Goal: Task Accomplishment & Management: Use online tool/utility

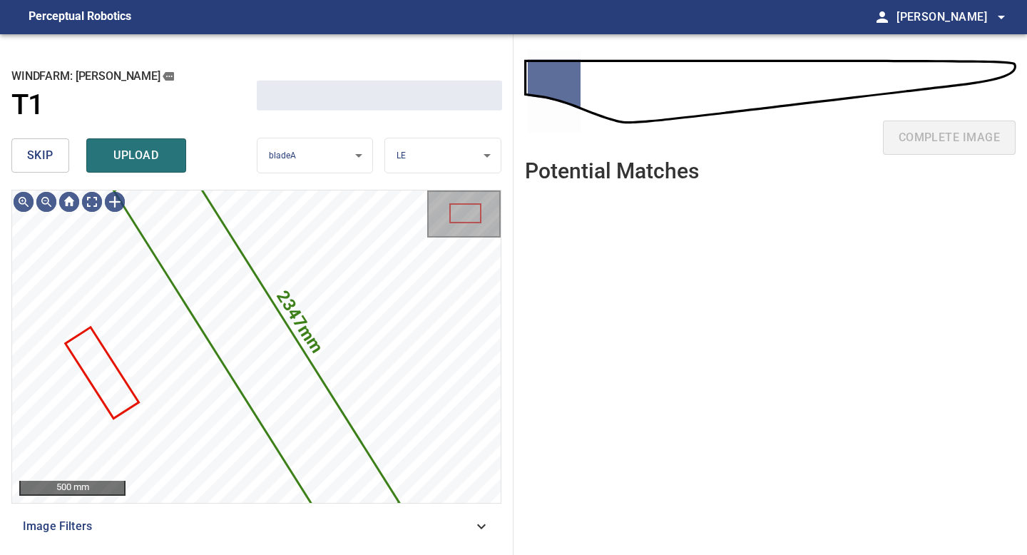
click at [11, 150] on button "skip" at bounding box center [40, 155] width 58 height 34
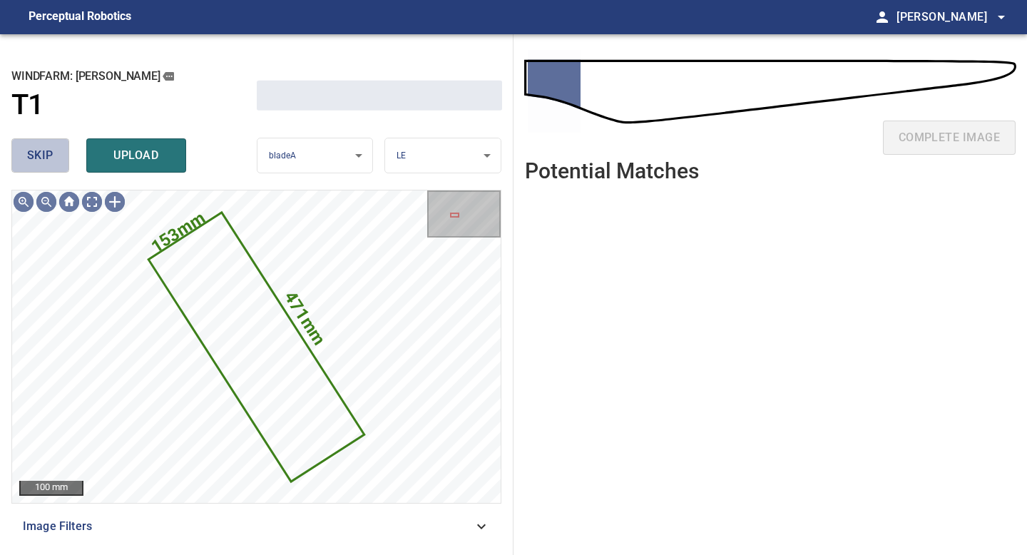
click at [26, 153] on button "skip" at bounding box center [40, 155] width 58 height 34
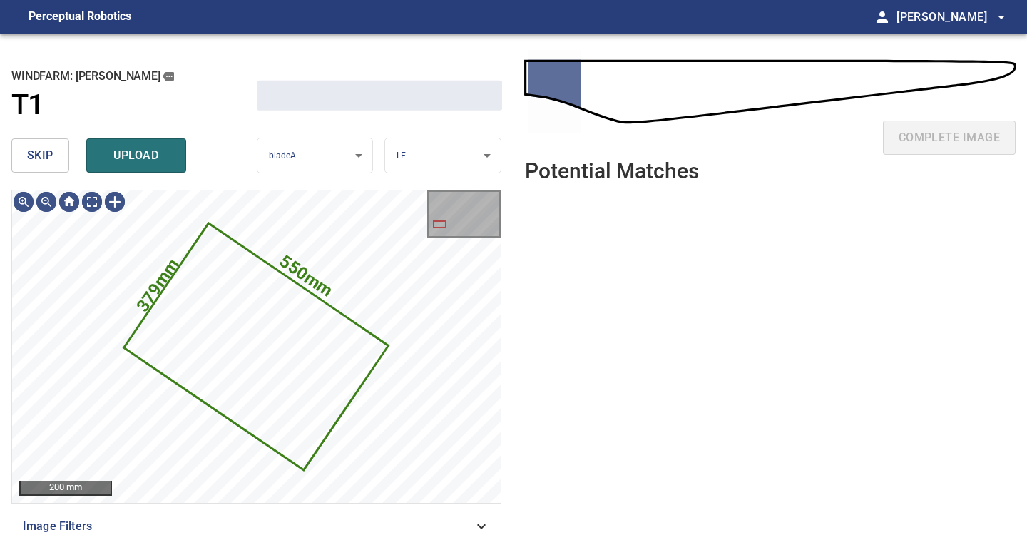
click at [26, 153] on button "skip" at bounding box center [40, 155] width 58 height 34
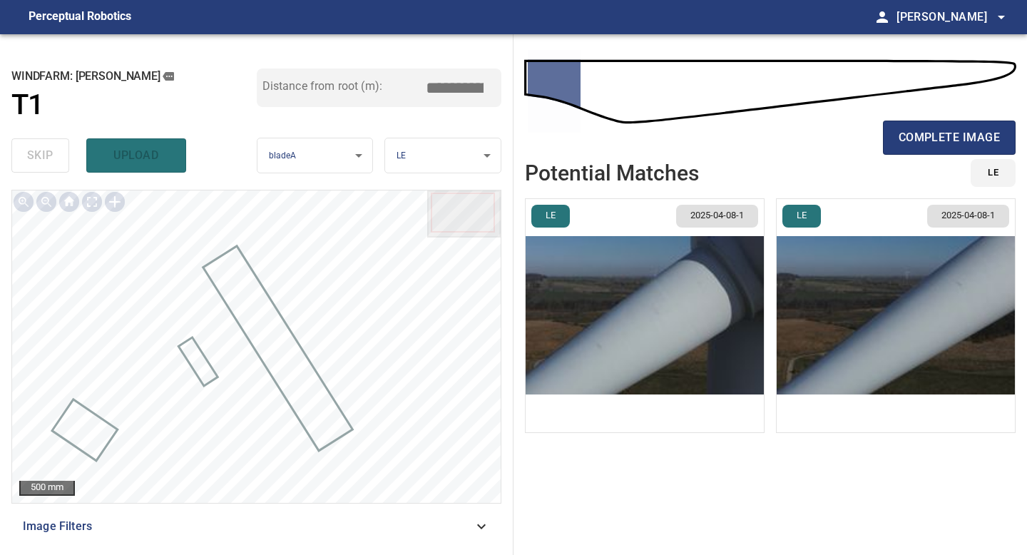
type input "****"
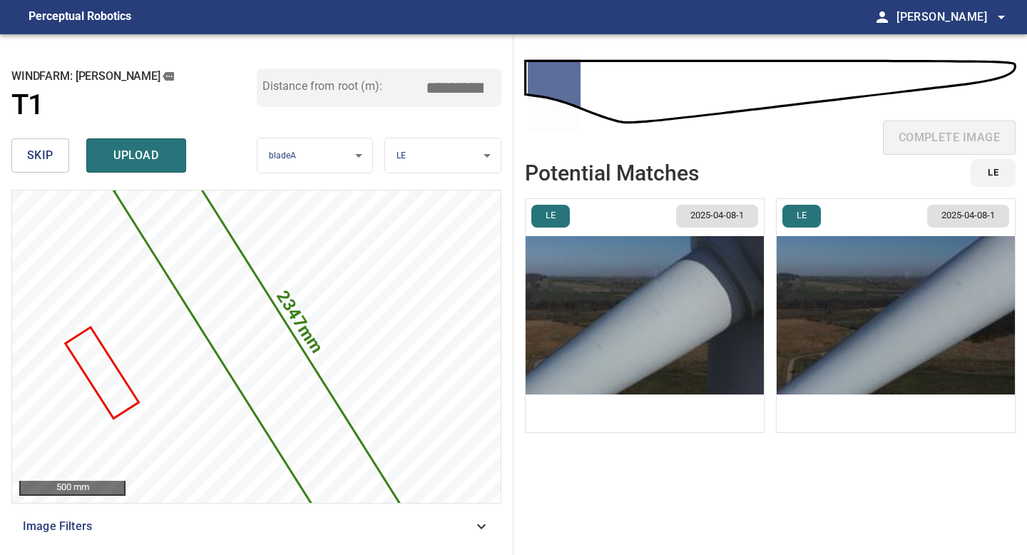
click at [553, 282] on img "button" at bounding box center [645, 315] width 238 height 233
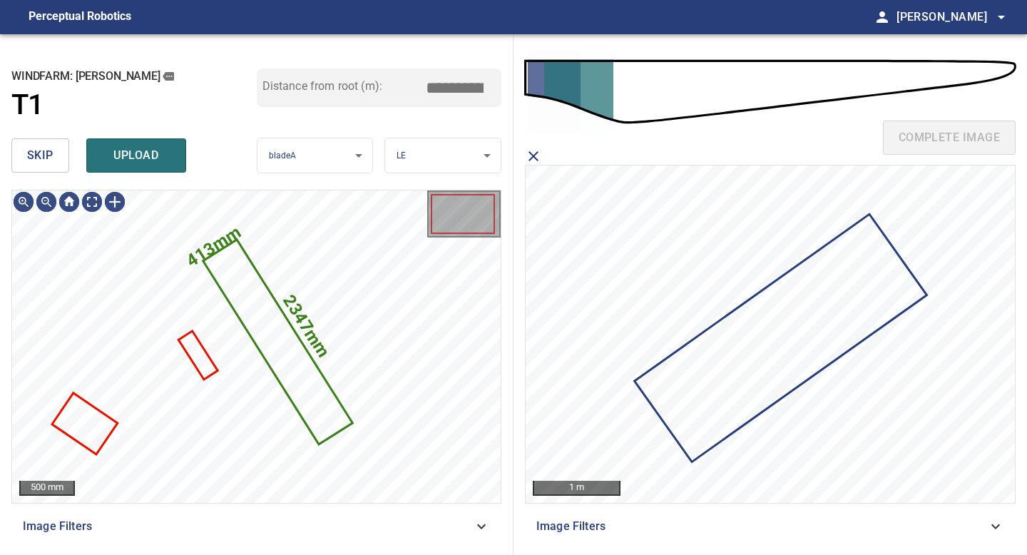
click at [51, 164] on span "skip" at bounding box center [40, 156] width 26 height 20
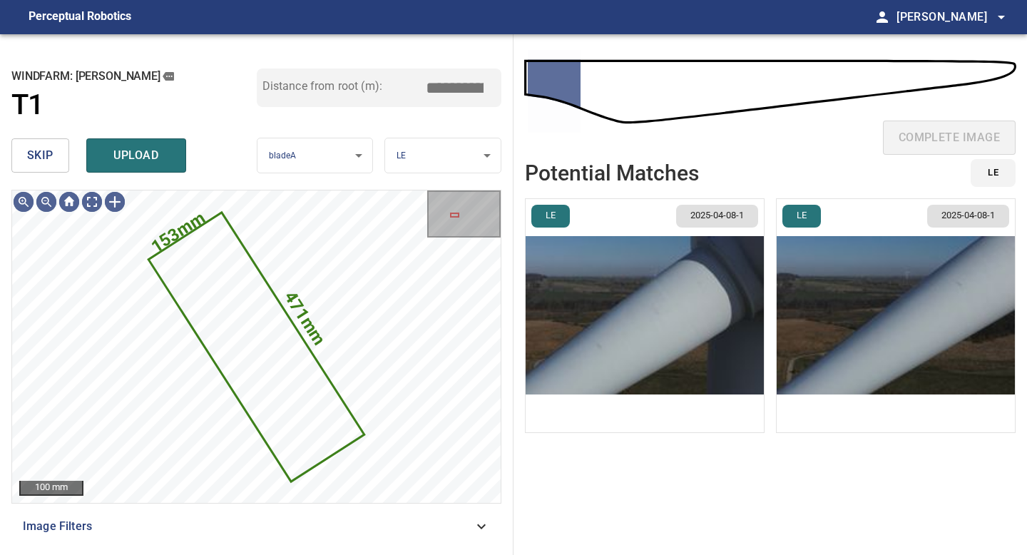
click at [51, 164] on span "skip" at bounding box center [40, 156] width 26 height 20
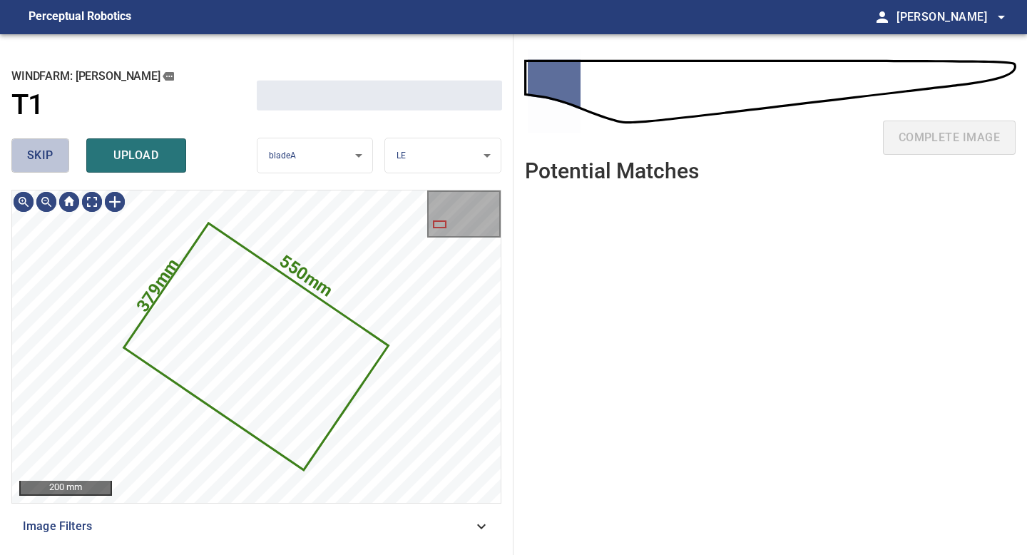
click at [51, 164] on span "skip" at bounding box center [40, 156] width 26 height 20
click at [51, 164] on div "skip upload" at bounding box center [133, 156] width 245 height 46
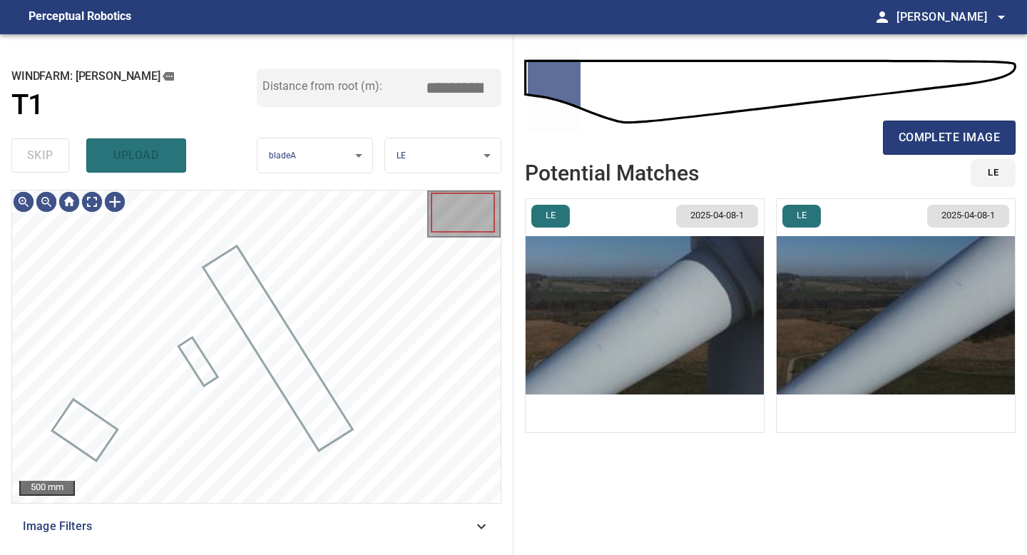
click at [51, 164] on div "skip upload" at bounding box center [133, 156] width 245 height 46
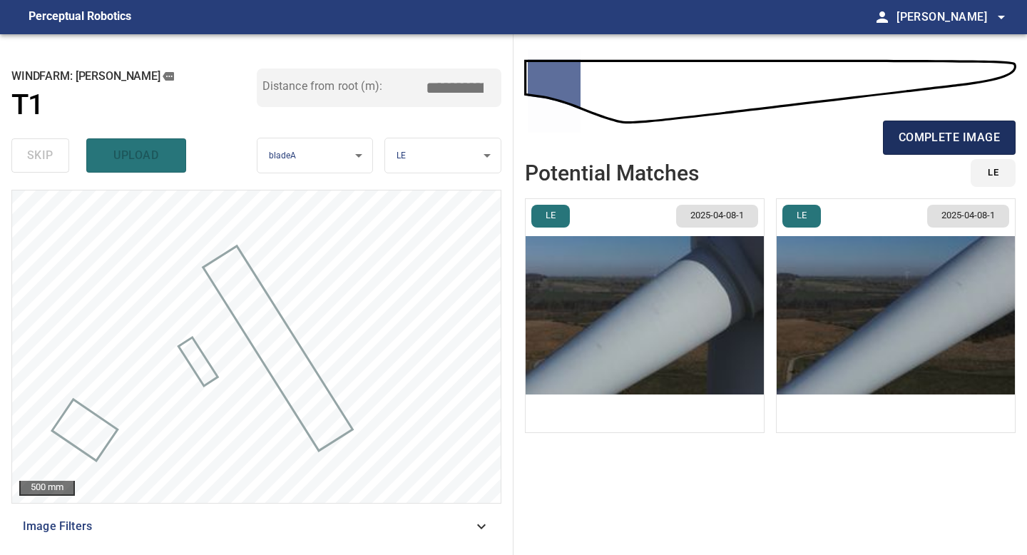
click at [920, 141] on span "complete image" at bounding box center [949, 138] width 101 height 20
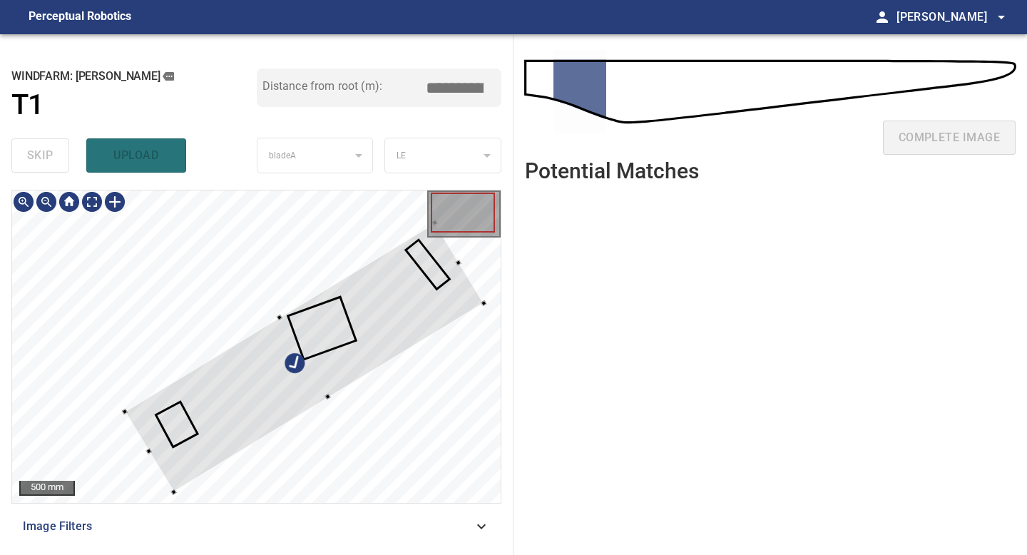
click at [378, 324] on div at bounding box center [304, 357] width 359 height 269
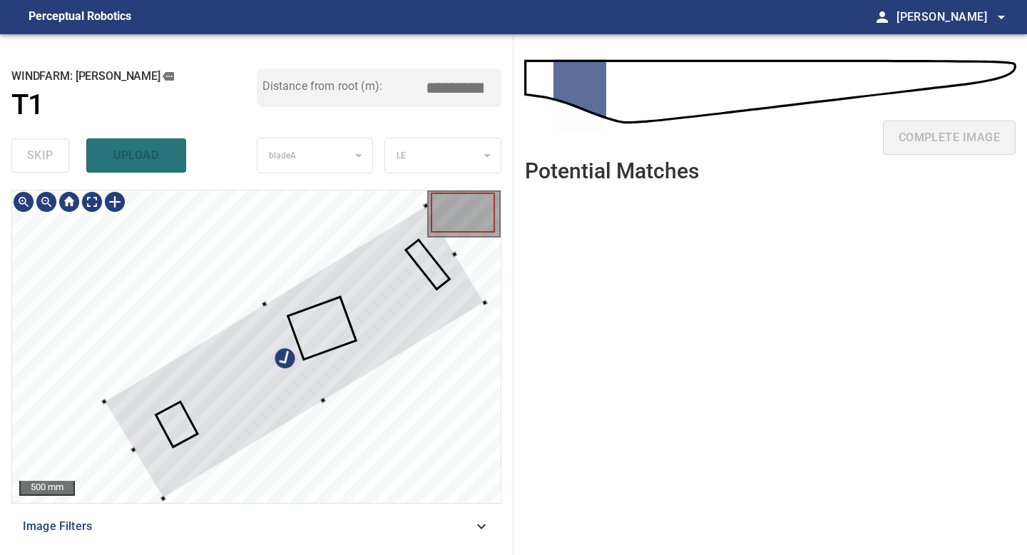
click at [104, 401] on div at bounding box center [104, 402] width 6 height 6
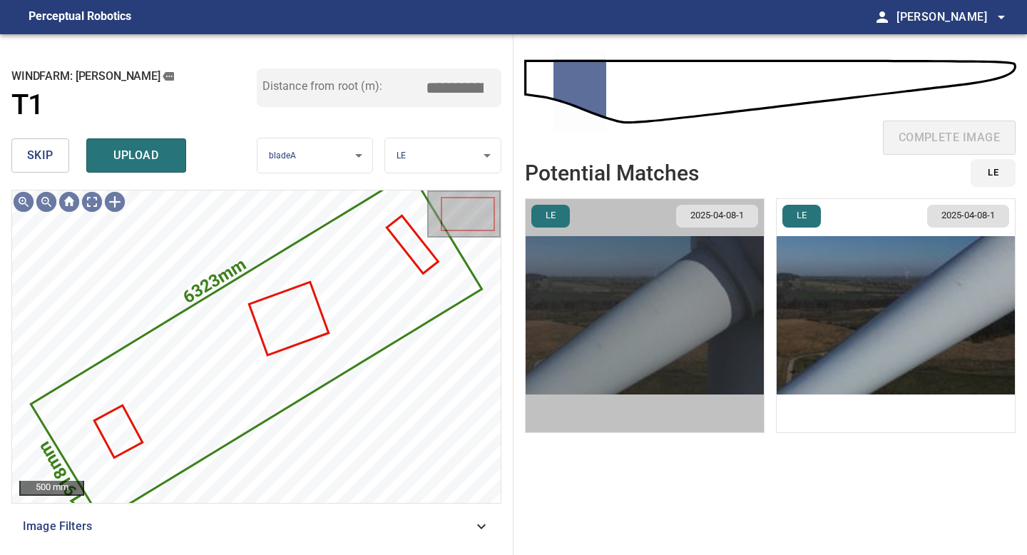
click at [698, 333] on img "button" at bounding box center [645, 315] width 238 height 233
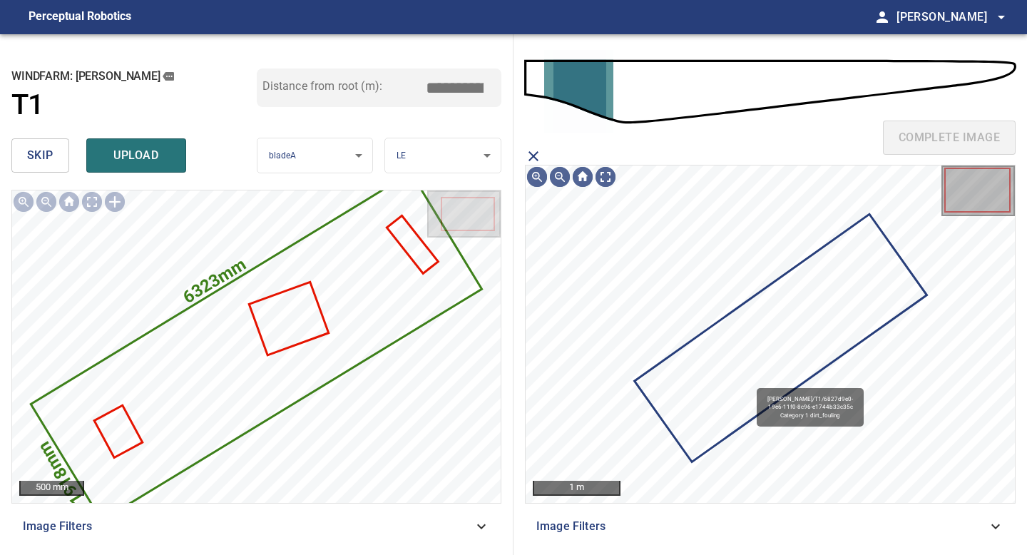
click at [750, 381] on icon at bounding box center [780, 338] width 289 height 245
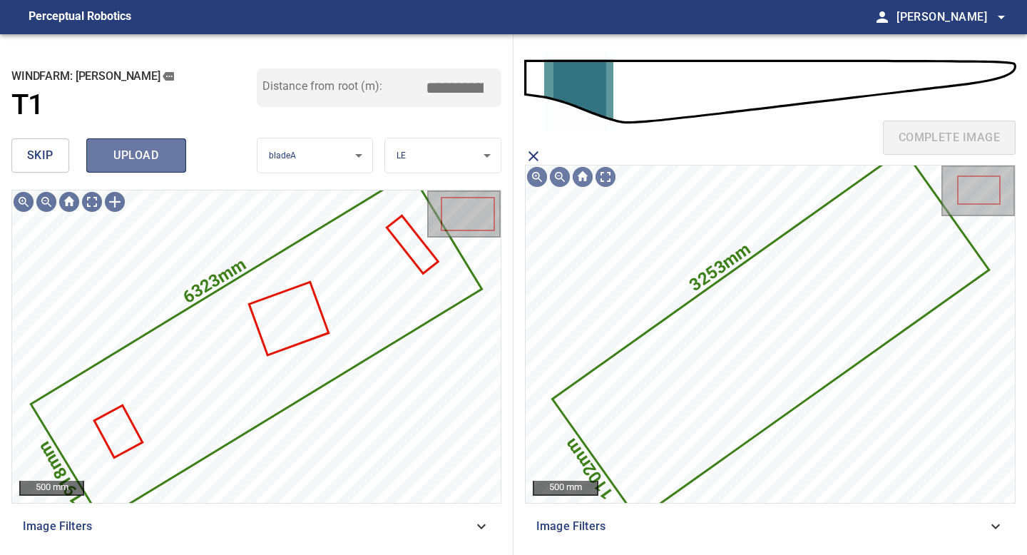
click at [150, 157] on span "upload" at bounding box center [136, 156] width 68 height 20
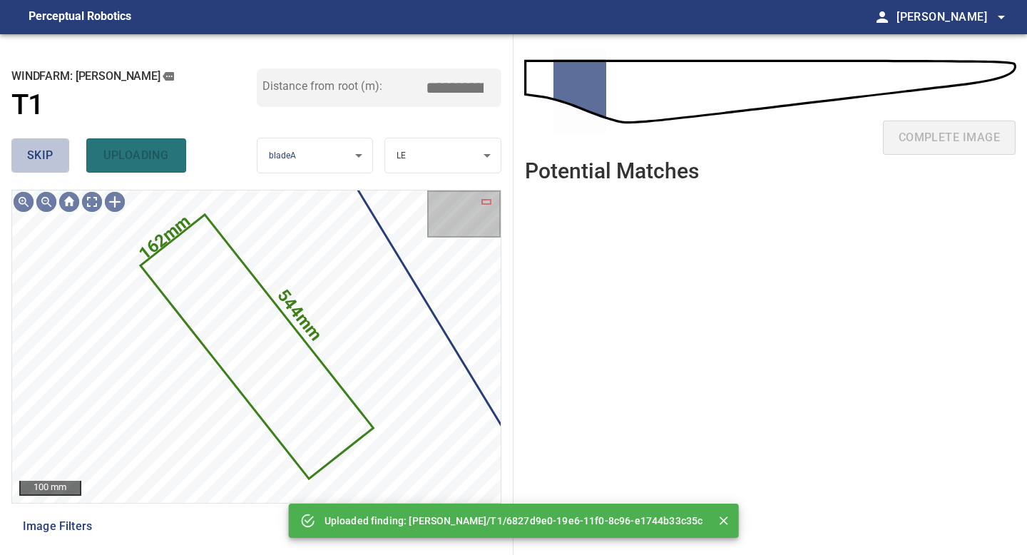
click at [44, 156] on span "skip" at bounding box center [40, 156] width 26 height 20
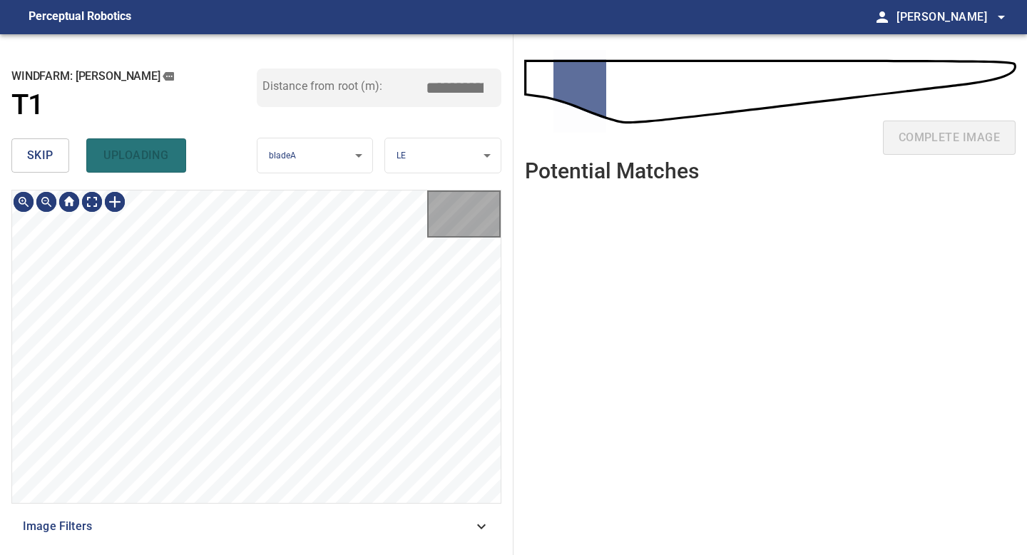
click at [44, 156] on span "skip" at bounding box center [40, 156] width 26 height 20
type input "****"
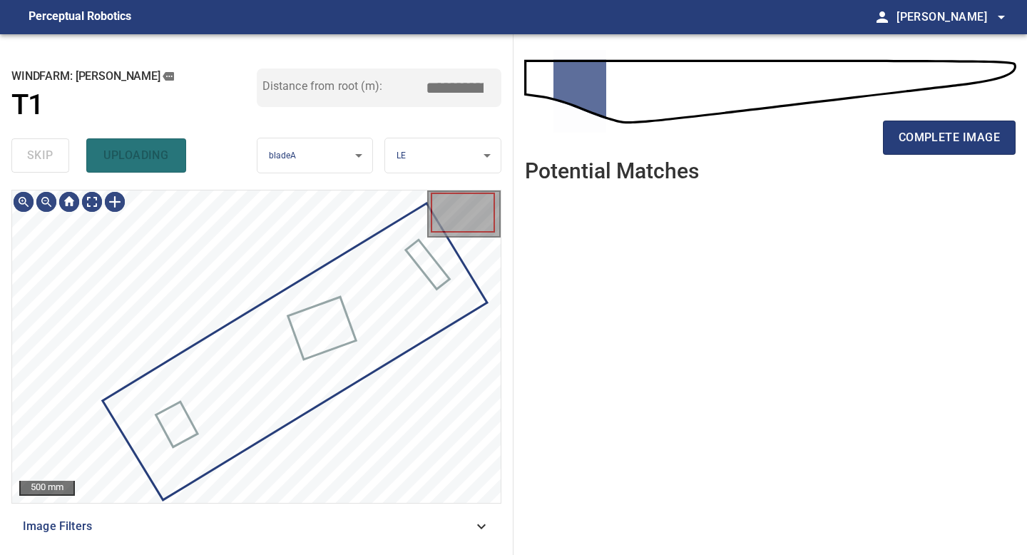
click at [44, 156] on div "skip uploading" at bounding box center [133, 156] width 245 height 46
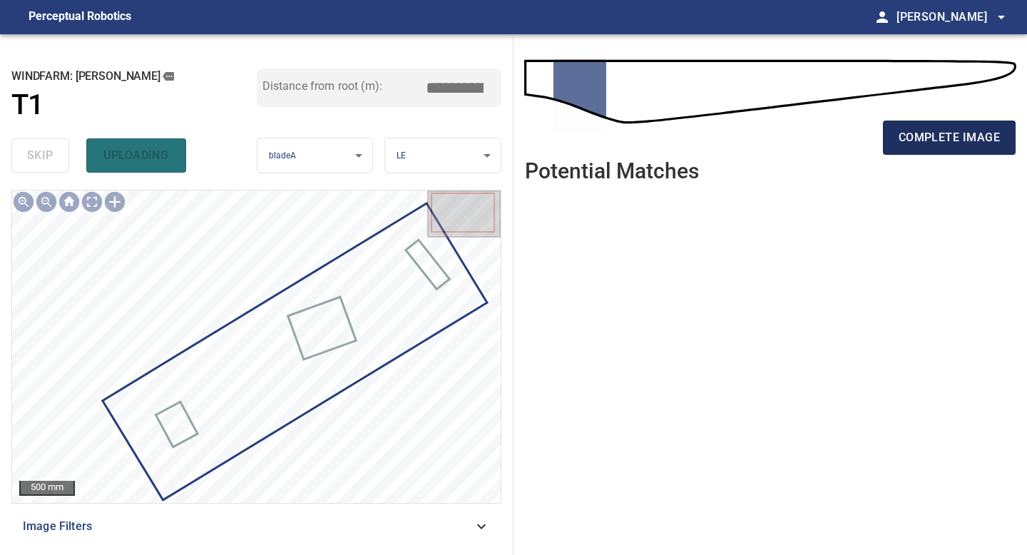
click at [926, 139] on span "complete image" at bounding box center [949, 138] width 101 height 20
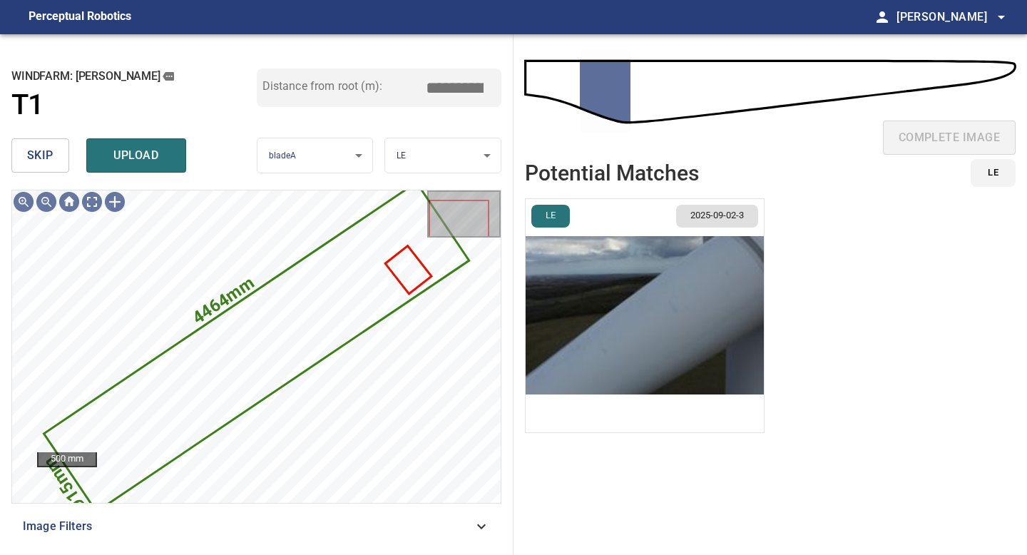
click at [53, 155] on button "skip" at bounding box center [40, 155] width 58 height 34
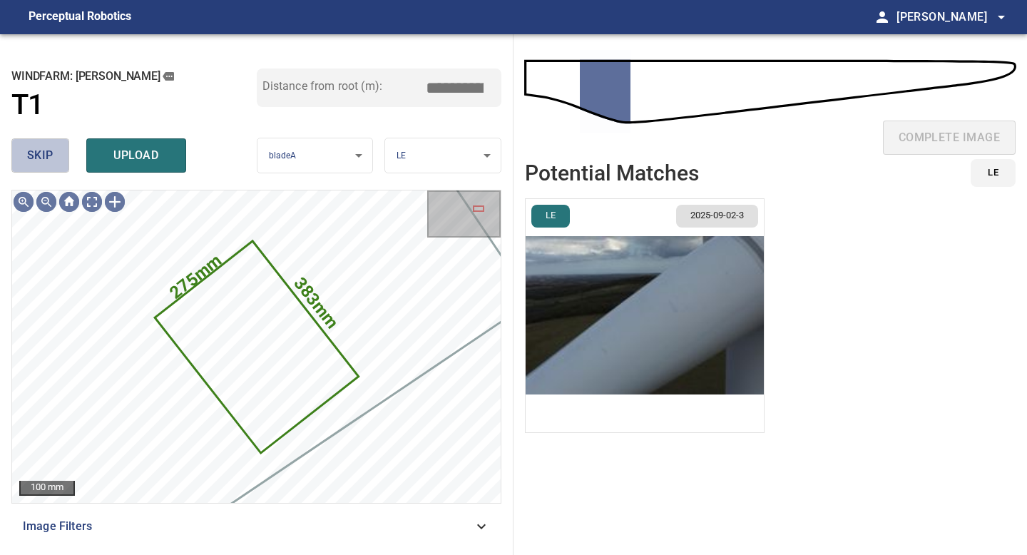
click at [53, 155] on button "skip" at bounding box center [40, 155] width 58 height 34
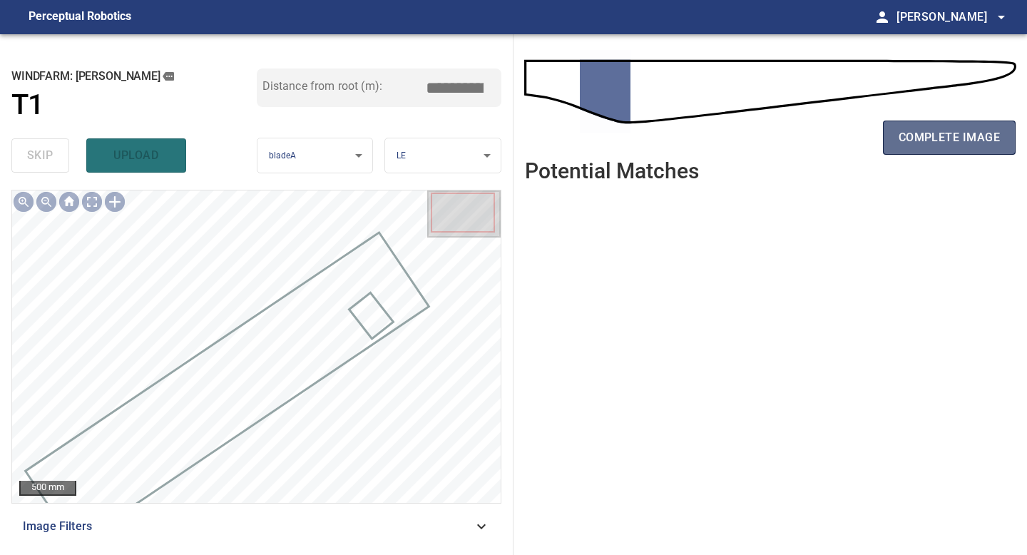
click at [944, 141] on span "complete image" at bounding box center [949, 138] width 101 height 20
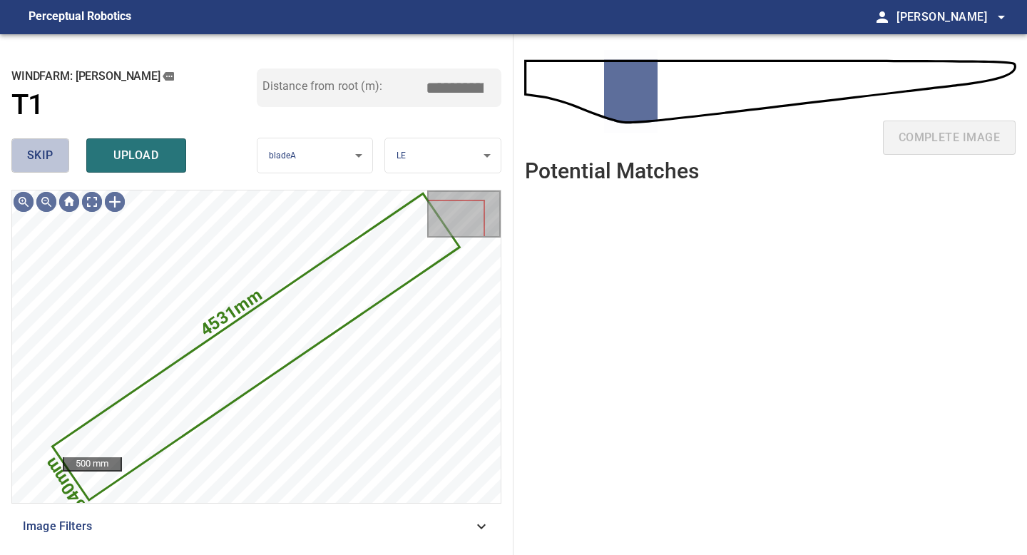
click at [21, 162] on button "skip" at bounding box center [40, 155] width 58 height 34
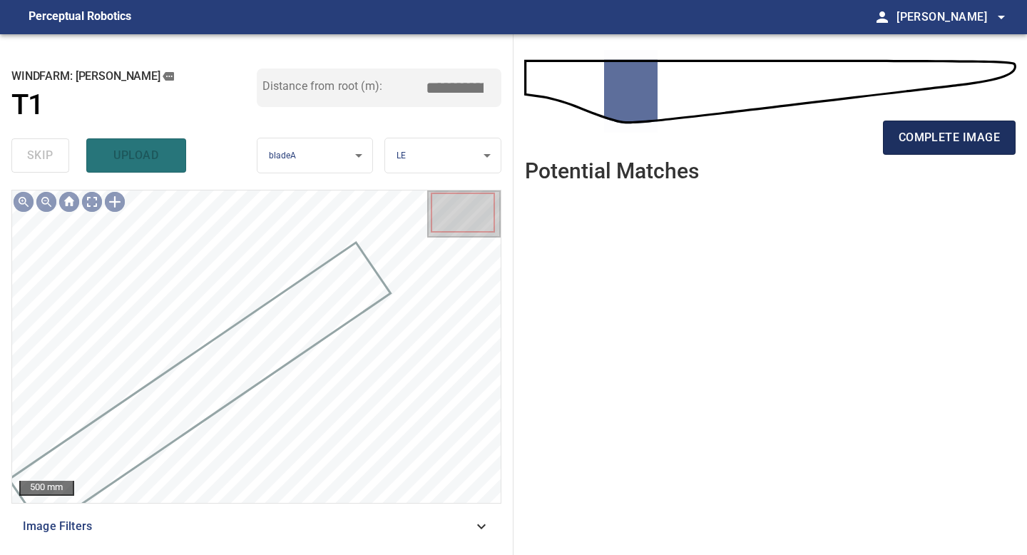
click at [944, 149] on button "complete image" at bounding box center [949, 138] width 133 height 34
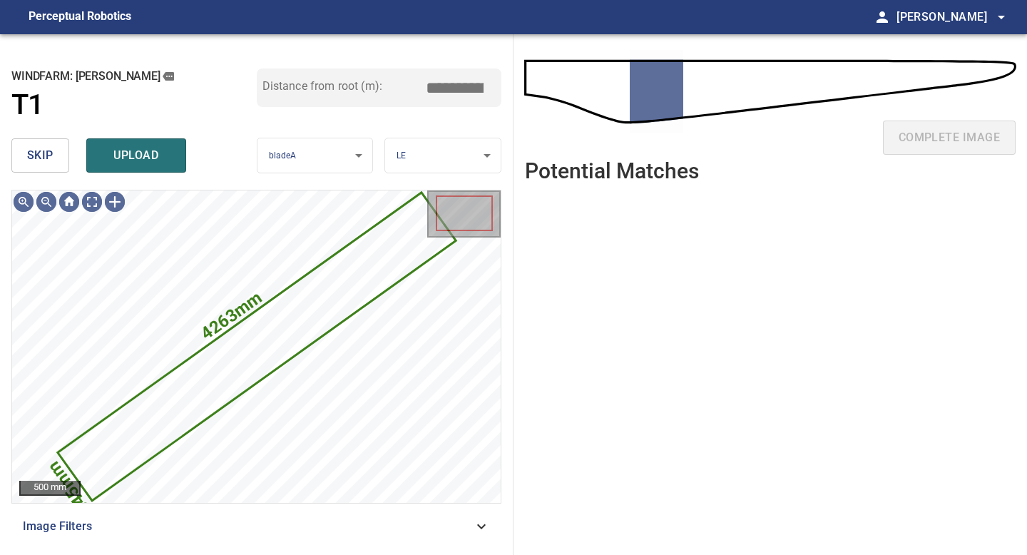
click at [37, 150] on span "skip" at bounding box center [40, 156] width 26 height 20
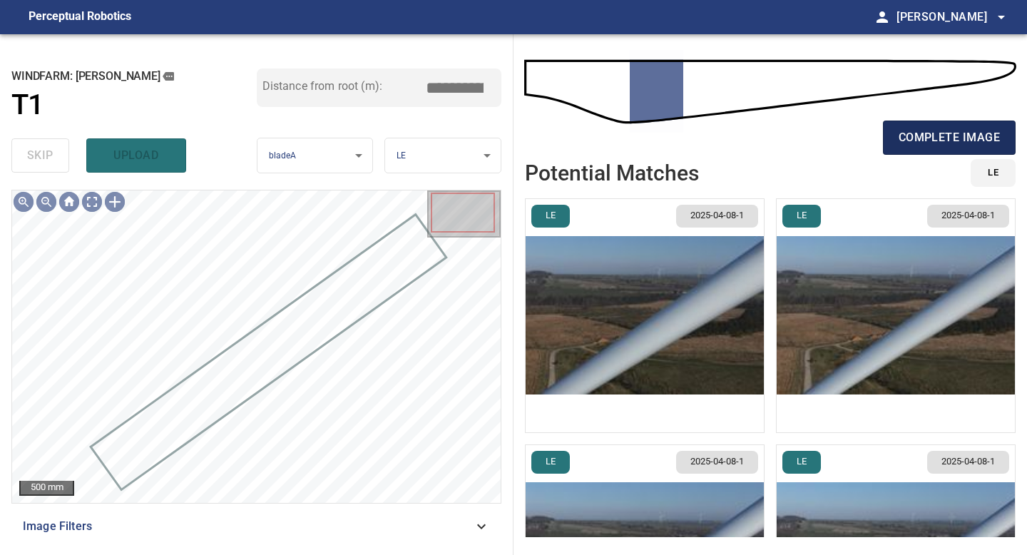
click at [953, 146] on span "complete image" at bounding box center [949, 138] width 101 height 20
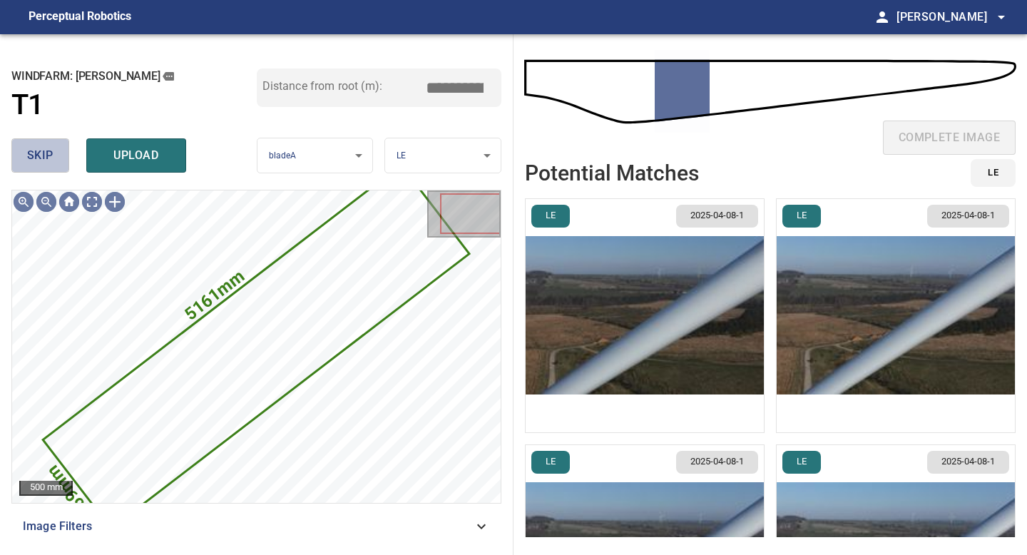
click at [35, 157] on span "skip" at bounding box center [40, 156] width 26 height 20
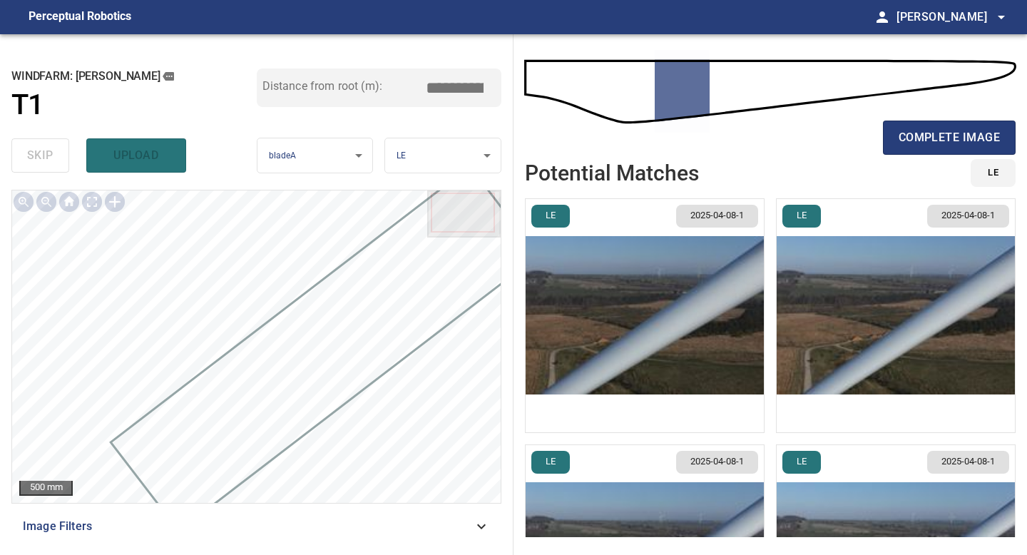
click at [668, 363] on img "button" at bounding box center [645, 315] width 238 height 233
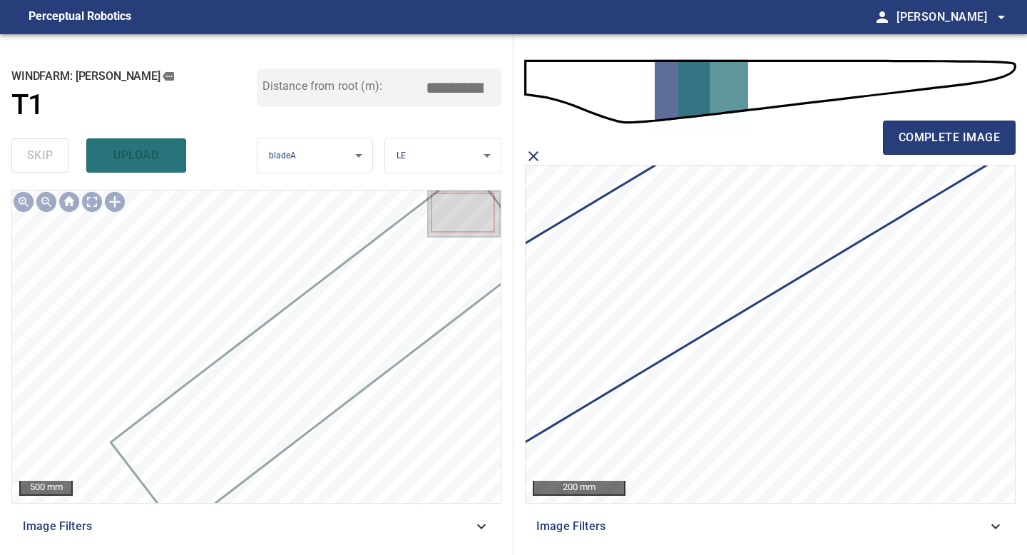
click at [536, 152] on icon "close matching imageResolution:" at bounding box center [534, 156] width 10 height 10
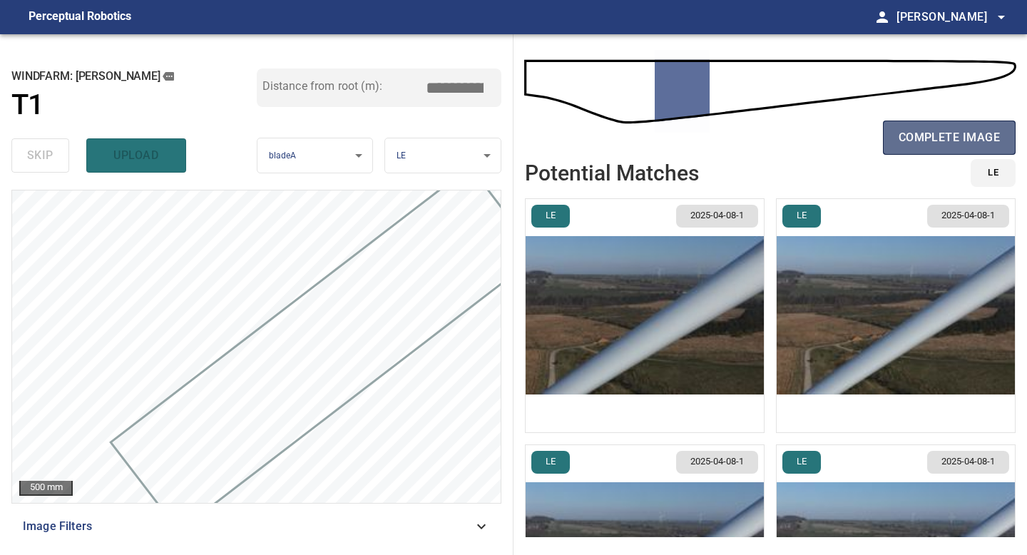
click at [908, 134] on span "complete image" at bounding box center [949, 138] width 101 height 20
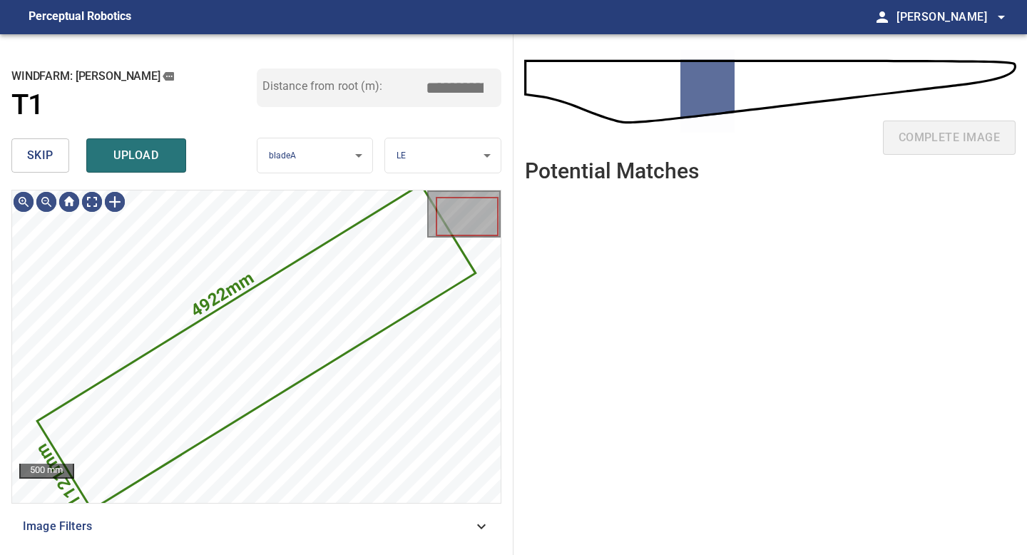
click at [44, 148] on span "skip" at bounding box center [40, 156] width 26 height 20
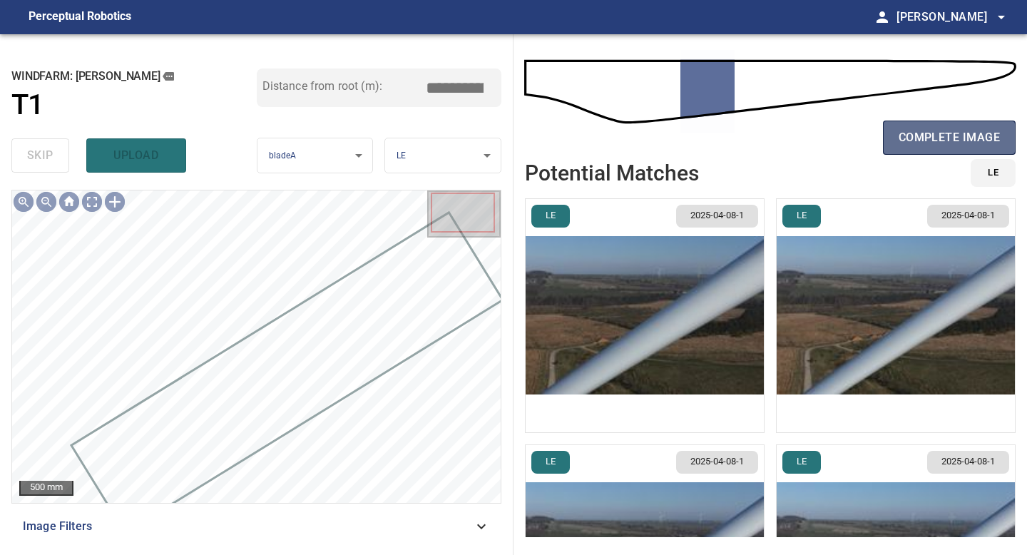
click at [924, 138] on span "complete image" at bounding box center [949, 138] width 101 height 20
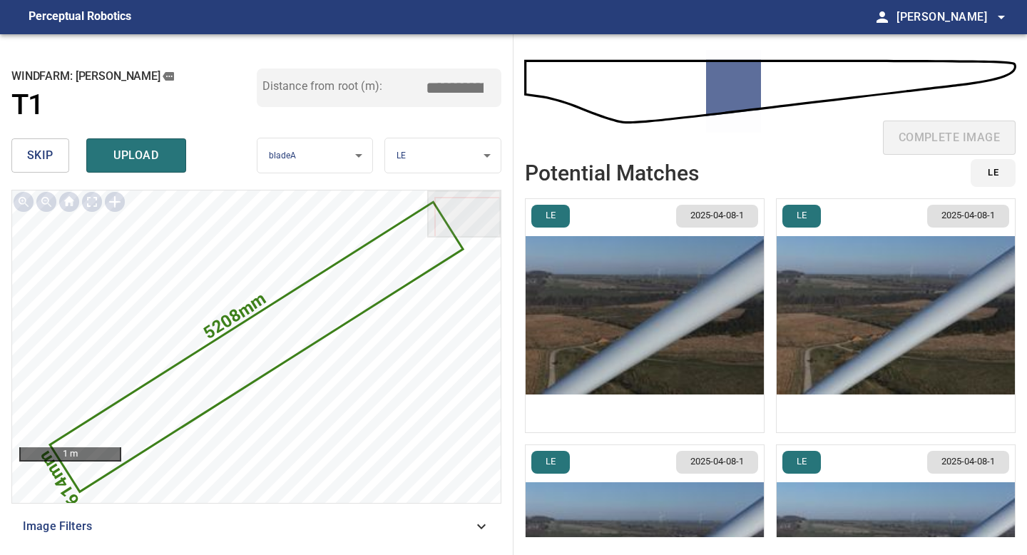
click at [616, 358] on img "button" at bounding box center [645, 315] width 238 height 233
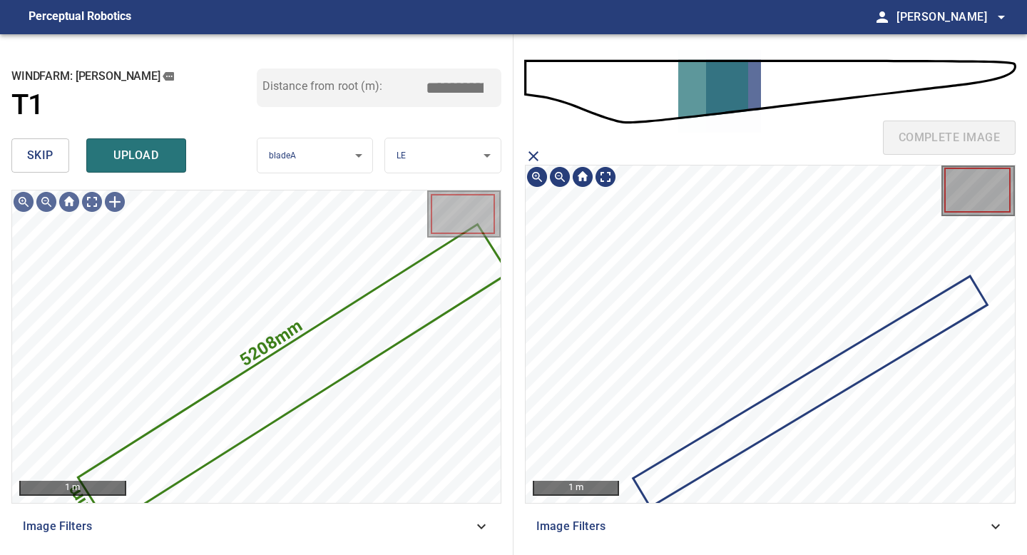
click at [890, 359] on icon at bounding box center [810, 392] width 351 height 228
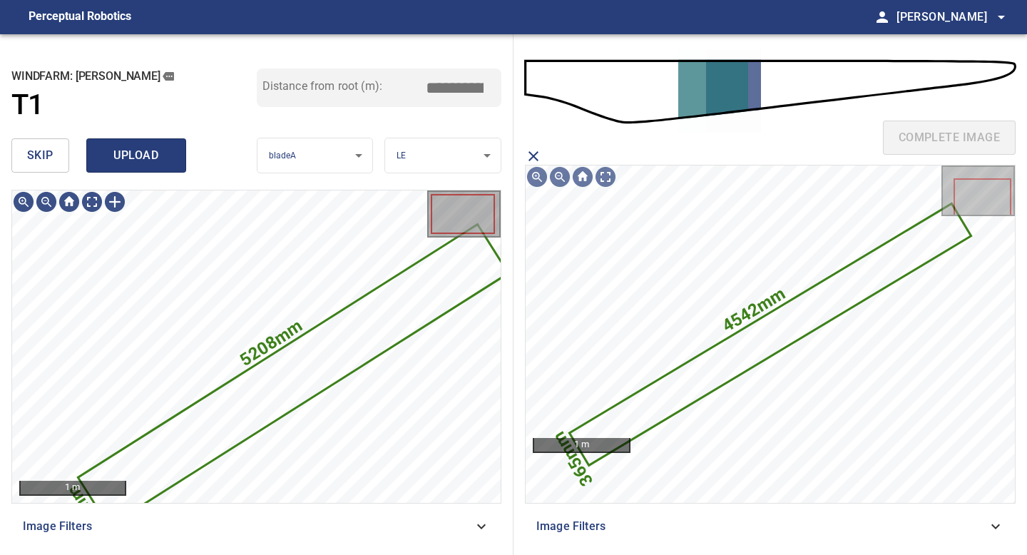
click at [166, 160] on span "upload" at bounding box center [136, 156] width 68 height 20
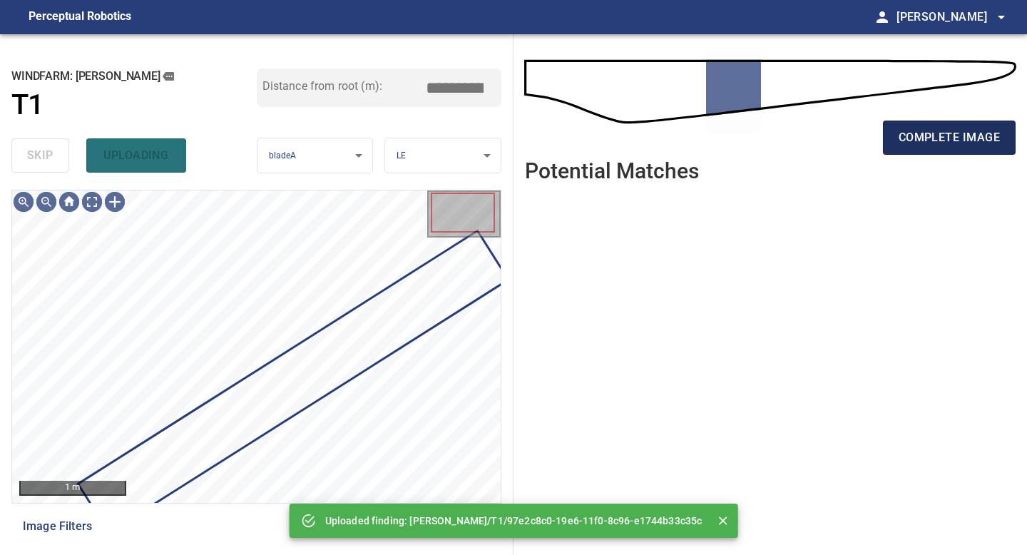
click at [930, 131] on span "complete image" at bounding box center [949, 138] width 101 height 20
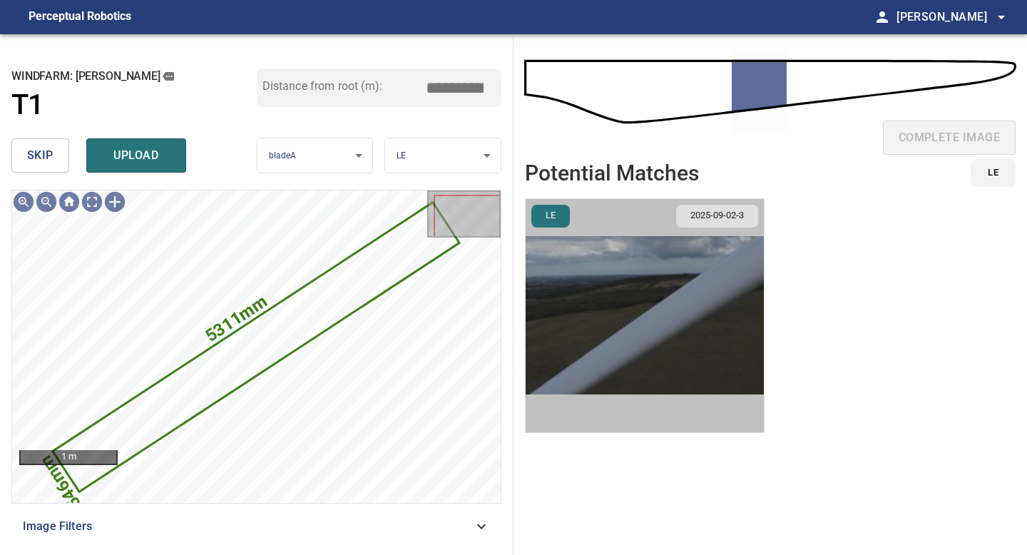
click at [712, 326] on img "button" at bounding box center [645, 315] width 238 height 233
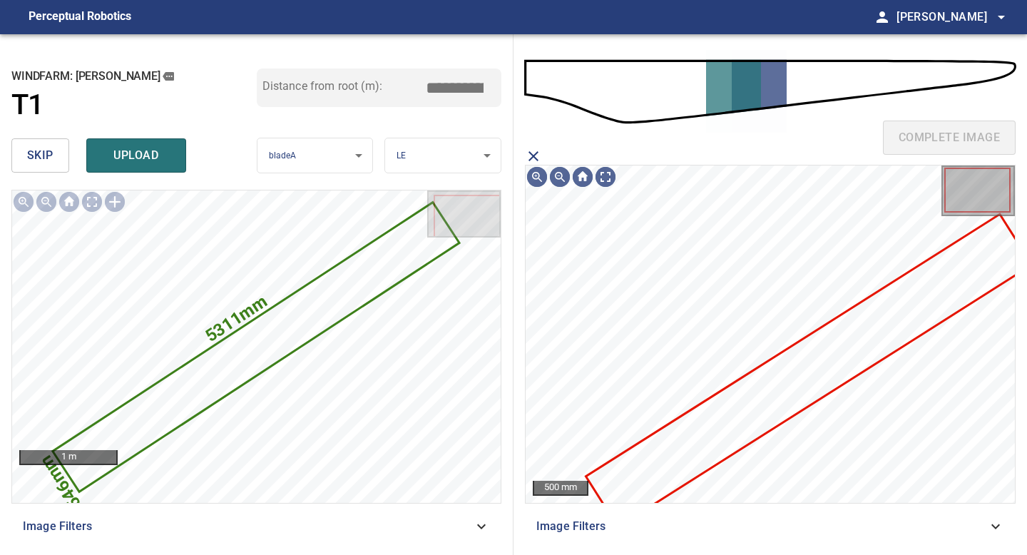
click at [752, 407] on icon at bounding box center [808, 370] width 443 height 310
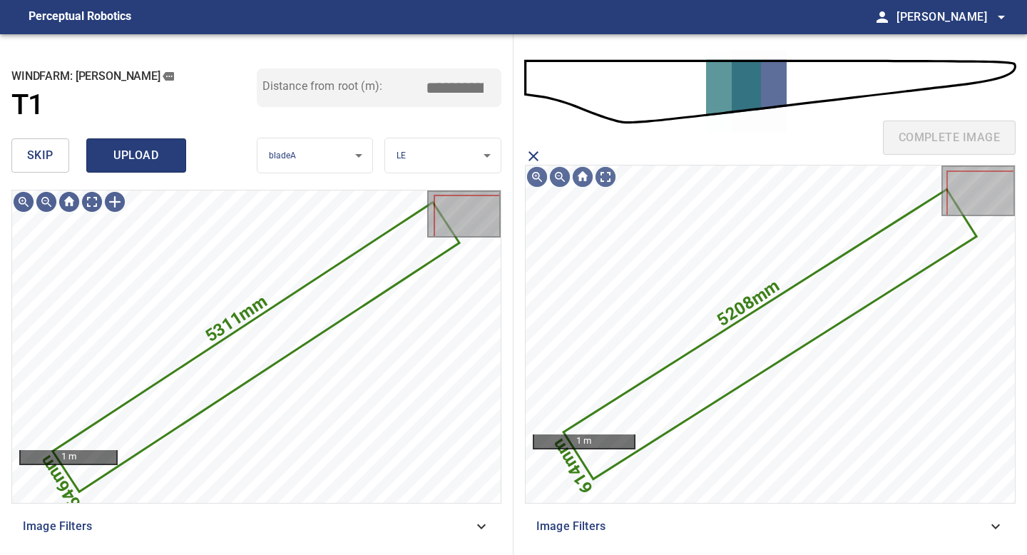
click at [160, 155] on span "upload" at bounding box center [136, 156] width 68 height 20
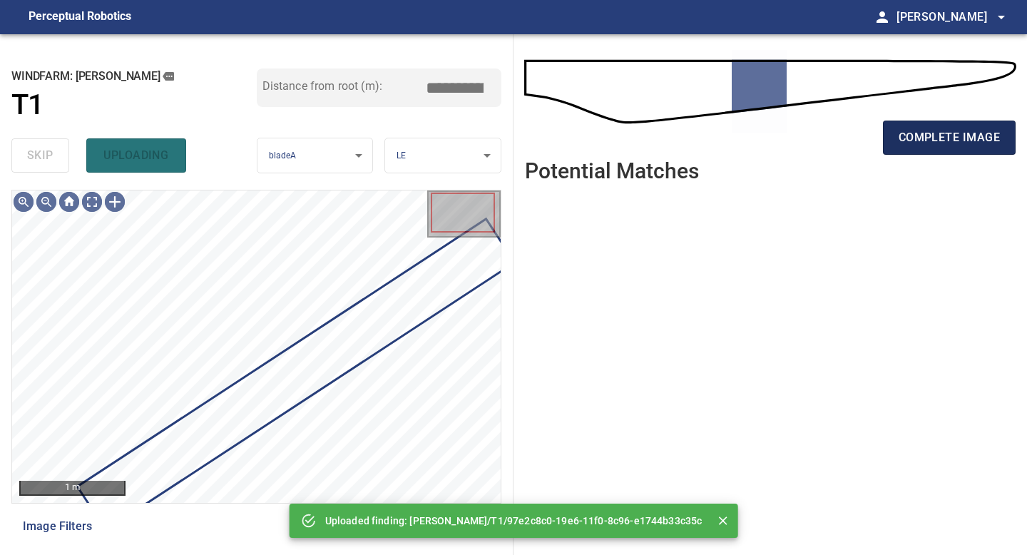
click at [929, 133] on span "complete image" at bounding box center [949, 138] width 101 height 20
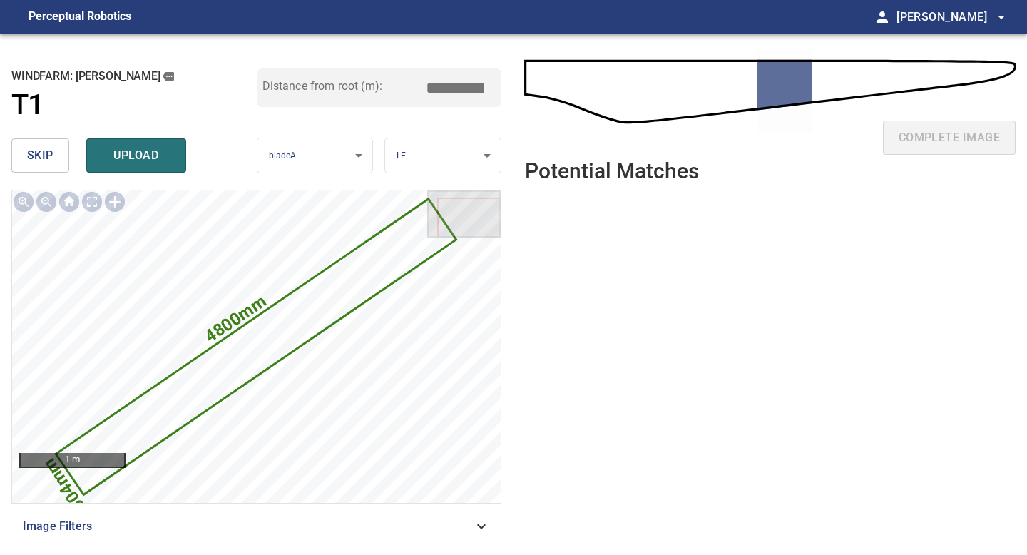
drag, startPoint x: 459, startPoint y: 84, endPoint x: 384, endPoint y: 82, distance: 75.6
click at [386, 82] on div "Distance from root (m): *****" at bounding box center [379, 87] width 245 height 39
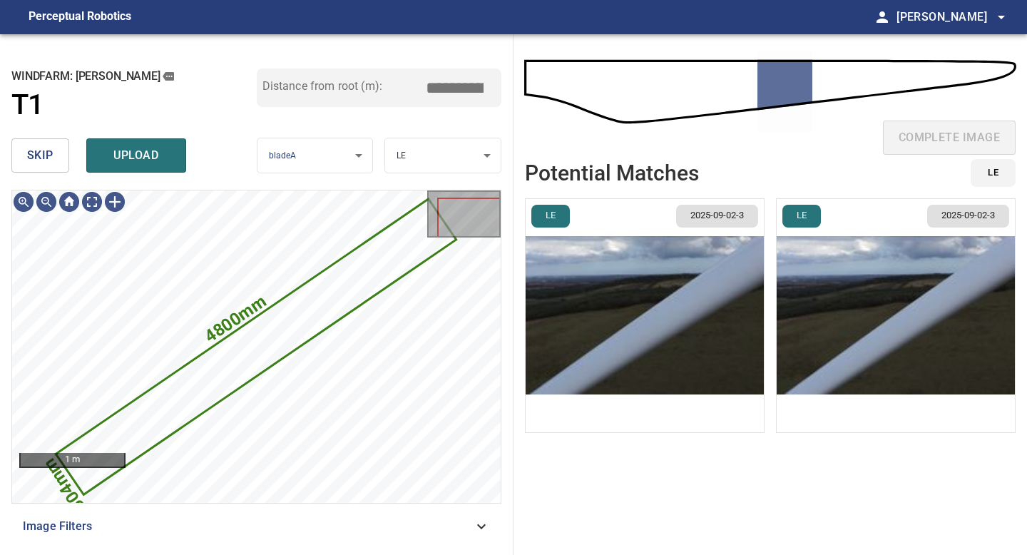
type input "*****"
click at [662, 328] on img "button" at bounding box center [645, 315] width 238 height 233
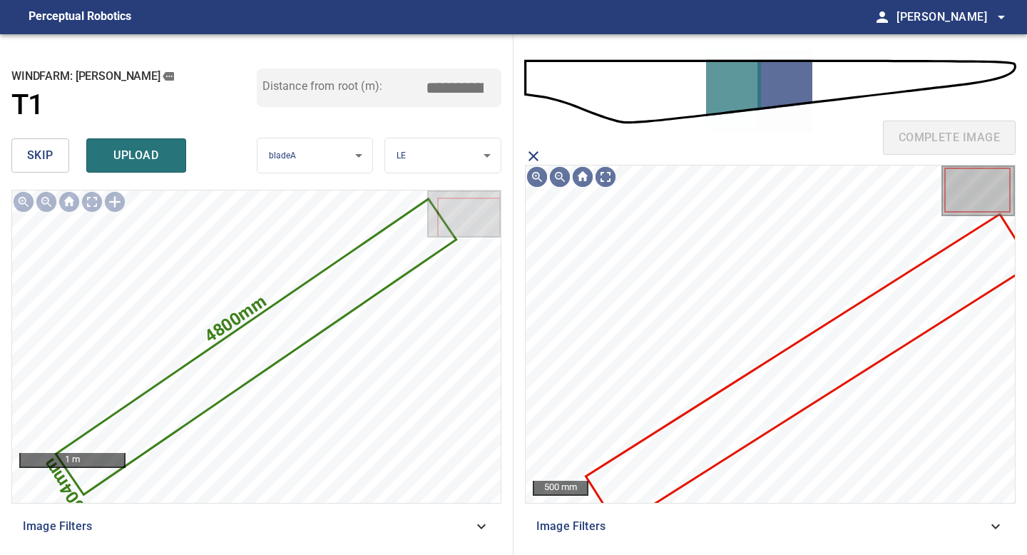
click at [735, 448] on icon at bounding box center [808, 370] width 443 height 310
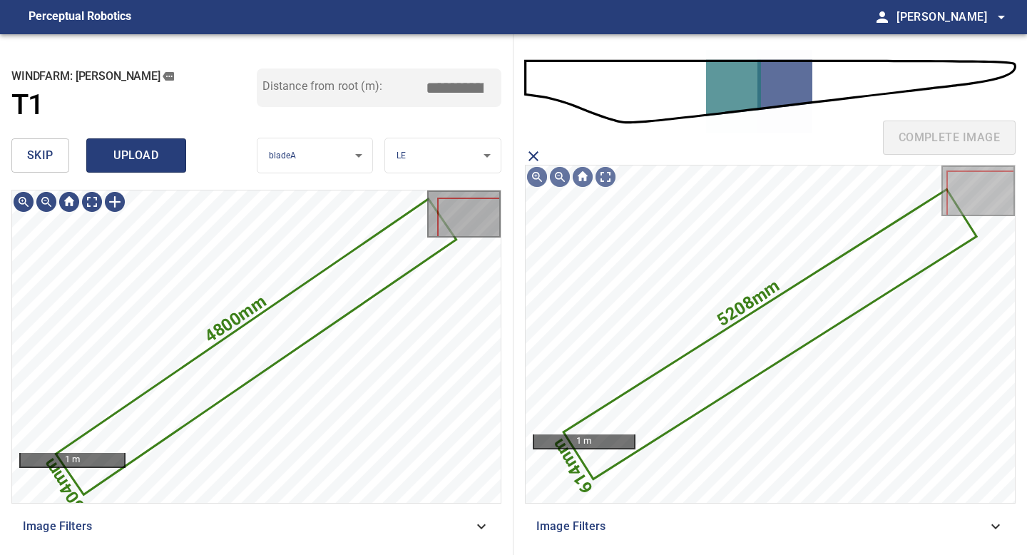
click at [134, 140] on button "upload" at bounding box center [136, 155] width 100 height 34
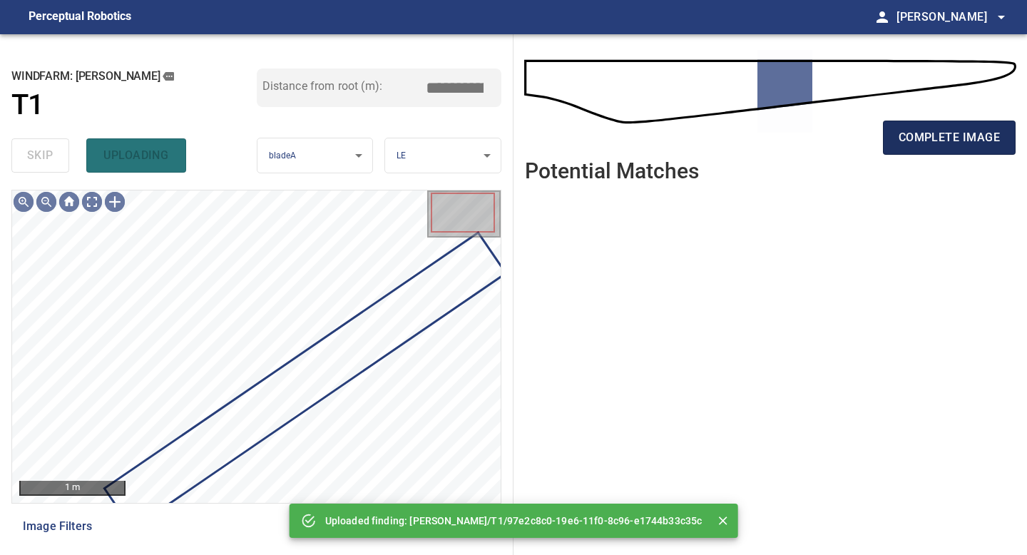
click at [927, 134] on span "complete image" at bounding box center [949, 138] width 101 height 20
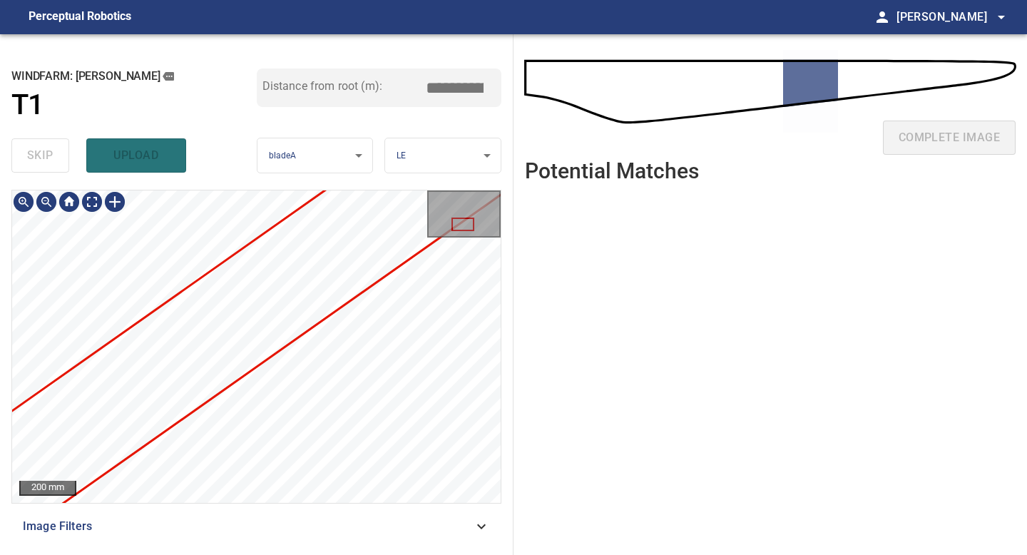
click at [453, 220] on div "200 mm" at bounding box center [256, 346] width 489 height 312
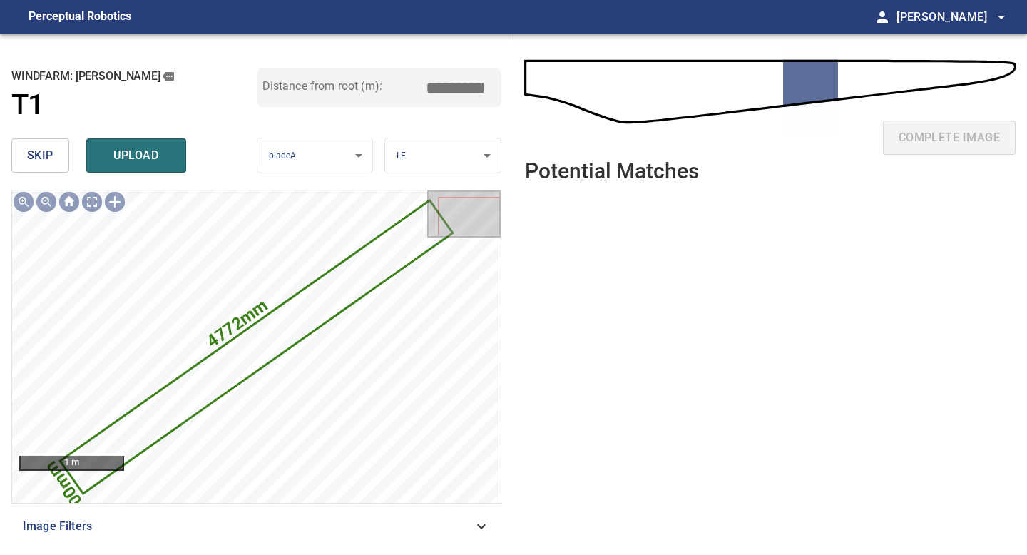
drag, startPoint x: 461, startPoint y: 86, endPoint x: 357, endPoint y: 85, distance: 104.9
click at [360, 85] on div "Distance from root (m): *****" at bounding box center [379, 87] width 245 height 39
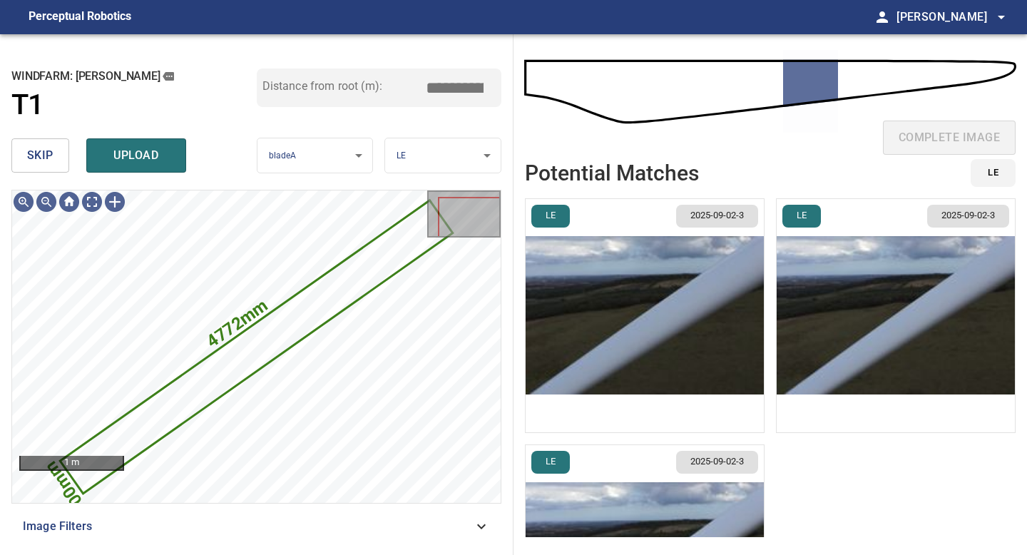
type input "*****"
click at [663, 359] on img "button" at bounding box center [645, 315] width 238 height 233
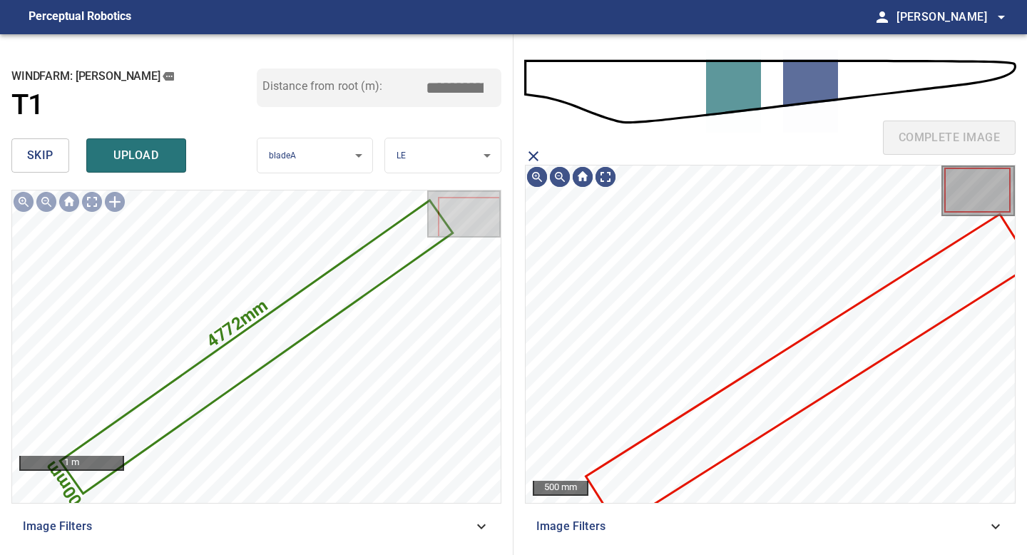
click at [734, 424] on icon at bounding box center [808, 370] width 443 height 310
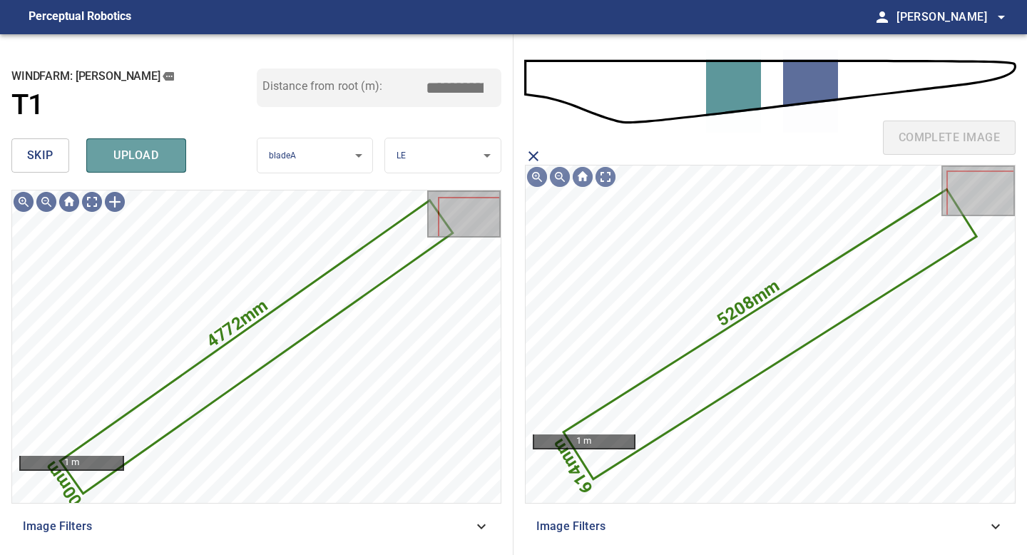
click at [127, 155] on span "upload" at bounding box center [136, 156] width 68 height 20
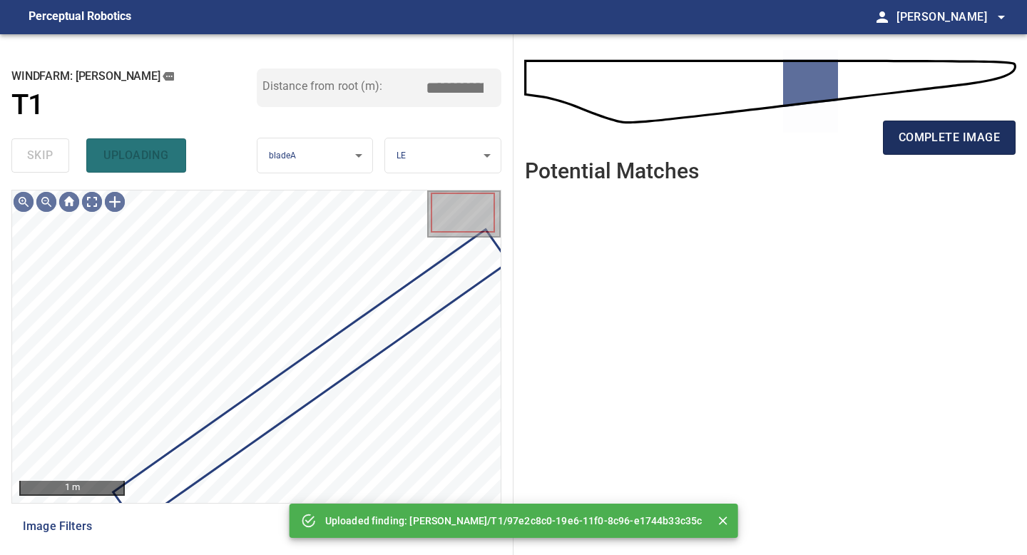
click at [946, 148] on button "complete image" at bounding box center [949, 138] width 133 height 34
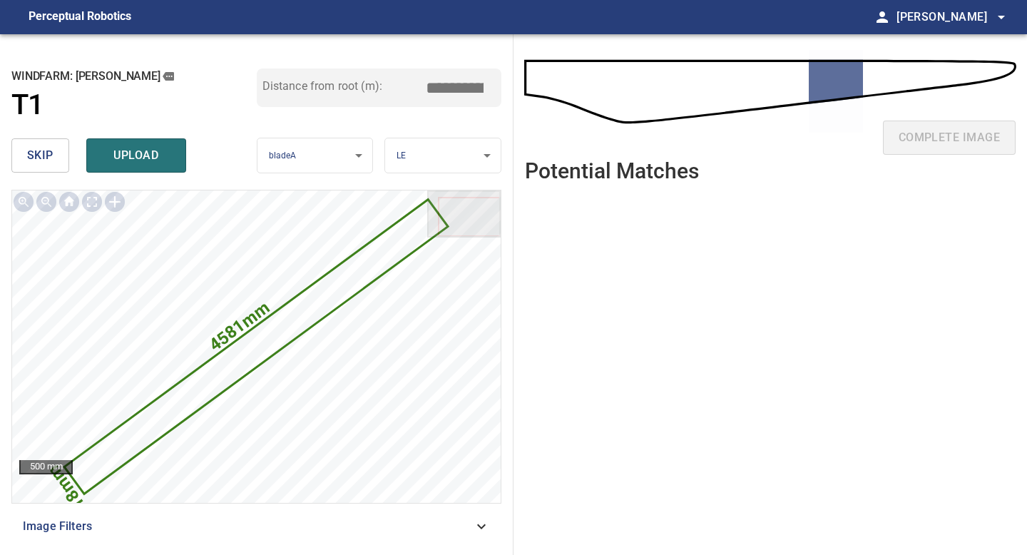
drag, startPoint x: 460, startPoint y: 90, endPoint x: 351, endPoint y: 68, distance: 111.3
click at [355, 68] on div "Distance from root (m): *****" at bounding box center [379, 87] width 245 height 39
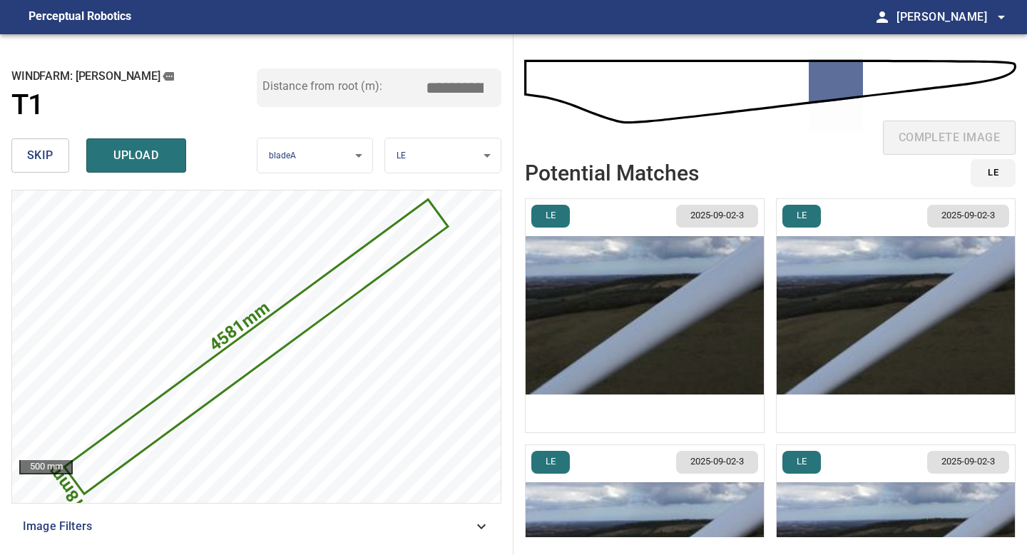
type input "*****"
click at [701, 329] on img "button" at bounding box center [645, 315] width 238 height 233
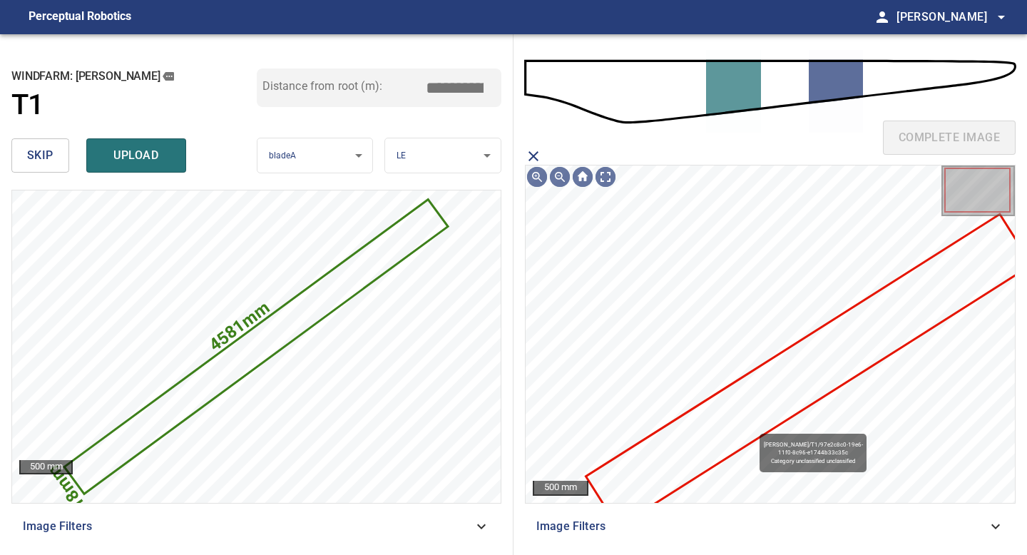
click at [752, 427] on icon at bounding box center [808, 370] width 443 height 310
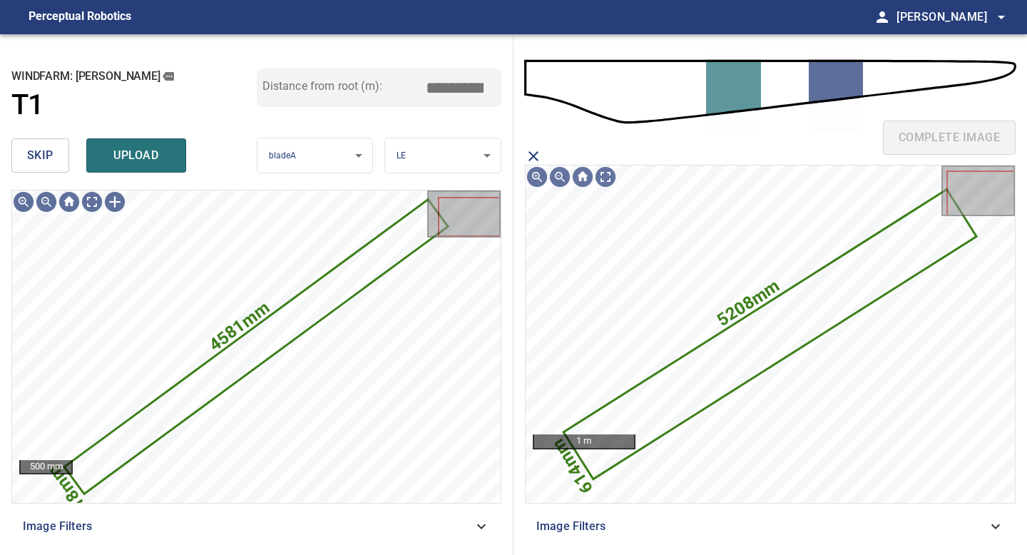
click at [143, 136] on div "skip upload" at bounding box center [133, 156] width 245 height 46
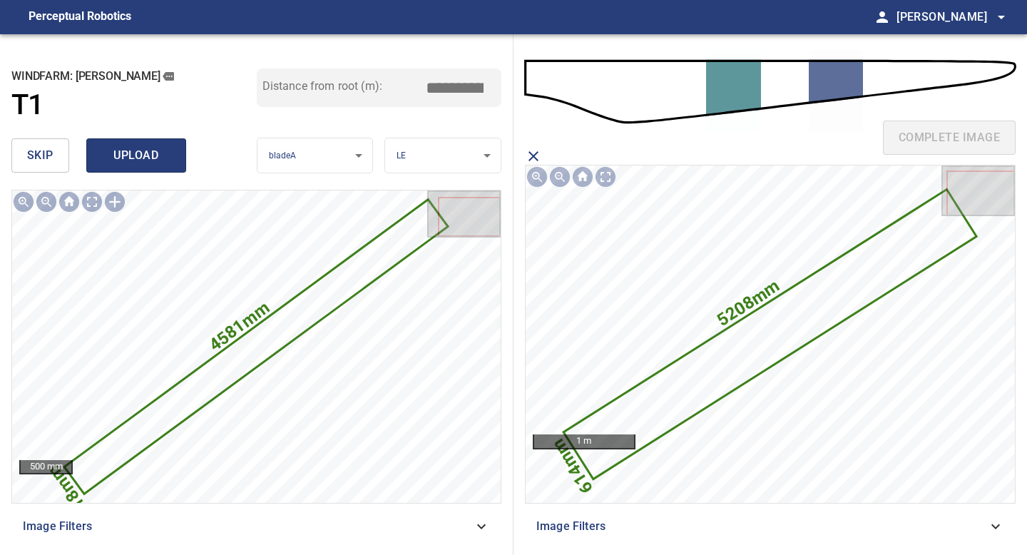
click at [145, 149] on span "upload" at bounding box center [136, 156] width 68 height 20
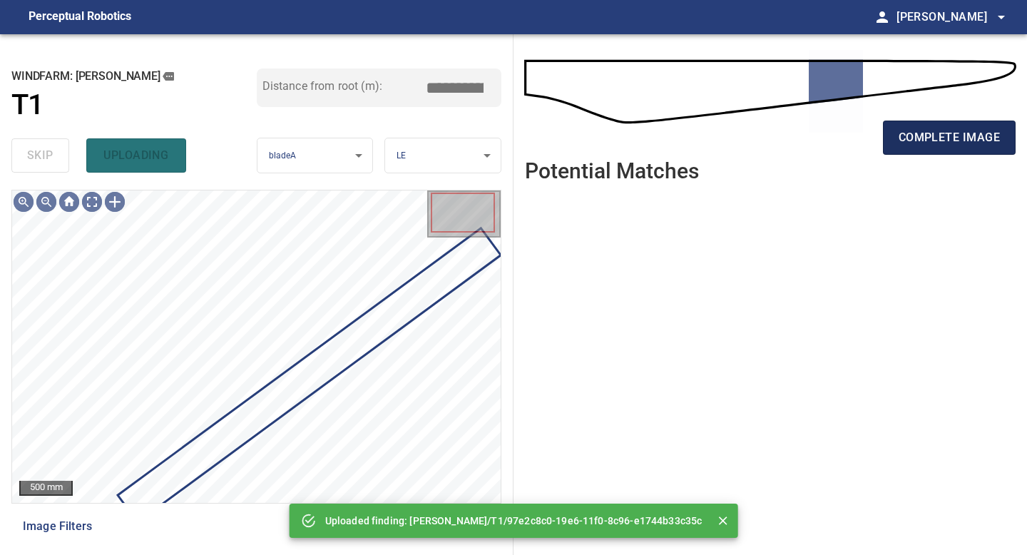
click at [931, 127] on button "complete image" at bounding box center [949, 138] width 133 height 34
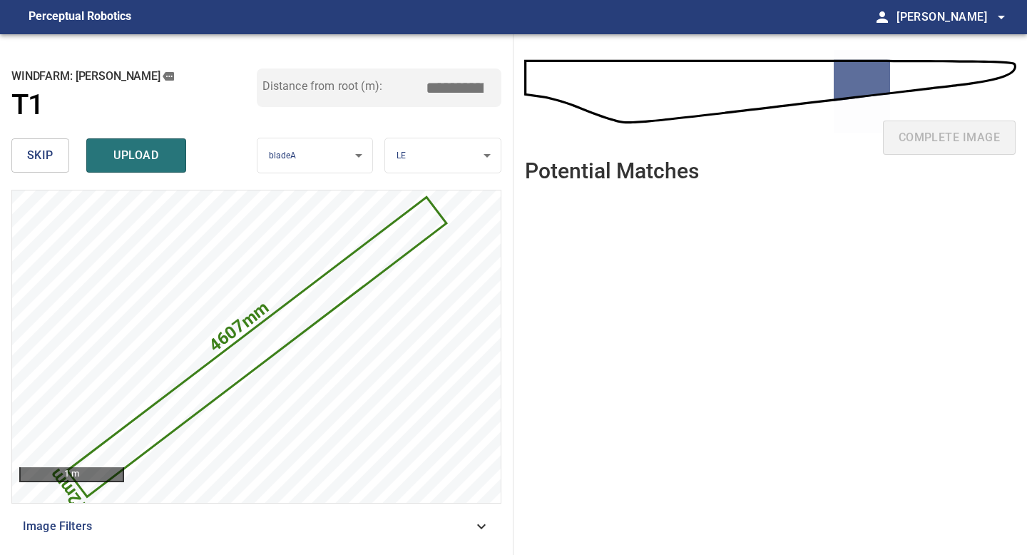
drag, startPoint x: 459, startPoint y: 85, endPoint x: 449, endPoint y: 84, distance: 10.0
click at [449, 84] on input "*****" at bounding box center [459, 87] width 71 height 27
drag, startPoint x: 481, startPoint y: 90, endPoint x: 463, endPoint y: 86, distance: 18.2
click at [463, 86] on input "*****" at bounding box center [459, 87] width 71 height 27
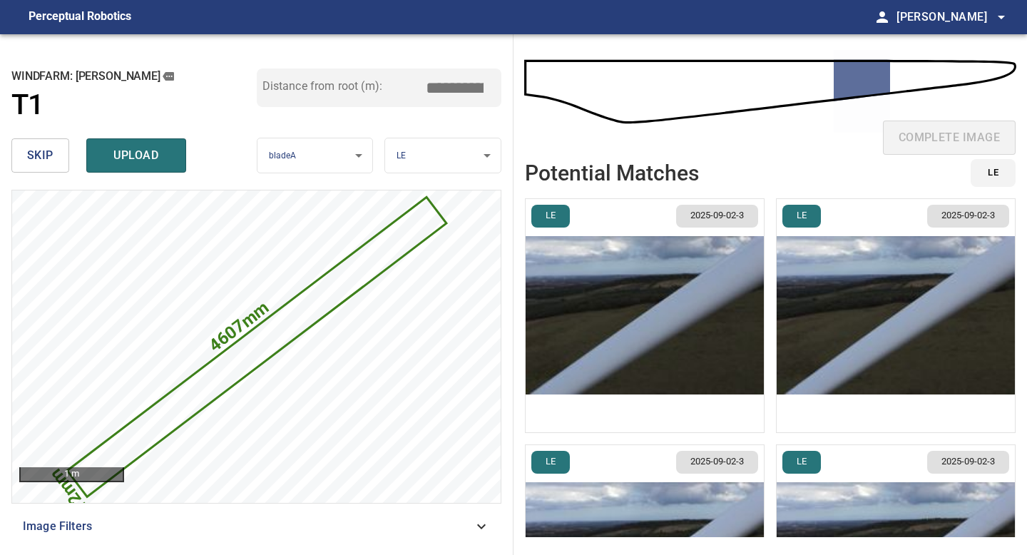
type input "*****"
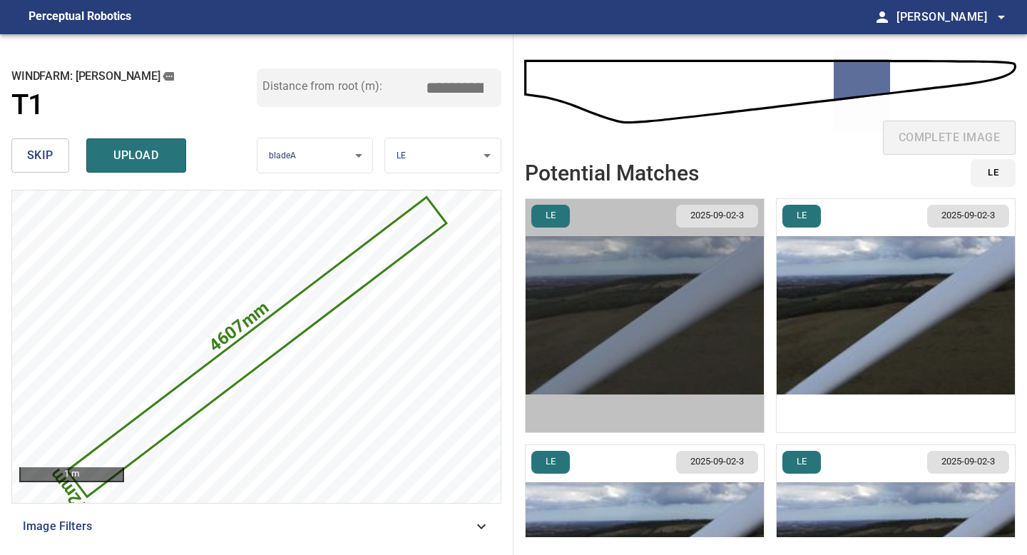
click at [627, 311] on img "button" at bounding box center [645, 315] width 238 height 233
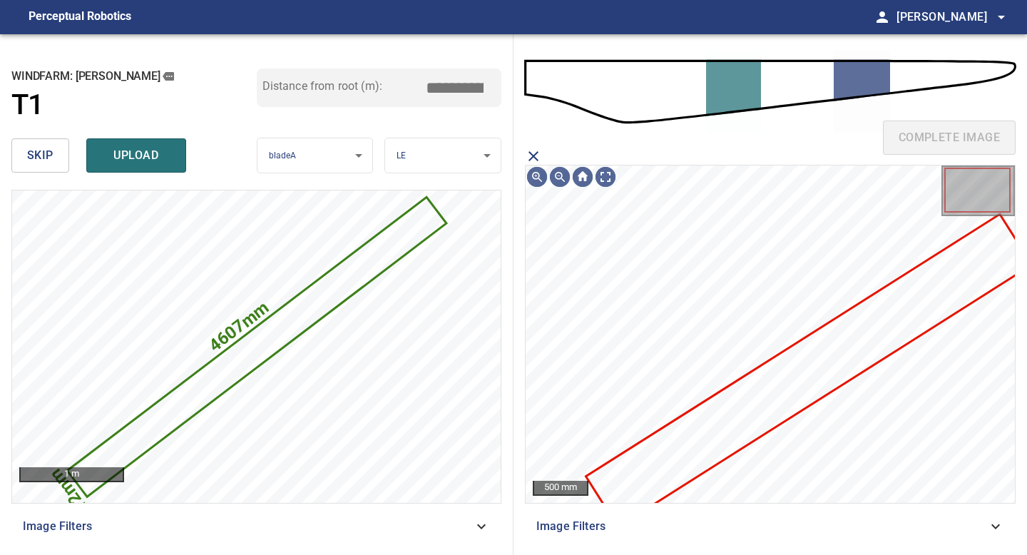
click at [711, 447] on icon at bounding box center [808, 370] width 443 height 310
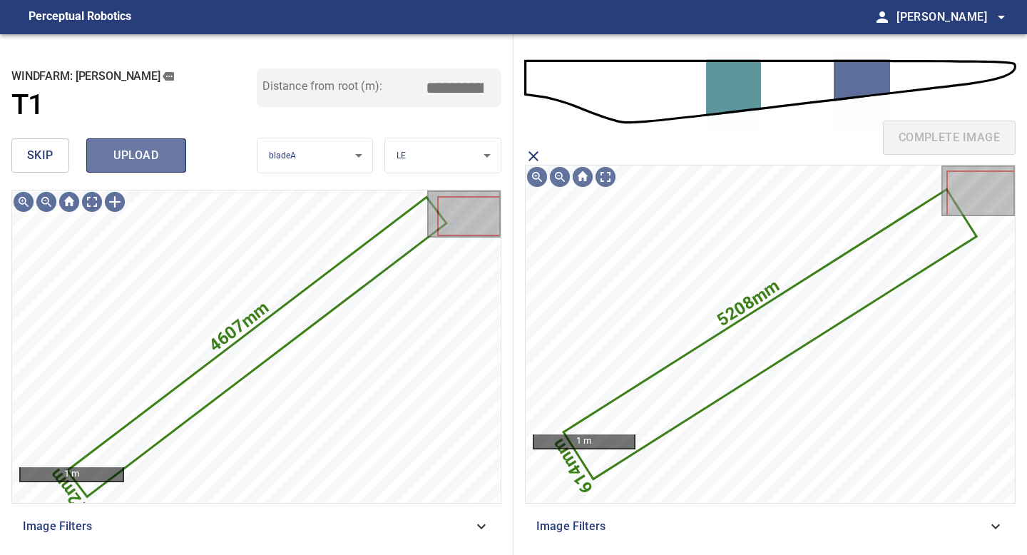
click at [159, 156] on span "upload" at bounding box center [136, 156] width 68 height 20
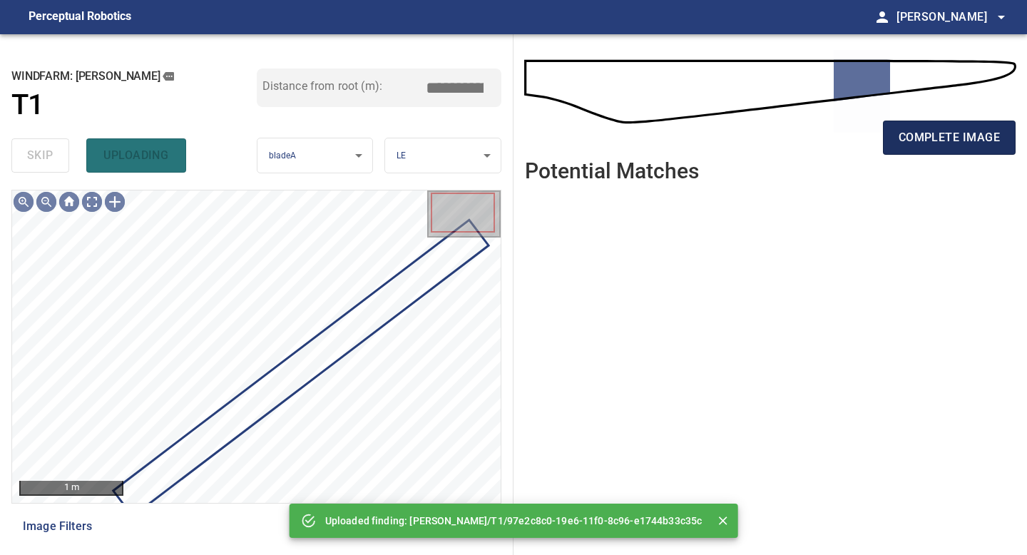
click at [940, 142] on span "complete image" at bounding box center [949, 138] width 101 height 20
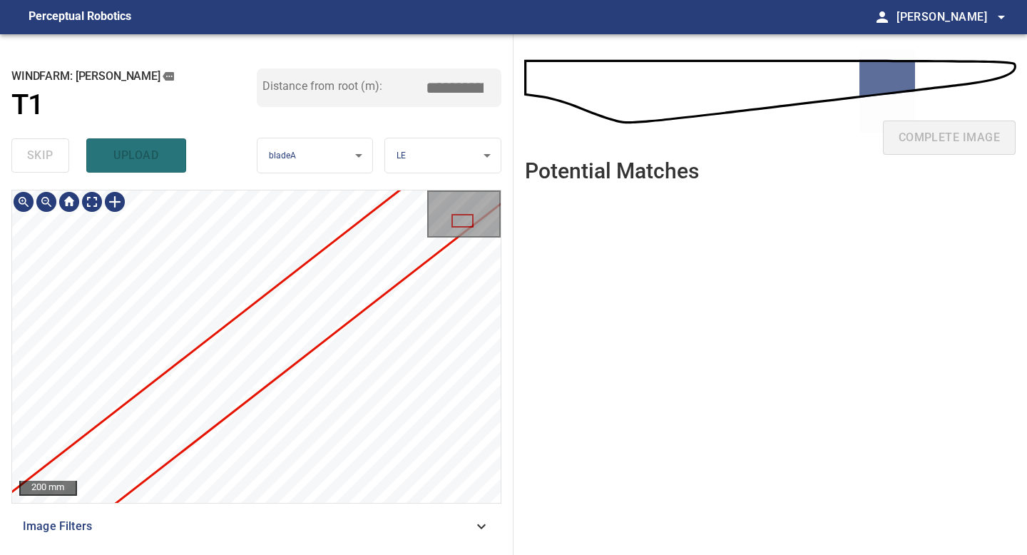
click at [511, 216] on div "**********" at bounding box center [257, 294] width 514 height 521
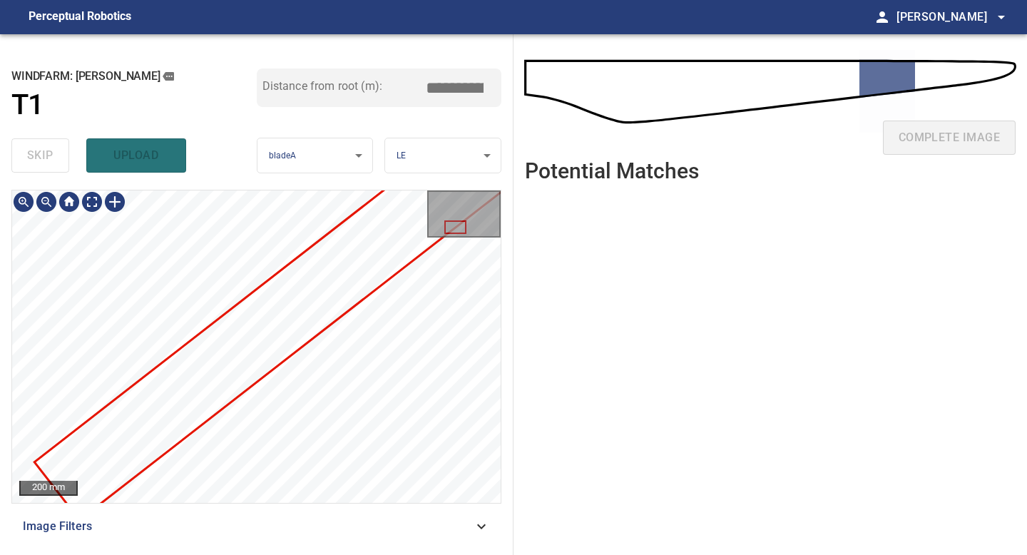
click at [384, 317] on div at bounding box center [256, 346] width 489 height 312
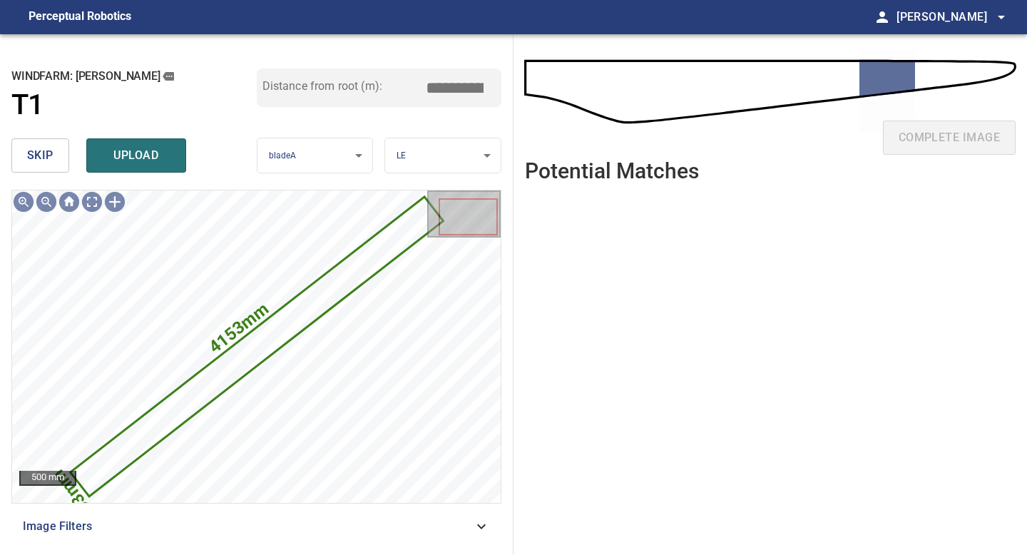
drag, startPoint x: 460, startPoint y: 87, endPoint x: 387, endPoint y: 88, distance: 73.5
click at [389, 87] on div "Distance from root (m): *****" at bounding box center [379, 87] width 245 height 39
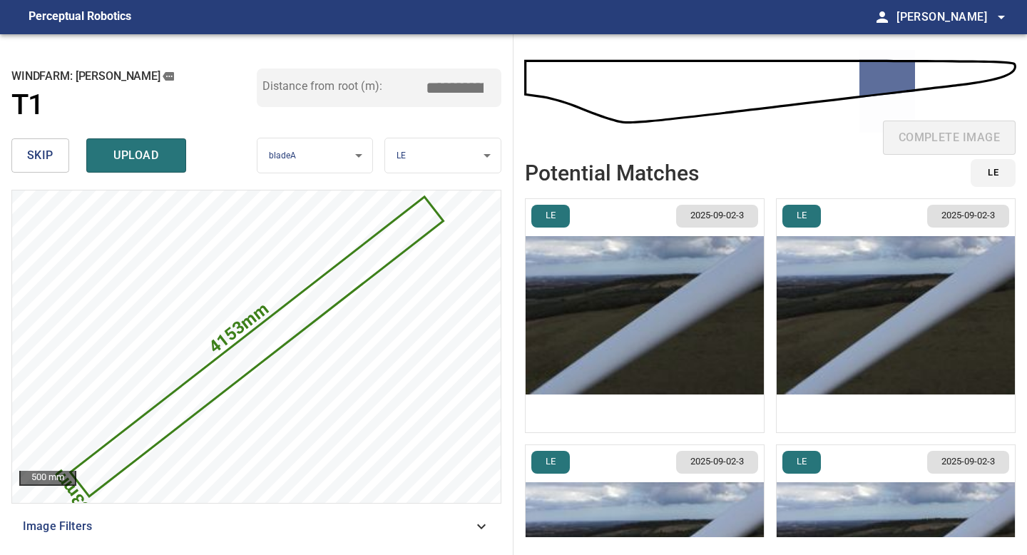
type input "*****"
click at [791, 335] on img "button" at bounding box center [896, 315] width 238 height 233
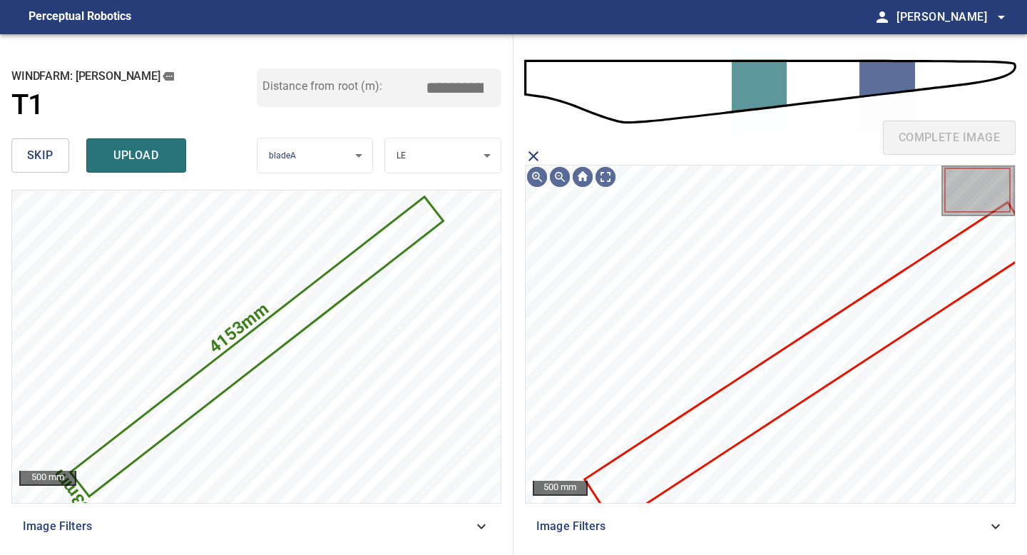
click at [780, 379] on icon at bounding box center [811, 363] width 450 height 320
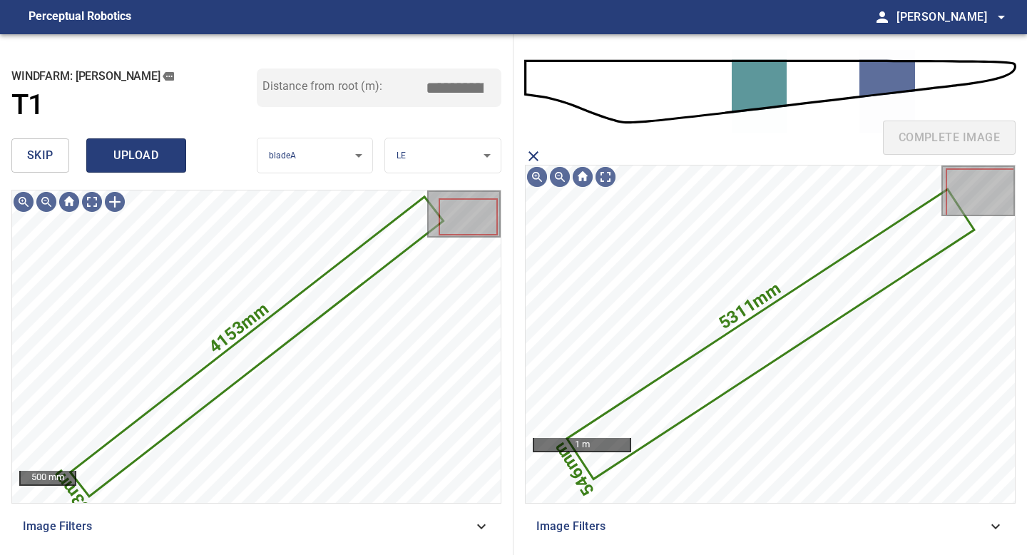
click at [123, 151] on span "upload" at bounding box center [136, 156] width 68 height 20
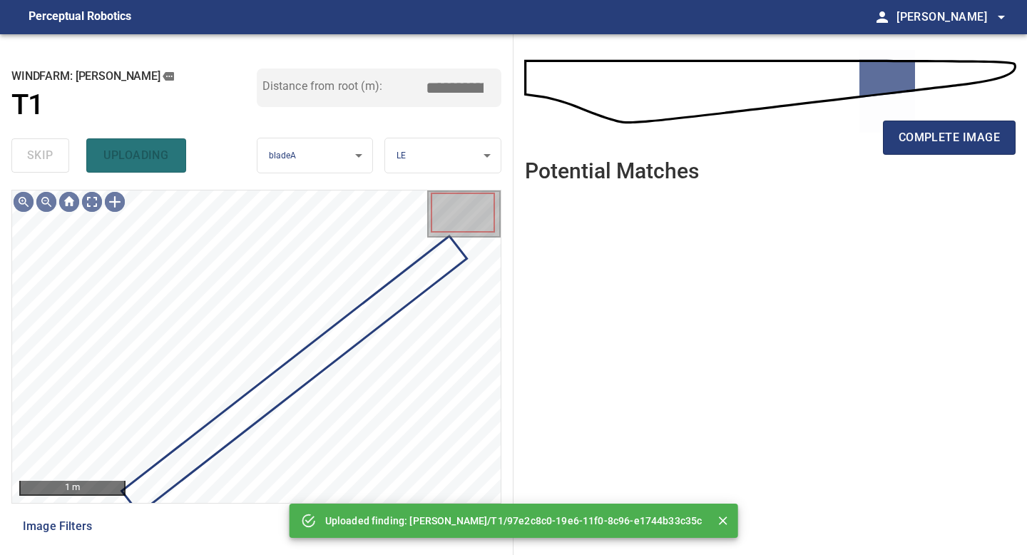
click at [931, 114] on div "complete image" at bounding box center [770, 97] width 491 height 102
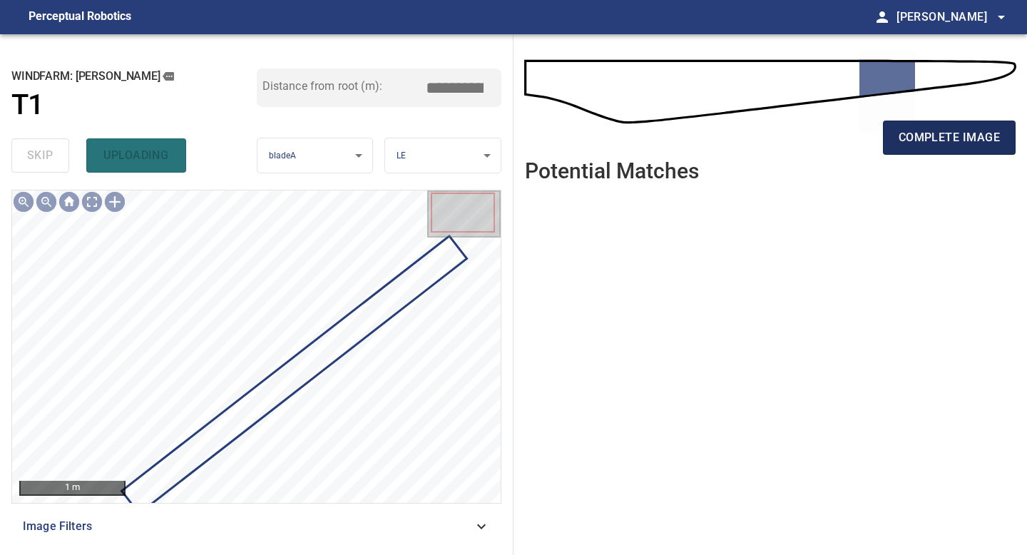
click at [931, 153] on button "complete image" at bounding box center [949, 138] width 133 height 34
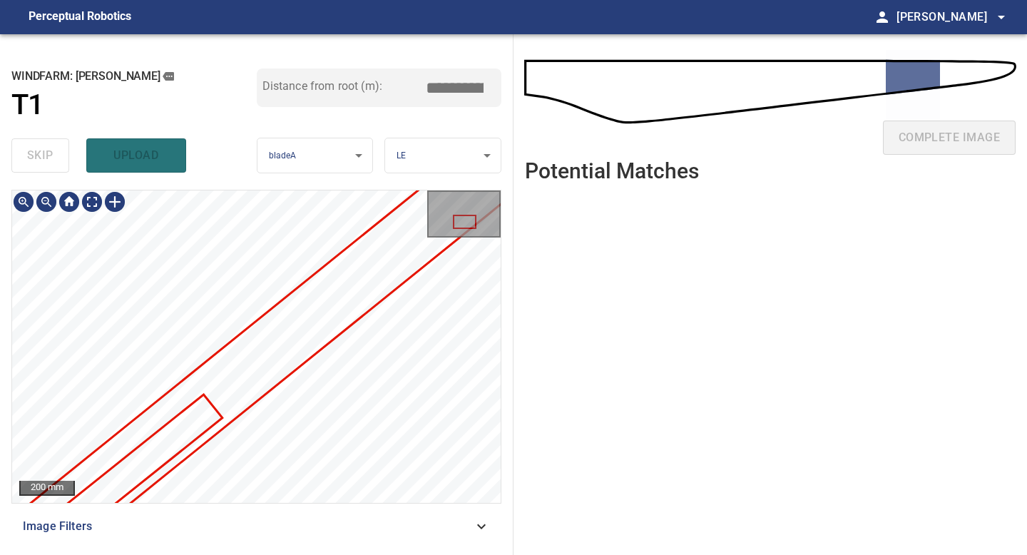
click at [477, 215] on div "200 mm" at bounding box center [256, 346] width 489 height 312
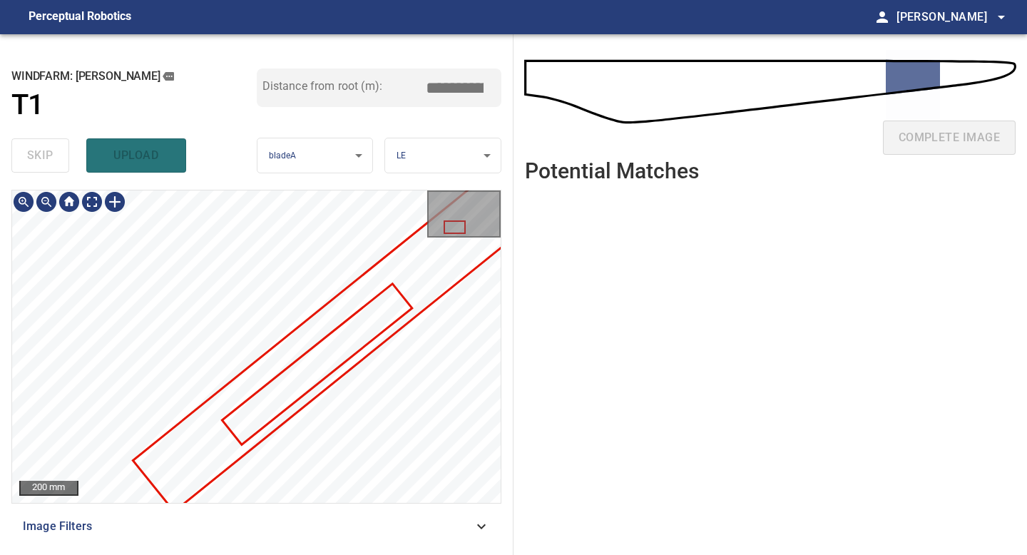
click at [292, 399] on div at bounding box center [256, 346] width 489 height 312
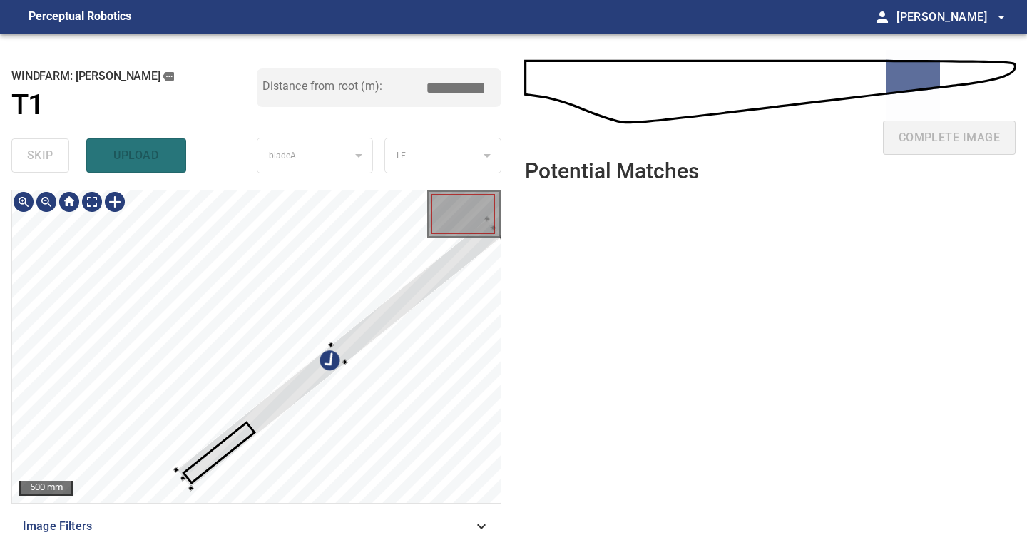
click at [366, 327] on div at bounding box center [339, 352] width 326 height 269
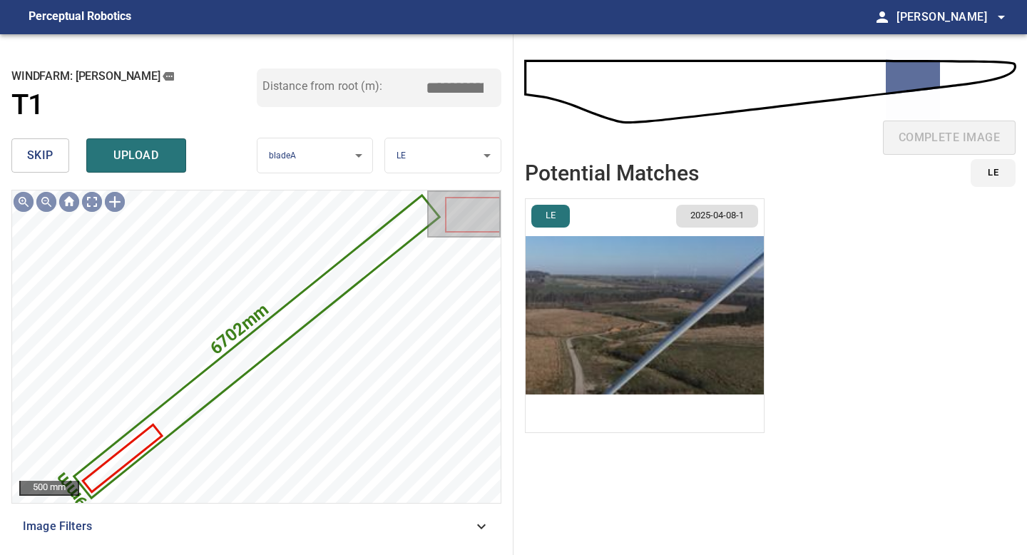
drag, startPoint x: 455, startPoint y: 93, endPoint x: 373, endPoint y: 88, distance: 82.2
click at [377, 88] on div "Distance from root (m): *****" at bounding box center [379, 87] width 245 height 39
click at [622, 282] on img "button" at bounding box center [645, 315] width 238 height 233
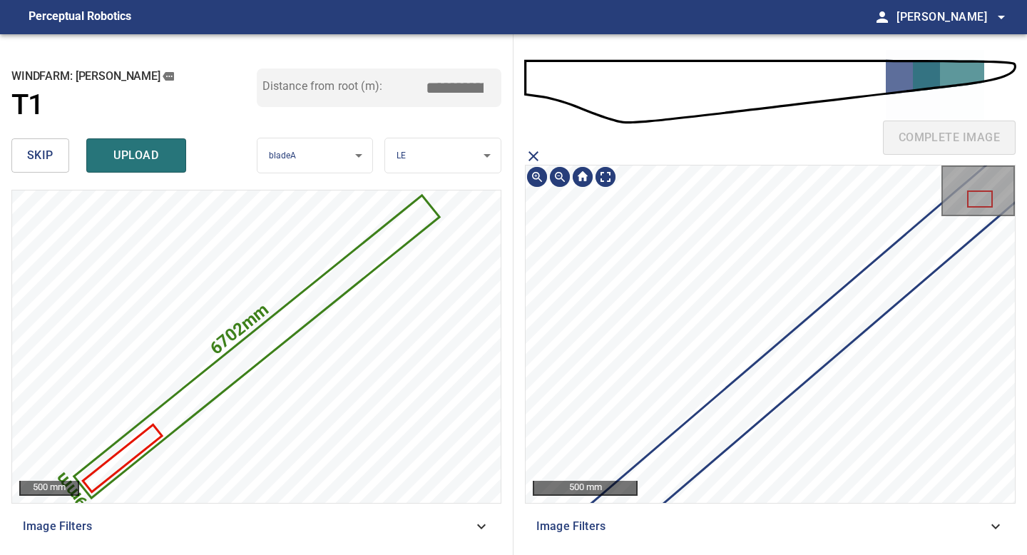
click at [544, 524] on section "500 mm Image Filters" at bounding box center [770, 346] width 491 height 396
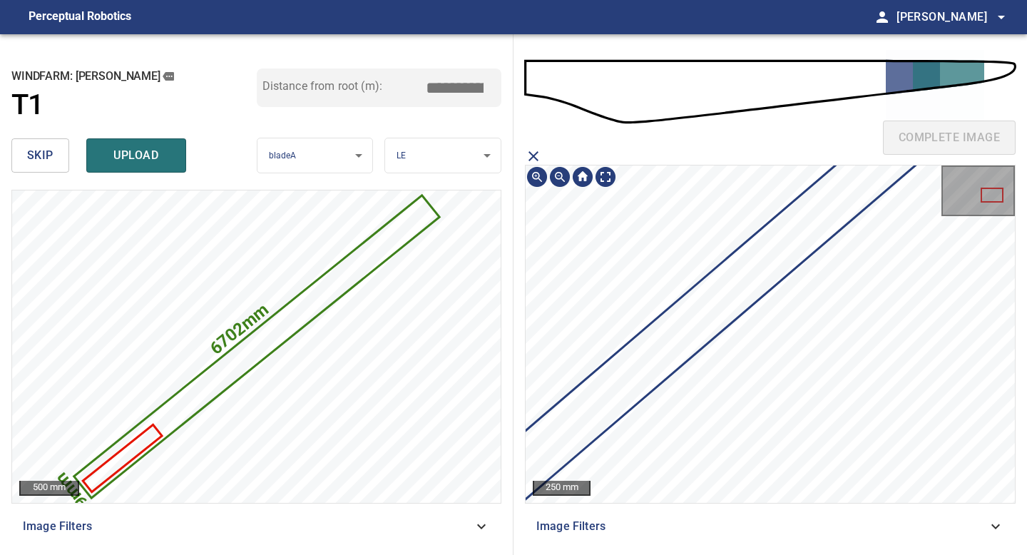
click at [707, 527] on section "250 mm Image Filters" at bounding box center [770, 346] width 491 height 396
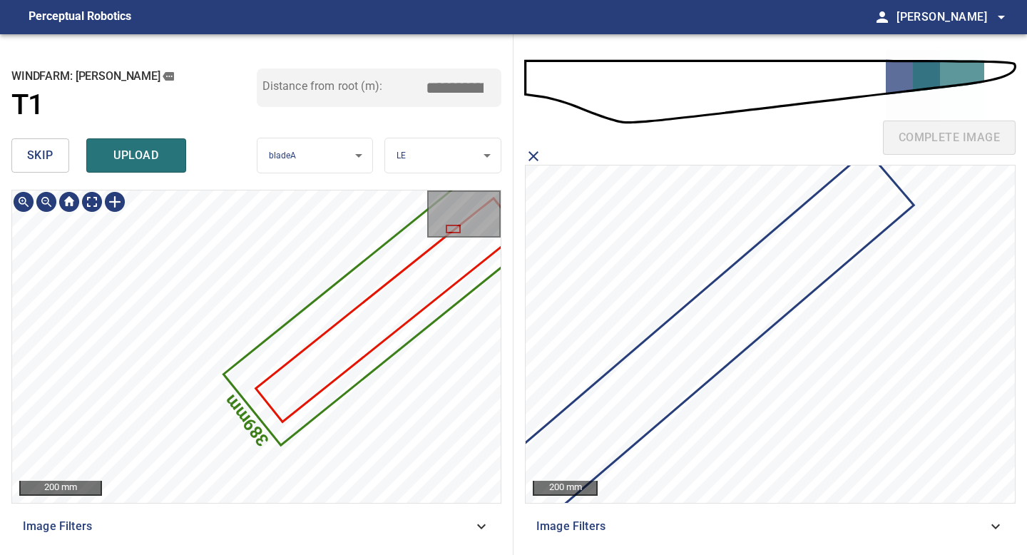
click at [215, 457] on div "6702mm 389mm" at bounding box center [256, 346] width 489 height 312
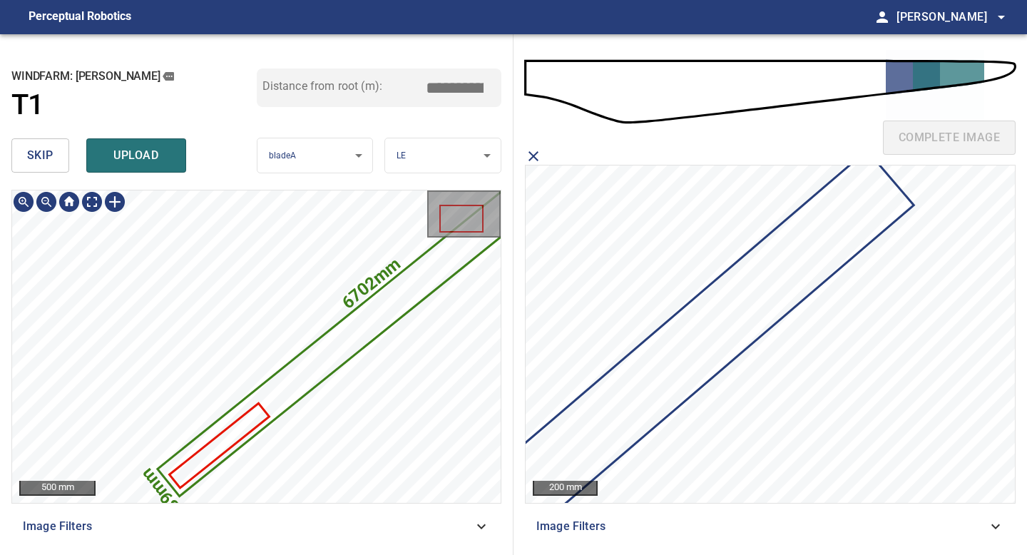
click at [267, 417] on div "6702mm 389mm" at bounding box center [256, 346] width 489 height 312
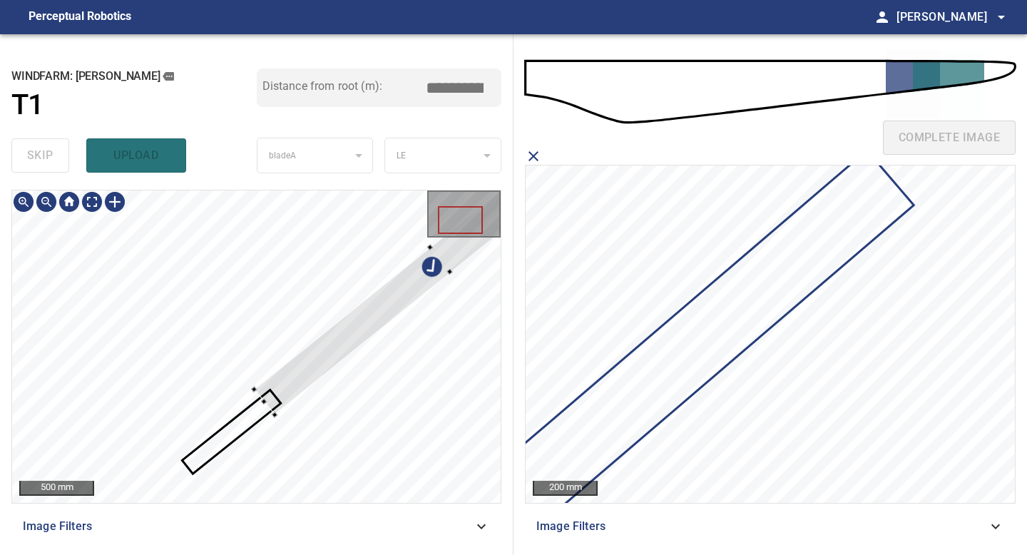
click at [288, 426] on div at bounding box center [256, 346] width 489 height 312
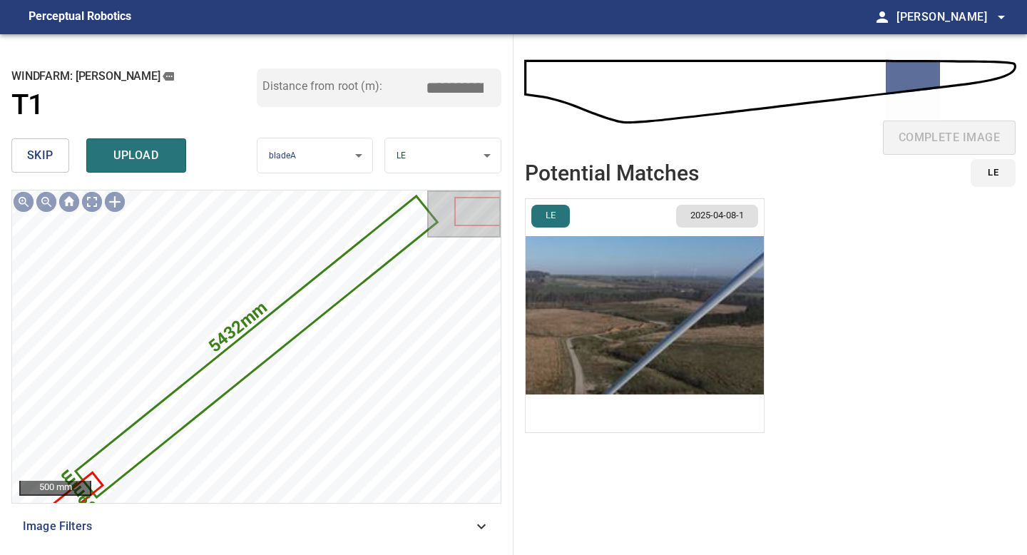
drag, startPoint x: 459, startPoint y: 89, endPoint x: 373, endPoint y: 79, distance: 86.9
click at [377, 81] on div "Distance from root (m): *****" at bounding box center [379, 87] width 245 height 39
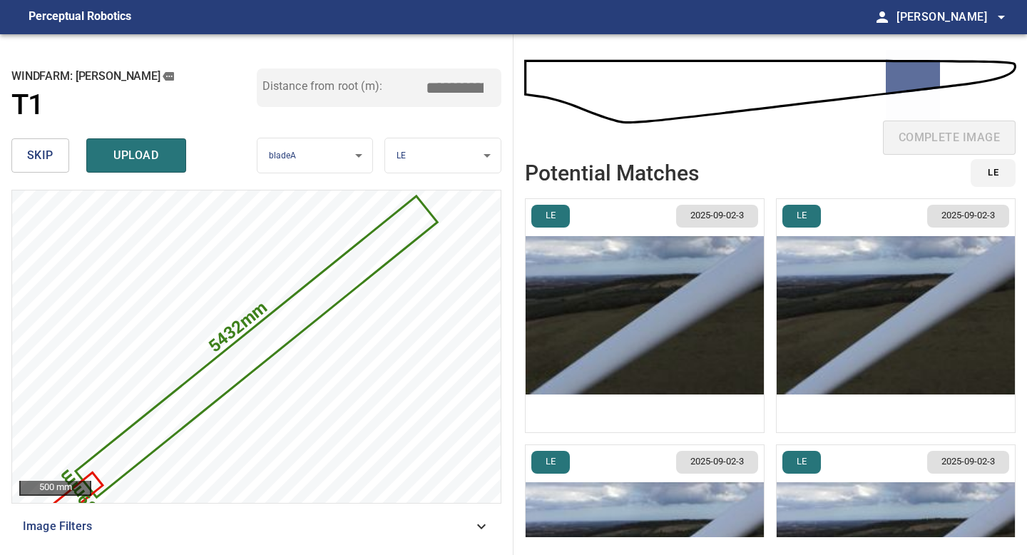
type input "*****"
click at [640, 298] on img "button" at bounding box center [645, 315] width 238 height 233
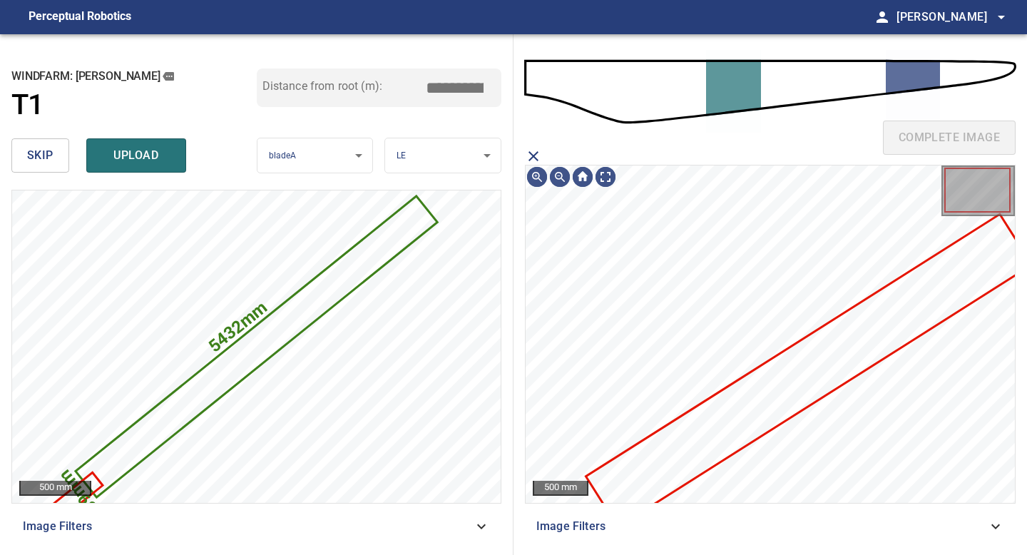
click at [757, 434] on icon at bounding box center [808, 370] width 443 height 310
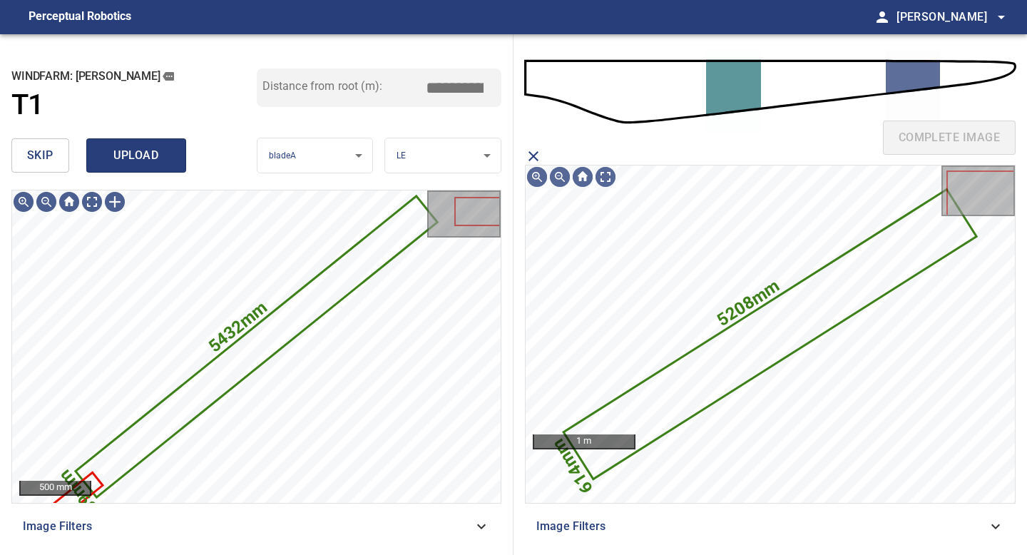
click at [125, 160] on span "upload" at bounding box center [136, 156] width 68 height 20
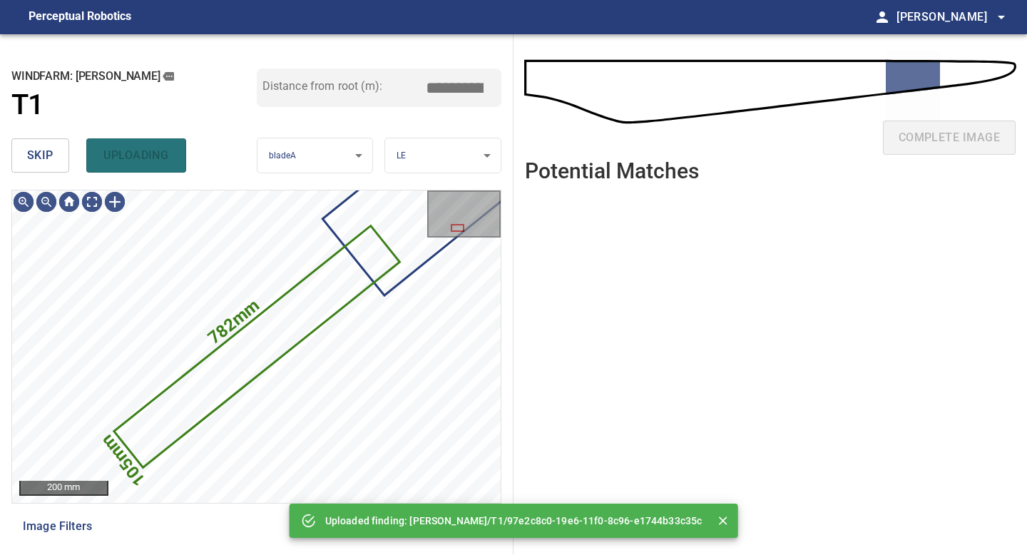
click at [41, 146] on span "skip" at bounding box center [40, 156] width 26 height 20
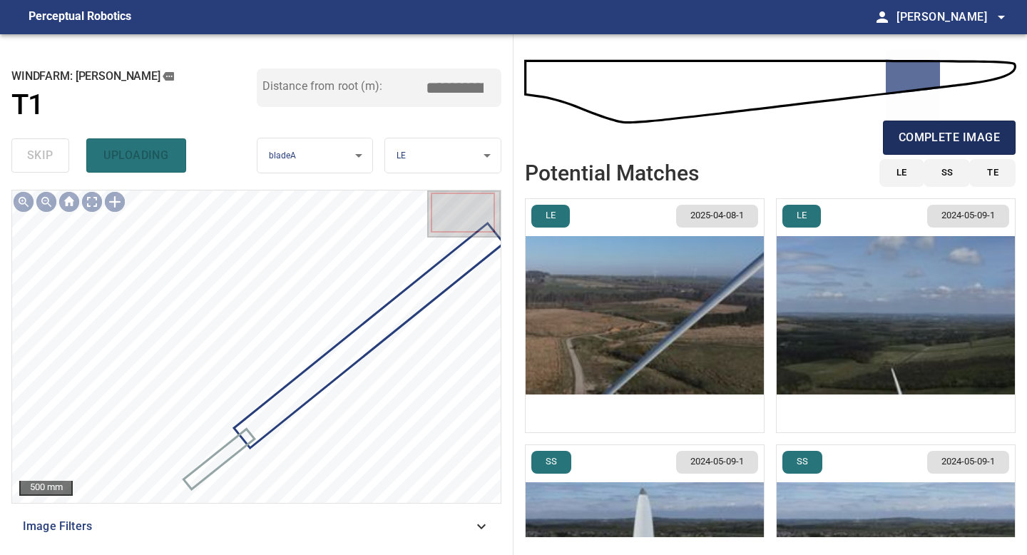
click at [933, 126] on button "complete image" at bounding box center [949, 138] width 133 height 34
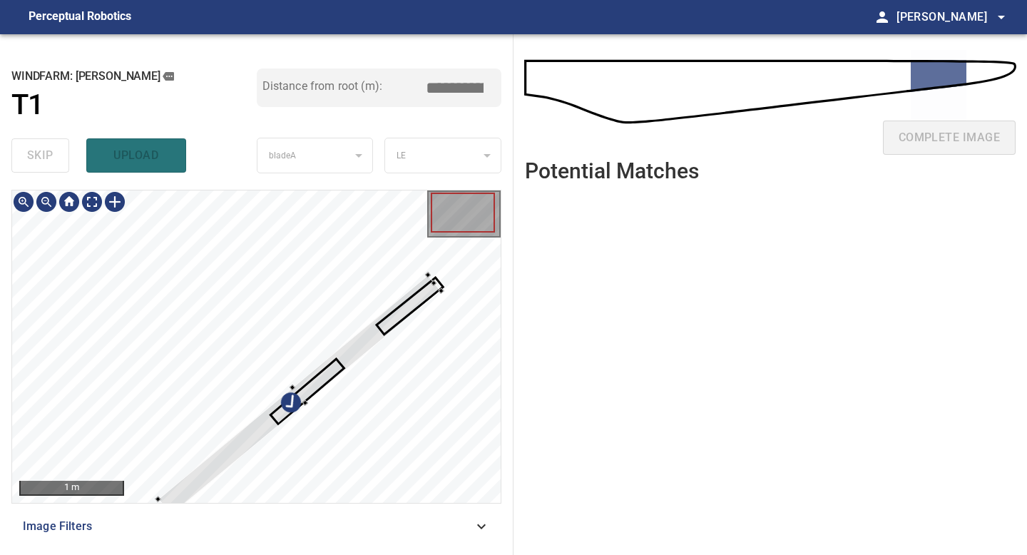
click at [432, 295] on div at bounding box center [299, 395] width 283 height 240
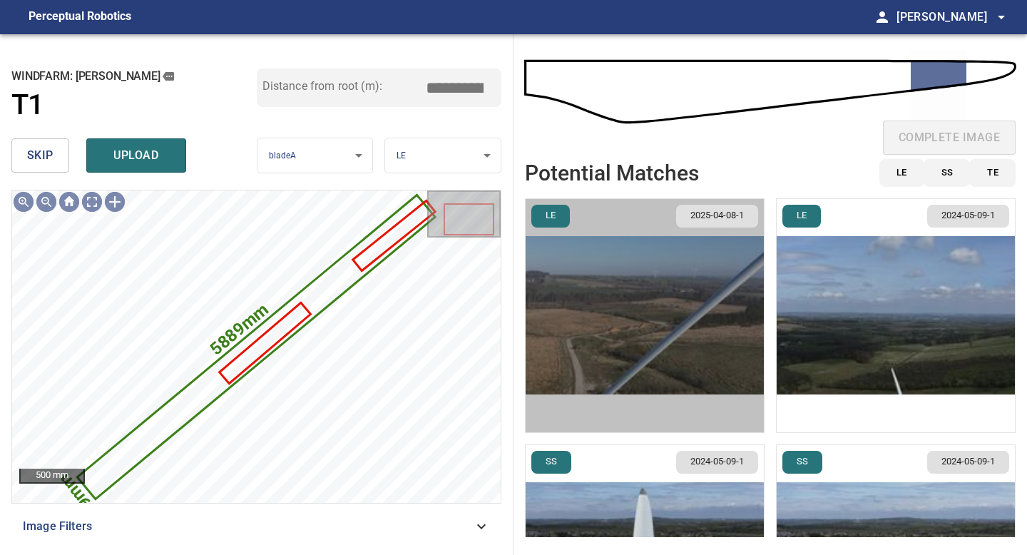
click at [643, 333] on img "button" at bounding box center [645, 315] width 238 height 233
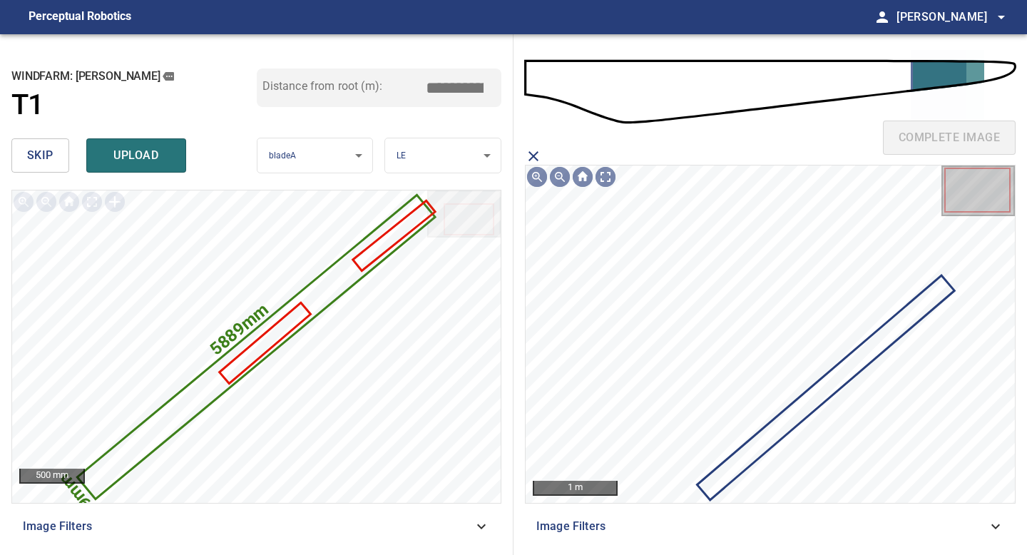
click at [844, 377] on icon at bounding box center [825, 388] width 255 height 222
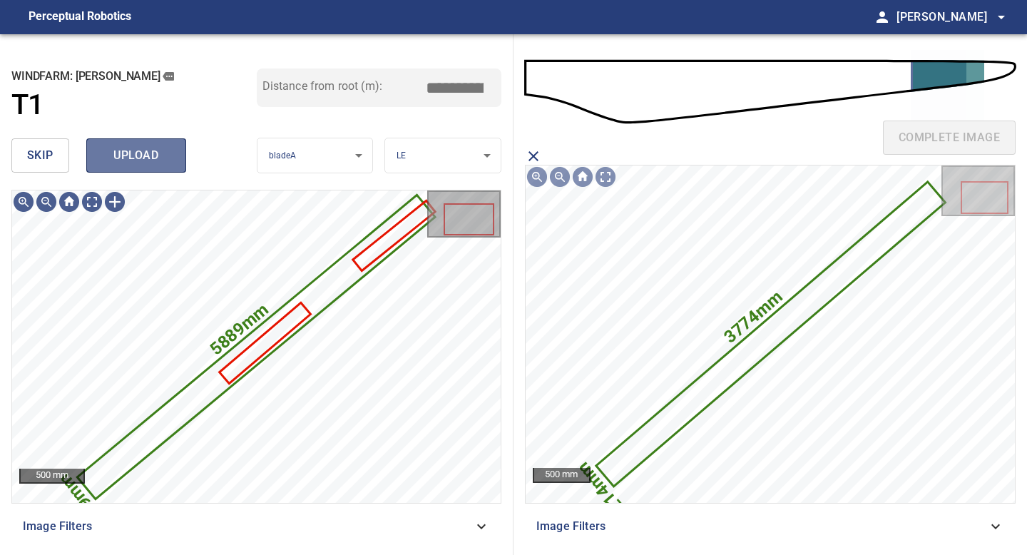
click at [135, 165] on button "upload" at bounding box center [136, 155] width 100 height 34
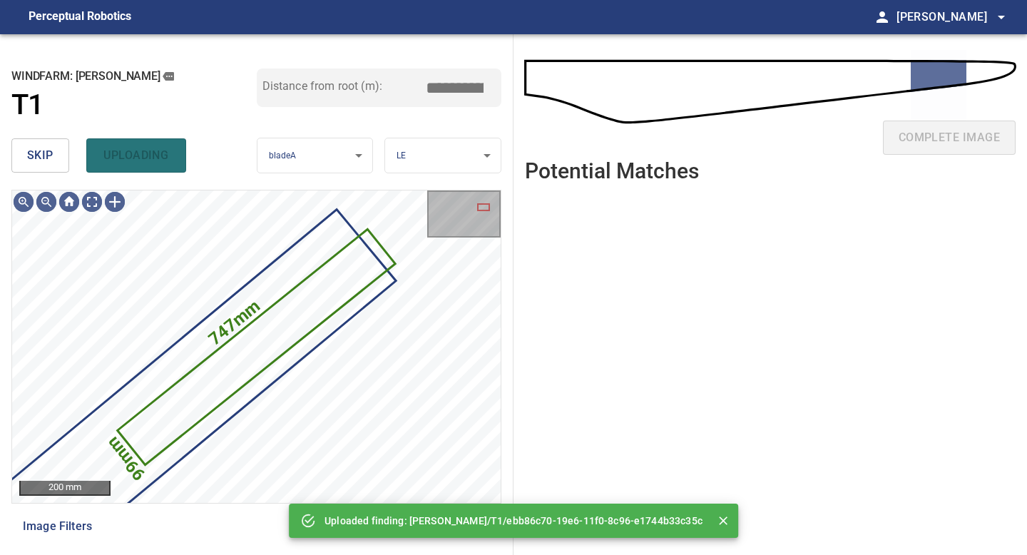
click at [40, 155] on span "skip" at bounding box center [40, 156] width 26 height 20
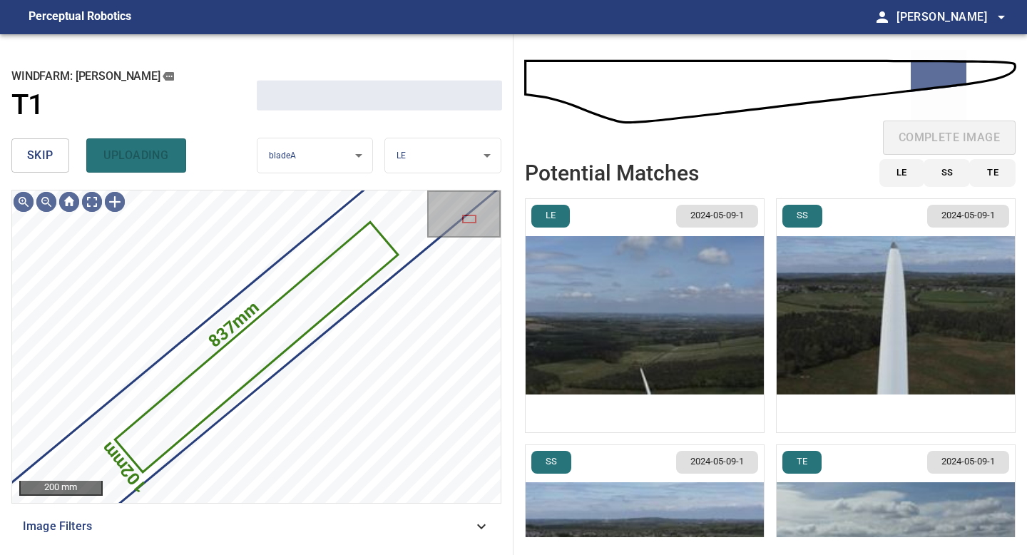
click at [40, 155] on span "skip" at bounding box center [40, 156] width 26 height 20
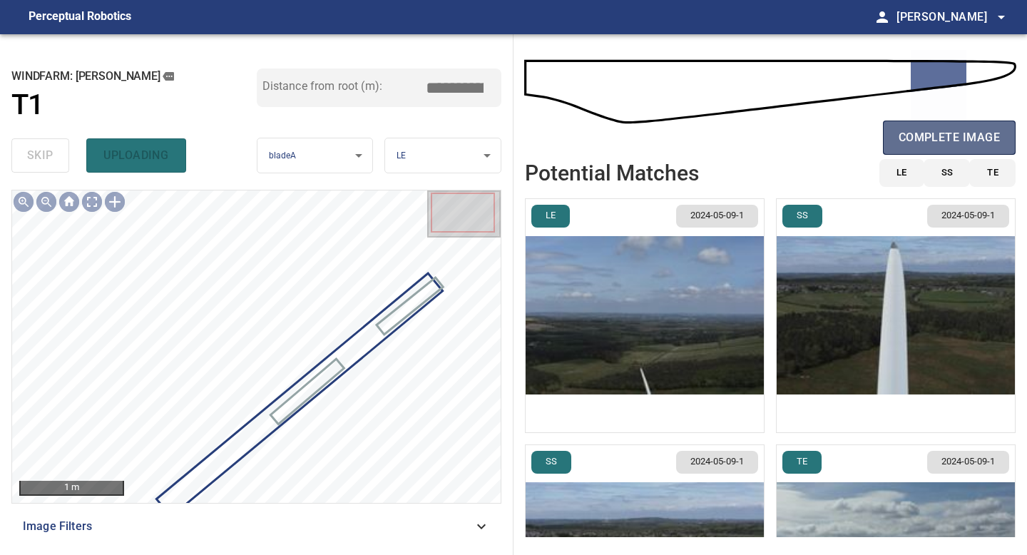
click at [938, 134] on span "complete image" at bounding box center [949, 138] width 101 height 20
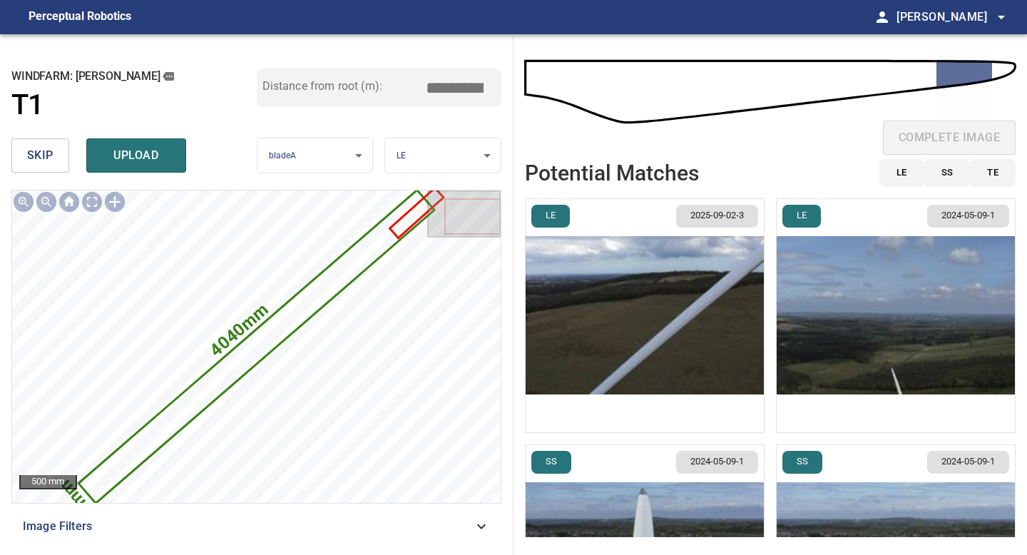
click at [718, 349] on img "button" at bounding box center [645, 315] width 238 height 233
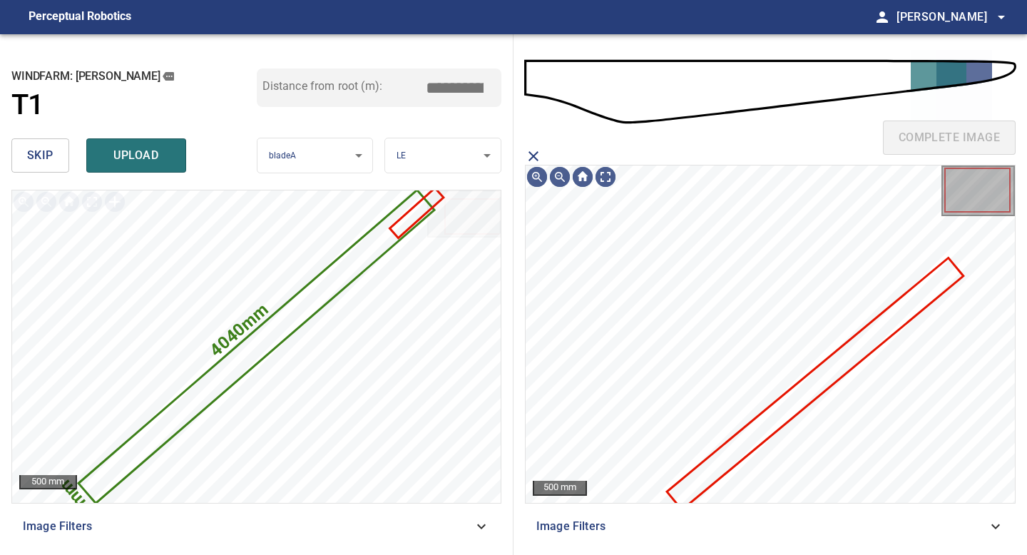
click at [797, 400] on icon at bounding box center [815, 383] width 294 height 249
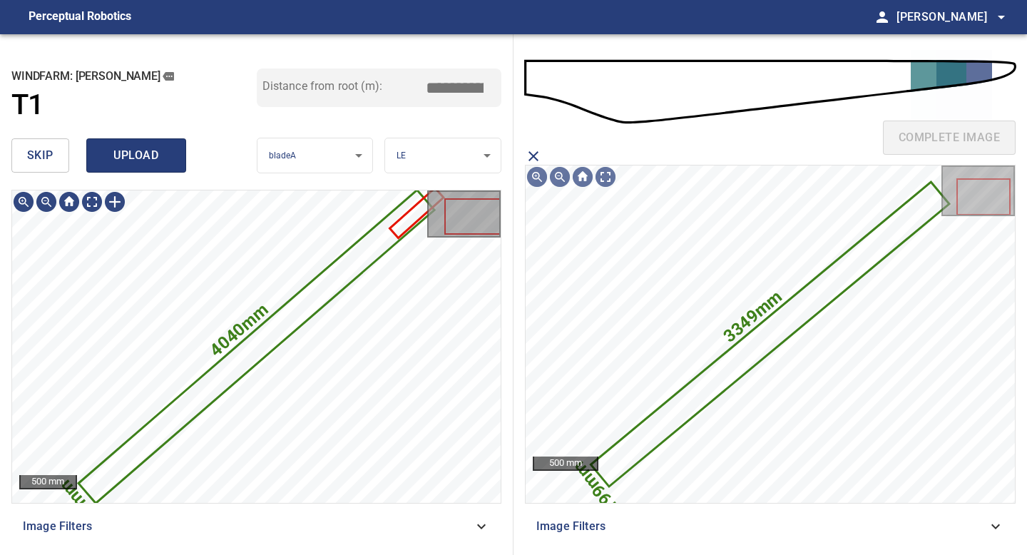
click at [157, 169] on button "upload" at bounding box center [136, 155] width 100 height 34
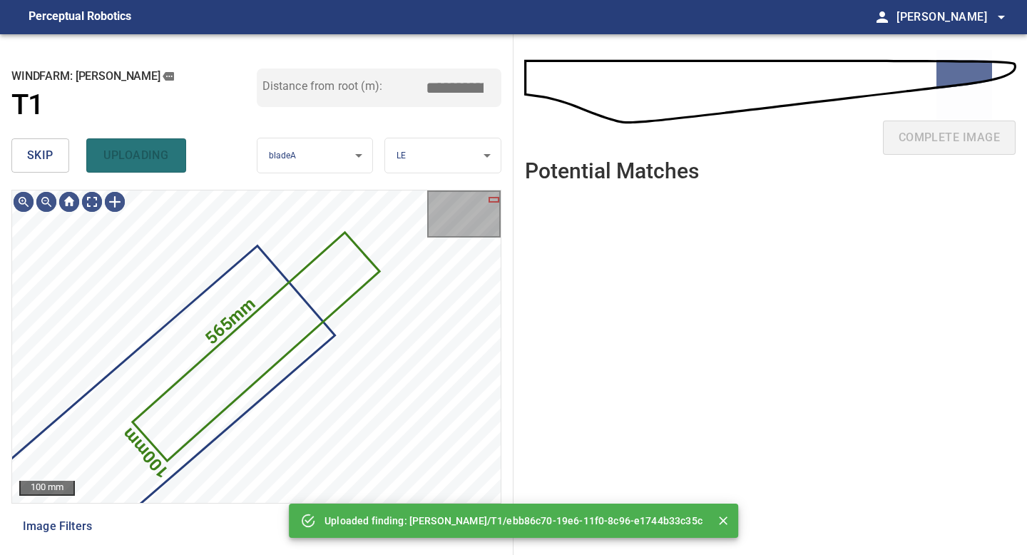
click at [29, 158] on span "skip" at bounding box center [40, 156] width 26 height 20
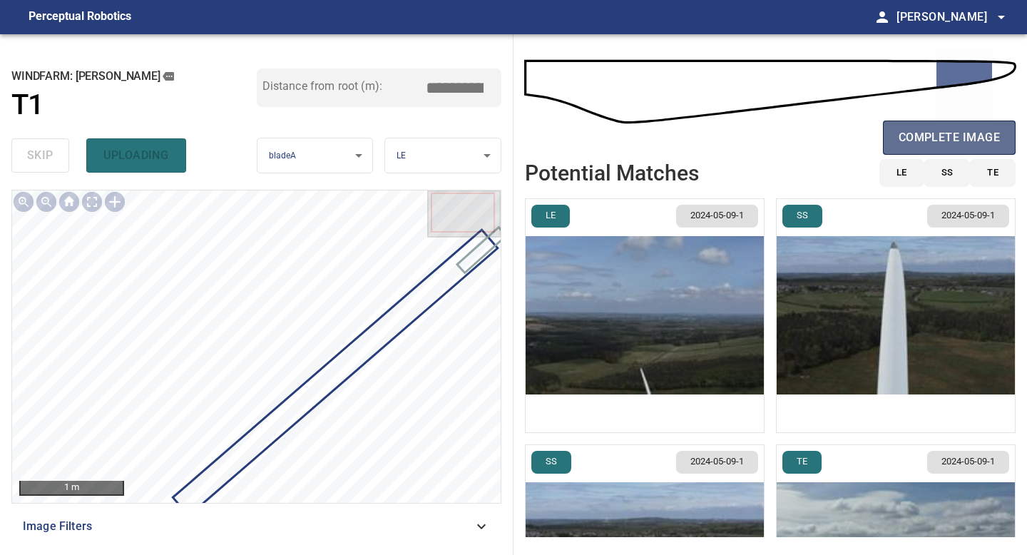
click at [954, 138] on span "complete image" at bounding box center [949, 138] width 101 height 20
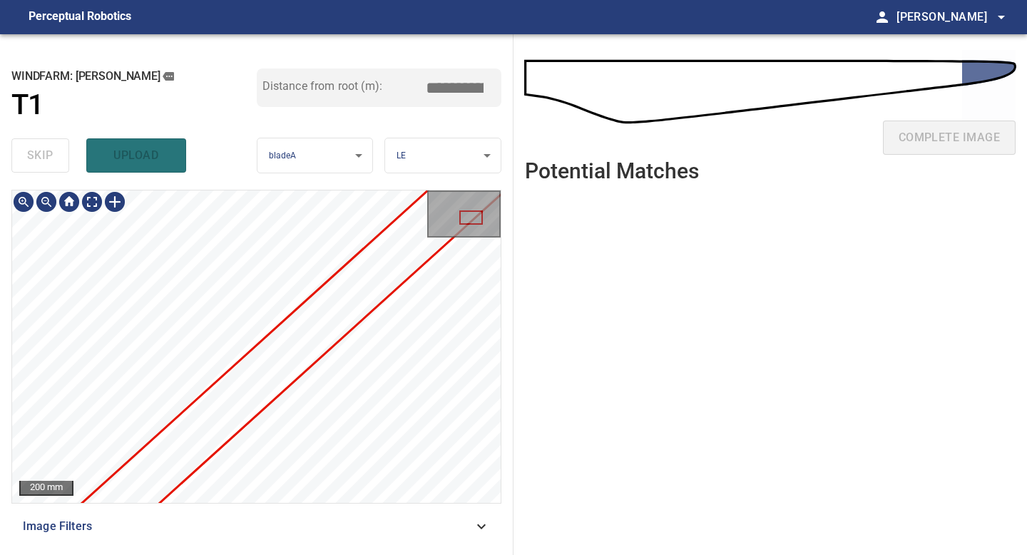
click at [603, 154] on div "**********" at bounding box center [513, 294] width 1027 height 521
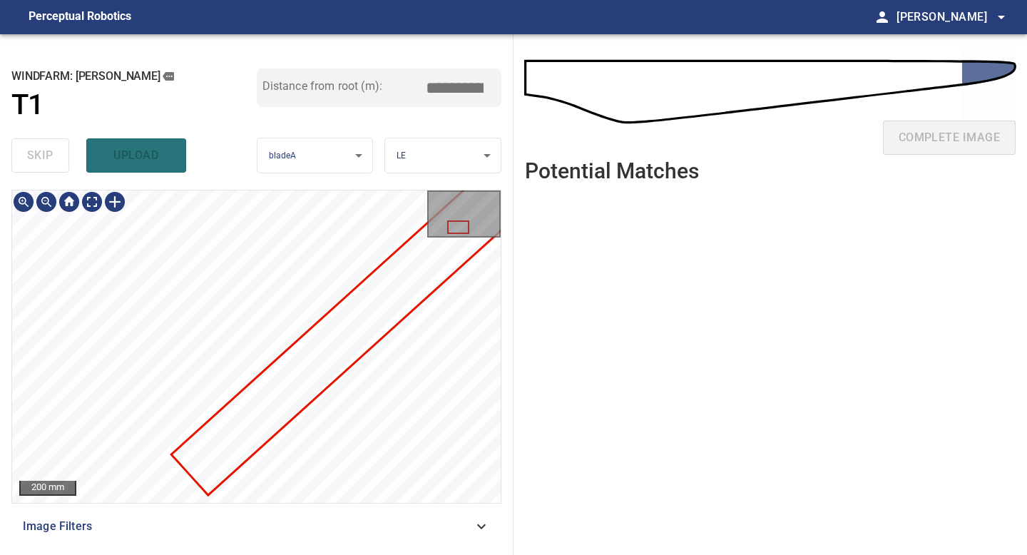
click at [331, 359] on div at bounding box center [256, 346] width 489 height 312
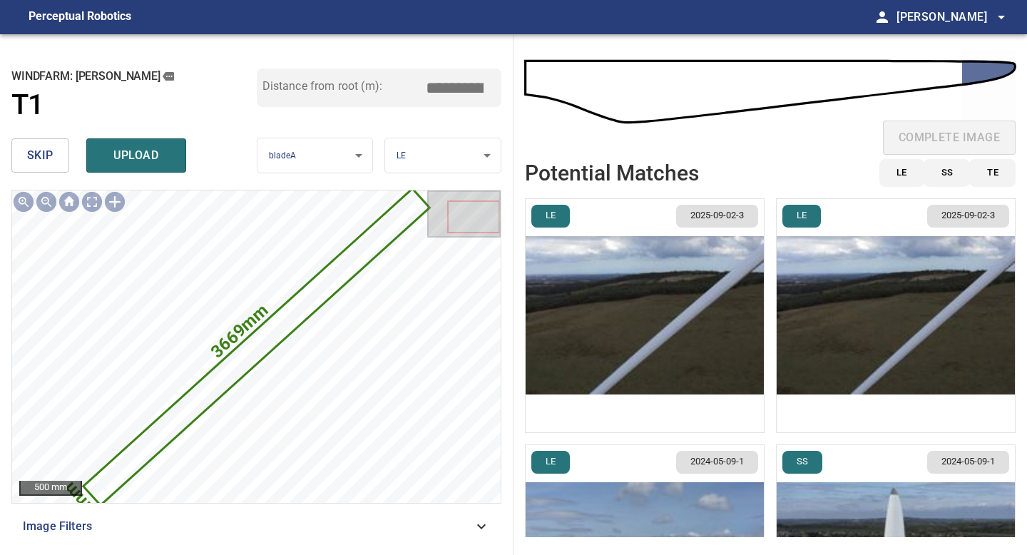
click at [667, 338] on img "button" at bounding box center [645, 315] width 238 height 233
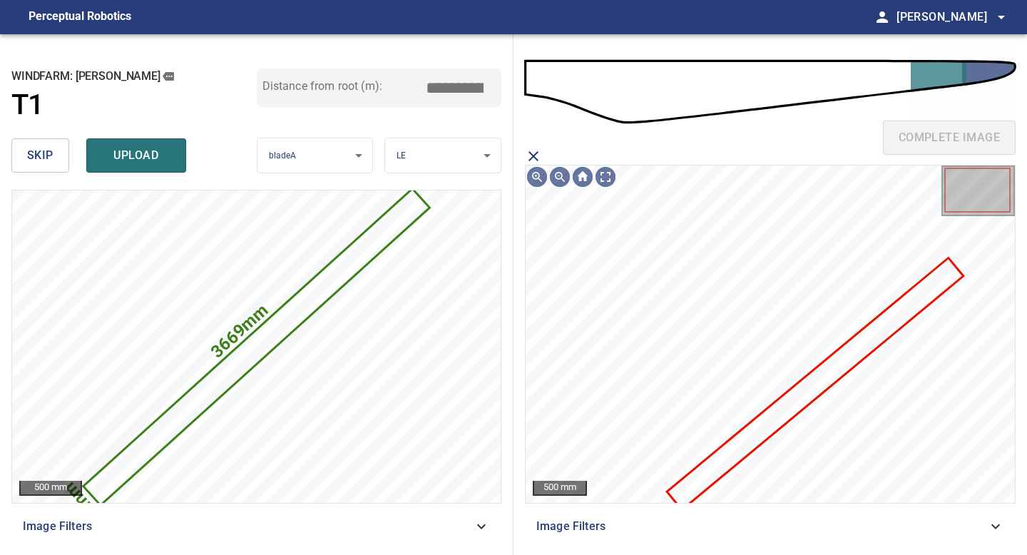
click at [758, 432] on icon at bounding box center [815, 383] width 294 height 249
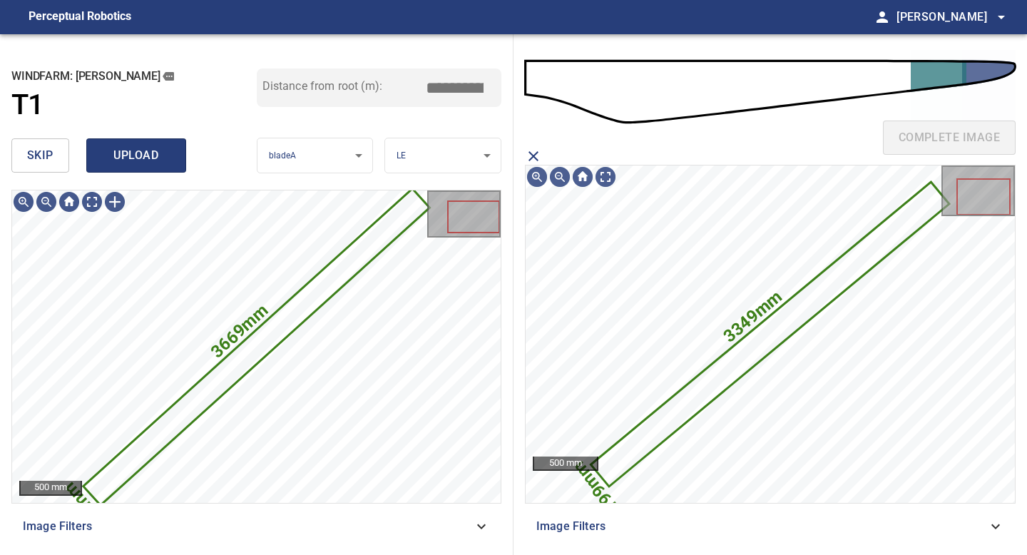
click at [121, 150] on span "upload" at bounding box center [136, 156] width 68 height 20
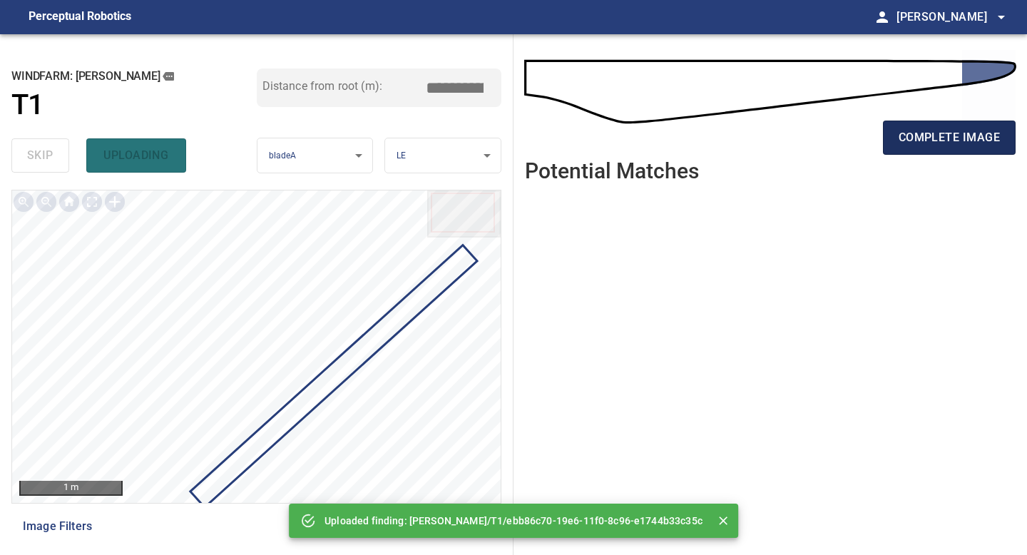
click at [959, 131] on span "complete image" at bounding box center [949, 138] width 101 height 20
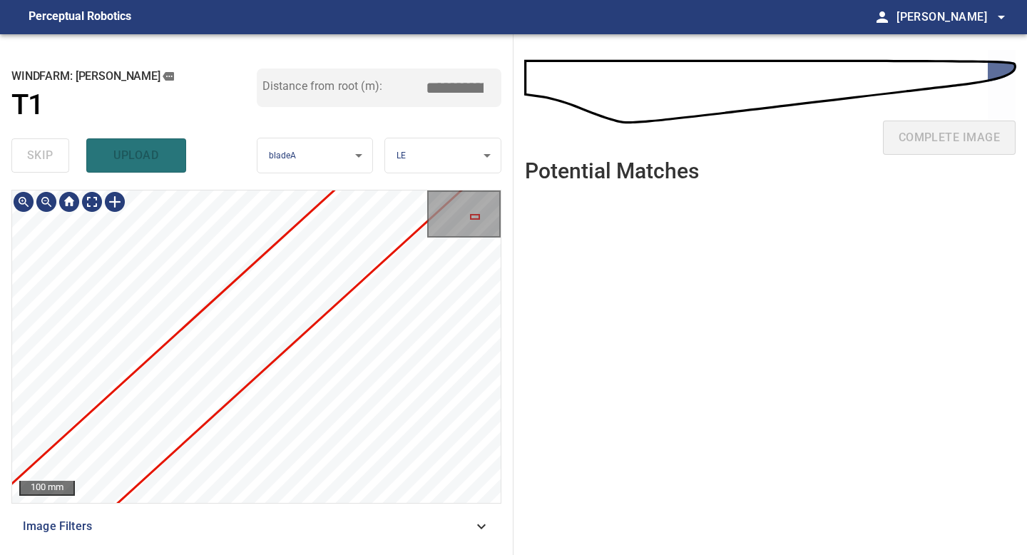
click at [677, 90] on div "**********" at bounding box center [513, 294] width 1027 height 521
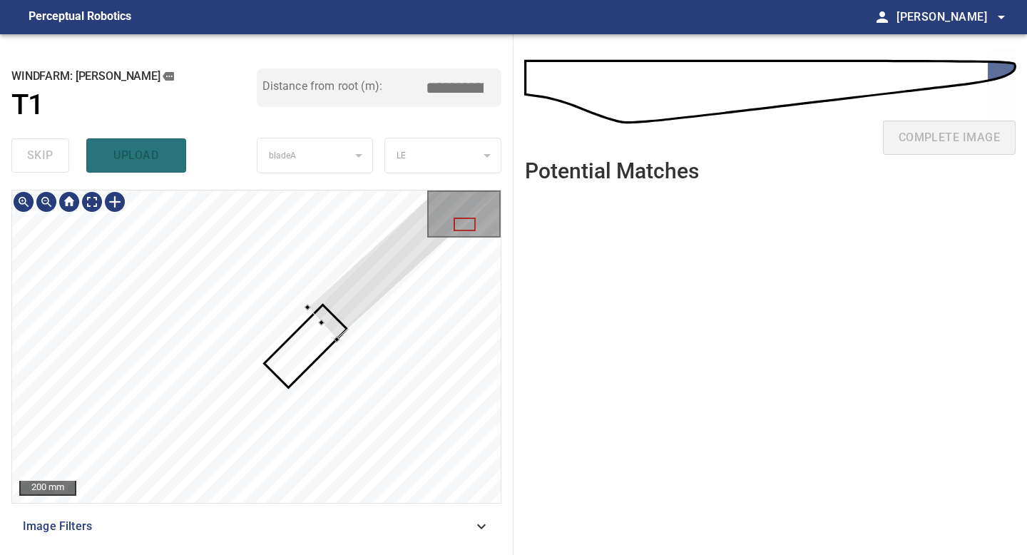
click at [331, 331] on div at bounding box center [598, 72] width 582 height 536
click at [46, 203] on div at bounding box center [46, 201] width 23 height 23
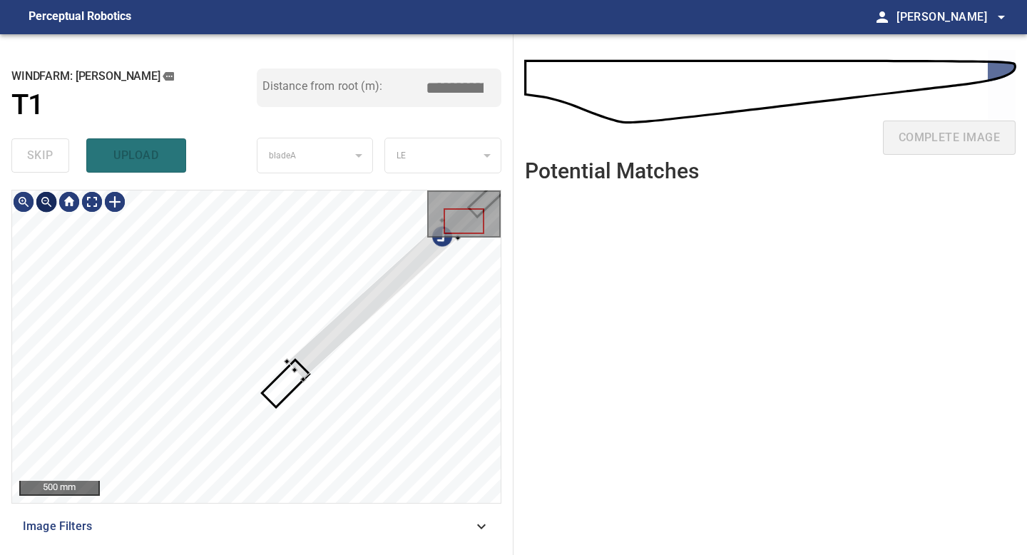
click at [46, 203] on div at bounding box center [46, 201] width 23 height 23
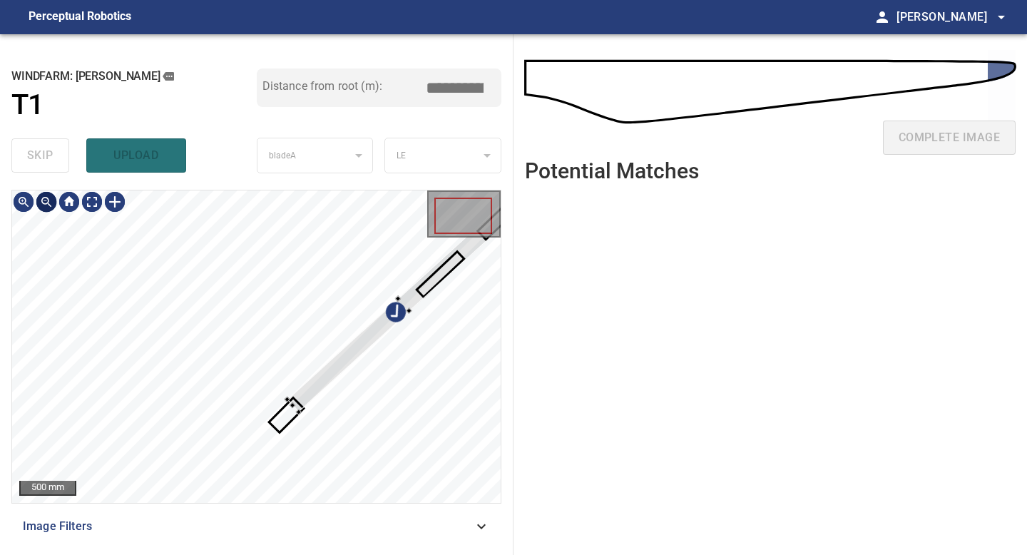
click at [46, 203] on div at bounding box center [46, 201] width 23 height 23
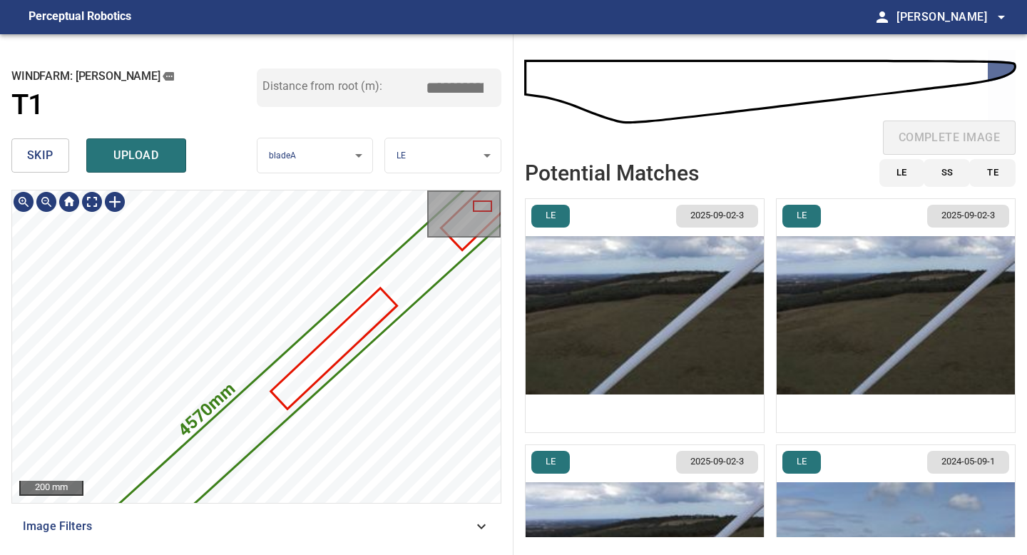
click at [279, 394] on div "4570mm 264mm" at bounding box center [256, 346] width 489 height 312
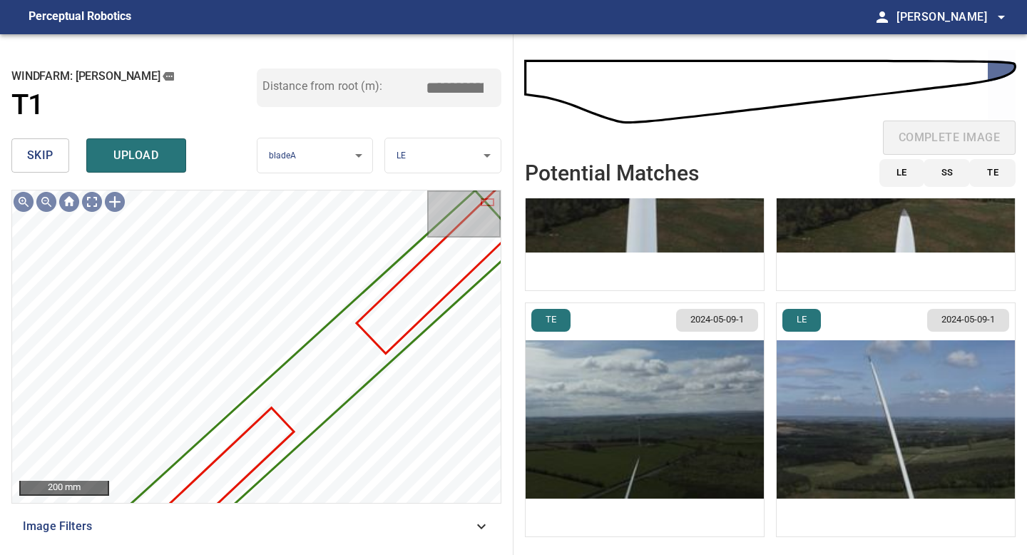
scroll to position [605, 0]
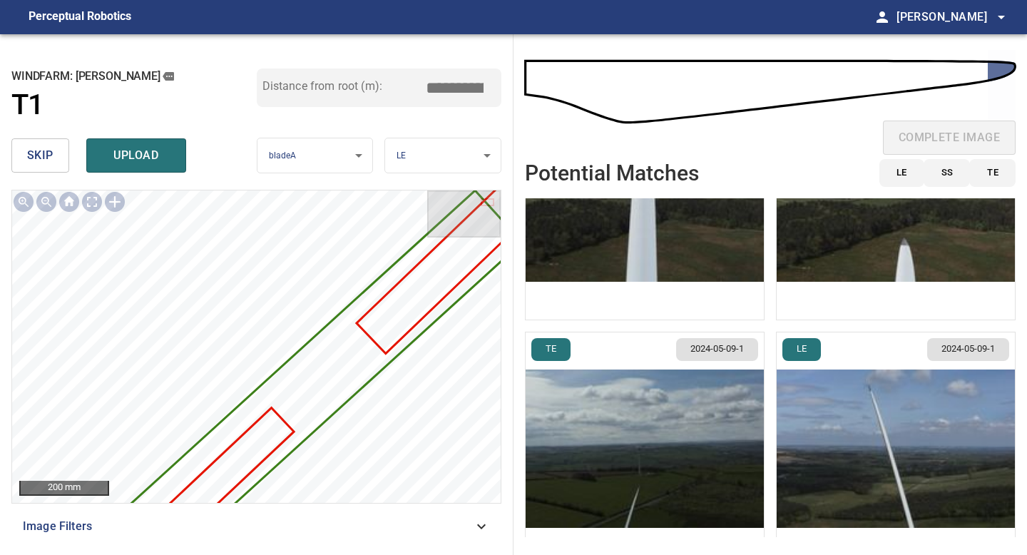
click at [842, 445] on img "button" at bounding box center [896, 448] width 238 height 233
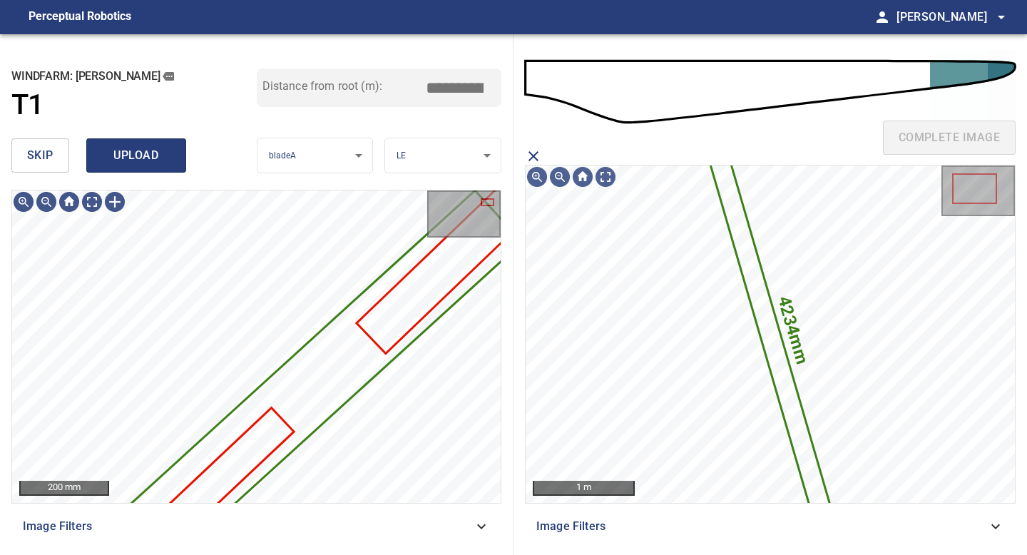
click at [133, 148] on span "upload" at bounding box center [136, 156] width 68 height 20
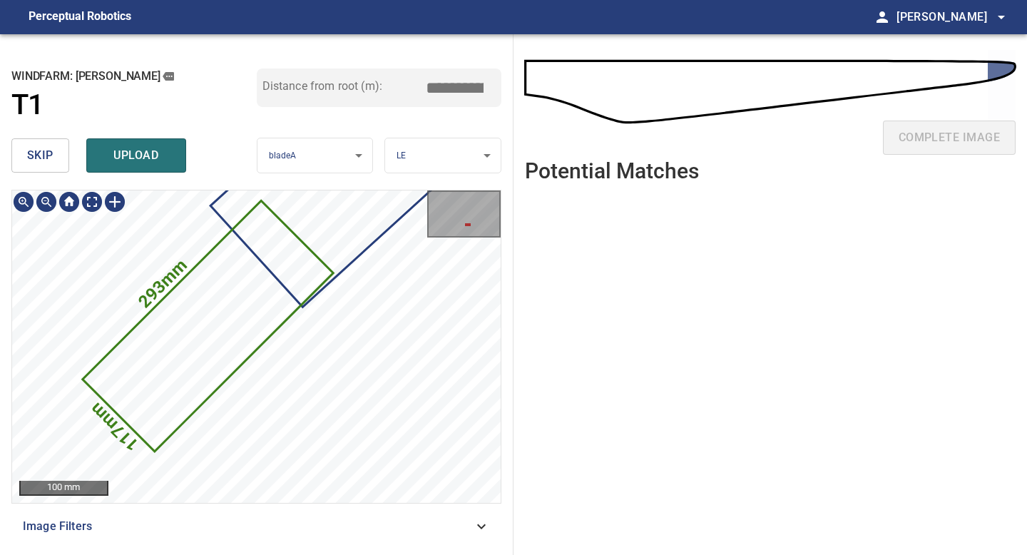
click at [245, 332] on icon at bounding box center [207, 326] width 248 height 248
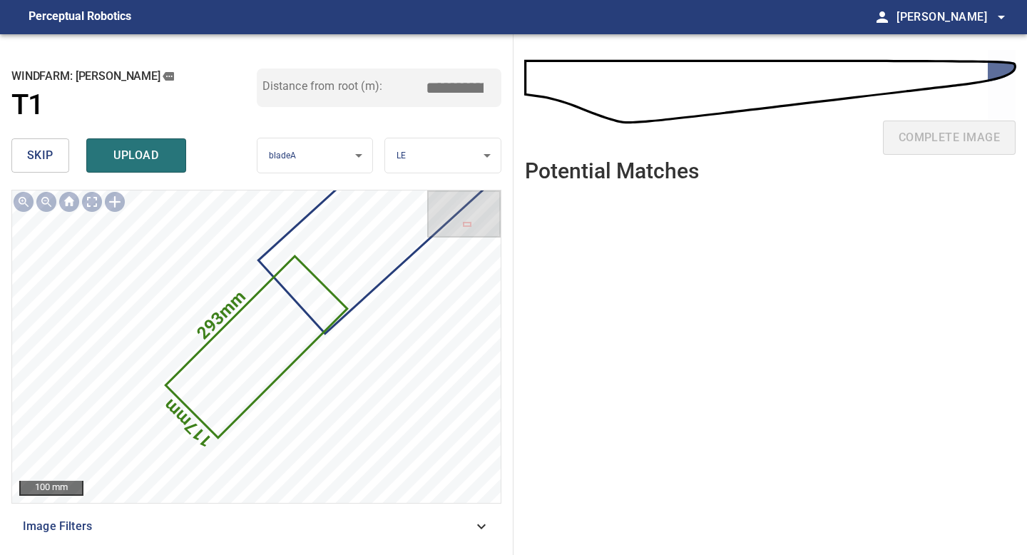
drag, startPoint x: 459, startPoint y: 88, endPoint x: 394, endPoint y: 88, distance: 64.2
click at [401, 88] on div "Distance from root (m): *****" at bounding box center [379, 87] width 245 height 39
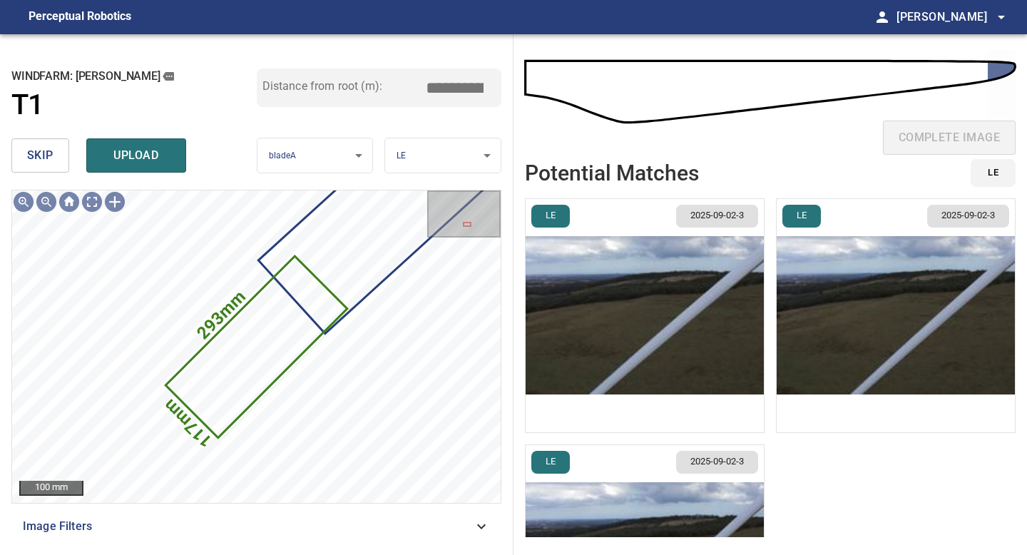
scroll to position [142, 0]
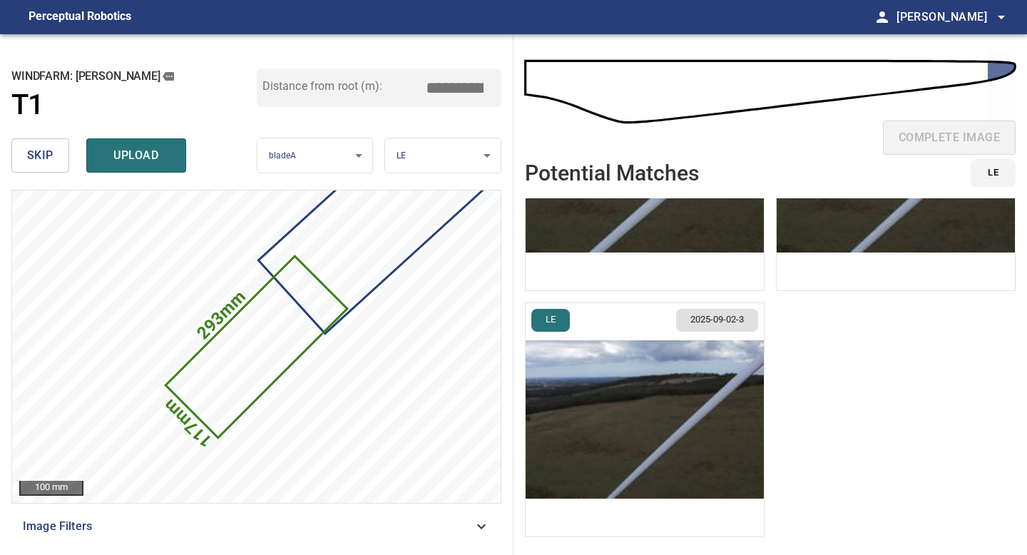
drag, startPoint x: 459, startPoint y: 83, endPoint x: 379, endPoint y: 82, distance: 79.9
click at [379, 82] on div "Distance from root (m): *****" at bounding box center [379, 87] width 245 height 39
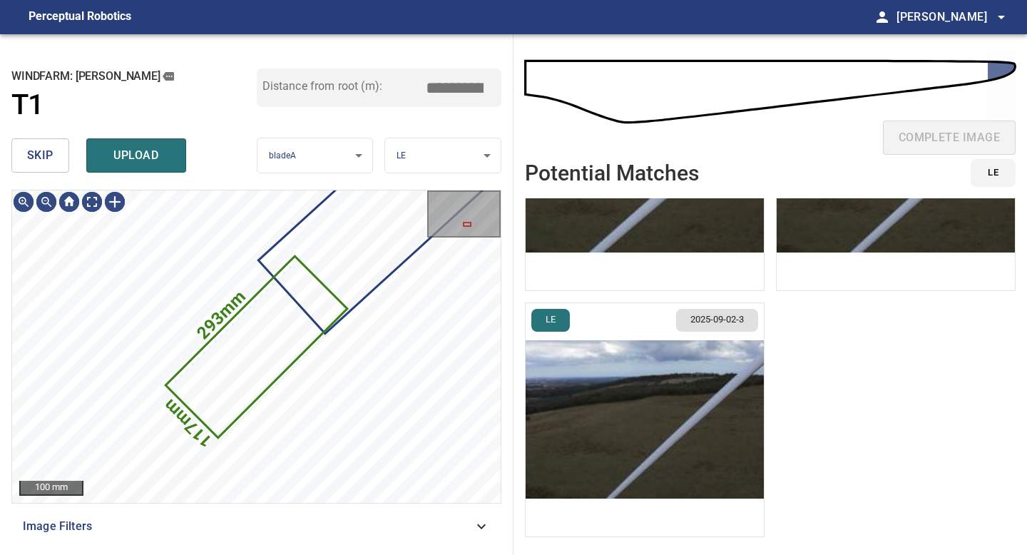
type input "*****"
click at [46, 150] on span "skip" at bounding box center [40, 156] width 26 height 20
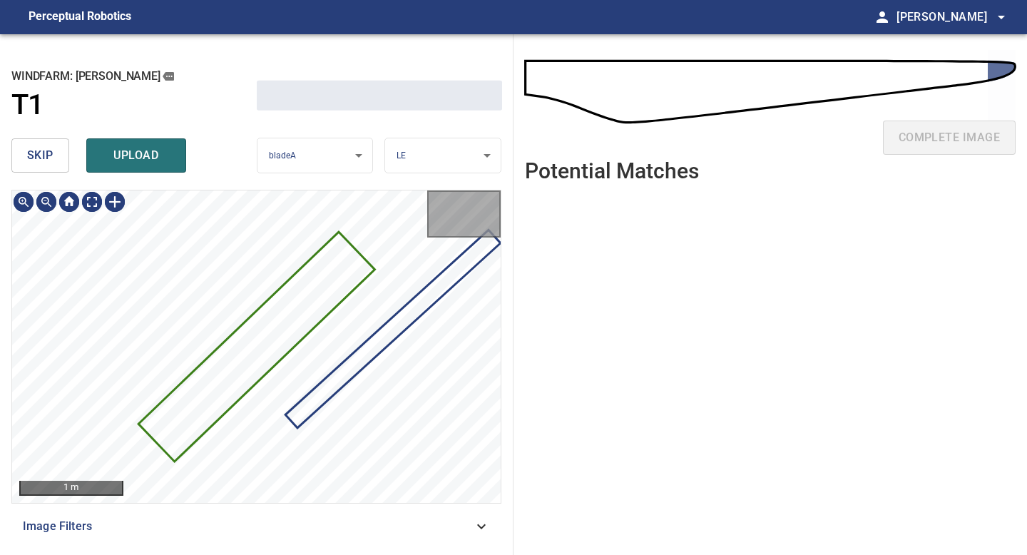
scroll to position [0, 0]
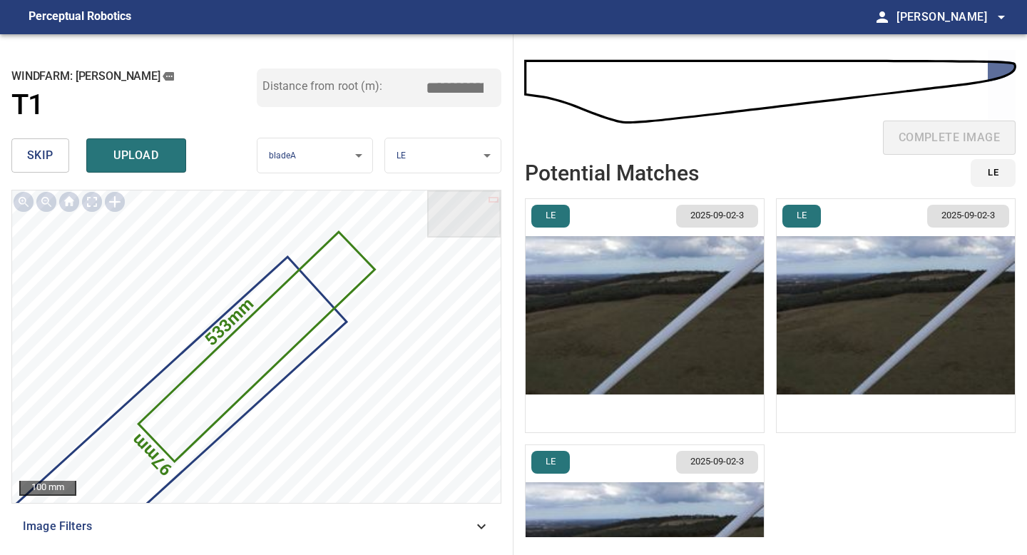
click at [46, 158] on span "skip" at bounding box center [40, 156] width 26 height 20
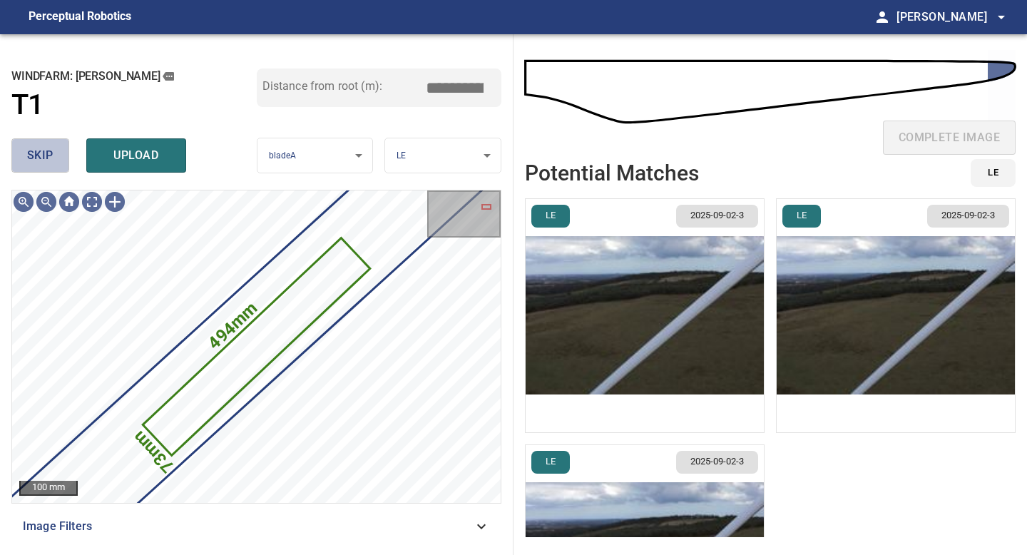
click at [52, 149] on span "skip" at bounding box center [40, 156] width 26 height 20
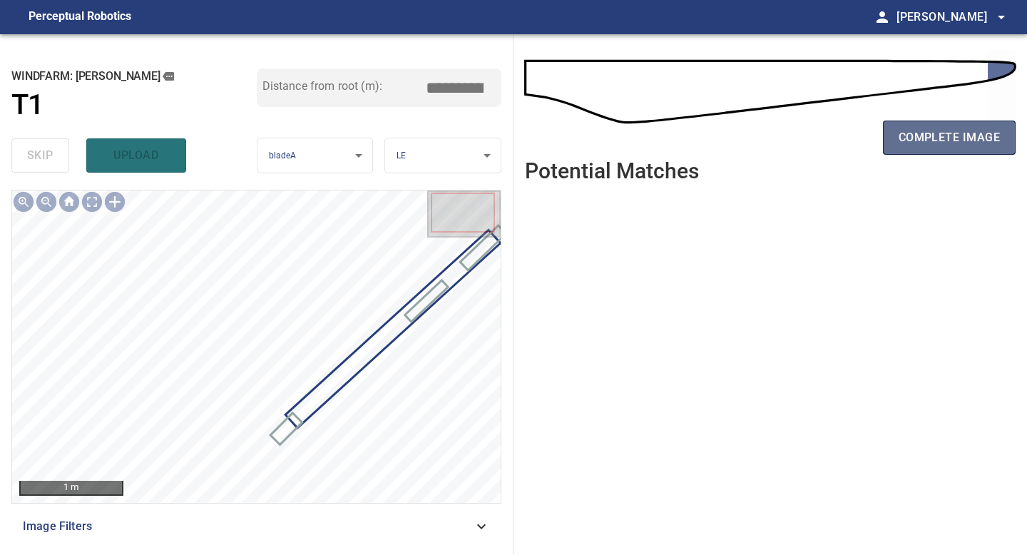
click at [946, 131] on span "complete image" at bounding box center [949, 138] width 101 height 20
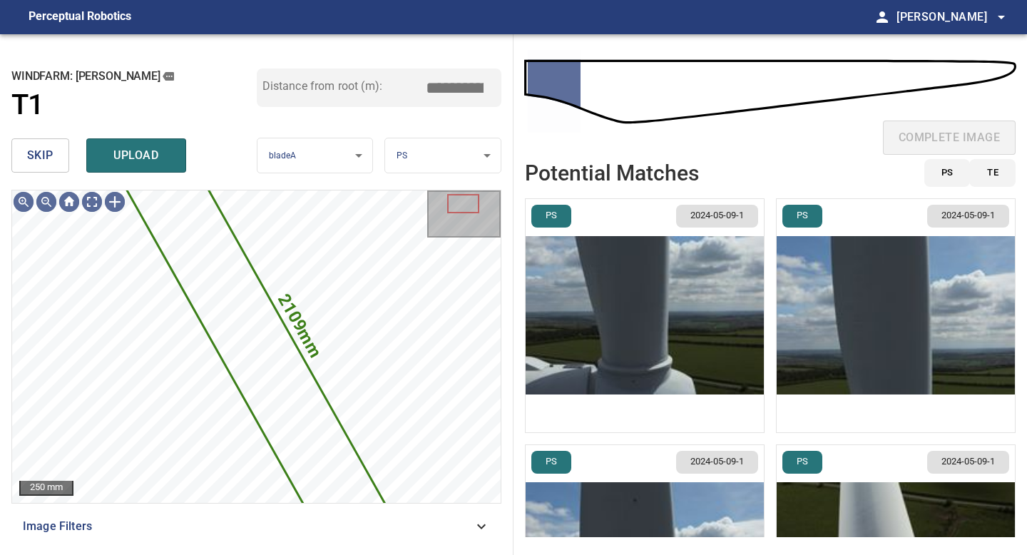
click at [51, 159] on span "skip" at bounding box center [40, 156] width 26 height 20
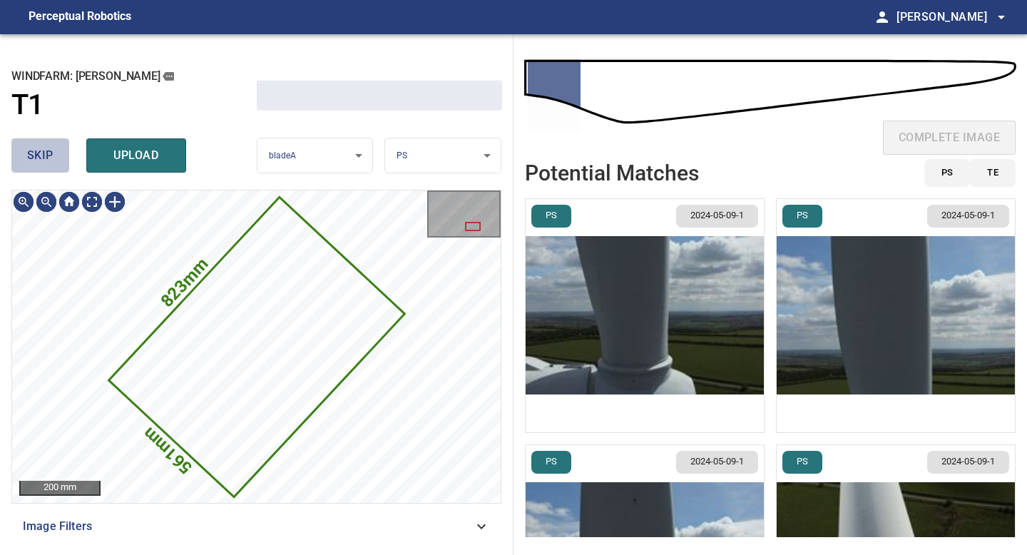
click at [51, 159] on span "skip" at bounding box center [40, 156] width 26 height 20
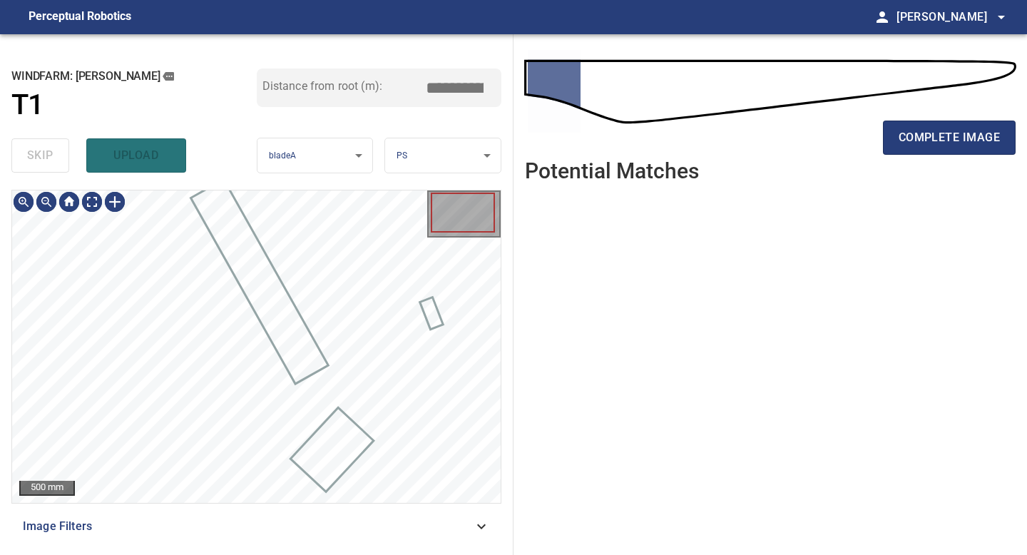
type input "****"
click at [51, 159] on div "skip upload" at bounding box center [133, 156] width 245 height 46
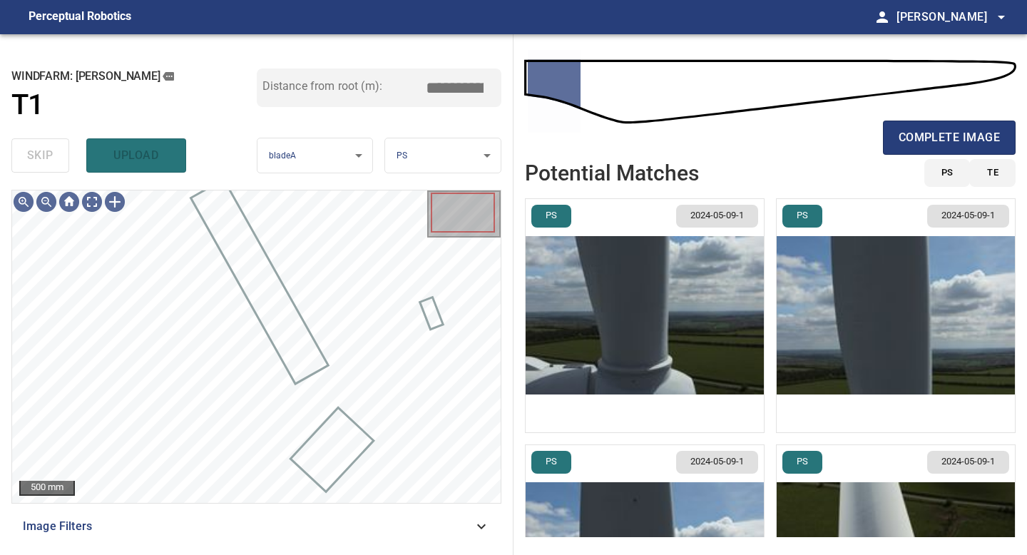
click at [716, 322] on img "button" at bounding box center [645, 315] width 238 height 233
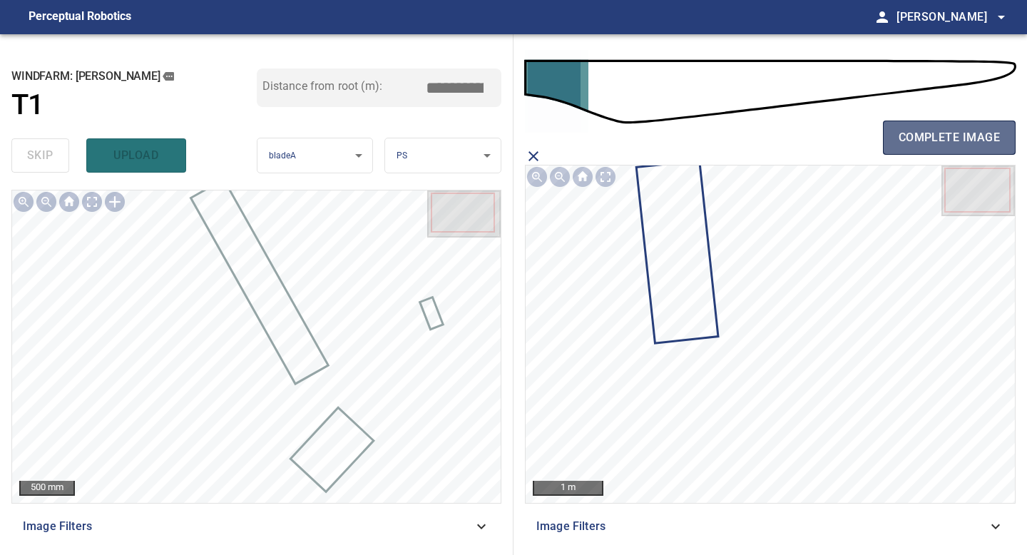
click at [899, 133] on span "complete image" at bounding box center [949, 138] width 101 height 20
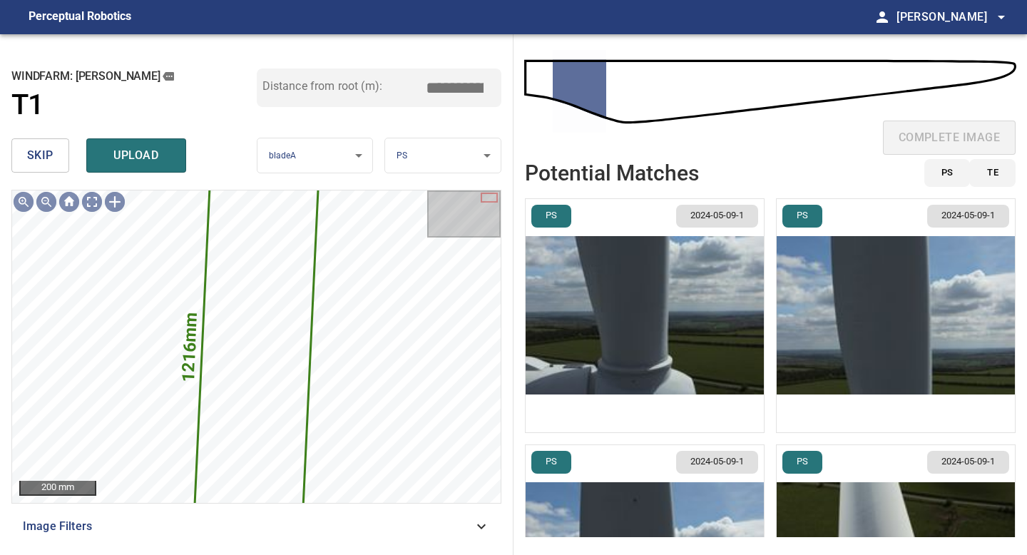
click at [58, 158] on button "skip" at bounding box center [40, 155] width 58 height 34
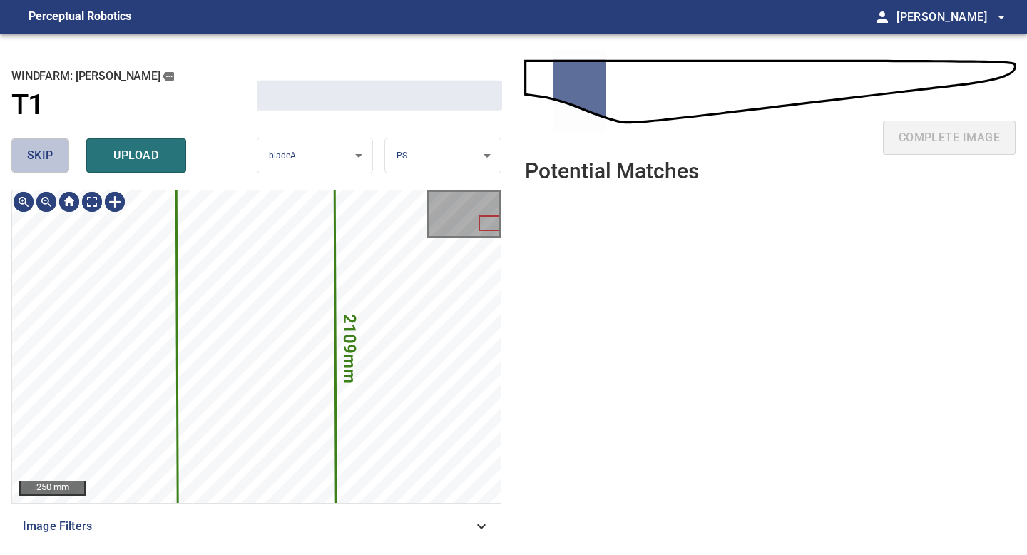
click at [58, 158] on button "skip" at bounding box center [40, 155] width 58 height 34
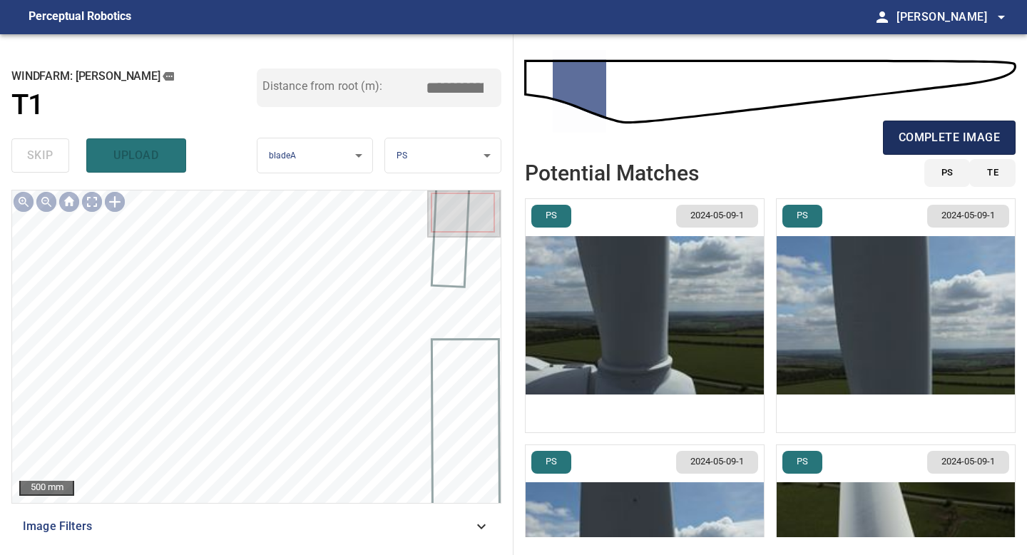
click at [922, 134] on span "complete image" at bounding box center [949, 138] width 101 height 20
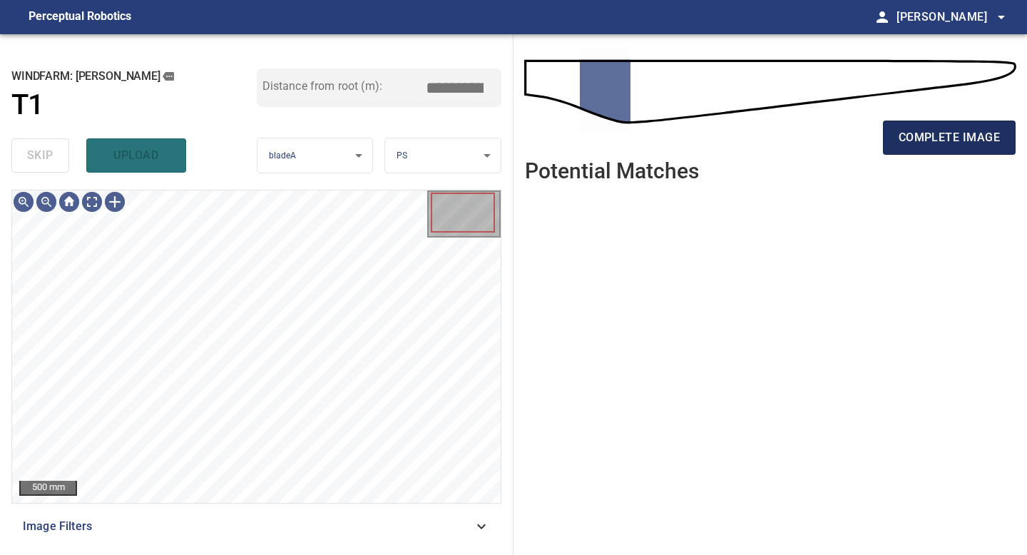
click at [942, 133] on span "complete image" at bounding box center [949, 138] width 101 height 20
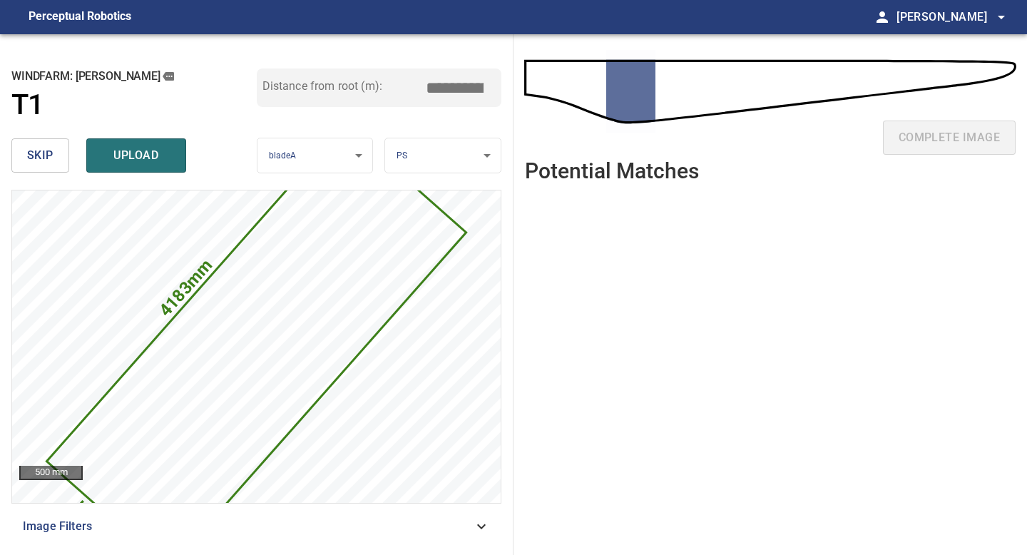
drag, startPoint x: 460, startPoint y: 86, endPoint x: 418, endPoint y: 86, distance: 42.1
click at [432, 86] on input "****" at bounding box center [459, 87] width 71 height 27
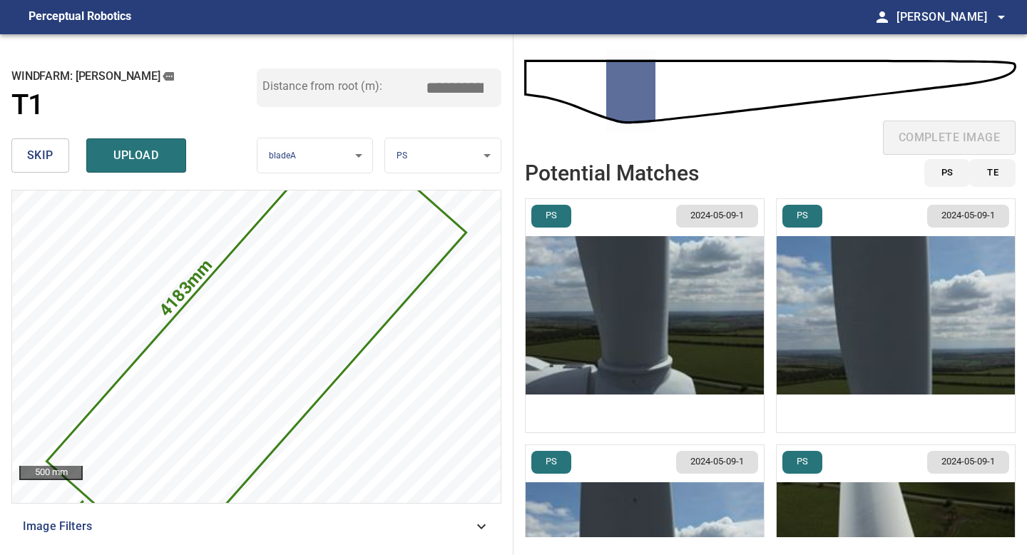
drag, startPoint x: 459, startPoint y: 83, endPoint x: 374, endPoint y: 83, distance: 84.9
click at [426, 83] on input "****" at bounding box center [459, 87] width 71 height 27
type input "****"
click at [633, 310] on img "button" at bounding box center [645, 315] width 238 height 233
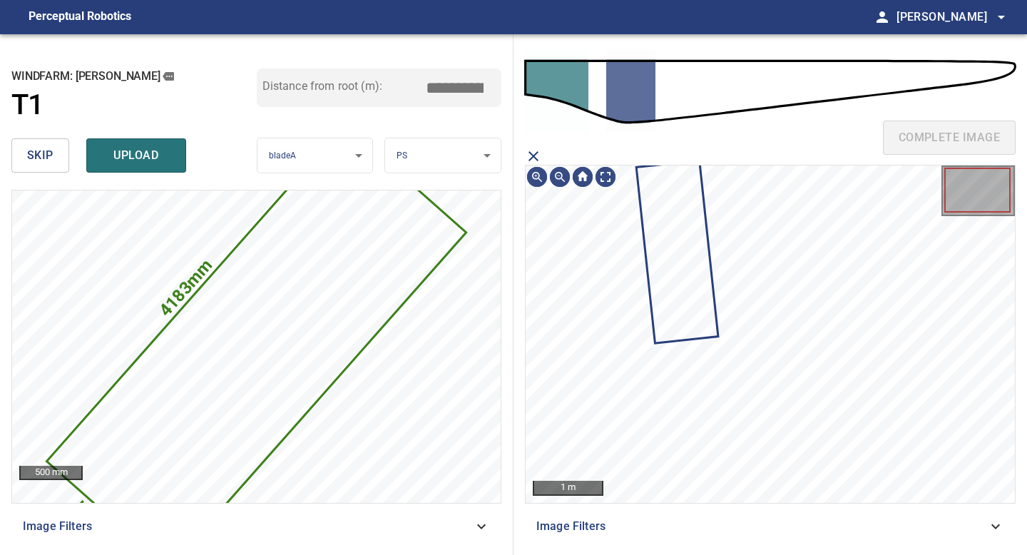
click at [693, 312] on icon at bounding box center [678, 252] width 80 height 180
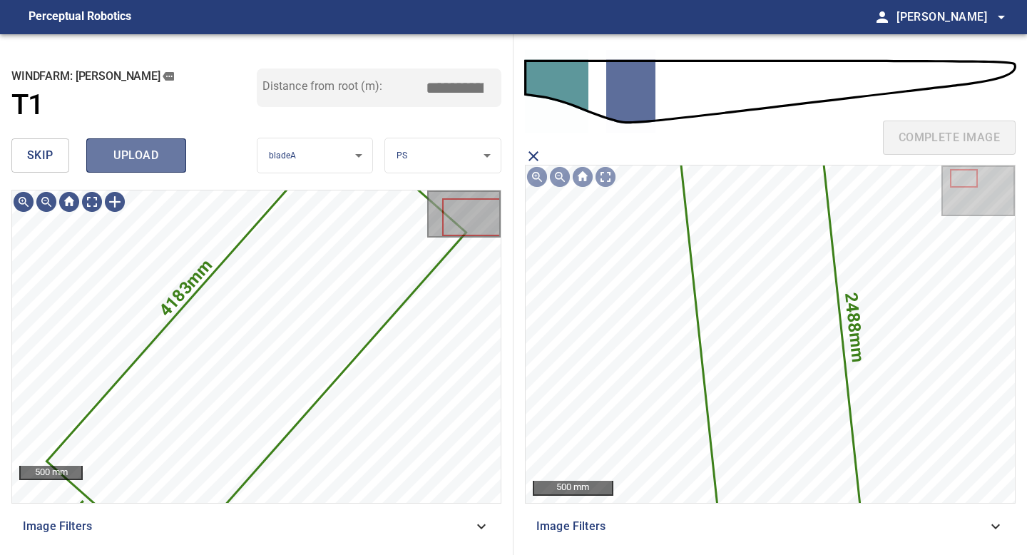
click at [148, 160] on span "upload" at bounding box center [136, 156] width 68 height 20
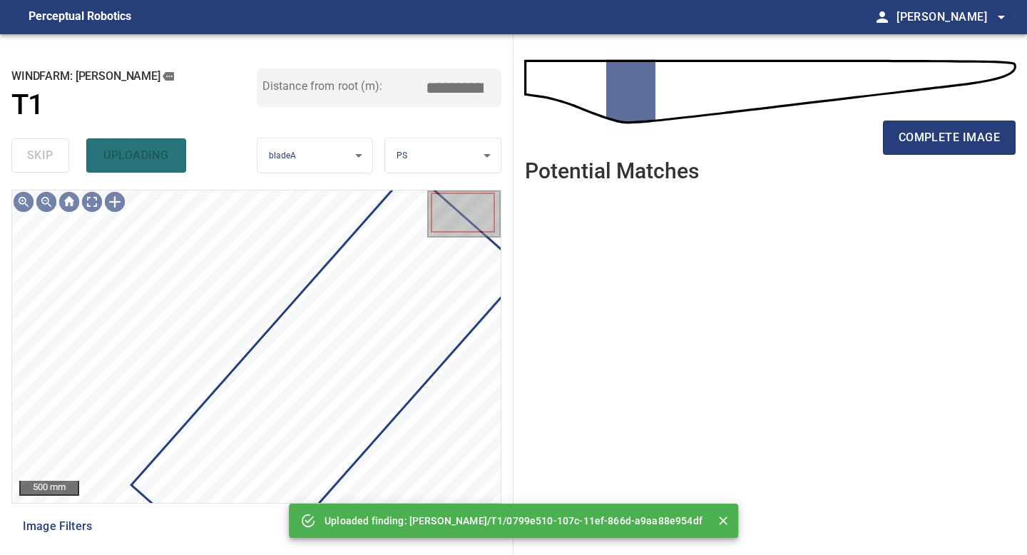
click at [915, 158] on div "complete image" at bounding box center [770, 143] width 491 height 57
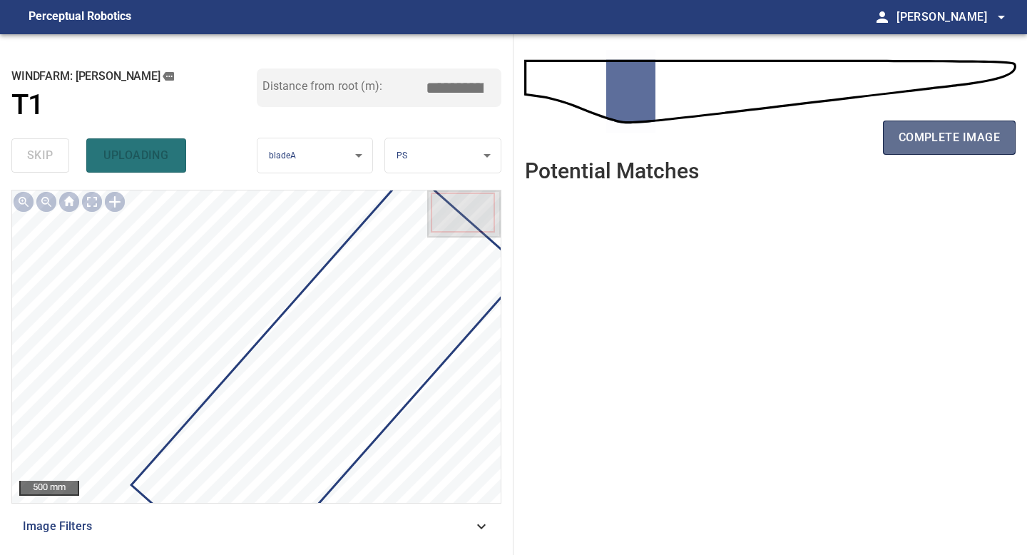
click at [916, 140] on span "complete image" at bounding box center [949, 138] width 101 height 20
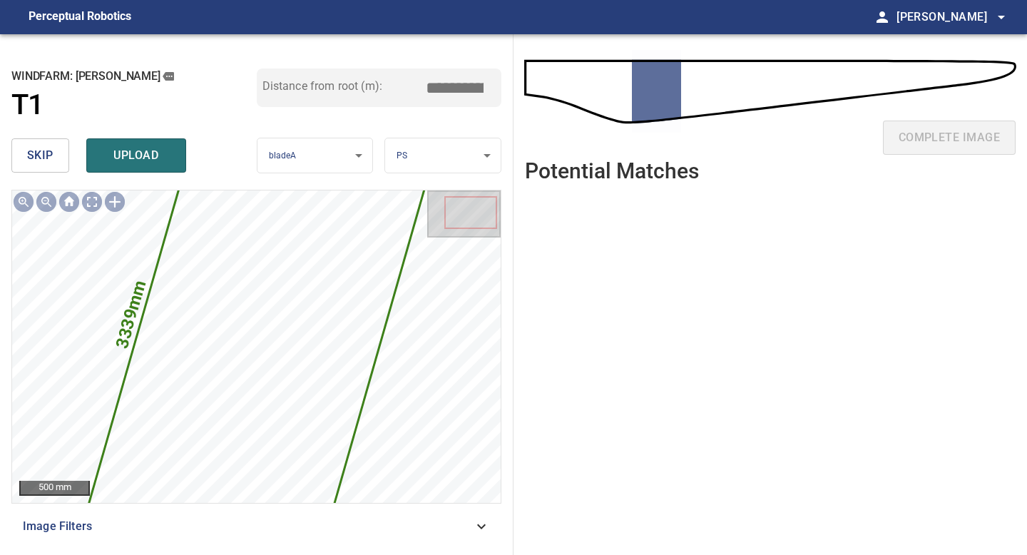
drag, startPoint x: 461, startPoint y: 88, endPoint x: 385, endPoint y: 88, distance: 76.3
click at [394, 88] on div "Distance from root (m): *****" at bounding box center [379, 87] width 245 height 39
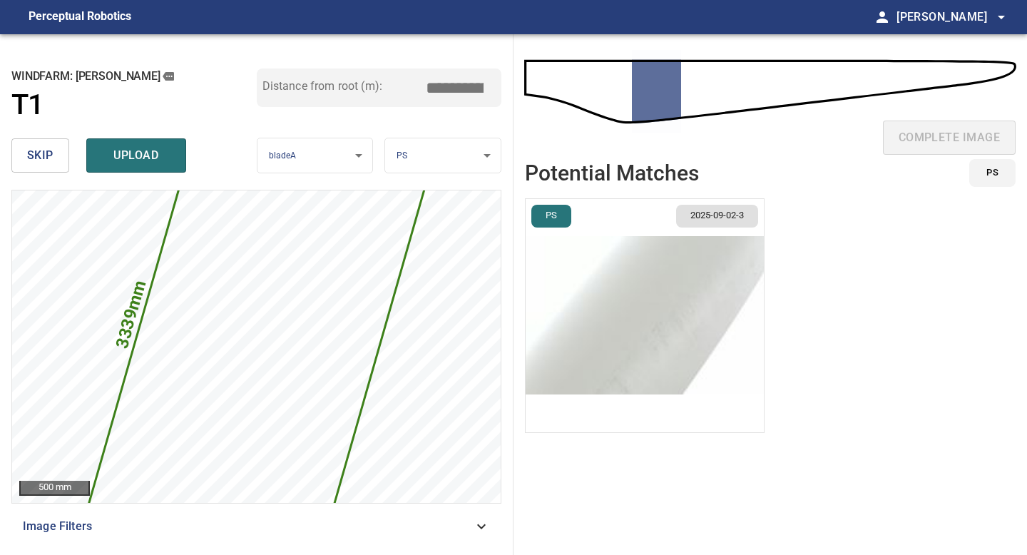
drag, startPoint x: 459, startPoint y: 89, endPoint x: 407, endPoint y: 85, distance: 51.5
click at [439, 88] on input "****" at bounding box center [459, 87] width 71 height 27
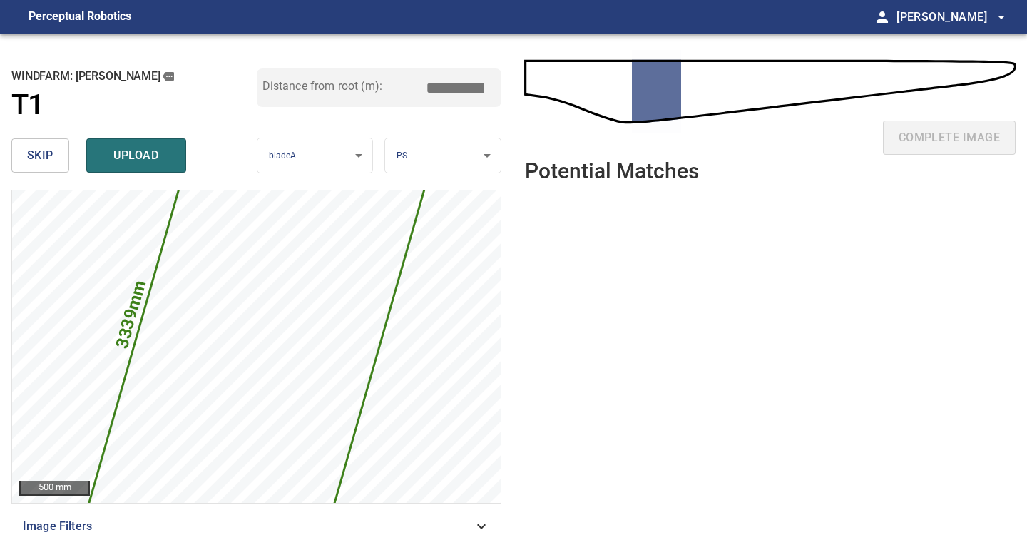
drag, startPoint x: 457, startPoint y: 88, endPoint x: 410, endPoint y: 88, distance: 47.1
click at [438, 88] on input "****" at bounding box center [459, 87] width 71 height 27
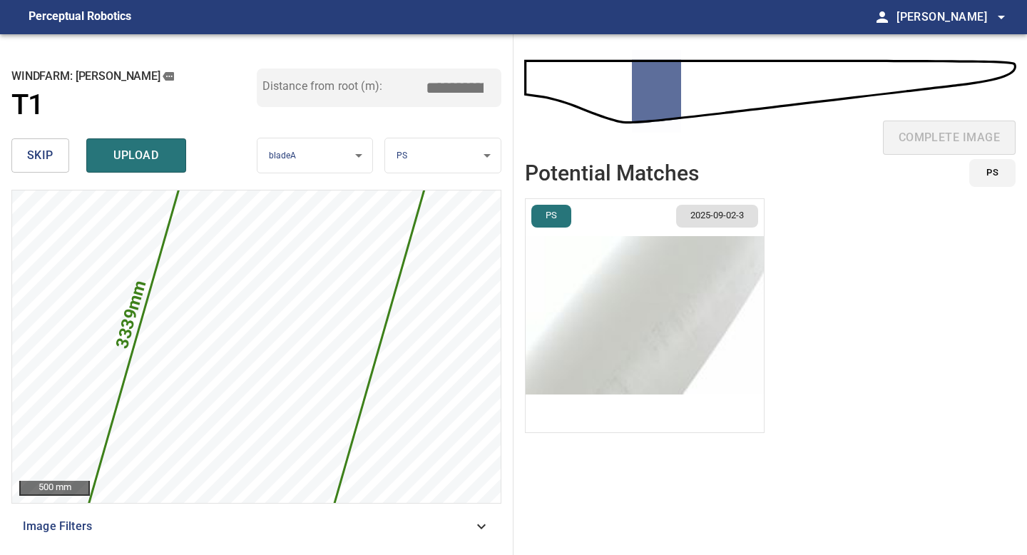
type input "****"
click at [700, 298] on img "button" at bounding box center [645, 315] width 238 height 233
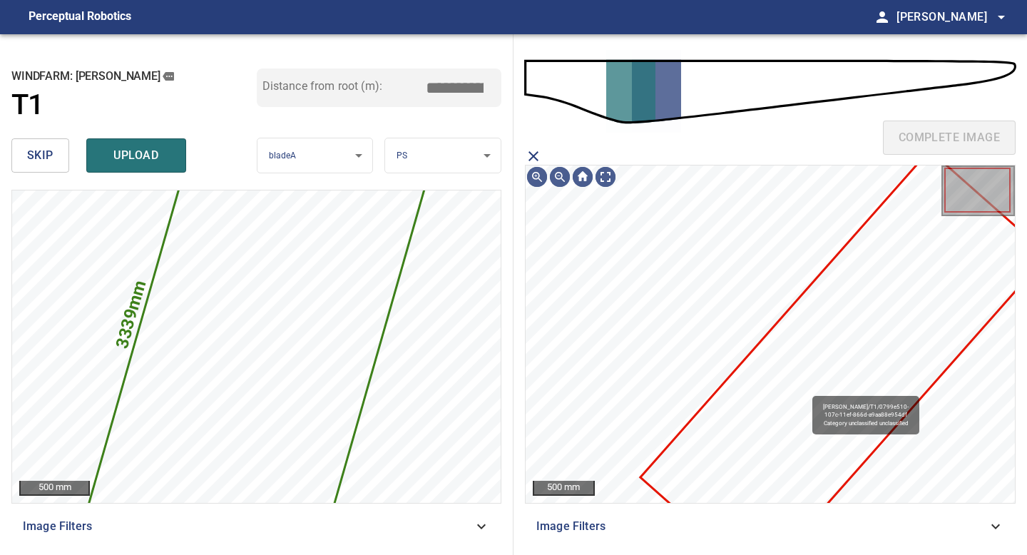
click at [806, 389] on icon at bounding box center [844, 365] width 404 height 429
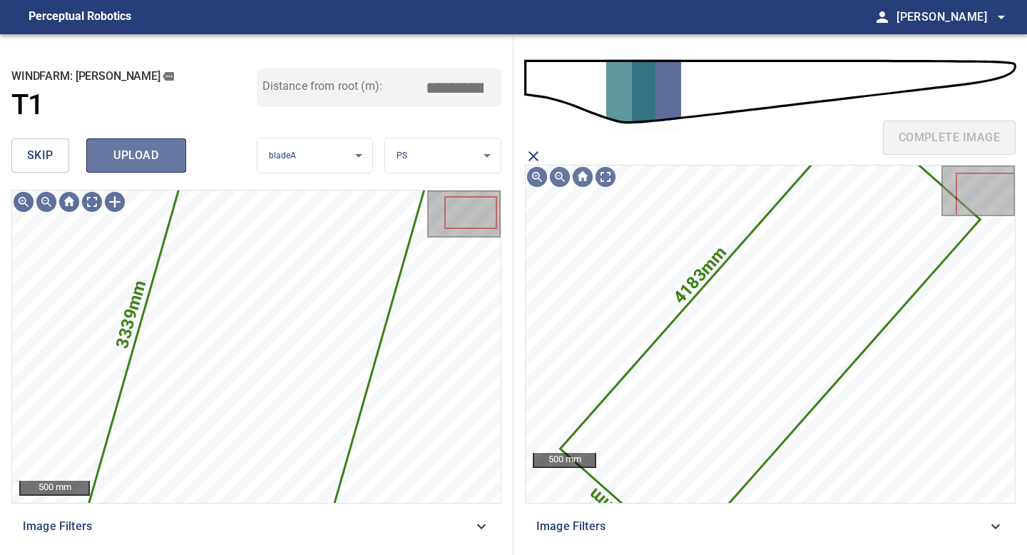
click at [146, 163] on span "upload" at bounding box center [136, 156] width 68 height 20
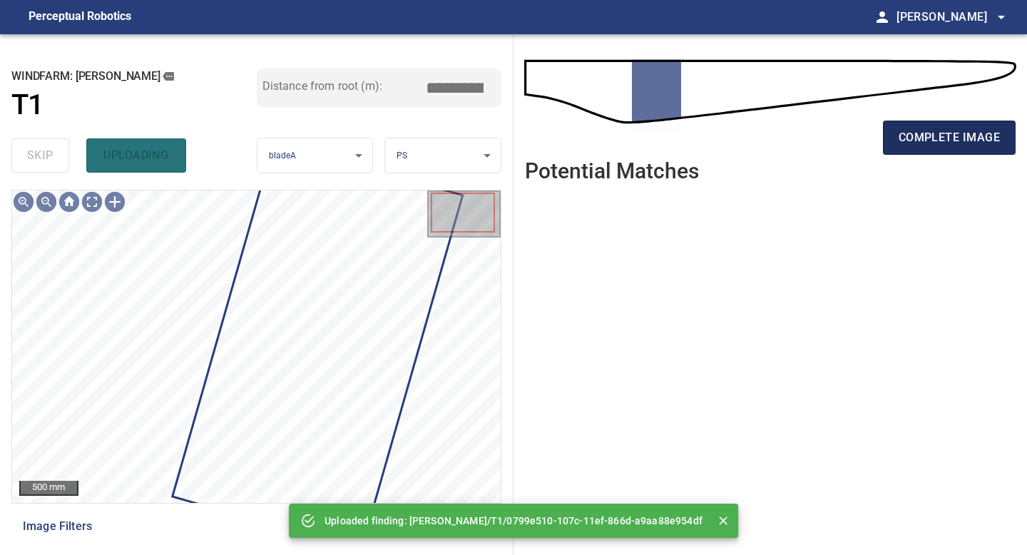
click at [948, 145] on span "complete image" at bounding box center [949, 138] width 101 height 20
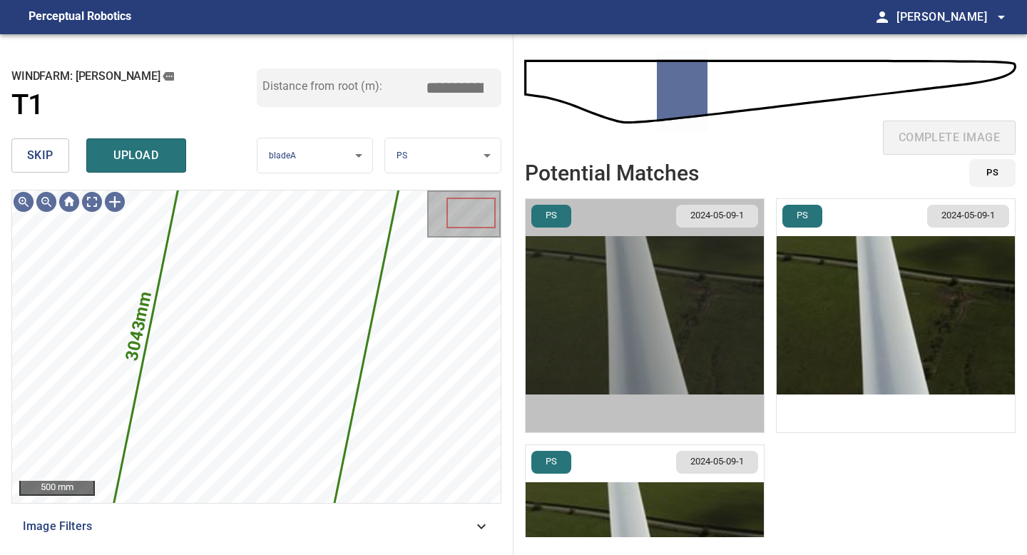
click at [659, 354] on img "button" at bounding box center [645, 315] width 238 height 233
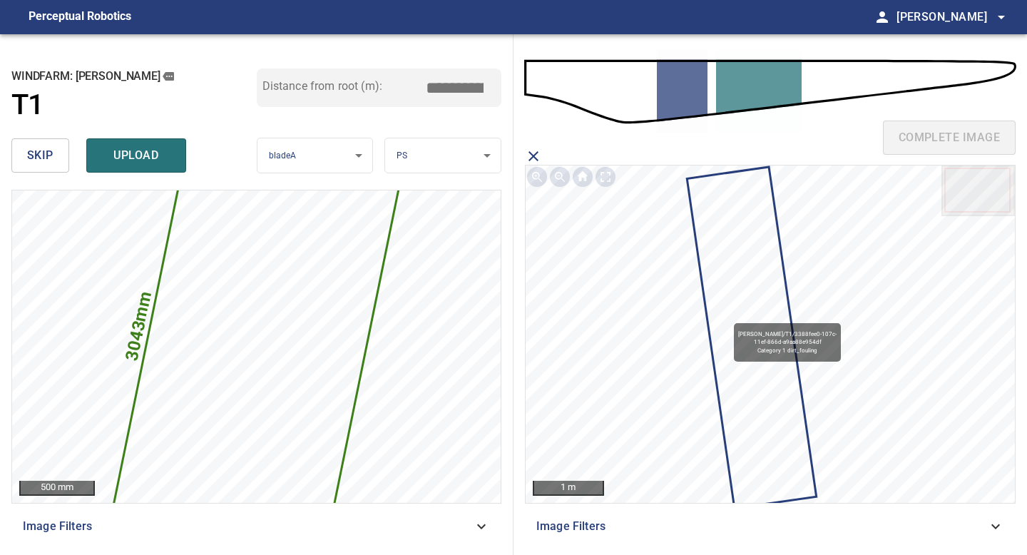
click at [727, 317] on icon at bounding box center [751, 337] width 127 height 339
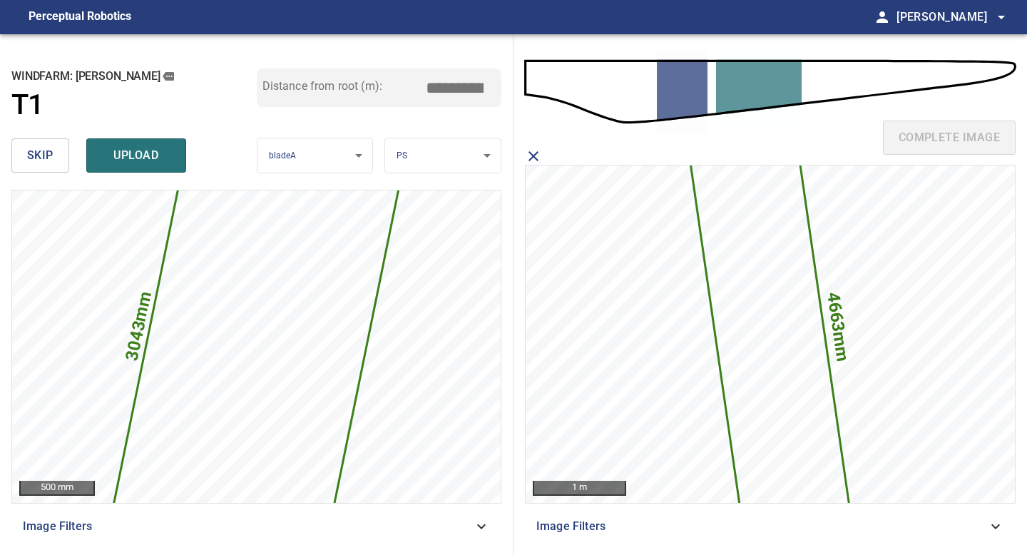
click at [41, 154] on span "skip" at bounding box center [40, 156] width 26 height 20
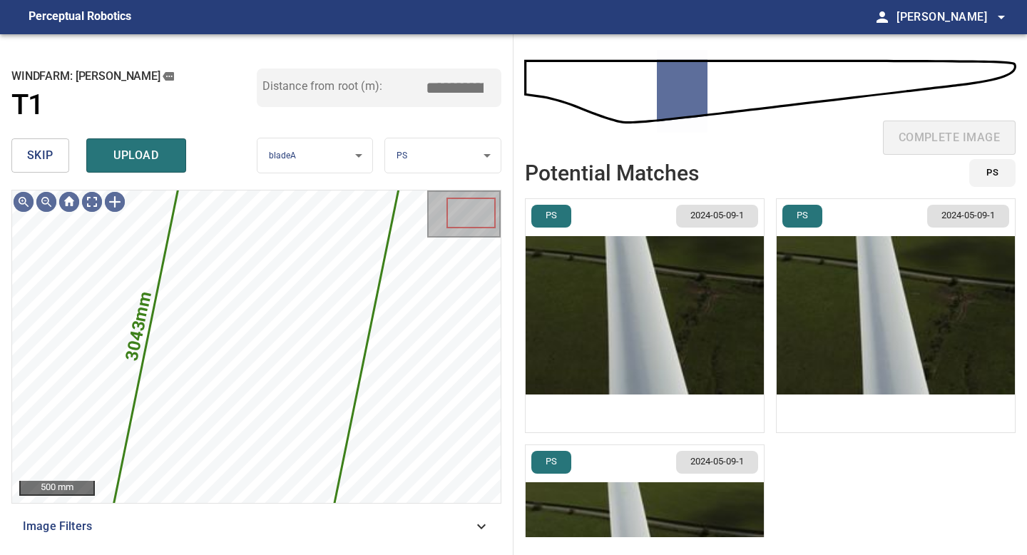
scroll to position [142, 0]
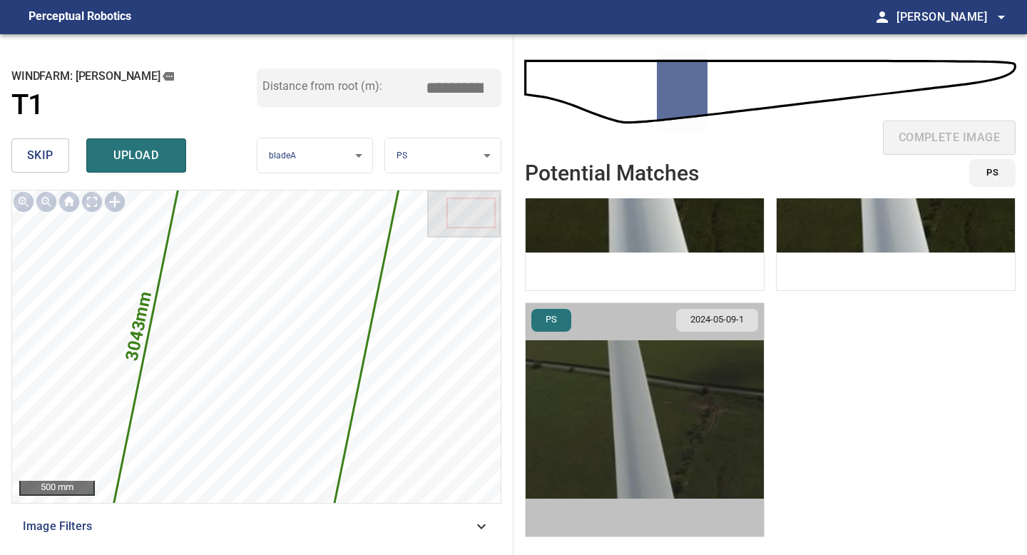
click at [666, 427] on img "button" at bounding box center [645, 419] width 238 height 233
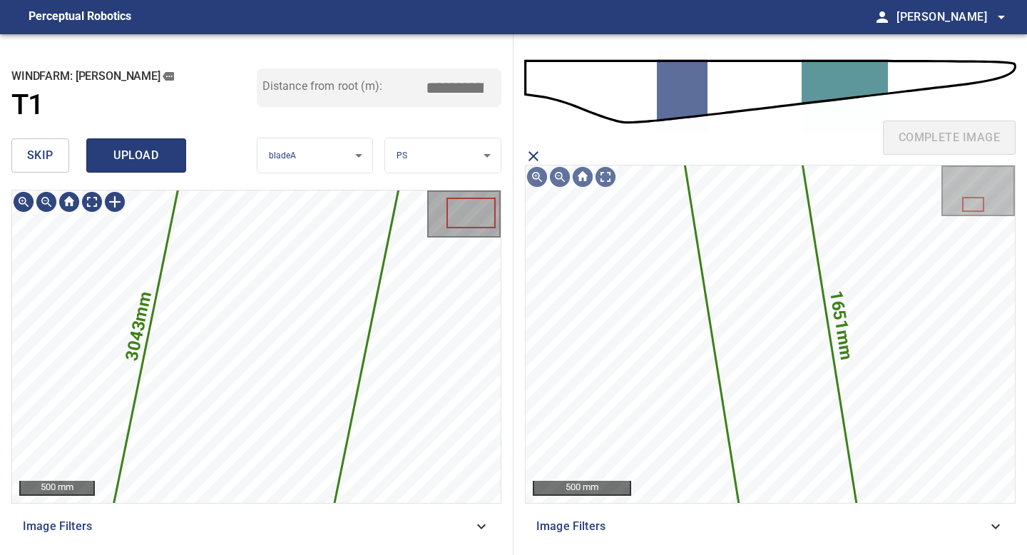
click at [157, 155] on span "upload" at bounding box center [136, 156] width 68 height 20
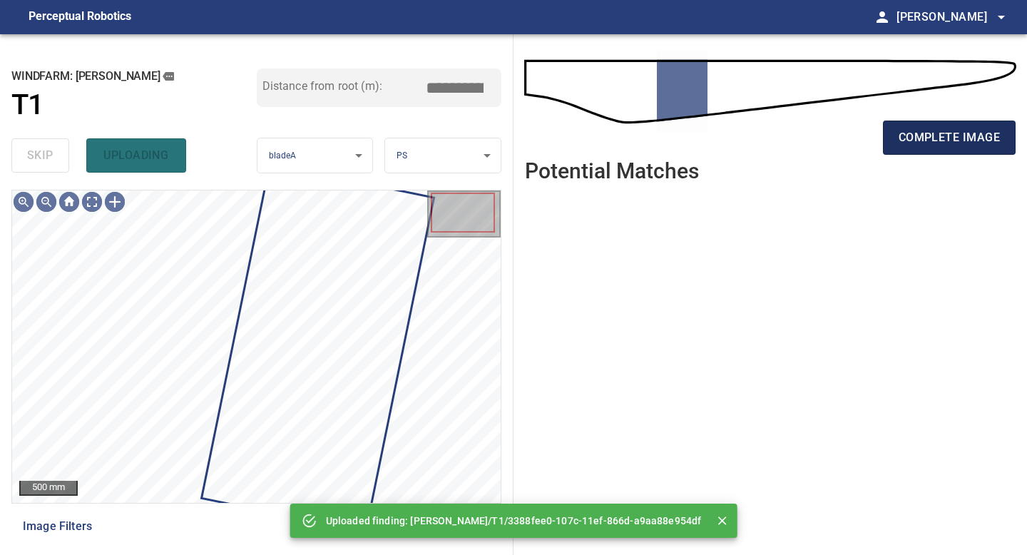
click at [948, 136] on span "complete image" at bounding box center [949, 138] width 101 height 20
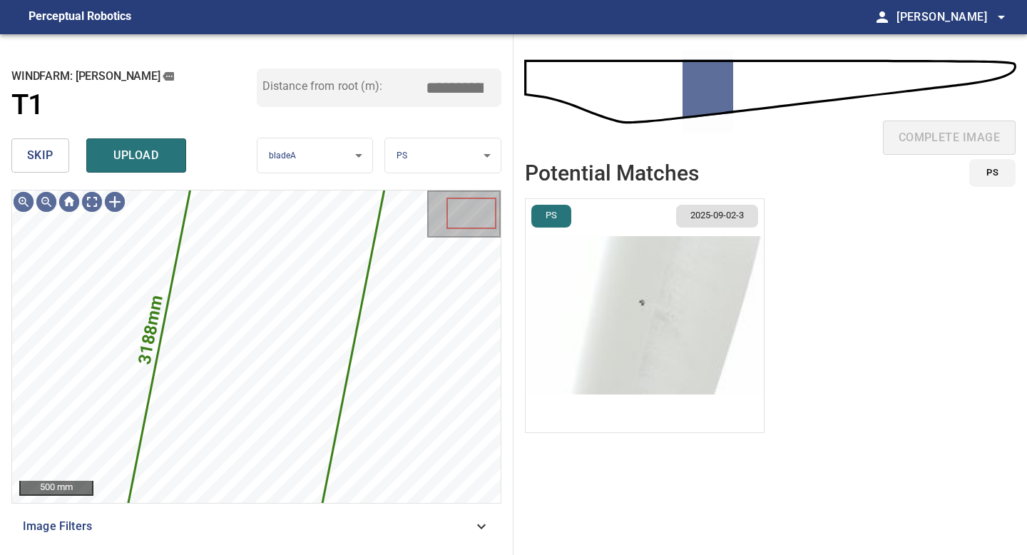
click at [632, 285] on img "button" at bounding box center [645, 315] width 238 height 233
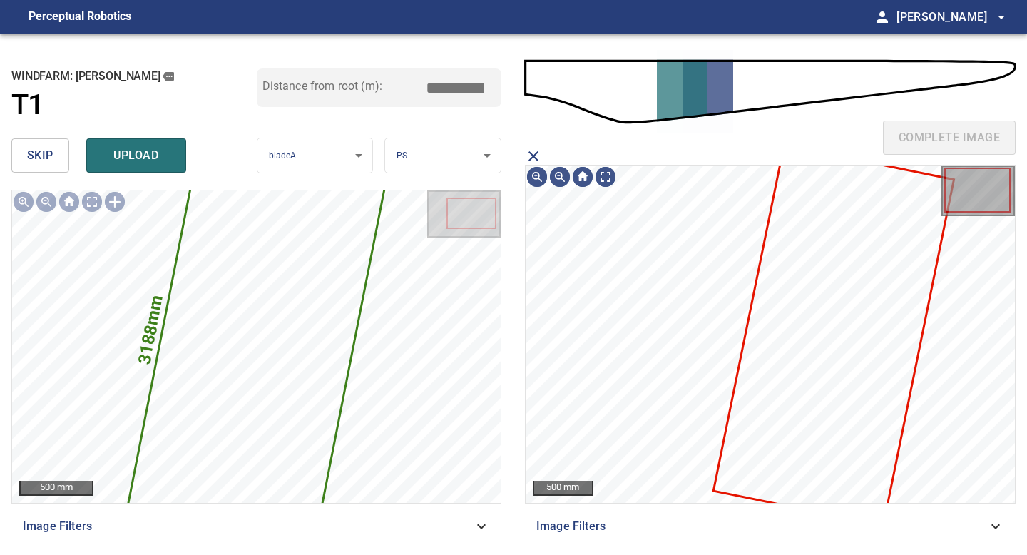
click at [780, 327] on icon at bounding box center [834, 336] width 238 height 378
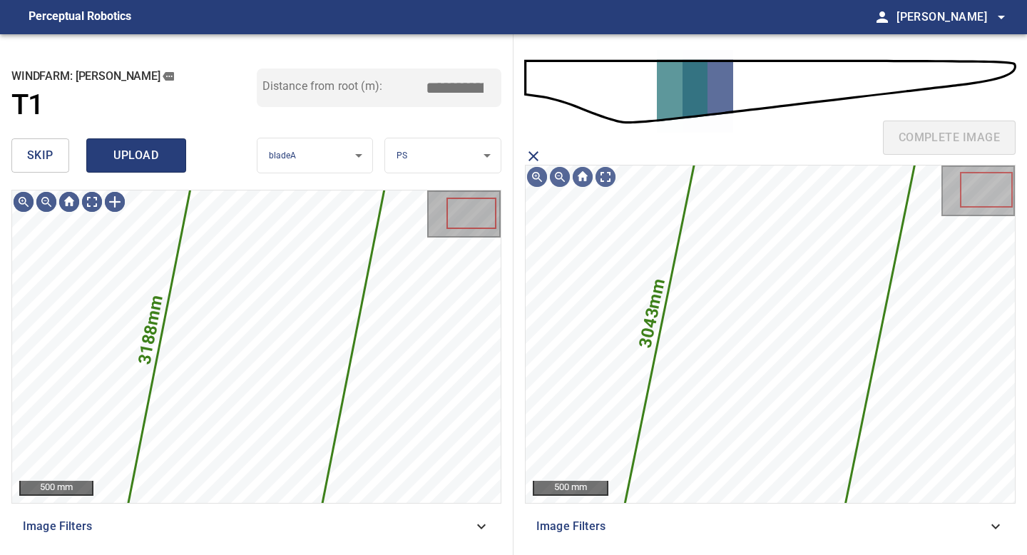
click at [122, 147] on span "upload" at bounding box center [136, 156] width 68 height 20
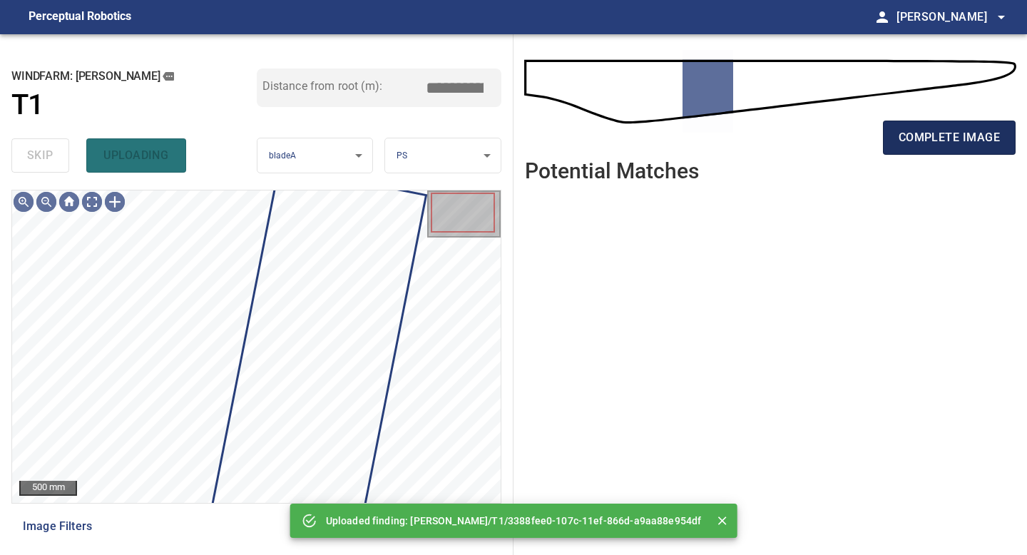
click at [899, 144] on span "complete image" at bounding box center [949, 138] width 101 height 20
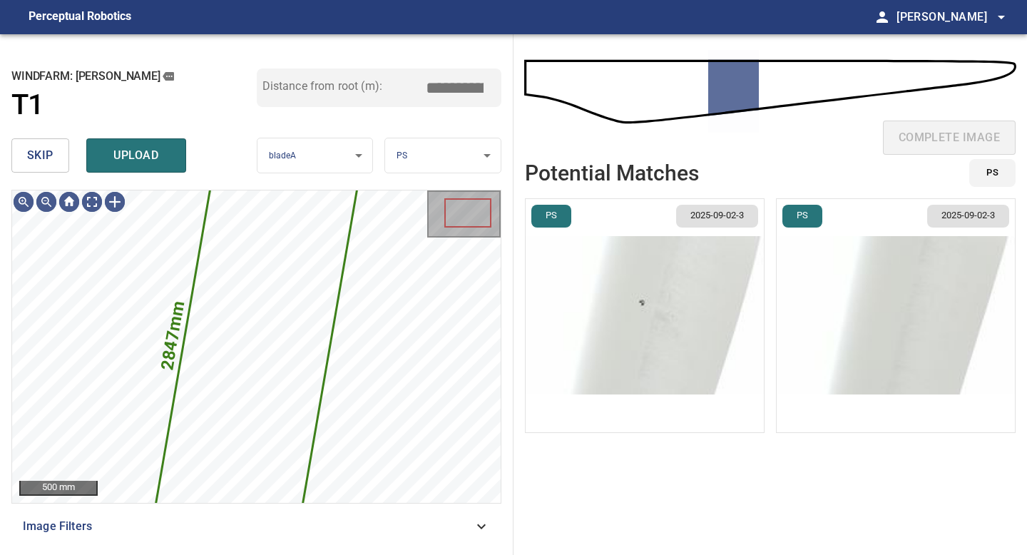
click at [39, 153] on span "skip" at bounding box center [40, 156] width 26 height 20
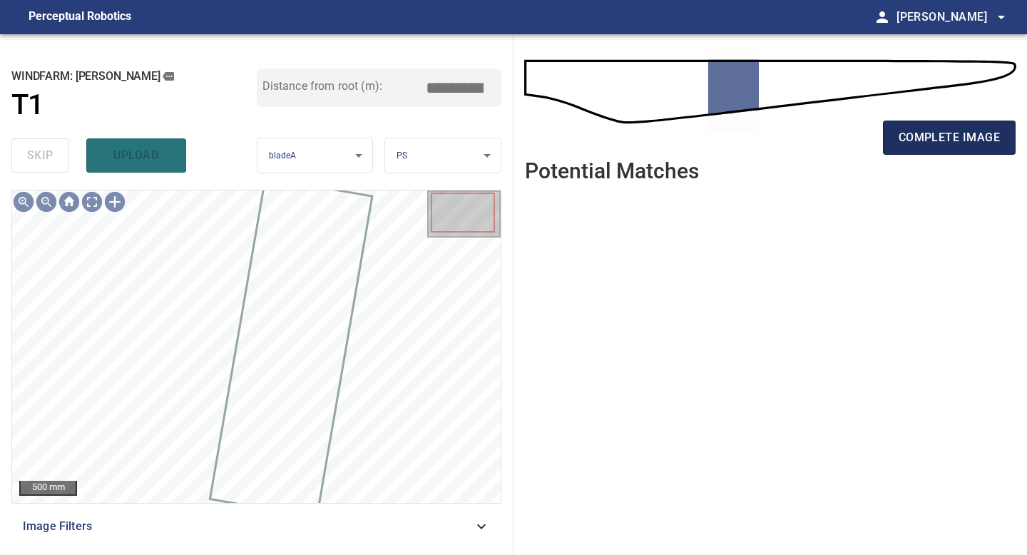
click at [943, 136] on span "complete image" at bounding box center [949, 138] width 101 height 20
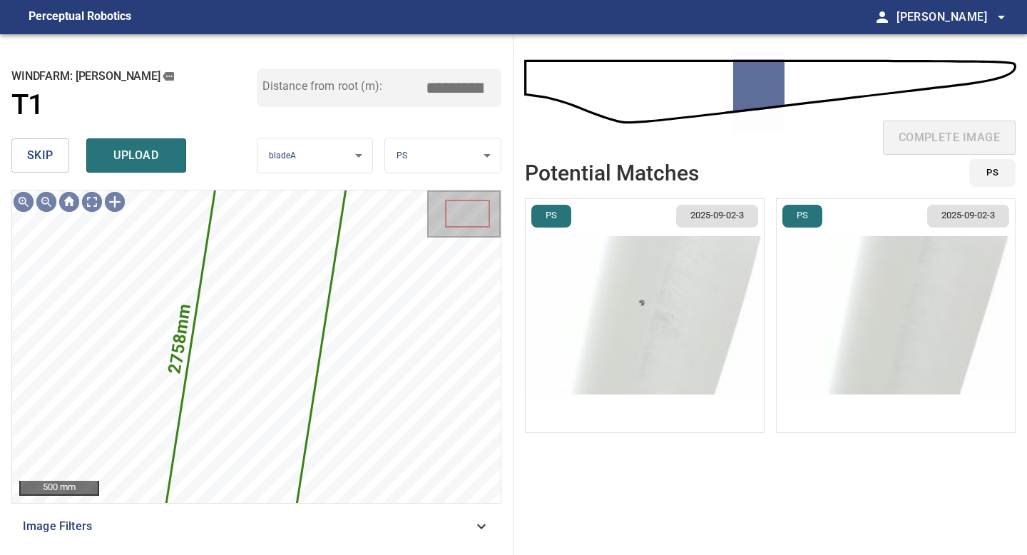
click at [705, 307] on img "button" at bounding box center [645, 315] width 238 height 233
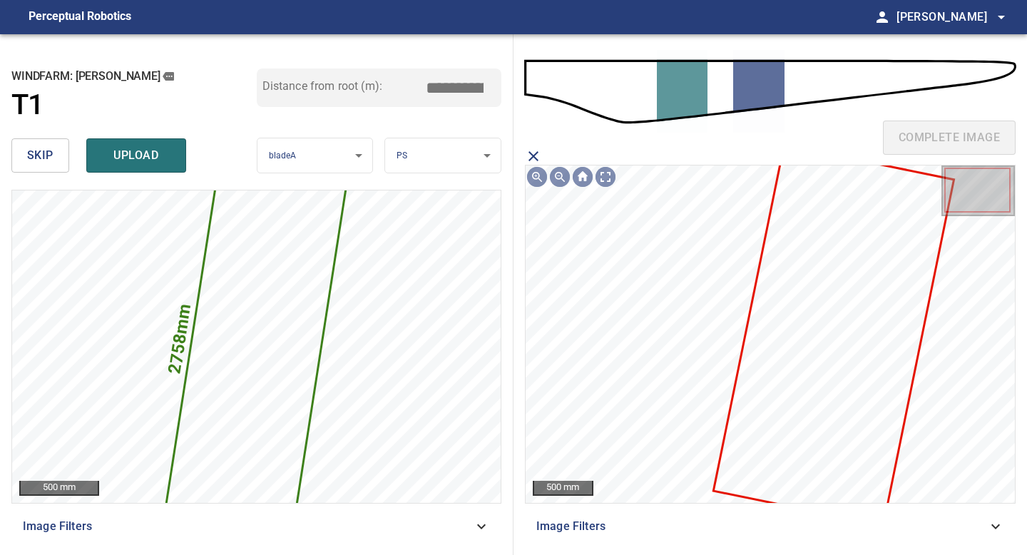
click at [814, 300] on icon at bounding box center [834, 336] width 238 height 378
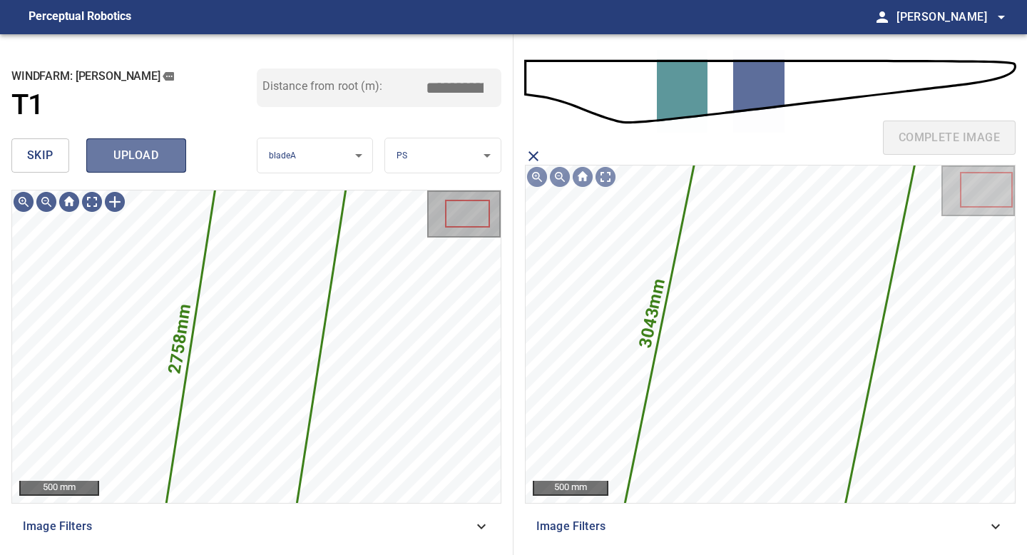
click at [154, 157] on span "upload" at bounding box center [136, 156] width 68 height 20
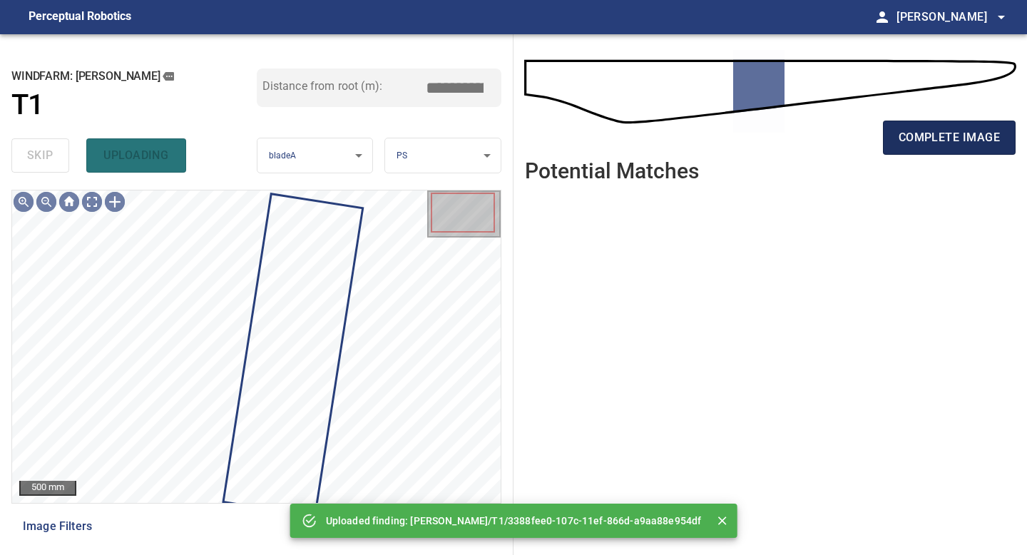
click at [949, 131] on span "complete image" at bounding box center [949, 138] width 101 height 20
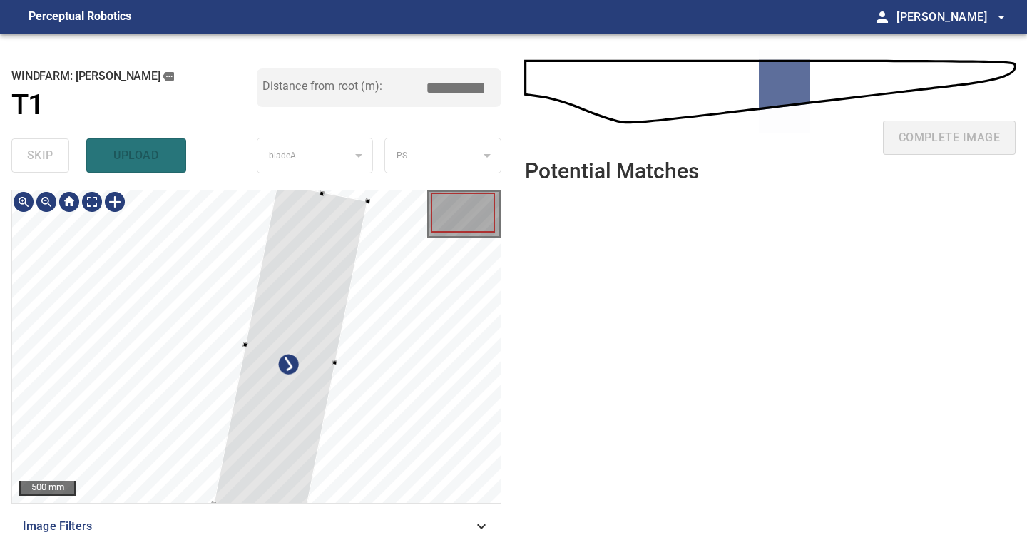
click at [370, 199] on div at bounding box center [367, 201] width 5 height 5
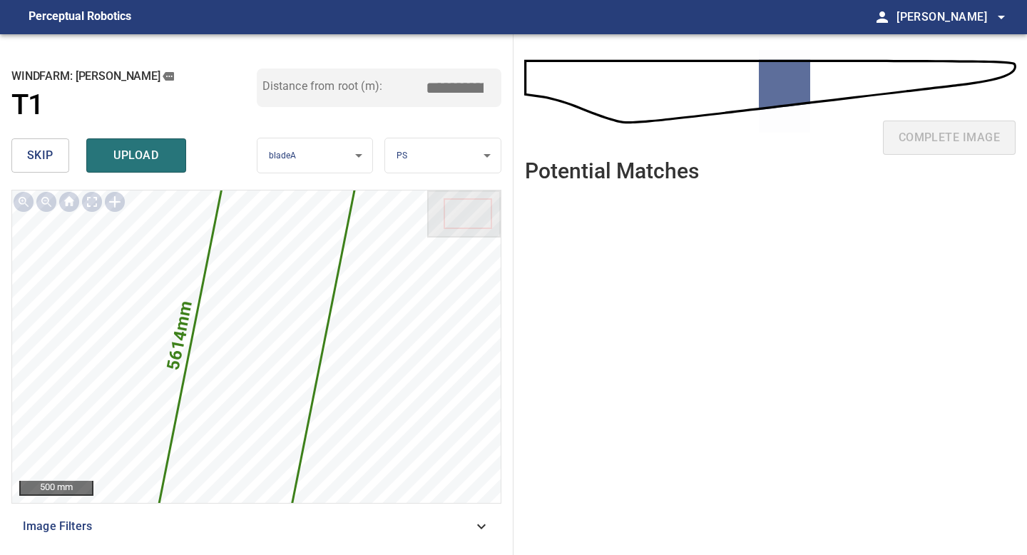
drag, startPoint x: 461, startPoint y: 93, endPoint x: 413, endPoint y: 88, distance: 48.8
click at [413, 88] on div "Distance from root (m): *****" at bounding box center [379, 87] width 245 height 39
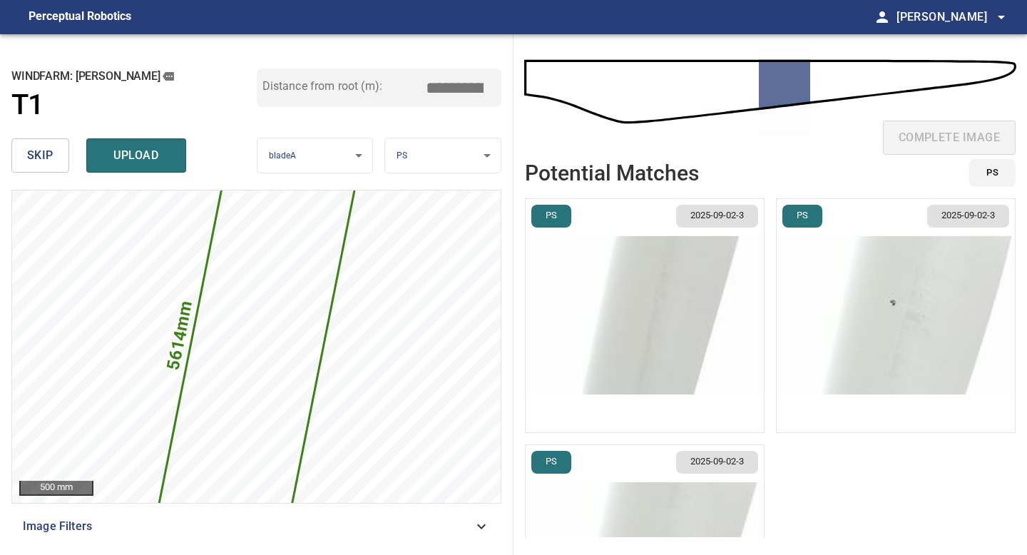
type input "*****"
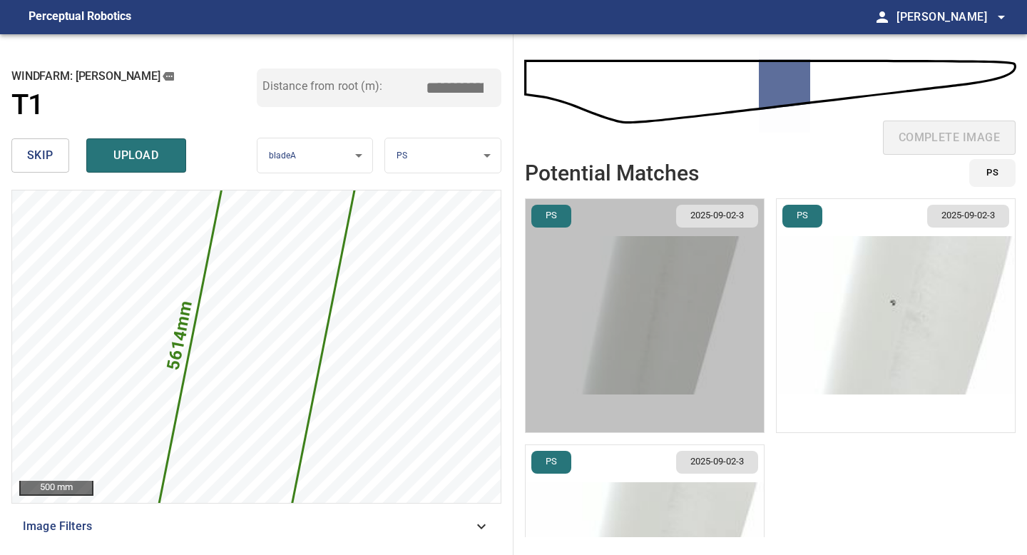
click at [713, 298] on img "button" at bounding box center [645, 315] width 238 height 233
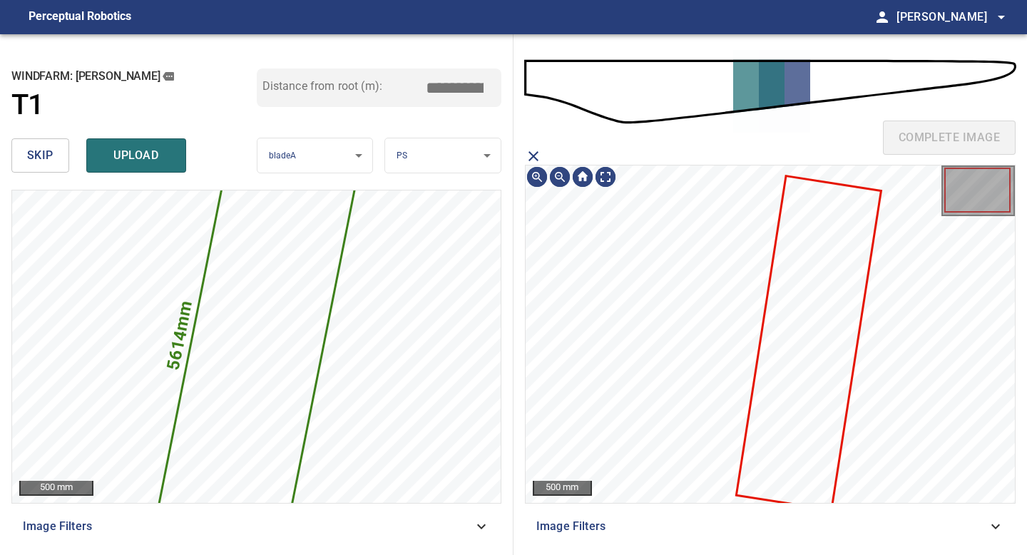
click at [780, 329] on icon at bounding box center [809, 343] width 143 height 332
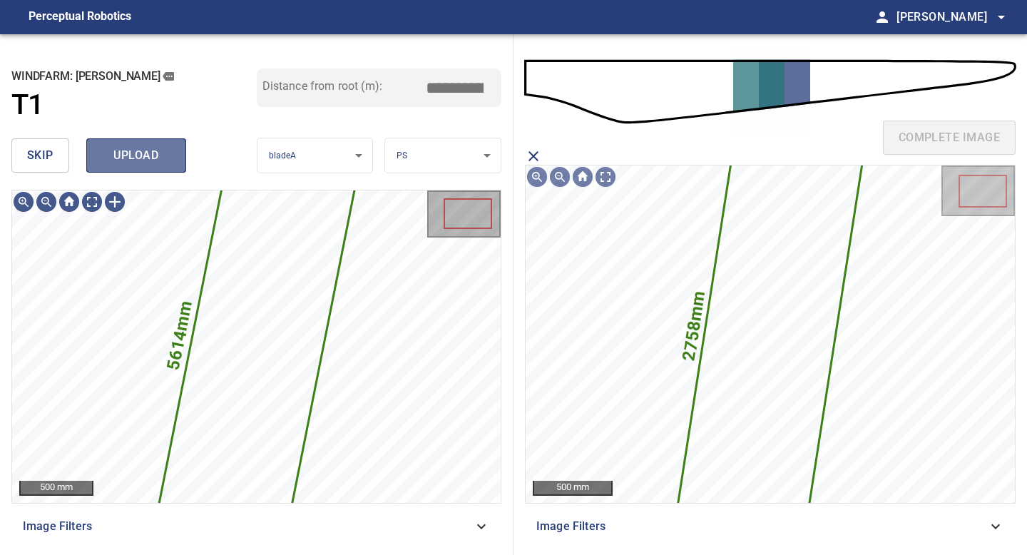
click at [144, 158] on span "upload" at bounding box center [136, 156] width 68 height 20
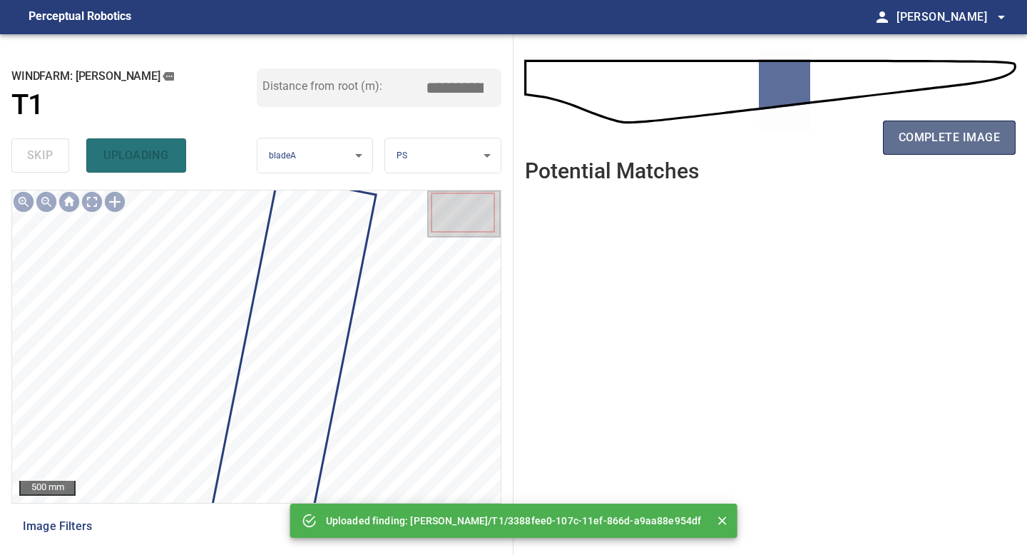
click at [976, 126] on button "complete image" at bounding box center [949, 138] width 133 height 34
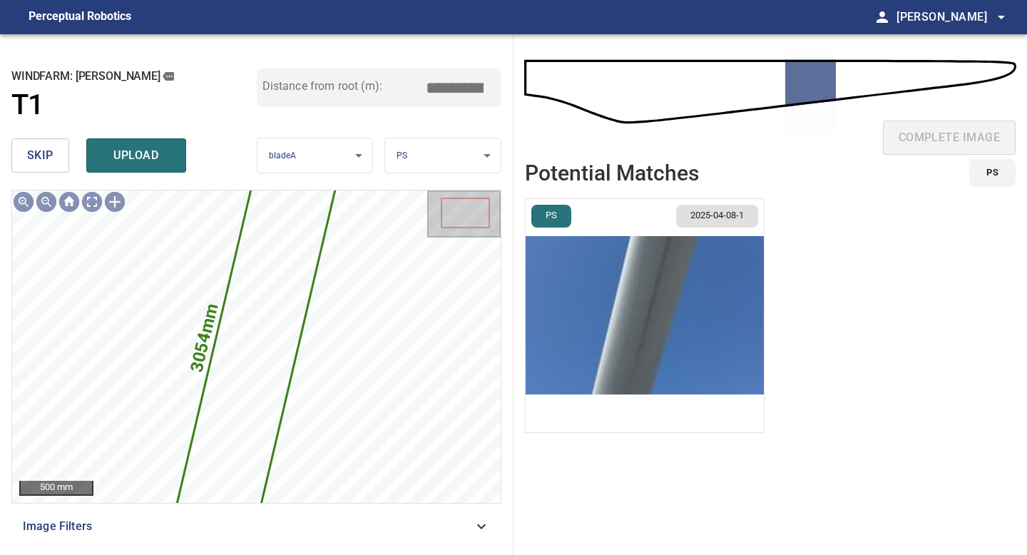
click at [601, 336] on img "button" at bounding box center [645, 315] width 238 height 233
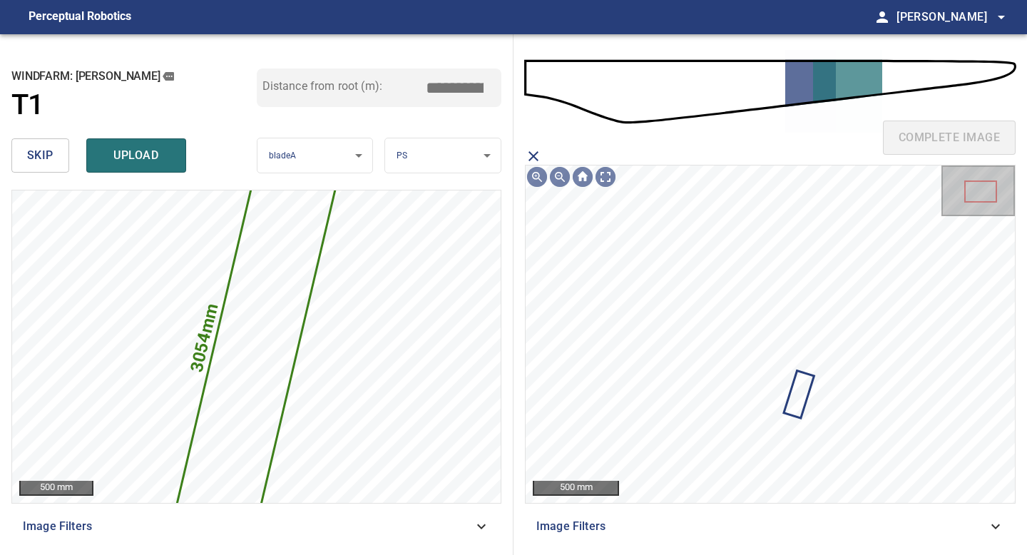
drag, startPoint x: 459, startPoint y: 86, endPoint x: 450, endPoint y: 86, distance: 9.3
click at [450, 86] on input "*****" at bounding box center [459, 87] width 71 height 27
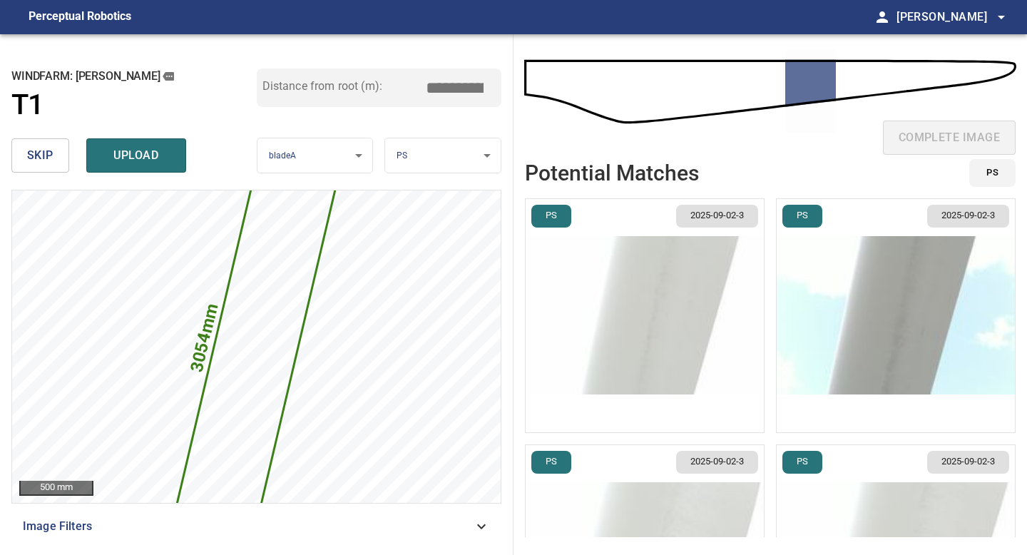
type input "*****"
click at [700, 305] on img "button" at bounding box center [645, 315] width 238 height 233
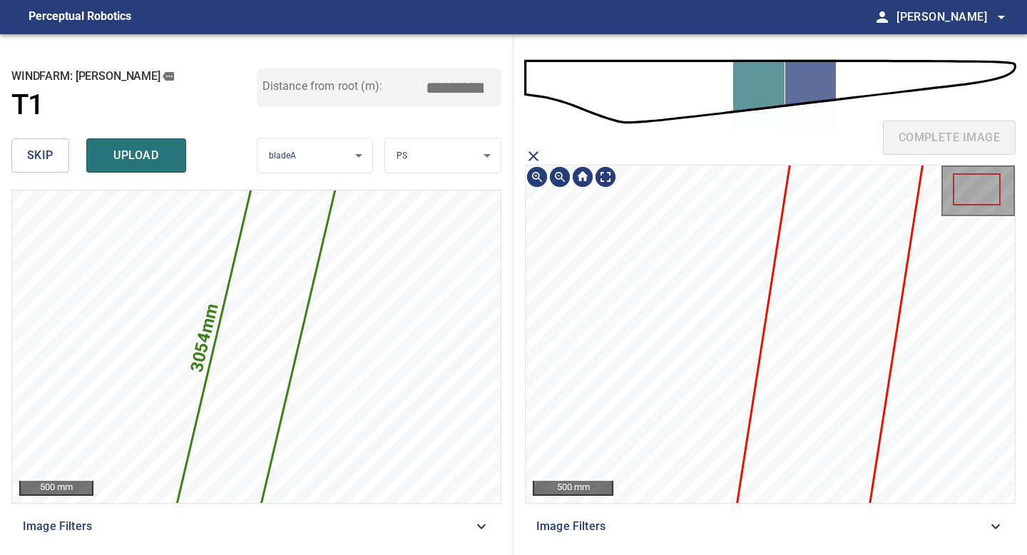
click at [797, 325] on icon at bounding box center [827, 350] width 195 height 454
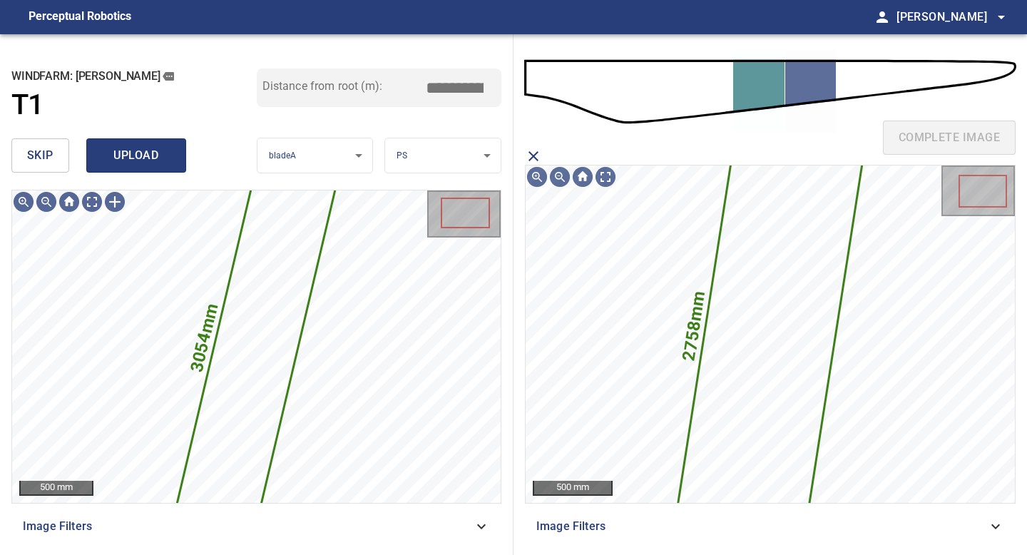
click at [150, 160] on span "upload" at bounding box center [136, 156] width 68 height 20
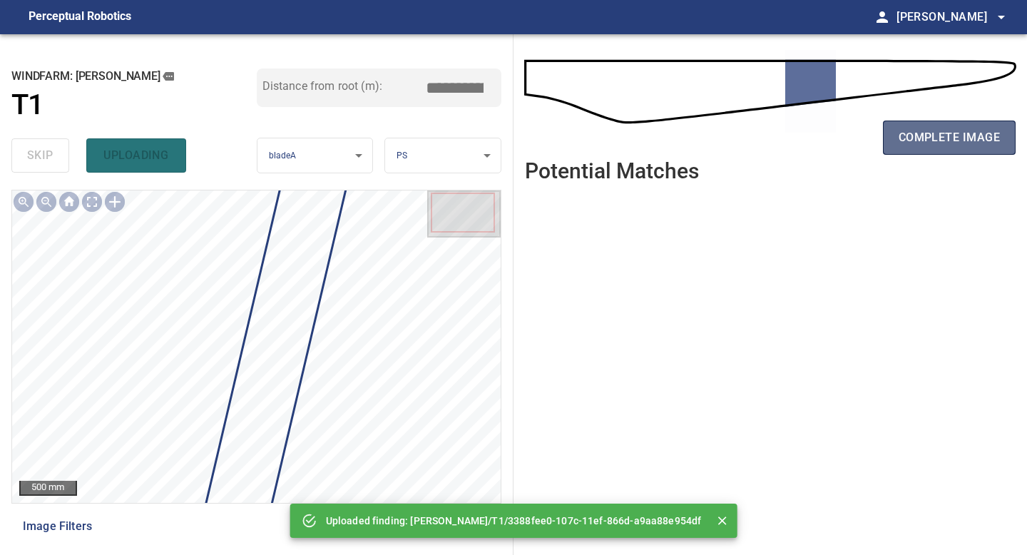
click at [952, 129] on span "complete image" at bounding box center [949, 138] width 101 height 20
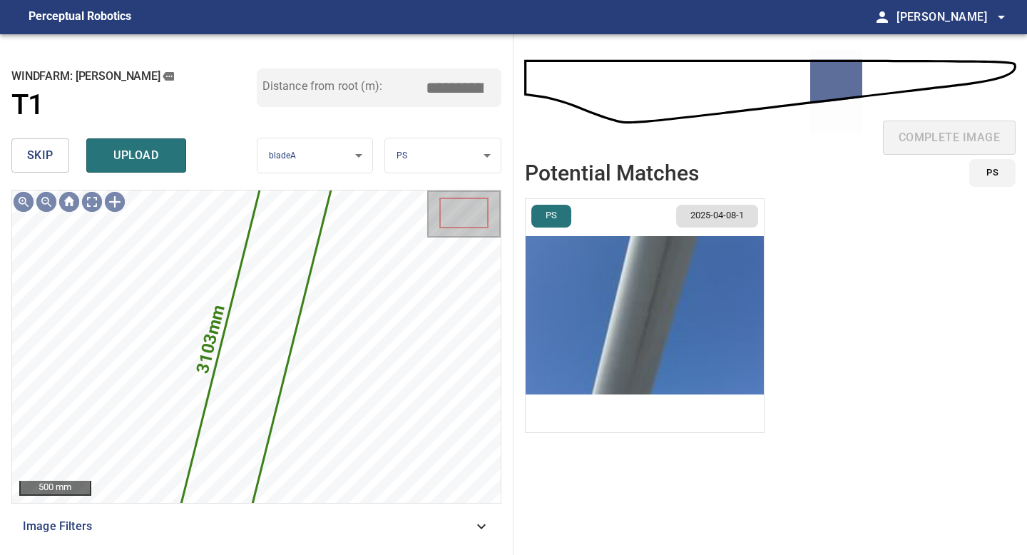
click at [695, 274] on img "button" at bounding box center [645, 315] width 238 height 233
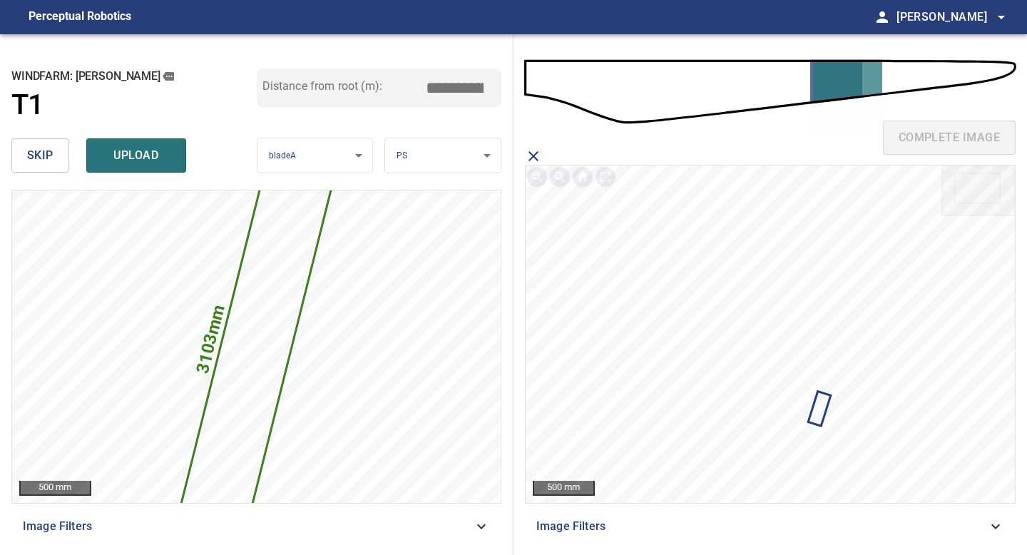
drag, startPoint x: 459, startPoint y: 86, endPoint x: 449, endPoint y: 86, distance: 10.0
click at [449, 86] on input "*****" at bounding box center [459, 87] width 71 height 27
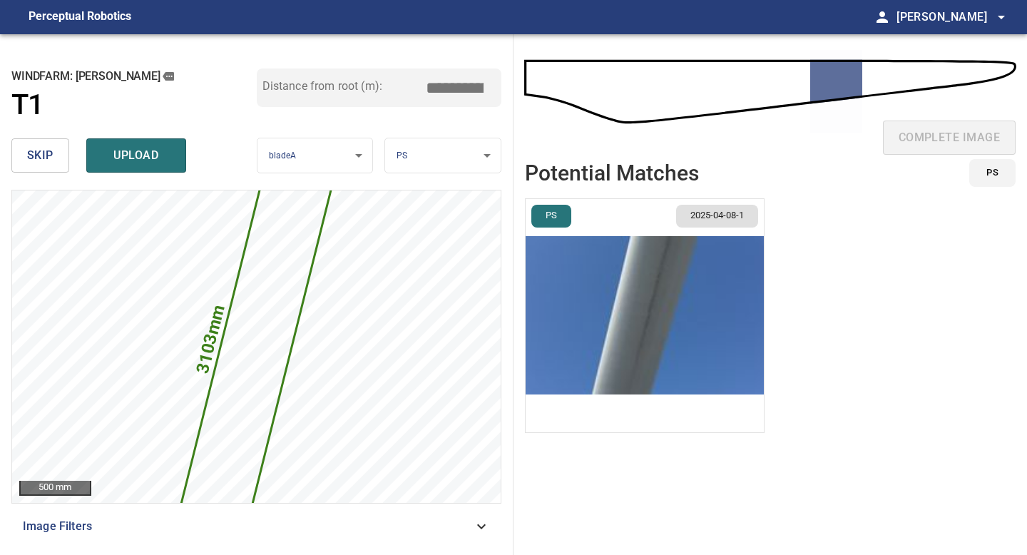
click at [643, 274] on img "button" at bounding box center [645, 315] width 238 height 233
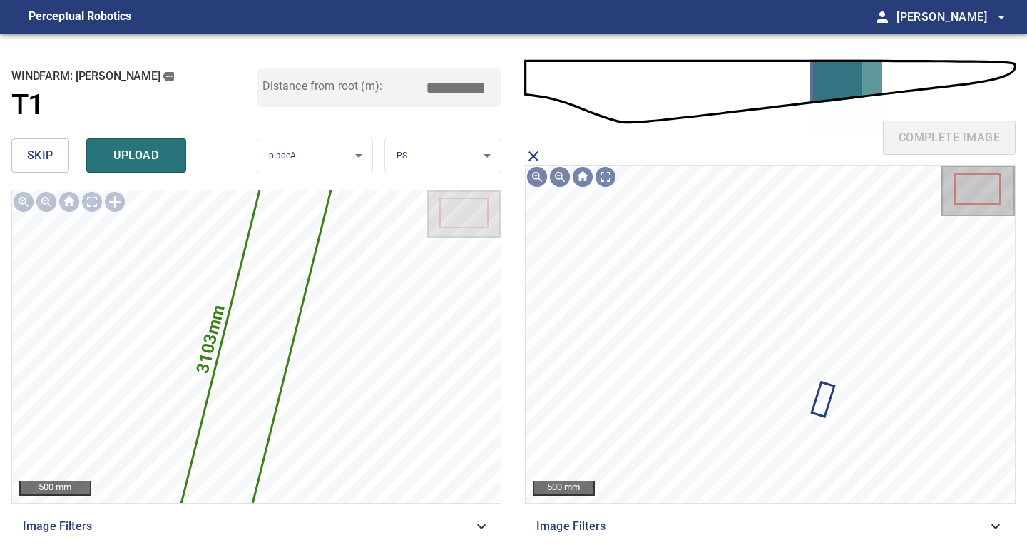
drag, startPoint x: 458, startPoint y: 86, endPoint x: 447, endPoint y: 86, distance: 10.7
click at [447, 86] on input "*****" at bounding box center [459, 87] width 71 height 27
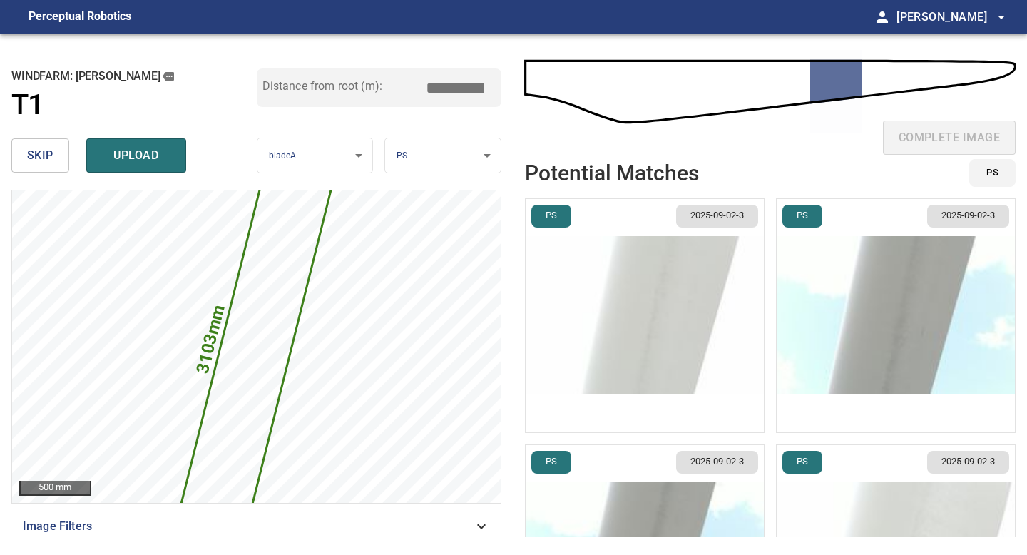
type input "*****"
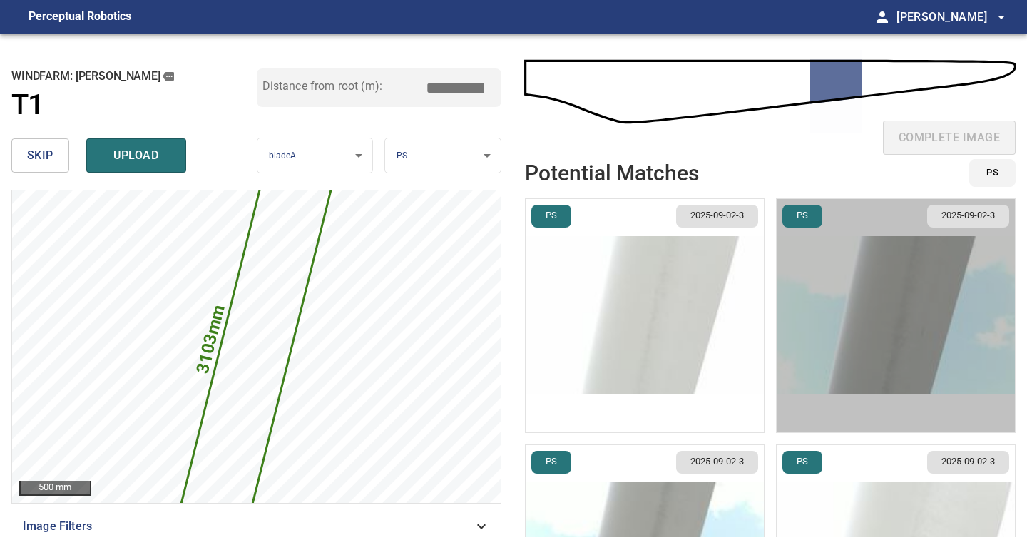
click at [864, 367] on img "button" at bounding box center [896, 315] width 238 height 233
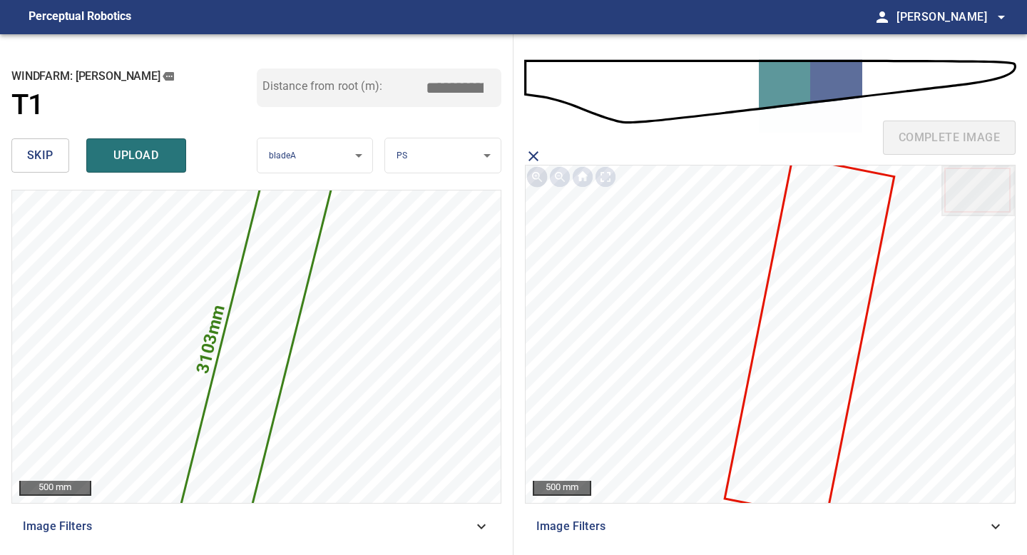
click at [529, 153] on icon "close matching imageResolution:" at bounding box center [533, 156] width 17 height 17
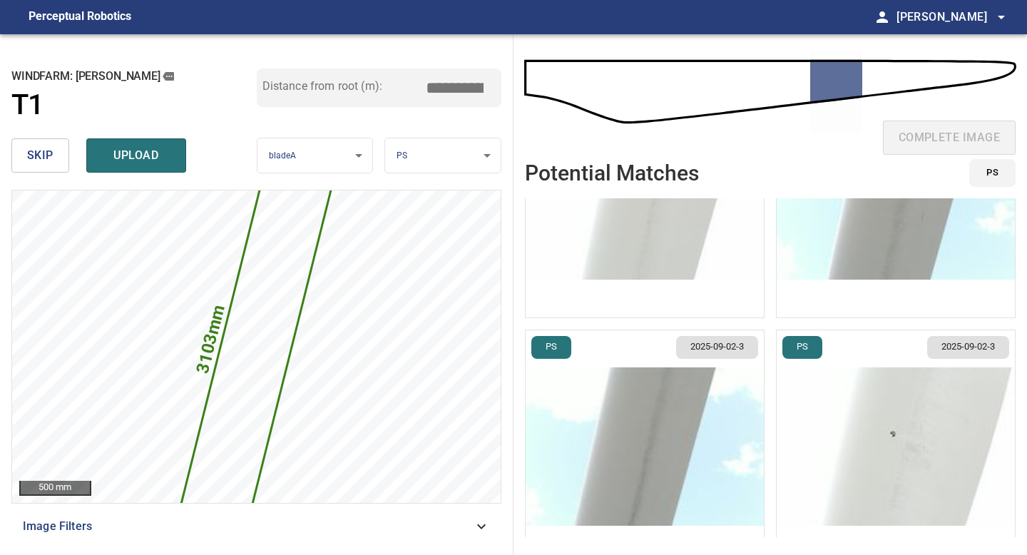
scroll to position [388, 0]
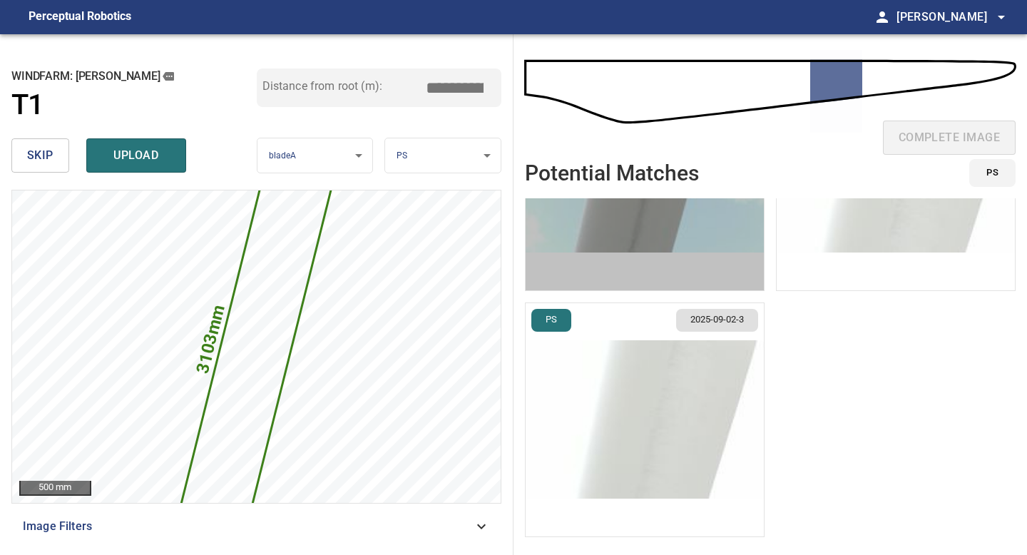
click at [648, 246] on img "button" at bounding box center [645, 173] width 238 height 233
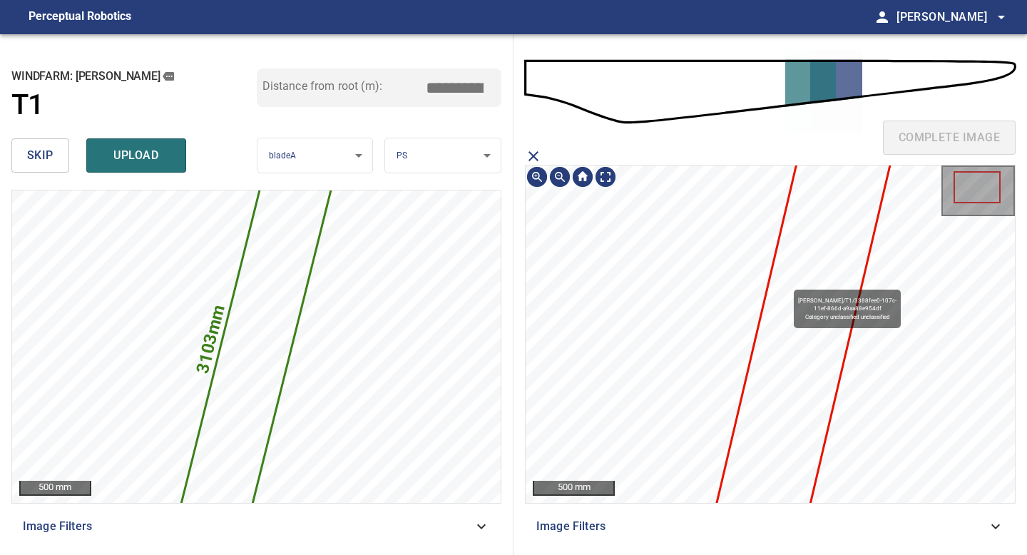
click at [787, 283] on icon at bounding box center [797, 359] width 199 height 496
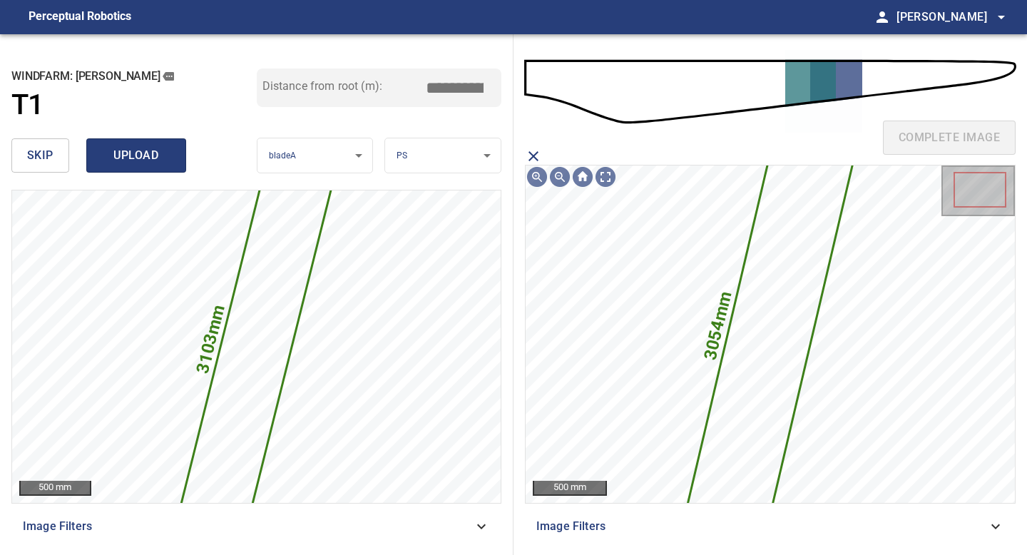
click at [149, 143] on button "upload" at bounding box center [136, 155] width 100 height 34
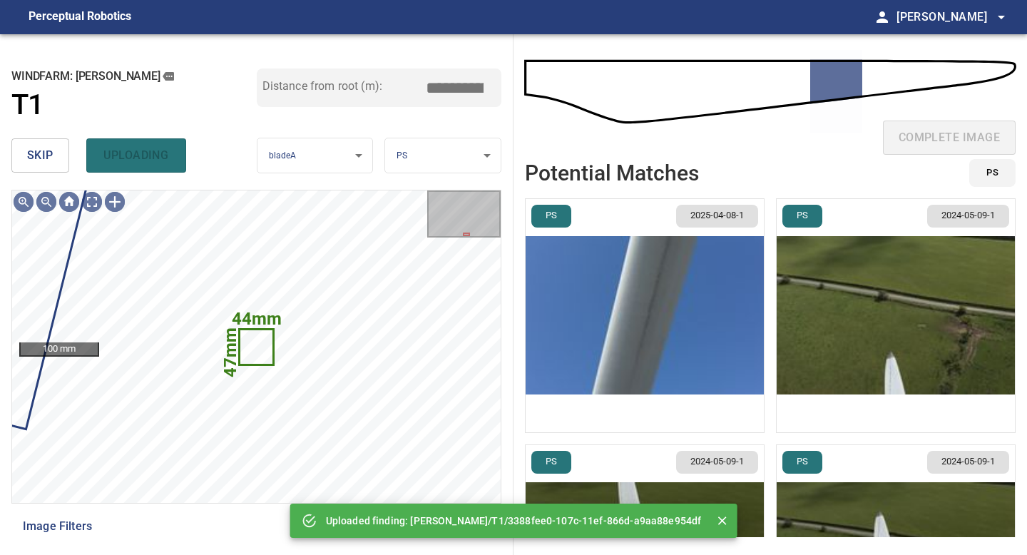
click at [954, 148] on div "complete image" at bounding box center [770, 143] width 491 height 57
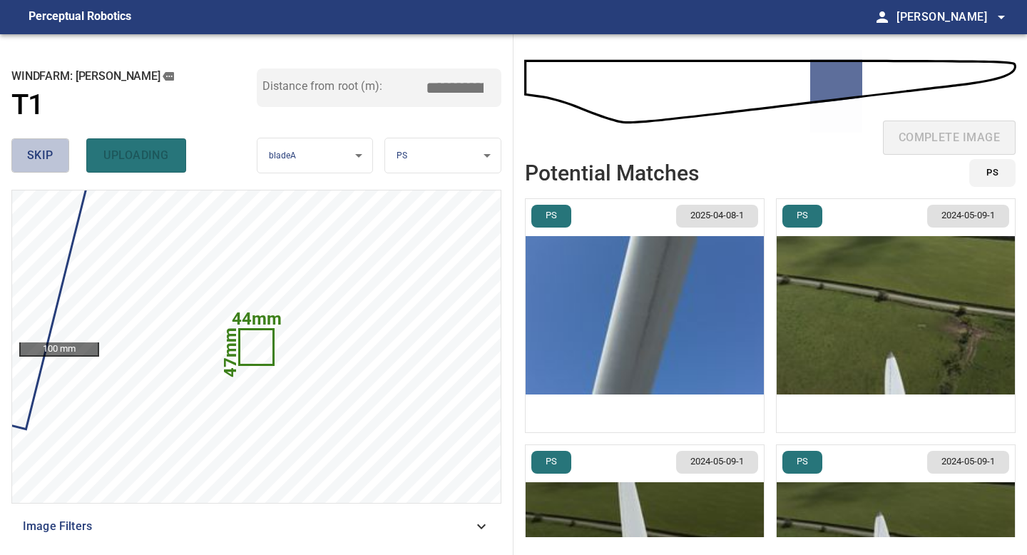
click at [29, 150] on span "skip" at bounding box center [40, 156] width 26 height 20
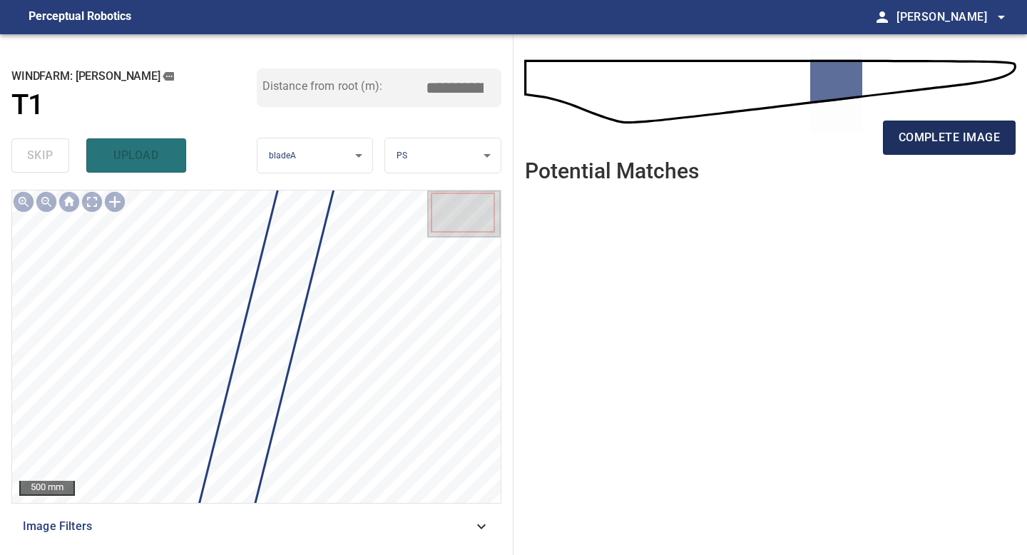
click at [919, 140] on span "complete image" at bounding box center [949, 138] width 101 height 20
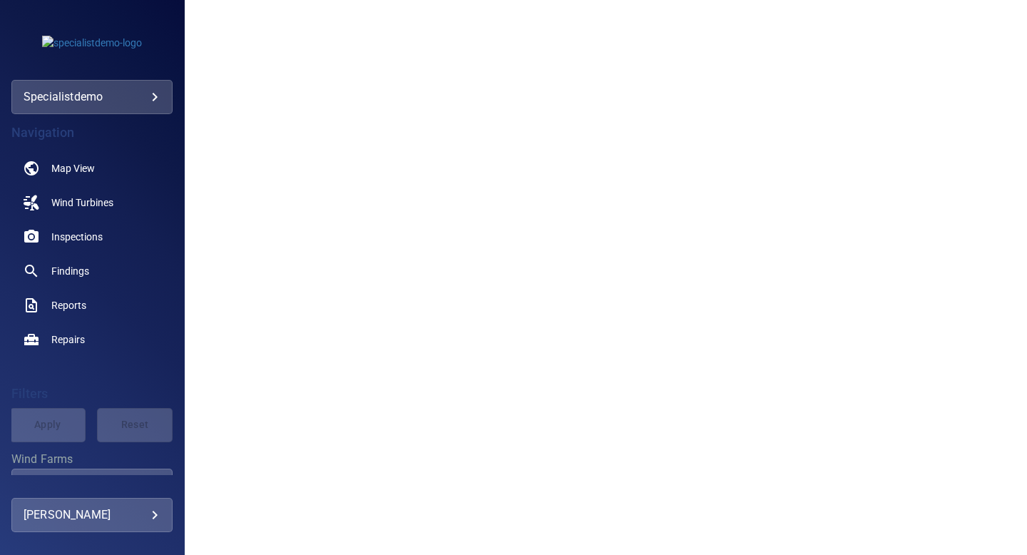
click at [157, 97] on body "**********" at bounding box center [513, 277] width 1027 height 555
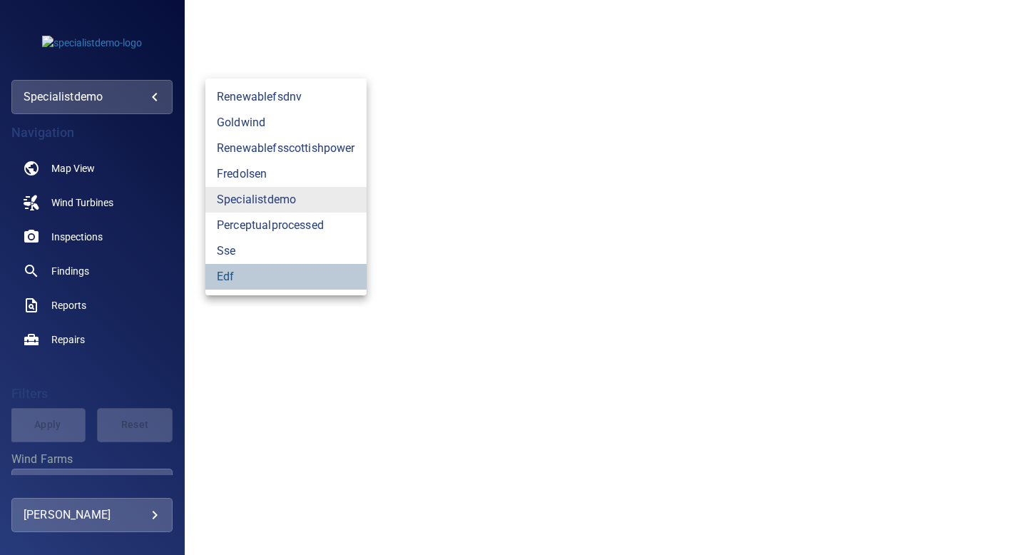
click at [240, 273] on link "edf" at bounding box center [285, 277] width 161 height 26
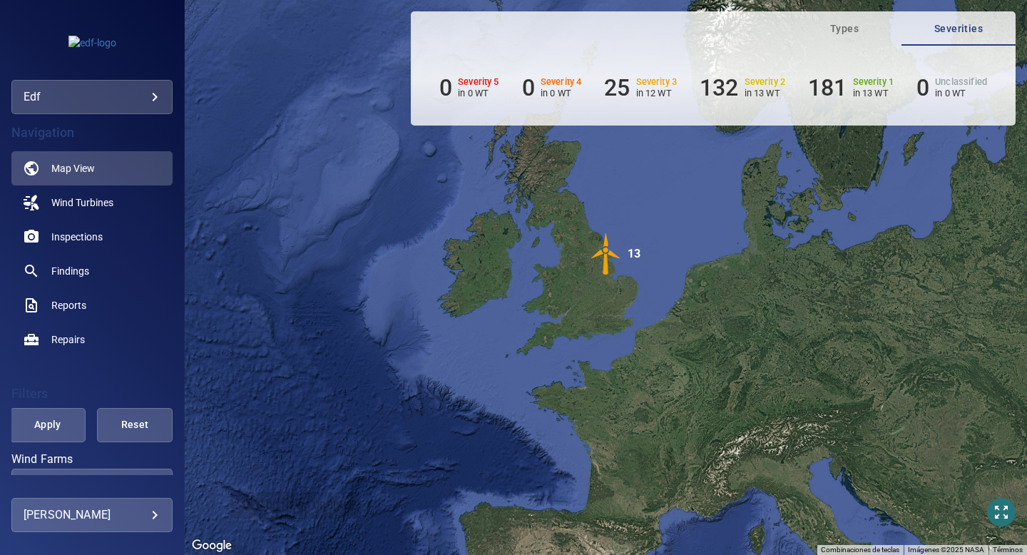
scroll to position [93, 0]
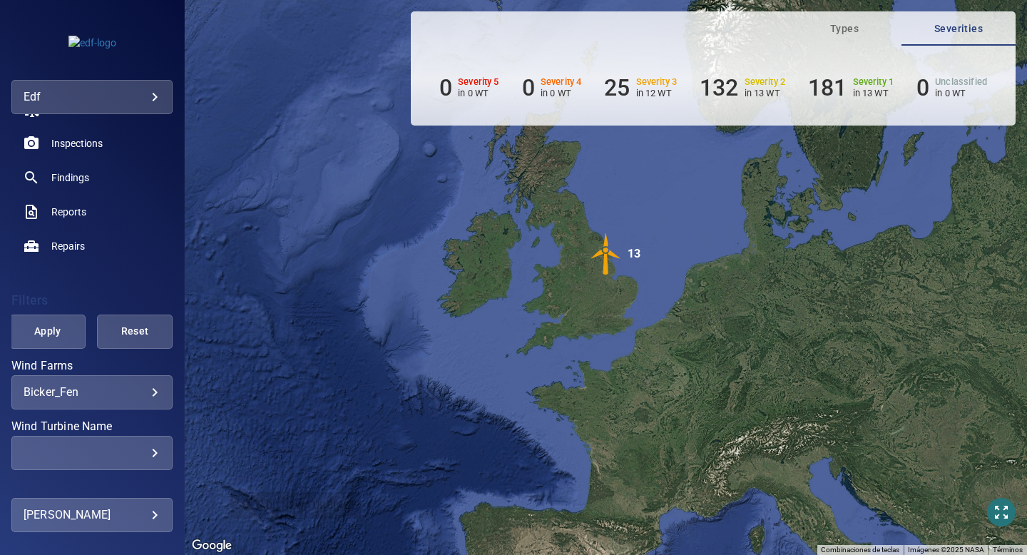
click at [151, 394] on body "**********" at bounding box center [513, 277] width 1027 height 555
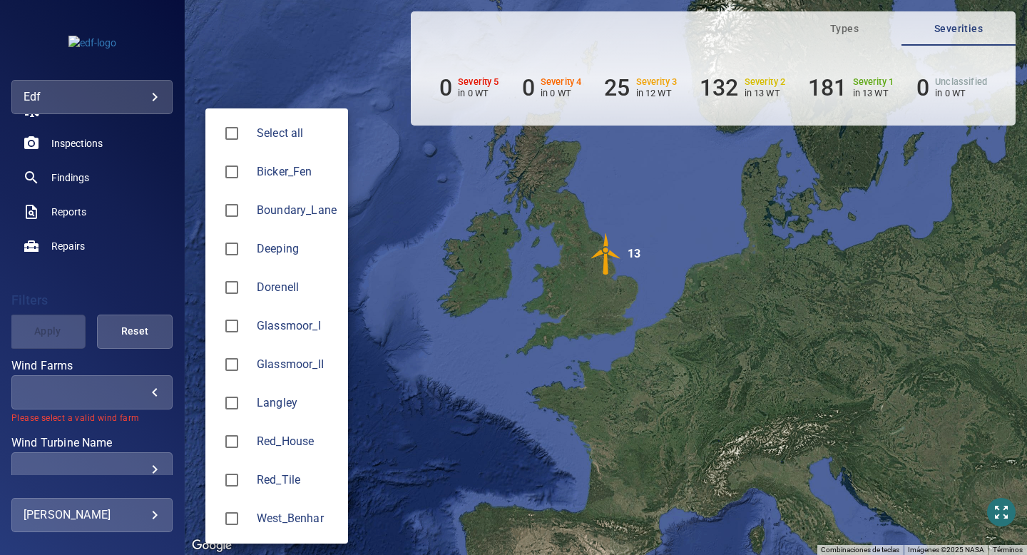
type input "*******"
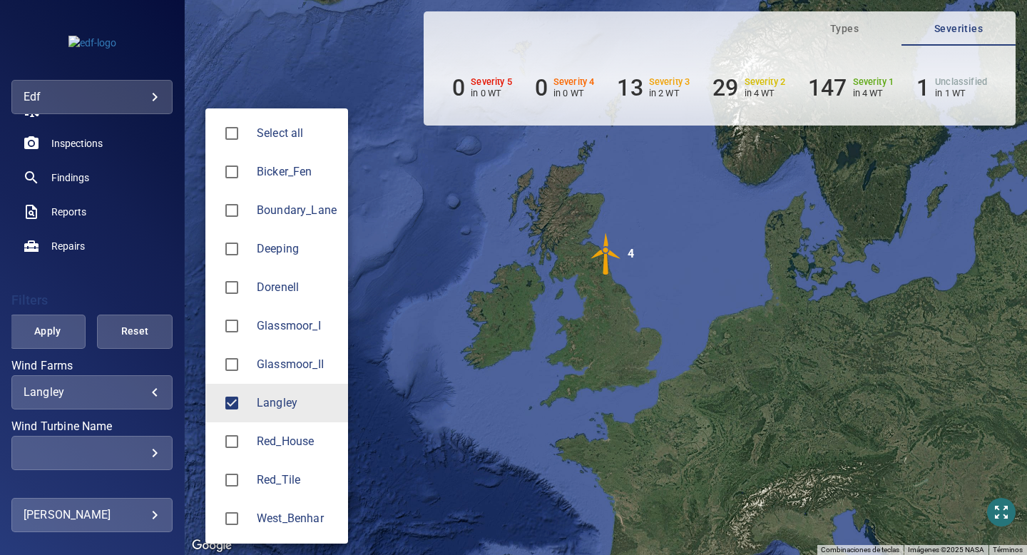
click at [59, 335] on div at bounding box center [513, 277] width 1027 height 555
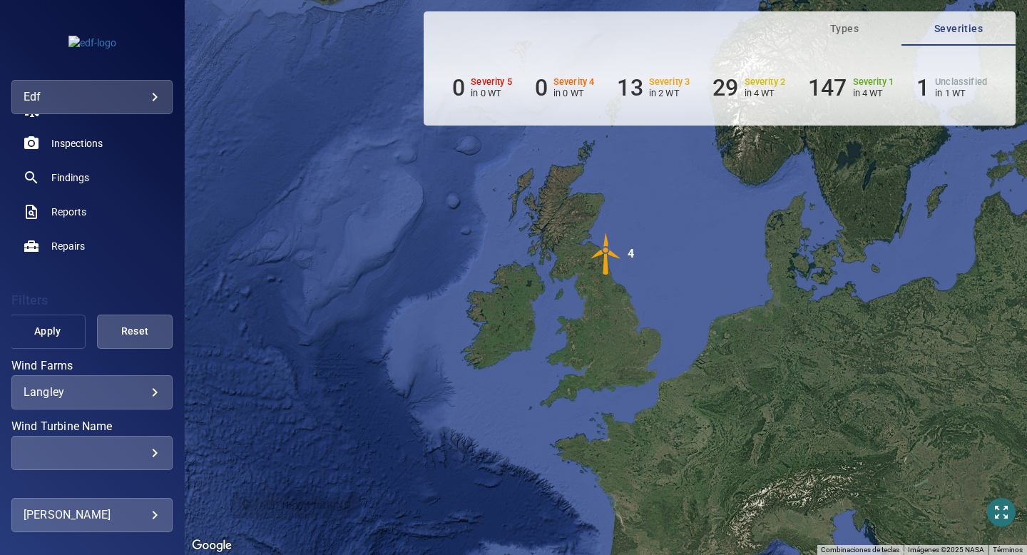
click at [54, 332] on span "Apply" at bounding box center [48, 331] width 40 height 18
click at [71, 181] on span "Findings" at bounding box center [70, 177] width 38 height 14
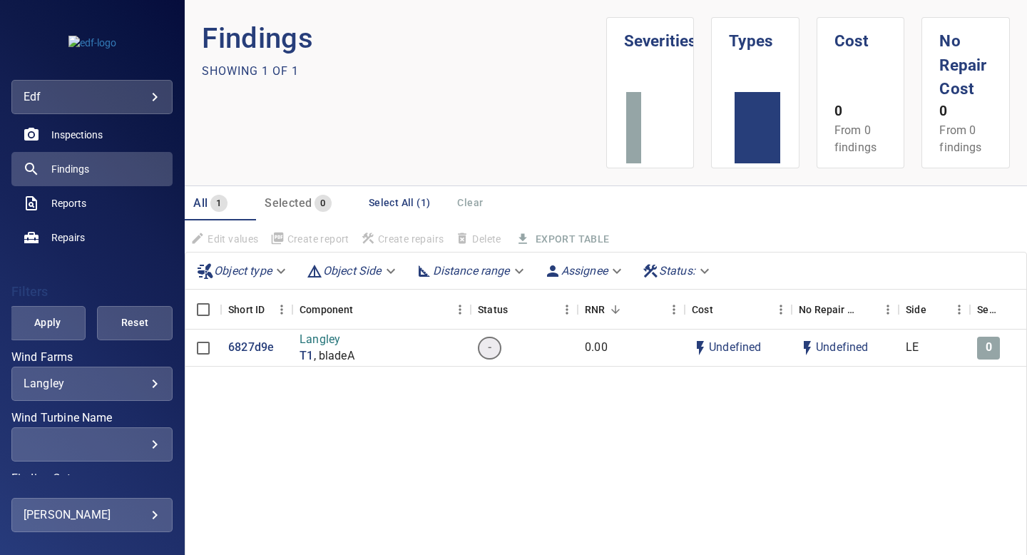
scroll to position [267, 0]
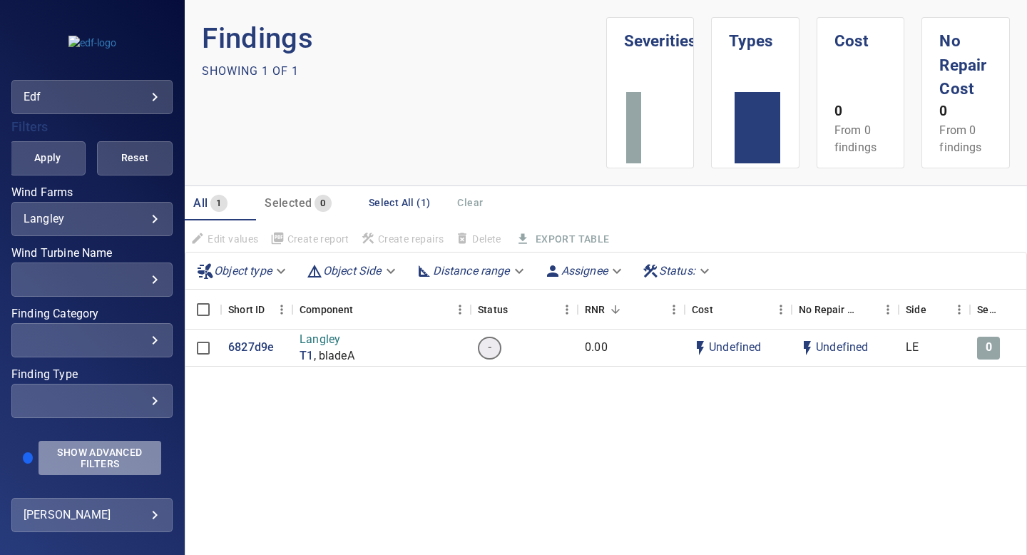
click at [97, 456] on span "Show Advanced Filters" at bounding box center [100, 458] width 106 height 23
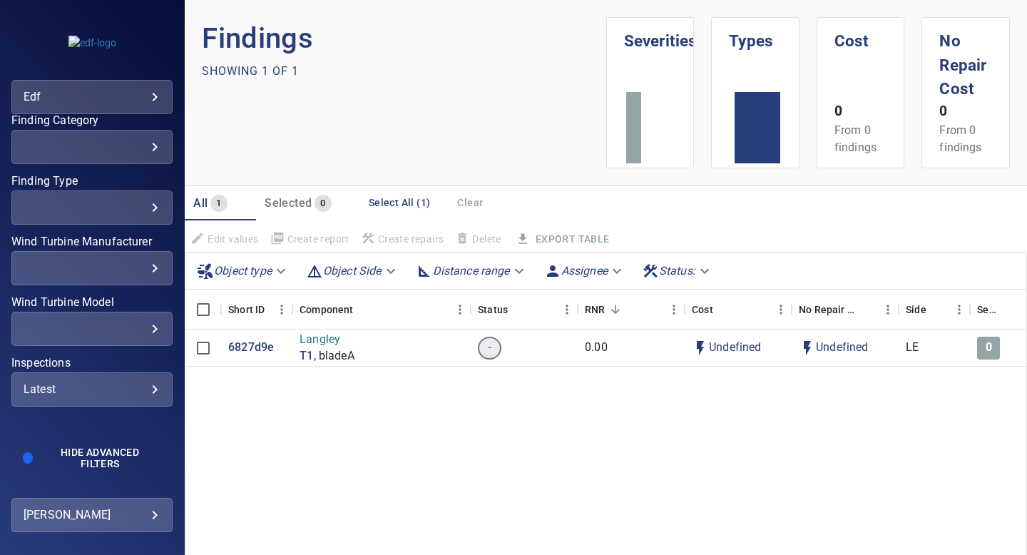
click at [94, 378] on div "Latest ****** ​" at bounding box center [91, 389] width 161 height 34
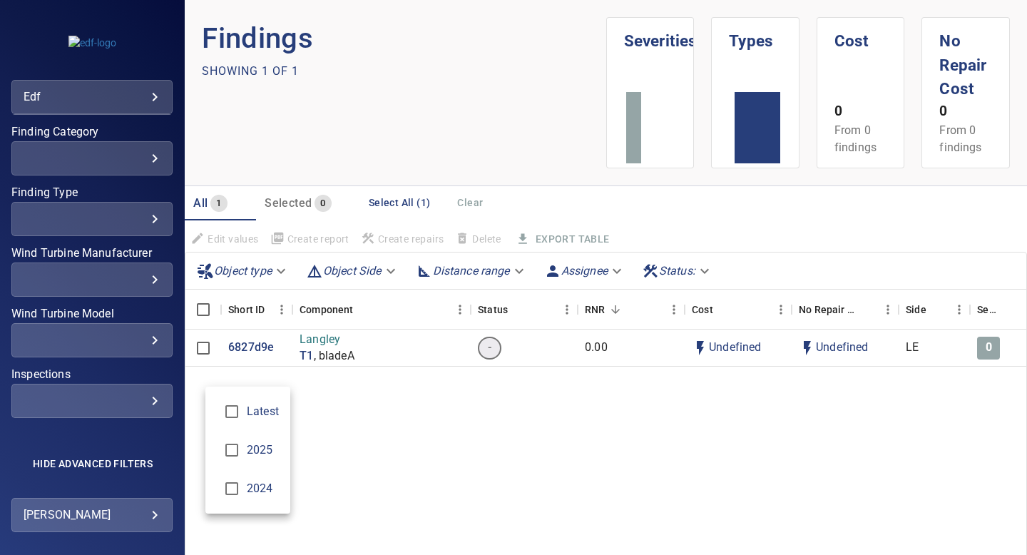
scroll to position [449, 0]
click at [231, 432] on li "2025" at bounding box center [247, 450] width 85 height 39
type input "****"
click at [113, 133] on div "Inspections" at bounding box center [513, 277] width 1027 height 555
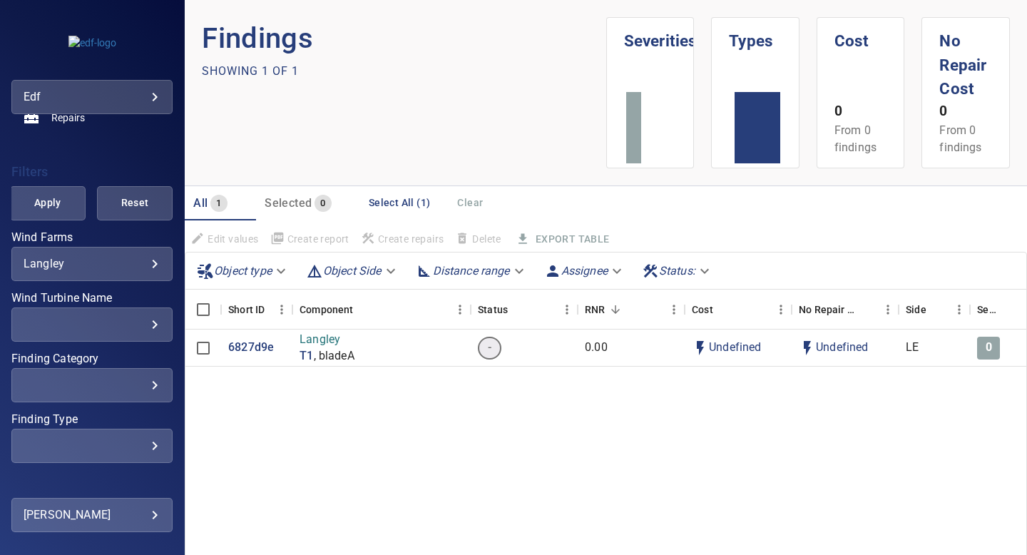
scroll to position [0, 0]
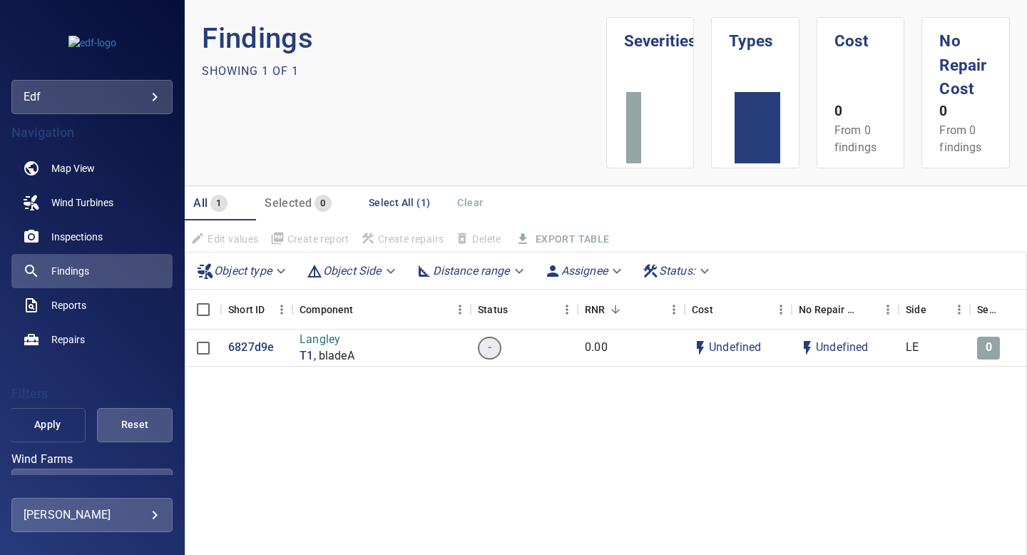
click at [49, 424] on span "Apply" at bounding box center [48, 425] width 40 height 18
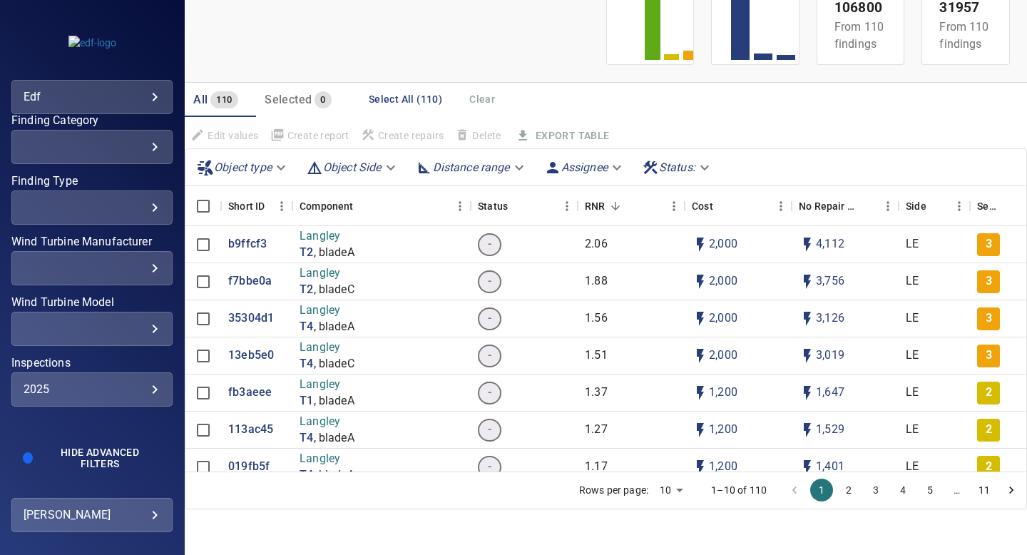
scroll to position [348, 0]
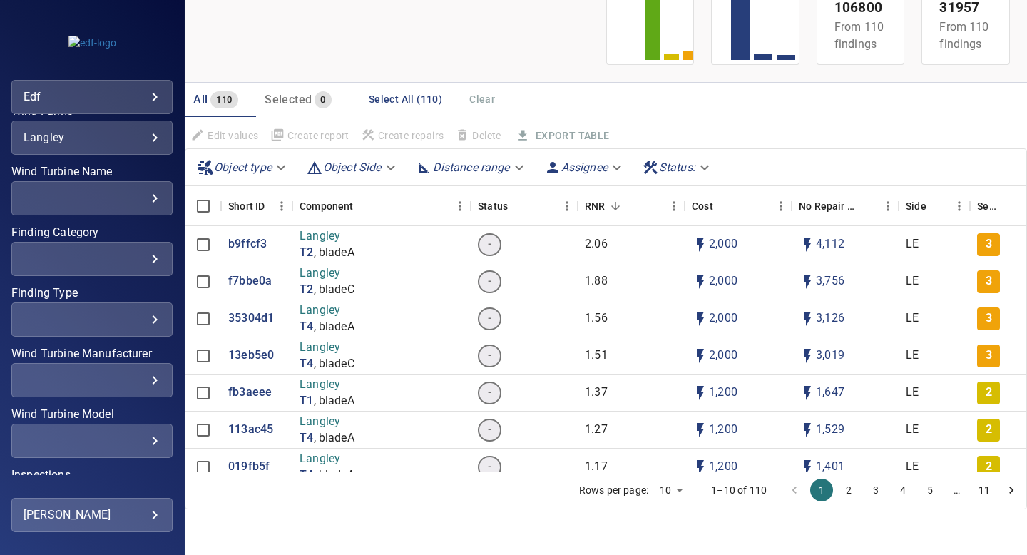
click at [145, 252] on div "​" at bounding box center [92, 259] width 137 height 14
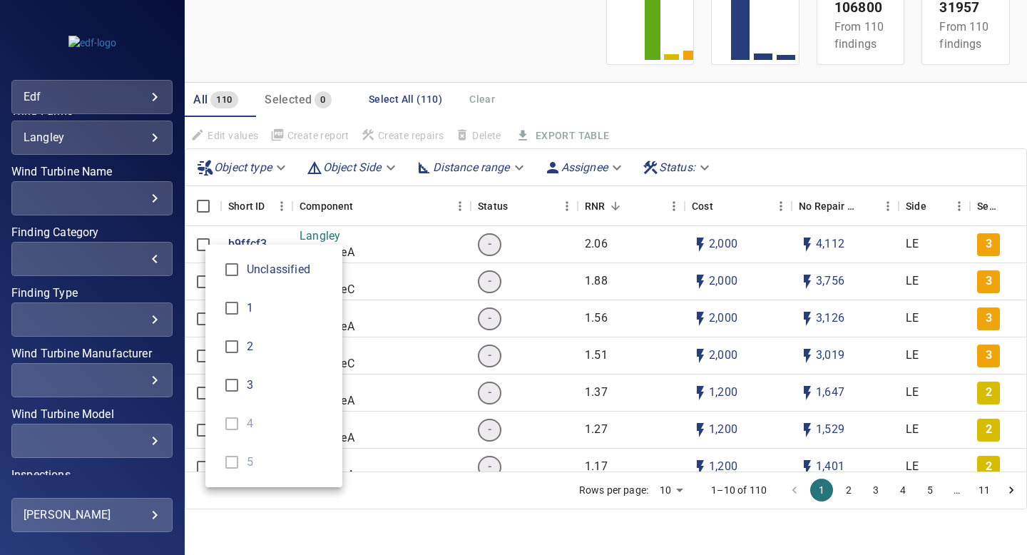
type input "*"
click at [116, 170] on div "Finding Category" at bounding box center [513, 277] width 1027 height 555
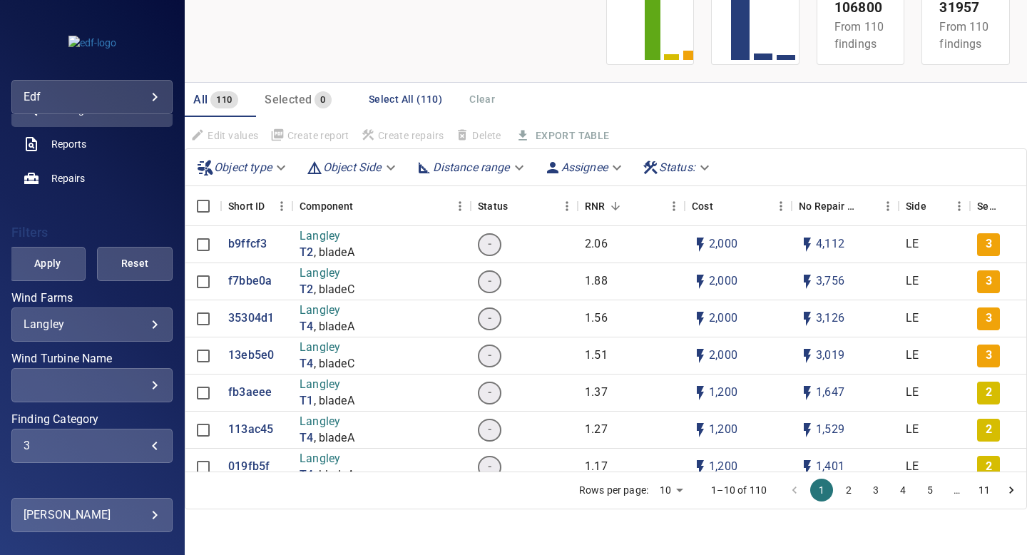
scroll to position [0, 0]
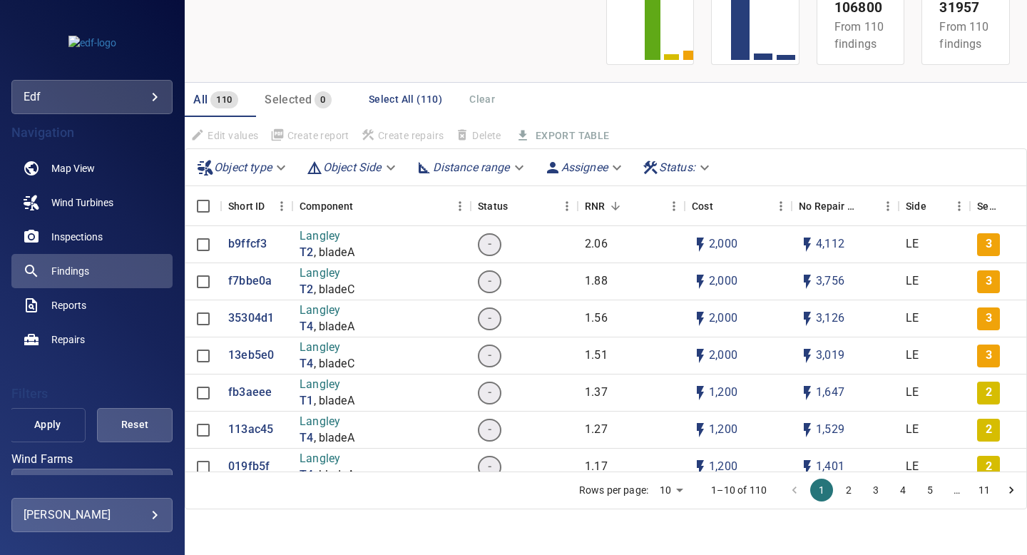
click at [49, 422] on span "Apply" at bounding box center [48, 425] width 40 height 18
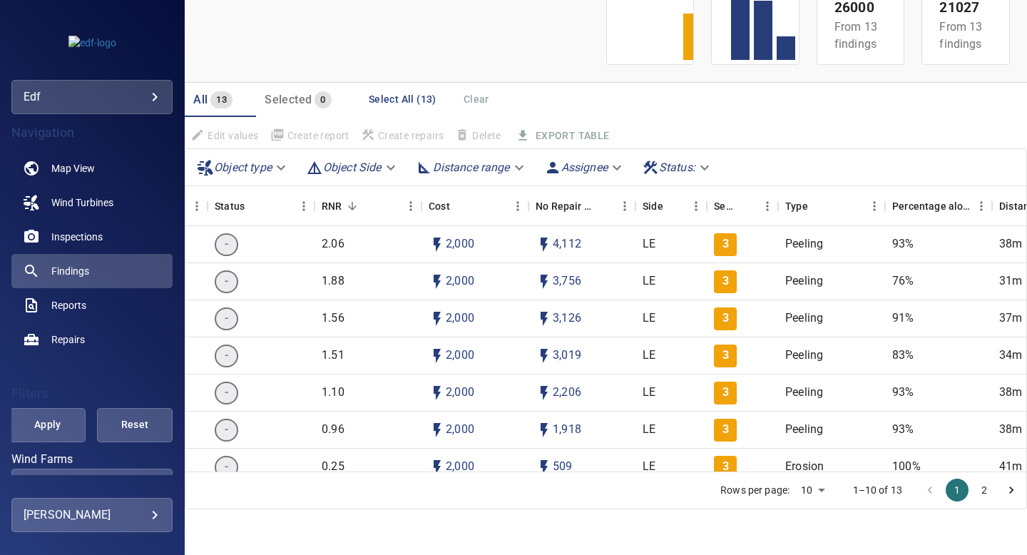
scroll to position [197, 263]
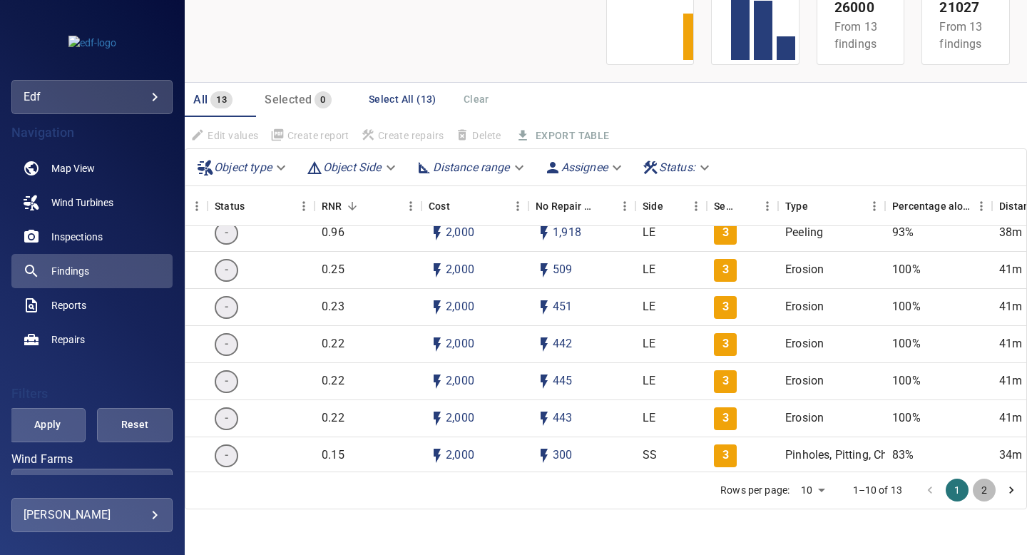
click at [986, 489] on button "2" at bounding box center [984, 490] width 23 height 23
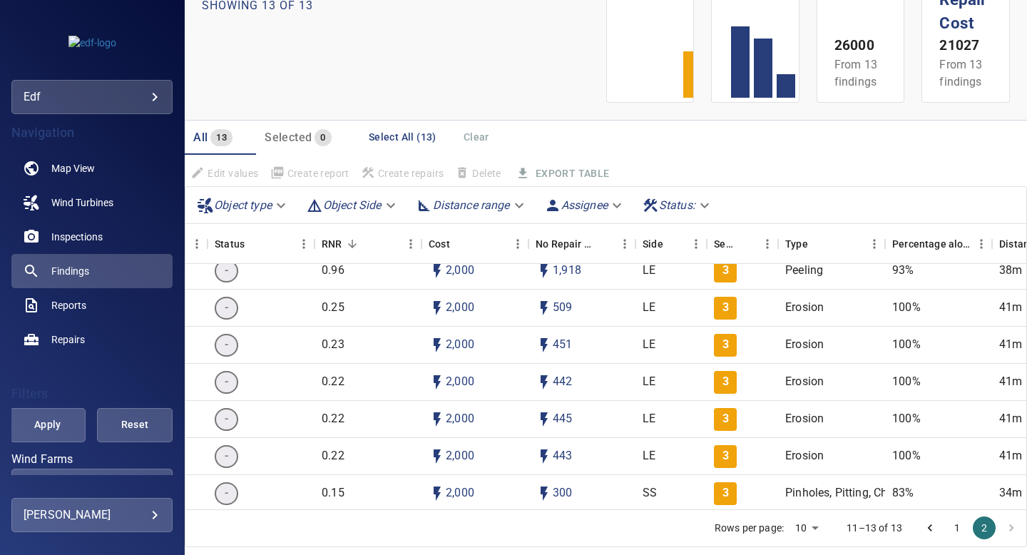
scroll to position [103, 0]
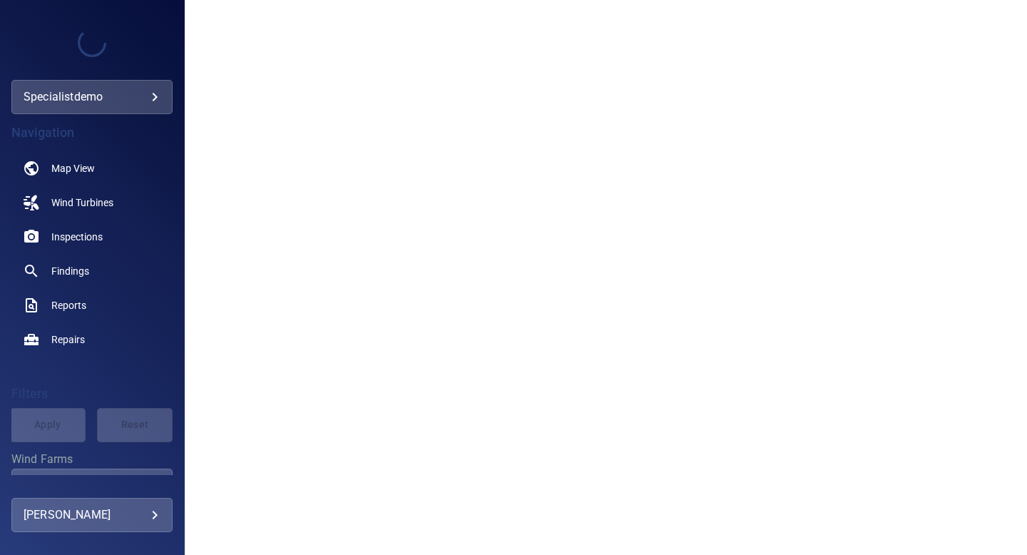
click at [101, 94] on body "**********" at bounding box center [513, 277] width 1027 height 555
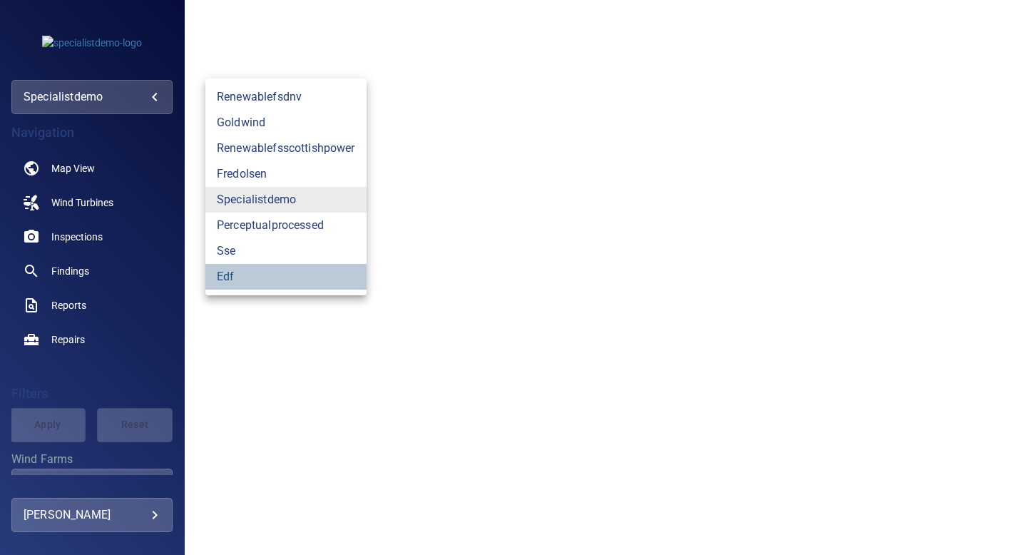
click at [235, 269] on link "edf" at bounding box center [285, 277] width 161 height 26
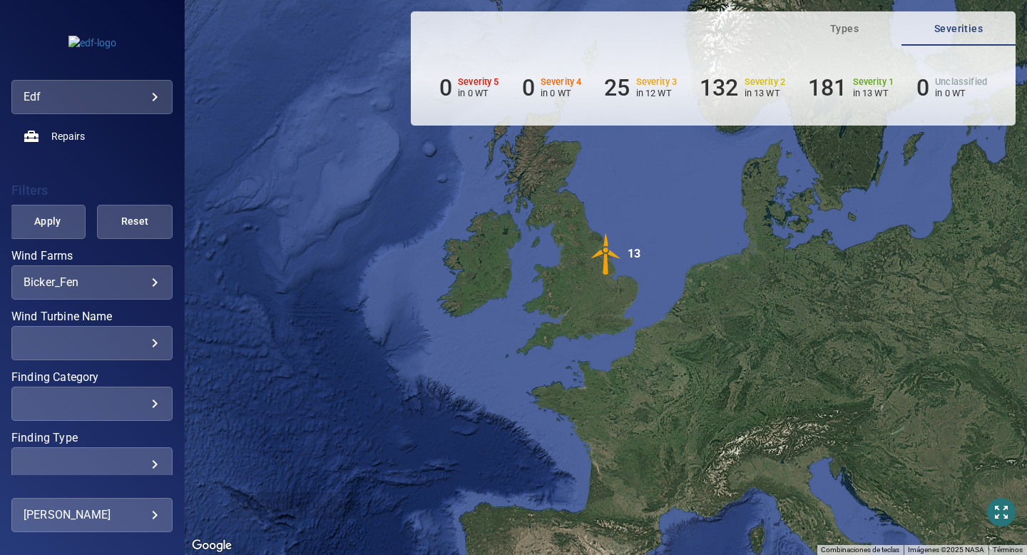
scroll to position [233, 0]
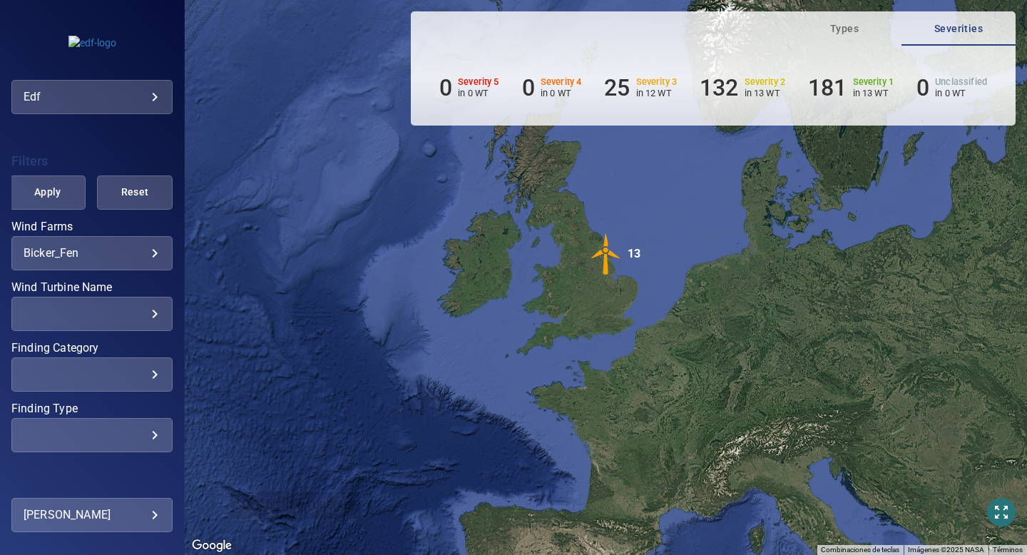
click at [150, 249] on body "**********" at bounding box center [513, 277] width 1027 height 555
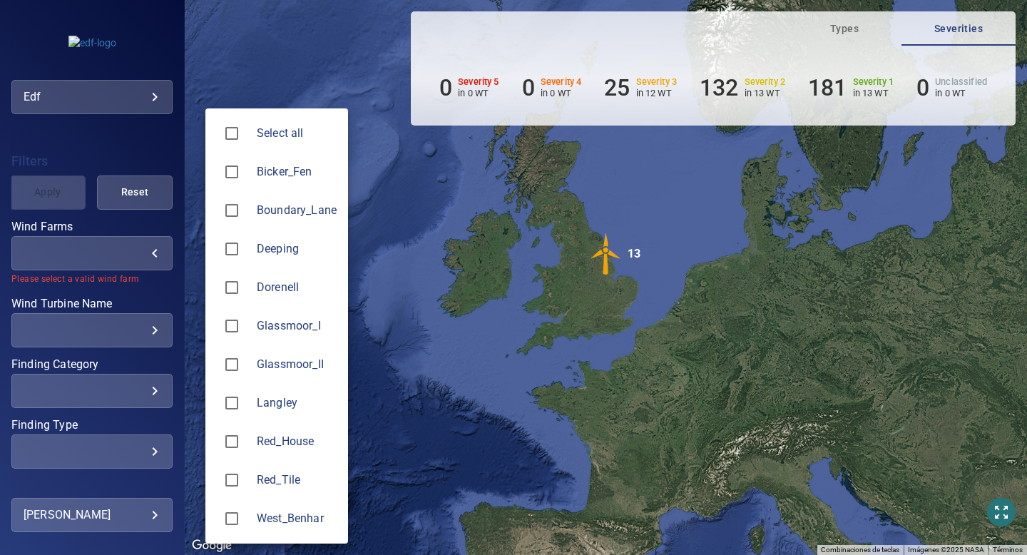
type input "*******"
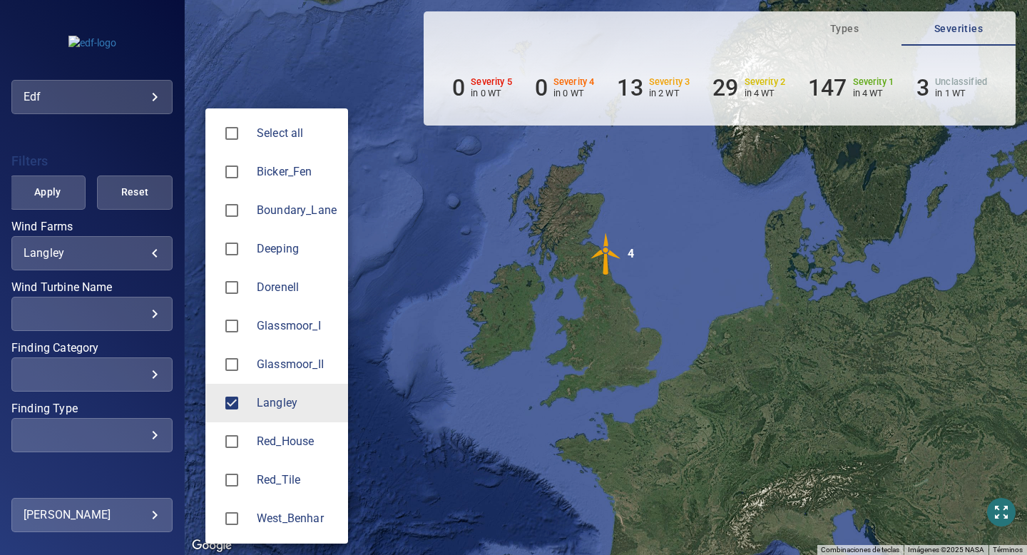
click at [145, 278] on div at bounding box center [513, 277] width 1027 height 555
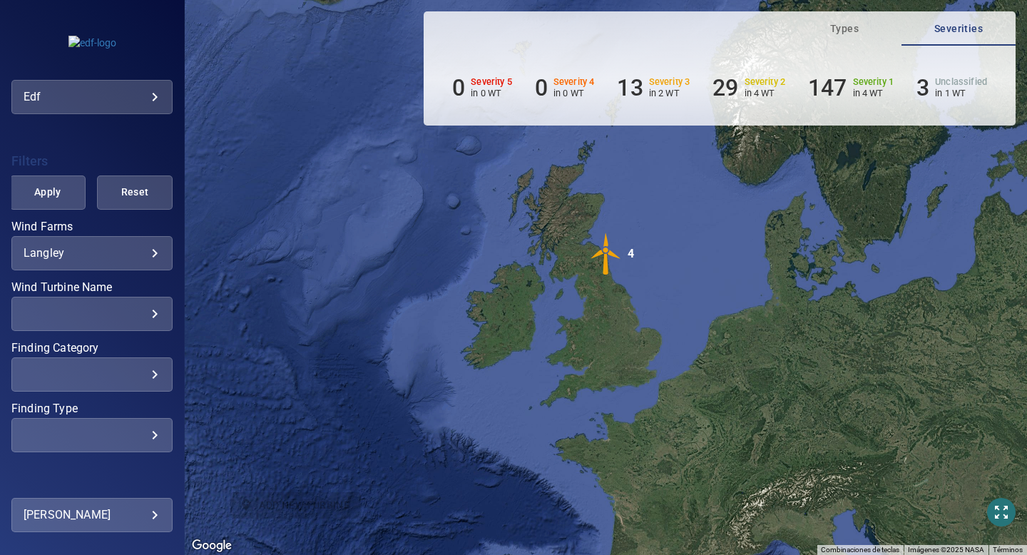
scroll to position [267, 0]
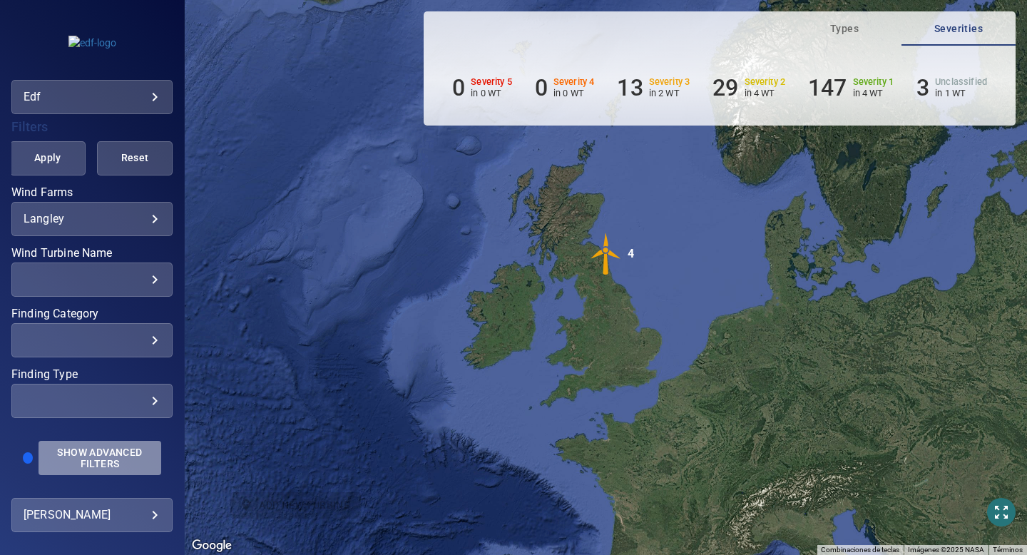
click at [120, 449] on span "Show Advanced Filters" at bounding box center [100, 458] width 106 height 23
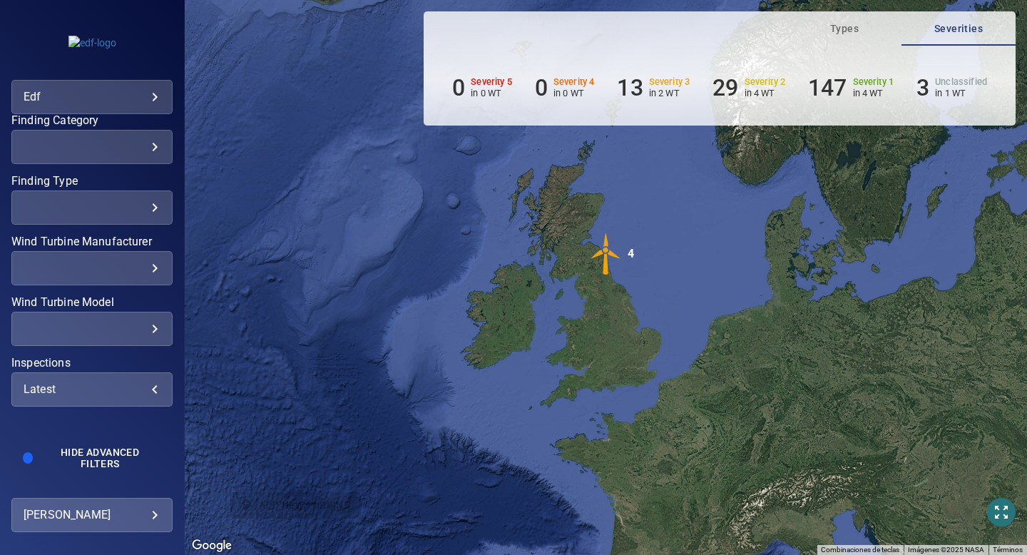
click at [75, 389] on div "Latest" at bounding box center [92, 389] width 137 height 14
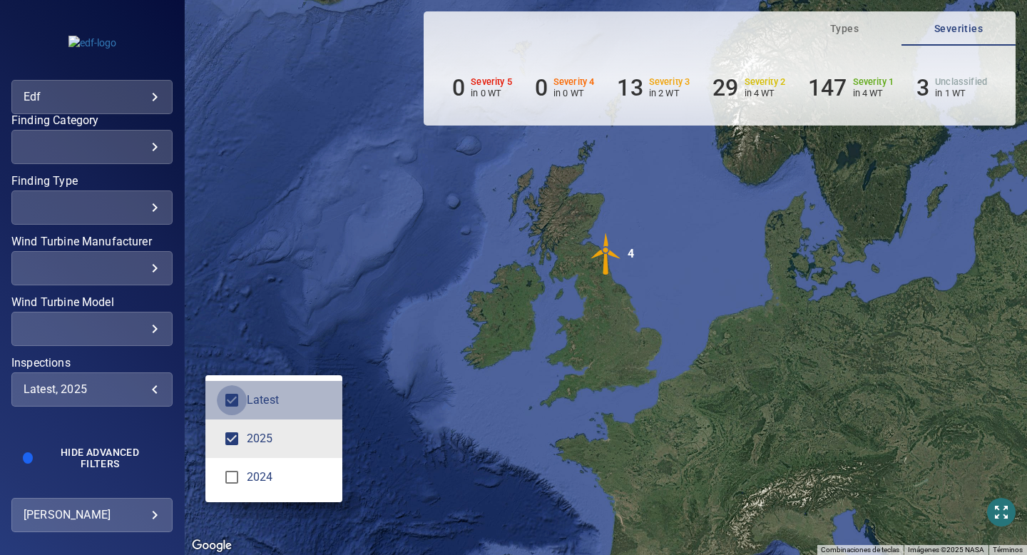
type input "****"
click at [121, 357] on div "Inspections" at bounding box center [513, 277] width 1027 height 555
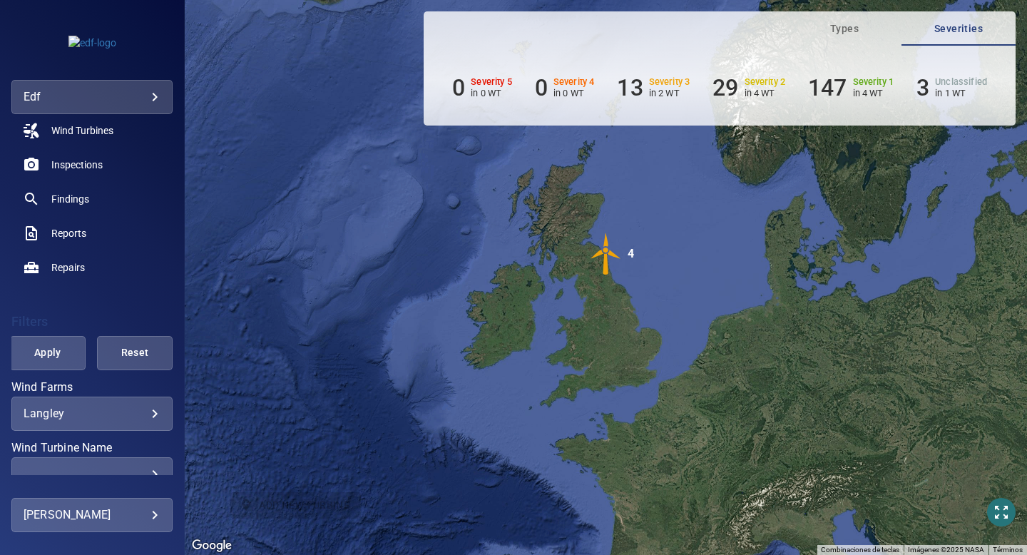
scroll to position [28, 0]
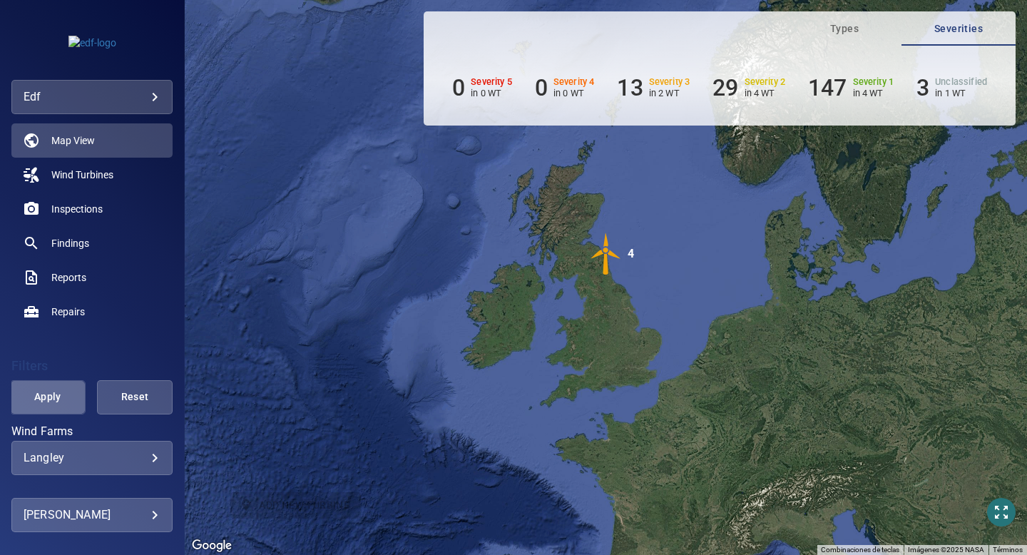
click at [63, 397] on span "Apply" at bounding box center [48, 397] width 40 height 18
click at [76, 240] on span "Findings" at bounding box center [70, 243] width 38 height 14
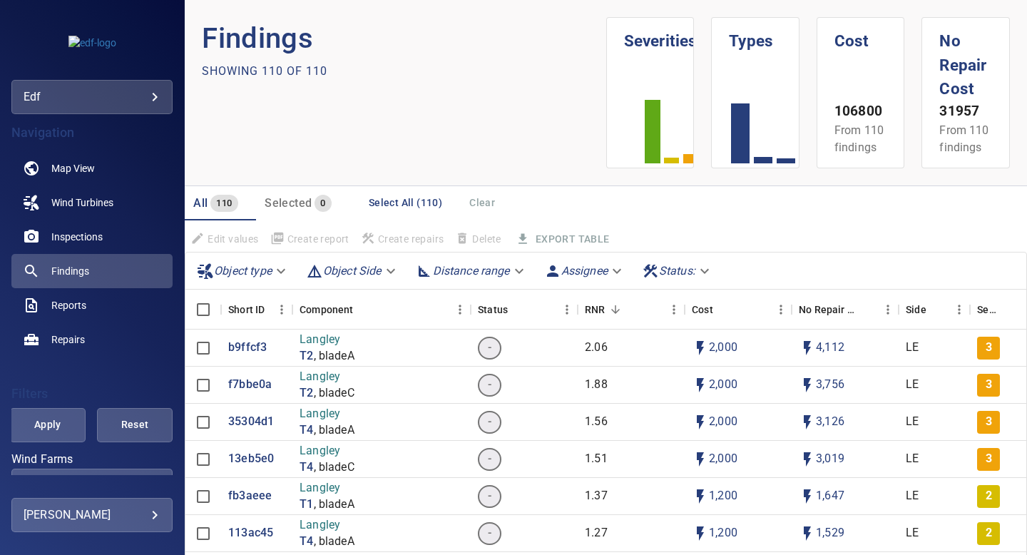
click at [382, 274] on body "**********" at bounding box center [513, 277] width 1027 height 555
click at [337, 268] on li "LE" at bounding box center [353, 271] width 104 height 26
type input "**"
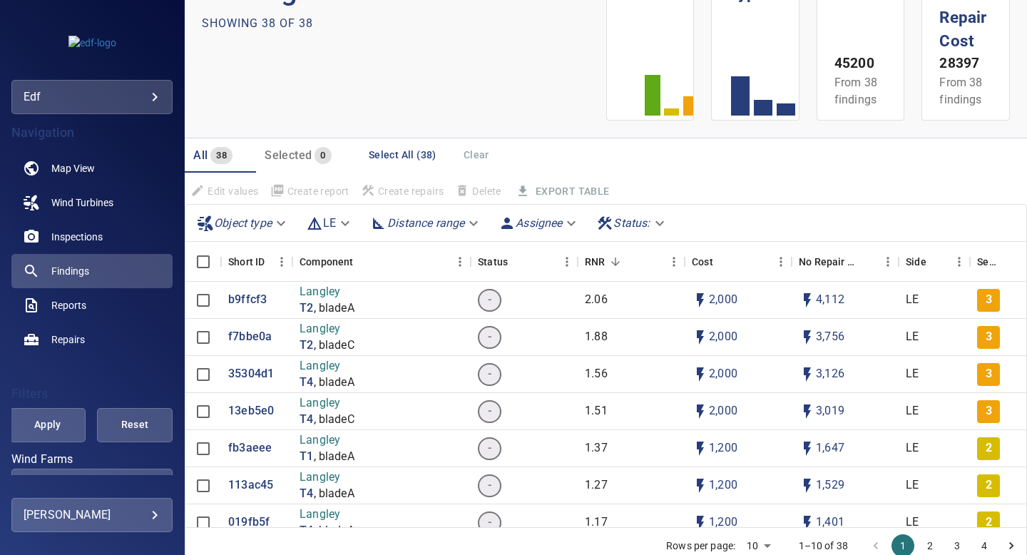
scroll to position [68, 0]
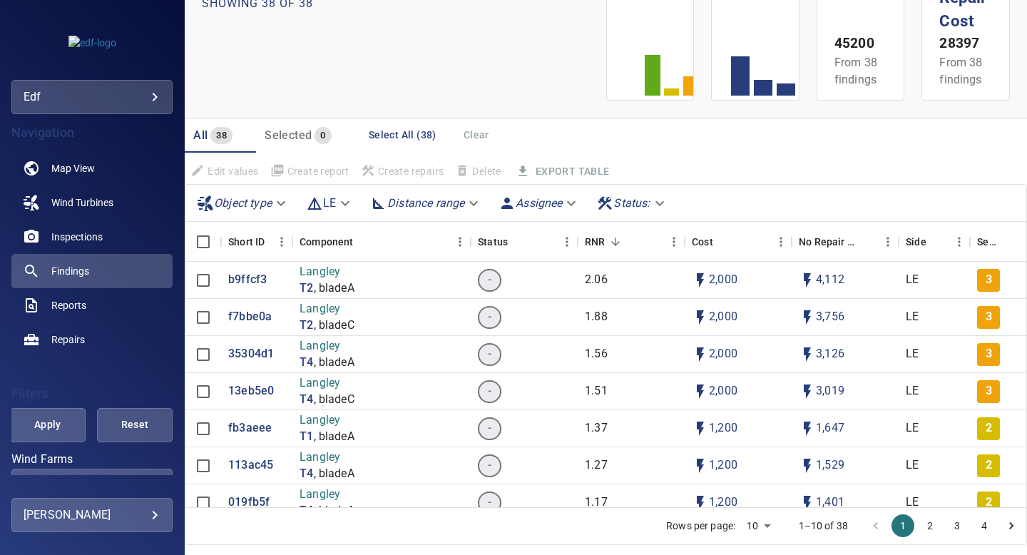
click at [462, 208] on body "**********" at bounding box center [513, 277] width 1027 height 555
click at [442, 272] on li "75-100%" at bounding box center [426, 280] width 123 height 26
type input "*******"
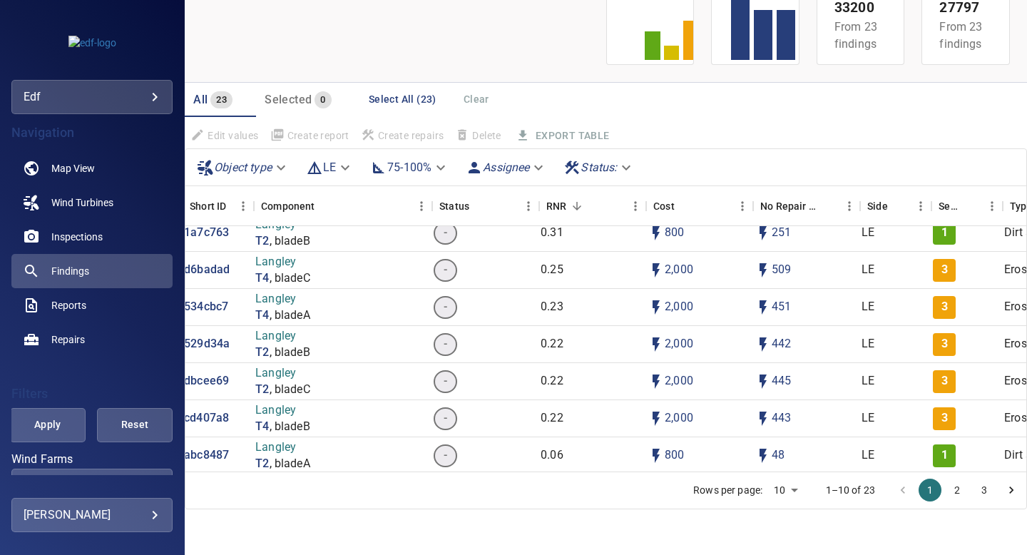
scroll to position [568, 0]
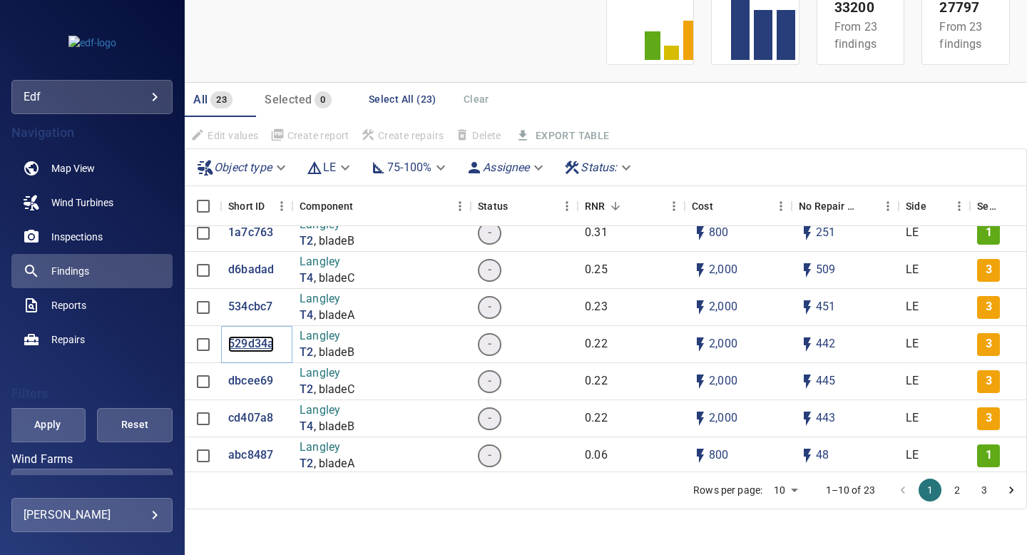
click at [267, 346] on p "529d34a" at bounding box center [251, 344] width 46 height 16
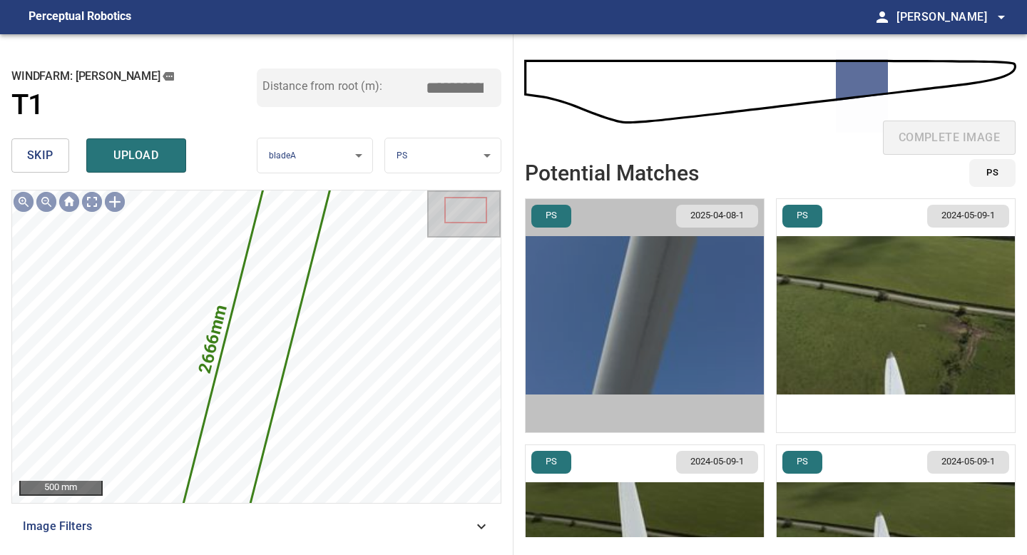
click at [709, 277] on img "button" at bounding box center [645, 315] width 238 height 233
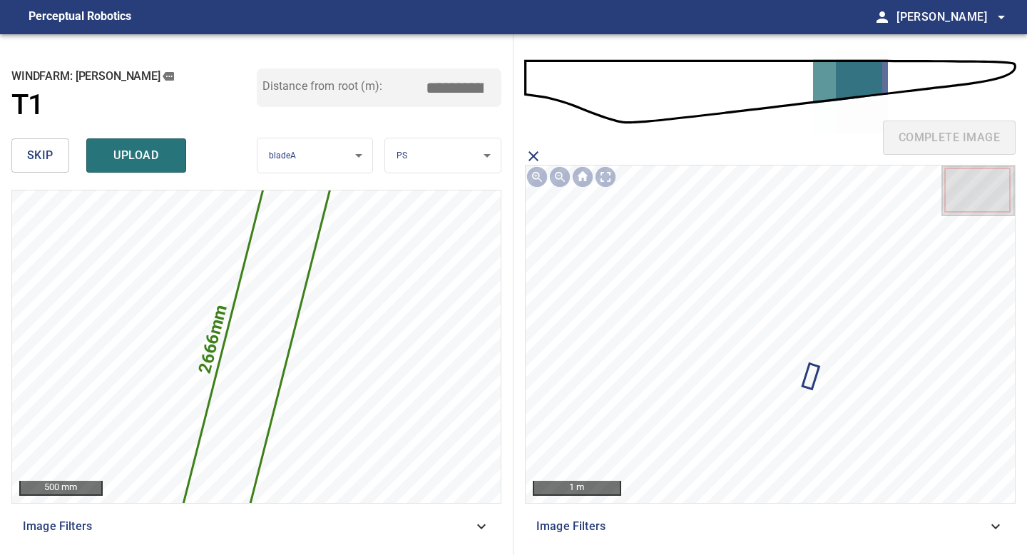
click at [452, 88] on input "*****" at bounding box center [459, 87] width 71 height 27
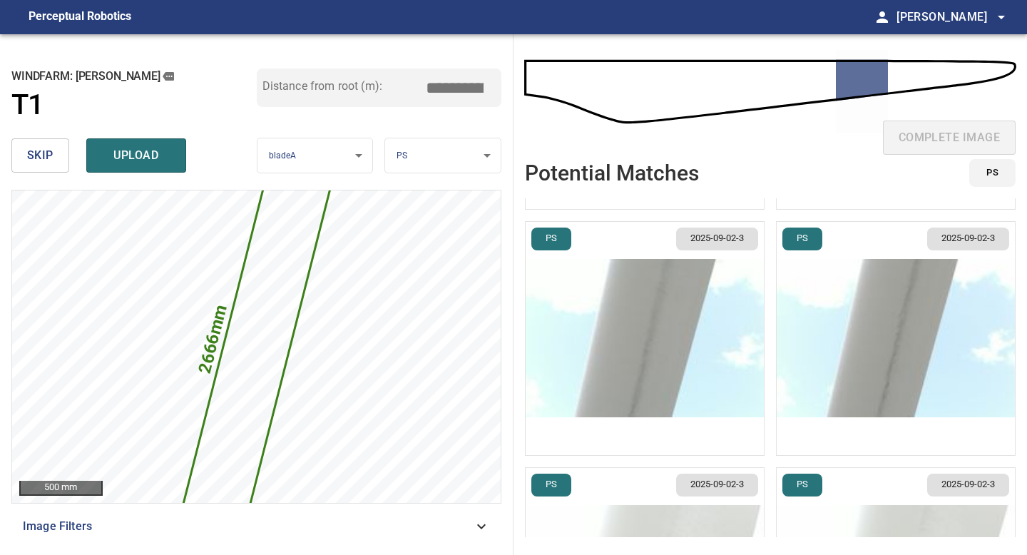
scroll to position [248, 0]
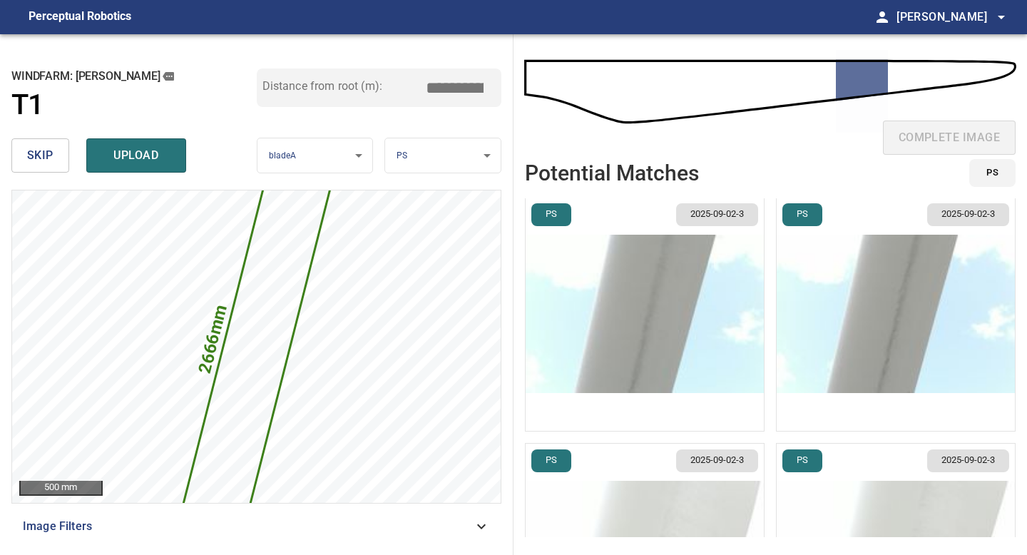
type input "*****"
click at [855, 377] on img "button" at bounding box center [896, 314] width 238 height 233
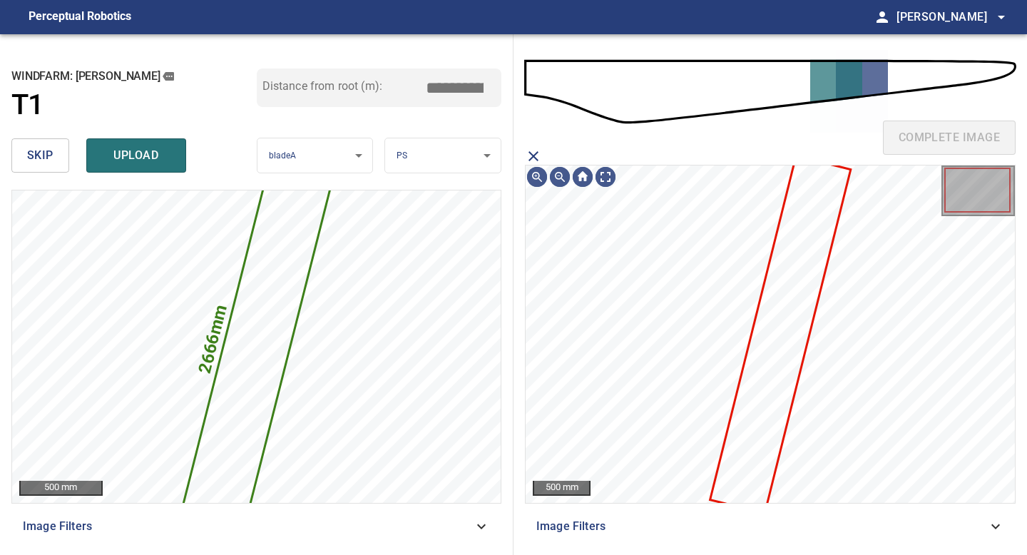
click at [782, 342] on icon at bounding box center [781, 334] width 138 height 355
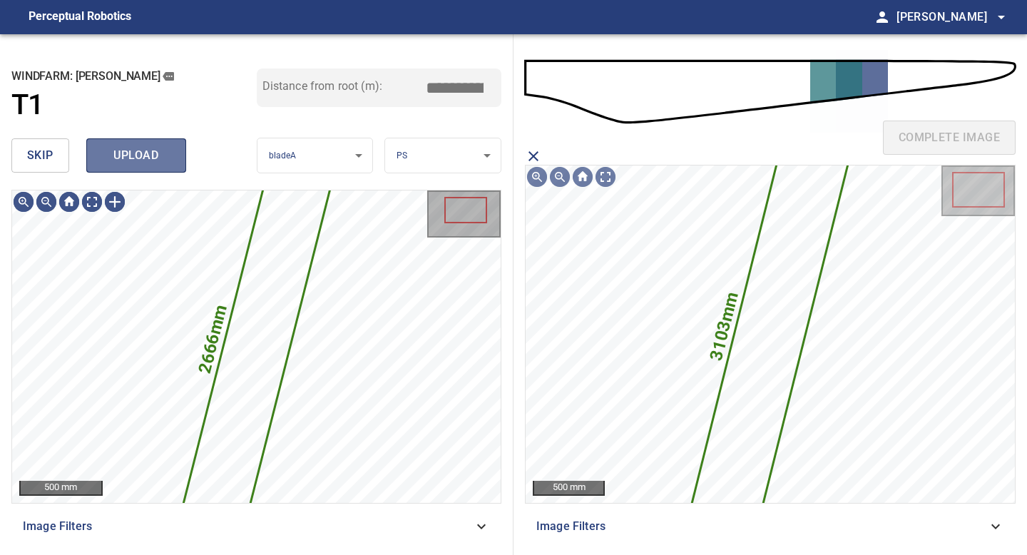
click at [136, 159] on span "upload" at bounding box center [136, 156] width 68 height 20
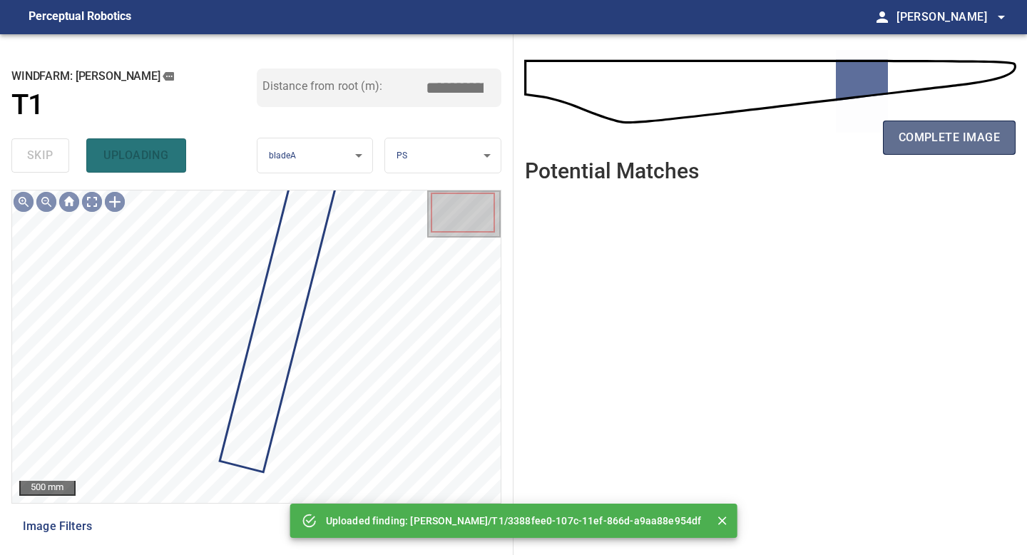
click at [937, 151] on button "complete image" at bounding box center [949, 138] width 133 height 34
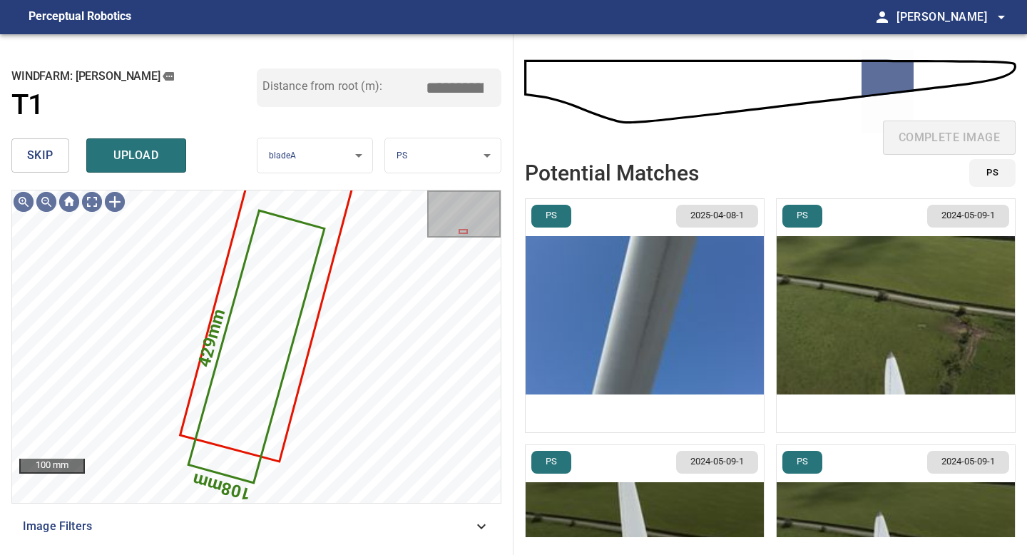
click at [744, 359] on img "button" at bounding box center [645, 315] width 238 height 233
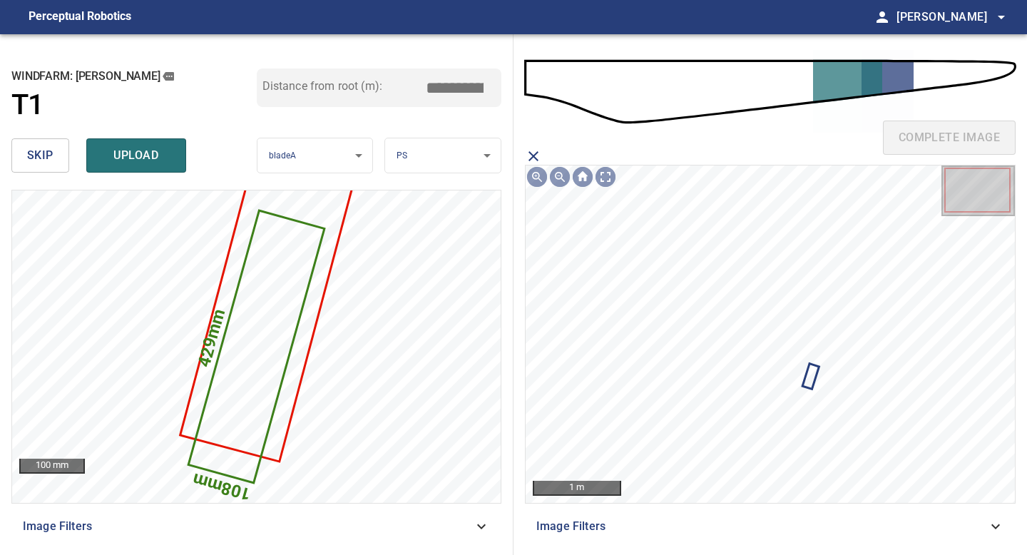
click at [534, 159] on icon "close matching imageResolution:" at bounding box center [533, 156] width 17 height 17
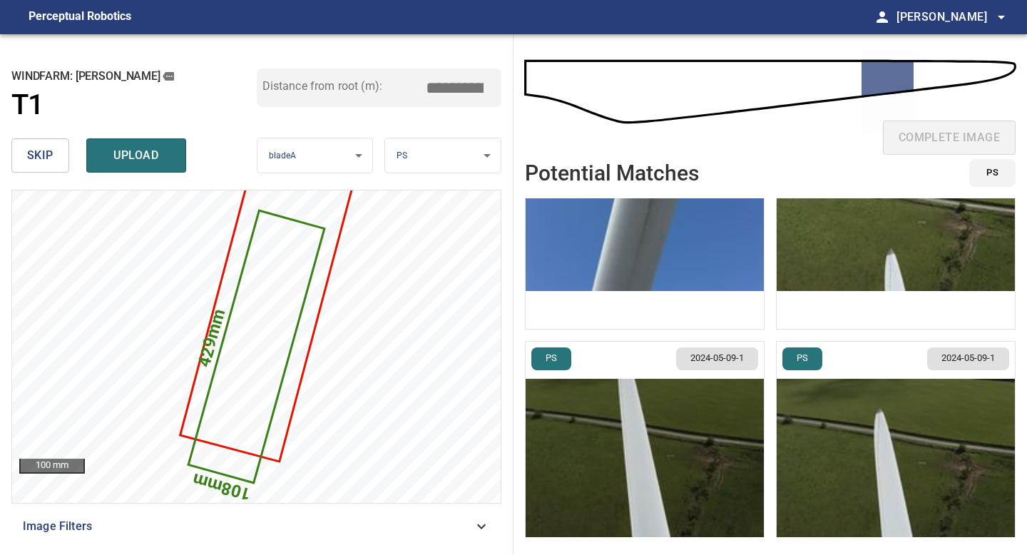
scroll to position [142, 0]
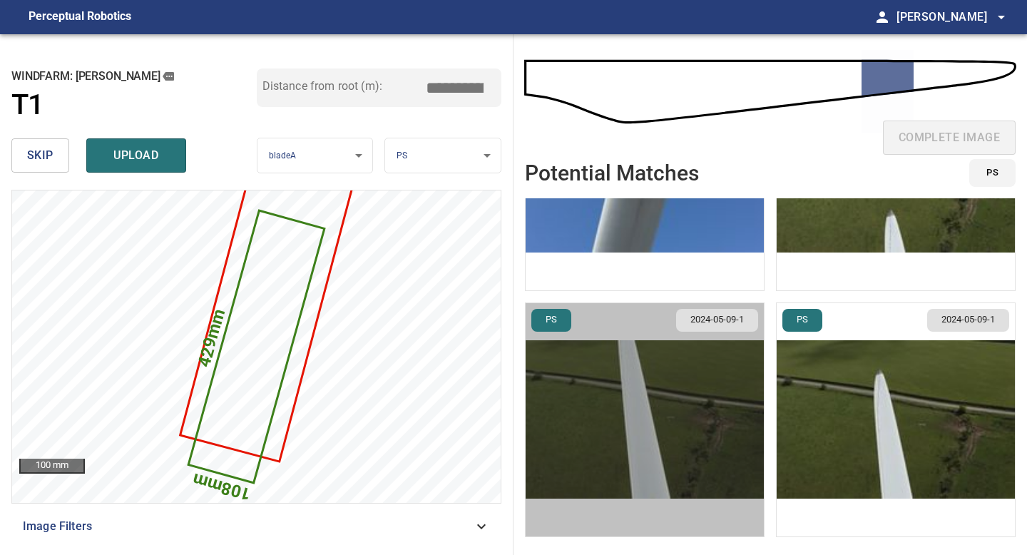
click at [638, 431] on img "button" at bounding box center [645, 419] width 238 height 233
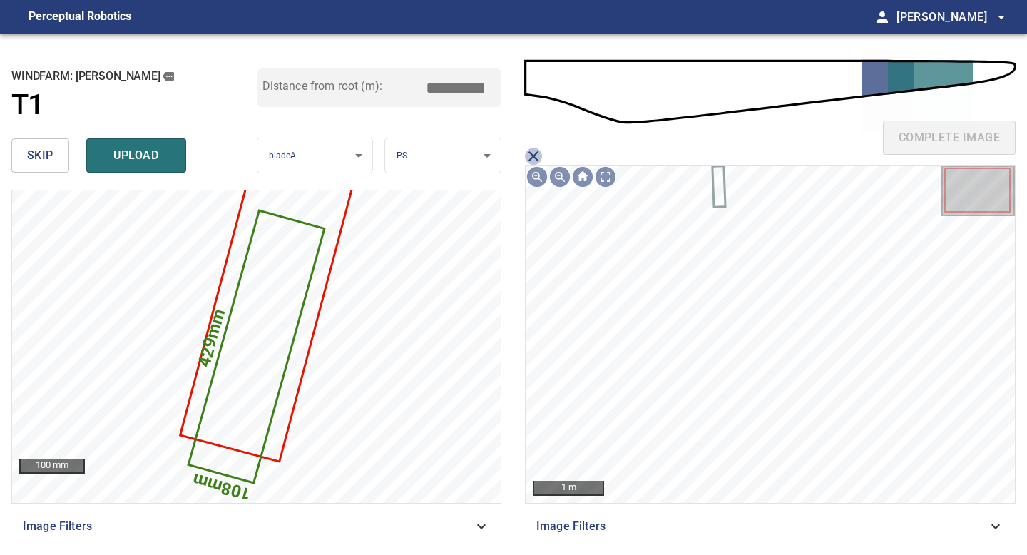
click at [538, 153] on icon "close matching imageResolution:" at bounding box center [533, 156] width 17 height 17
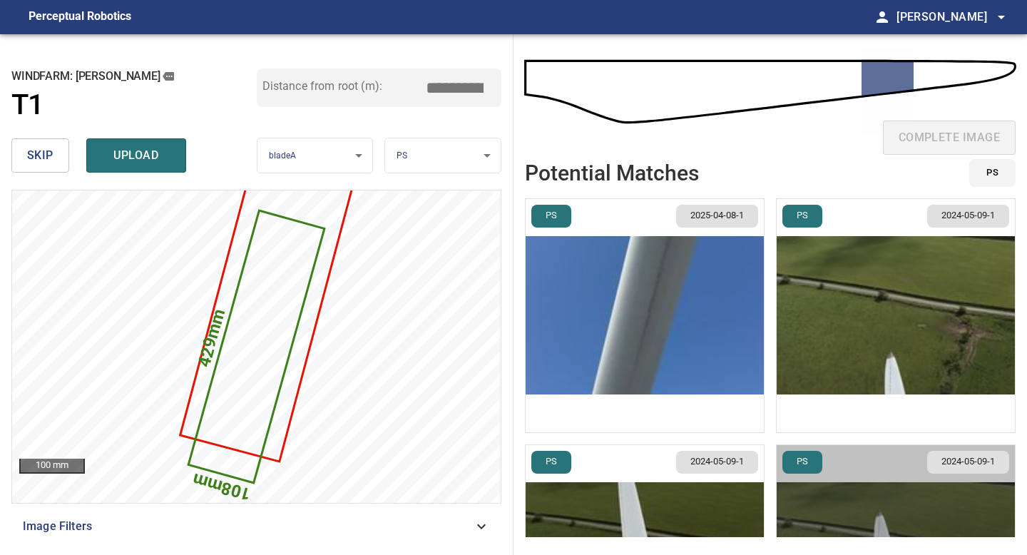
click at [870, 502] on img "button" at bounding box center [896, 561] width 238 height 233
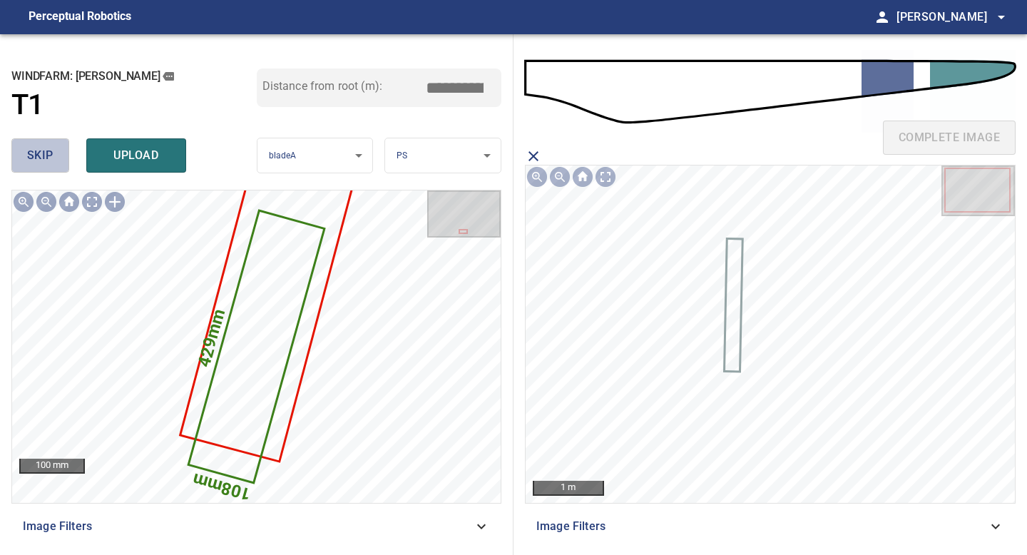
click at [53, 158] on button "skip" at bounding box center [40, 155] width 58 height 34
click at [53, 158] on span "skip" at bounding box center [40, 156] width 26 height 20
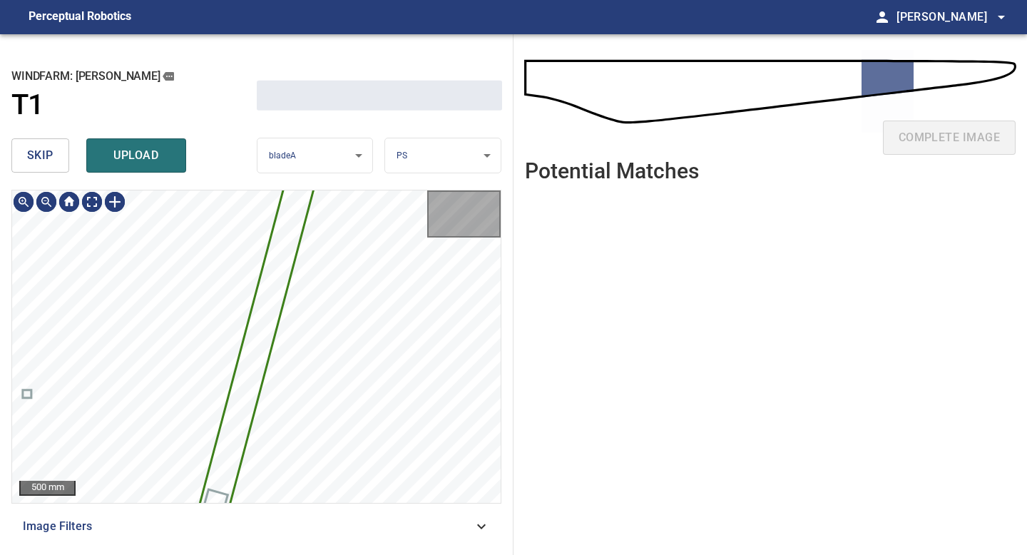
click at [53, 158] on span "skip" at bounding box center [40, 156] width 26 height 20
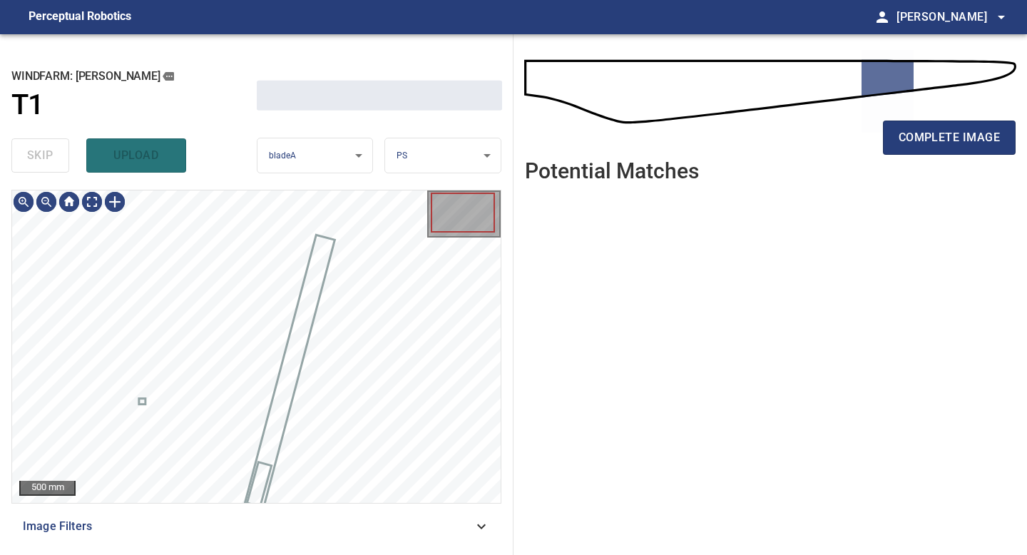
click at [53, 158] on div "skip upload" at bounding box center [133, 156] width 245 height 46
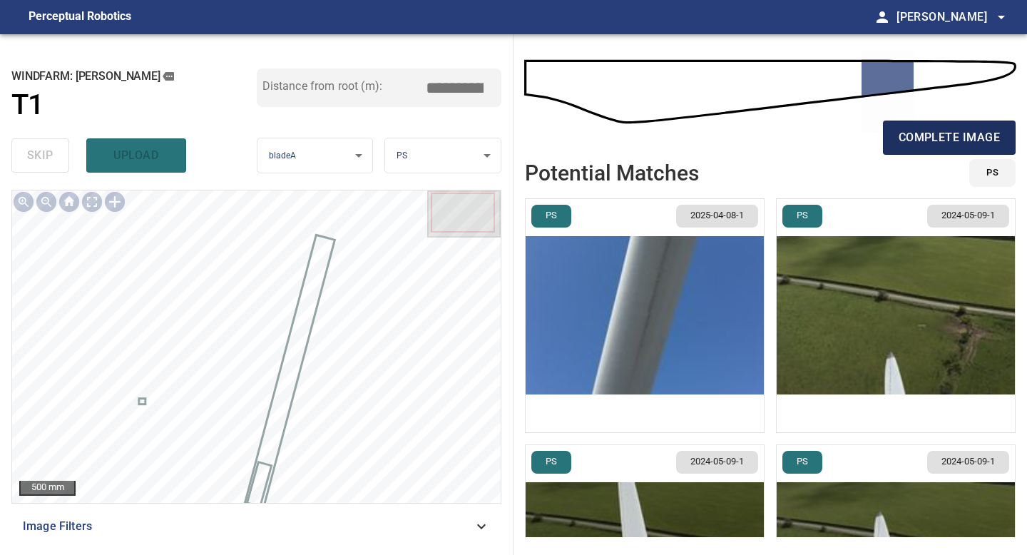
click at [961, 136] on span "complete image" at bounding box center [949, 138] width 101 height 20
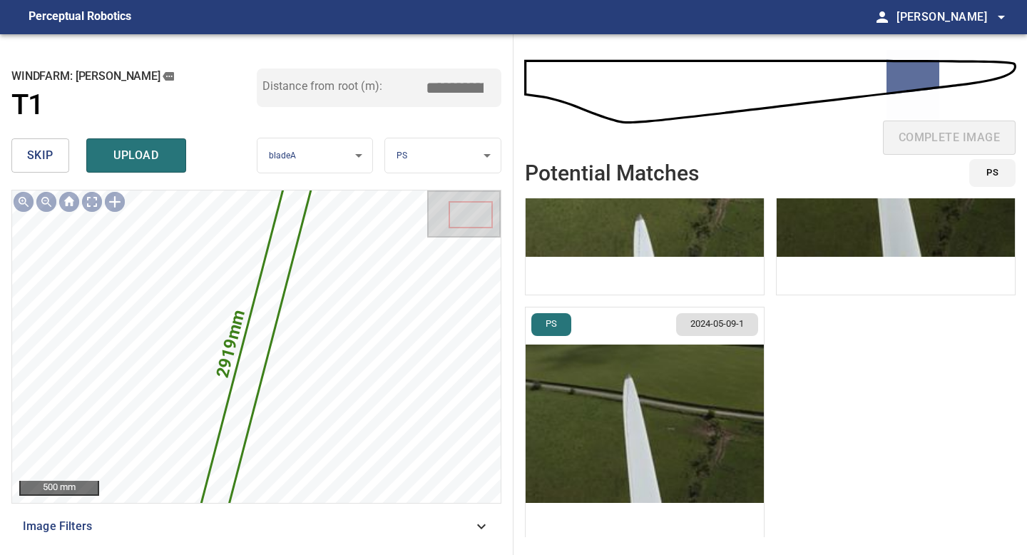
scroll to position [141, 0]
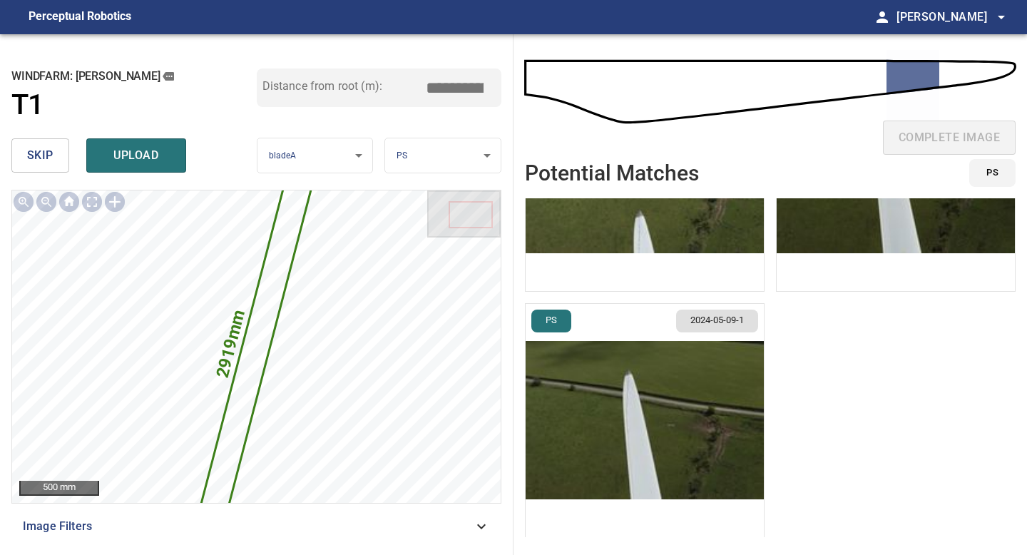
click at [666, 434] on img "button" at bounding box center [645, 420] width 238 height 233
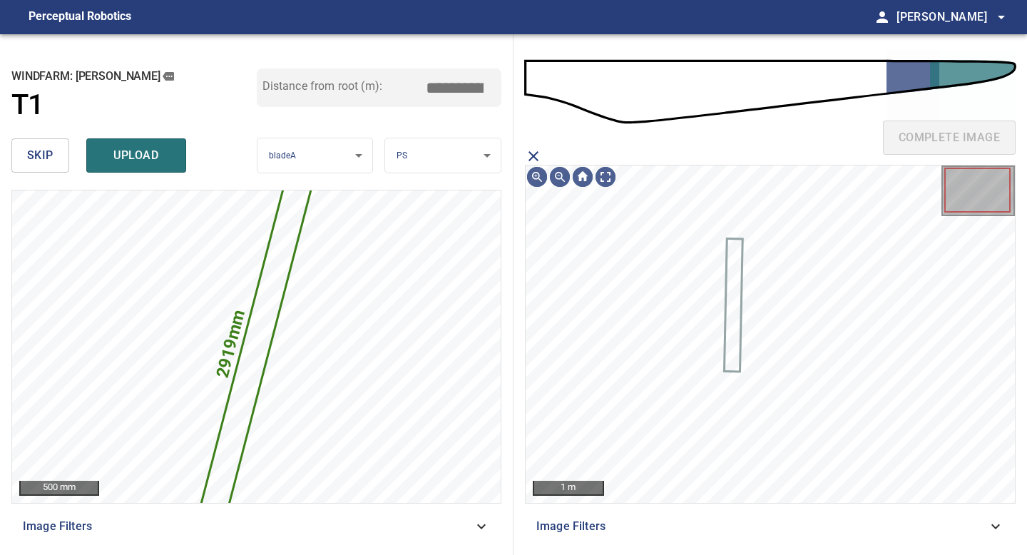
click at [739, 322] on icon at bounding box center [733, 305] width 16 height 131
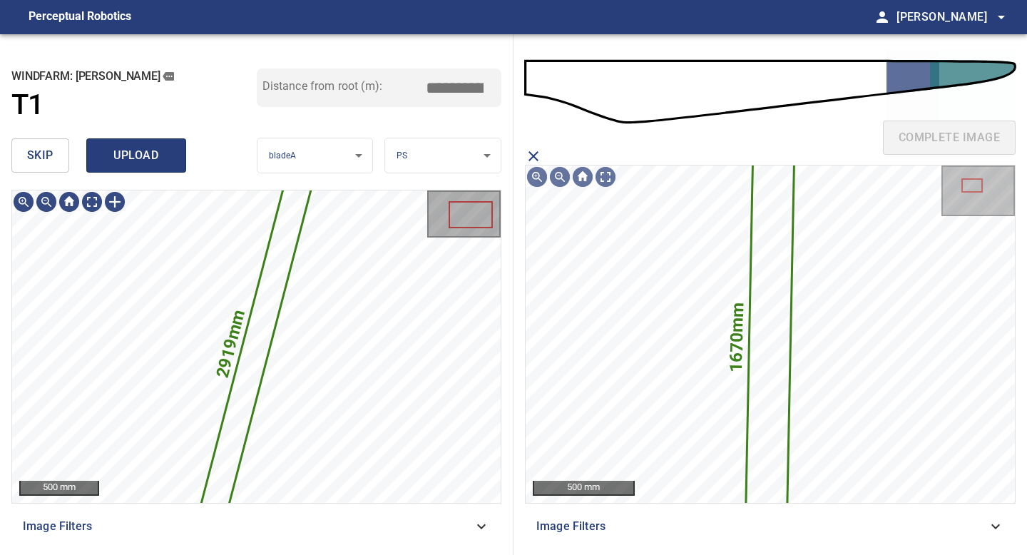
click at [155, 155] on span "upload" at bounding box center [136, 156] width 68 height 20
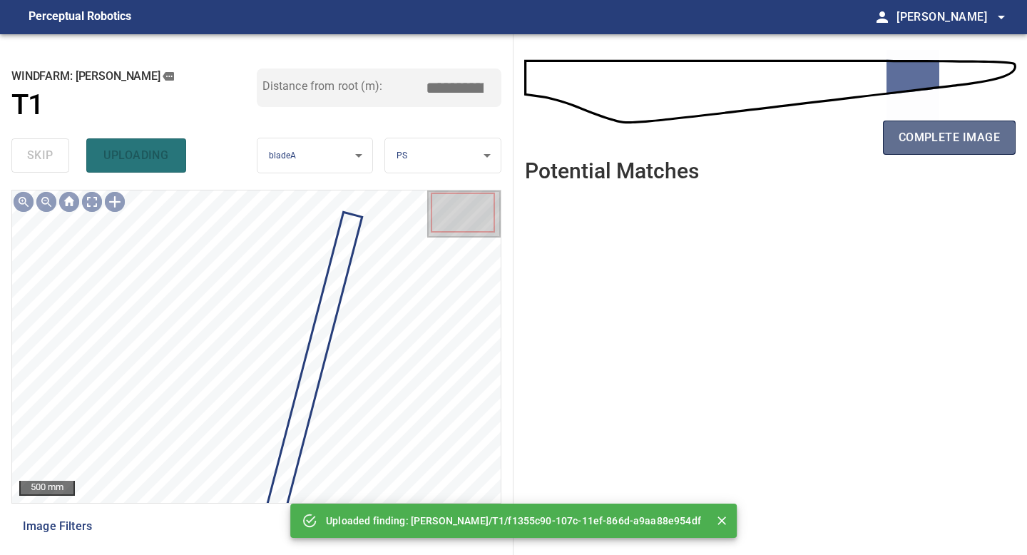
click at [927, 134] on span "complete image" at bounding box center [949, 138] width 101 height 20
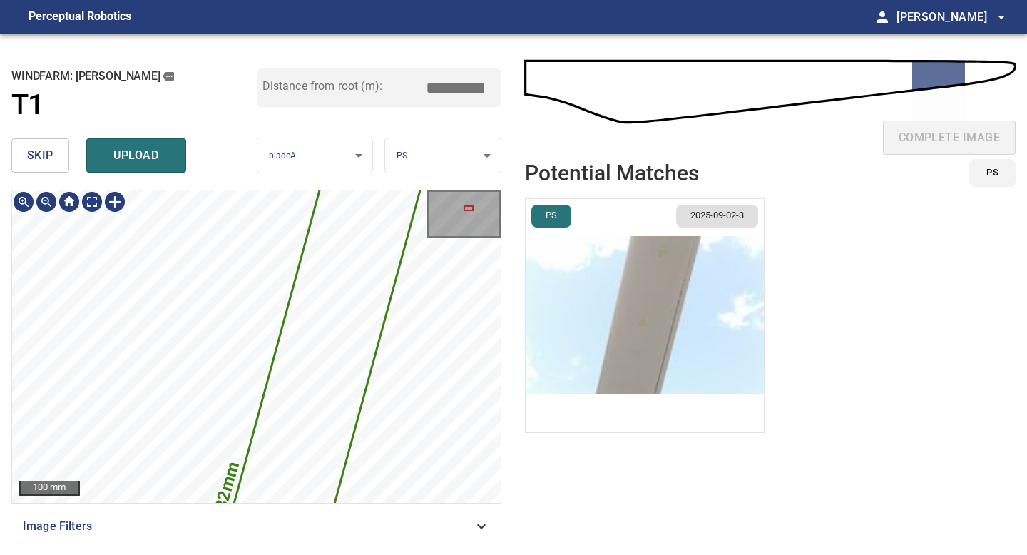
click at [669, 342] on img "button" at bounding box center [645, 315] width 238 height 233
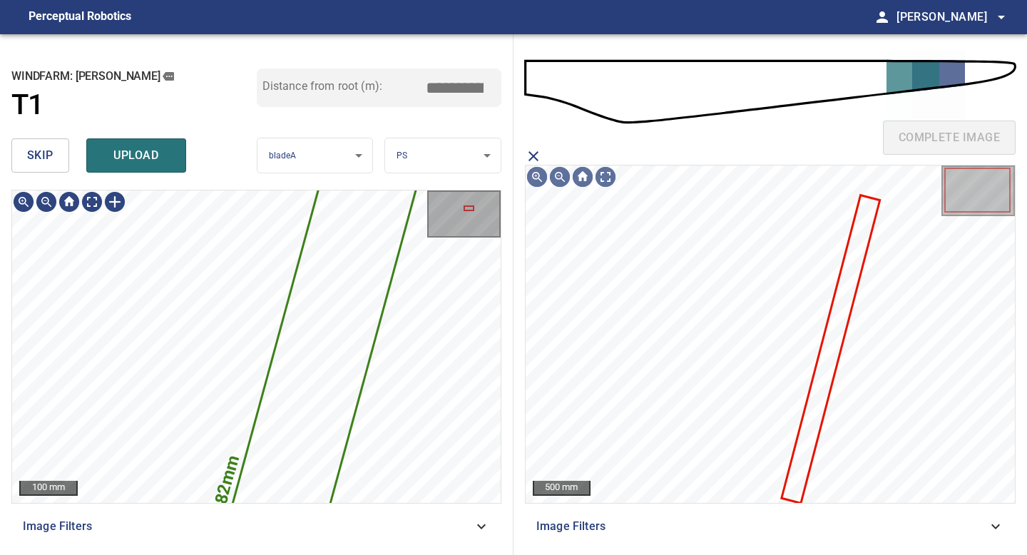
click at [817, 396] on icon at bounding box center [830, 348] width 96 height 305
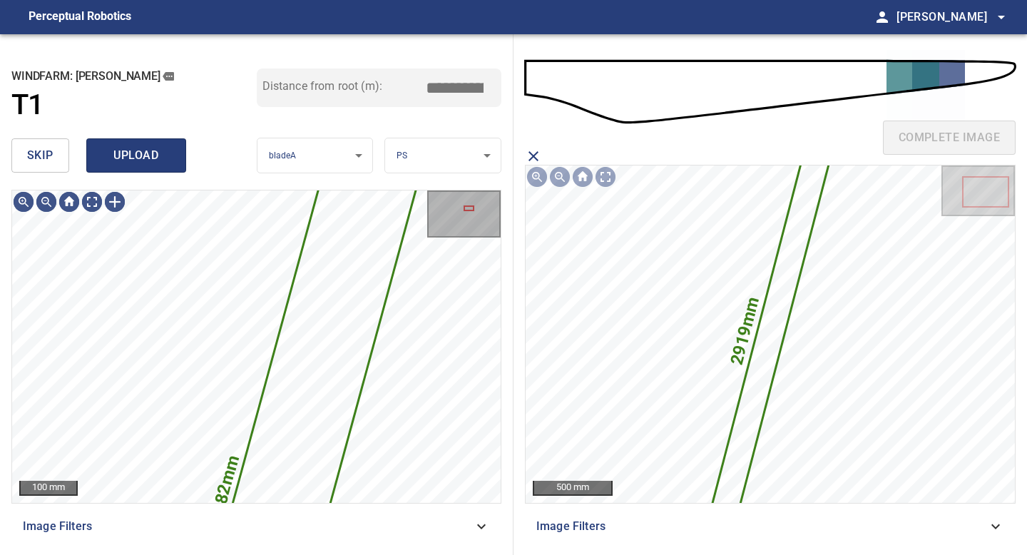
click at [143, 155] on span "upload" at bounding box center [136, 156] width 68 height 20
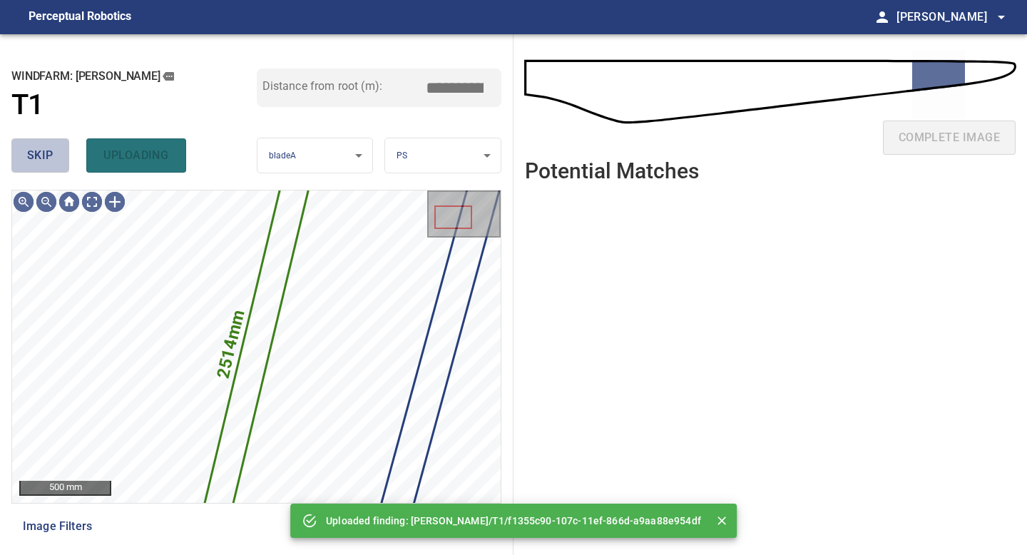
click at [24, 160] on button "skip" at bounding box center [40, 155] width 58 height 34
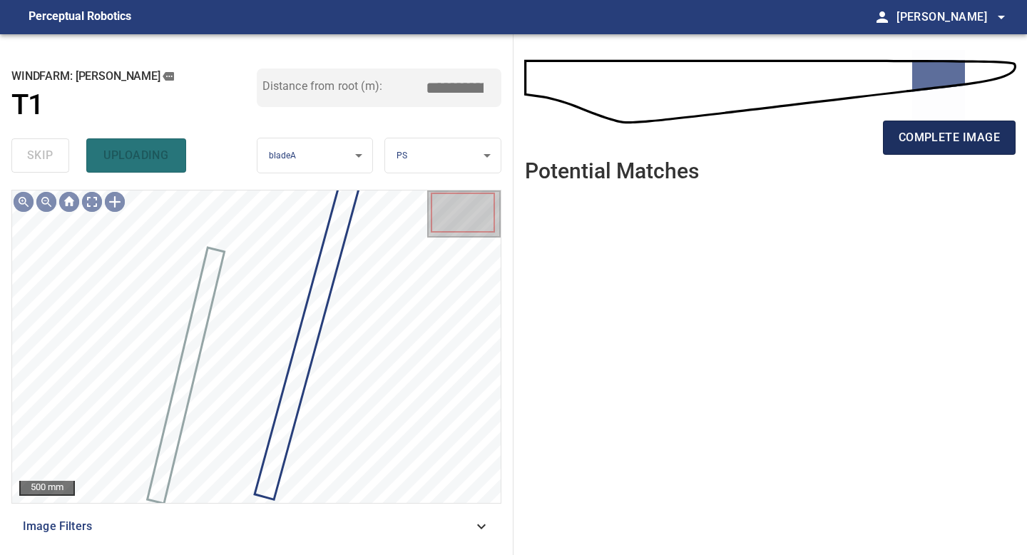
click at [916, 143] on span "complete image" at bounding box center [949, 138] width 101 height 20
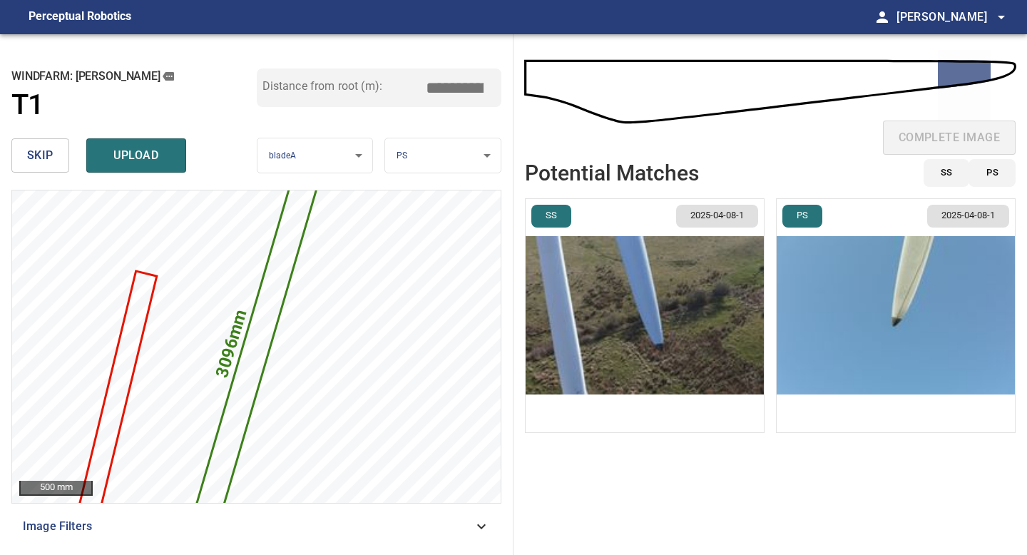
click at [452, 96] on input "*****" at bounding box center [459, 87] width 71 height 27
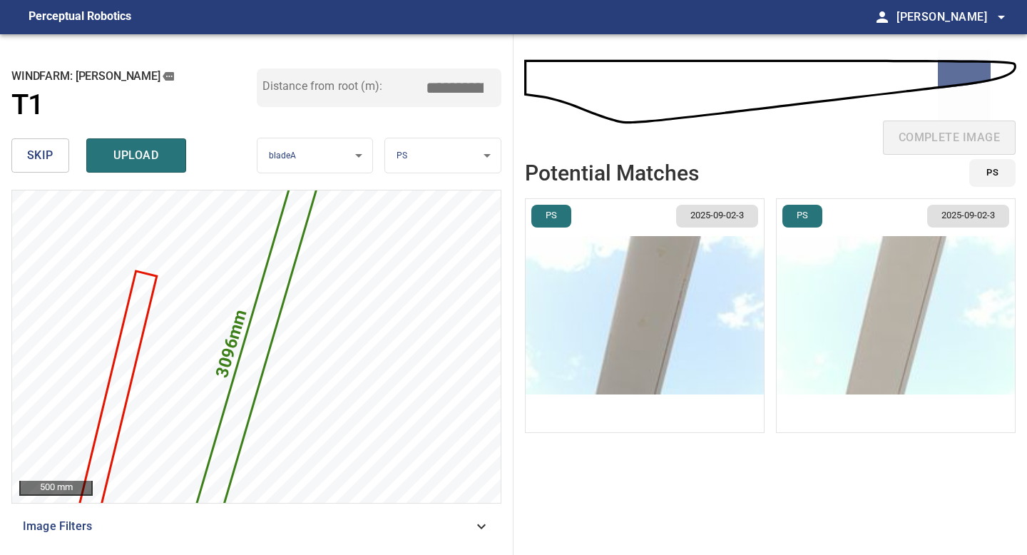
type input "*****"
click at [674, 297] on img "button" at bounding box center [645, 315] width 238 height 233
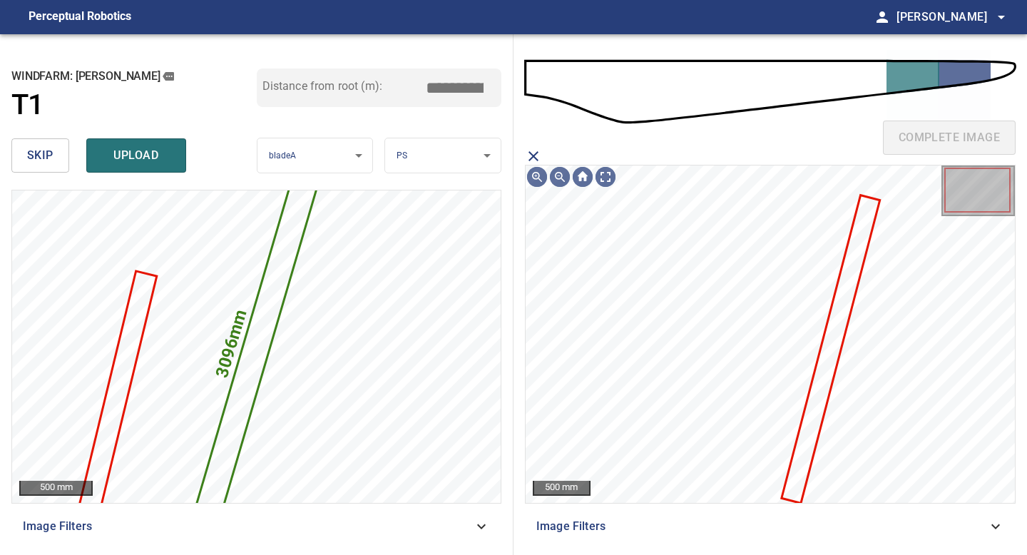
click at [818, 417] on icon at bounding box center [830, 348] width 96 height 305
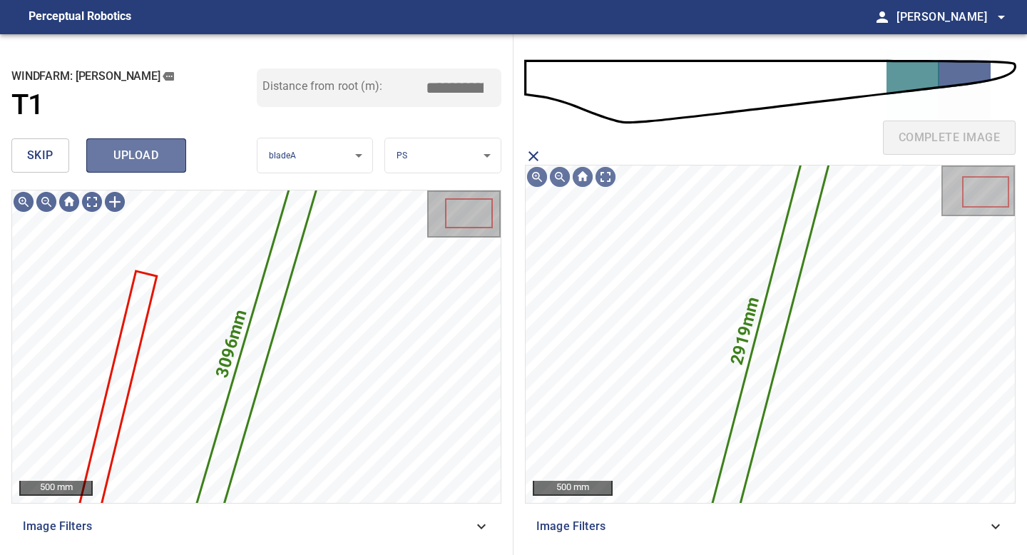
click at [148, 158] on span "upload" at bounding box center [136, 156] width 68 height 20
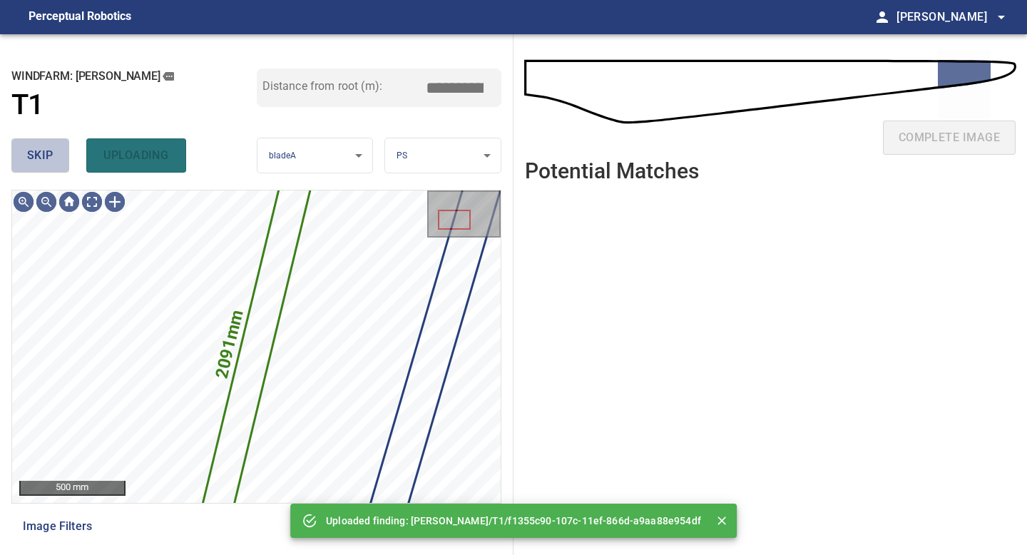
click at [36, 158] on span "skip" at bounding box center [40, 156] width 26 height 20
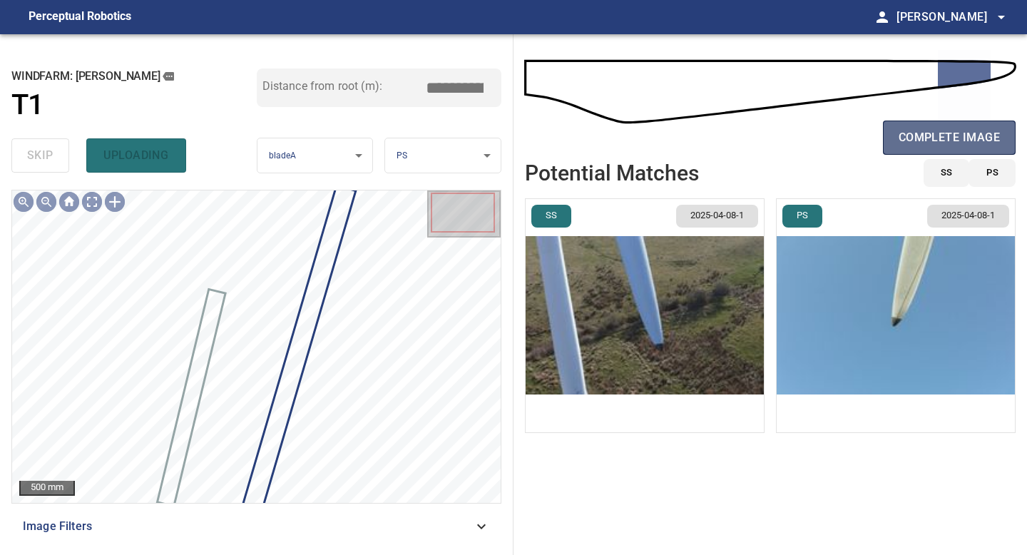
click at [901, 141] on span "complete image" at bounding box center [949, 138] width 101 height 20
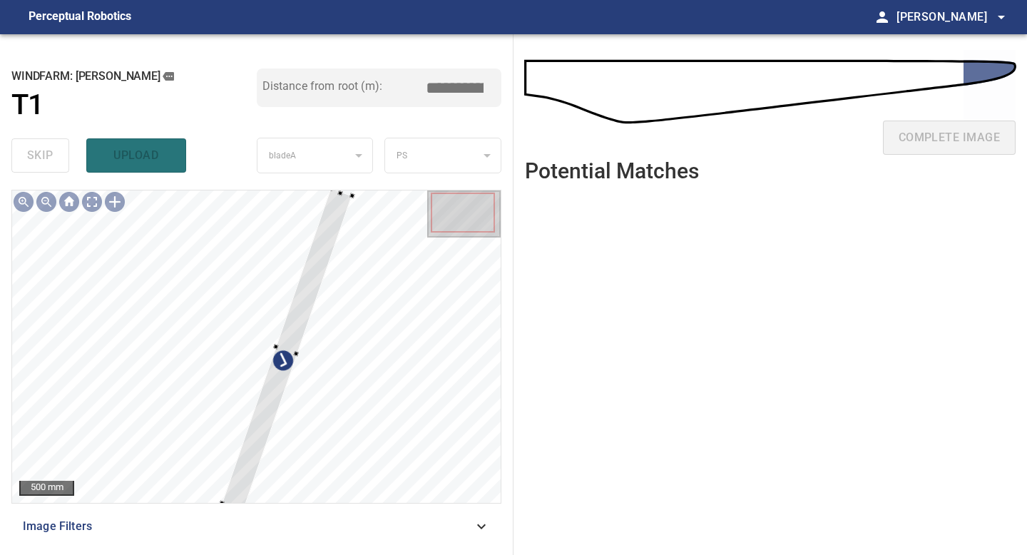
click at [222, 506] on div "500 mm Image Filters" at bounding box center [256, 367] width 490 height 354
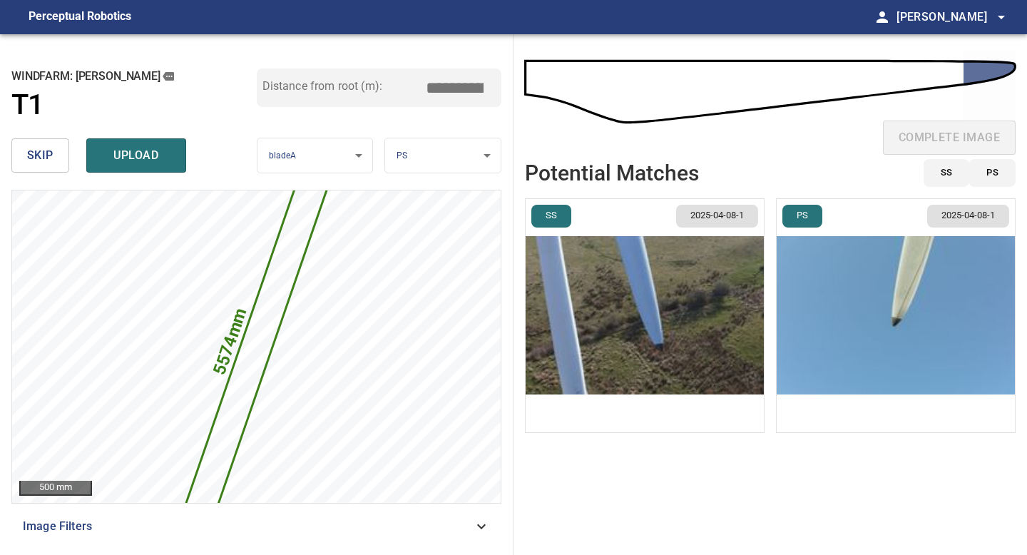
drag, startPoint x: 461, startPoint y: 85, endPoint x: 448, endPoint y: 84, distance: 12.9
click at [448, 84] on input "*****" at bounding box center [459, 87] width 71 height 27
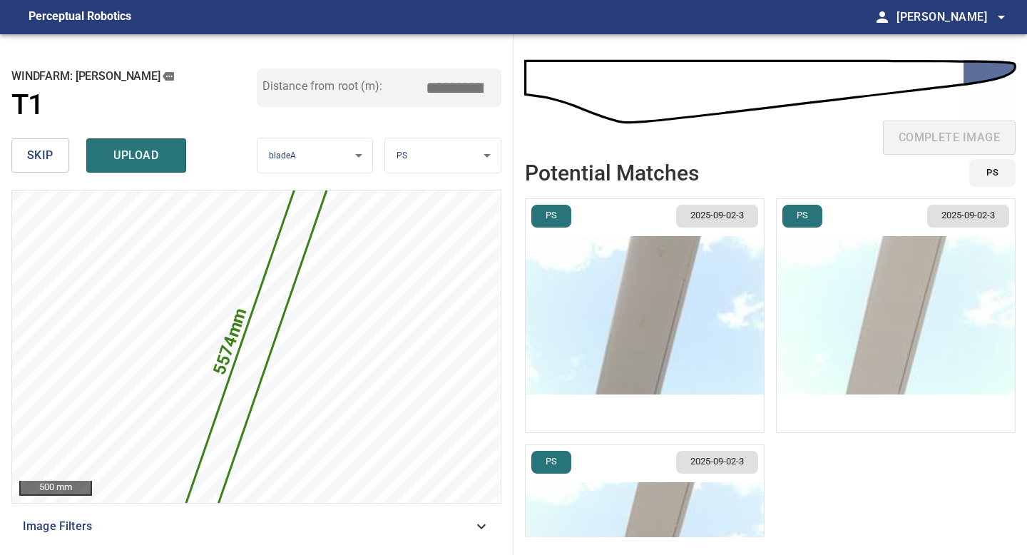
type input "*****"
click at [643, 276] on img "button" at bounding box center [645, 315] width 238 height 233
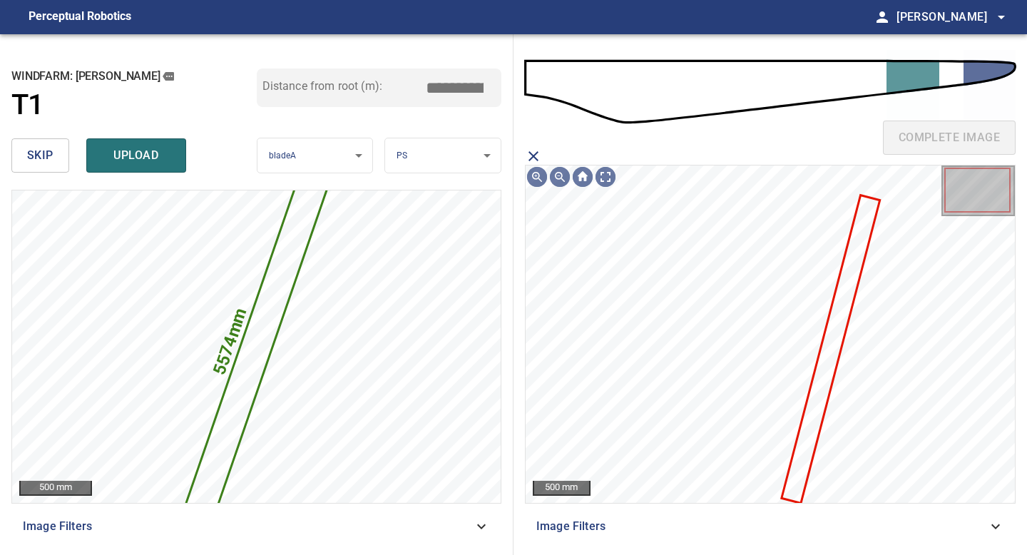
click at [823, 407] on icon at bounding box center [830, 348] width 96 height 305
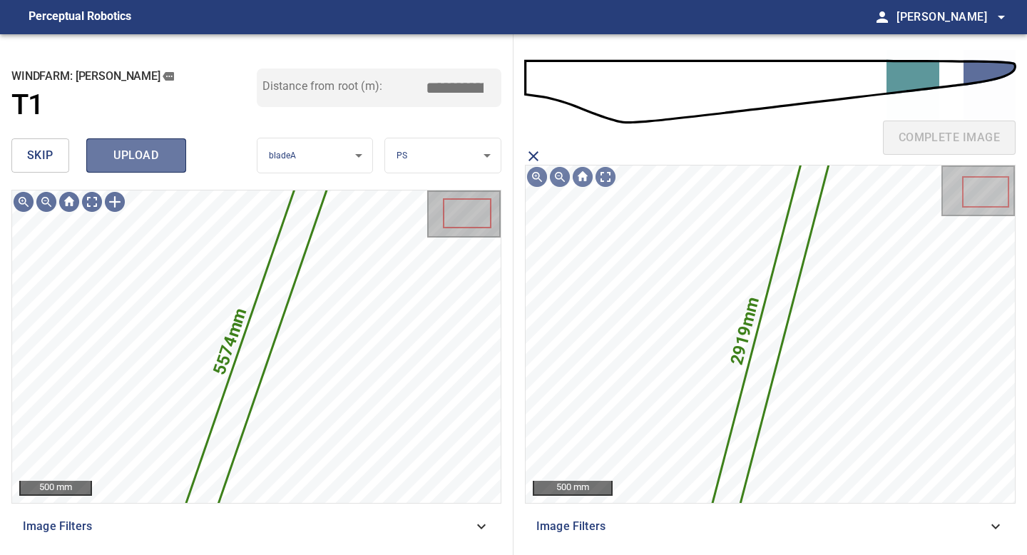
click at [123, 167] on button "upload" at bounding box center [136, 155] width 100 height 34
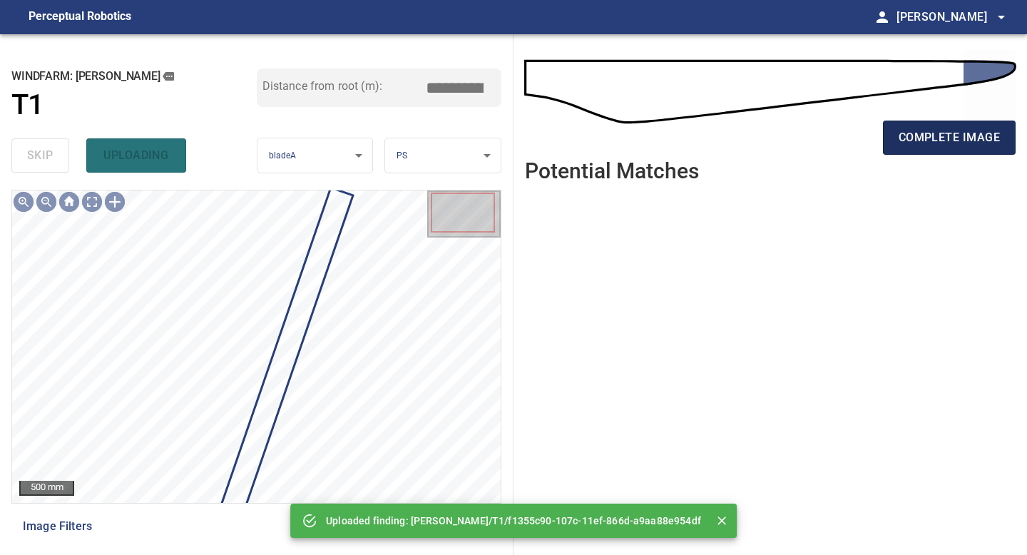
click at [956, 128] on span "complete image" at bounding box center [949, 138] width 101 height 20
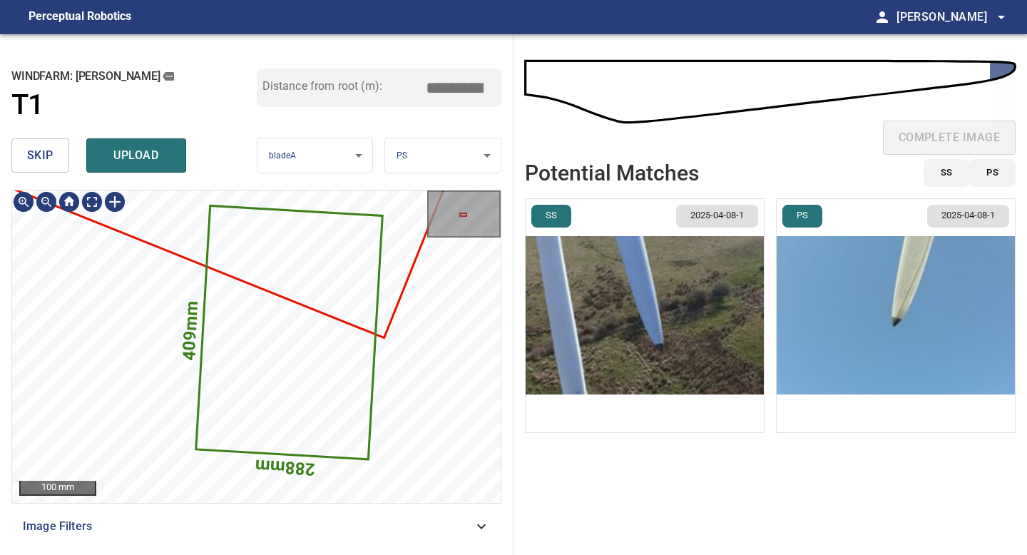
click at [668, 349] on img "button" at bounding box center [645, 315] width 238 height 233
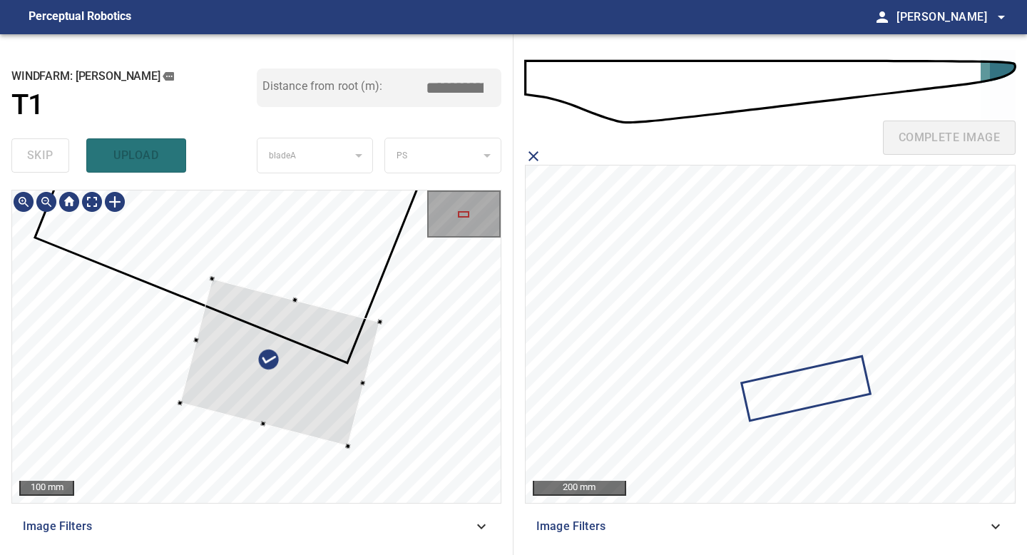
click at [257, 400] on div at bounding box center [256, 346] width 489 height 312
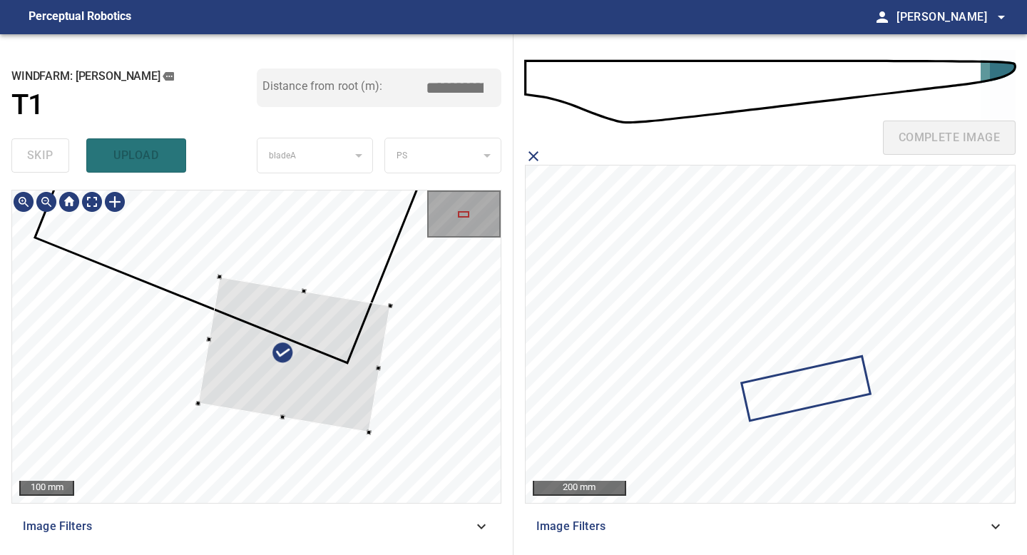
click at [333, 388] on div at bounding box center [294, 354] width 192 height 155
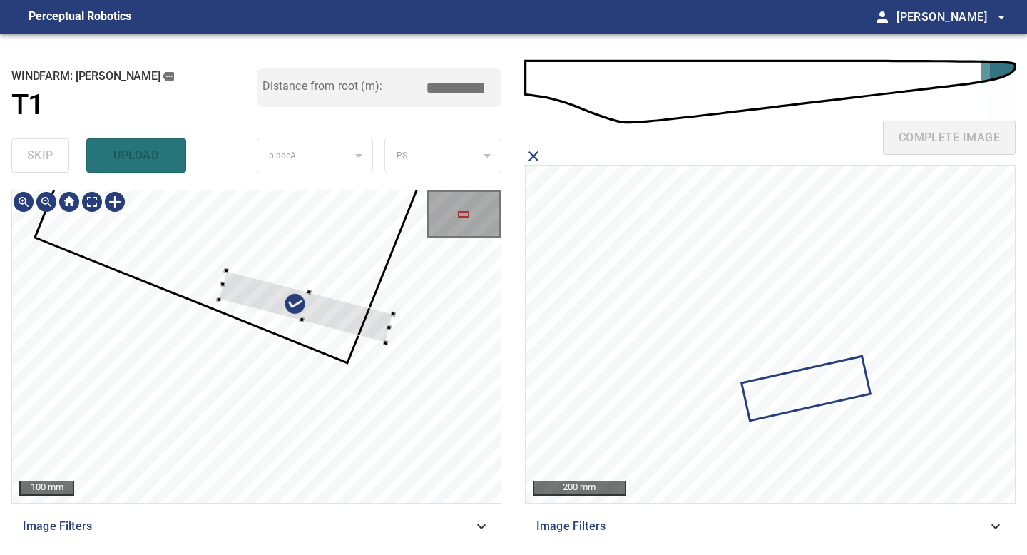
click at [387, 339] on div at bounding box center [256, 346] width 489 height 312
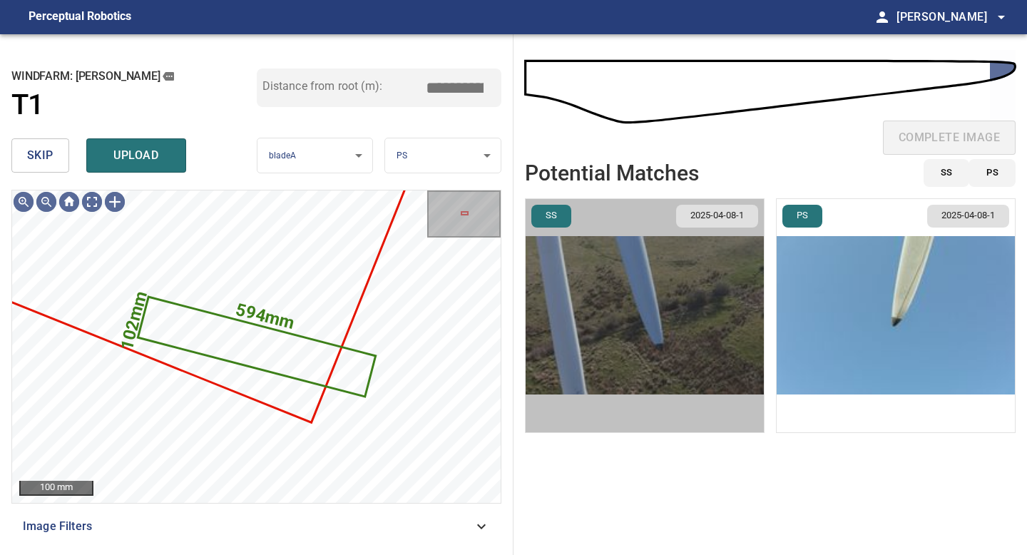
click at [588, 318] on img "button" at bounding box center [645, 315] width 238 height 233
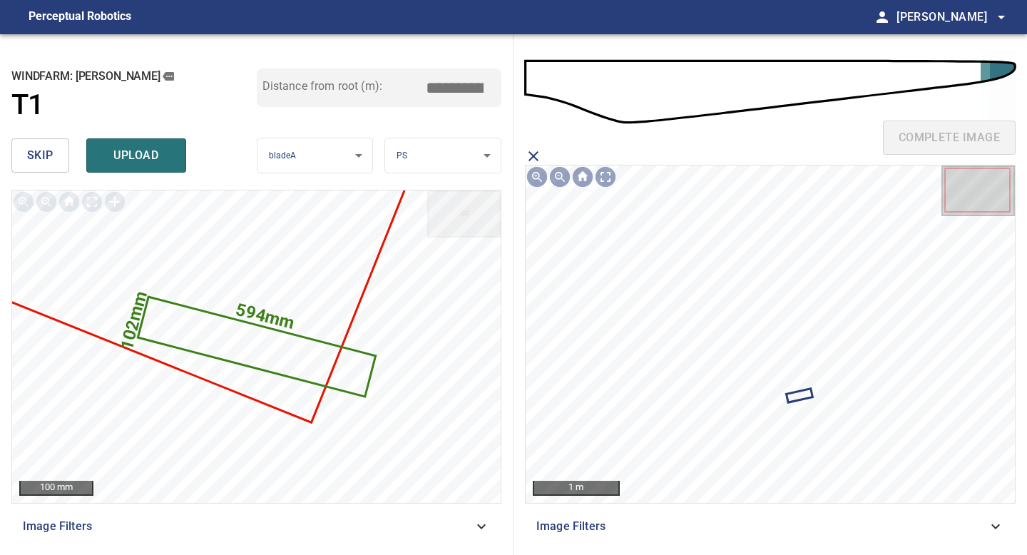
click at [805, 393] on icon at bounding box center [800, 395] width 24 height 11
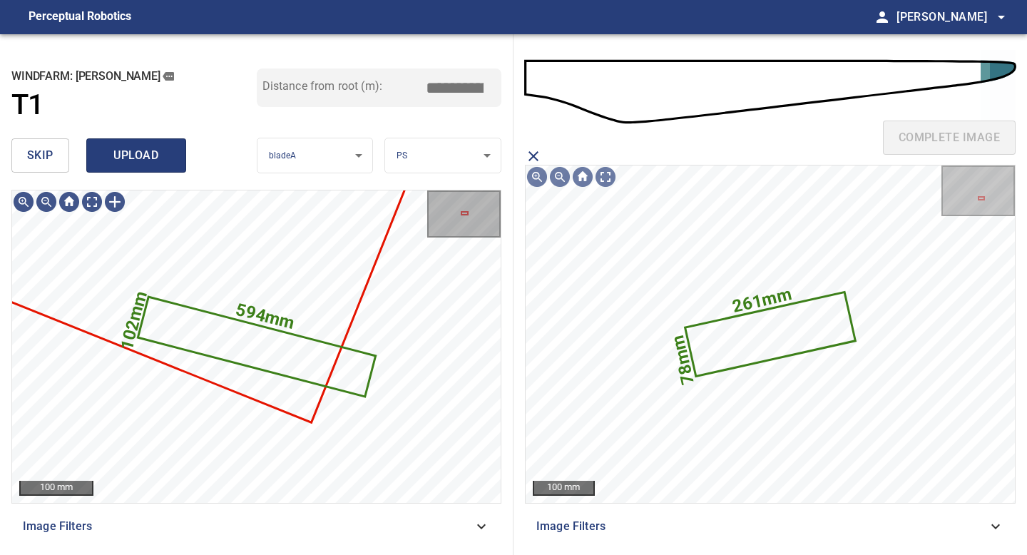
click at [155, 153] on span "upload" at bounding box center [136, 156] width 68 height 20
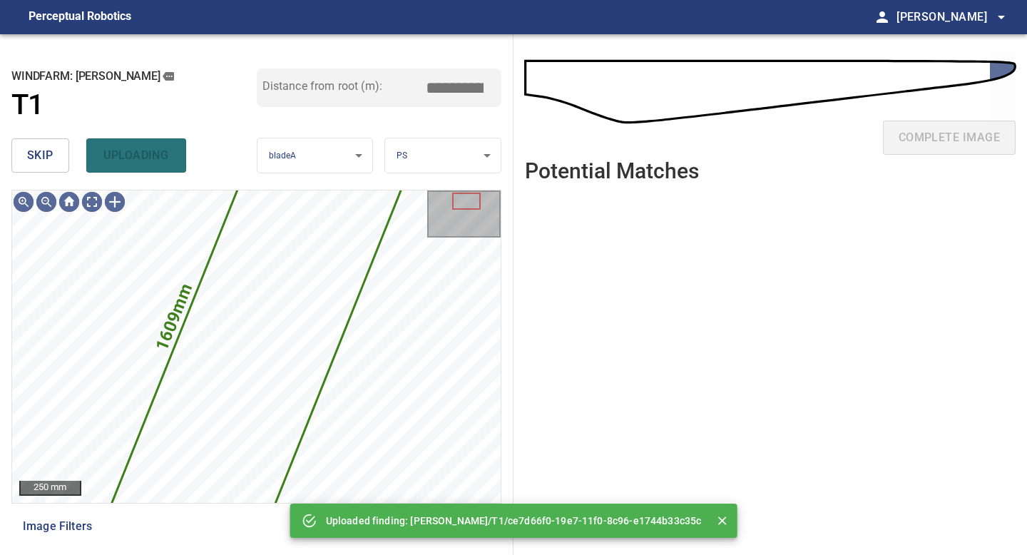
click at [31, 148] on span "skip" at bounding box center [40, 156] width 26 height 20
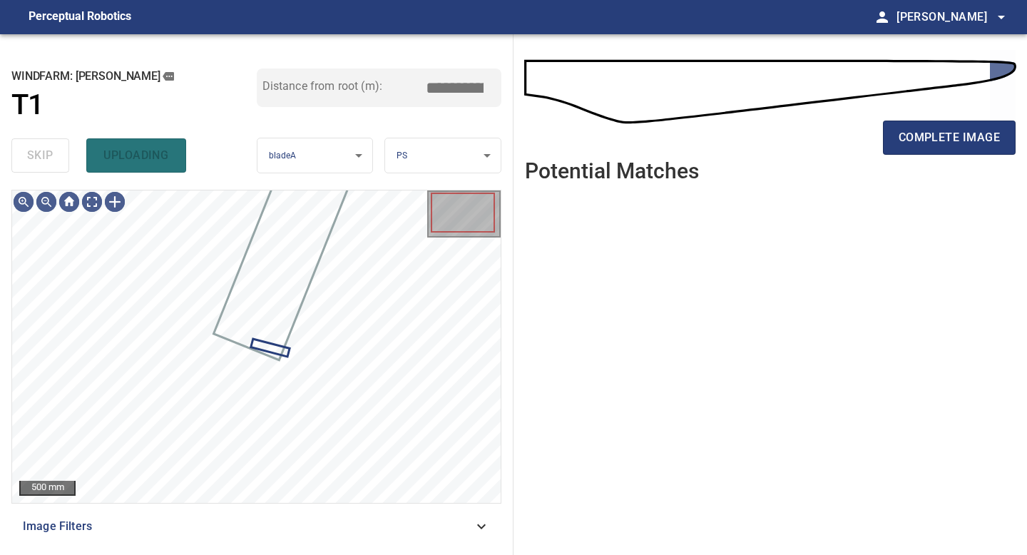
click at [31, 148] on div "skip uploading" at bounding box center [133, 156] width 245 height 46
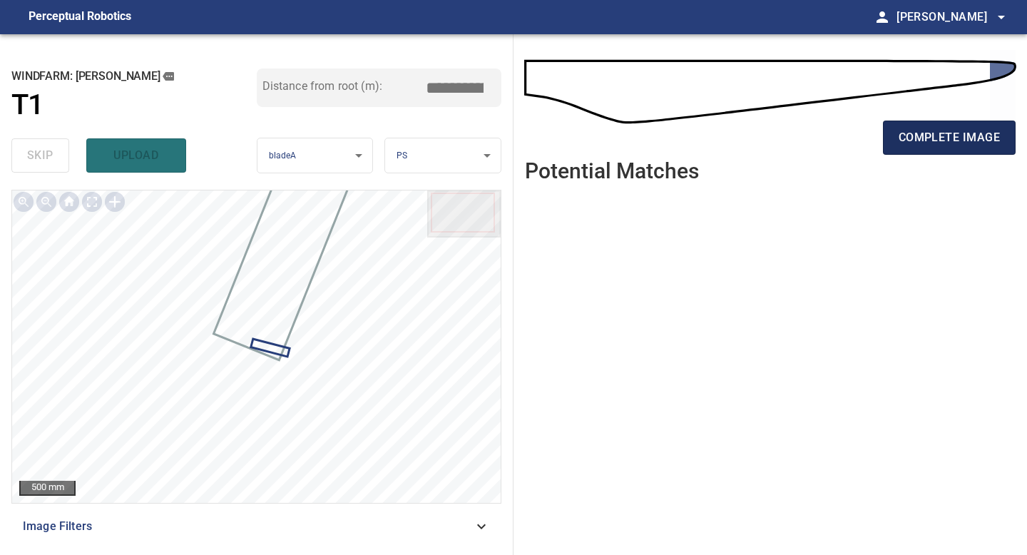
click at [924, 129] on span "complete image" at bounding box center [949, 138] width 101 height 20
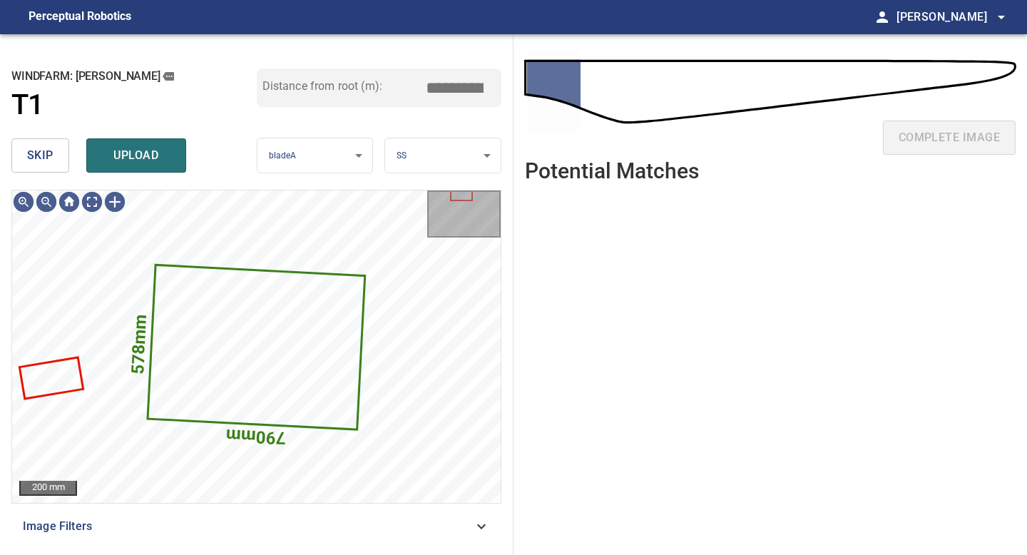
click at [55, 148] on button "skip" at bounding box center [40, 155] width 58 height 34
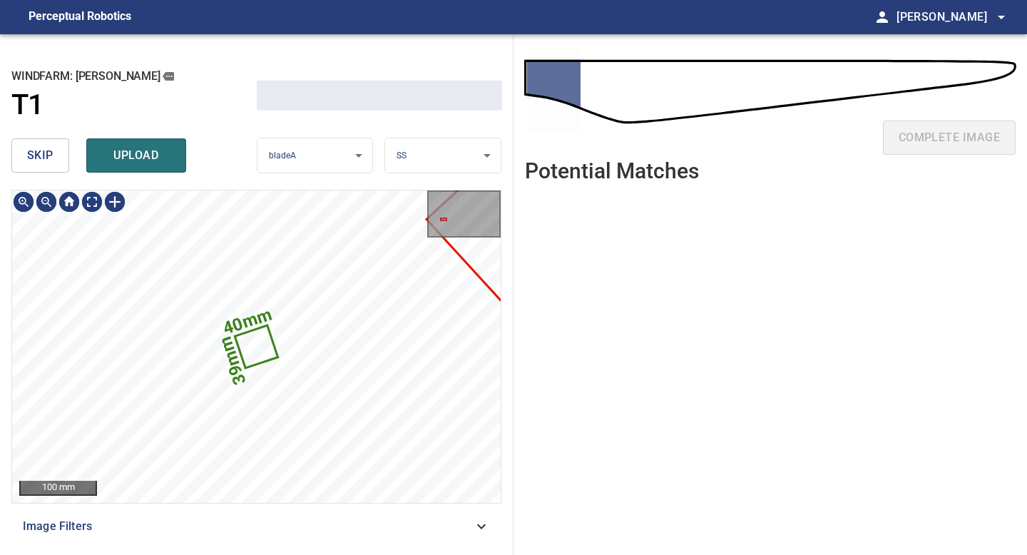
click at [55, 148] on button "skip" at bounding box center [40, 155] width 58 height 34
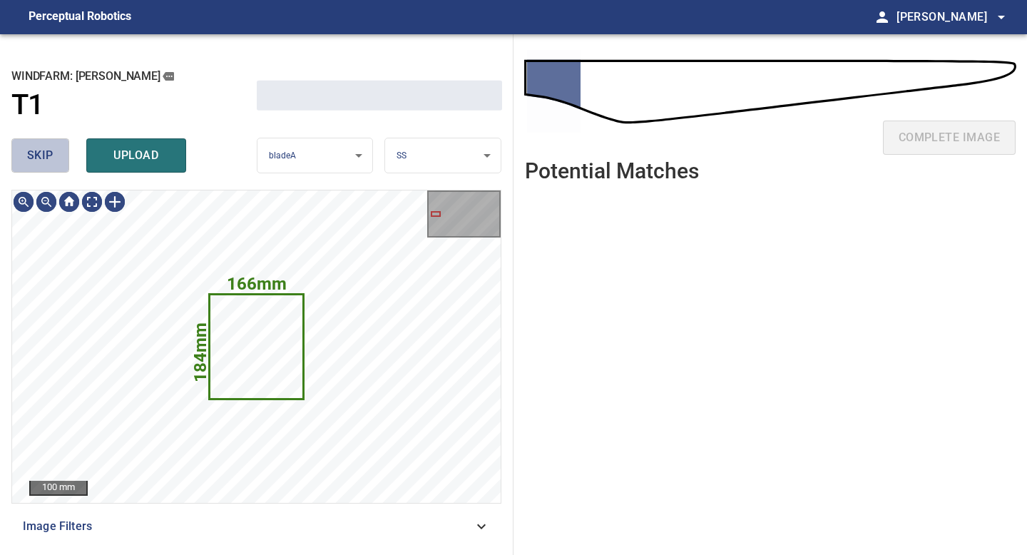
click at [55, 148] on button "skip" at bounding box center [40, 155] width 58 height 34
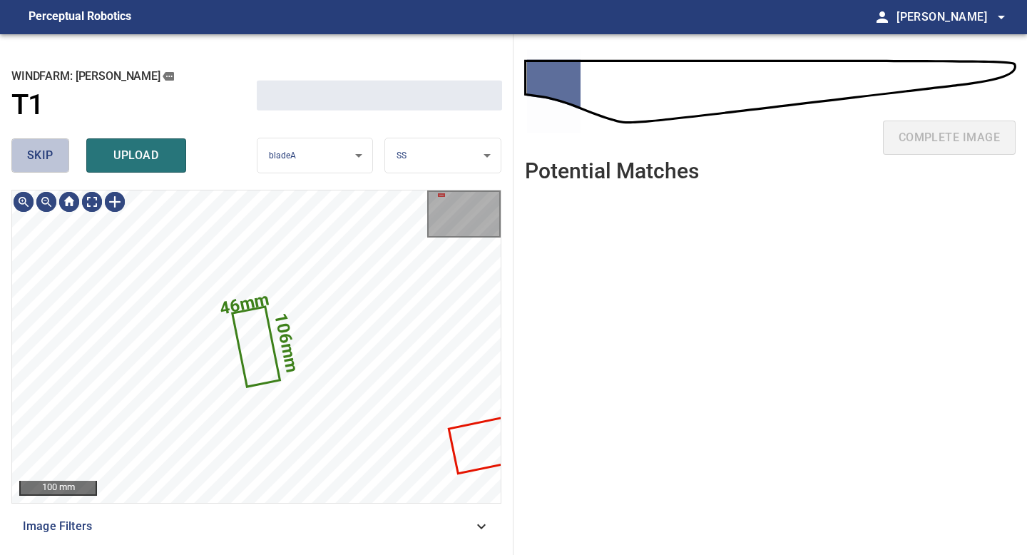
click at [55, 148] on button "skip" at bounding box center [40, 155] width 58 height 34
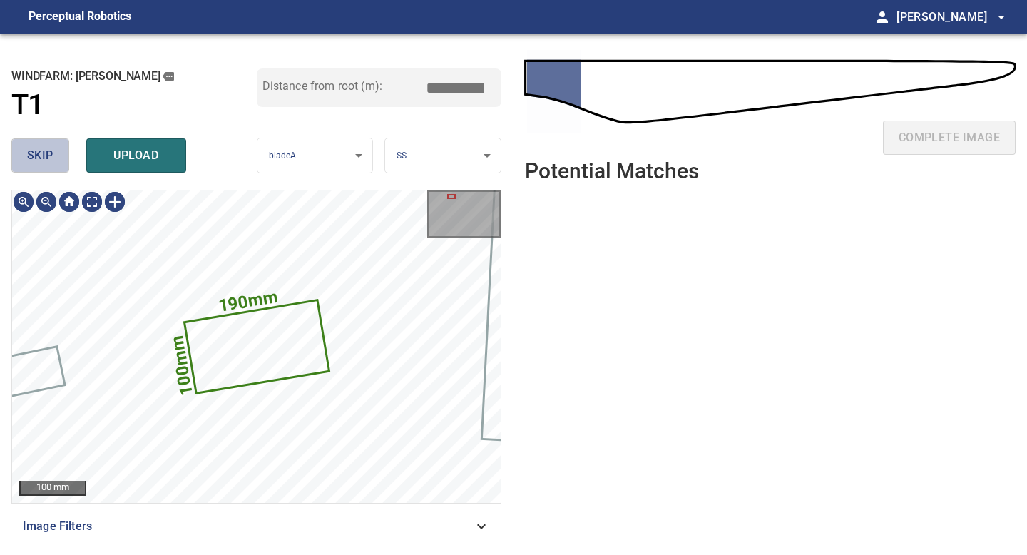
click at [55, 148] on button "skip" at bounding box center [40, 155] width 58 height 34
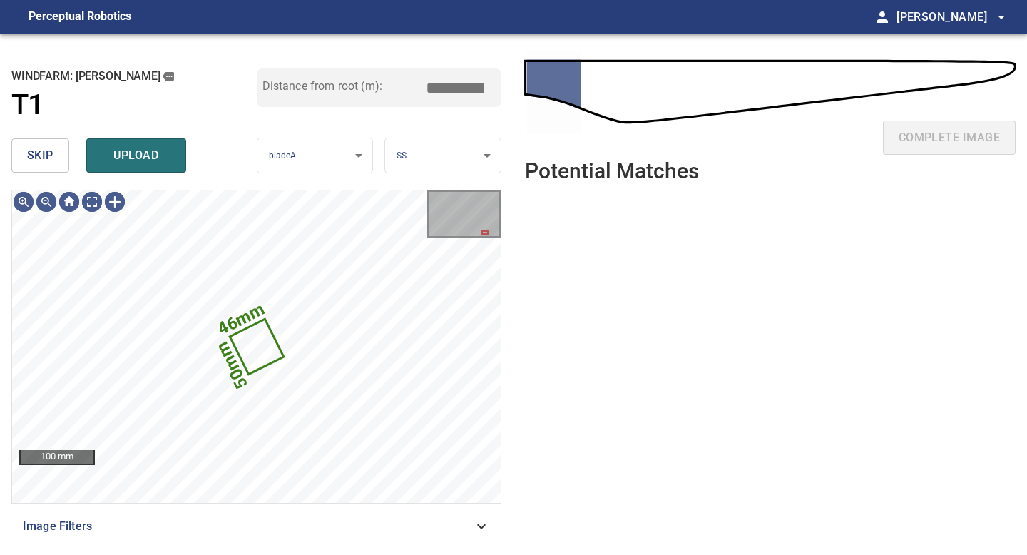
type input "****"
click at [55, 148] on button "skip" at bounding box center [40, 155] width 58 height 34
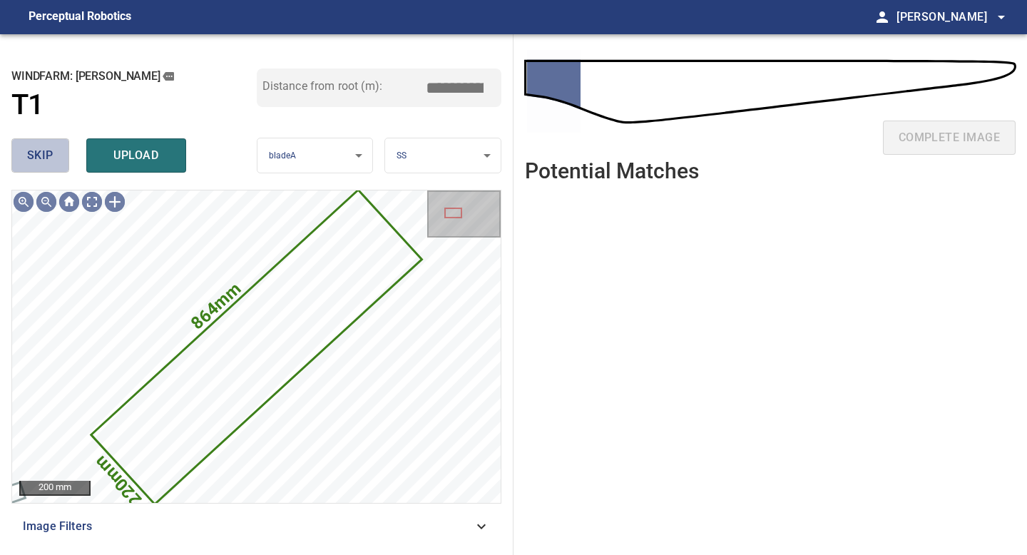
click at [55, 148] on button "skip" at bounding box center [40, 155] width 58 height 34
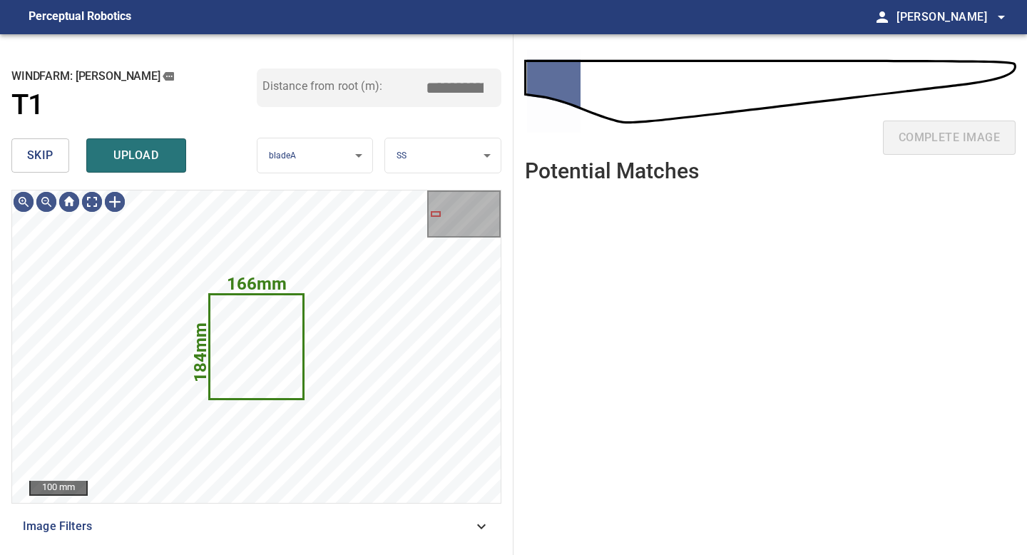
click at [49, 158] on span "skip" at bounding box center [40, 156] width 26 height 20
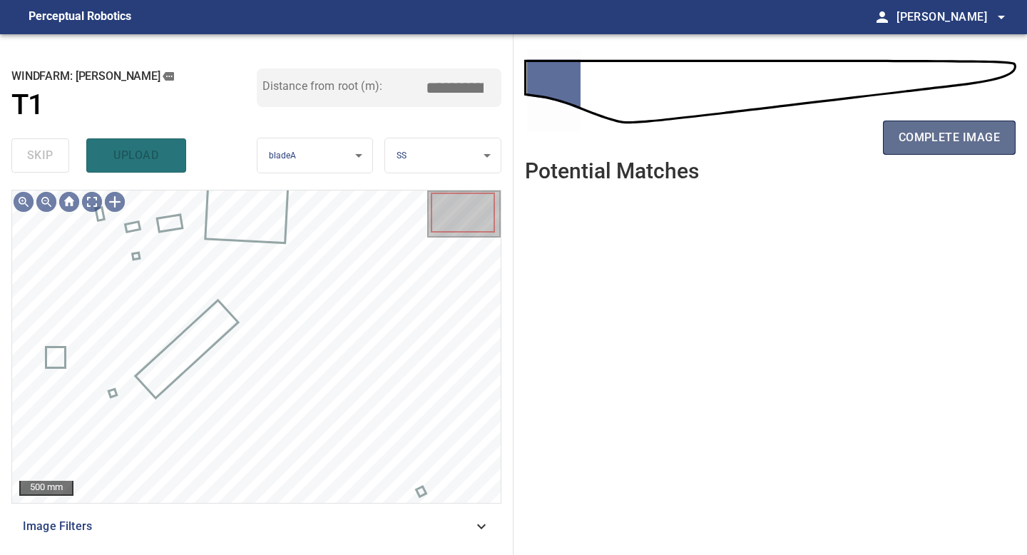
click at [939, 143] on span "complete image" at bounding box center [949, 138] width 101 height 20
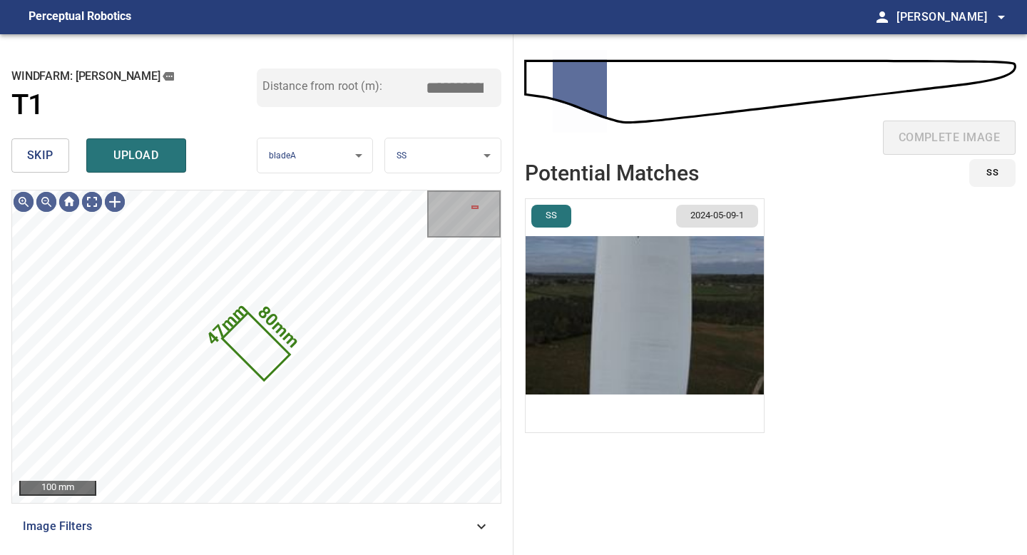
click at [46, 121] on div "windfarm: [PERSON_NAME] T1 Distance from root (m): ****" at bounding box center [256, 100] width 490 height 64
click at [46, 144] on button "skip" at bounding box center [40, 155] width 58 height 34
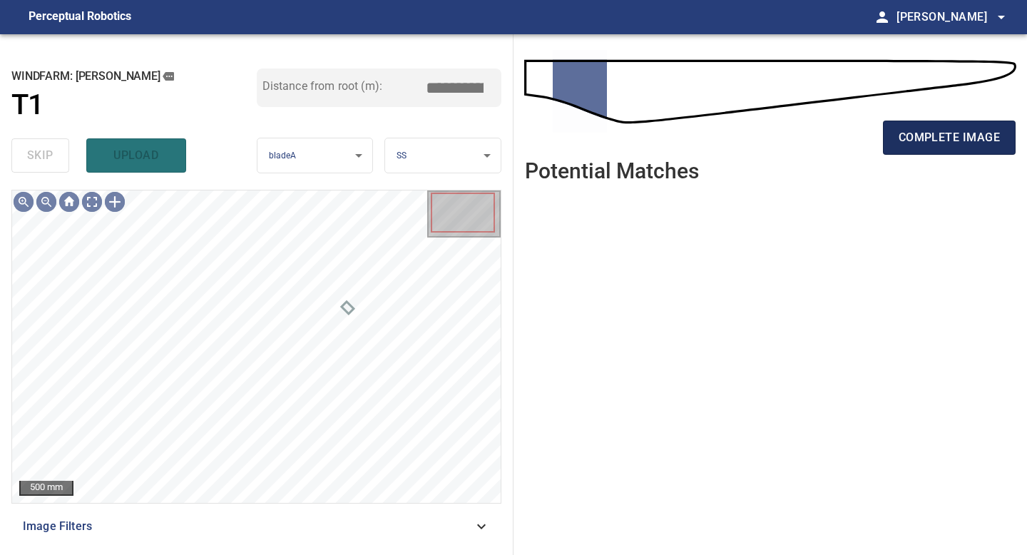
click at [976, 141] on span "complete image" at bounding box center [949, 138] width 101 height 20
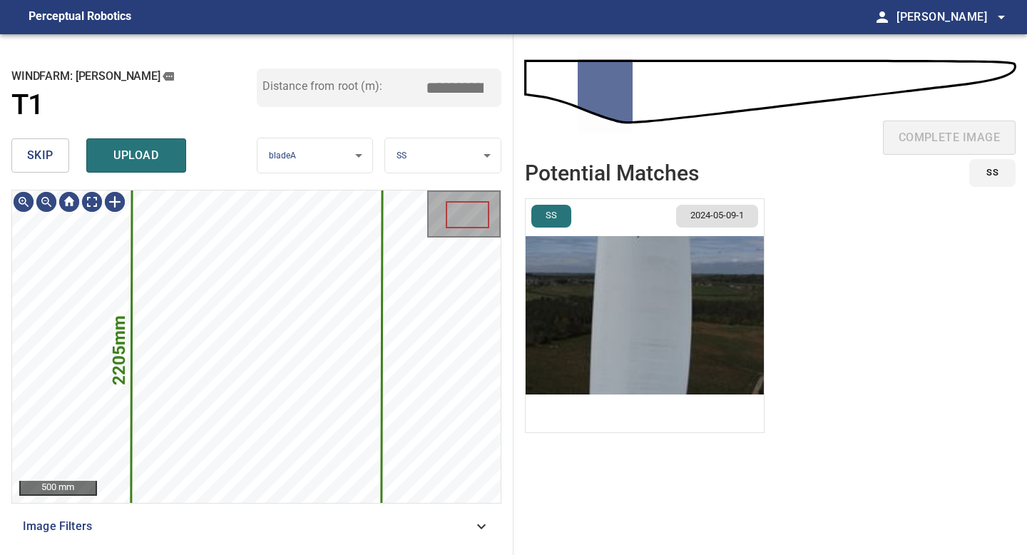
click at [618, 317] on img "button" at bounding box center [645, 315] width 238 height 233
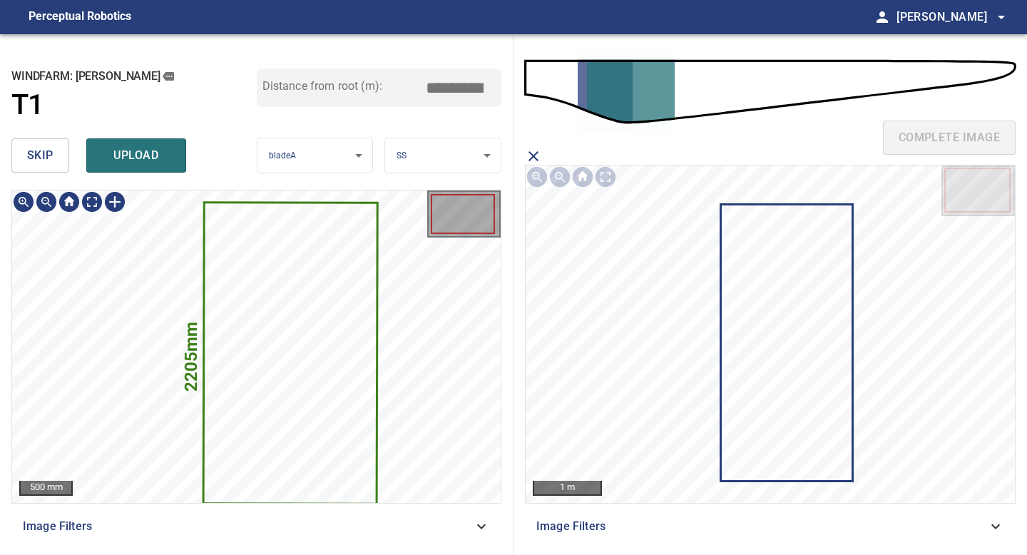
click at [332, 364] on icon at bounding box center [290, 353] width 172 height 299
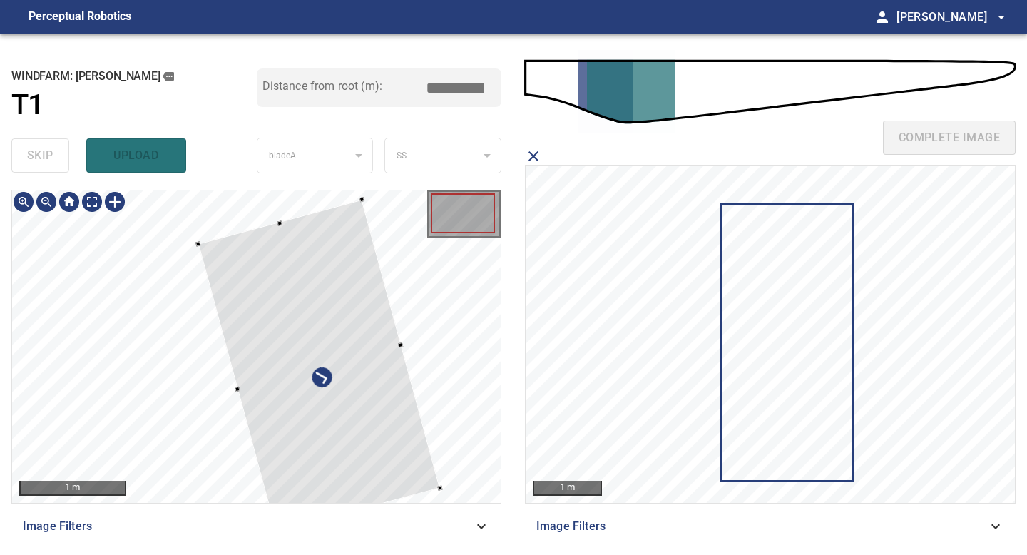
click at [386, 375] on div at bounding box center [319, 366] width 242 height 332
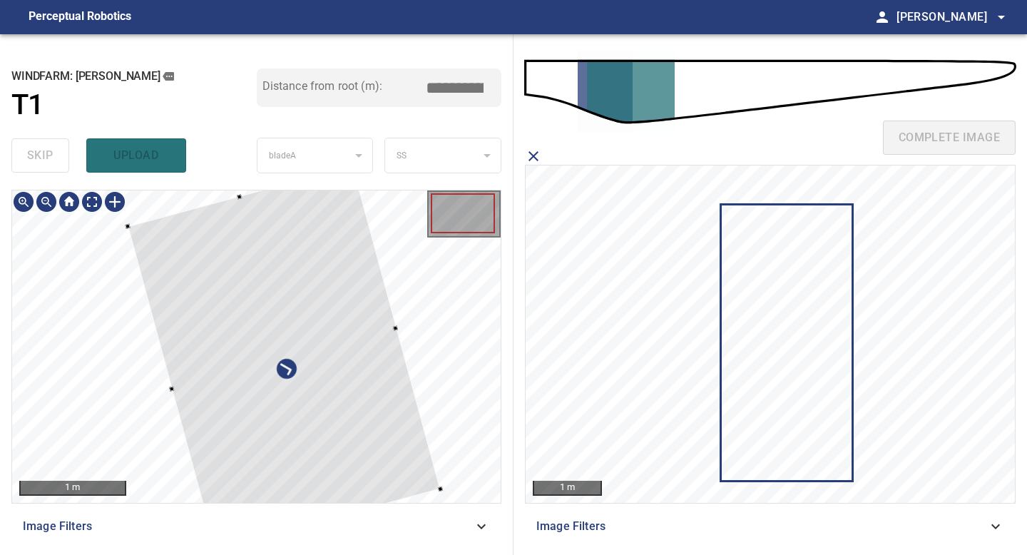
click at [84, 240] on div at bounding box center [256, 346] width 489 height 312
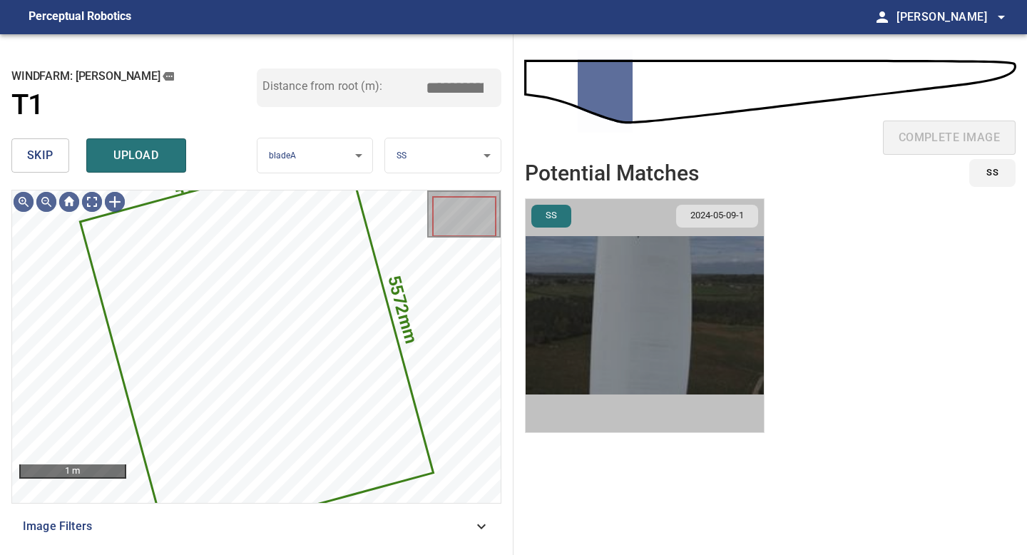
click at [641, 307] on img "button" at bounding box center [645, 315] width 238 height 233
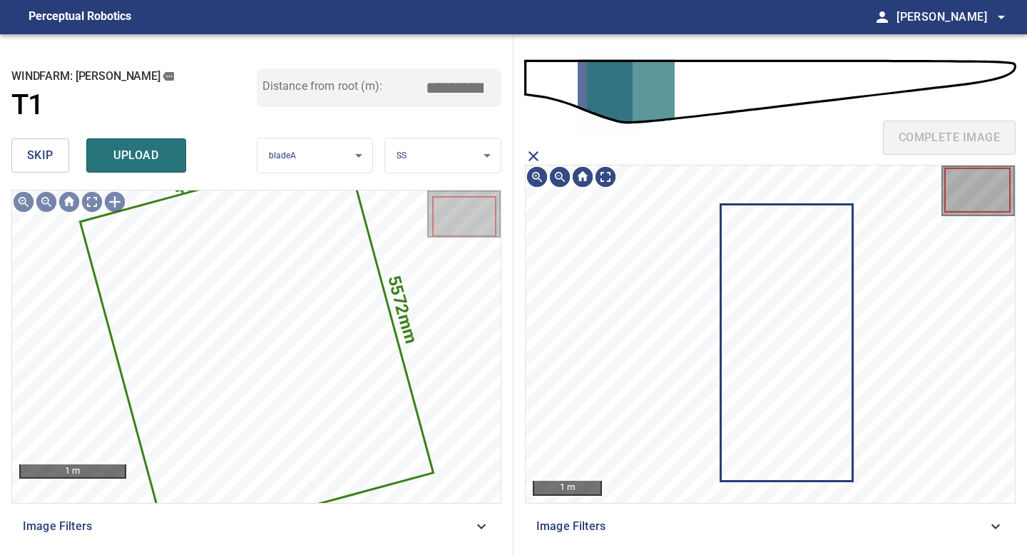
click at [775, 316] on icon at bounding box center [787, 342] width 130 height 275
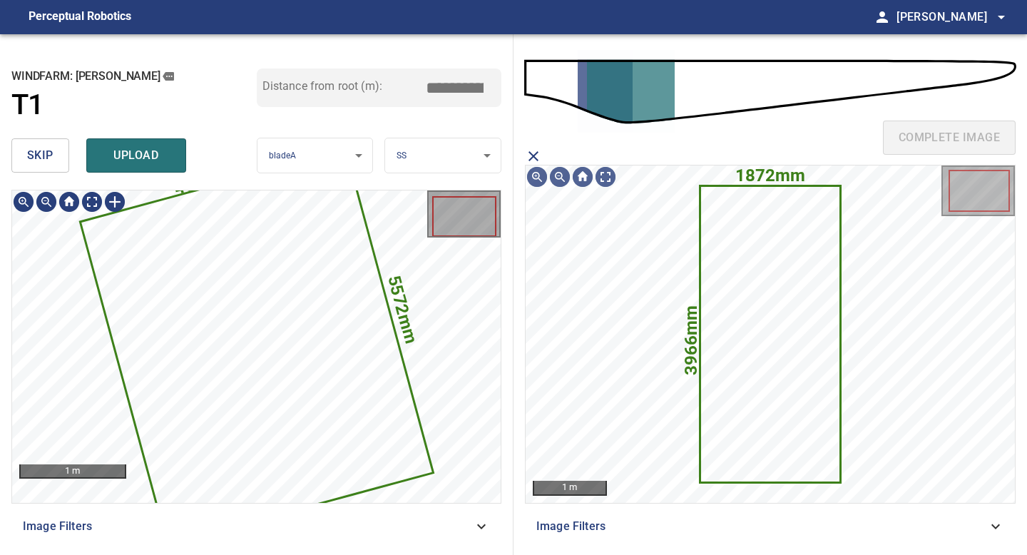
click at [134, 154] on span "upload" at bounding box center [136, 156] width 68 height 20
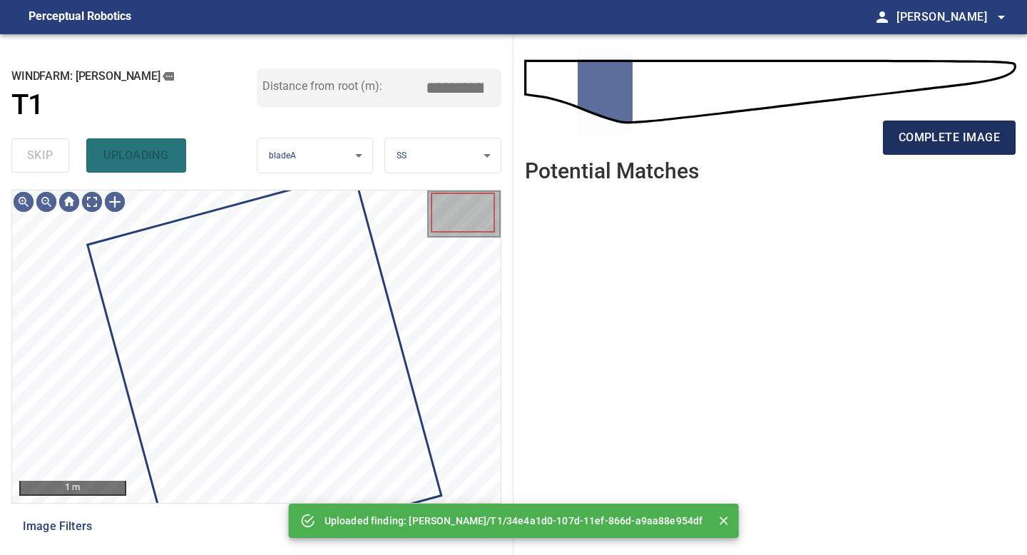
click at [920, 132] on span "complete image" at bounding box center [949, 138] width 101 height 20
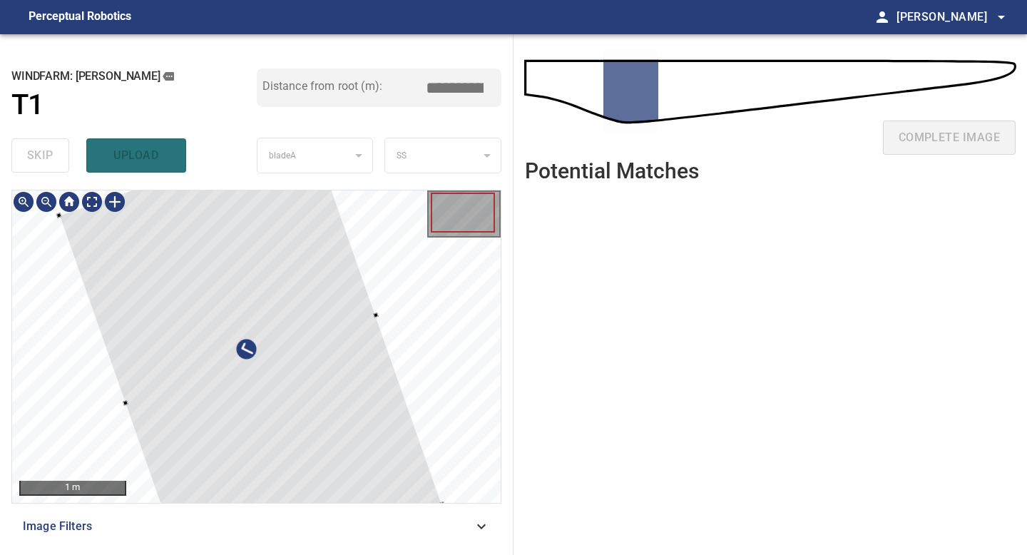
click at [35, 233] on div at bounding box center [256, 346] width 489 height 312
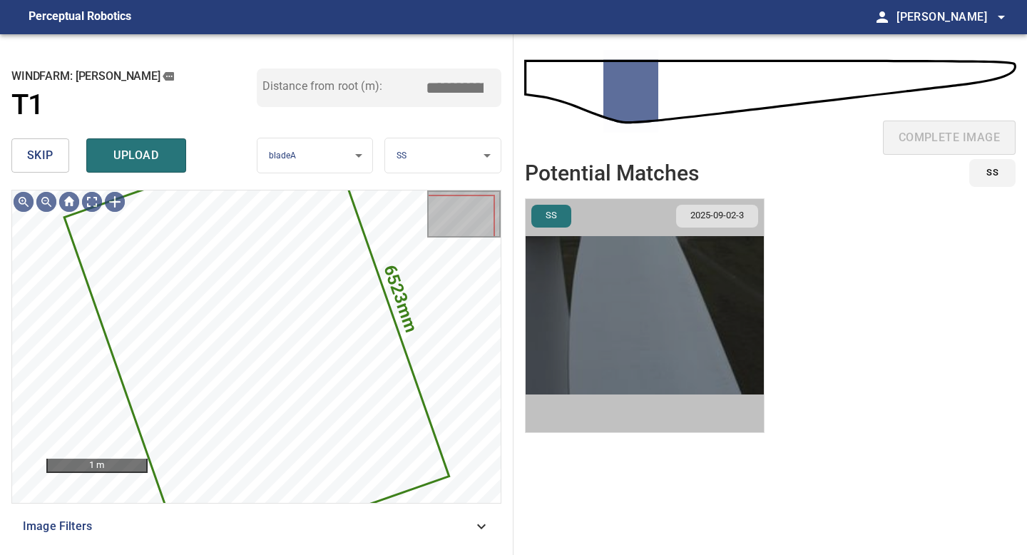
click at [643, 277] on img "button" at bounding box center [645, 315] width 238 height 233
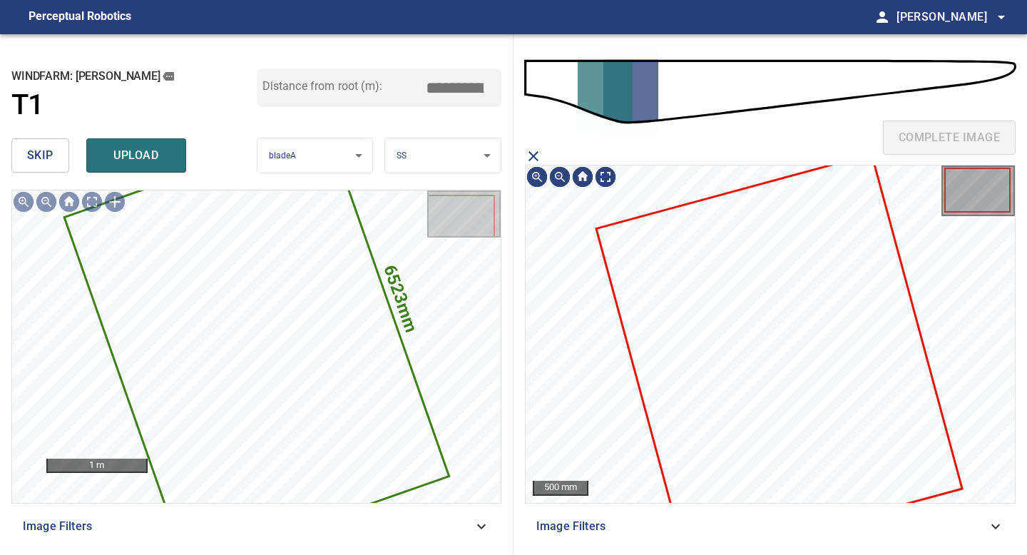
click at [781, 307] on icon at bounding box center [780, 358] width 364 height 407
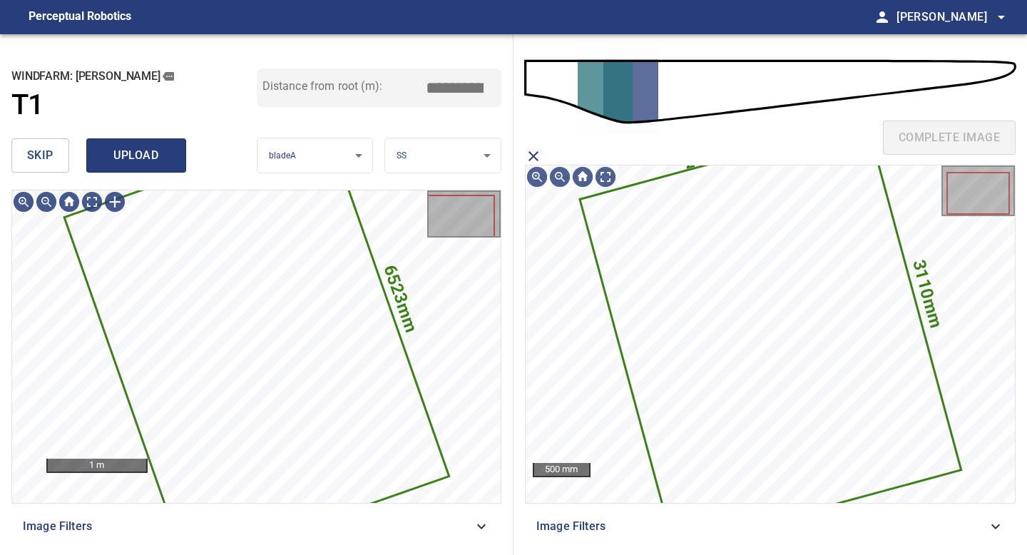
click at [147, 163] on span "upload" at bounding box center [136, 156] width 68 height 20
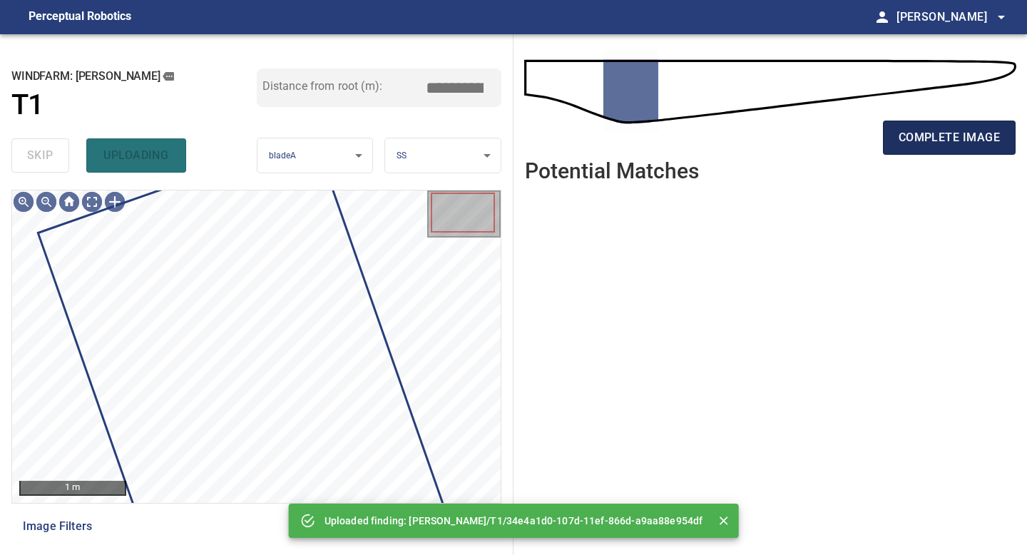
click at [906, 141] on span "complete image" at bounding box center [949, 138] width 101 height 20
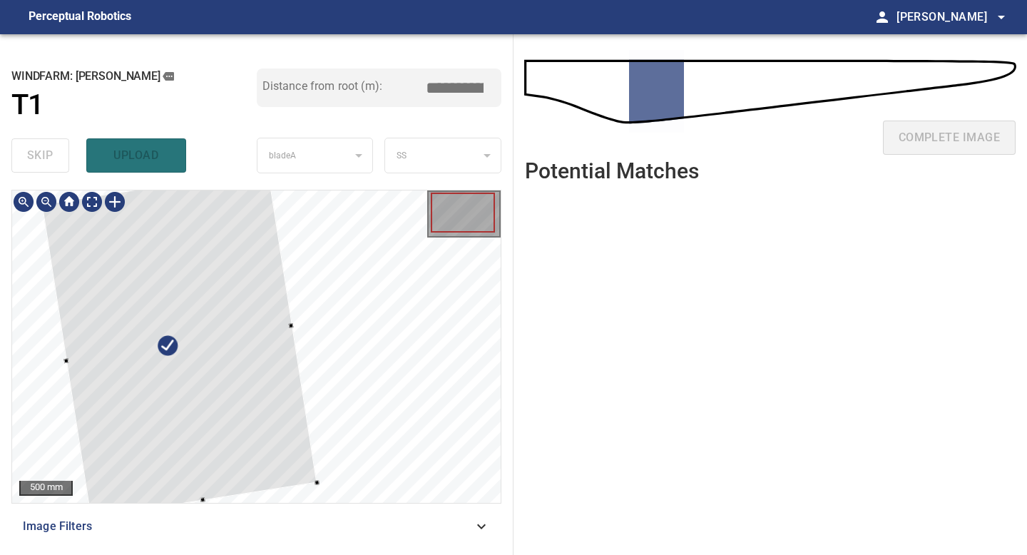
click at [235, 391] on div at bounding box center [179, 343] width 275 height 349
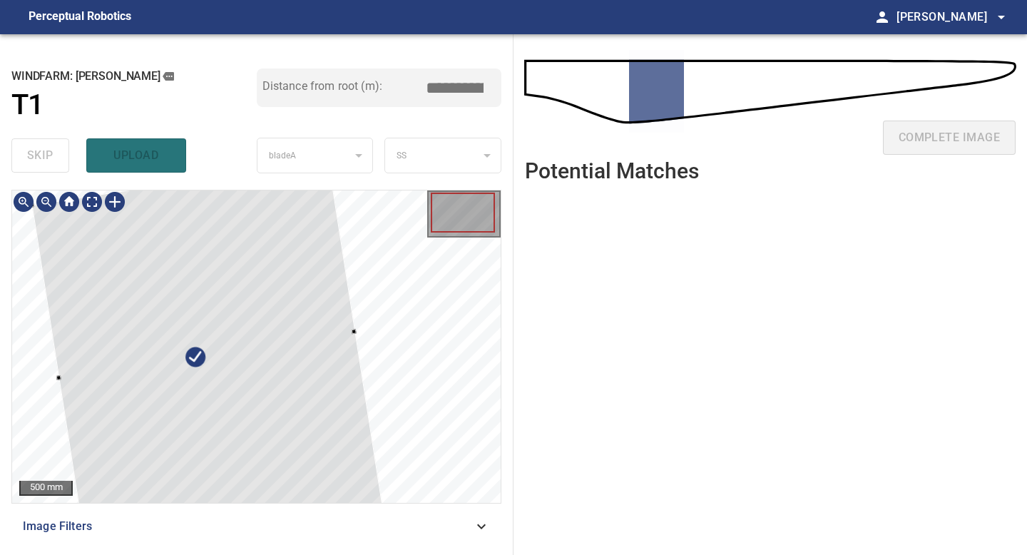
click at [414, 515] on div "500 mm Image Filters" at bounding box center [256, 367] width 490 height 354
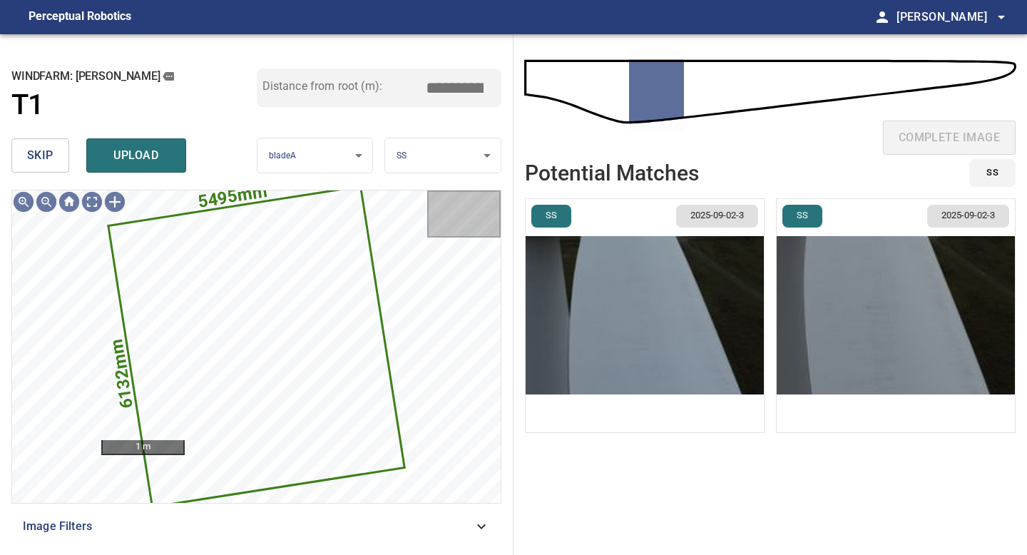
click at [674, 293] on img "button" at bounding box center [645, 315] width 238 height 233
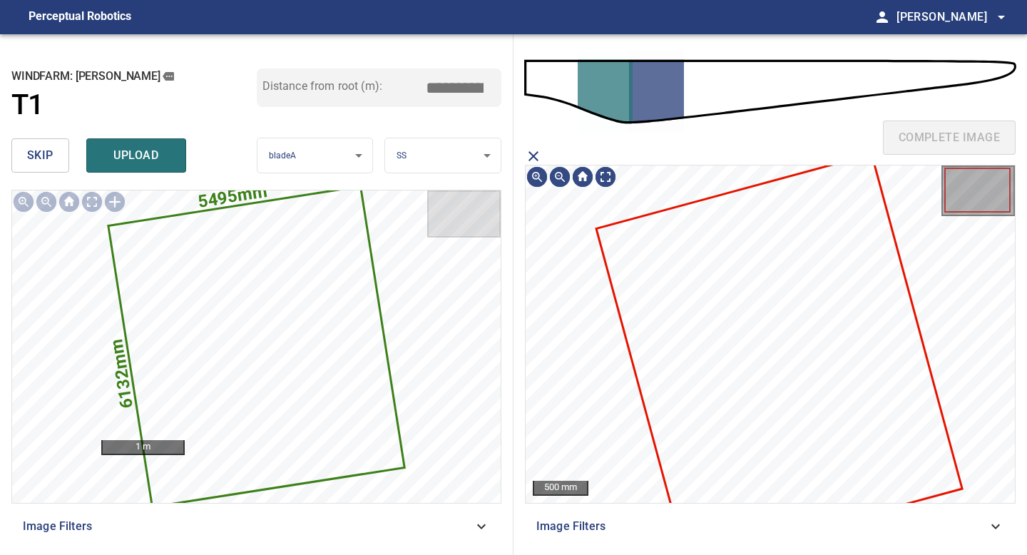
click at [750, 335] on icon at bounding box center [780, 358] width 364 height 407
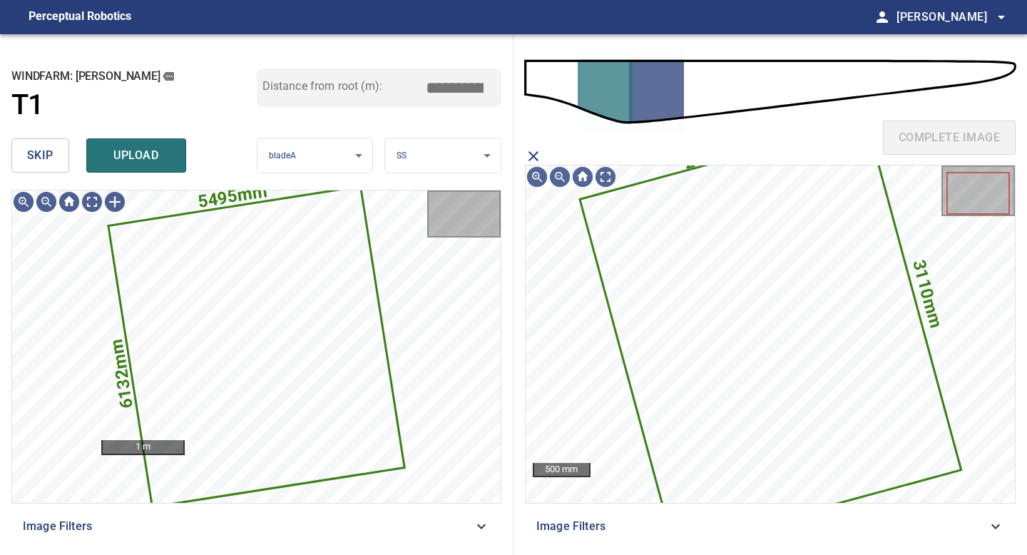
click at [154, 163] on span "upload" at bounding box center [136, 156] width 68 height 20
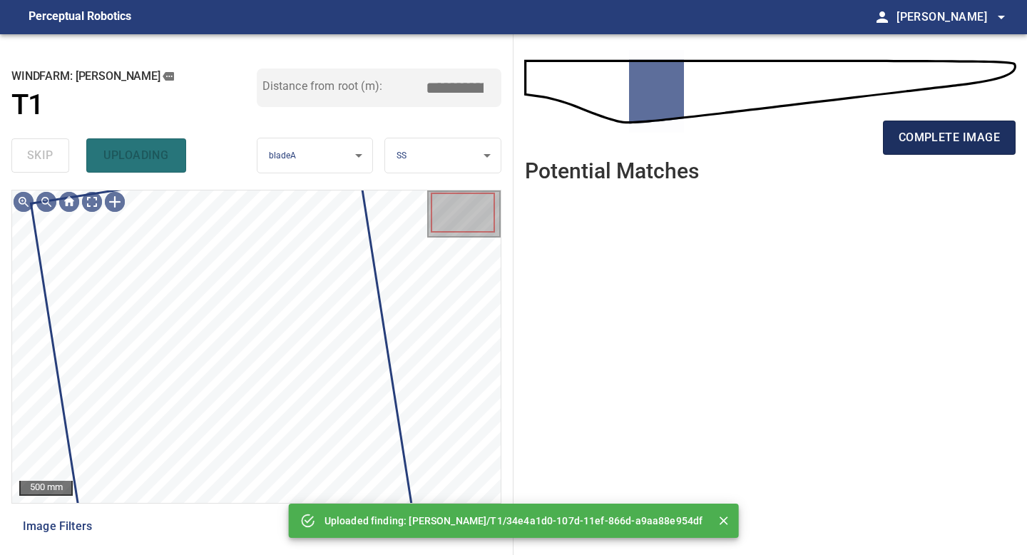
click at [899, 129] on span "complete image" at bounding box center [949, 138] width 101 height 20
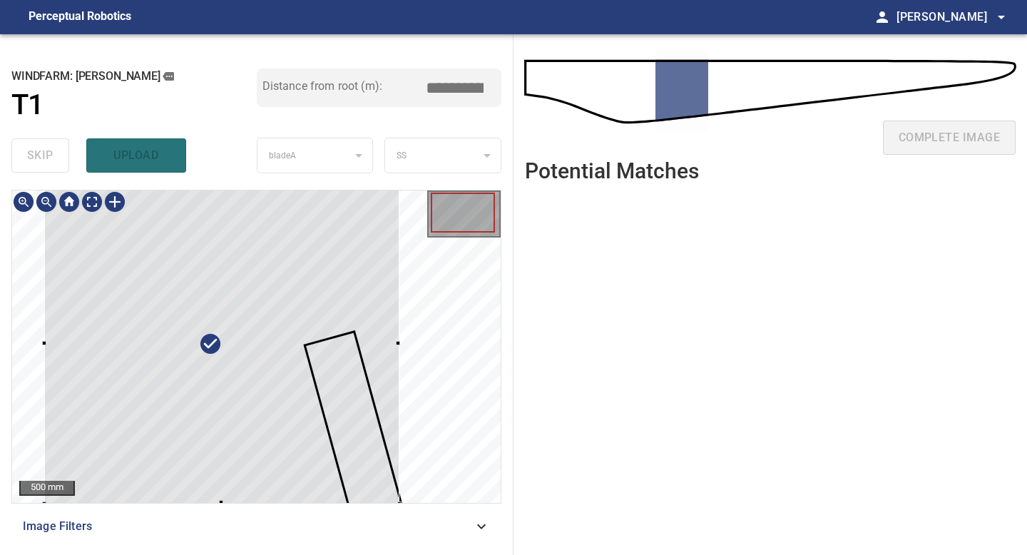
click at [422, 359] on div at bounding box center [256, 346] width 489 height 312
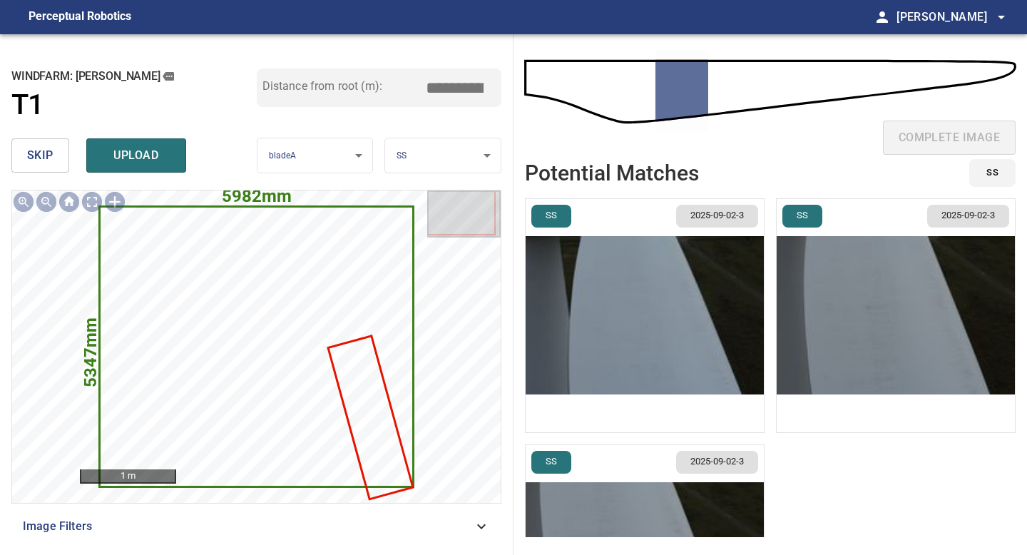
click at [725, 362] on img "button" at bounding box center [645, 315] width 238 height 233
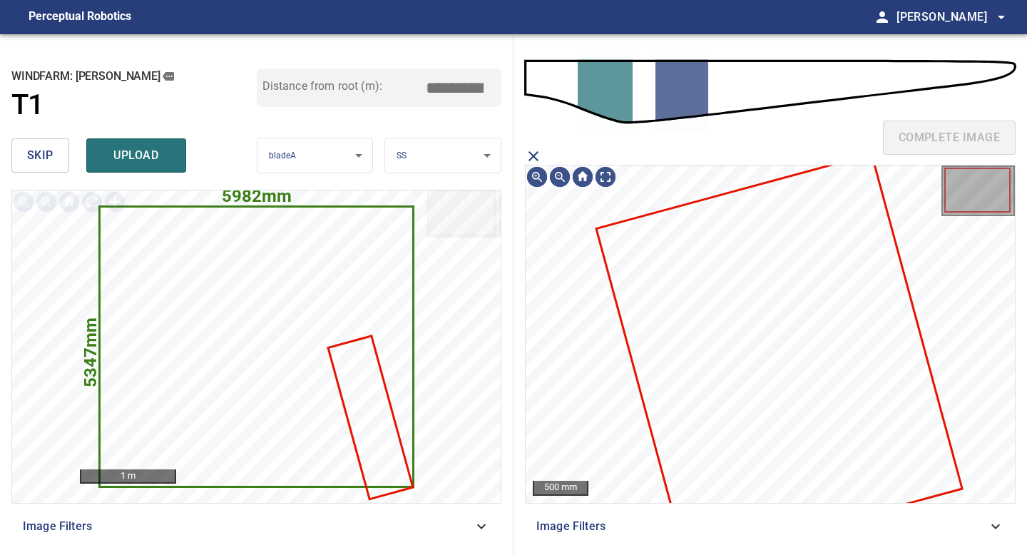
click at [757, 347] on icon at bounding box center [780, 358] width 364 height 407
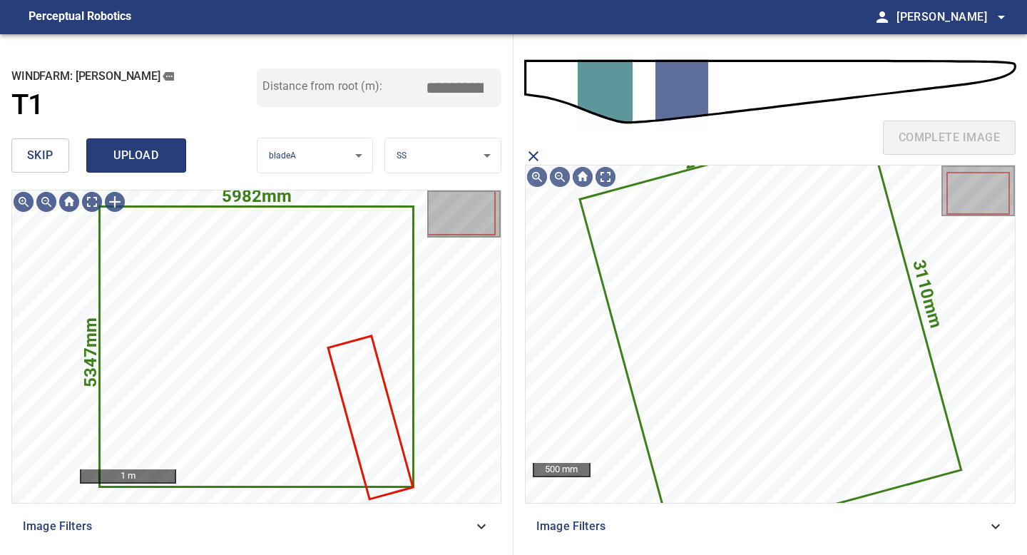
click at [131, 160] on span "upload" at bounding box center [136, 156] width 68 height 20
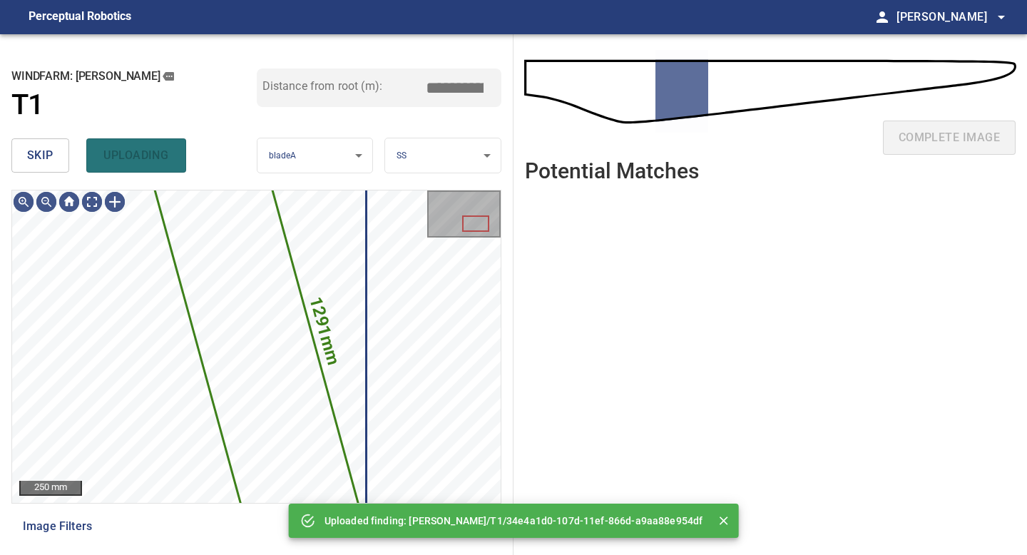
click at [24, 162] on button "skip" at bounding box center [40, 155] width 58 height 34
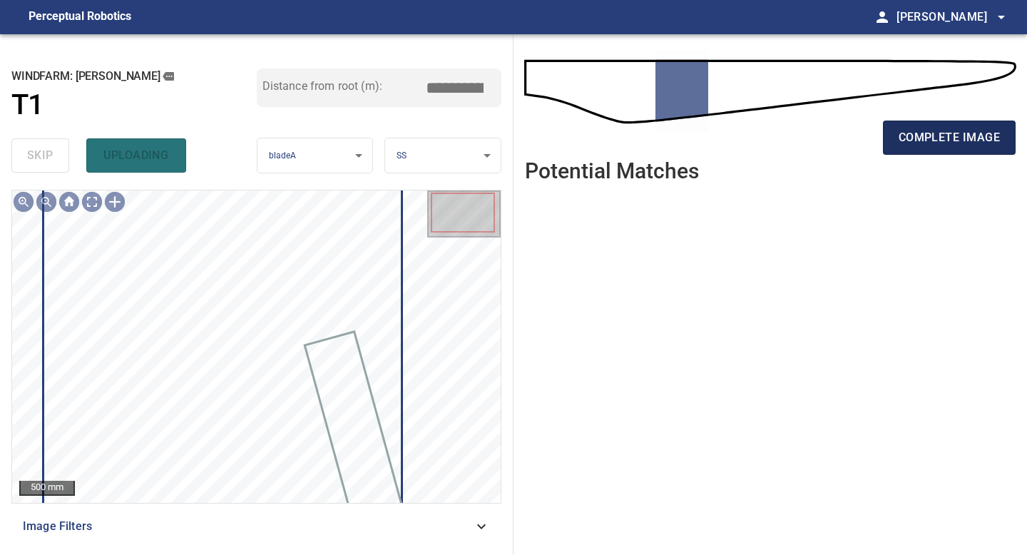
click at [919, 131] on span "complete image" at bounding box center [949, 138] width 101 height 20
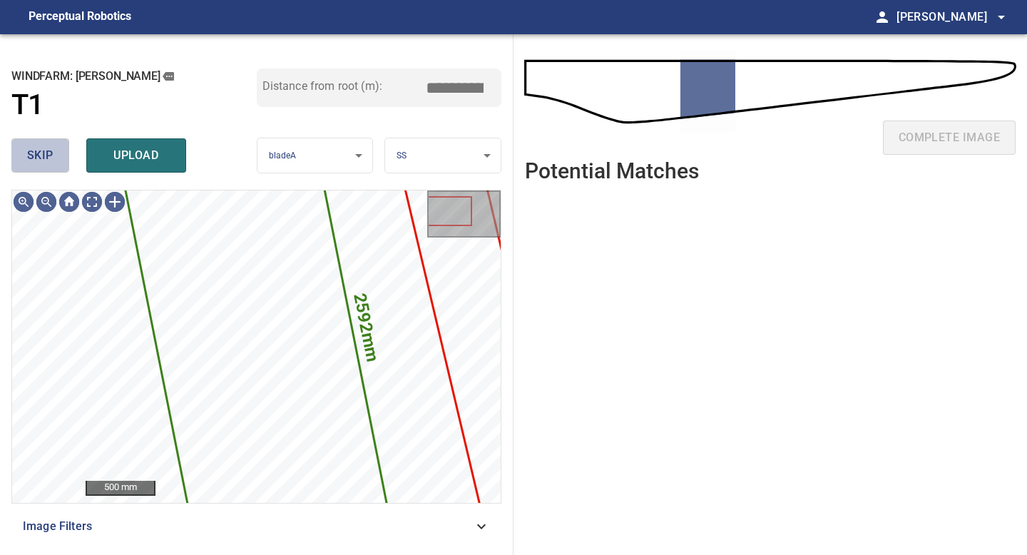
click at [34, 152] on span "skip" at bounding box center [40, 156] width 26 height 20
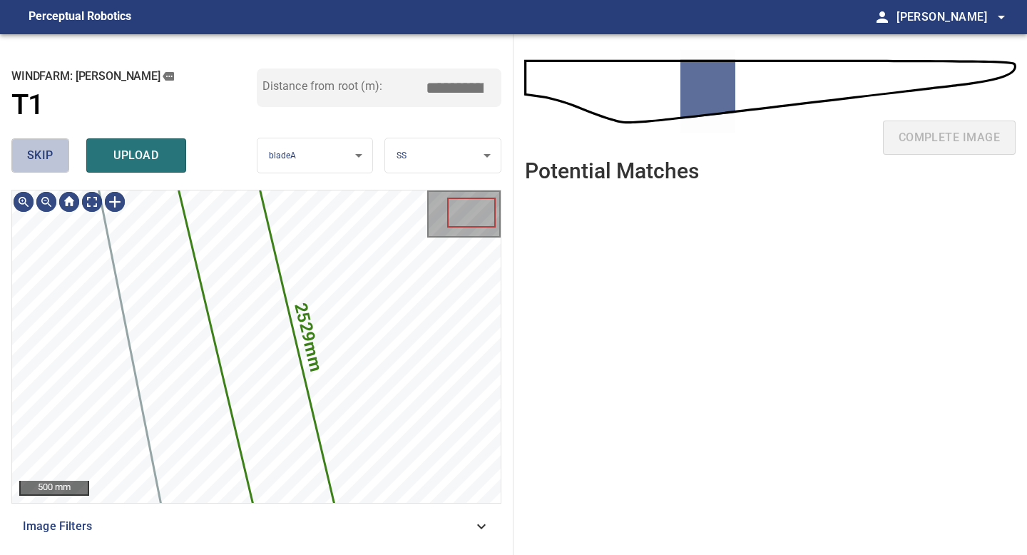
click at [34, 152] on span "skip" at bounding box center [40, 156] width 26 height 20
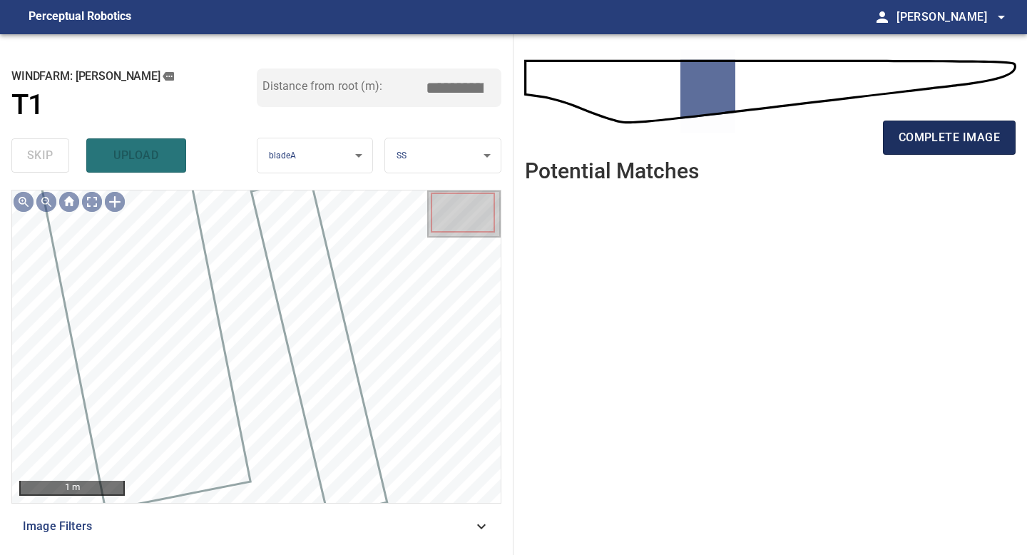
click at [946, 141] on span "complete image" at bounding box center [949, 138] width 101 height 20
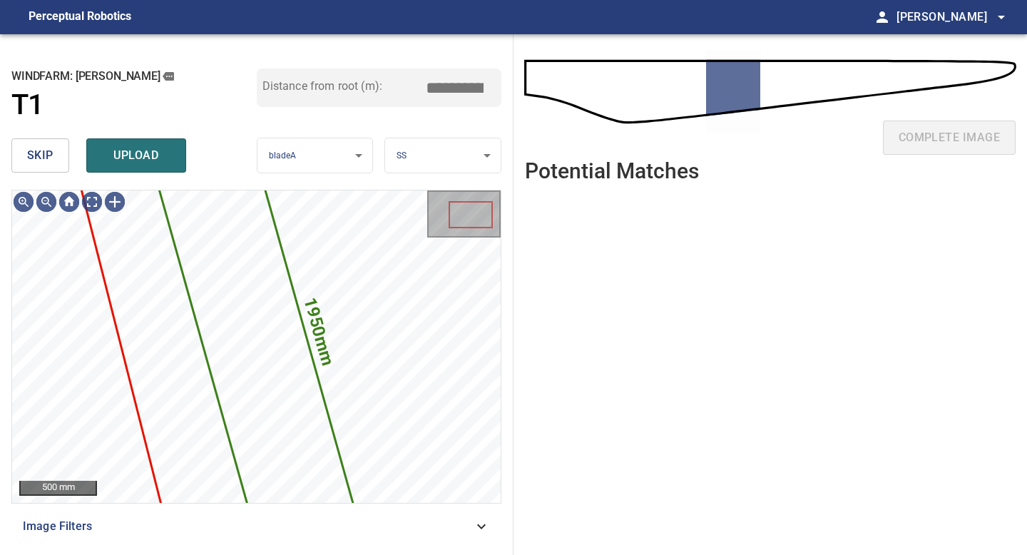
click at [44, 150] on span "skip" at bounding box center [40, 156] width 26 height 20
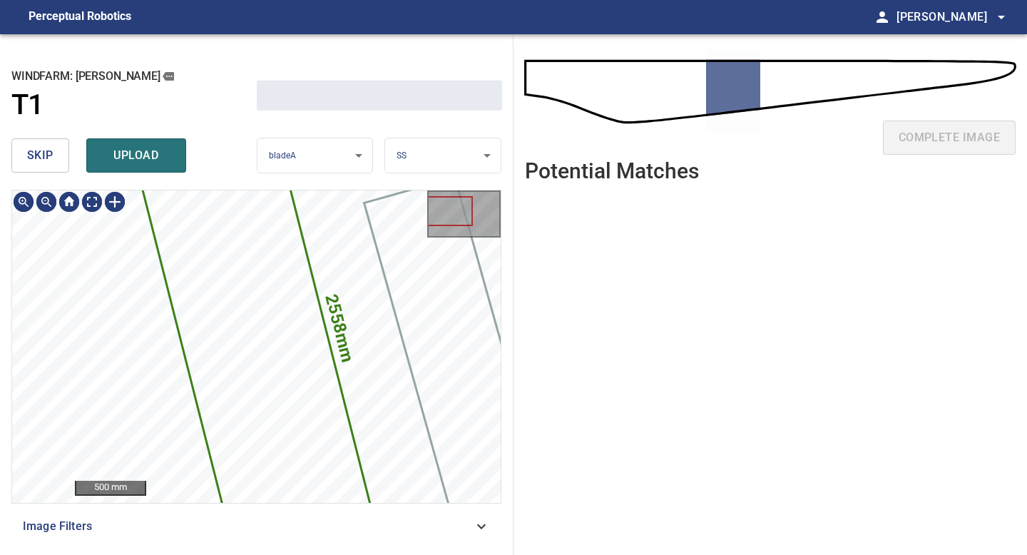
click at [44, 150] on span "skip" at bounding box center [40, 156] width 26 height 20
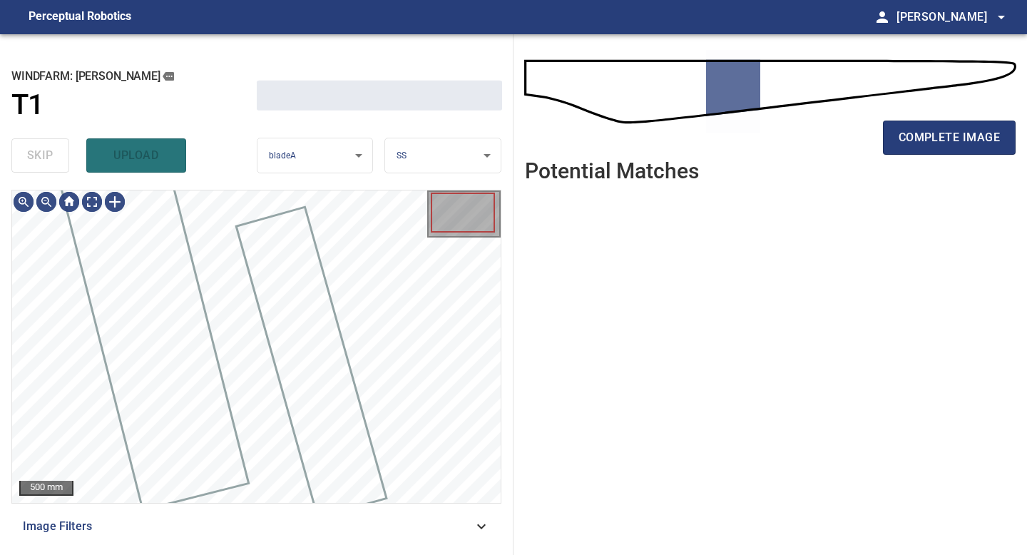
click at [44, 150] on div "skip upload" at bounding box center [133, 156] width 245 height 46
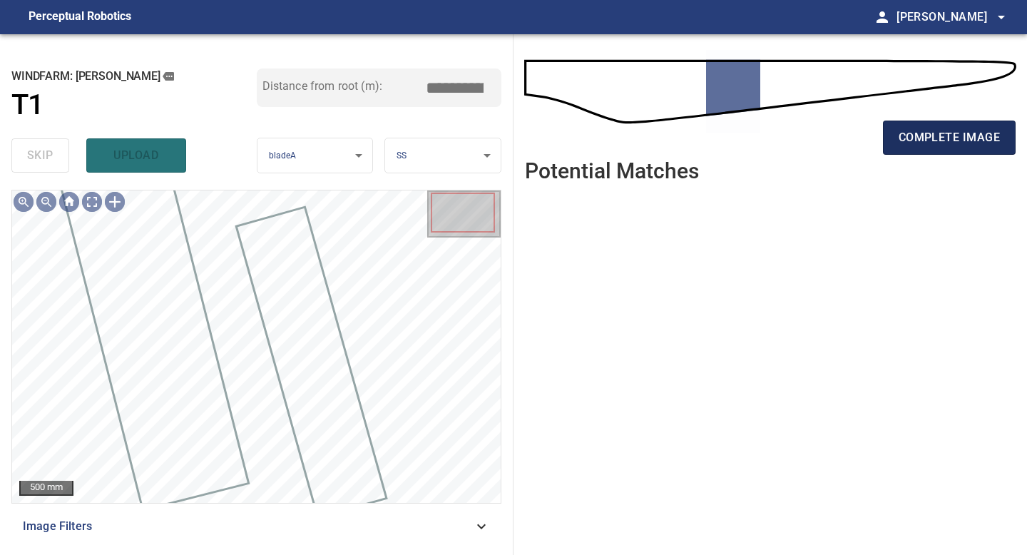
click at [917, 126] on button "complete image" at bounding box center [949, 138] width 133 height 34
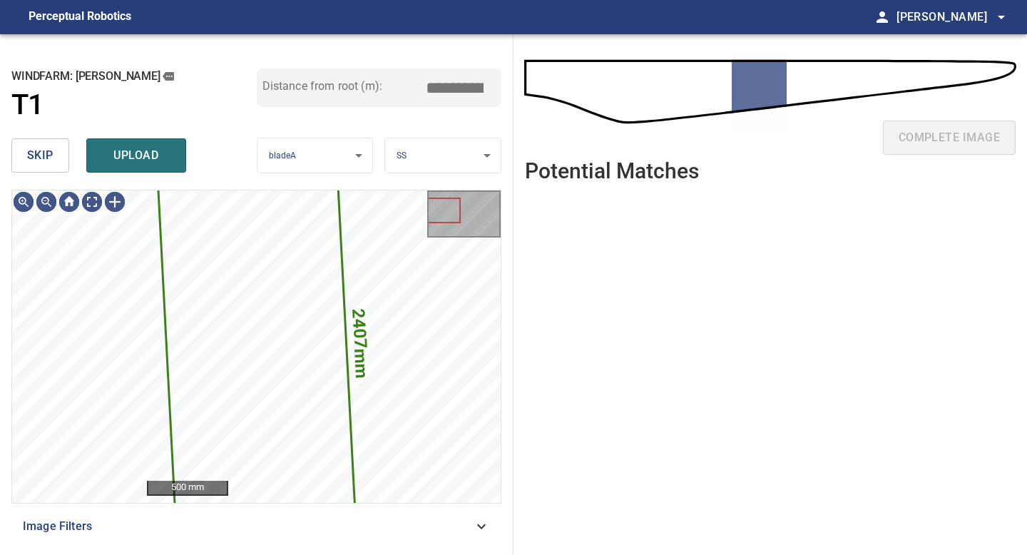
click at [38, 170] on button "skip" at bounding box center [40, 155] width 58 height 34
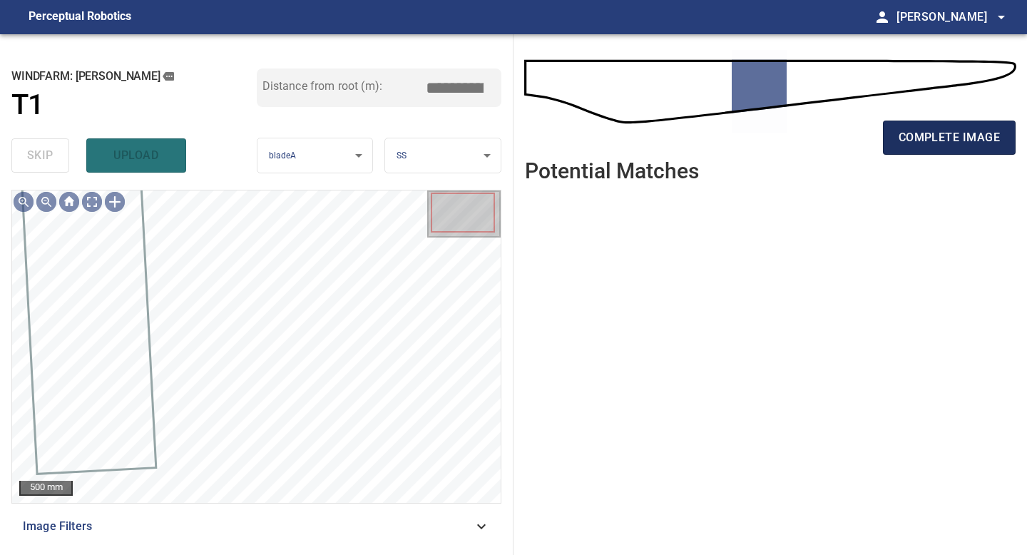
click at [922, 145] on span "complete image" at bounding box center [949, 138] width 101 height 20
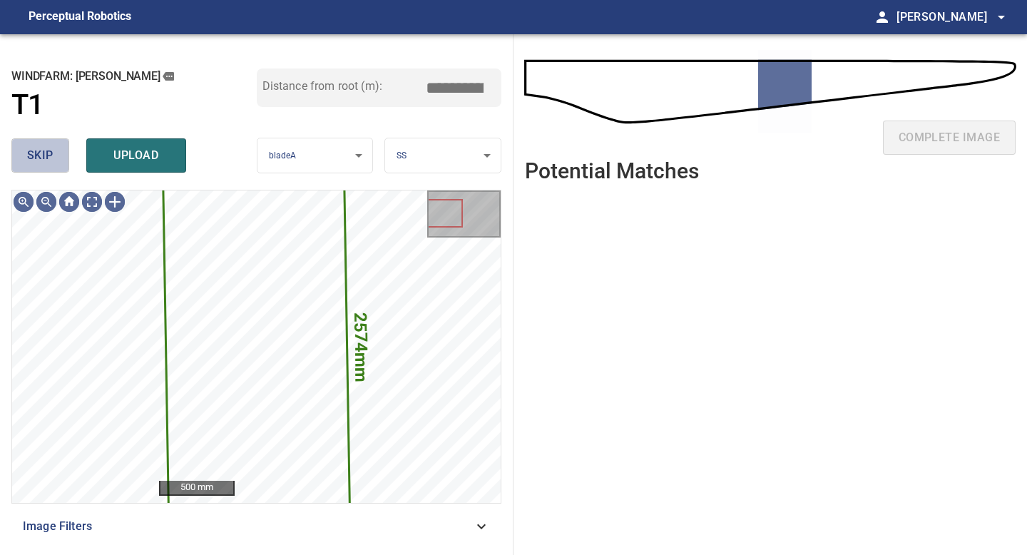
click at [41, 159] on span "skip" at bounding box center [40, 156] width 26 height 20
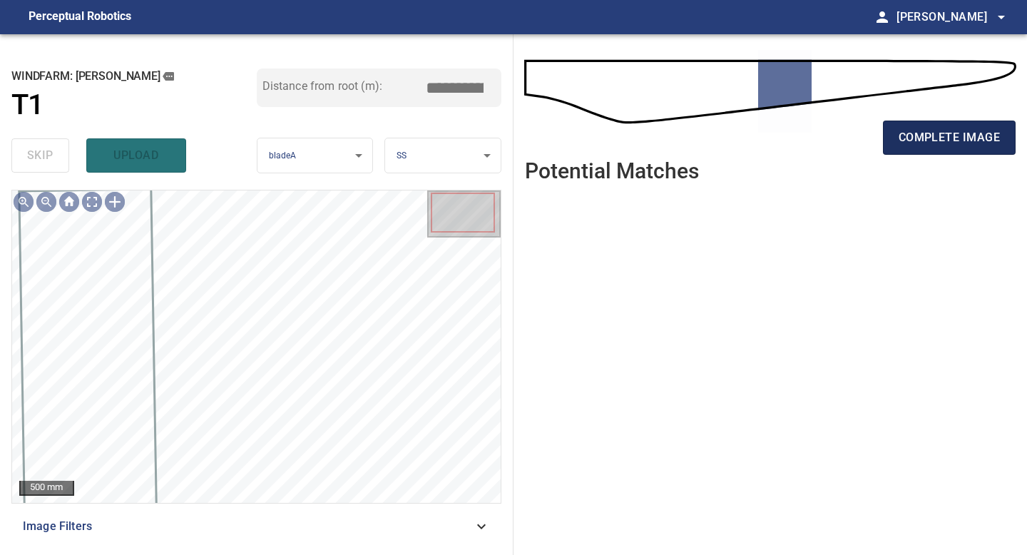
click at [941, 140] on span "complete image" at bounding box center [949, 138] width 101 height 20
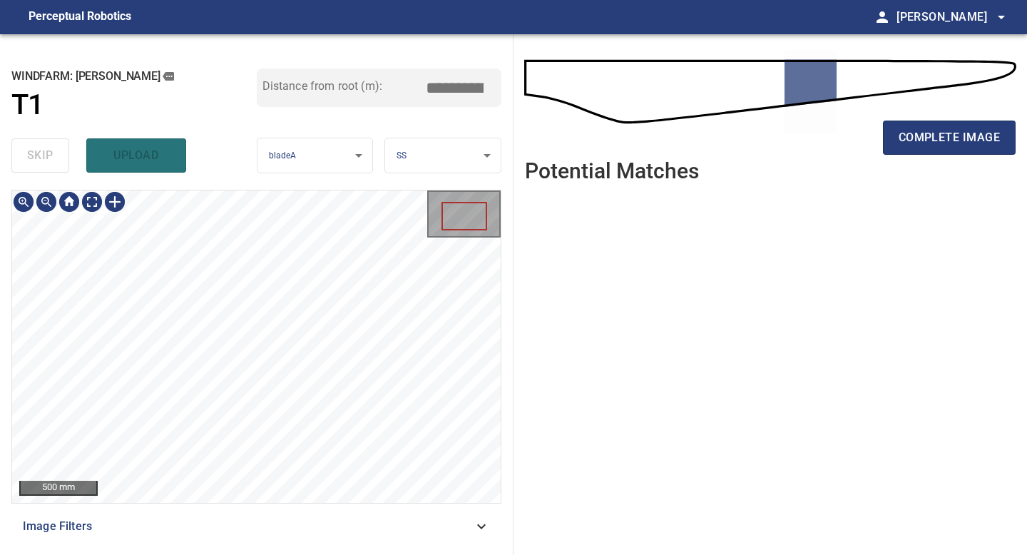
click at [313, 151] on div "**********" at bounding box center [257, 294] width 514 height 521
click at [974, 131] on span "complete image" at bounding box center [949, 138] width 101 height 20
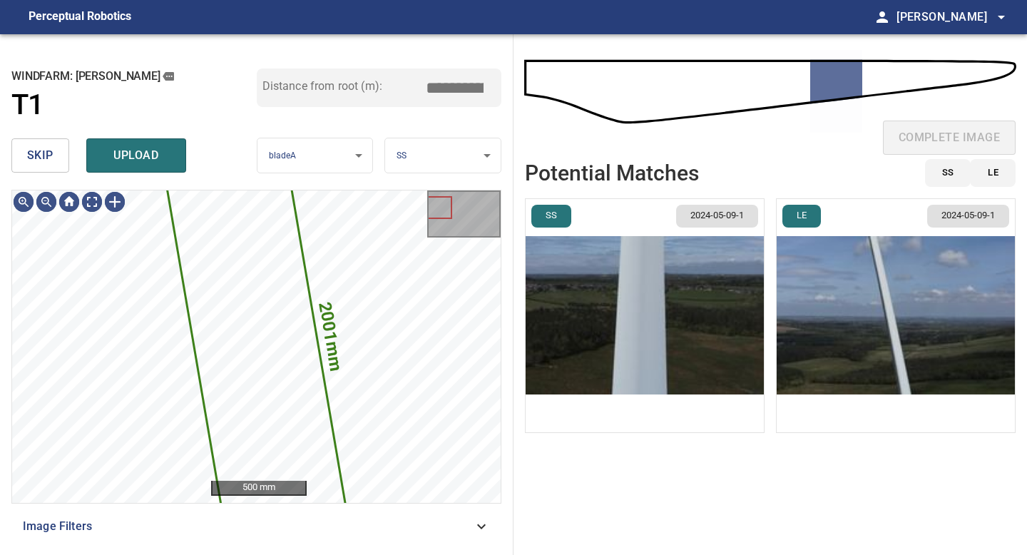
click at [53, 153] on button "skip" at bounding box center [40, 155] width 58 height 34
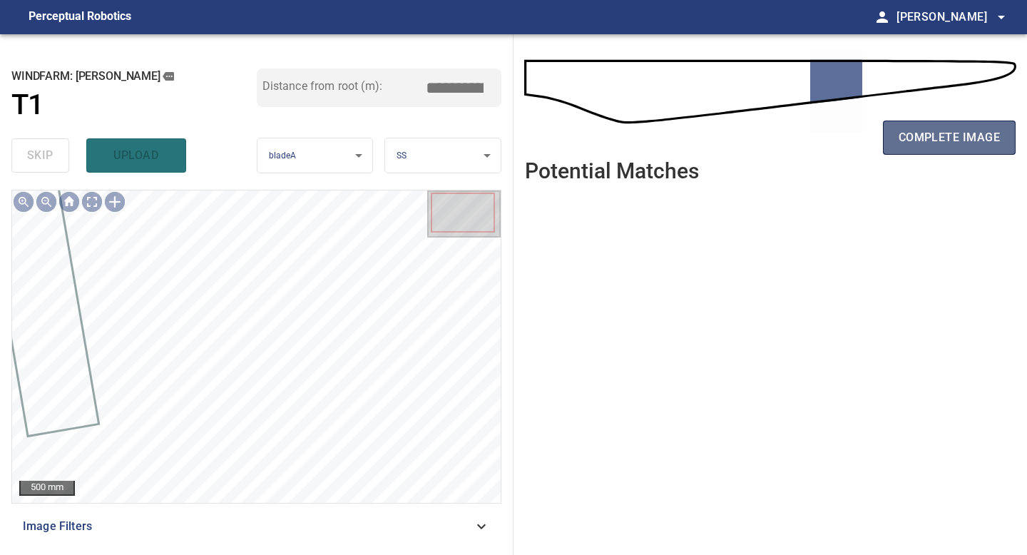
click at [889, 137] on button "complete image" at bounding box center [949, 138] width 133 height 34
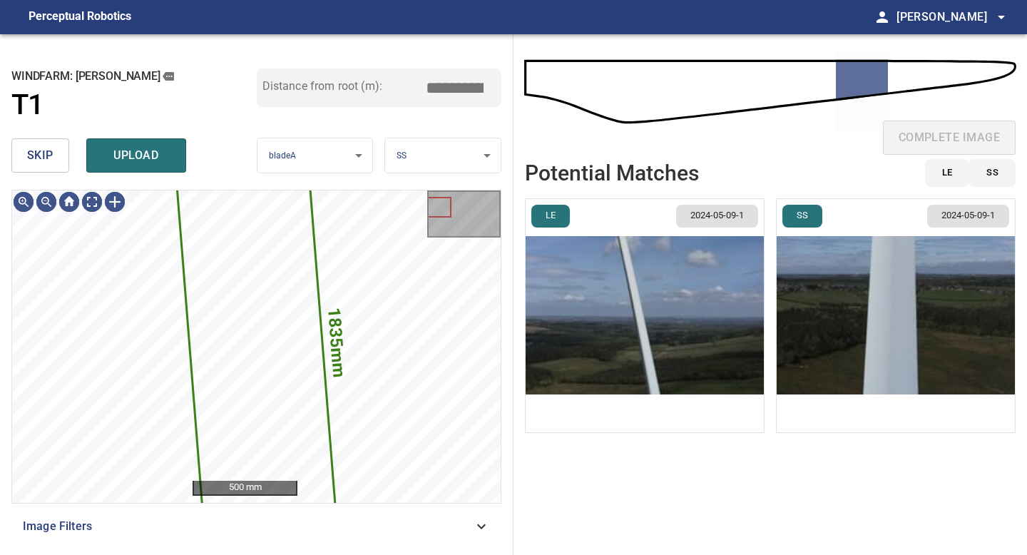
click at [53, 159] on span "skip" at bounding box center [40, 156] width 26 height 20
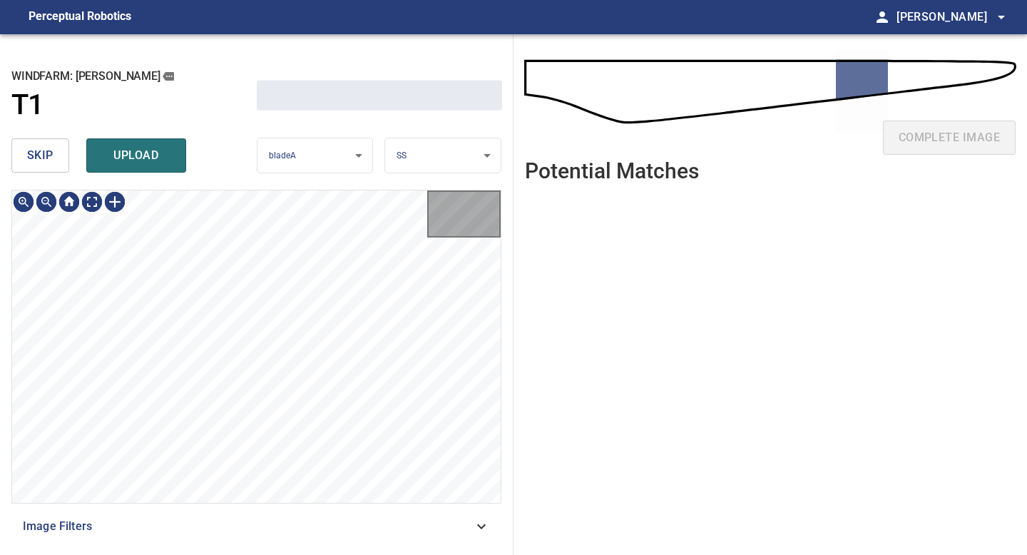
click at [53, 159] on span "skip" at bounding box center [40, 156] width 26 height 20
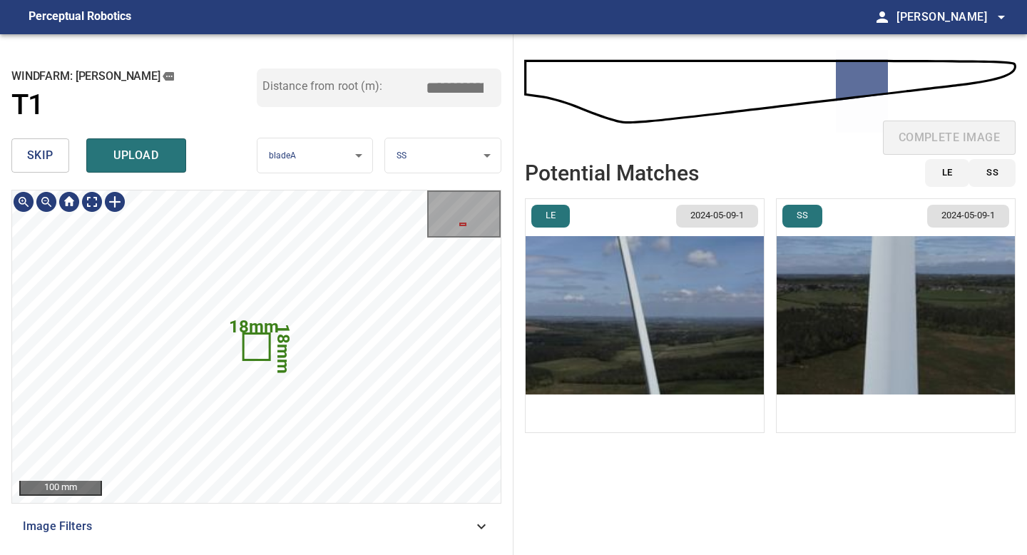
click at [45, 150] on span "skip" at bounding box center [40, 156] width 26 height 20
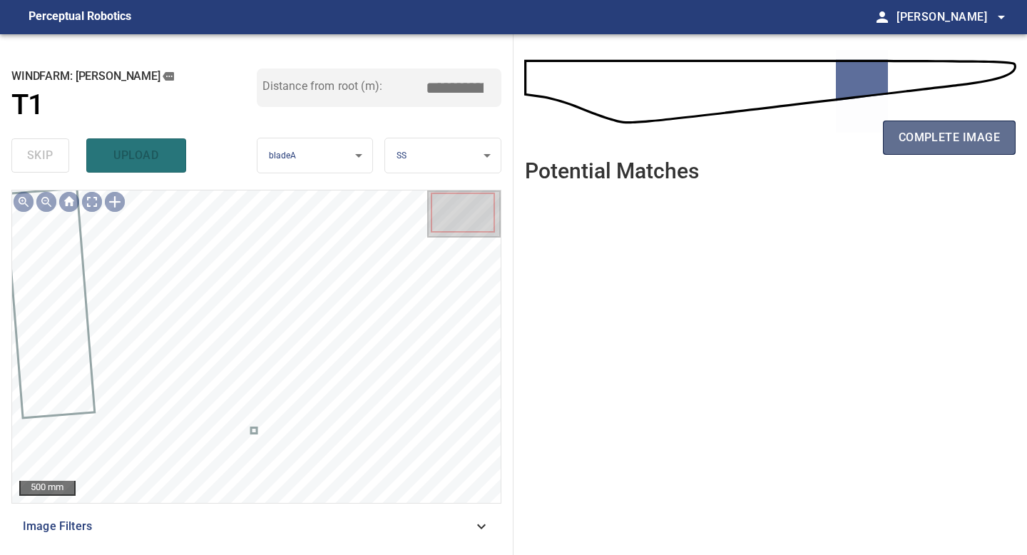
click at [949, 123] on button "complete image" at bounding box center [949, 138] width 133 height 34
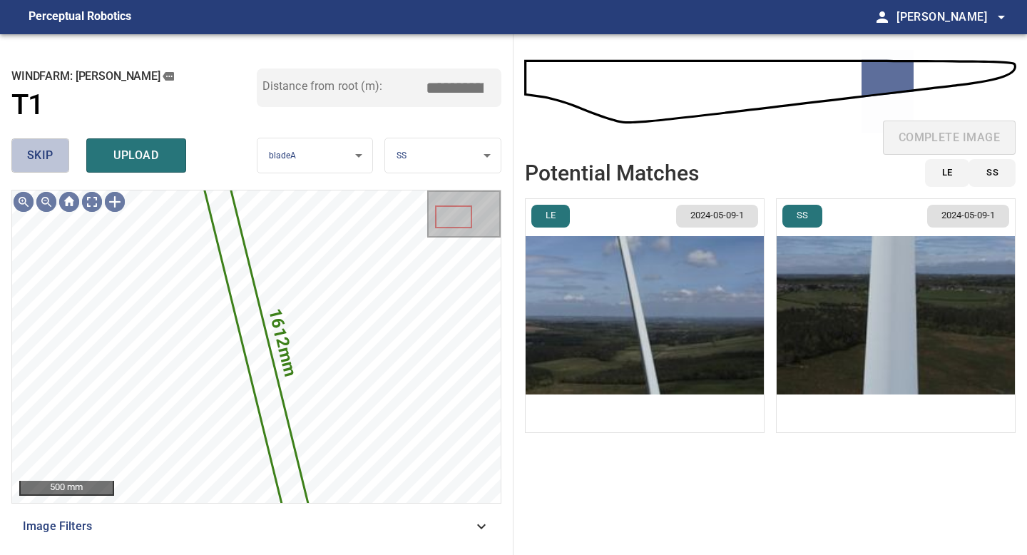
click at [49, 152] on span "skip" at bounding box center [40, 156] width 26 height 20
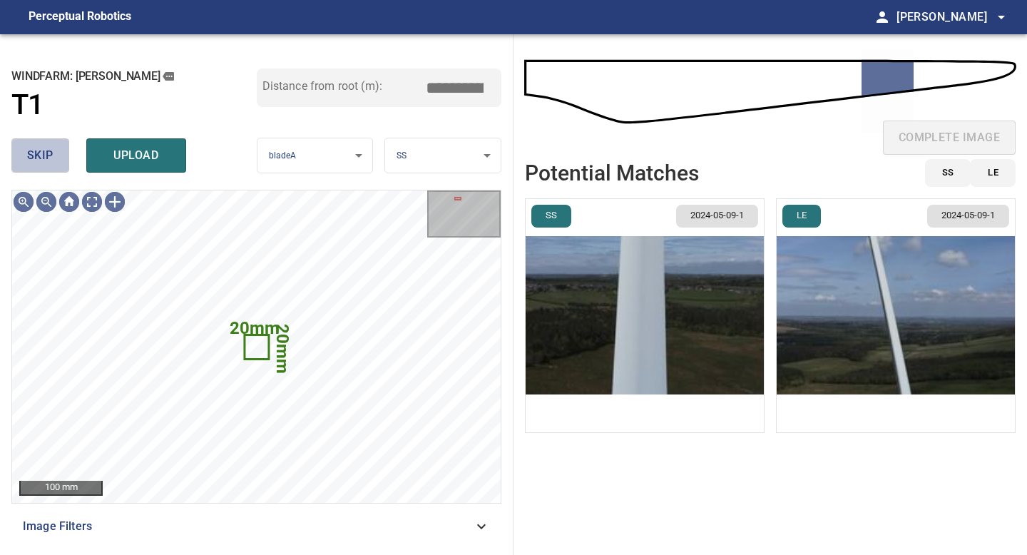
click at [49, 152] on span "skip" at bounding box center [40, 156] width 26 height 20
click at [673, 355] on img "button" at bounding box center [645, 315] width 238 height 233
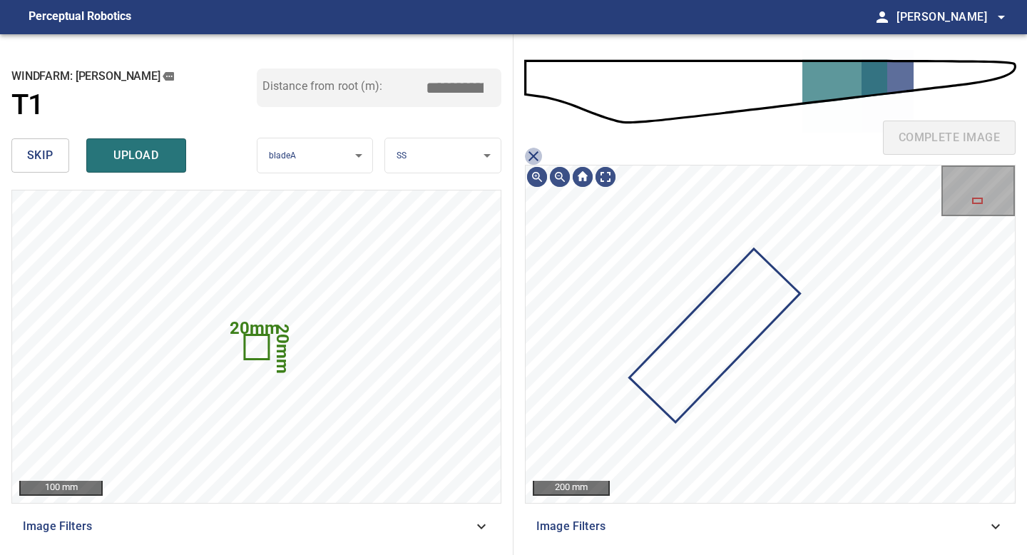
click at [535, 152] on icon "close matching imageResolution:" at bounding box center [533, 156] width 17 height 17
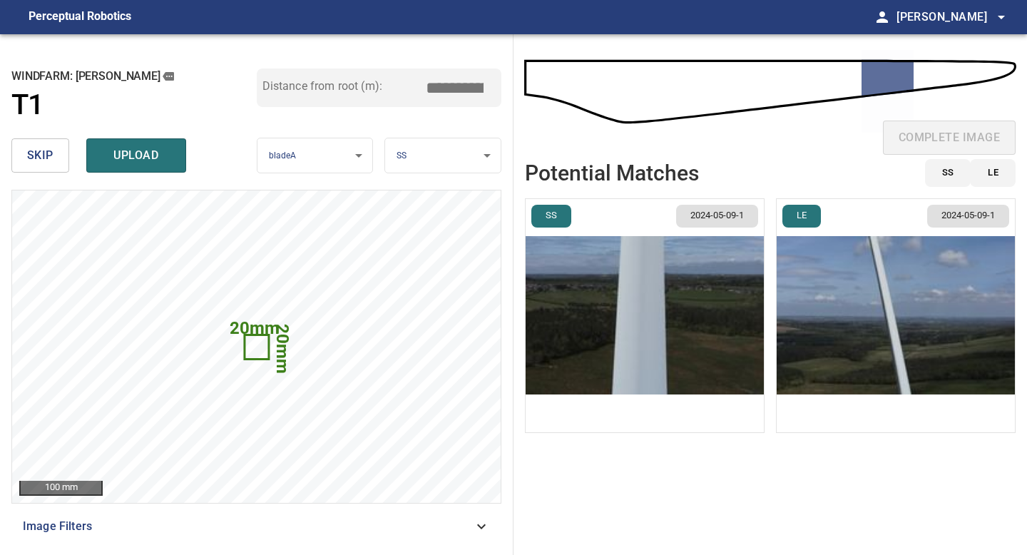
click at [852, 282] on img "button" at bounding box center [896, 315] width 238 height 233
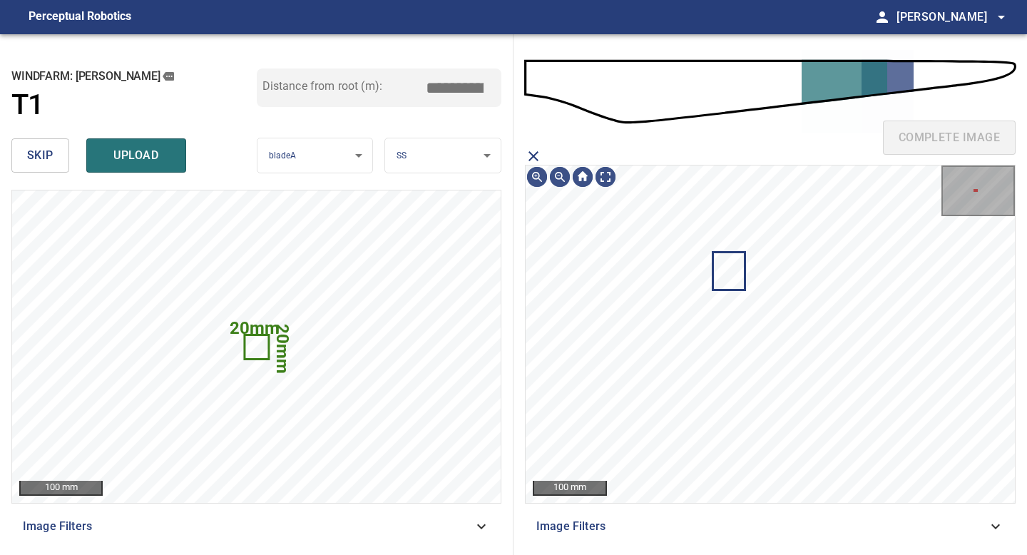
click at [535, 153] on icon "close matching imageResolution:" at bounding box center [533, 156] width 17 height 17
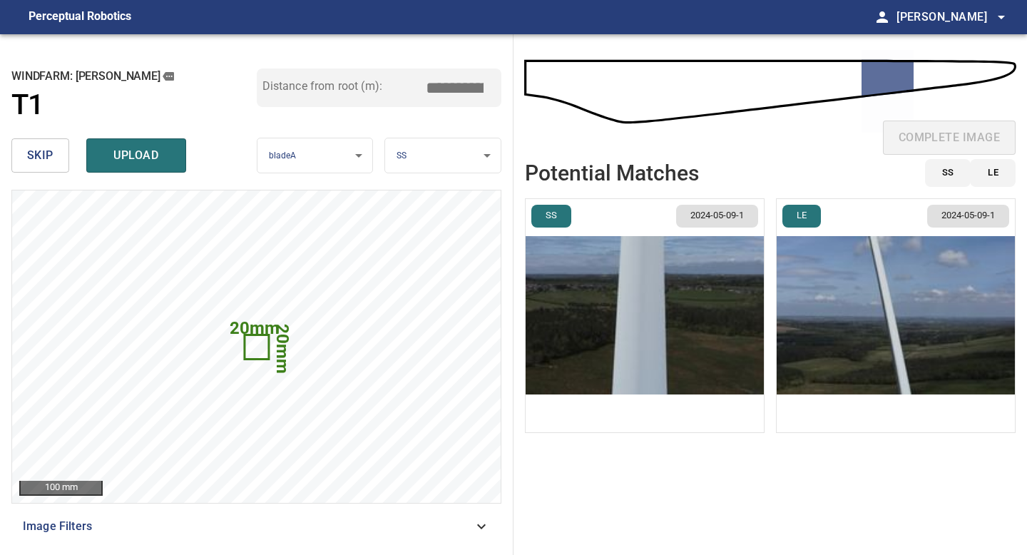
click at [49, 146] on span "skip" at bounding box center [40, 156] width 26 height 20
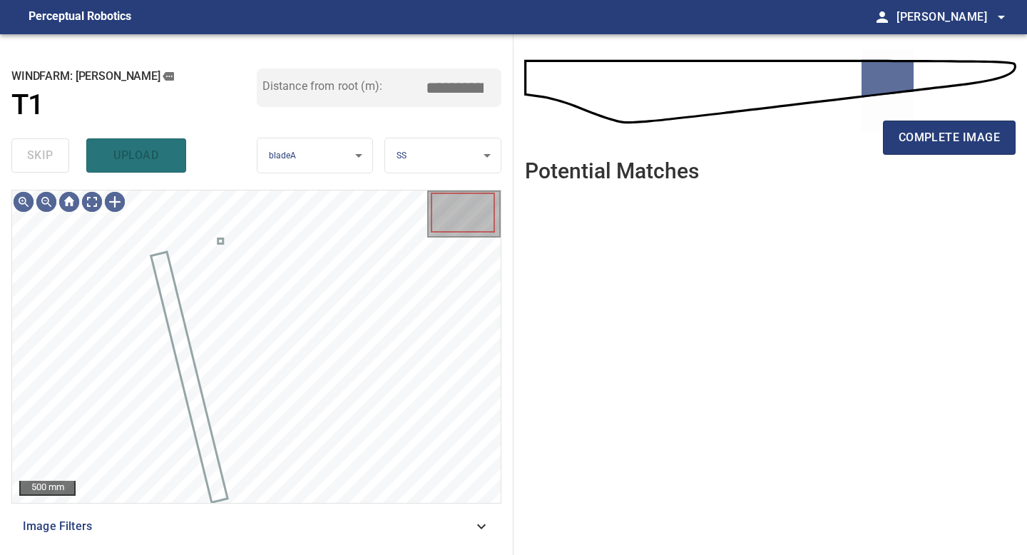
click at [49, 146] on div "skip upload" at bounding box center [133, 156] width 245 height 46
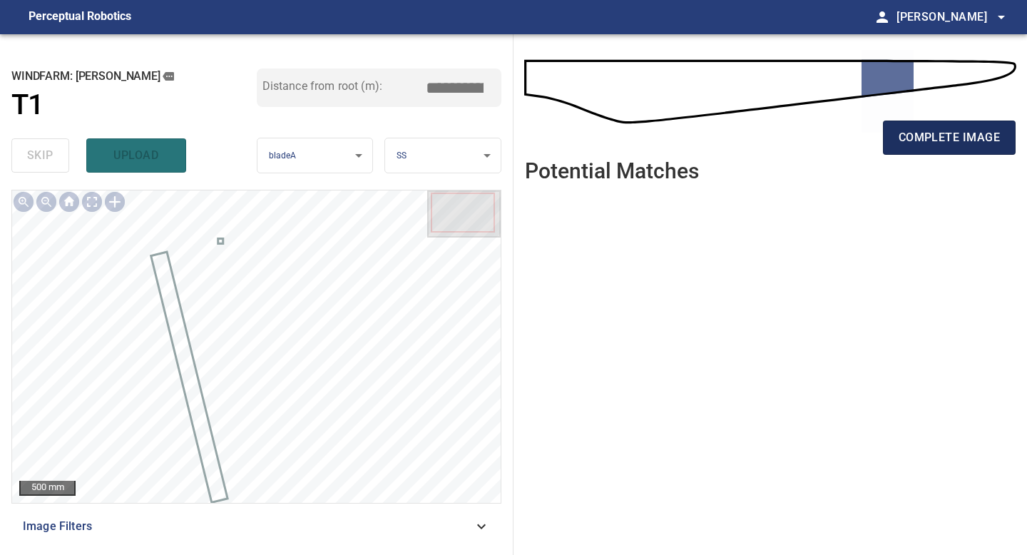
click at [917, 128] on span "complete image" at bounding box center [949, 138] width 101 height 20
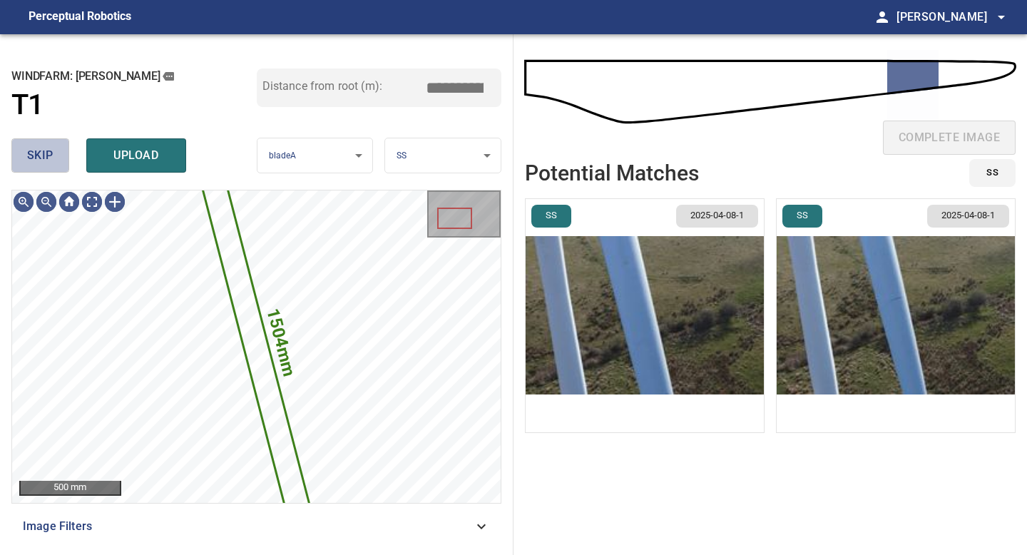
click at [31, 150] on span "skip" at bounding box center [40, 156] width 26 height 20
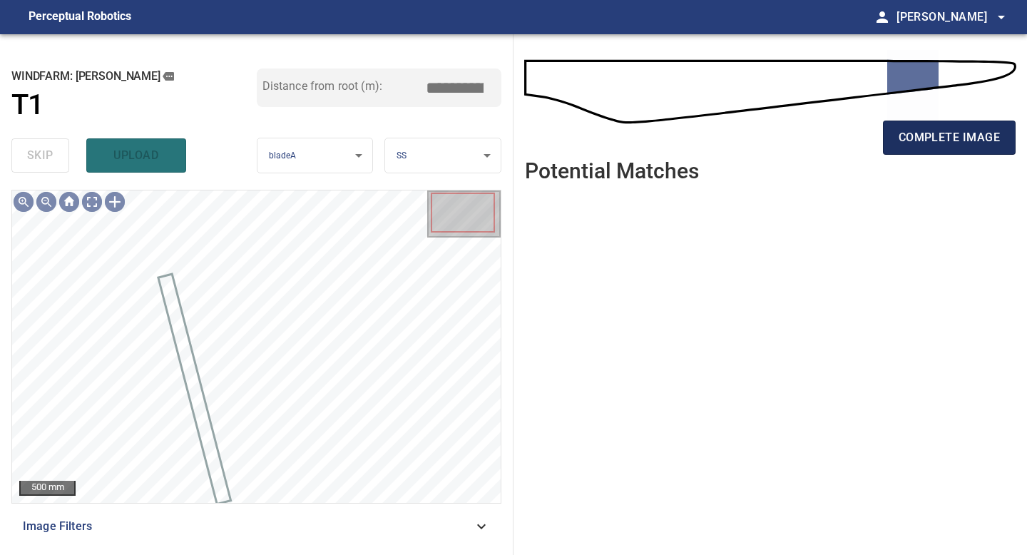
click at [927, 133] on span "complete image" at bounding box center [949, 138] width 101 height 20
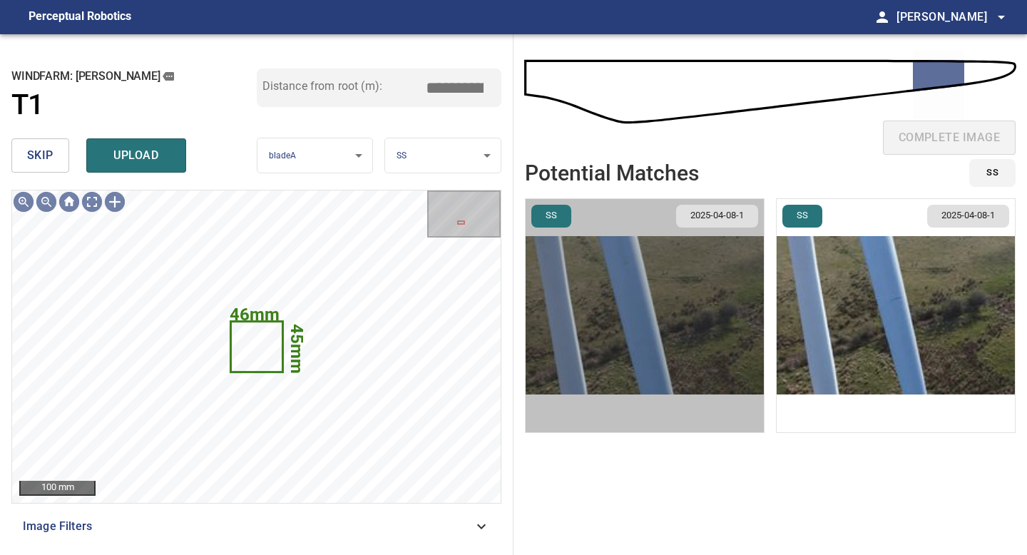
click at [689, 349] on img "button" at bounding box center [645, 315] width 238 height 233
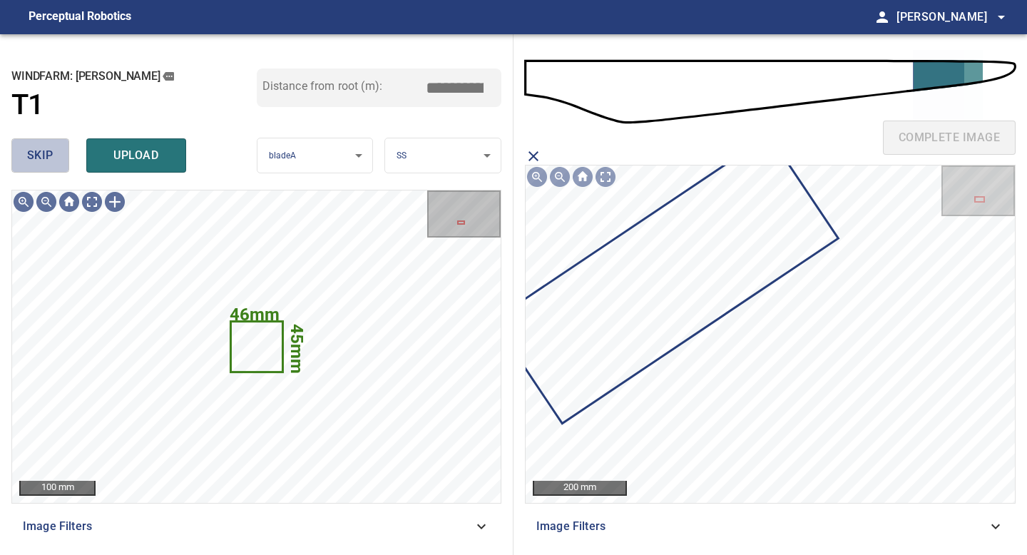
click at [58, 163] on button "skip" at bounding box center [40, 155] width 58 height 34
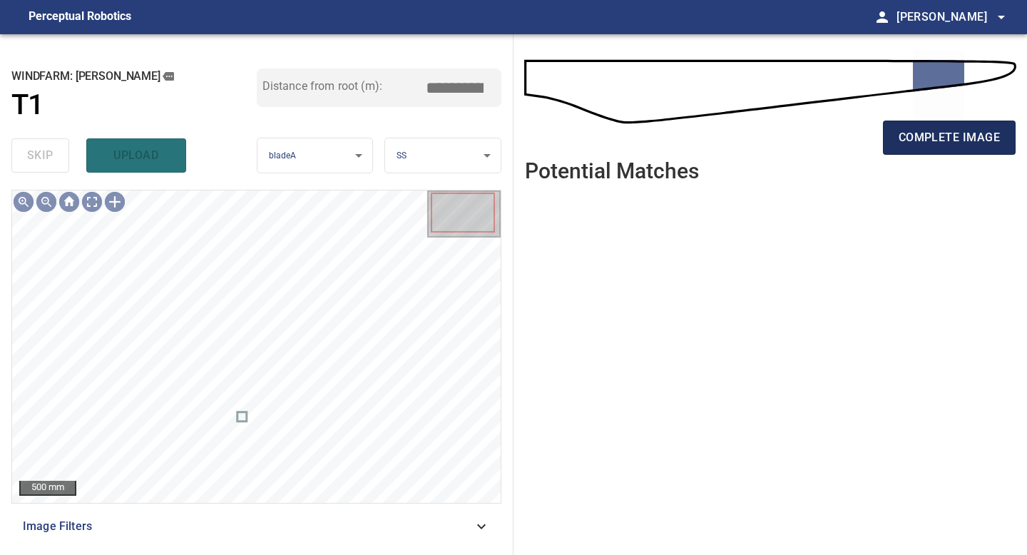
click at [914, 144] on span "complete image" at bounding box center [949, 138] width 101 height 20
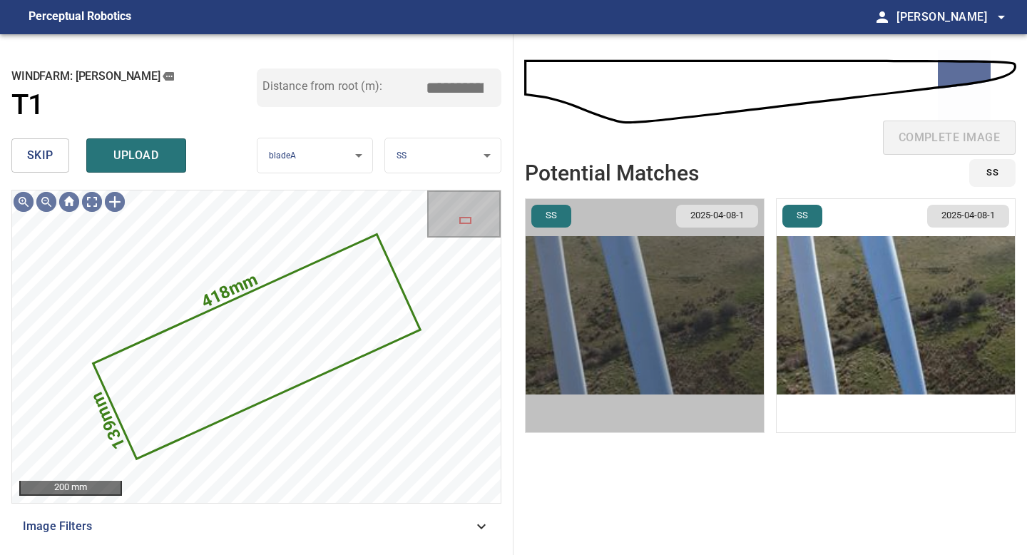
click at [688, 352] on img "button" at bounding box center [645, 315] width 238 height 233
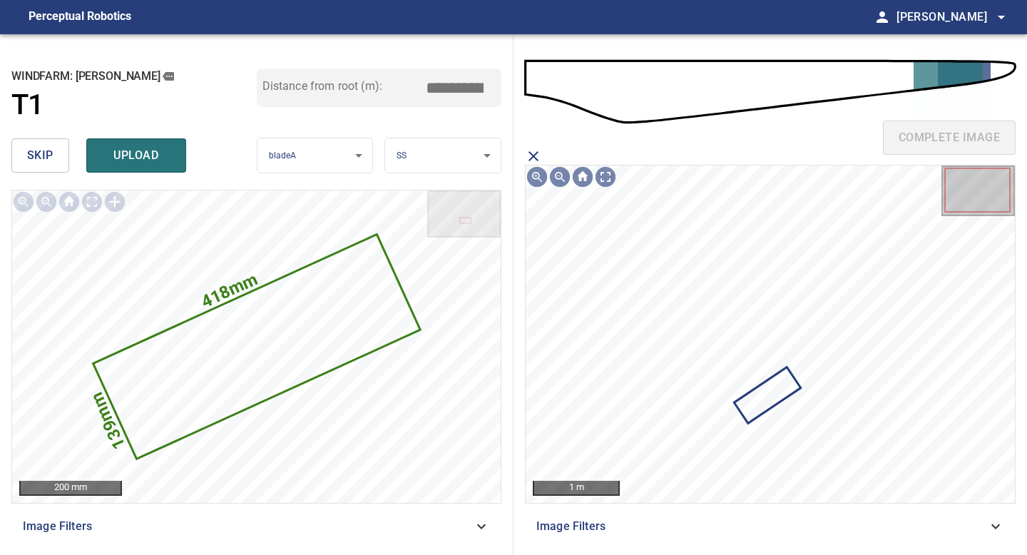
click at [770, 398] on icon at bounding box center [766, 394] width 63 height 53
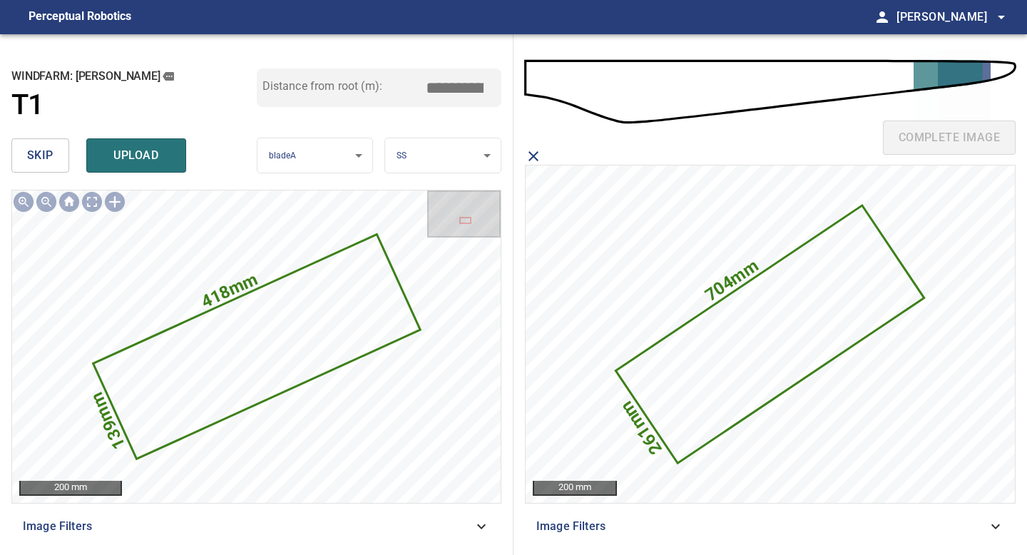
click at [531, 155] on icon "close matching imageResolution:" at bounding box center [533, 156] width 17 height 17
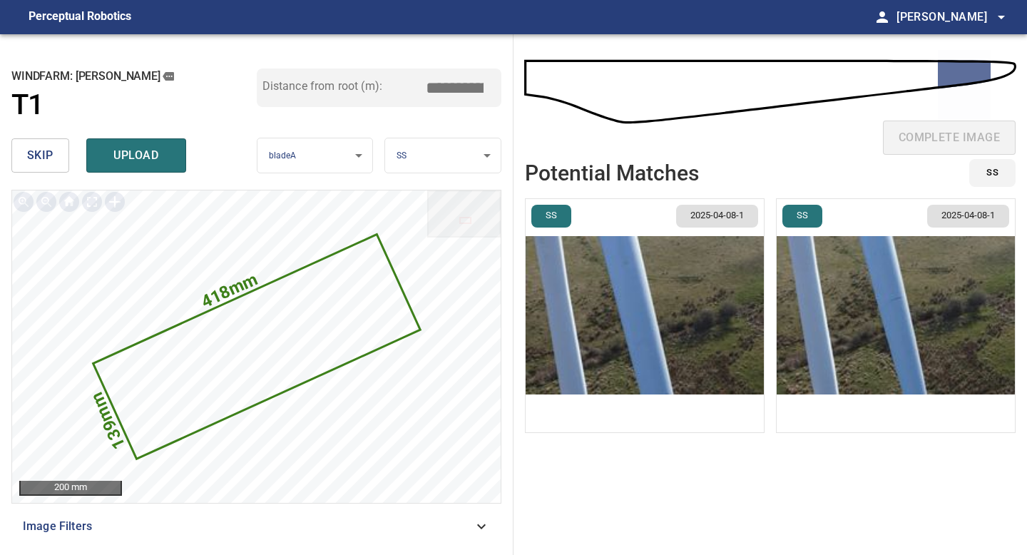
click at [854, 285] on img "button" at bounding box center [896, 315] width 238 height 233
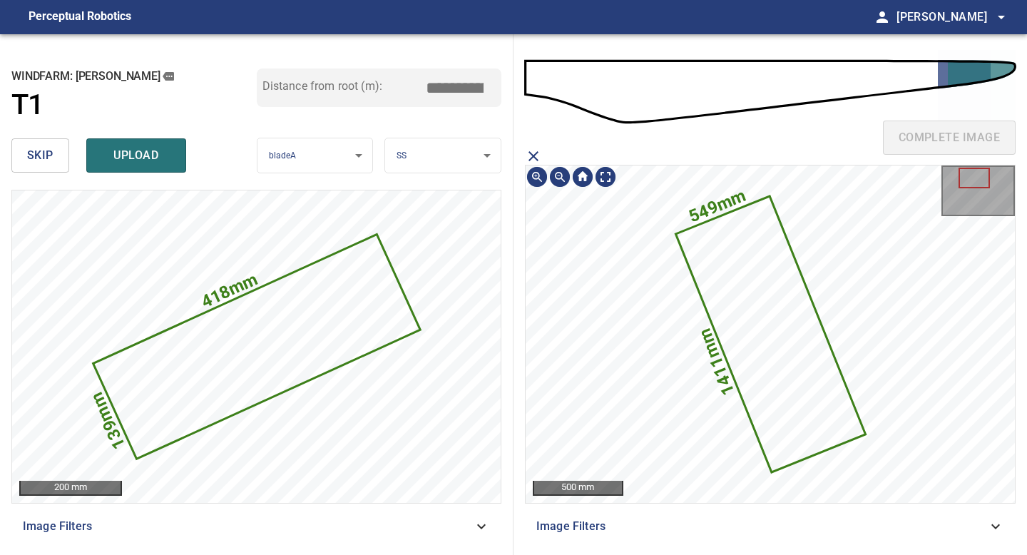
click at [758, 338] on icon at bounding box center [770, 334] width 187 height 273
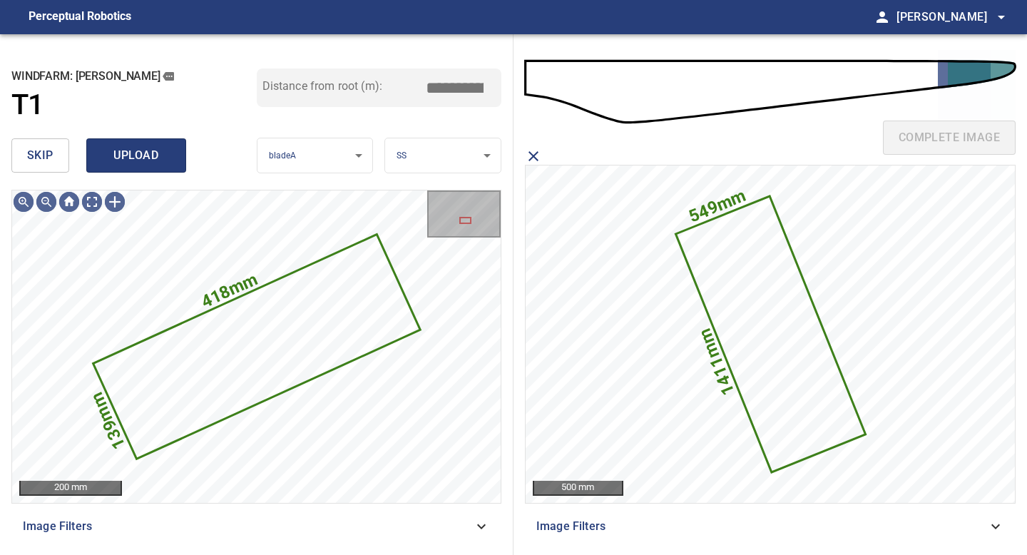
click at [130, 149] on span "upload" at bounding box center [136, 156] width 68 height 20
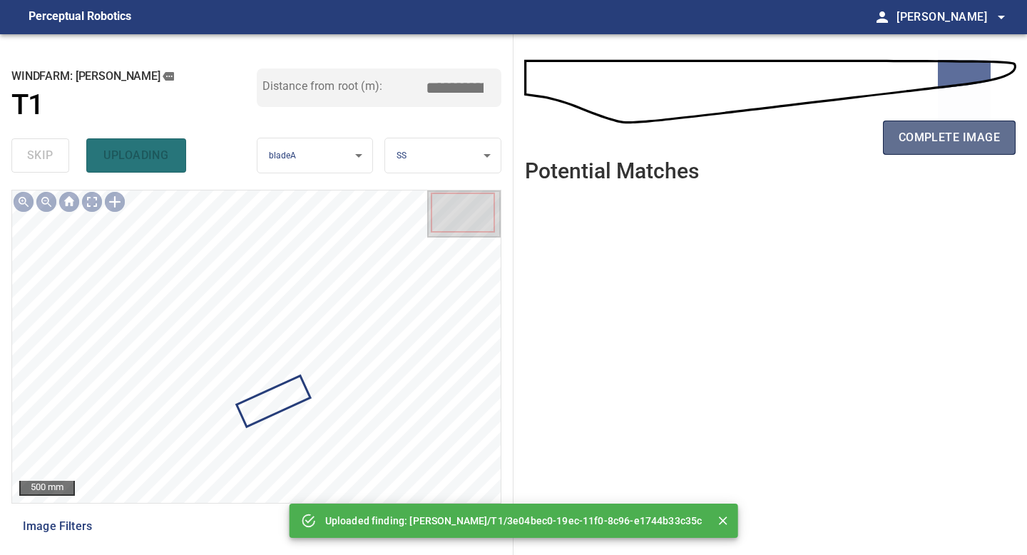
click at [936, 136] on span "complete image" at bounding box center [949, 138] width 101 height 20
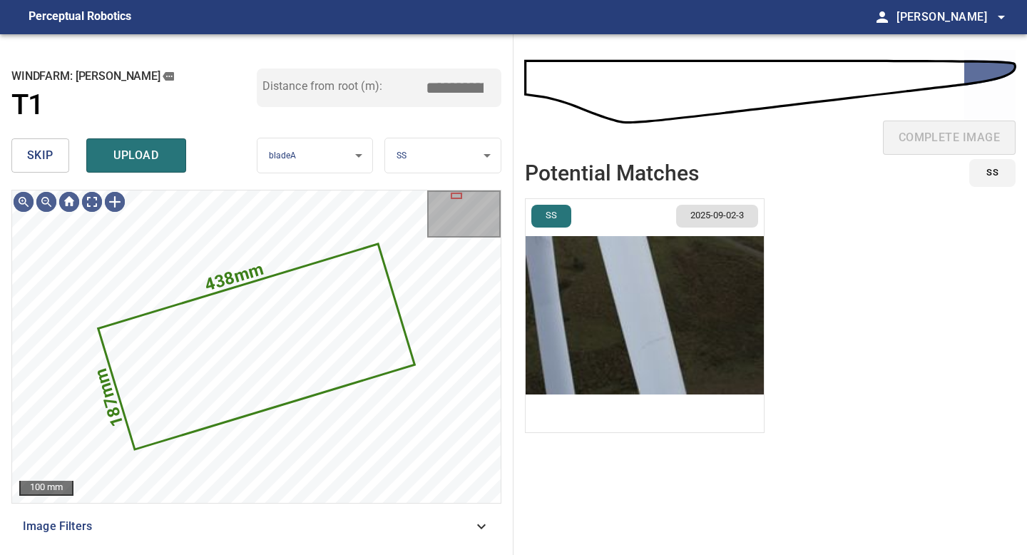
click at [36, 155] on span "skip" at bounding box center [40, 156] width 26 height 20
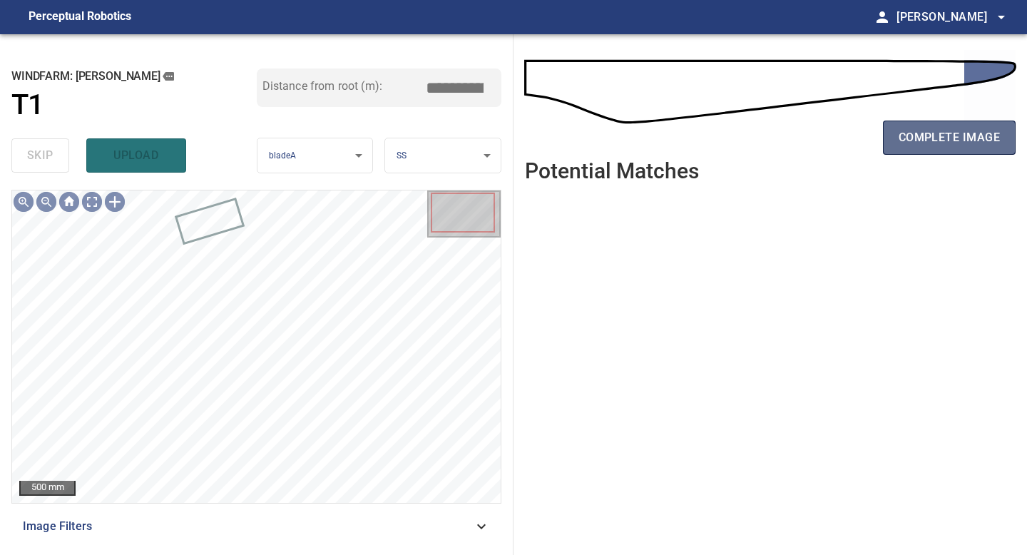
click at [917, 131] on span "complete image" at bounding box center [949, 138] width 101 height 20
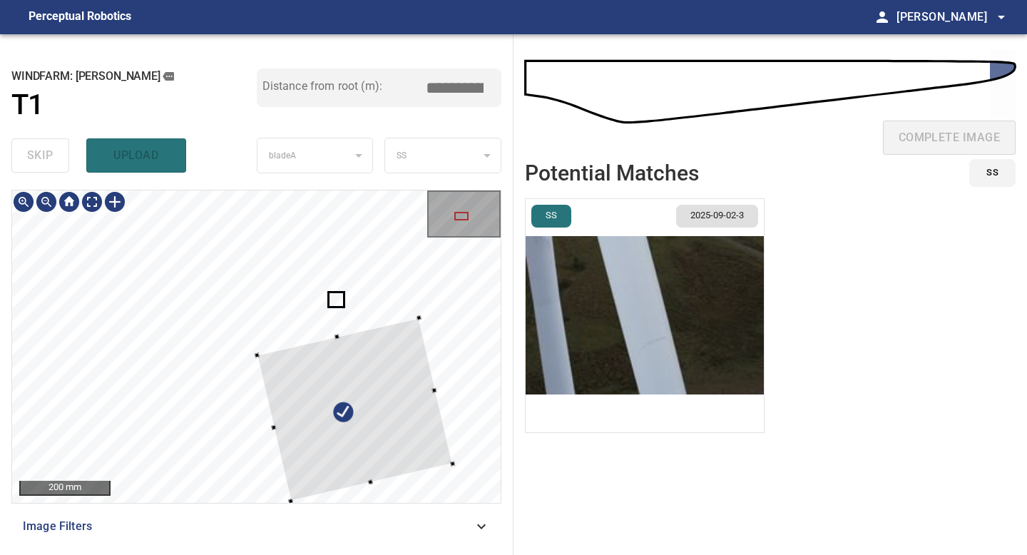
click at [403, 413] on div at bounding box center [354, 409] width 195 height 183
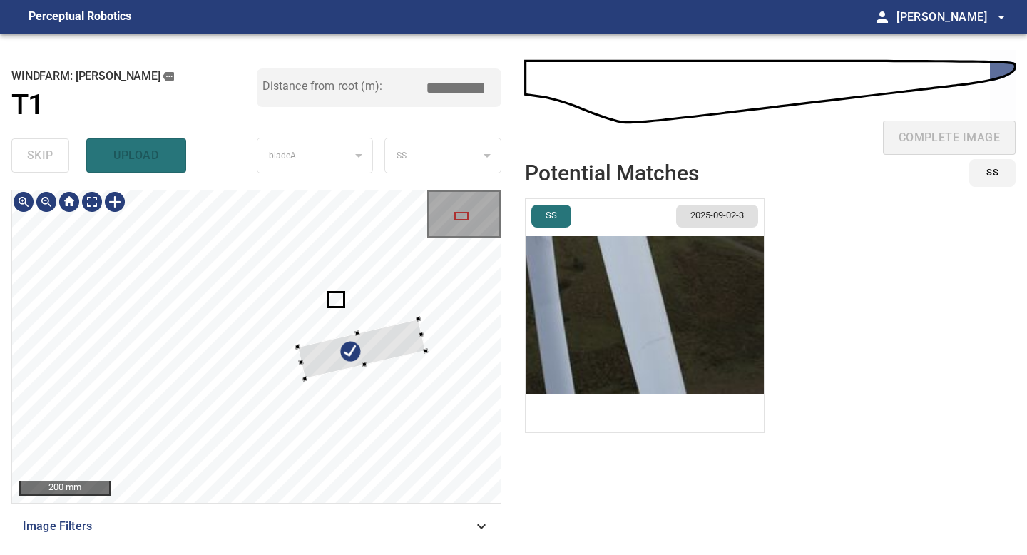
click at [304, 373] on div at bounding box center [361, 349] width 128 height 60
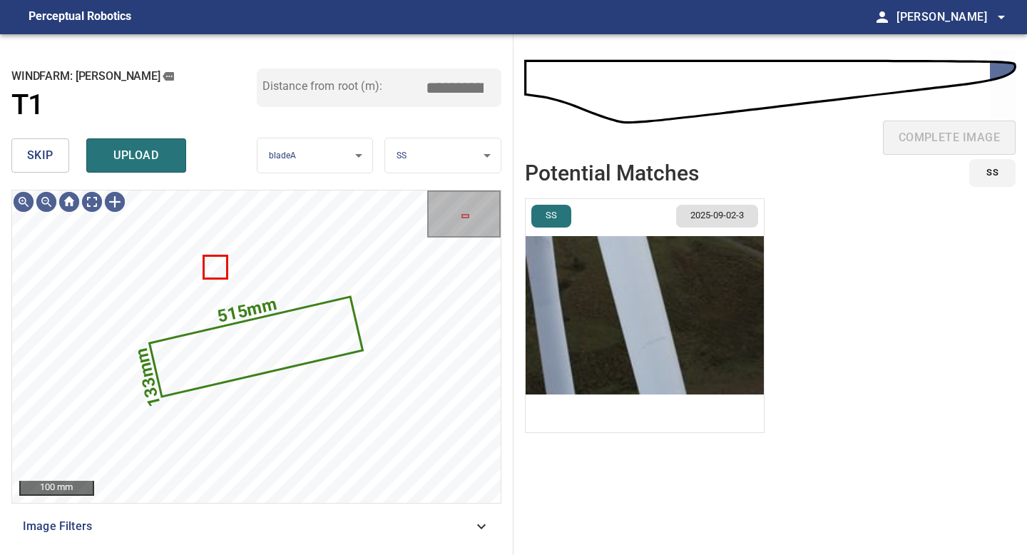
click at [429, 153] on body "**********" at bounding box center [513, 277] width 1027 height 555
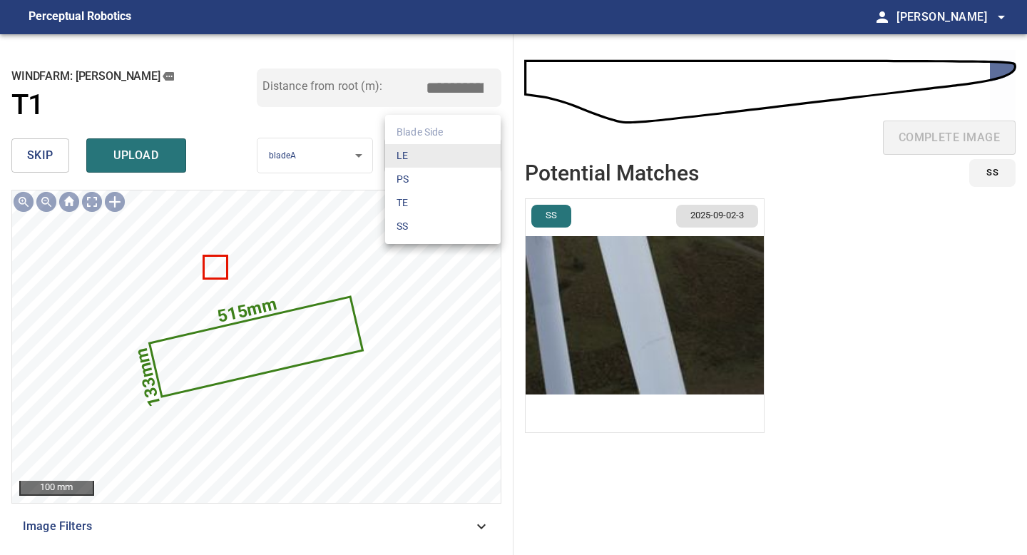
click at [427, 181] on li "PS" at bounding box center [443, 180] width 116 height 24
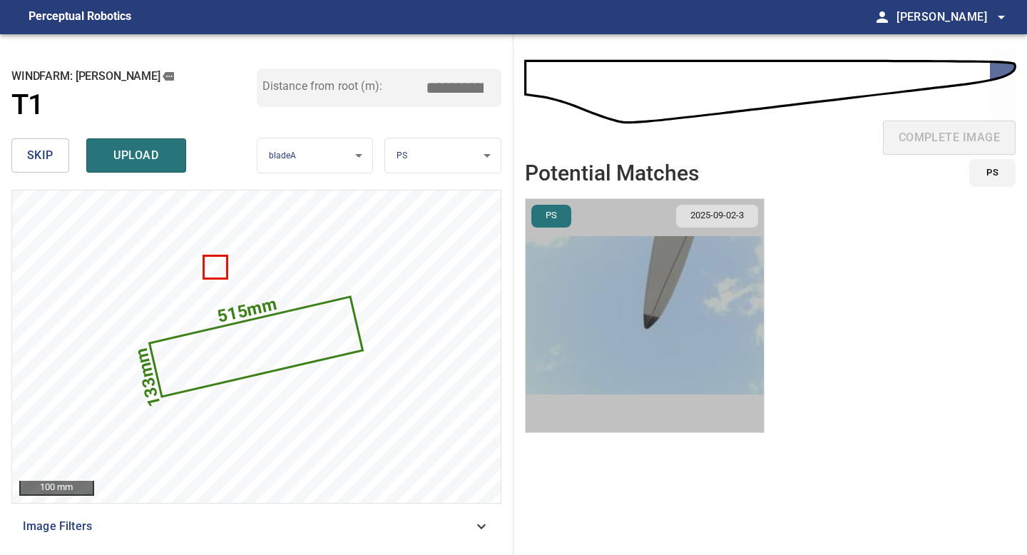
click at [690, 305] on img "button" at bounding box center [645, 315] width 238 height 233
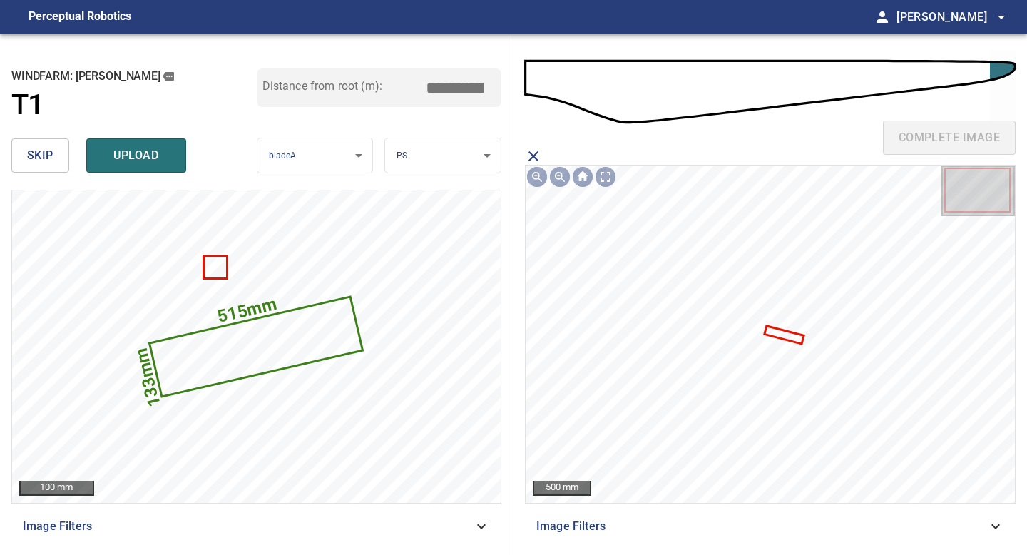
click at [783, 333] on icon at bounding box center [784, 334] width 37 height 15
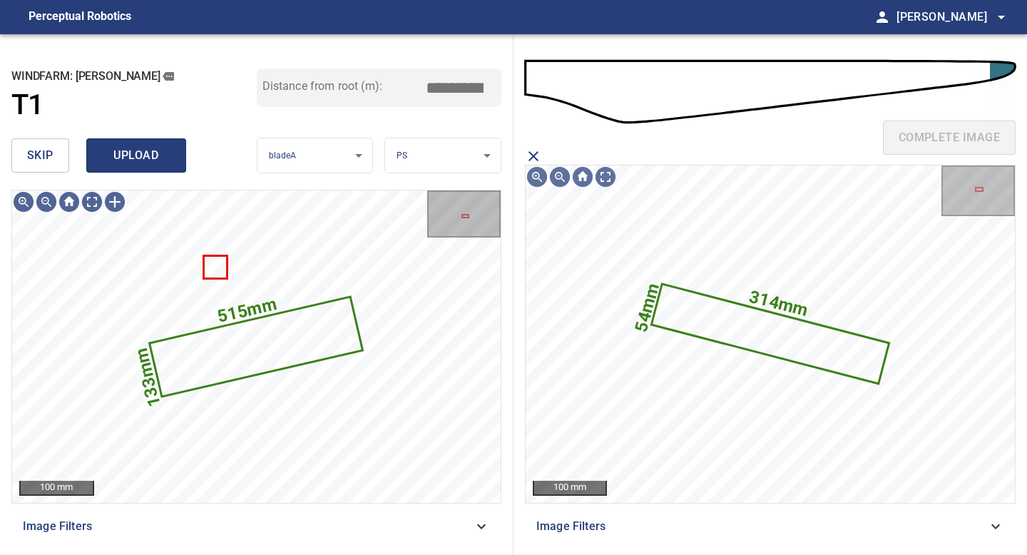
click at [139, 163] on span "upload" at bounding box center [136, 156] width 68 height 20
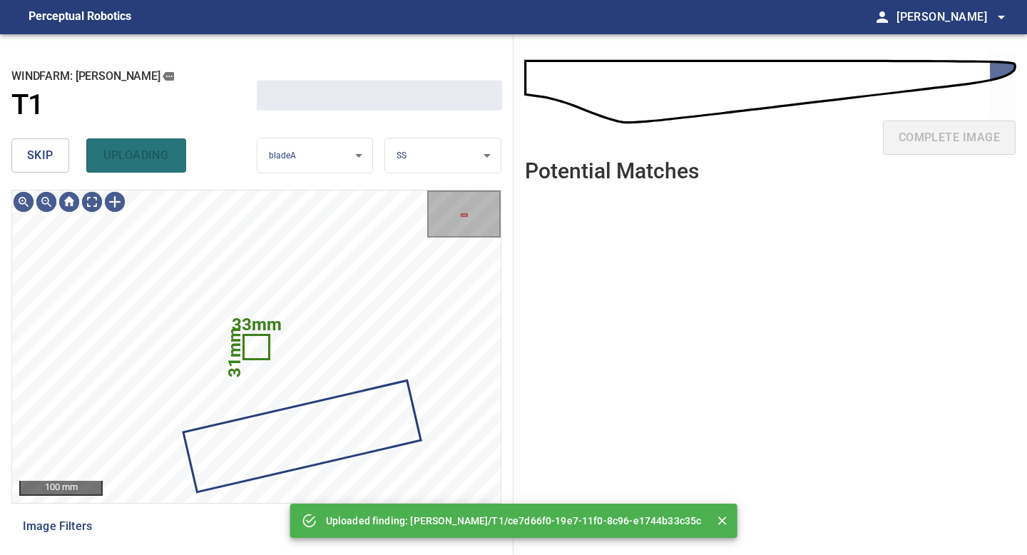
click at [43, 155] on span "skip" at bounding box center [40, 156] width 26 height 20
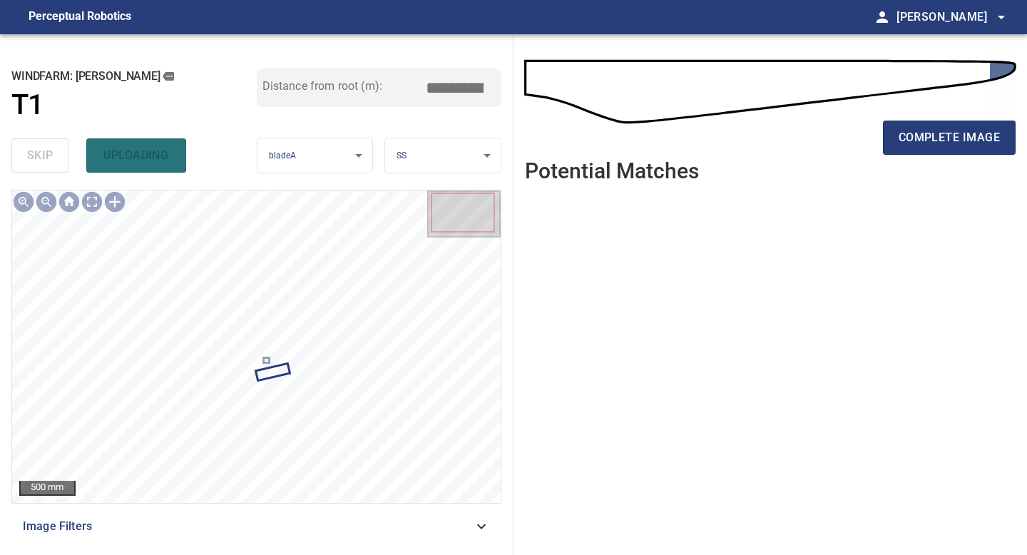
click at [944, 155] on div "complete image" at bounding box center [770, 143] width 491 height 57
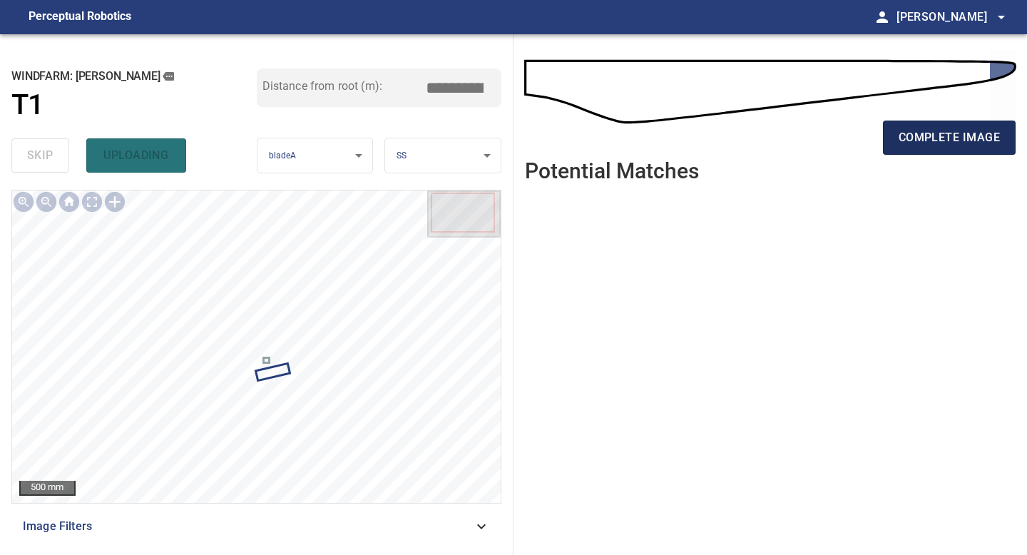
click at [945, 149] on button "complete image" at bounding box center [949, 138] width 133 height 34
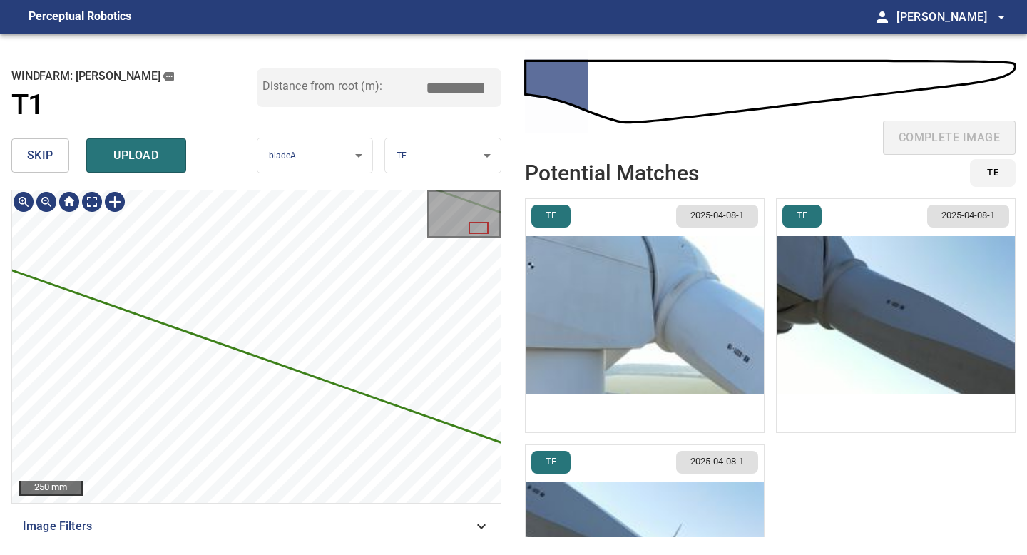
click at [615, 351] on img "button" at bounding box center [645, 315] width 238 height 233
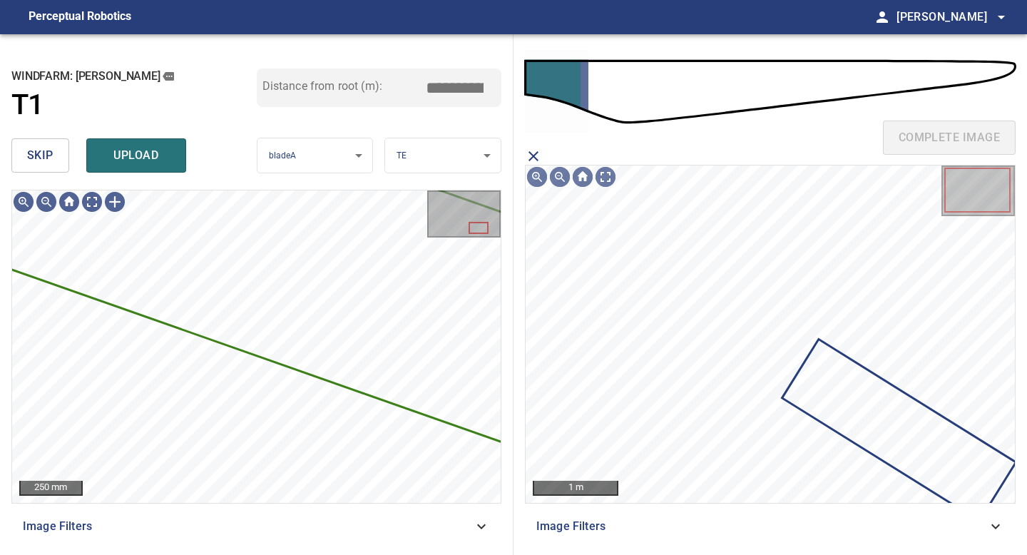
click at [834, 412] on icon at bounding box center [899, 430] width 231 height 179
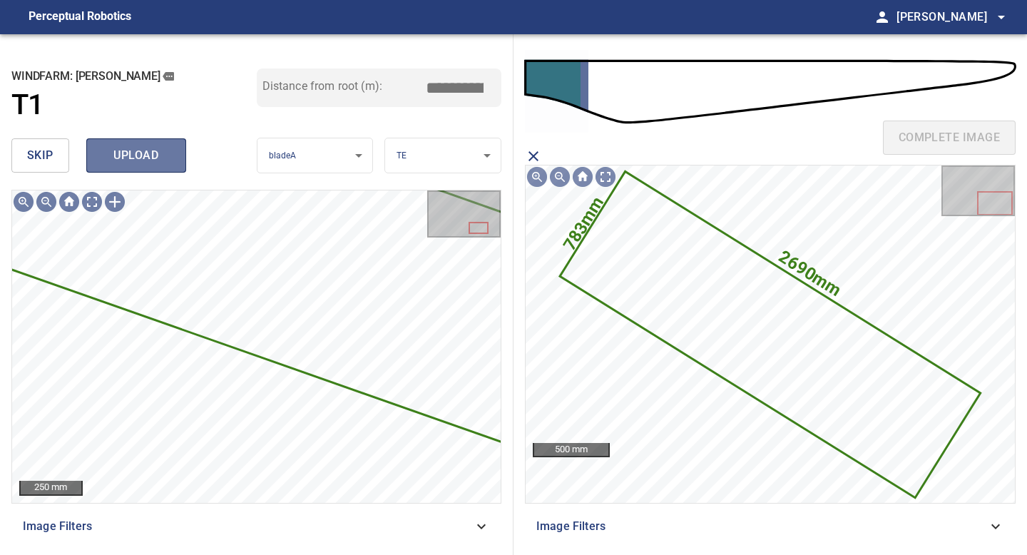
click at [144, 165] on button "upload" at bounding box center [136, 155] width 100 height 34
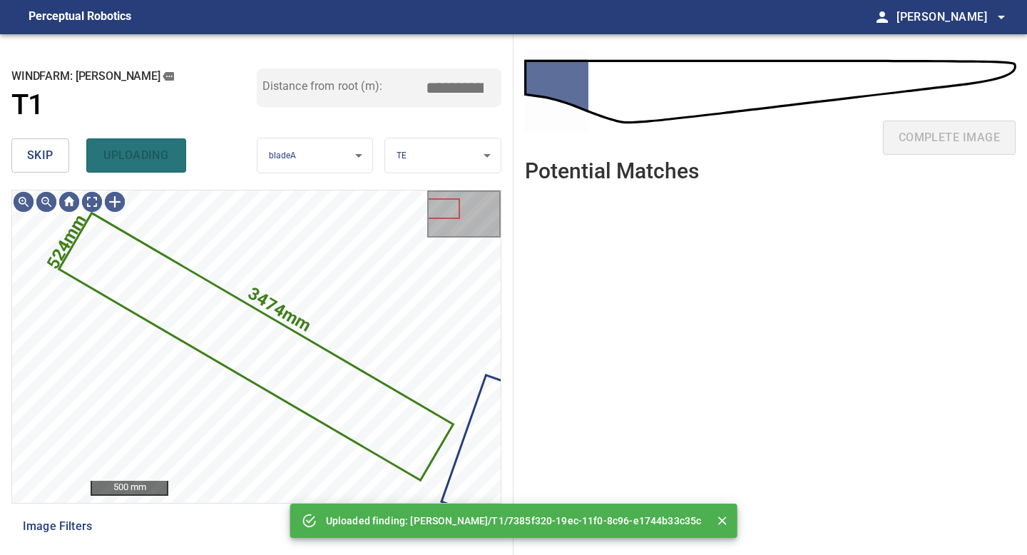
click at [51, 155] on span "skip" at bounding box center [40, 156] width 26 height 20
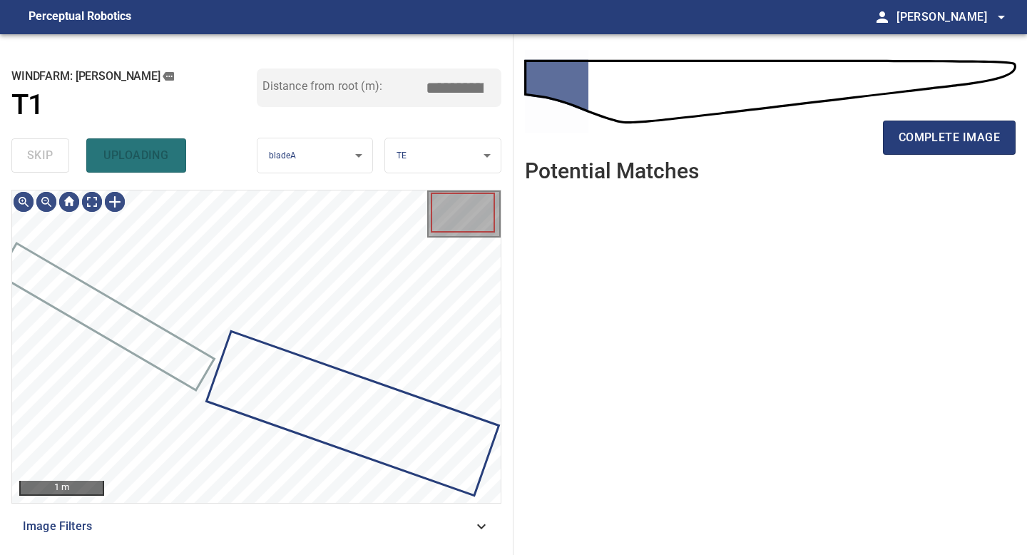
click at [51, 155] on div "skip uploading" at bounding box center [133, 156] width 245 height 46
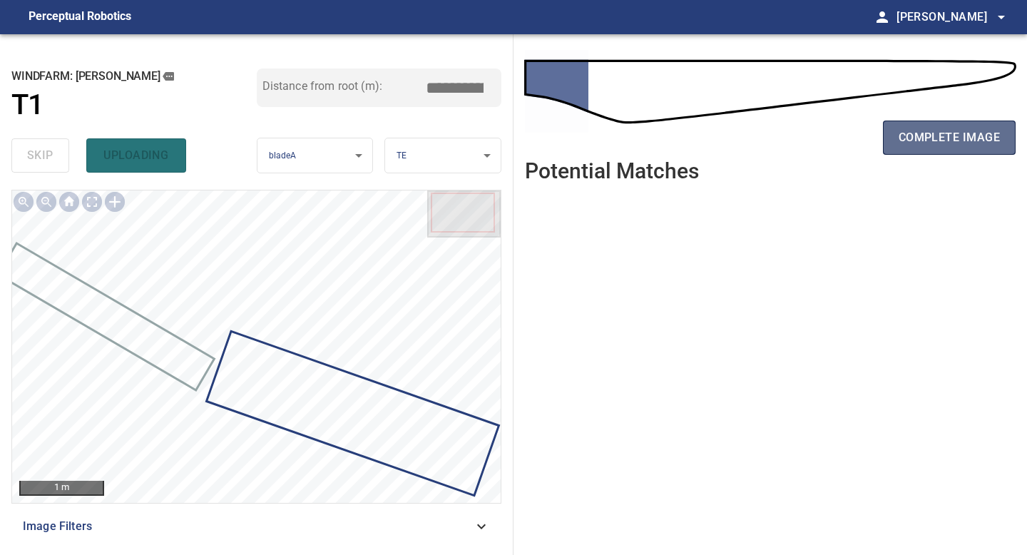
click at [949, 122] on button "complete image" at bounding box center [949, 138] width 133 height 34
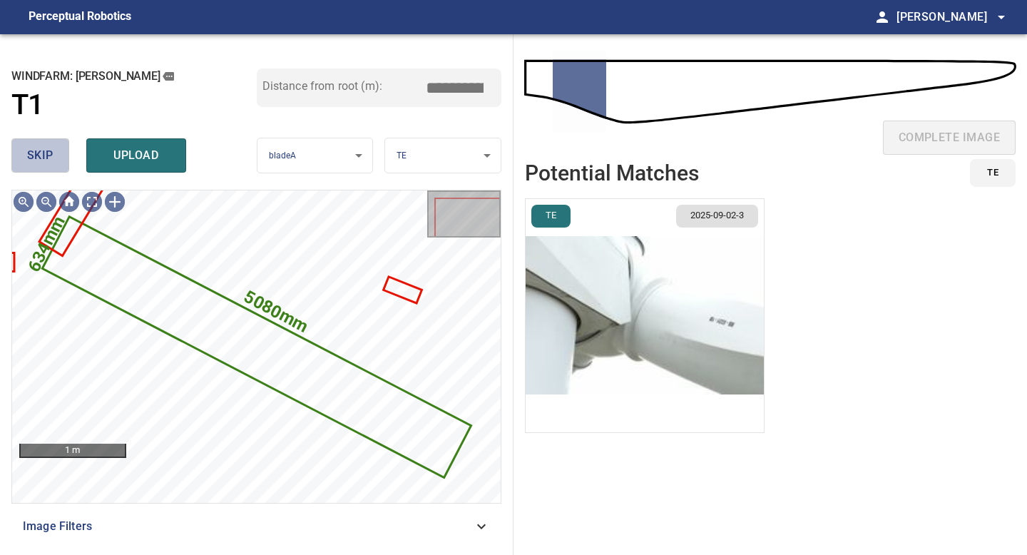
click at [51, 153] on span "skip" at bounding box center [40, 156] width 26 height 20
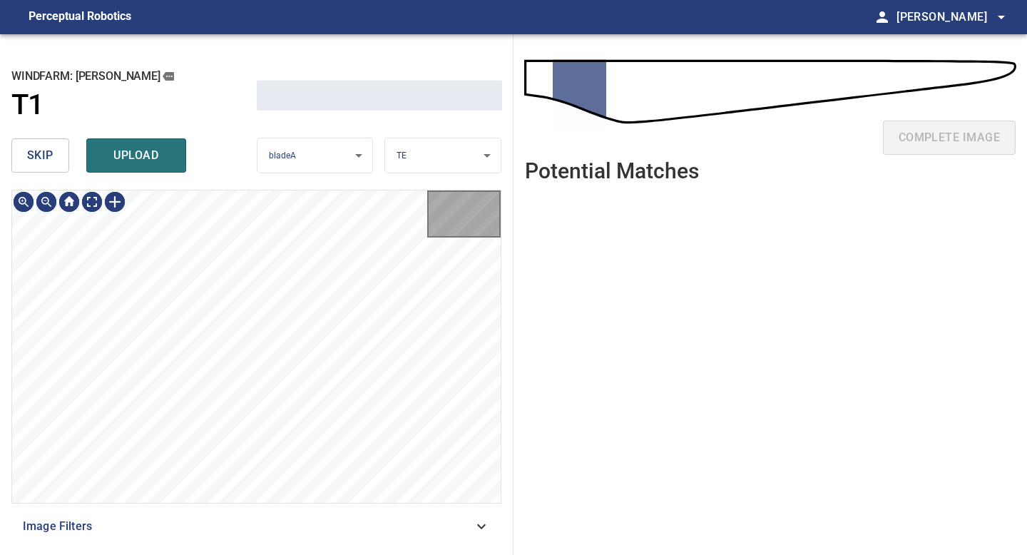
click at [51, 153] on span "skip" at bounding box center [40, 156] width 26 height 20
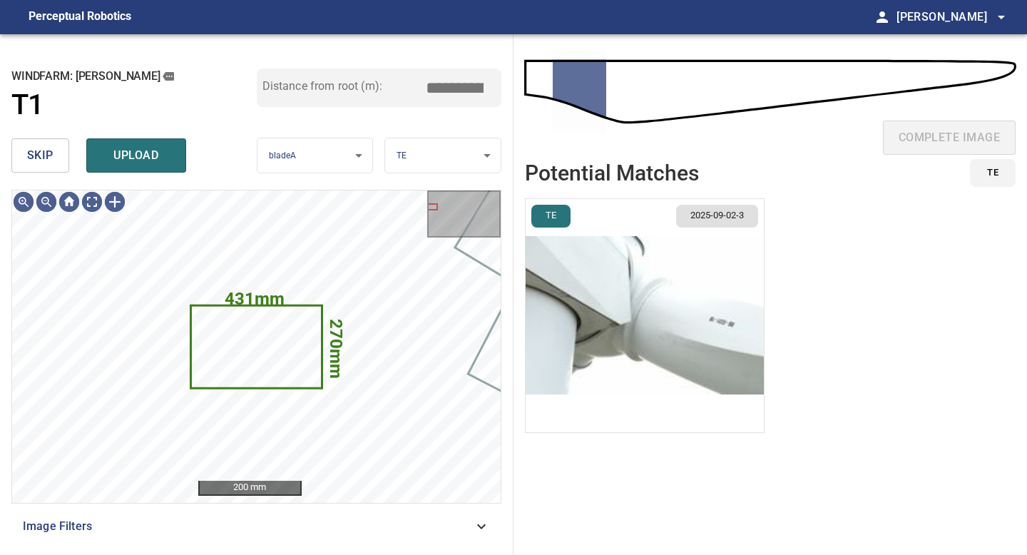
type input "****"
click at [58, 155] on button "skip" at bounding box center [40, 155] width 58 height 34
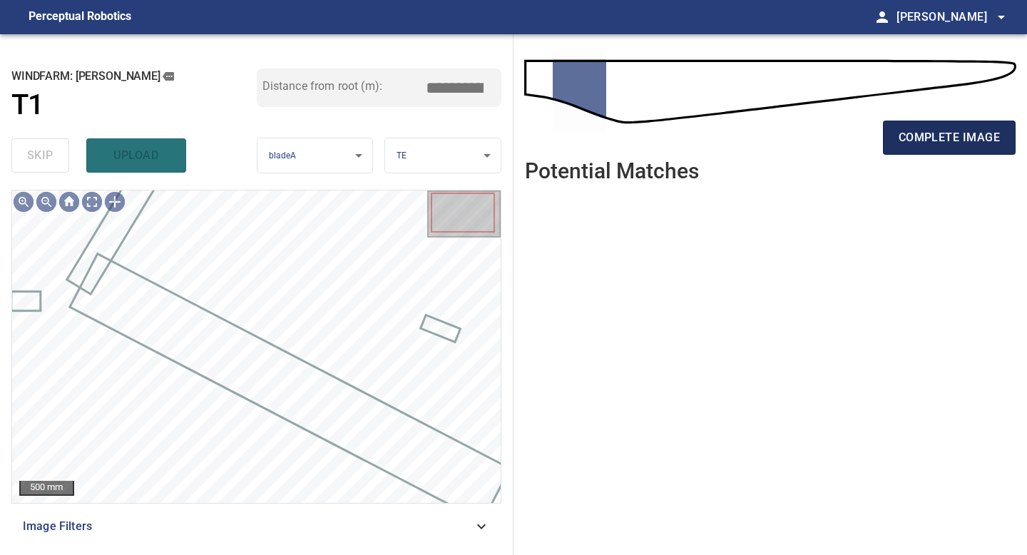
click at [929, 136] on span "complete image" at bounding box center [949, 138] width 101 height 20
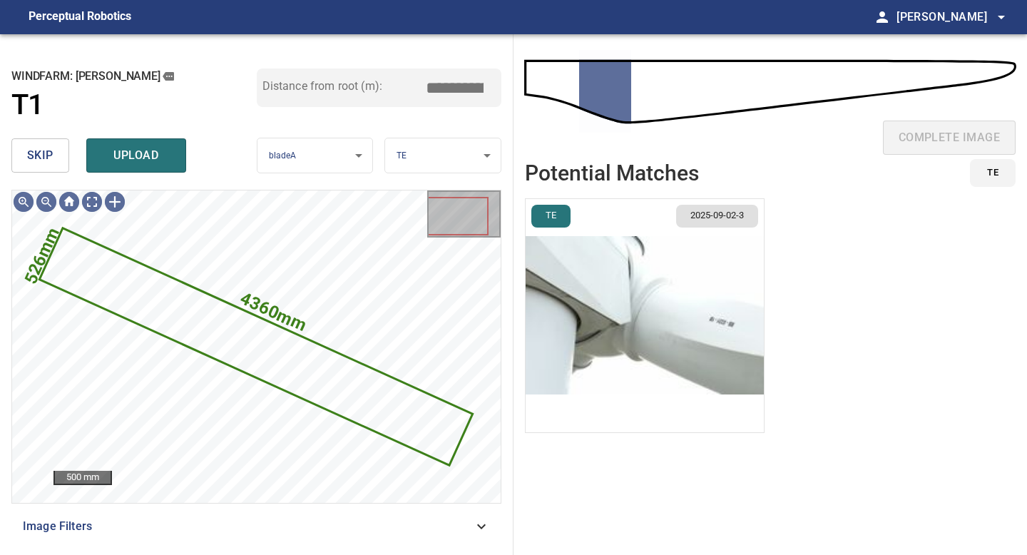
click at [641, 362] on img "button" at bounding box center [645, 315] width 238 height 233
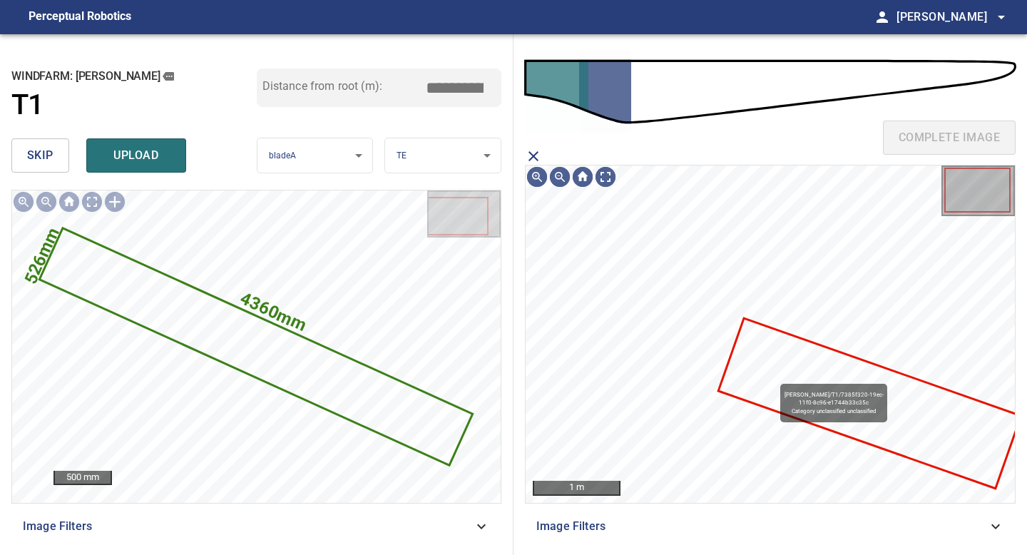
click at [774, 377] on icon at bounding box center [870, 403] width 300 height 167
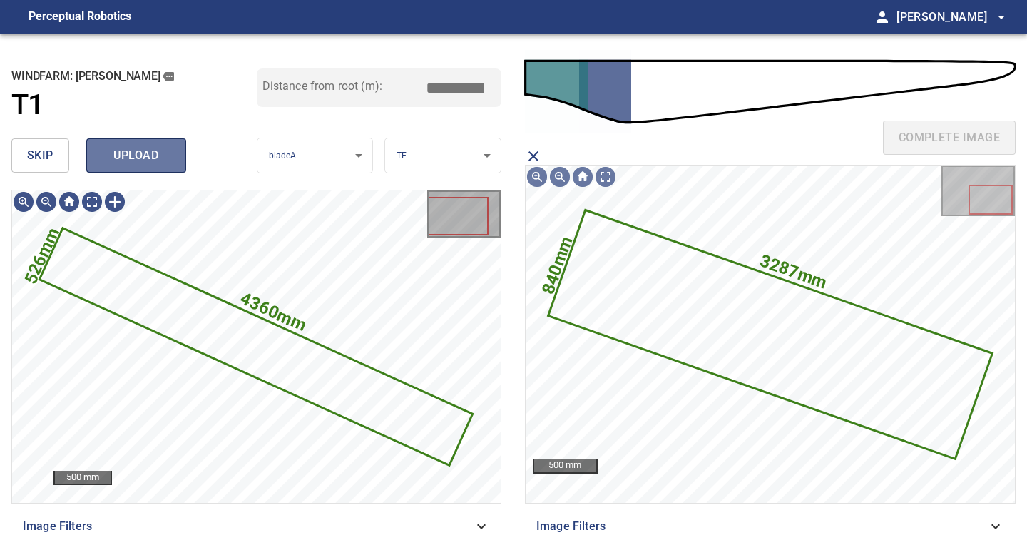
click at [138, 152] on span "upload" at bounding box center [136, 156] width 68 height 20
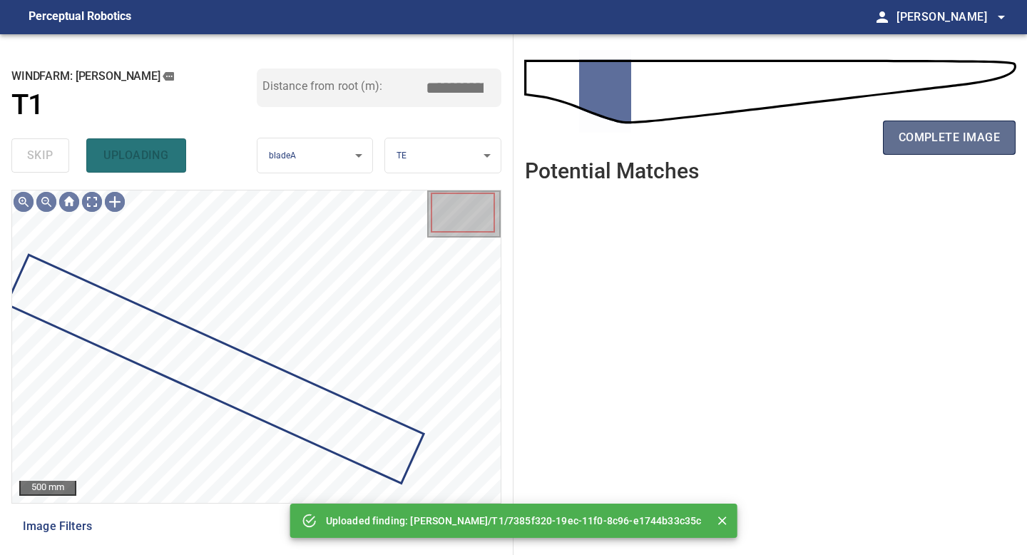
click at [951, 141] on span "complete image" at bounding box center [949, 138] width 101 height 20
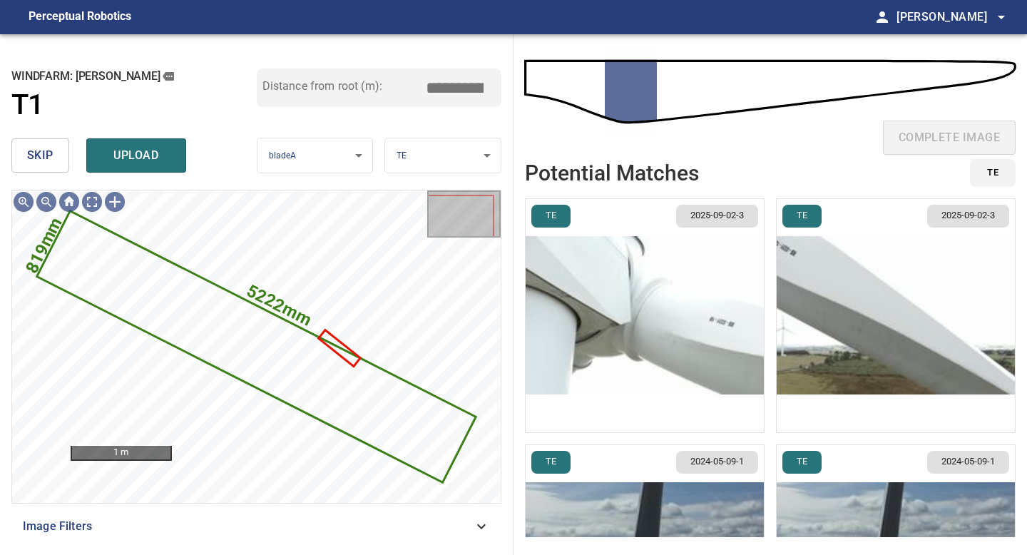
click at [48, 148] on span "skip" at bounding box center [40, 156] width 26 height 20
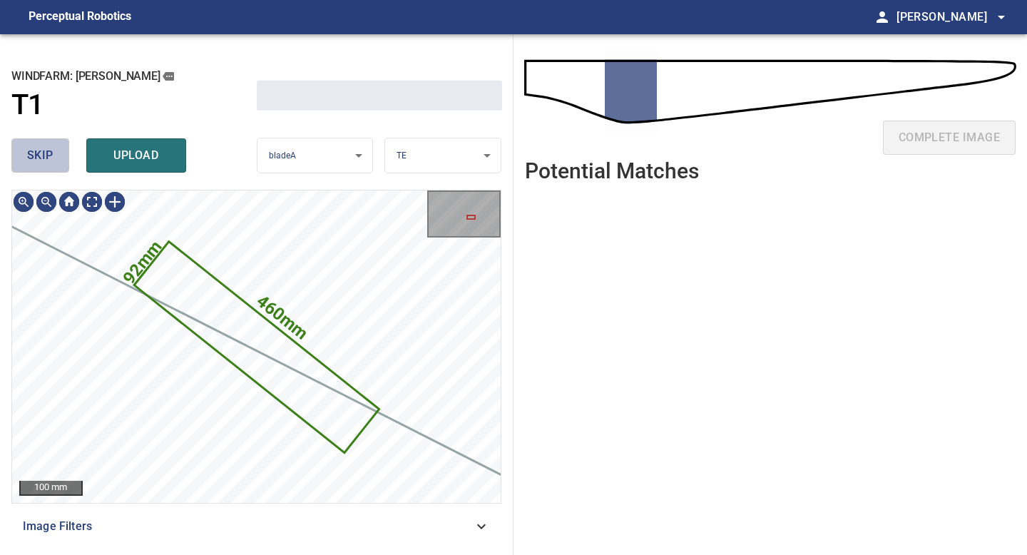
click at [48, 148] on span "skip" at bounding box center [40, 156] width 26 height 20
click at [48, 148] on div "skip upload" at bounding box center [133, 156] width 245 height 46
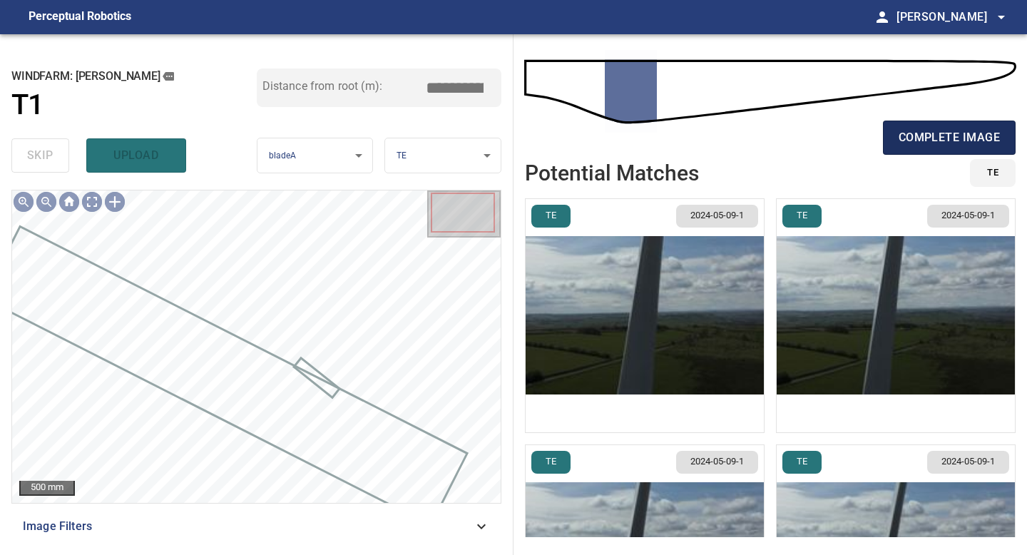
click at [919, 129] on span "complete image" at bounding box center [949, 138] width 101 height 20
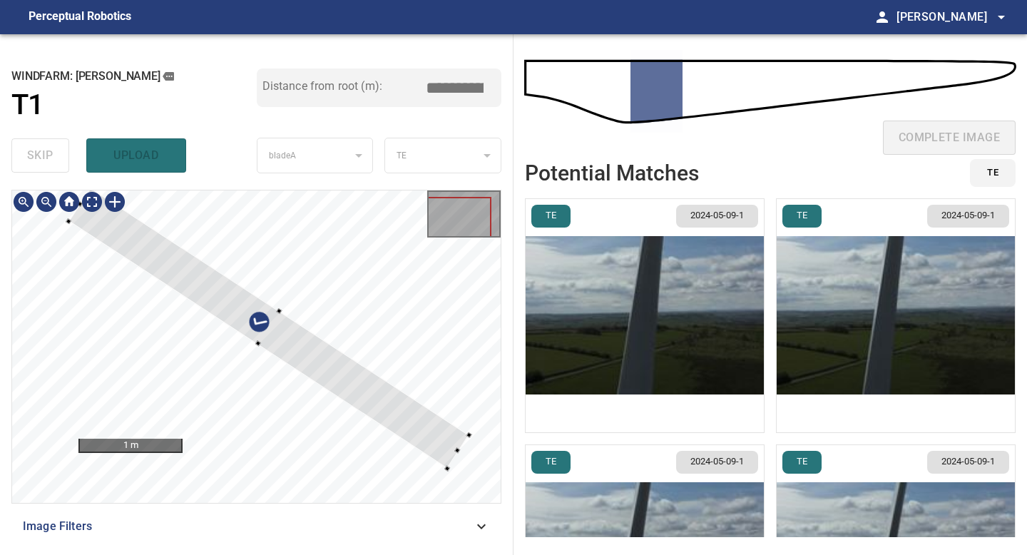
click at [304, 370] on div at bounding box center [268, 328] width 400 height 280
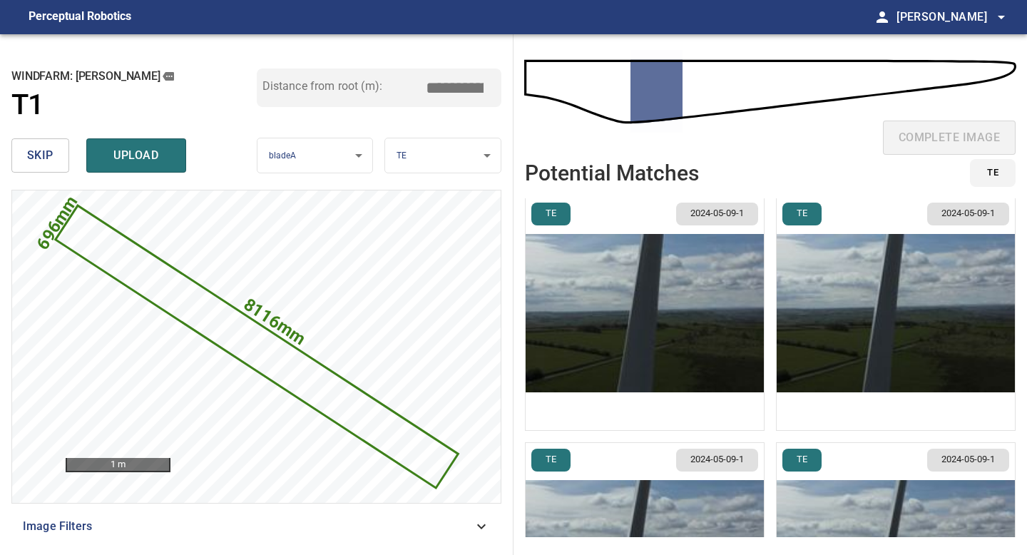
scroll to position [0, 0]
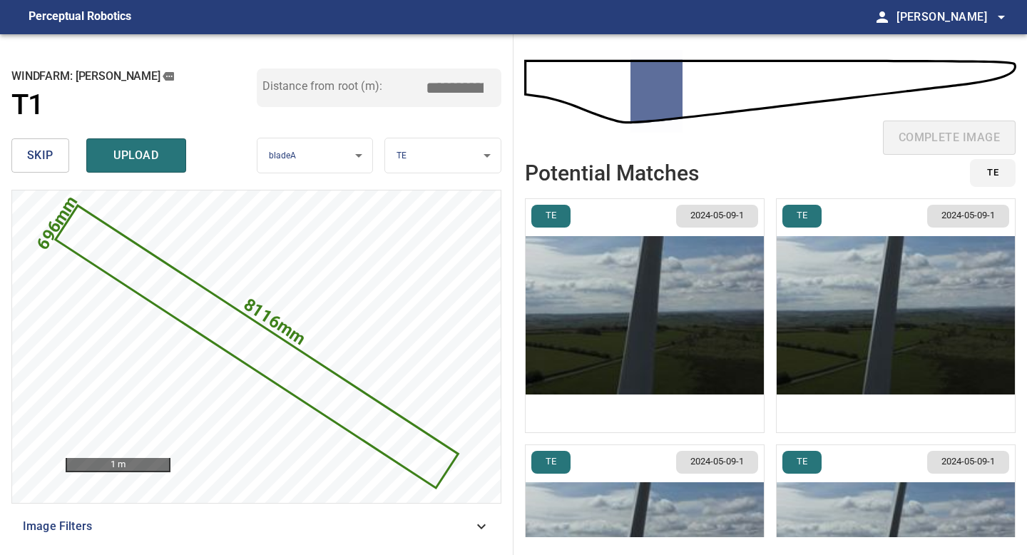
click at [701, 346] on img "button" at bounding box center [645, 315] width 238 height 233
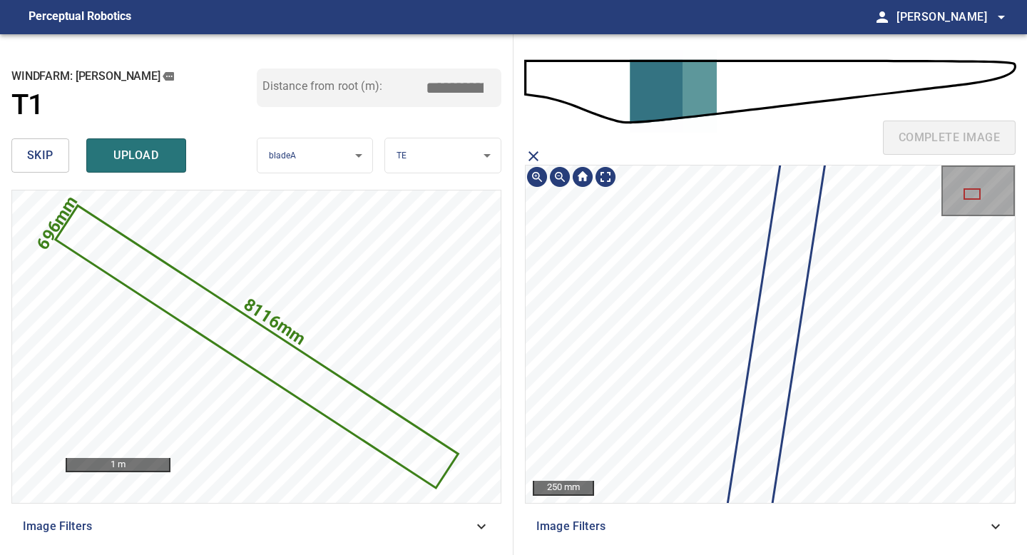
click at [773, 374] on icon at bounding box center [806, 141] width 197 height 1006
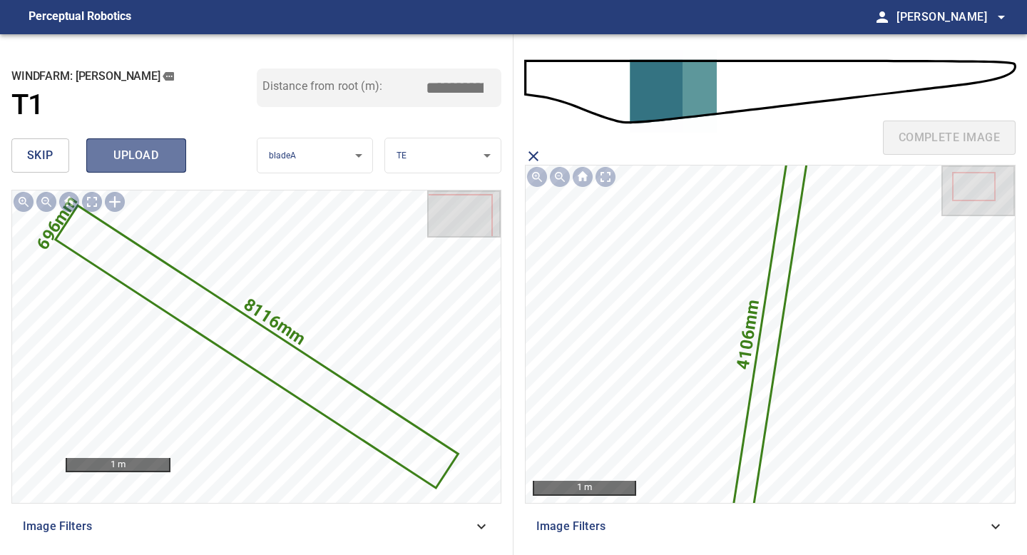
click at [150, 152] on span "upload" at bounding box center [136, 156] width 68 height 20
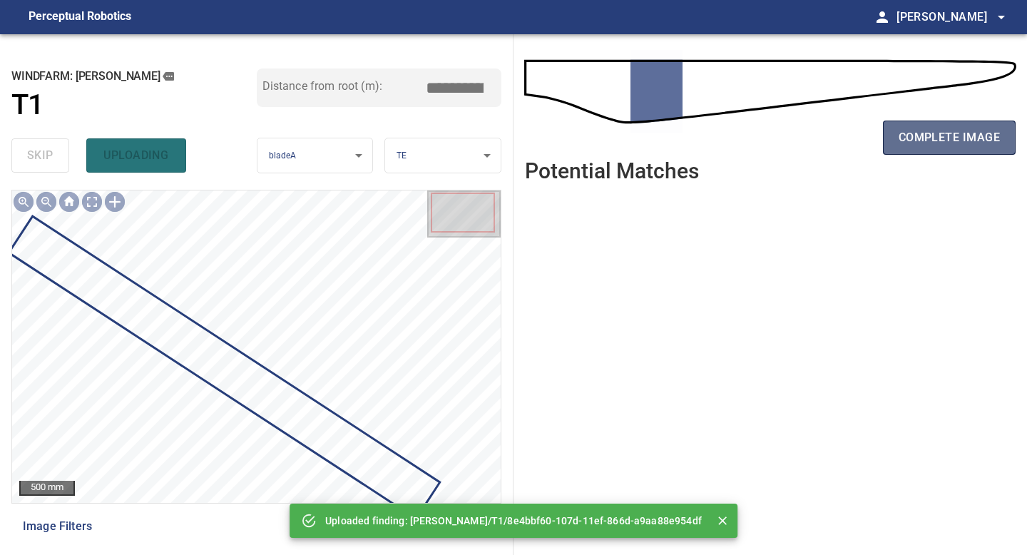
click at [922, 129] on span "complete image" at bounding box center [949, 138] width 101 height 20
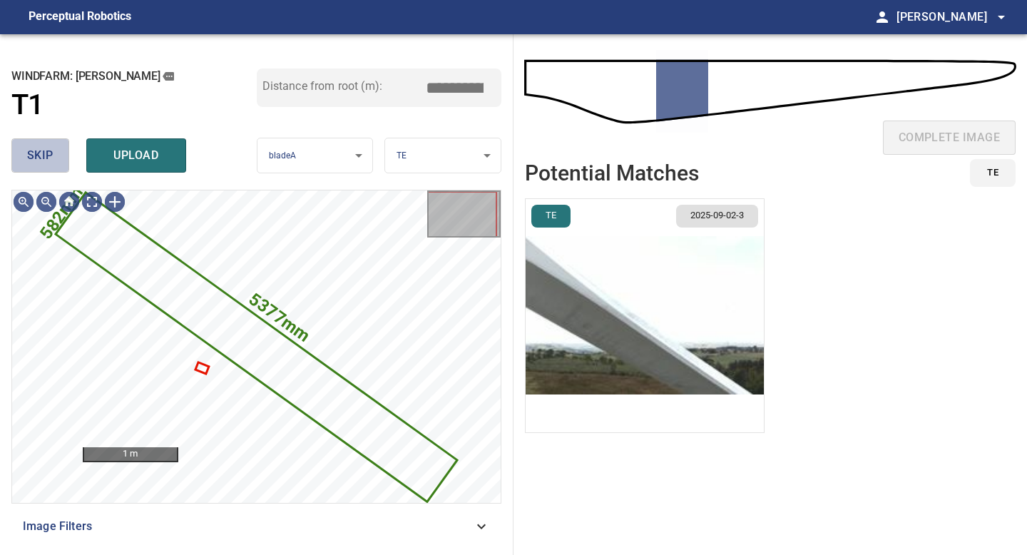
click at [49, 155] on span "skip" at bounding box center [40, 156] width 26 height 20
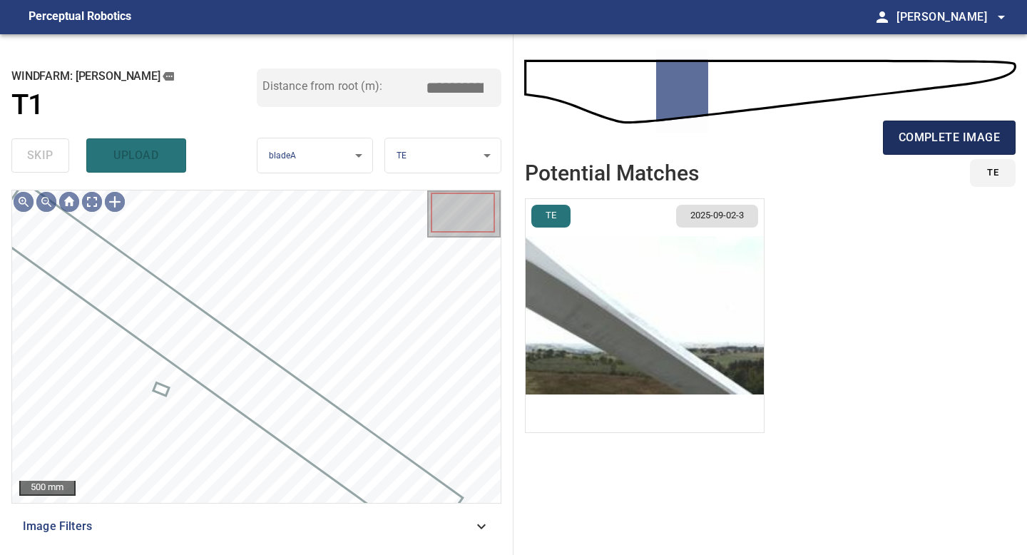
click at [932, 124] on button "complete image" at bounding box center [949, 138] width 133 height 34
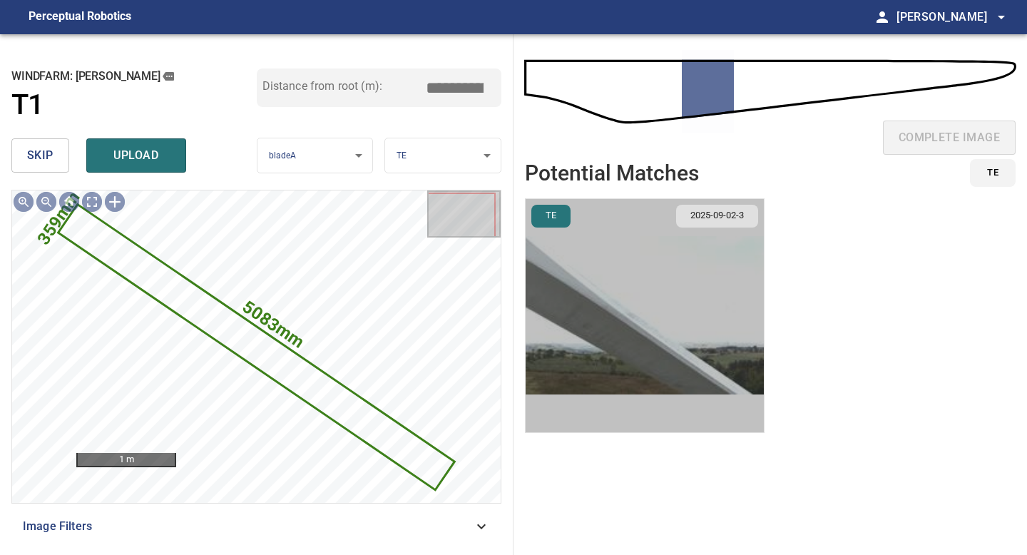
click at [569, 254] on img "button" at bounding box center [645, 315] width 238 height 233
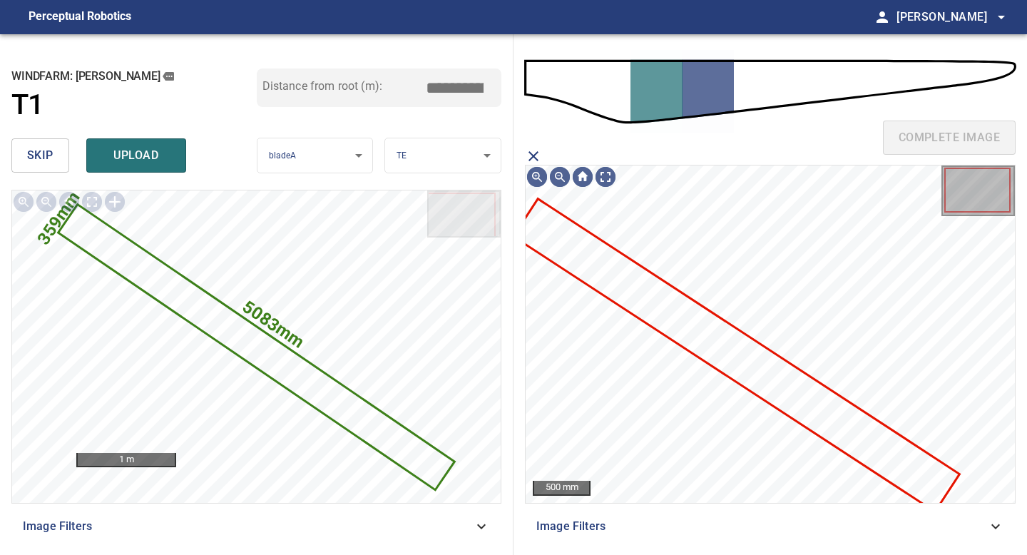
click at [693, 325] on icon at bounding box center [737, 355] width 444 height 310
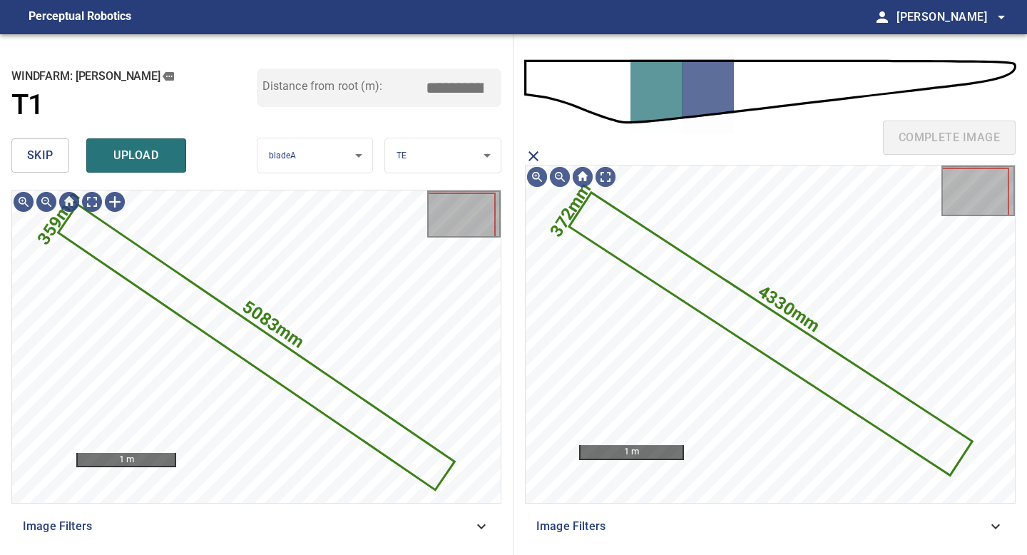
click at [141, 146] on span "upload" at bounding box center [136, 156] width 68 height 20
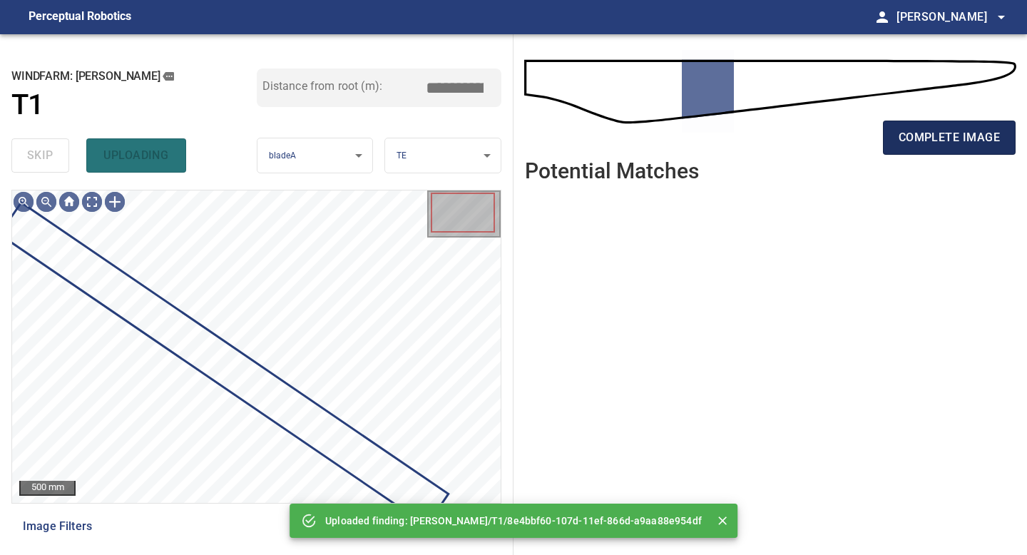
click at [956, 145] on span "complete image" at bounding box center [949, 138] width 101 height 20
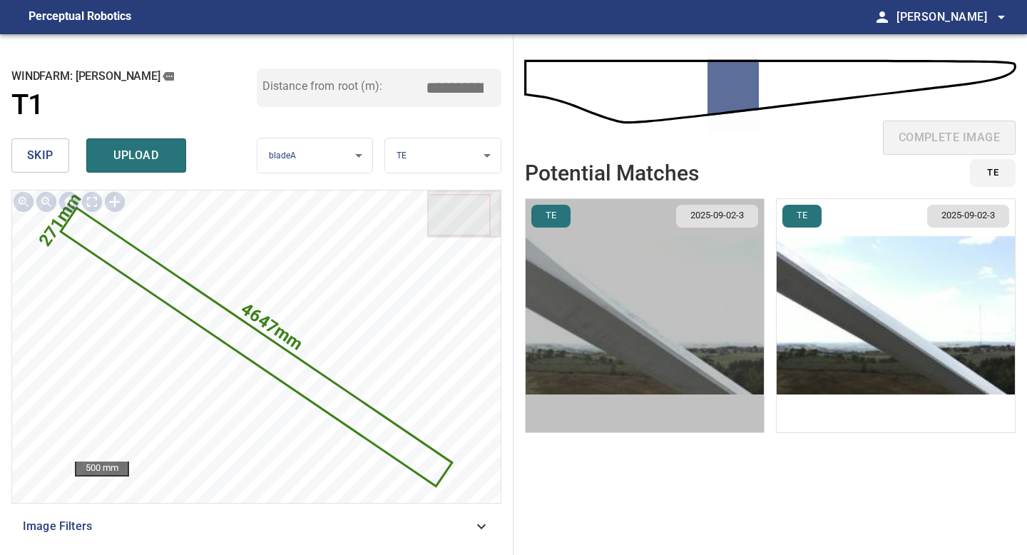
click at [666, 352] on img "button" at bounding box center [645, 315] width 238 height 233
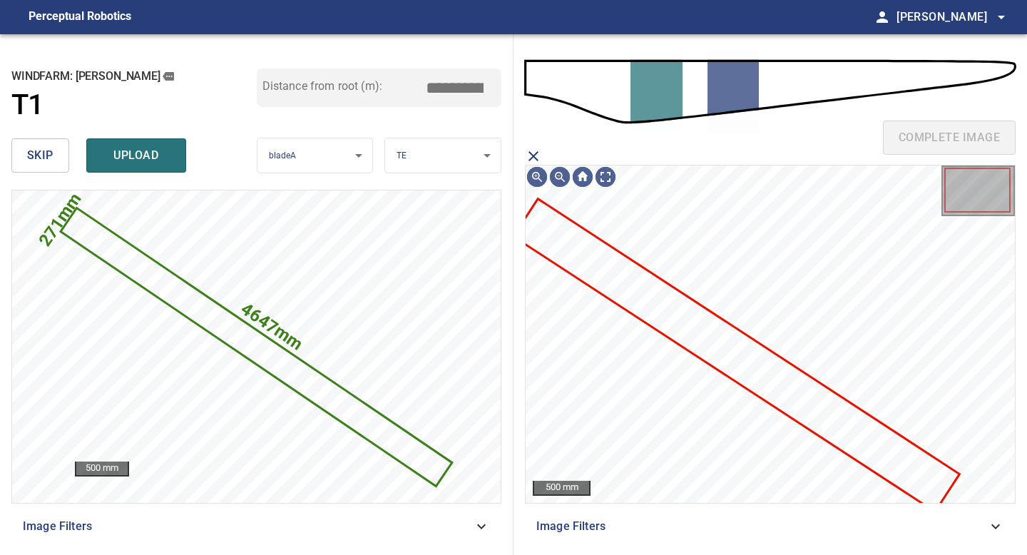
click at [705, 342] on icon at bounding box center [737, 355] width 444 height 310
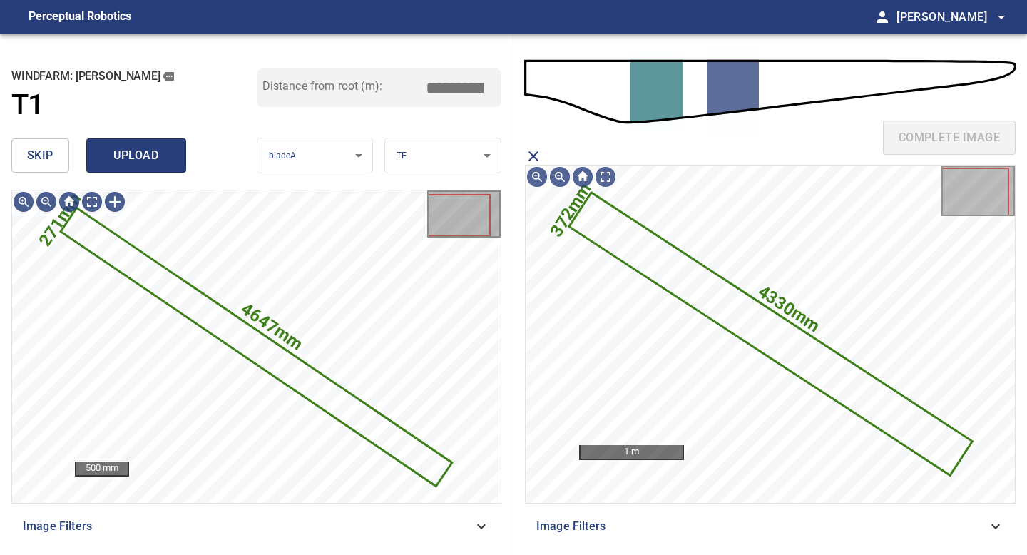
click at [154, 159] on span "upload" at bounding box center [136, 156] width 68 height 20
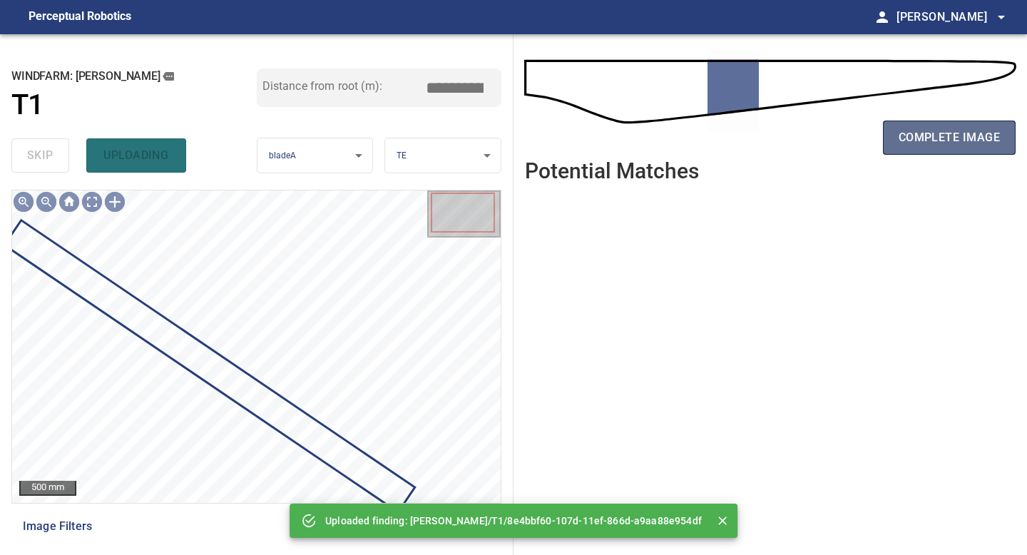
click at [964, 136] on span "complete image" at bounding box center [949, 138] width 101 height 20
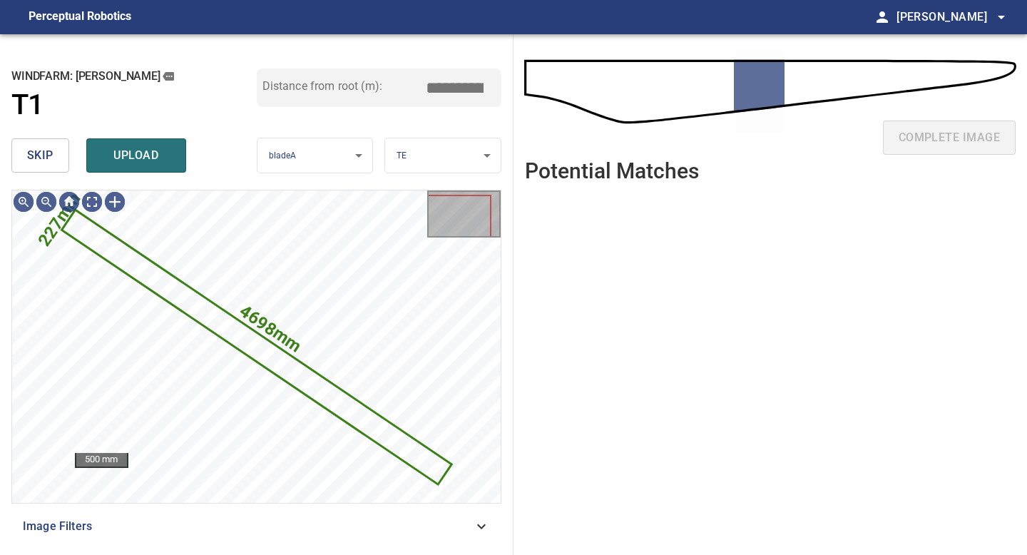
click at [54, 147] on button "skip" at bounding box center [40, 155] width 58 height 34
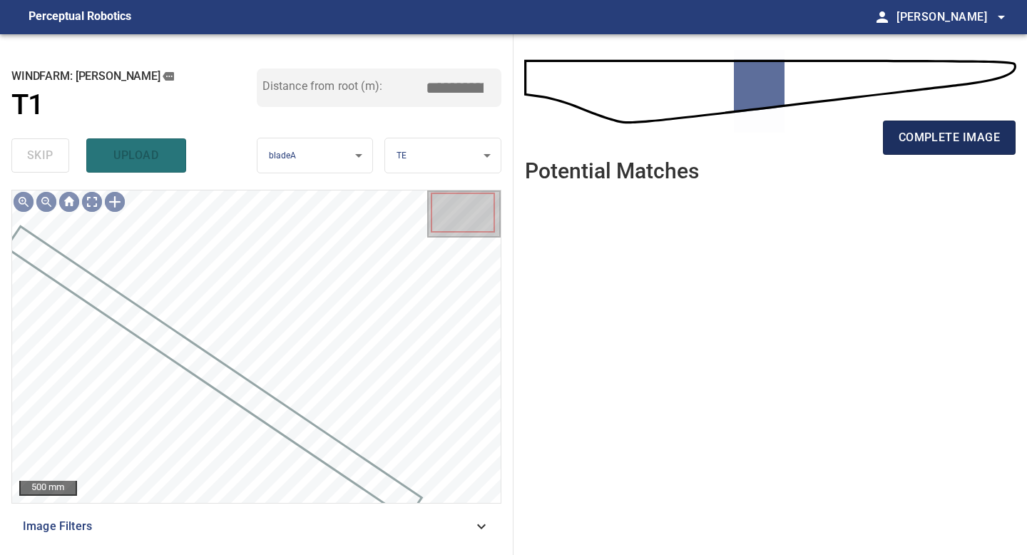
click at [935, 132] on span "complete image" at bounding box center [949, 138] width 101 height 20
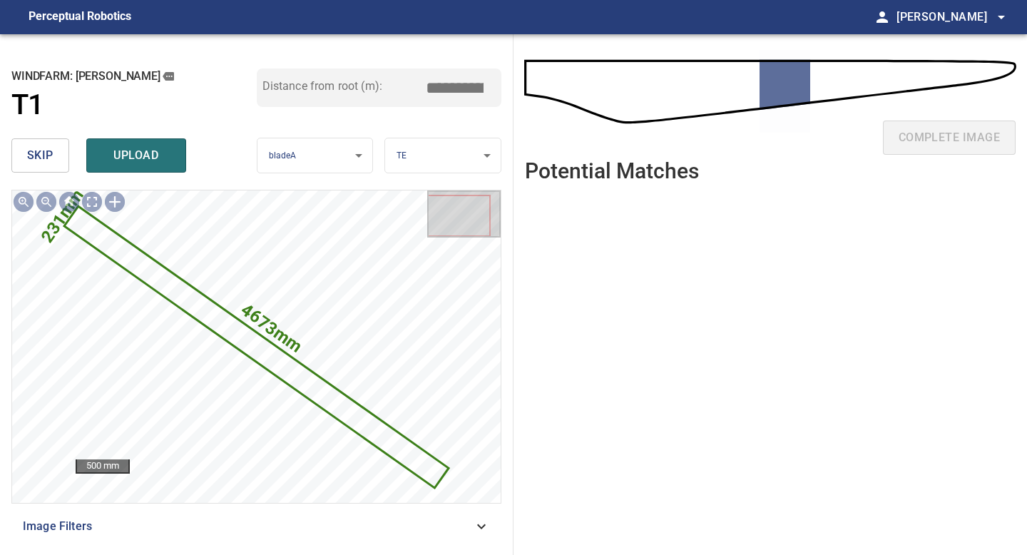
drag, startPoint x: 460, startPoint y: 89, endPoint x: 394, endPoint y: 89, distance: 66.3
click at [395, 89] on div "Distance from root (m): *****" at bounding box center [379, 87] width 245 height 39
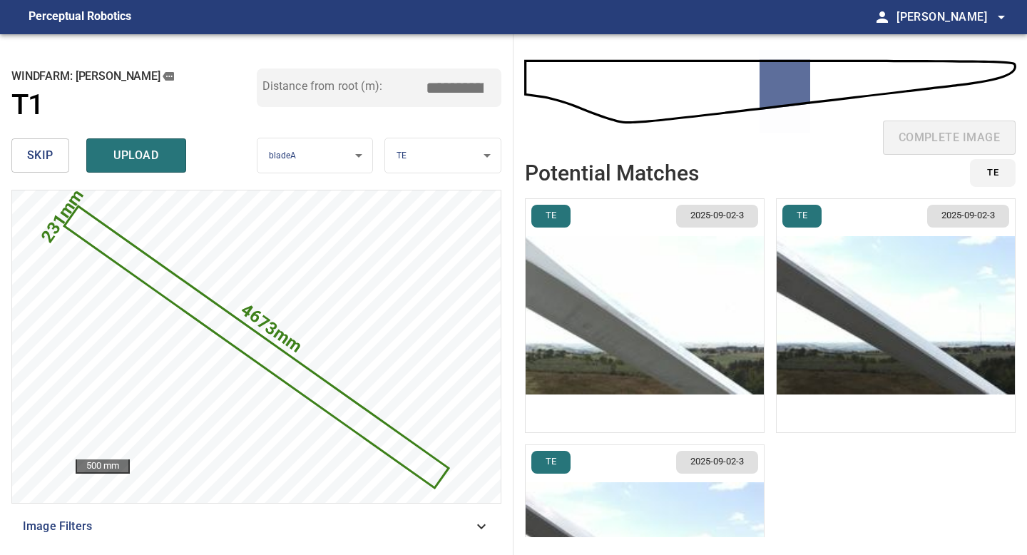
type input "*****"
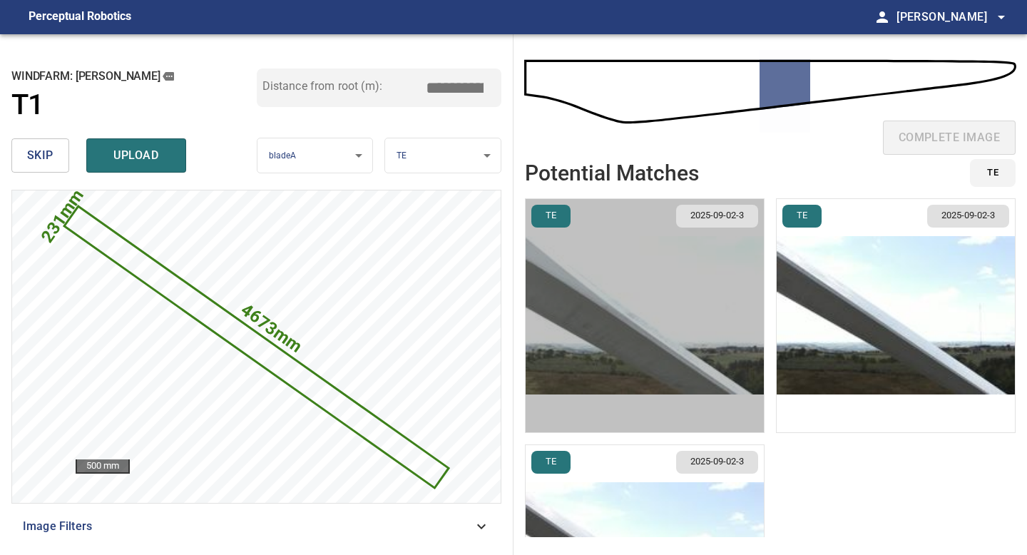
click at [726, 333] on img "button" at bounding box center [645, 315] width 238 height 233
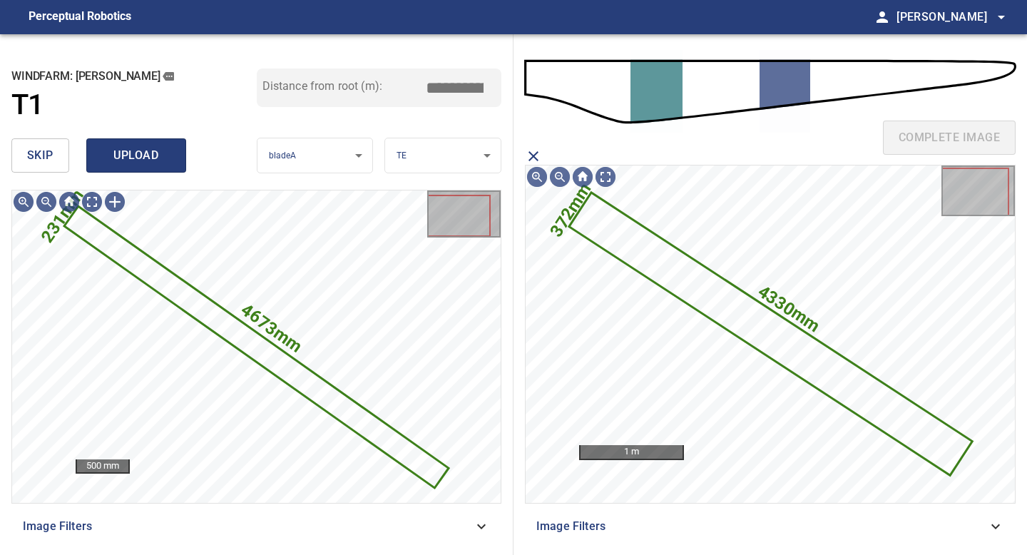
click at [138, 153] on span "upload" at bounding box center [136, 156] width 68 height 20
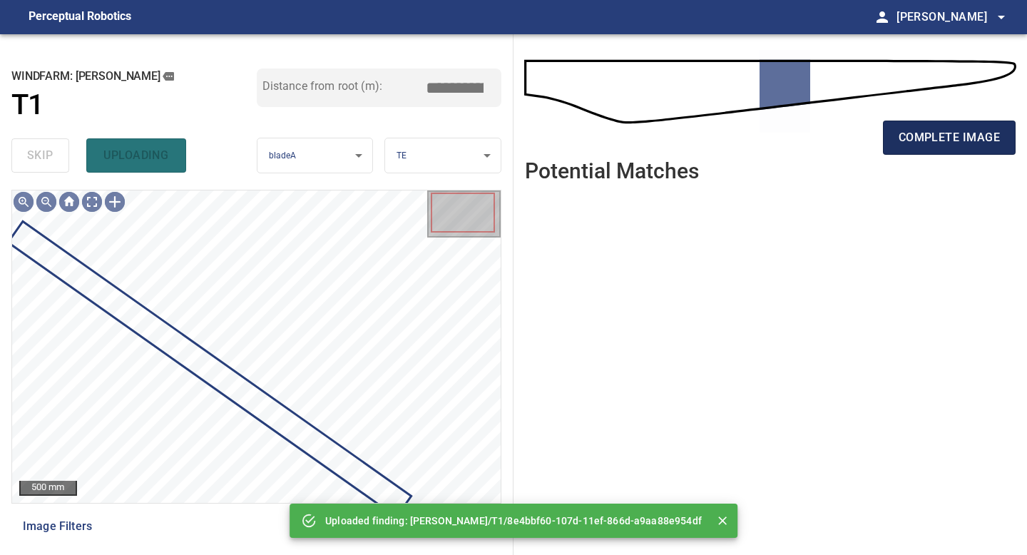
click at [946, 144] on span "complete image" at bounding box center [949, 138] width 101 height 20
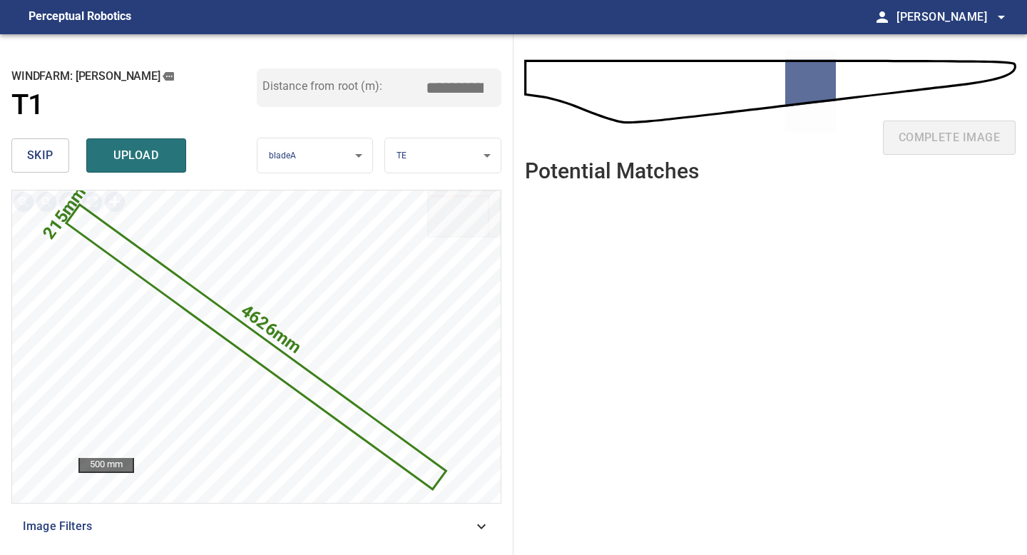
drag, startPoint x: 460, startPoint y: 85, endPoint x: 252, endPoint y: 85, distance: 208.3
click at [274, 85] on div "Distance from root (m): *****" at bounding box center [379, 87] width 245 height 39
click at [55, 157] on button "skip" at bounding box center [40, 155] width 58 height 34
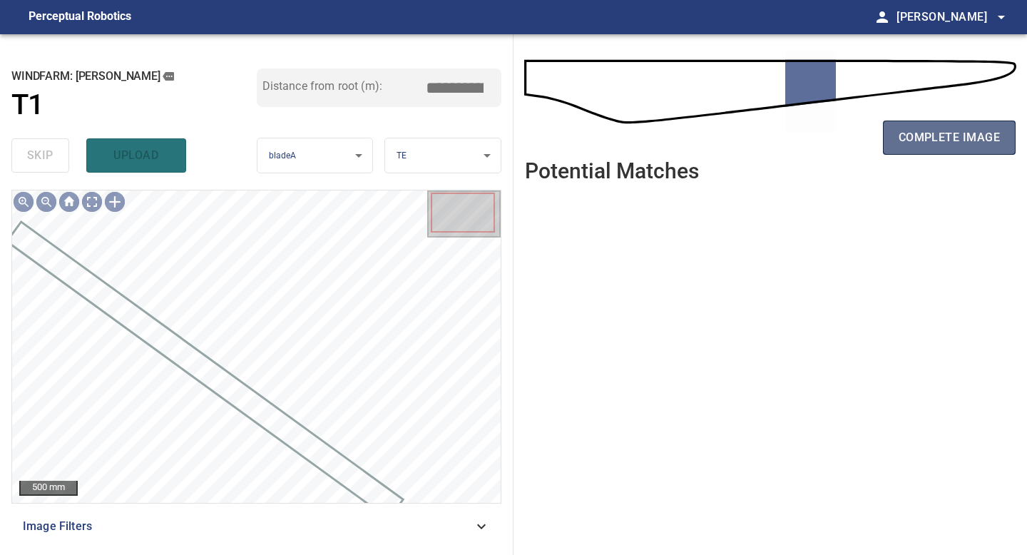
click at [924, 140] on span "complete image" at bounding box center [949, 138] width 101 height 20
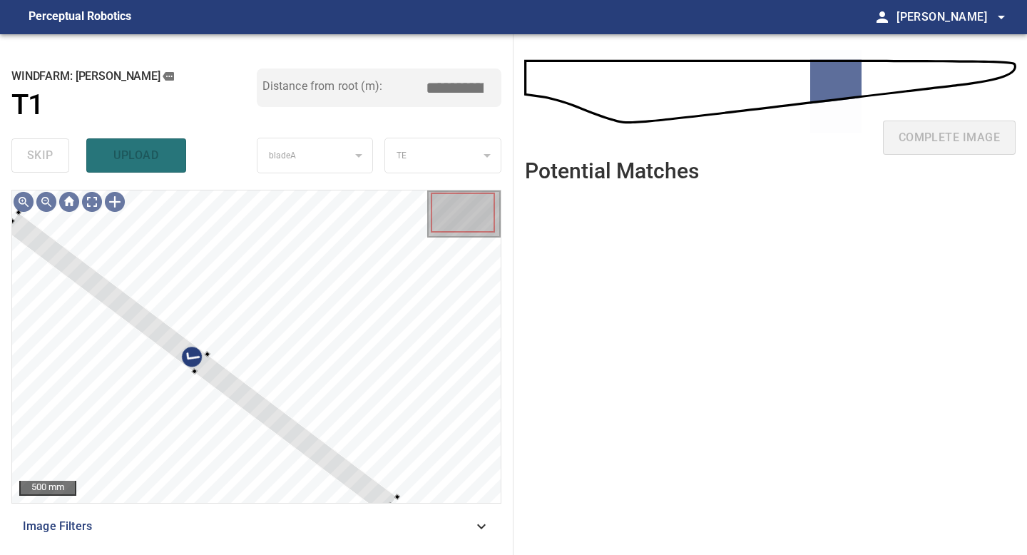
click at [1, 229] on div "**********" at bounding box center [257, 294] width 514 height 521
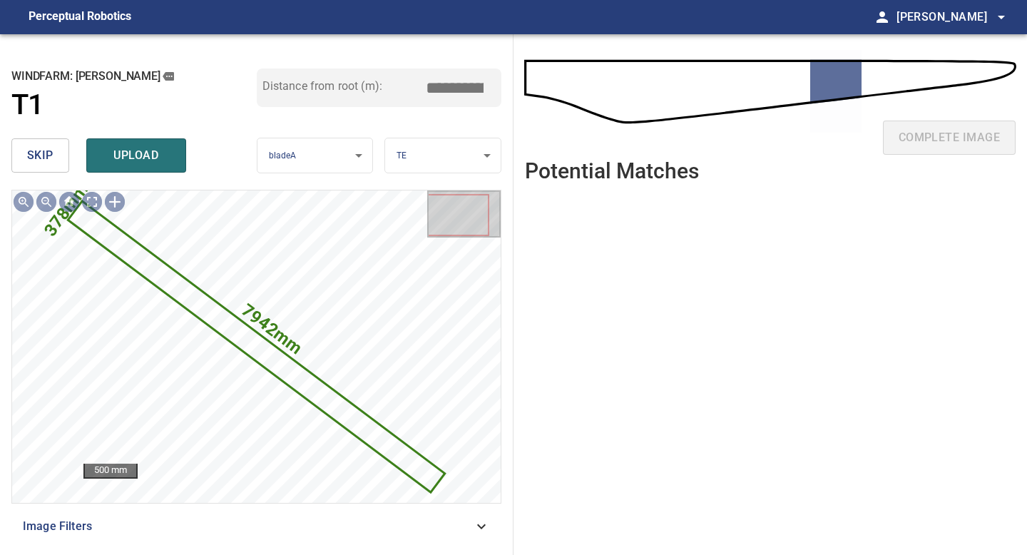
drag, startPoint x: 461, startPoint y: 88, endPoint x: 324, endPoint y: 62, distance: 139.3
click at [328, 63] on div "**********" at bounding box center [257, 294] width 514 height 521
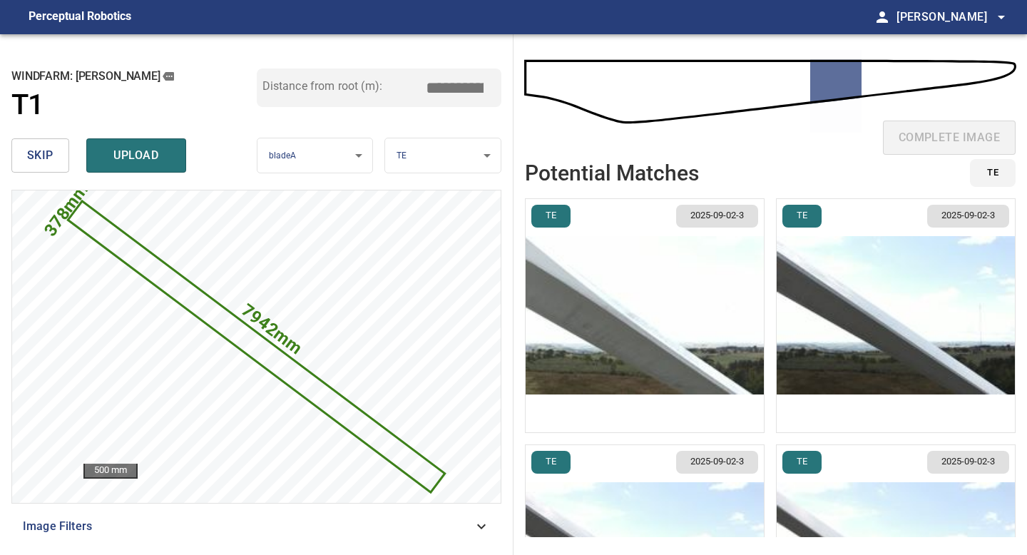
type input "*****"
click at [730, 366] on img "button" at bounding box center [645, 315] width 238 height 233
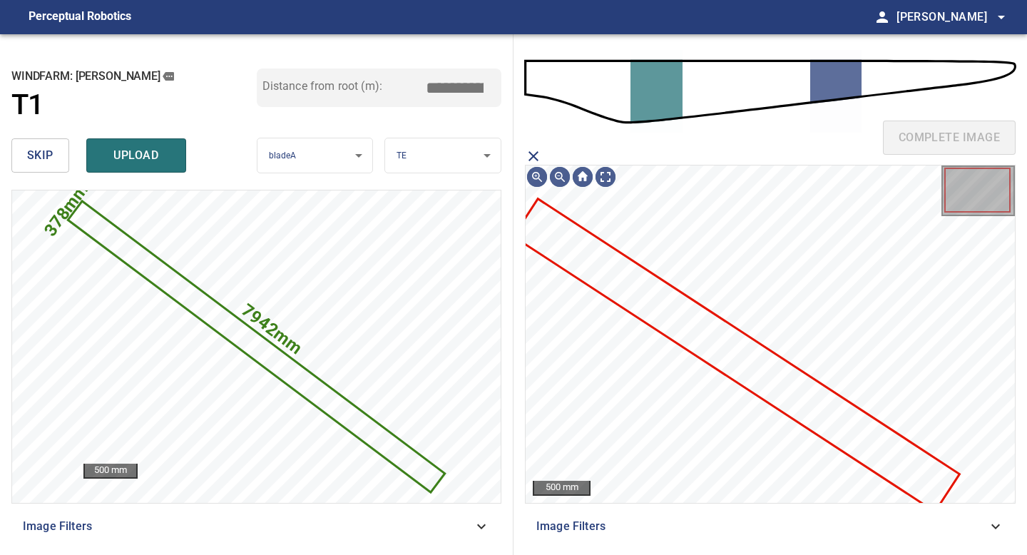
click at [730, 366] on icon at bounding box center [737, 355] width 444 height 310
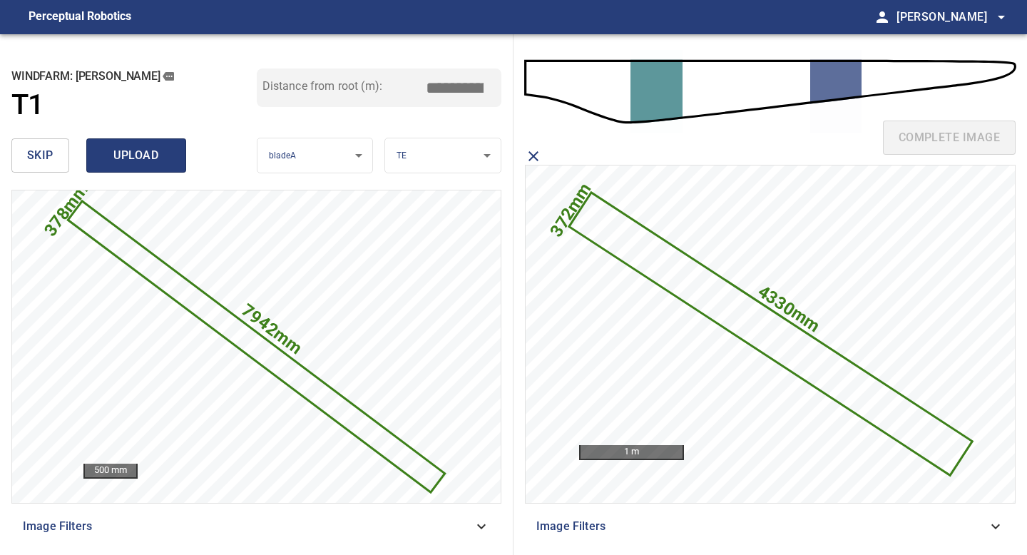
click at [148, 143] on button "upload" at bounding box center [136, 155] width 100 height 34
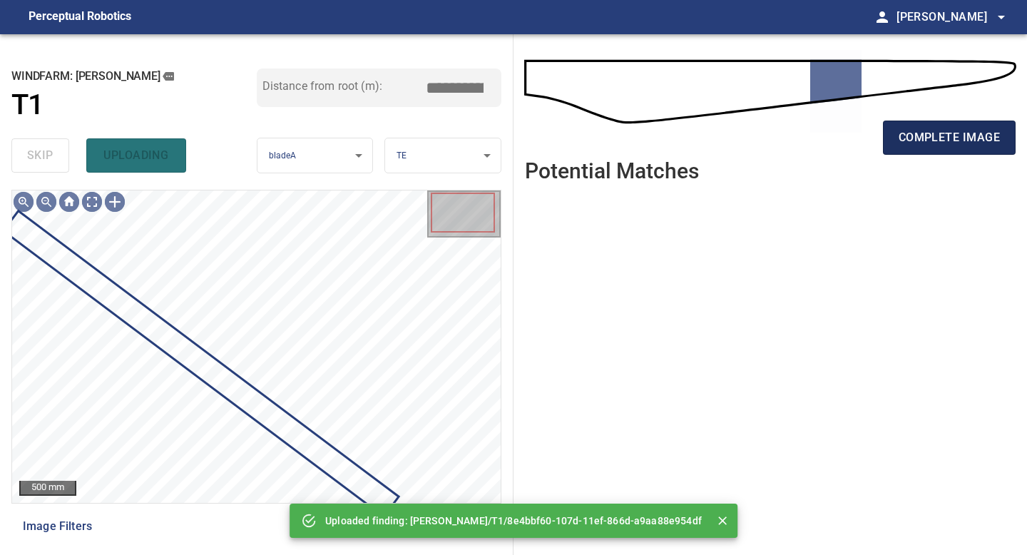
click at [944, 136] on span "complete image" at bounding box center [949, 138] width 101 height 20
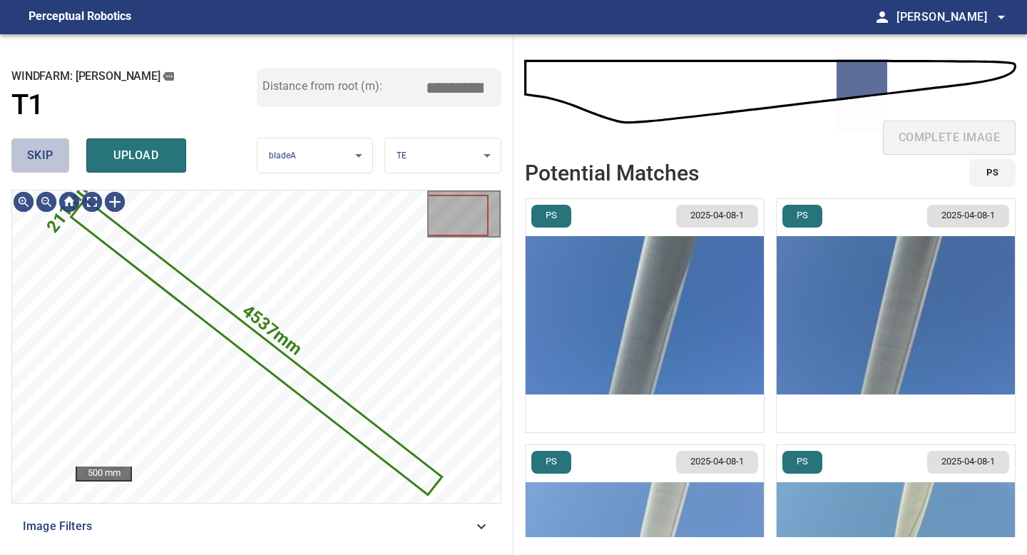
click at [35, 162] on span "skip" at bounding box center [40, 156] width 26 height 20
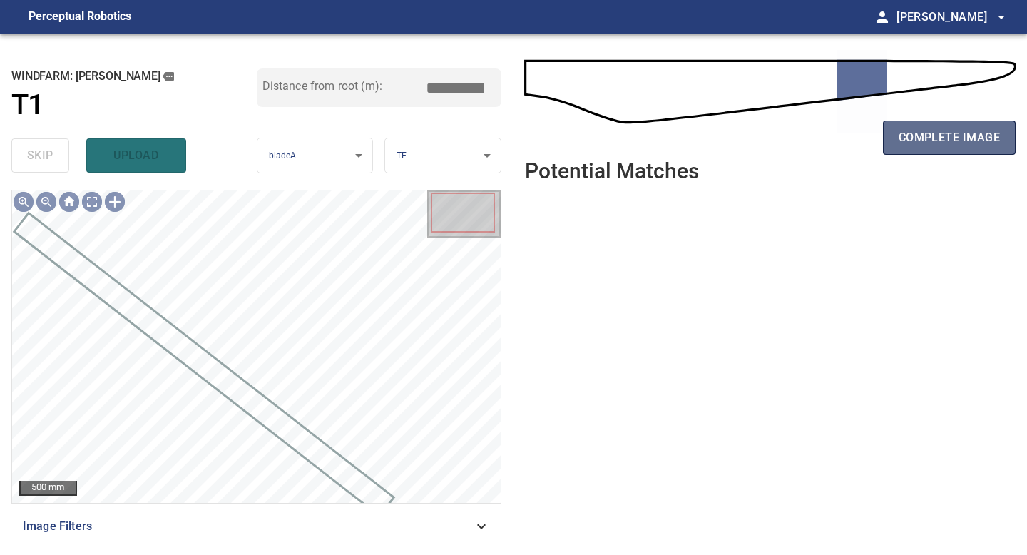
click at [914, 130] on span "complete image" at bounding box center [949, 138] width 101 height 20
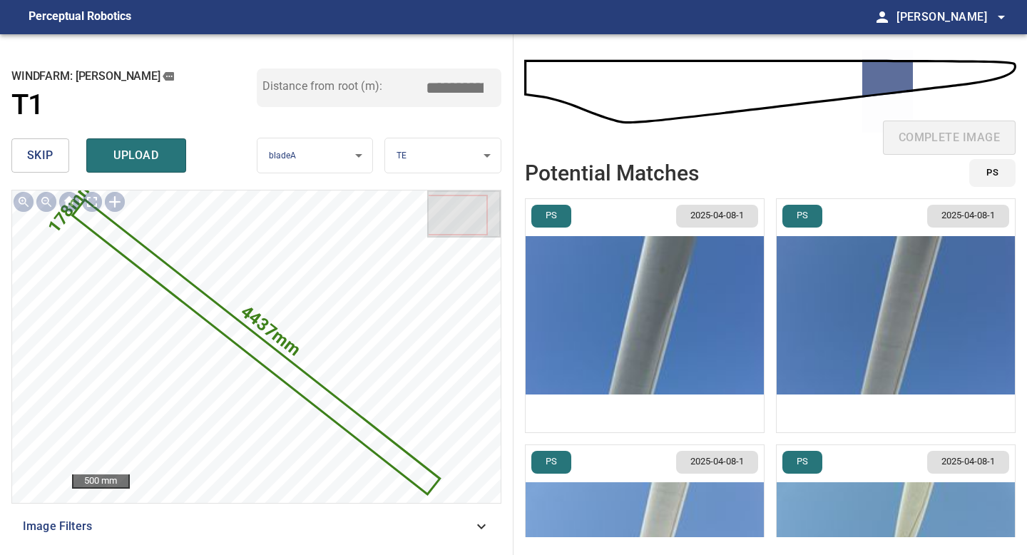
click at [459, 83] on input "*****" at bounding box center [459, 87] width 71 height 27
click at [635, 289] on img "button" at bounding box center [645, 315] width 238 height 233
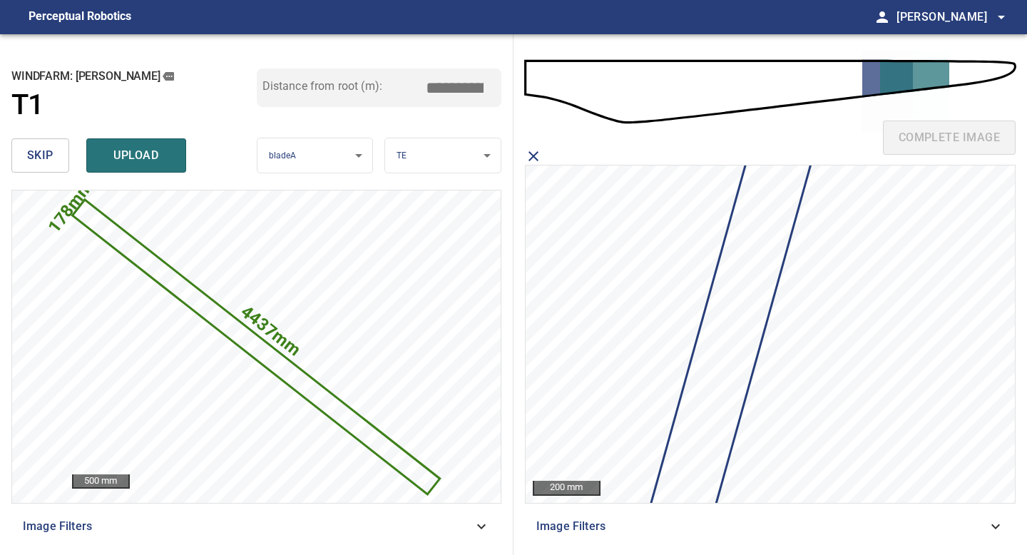
click at [531, 152] on icon "close matching imageResolution:" at bounding box center [533, 156] width 17 height 17
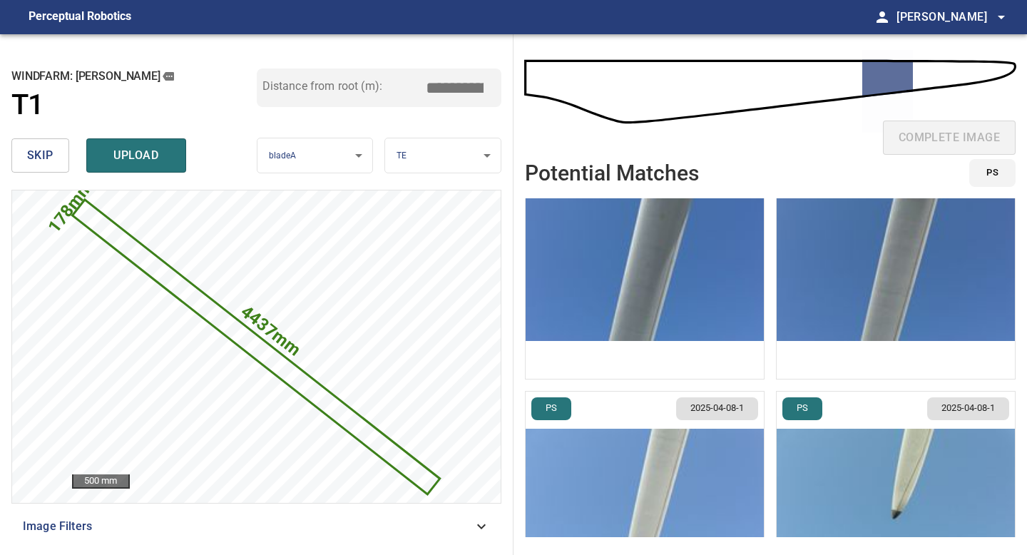
scroll to position [142, 0]
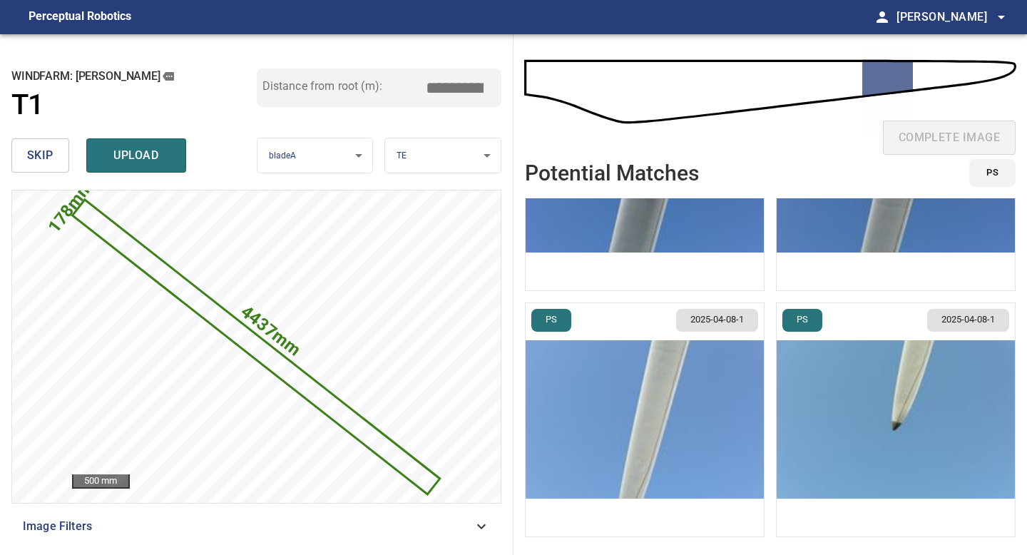
click at [719, 429] on img "button" at bounding box center [645, 419] width 238 height 233
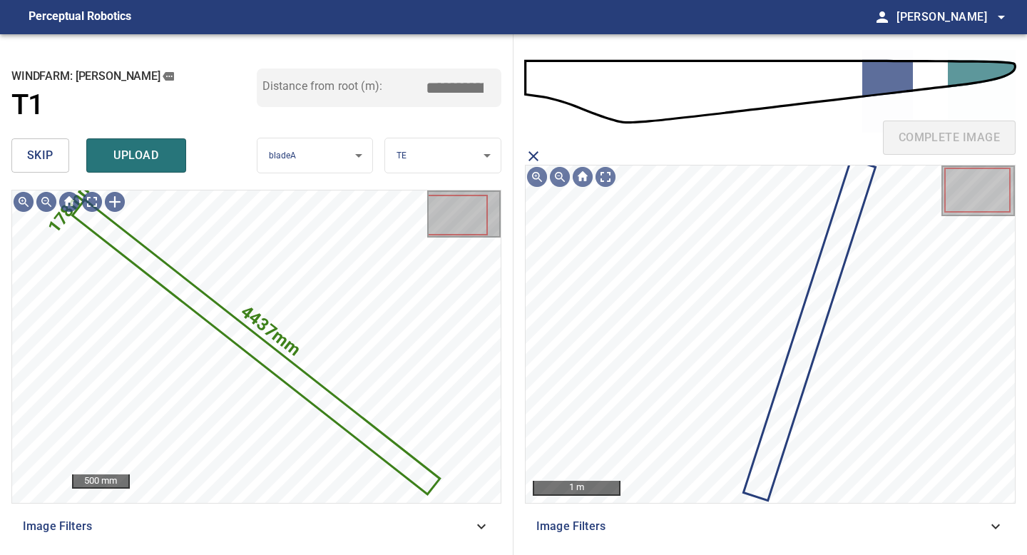
click at [443, 161] on body "**********" at bounding box center [513, 277] width 1027 height 555
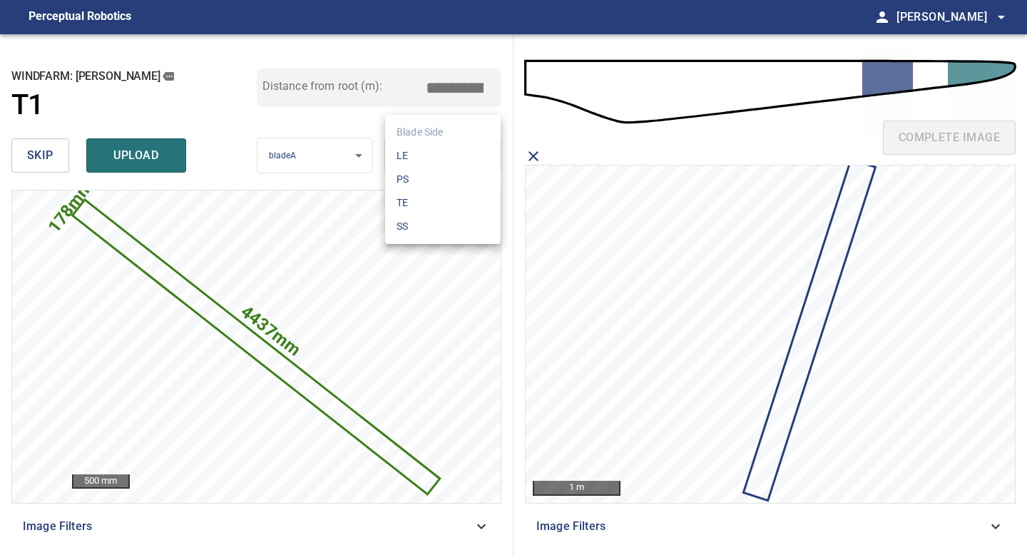
click at [546, 123] on div at bounding box center [513, 277] width 1027 height 555
click at [453, 151] on body "**********" at bounding box center [513, 277] width 1027 height 555
click at [439, 207] on li "TE" at bounding box center [443, 203] width 116 height 24
click at [455, 84] on input "*****" at bounding box center [459, 87] width 71 height 27
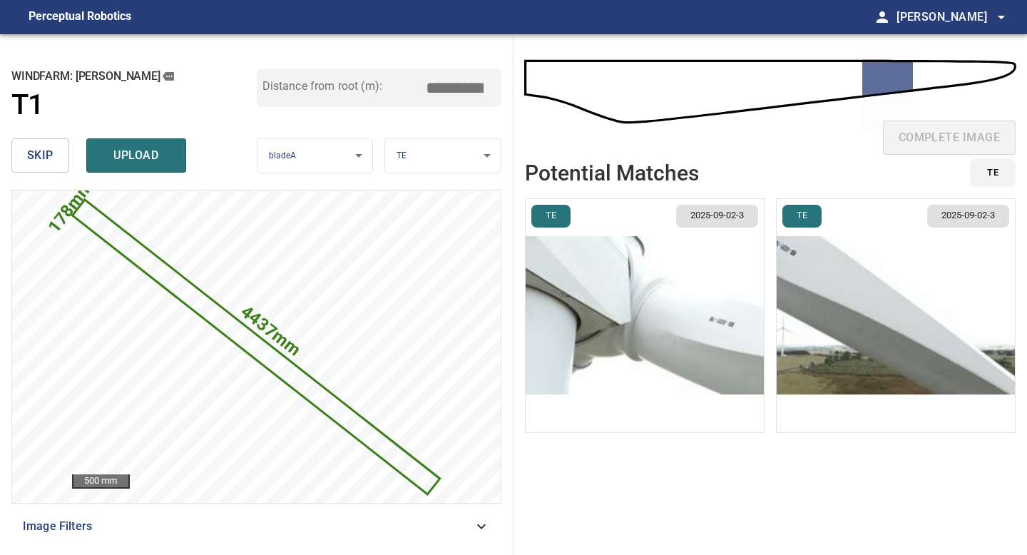
drag, startPoint x: 460, startPoint y: 87, endPoint x: 429, endPoint y: 86, distance: 30.7
click at [432, 86] on input "****" at bounding box center [459, 87] width 71 height 27
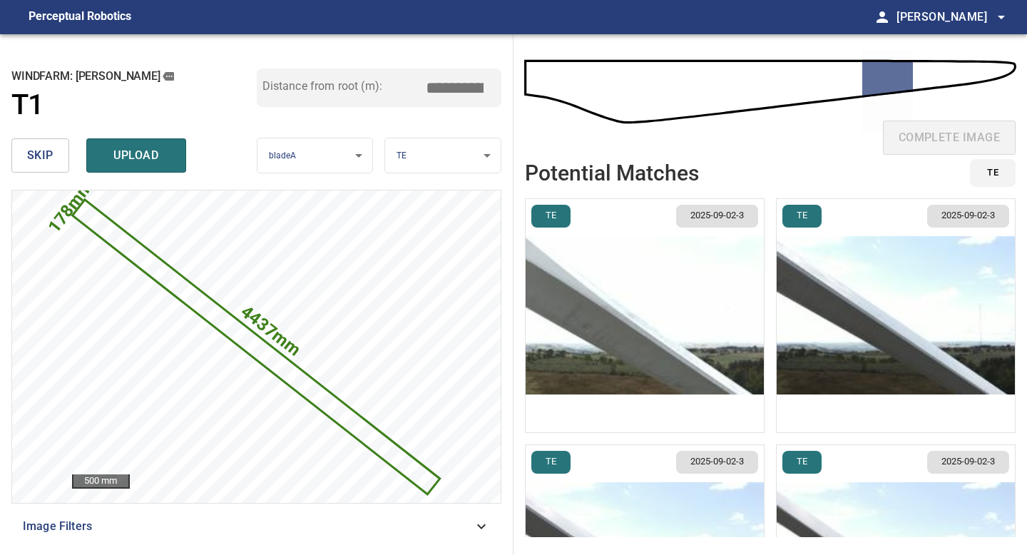
type input "*****"
click at [653, 294] on img "button" at bounding box center [645, 315] width 238 height 233
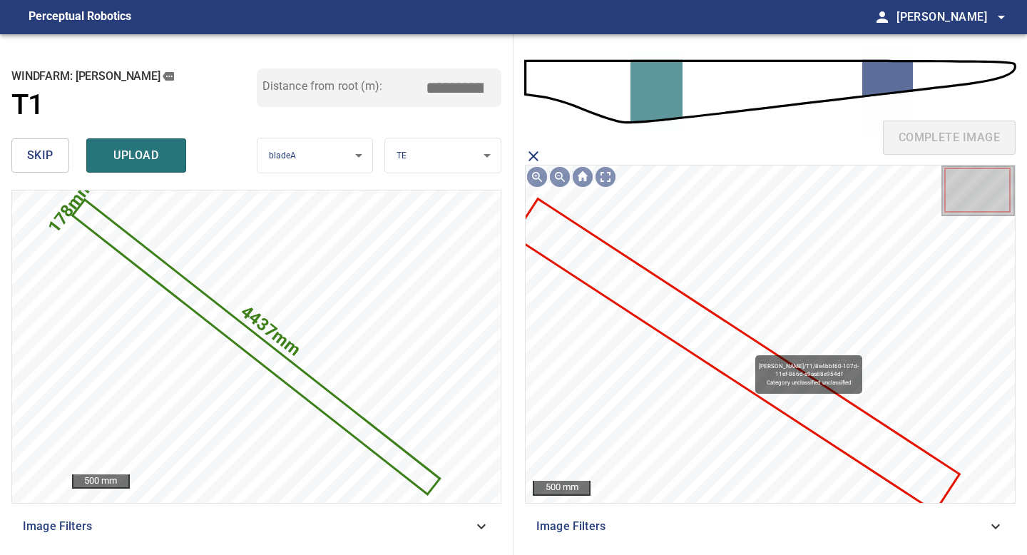
click at [748, 348] on icon at bounding box center [737, 355] width 444 height 310
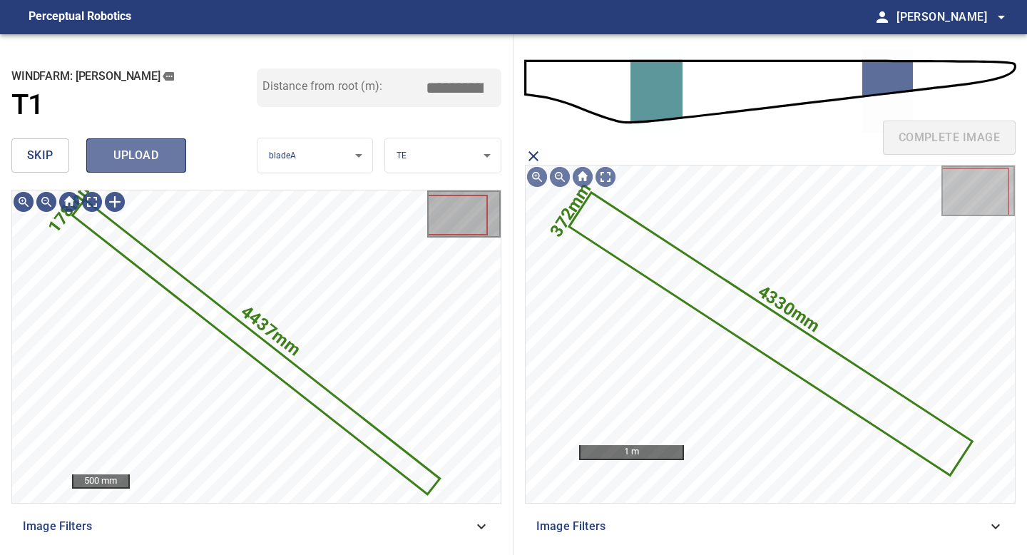
click at [161, 156] on span "upload" at bounding box center [136, 156] width 68 height 20
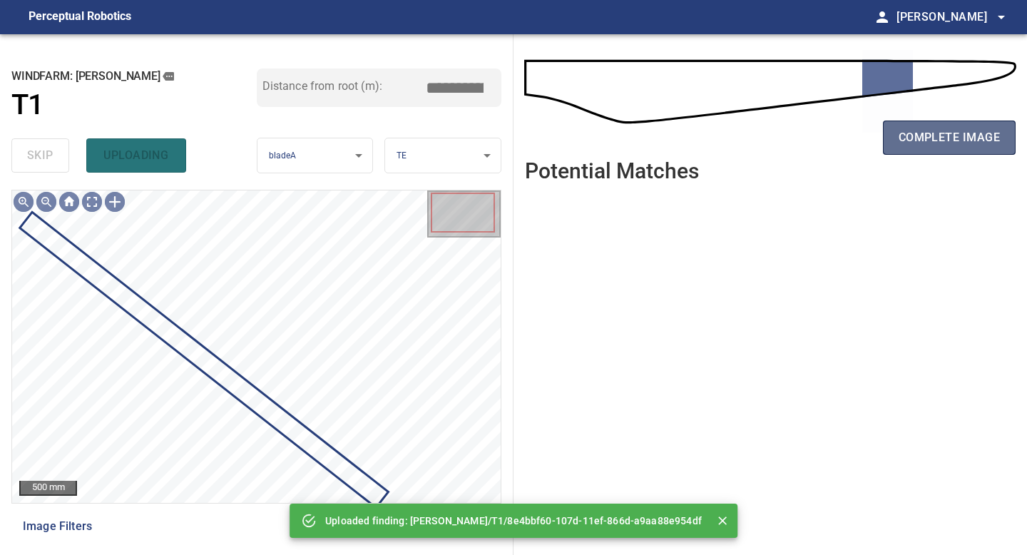
click at [909, 134] on span "complete image" at bounding box center [949, 138] width 101 height 20
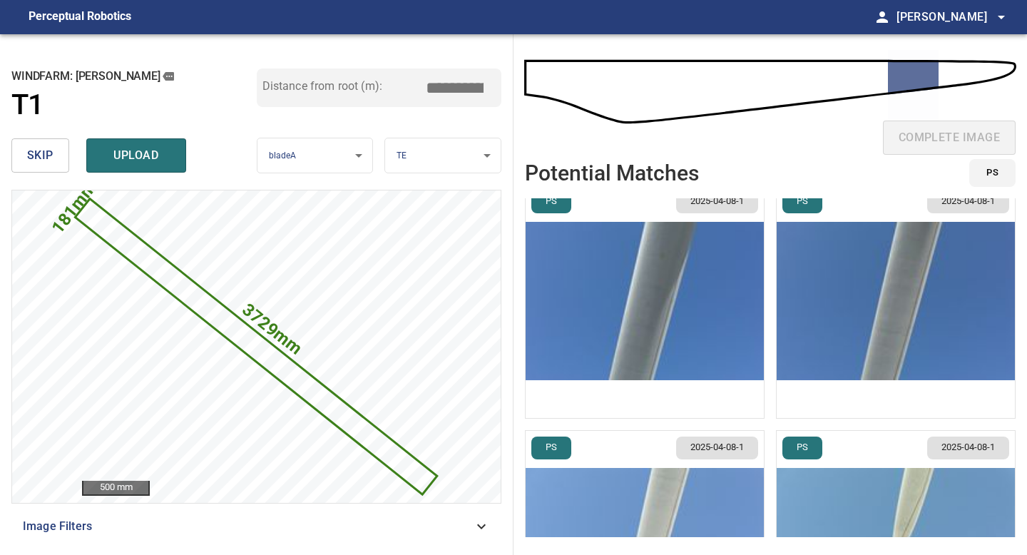
scroll to position [0, 0]
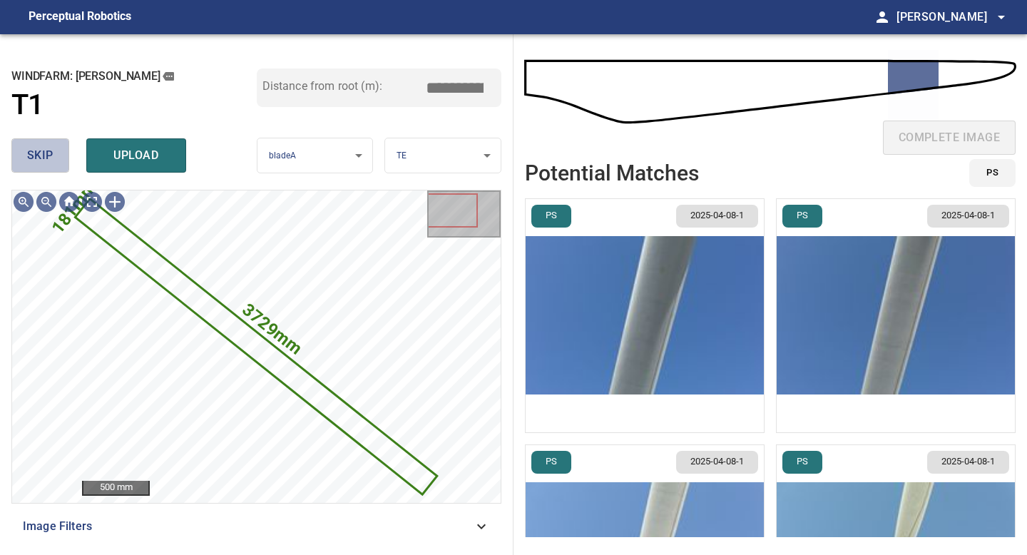
click at [45, 153] on span "skip" at bounding box center [40, 156] width 26 height 20
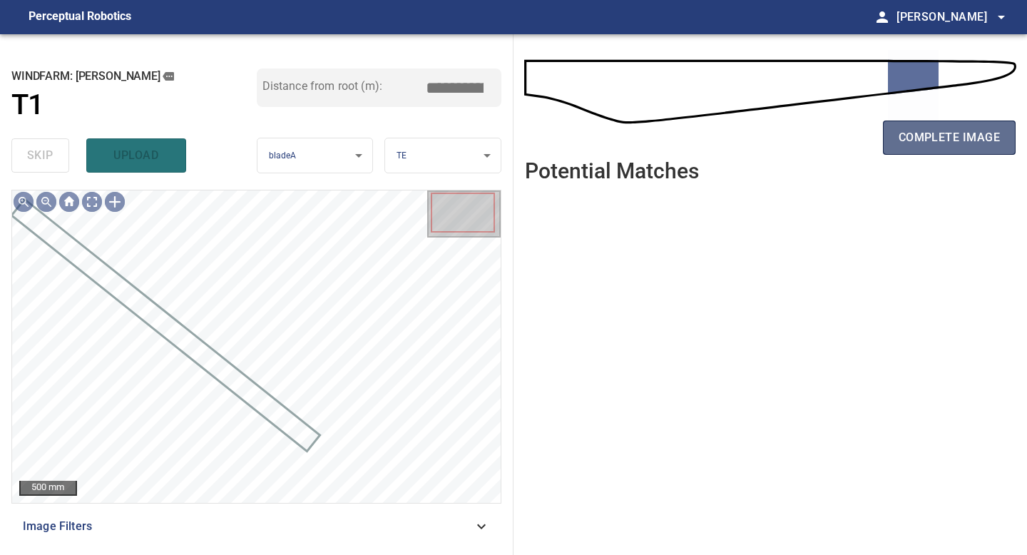
click at [949, 141] on span "complete image" at bounding box center [949, 138] width 101 height 20
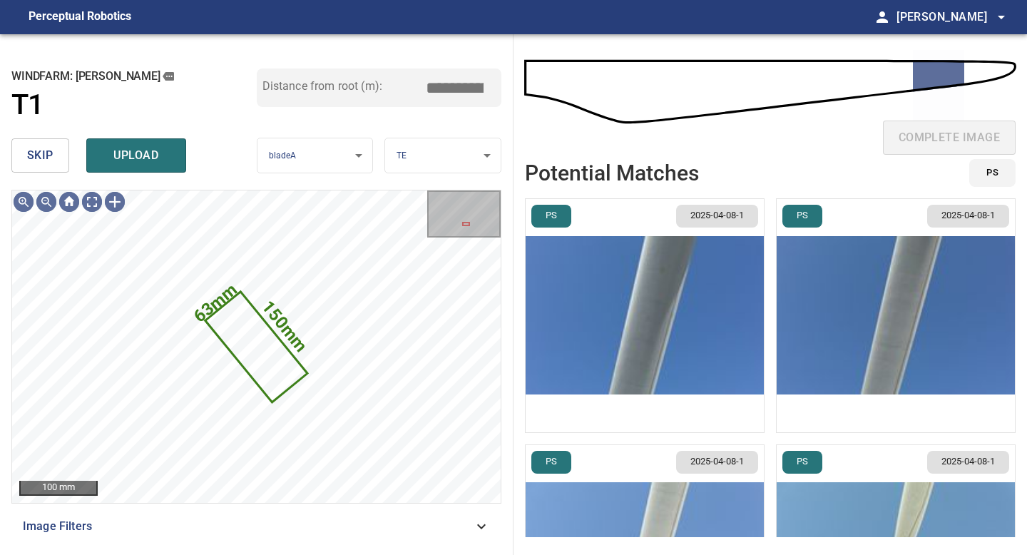
click at [26, 152] on button "skip" at bounding box center [40, 155] width 58 height 34
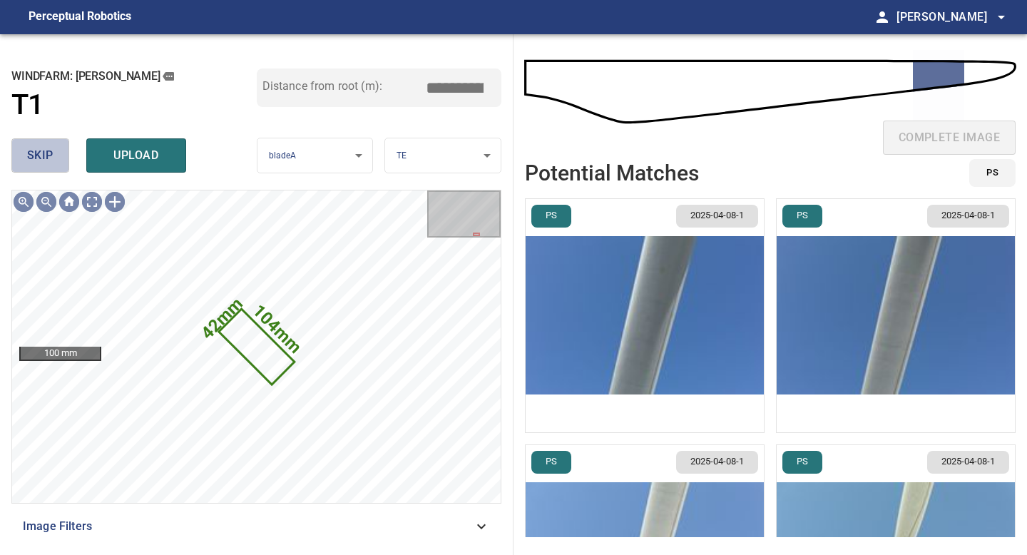
click at [26, 152] on button "skip" at bounding box center [40, 155] width 58 height 34
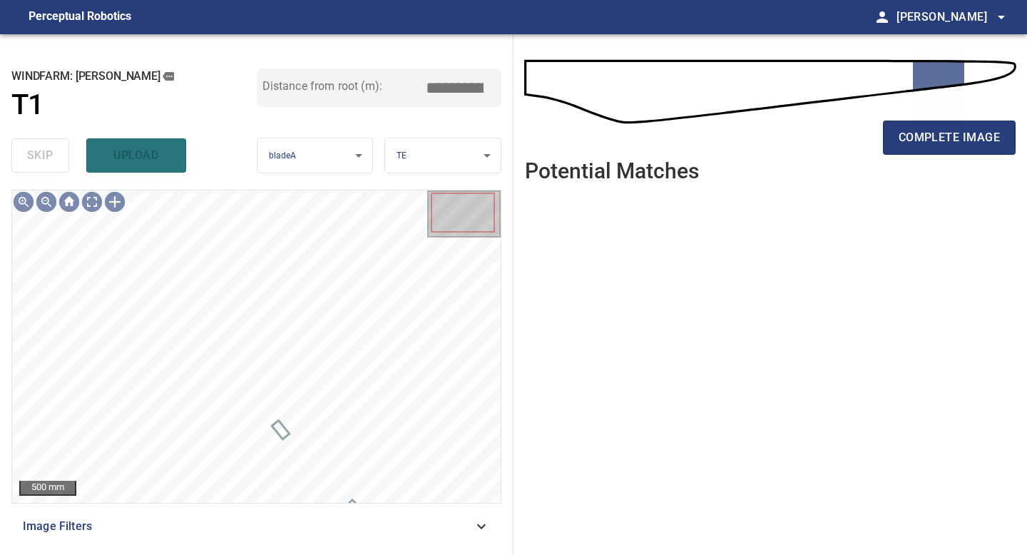
click at [961, 167] on div "complete image" at bounding box center [770, 143] width 491 height 57
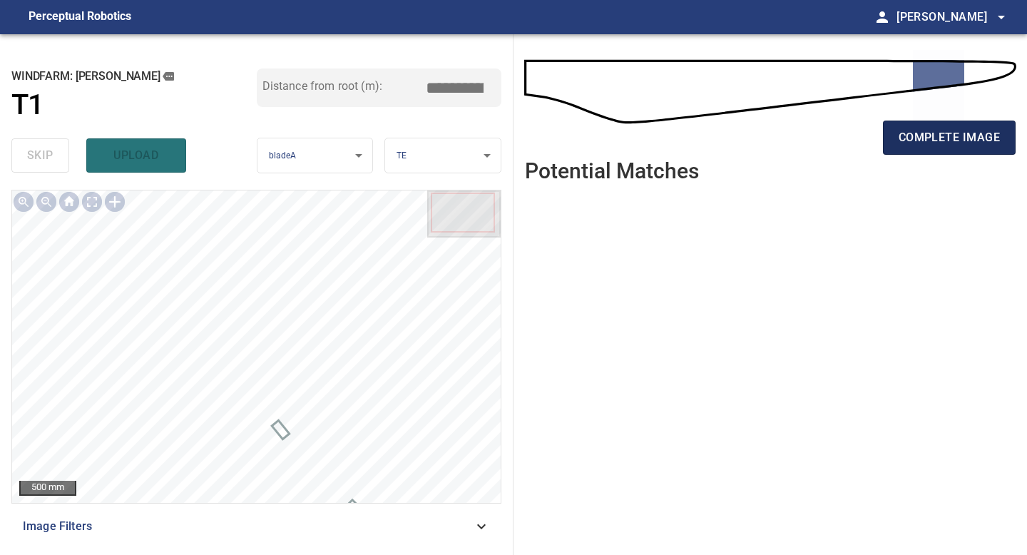
click at [956, 123] on button "complete image" at bounding box center [949, 138] width 133 height 34
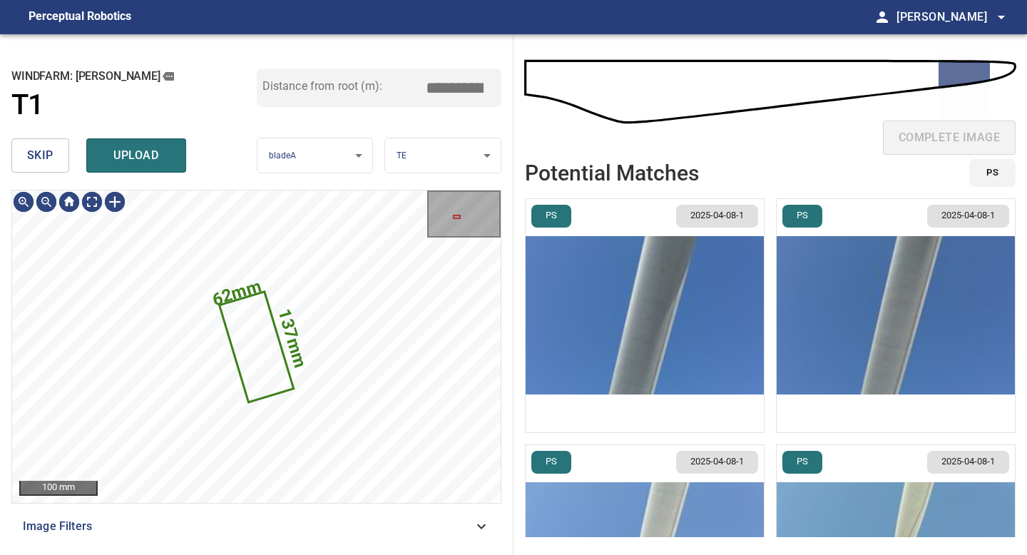
click at [46, 146] on span "skip" at bounding box center [40, 156] width 26 height 20
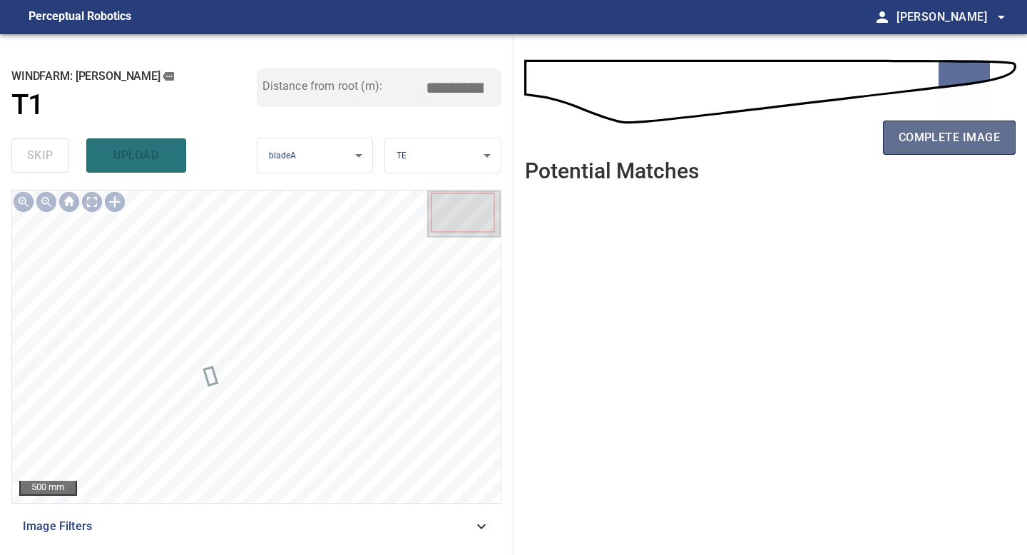
click at [944, 138] on span "complete image" at bounding box center [949, 138] width 101 height 20
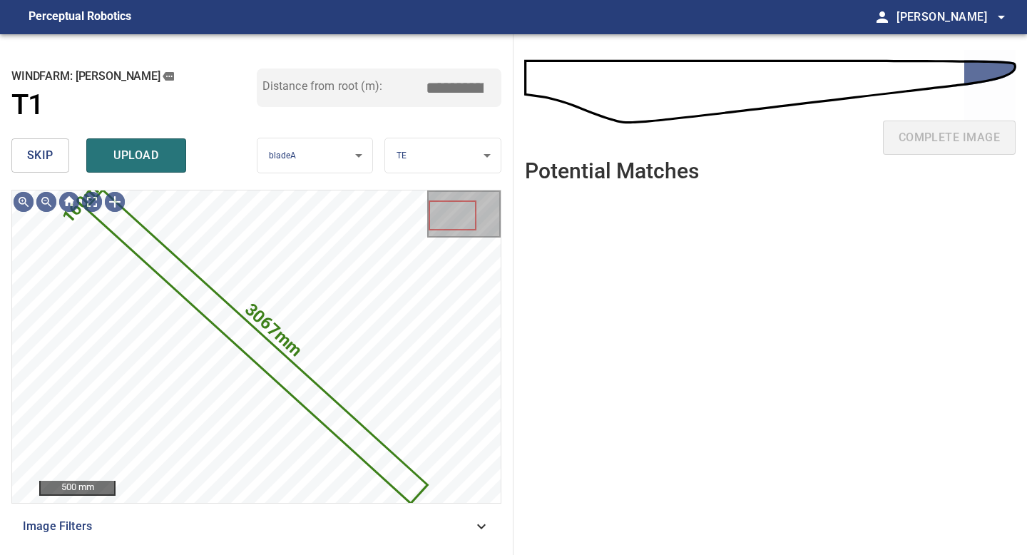
click at [57, 150] on button "skip" at bounding box center [40, 155] width 58 height 34
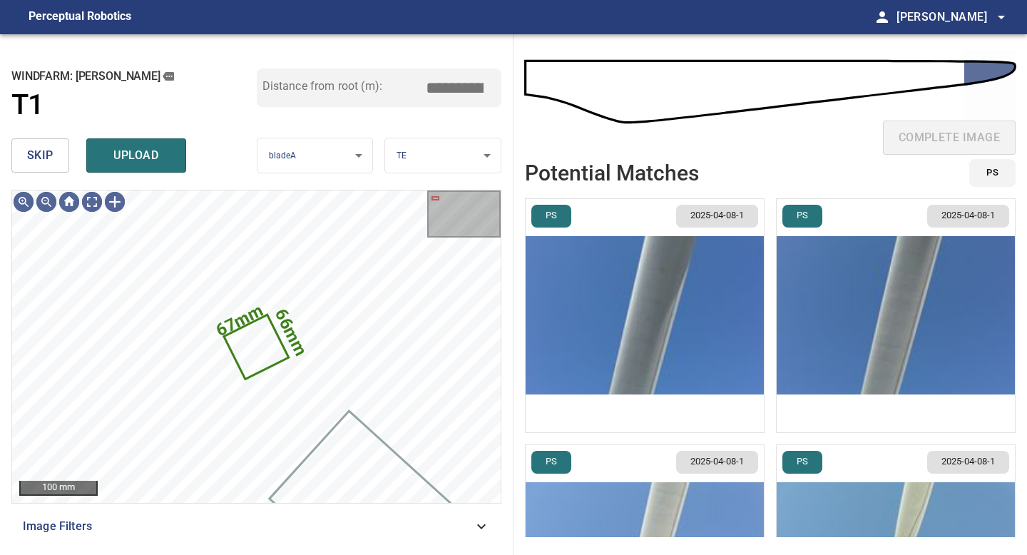
click at [57, 150] on button "skip" at bounding box center [40, 155] width 58 height 34
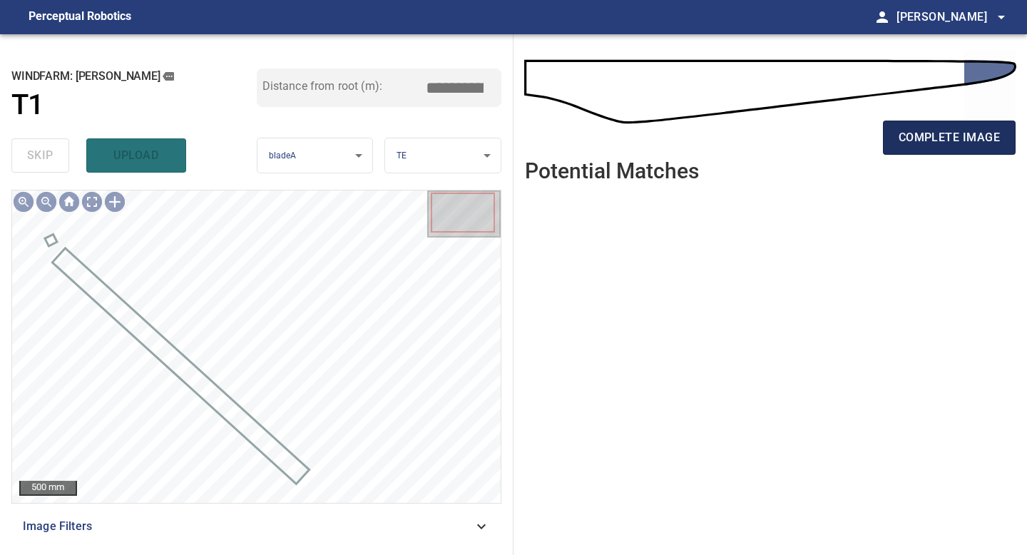
click at [913, 131] on span "complete image" at bounding box center [949, 138] width 101 height 20
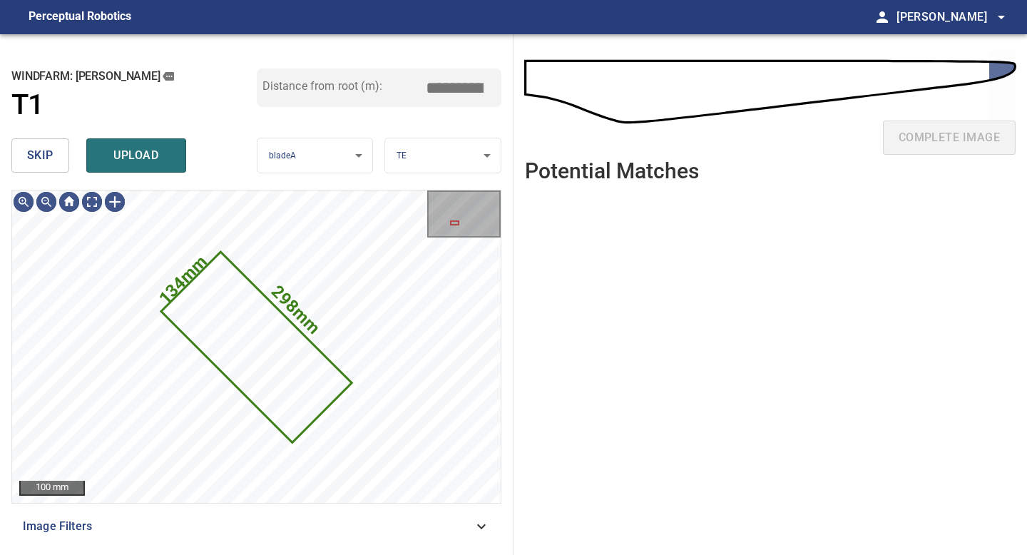
click at [51, 154] on span "skip" at bounding box center [40, 156] width 26 height 20
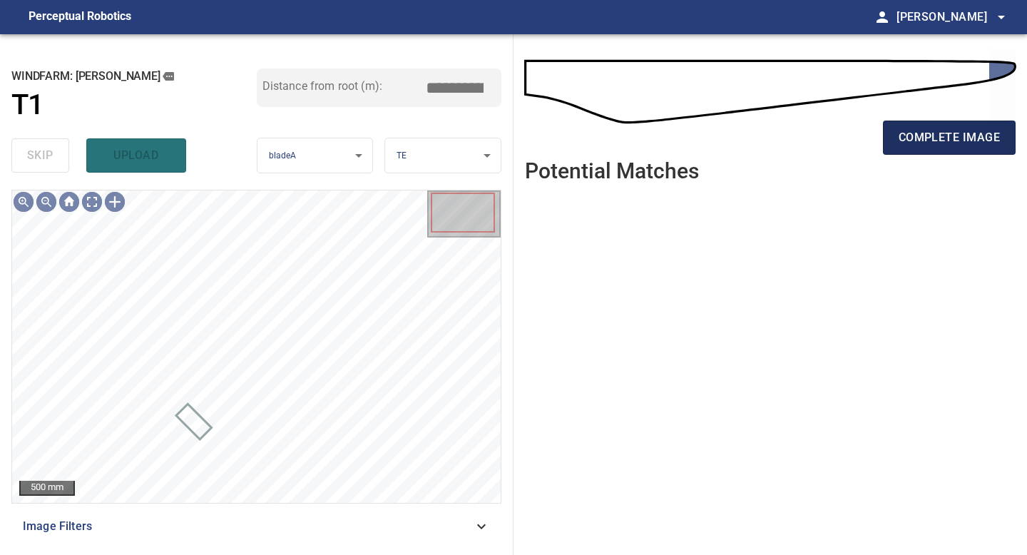
click at [938, 128] on span "complete image" at bounding box center [949, 138] width 101 height 20
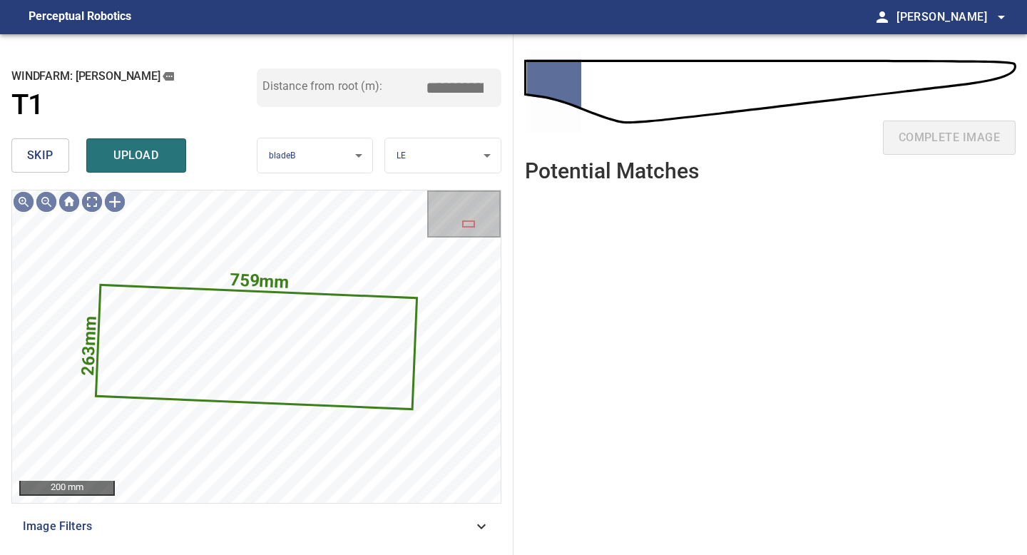
click at [53, 155] on button "skip" at bounding box center [40, 155] width 58 height 34
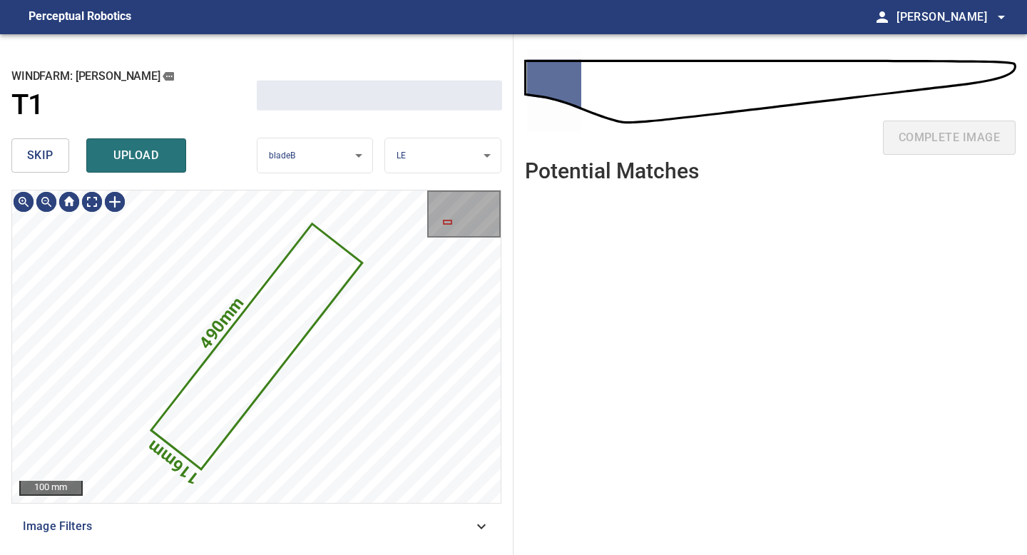
click at [53, 155] on button "skip" at bounding box center [40, 155] width 58 height 34
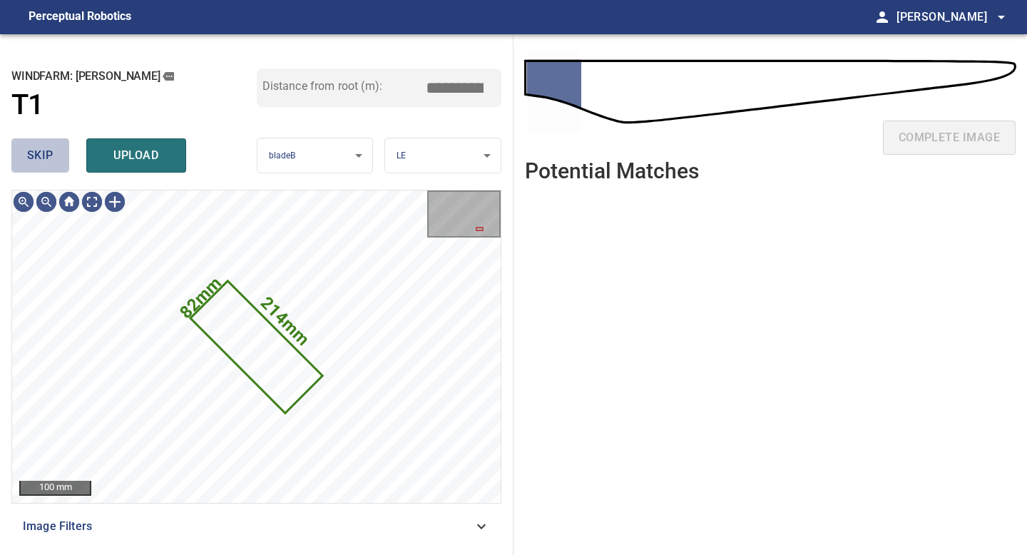
click at [53, 155] on button "skip" at bounding box center [40, 155] width 58 height 34
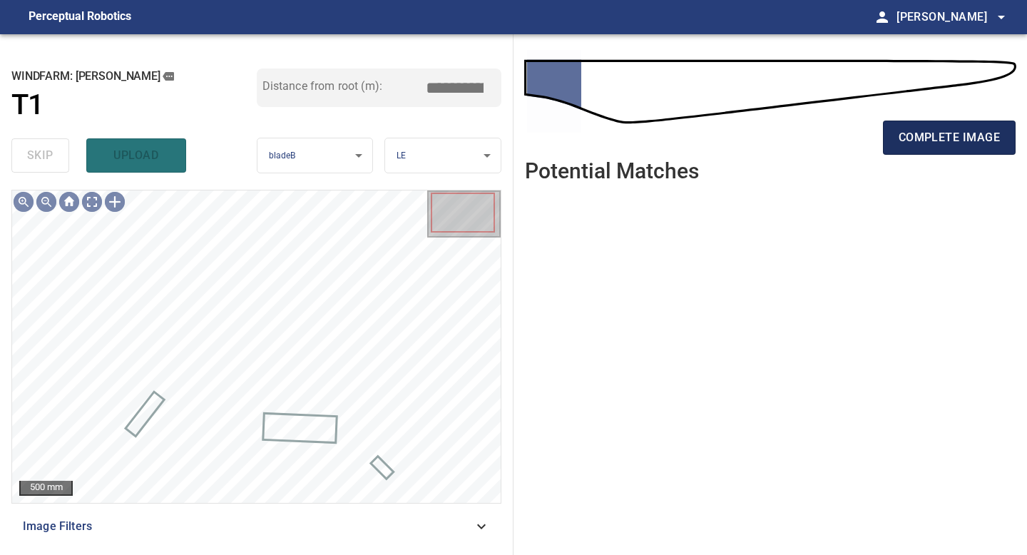
click at [912, 147] on span "complete image" at bounding box center [949, 138] width 101 height 20
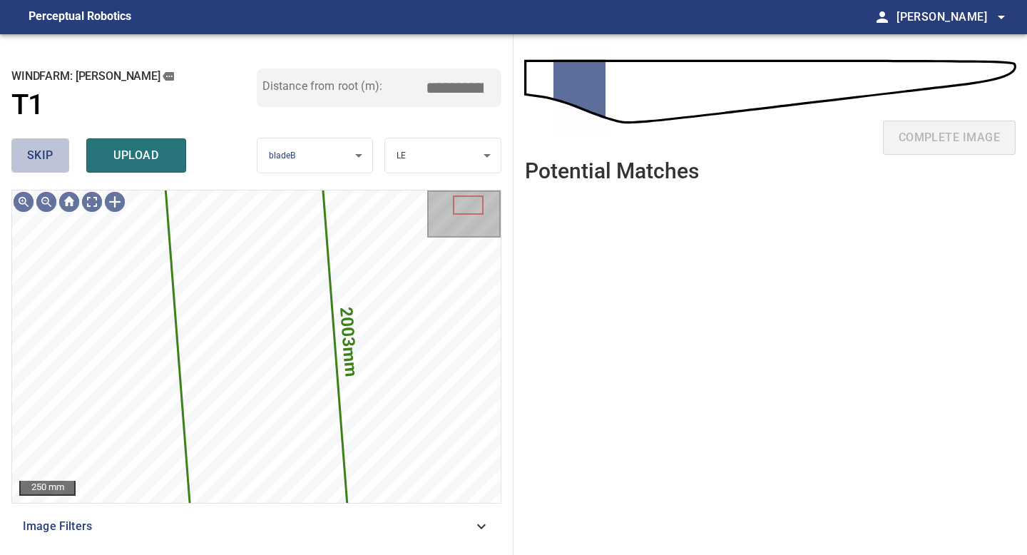
click at [43, 158] on span "skip" at bounding box center [40, 156] width 26 height 20
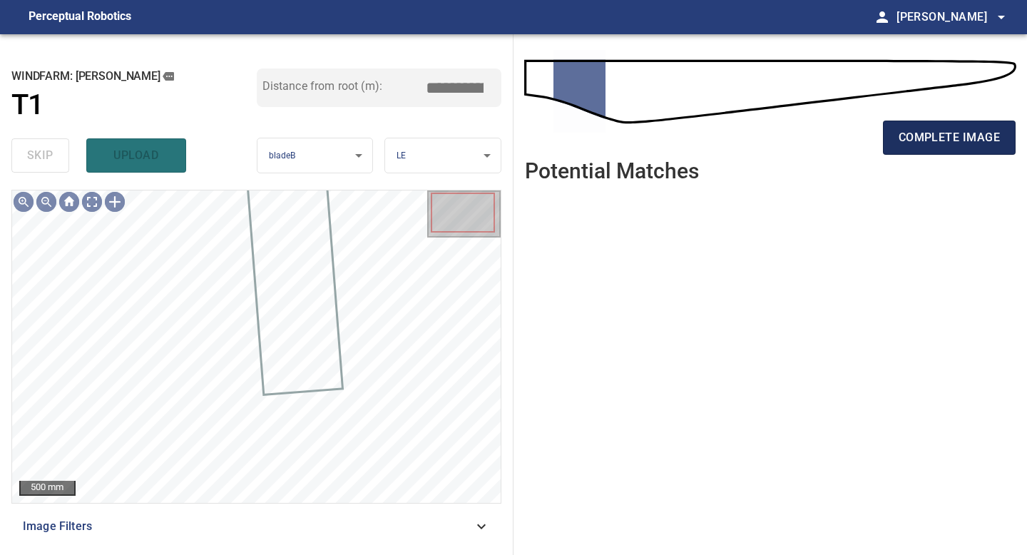
click at [939, 128] on span "complete image" at bounding box center [949, 138] width 101 height 20
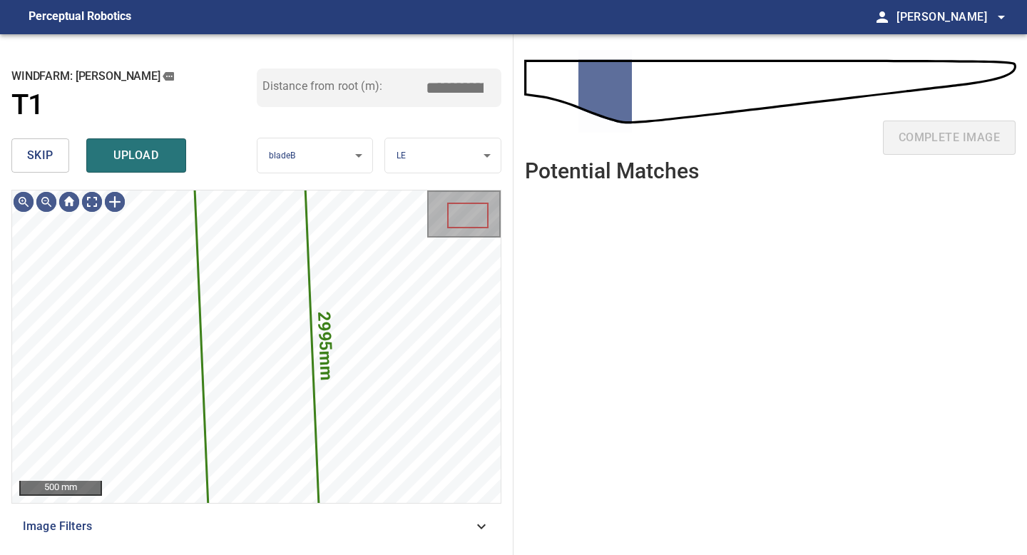
click at [46, 143] on button "skip" at bounding box center [40, 155] width 58 height 34
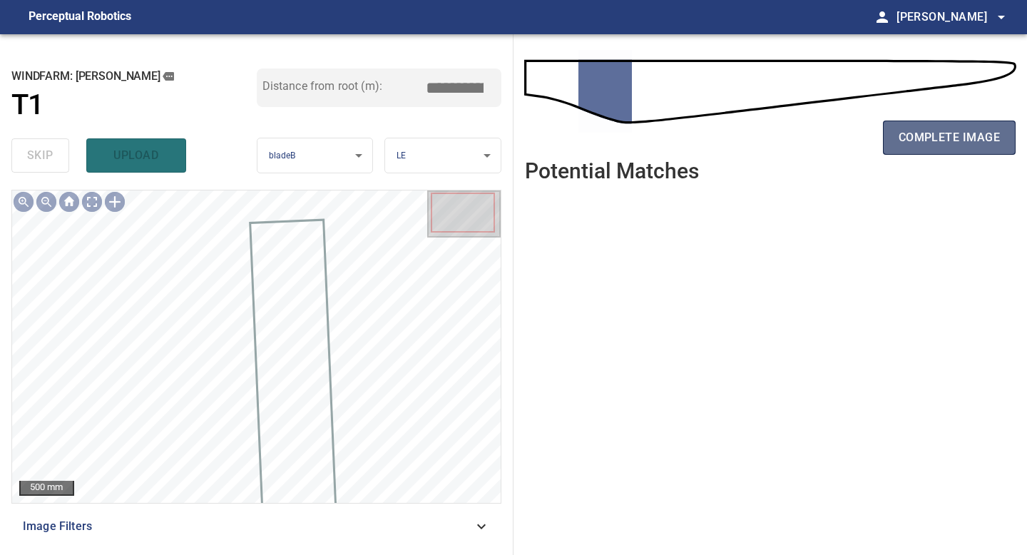
click at [974, 125] on button "complete image" at bounding box center [949, 138] width 133 height 34
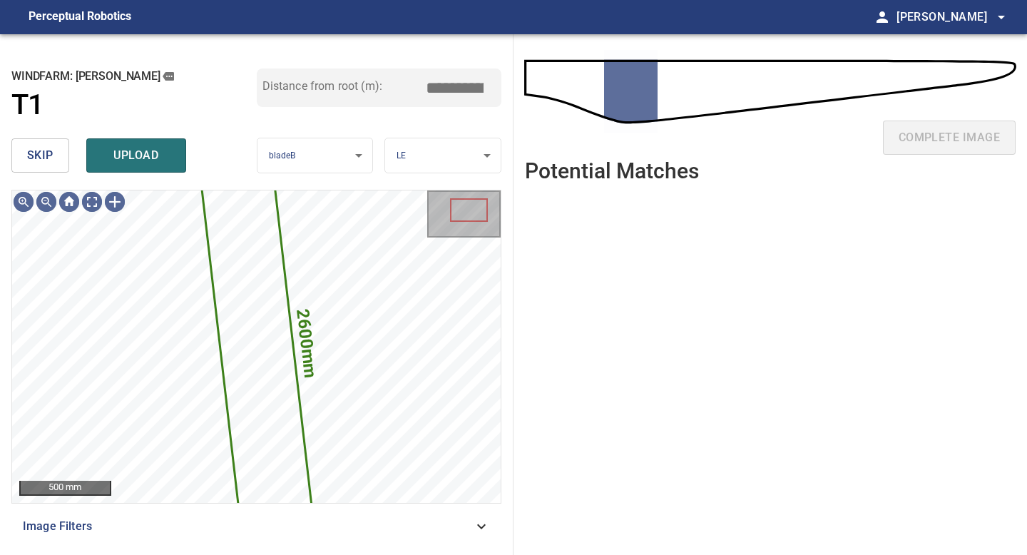
click at [48, 149] on span "skip" at bounding box center [40, 156] width 26 height 20
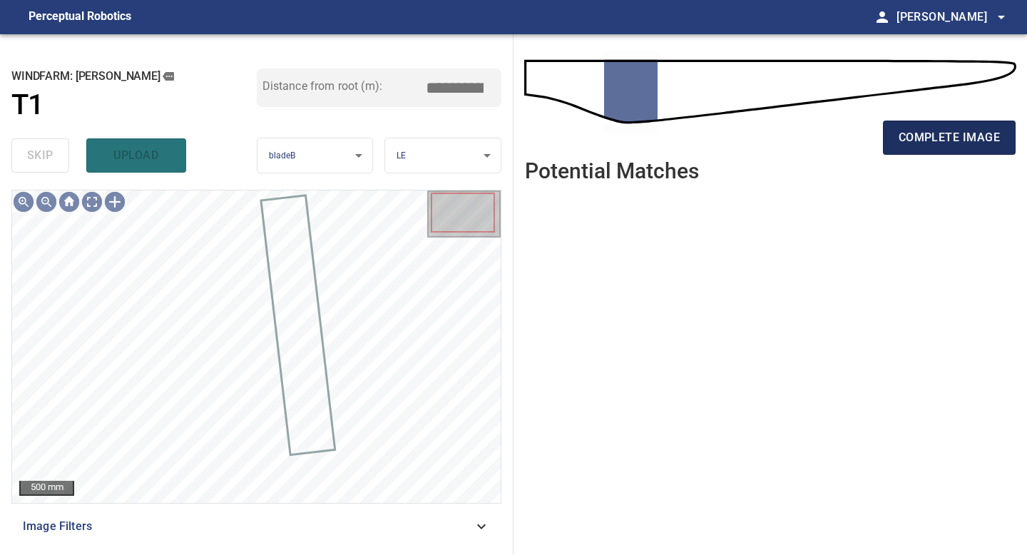
click at [932, 144] on span "complete image" at bounding box center [949, 138] width 101 height 20
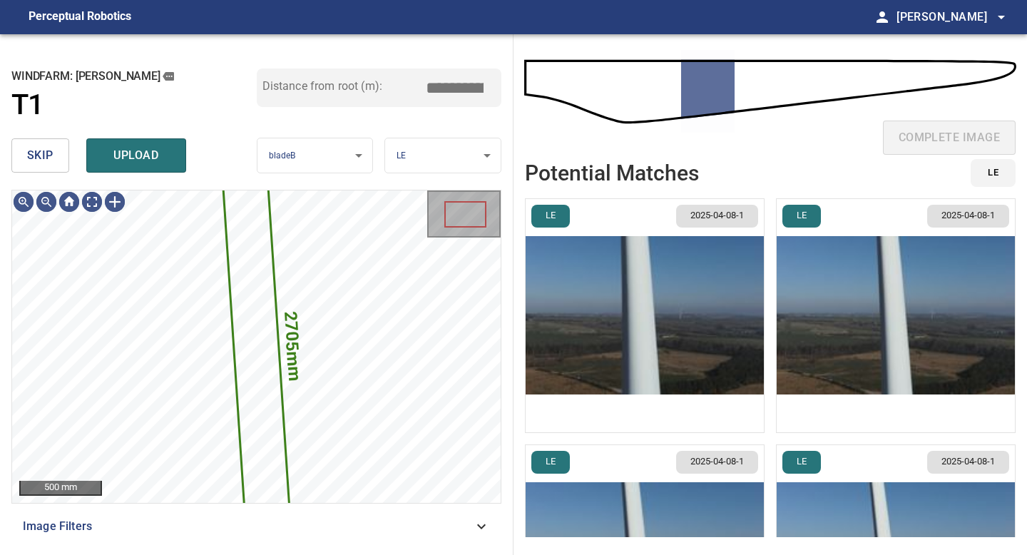
click at [33, 141] on button "skip" at bounding box center [40, 155] width 58 height 34
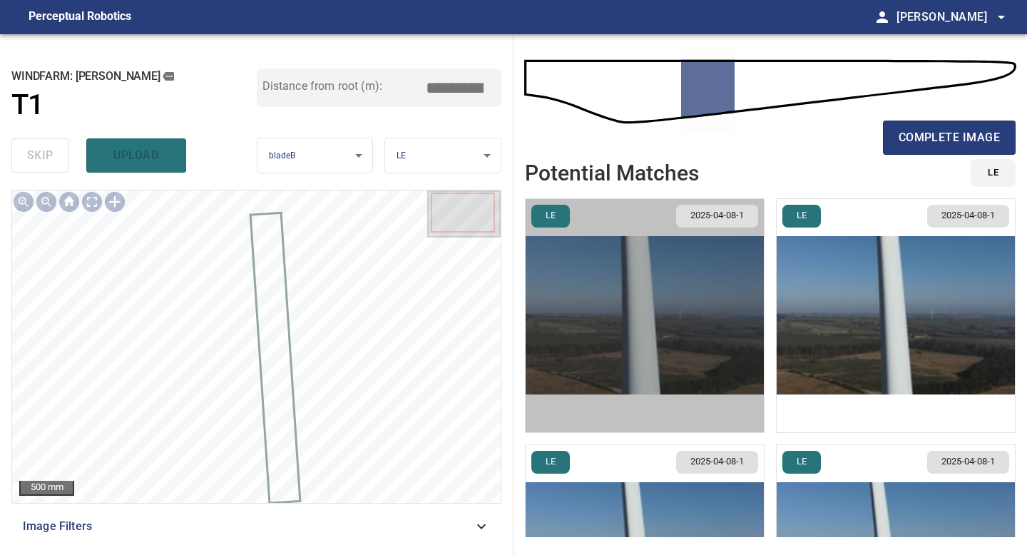
click at [703, 298] on img "button" at bounding box center [645, 315] width 238 height 233
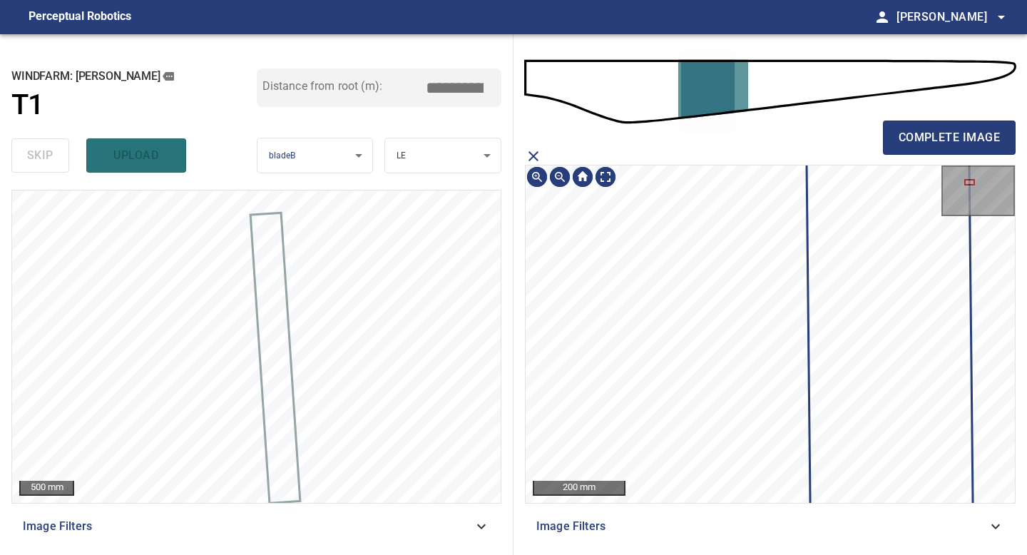
click at [529, 152] on icon "close matching imageResolution:" at bounding box center [534, 156] width 10 height 10
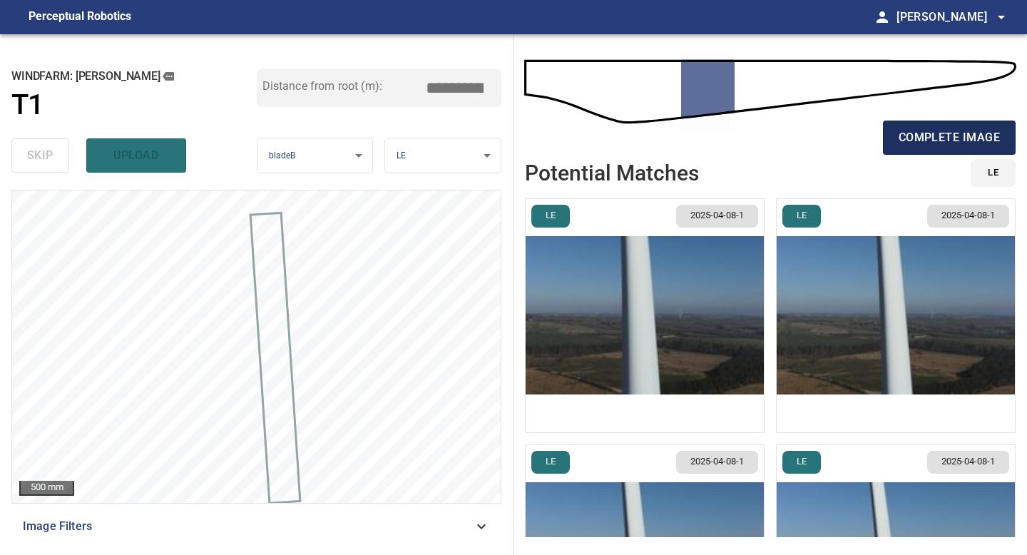
click at [914, 143] on span "complete image" at bounding box center [949, 138] width 101 height 20
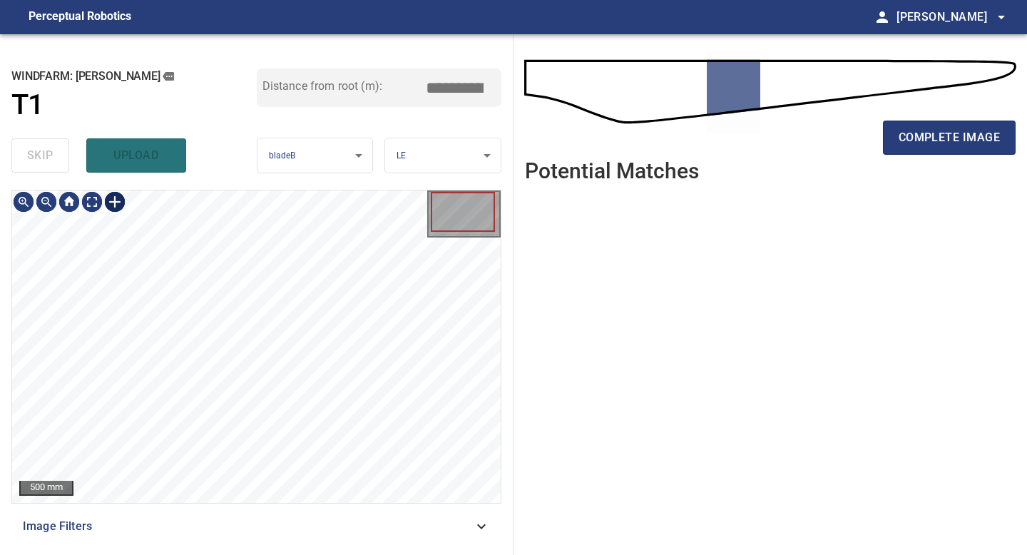
click at [115, 202] on div at bounding box center [114, 201] width 23 height 23
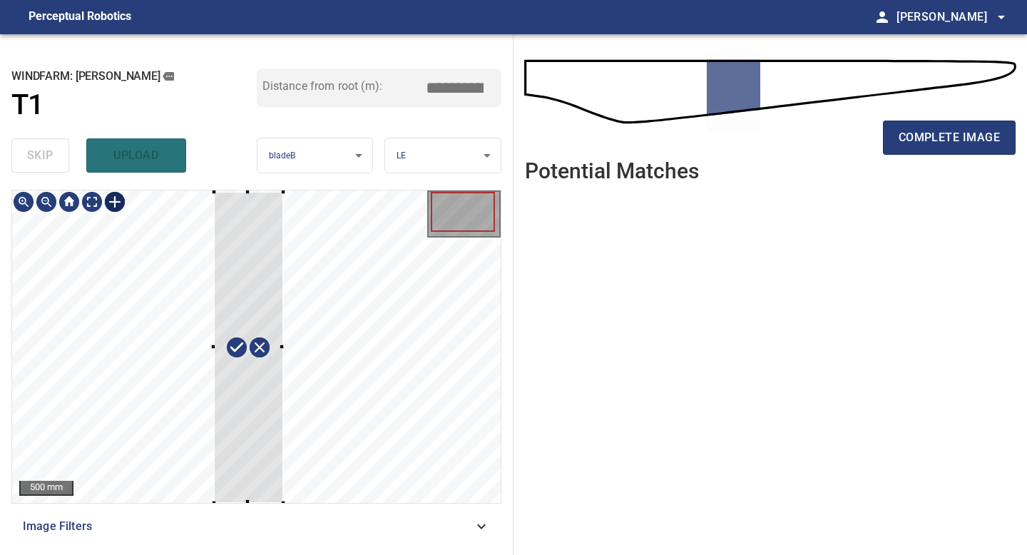
click at [282, 505] on div "500 mm Image Filters" at bounding box center [256, 367] width 490 height 354
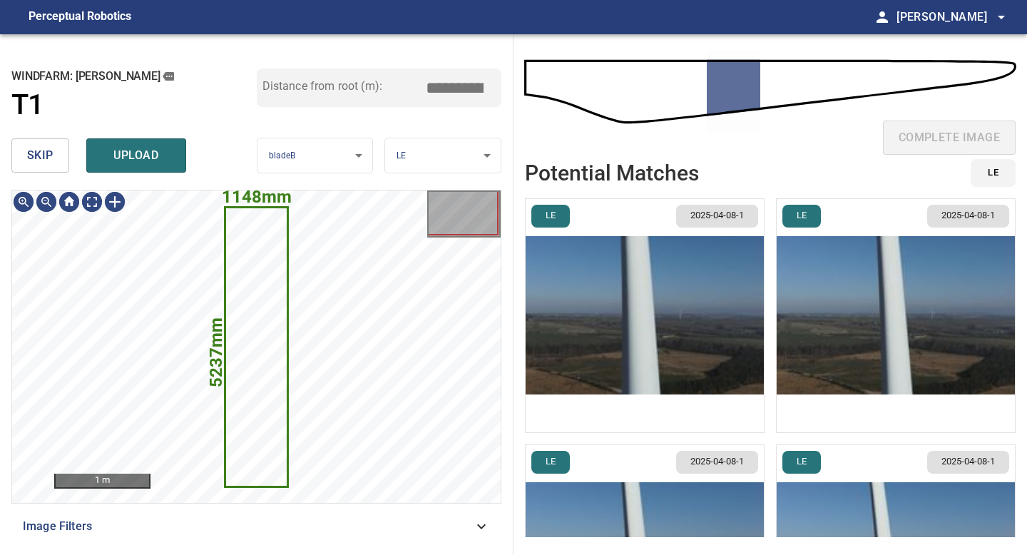
click at [648, 295] on img "button" at bounding box center [645, 315] width 238 height 233
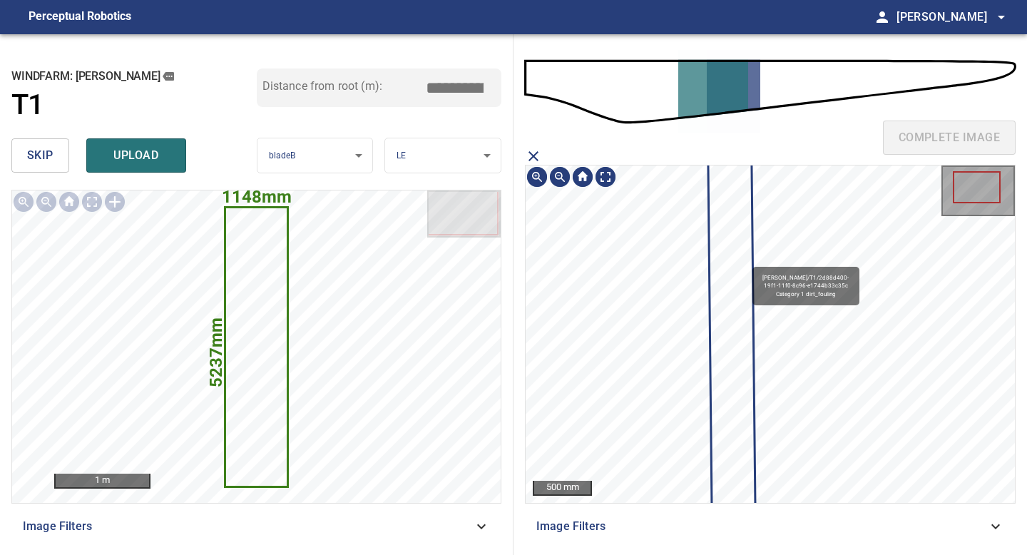
click at [745, 260] on icon at bounding box center [732, 350] width 46 height 439
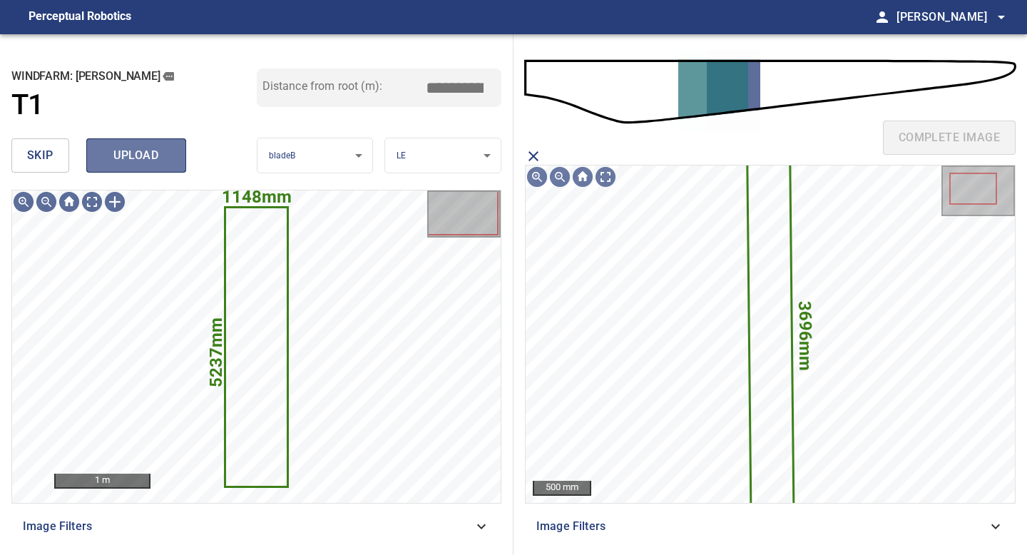
click at [140, 157] on span "upload" at bounding box center [136, 156] width 68 height 20
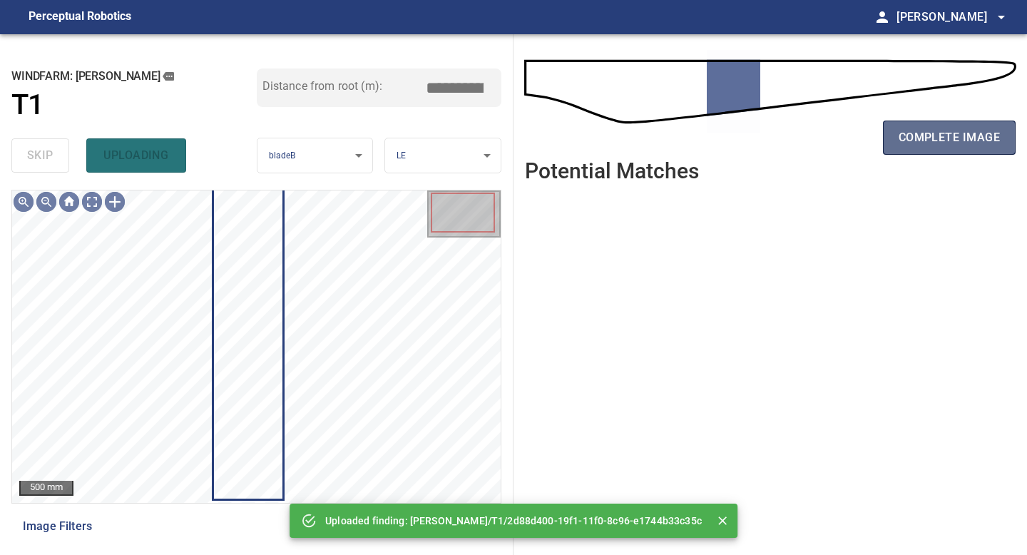
click at [964, 131] on span "complete image" at bounding box center [949, 138] width 101 height 20
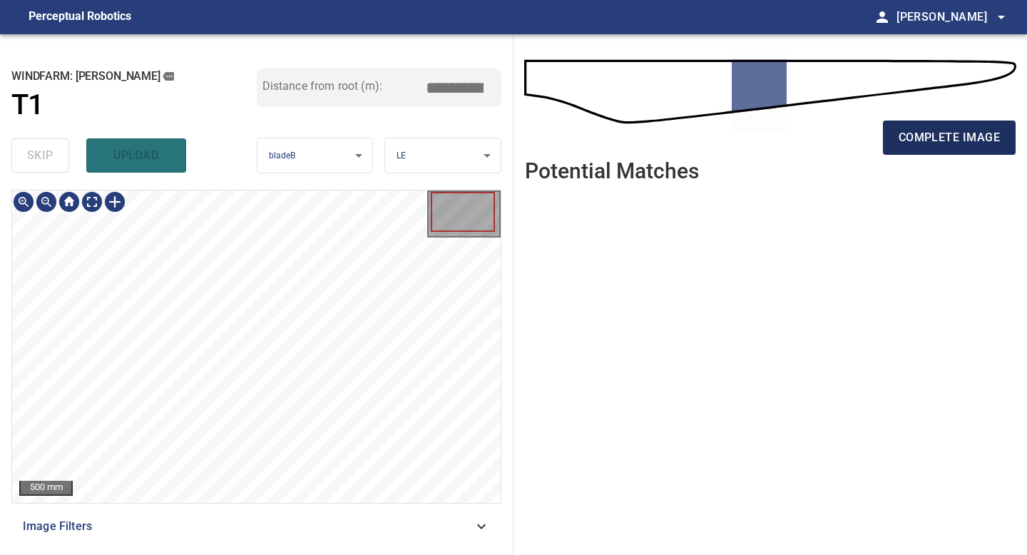
click at [950, 131] on span "complete image" at bounding box center [949, 138] width 101 height 20
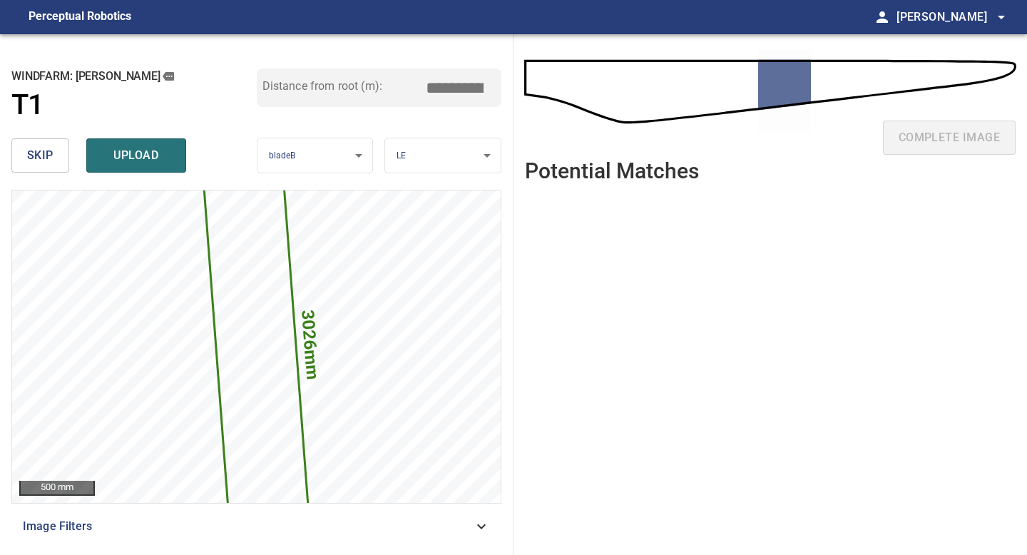
drag, startPoint x: 458, startPoint y: 86, endPoint x: 343, endPoint y: 86, distance: 114.8
click at [348, 86] on div "Distance from root (m): *****" at bounding box center [379, 87] width 245 height 39
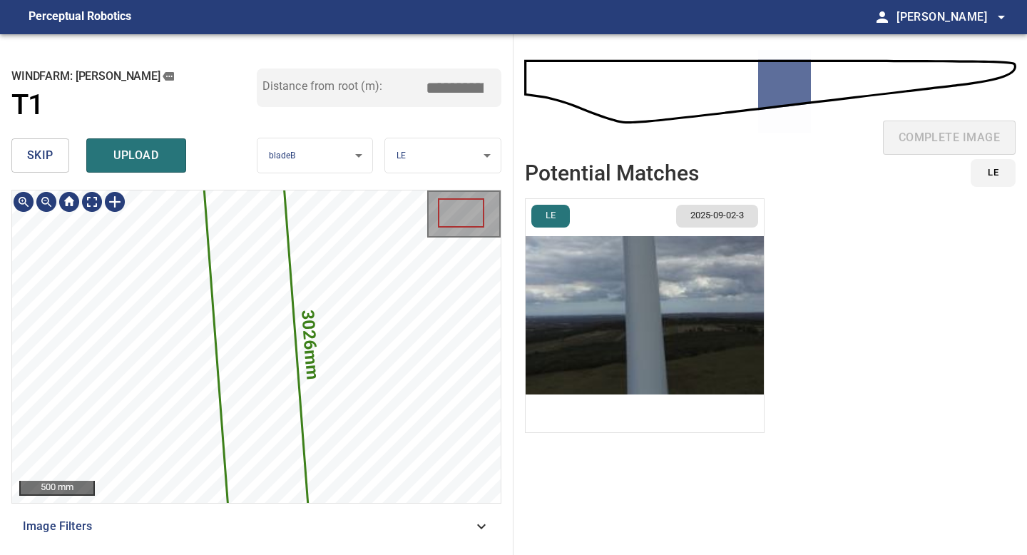
type input "*****"
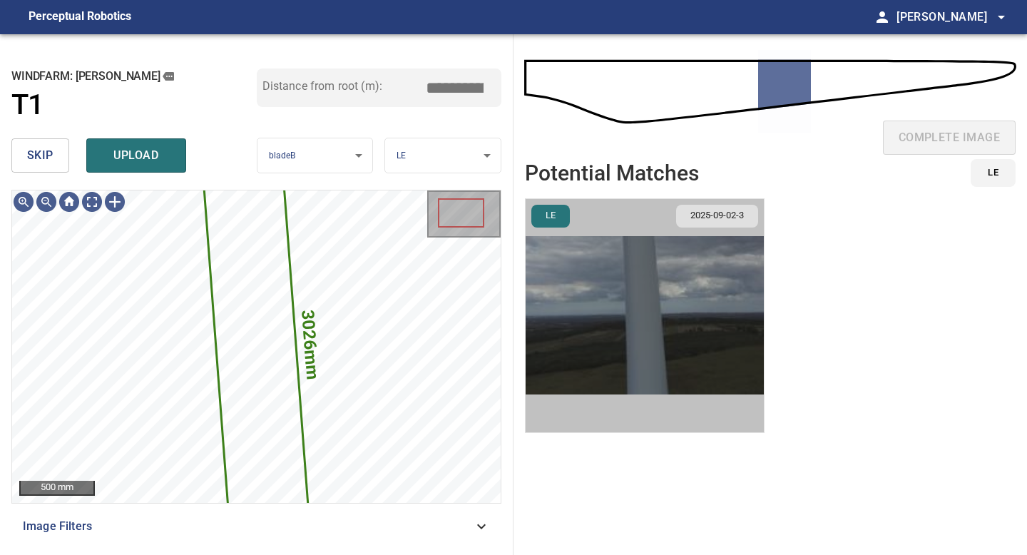
click at [577, 299] on img "button" at bounding box center [645, 315] width 238 height 233
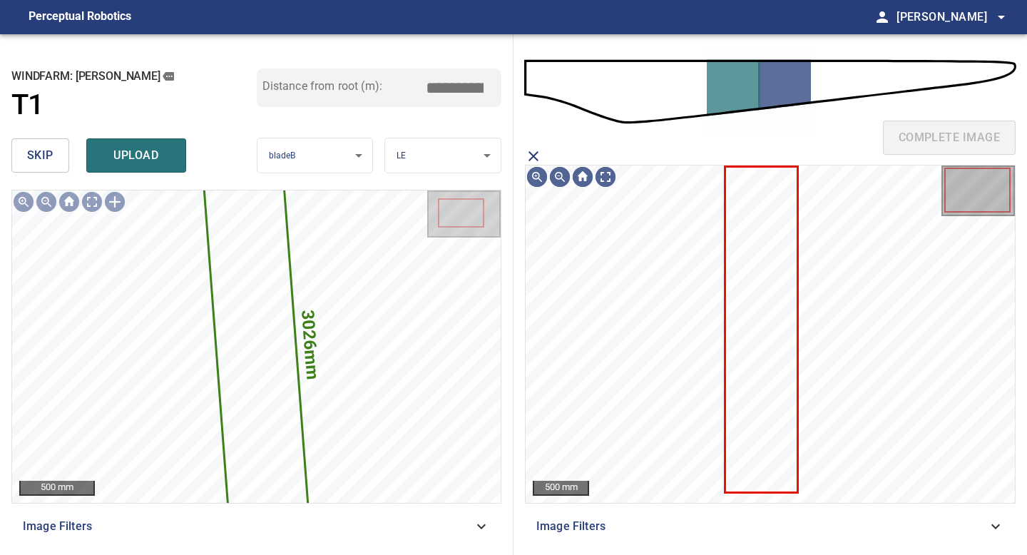
click at [734, 278] on icon at bounding box center [761, 330] width 71 height 324
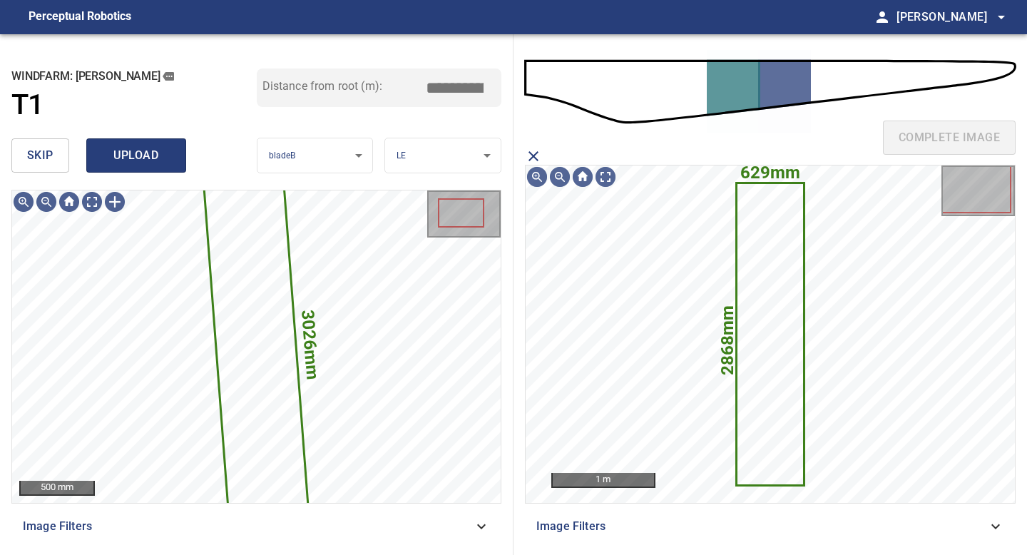
click at [160, 156] on span "upload" at bounding box center [136, 156] width 68 height 20
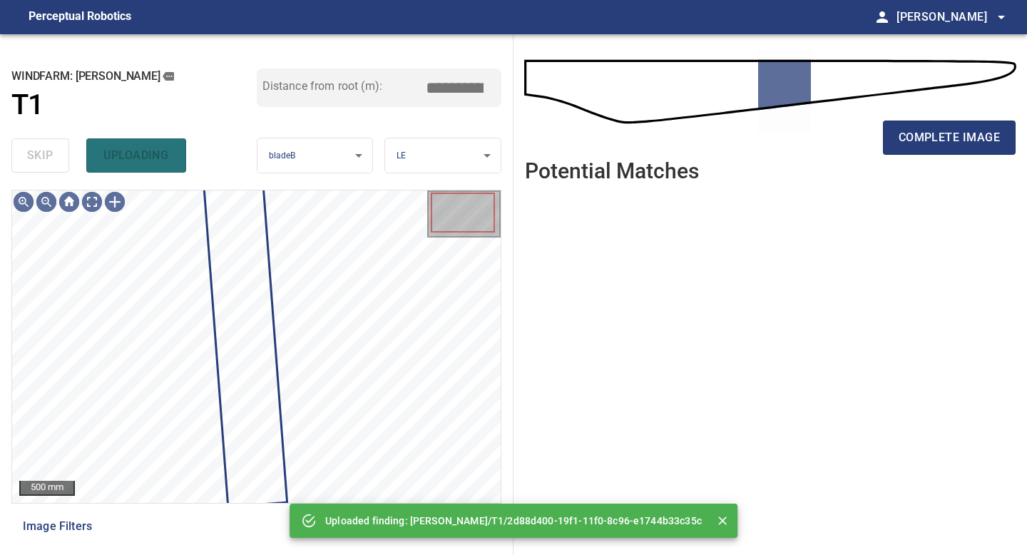
click at [955, 108] on div "complete image" at bounding box center [770, 97] width 491 height 102
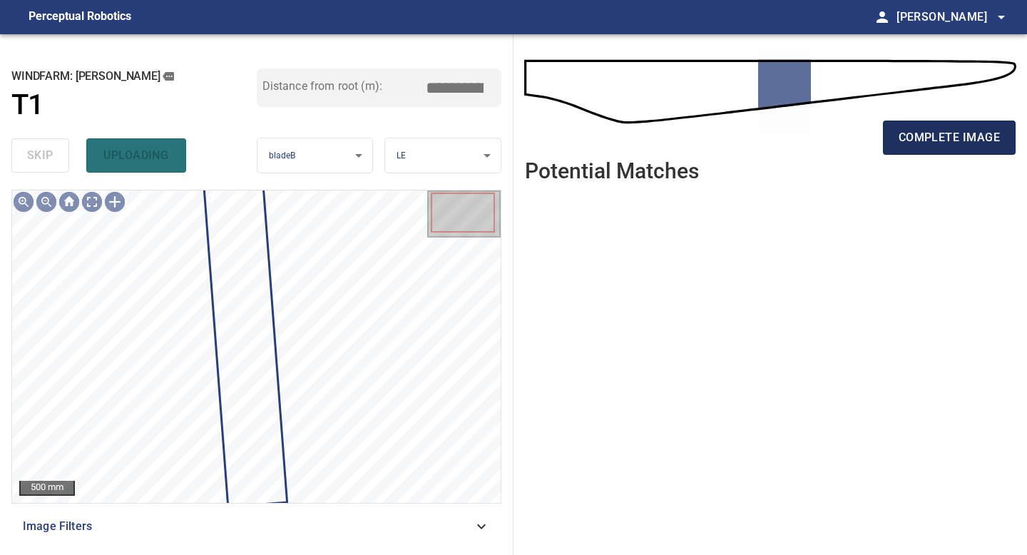
click at [955, 136] on span "complete image" at bounding box center [949, 138] width 101 height 20
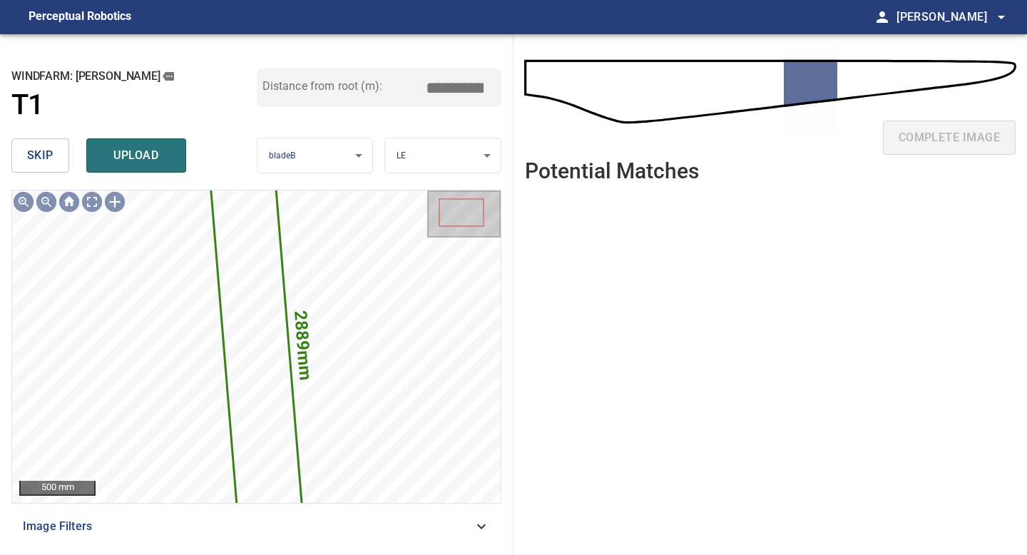
drag, startPoint x: 458, startPoint y: 88, endPoint x: 376, endPoint y: 82, distance: 82.2
click at [412, 87] on div "Distance from root (m): *****" at bounding box center [379, 87] width 245 height 39
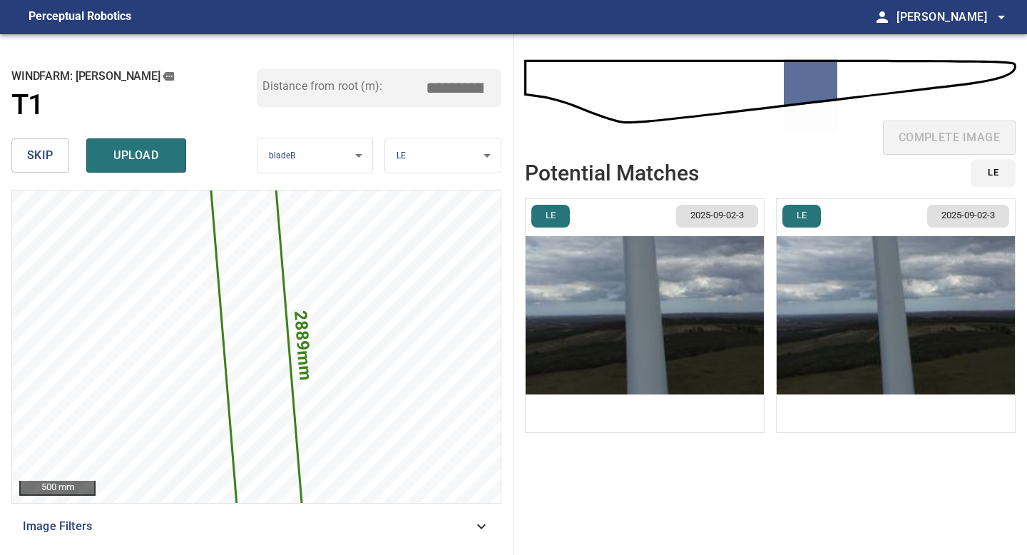
type input "*****"
click at [741, 351] on img "button" at bounding box center [645, 315] width 238 height 233
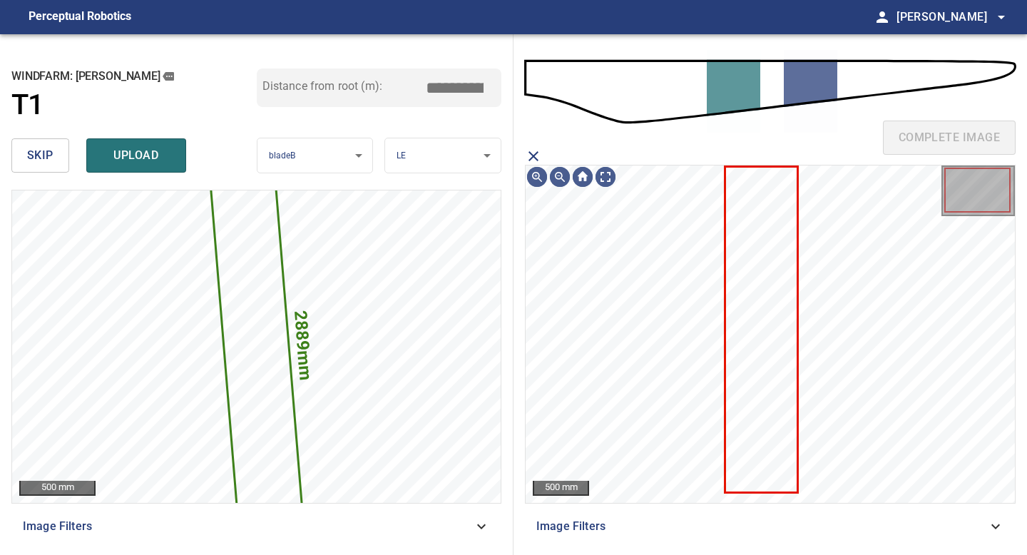
click at [745, 350] on icon at bounding box center [761, 330] width 71 height 324
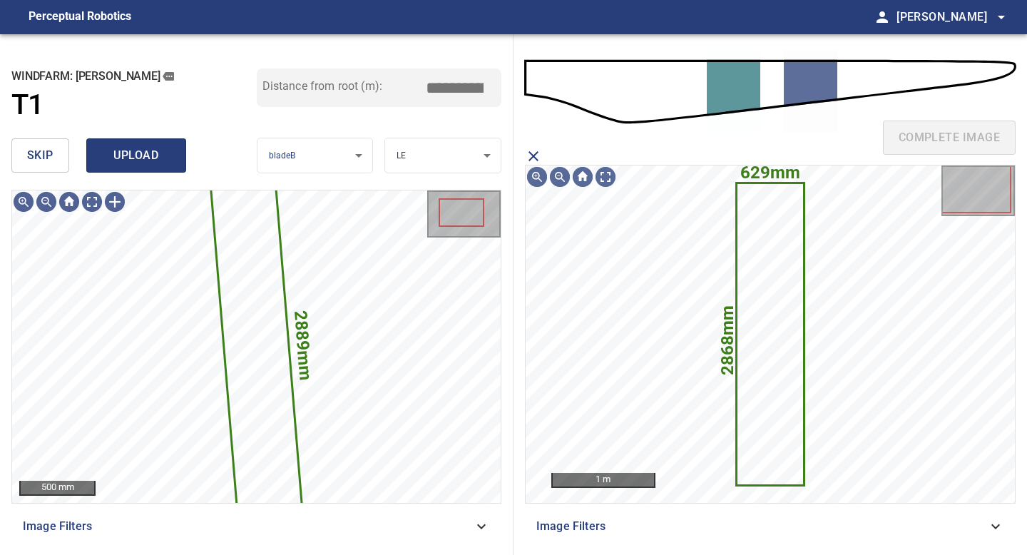
click at [168, 163] on span "upload" at bounding box center [136, 156] width 68 height 20
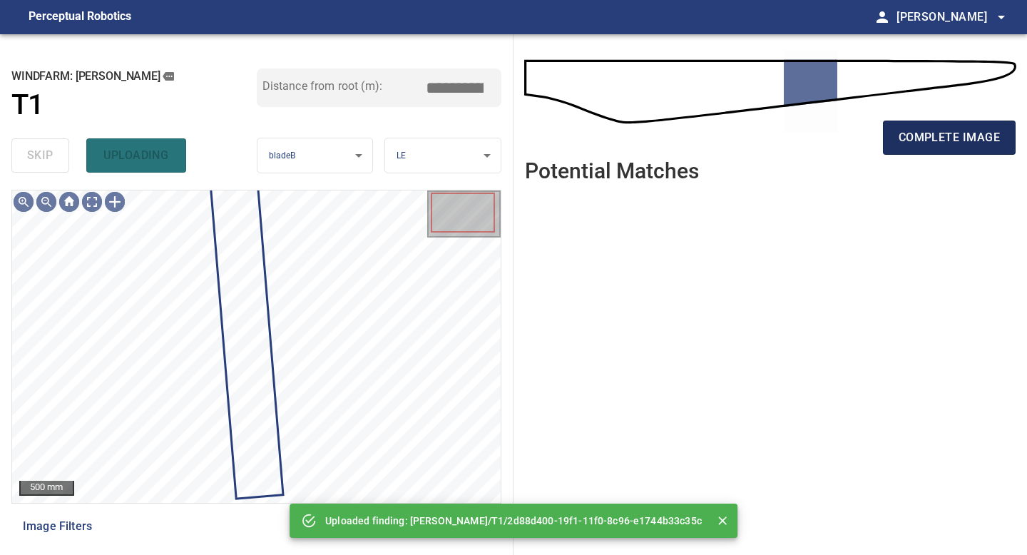
click at [939, 140] on span "complete image" at bounding box center [949, 138] width 101 height 20
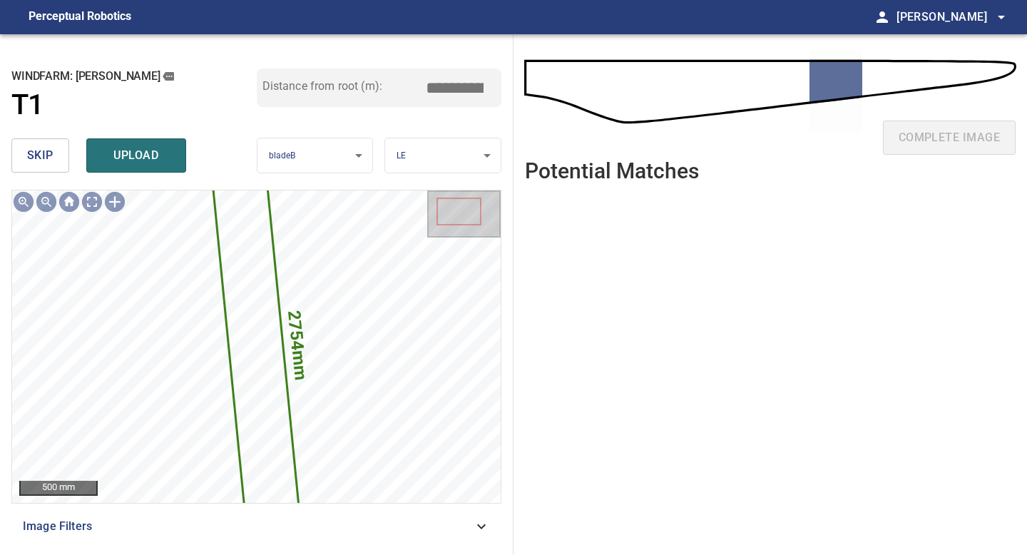
drag, startPoint x: 457, startPoint y: 86, endPoint x: 327, endPoint y: 84, distance: 130.5
click at [335, 86] on div "Distance from root (m): *****" at bounding box center [379, 87] width 245 height 39
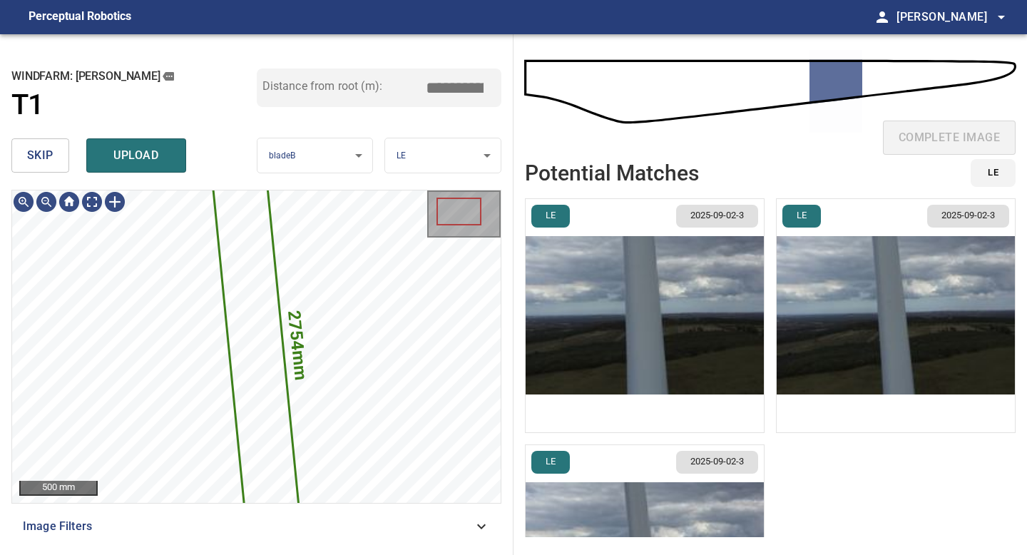
type input "*****"
click at [584, 303] on img "button" at bounding box center [645, 315] width 238 height 233
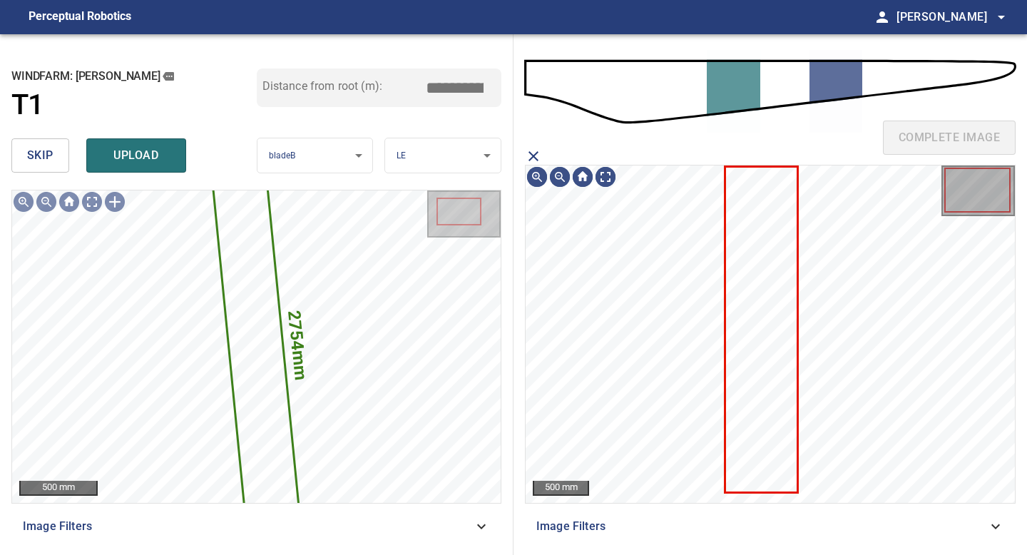
click at [757, 282] on icon at bounding box center [761, 330] width 71 height 324
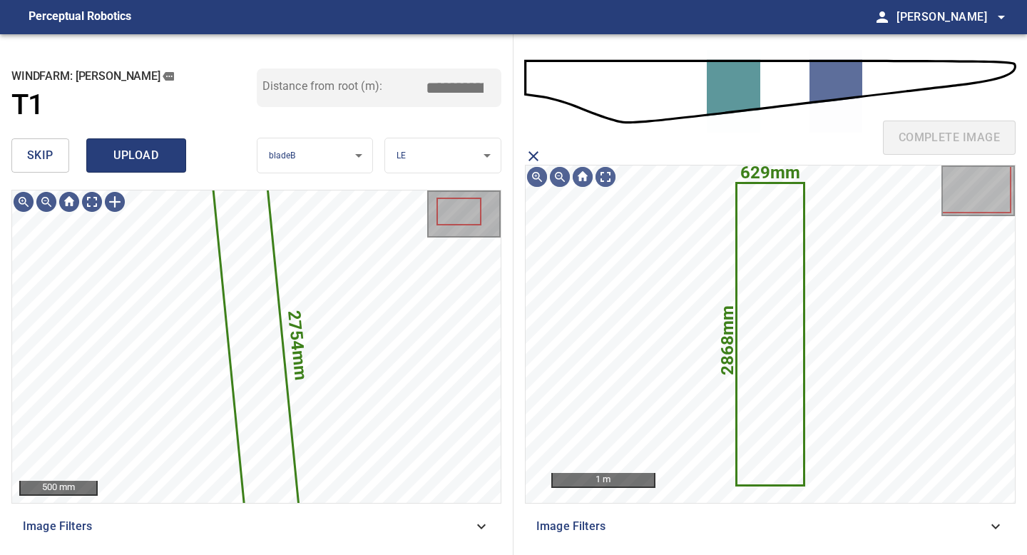
click at [121, 143] on button "upload" at bounding box center [136, 155] width 100 height 34
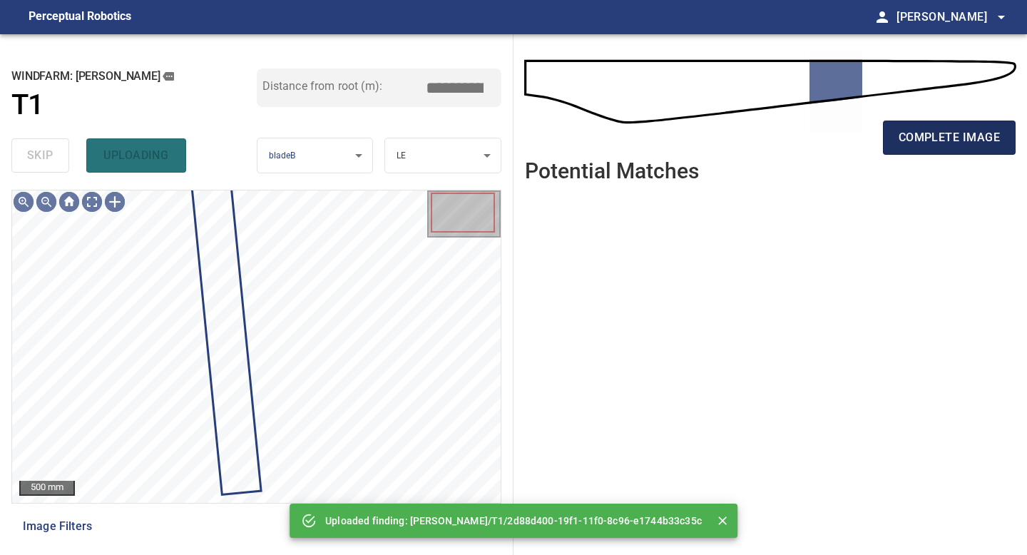
click at [942, 135] on span "complete image" at bounding box center [949, 138] width 101 height 20
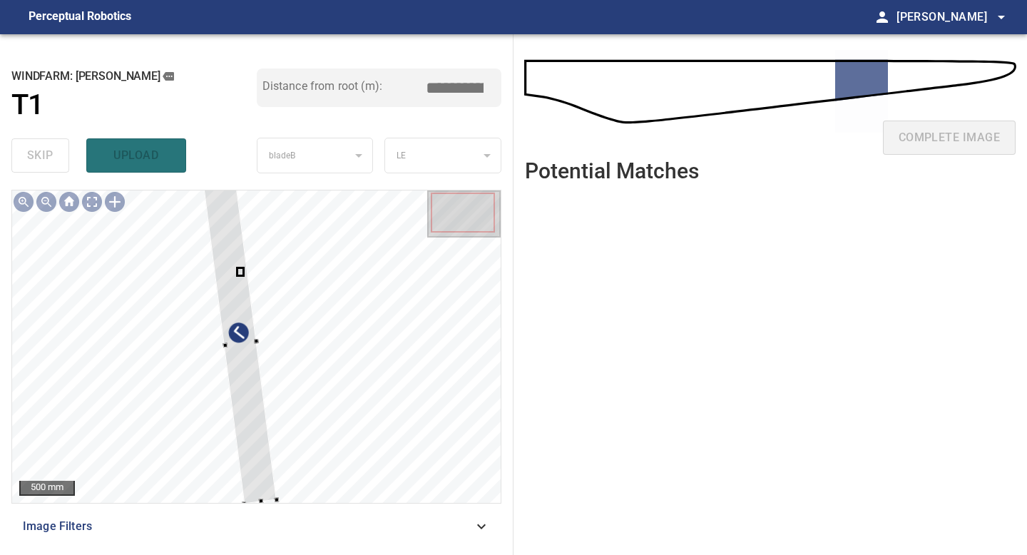
click at [245, 513] on div "500 mm Image Filters" at bounding box center [256, 367] width 490 height 354
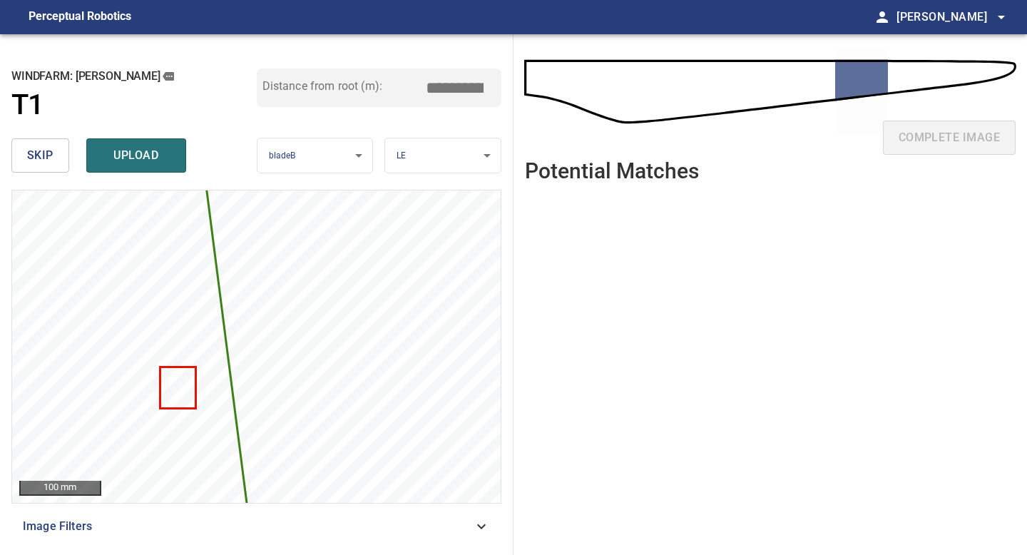
drag, startPoint x: 463, startPoint y: 86, endPoint x: 452, endPoint y: 81, distance: 12.1
click at [452, 81] on input "*****" at bounding box center [459, 87] width 71 height 27
click at [454, 83] on input "*****" at bounding box center [459, 87] width 71 height 27
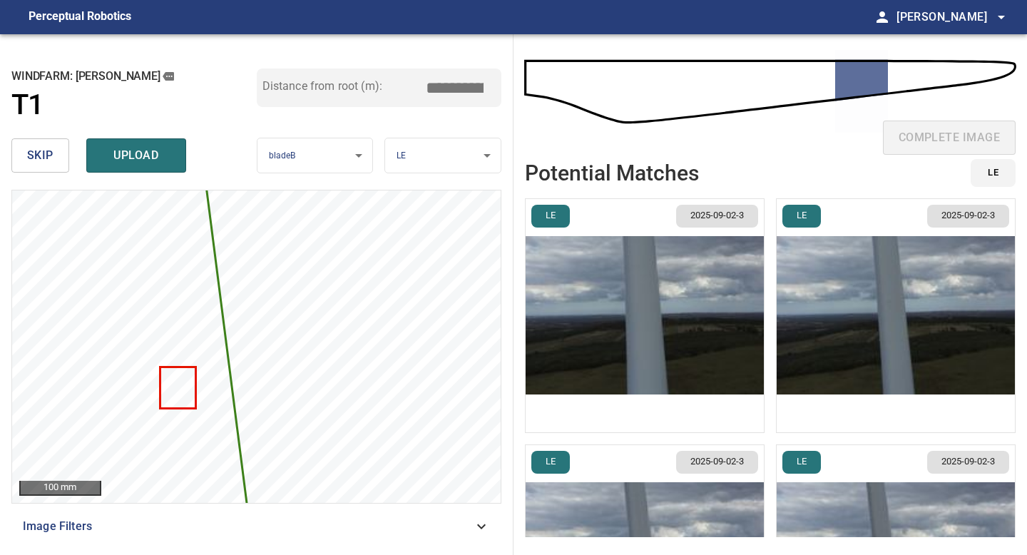
type input "*****"
click at [655, 300] on img "button" at bounding box center [645, 315] width 238 height 233
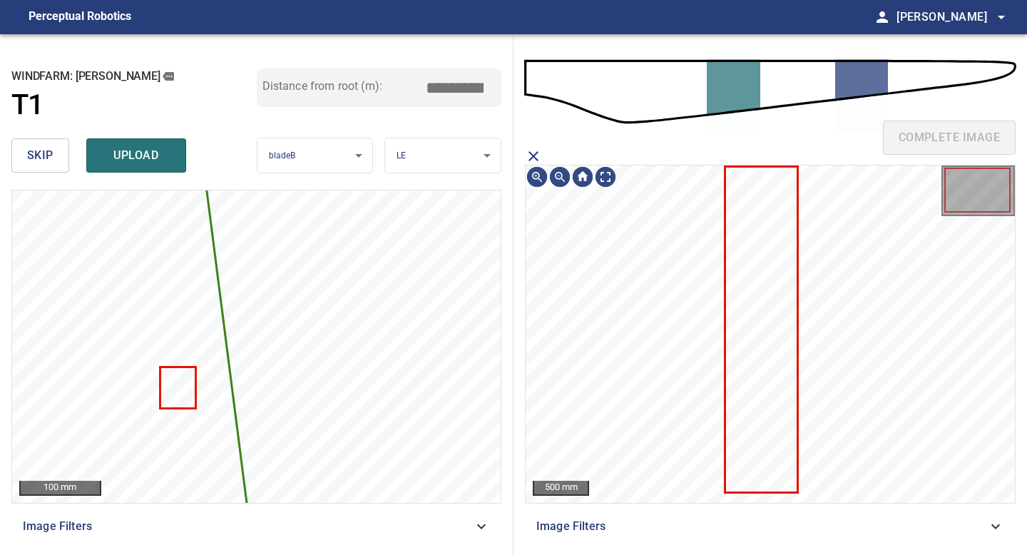
click at [752, 290] on icon at bounding box center [761, 330] width 71 height 324
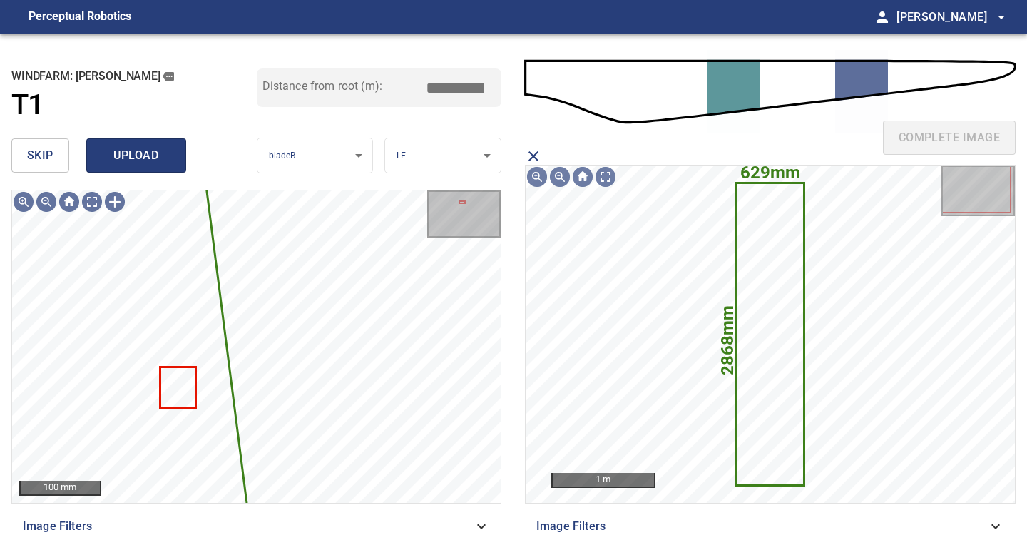
click at [125, 149] on span "upload" at bounding box center [136, 156] width 68 height 20
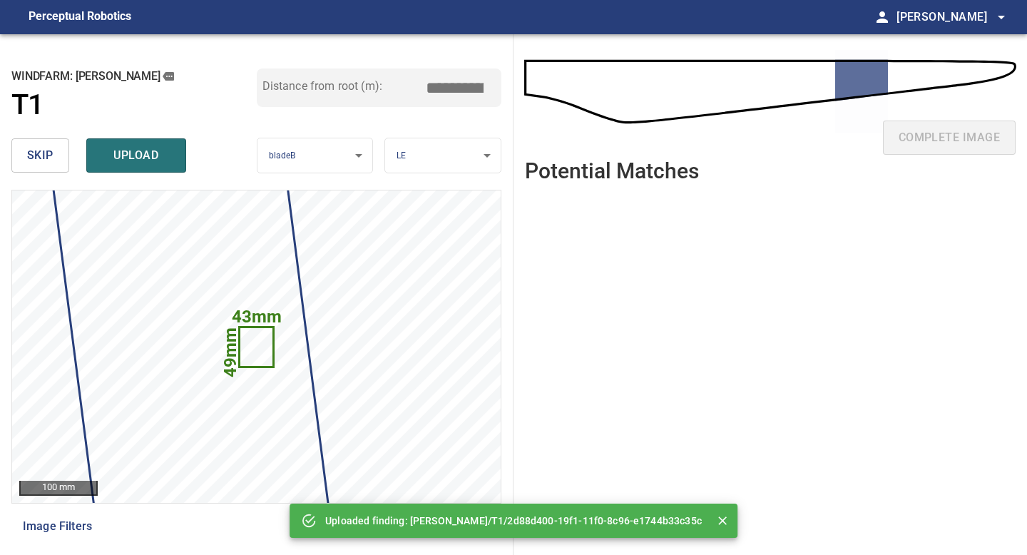
drag, startPoint x: 461, startPoint y: 86, endPoint x: 450, endPoint y: 86, distance: 10.7
click at [450, 86] on input "*****" at bounding box center [459, 87] width 71 height 27
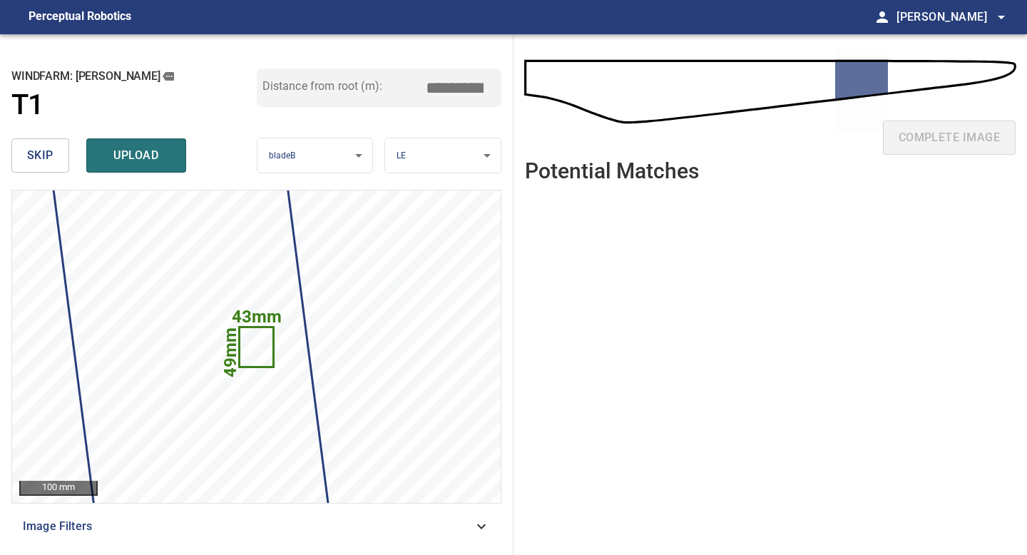
type input "*****"
click at [39, 145] on button "skip" at bounding box center [40, 155] width 58 height 34
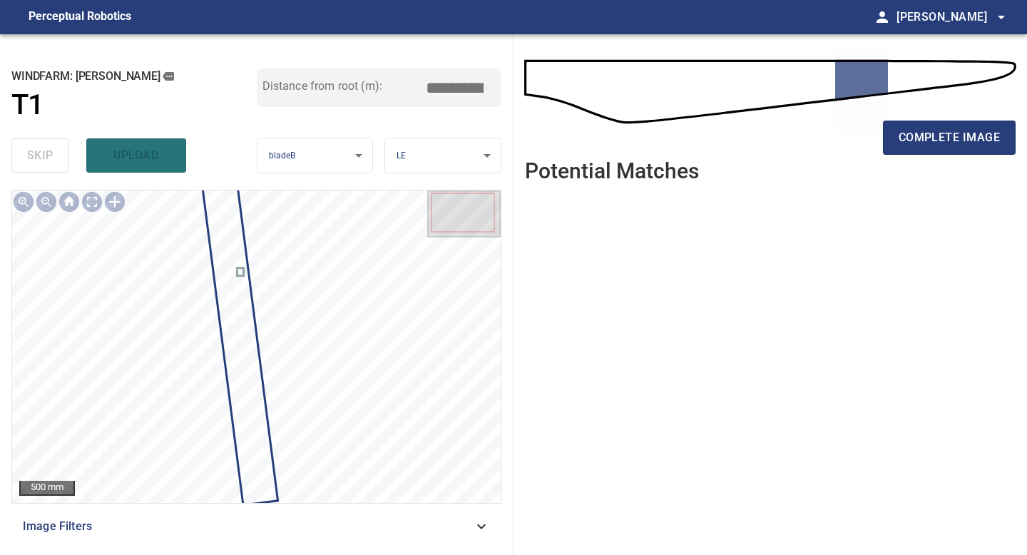
click at [873, 136] on div "complete image" at bounding box center [770, 143] width 491 height 57
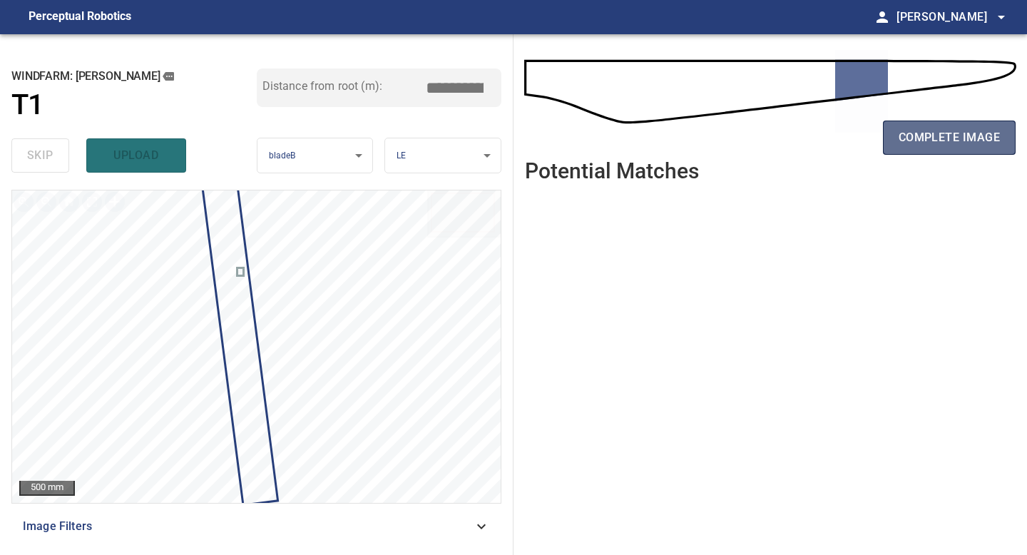
click at [924, 140] on span "complete image" at bounding box center [949, 138] width 101 height 20
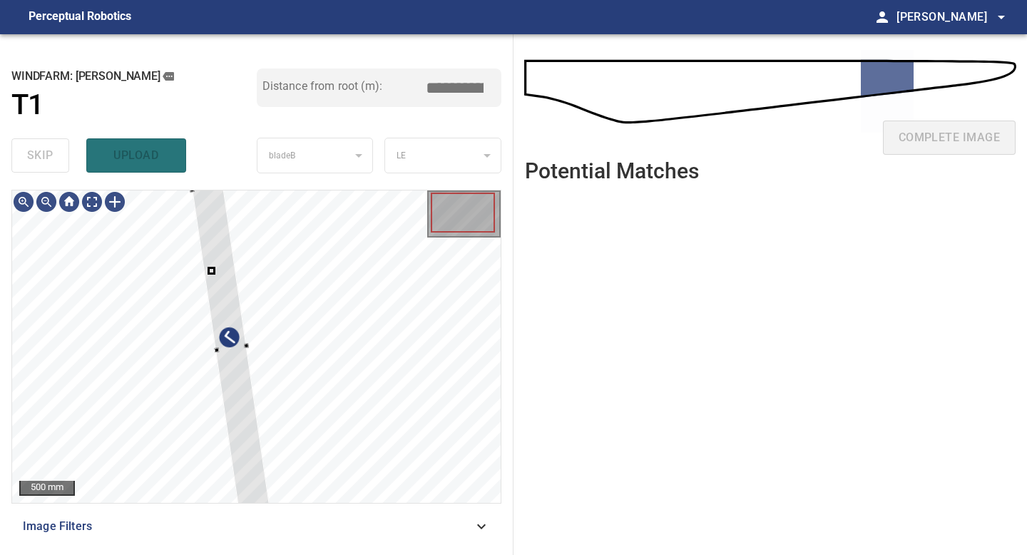
click at [272, 511] on div "500 mm Image Filters" at bounding box center [256, 367] width 490 height 354
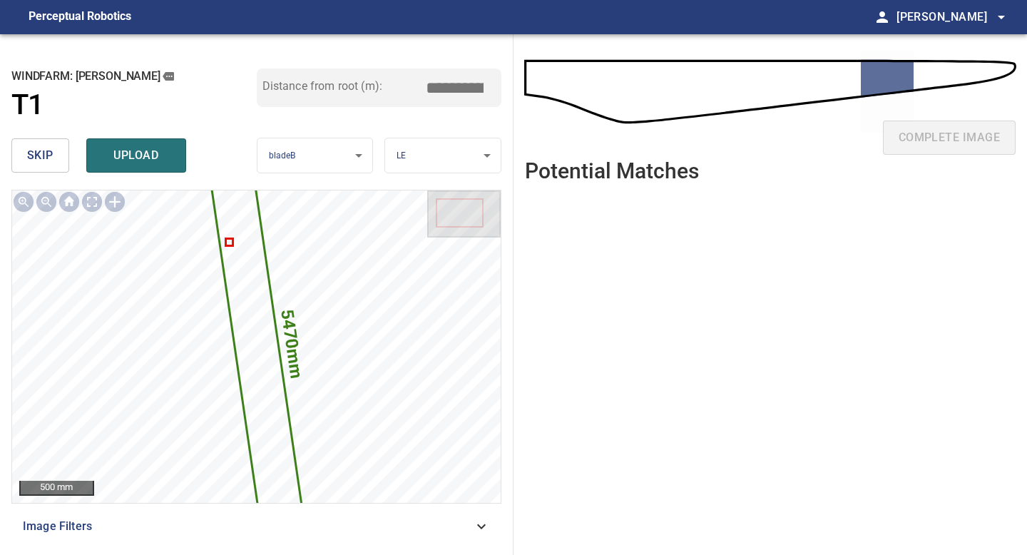
drag, startPoint x: 459, startPoint y: 87, endPoint x: 400, endPoint y: 78, distance: 59.2
click at [402, 78] on div "Distance from root (m): *****" at bounding box center [379, 87] width 245 height 39
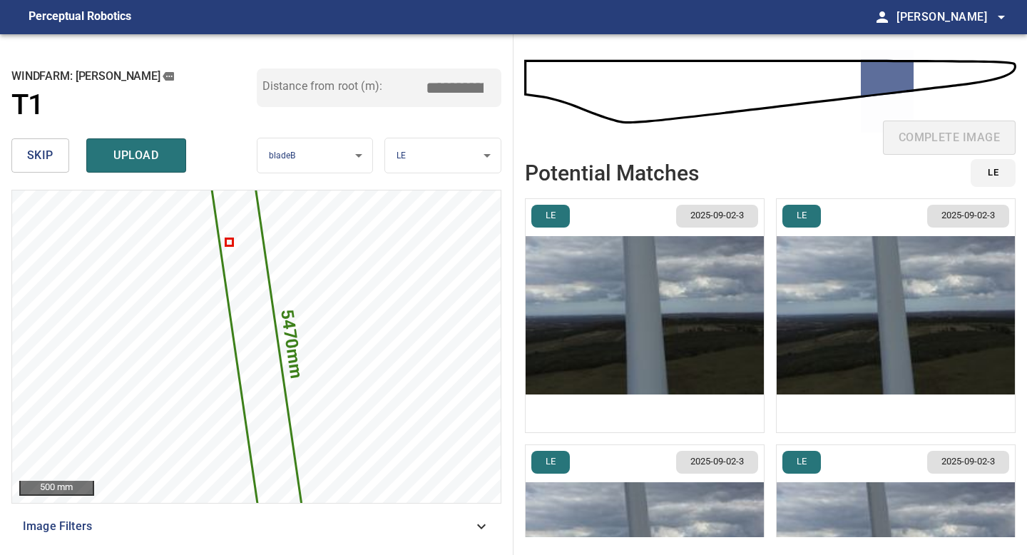
type input "*****"
click at [648, 317] on img "button" at bounding box center [645, 315] width 238 height 233
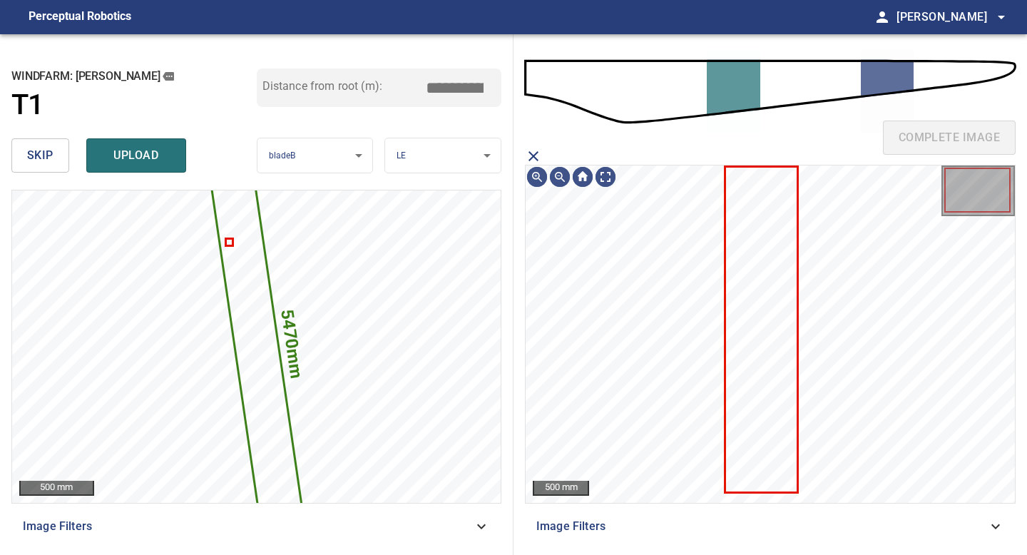
click at [748, 305] on icon at bounding box center [761, 330] width 71 height 324
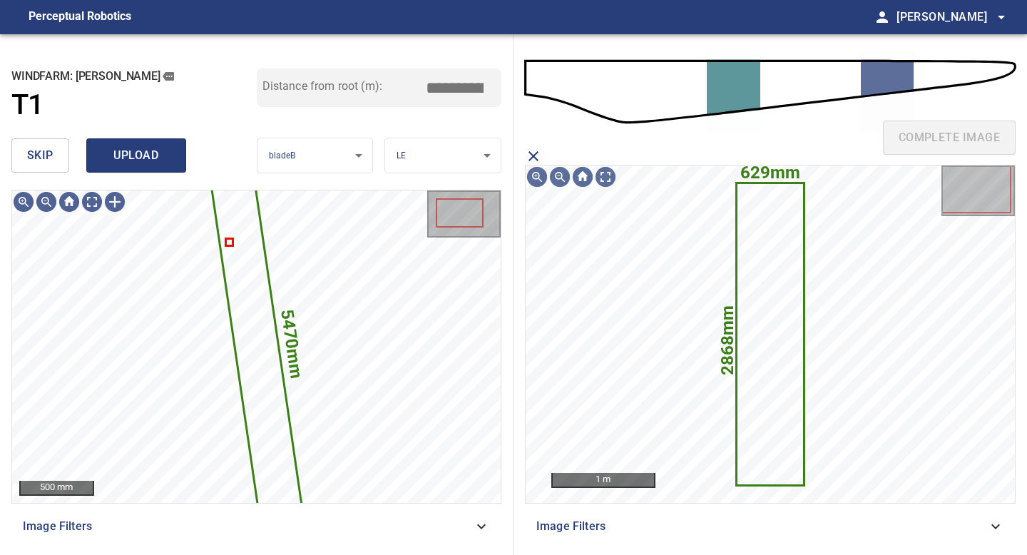
click at [131, 157] on span "upload" at bounding box center [136, 156] width 68 height 20
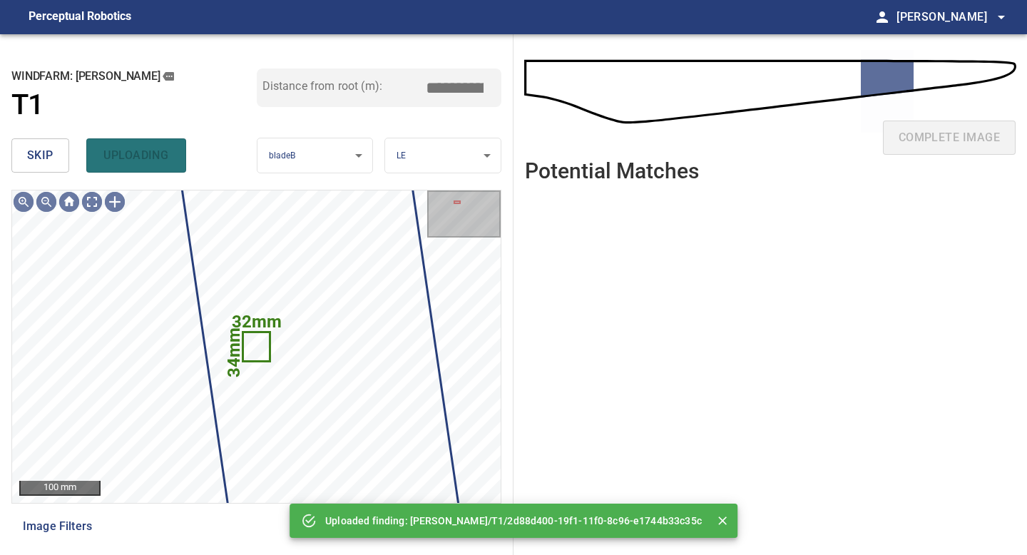
click at [57, 158] on button "skip" at bounding box center [40, 155] width 58 height 34
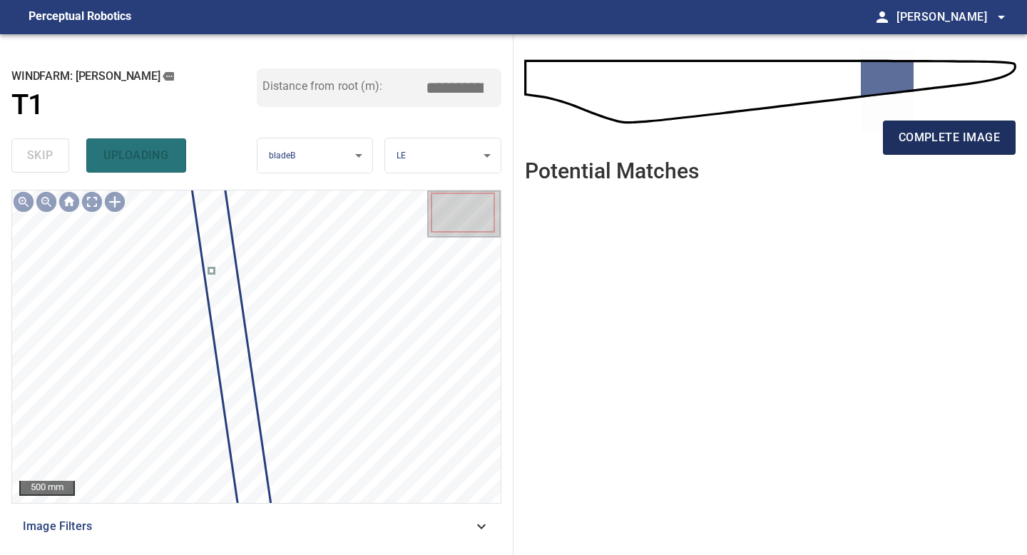
click at [932, 144] on span "complete image" at bounding box center [949, 138] width 101 height 20
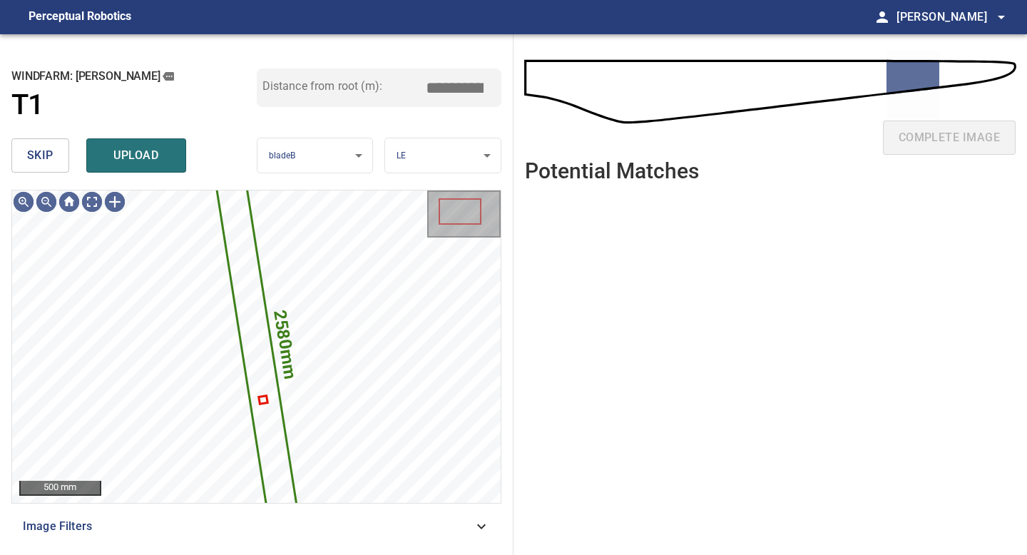
click at [43, 150] on span "skip" at bounding box center [40, 156] width 26 height 20
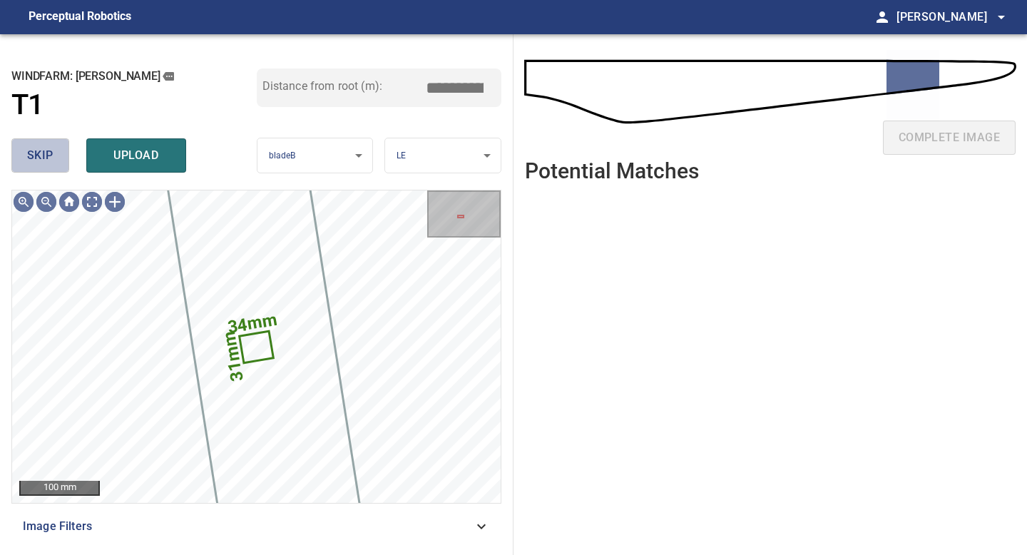
click at [43, 150] on span "skip" at bounding box center [40, 156] width 26 height 20
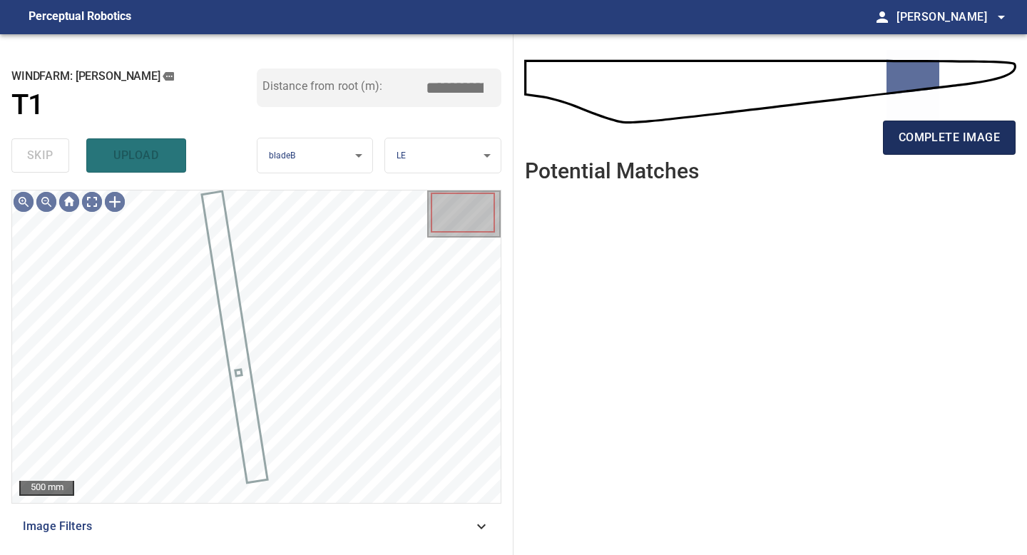
click at [924, 137] on span "complete image" at bounding box center [949, 138] width 101 height 20
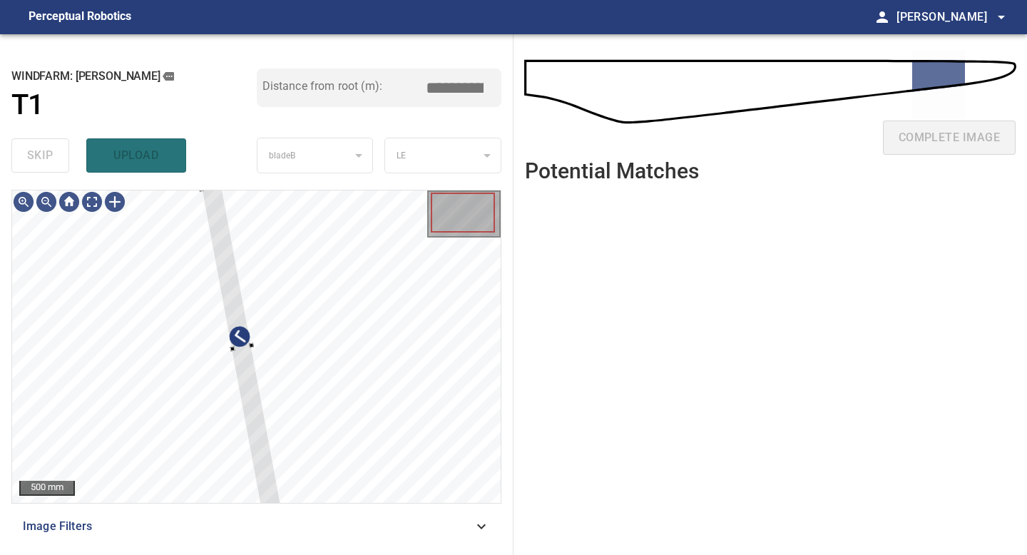
click at [266, 513] on div "500 mm Image Filters" at bounding box center [256, 367] width 490 height 354
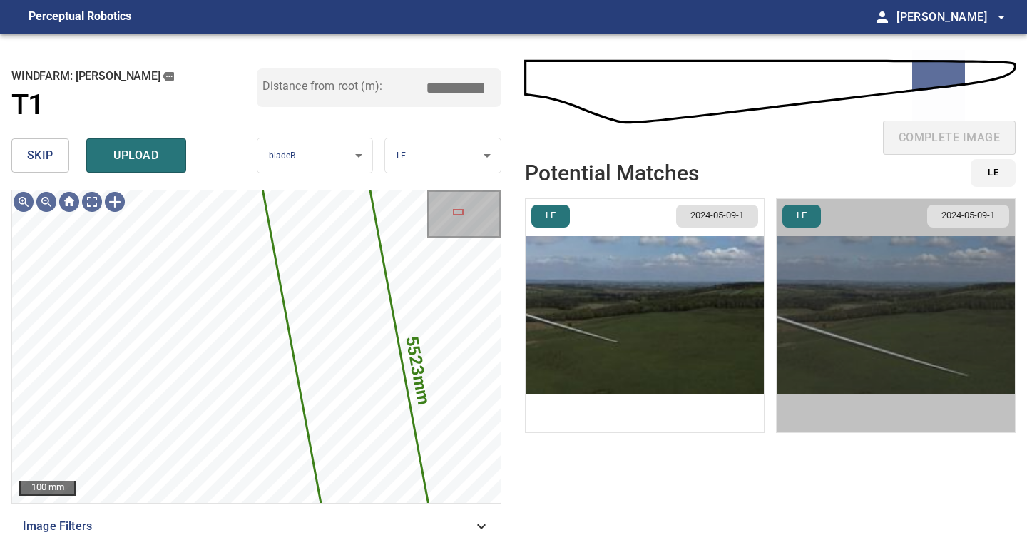
click at [806, 309] on img "button" at bounding box center [896, 315] width 238 height 233
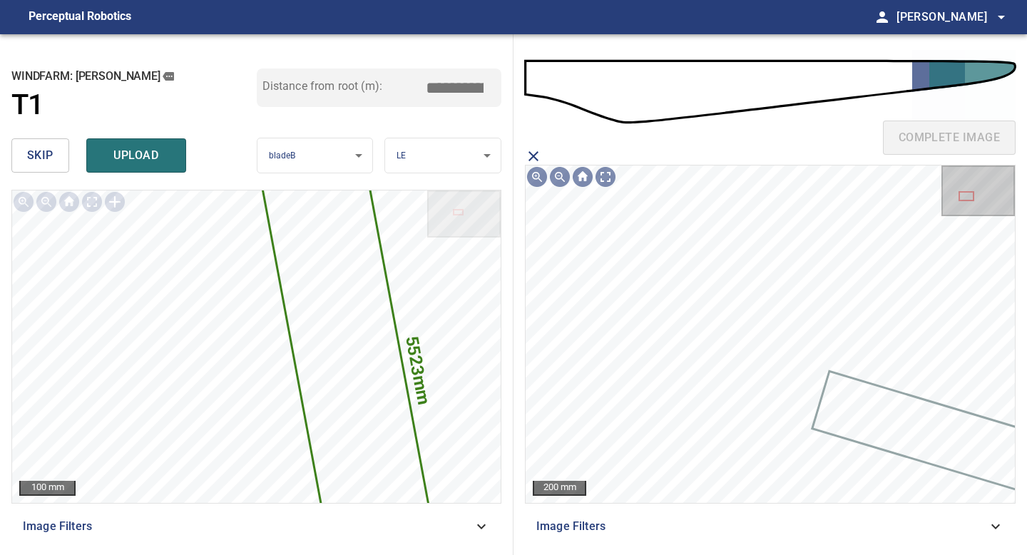
click at [456, 80] on input "*****" at bounding box center [459, 87] width 71 height 27
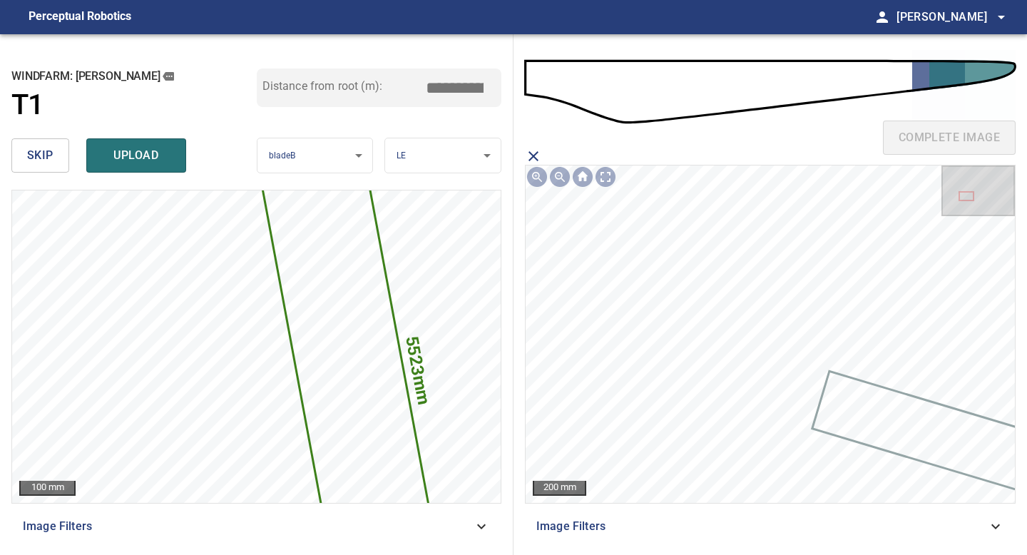
click at [456, 80] on input "*****" at bounding box center [459, 87] width 71 height 27
drag, startPoint x: 463, startPoint y: 89, endPoint x: 452, endPoint y: 89, distance: 10.7
click at [452, 89] on input "*****" at bounding box center [459, 87] width 71 height 27
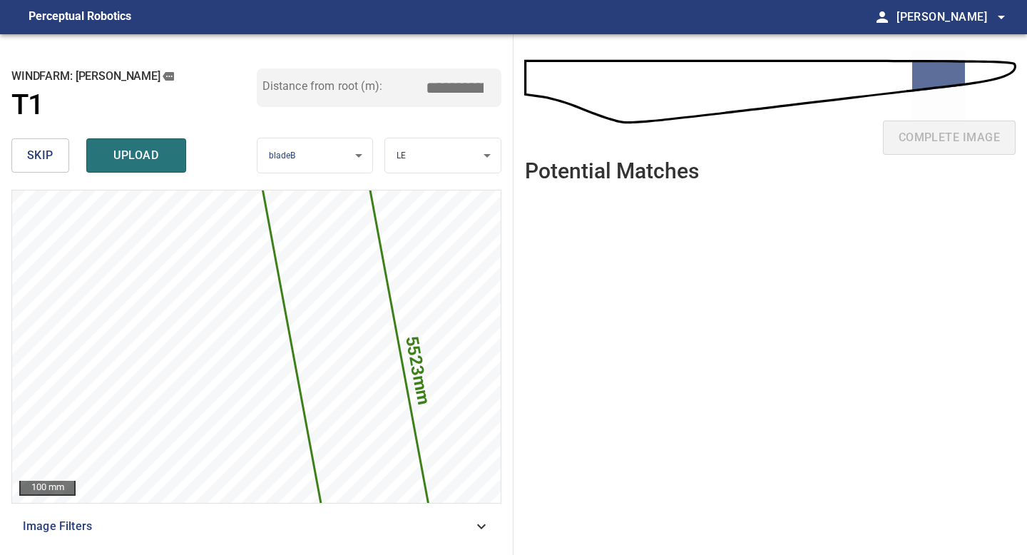
drag, startPoint x: 456, startPoint y: 86, endPoint x: 409, endPoint y: 83, distance: 46.4
click at [427, 86] on input "*****" at bounding box center [459, 87] width 71 height 27
click at [455, 89] on input "*****" at bounding box center [459, 87] width 71 height 27
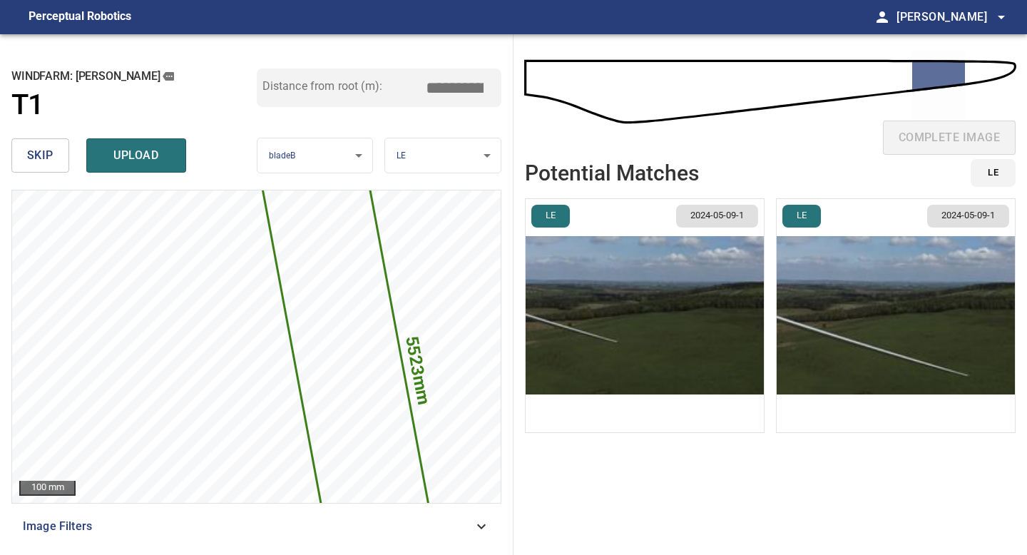
type input "*****"
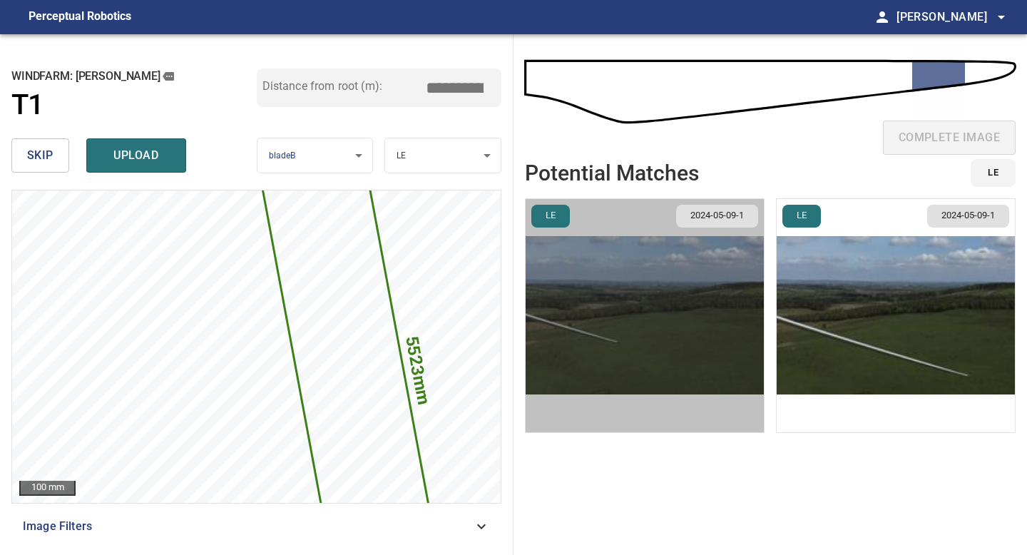
click at [642, 285] on img "button" at bounding box center [645, 315] width 238 height 233
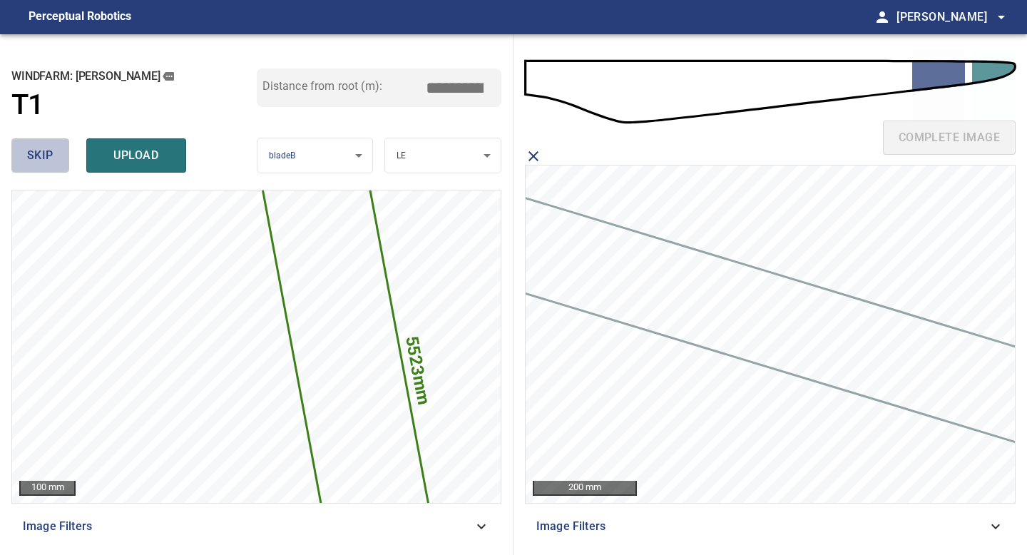
click at [56, 152] on button "skip" at bounding box center [40, 155] width 58 height 34
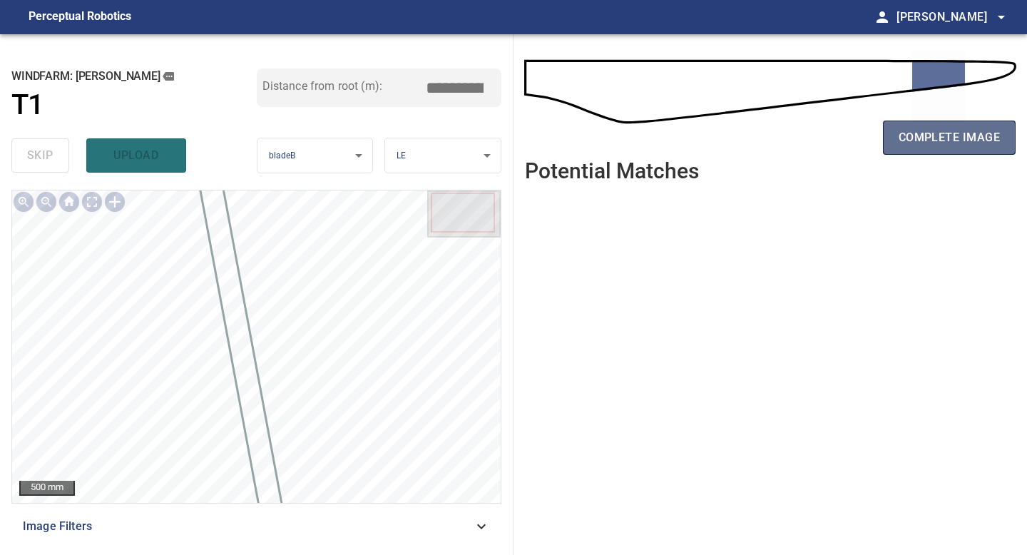
click at [892, 121] on button "complete image" at bounding box center [949, 138] width 133 height 34
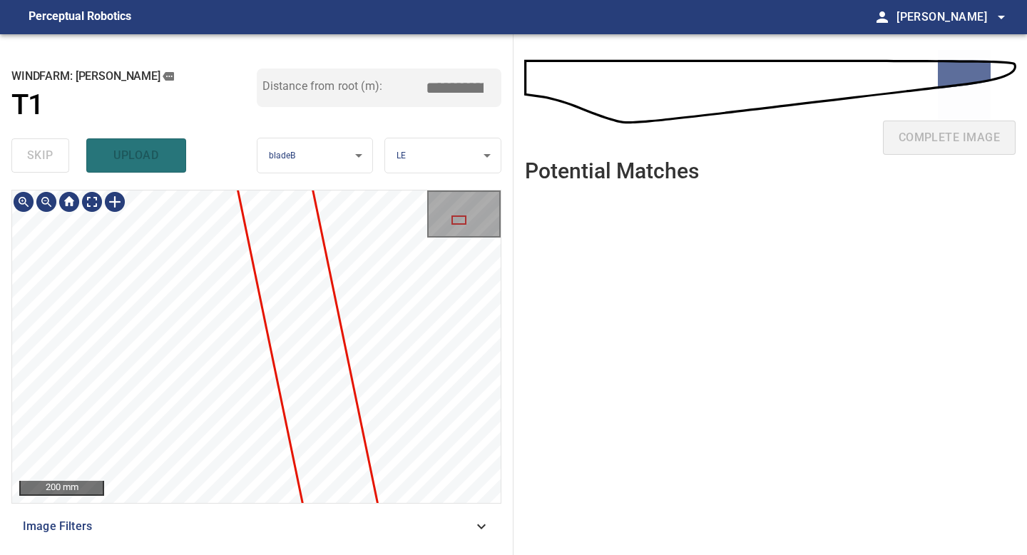
click at [216, 89] on div "**********" at bounding box center [257, 294] width 514 height 521
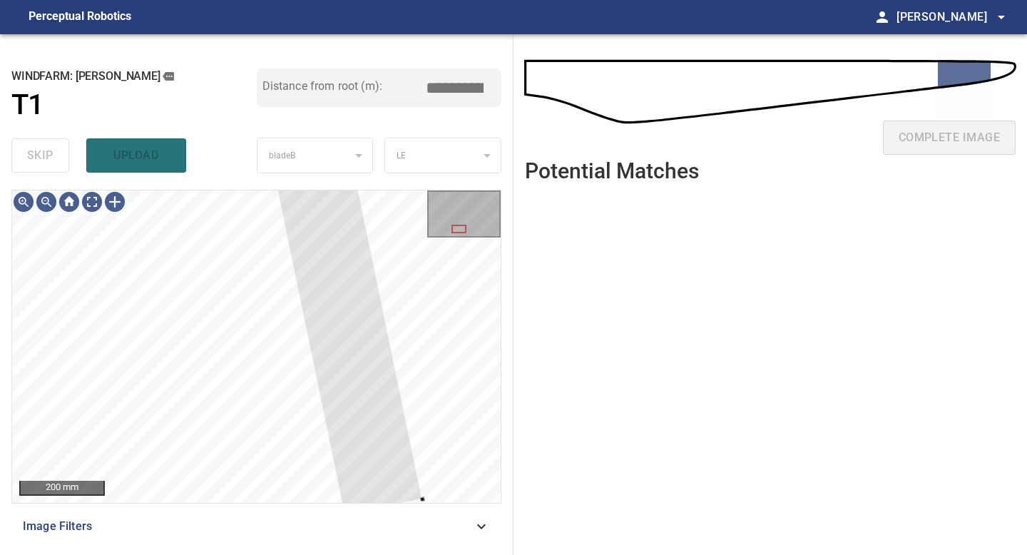
click at [342, 519] on div "200 mm Image Filters" at bounding box center [256, 367] width 490 height 354
click at [46, 202] on div at bounding box center [46, 201] width 23 height 23
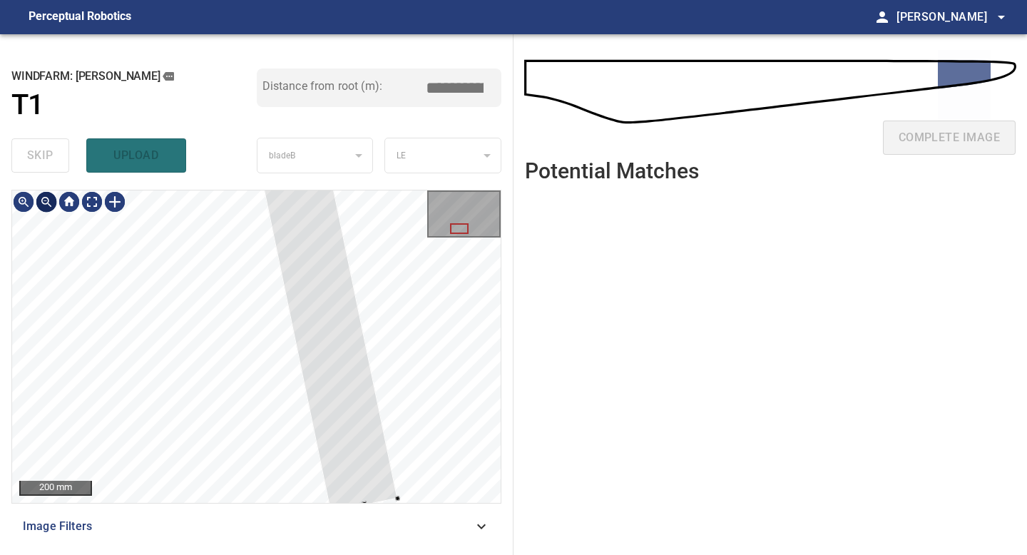
click at [46, 202] on div at bounding box center [46, 201] width 23 height 23
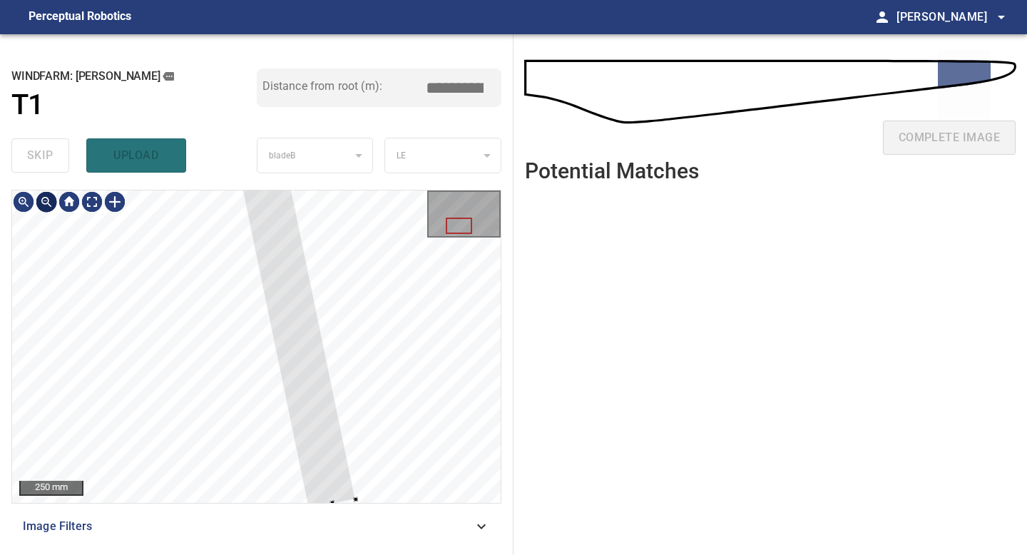
click at [46, 202] on div at bounding box center [46, 201] width 23 height 23
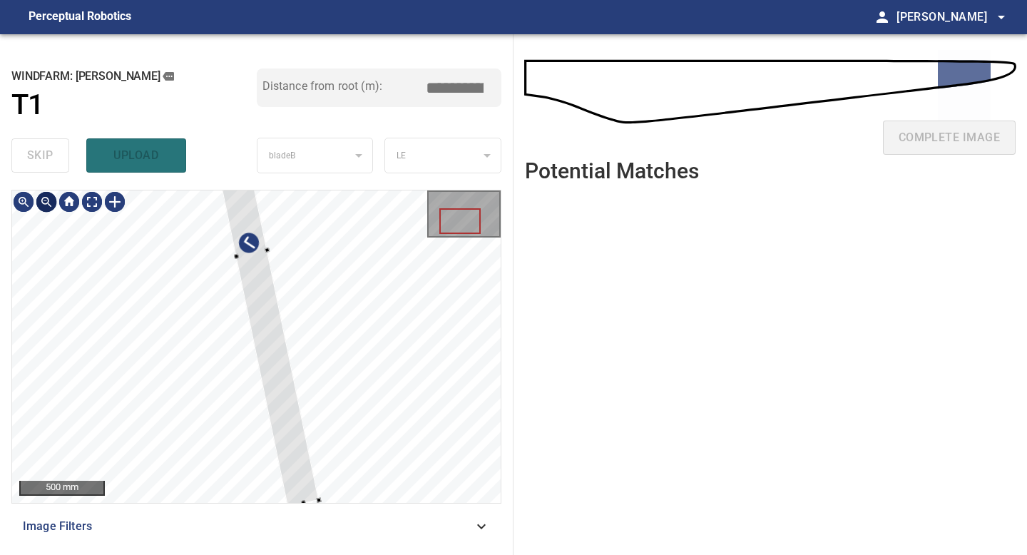
click at [46, 202] on div at bounding box center [46, 201] width 23 height 23
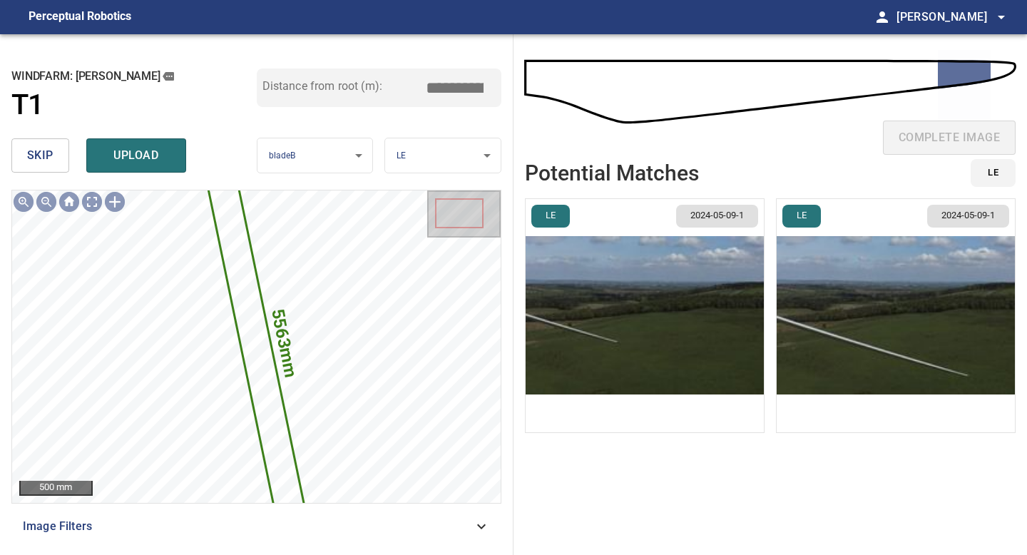
click at [852, 347] on img "button" at bounding box center [896, 315] width 238 height 233
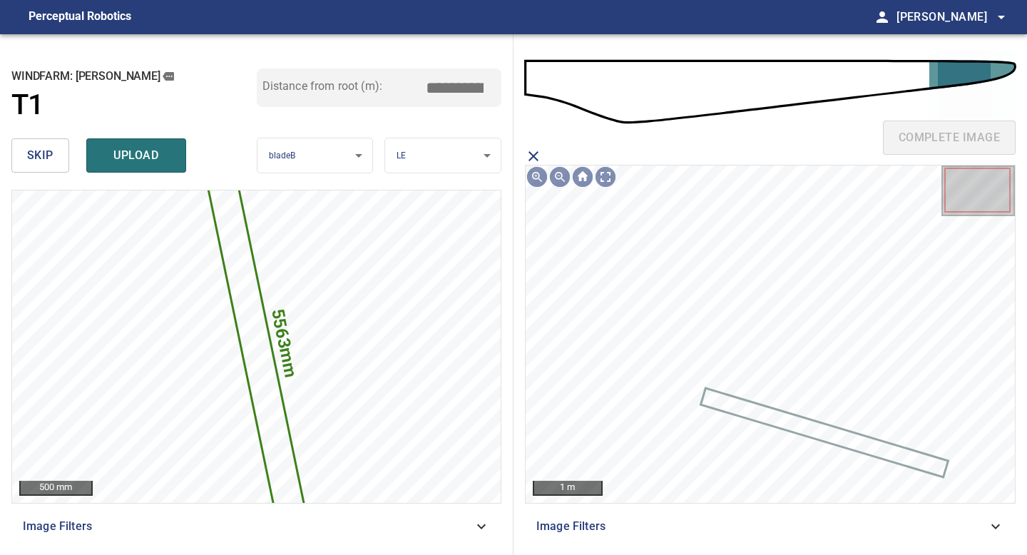
click at [725, 399] on icon at bounding box center [825, 432] width 245 height 86
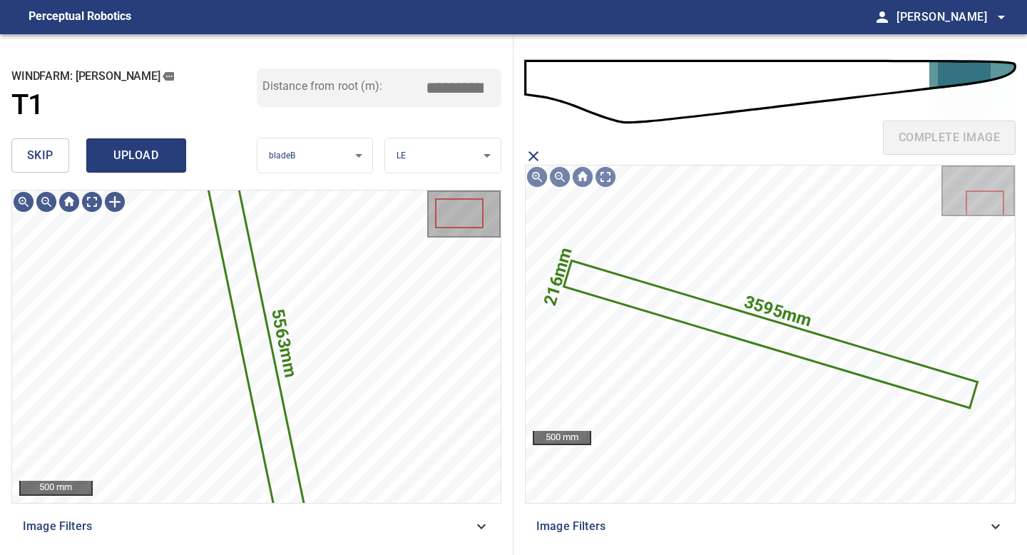
click at [143, 150] on span "upload" at bounding box center [136, 156] width 68 height 20
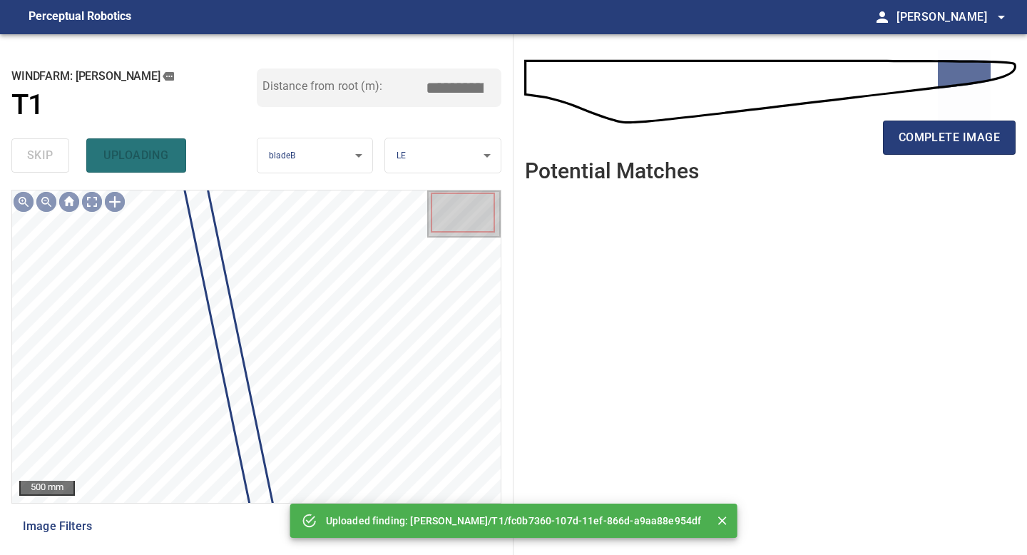
click at [881, 133] on div "complete image" at bounding box center [770, 143] width 491 height 57
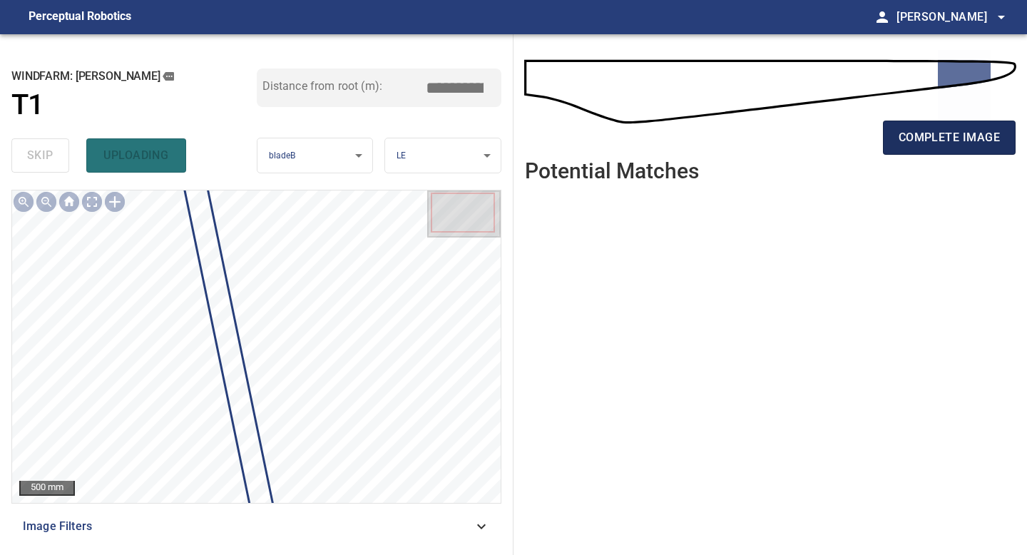
click at [892, 131] on button "complete image" at bounding box center [949, 138] width 133 height 34
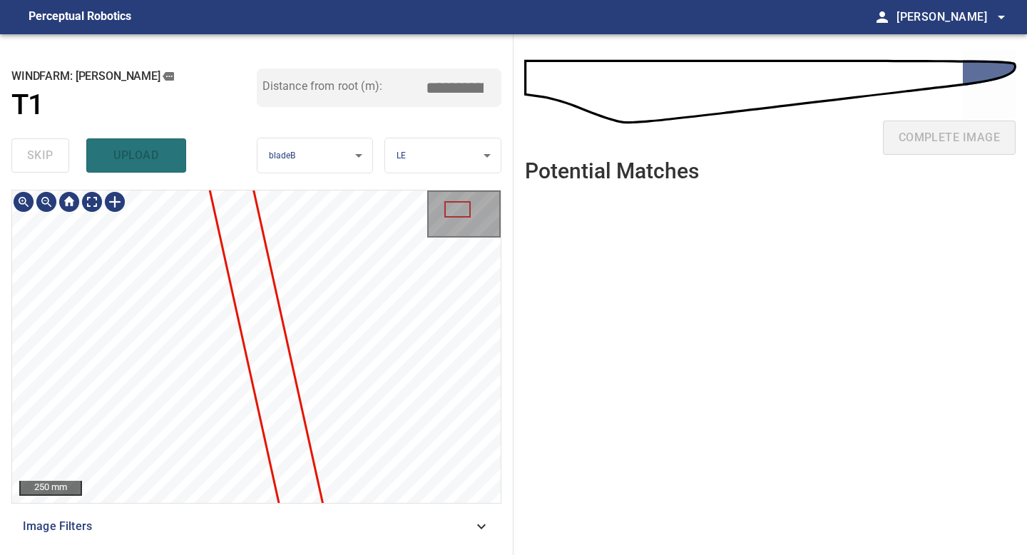
click at [199, 554] on div "**********" at bounding box center [257, 294] width 514 height 521
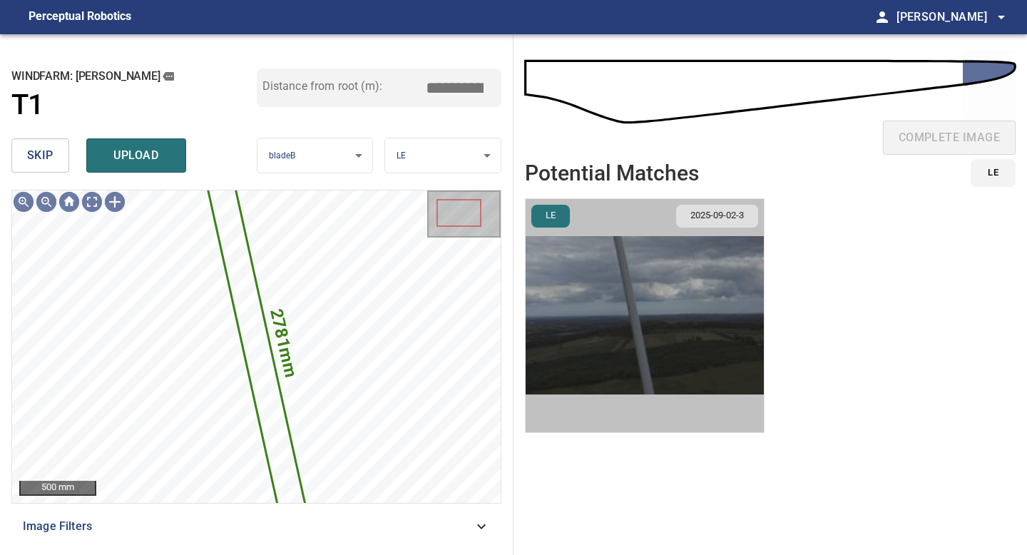
click at [686, 291] on img "button" at bounding box center [645, 315] width 238 height 233
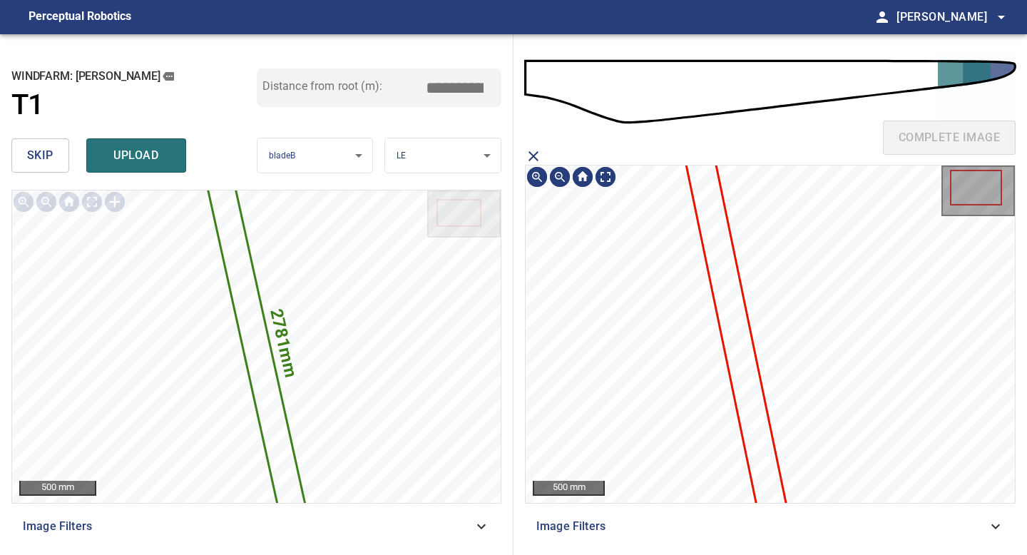
click at [730, 250] on icon at bounding box center [740, 356] width 113 height 427
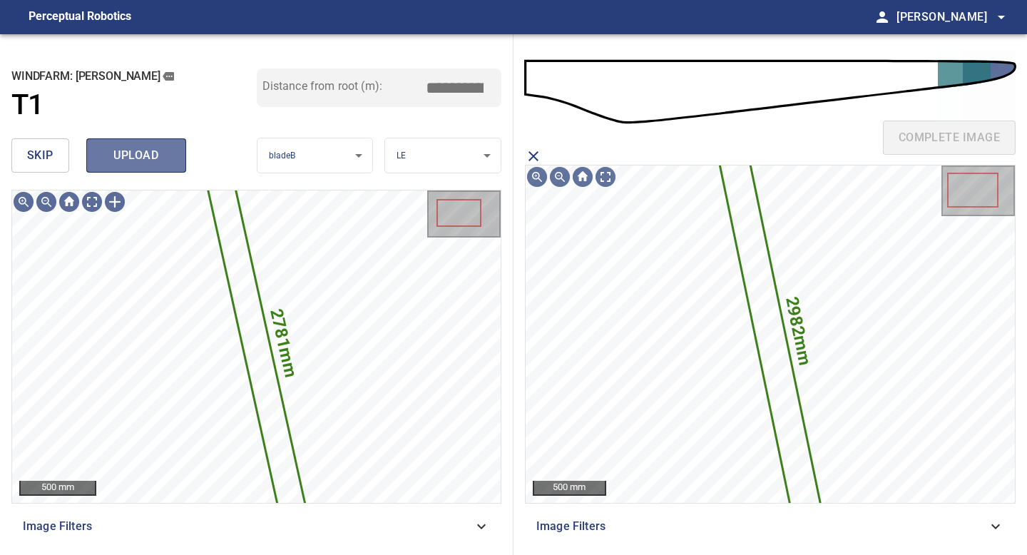
click at [131, 153] on span "upload" at bounding box center [136, 156] width 68 height 20
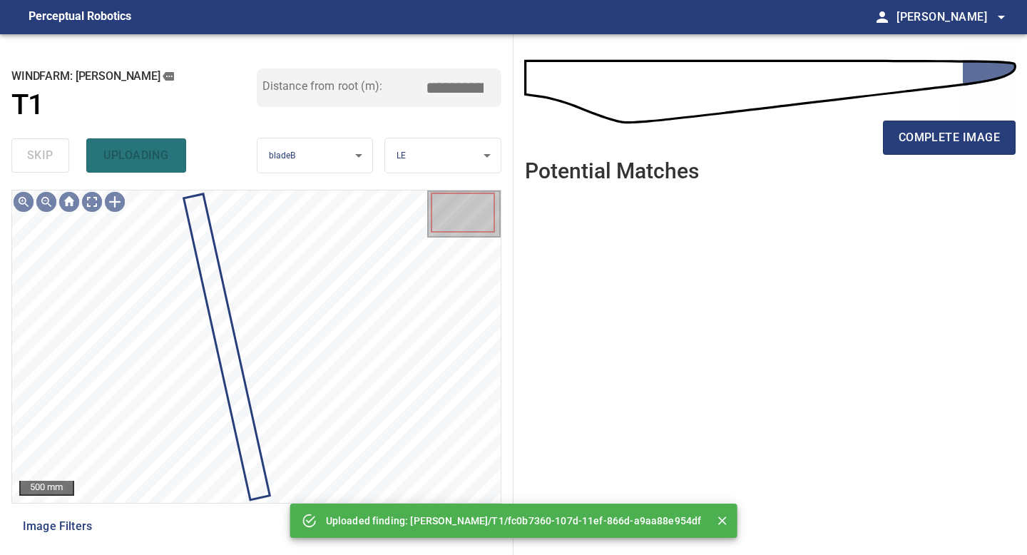
click at [974, 111] on div "complete image" at bounding box center [770, 97] width 491 height 102
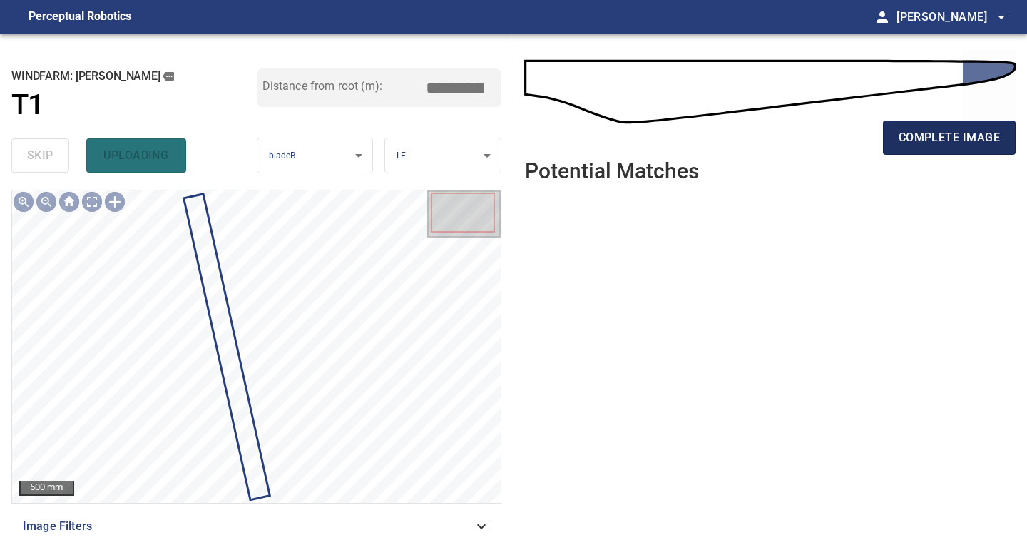
click at [967, 148] on button "complete image" at bounding box center [949, 138] width 133 height 34
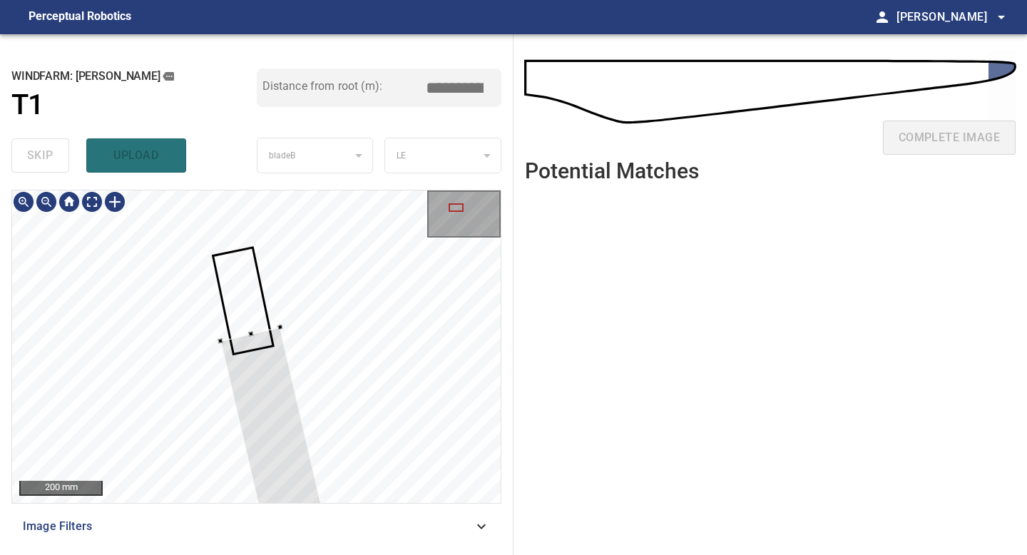
click at [49, 204] on div at bounding box center [46, 201] width 23 height 23
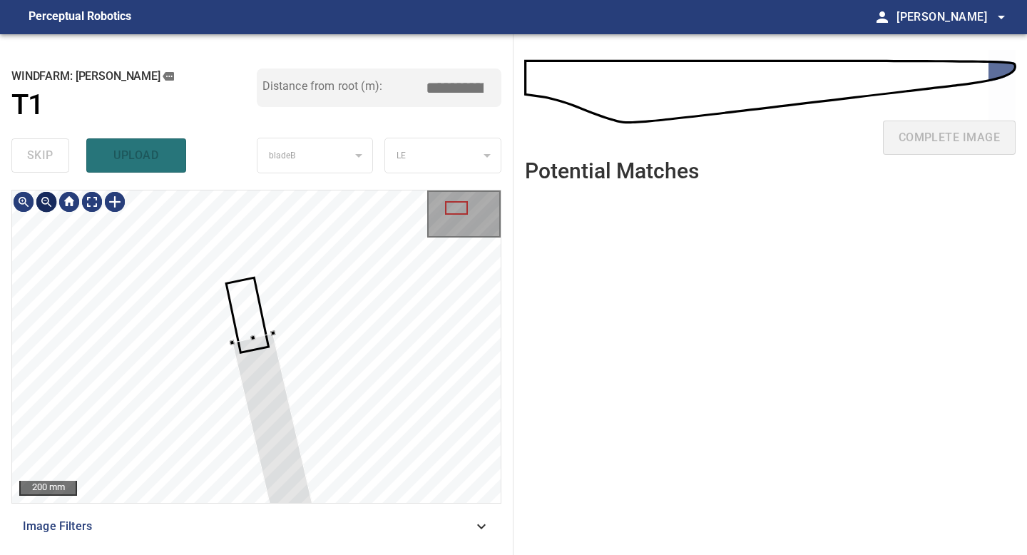
click at [49, 204] on div at bounding box center [46, 201] width 23 height 23
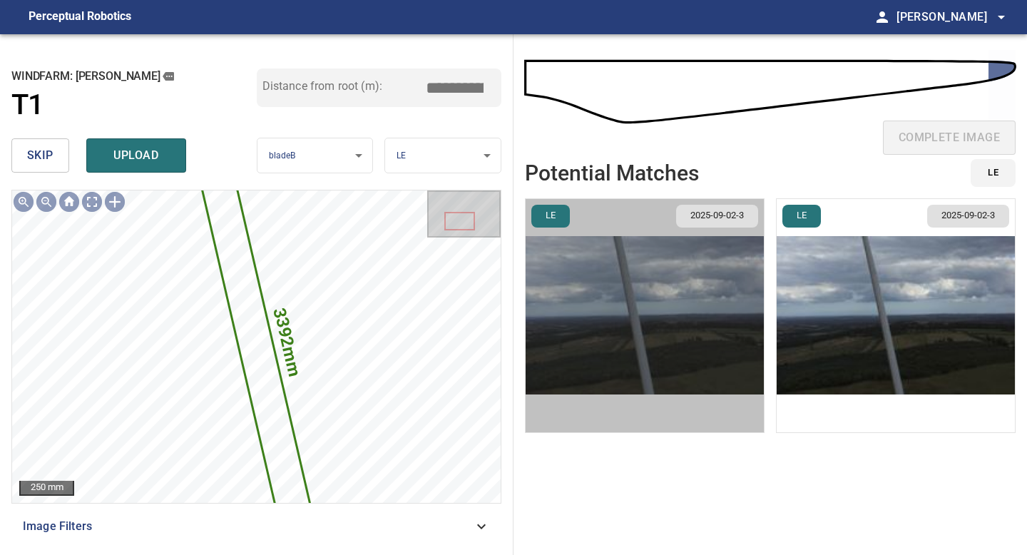
click at [717, 315] on img "button" at bounding box center [645, 315] width 238 height 233
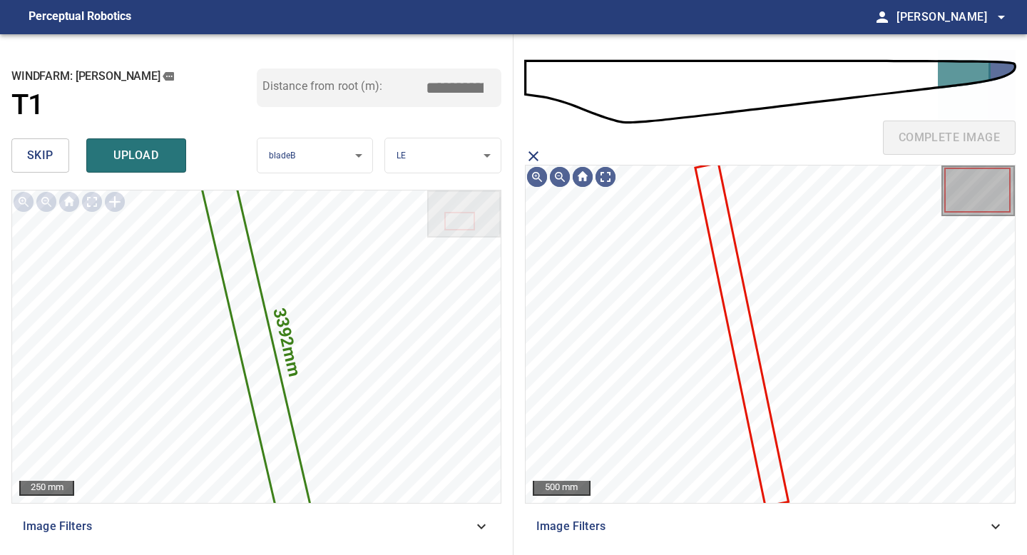
click at [735, 298] on icon at bounding box center [741, 334] width 91 height 341
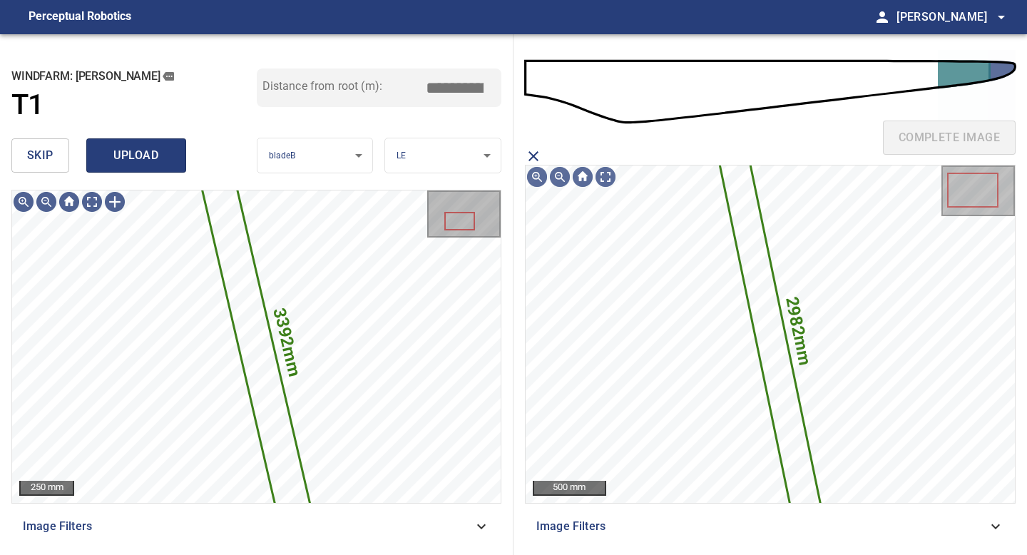
click at [153, 158] on span "upload" at bounding box center [136, 156] width 68 height 20
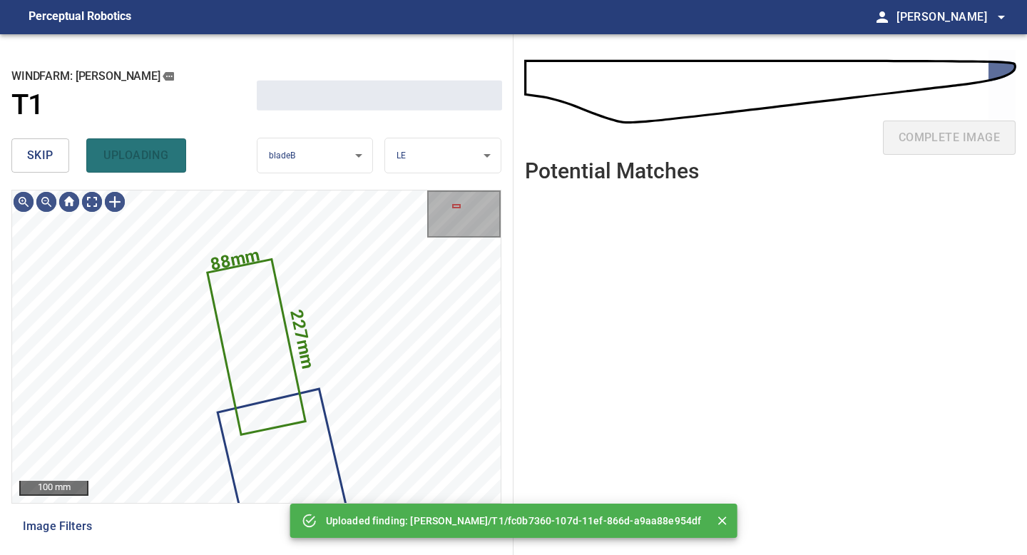
click at [39, 161] on span "skip" at bounding box center [40, 156] width 26 height 20
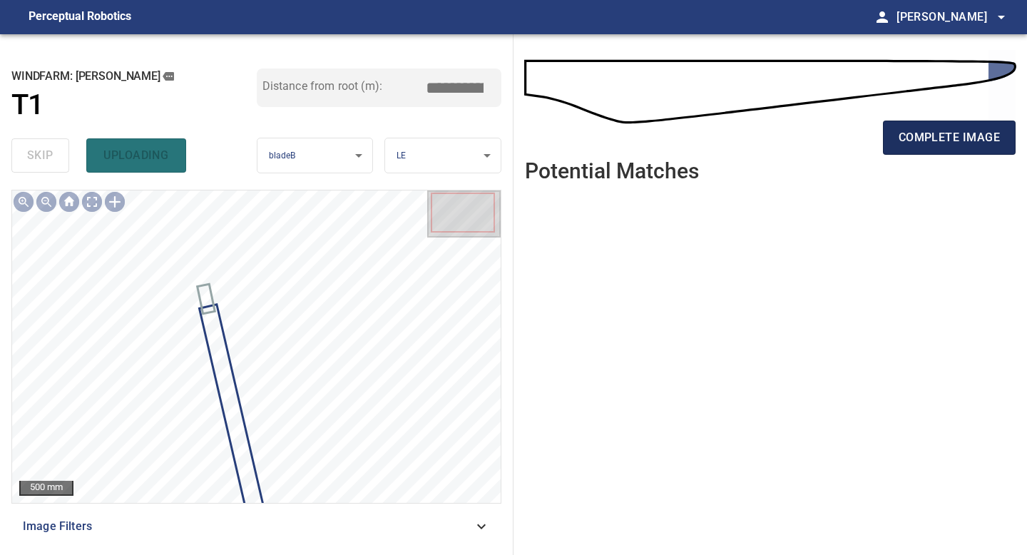
click at [937, 130] on span "complete image" at bounding box center [949, 138] width 101 height 20
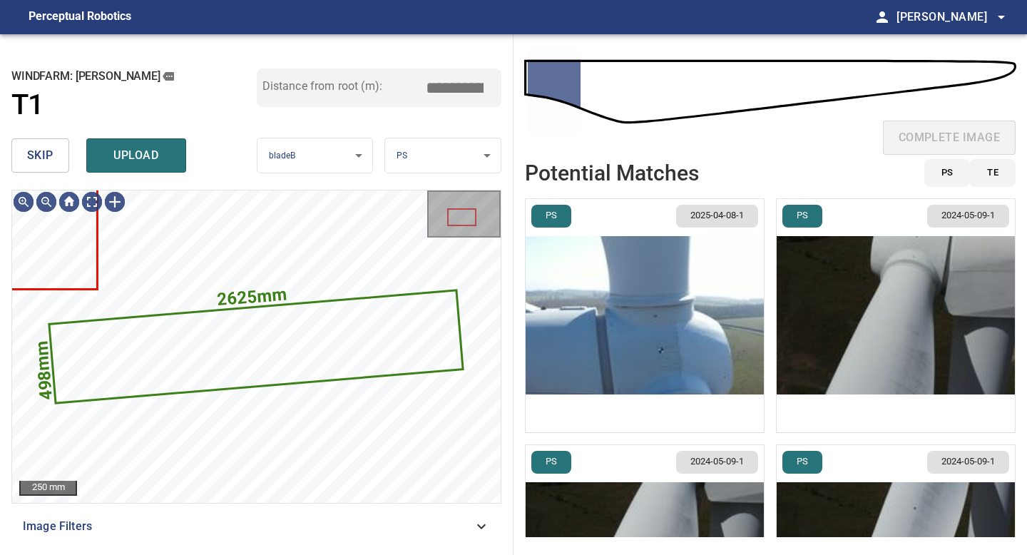
click at [52, 156] on span "skip" at bounding box center [40, 156] width 26 height 20
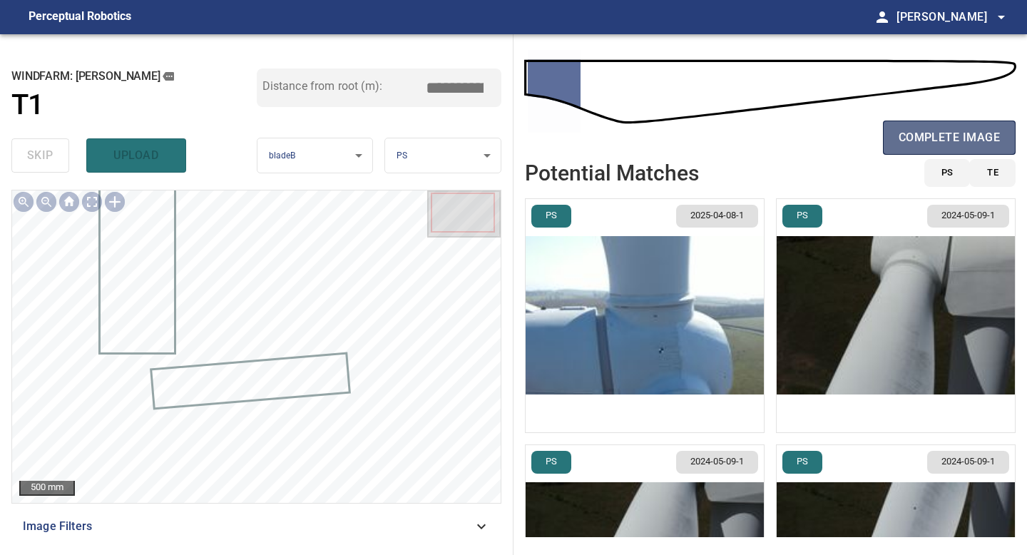
click at [922, 126] on button "complete image" at bounding box center [949, 138] width 133 height 34
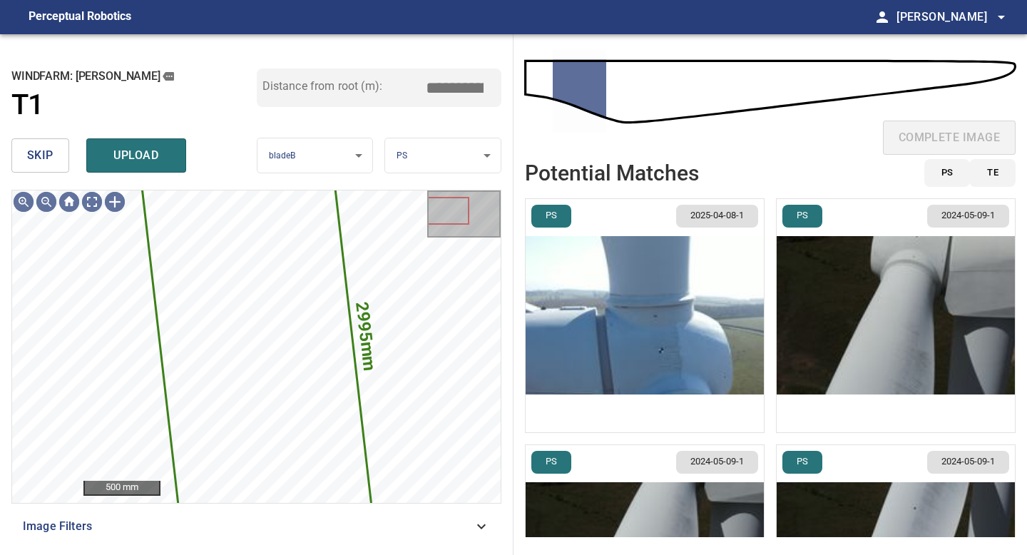
click at [641, 310] on img "button" at bounding box center [645, 315] width 238 height 233
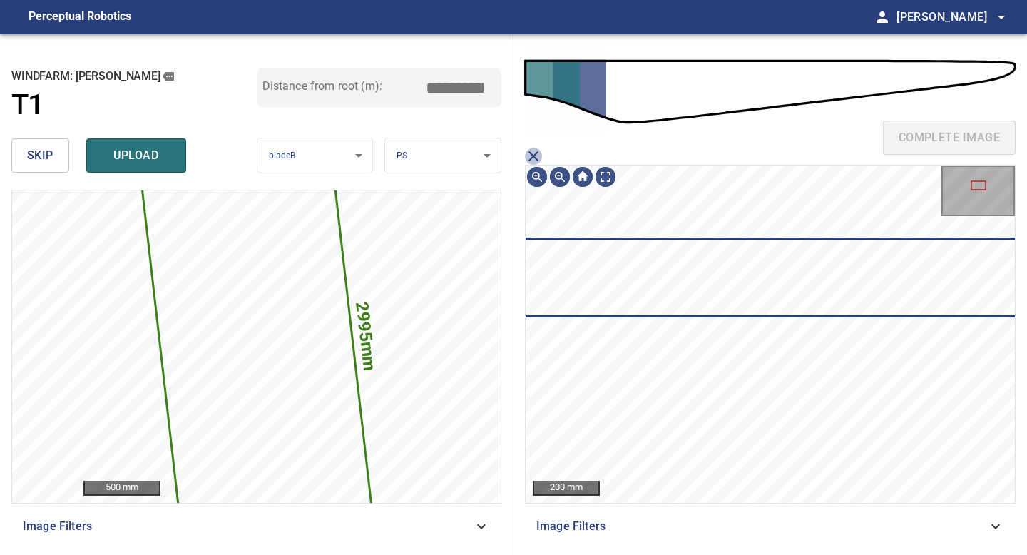
click at [529, 158] on icon "close matching imageResolution:" at bounding box center [533, 156] width 17 height 17
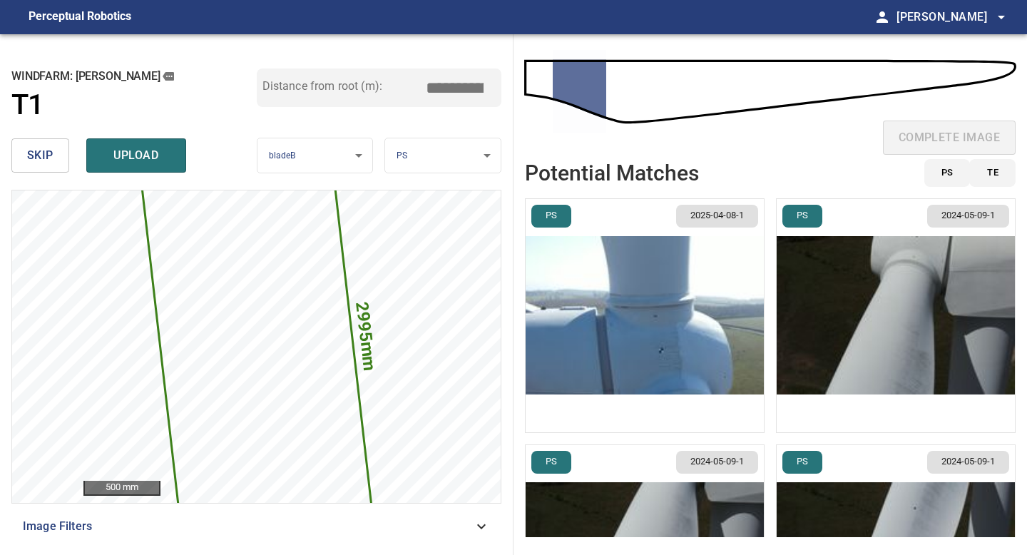
click at [842, 335] on img "button" at bounding box center [896, 315] width 238 height 233
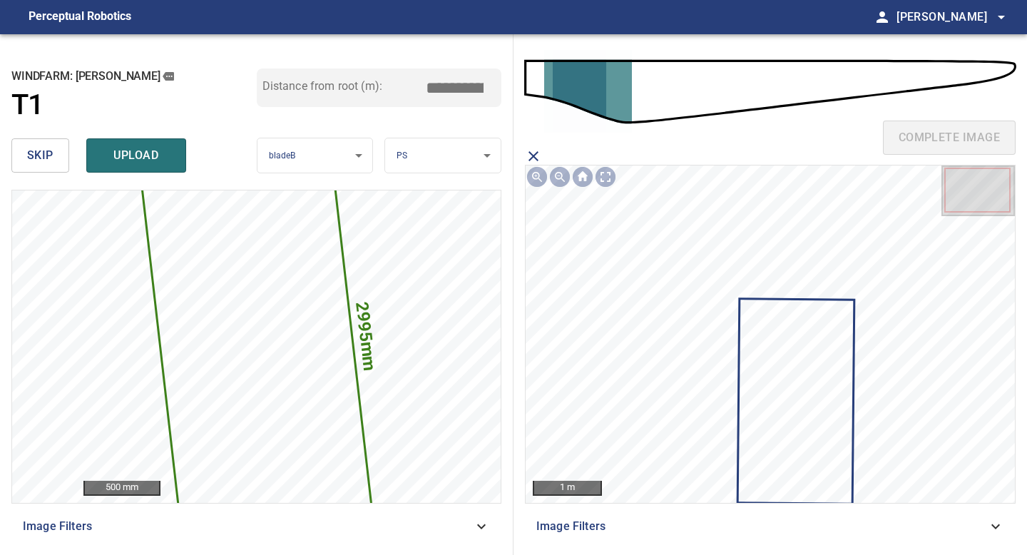
click at [825, 347] on icon at bounding box center [796, 401] width 114 height 203
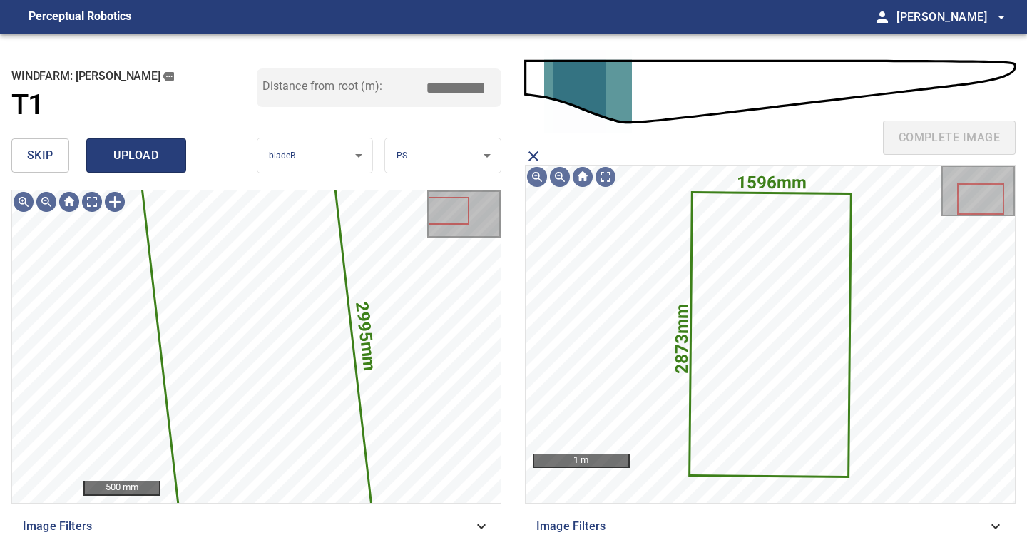
click at [108, 162] on span "upload" at bounding box center [136, 156] width 68 height 20
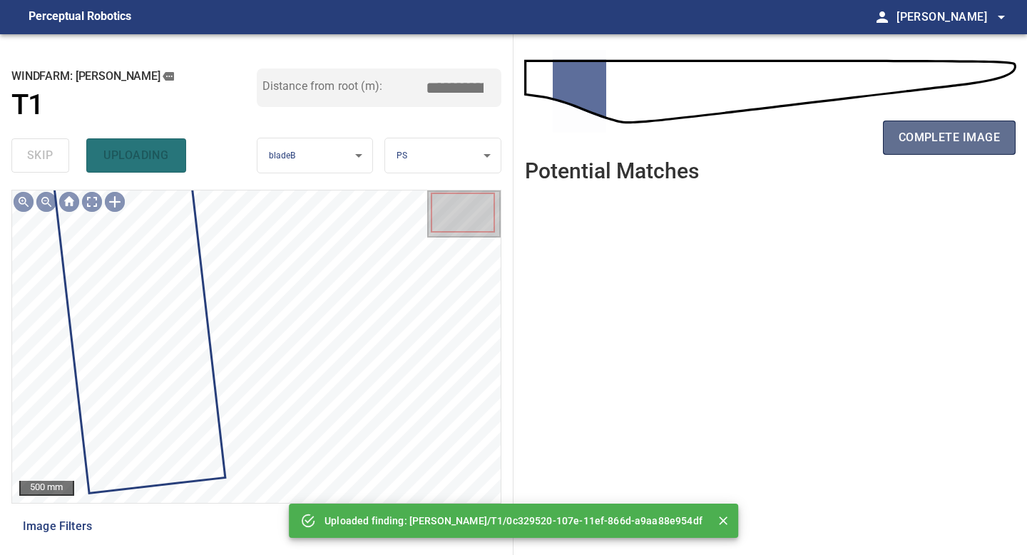
click at [959, 131] on span "complete image" at bounding box center [949, 138] width 101 height 20
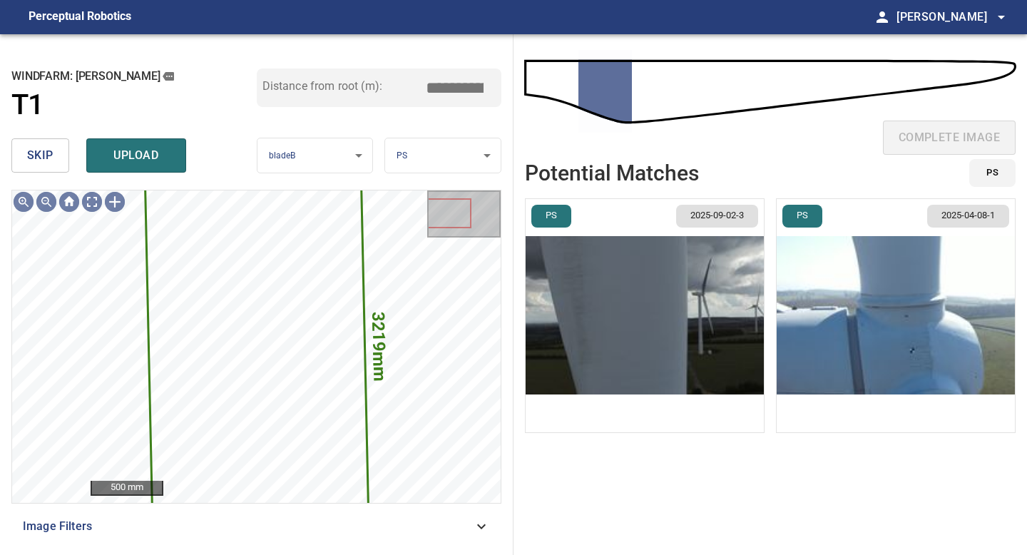
click at [646, 285] on img "button" at bounding box center [645, 315] width 238 height 233
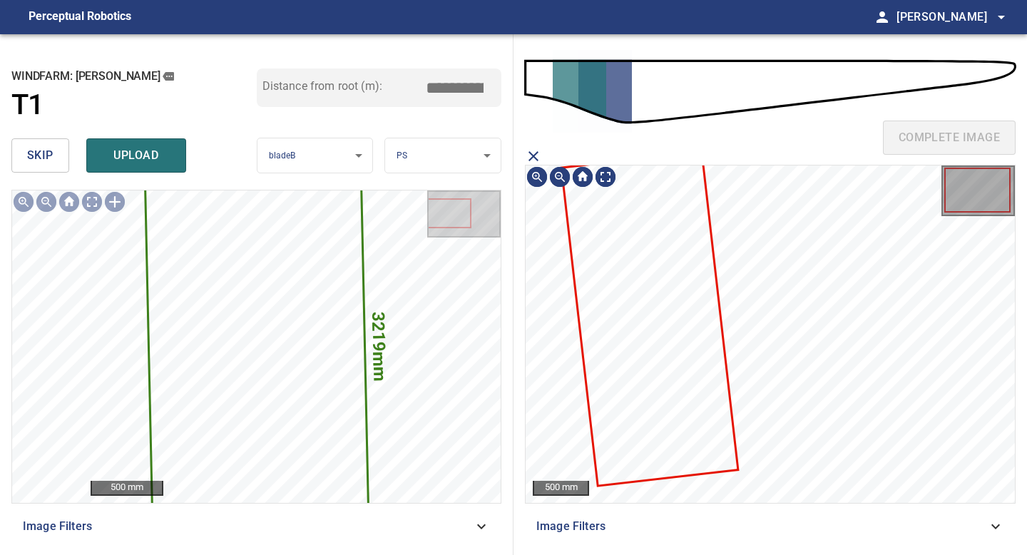
click at [676, 272] on icon at bounding box center [649, 319] width 175 height 332
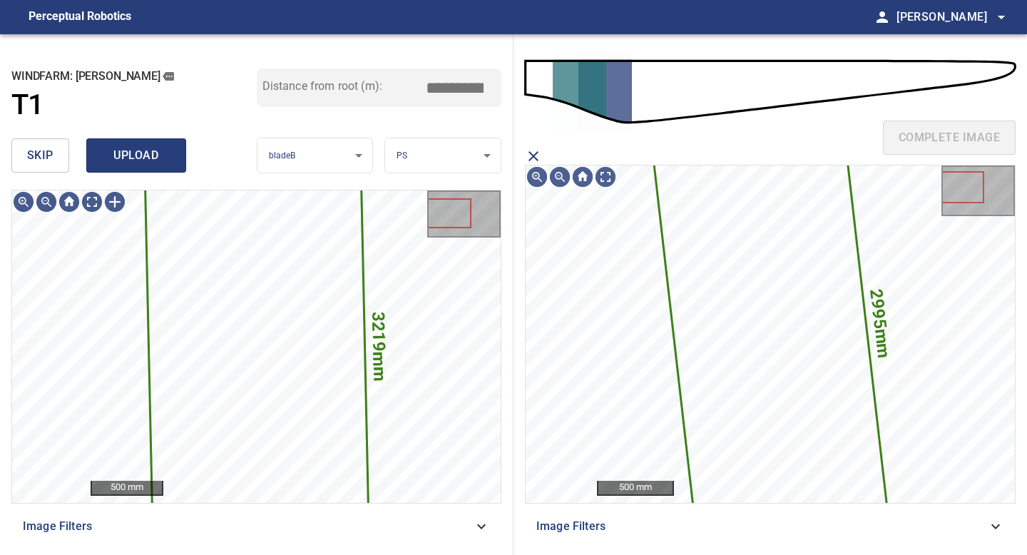
click at [135, 154] on span "upload" at bounding box center [136, 156] width 68 height 20
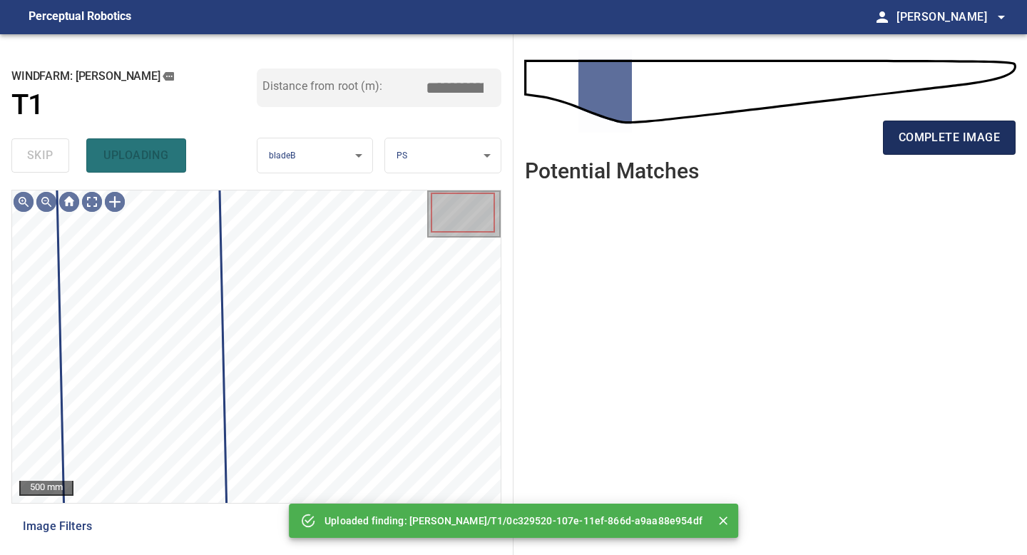
click at [933, 149] on button "complete image" at bounding box center [949, 138] width 133 height 34
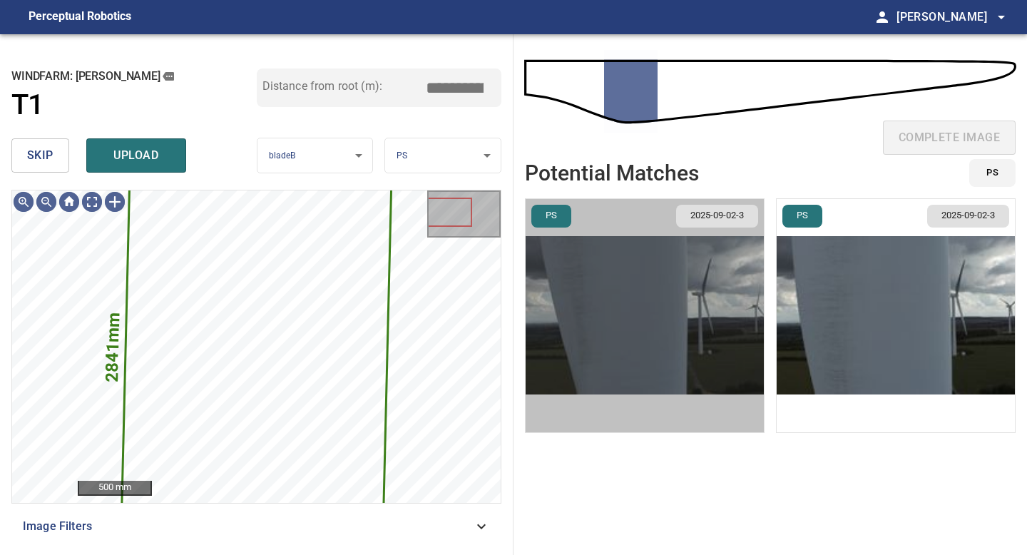
click at [591, 262] on img "button" at bounding box center [645, 315] width 238 height 233
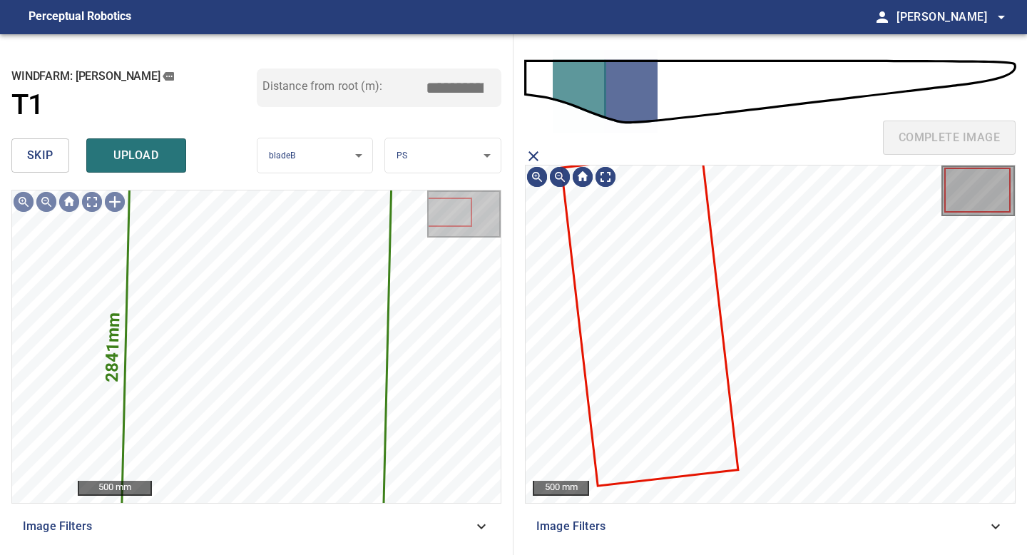
click at [665, 253] on icon at bounding box center [649, 319] width 175 height 332
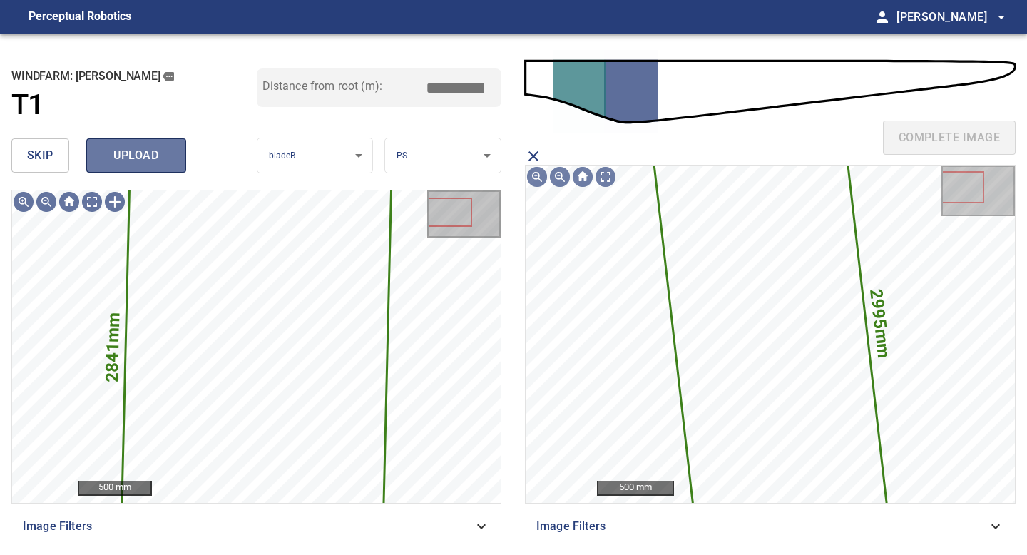
click at [151, 154] on span "upload" at bounding box center [136, 156] width 68 height 20
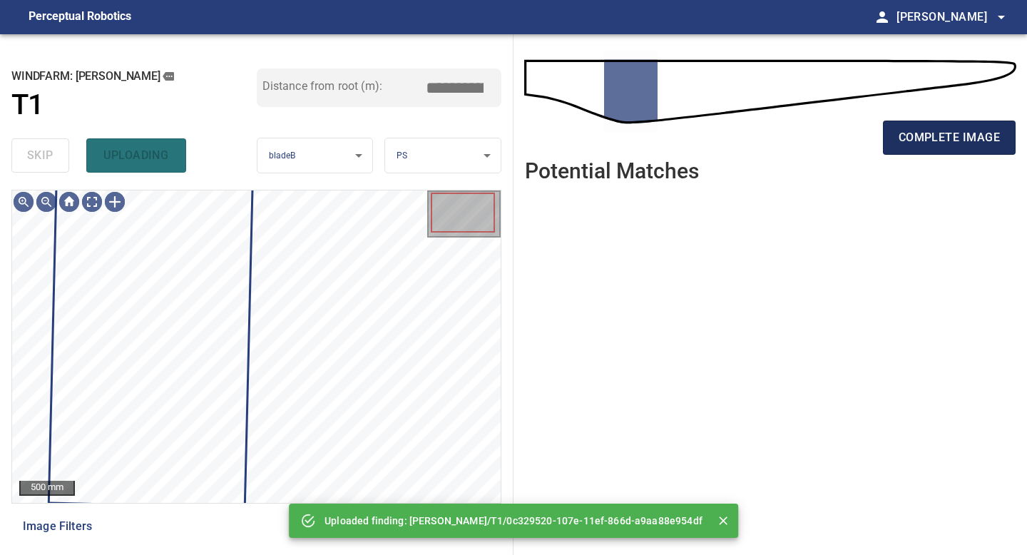
click at [945, 141] on span "complete image" at bounding box center [949, 138] width 101 height 20
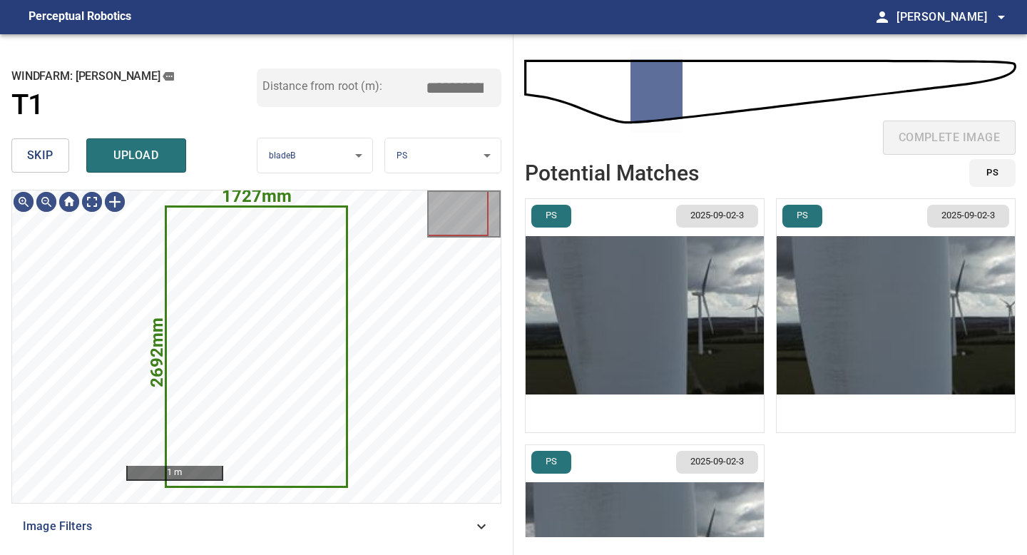
click at [613, 267] on img "button" at bounding box center [645, 315] width 238 height 233
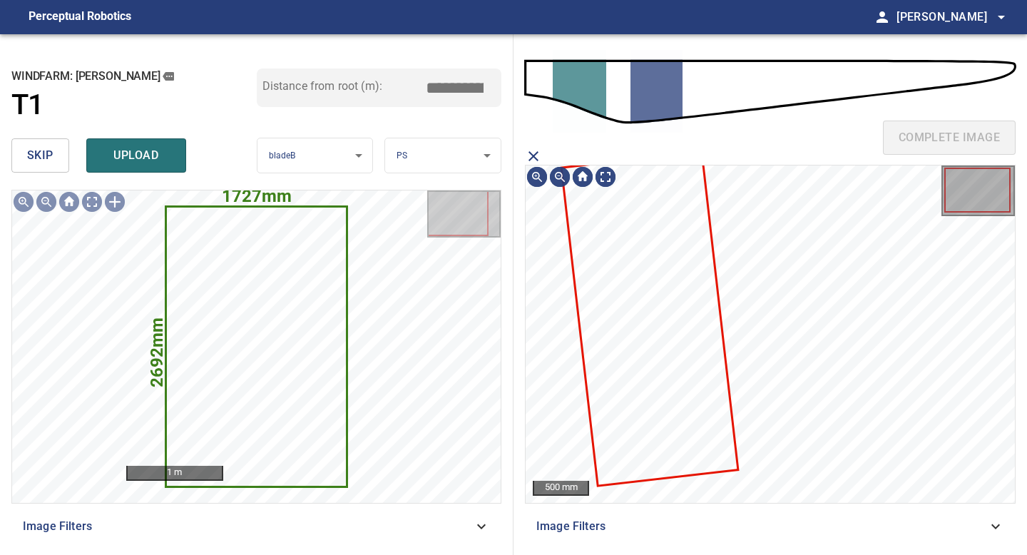
click at [613, 267] on icon at bounding box center [649, 319] width 175 height 332
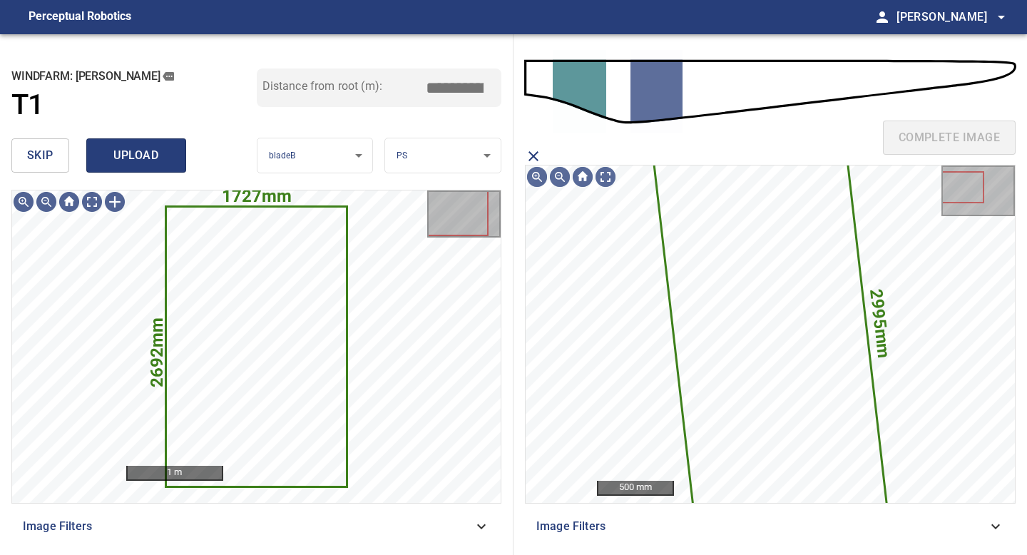
click at [145, 160] on span "upload" at bounding box center [136, 156] width 68 height 20
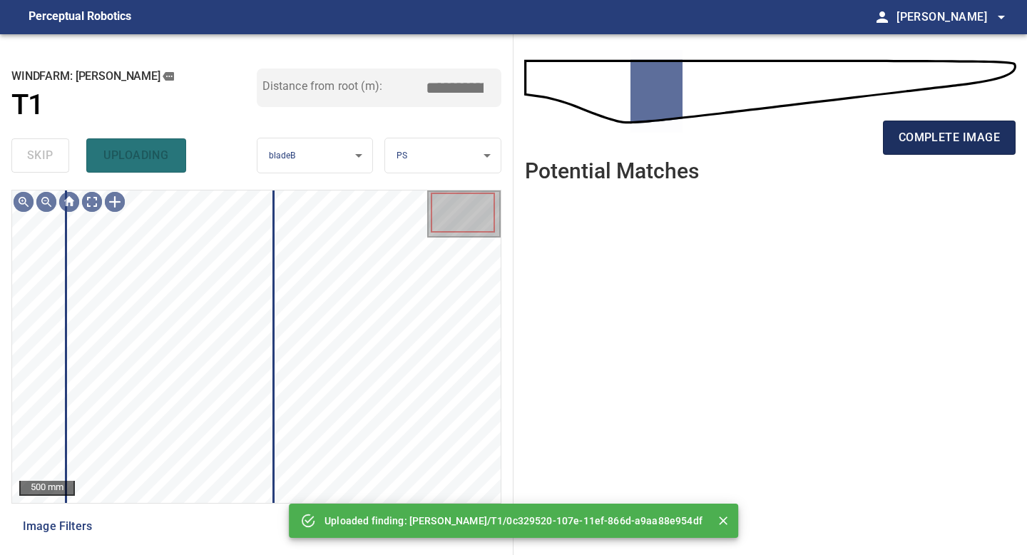
click at [939, 154] on button "complete image" at bounding box center [949, 138] width 133 height 34
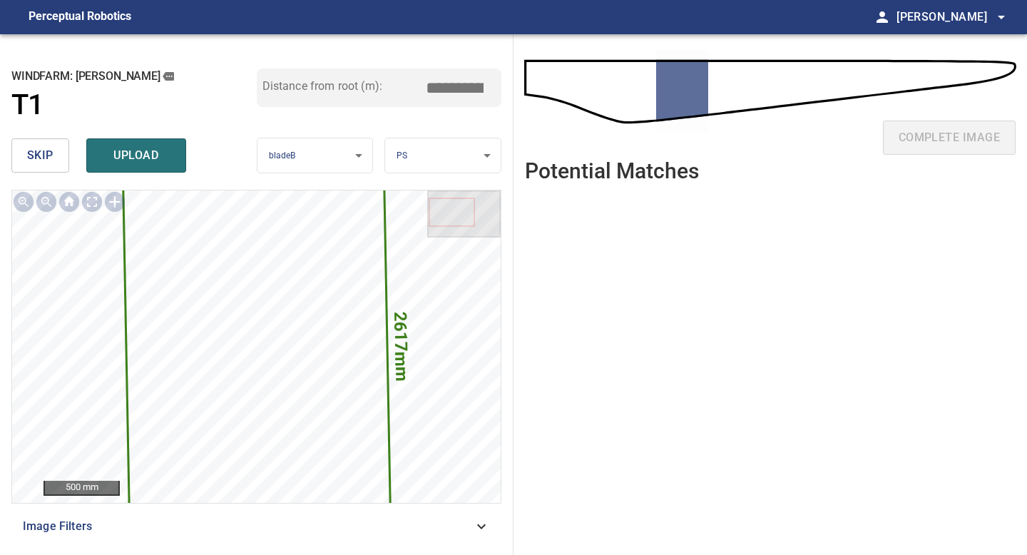
click at [453, 84] on input "*****" at bounding box center [459, 87] width 71 height 27
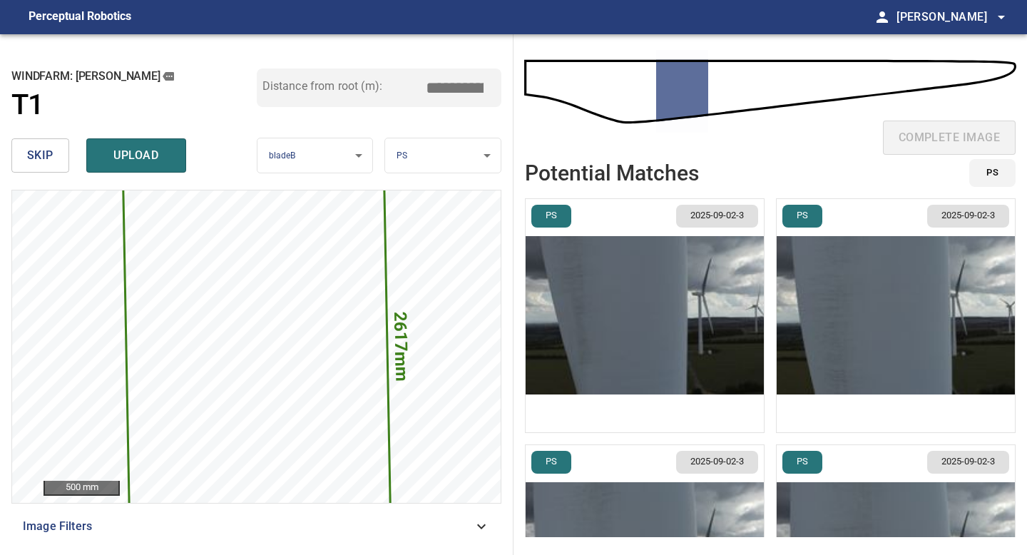
type input "*****"
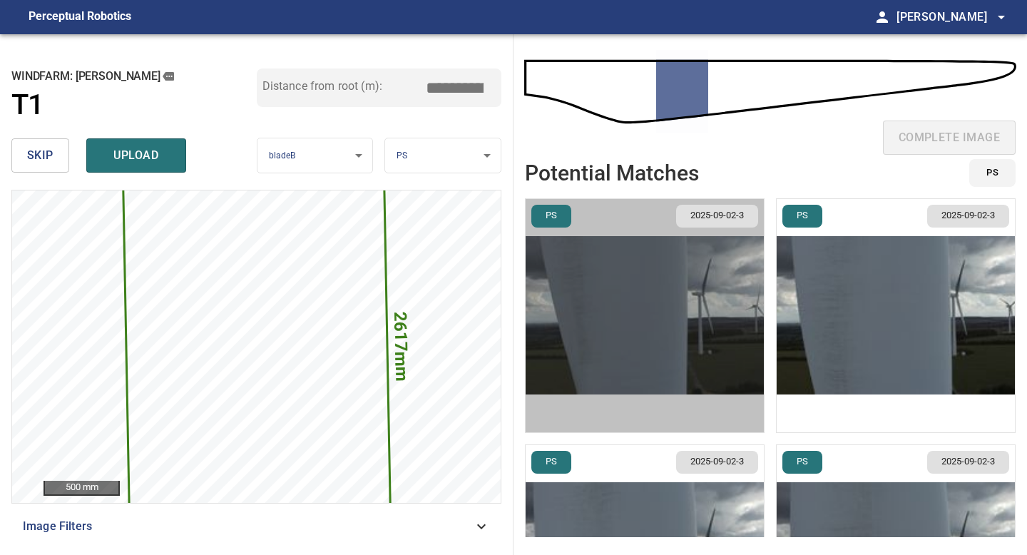
click at [734, 345] on img "button" at bounding box center [645, 315] width 238 height 233
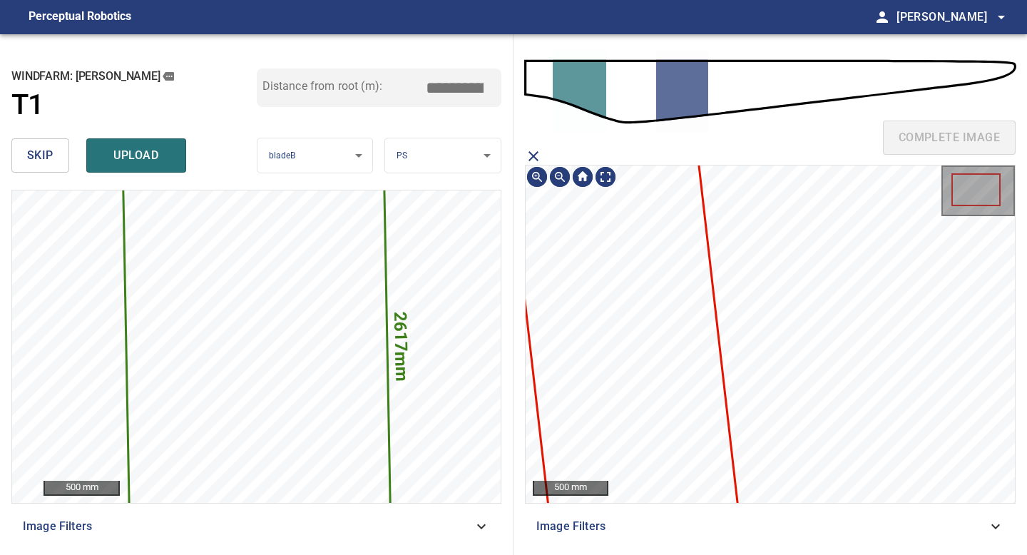
click at [695, 338] on icon at bounding box center [620, 309] width 233 height 443
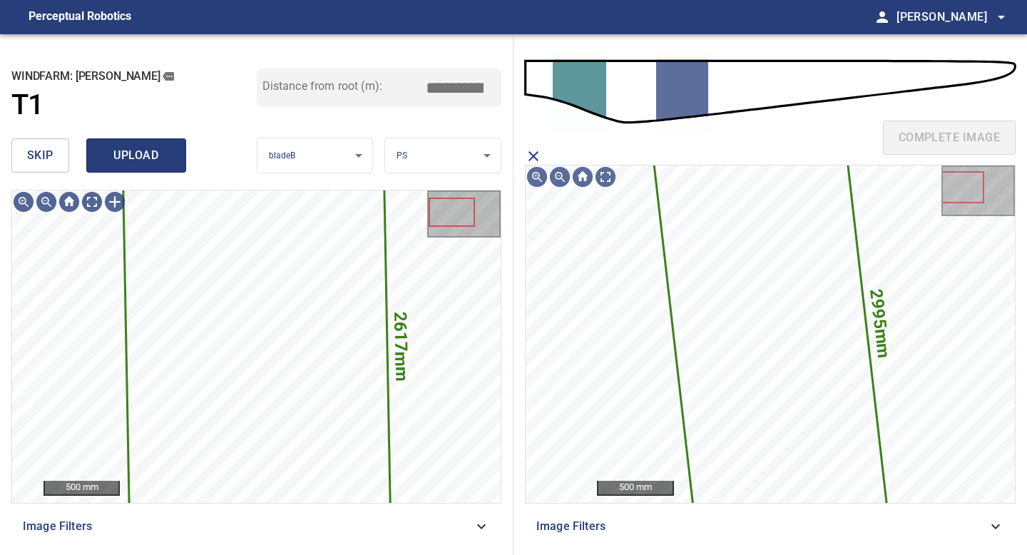
click at [153, 160] on span "upload" at bounding box center [136, 156] width 68 height 20
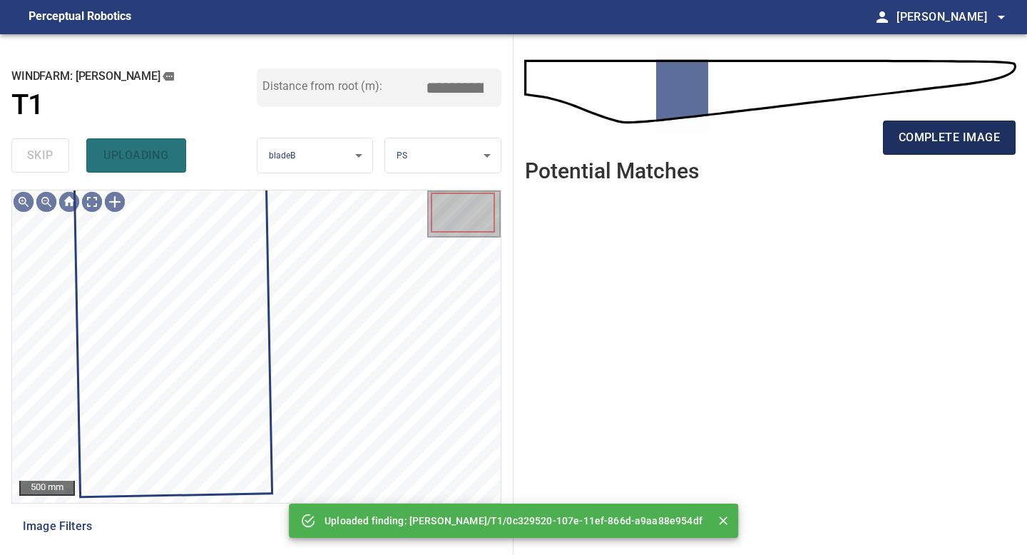
click at [933, 143] on span "complete image" at bounding box center [949, 138] width 101 height 20
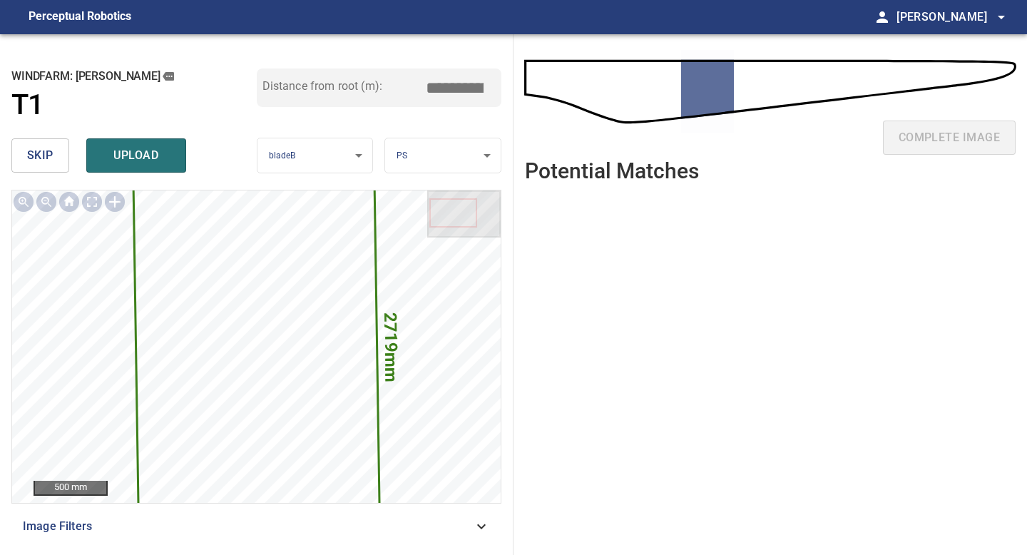
drag, startPoint x: 459, startPoint y: 91, endPoint x: 451, endPoint y: 91, distance: 8.6
click at [451, 91] on input "*****" at bounding box center [459, 87] width 71 height 27
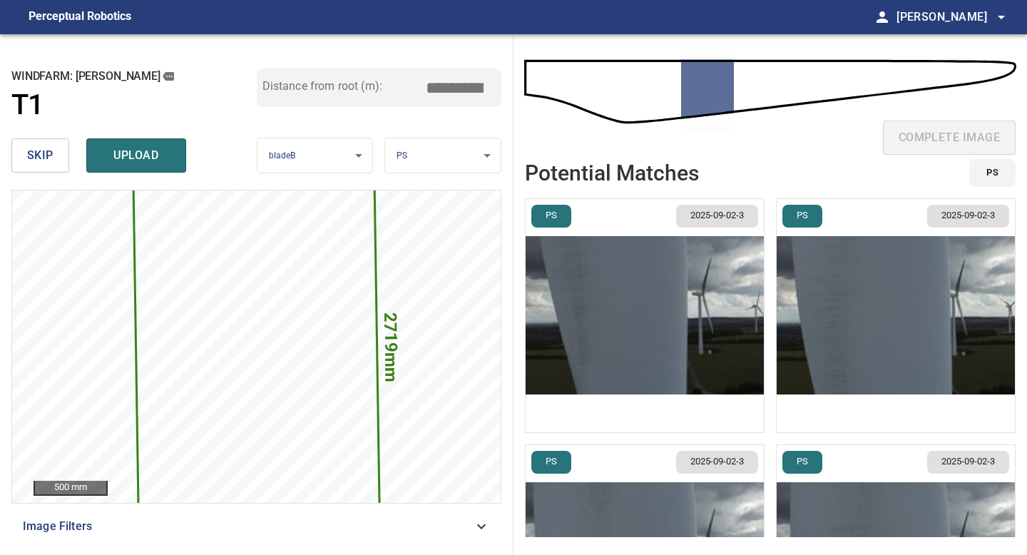
type input "*****"
click at [792, 437] on ul "PS 2025-09-02-3 PS 2025-09-02-3 PS 2025-09-02-3 PS 2025-09-02-3 PS 2025-09-02-3" at bounding box center [770, 367] width 491 height 339
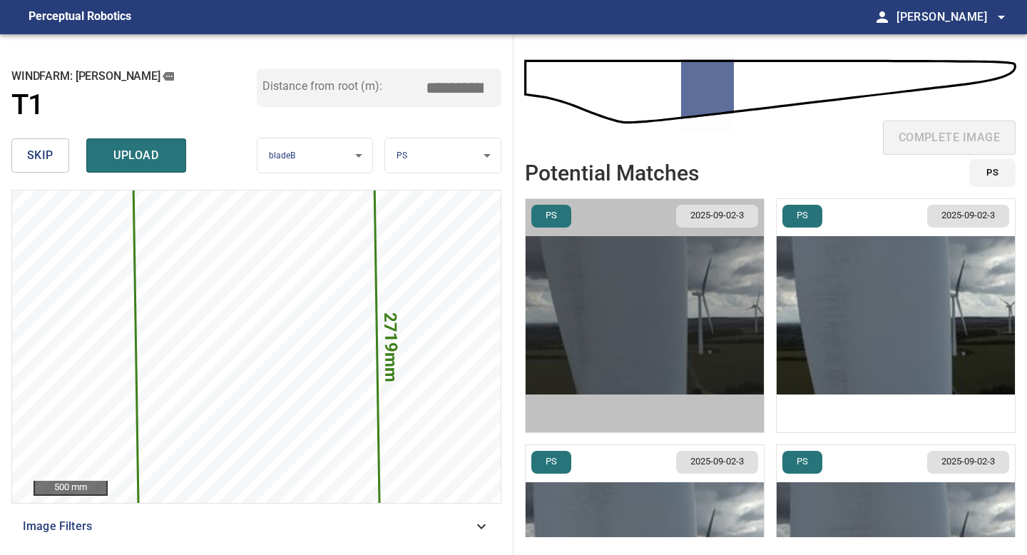
click at [672, 315] on img "button" at bounding box center [645, 315] width 238 height 233
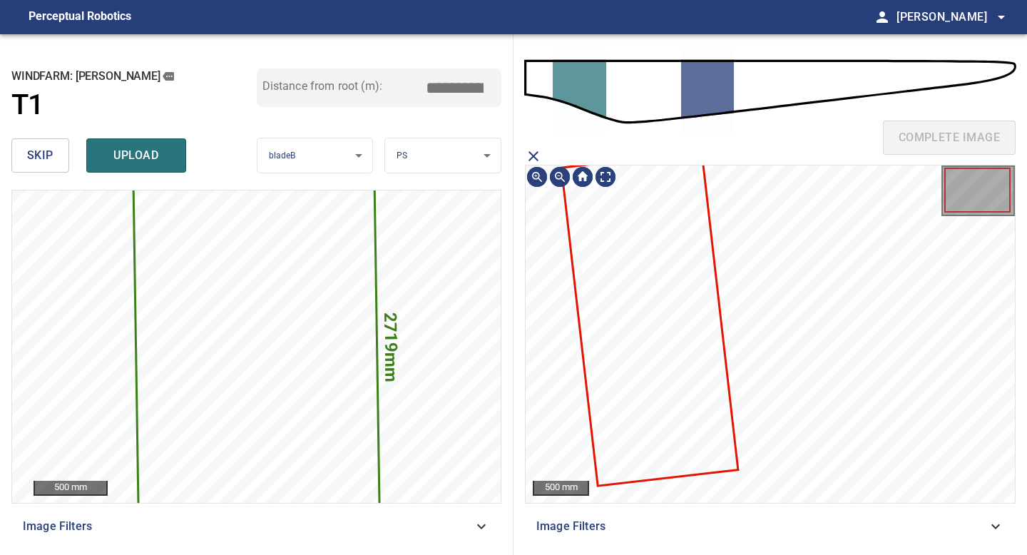
click at [672, 315] on div "complete image 500 mm Image Filters" at bounding box center [771, 294] width 514 height 521
click at [672, 315] on icon at bounding box center [649, 319] width 175 height 332
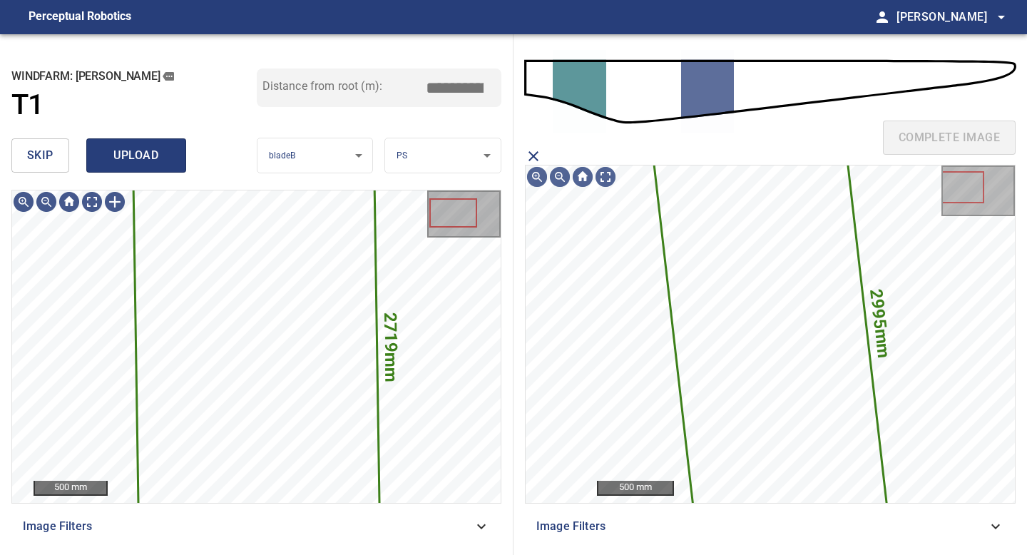
click at [145, 165] on span "upload" at bounding box center [136, 156] width 68 height 20
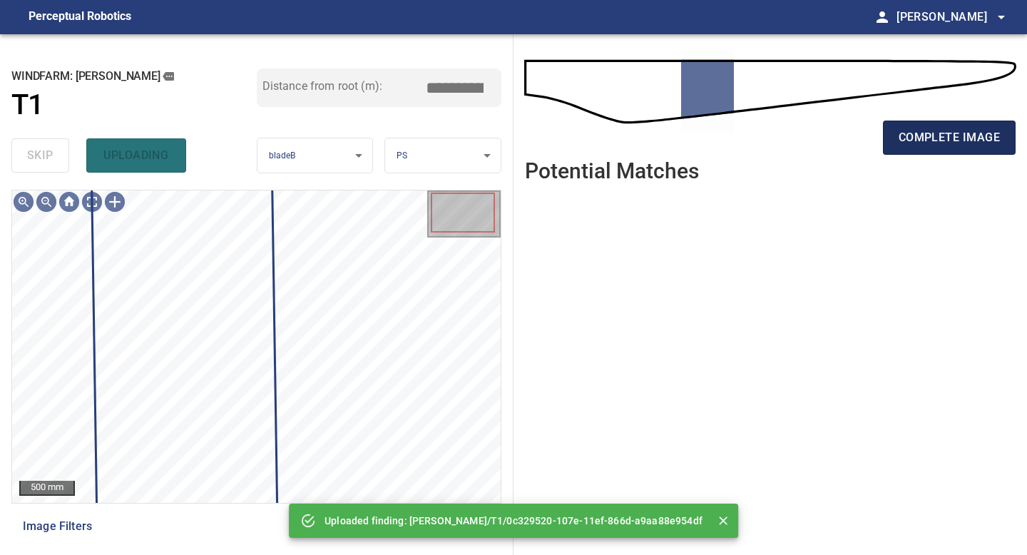
click at [942, 132] on span "complete image" at bounding box center [949, 138] width 101 height 20
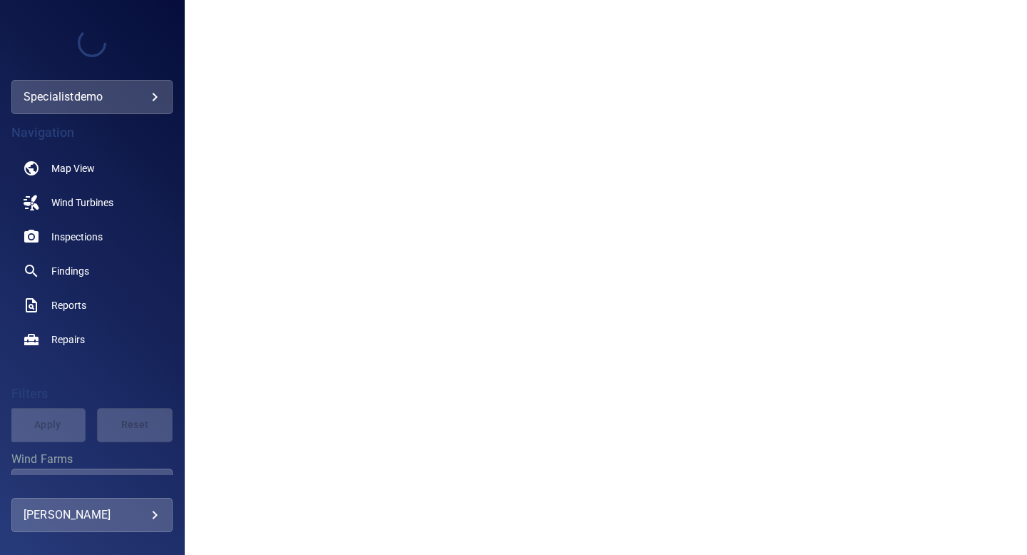
click at [164, 92] on div "**********" at bounding box center [91, 97] width 161 height 34
click at [156, 93] on body "**********" at bounding box center [513, 277] width 1027 height 555
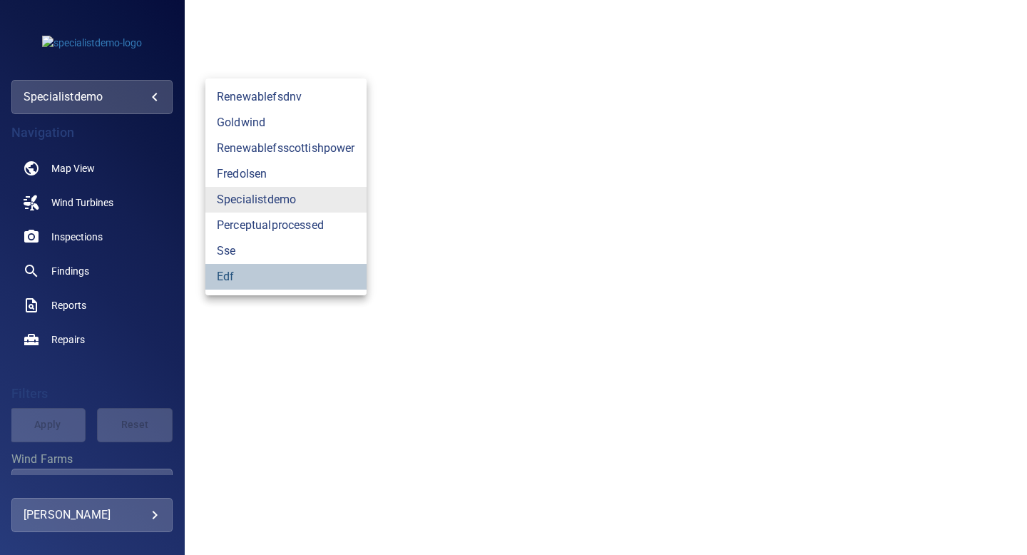
click at [238, 278] on link "edf" at bounding box center [285, 277] width 161 height 26
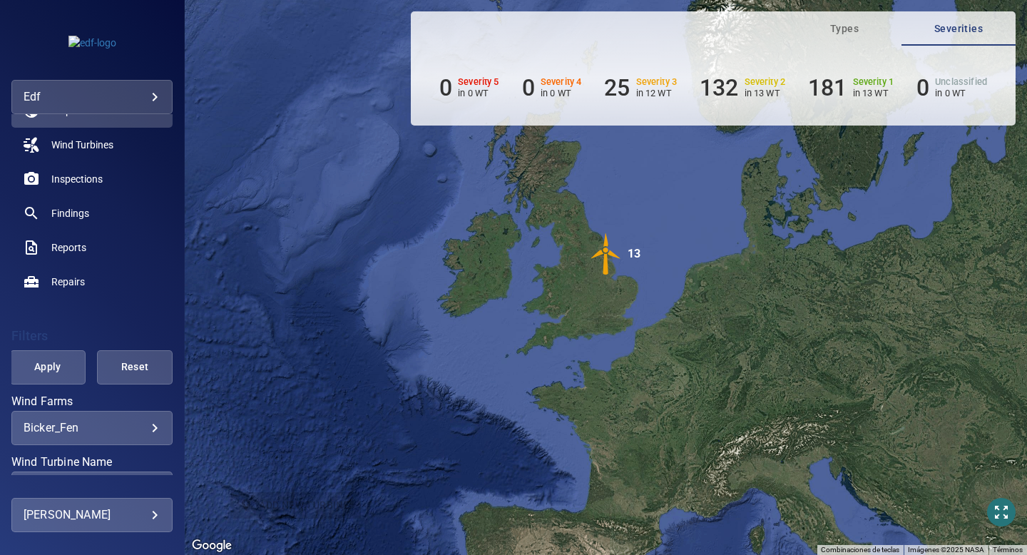
scroll to position [85, 0]
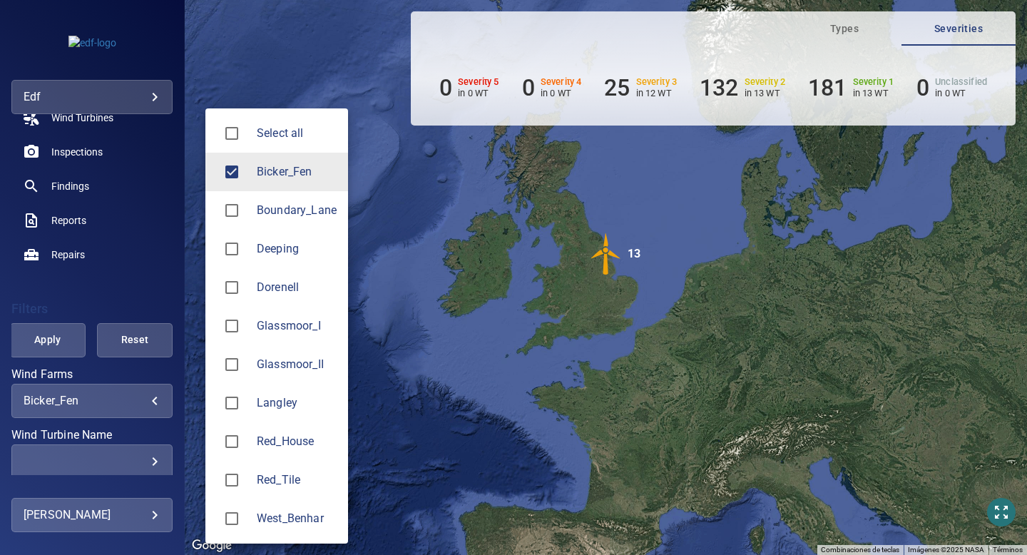
click at [151, 397] on body "**********" at bounding box center [513, 277] width 1027 height 555
click at [249, 178] on div at bounding box center [237, 172] width 40 height 30
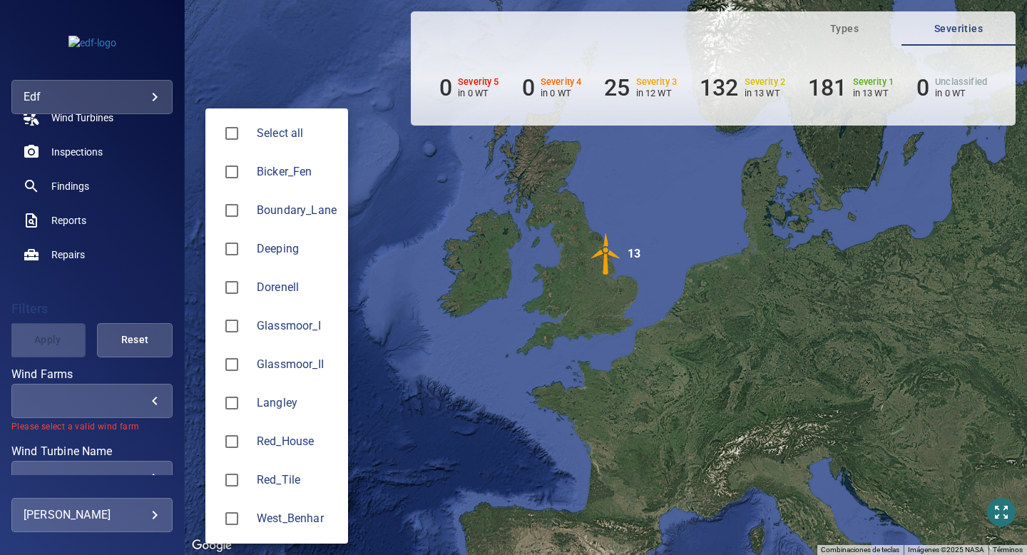
type input "*******"
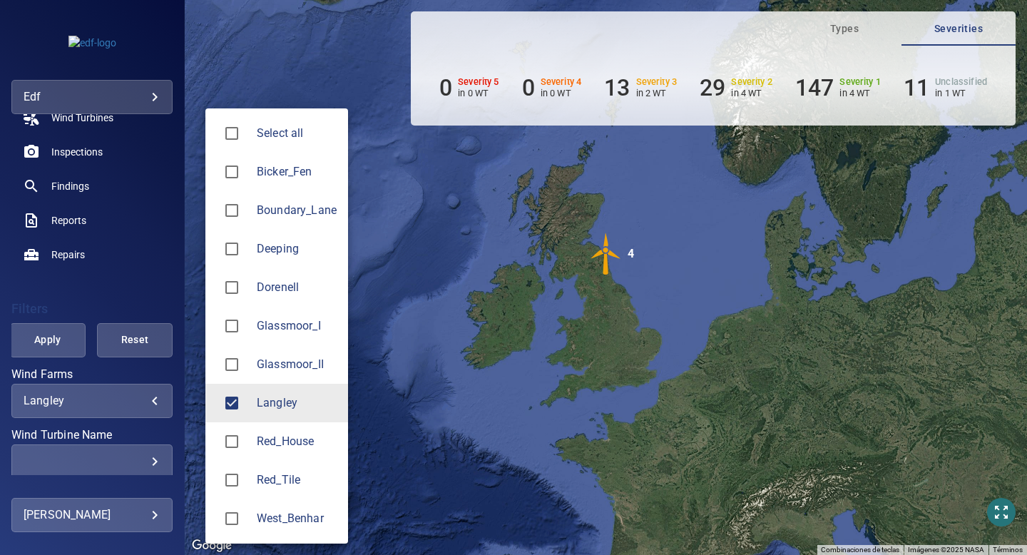
click at [119, 429] on div at bounding box center [513, 277] width 1027 height 555
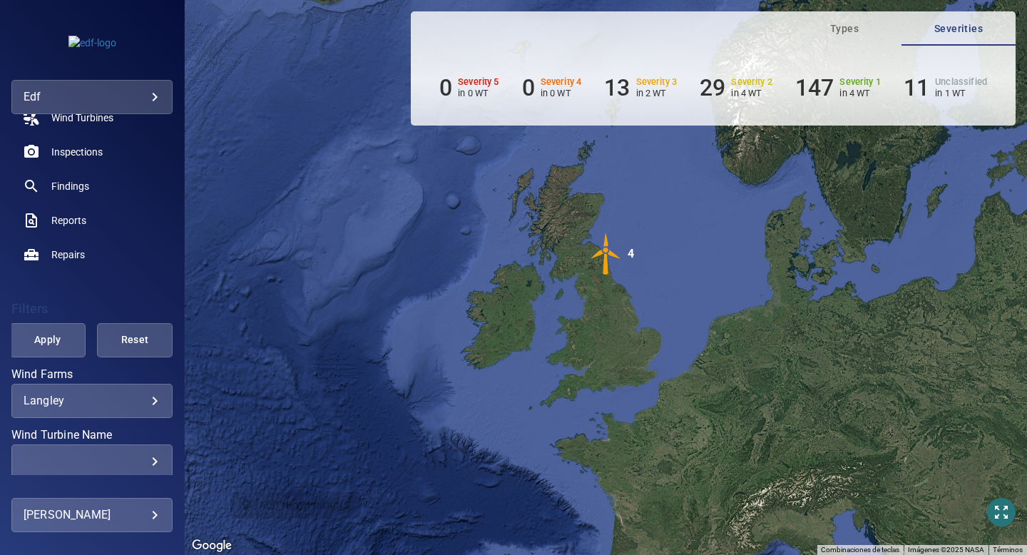
scroll to position [267, 0]
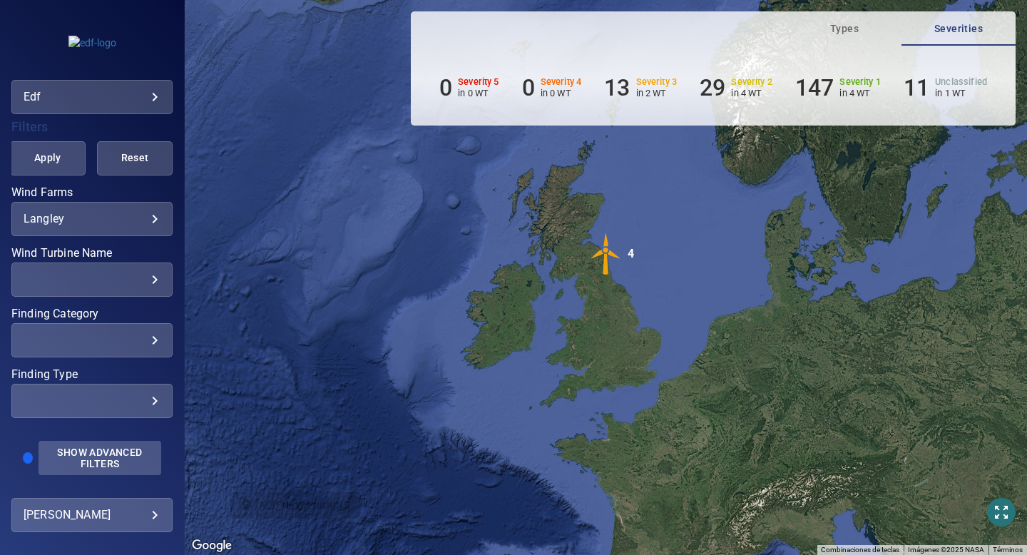
click at [90, 459] on span "Show Advanced Filters" at bounding box center [100, 458] width 106 height 23
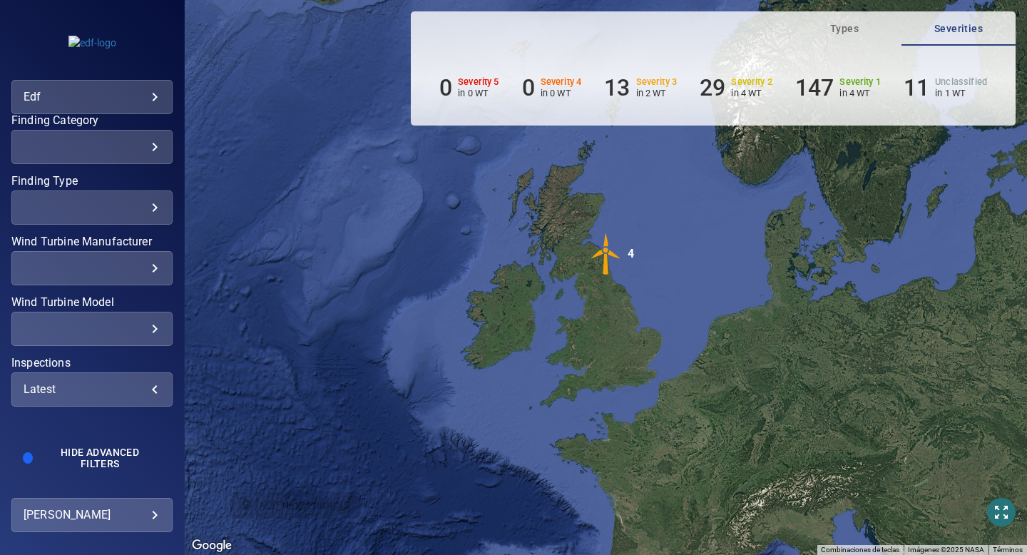
click at [74, 383] on div "Latest" at bounding box center [92, 389] width 137 height 14
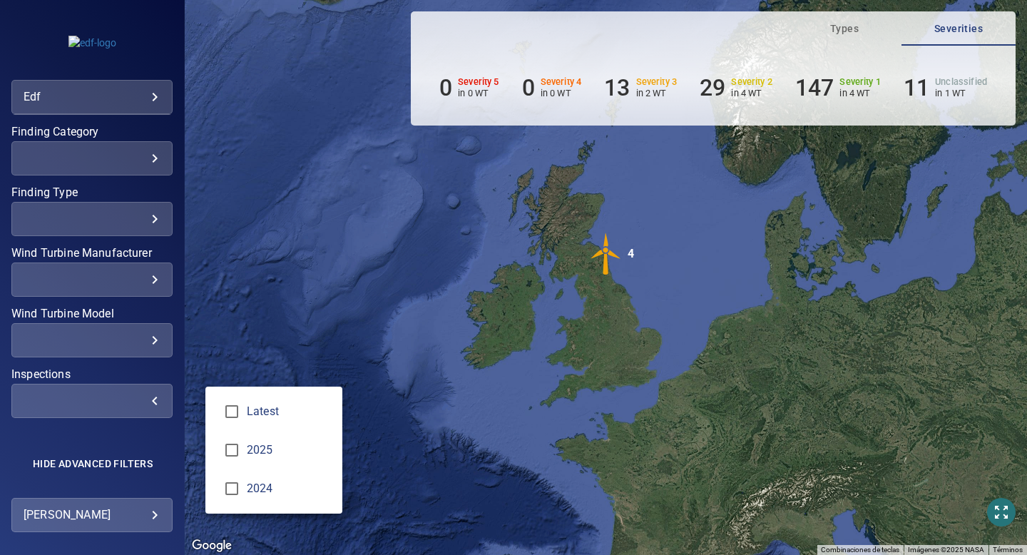
scroll to position [449, 0]
type input "****"
click at [151, 444] on div "Inspections" at bounding box center [513, 277] width 1027 height 555
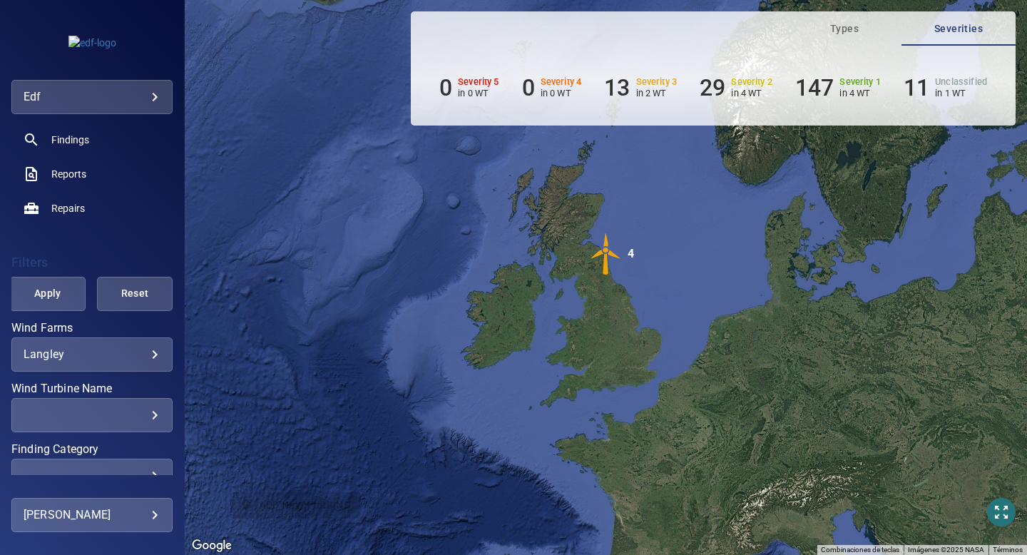
scroll to position [42, 0]
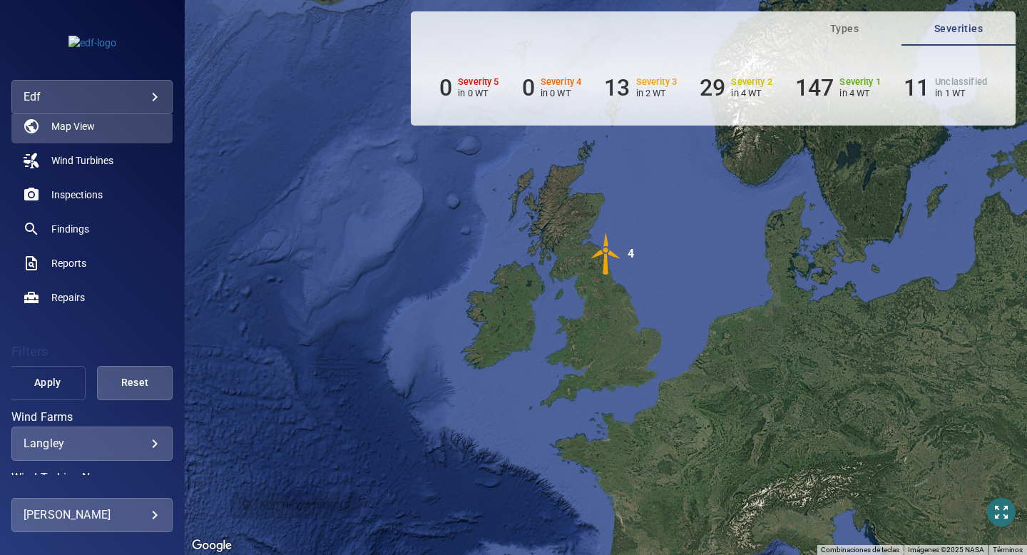
click at [63, 379] on span "Apply" at bounding box center [48, 383] width 40 height 18
click at [69, 225] on span "Findings" at bounding box center [70, 229] width 38 height 14
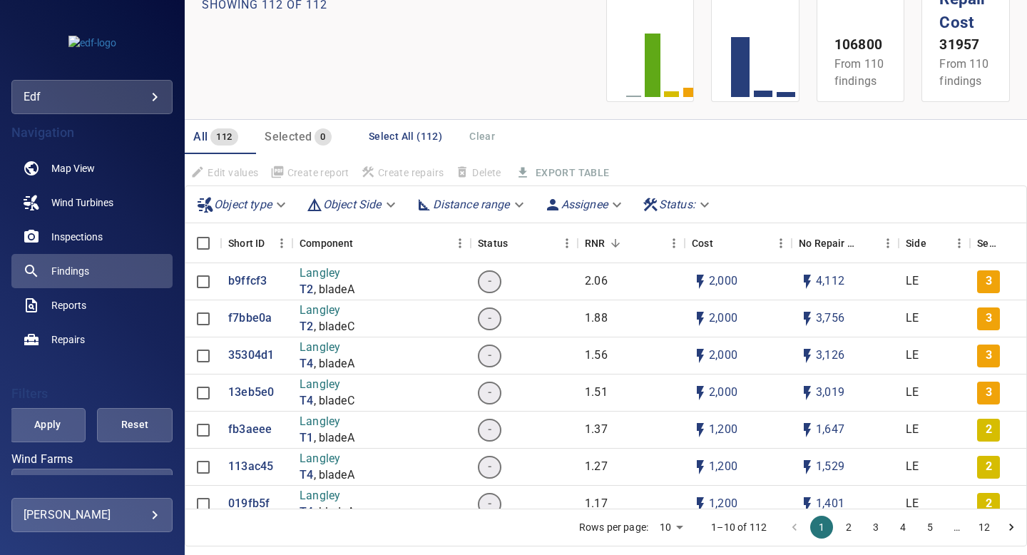
scroll to position [103, 0]
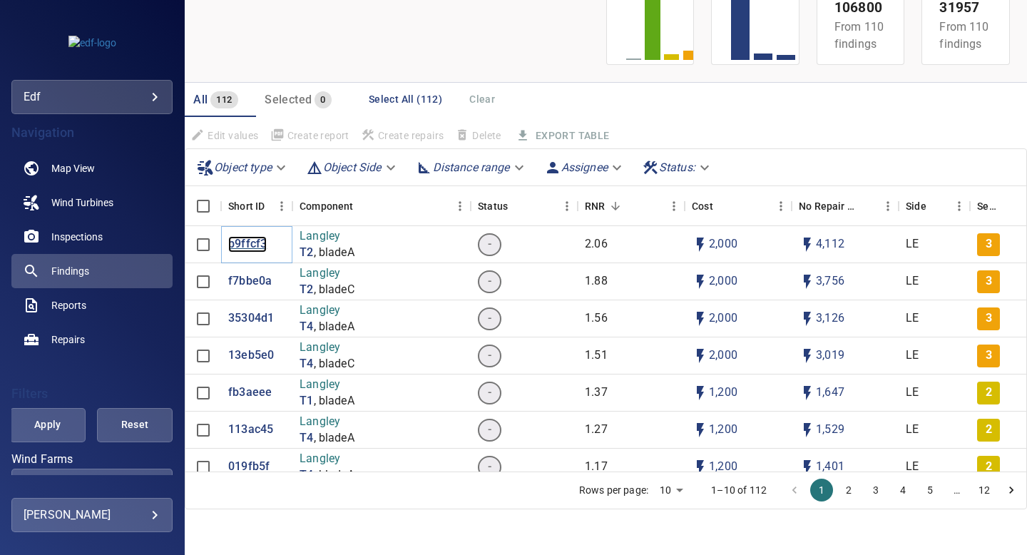
click at [252, 239] on p "b9ffcf3" at bounding box center [247, 244] width 39 height 16
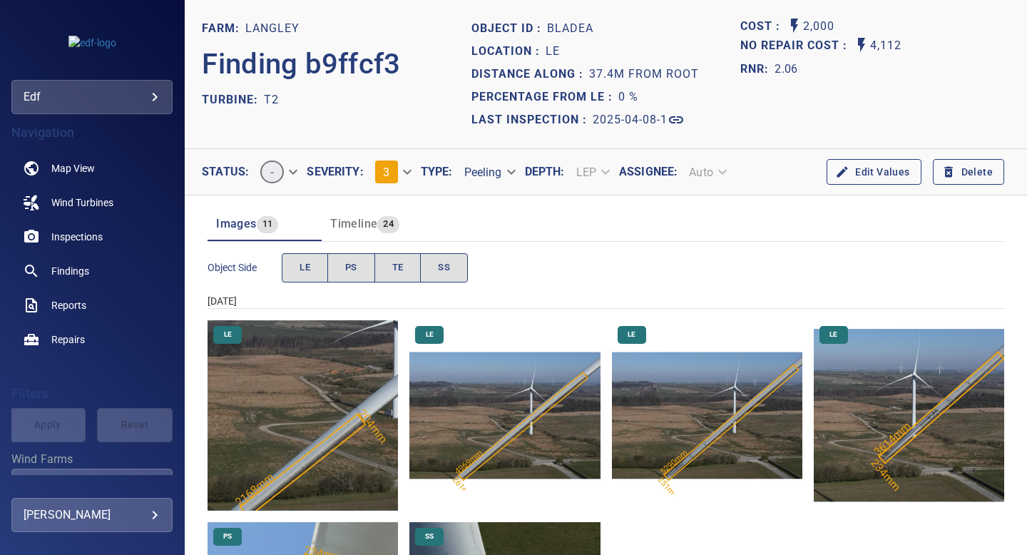
click at [353, 209] on button "Timeline 24" at bounding box center [379, 224] width 114 height 34
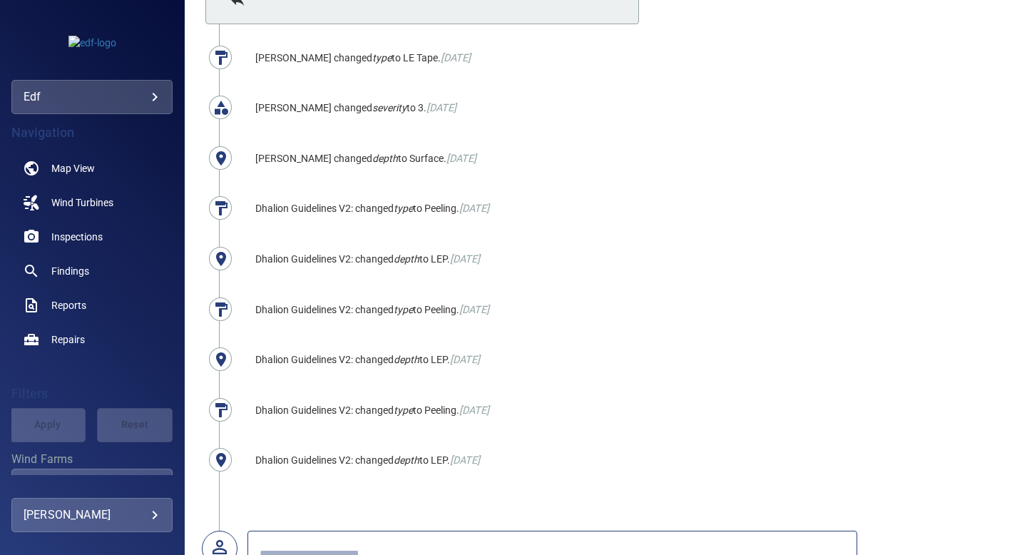
scroll to position [2287, 0]
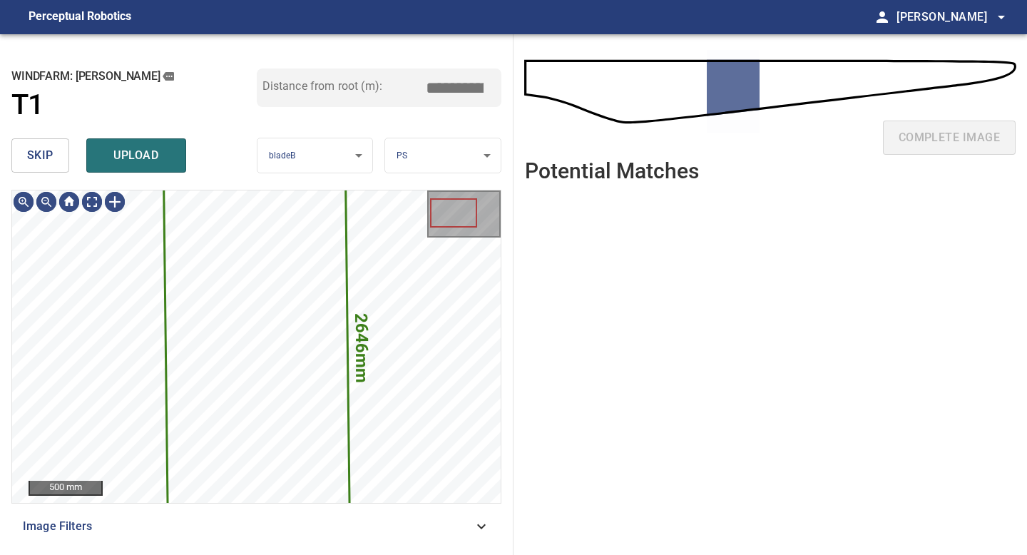
click at [33, 158] on span "skip" at bounding box center [40, 156] width 26 height 20
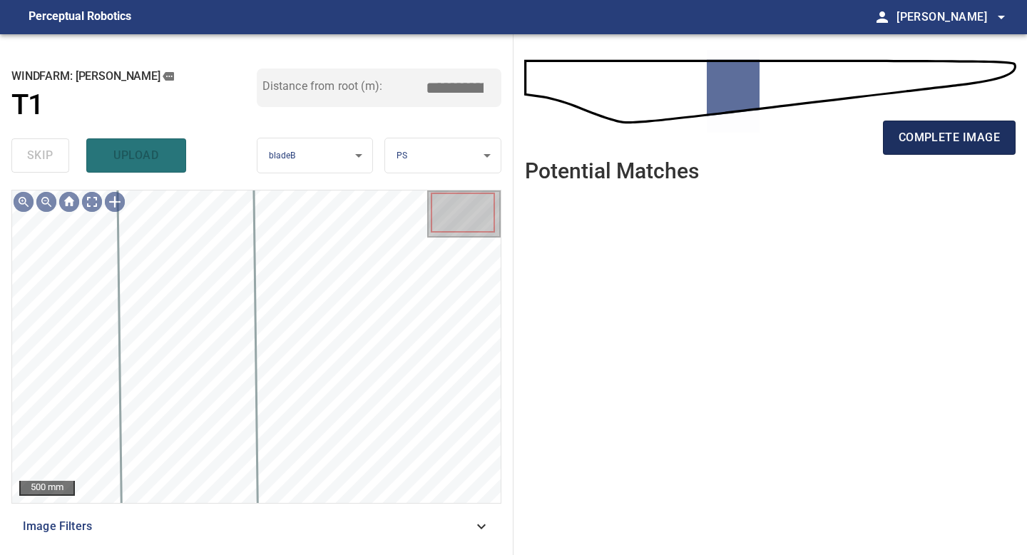
click at [931, 121] on button "complete image" at bounding box center [949, 138] width 133 height 34
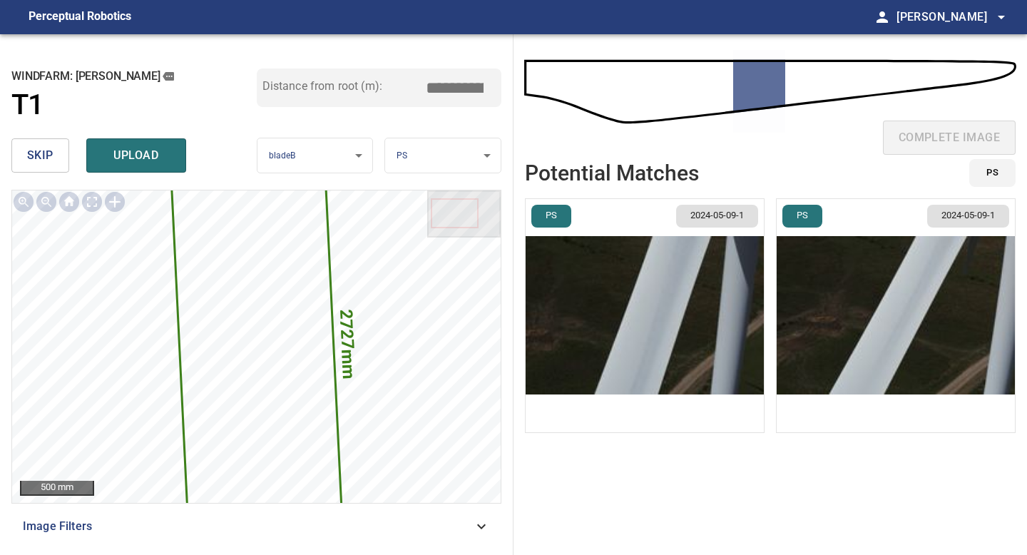
click at [709, 342] on img "button" at bounding box center [645, 315] width 238 height 233
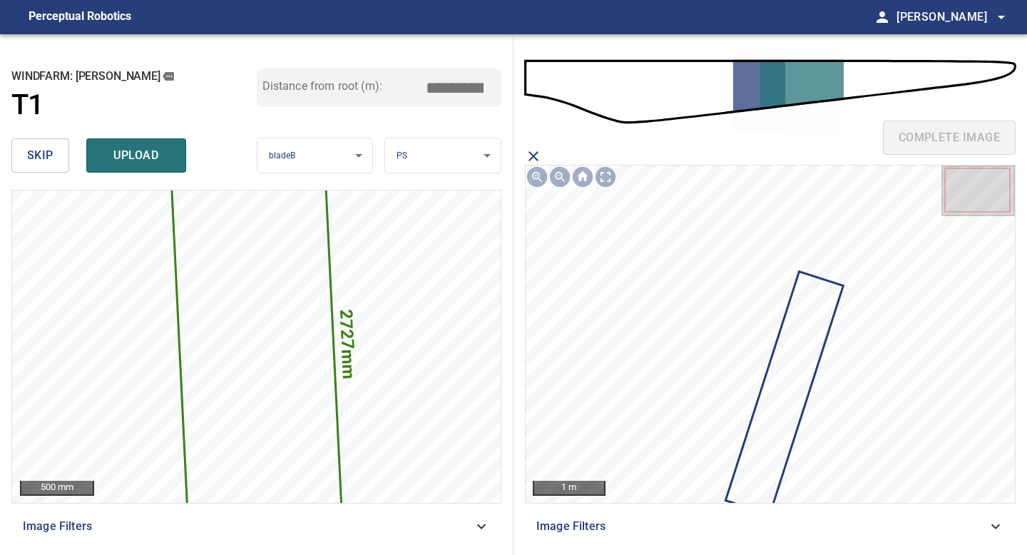
click at [793, 381] on icon at bounding box center [784, 393] width 115 height 240
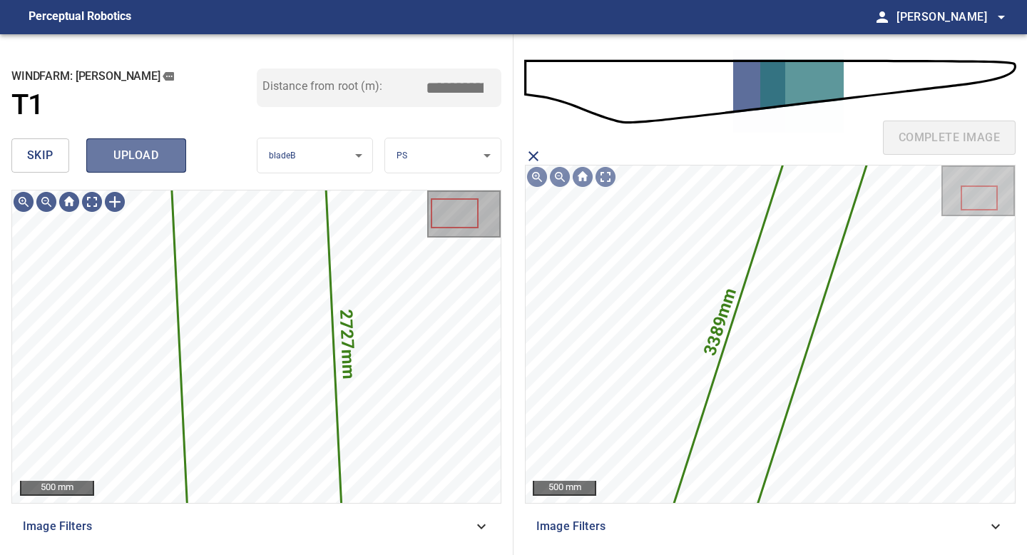
click at [126, 153] on span "upload" at bounding box center [136, 156] width 68 height 20
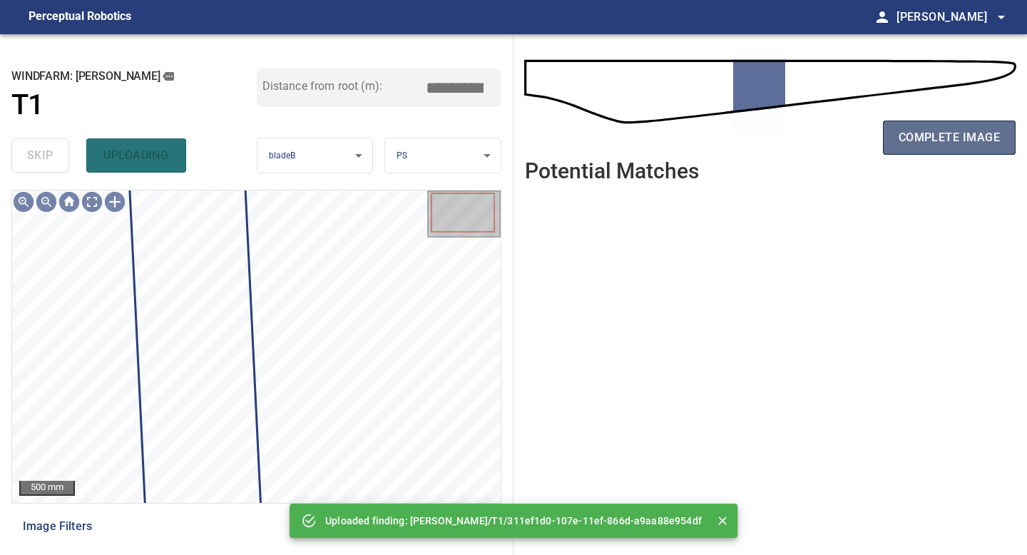
click at [919, 133] on span "complete image" at bounding box center [949, 138] width 101 height 20
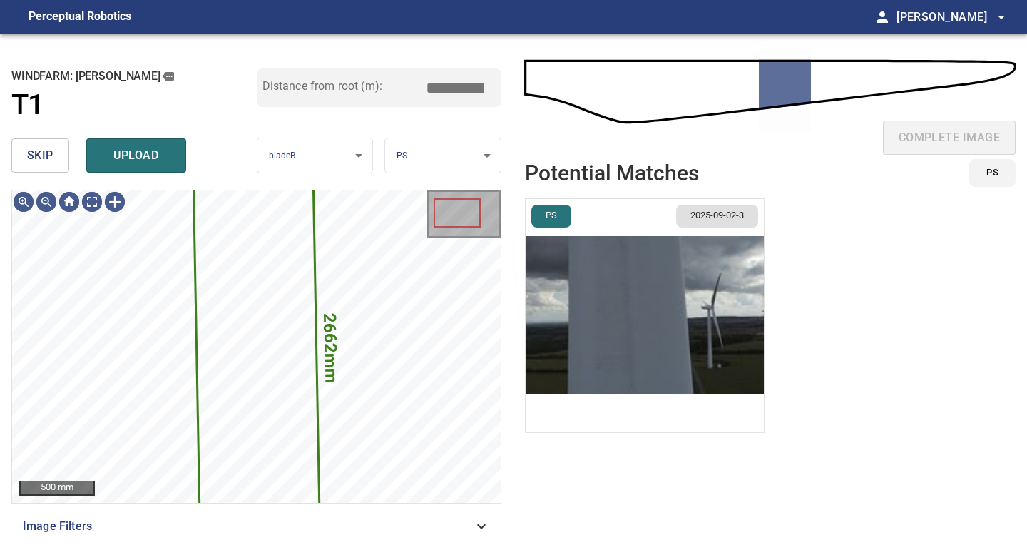
click at [713, 303] on img "button" at bounding box center [645, 315] width 238 height 233
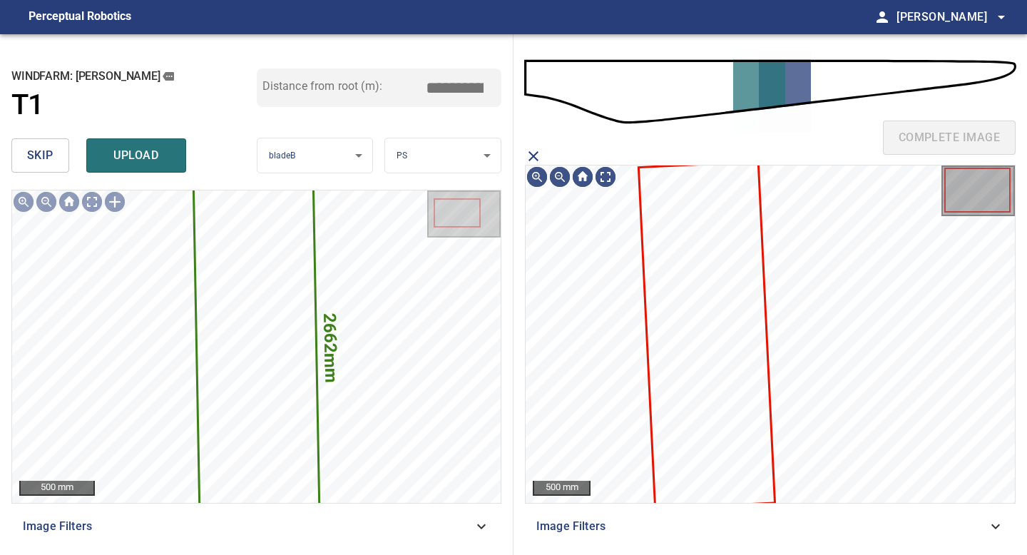
click at [713, 303] on icon at bounding box center [707, 335] width 134 height 345
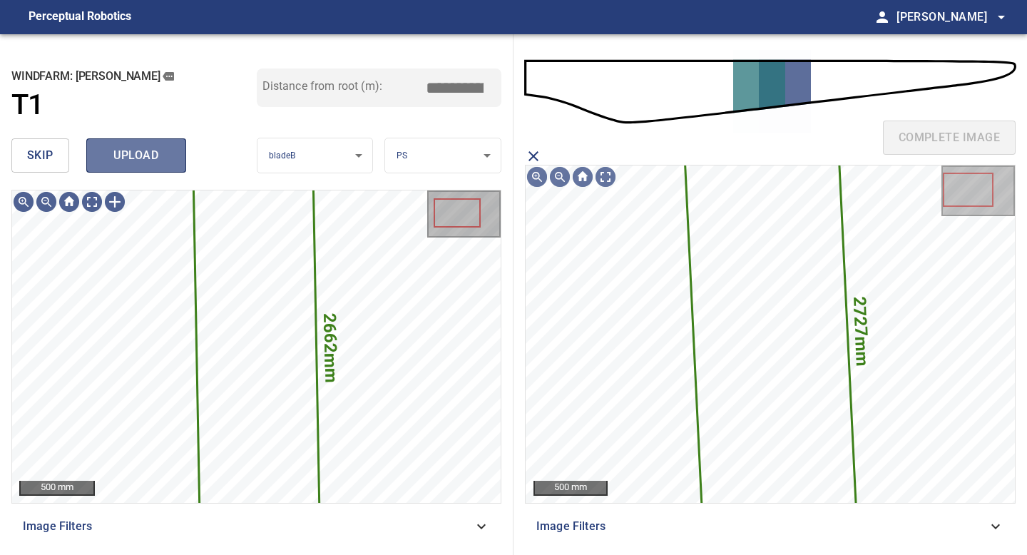
click at [149, 143] on button "upload" at bounding box center [136, 155] width 100 height 34
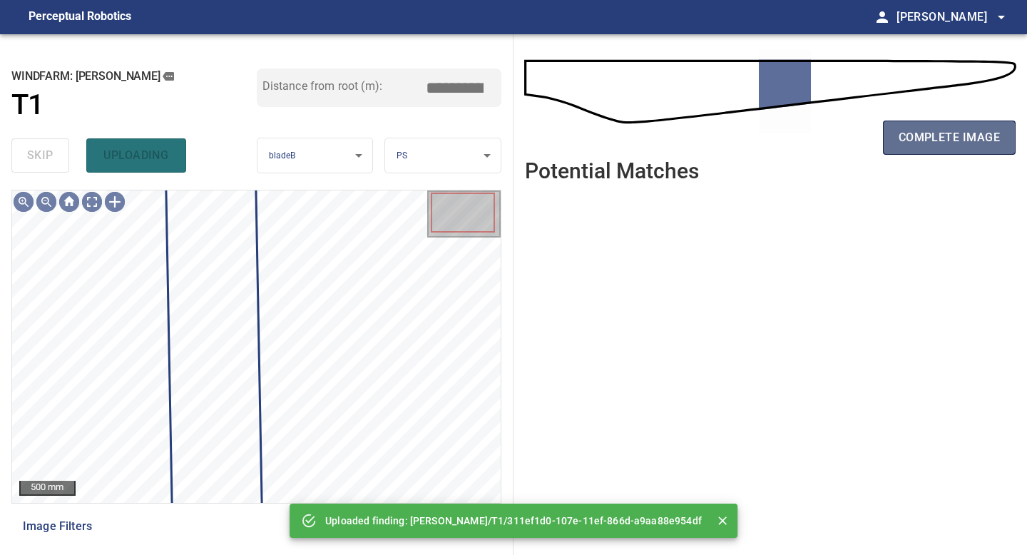
click at [964, 126] on button "complete image" at bounding box center [949, 138] width 133 height 34
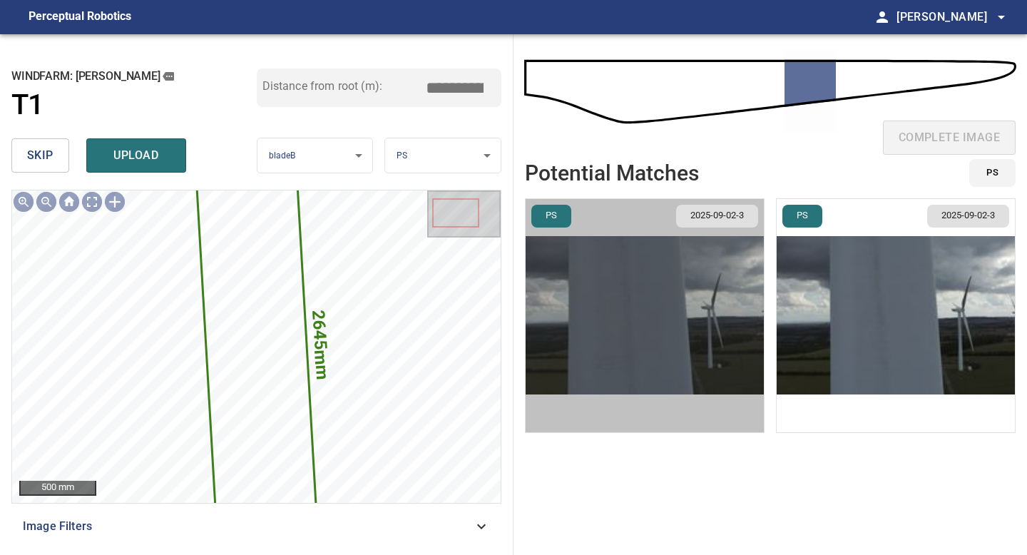
click at [691, 317] on img "button" at bounding box center [645, 315] width 238 height 233
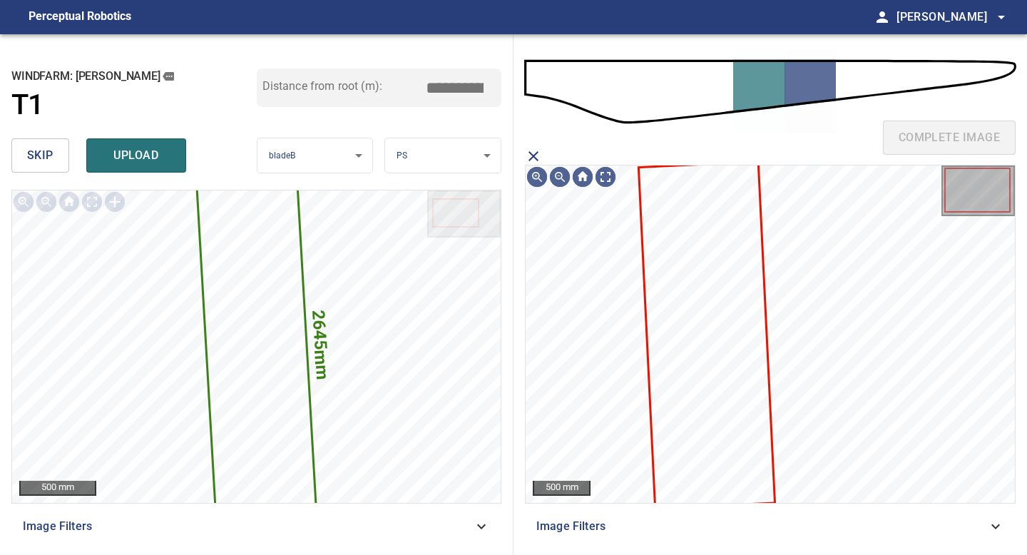
click at [691, 317] on icon at bounding box center [707, 335] width 134 height 345
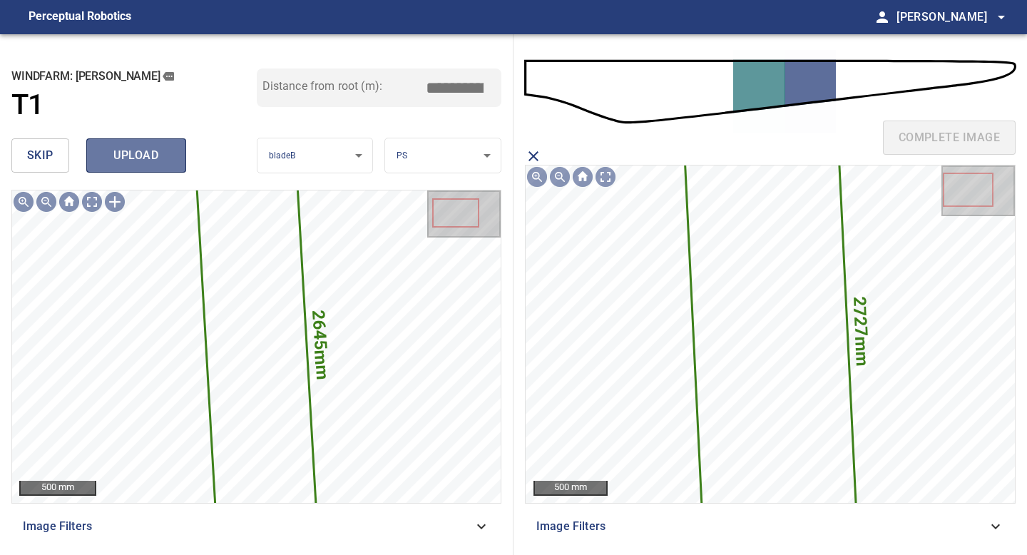
click at [143, 163] on span "upload" at bounding box center [136, 156] width 68 height 20
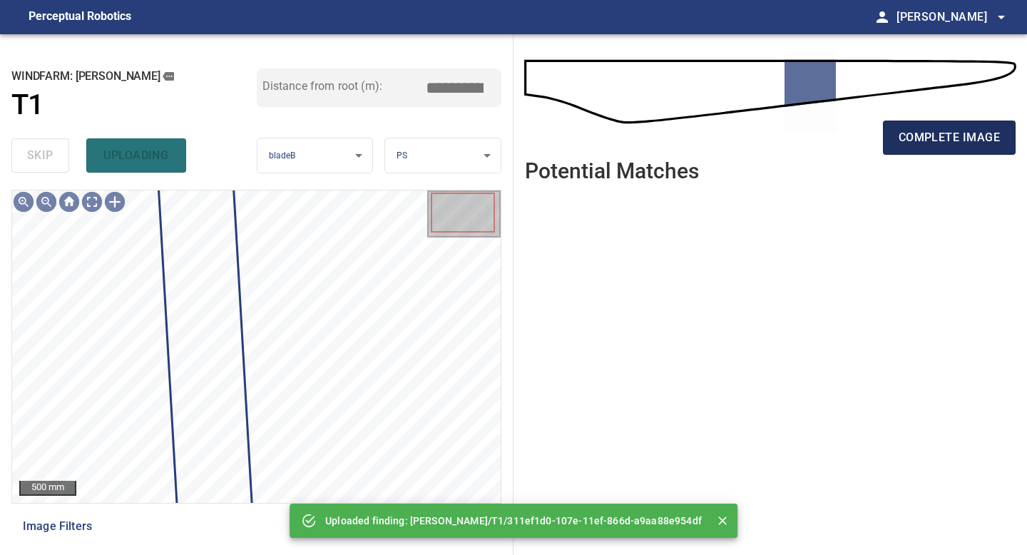
click at [970, 146] on span "complete image" at bounding box center [949, 138] width 101 height 20
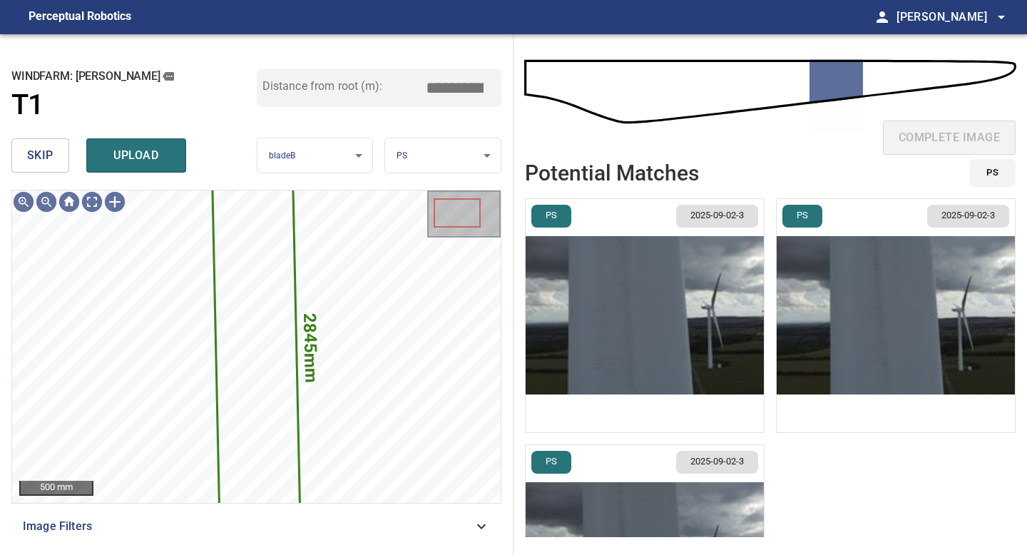
click at [664, 277] on img "button" at bounding box center [645, 315] width 238 height 233
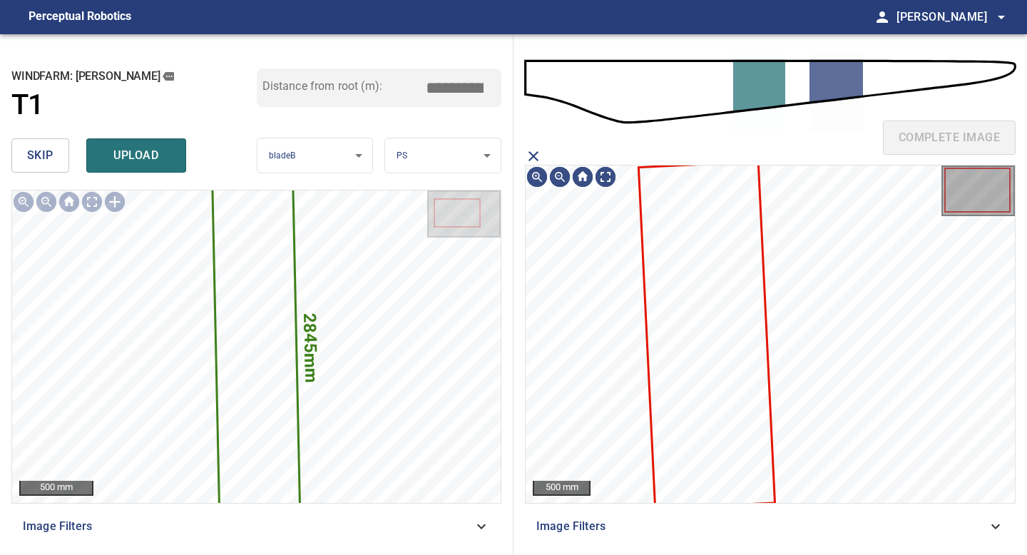
click at [731, 270] on icon at bounding box center [707, 335] width 134 height 345
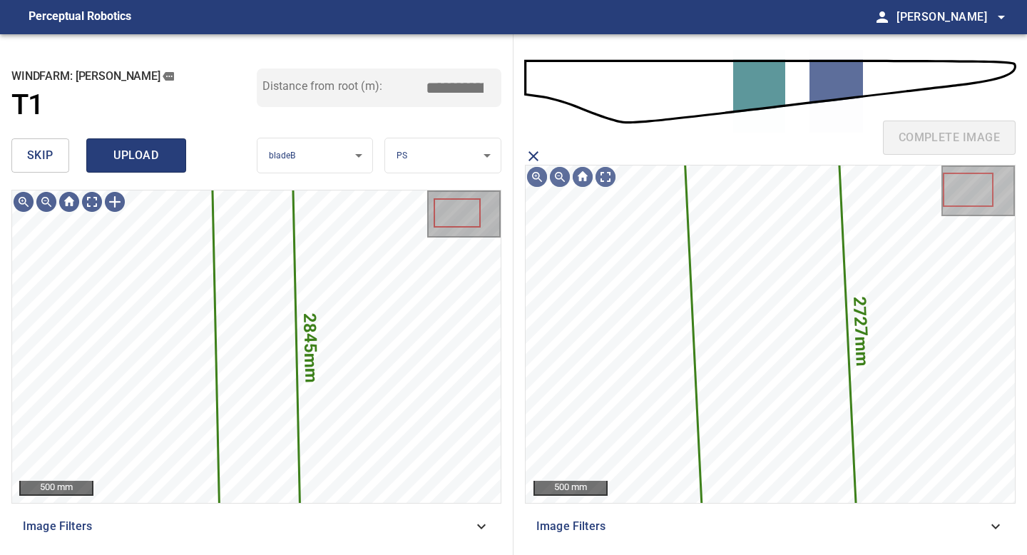
click at [174, 151] on button "upload" at bounding box center [136, 155] width 100 height 34
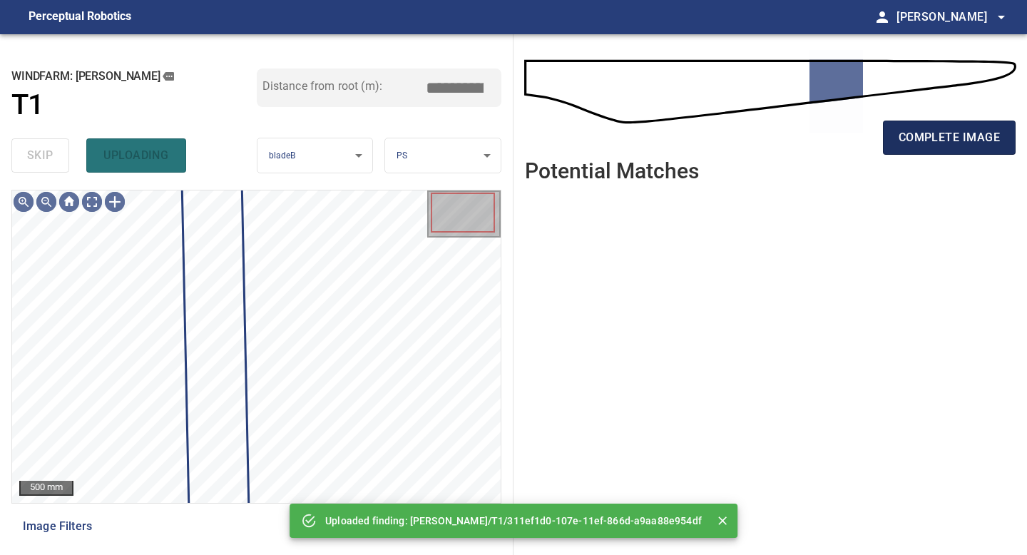
click at [958, 129] on span "complete image" at bounding box center [949, 138] width 101 height 20
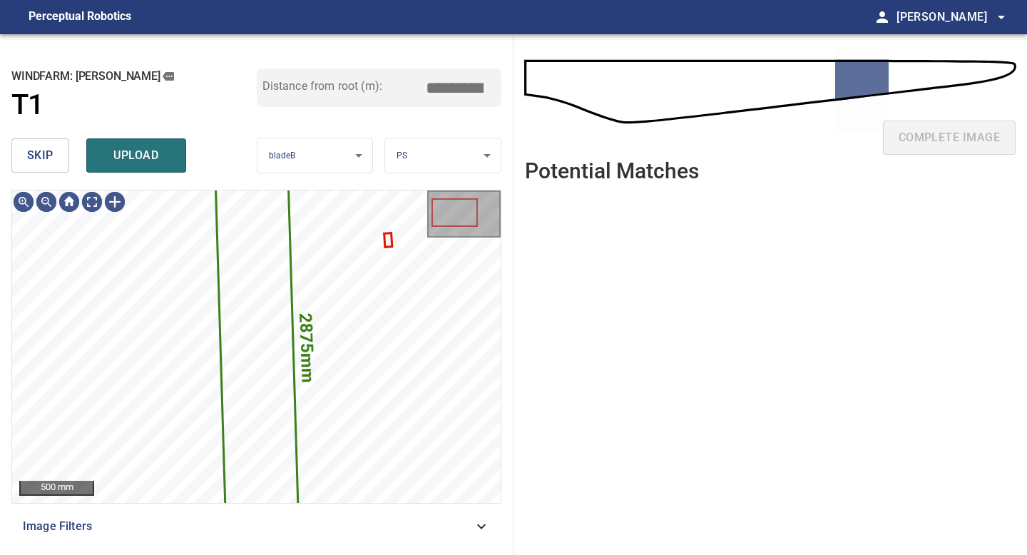
click at [64, 158] on button "skip" at bounding box center [40, 155] width 58 height 34
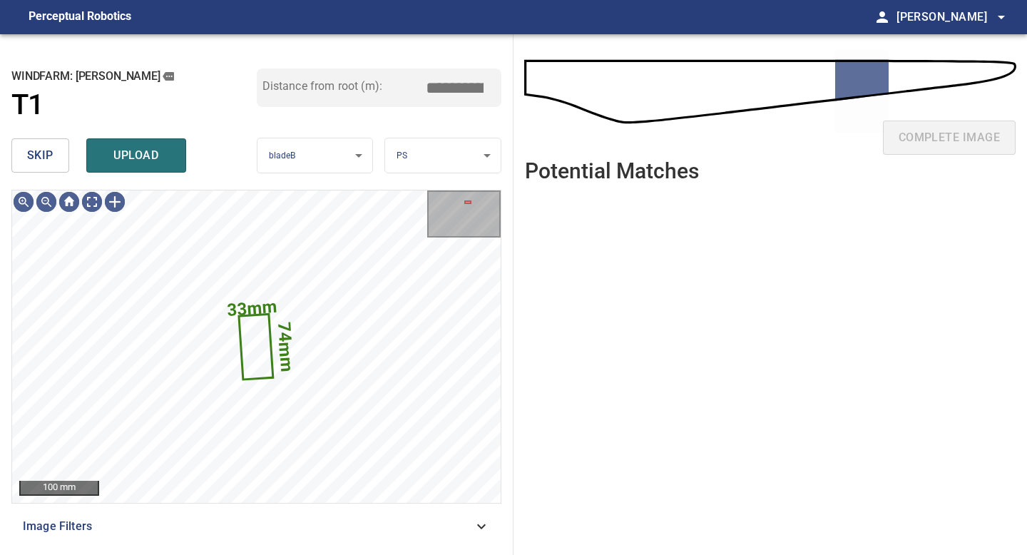
click at [64, 158] on button "skip" at bounding box center [40, 155] width 58 height 34
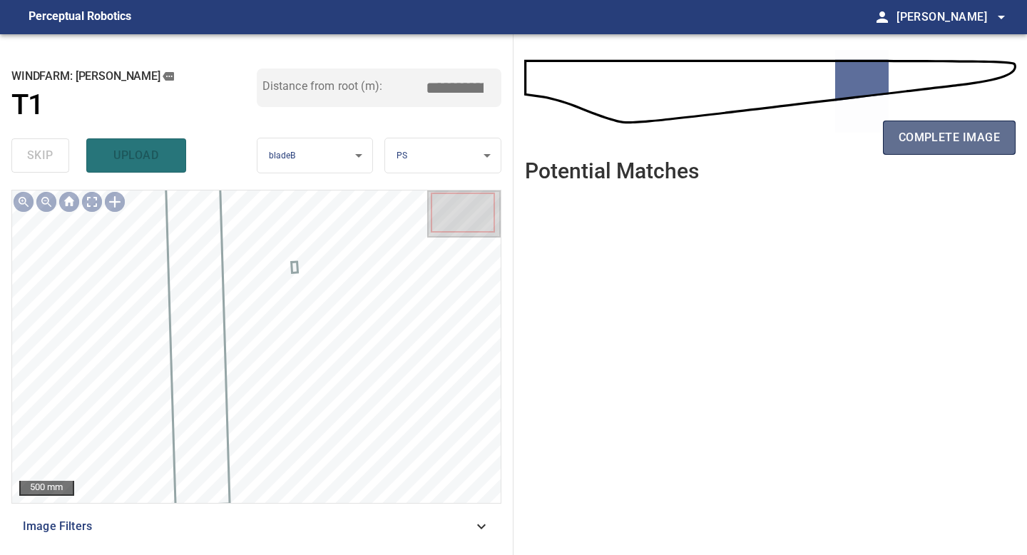
click at [910, 144] on span "complete image" at bounding box center [949, 138] width 101 height 20
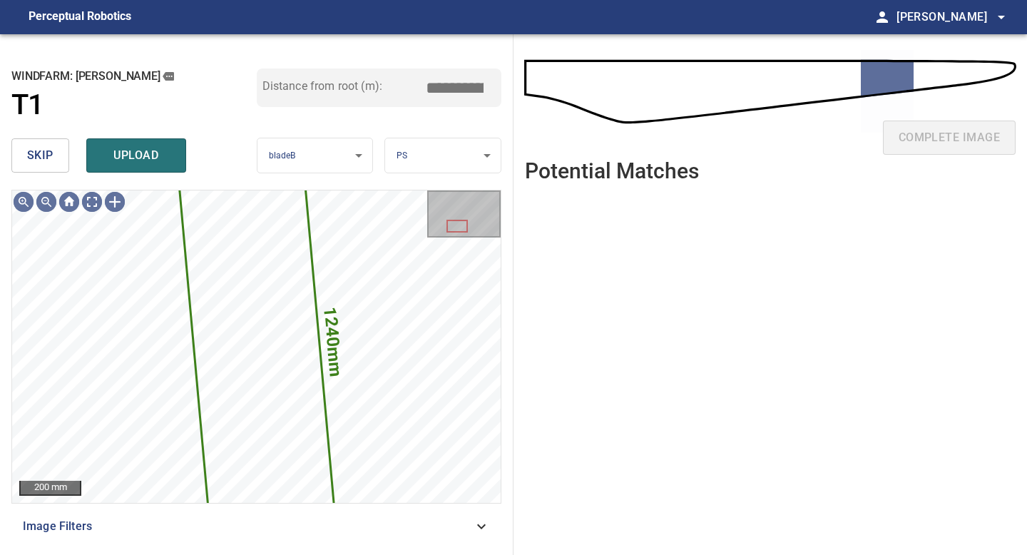
click at [47, 153] on span "skip" at bounding box center [40, 156] width 26 height 20
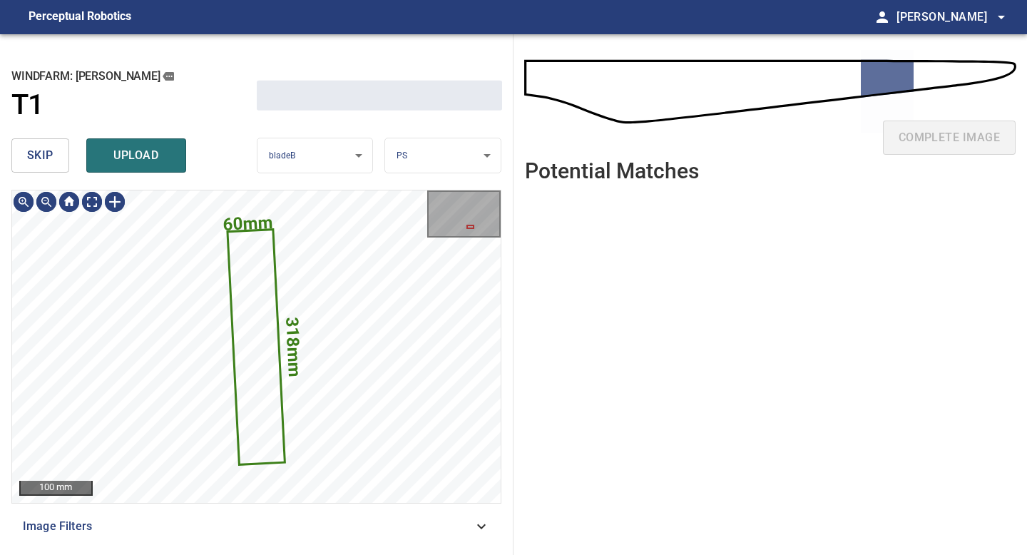
click at [47, 153] on span "skip" at bounding box center [40, 156] width 26 height 20
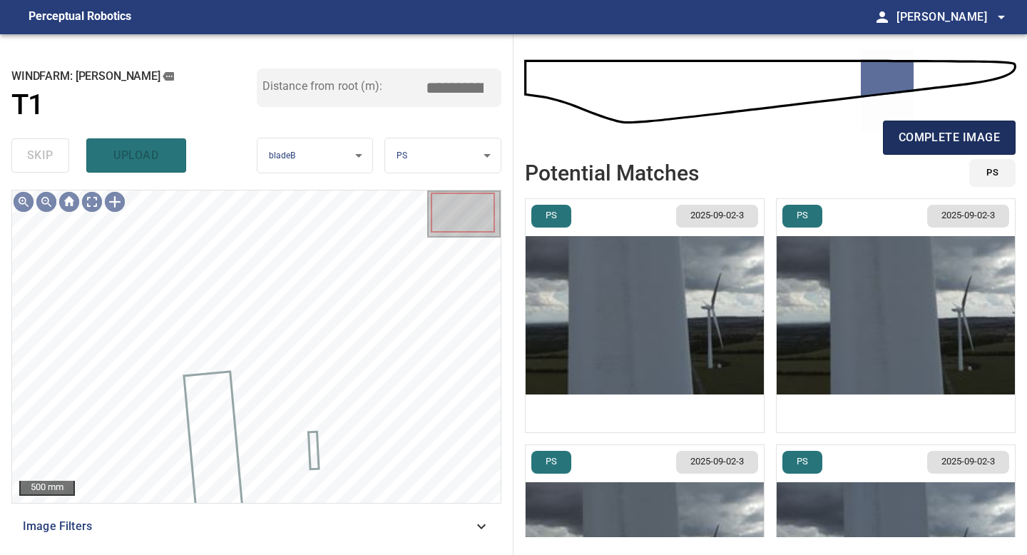
click at [942, 136] on span "complete image" at bounding box center [949, 138] width 101 height 20
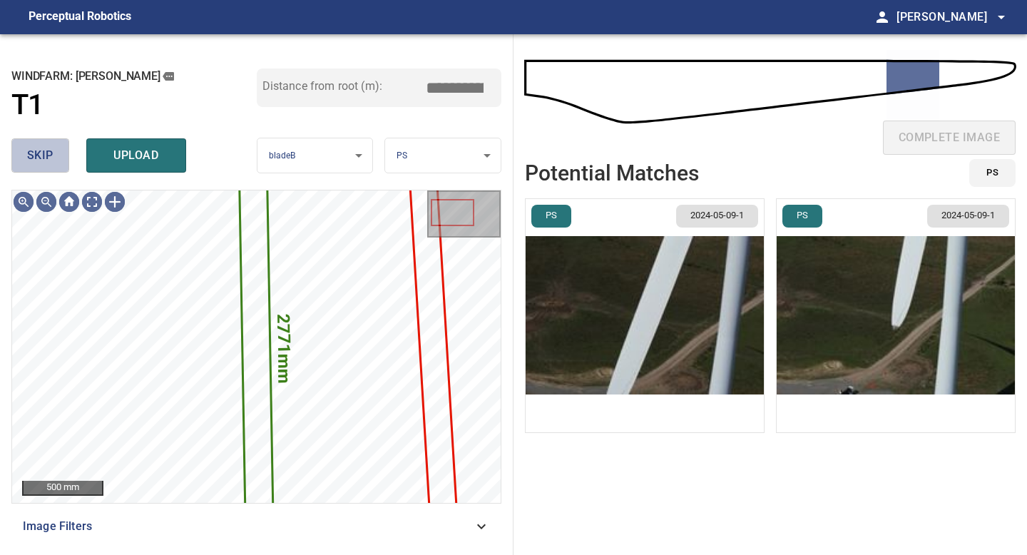
click at [53, 158] on button "skip" at bounding box center [40, 155] width 58 height 34
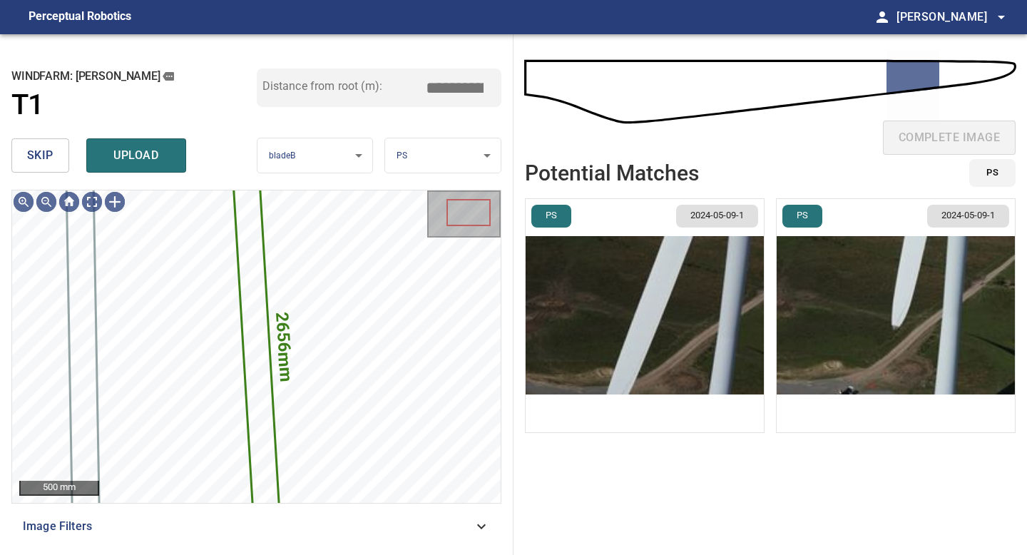
click at [53, 158] on button "skip" at bounding box center [40, 155] width 58 height 34
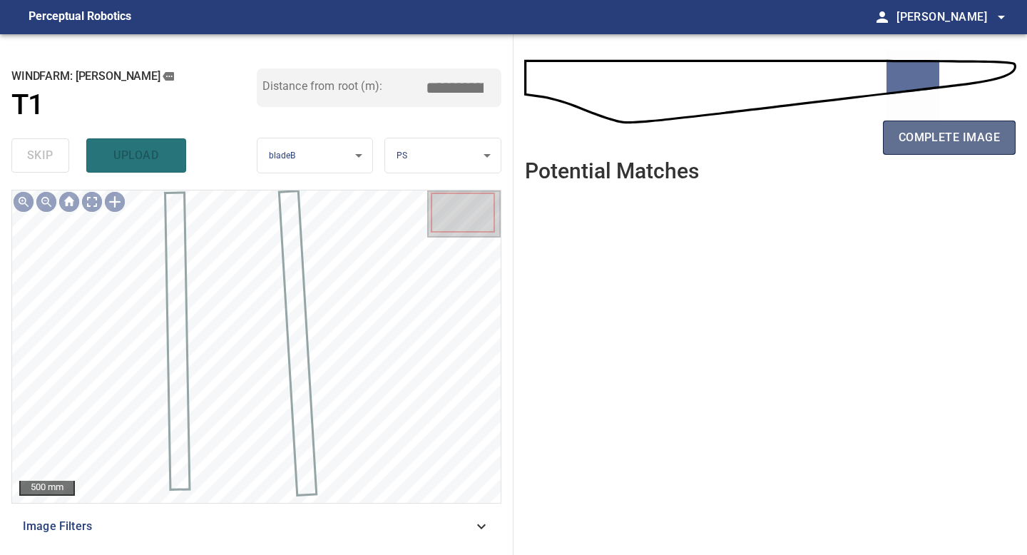
click at [925, 136] on span "complete image" at bounding box center [949, 138] width 101 height 20
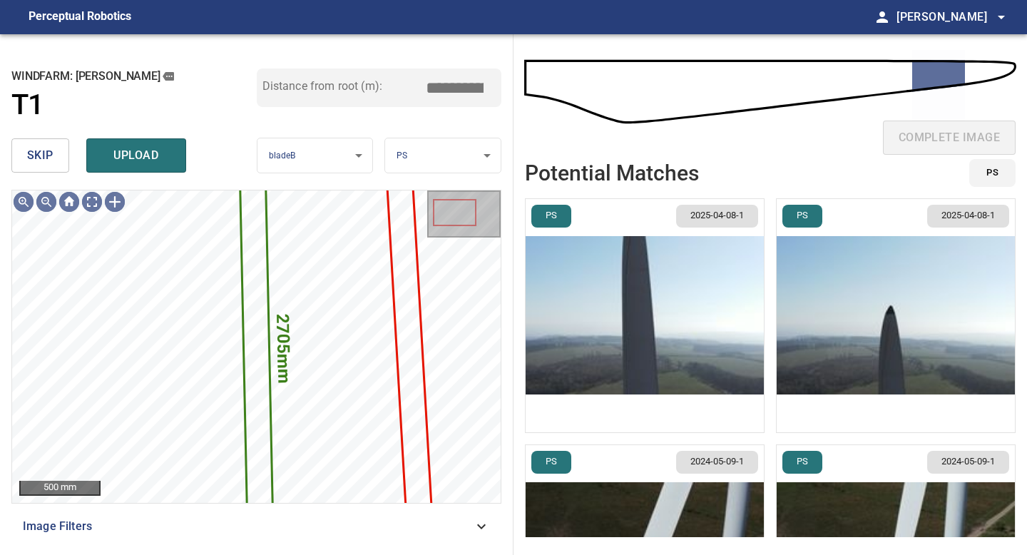
click at [47, 155] on span "skip" at bounding box center [40, 156] width 26 height 20
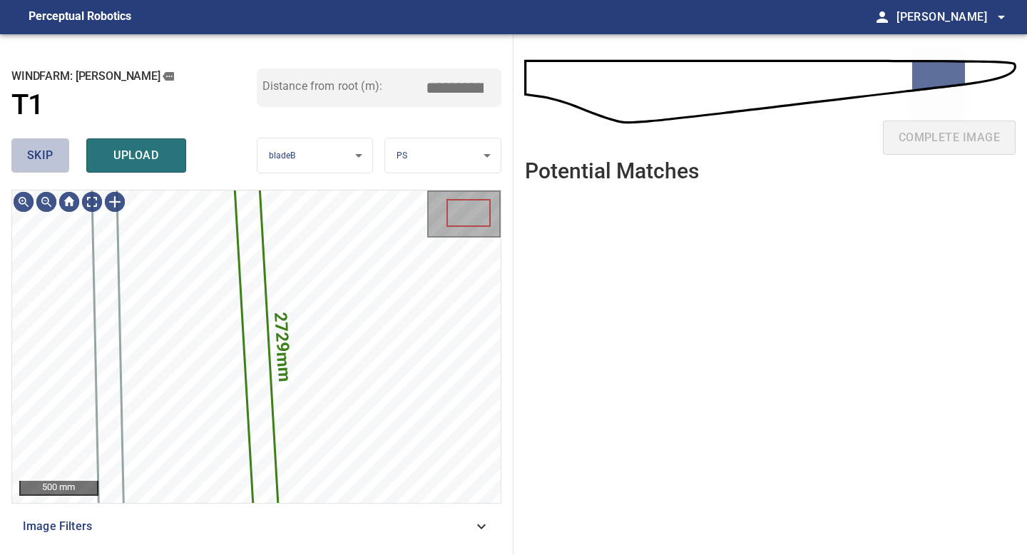
click at [47, 155] on span "skip" at bounding box center [40, 156] width 26 height 20
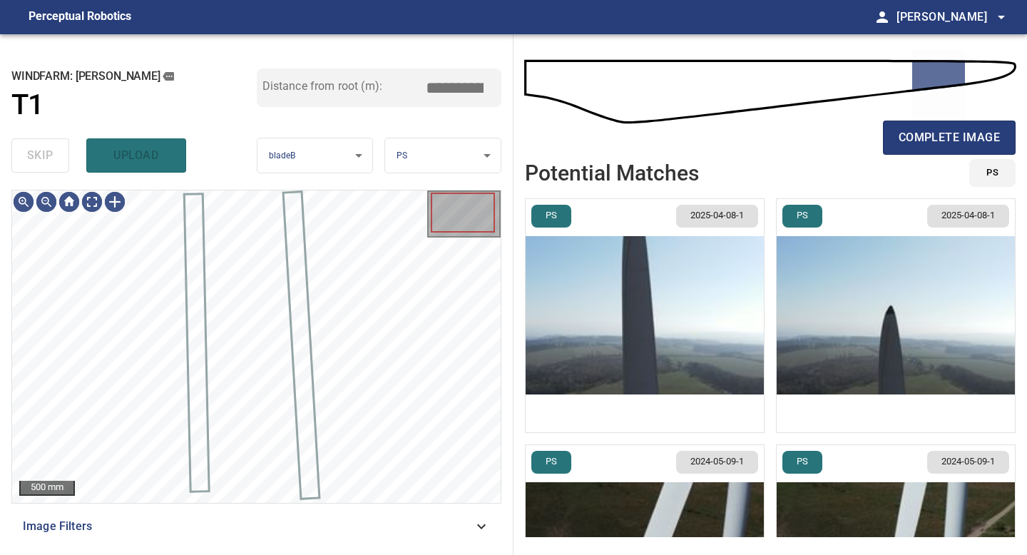
click at [47, 155] on div "skip upload" at bounding box center [133, 156] width 245 height 46
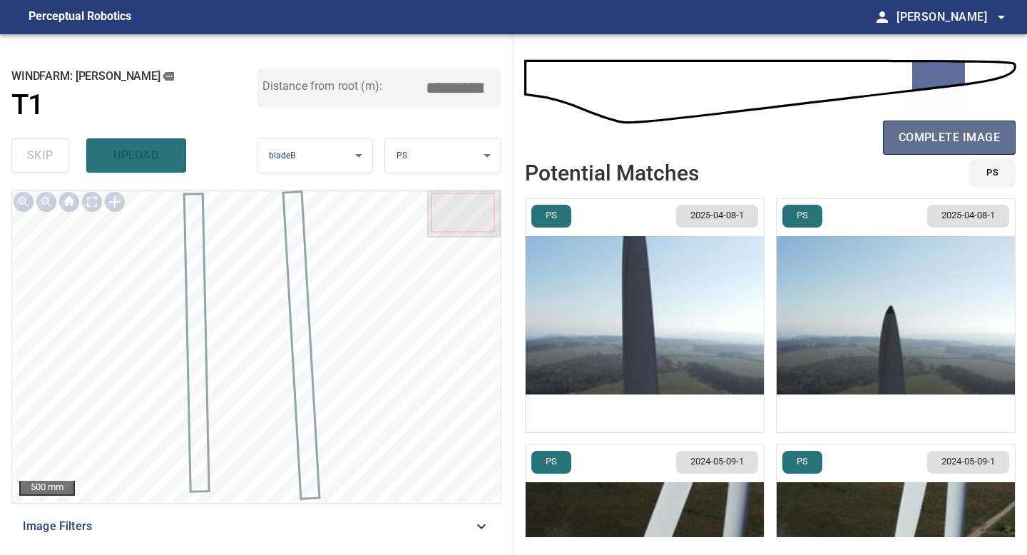
click at [944, 141] on span "complete image" at bounding box center [949, 138] width 101 height 20
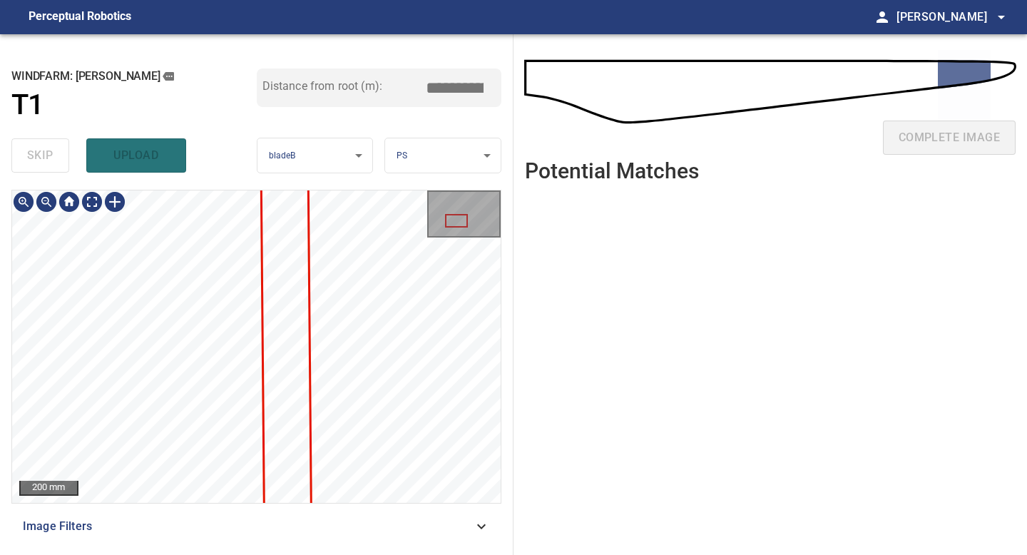
click at [193, 546] on div "**********" at bounding box center [257, 294] width 514 height 521
click at [199, 554] on div "**********" at bounding box center [257, 294] width 514 height 521
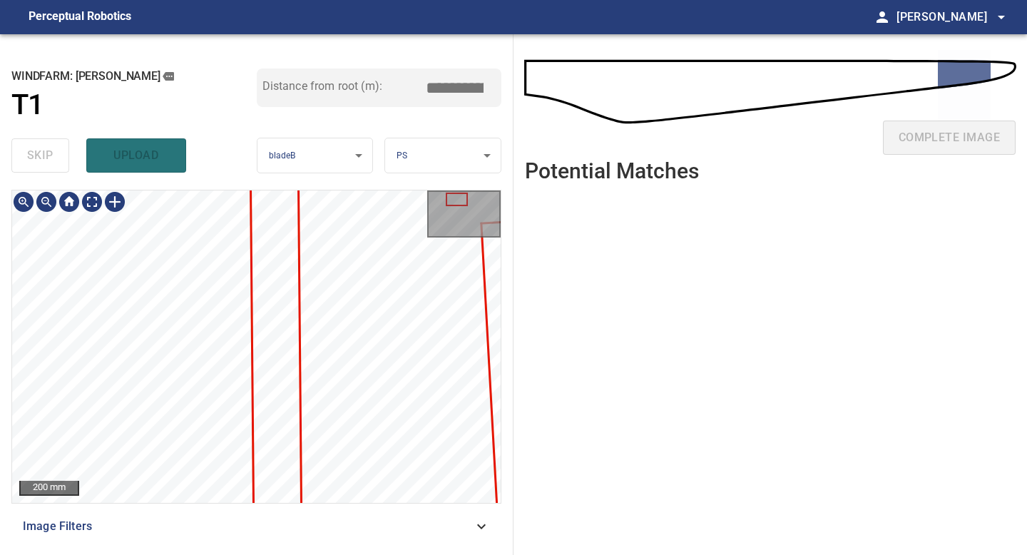
click at [183, 554] on div "**********" at bounding box center [257, 294] width 514 height 521
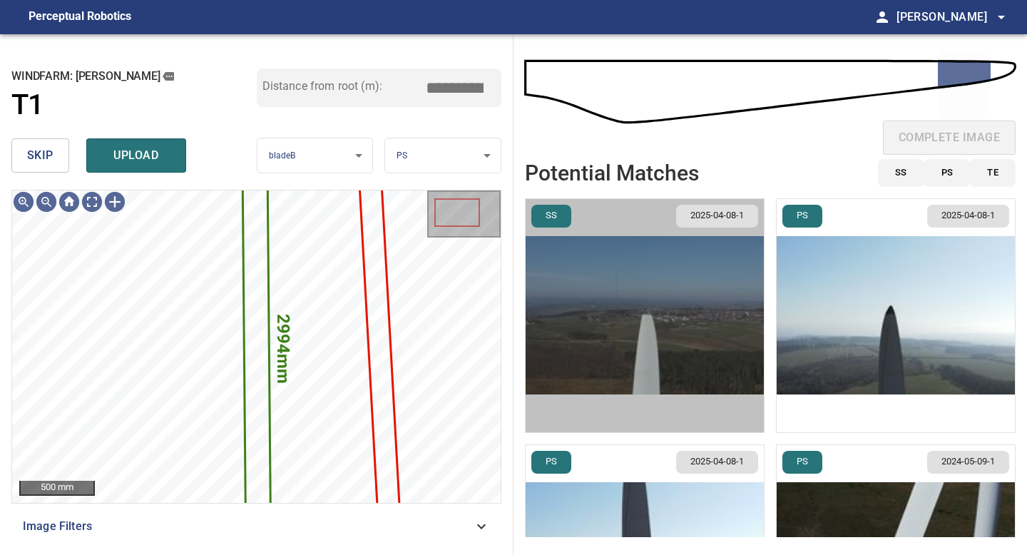
click at [631, 330] on img "button" at bounding box center [645, 315] width 238 height 233
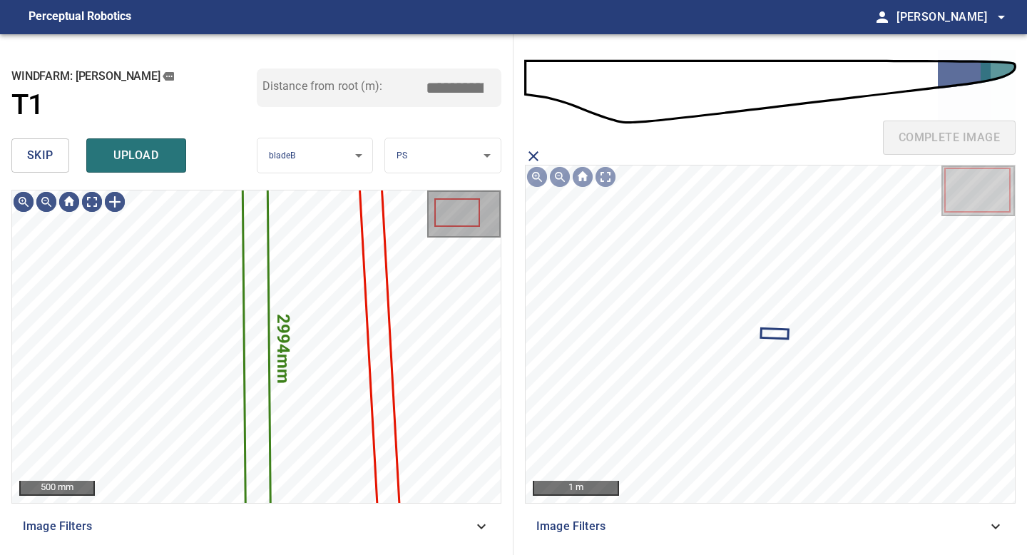
click at [39, 154] on span "skip" at bounding box center [40, 156] width 26 height 20
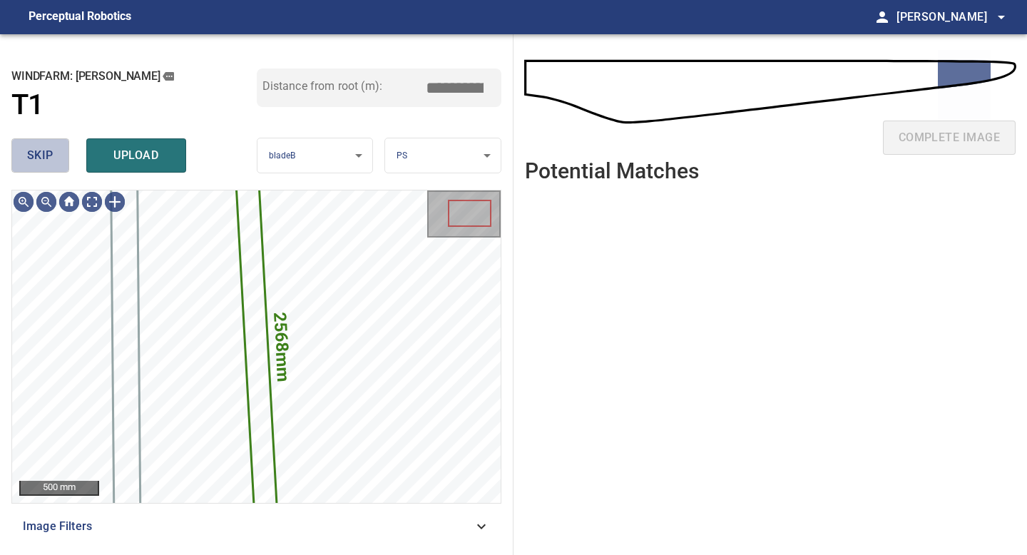
click at [39, 154] on span "skip" at bounding box center [40, 156] width 26 height 20
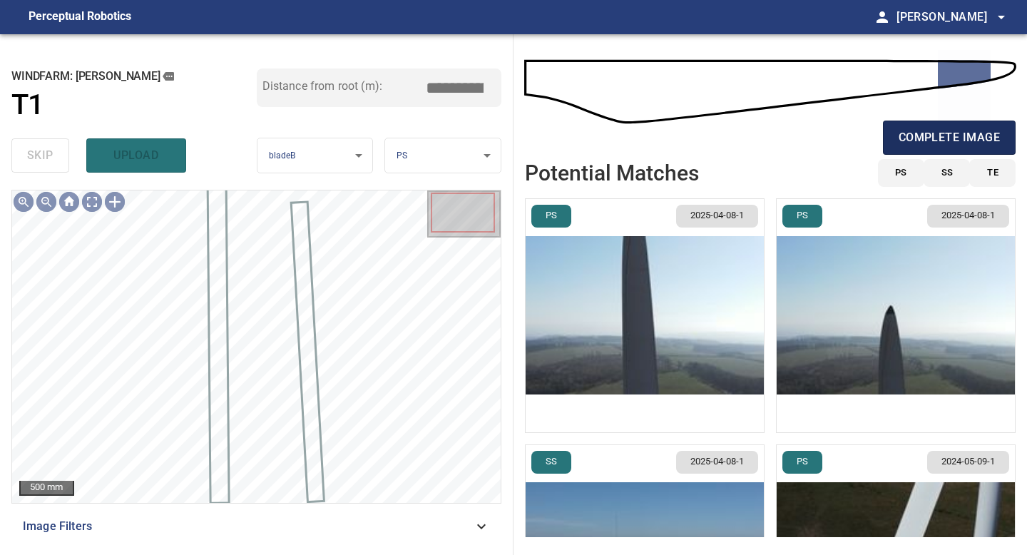
click at [918, 134] on span "complete image" at bounding box center [949, 138] width 101 height 20
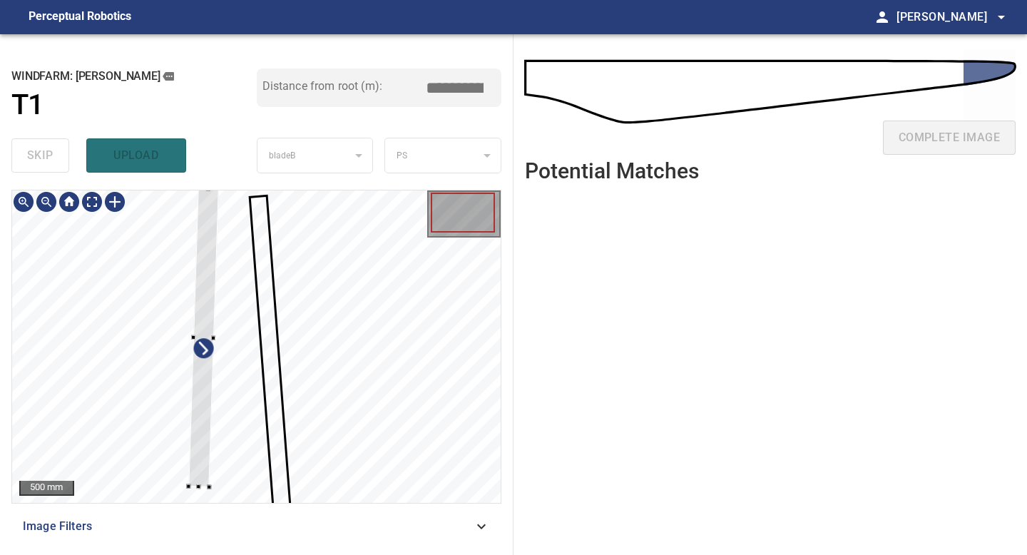
click at [205, 245] on div at bounding box center [203, 338] width 31 height 300
click at [203, 432] on div at bounding box center [205, 310] width 29 height 250
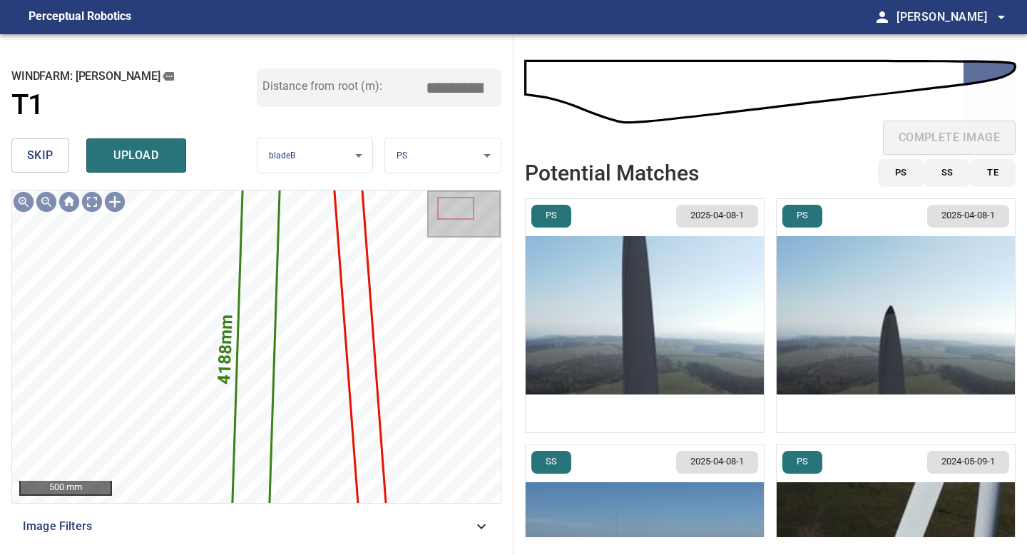
click at [673, 332] on img "button" at bounding box center [645, 315] width 238 height 233
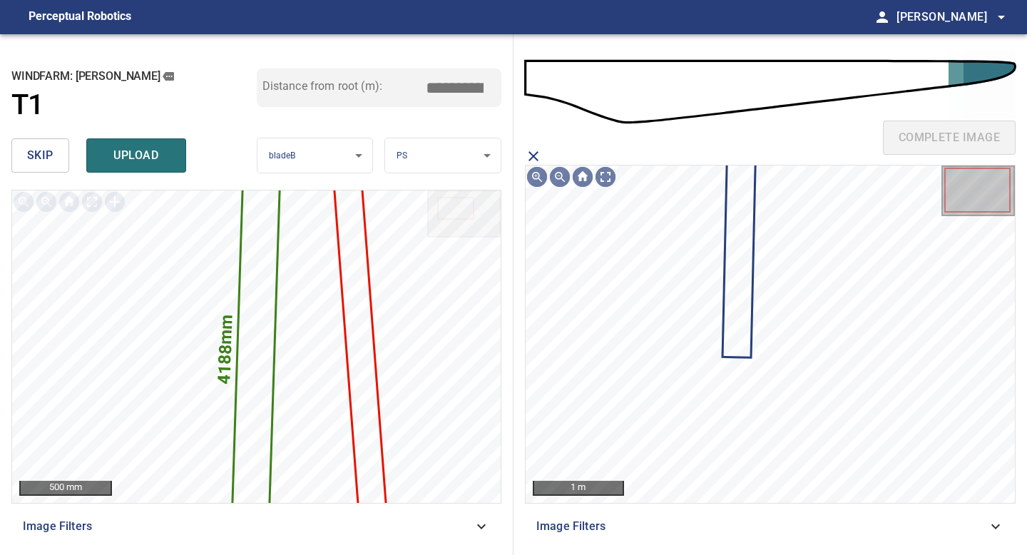
click at [738, 267] on icon at bounding box center [738, 259] width 31 height 193
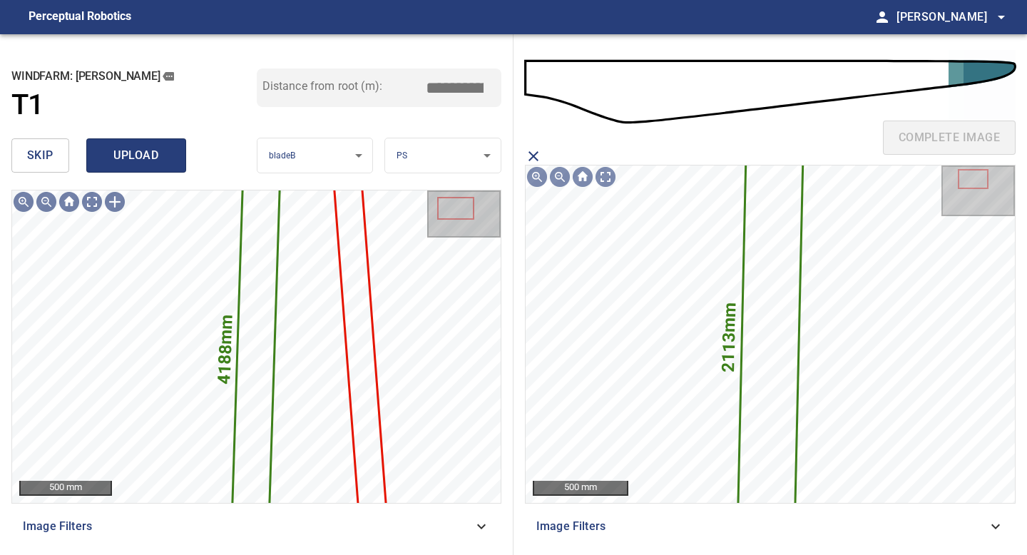
click at [141, 151] on span "upload" at bounding box center [136, 156] width 68 height 20
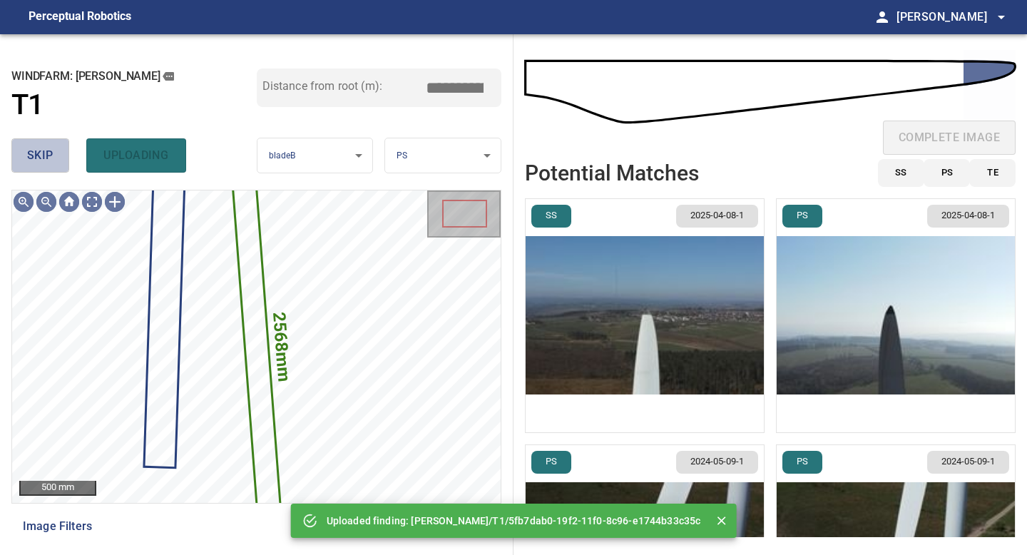
click at [52, 158] on span "skip" at bounding box center [40, 156] width 26 height 20
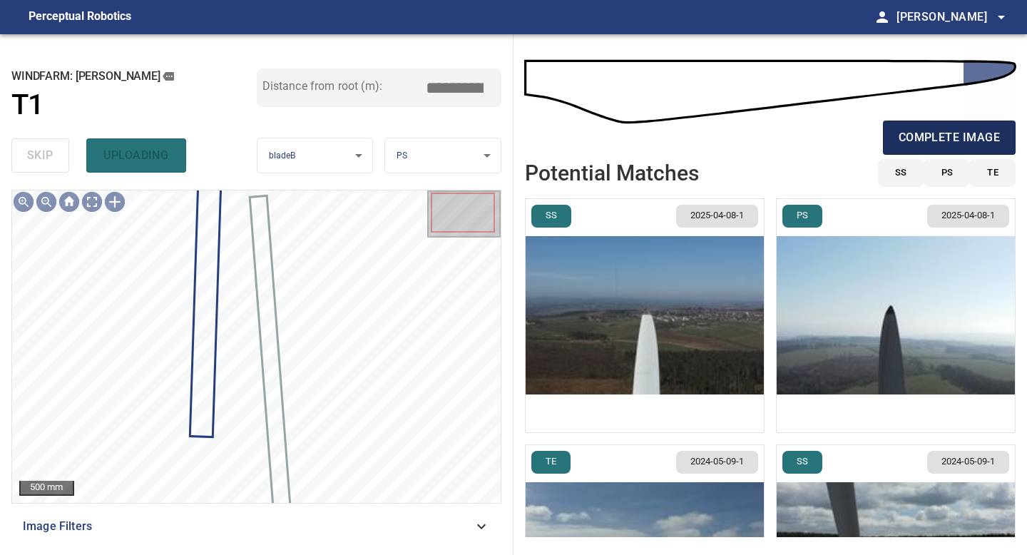
click at [916, 142] on span "complete image" at bounding box center [949, 138] width 101 height 20
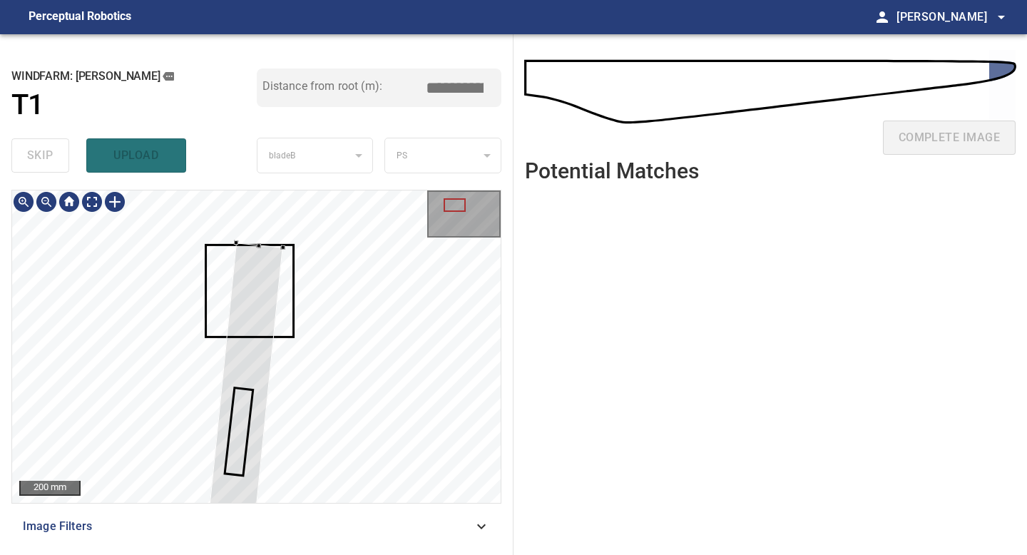
click at [274, 243] on div at bounding box center [256, 346] width 489 height 312
click at [50, 200] on div at bounding box center [46, 201] width 23 height 23
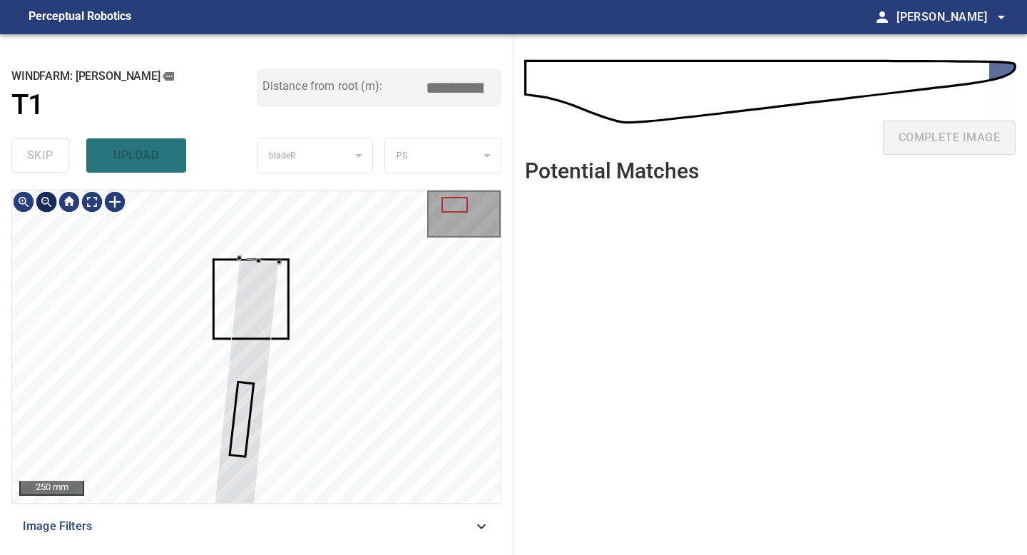
click at [50, 200] on div at bounding box center [46, 201] width 23 height 23
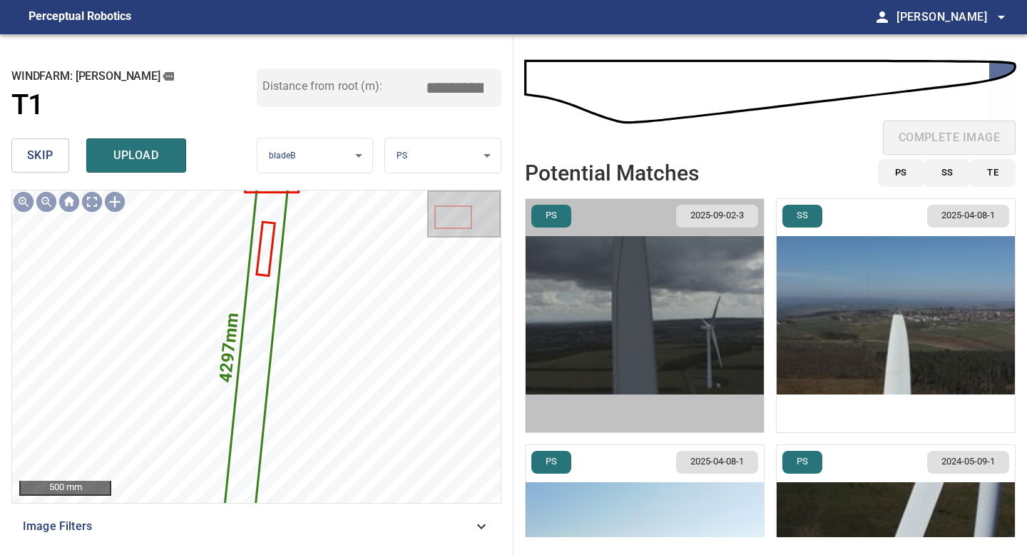
click at [675, 329] on img "button" at bounding box center [645, 315] width 238 height 233
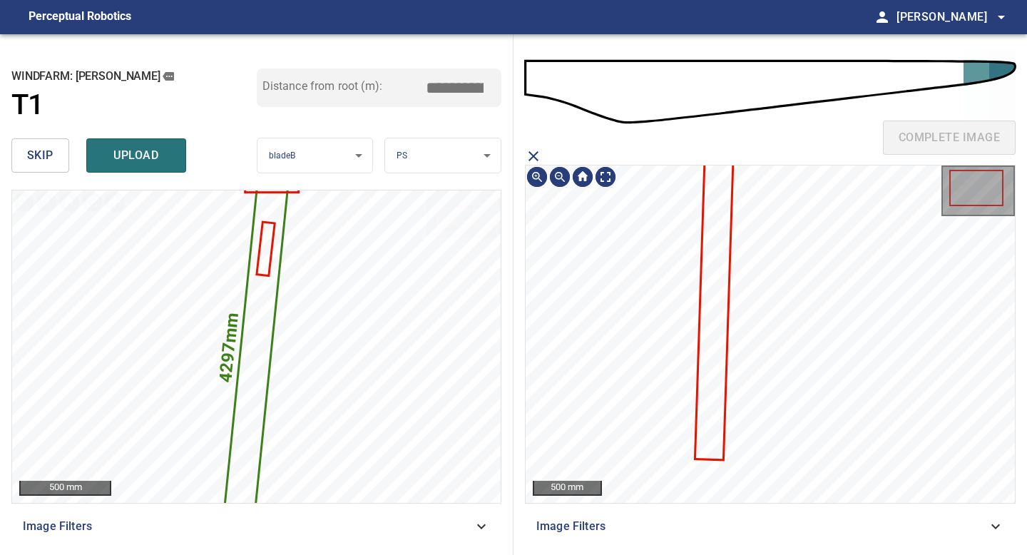
click at [717, 276] on icon at bounding box center [714, 300] width 36 height 315
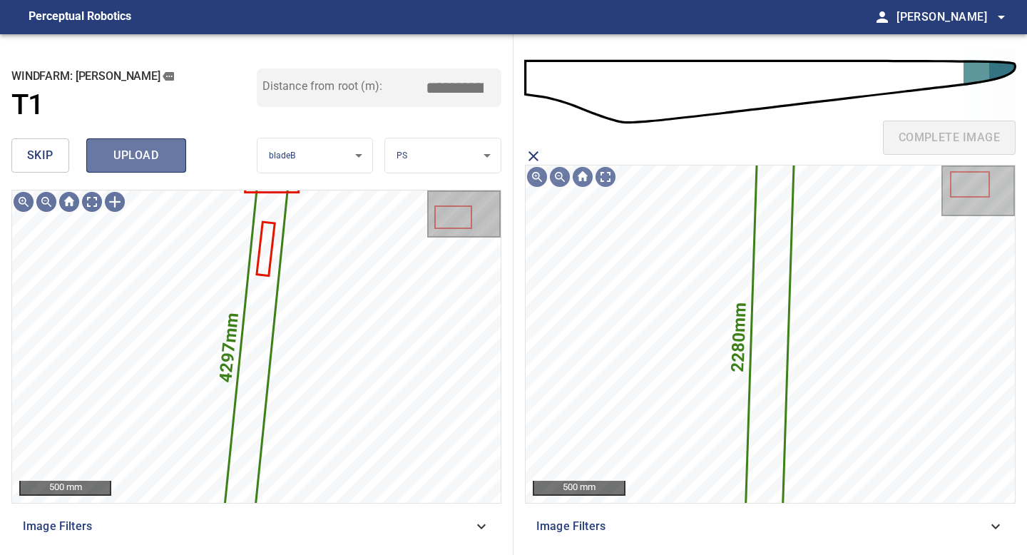
click at [151, 157] on span "upload" at bounding box center [136, 156] width 68 height 20
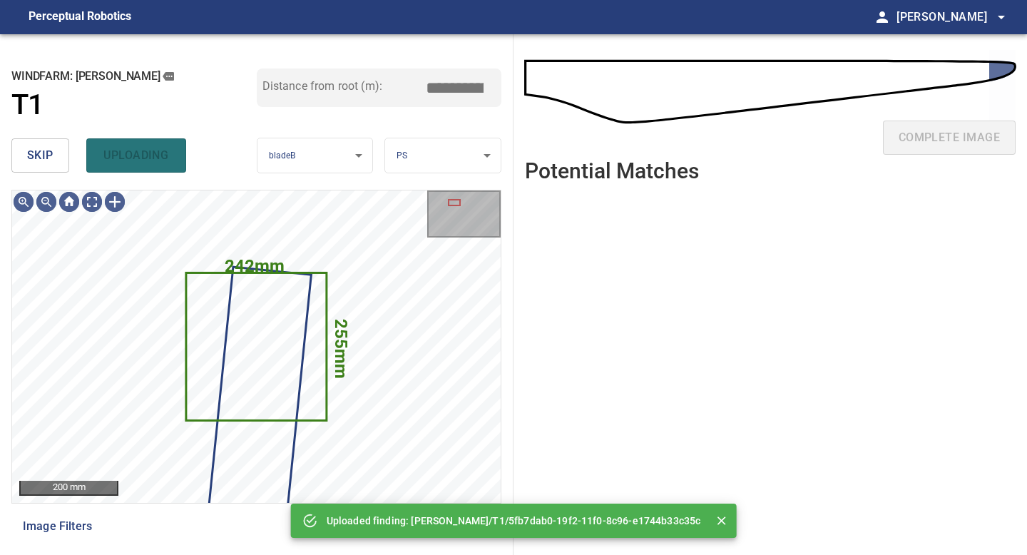
click at [34, 166] on button "skip" at bounding box center [40, 155] width 58 height 34
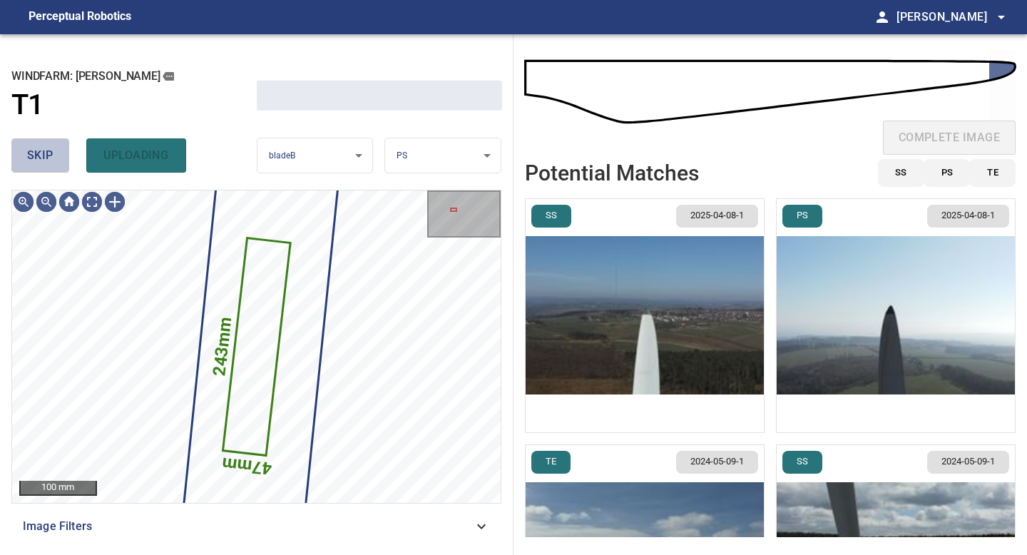
click at [34, 166] on button "skip" at bounding box center [40, 155] width 58 height 34
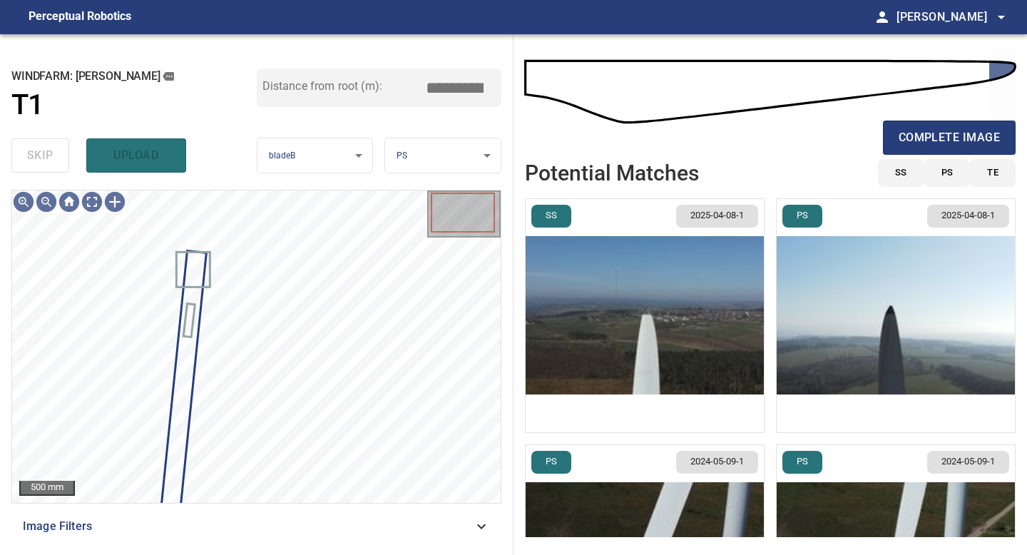
click at [919, 120] on div "complete image" at bounding box center [770, 143] width 491 height 57
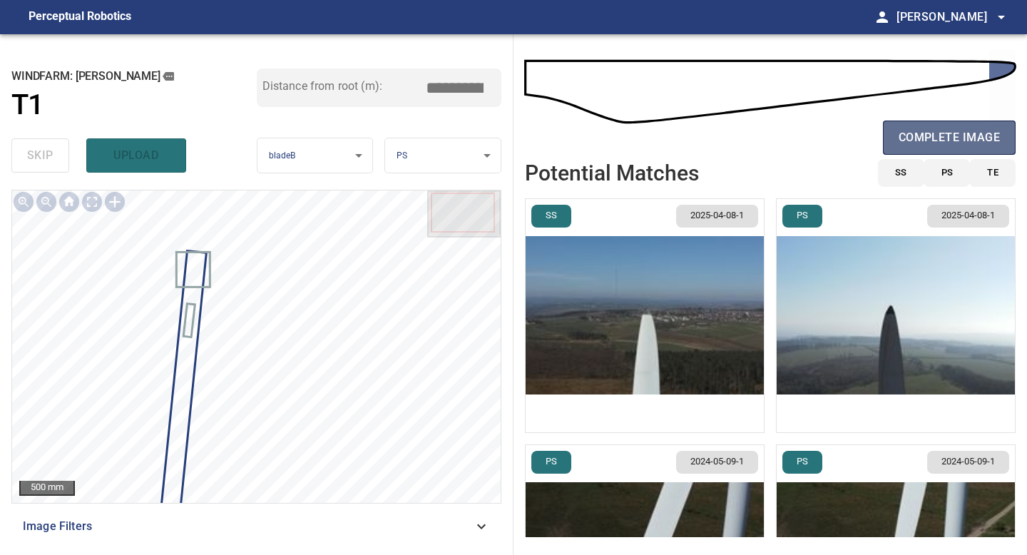
click at [917, 135] on span "complete image" at bounding box center [949, 138] width 101 height 20
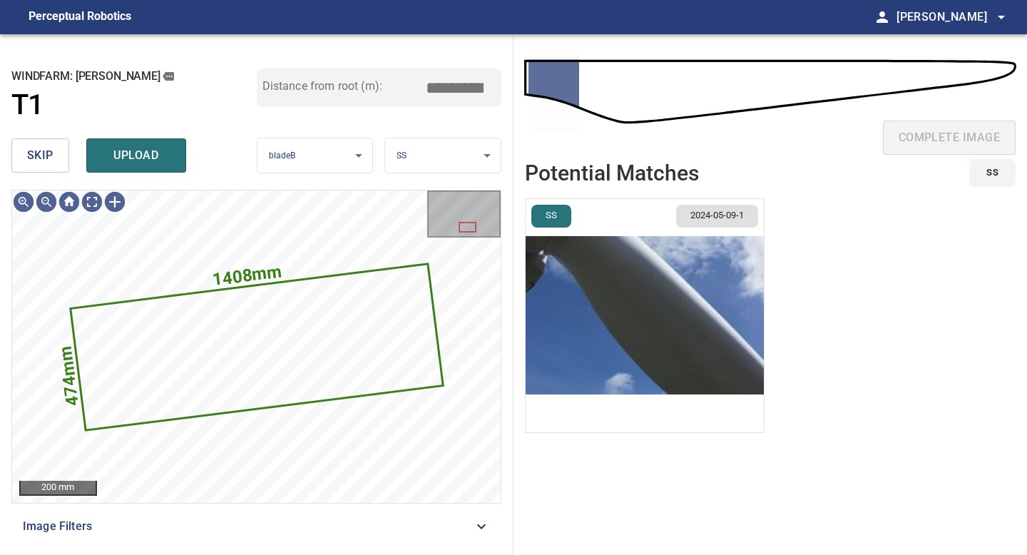
click at [44, 158] on span "skip" at bounding box center [40, 156] width 26 height 20
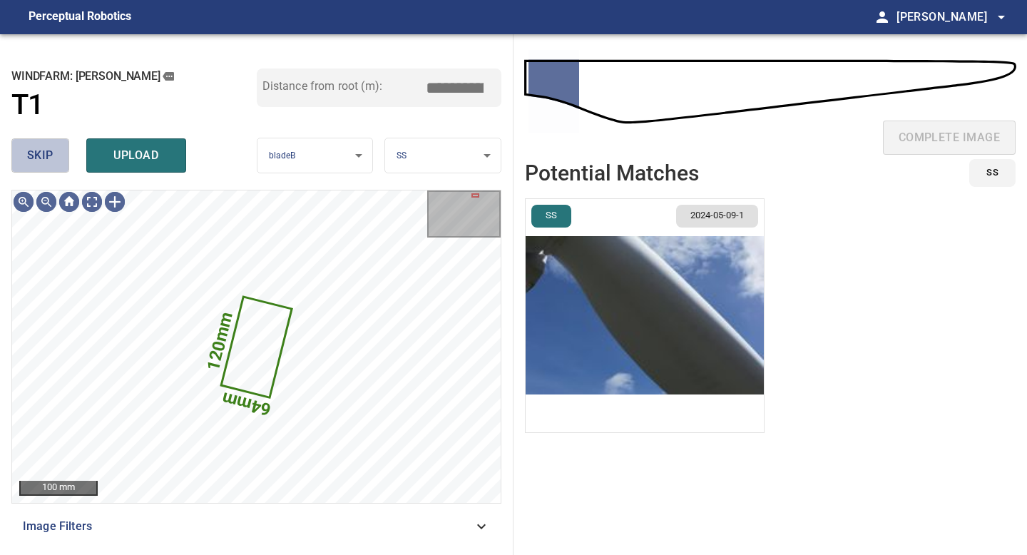
click at [44, 158] on span "skip" at bounding box center [40, 156] width 26 height 20
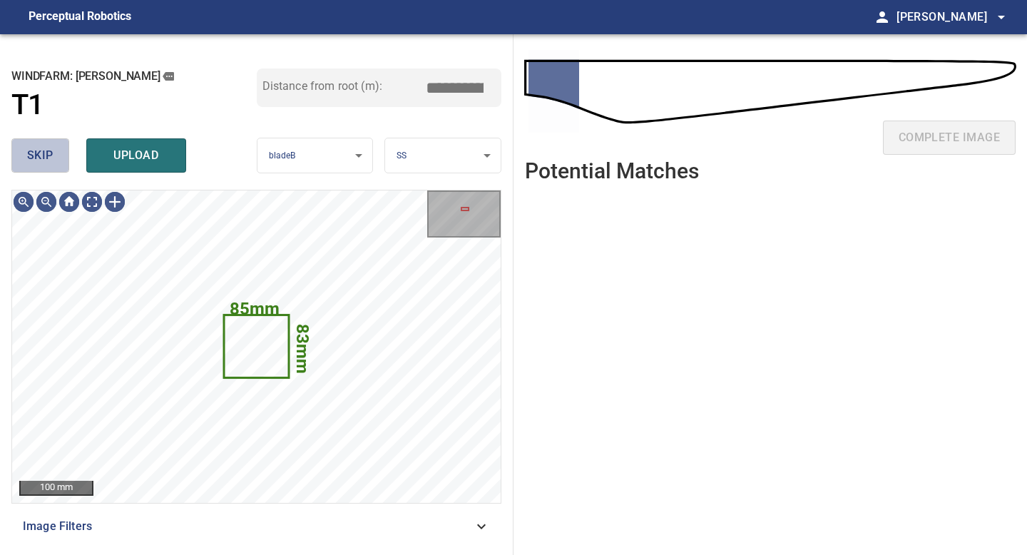
click at [44, 158] on span "skip" at bounding box center [40, 156] width 26 height 20
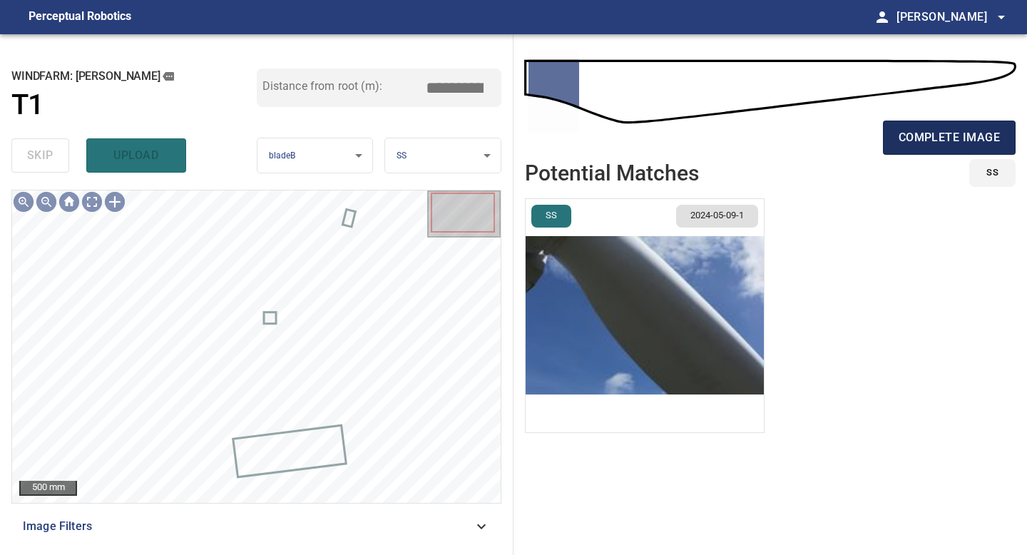
click at [942, 133] on span "complete image" at bounding box center [949, 138] width 101 height 20
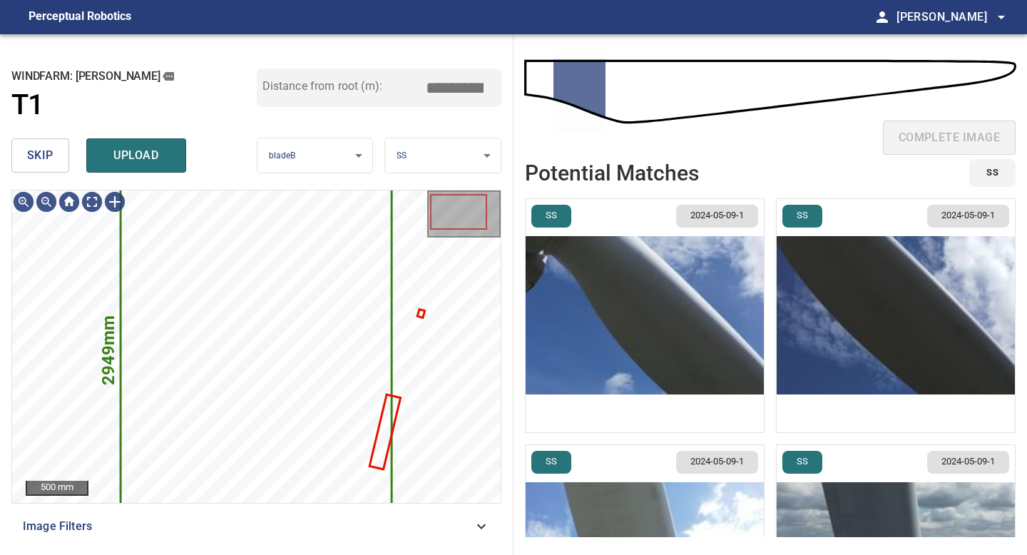
click at [612, 310] on img "button" at bounding box center [645, 315] width 238 height 233
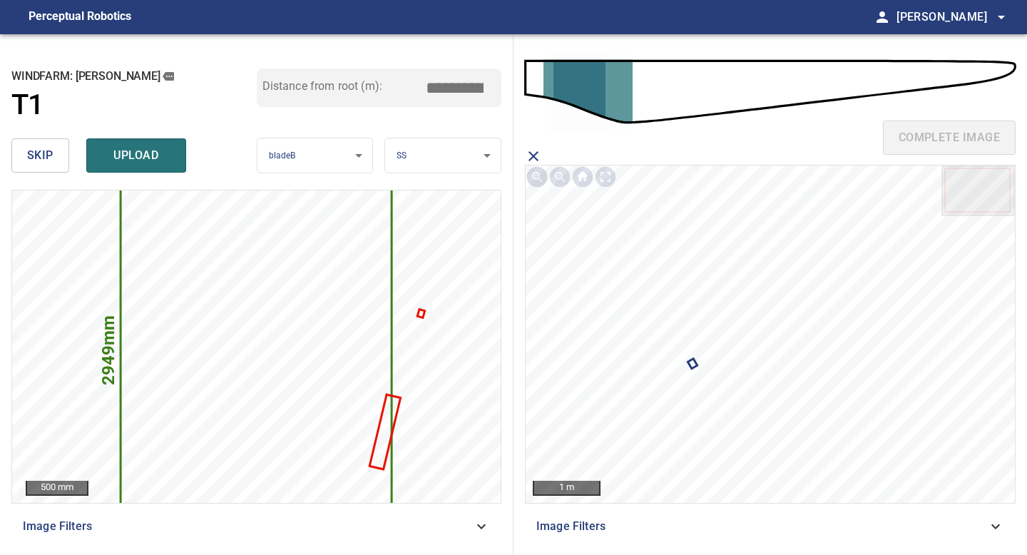
click at [539, 160] on icon "close matching imageResolution:" at bounding box center [533, 156] width 17 height 17
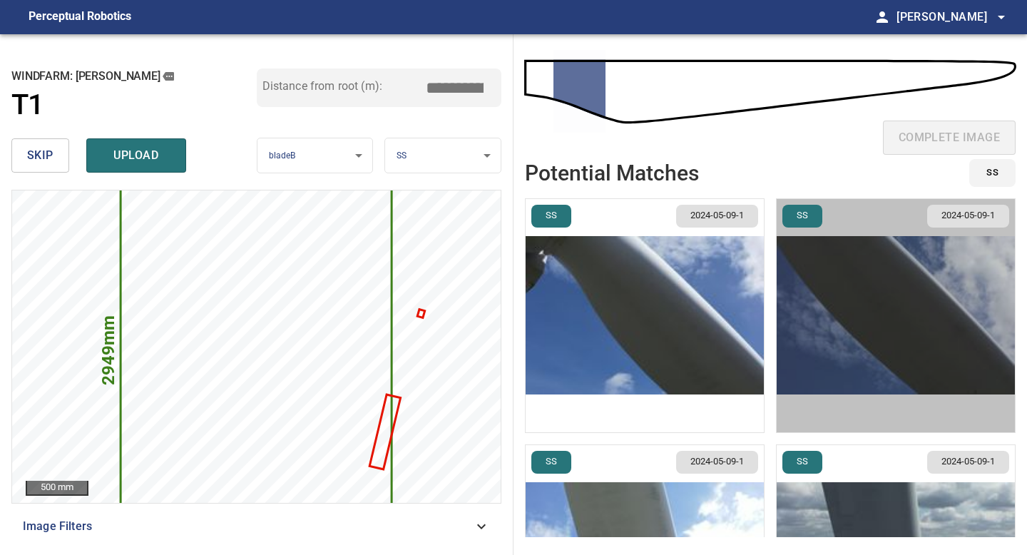
click at [850, 291] on img "button" at bounding box center [896, 315] width 238 height 233
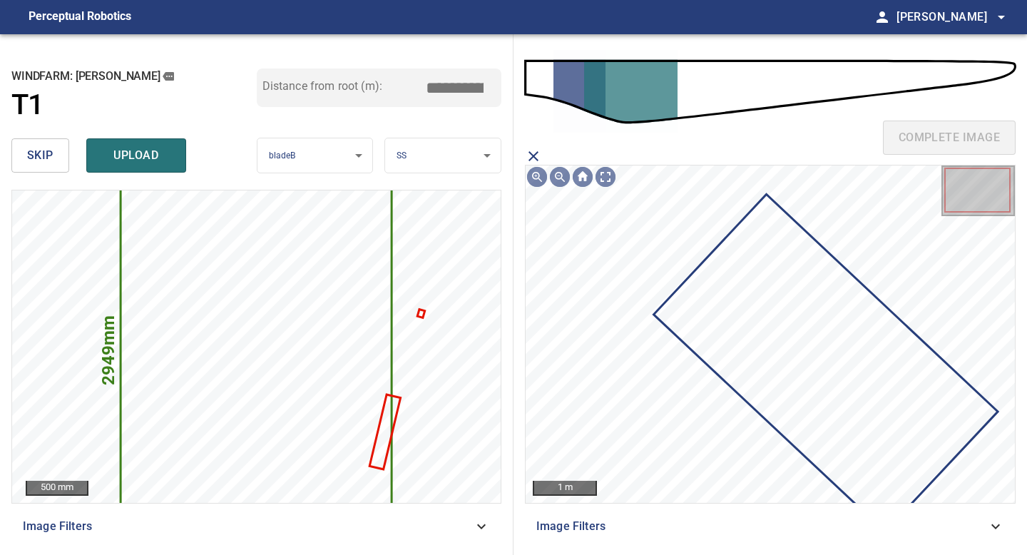
click at [752, 310] on icon at bounding box center [825, 363] width 341 height 335
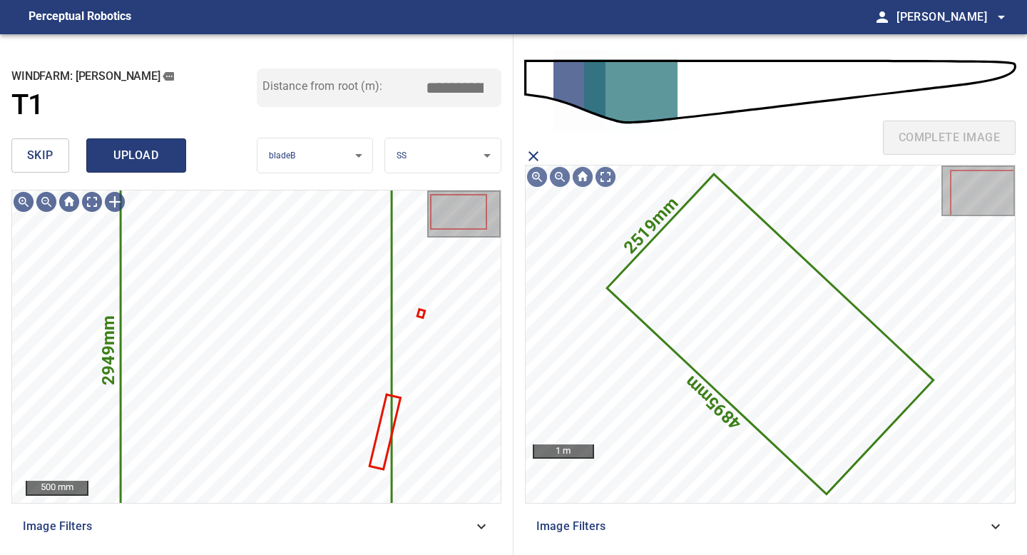
click at [126, 160] on span "upload" at bounding box center [136, 156] width 68 height 20
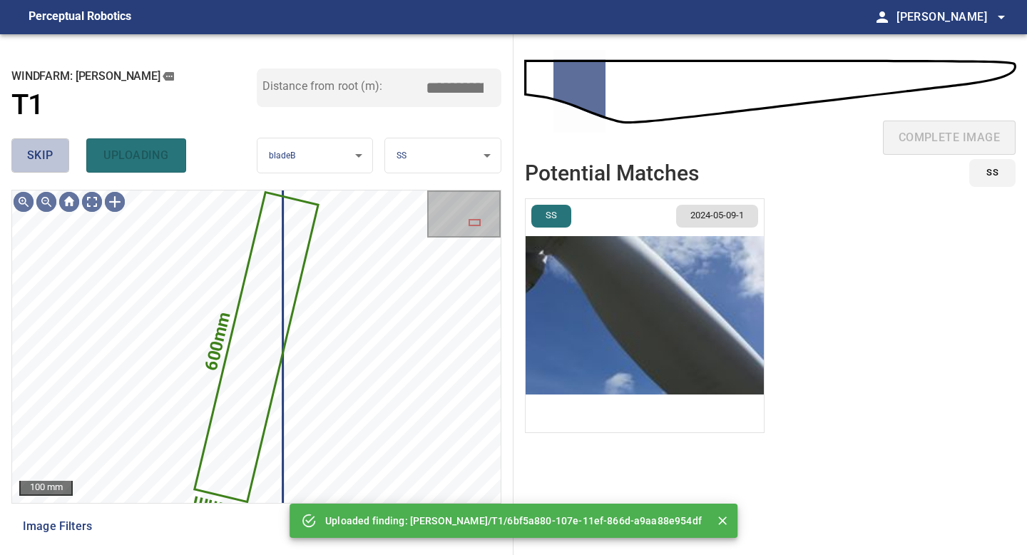
click at [28, 161] on span "skip" at bounding box center [40, 156] width 26 height 20
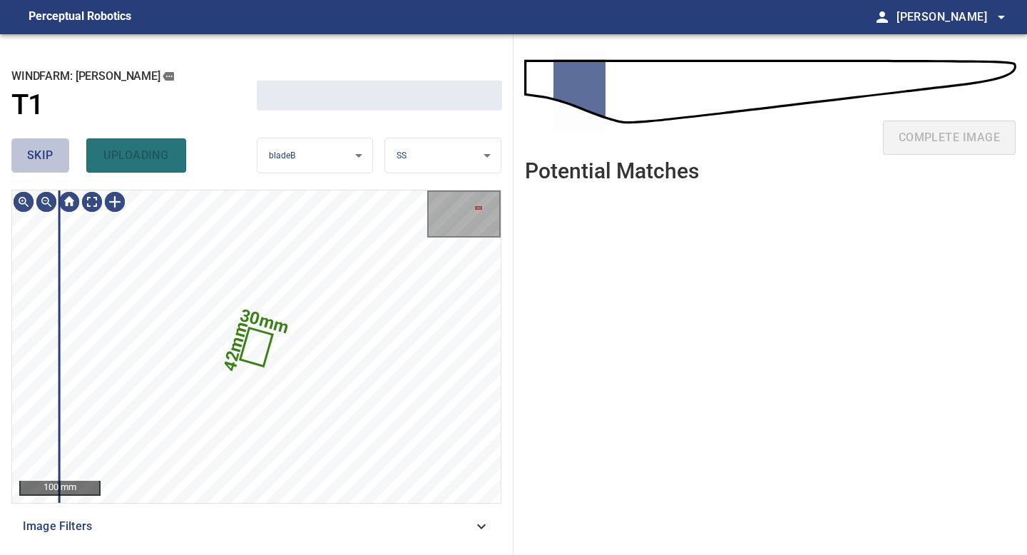
click at [28, 161] on span "skip" at bounding box center [40, 156] width 26 height 20
click at [28, 161] on div "skip uploading" at bounding box center [133, 156] width 245 height 46
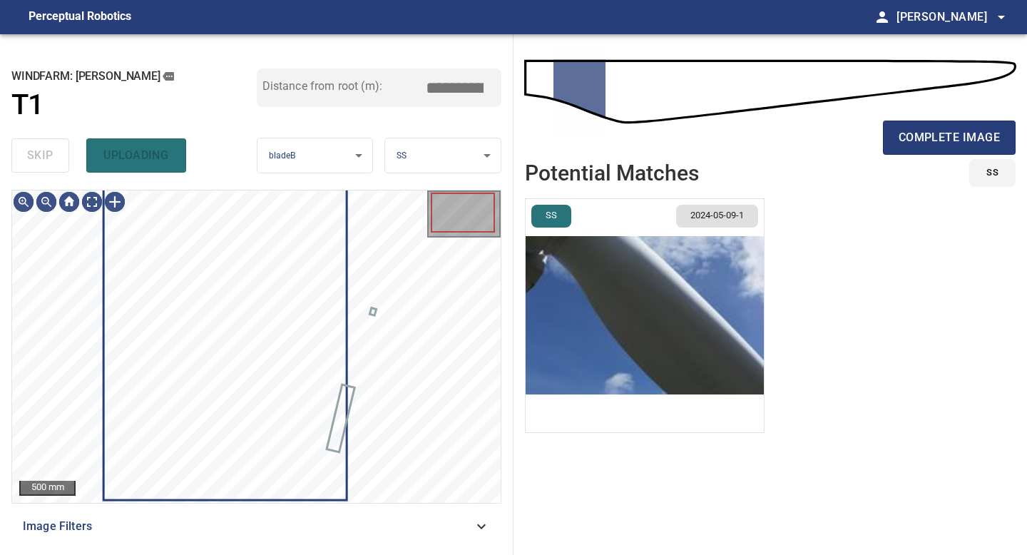
click at [28, 161] on div "skip uploading" at bounding box center [133, 156] width 245 height 46
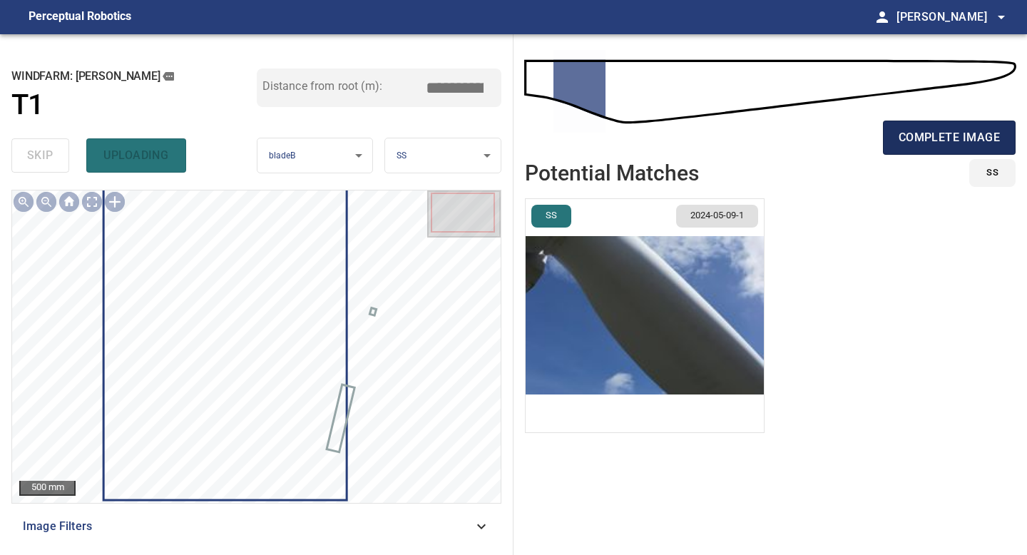
click at [932, 141] on span "complete image" at bounding box center [949, 138] width 101 height 20
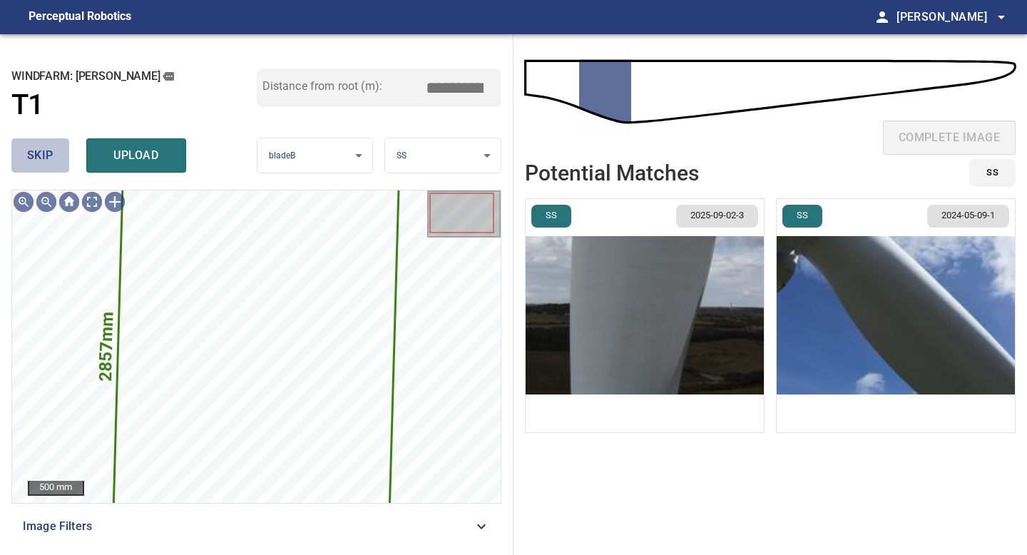
click at [51, 146] on span "skip" at bounding box center [40, 156] width 26 height 20
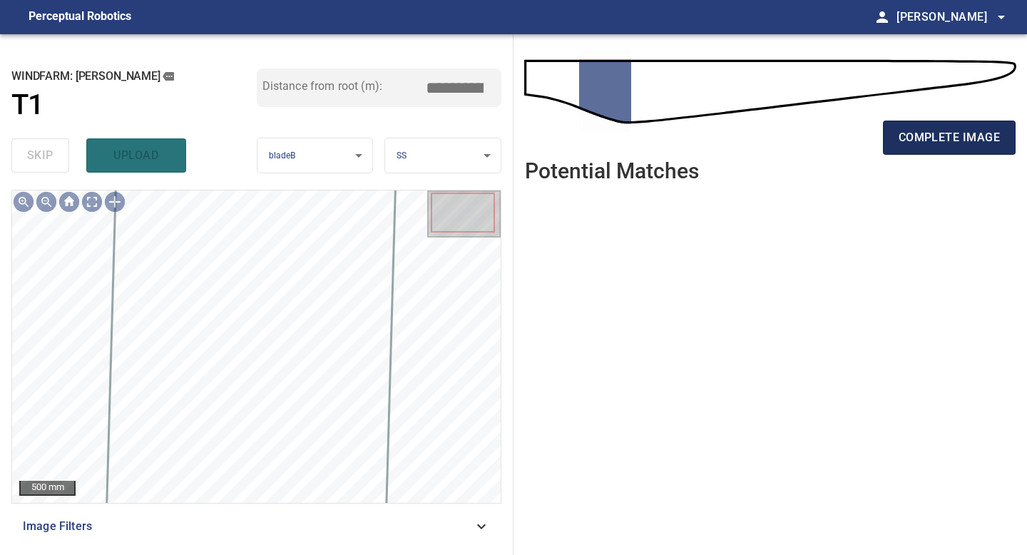
click at [907, 139] on span "complete image" at bounding box center [949, 138] width 101 height 20
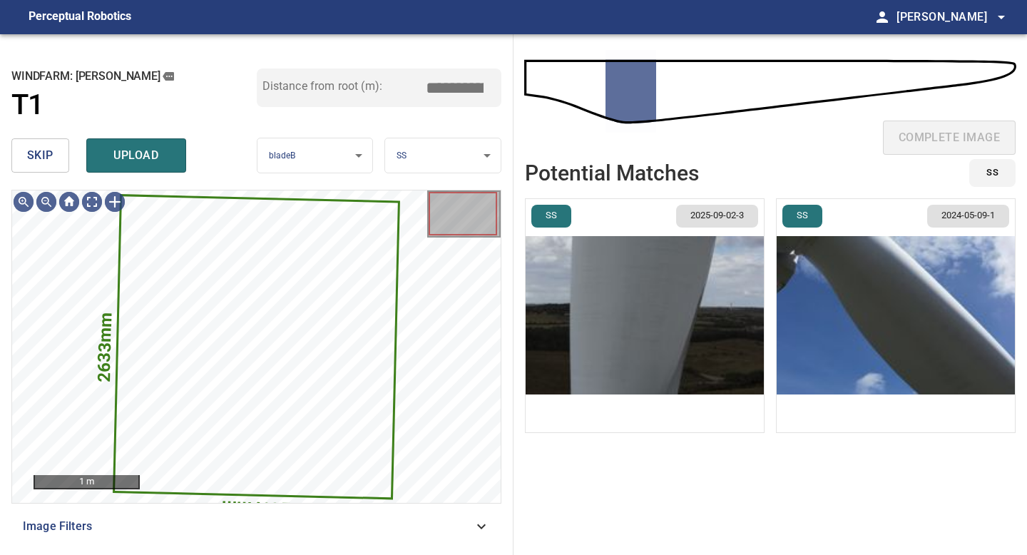
click at [677, 285] on img "button" at bounding box center [645, 315] width 238 height 233
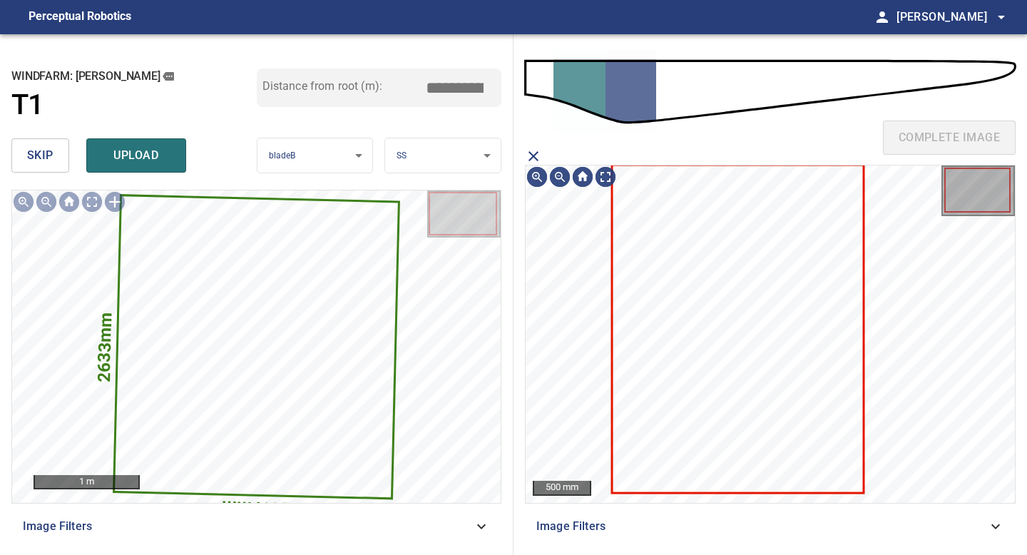
click at [729, 277] on icon at bounding box center [738, 329] width 250 height 326
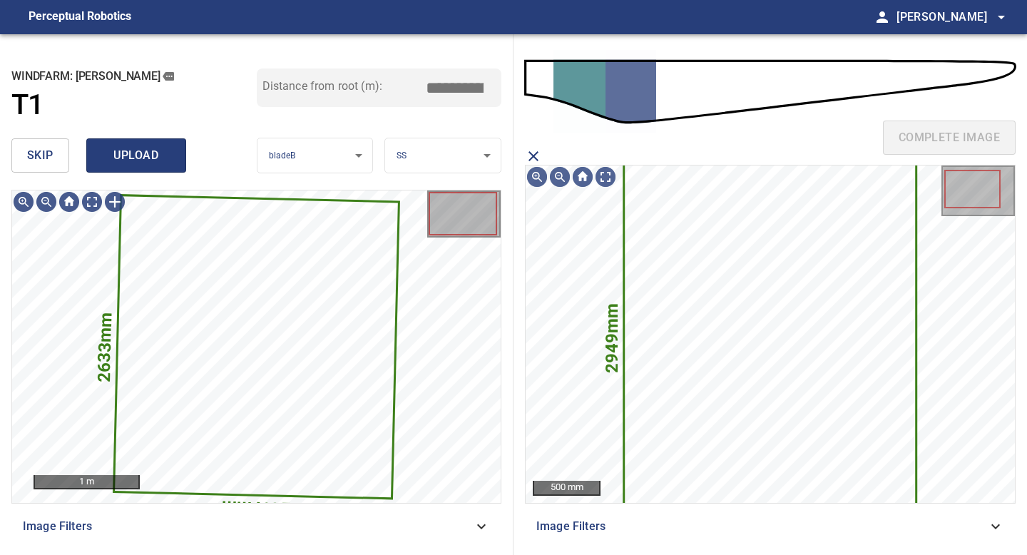
click at [131, 159] on span "upload" at bounding box center [136, 156] width 68 height 20
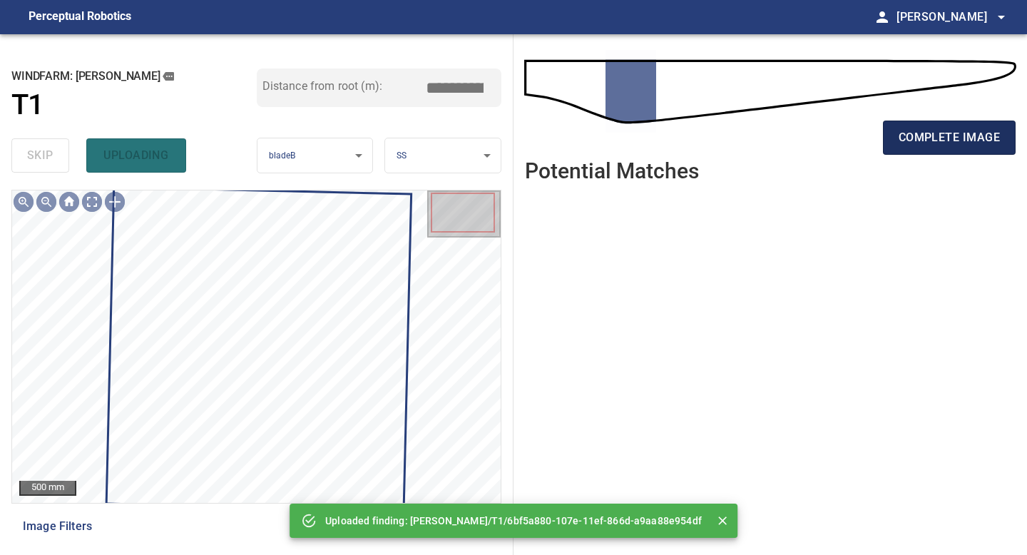
click at [929, 149] on button "complete image" at bounding box center [949, 138] width 133 height 34
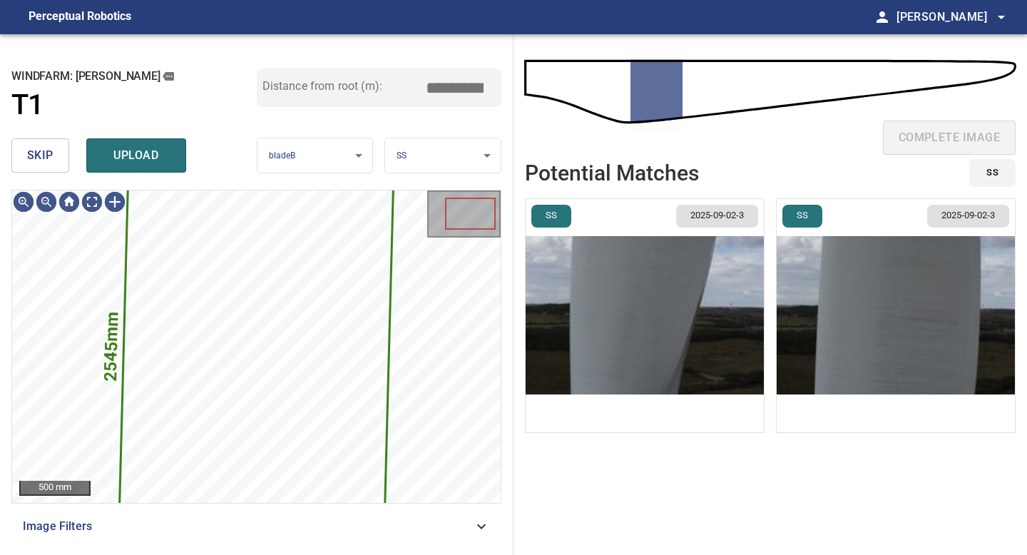
click at [19, 149] on button "skip" at bounding box center [40, 155] width 58 height 34
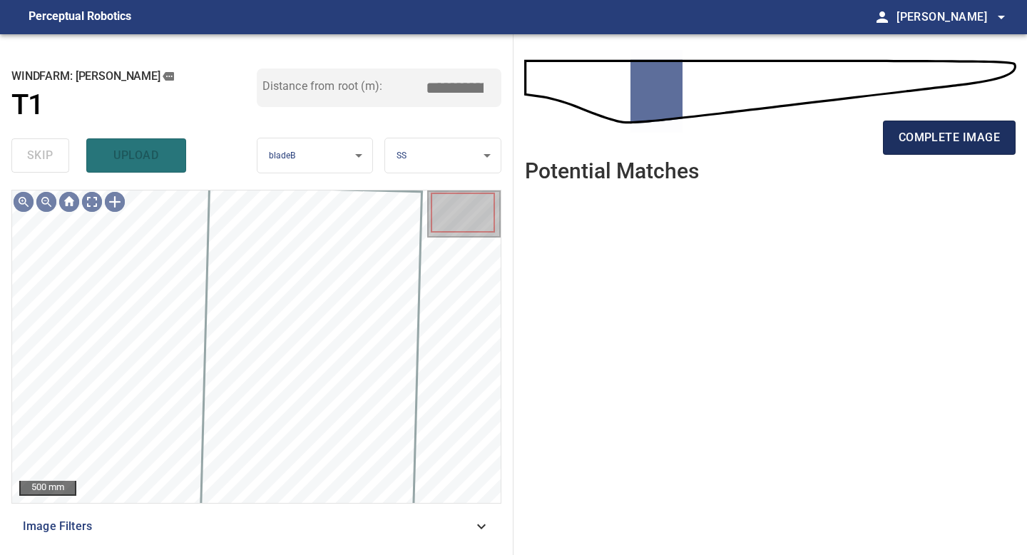
click at [911, 135] on span "complete image" at bounding box center [949, 138] width 101 height 20
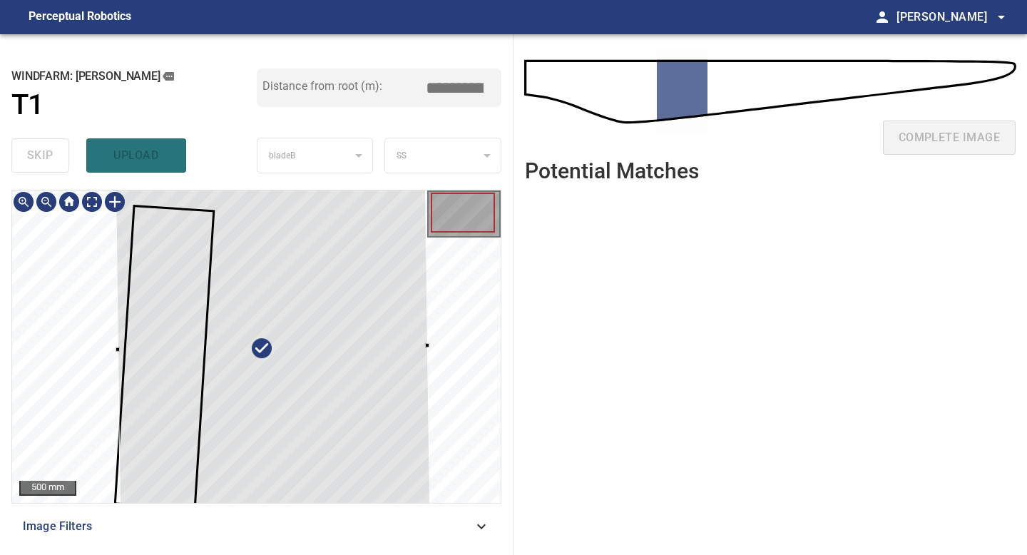
click at [113, 344] on div at bounding box center [256, 346] width 489 height 312
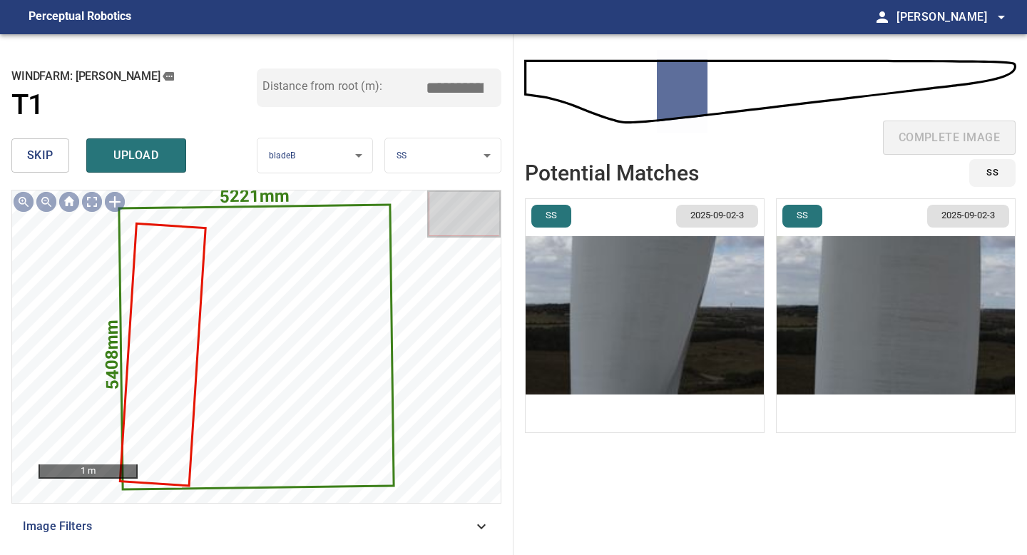
click at [614, 280] on img "button" at bounding box center [645, 315] width 238 height 233
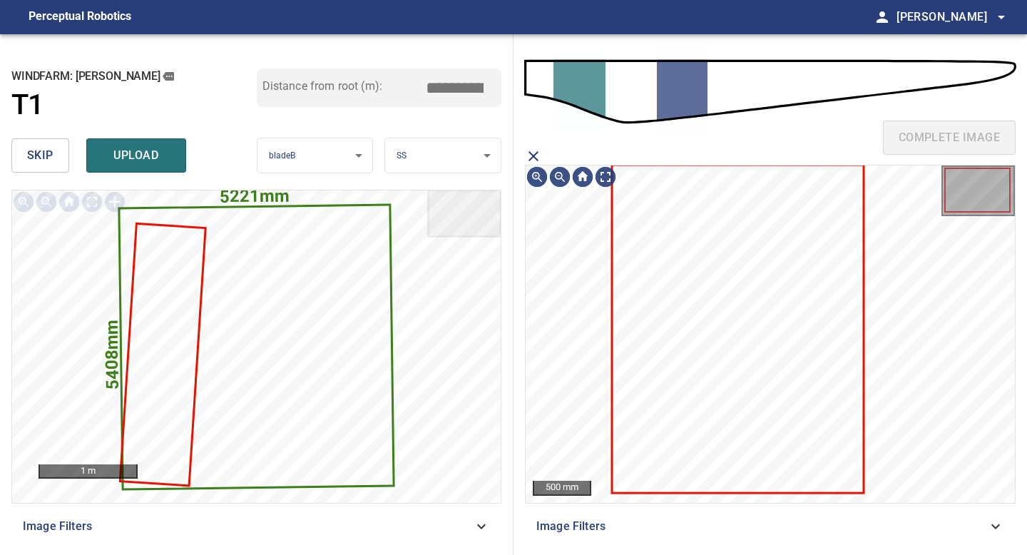
click at [694, 260] on icon at bounding box center [738, 329] width 250 height 326
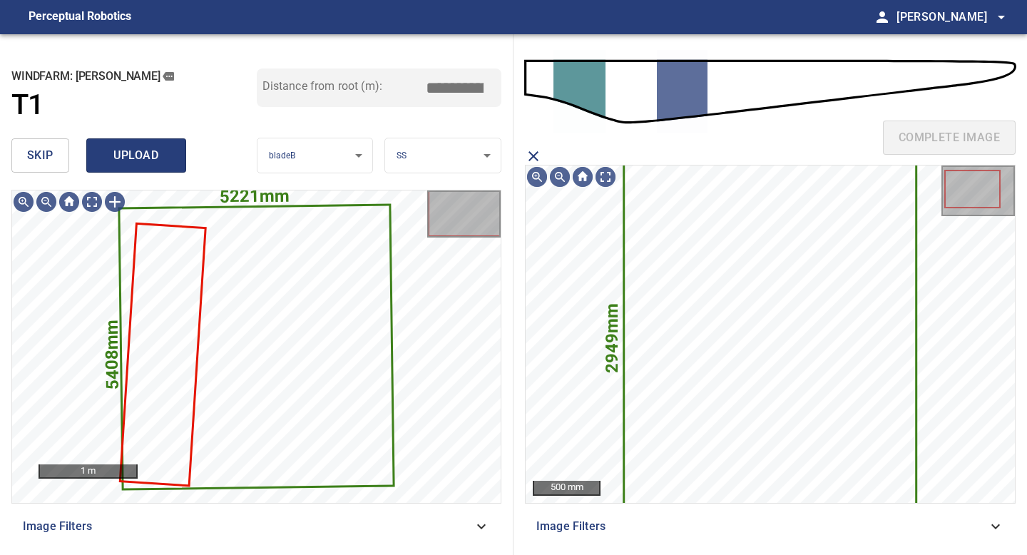
click at [144, 150] on span "upload" at bounding box center [136, 156] width 68 height 20
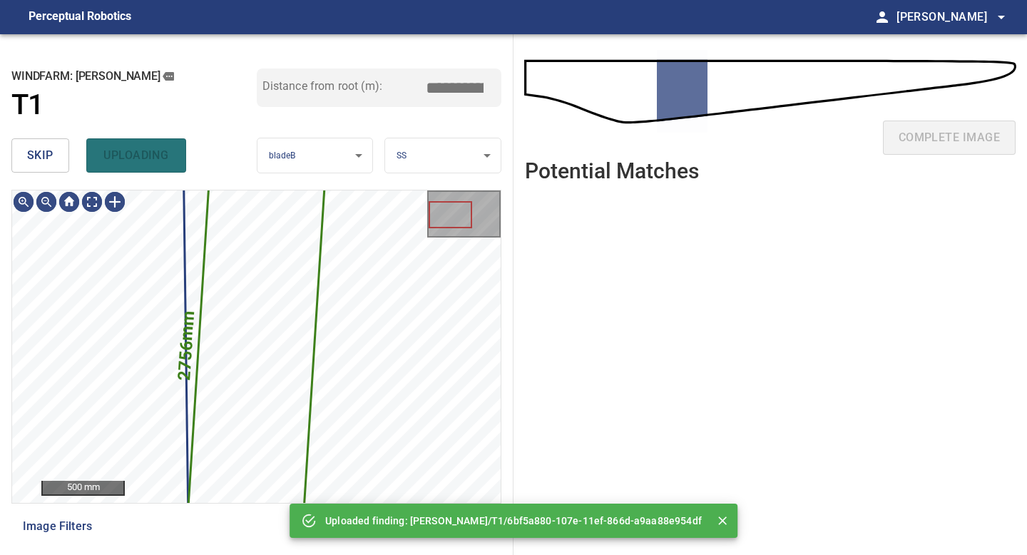
click at [25, 154] on button "skip" at bounding box center [40, 155] width 58 height 34
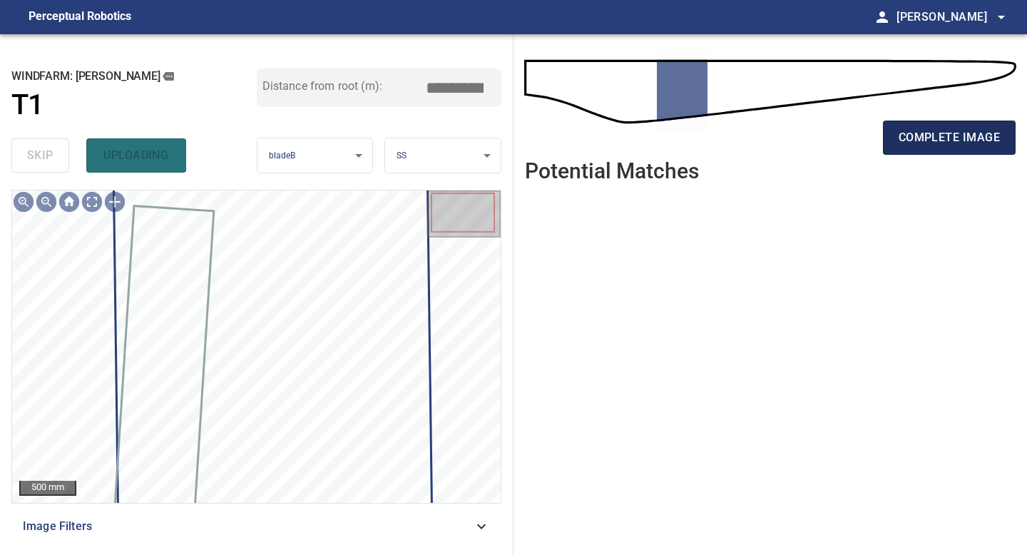
click at [944, 126] on button "complete image" at bounding box center [949, 138] width 133 height 34
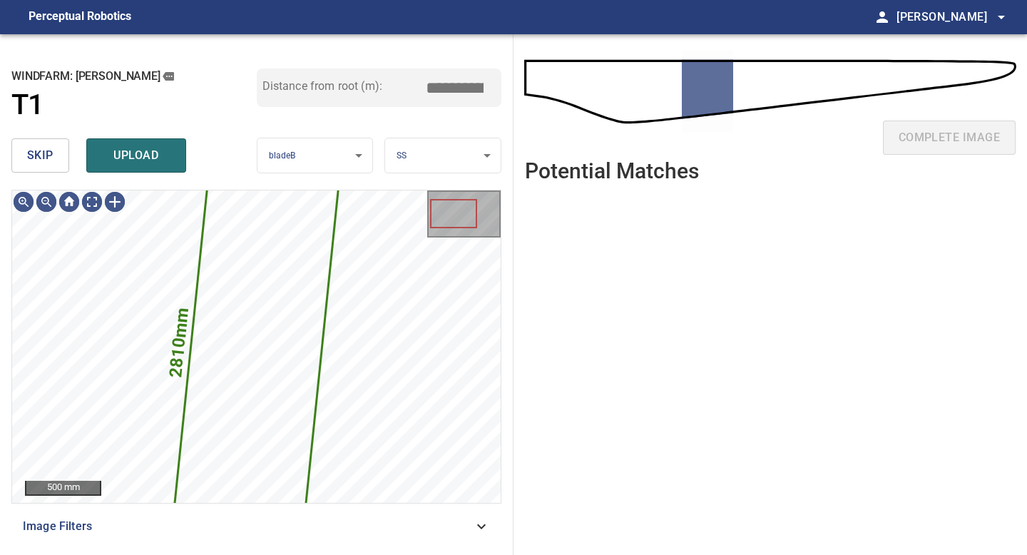
click at [47, 157] on span "skip" at bounding box center [40, 156] width 26 height 20
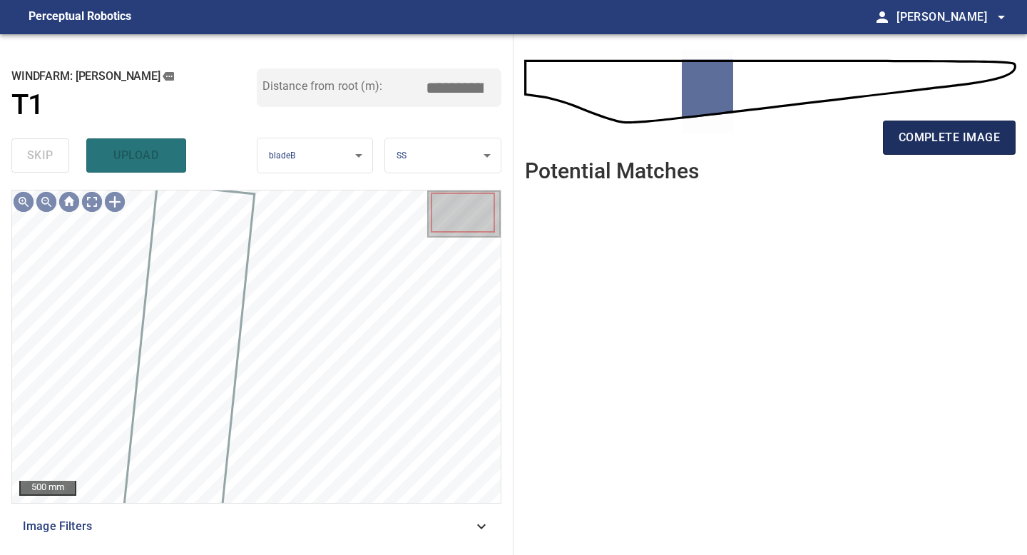
click at [925, 131] on span "complete image" at bounding box center [949, 138] width 101 height 20
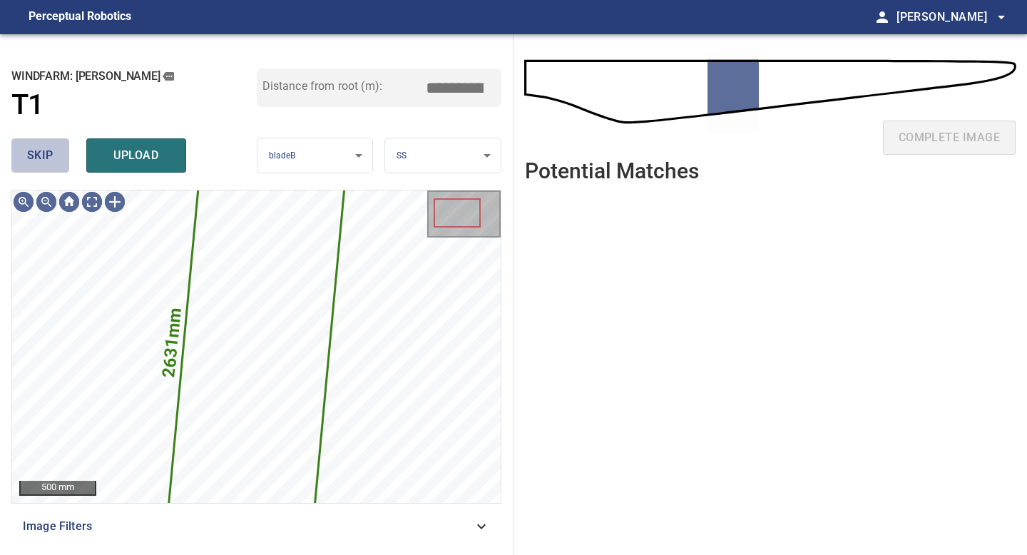
click at [36, 155] on span "skip" at bounding box center [40, 156] width 26 height 20
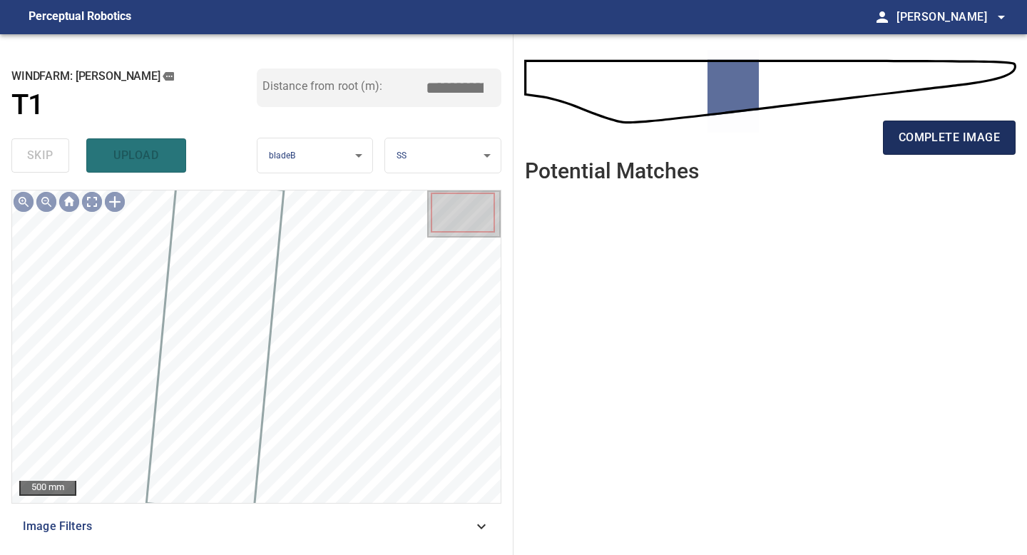
click at [922, 136] on span "complete image" at bounding box center [949, 138] width 101 height 20
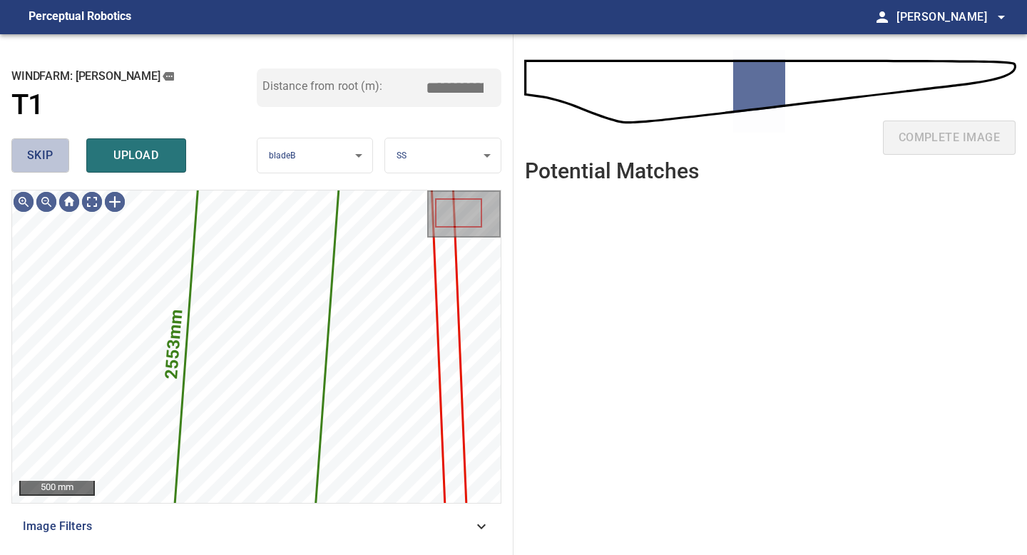
click at [57, 164] on button "skip" at bounding box center [40, 155] width 58 height 34
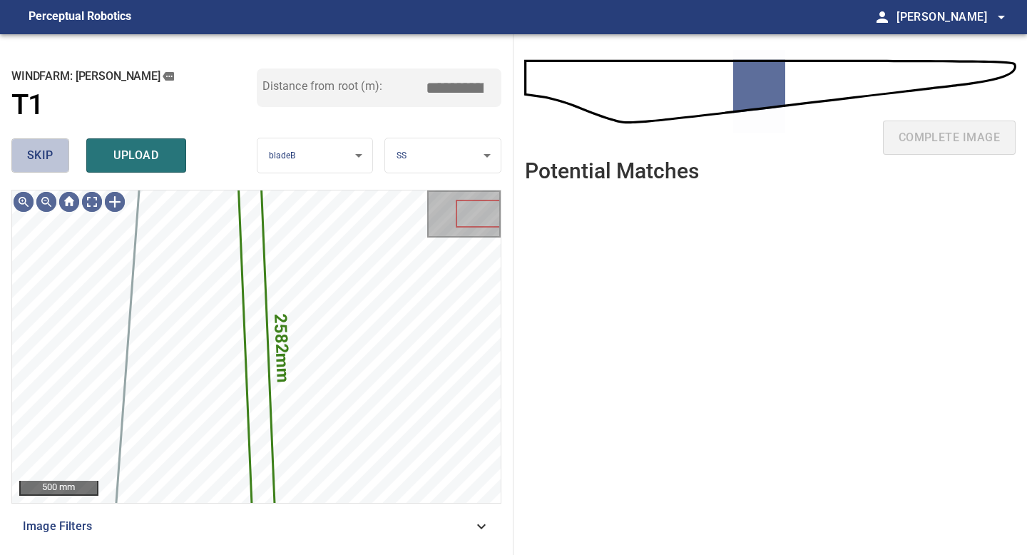
click at [57, 164] on button "skip" at bounding box center [40, 155] width 58 height 34
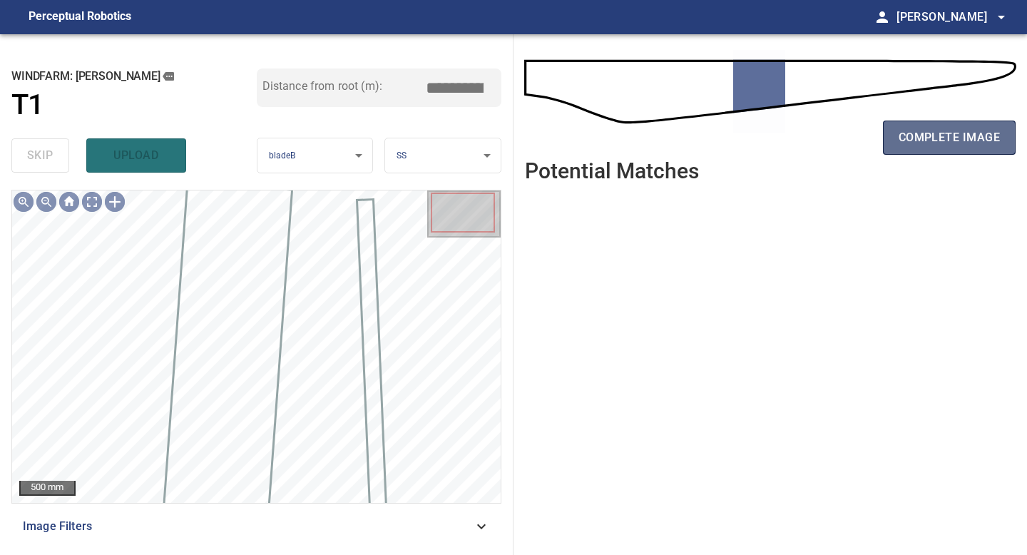
click at [920, 138] on span "complete image" at bounding box center [949, 138] width 101 height 20
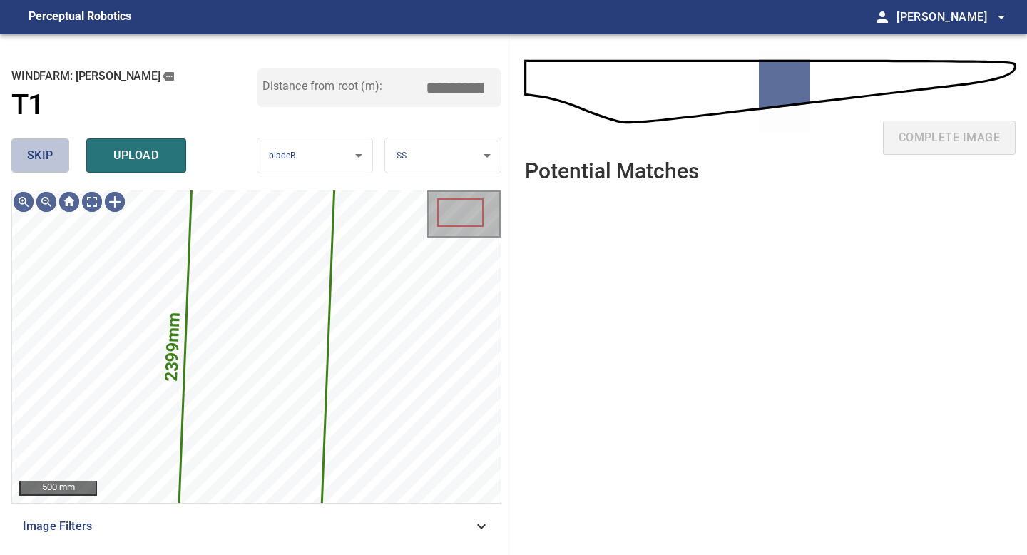
click at [53, 166] on button "skip" at bounding box center [40, 155] width 58 height 34
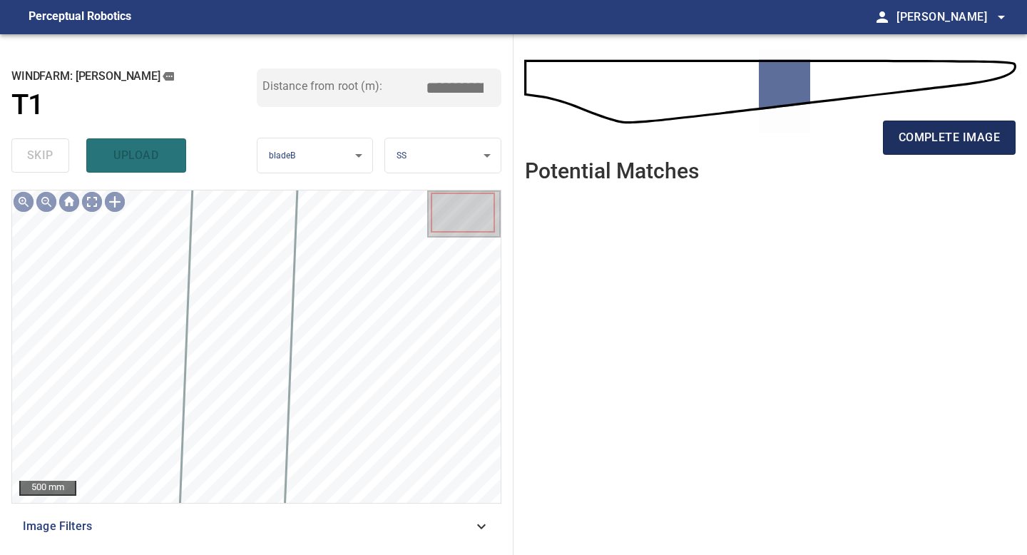
click at [909, 142] on span "complete image" at bounding box center [949, 138] width 101 height 20
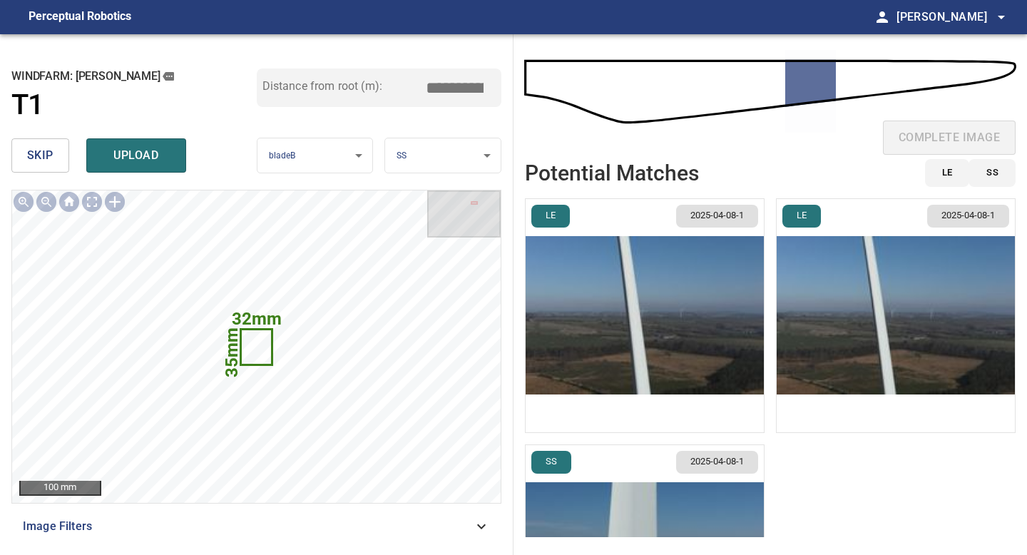
click at [43, 153] on span "skip" at bounding box center [40, 156] width 26 height 20
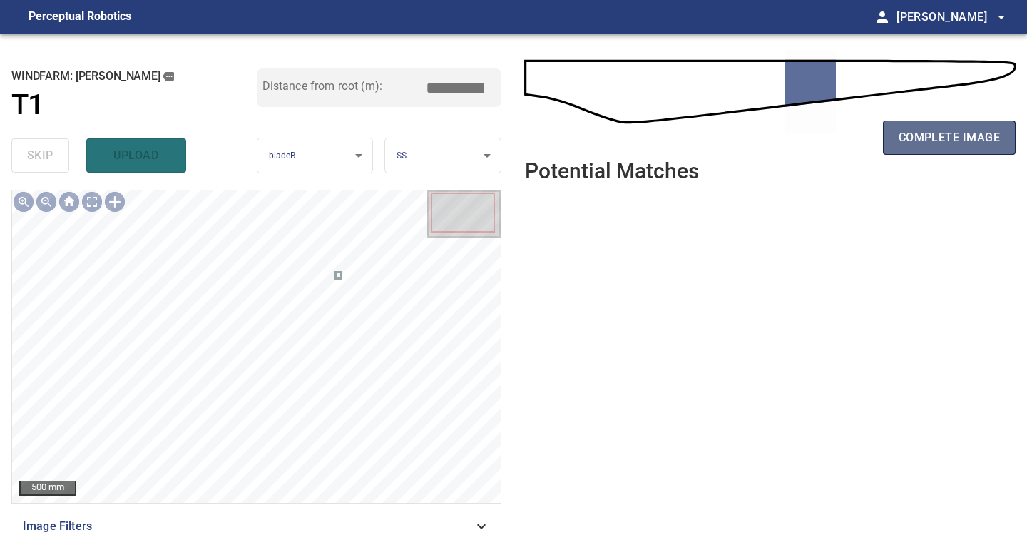
click at [939, 143] on span "complete image" at bounding box center [949, 138] width 101 height 20
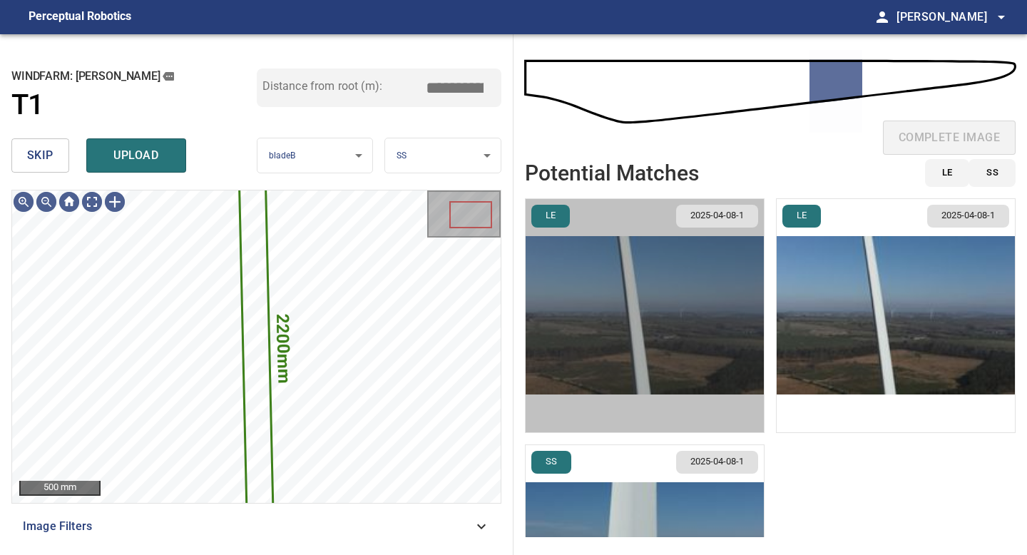
click at [595, 342] on img "button" at bounding box center [645, 315] width 238 height 233
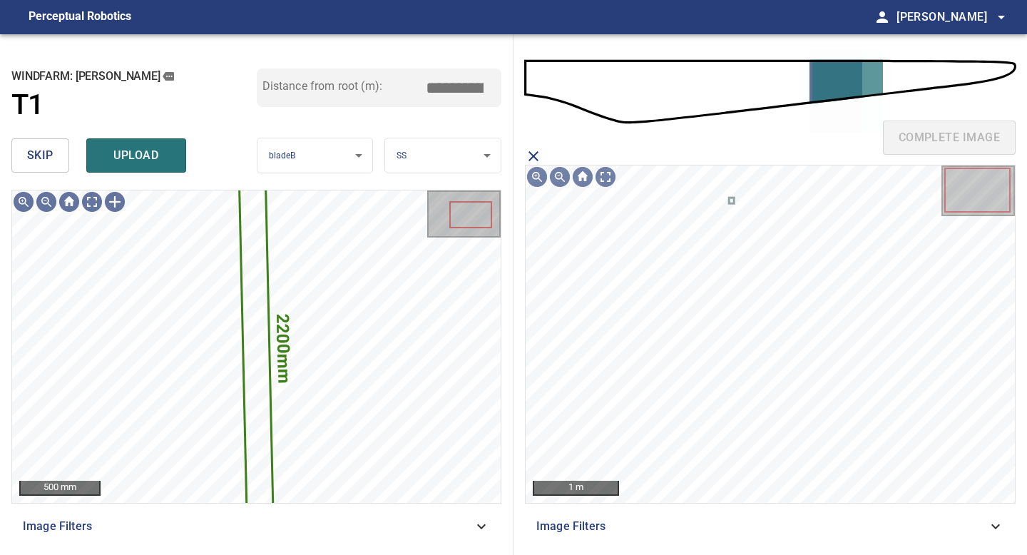
click at [56, 154] on button "skip" at bounding box center [40, 155] width 58 height 34
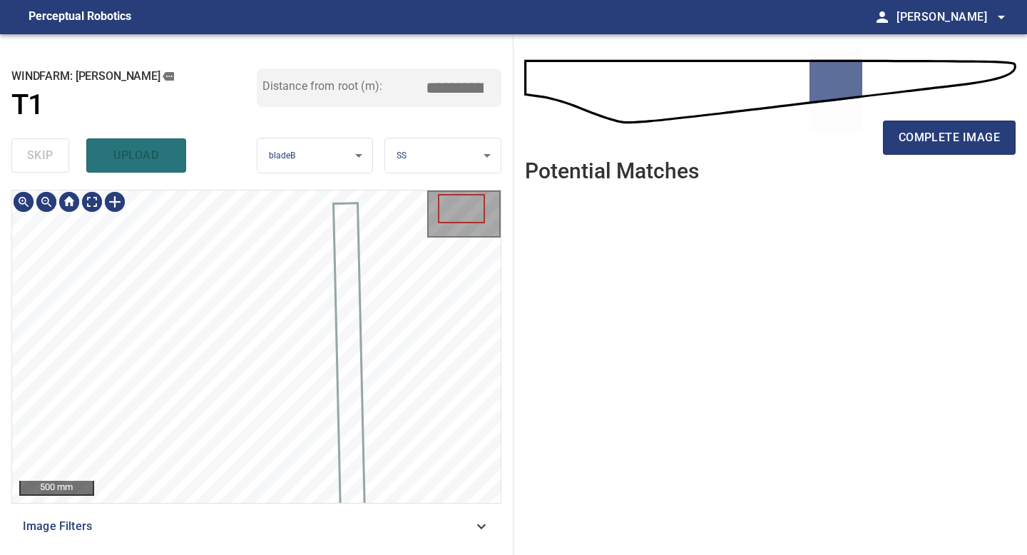
click at [215, 514] on div "500 mm Image Filters" at bounding box center [256, 367] width 490 height 354
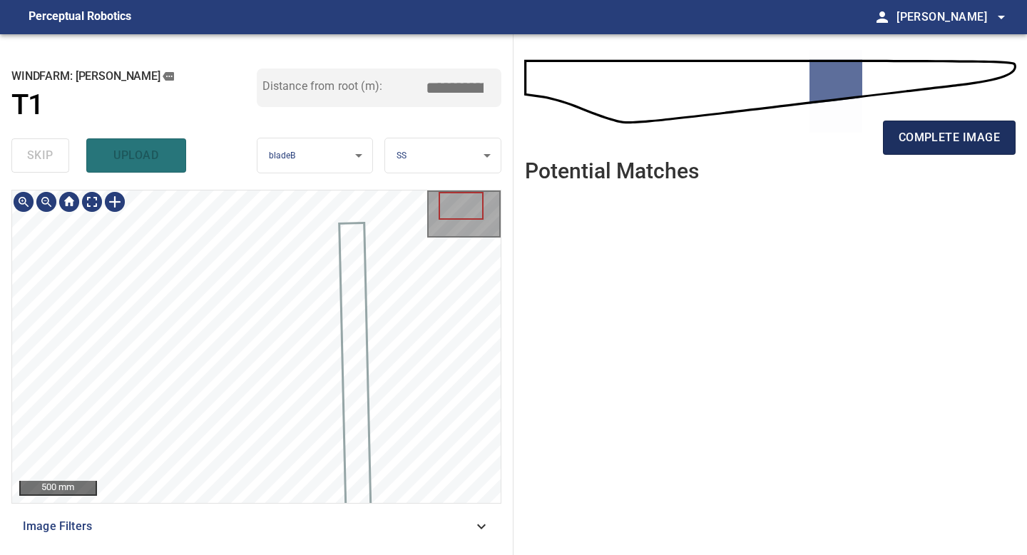
click at [921, 141] on span "complete image" at bounding box center [949, 138] width 101 height 20
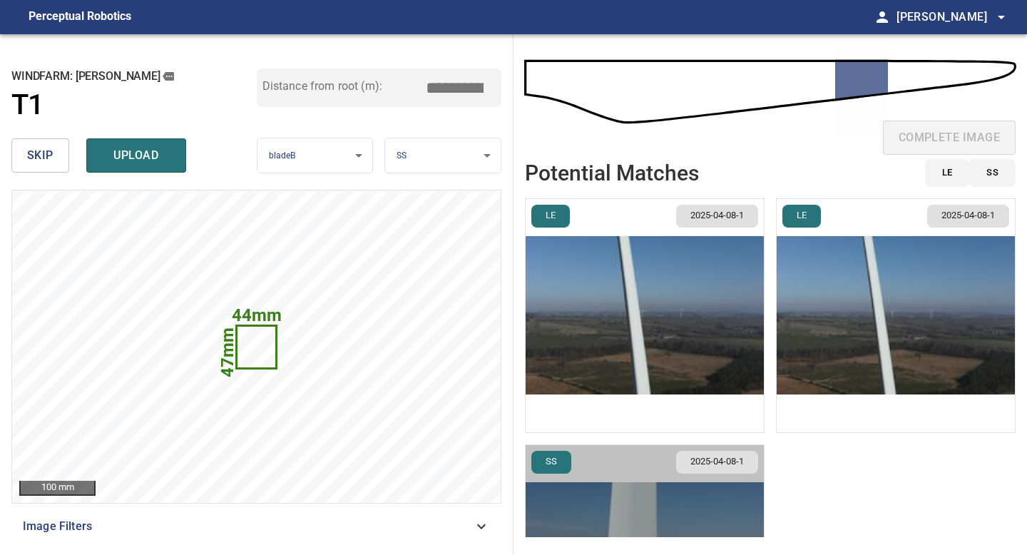
click at [648, 494] on img "button" at bounding box center [645, 561] width 238 height 233
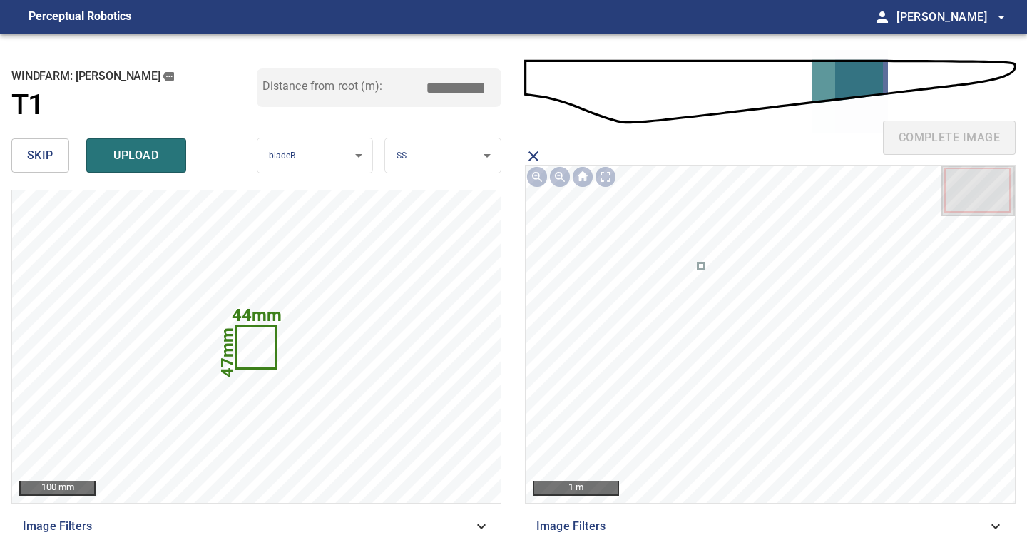
click at [699, 267] on icon at bounding box center [701, 266] width 4 height 4
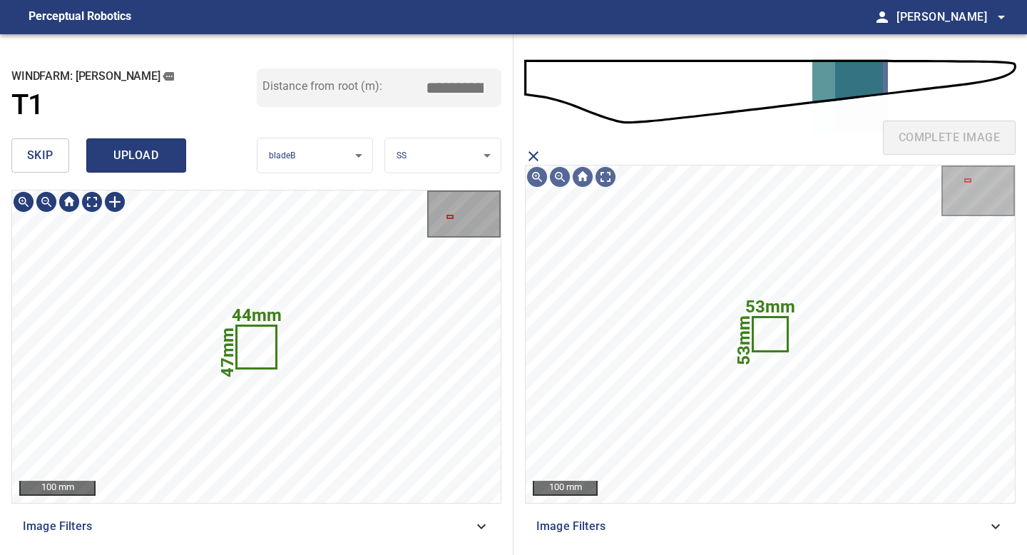
click at [145, 156] on span "upload" at bounding box center [136, 156] width 68 height 20
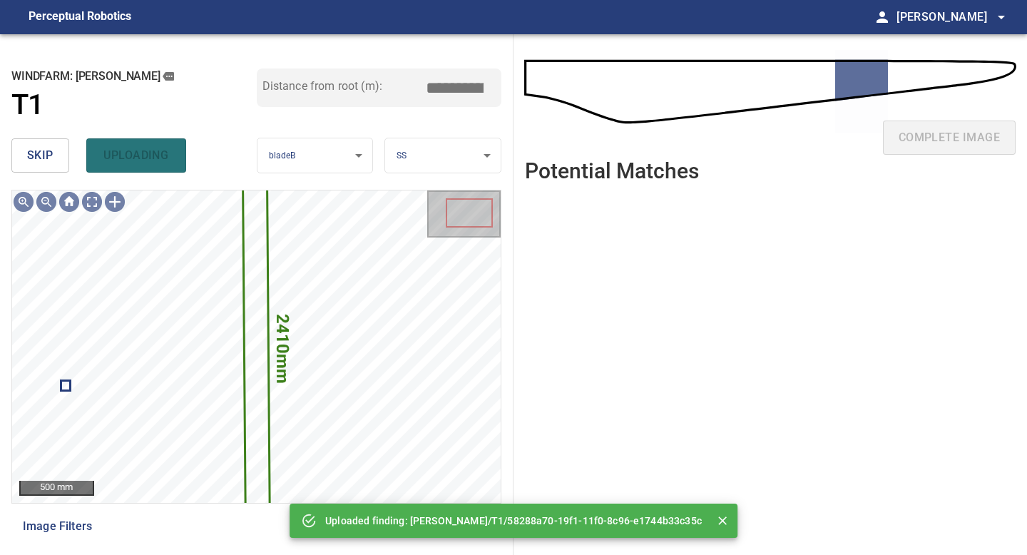
click at [46, 154] on span "skip" at bounding box center [40, 156] width 26 height 20
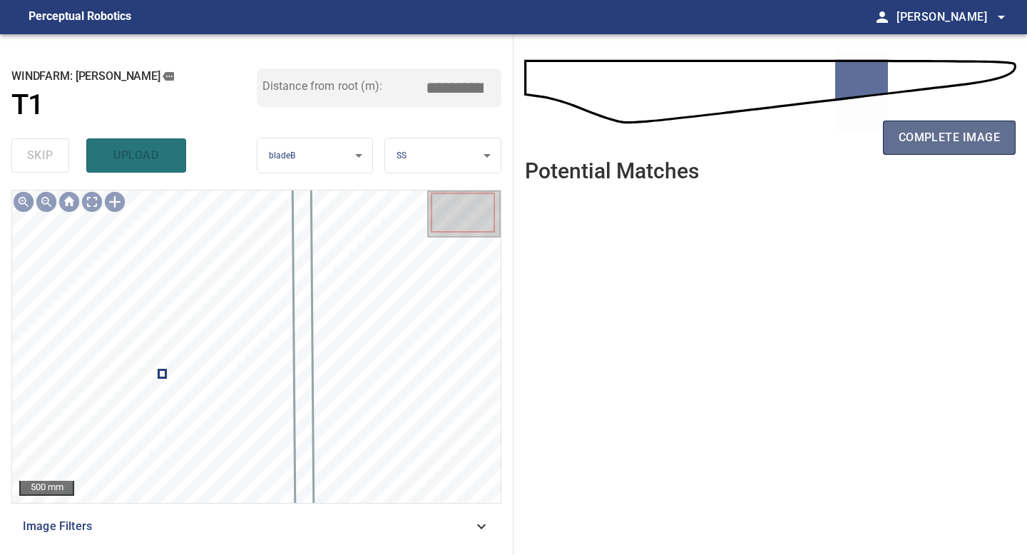
click at [937, 151] on button "complete image" at bounding box center [949, 138] width 133 height 34
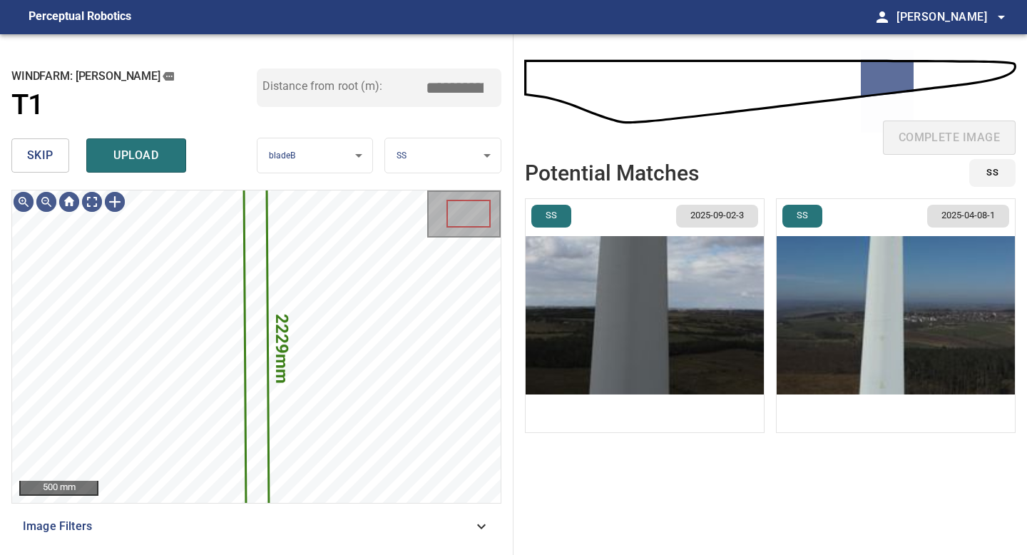
click at [612, 350] on img "button" at bounding box center [645, 315] width 238 height 233
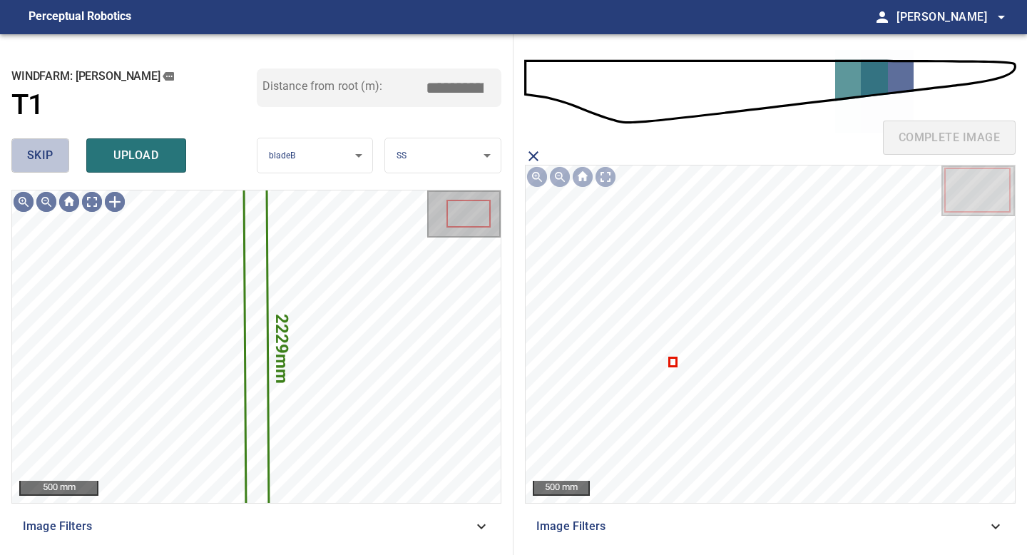
click at [56, 149] on button "skip" at bounding box center [40, 155] width 58 height 34
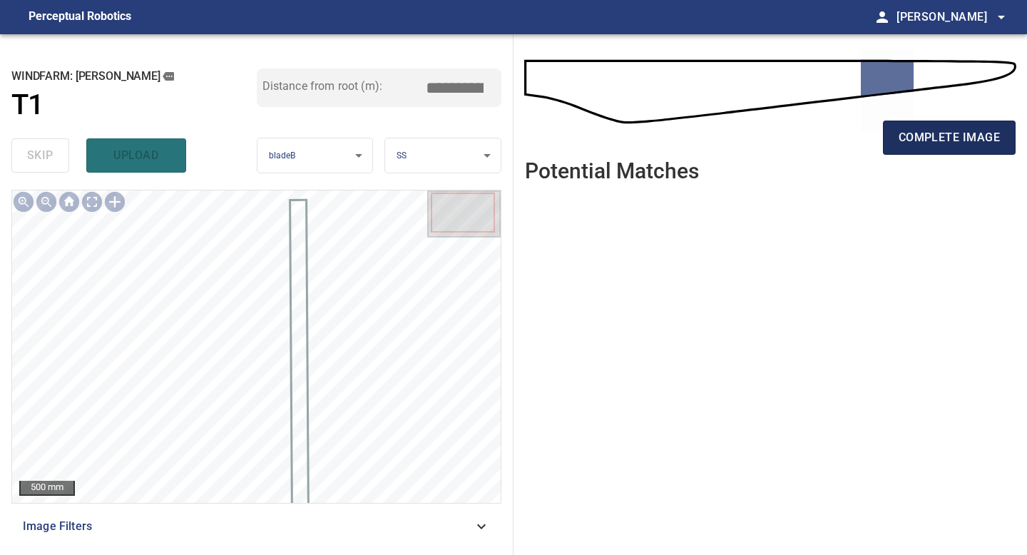
click at [928, 143] on span "complete image" at bounding box center [949, 138] width 101 height 20
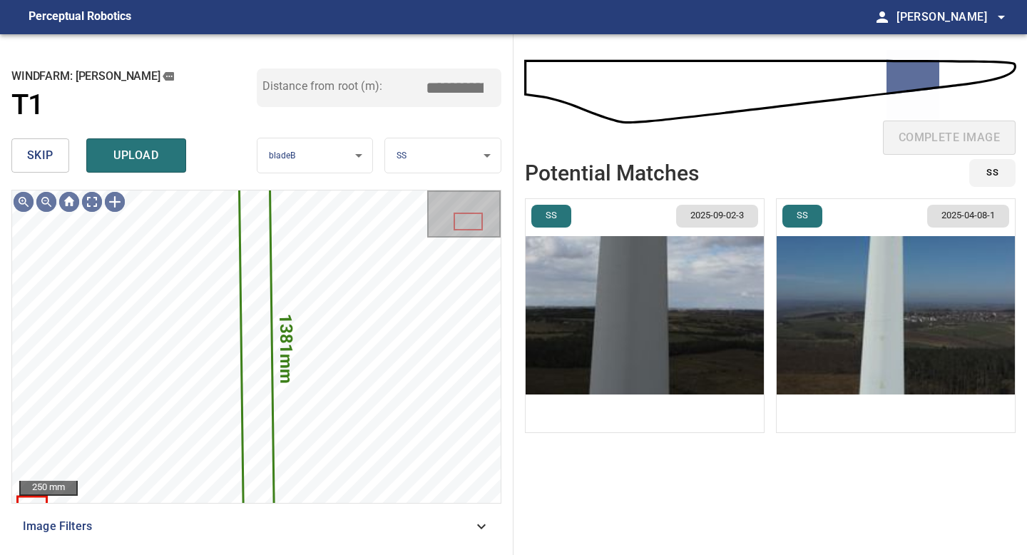
click at [41, 149] on span "skip" at bounding box center [40, 156] width 26 height 20
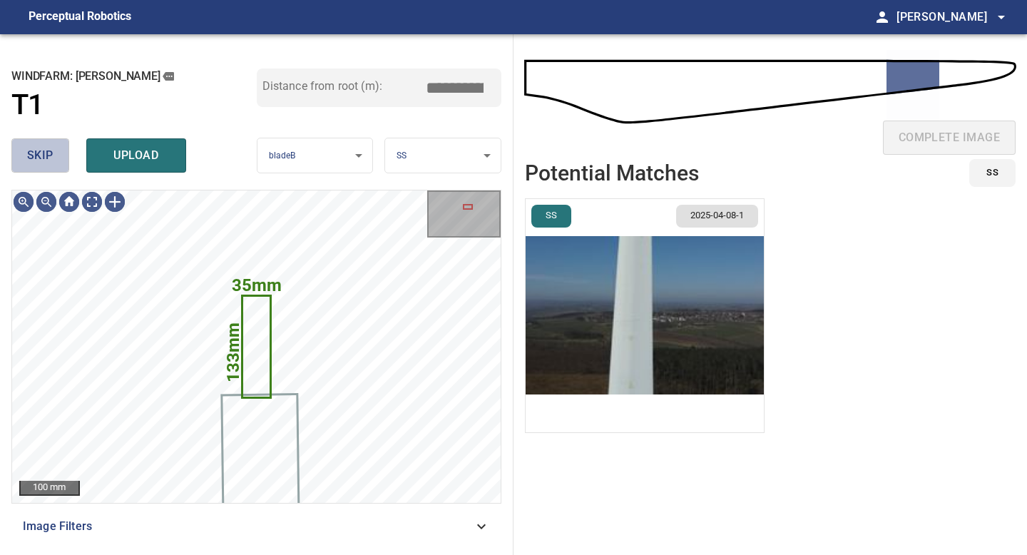
click at [41, 149] on span "skip" at bounding box center [40, 156] width 26 height 20
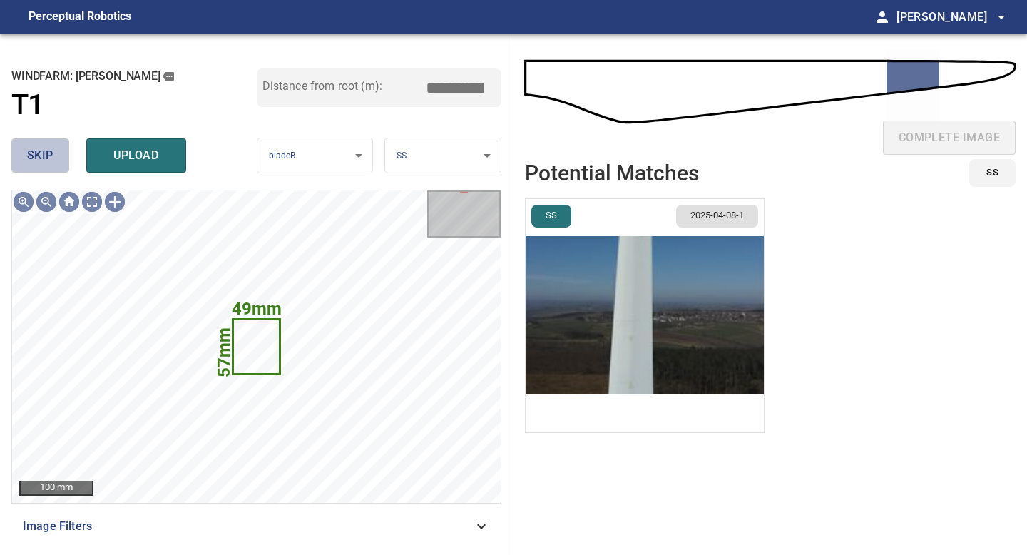
click at [41, 149] on span "skip" at bounding box center [40, 156] width 26 height 20
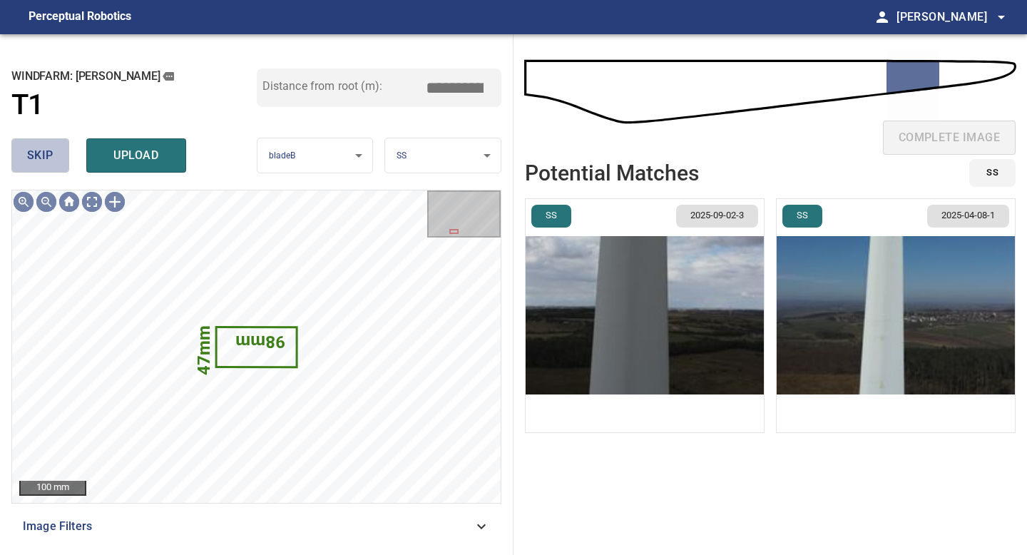
click at [41, 149] on span "skip" at bounding box center [40, 156] width 26 height 20
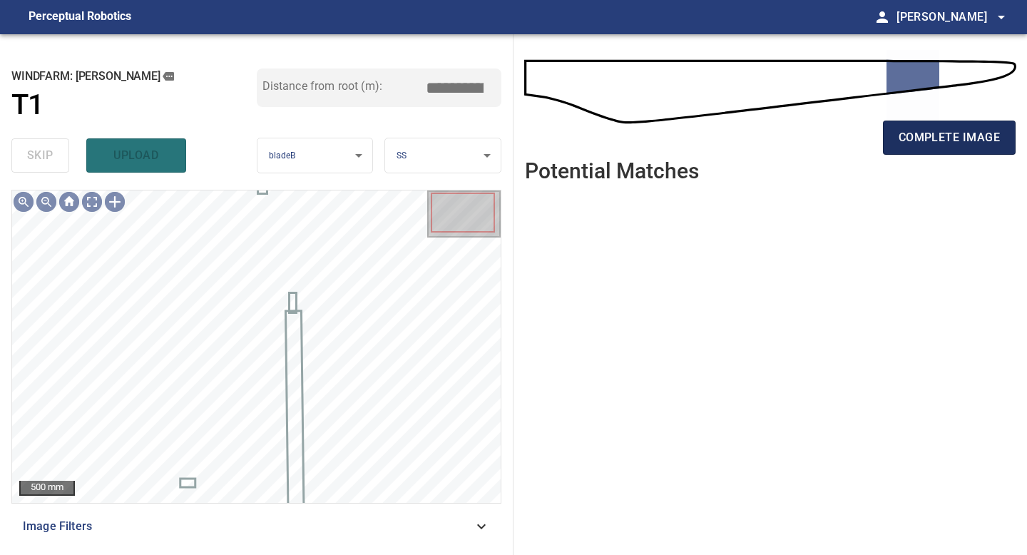
click at [906, 143] on span "complete image" at bounding box center [949, 138] width 101 height 20
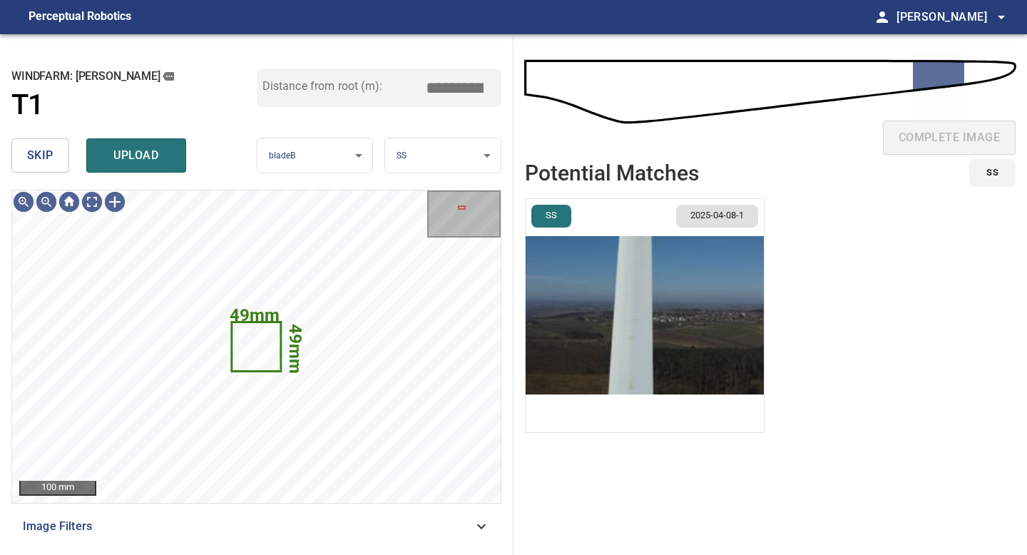
click at [28, 160] on span "skip" at bounding box center [40, 156] width 26 height 20
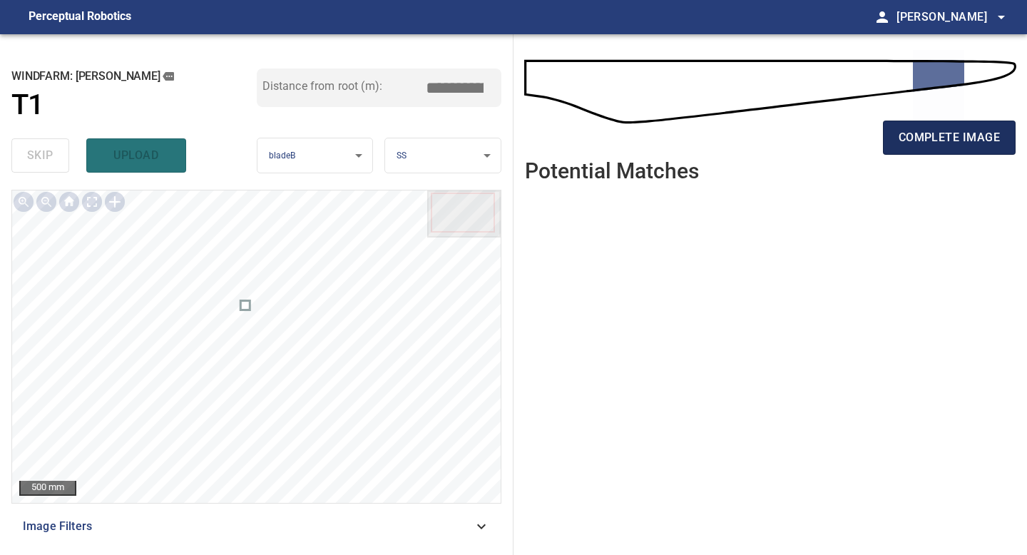
click at [915, 147] on span "complete image" at bounding box center [949, 138] width 101 height 20
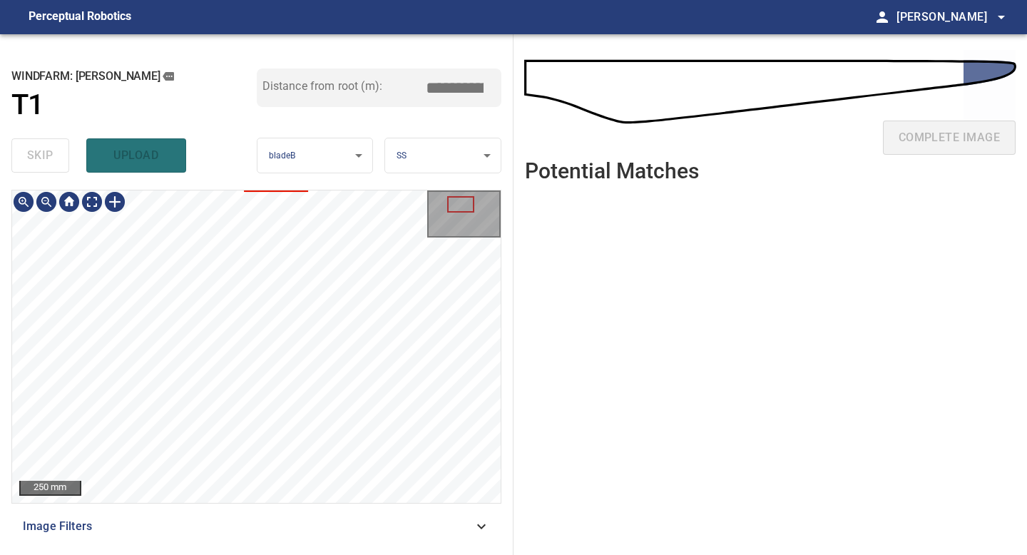
click at [228, 529] on div "250 mm Image Filters" at bounding box center [256, 367] width 490 height 354
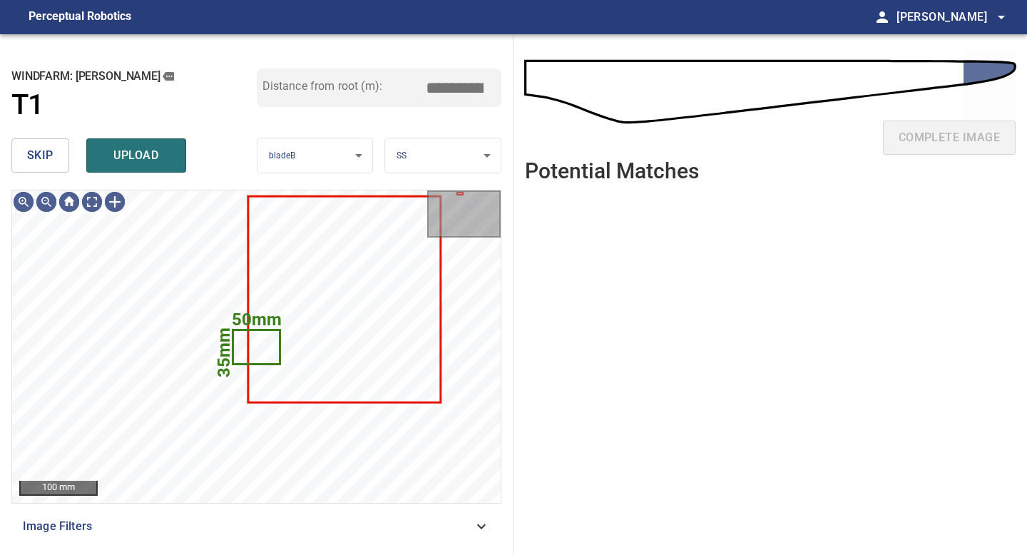
click at [56, 146] on button "skip" at bounding box center [40, 155] width 58 height 34
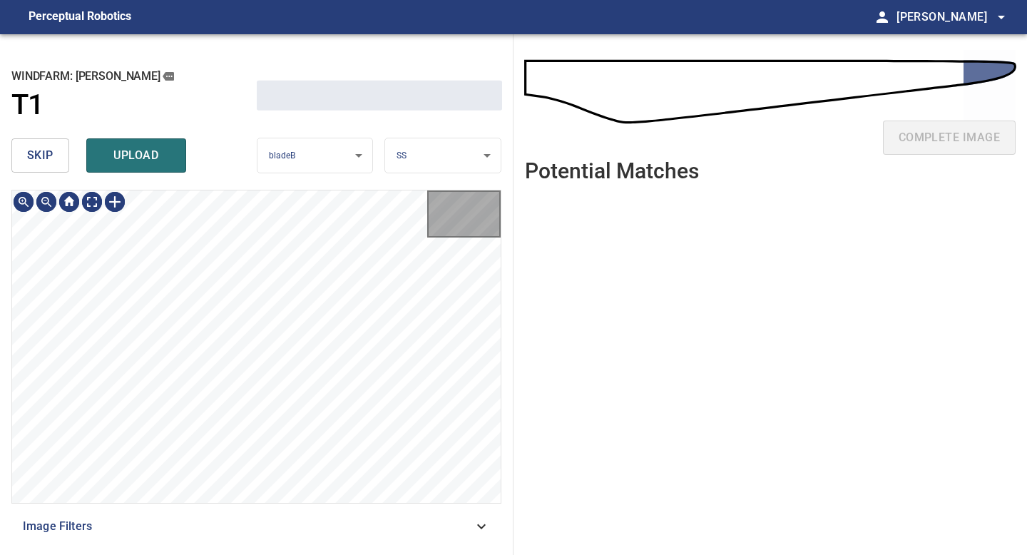
click at [56, 146] on button "skip" at bounding box center [40, 155] width 58 height 34
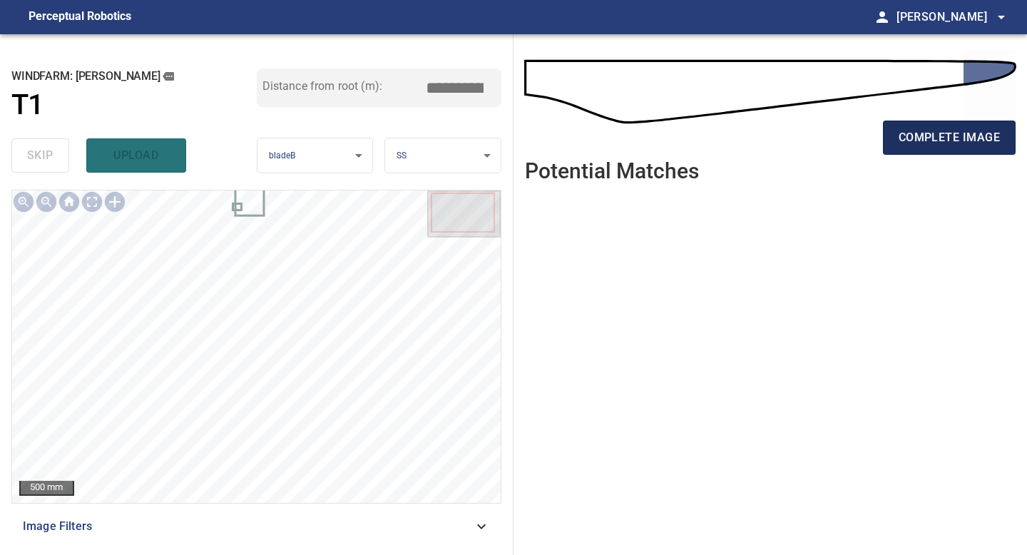
click at [933, 128] on span "complete image" at bounding box center [949, 138] width 101 height 20
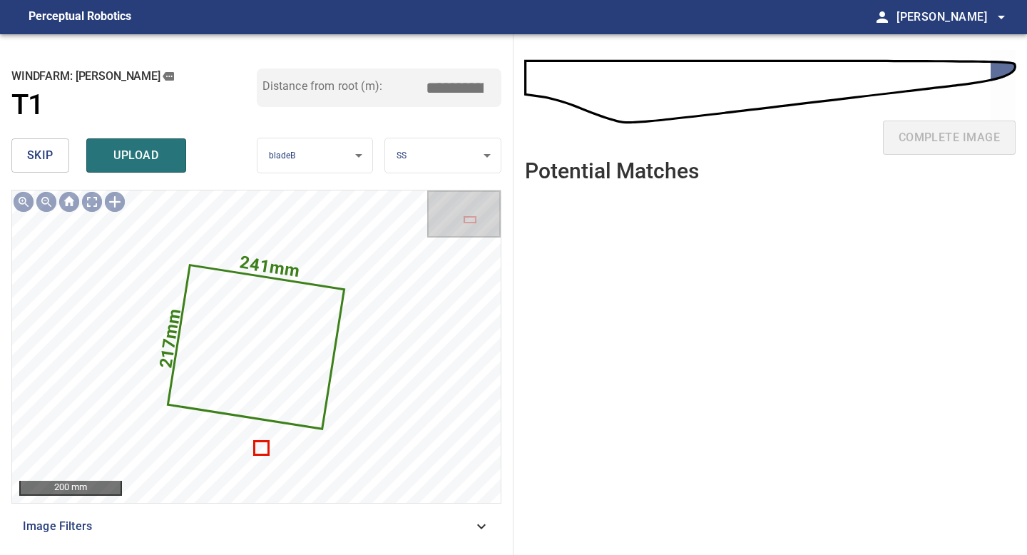
click at [31, 158] on span "skip" at bounding box center [40, 156] width 26 height 20
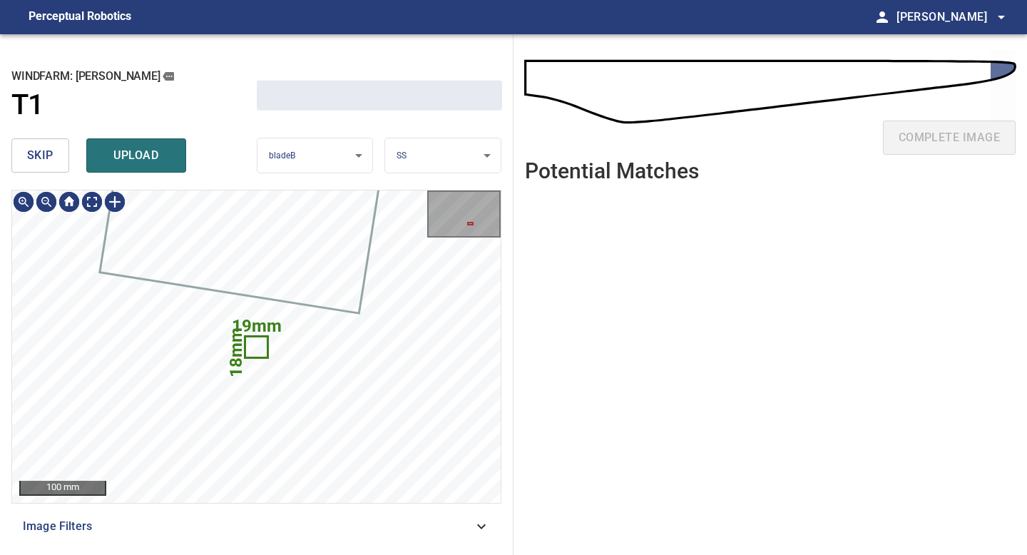
click at [31, 158] on span "skip" at bounding box center [40, 156] width 26 height 20
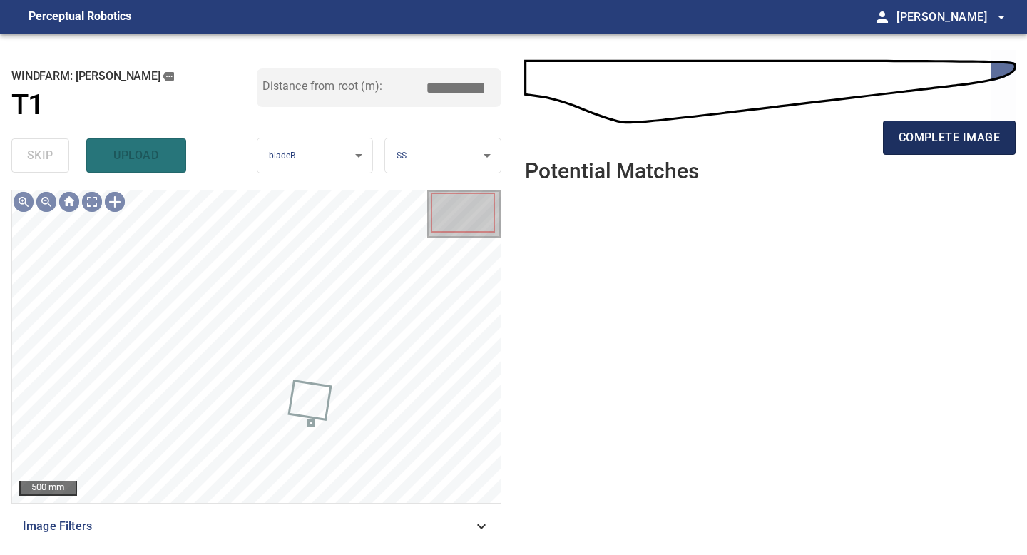
click at [916, 139] on span "complete image" at bounding box center [949, 138] width 101 height 20
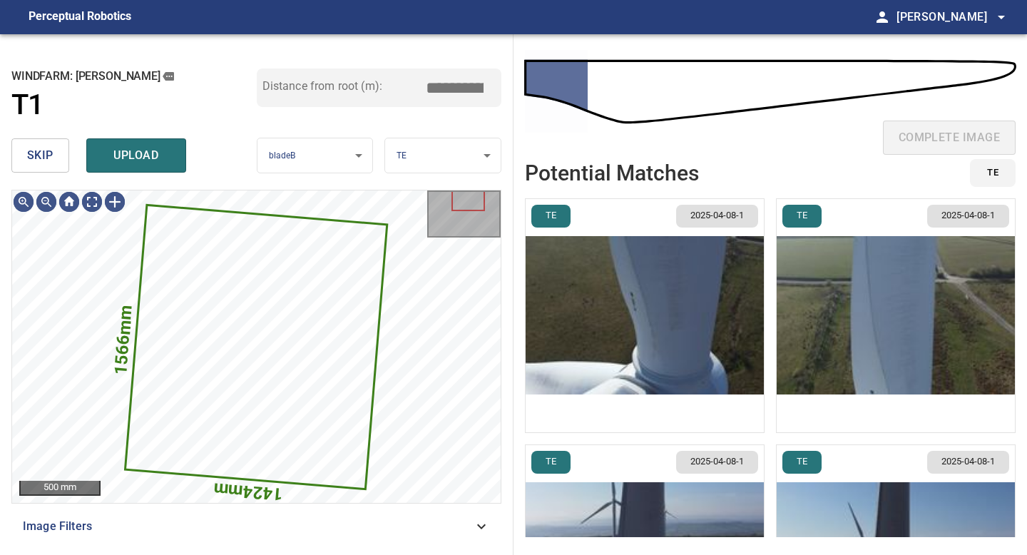
click at [48, 160] on span "skip" at bounding box center [40, 156] width 26 height 20
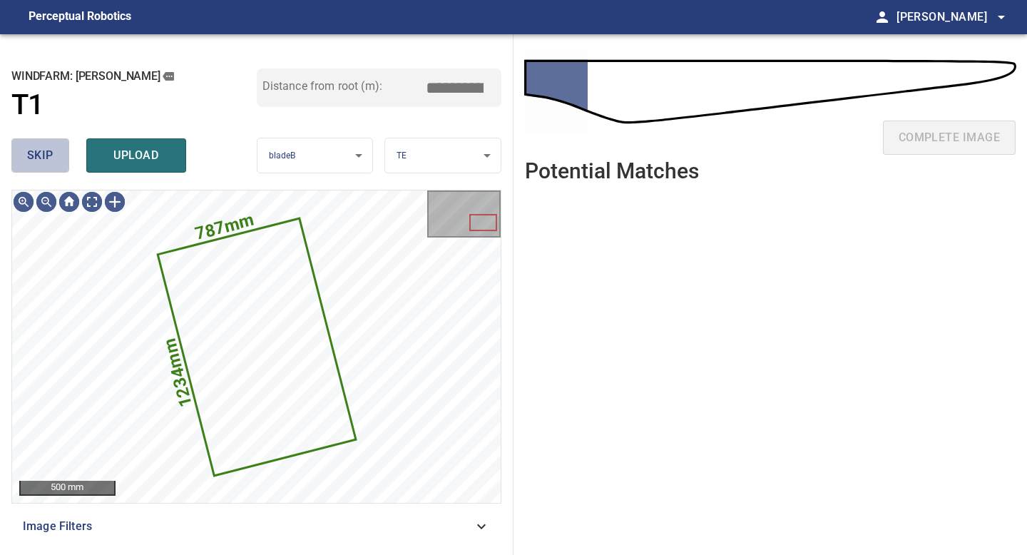
click at [48, 160] on span "skip" at bounding box center [40, 156] width 26 height 20
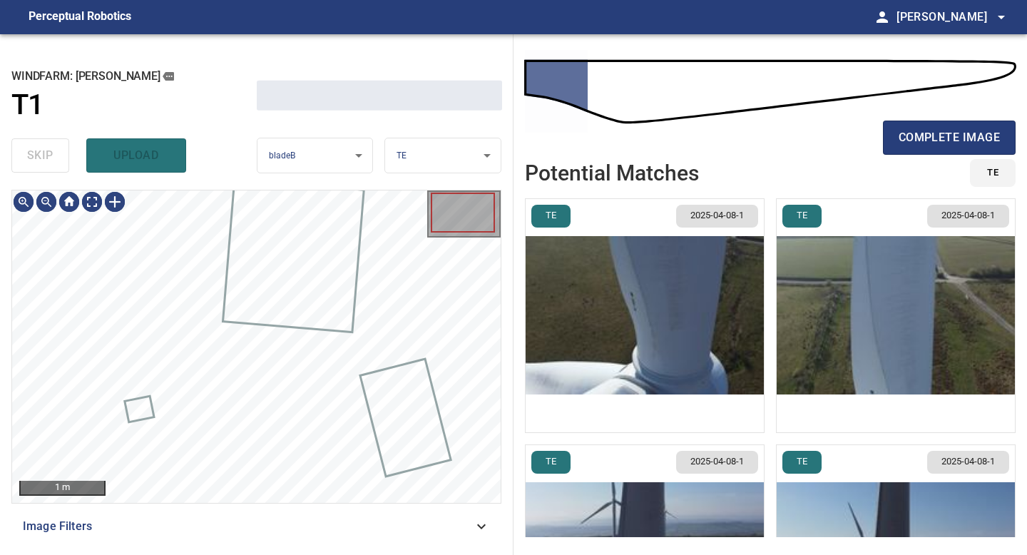
click at [48, 160] on div "skip upload" at bounding box center [133, 156] width 245 height 46
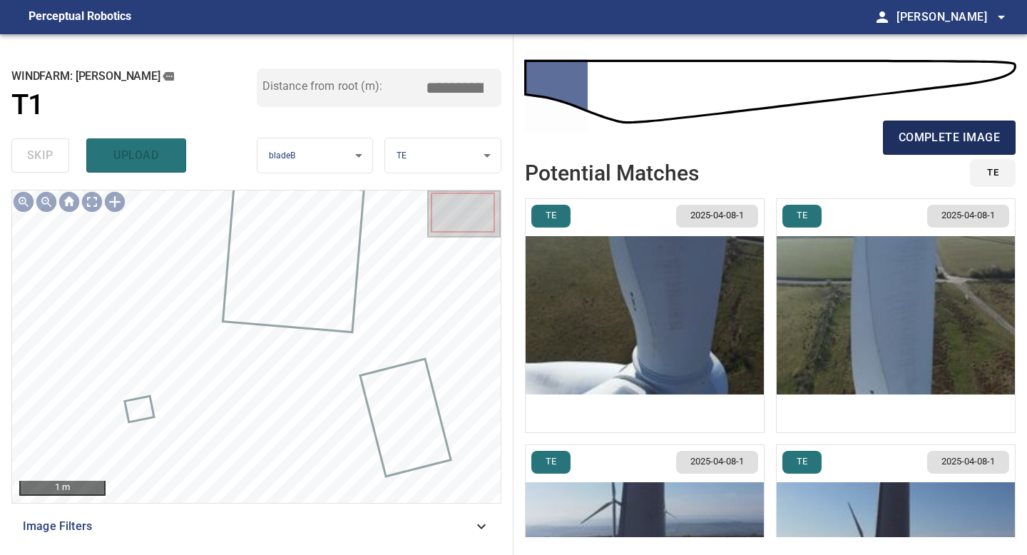
click at [957, 137] on span "complete image" at bounding box center [949, 138] width 101 height 20
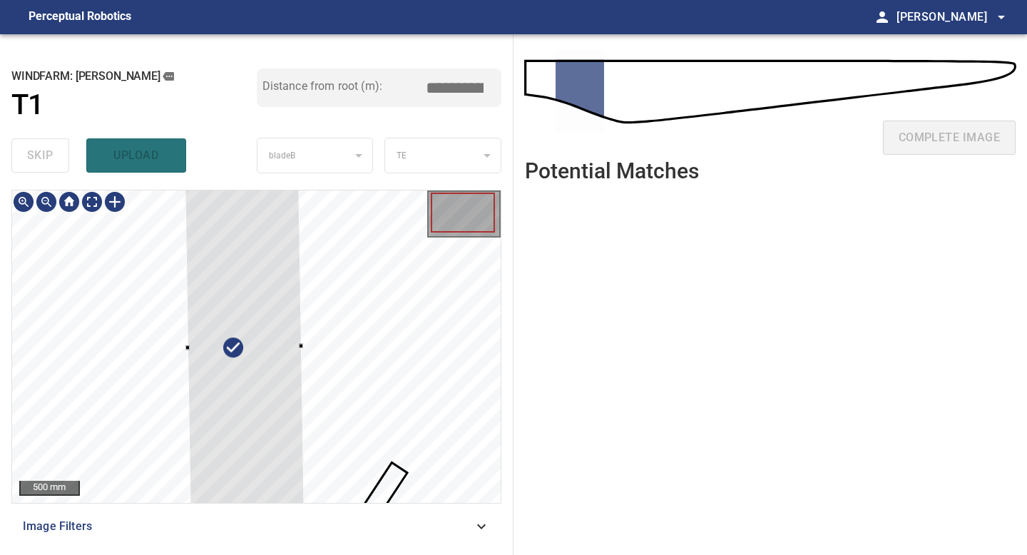
click at [283, 342] on div at bounding box center [244, 347] width 119 height 325
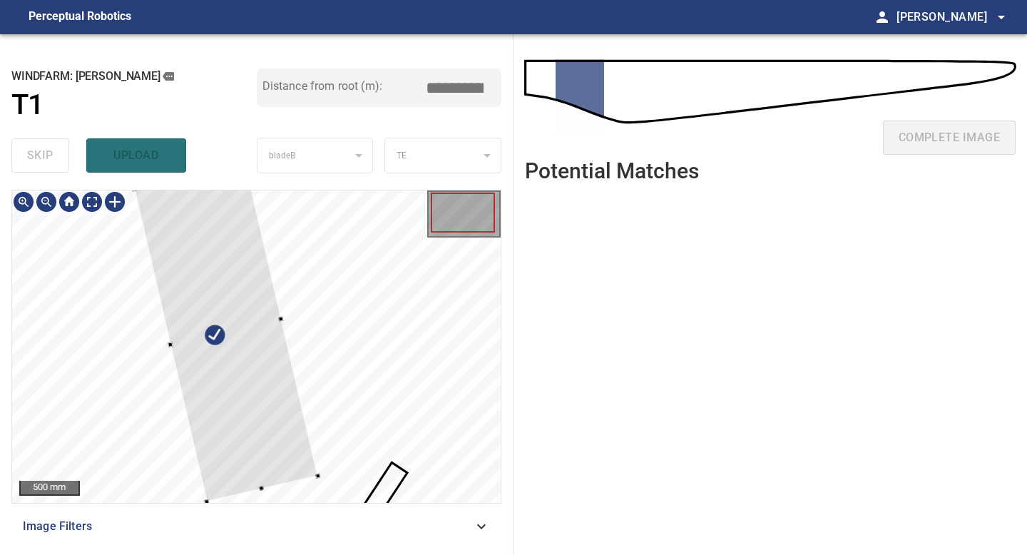
click at [209, 302] on div at bounding box center [226, 332] width 184 height 339
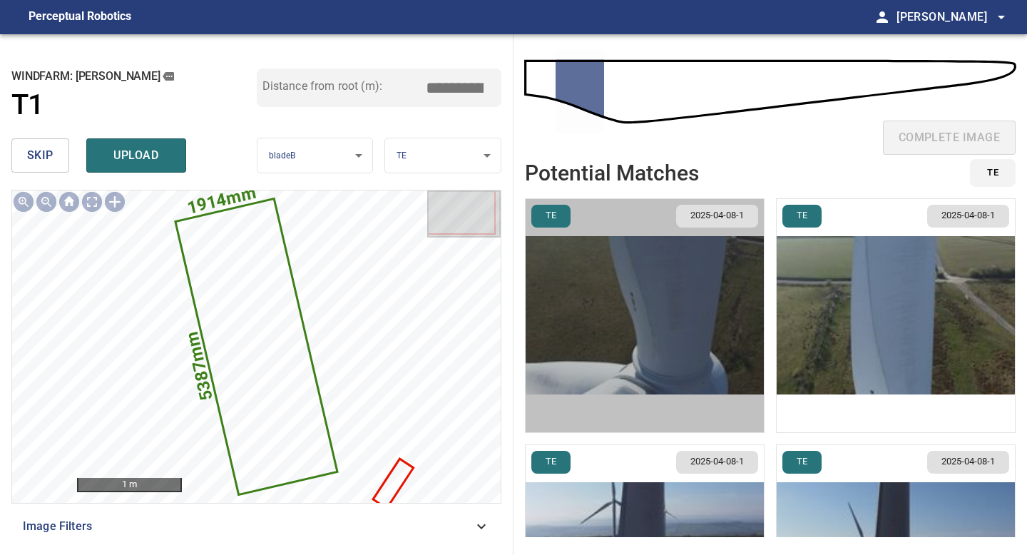
click at [699, 325] on img "button" at bounding box center [645, 315] width 238 height 233
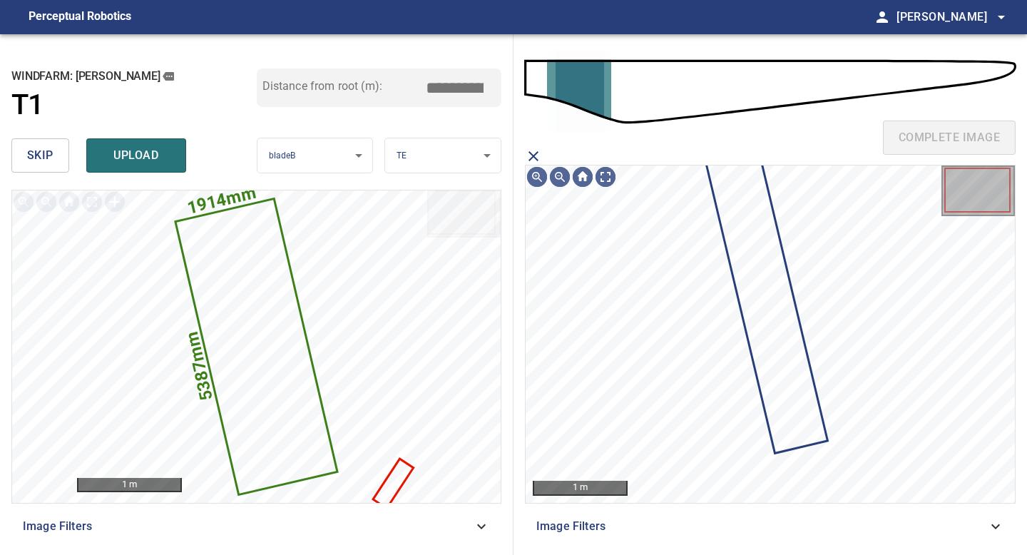
click at [745, 299] on icon at bounding box center [767, 302] width 118 height 299
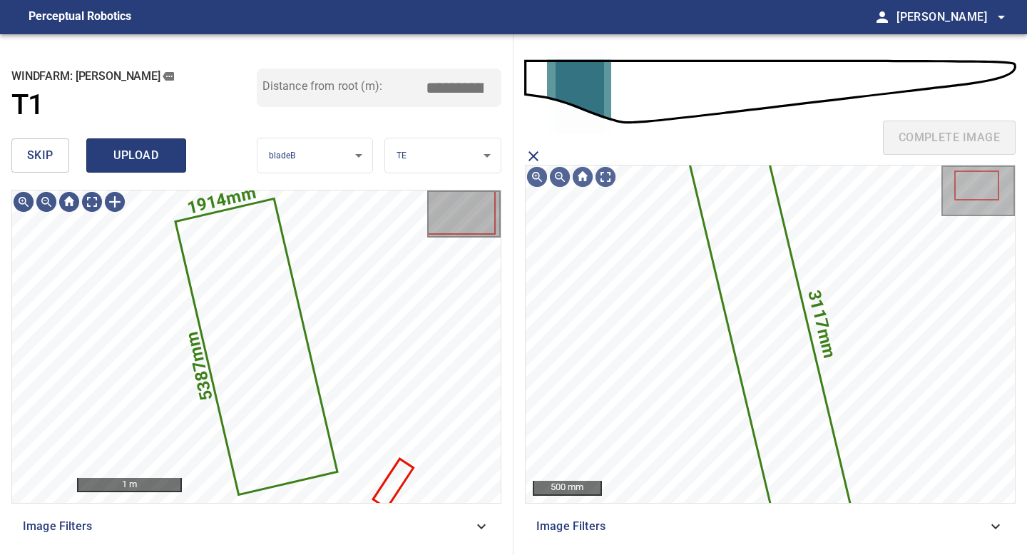
click at [139, 168] on button "upload" at bounding box center [136, 155] width 100 height 34
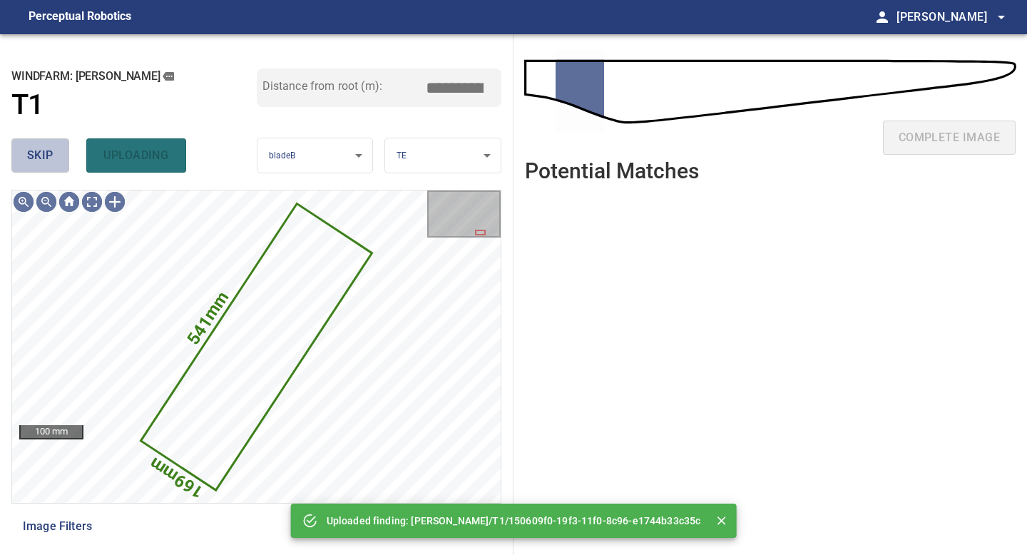
click at [54, 168] on button "skip" at bounding box center [40, 155] width 58 height 34
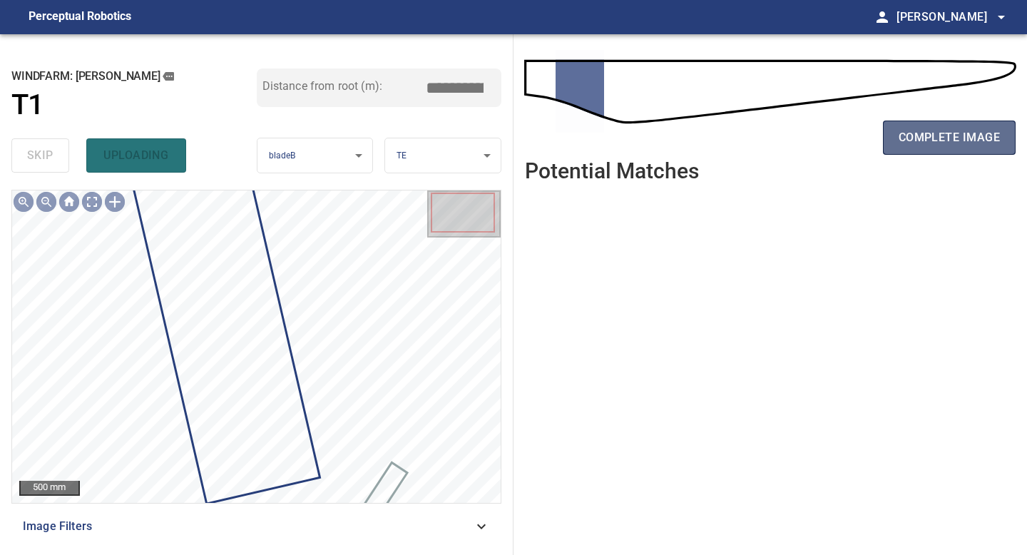
click at [951, 137] on span "complete image" at bounding box center [949, 138] width 101 height 20
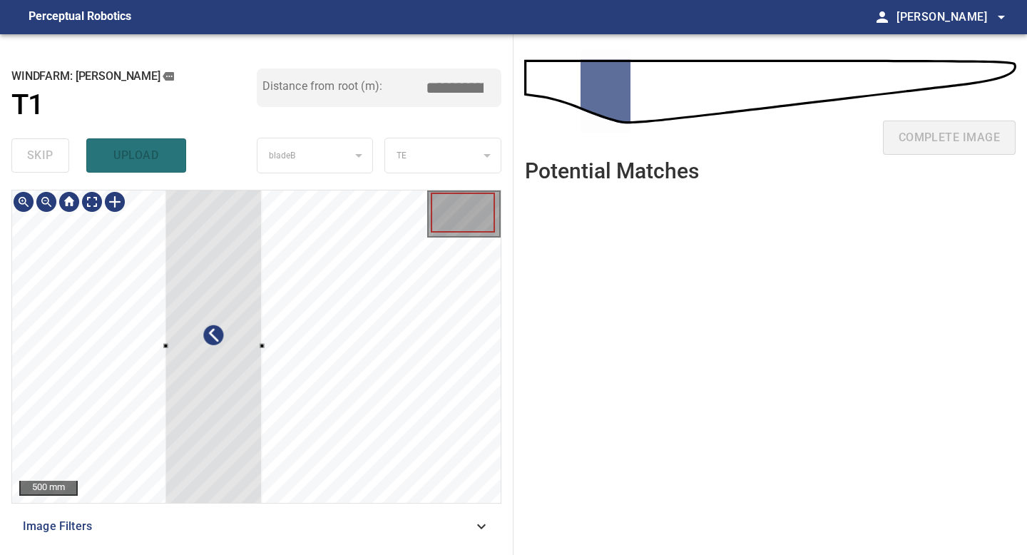
click at [242, 345] on div at bounding box center [213, 347] width 97 height 325
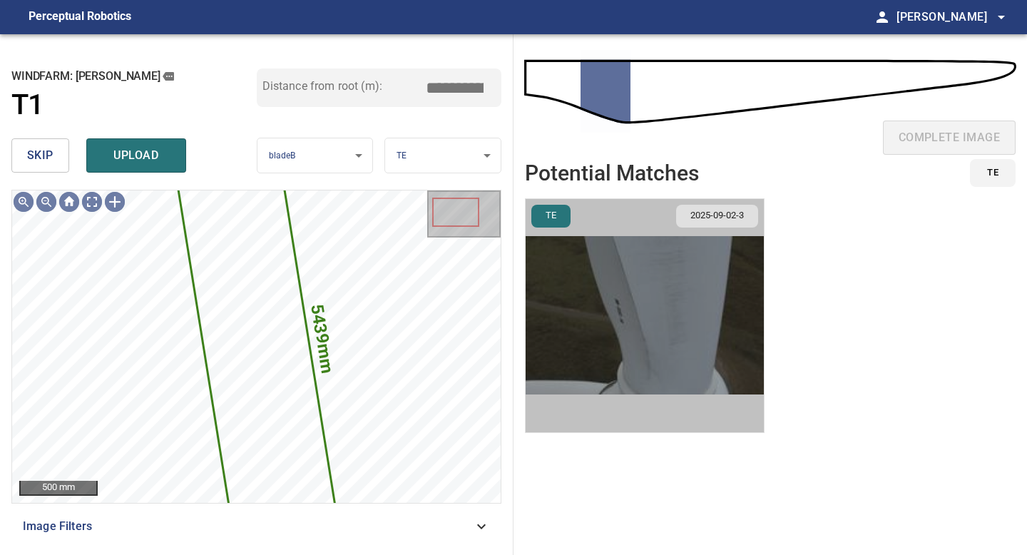
click at [650, 295] on img "button" at bounding box center [645, 315] width 238 height 233
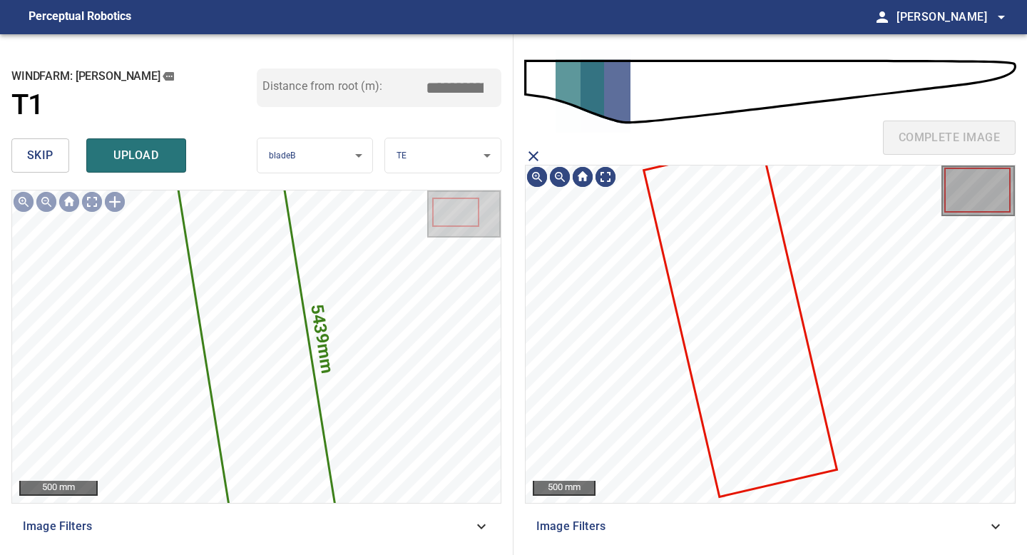
click at [732, 253] on icon at bounding box center [740, 320] width 190 height 351
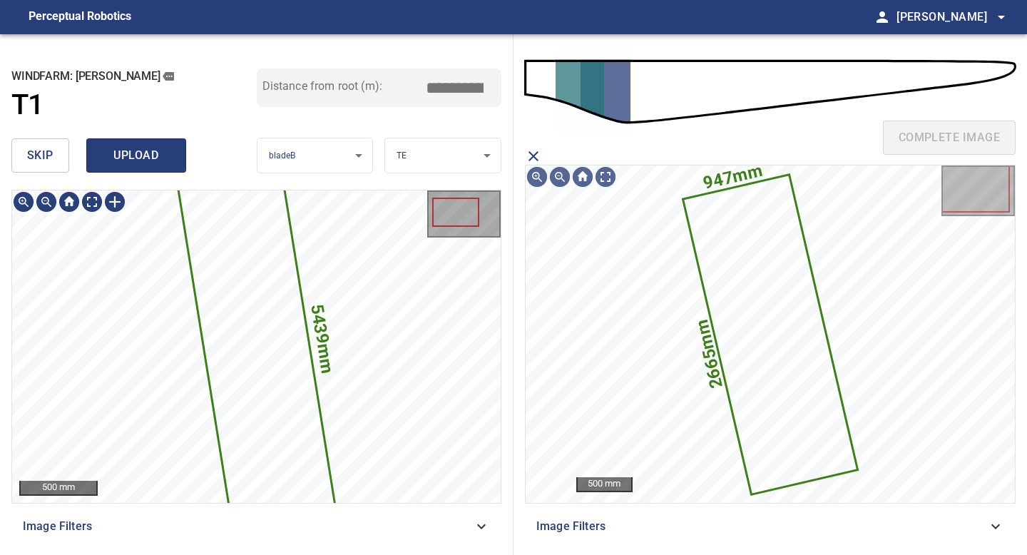
click at [135, 155] on span "upload" at bounding box center [136, 156] width 68 height 20
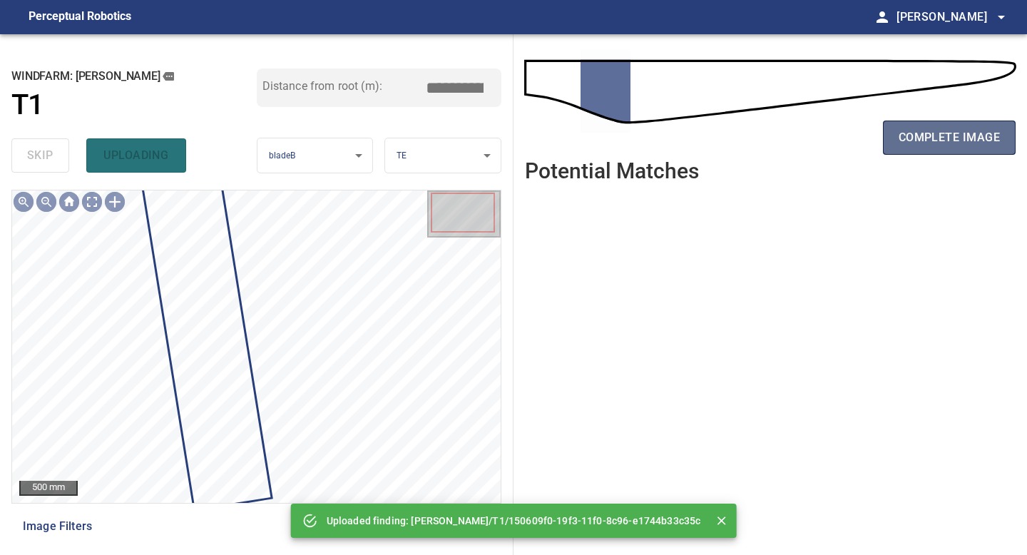
click at [975, 136] on span "complete image" at bounding box center [949, 138] width 101 height 20
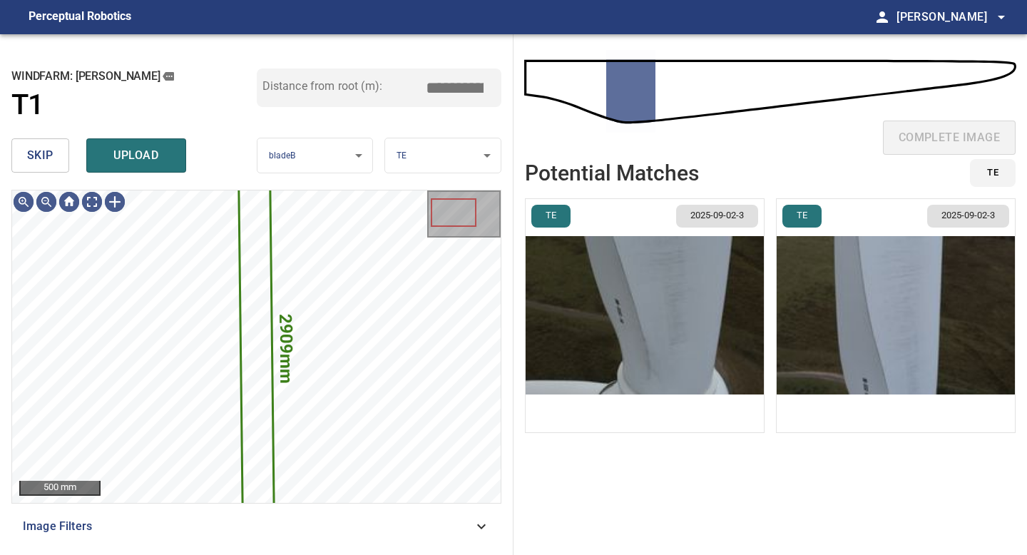
click at [51, 165] on button "skip" at bounding box center [40, 155] width 58 height 34
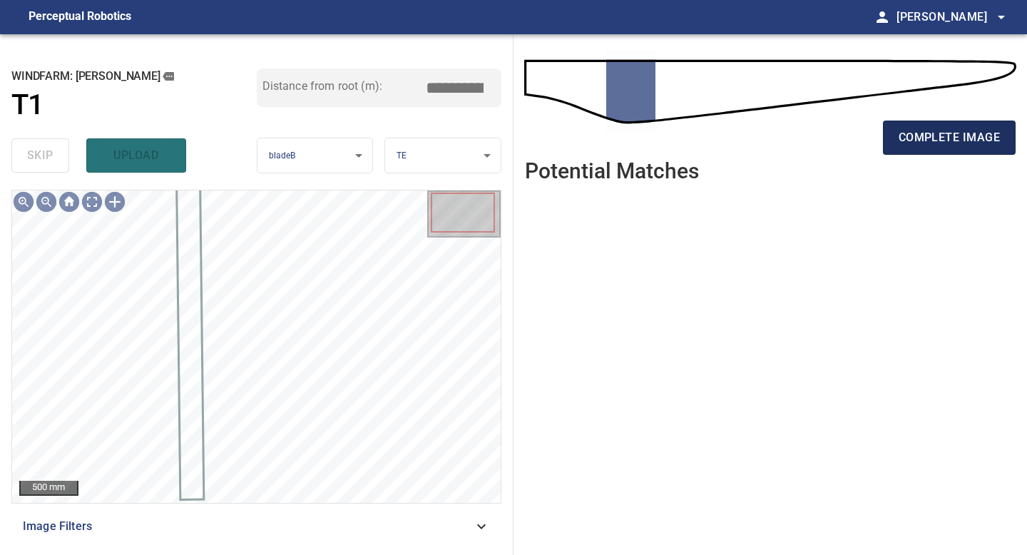
click at [921, 141] on span "complete image" at bounding box center [949, 138] width 101 height 20
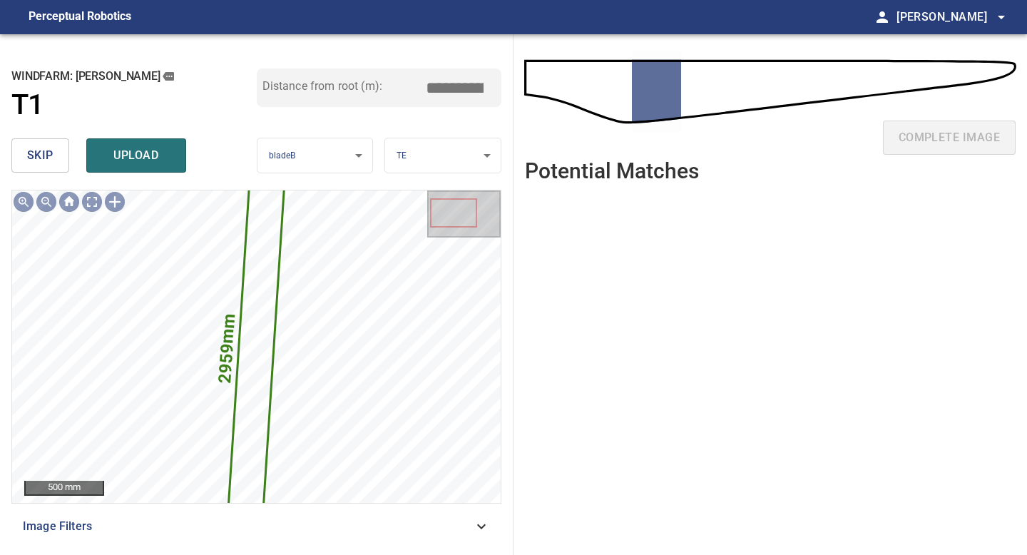
drag, startPoint x: 457, startPoint y: 88, endPoint x: 366, endPoint y: 88, distance: 91.3
click at [402, 88] on div "Distance from root (m): *****" at bounding box center [379, 87] width 245 height 39
drag, startPoint x: 456, startPoint y: 88, endPoint x: 370, endPoint y: 81, distance: 86.0
click at [424, 88] on div "Distance from root (m): ****" at bounding box center [379, 87] width 245 height 39
drag, startPoint x: 459, startPoint y: 86, endPoint x: 391, endPoint y: 83, distance: 67.8
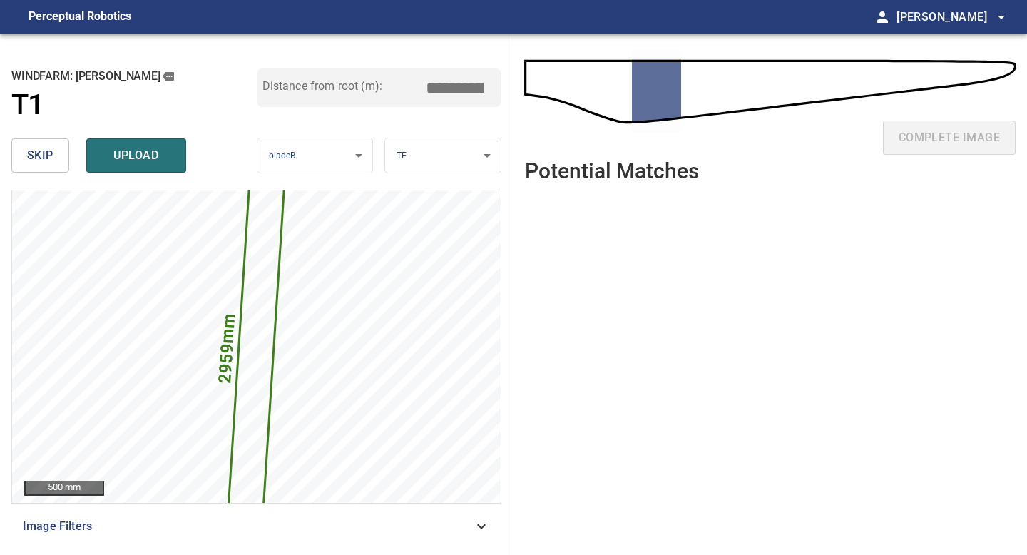
click at [427, 86] on input "****" at bounding box center [459, 87] width 71 height 27
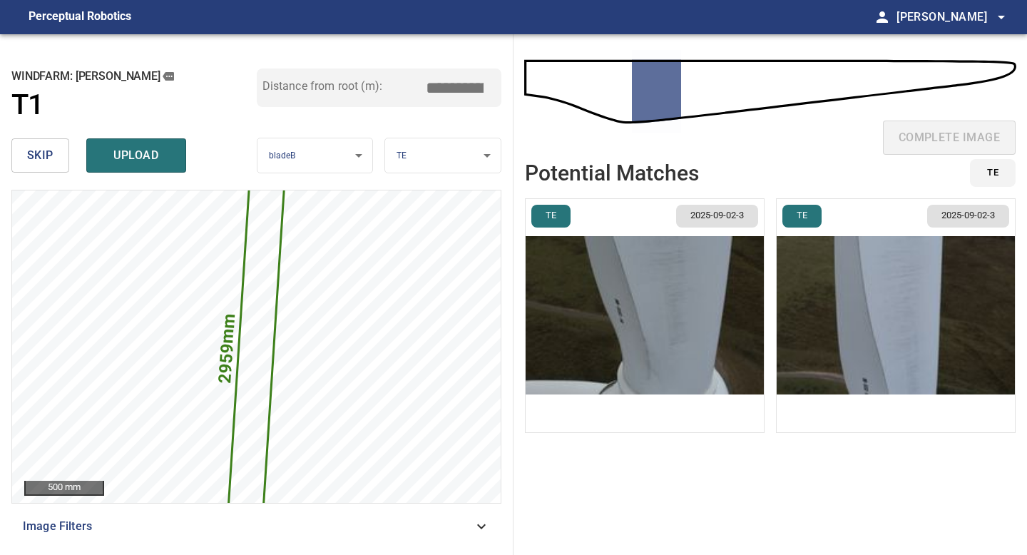
type input "****"
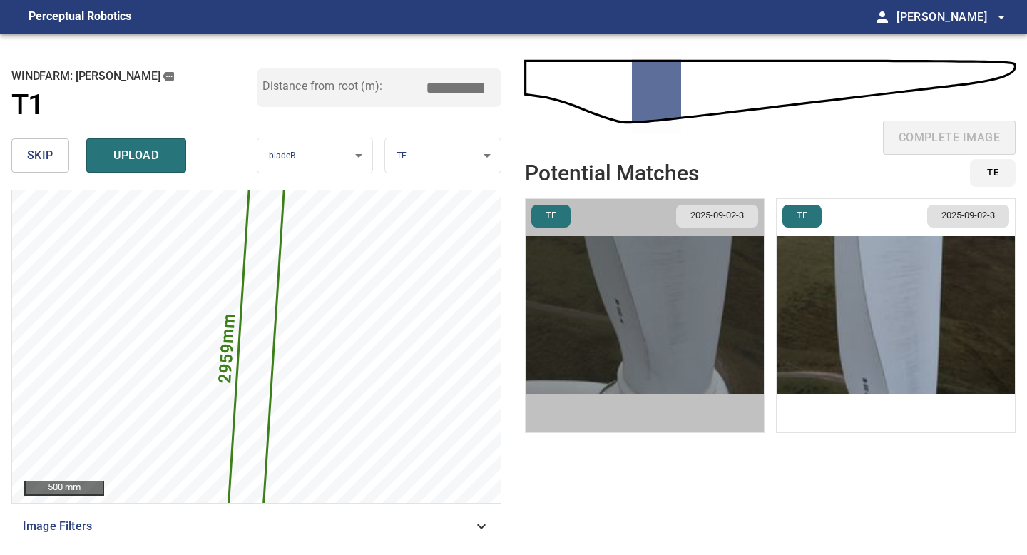
click at [663, 292] on img "button" at bounding box center [645, 315] width 238 height 233
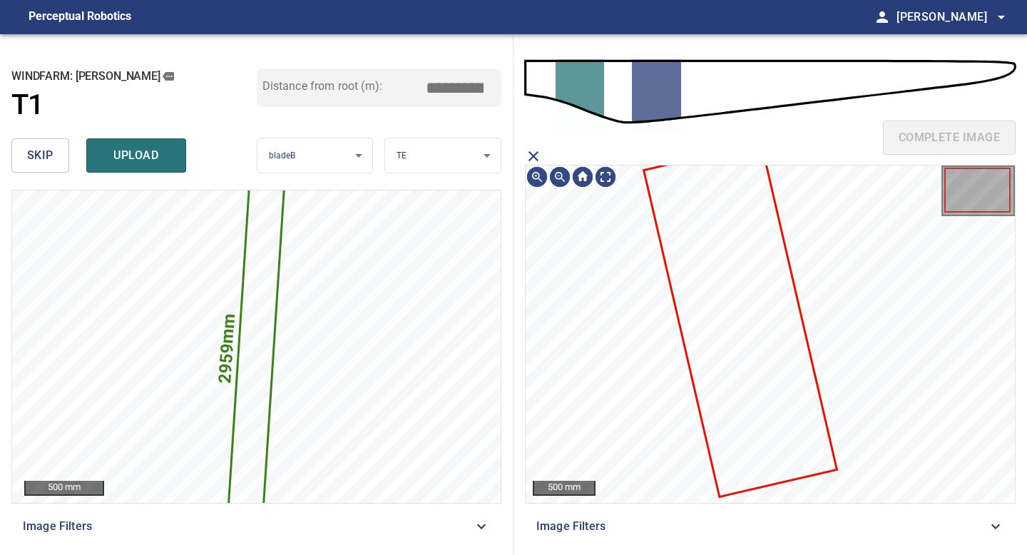
click at [705, 264] on icon at bounding box center [740, 320] width 190 height 351
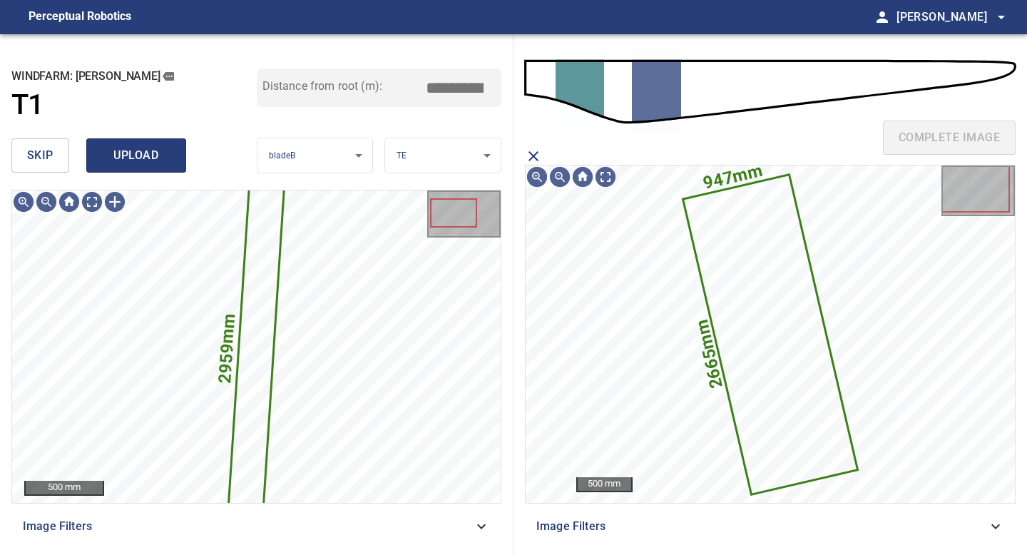
click at [150, 160] on span "upload" at bounding box center [136, 156] width 68 height 20
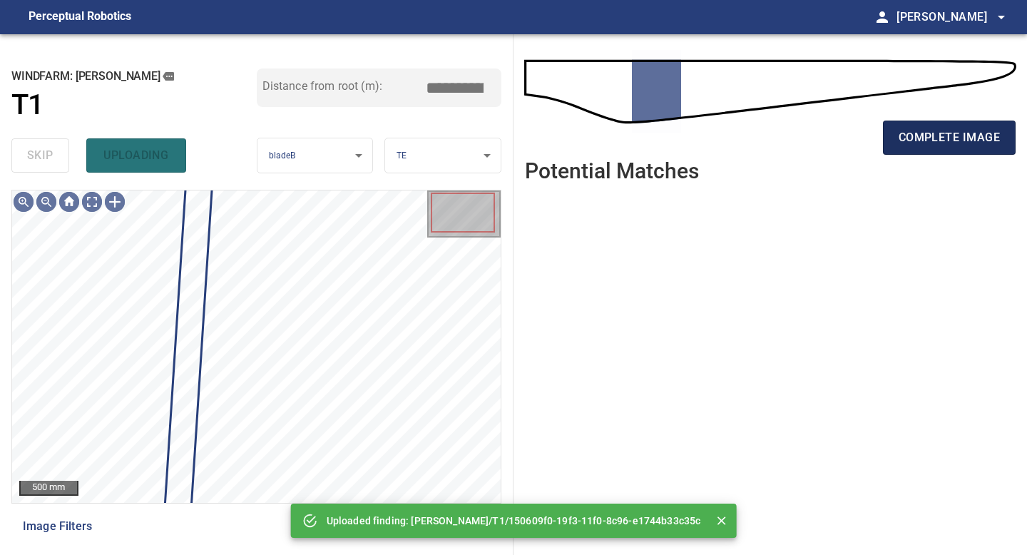
click at [906, 132] on span "complete image" at bounding box center [949, 138] width 101 height 20
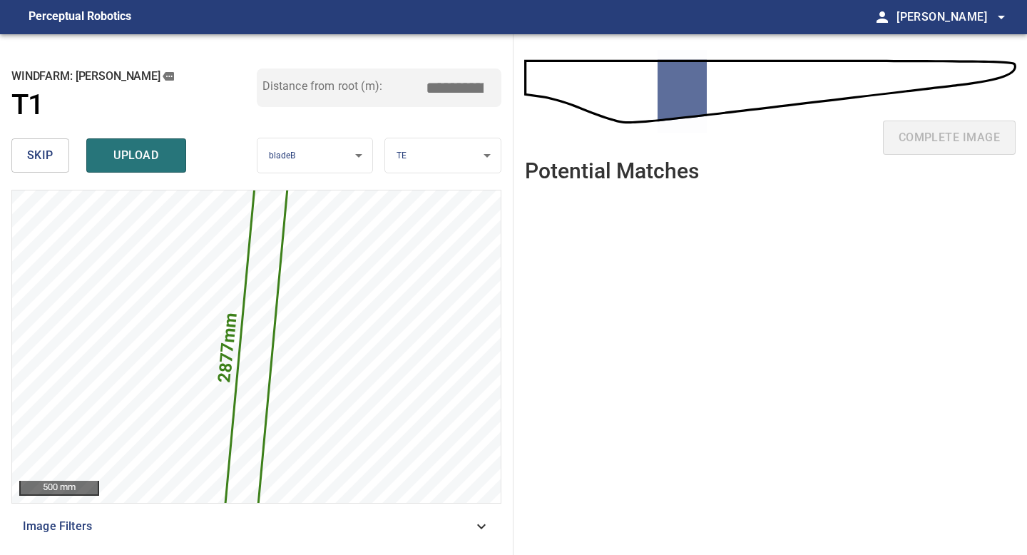
drag, startPoint x: 463, startPoint y: 85, endPoint x: 350, endPoint y: 81, distance: 113.5
click at [357, 83] on div "Distance from root (m): *****" at bounding box center [379, 87] width 245 height 39
click at [447, 82] on input "*****" at bounding box center [459, 87] width 71 height 27
drag, startPoint x: 458, startPoint y: 84, endPoint x: 382, endPoint y: 80, distance: 75.7
click at [417, 84] on div "Distance from root (m): *****" at bounding box center [379, 87] width 245 height 39
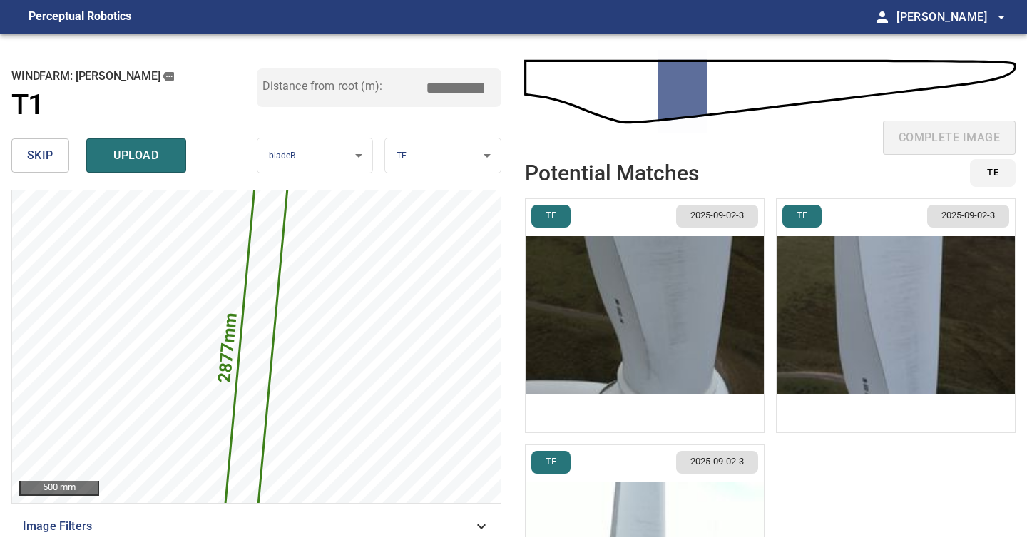
type input "****"
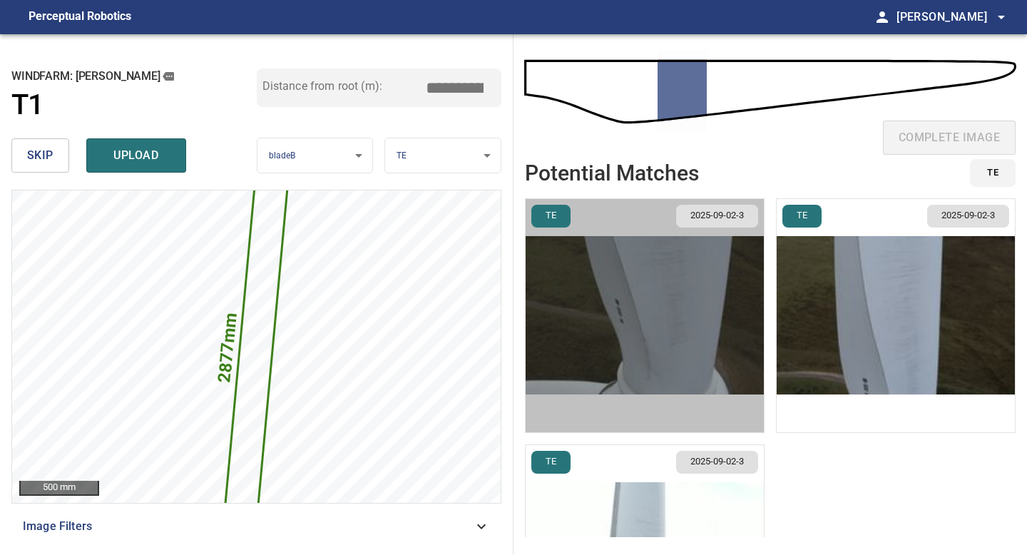
click at [692, 284] on img "button" at bounding box center [645, 315] width 238 height 233
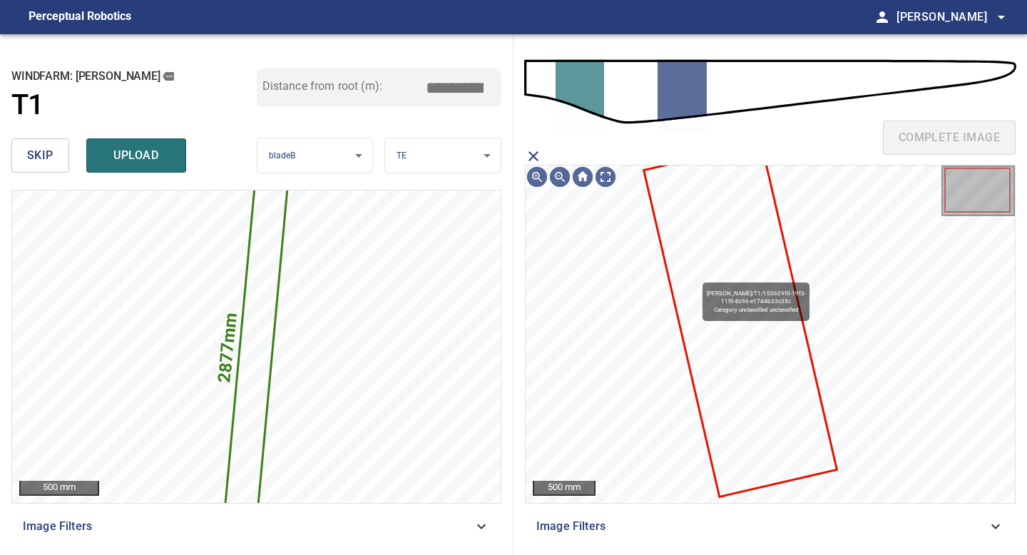
click at [696, 275] on icon at bounding box center [740, 320] width 190 height 351
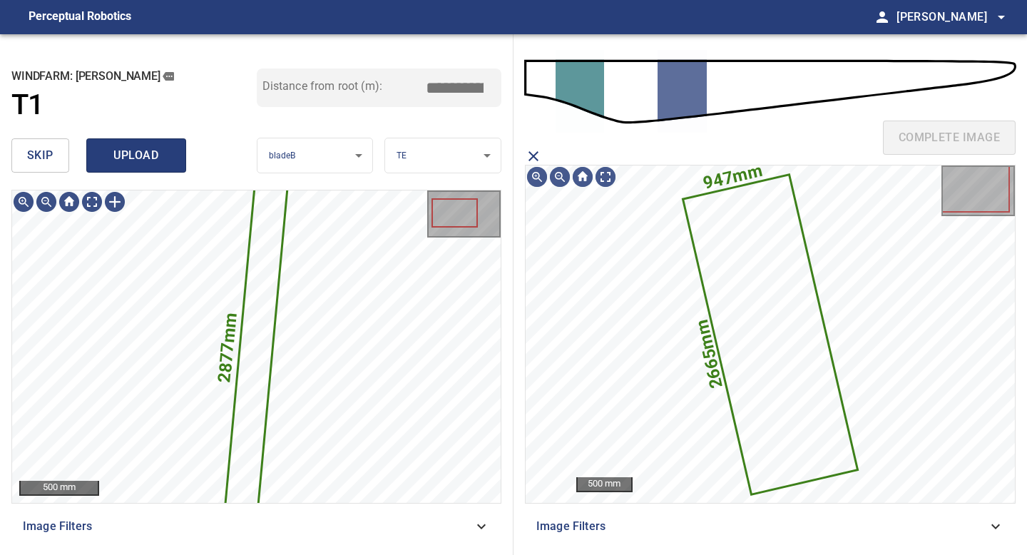
click at [148, 158] on span "upload" at bounding box center [136, 156] width 68 height 20
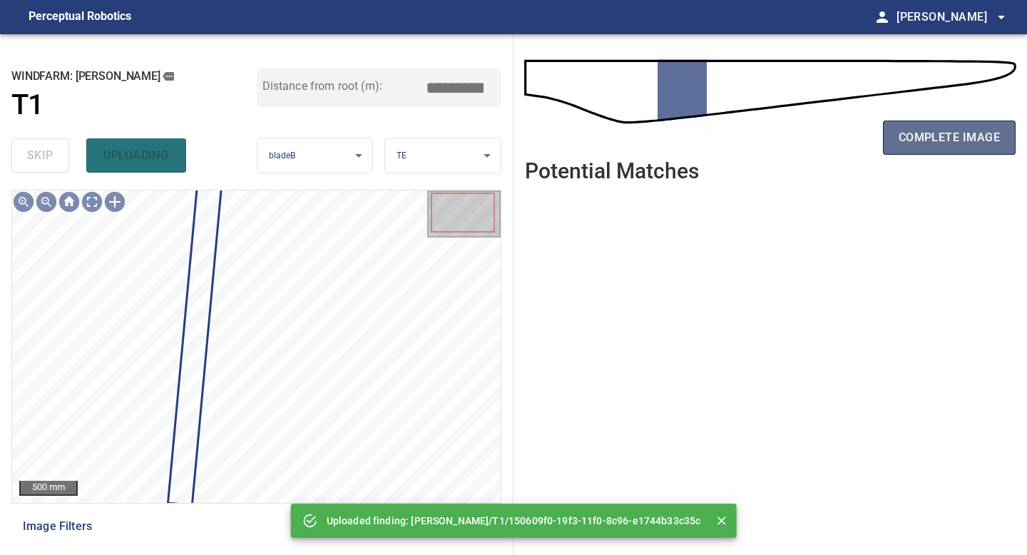
click at [946, 133] on span "complete image" at bounding box center [949, 138] width 101 height 20
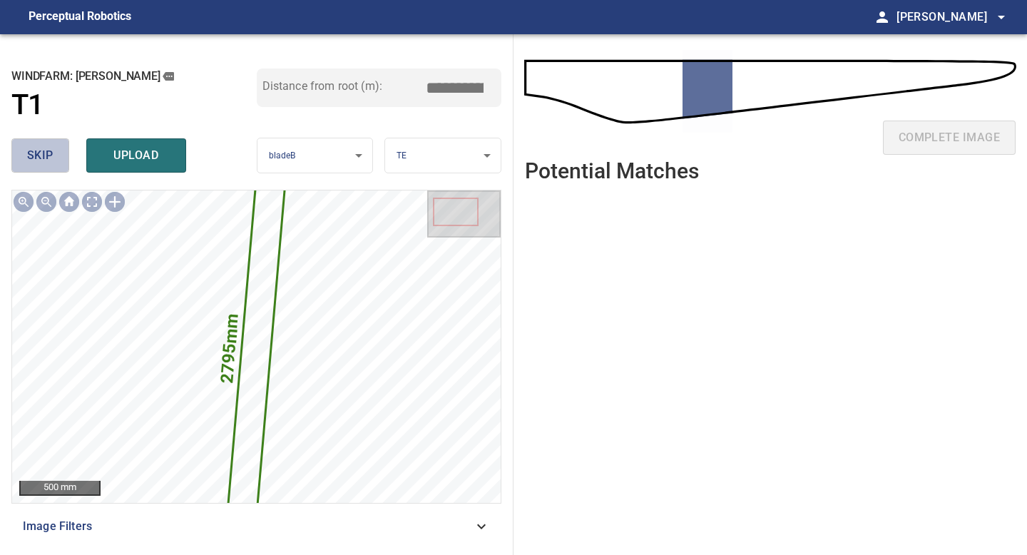
click at [43, 149] on span "skip" at bounding box center [40, 156] width 26 height 20
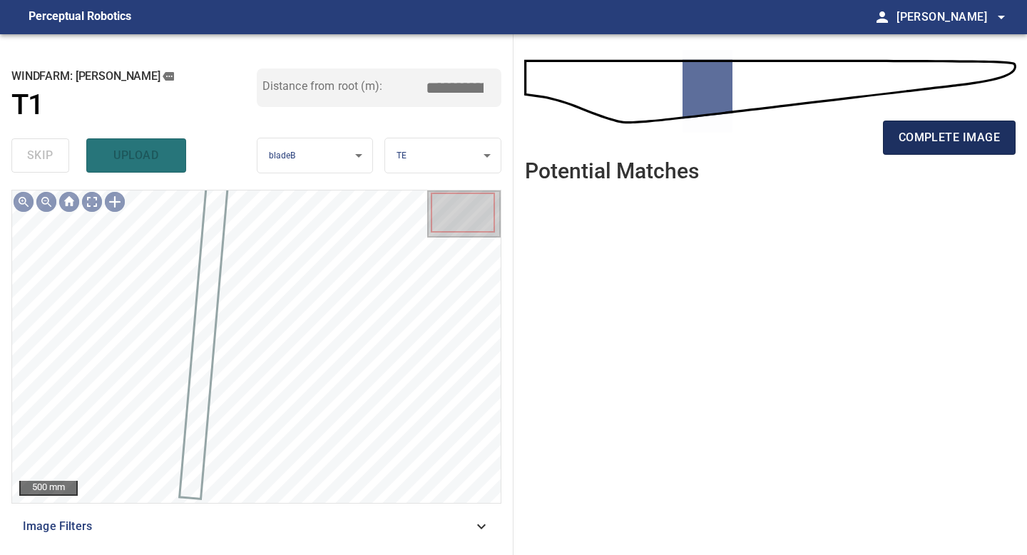
click at [903, 141] on span "complete image" at bounding box center [949, 138] width 101 height 20
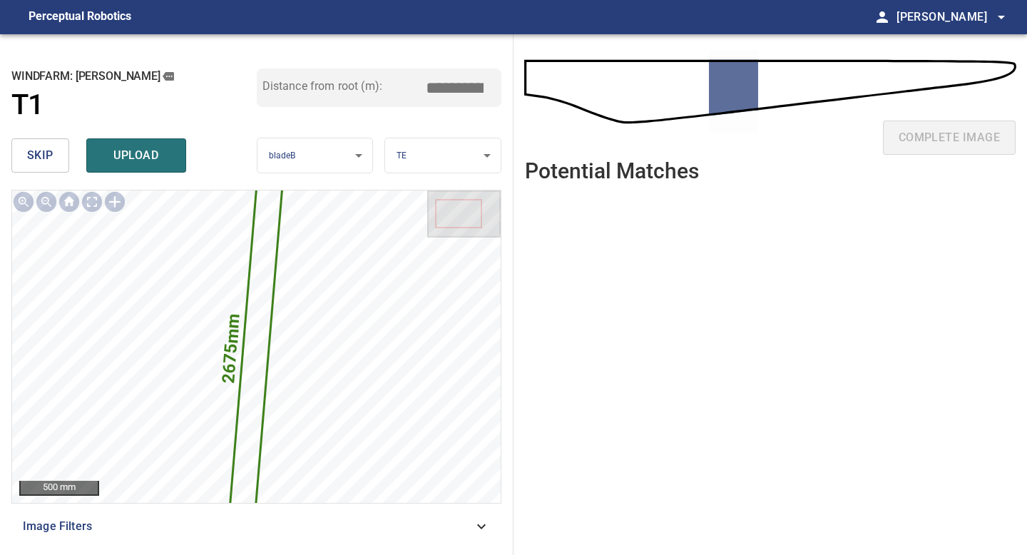
drag, startPoint x: 460, startPoint y: 86, endPoint x: 322, endPoint y: 68, distance: 138.9
click at [322, 68] on div "**********" at bounding box center [257, 294] width 514 height 521
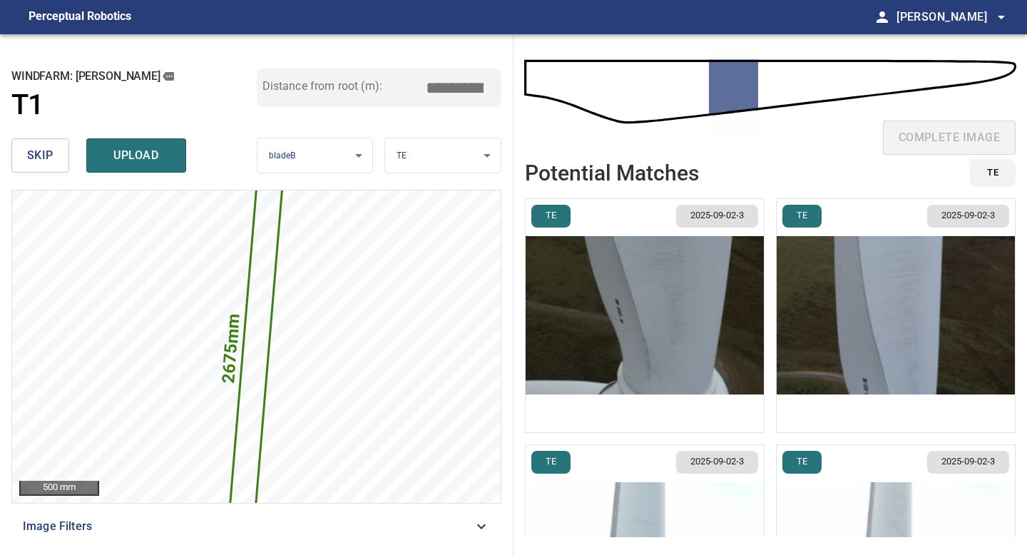
type input "****"
click at [626, 287] on img "button" at bounding box center [645, 315] width 238 height 233
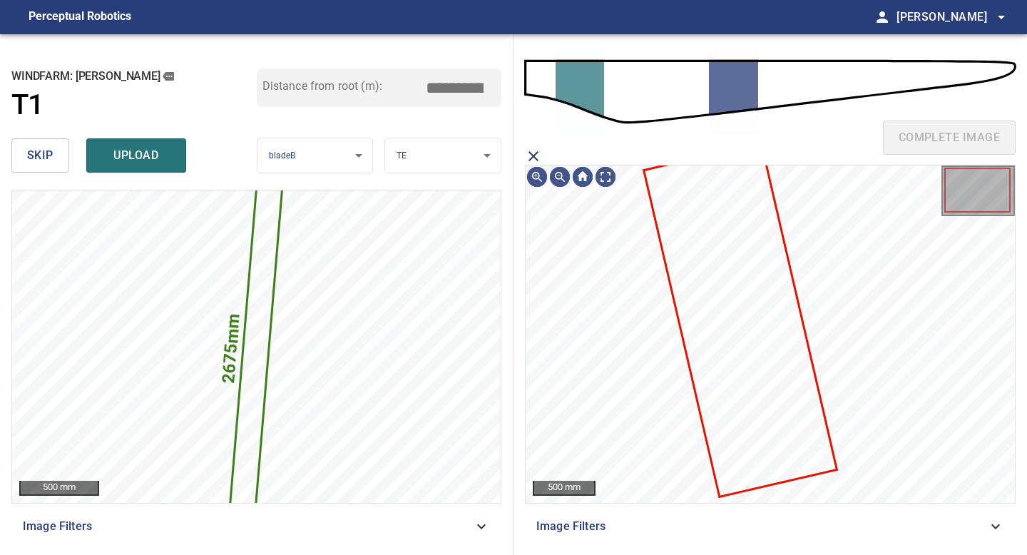
click at [724, 255] on icon at bounding box center [740, 320] width 190 height 351
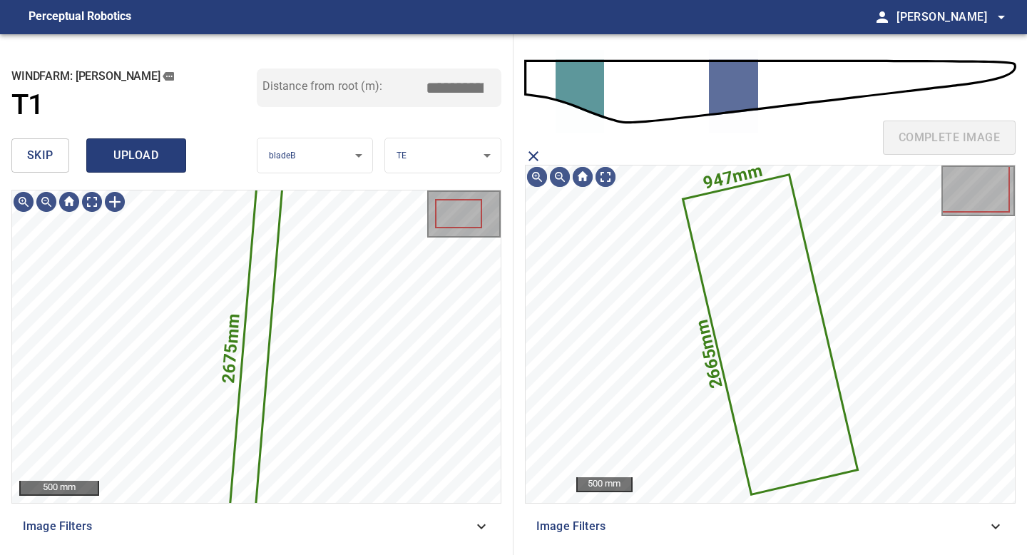
click at [116, 153] on span "upload" at bounding box center [136, 156] width 68 height 20
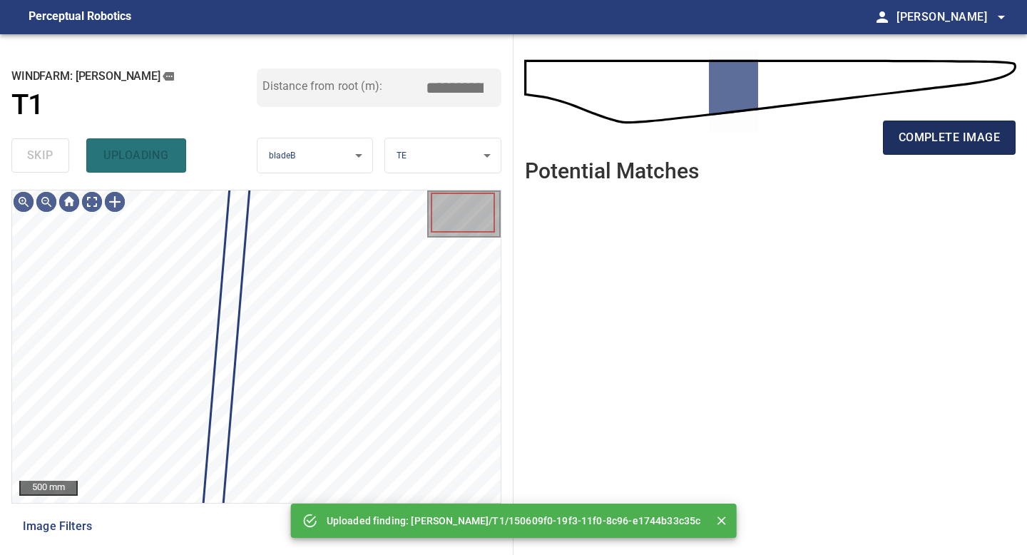
click at [902, 128] on span "complete image" at bounding box center [949, 138] width 101 height 20
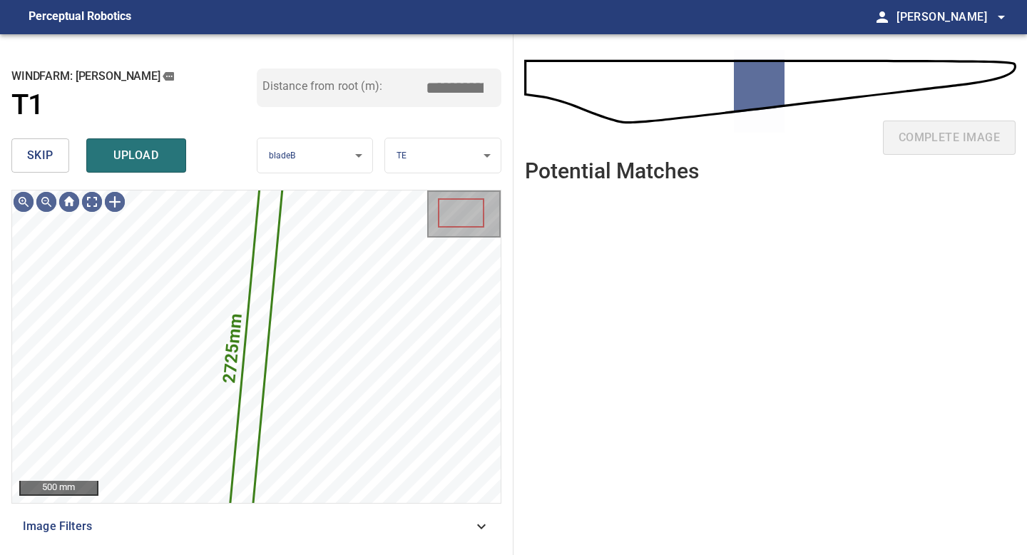
click at [38, 142] on button "skip" at bounding box center [40, 155] width 58 height 34
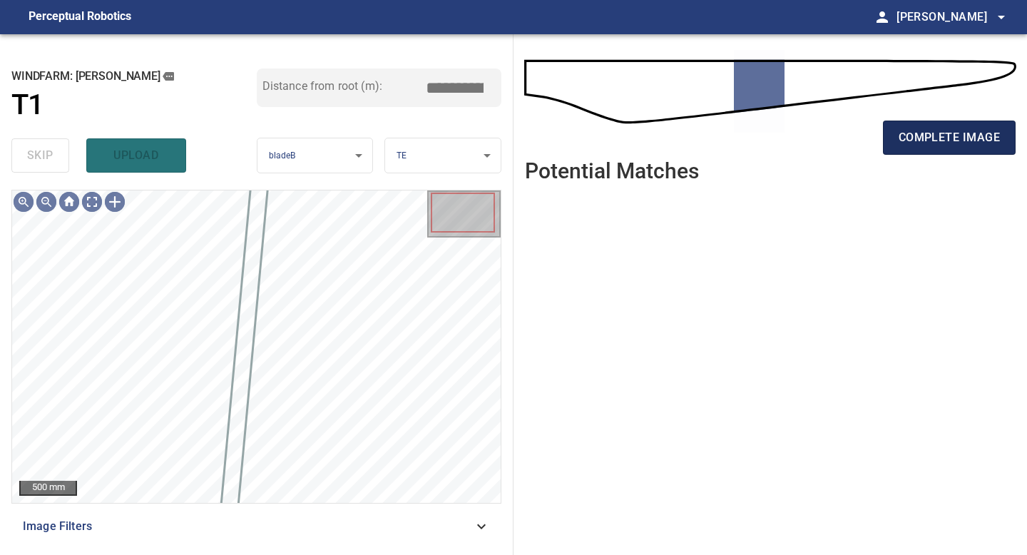
click at [949, 124] on button "complete image" at bounding box center [949, 138] width 133 height 34
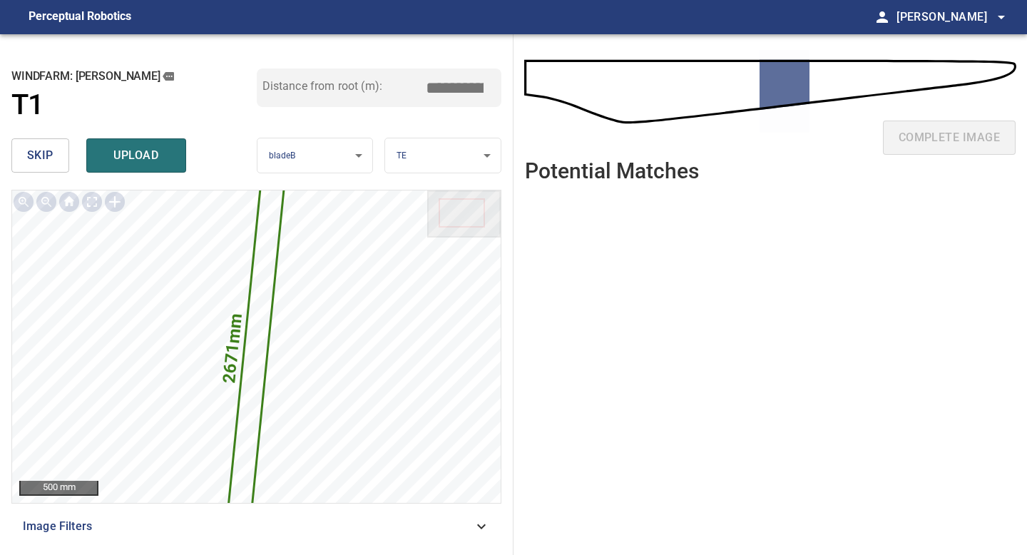
drag, startPoint x: 460, startPoint y: 88, endPoint x: 364, endPoint y: 87, distance: 96.3
click at [371, 88] on div "Distance from root (m): *****" at bounding box center [379, 87] width 245 height 39
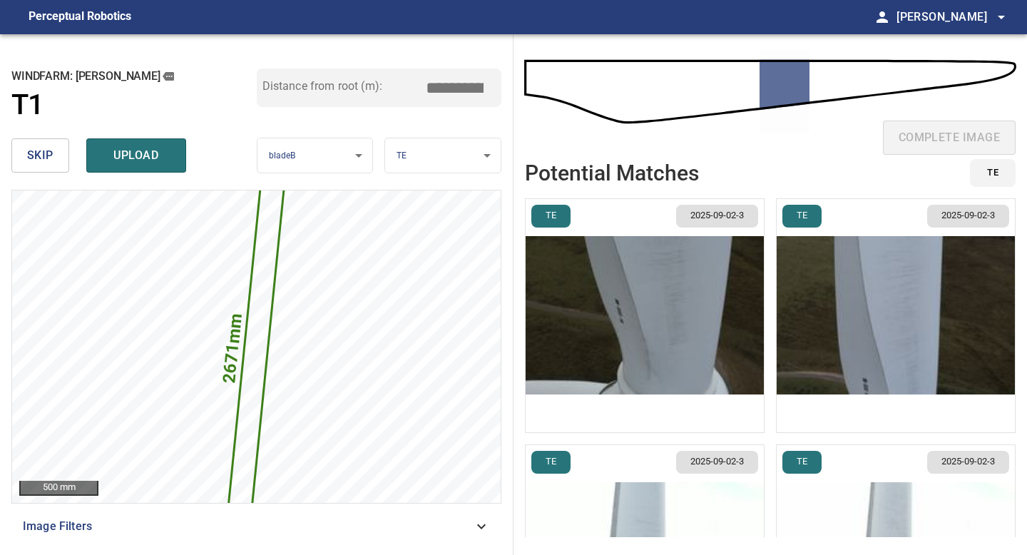
type input "****"
click at [723, 300] on img "button" at bounding box center [645, 315] width 238 height 233
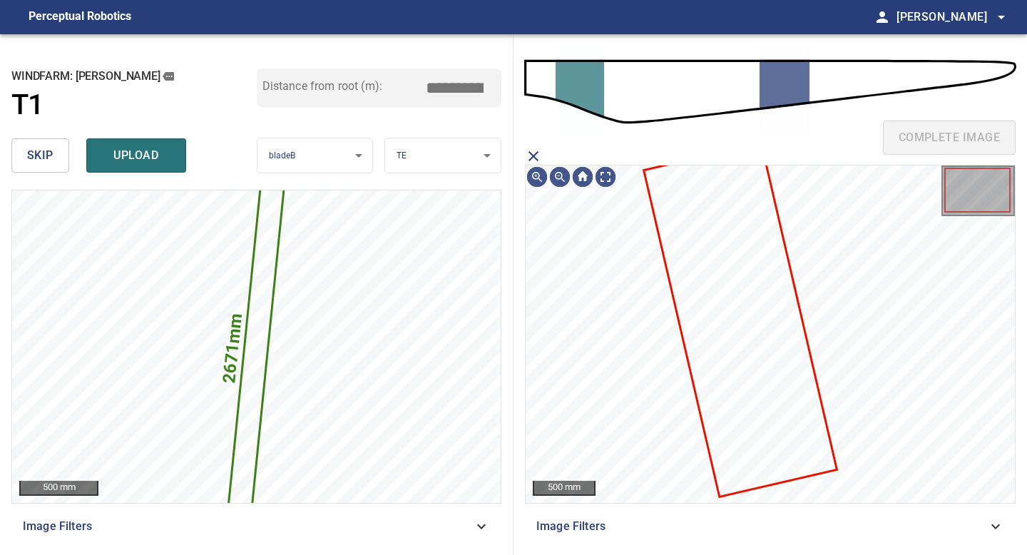
click at [723, 297] on icon at bounding box center [740, 320] width 190 height 351
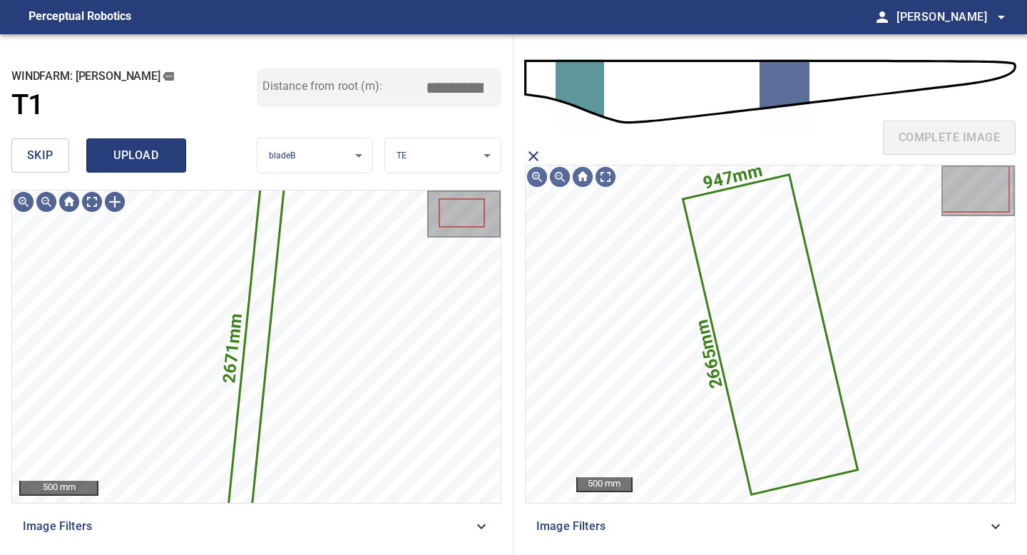
click at [167, 162] on span "upload" at bounding box center [136, 156] width 68 height 20
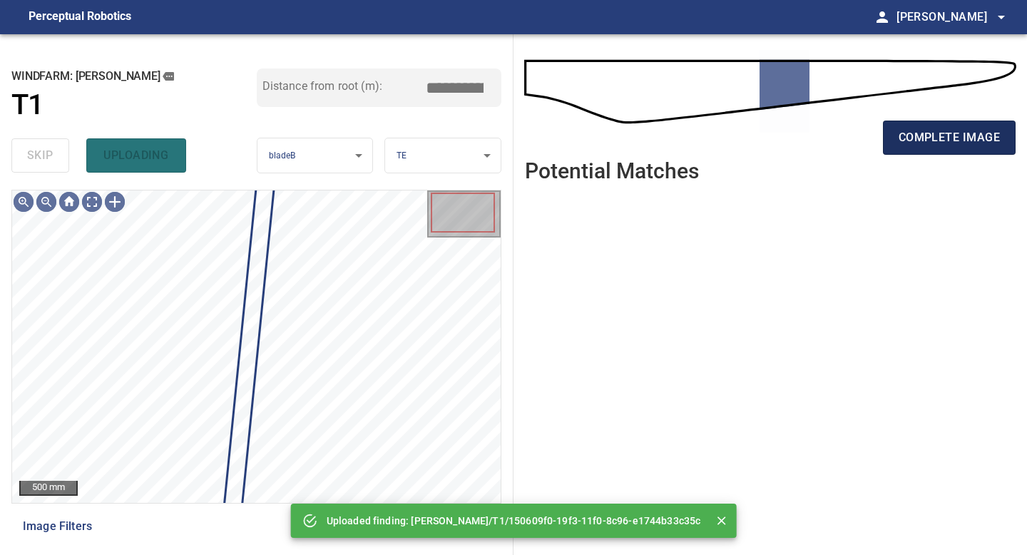
click at [939, 132] on span "complete image" at bounding box center [949, 138] width 101 height 20
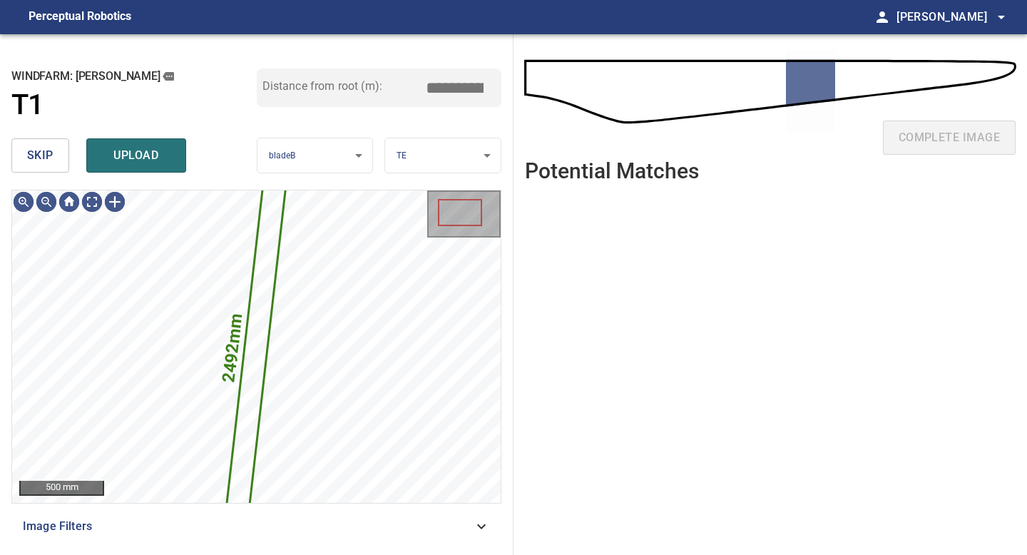
click at [48, 163] on span "skip" at bounding box center [40, 156] width 26 height 20
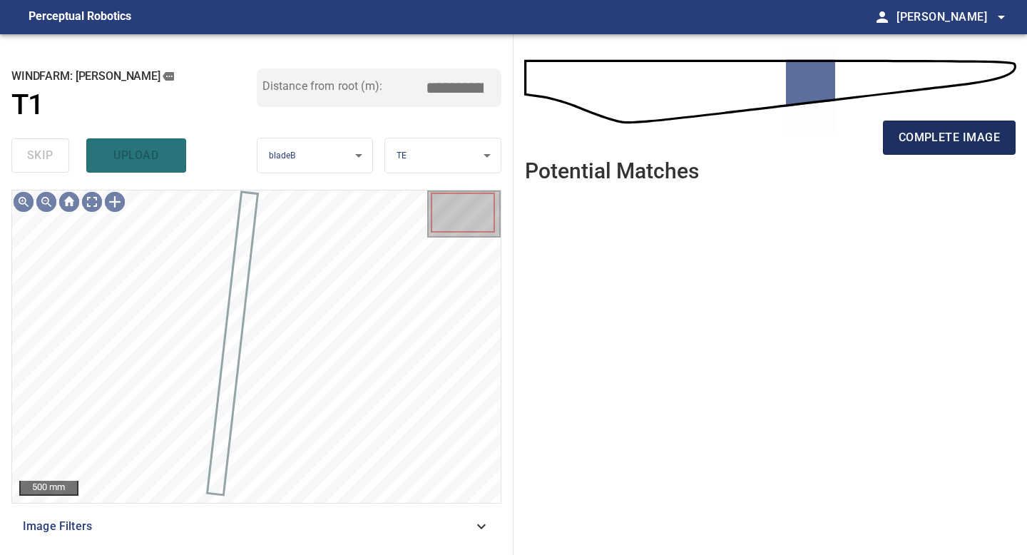
click at [923, 133] on span "complete image" at bounding box center [949, 138] width 101 height 20
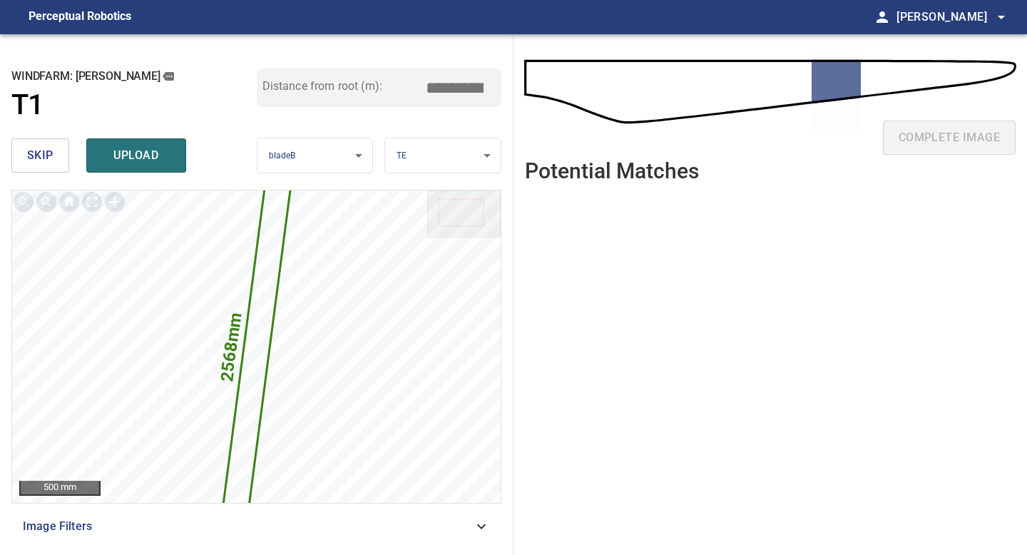
drag, startPoint x: 459, startPoint y: 86, endPoint x: 377, endPoint y: 66, distance: 84.3
click at [377, 66] on div "**********" at bounding box center [257, 294] width 514 height 521
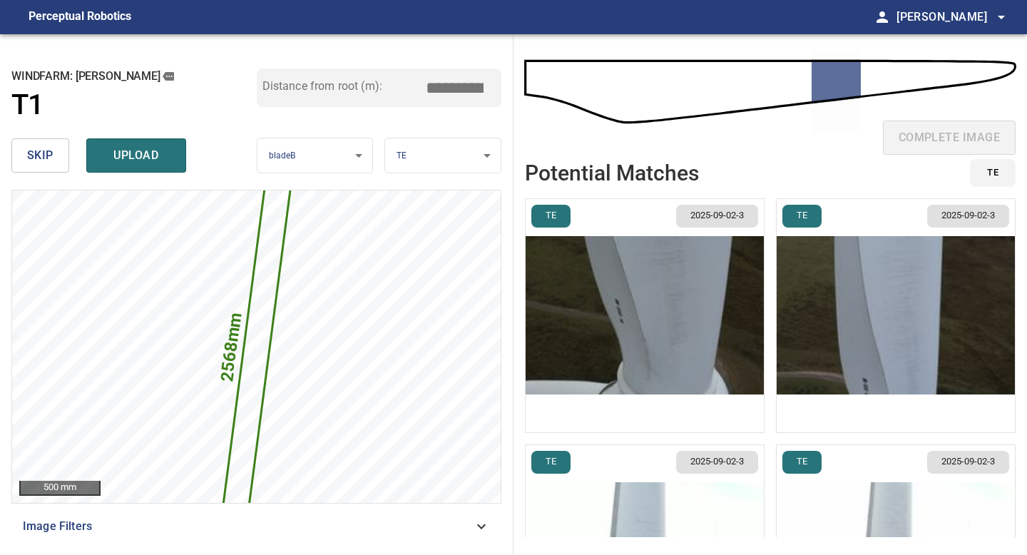
type input "****"
click at [668, 286] on img "button" at bounding box center [645, 315] width 238 height 233
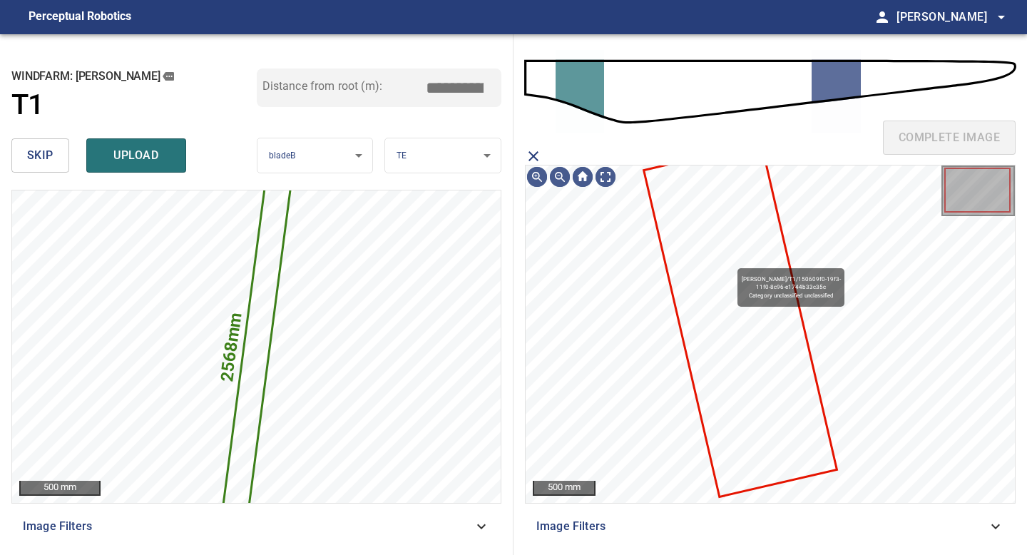
click at [731, 261] on icon at bounding box center [740, 320] width 190 height 351
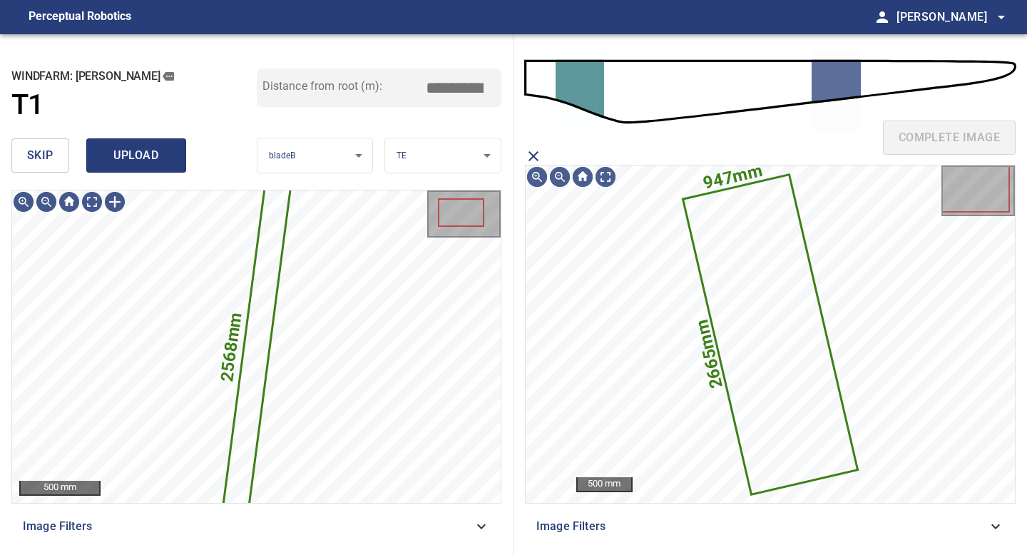
click at [133, 158] on span "upload" at bounding box center [136, 156] width 68 height 20
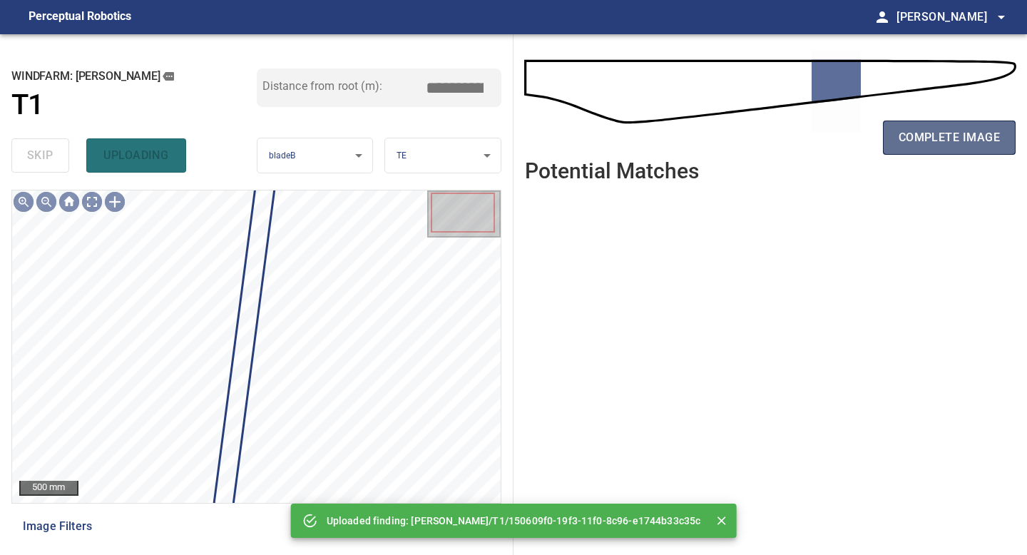
click at [946, 153] on button "complete image" at bounding box center [949, 138] width 133 height 34
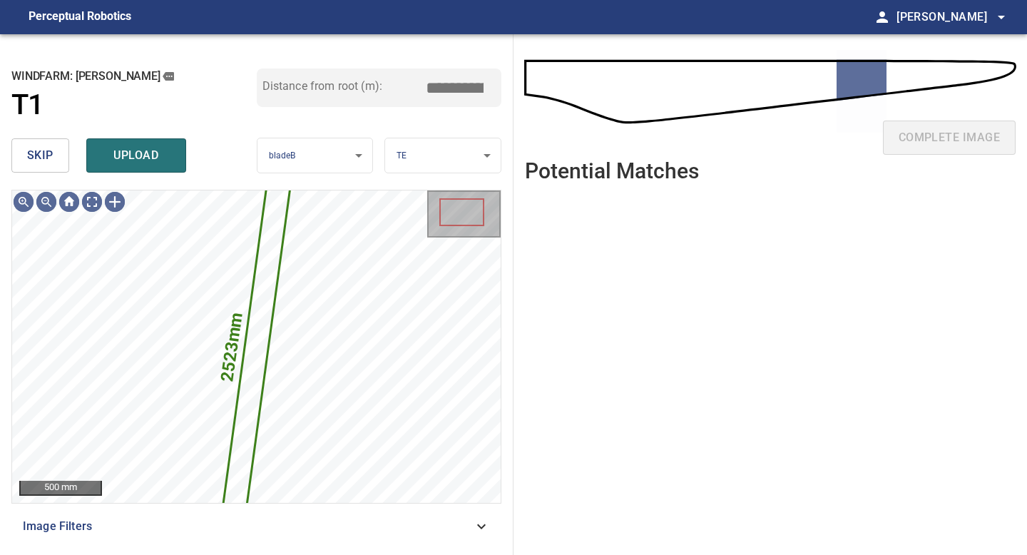
click at [58, 158] on button "skip" at bounding box center [40, 155] width 58 height 34
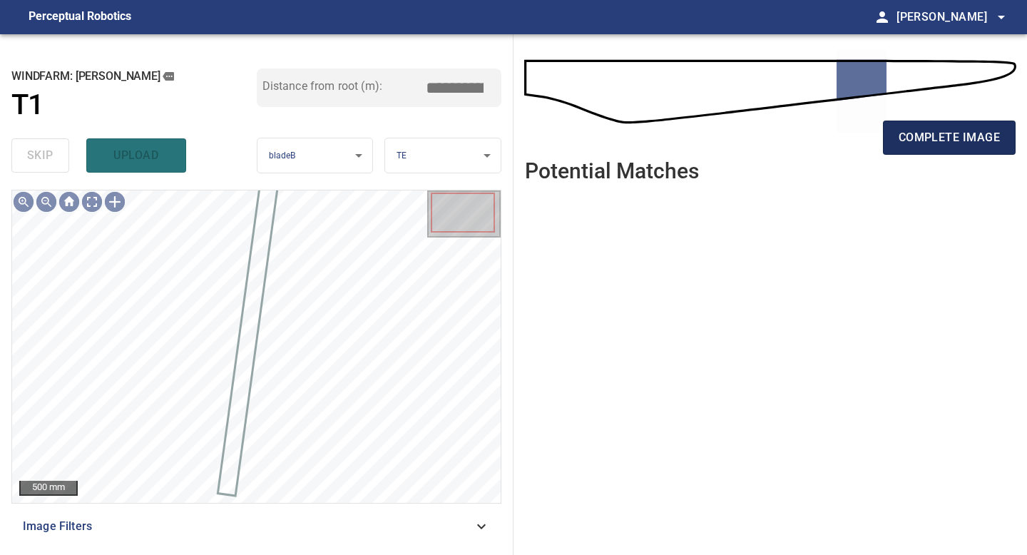
click at [931, 125] on button "complete image" at bounding box center [949, 138] width 133 height 34
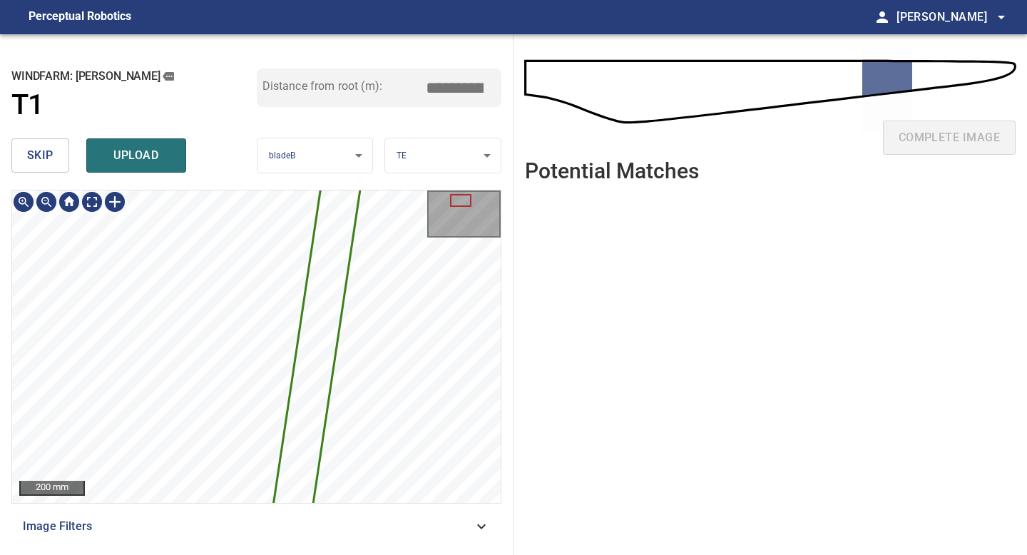
click at [248, 309] on div "**********" at bounding box center [257, 294] width 514 height 521
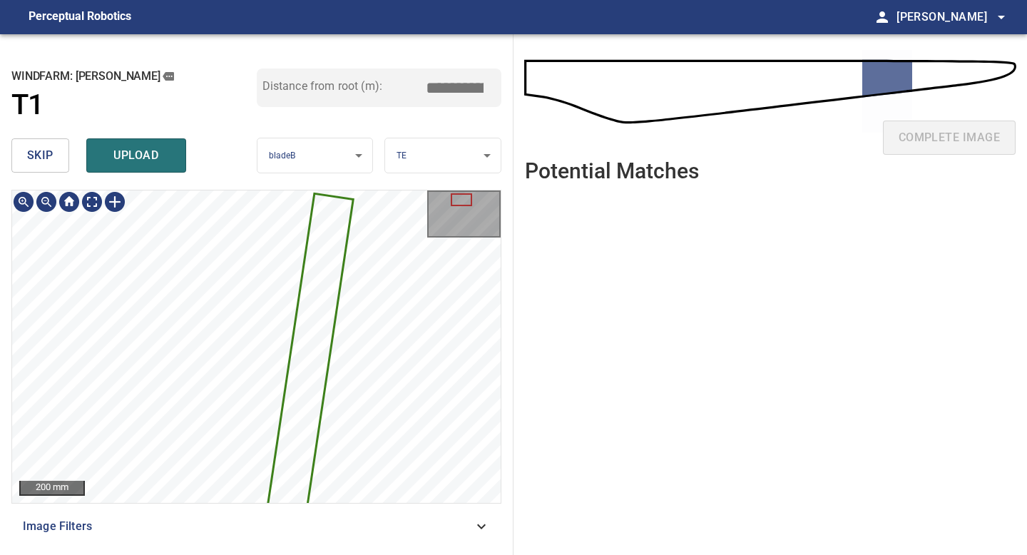
click at [230, 506] on div "2532mm 110mm 200 mm Image Filters" at bounding box center [256, 367] width 490 height 354
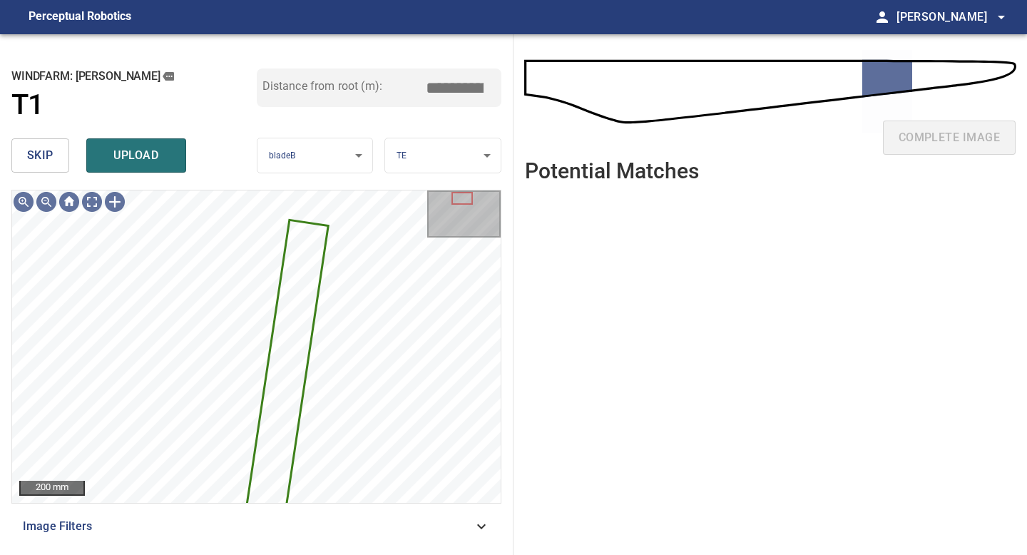
drag, startPoint x: 460, startPoint y: 86, endPoint x: 284, endPoint y: 89, distance: 176.2
click at [302, 89] on div "Distance from root (m): *****" at bounding box center [379, 87] width 245 height 39
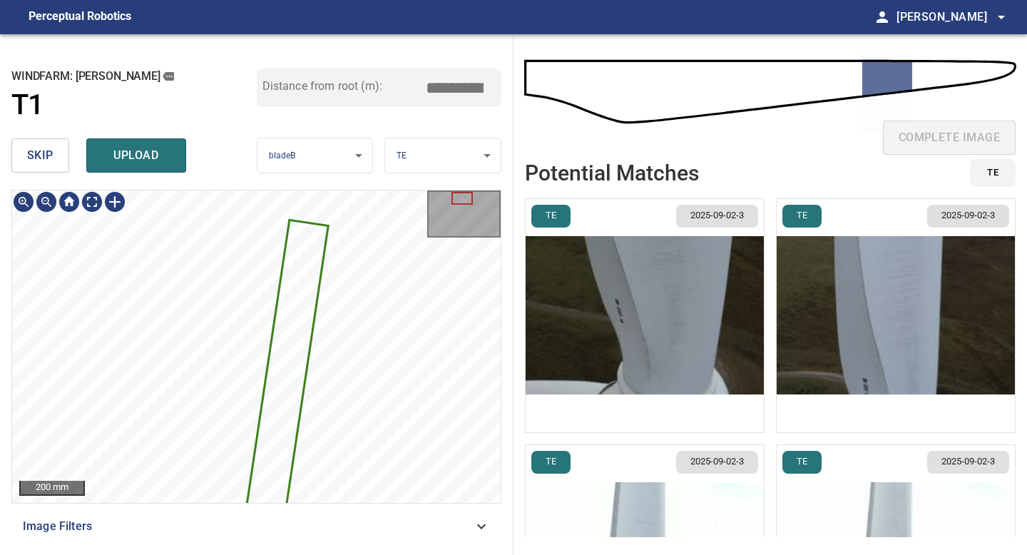
type input "****"
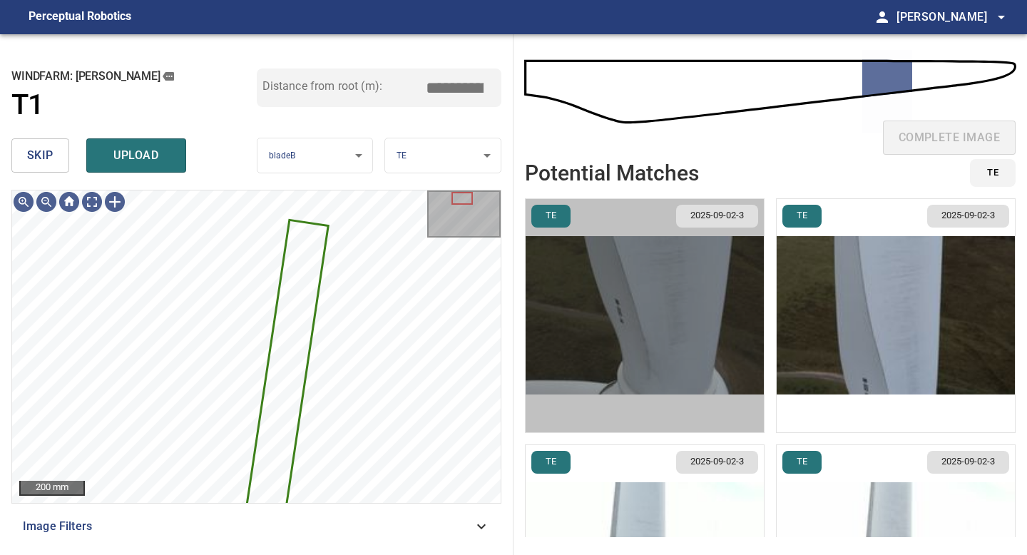
click at [568, 281] on img "button" at bounding box center [645, 315] width 238 height 233
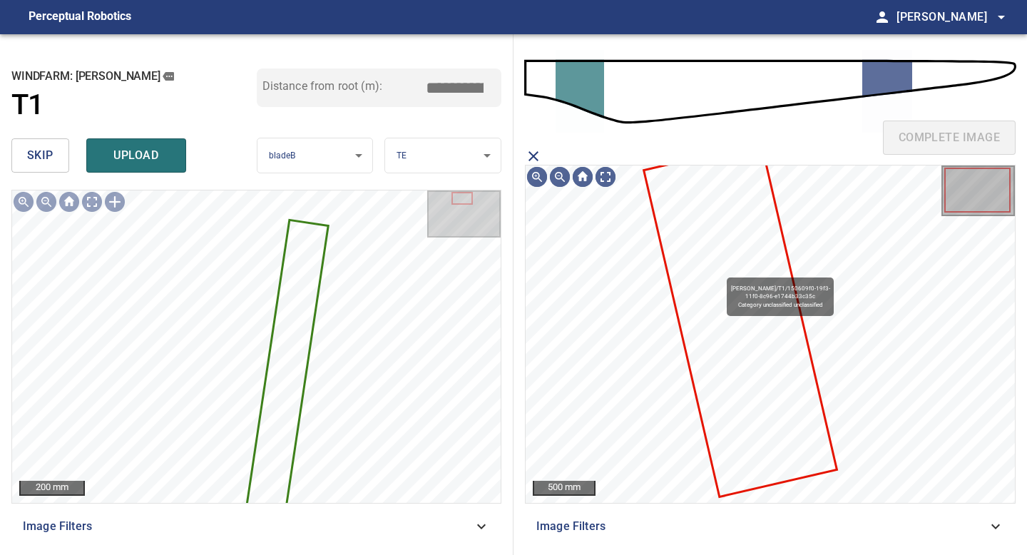
click at [720, 270] on icon at bounding box center [740, 320] width 190 height 351
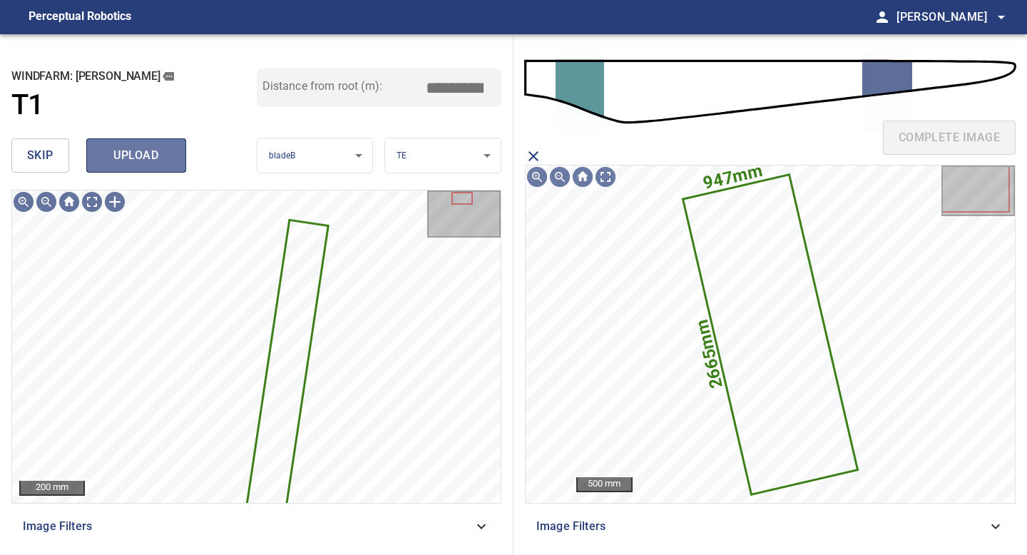
click at [108, 156] on span "upload" at bounding box center [136, 156] width 68 height 20
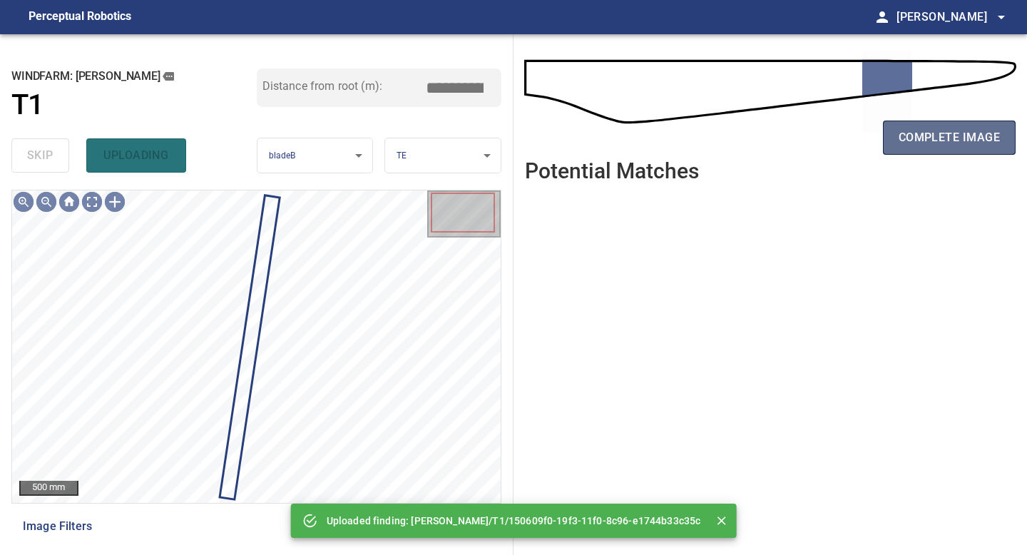
click at [929, 136] on span "complete image" at bounding box center [949, 138] width 101 height 20
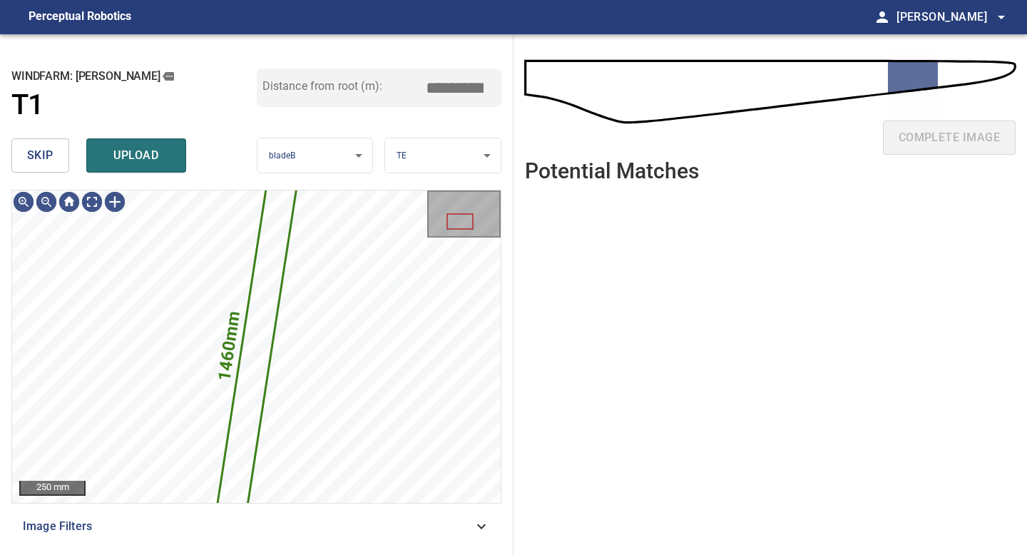
click at [51, 153] on span "skip" at bounding box center [40, 156] width 26 height 20
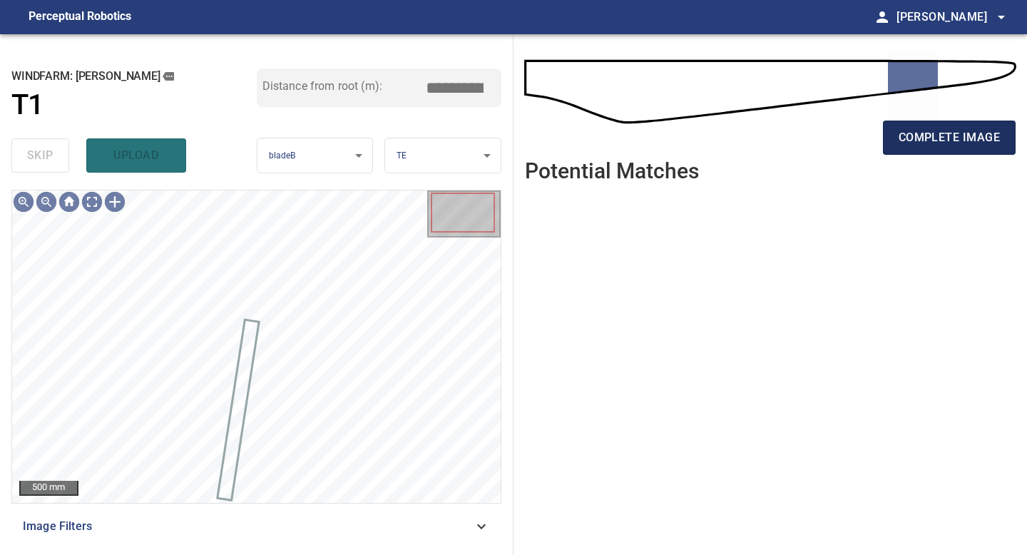
click at [923, 138] on span "complete image" at bounding box center [949, 138] width 101 height 20
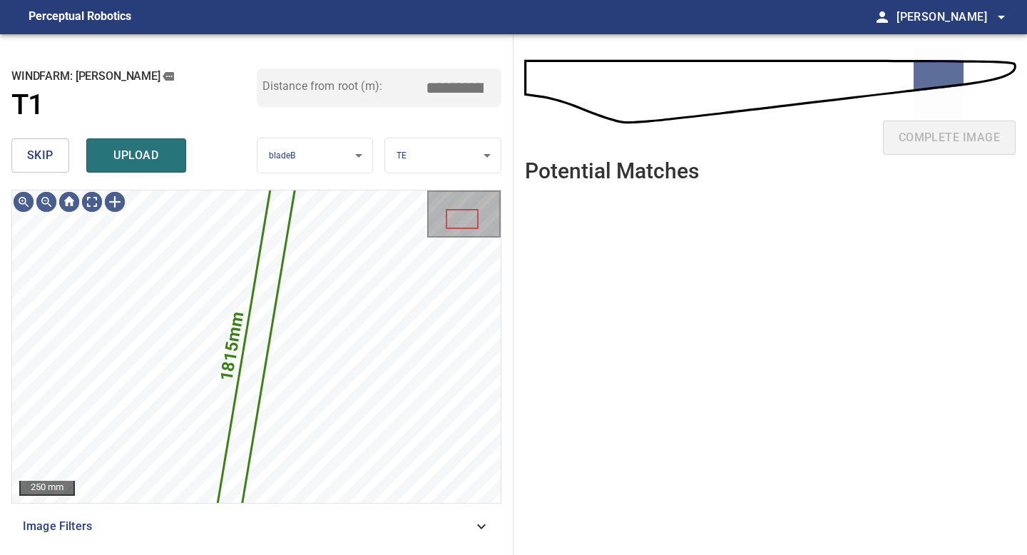
click at [26, 155] on button "skip" at bounding box center [40, 155] width 58 height 34
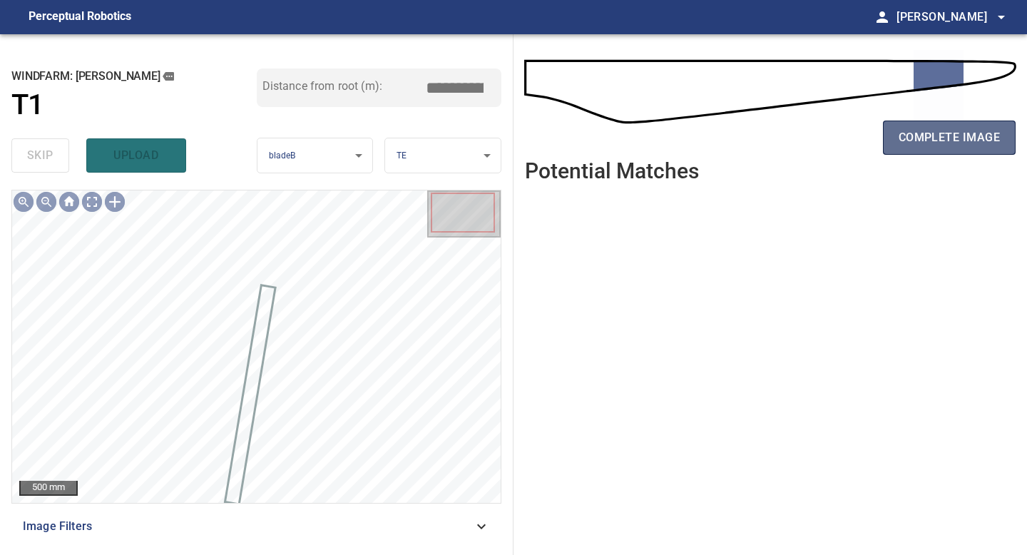
click at [941, 135] on span "complete image" at bounding box center [949, 138] width 101 height 20
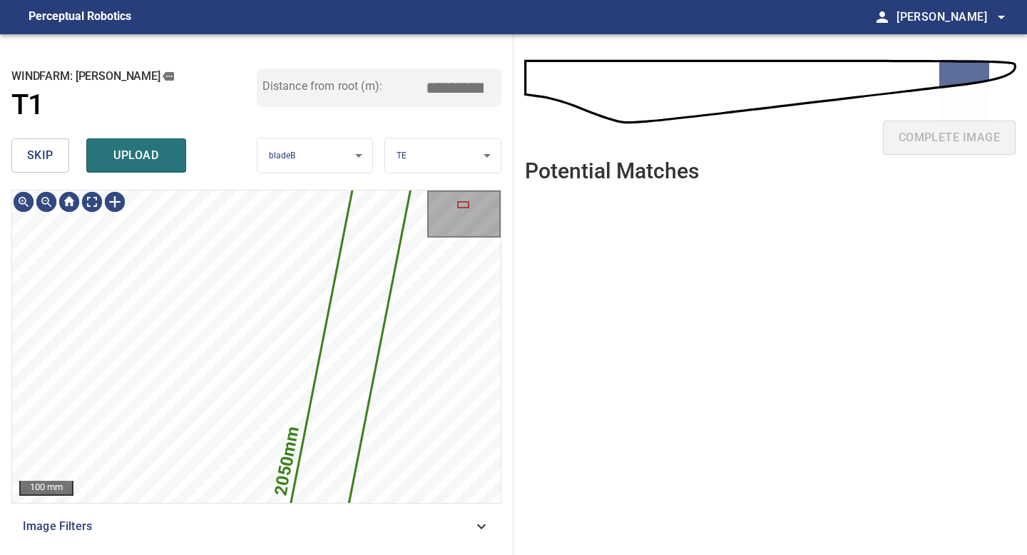
click at [45, 162] on span "skip" at bounding box center [40, 156] width 26 height 20
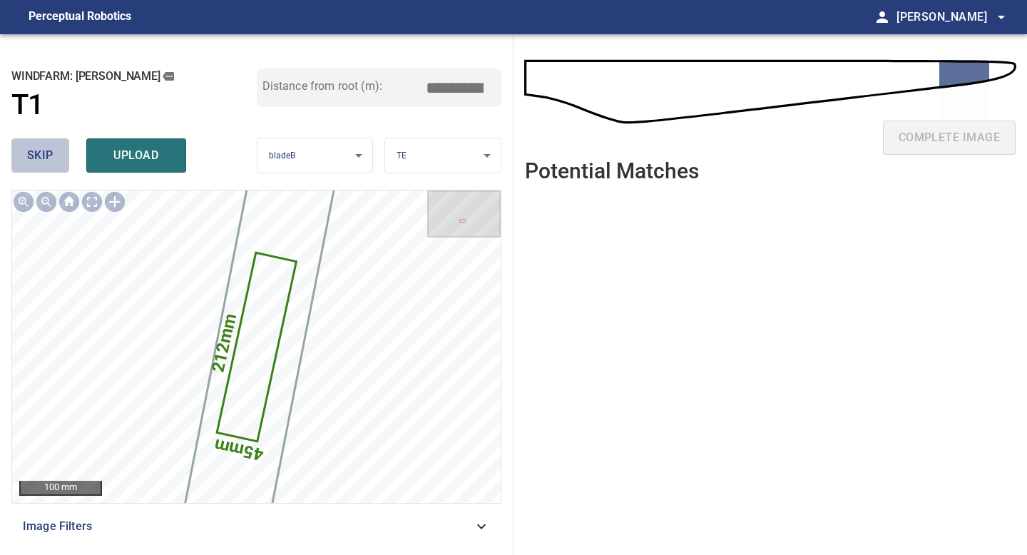
click at [45, 162] on span "skip" at bounding box center [40, 156] width 26 height 20
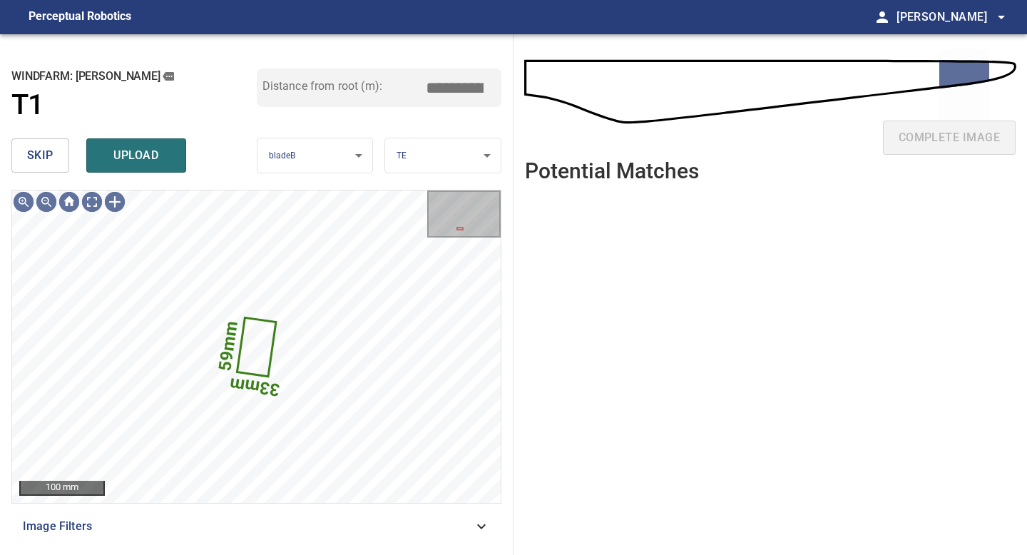
click at [47, 149] on span "skip" at bounding box center [40, 156] width 26 height 20
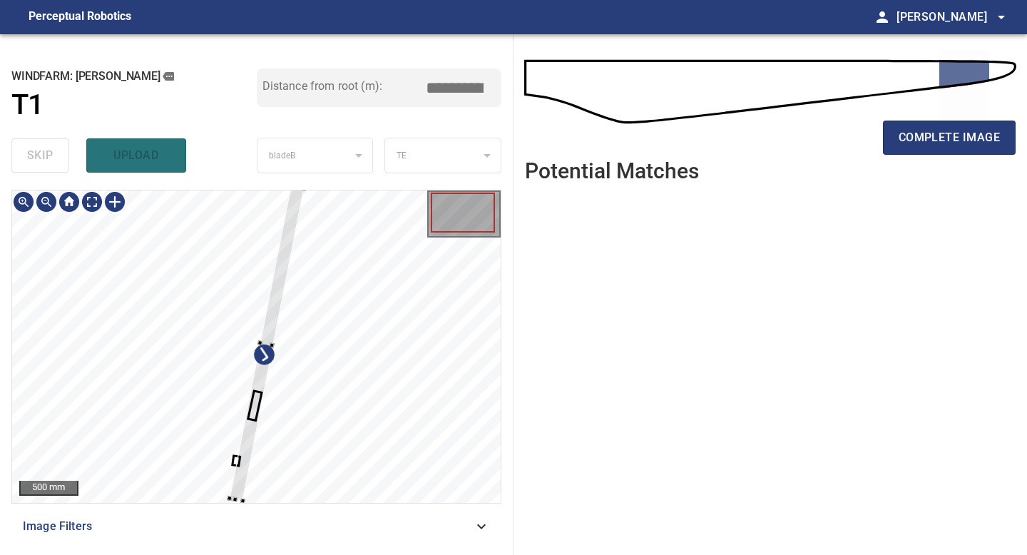
click at [230, 496] on div at bounding box center [229, 498] width 5 height 5
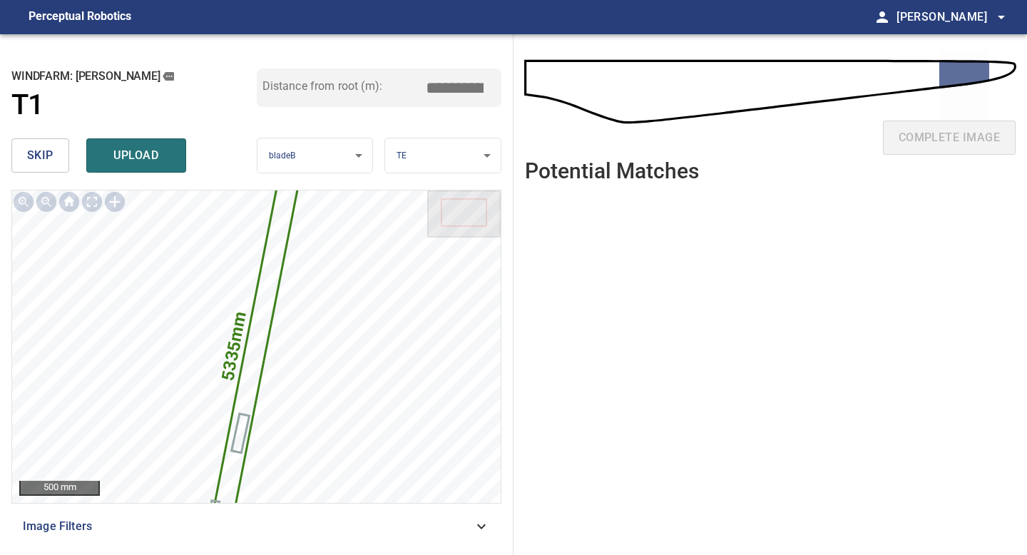
click at [450, 86] on input "*****" at bounding box center [459, 87] width 71 height 27
drag, startPoint x: 459, startPoint y: 84, endPoint x: 382, endPoint y: 83, distance: 76.3
click at [410, 84] on div "Distance from root (m): *****" at bounding box center [379, 87] width 245 height 39
drag, startPoint x: 461, startPoint y: 89, endPoint x: 354, endPoint y: 71, distance: 108.5
click at [359, 73] on div "Distance from root (m): *****" at bounding box center [379, 87] width 245 height 39
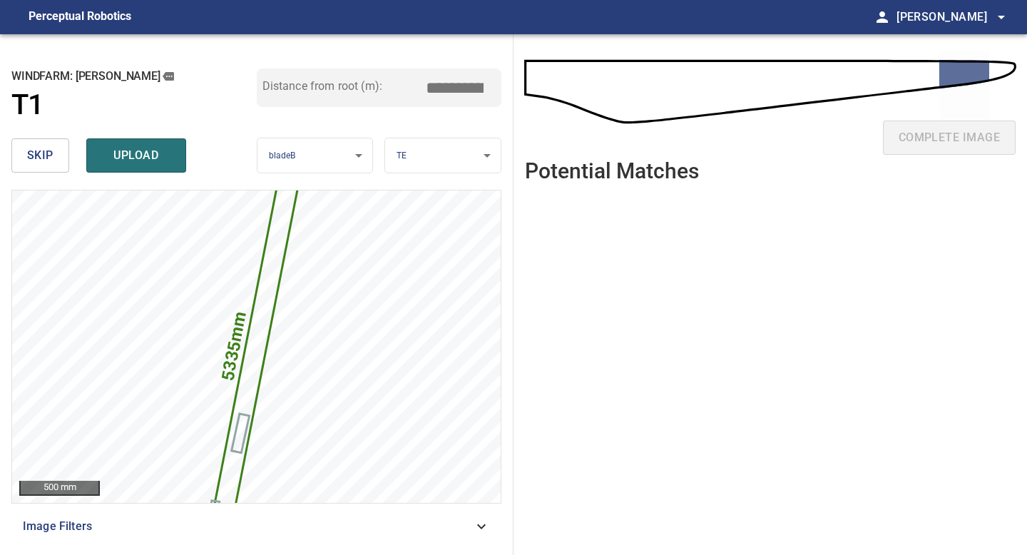
drag, startPoint x: 458, startPoint y: 88, endPoint x: 284, endPoint y: 88, distance: 174.0
click at [304, 88] on div "Distance from root (m): *****" at bounding box center [379, 87] width 245 height 39
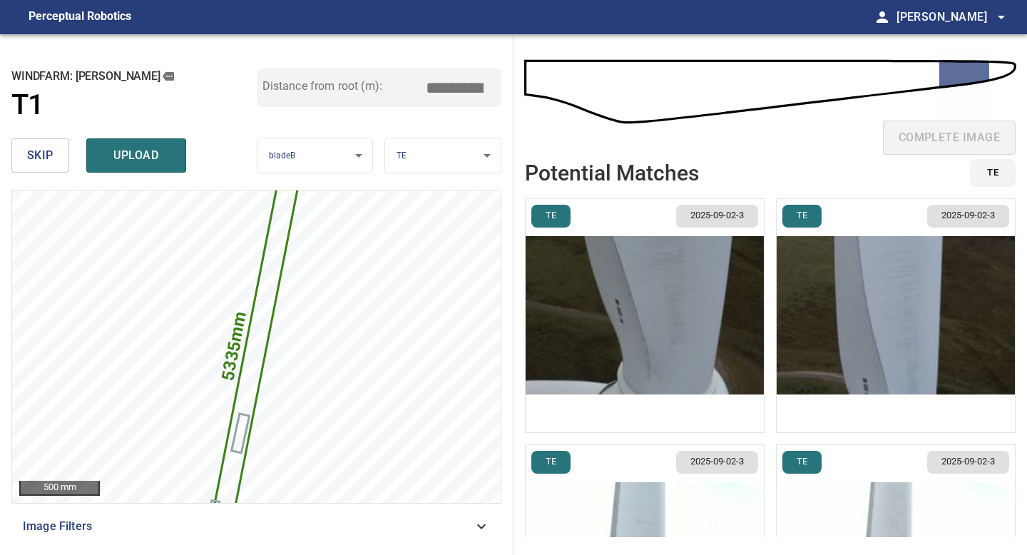
type input "****"
click at [672, 294] on img "button" at bounding box center [645, 315] width 238 height 233
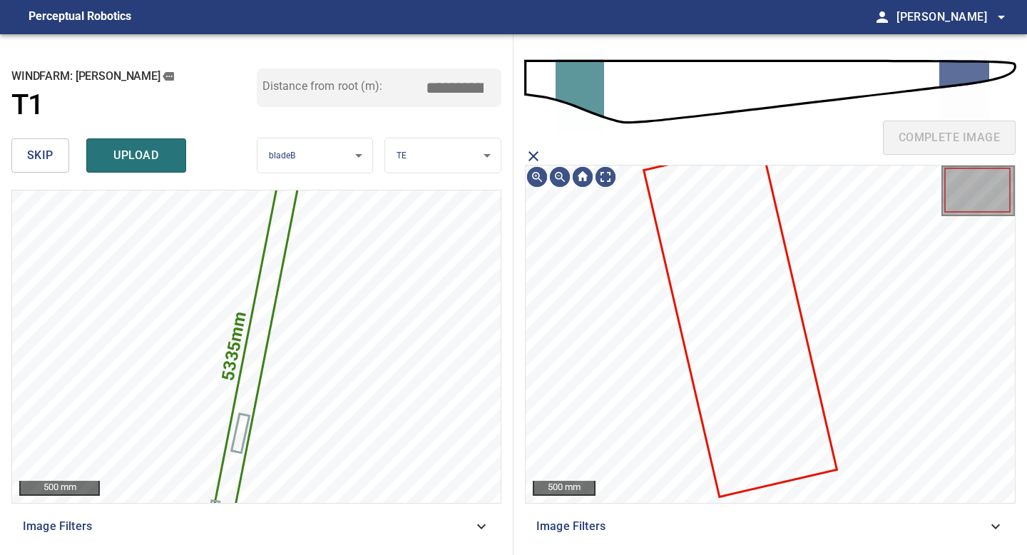
click at [730, 262] on icon at bounding box center [740, 320] width 190 height 351
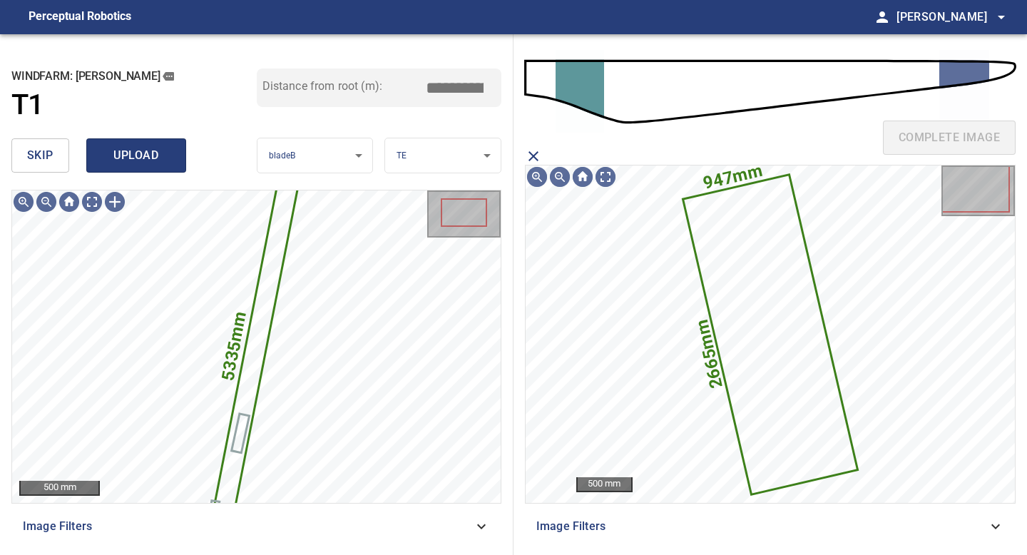
click at [123, 154] on span "upload" at bounding box center [136, 156] width 68 height 20
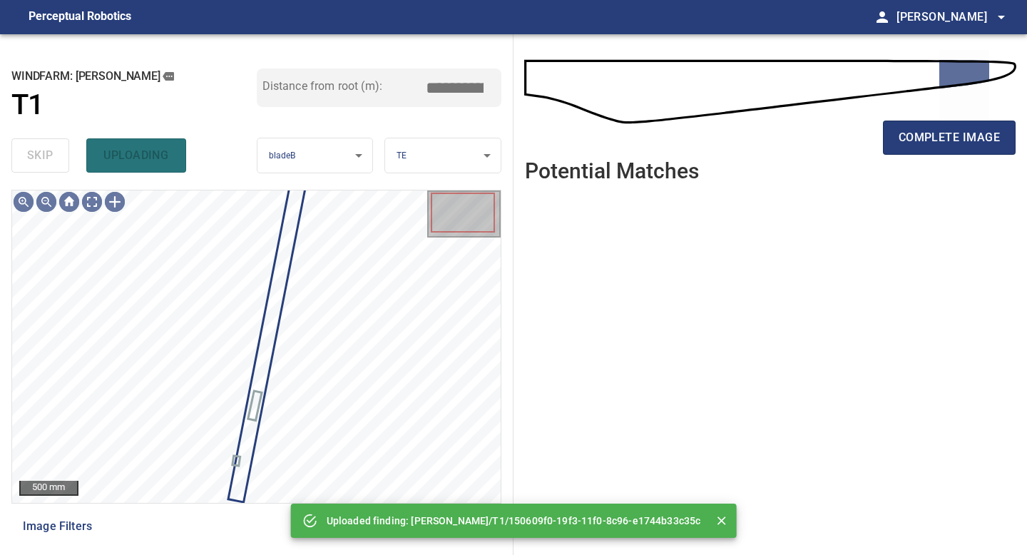
click at [930, 158] on div "complete image" at bounding box center [770, 143] width 491 height 57
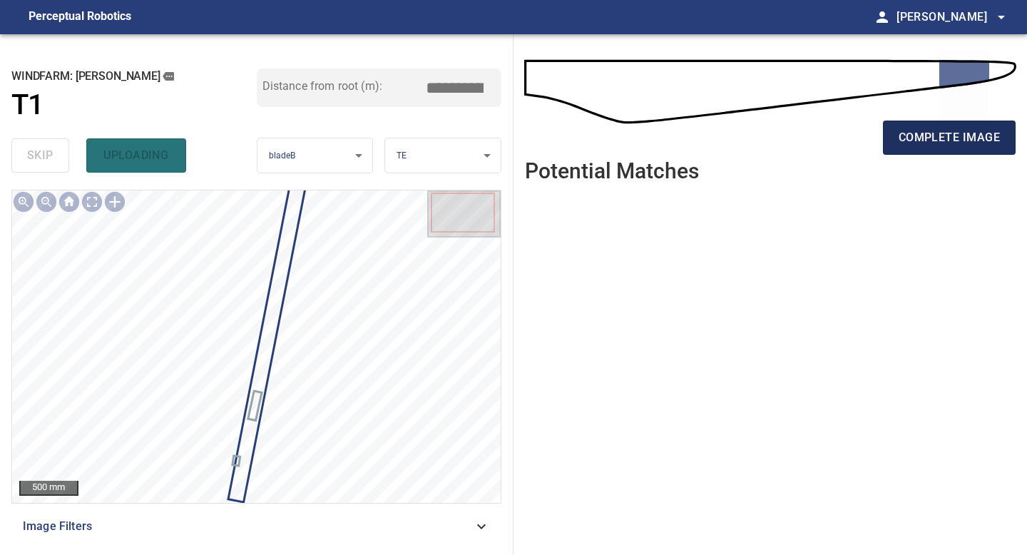
click at [906, 141] on span "complete image" at bounding box center [949, 138] width 101 height 20
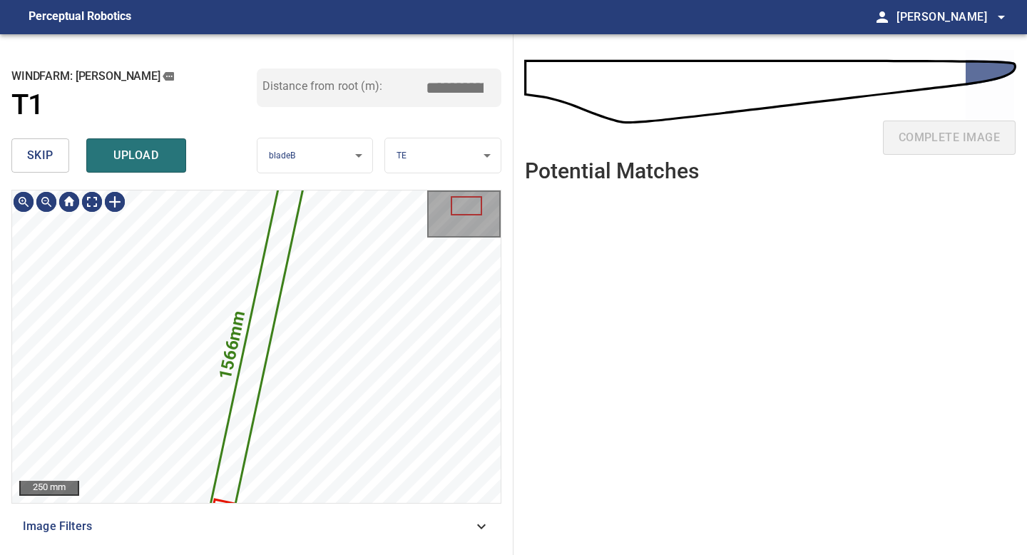
click at [58, 159] on button "skip" at bounding box center [40, 155] width 58 height 34
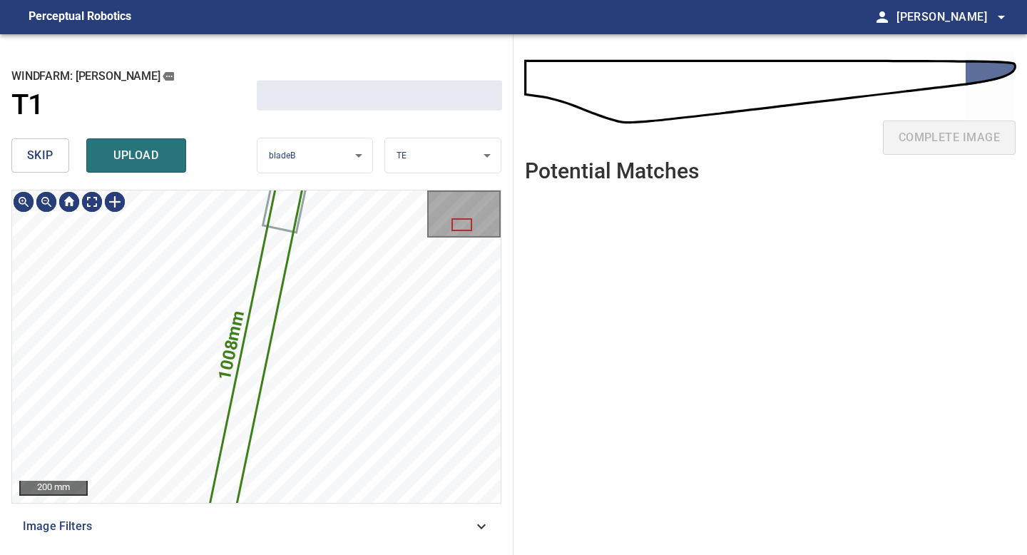
click at [58, 159] on button "skip" at bounding box center [40, 155] width 58 height 34
click at [58, 159] on div "skip upload" at bounding box center [133, 156] width 245 height 46
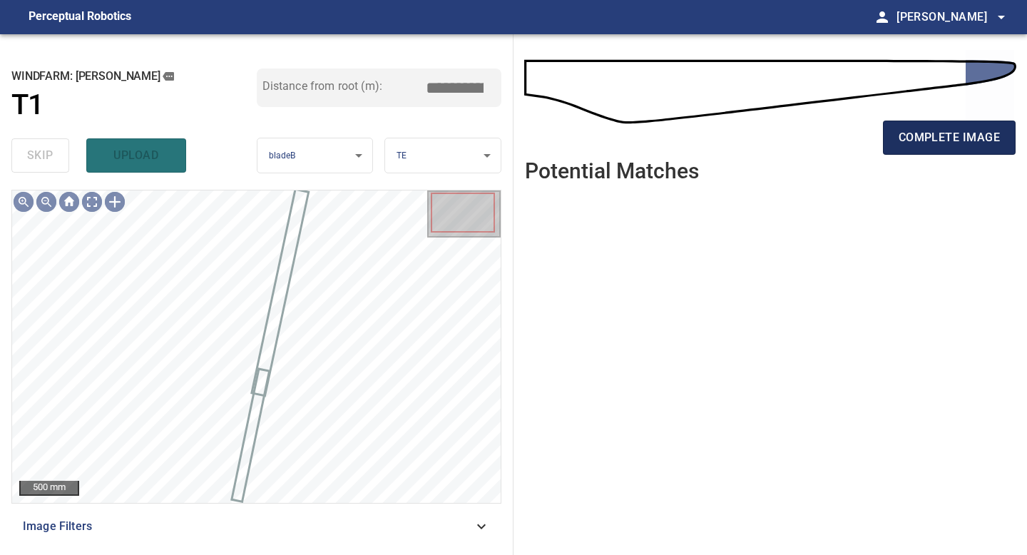
click at [954, 143] on span "complete image" at bounding box center [949, 138] width 101 height 20
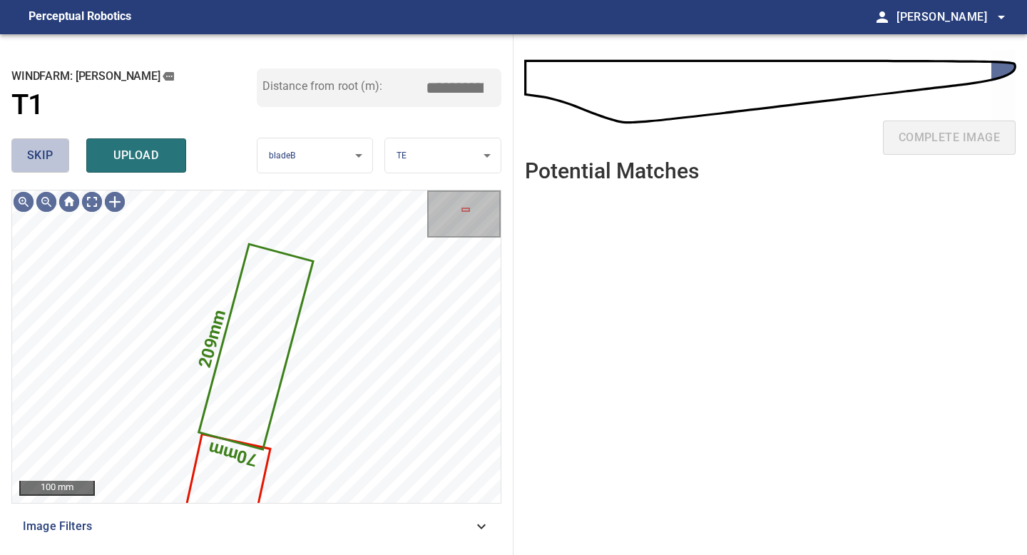
click at [51, 157] on span "skip" at bounding box center [40, 156] width 26 height 20
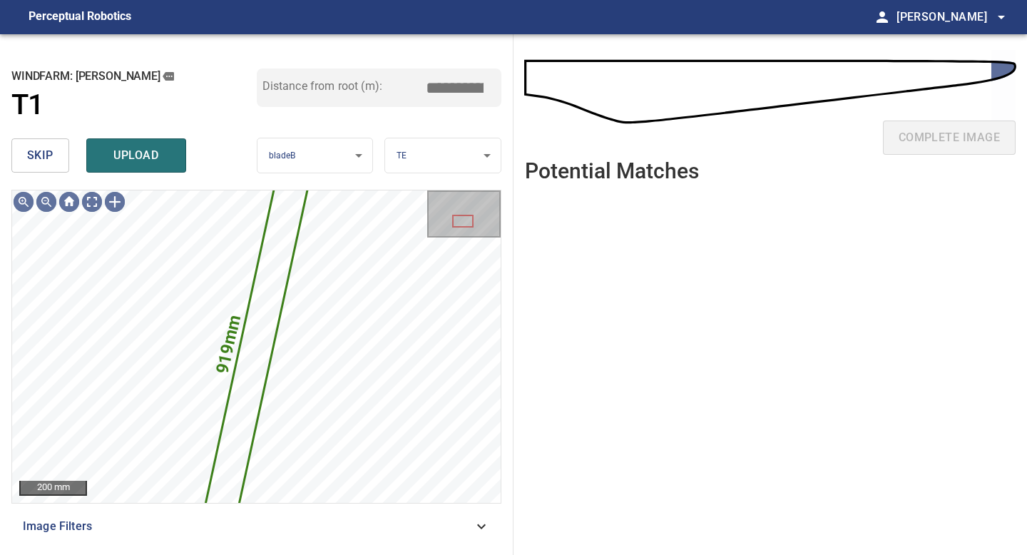
click at [51, 157] on span "skip" at bounding box center [40, 156] width 26 height 20
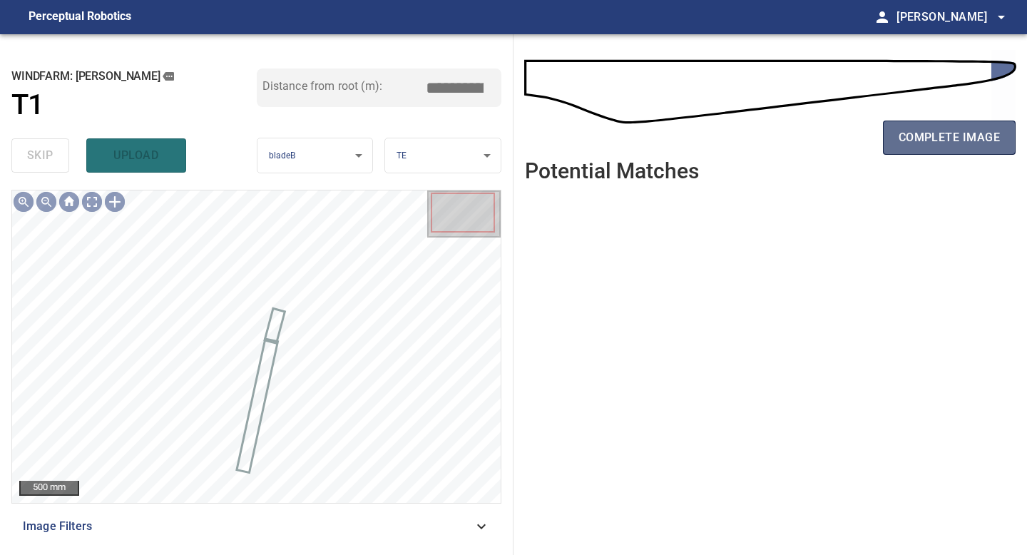
click at [887, 141] on button "complete image" at bounding box center [949, 138] width 133 height 34
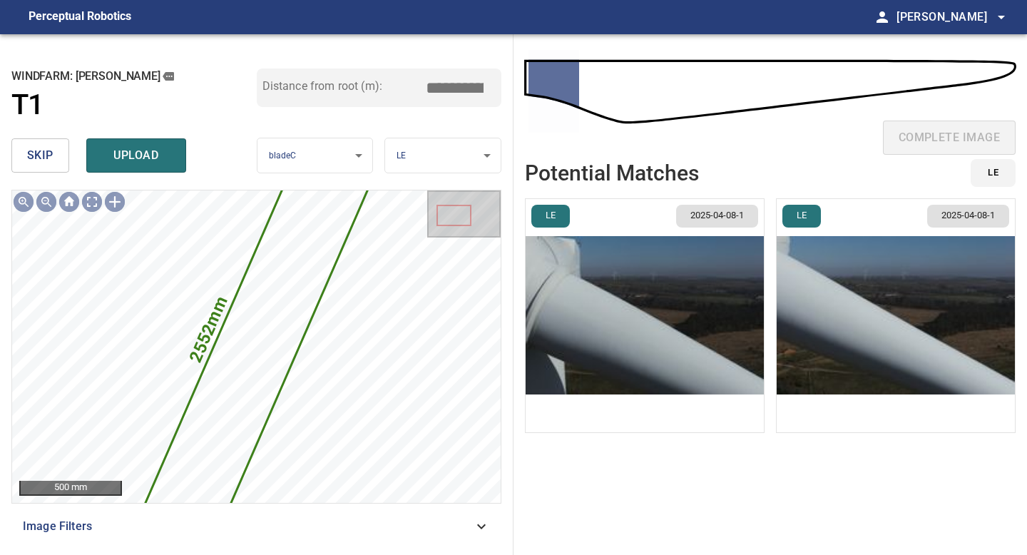
click at [39, 164] on span "skip" at bounding box center [40, 156] width 26 height 20
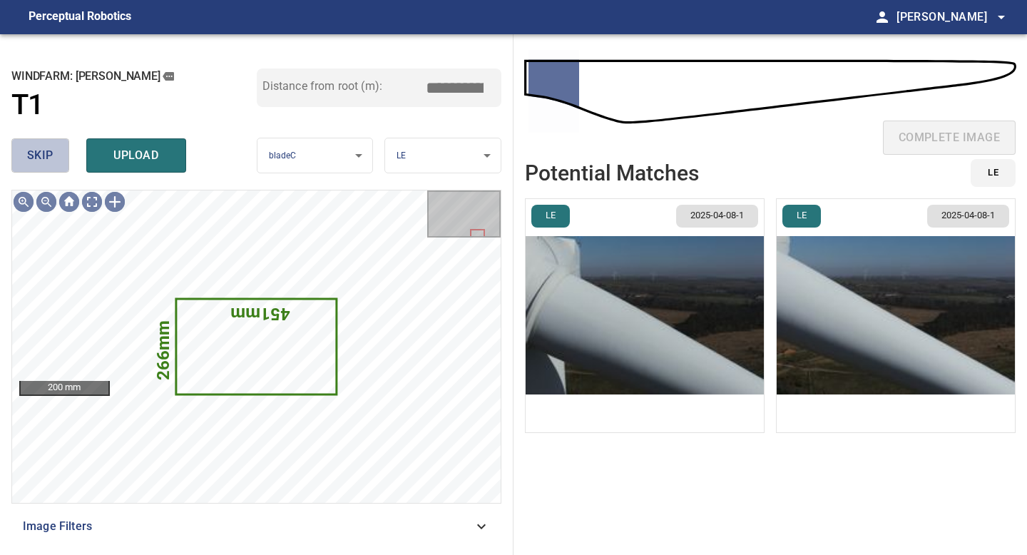
click at [39, 164] on span "skip" at bounding box center [40, 156] width 26 height 20
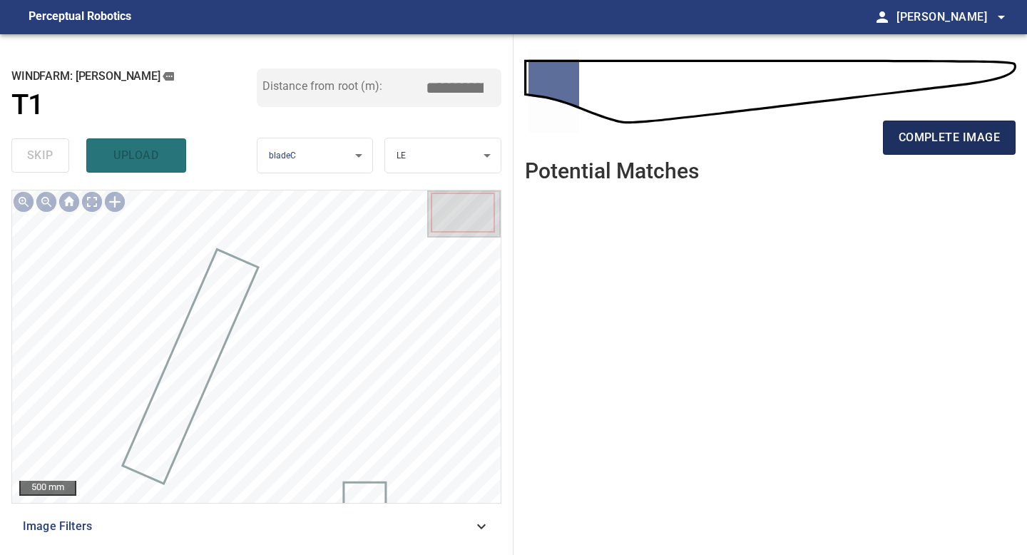
click at [932, 150] on button "complete image" at bounding box center [949, 138] width 133 height 34
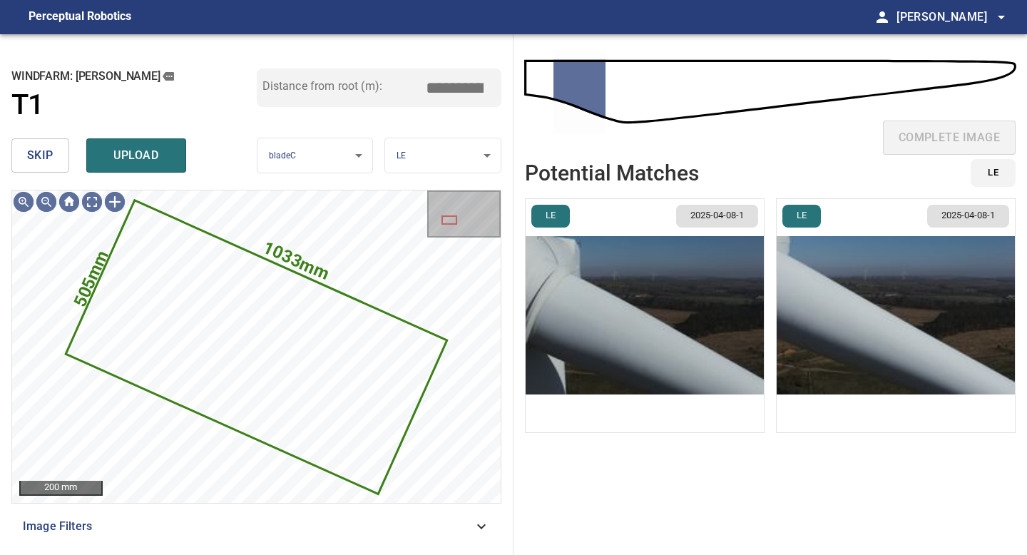
click at [729, 353] on img "button" at bounding box center [645, 315] width 238 height 233
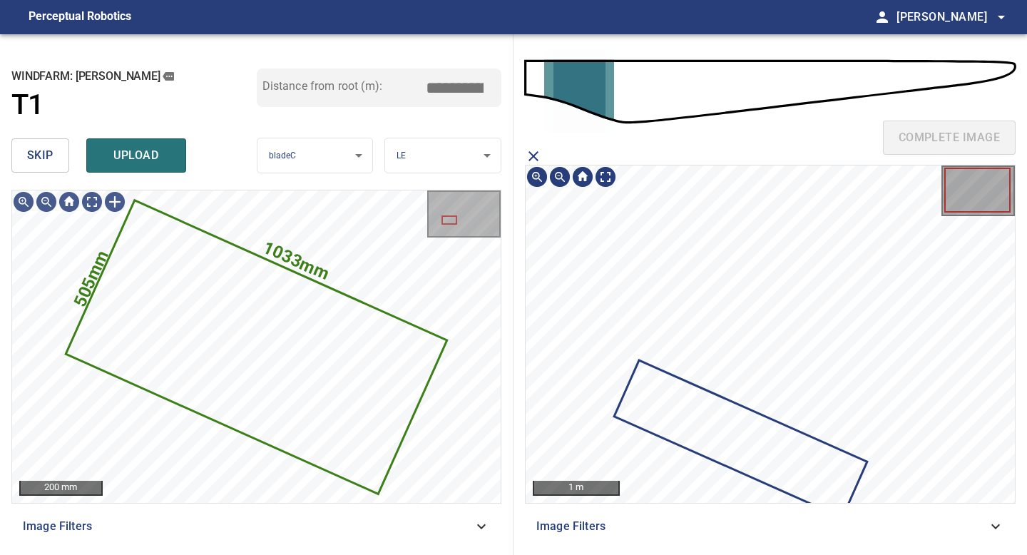
click at [659, 398] on icon at bounding box center [741, 439] width 250 height 155
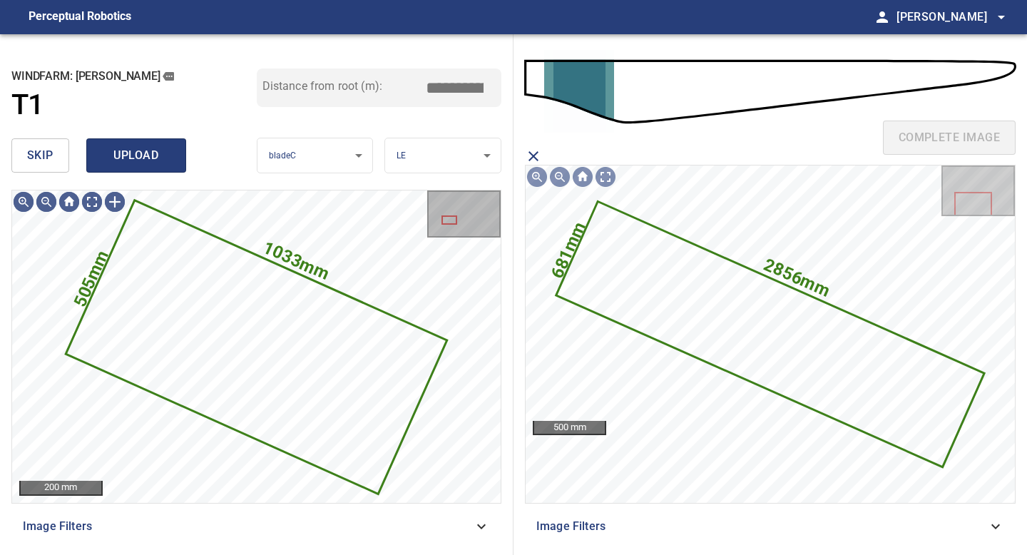
click at [113, 147] on span "upload" at bounding box center [136, 156] width 68 height 20
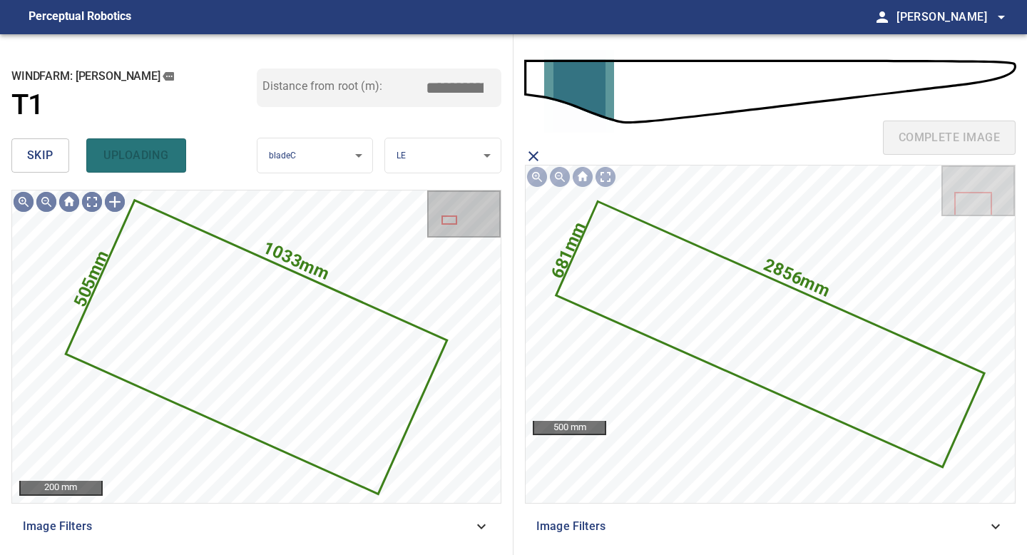
click at [10, 153] on div "**********" at bounding box center [257, 294] width 514 height 521
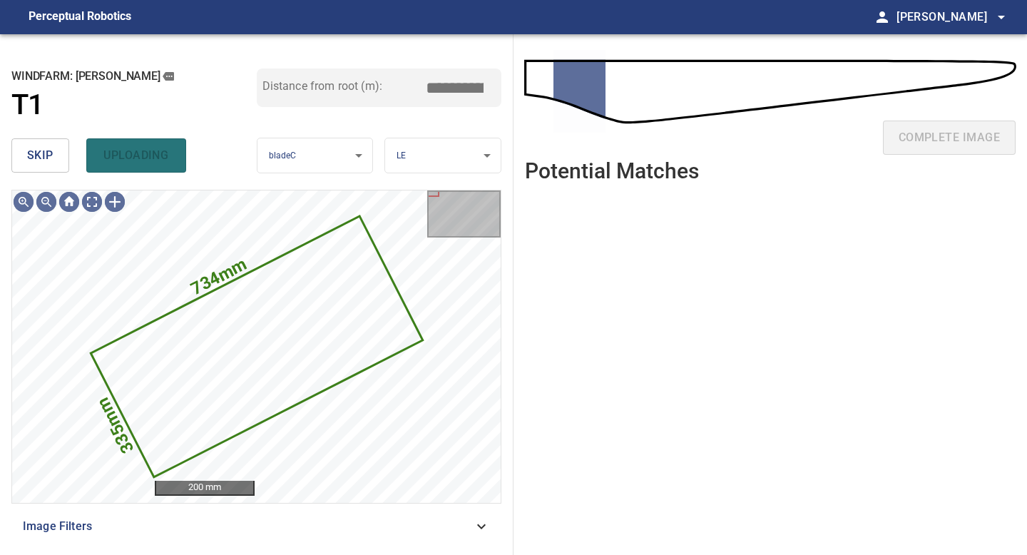
click at [47, 153] on span "skip" at bounding box center [40, 156] width 26 height 20
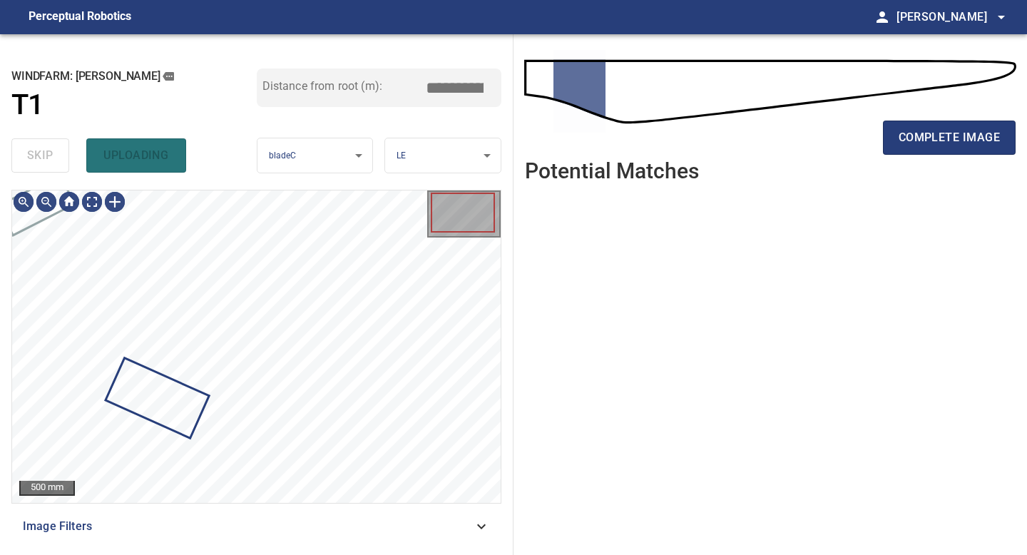
click at [47, 153] on div "skip uploading" at bounding box center [133, 156] width 245 height 46
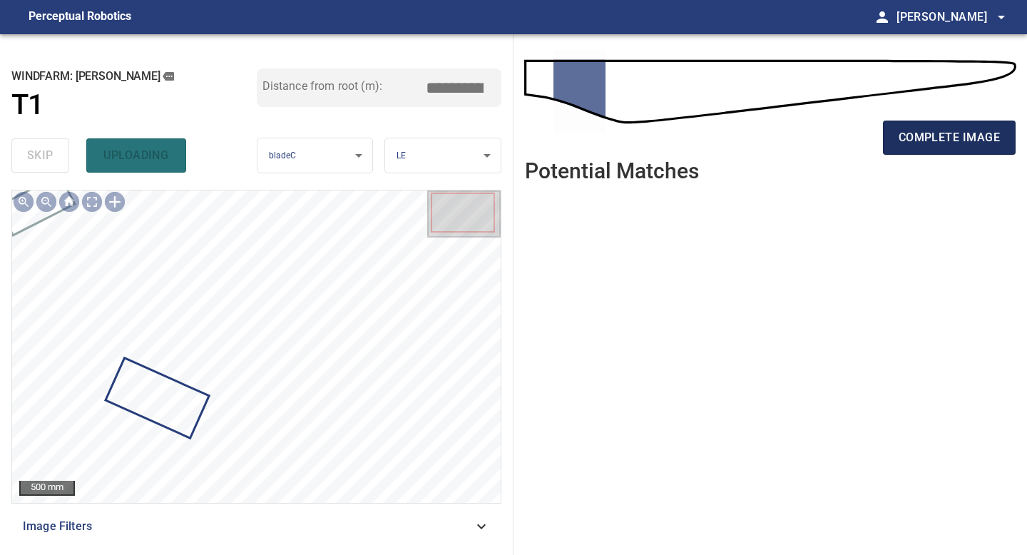
click at [969, 138] on span "complete image" at bounding box center [949, 138] width 101 height 20
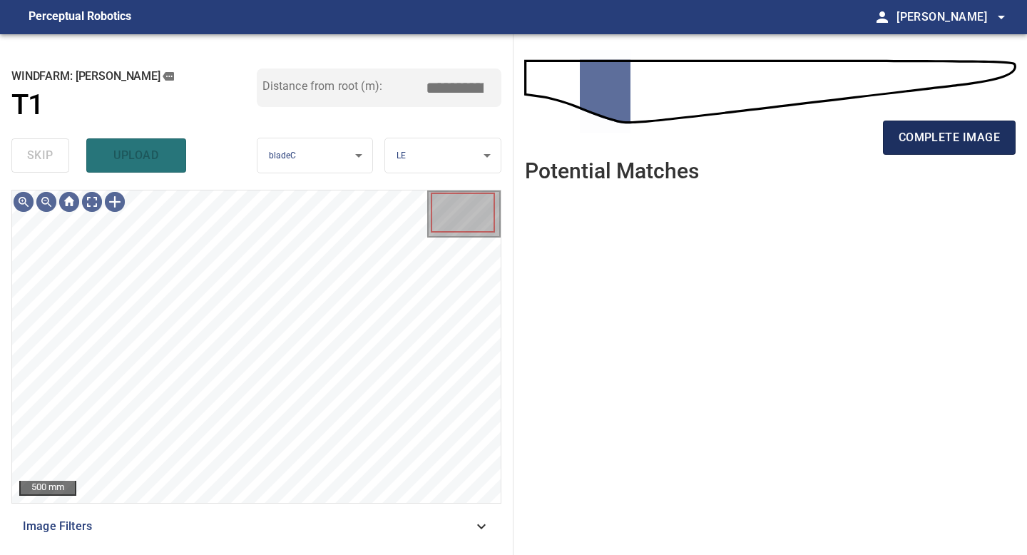
click at [959, 139] on span "complete image" at bounding box center [949, 138] width 101 height 20
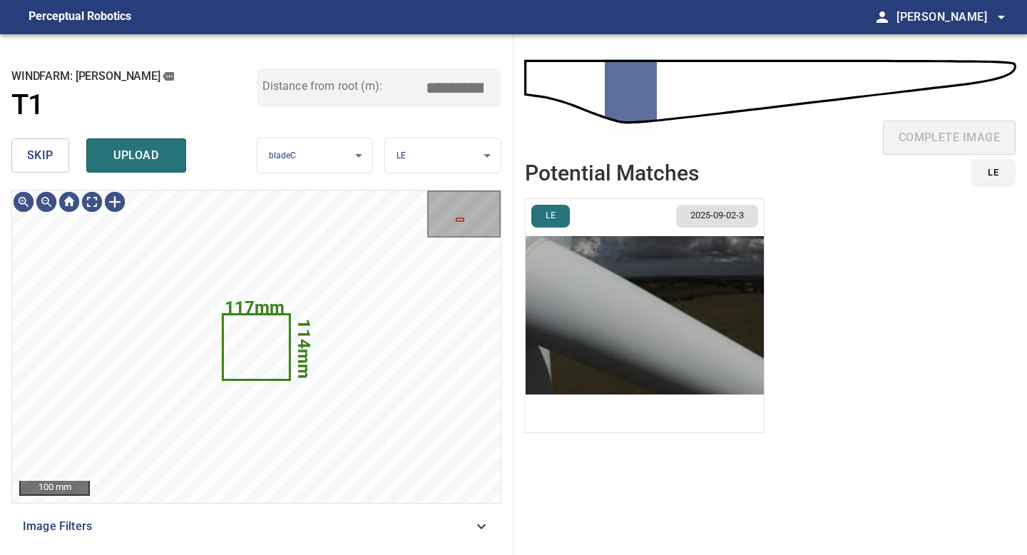
click at [44, 159] on span "skip" at bounding box center [40, 156] width 26 height 20
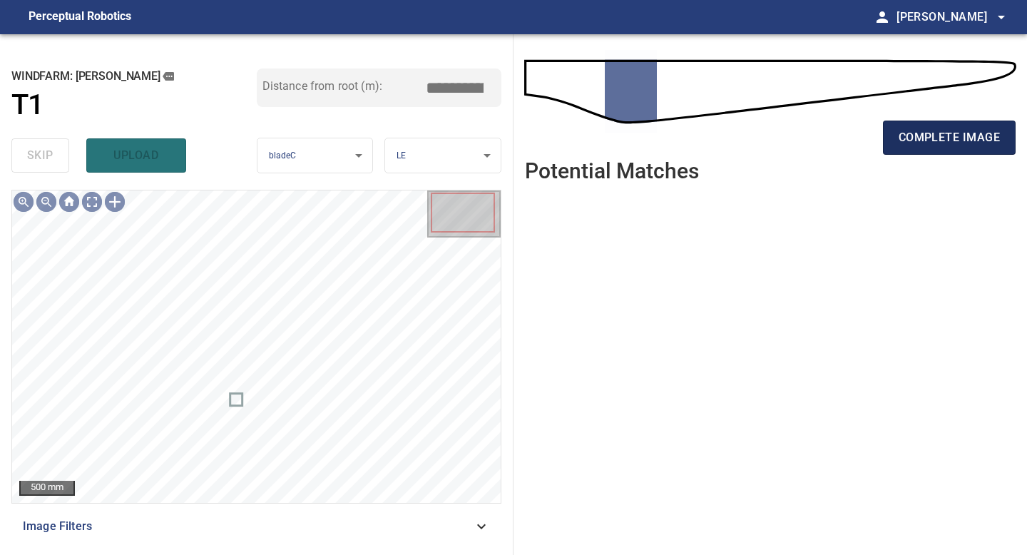
click at [955, 134] on span "complete image" at bounding box center [949, 138] width 101 height 20
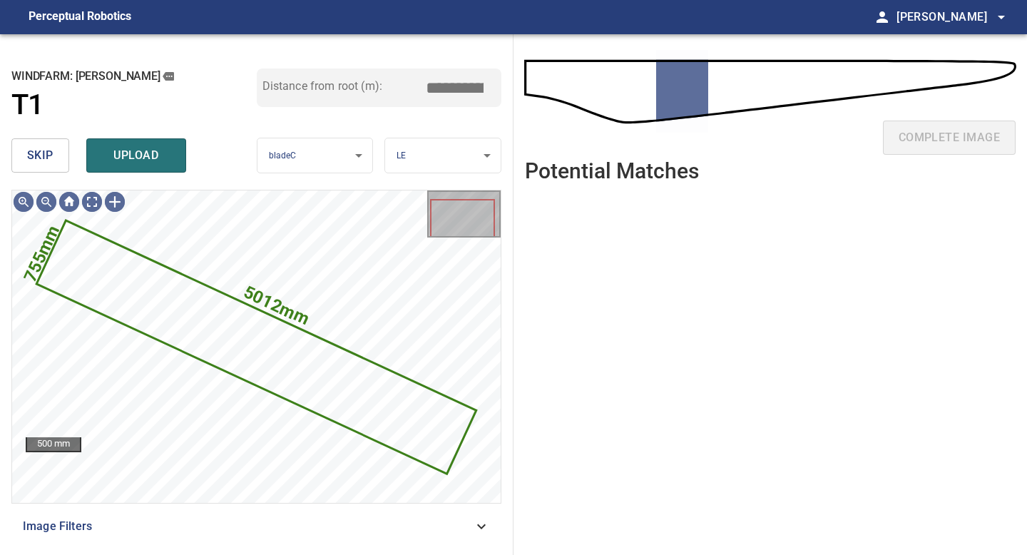
click at [58, 155] on button "skip" at bounding box center [40, 155] width 58 height 34
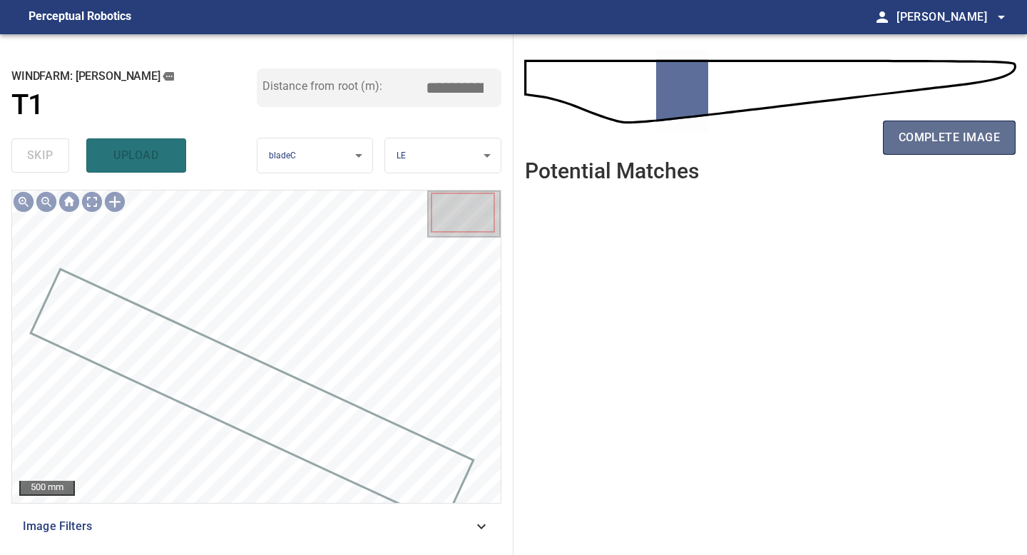
click at [973, 142] on span "complete image" at bounding box center [949, 138] width 101 height 20
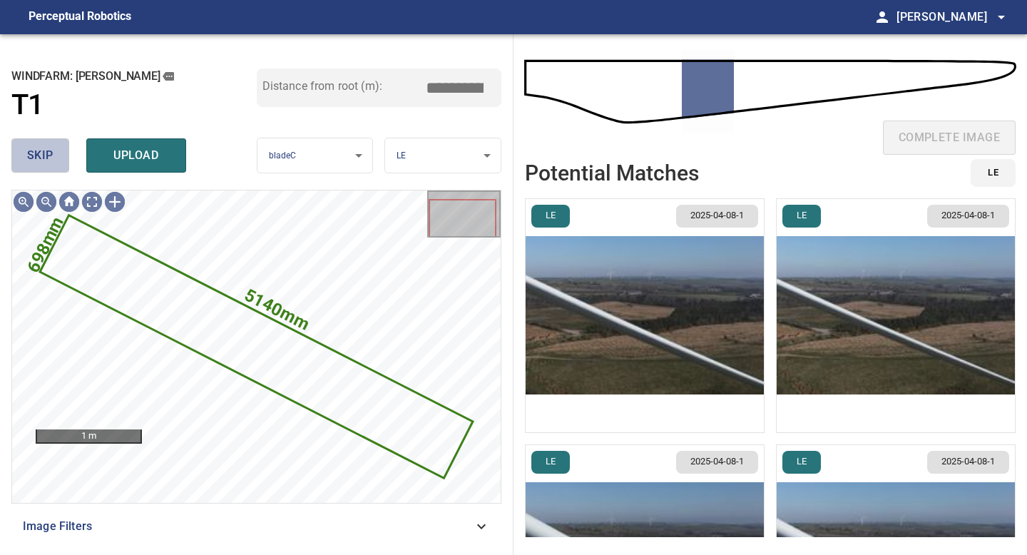
click at [51, 156] on span "skip" at bounding box center [40, 156] width 26 height 20
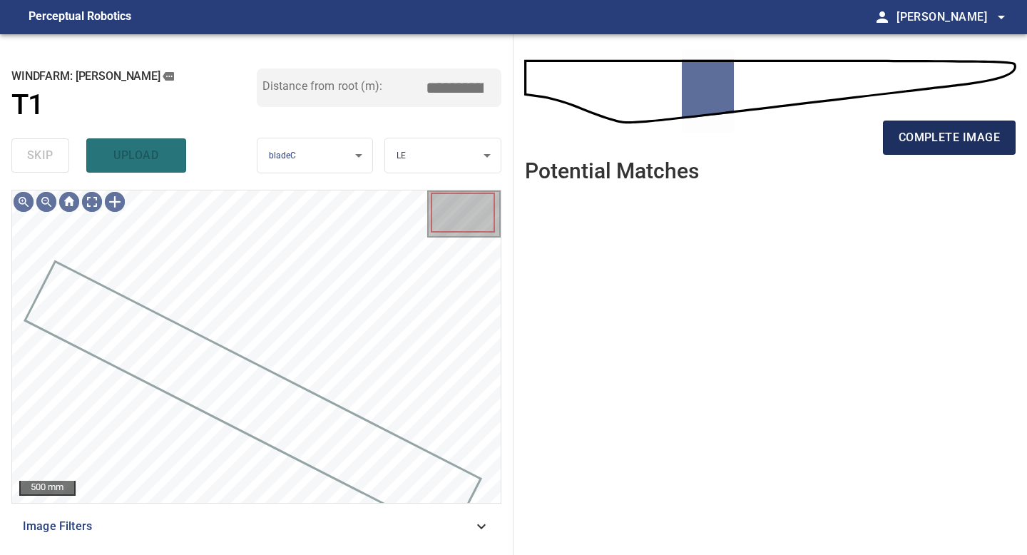
click at [926, 138] on span "complete image" at bounding box center [949, 138] width 101 height 20
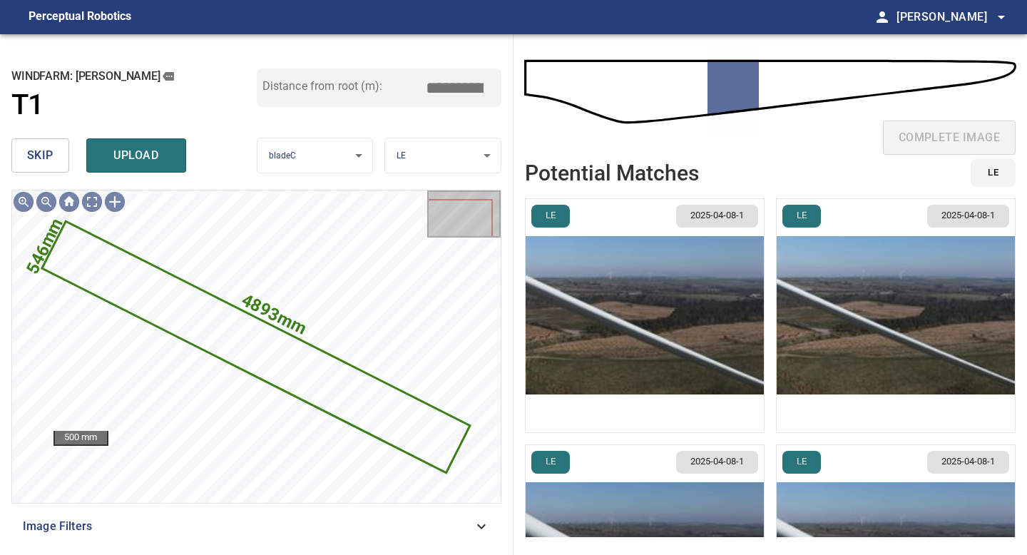
click at [637, 347] on img "button" at bounding box center [645, 315] width 238 height 233
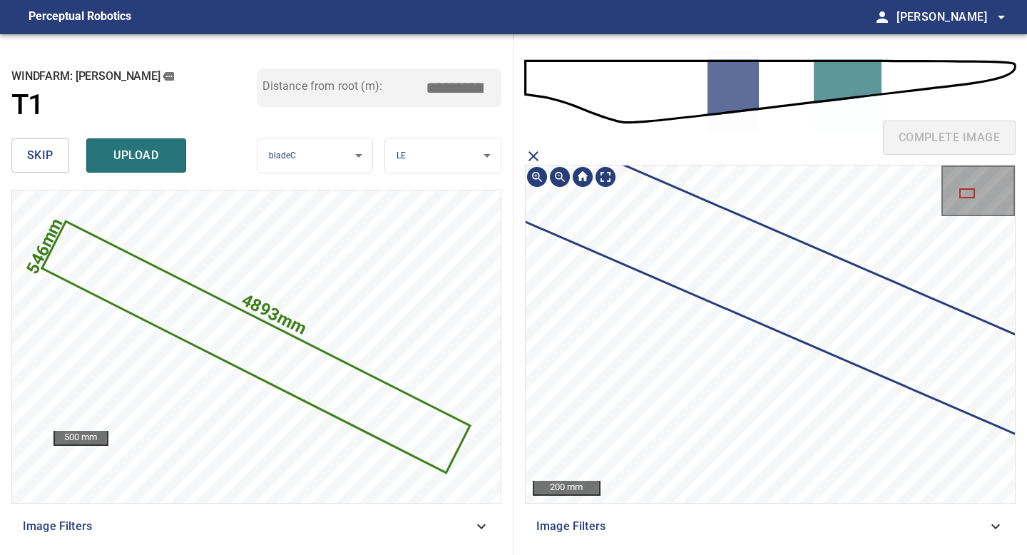
click at [688, 266] on icon at bounding box center [1044, 397] width 1932 height 902
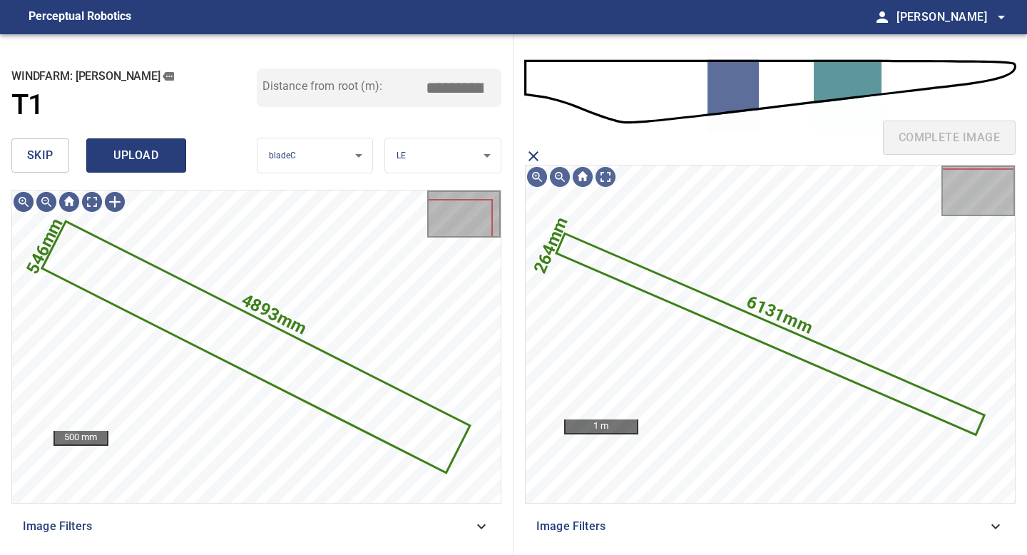
click at [166, 153] on span "upload" at bounding box center [136, 156] width 68 height 20
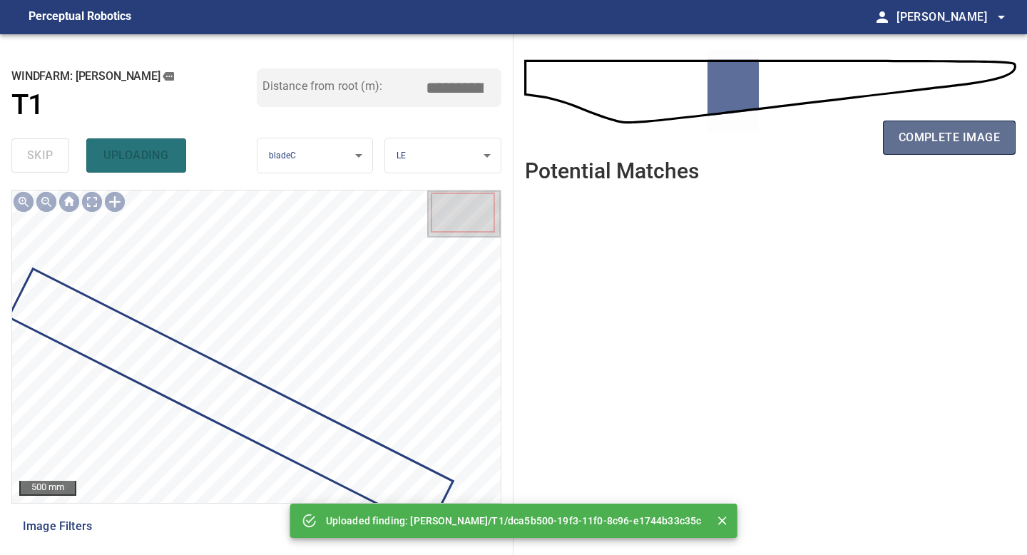
click at [909, 145] on span "complete image" at bounding box center [949, 138] width 101 height 20
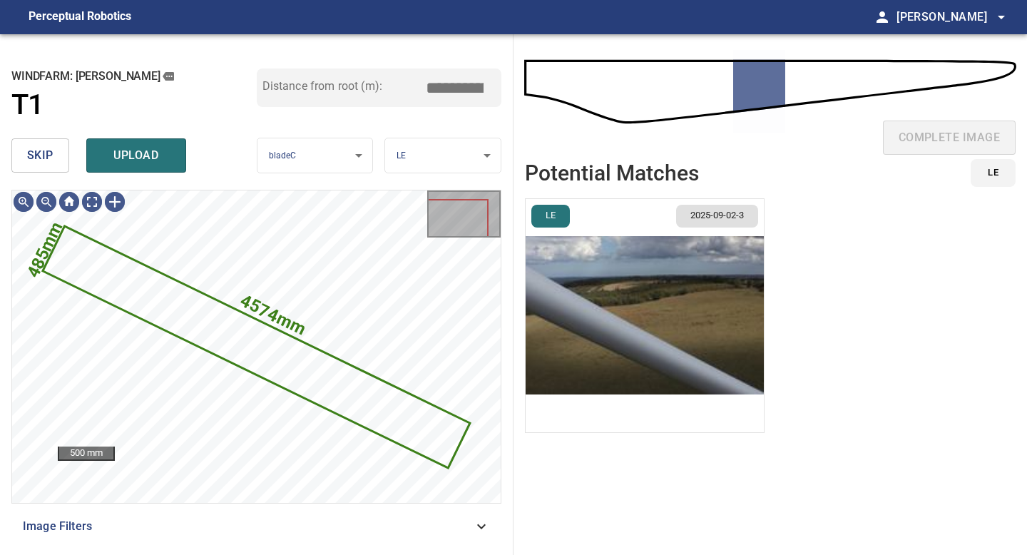
click at [34, 150] on span "skip" at bounding box center [40, 156] width 26 height 20
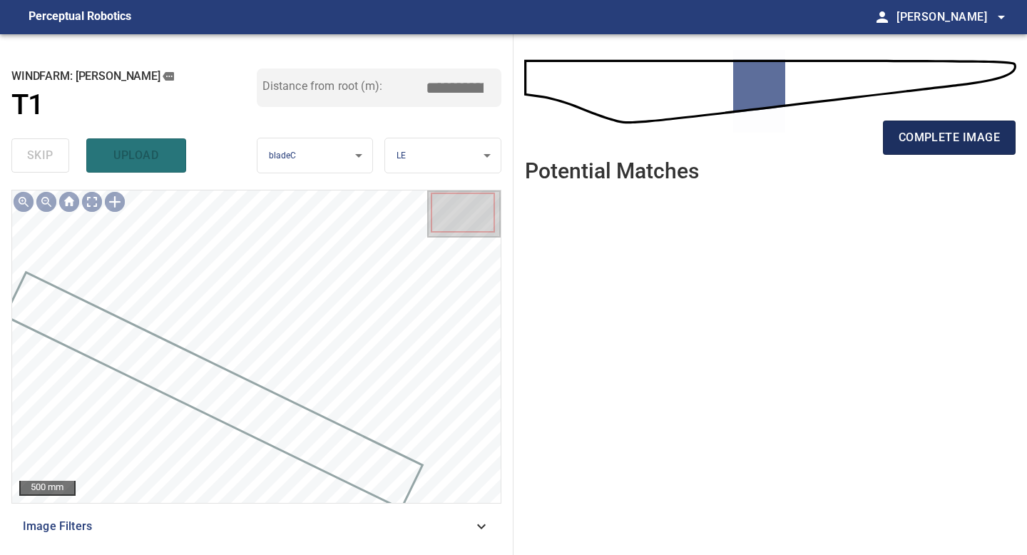
click at [977, 141] on span "complete image" at bounding box center [949, 138] width 101 height 20
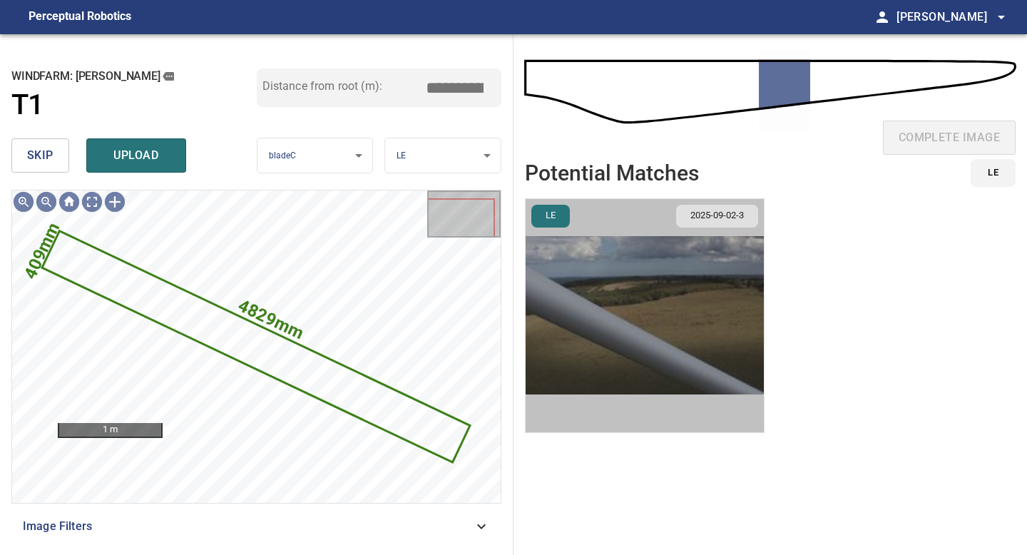
click at [613, 311] on img "button" at bounding box center [645, 315] width 238 height 233
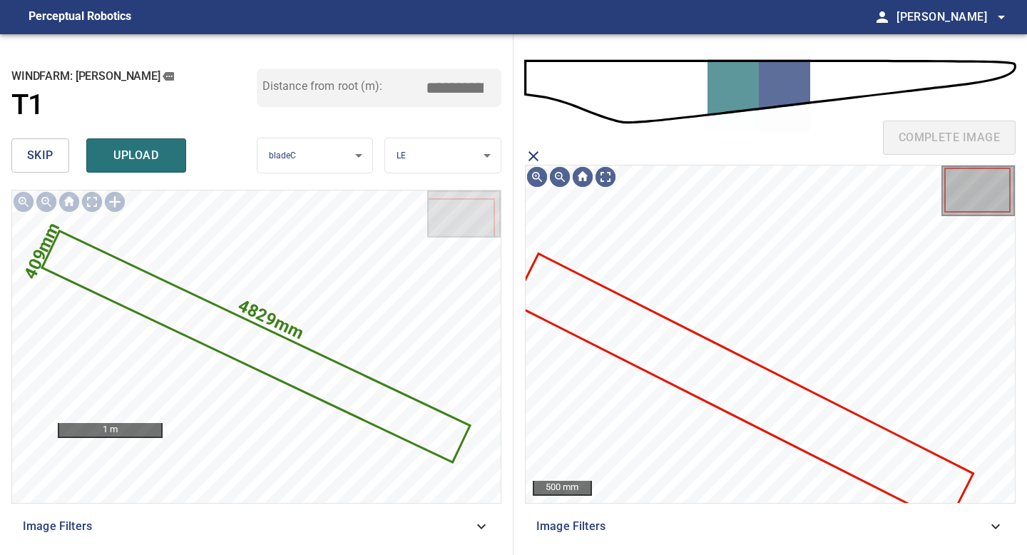
click at [653, 345] on icon at bounding box center [743, 388] width 457 height 267
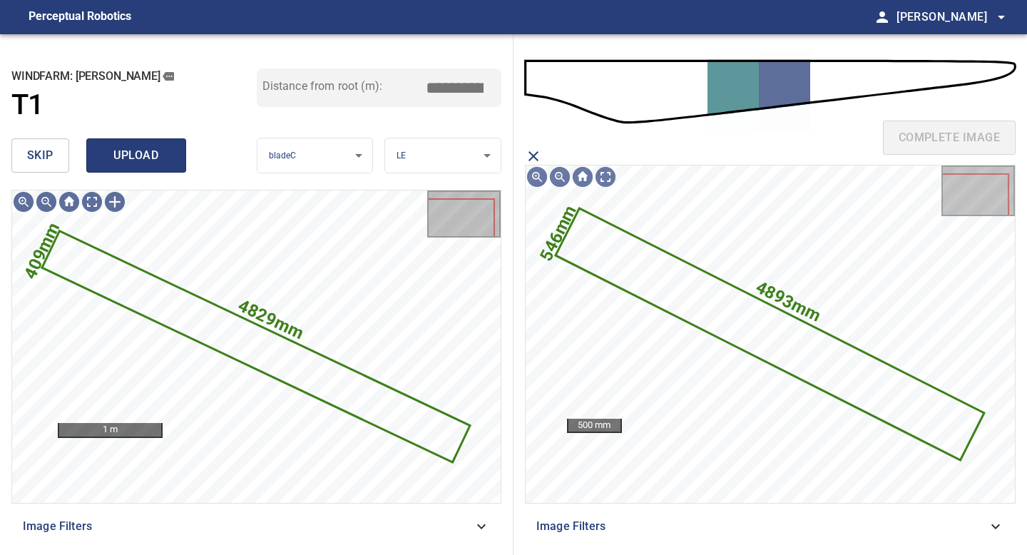
click at [153, 149] on span "upload" at bounding box center [136, 156] width 68 height 20
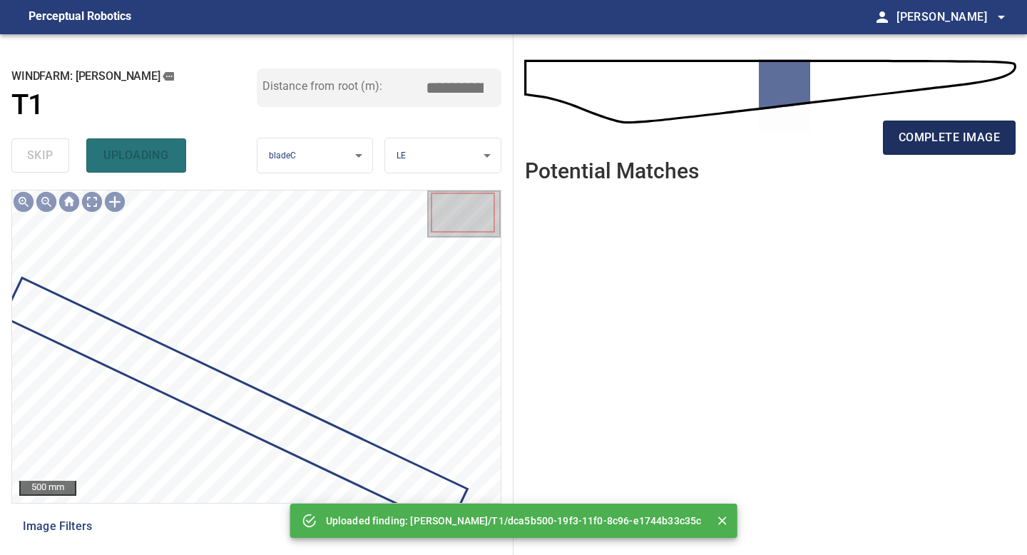
click at [915, 136] on span "complete image" at bounding box center [949, 138] width 101 height 20
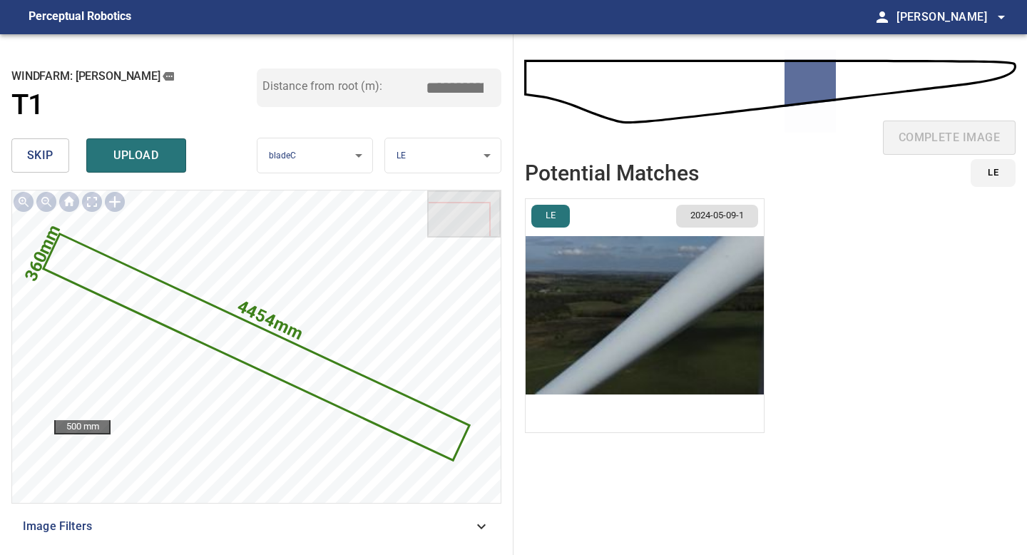
click at [461, 88] on input "*****" at bounding box center [459, 87] width 71 height 27
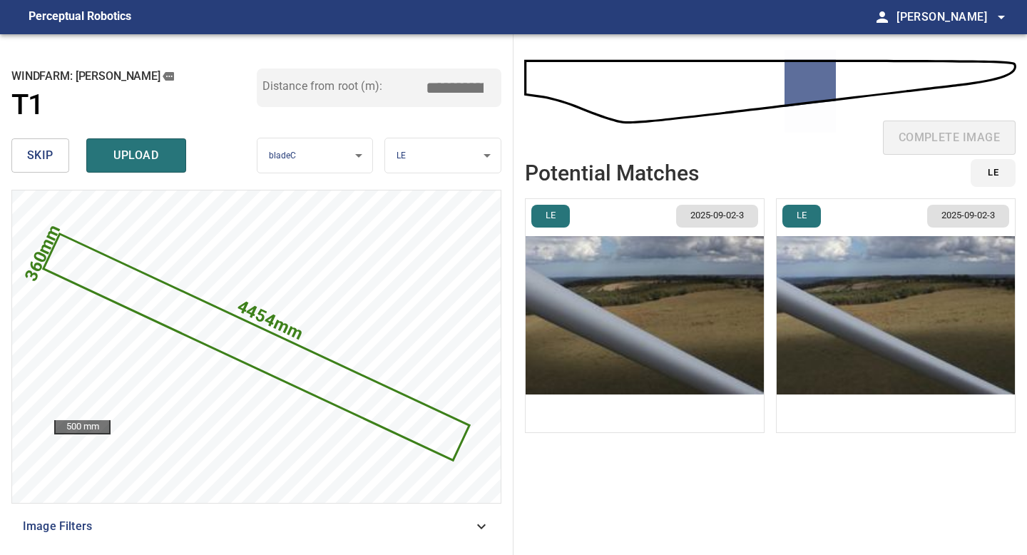
type input "*****"
click at [699, 293] on img "button" at bounding box center [645, 315] width 238 height 233
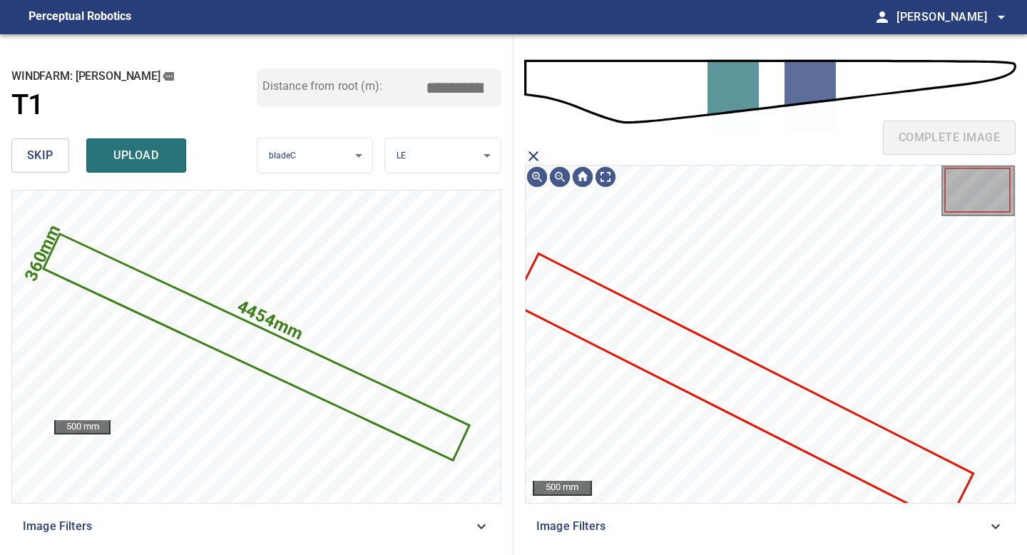
click at [725, 373] on icon at bounding box center [743, 388] width 457 height 267
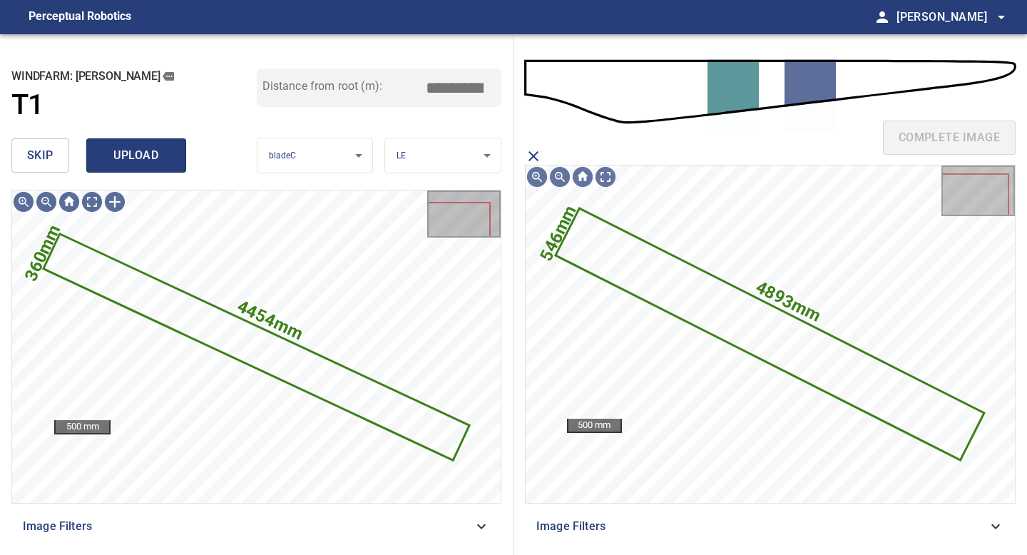
click at [143, 164] on span "upload" at bounding box center [136, 156] width 68 height 20
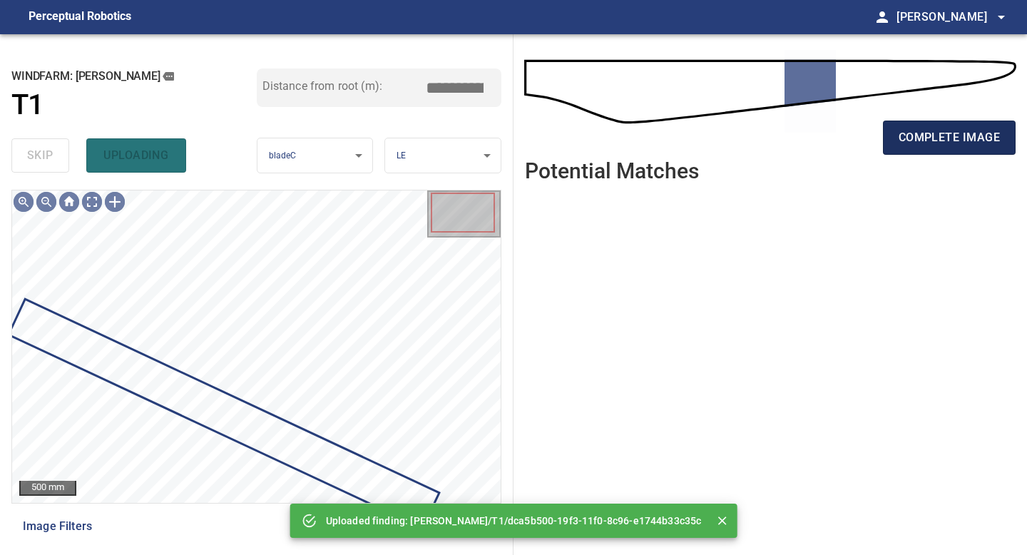
click at [944, 134] on span "complete image" at bounding box center [949, 138] width 101 height 20
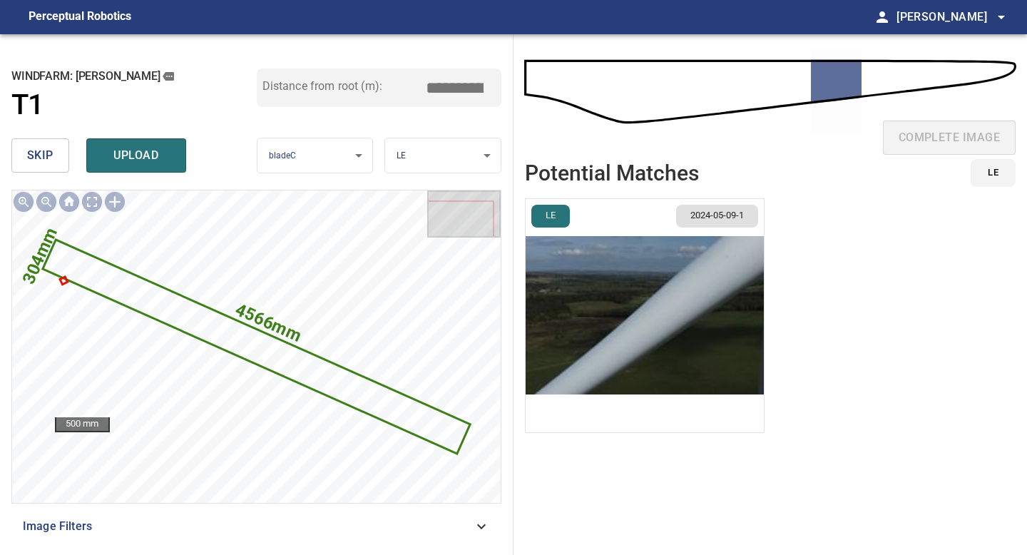
click at [452, 82] on input "*****" at bounding box center [459, 87] width 71 height 27
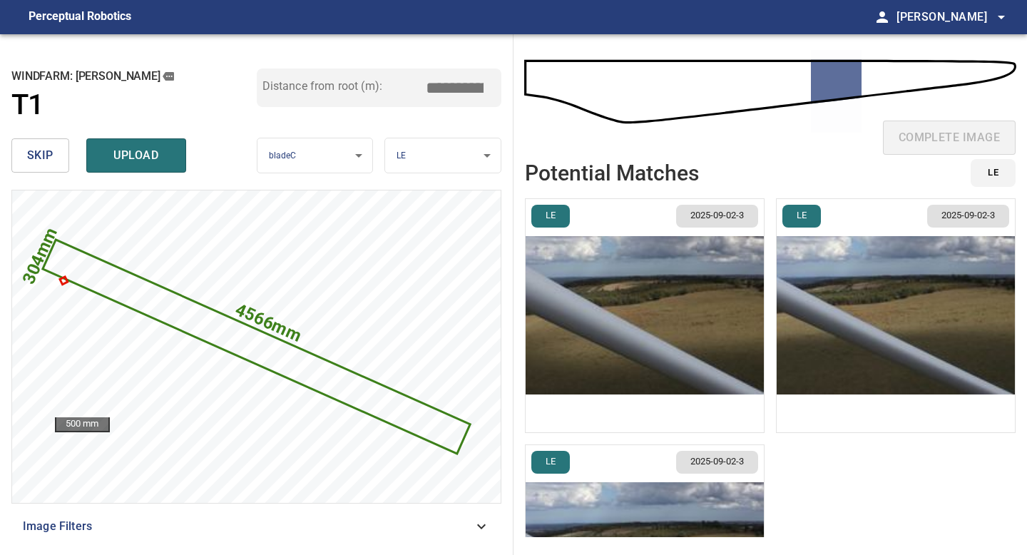
type input "*****"
click at [673, 351] on img "button" at bounding box center [645, 315] width 238 height 233
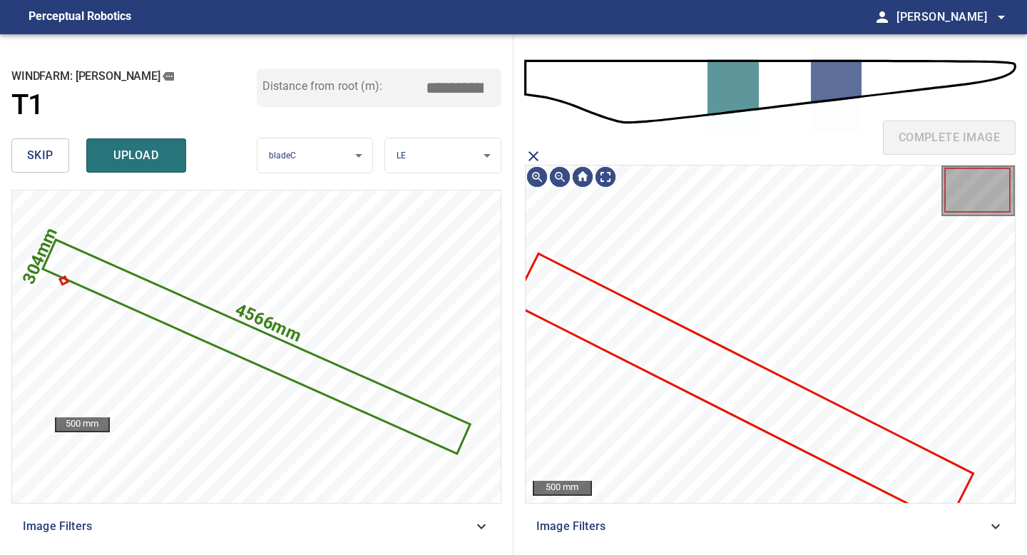
click at [695, 369] on icon at bounding box center [743, 388] width 457 height 267
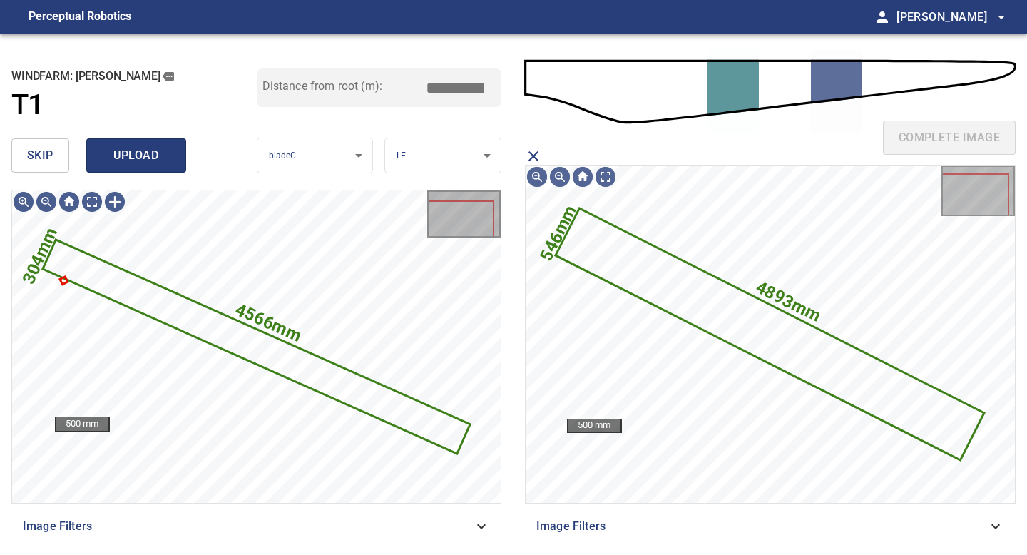
click at [148, 166] on button "upload" at bounding box center [136, 155] width 100 height 34
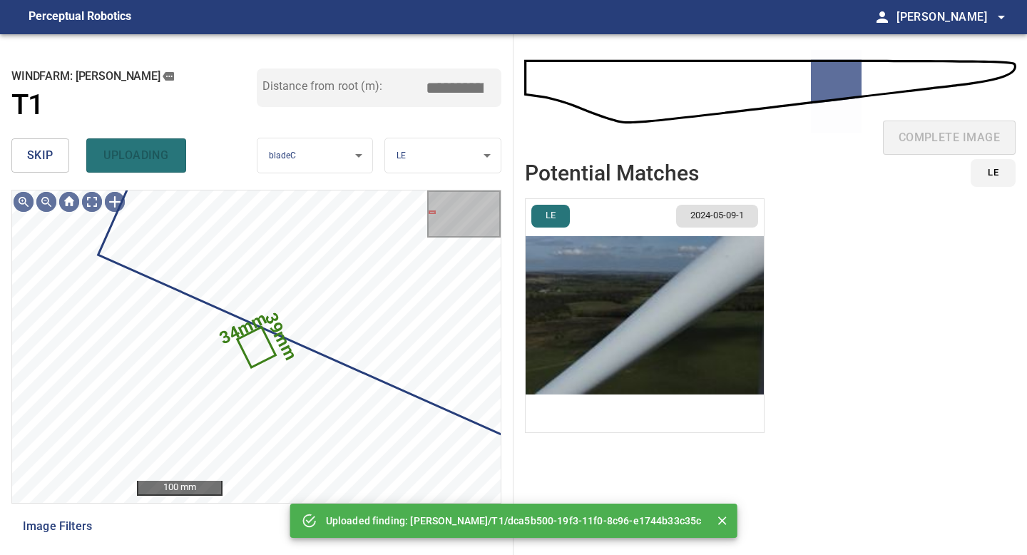
click at [56, 145] on button "skip" at bounding box center [40, 155] width 58 height 34
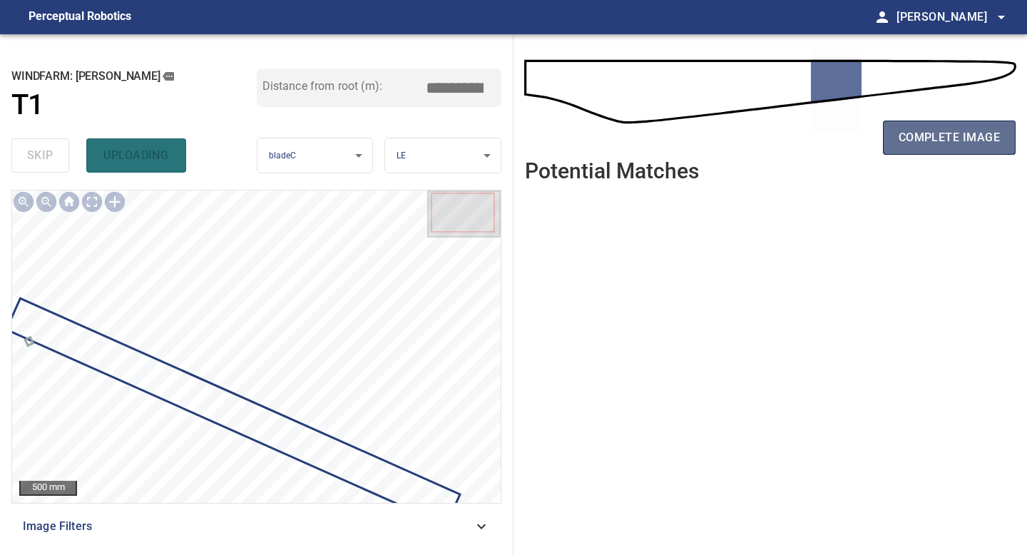
click at [931, 143] on span "complete image" at bounding box center [949, 138] width 101 height 20
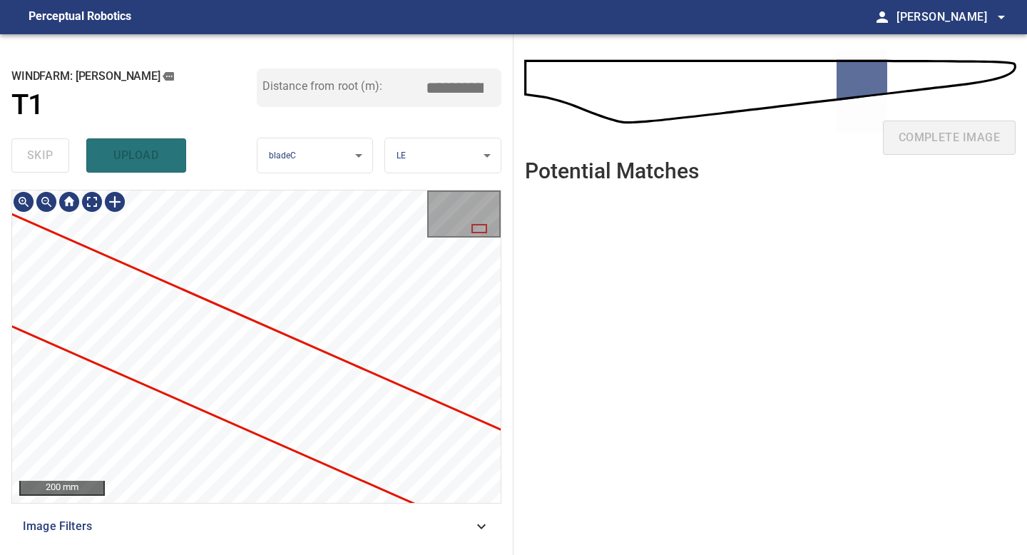
click at [0, 290] on div "**********" at bounding box center [257, 294] width 514 height 521
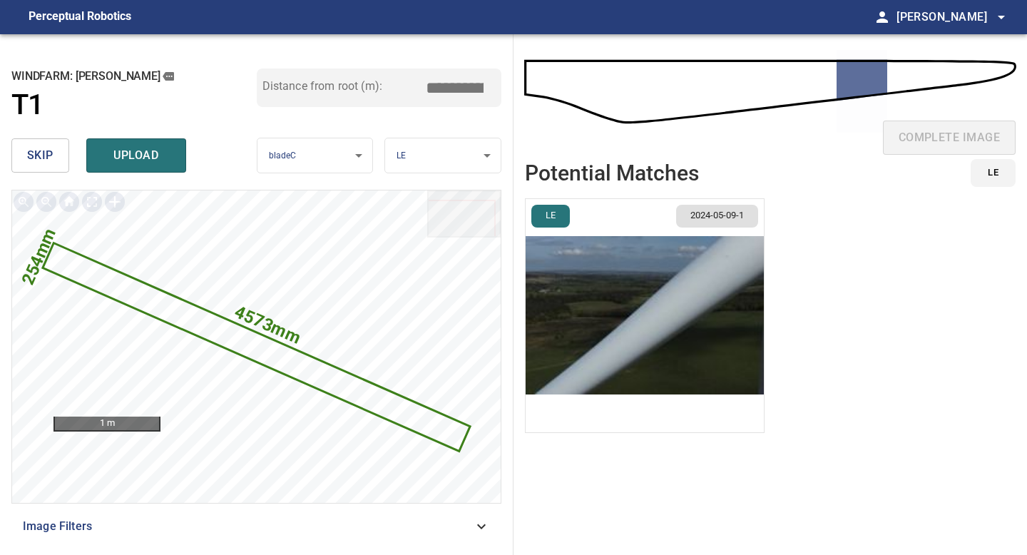
click at [645, 270] on img "button" at bounding box center [645, 315] width 238 height 233
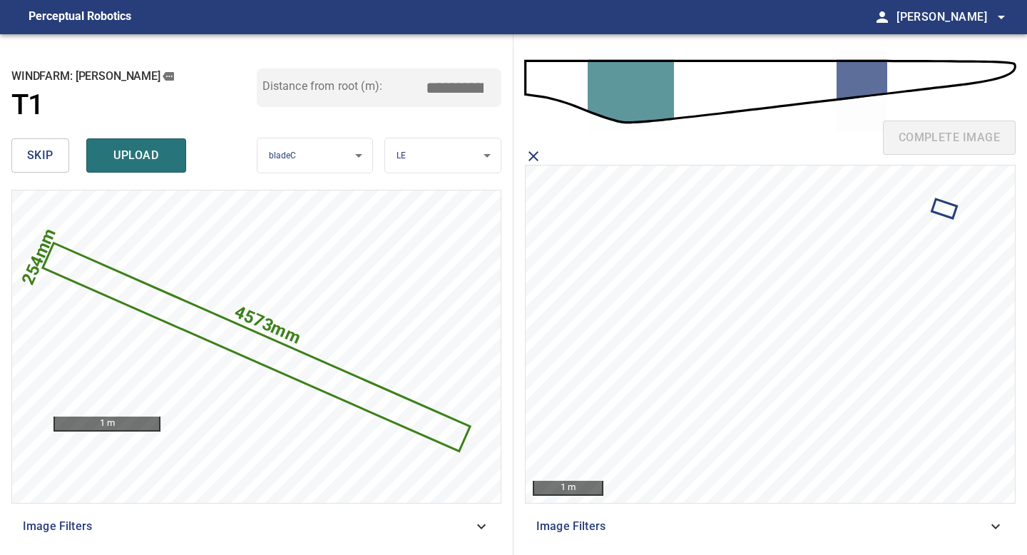
drag, startPoint x: 456, startPoint y: 87, endPoint x: 444, endPoint y: 87, distance: 12.1
click at [444, 87] on input "*****" at bounding box center [459, 87] width 71 height 27
click at [459, 90] on input "*****" at bounding box center [459, 87] width 71 height 27
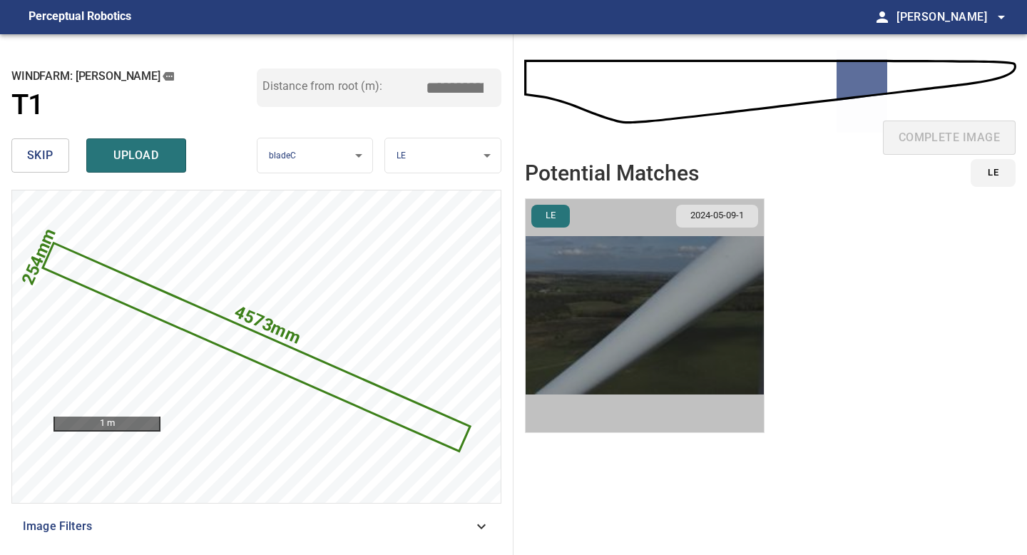
click at [615, 307] on img "button" at bounding box center [645, 315] width 238 height 233
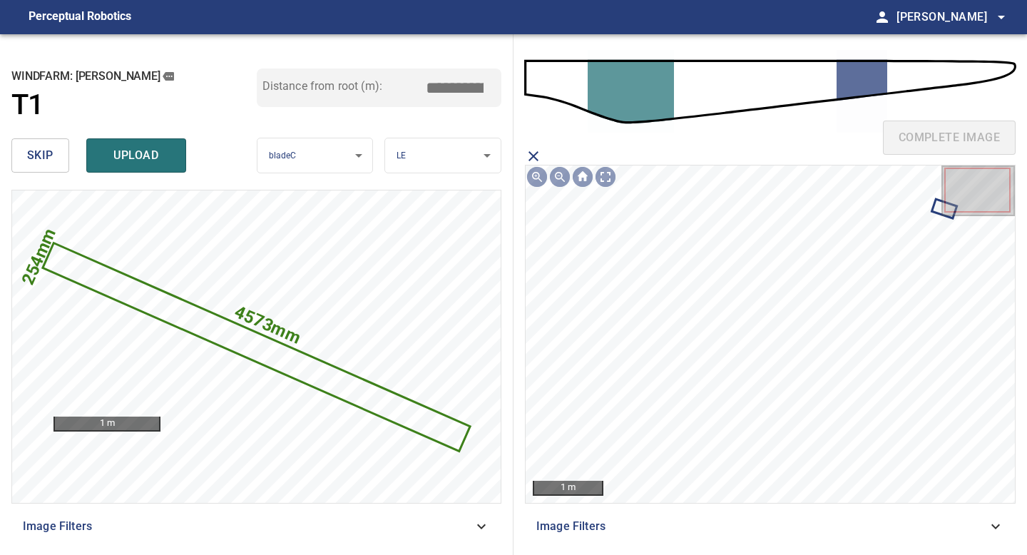
click at [461, 89] on input "*****" at bounding box center [459, 87] width 71 height 27
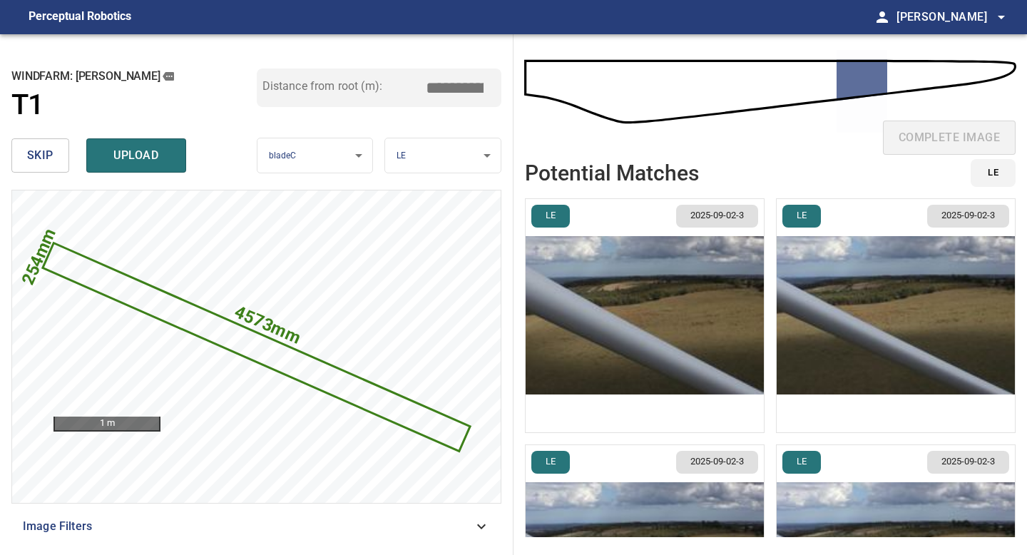
type input "*****"
click at [646, 341] on img "button" at bounding box center [645, 315] width 238 height 233
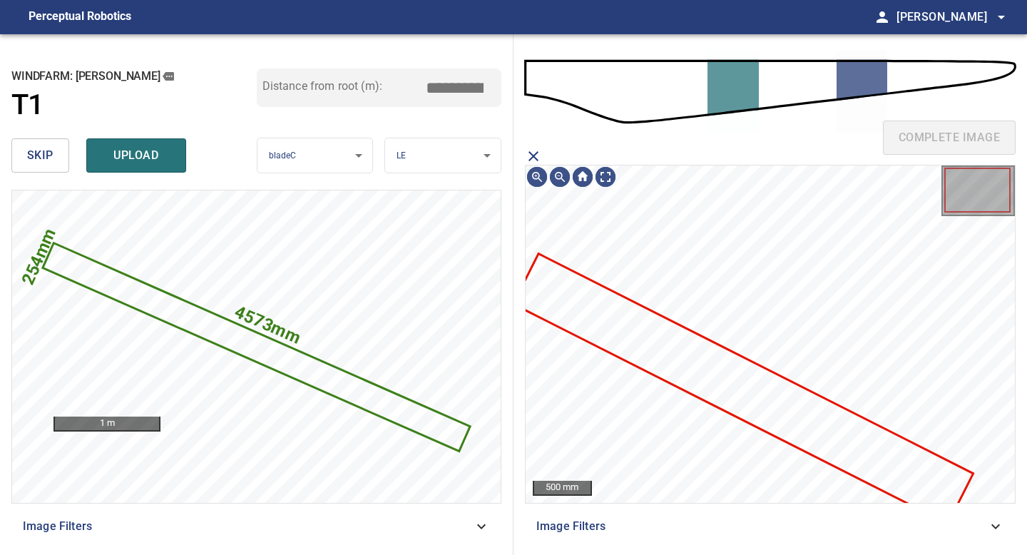
click at [693, 369] on icon at bounding box center [743, 388] width 457 height 267
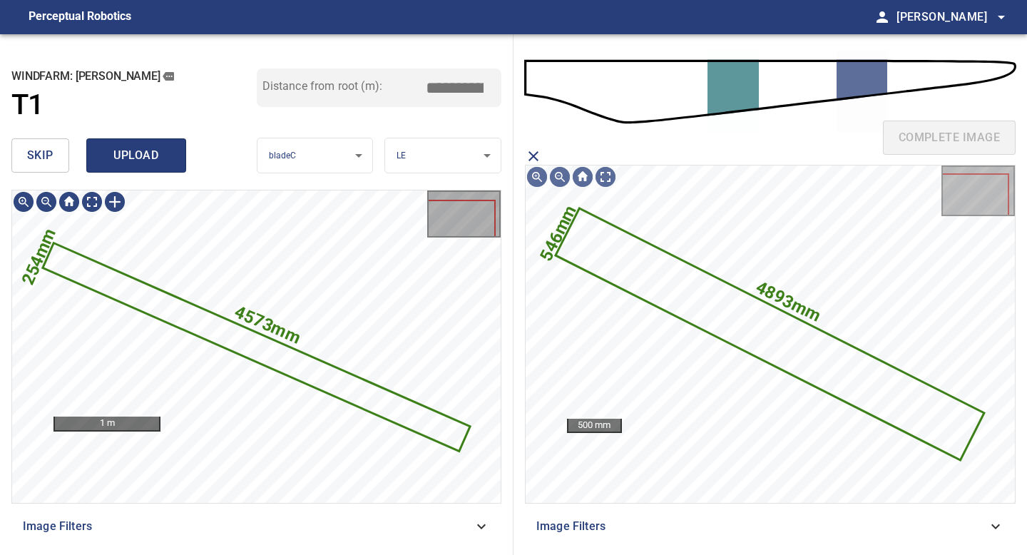
click at [153, 153] on span "upload" at bounding box center [136, 156] width 68 height 20
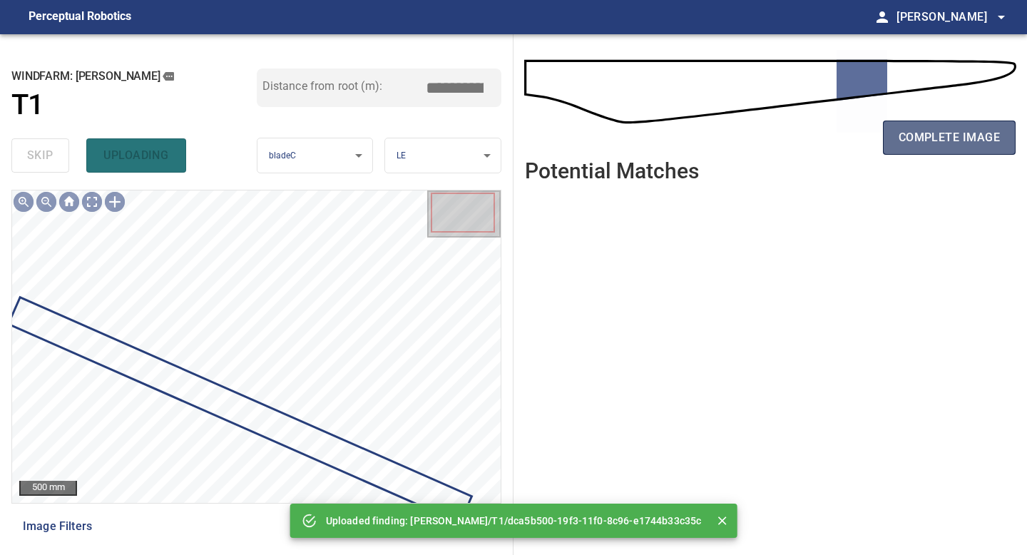
click at [922, 139] on span "complete image" at bounding box center [949, 138] width 101 height 20
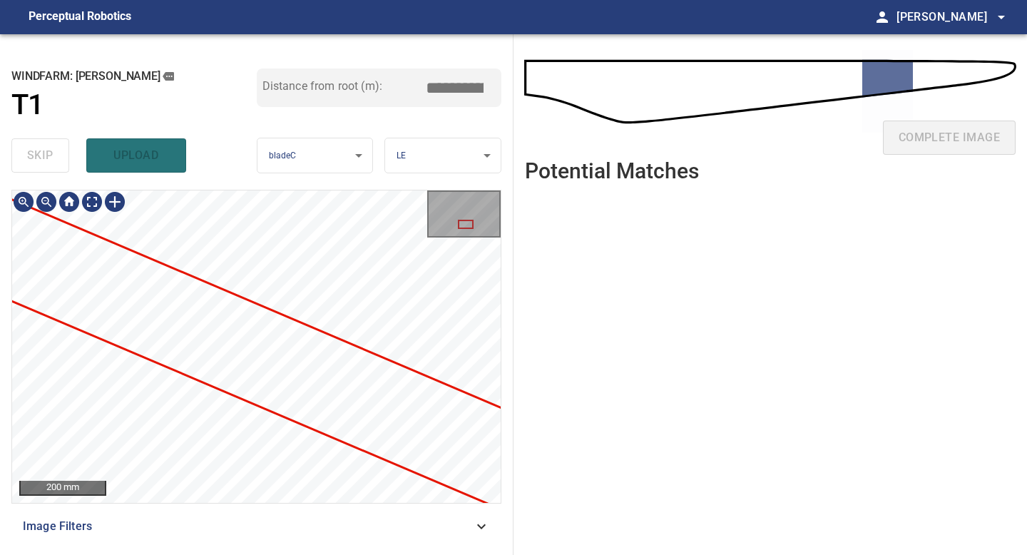
click at [28, 284] on div at bounding box center [256, 346] width 489 height 312
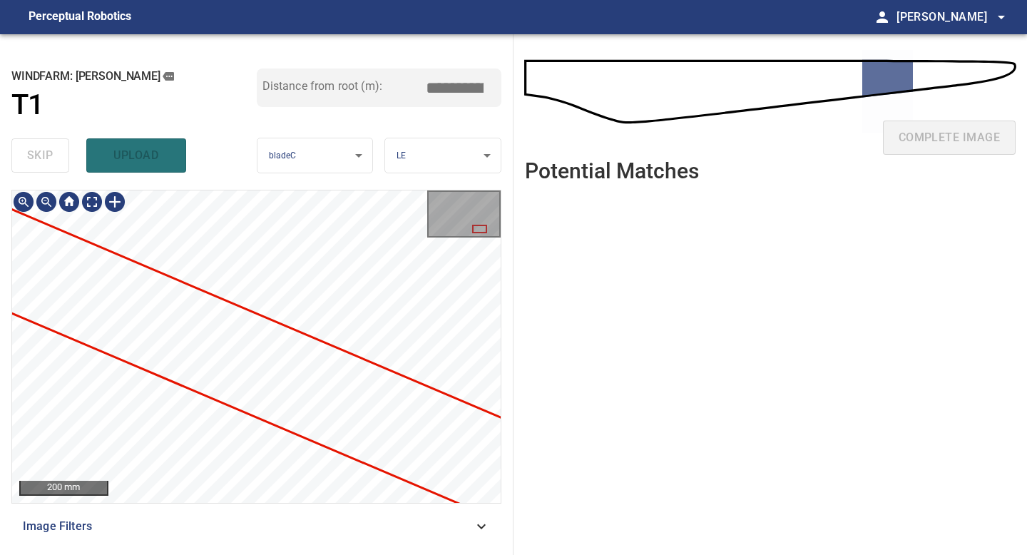
click at [93, 330] on div at bounding box center [256, 346] width 489 height 312
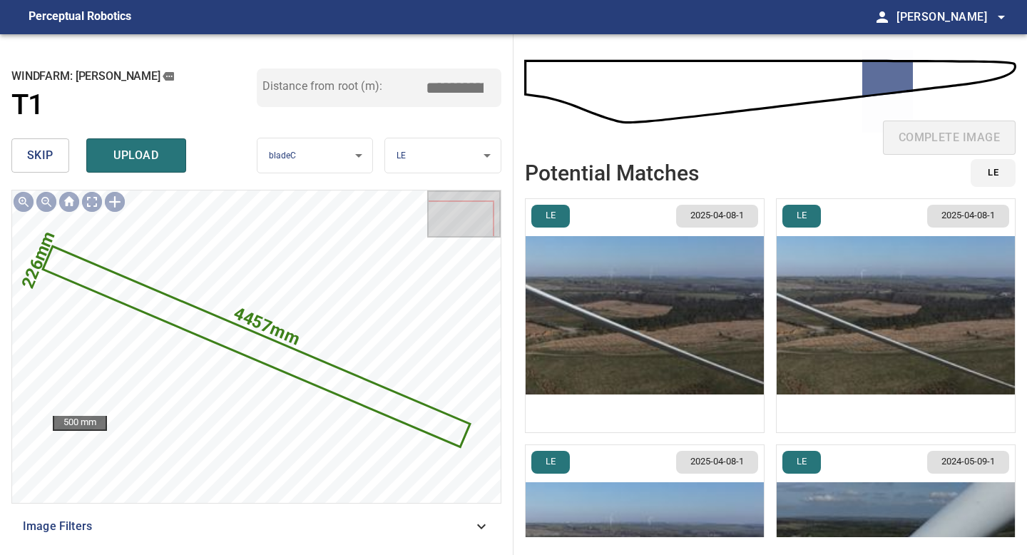
click at [660, 294] on img "button" at bounding box center [645, 315] width 238 height 233
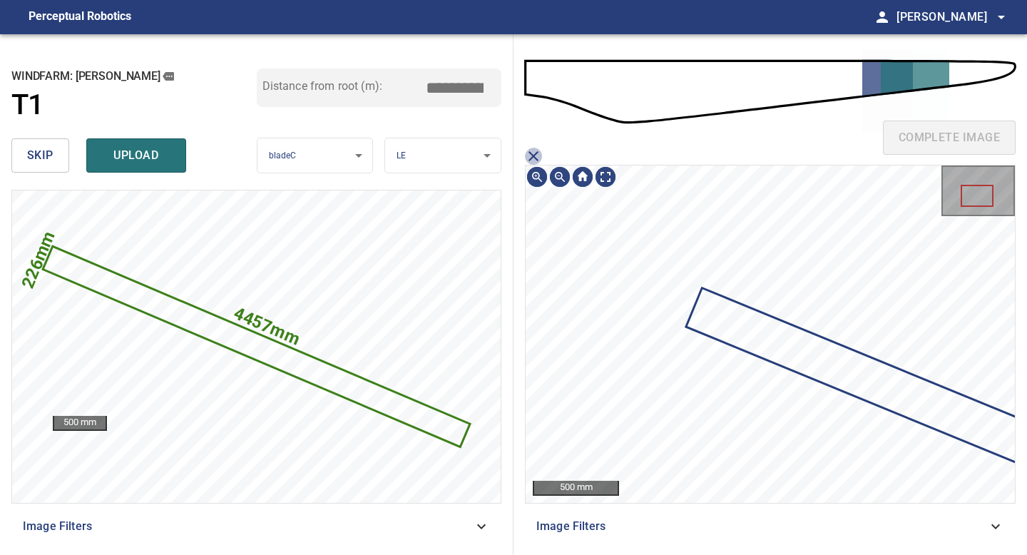
click at [536, 155] on icon "close matching imageResolution:" at bounding box center [533, 156] width 17 height 17
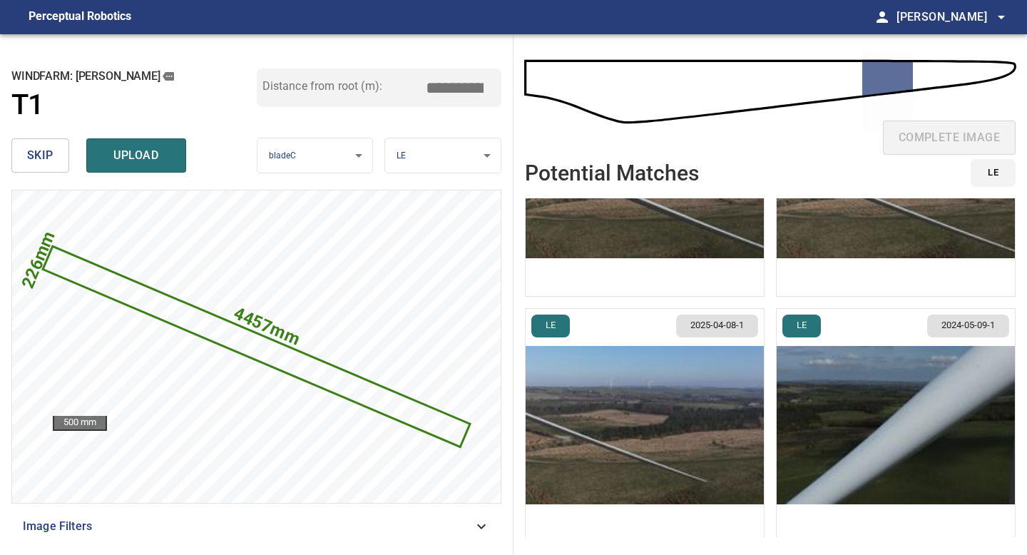
scroll to position [142, 0]
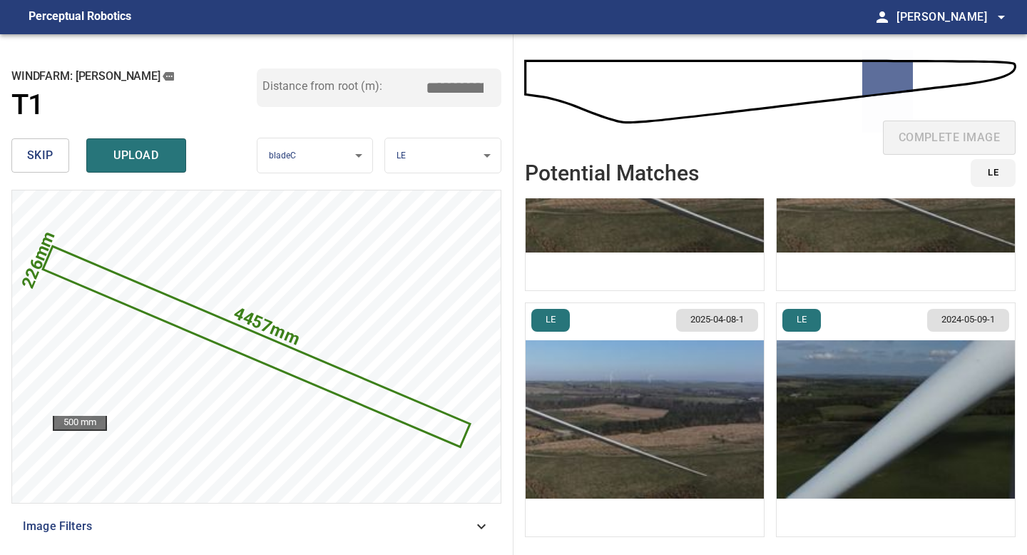
drag, startPoint x: 460, startPoint y: 86, endPoint x: 372, endPoint y: 86, distance: 87.7
click at [417, 86] on div "Distance from root (m): *****" at bounding box center [379, 87] width 245 height 39
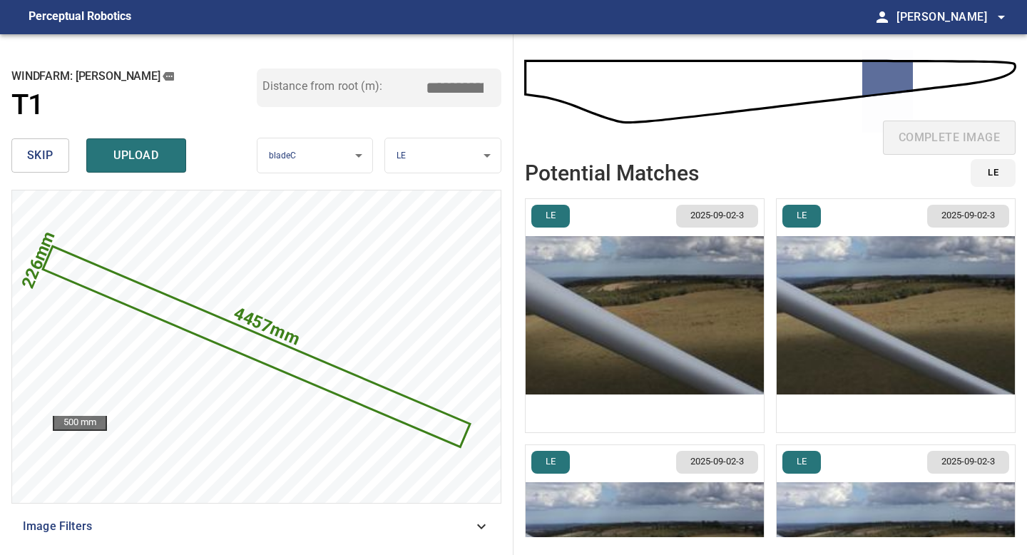
type input "*****"
click at [633, 332] on img "button" at bounding box center [645, 315] width 238 height 233
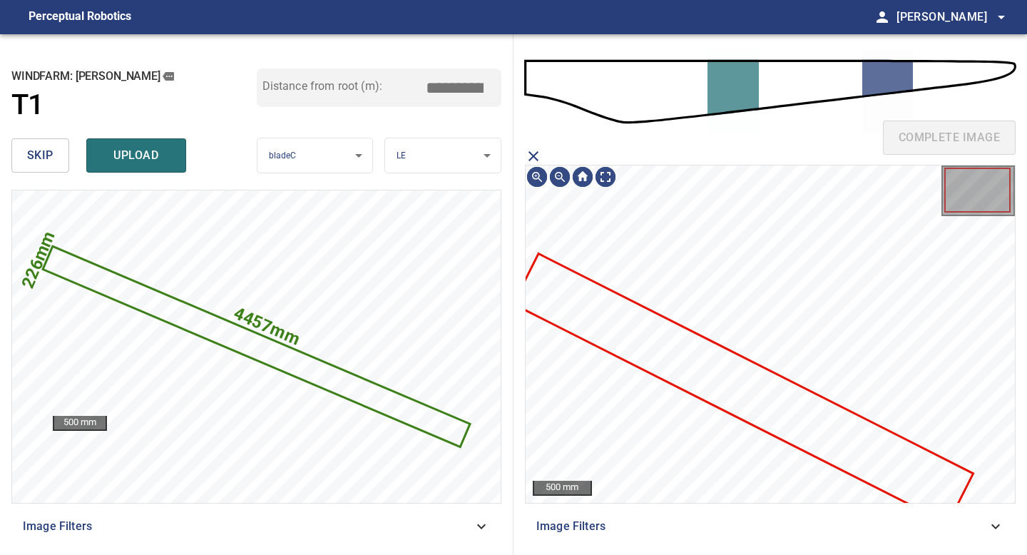
click at [687, 372] on icon at bounding box center [743, 388] width 457 height 267
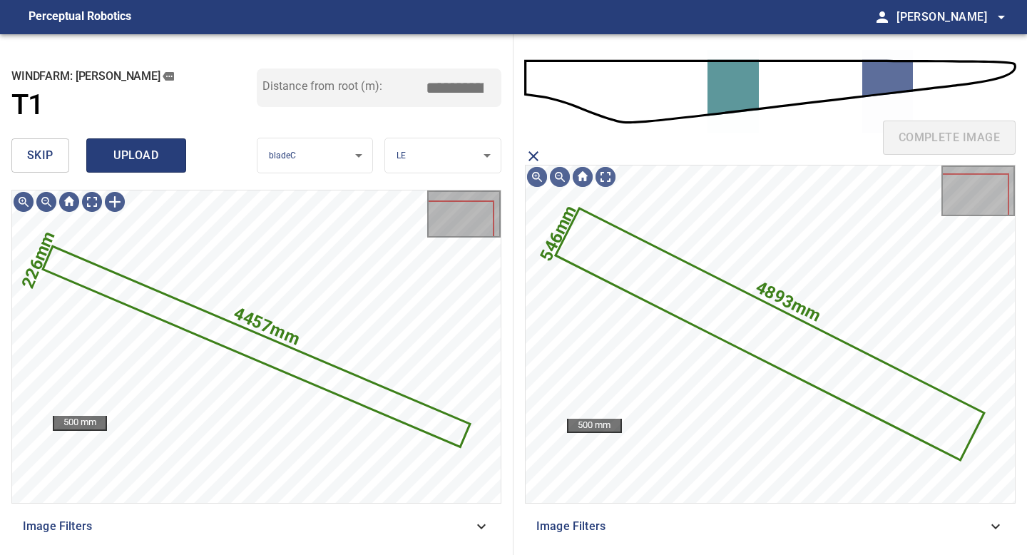
click at [155, 144] on button "upload" at bounding box center [136, 155] width 100 height 34
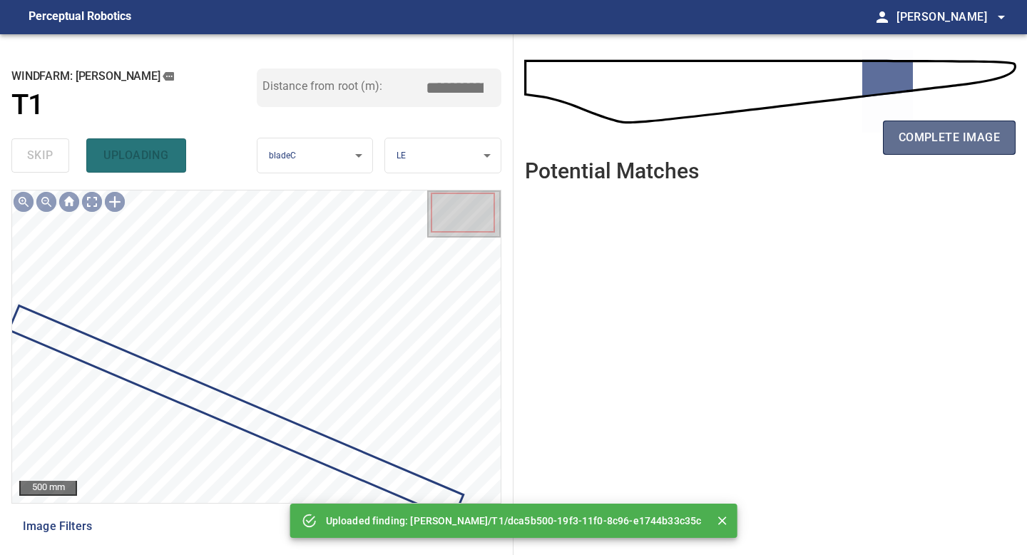
click at [895, 138] on button "complete image" at bounding box center [949, 138] width 133 height 34
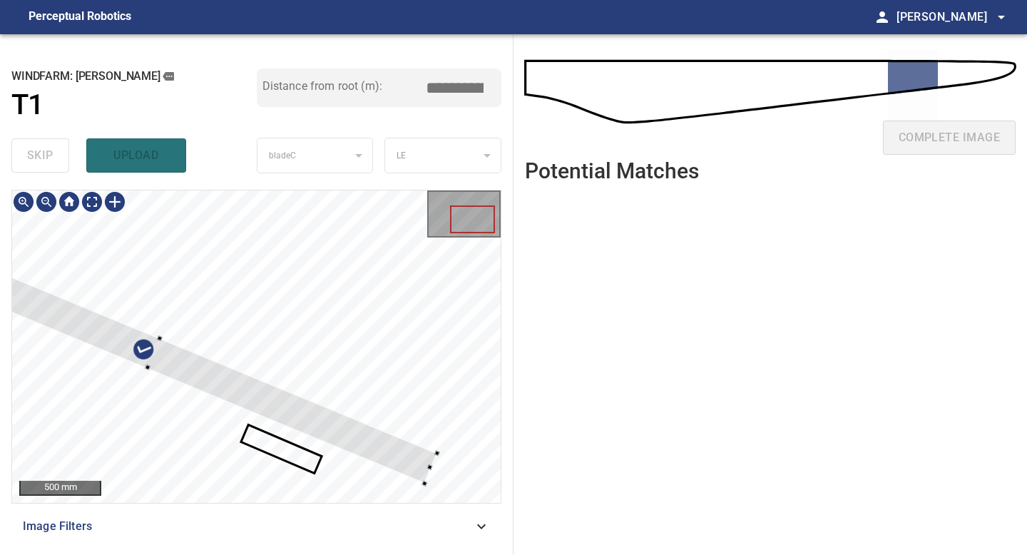
click at [233, 380] on div at bounding box center [154, 353] width 565 height 259
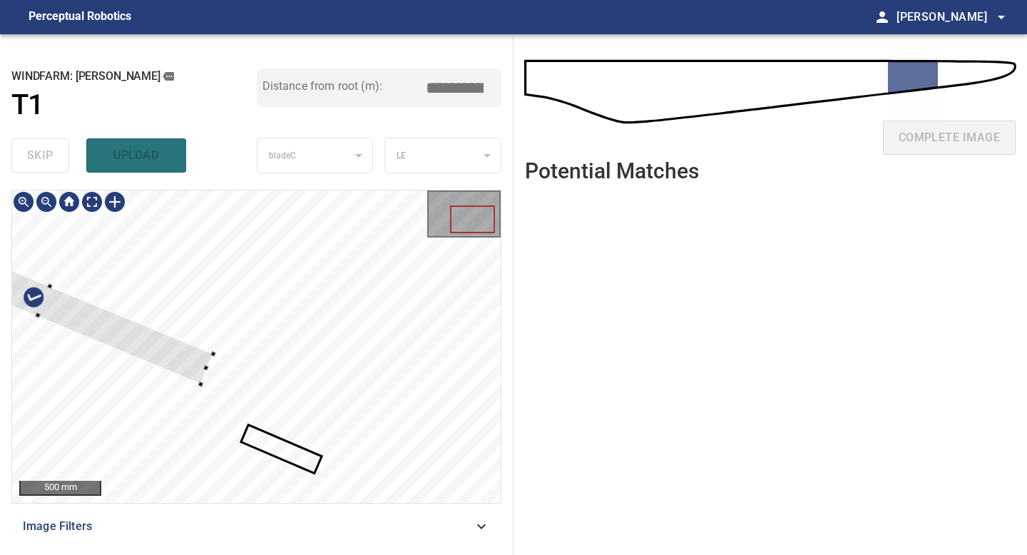
click at [189, 395] on div at bounding box center [256, 346] width 489 height 312
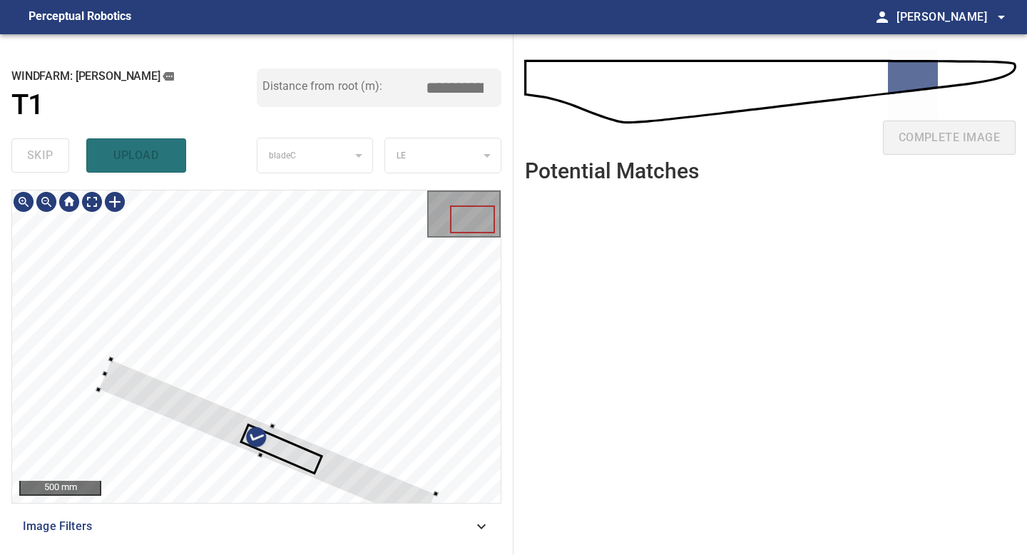
click at [371, 479] on div at bounding box center [266, 441] width 337 height 165
click at [78, 369] on div at bounding box center [256, 346] width 489 height 312
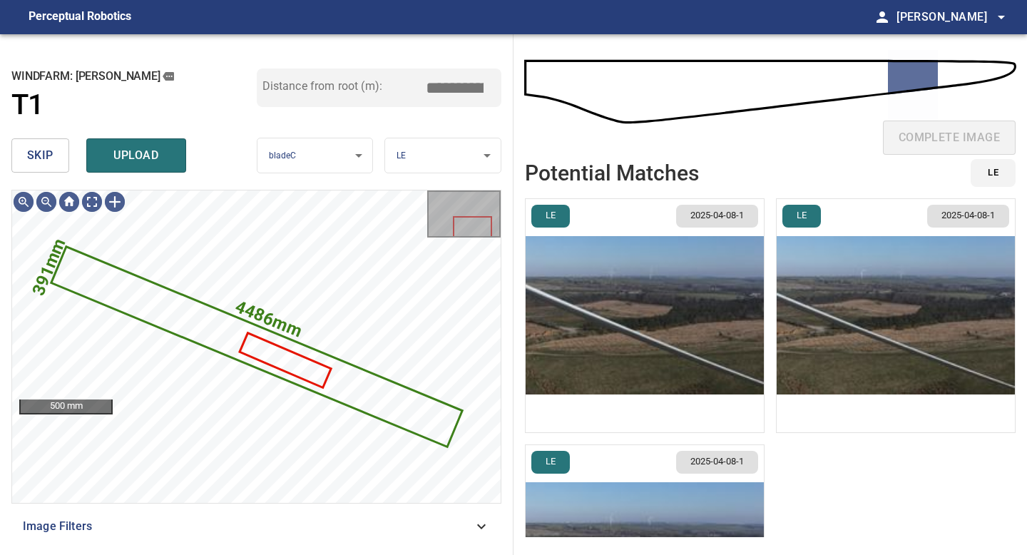
click at [612, 334] on img "button" at bounding box center [645, 315] width 238 height 233
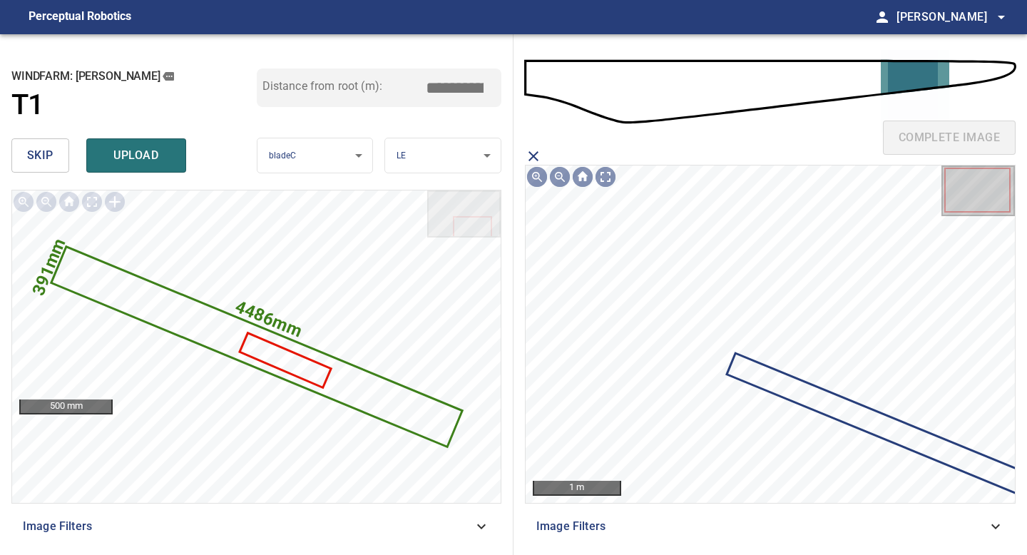
click at [745, 365] on icon at bounding box center [877, 423] width 299 height 138
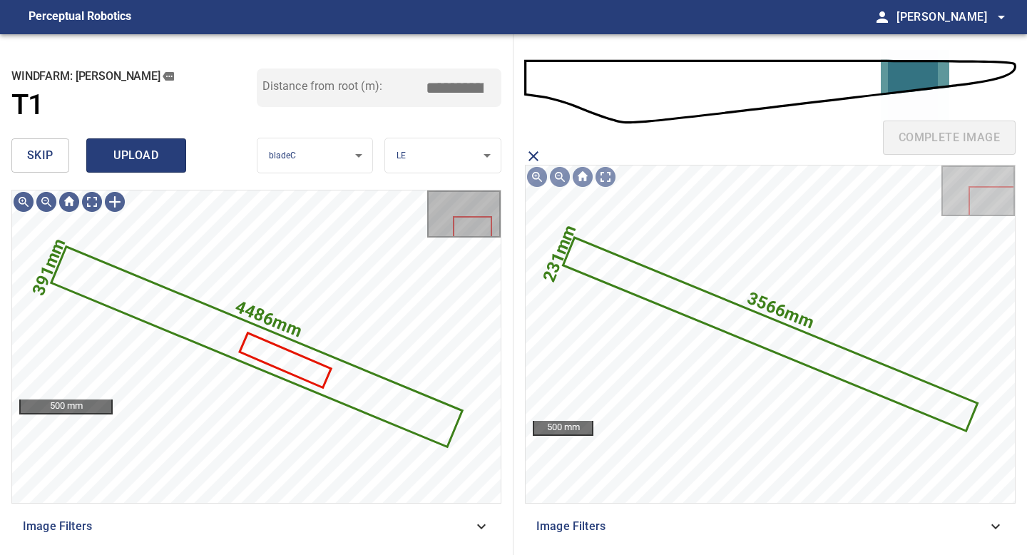
click at [116, 142] on button "upload" at bounding box center [136, 155] width 100 height 34
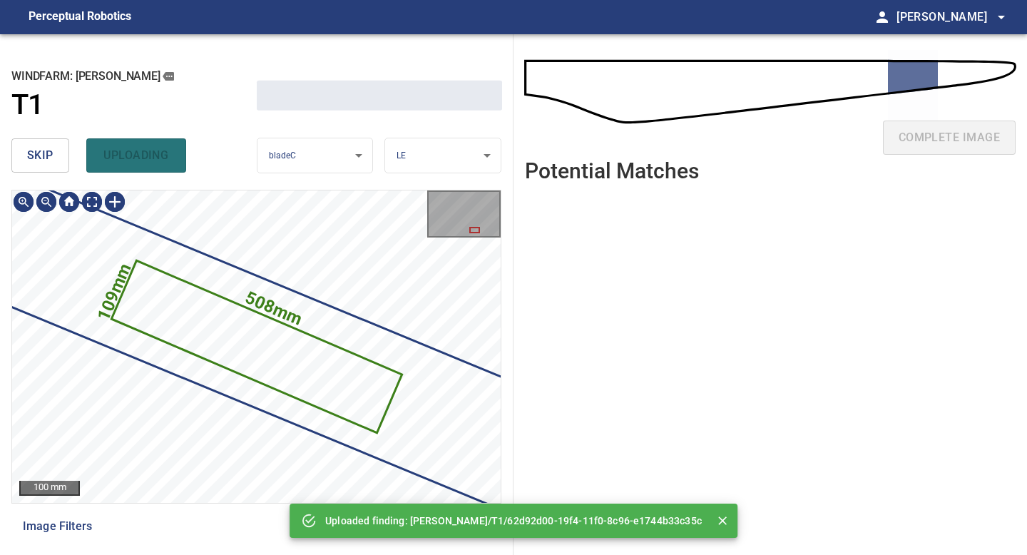
click at [33, 158] on span "skip" at bounding box center [40, 156] width 26 height 20
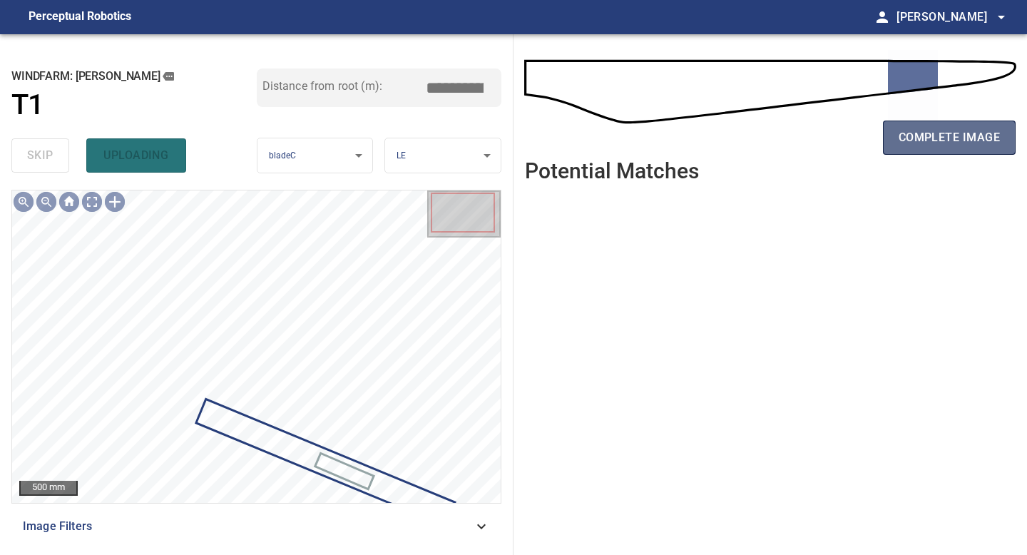
click at [985, 138] on span "complete image" at bounding box center [949, 138] width 101 height 20
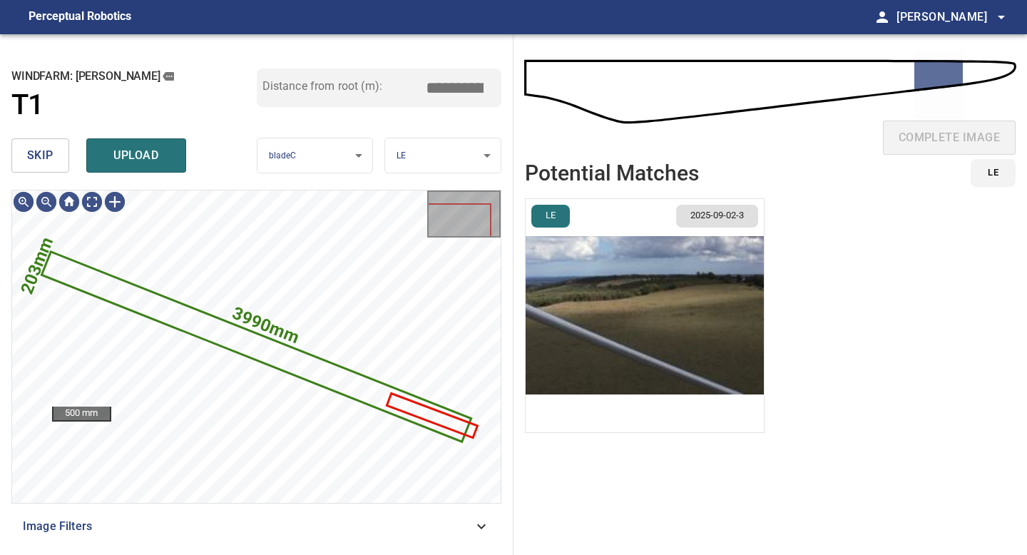
click at [577, 346] on img "button" at bounding box center [645, 315] width 238 height 233
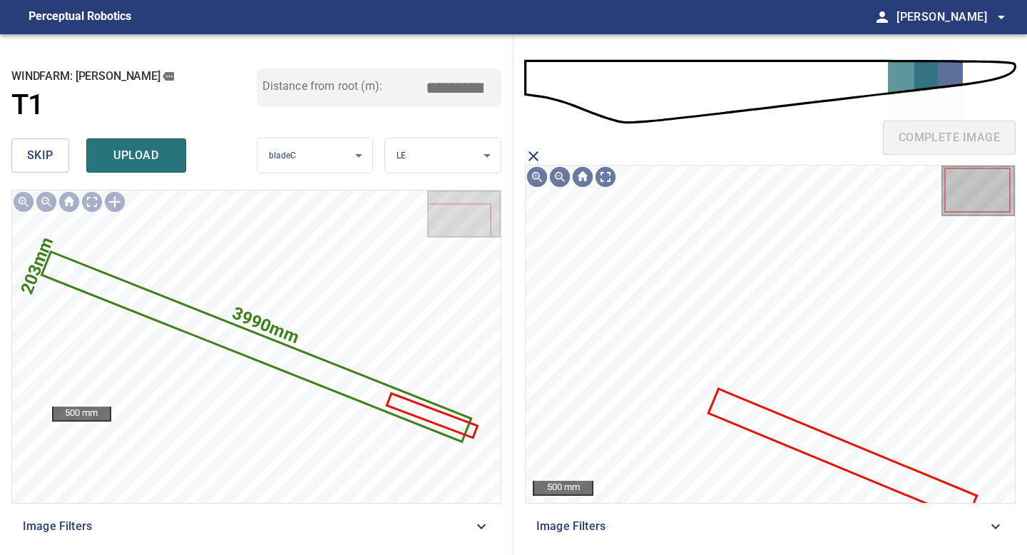
click at [723, 401] on icon at bounding box center [842, 454] width 265 height 128
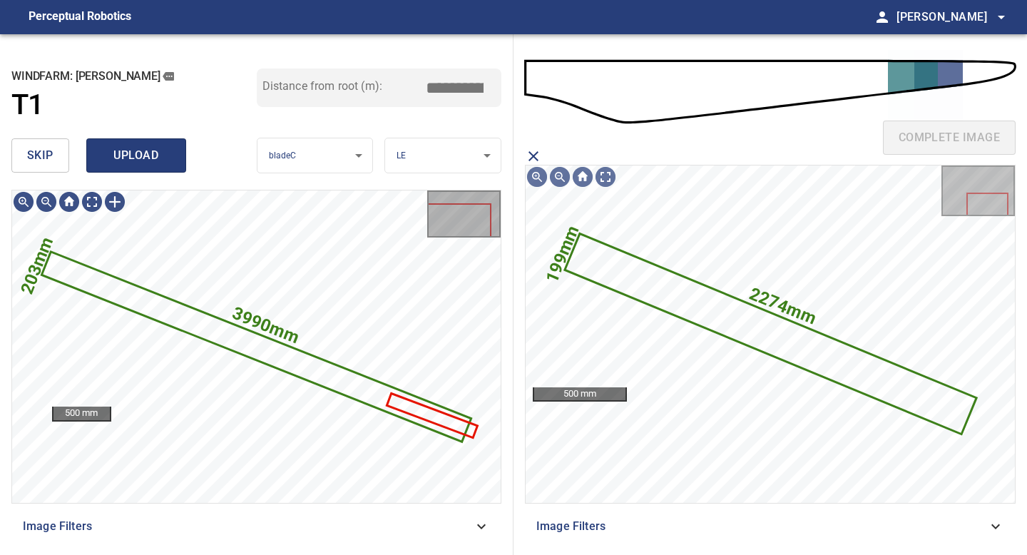
click at [138, 153] on span "upload" at bounding box center [136, 156] width 68 height 20
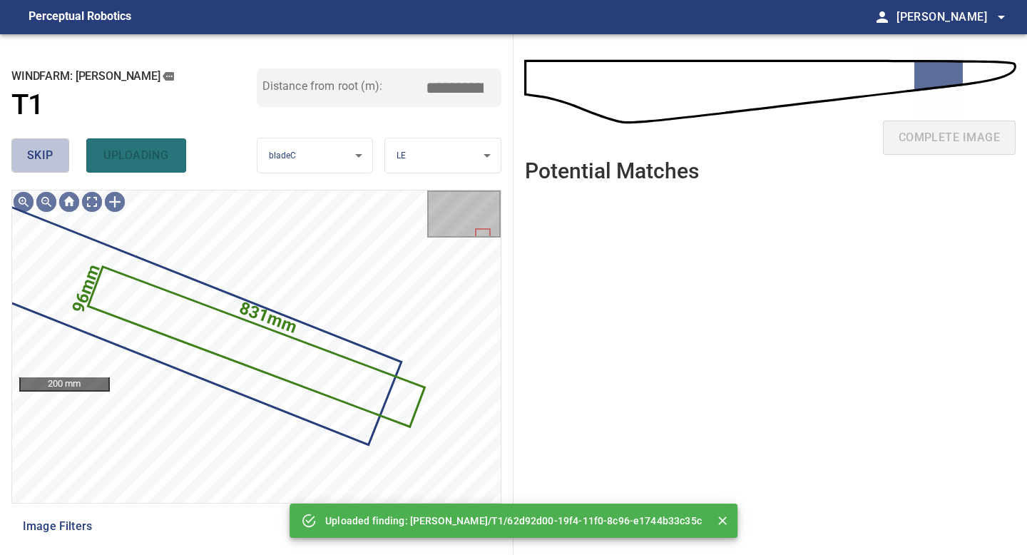
click at [41, 150] on span "skip" at bounding box center [40, 156] width 26 height 20
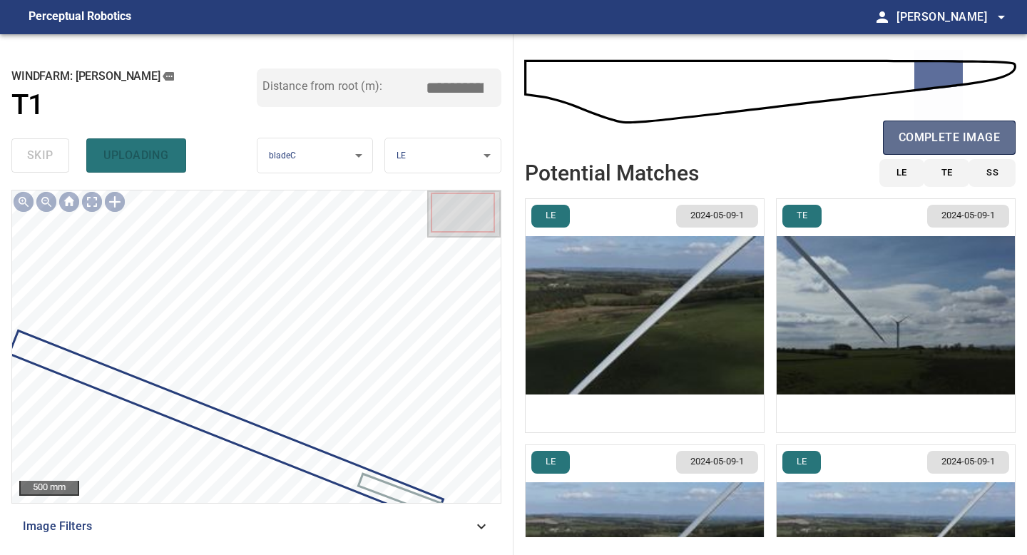
click at [937, 134] on span "complete image" at bounding box center [949, 138] width 101 height 20
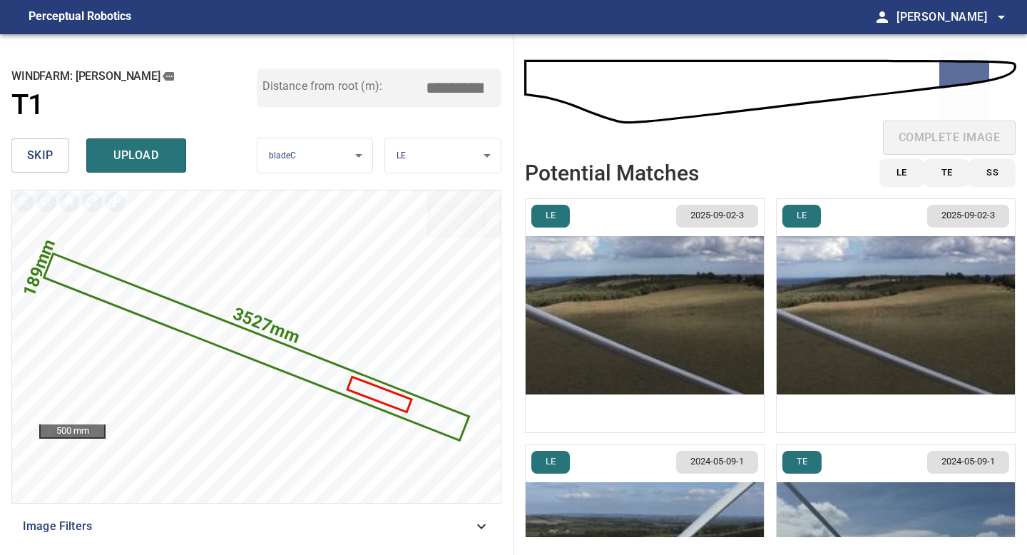
click at [663, 366] on img "button" at bounding box center [645, 315] width 238 height 233
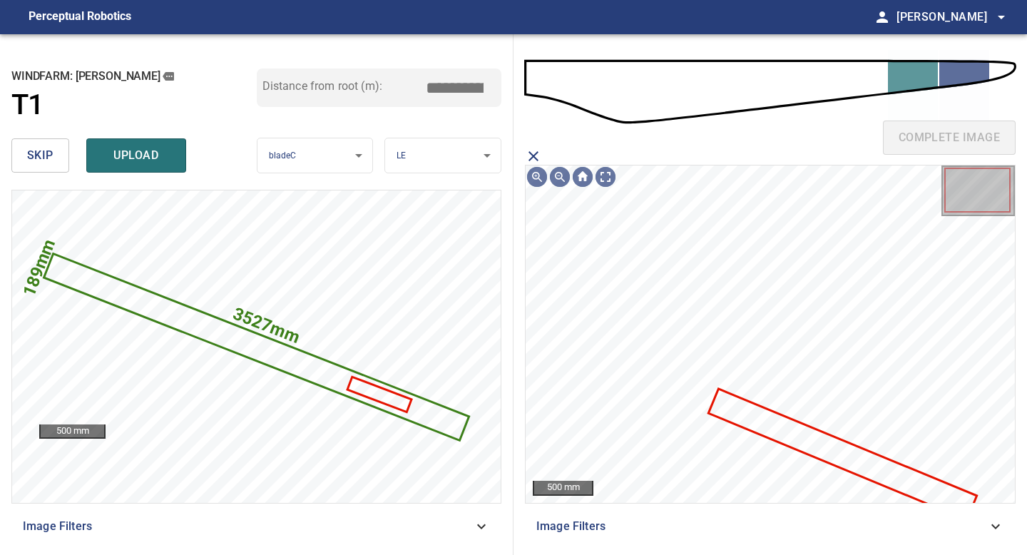
click at [739, 409] on icon at bounding box center [842, 454] width 265 height 128
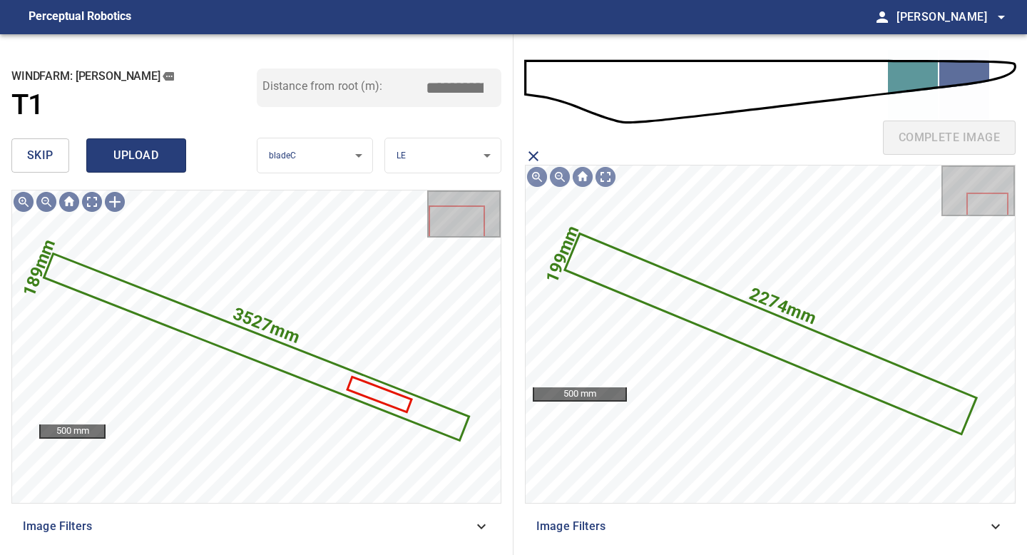
click at [143, 153] on span "upload" at bounding box center [136, 156] width 68 height 20
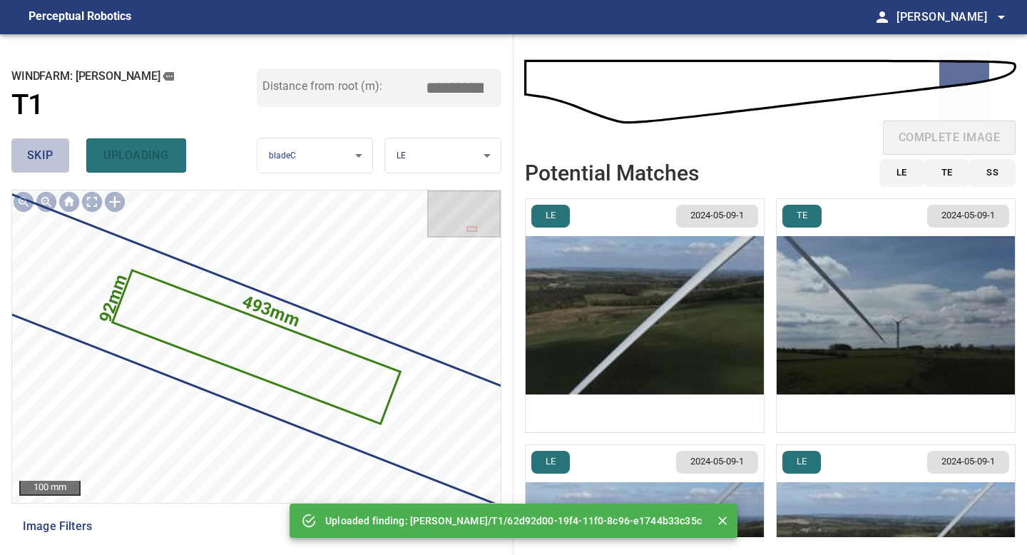
click at [44, 150] on span "skip" at bounding box center [40, 156] width 26 height 20
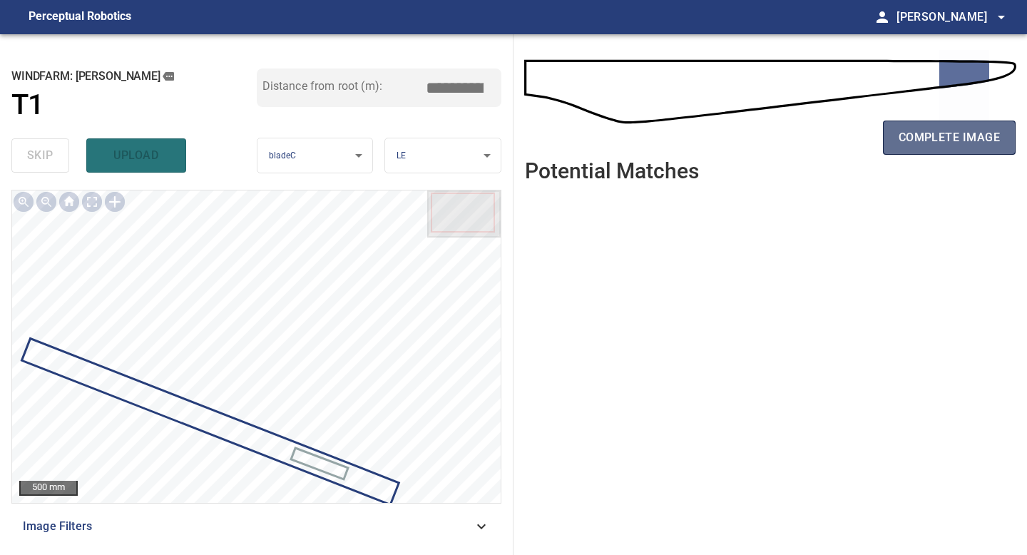
click at [979, 132] on span "complete image" at bounding box center [949, 138] width 101 height 20
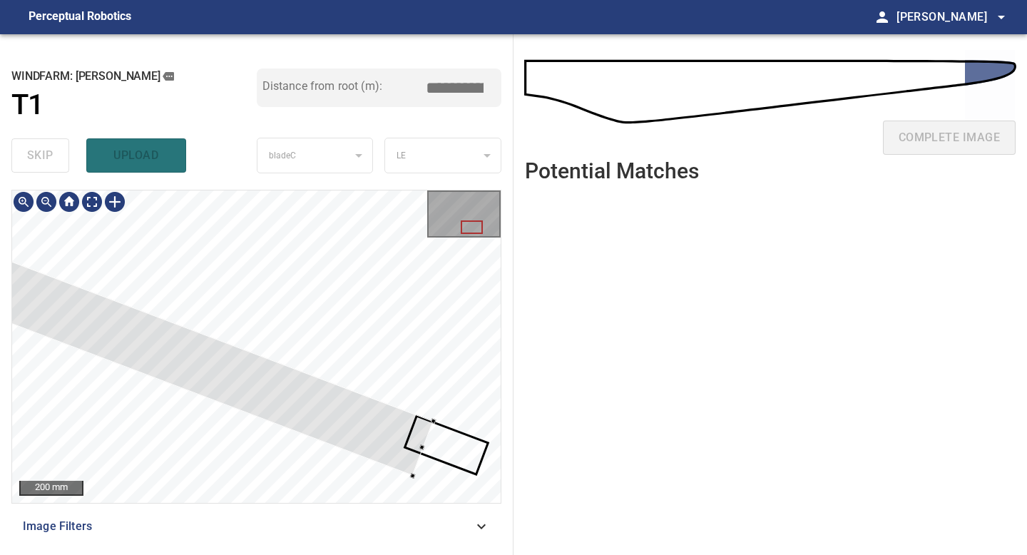
click at [51, 203] on div at bounding box center [46, 201] width 23 height 23
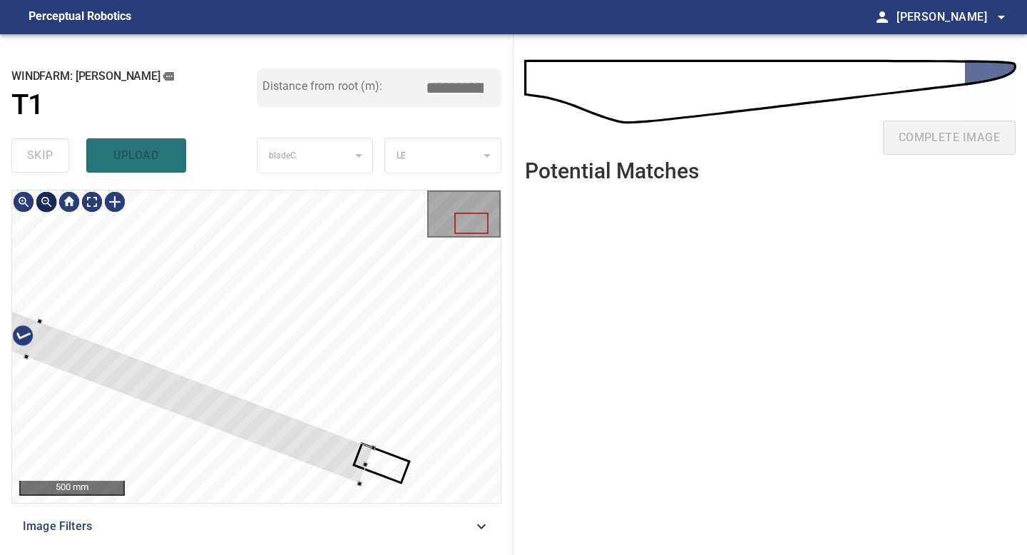
click at [51, 203] on div at bounding box center [46, 201] width 23 height 23
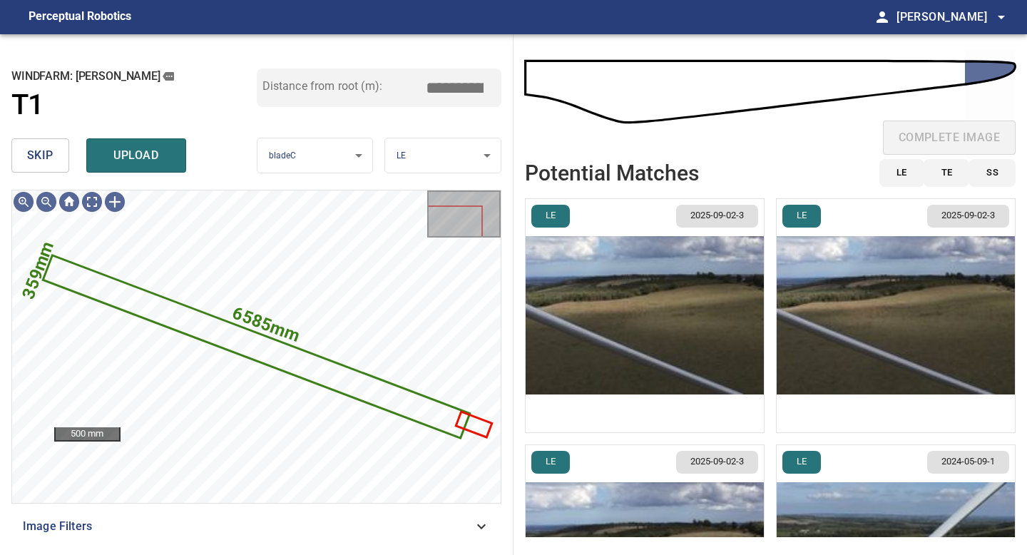
click at [588, 350] on img "button" at bounding box center [645, 315] width 238 height 233
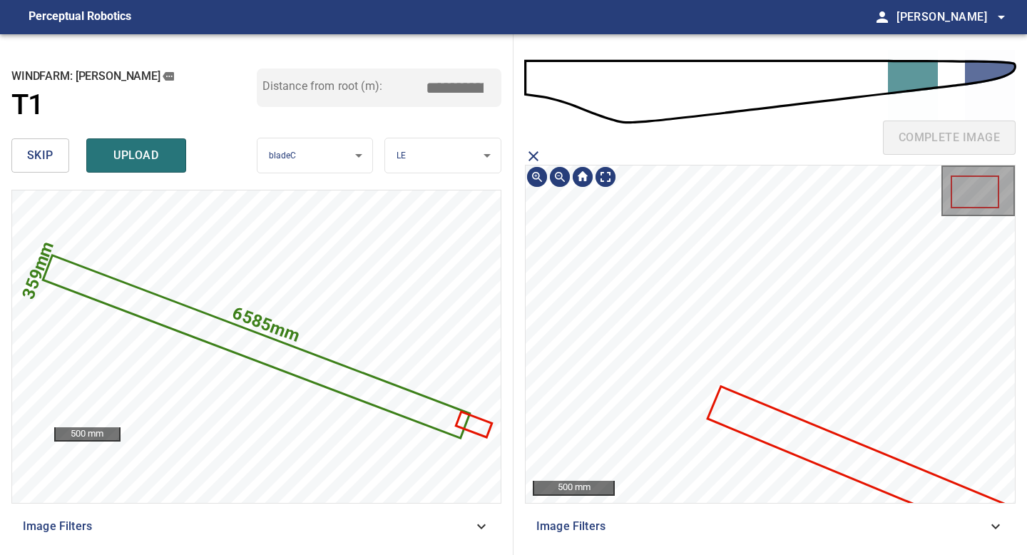
click at [728, 406] on icon at bounding box center [887, 473] width 357 height 173
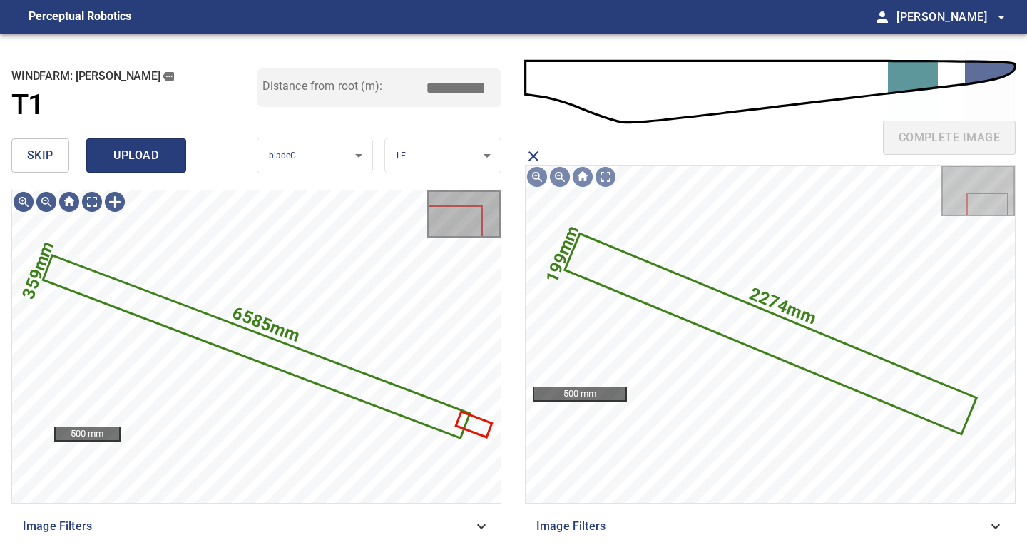
click at [148, 154] on span "upload" at bounding box center [136, 156] width 68 height 20
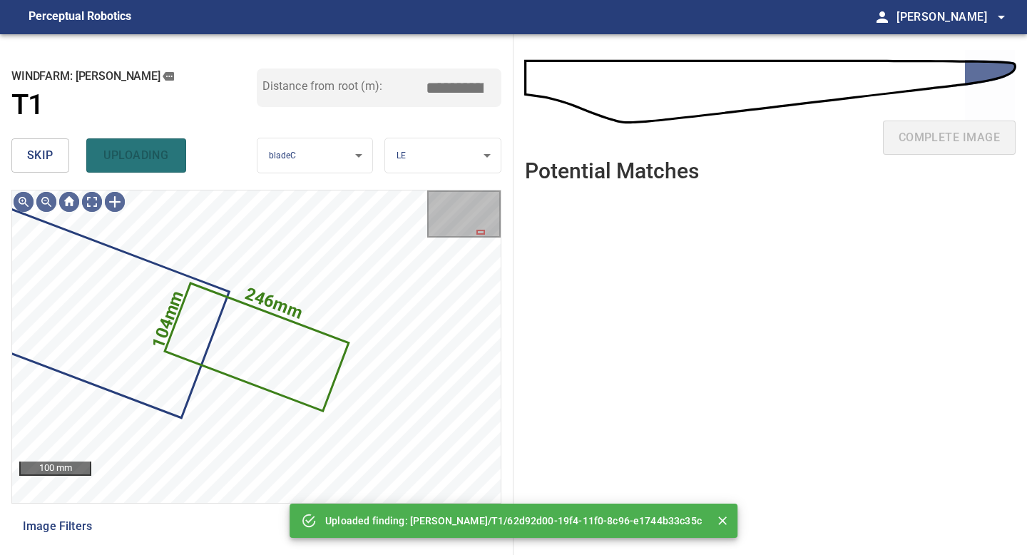
click at [45, 151] on span "skip" at bounding box center [40, 156] width 26 height 20
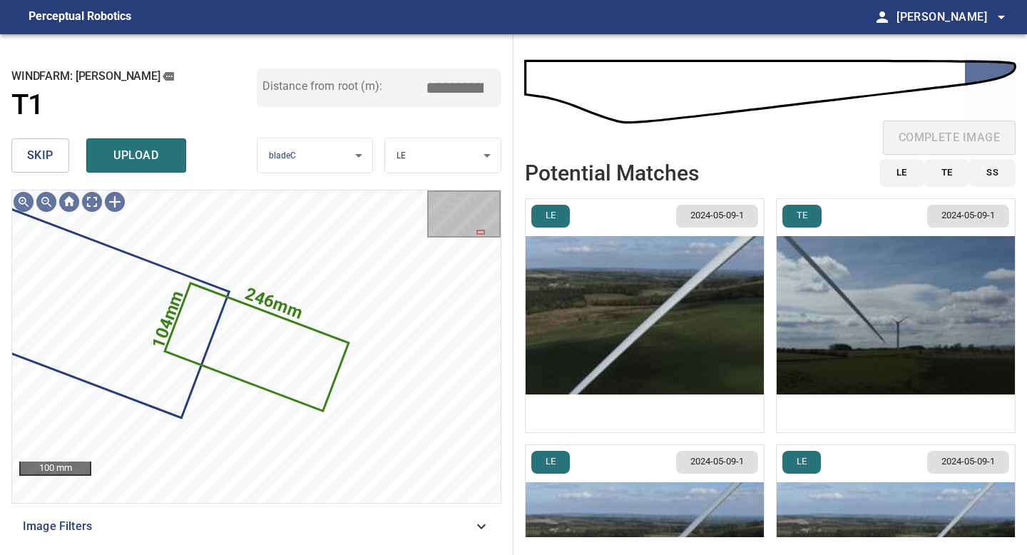
click at [829, 363] on img "button" at bounding box center [896, 315] width 238 height 233
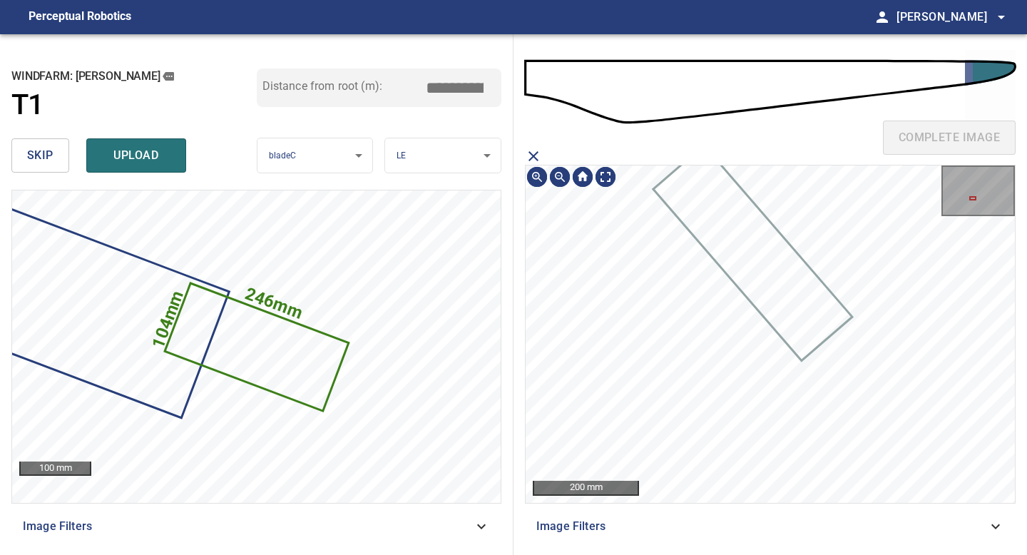
click at [531, 154] on icon "close matching imageResolution:" at bounding box center [534, 156] width 10 height 10
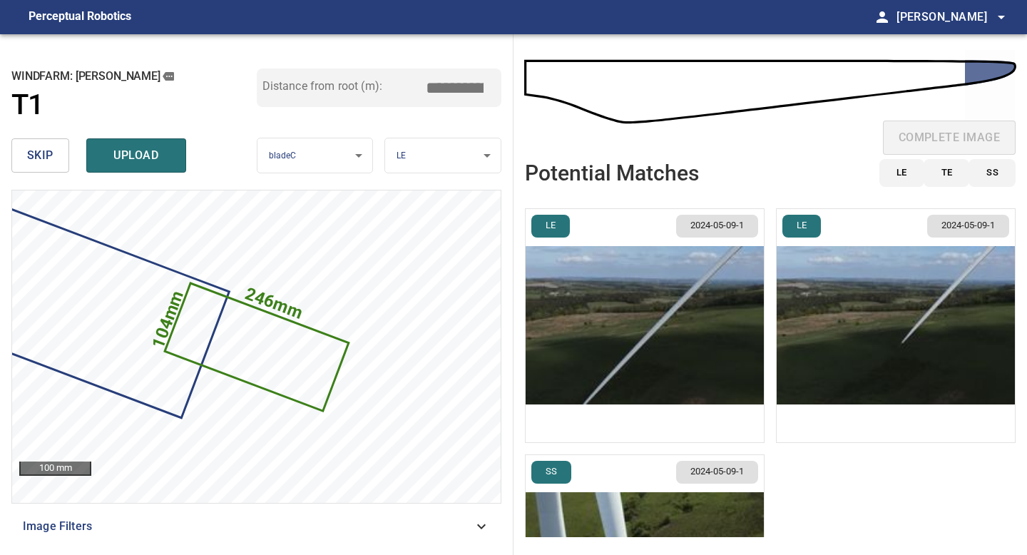
scroll to position [388, 0]
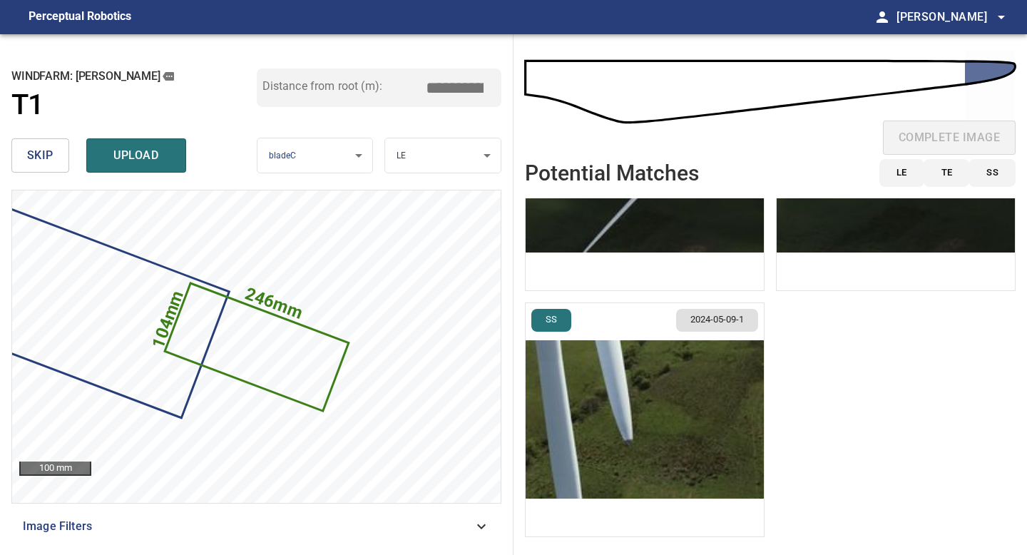
click at [658, 410] on img "button" at bounding box center [645, 419] width 238 height 233
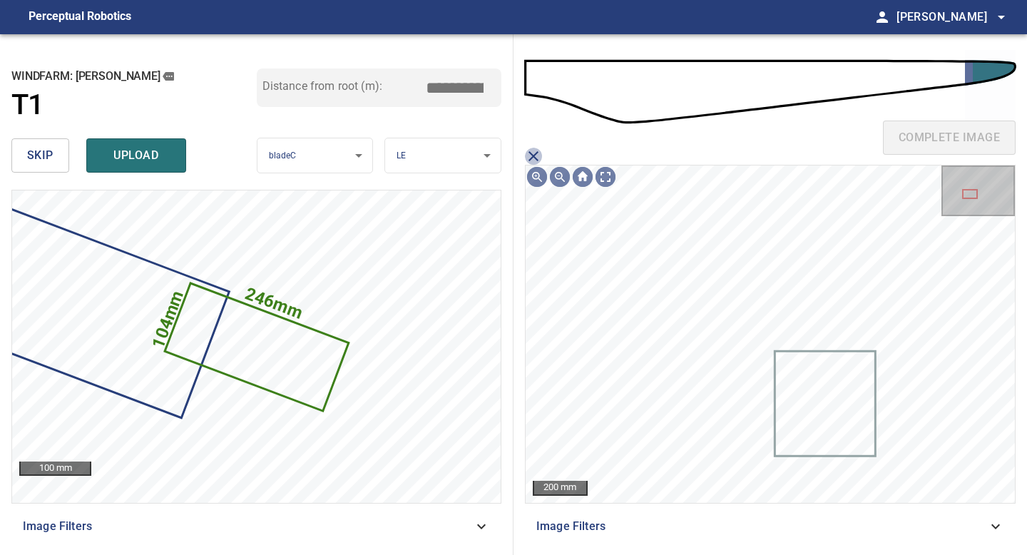
click at [532, 151] on icon "close matching imageResolution:" at bounding box center [533, 156] width 17 height 17
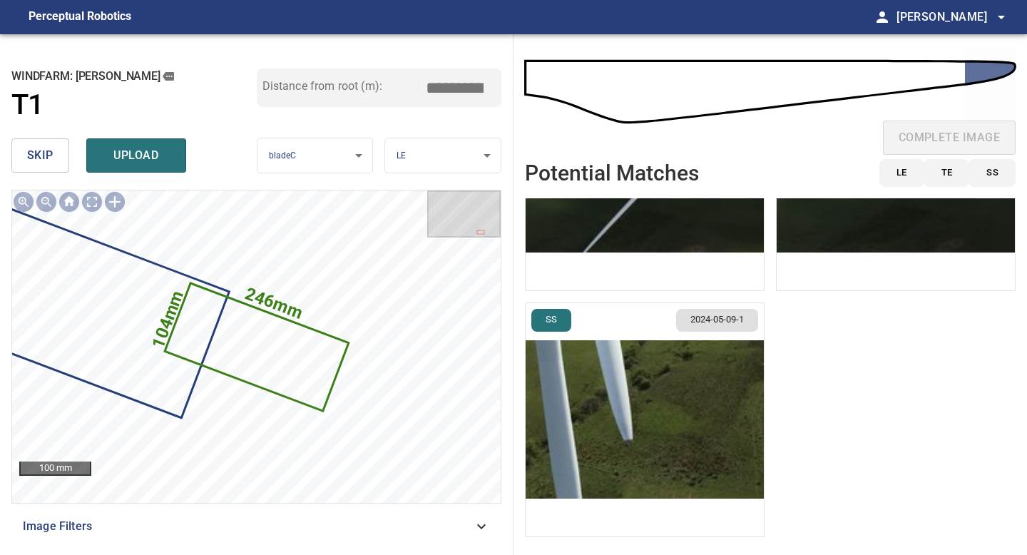
click at [65, 155] on button "skip" at bounding box center [40, 155] width 58 height 34
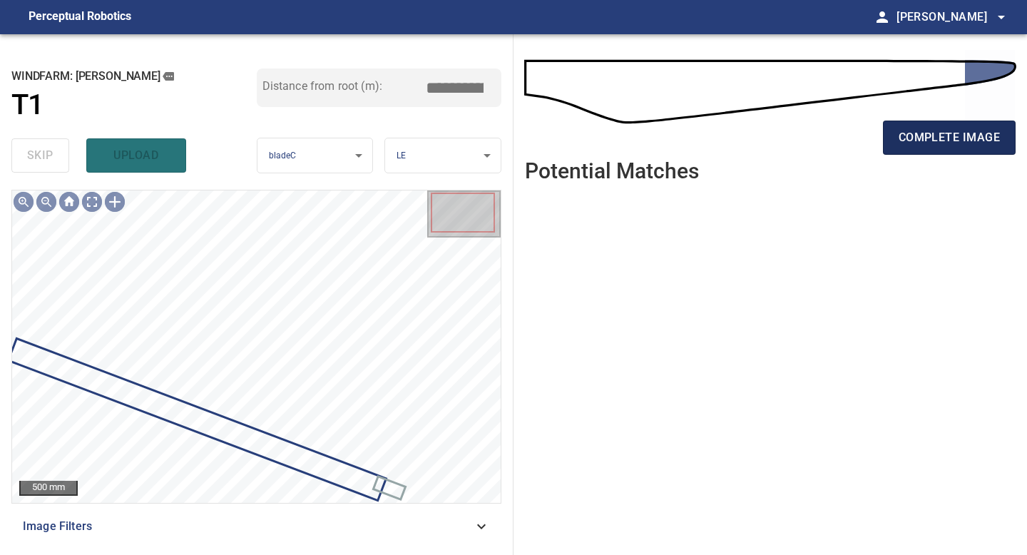
click at [916, 124] on button "complete image" at bounding box center [949, 138] width 133 height 34
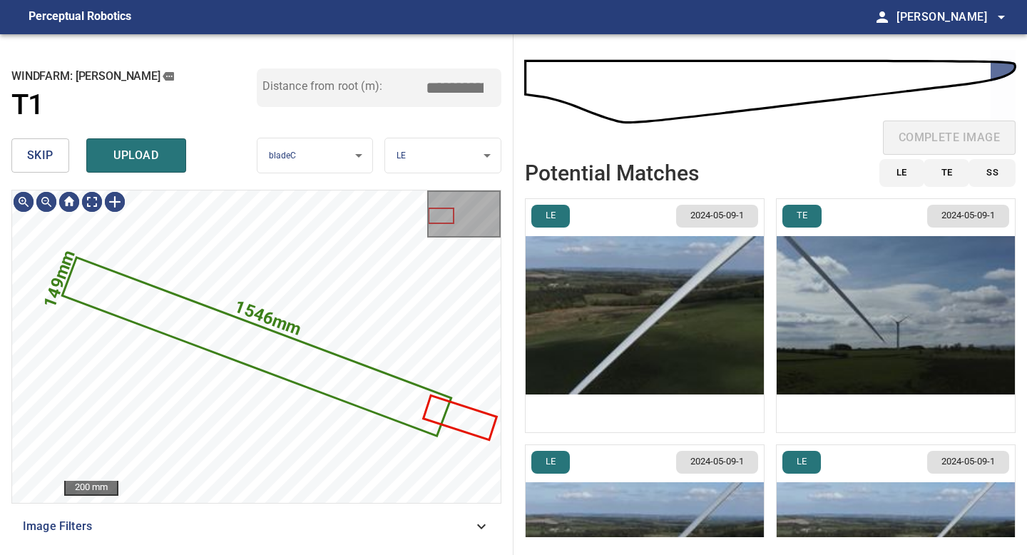
click at [52, 160] on span "skip" at bounding box center [40, 156] width 26 height 20
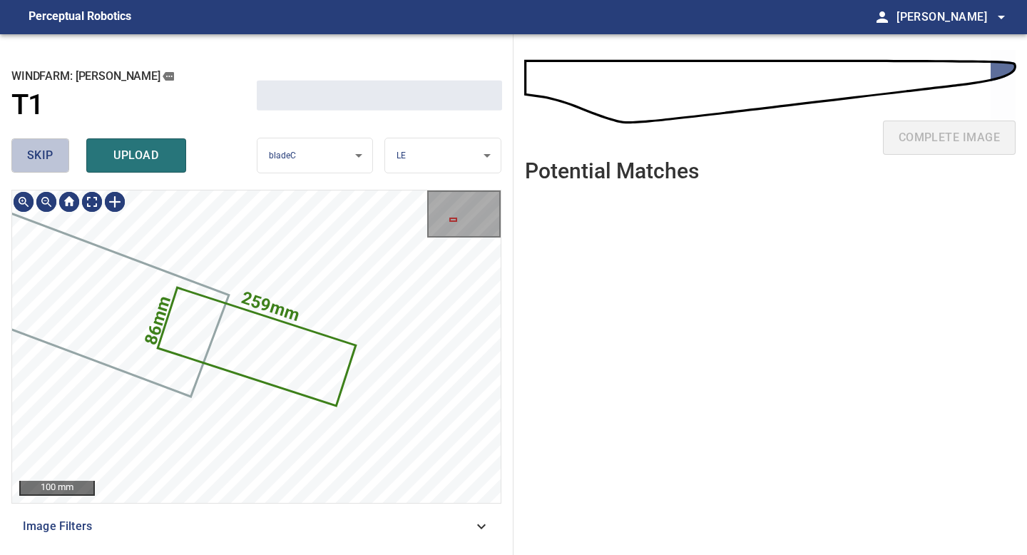
click at [52, 160] on span "skip" at bounding box center [40, 156] width 26 height 20
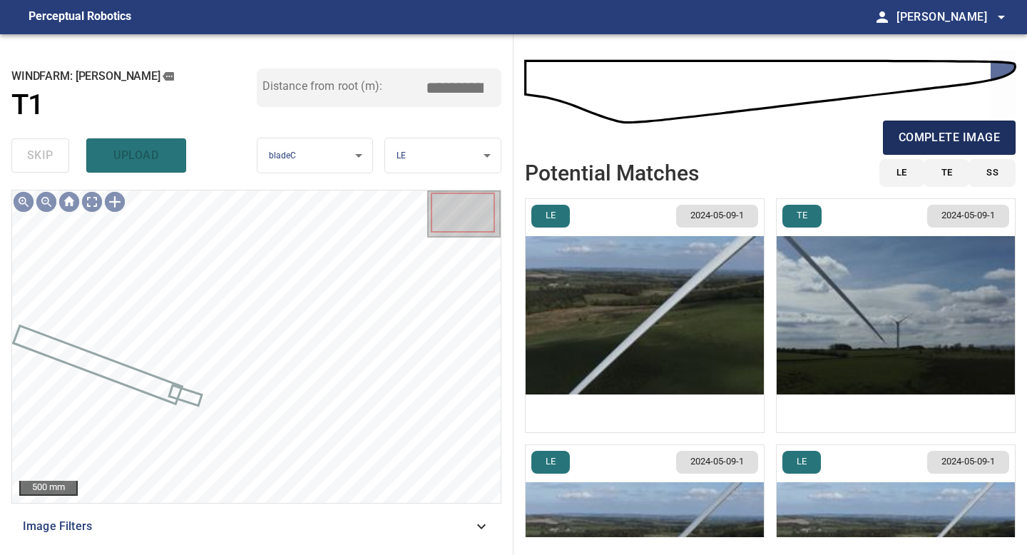
click at [926, 131] on span "complete image" at bounding box center [949, 138] width 101 height 20
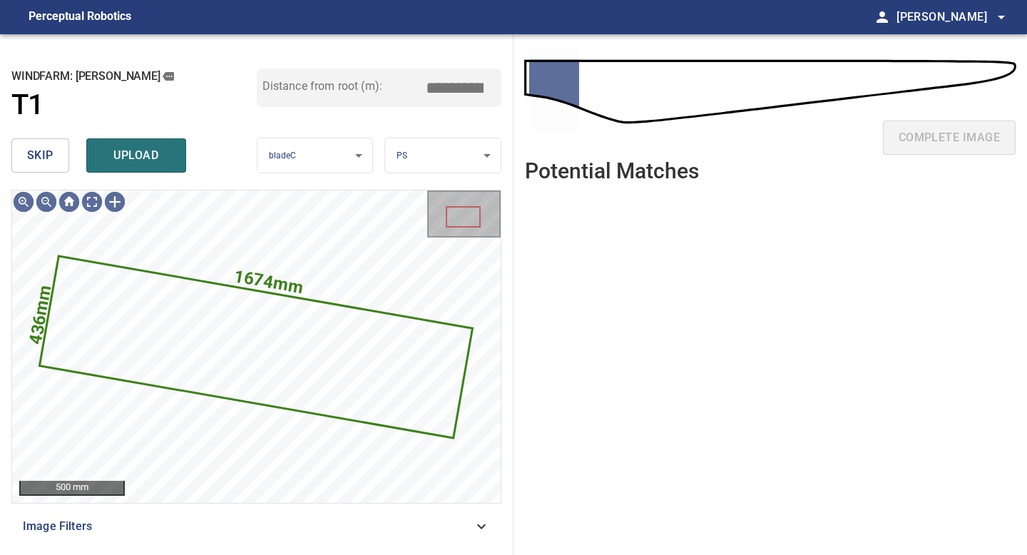
click at [54, 158] on button "skip" at bounding box center [40, 155] width 58 height 34
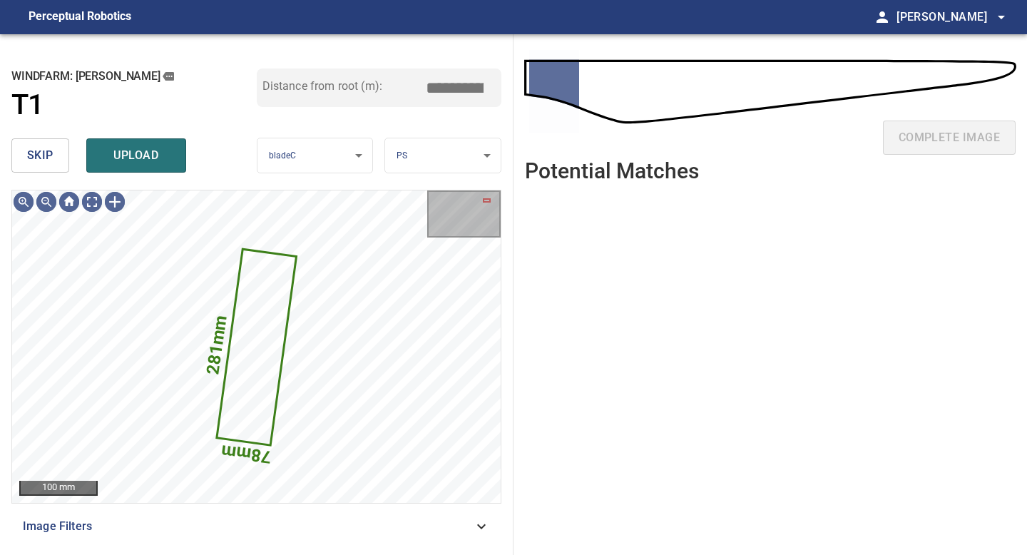
click at [54, 158] on button "skip" at bounding box center [40, 155] width 58 height 34
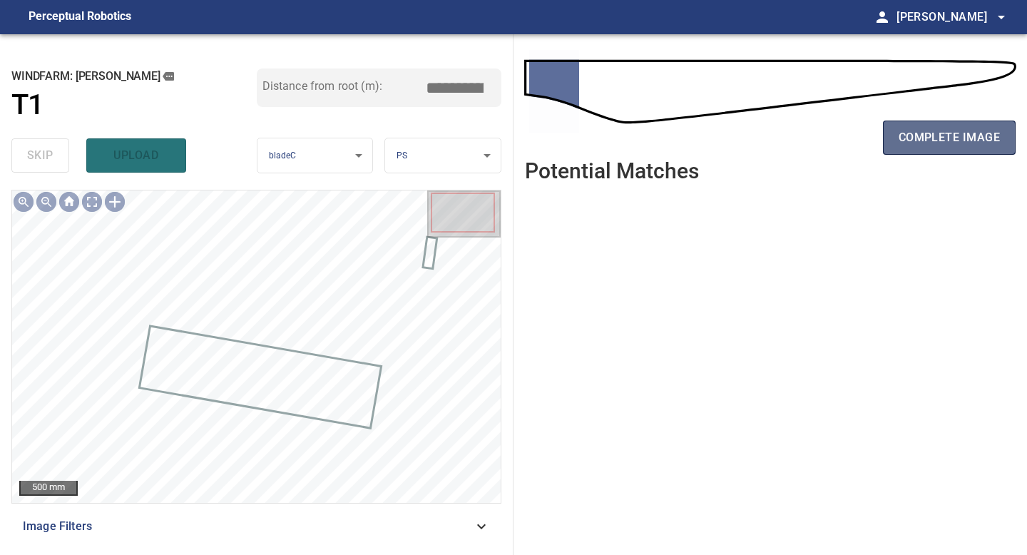
click at [944, 150] on button "complete image" at bounding box center [949, 138] width 133 height 34
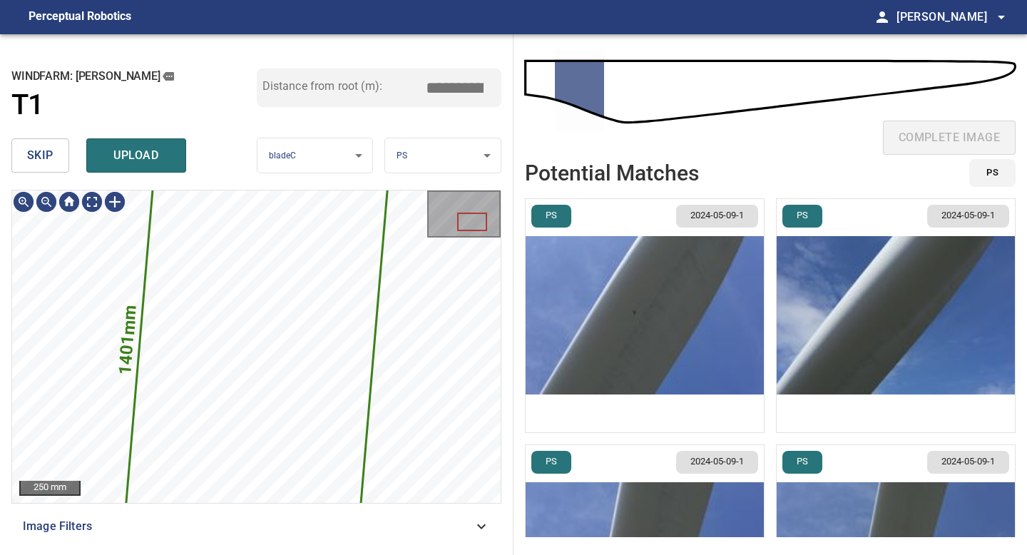
click at [660, 352] on img "button" at bounding box center [645, 315] width 238 height 233
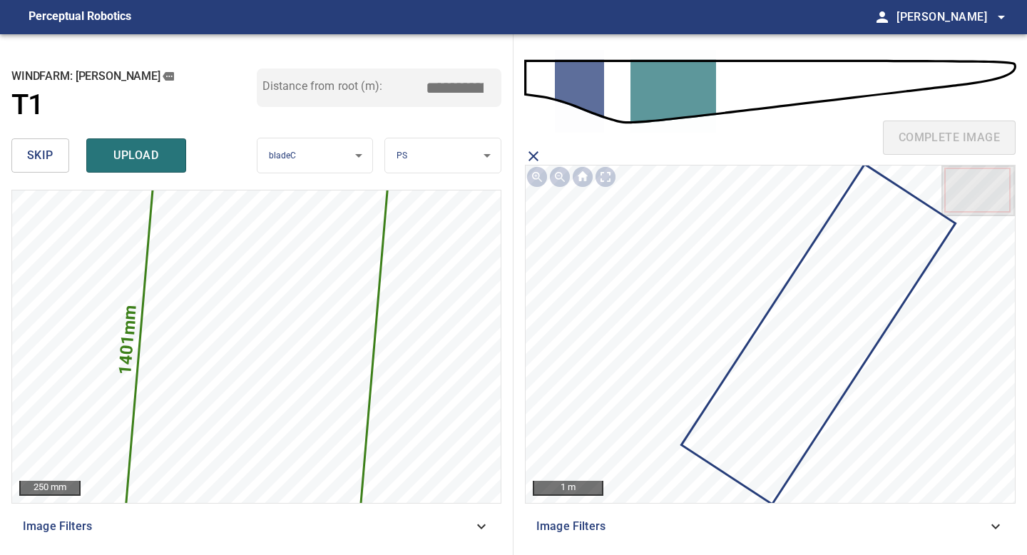
click at [766, 340] on icon at bounding box center [818, 333] width 271 height 337
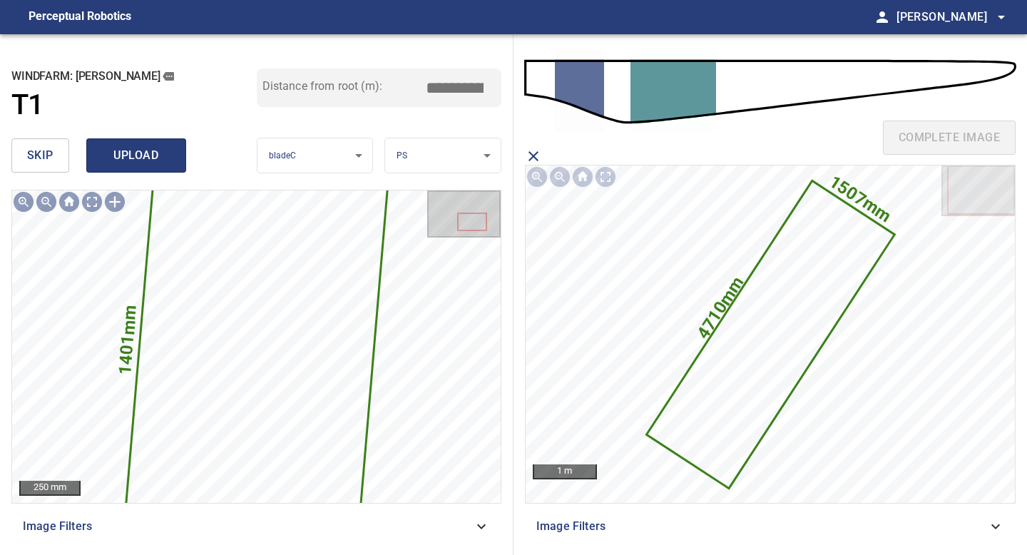
click at [135, 155] on span "upload" at bounding box center [136, 156] width 68 height 20
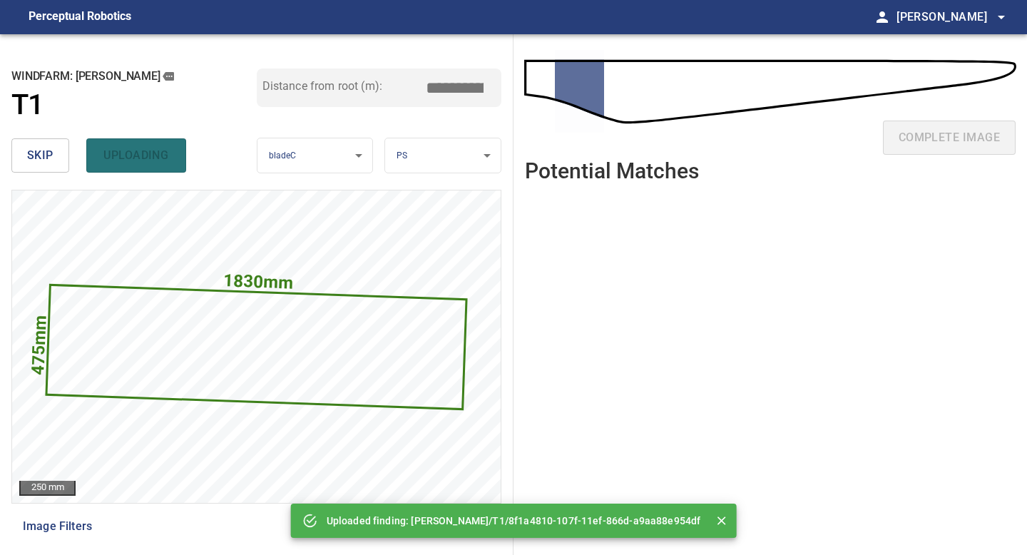
click at [56, 160] on button "skip" at bounding box center [40, 155] width 58 height 34
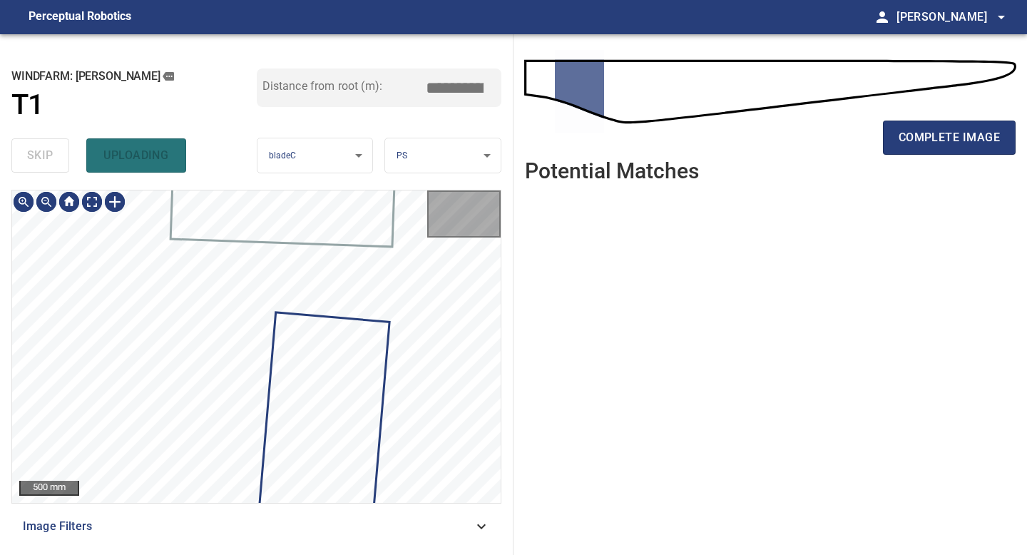
click at [56, 160] on div "skip uploading" at bounding box center [133, 156] width 245 height 46
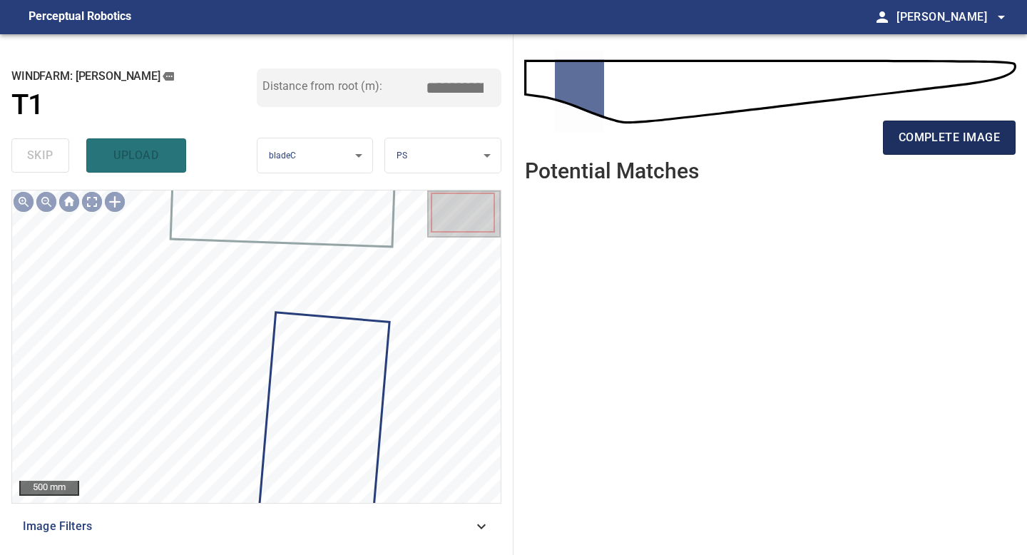
click at [919, 128] on span "complete image" at bounding box center [949, 138] width 101 height 20
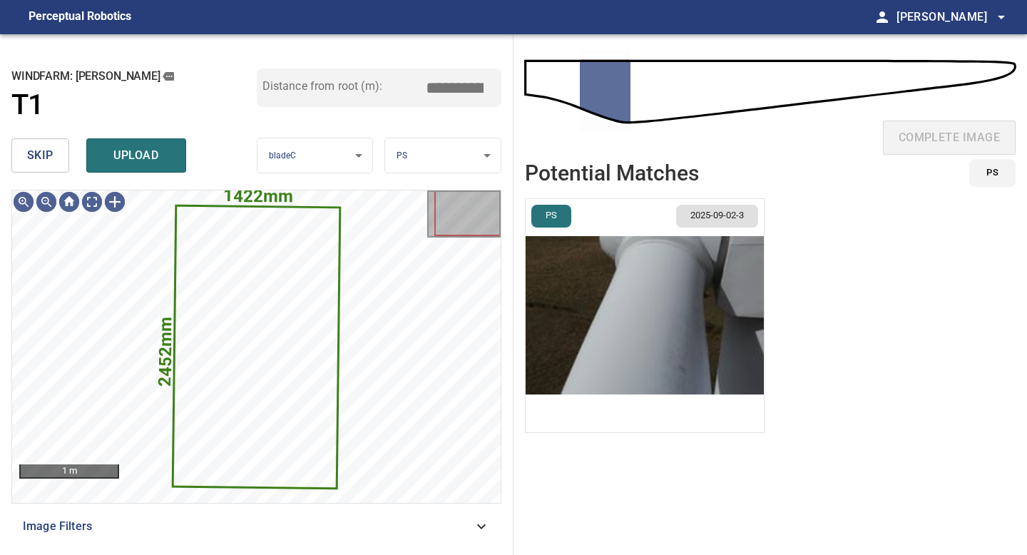
click at [700, 317] on img "button" at bounding box center [645, 315] width 238 height 233
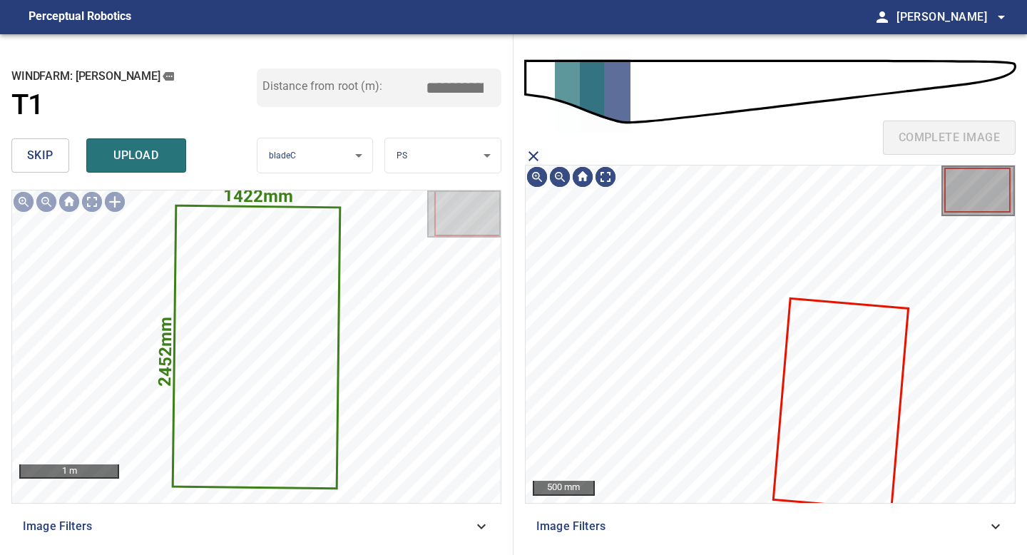
click at [819, 336] on icon at bounding box center [841, 404] width 133 height 209
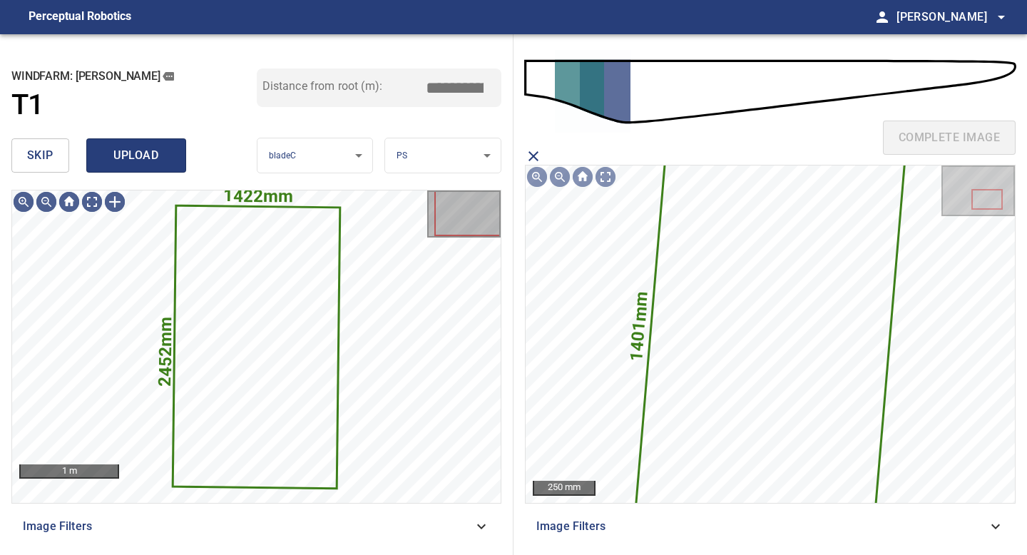
click at [123, 155] on span "upload" at bounding box center [136, 156] width 68 height 20
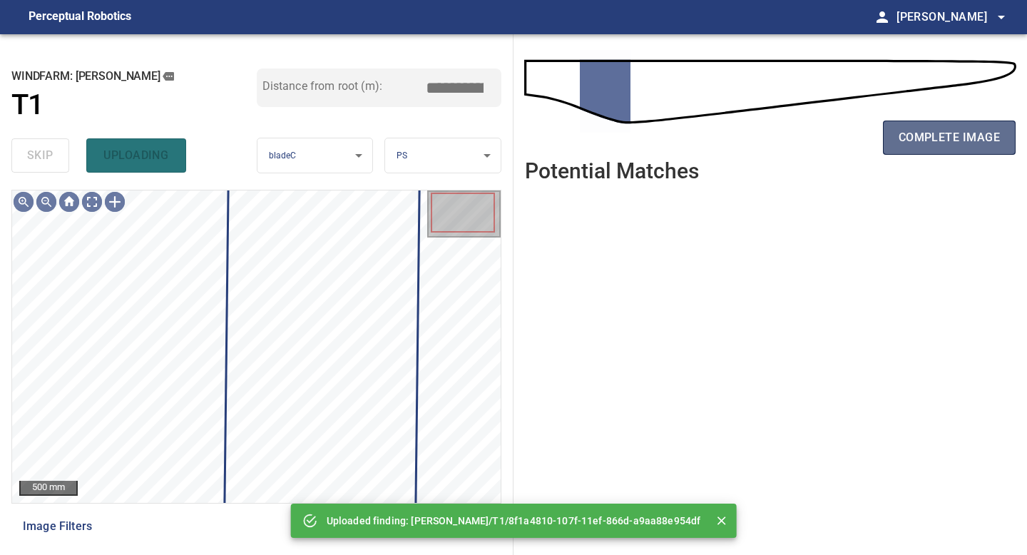
click at [933, 136] on span "complete image" at bounding box center [949, 138] width 101 height 20
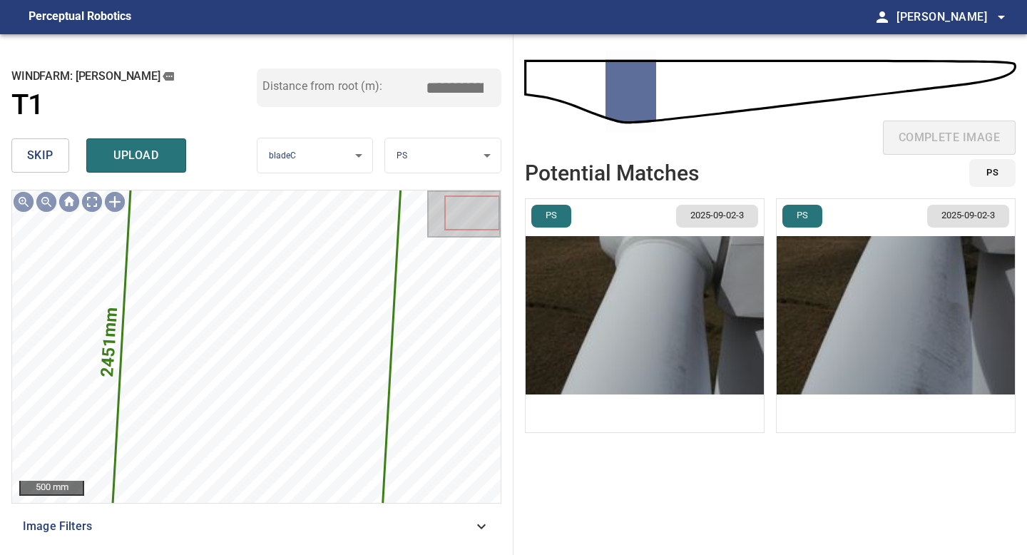
click at [720, 371] on img "button" at bounding box center [645, 315] width 238 height 233
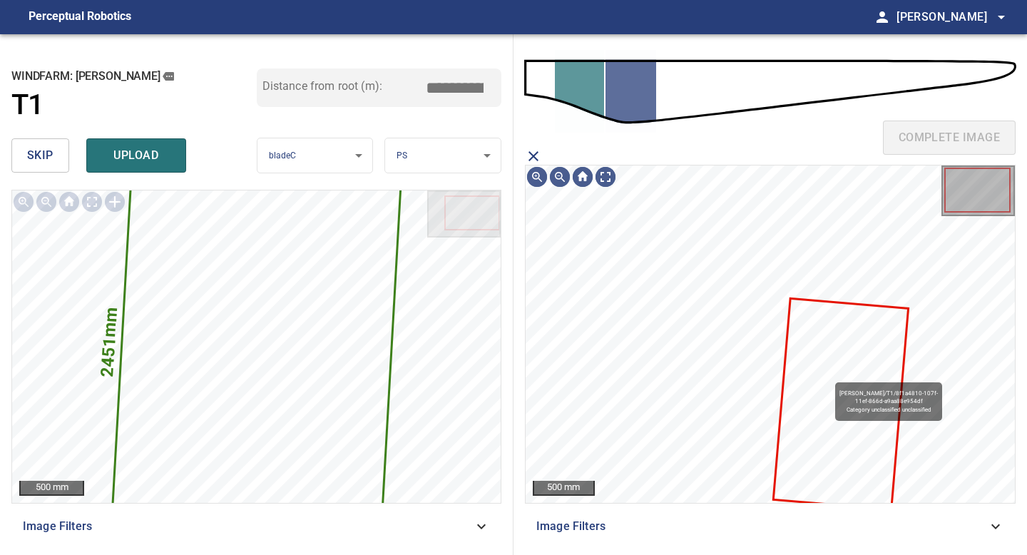
click at [828, 376] on icon at bounding box center [841, 404] width 133 height 209
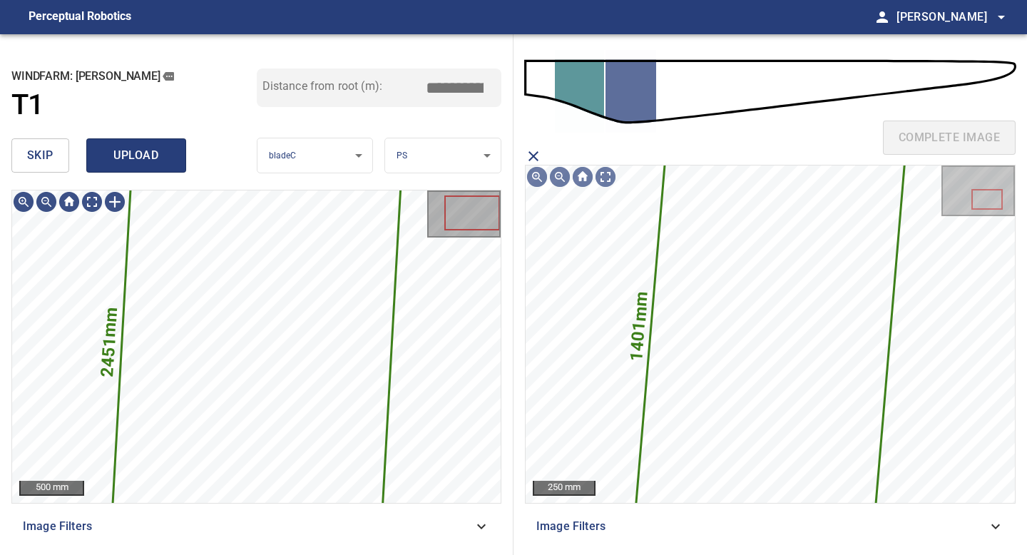
click at [148, 142] on button "upload" at bounding box center [136, 155] width 100 height 34
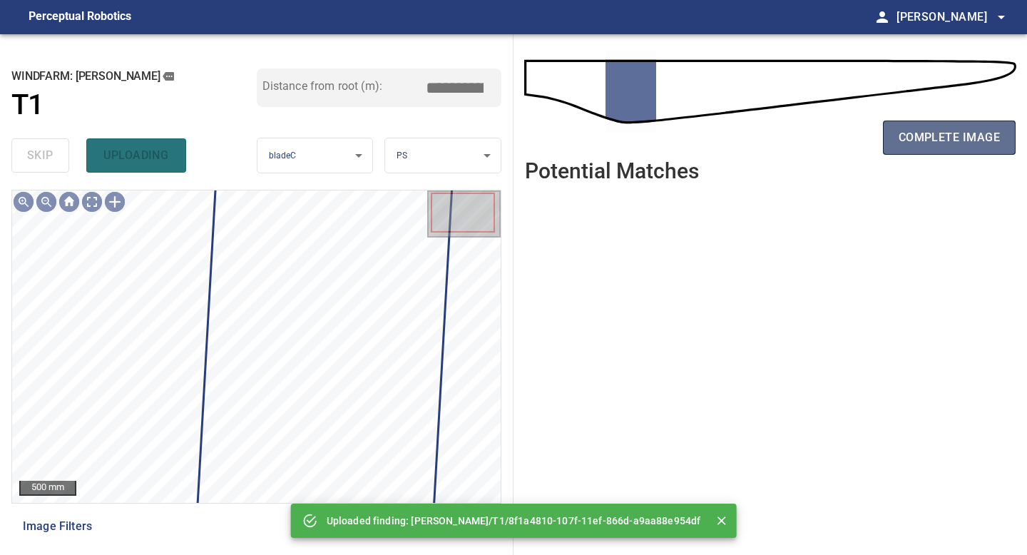
click at [960, 152] on button "complete image" at bounding box center [949, 138] width 133 height 34
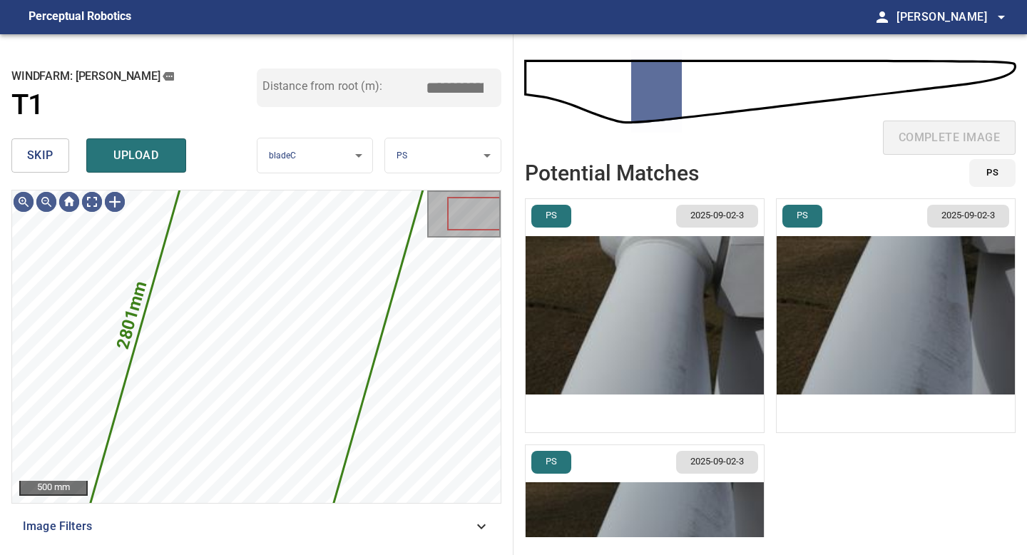
click at [62, 153] on button "skip" at bounding box center [40, 155] width 58 height 34
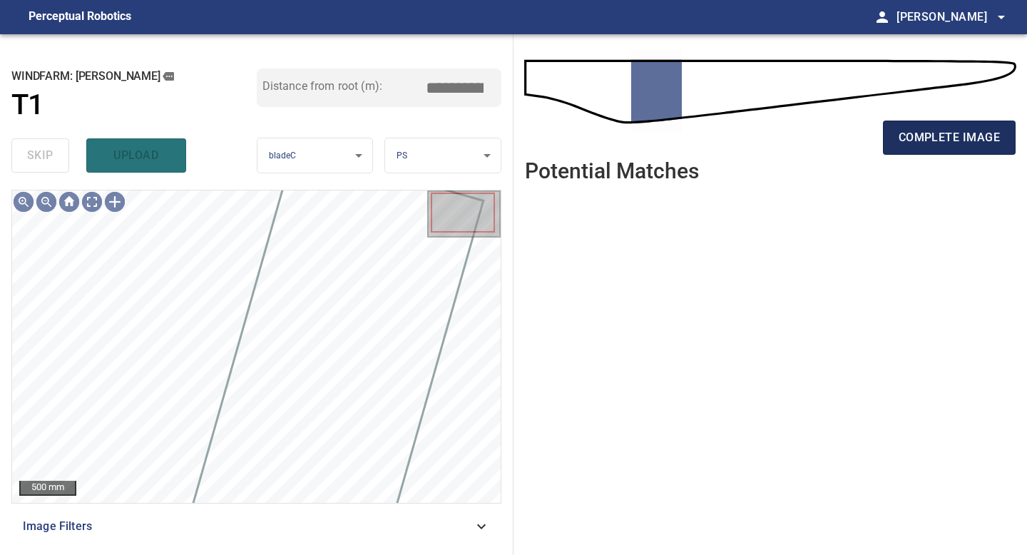
click at [921, 146] on span "complete image" at bounding box center [949, 138] width 101 height 20
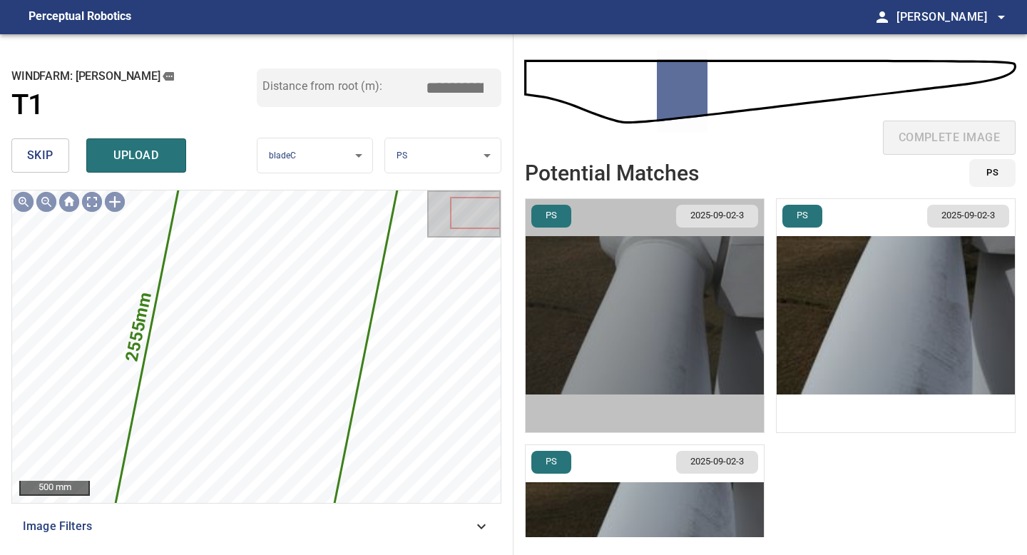
click at [606, 275] on img "button" at bounding box center [645, 315] width 238 height 233
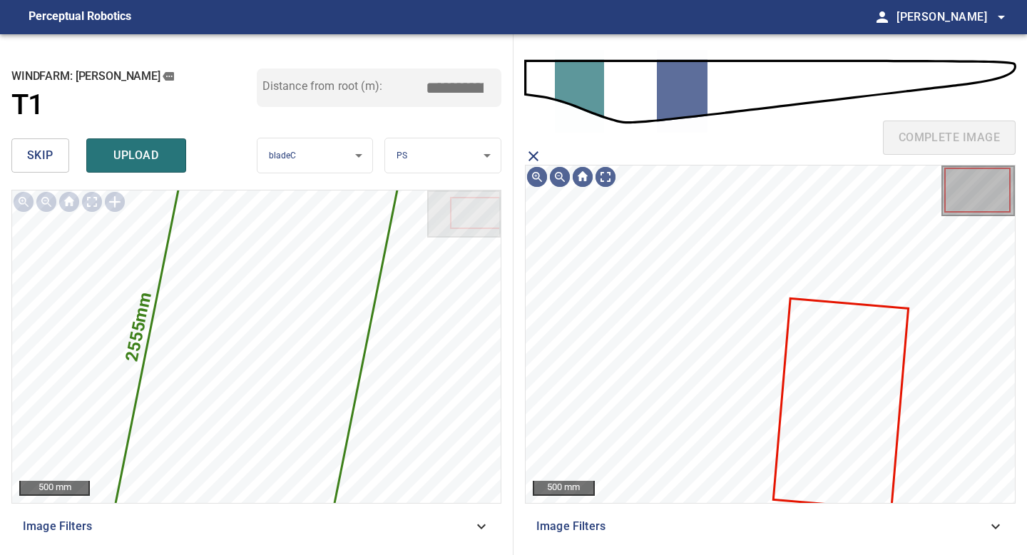
click at [815, 408] on icon at bounding box center [841, 404] width 133 height 209
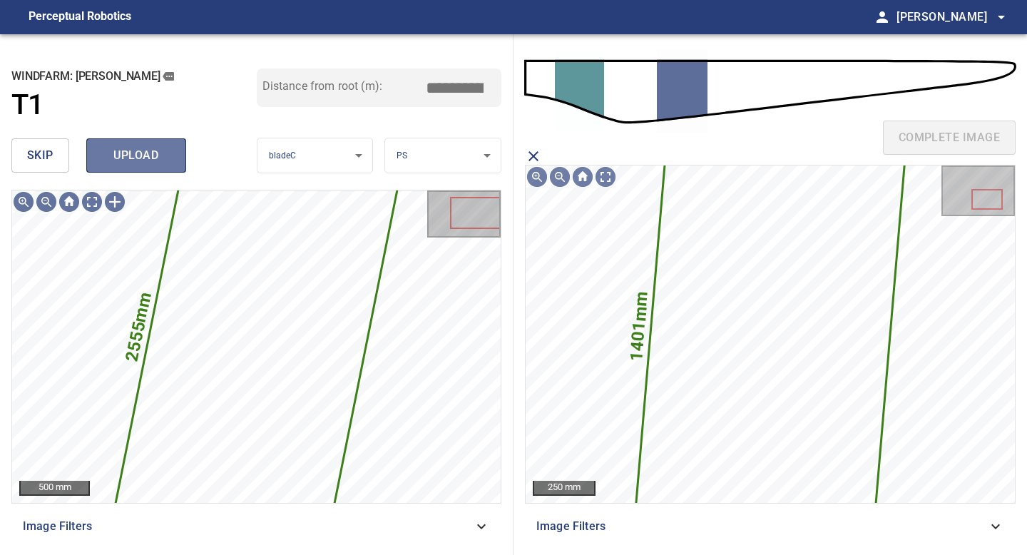
click at [135, 150] on span "upload" at bounding box center [136, 156] width 68 height 20
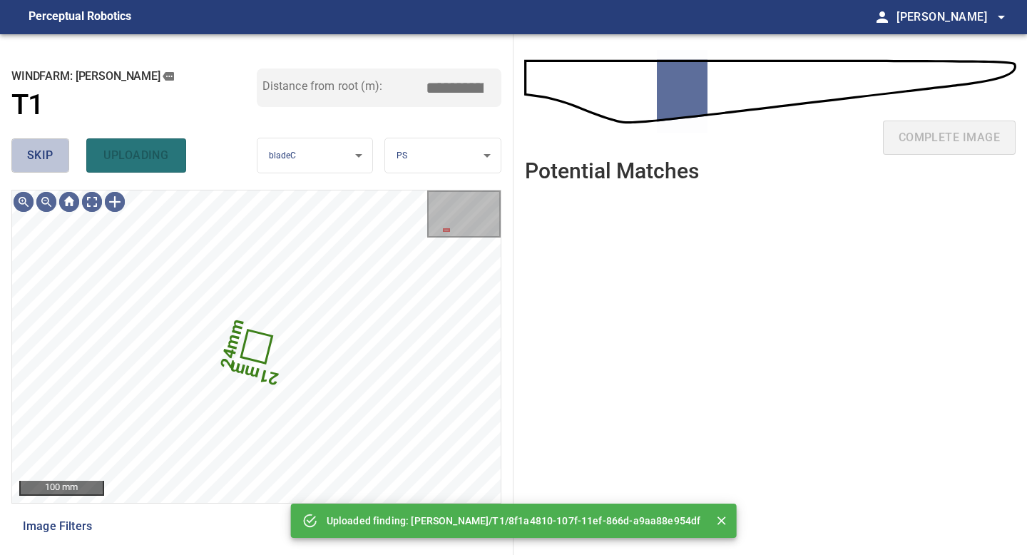
click at [31, 151] on span "skip" at bounding box center [40, 156] width 26 height 20
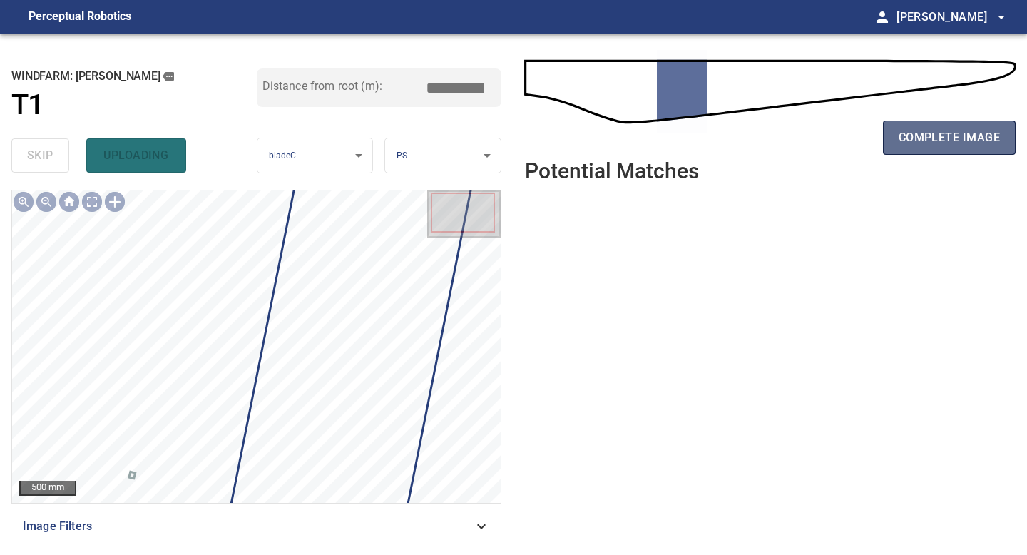
click at [937, 136] on span "complete image" at bounding box center [949, 138] width 101 height 20
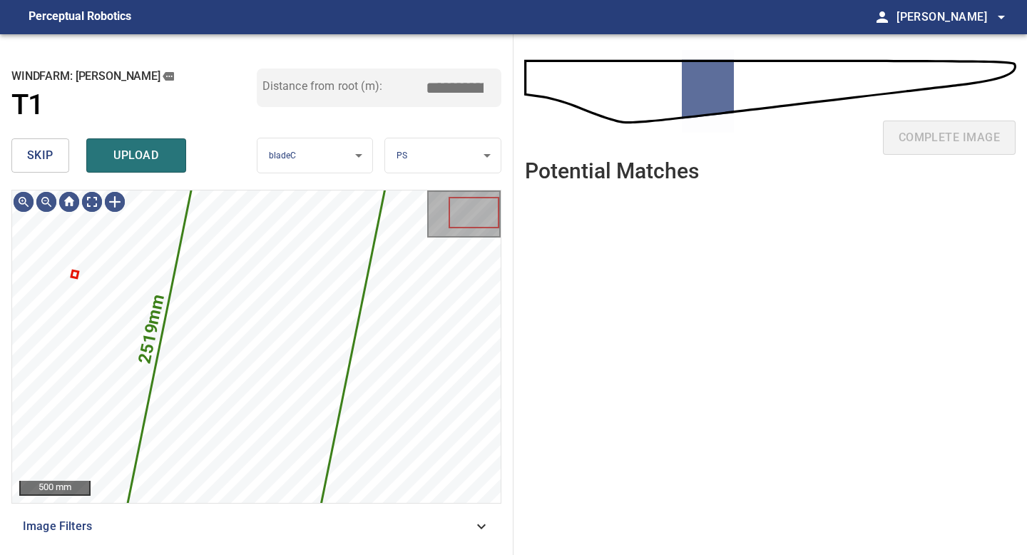
click at [43, 157] on span "skip" at bounding box center [40, 156] width 26 height 20
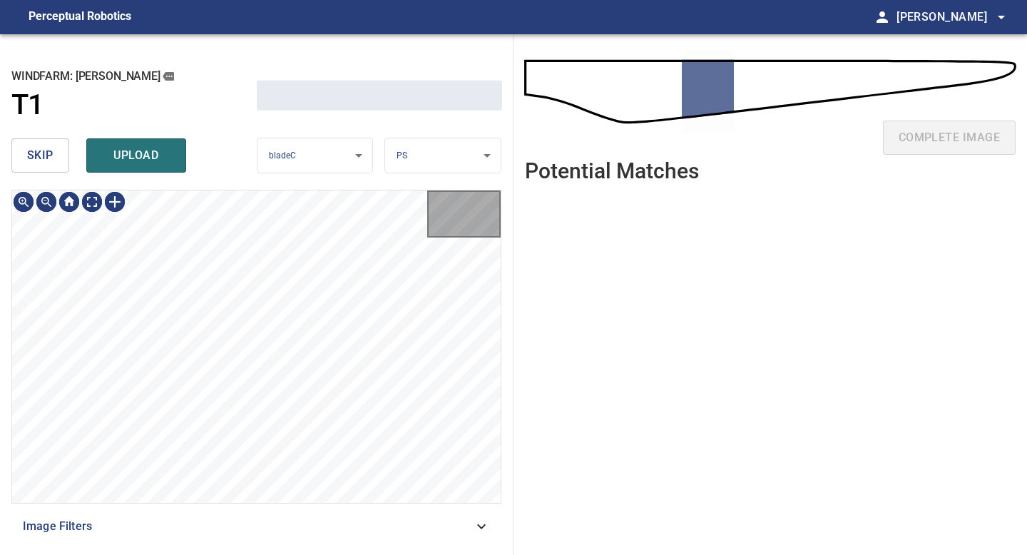
click at [43, 157] on span "skip" at bounding box center [40, 156] width 26 height 20
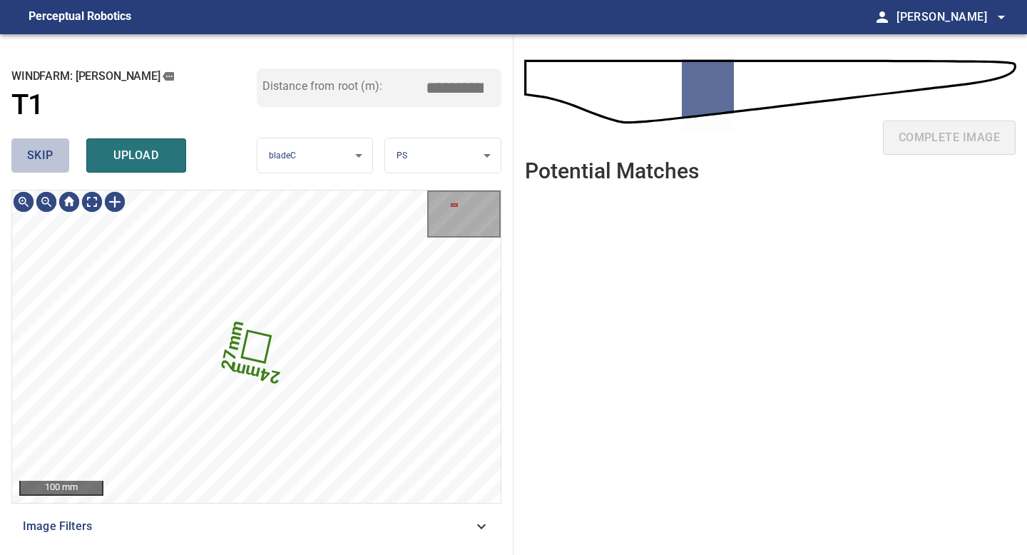
click at [43, 157] on span "skip" at bounding box center [40, 156] width 26 height 20
type input "*****"
click at [43, 157] on div "skip upload" at bounding box center [133, 156] width 245 height 46
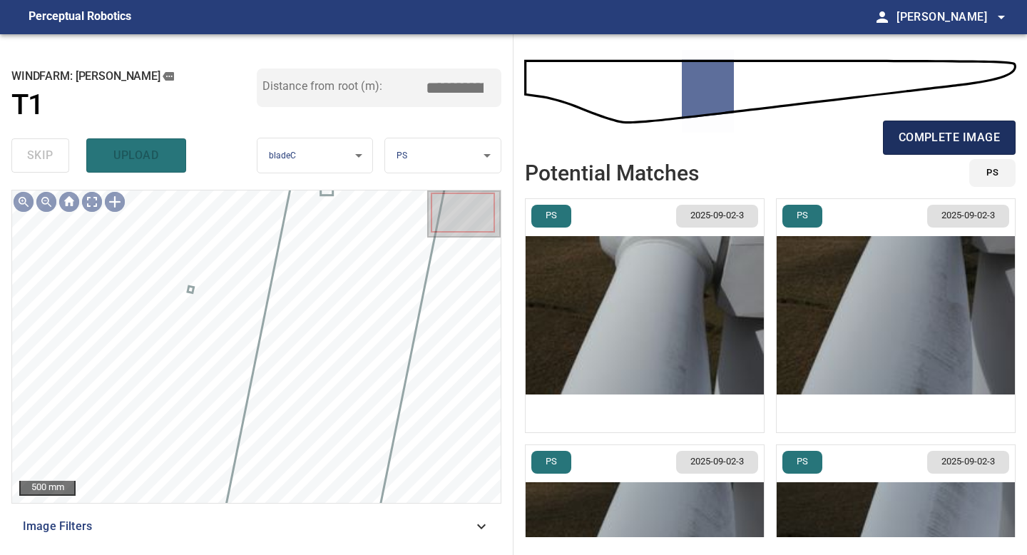
click at [959, 141] on span "complete image" at bounding box center [949, 138] width 101 height 20
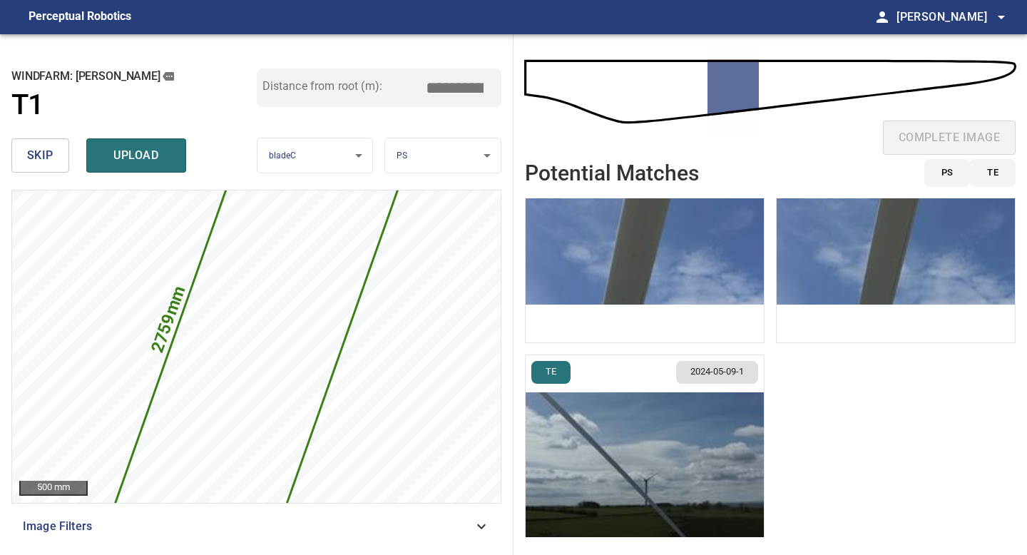
scroll to position [285, 0]
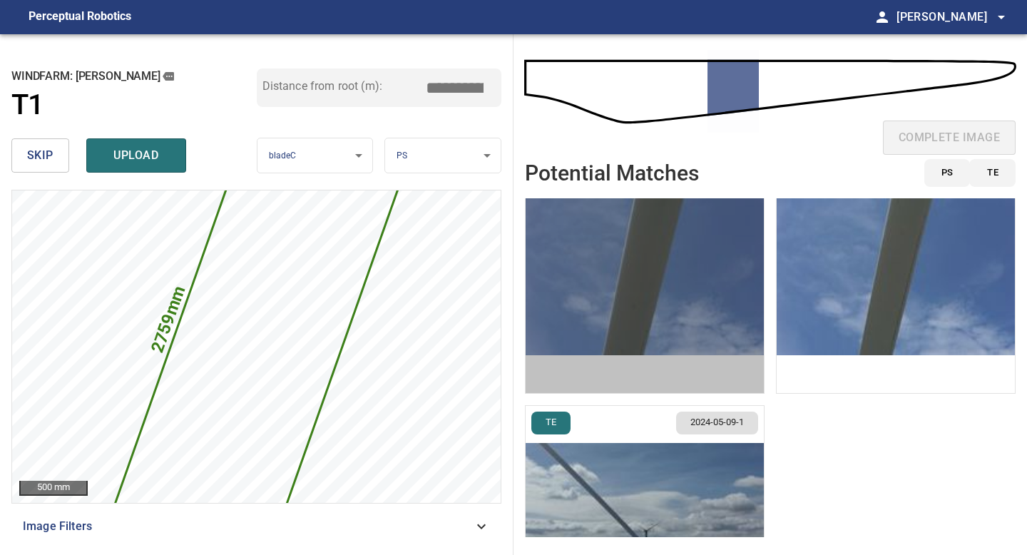
click at [616, 304] on img "button" at bounding box center [645, 276] width 238 height 233
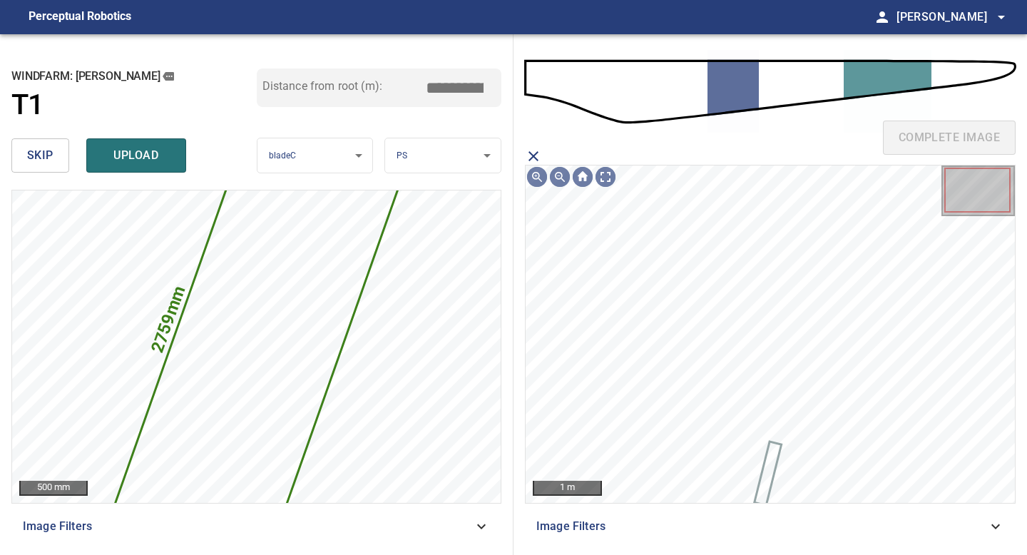
click at [536, 154] on icon "close matching imageResolution:" at bounding box center [533, 156] width 17 height 17
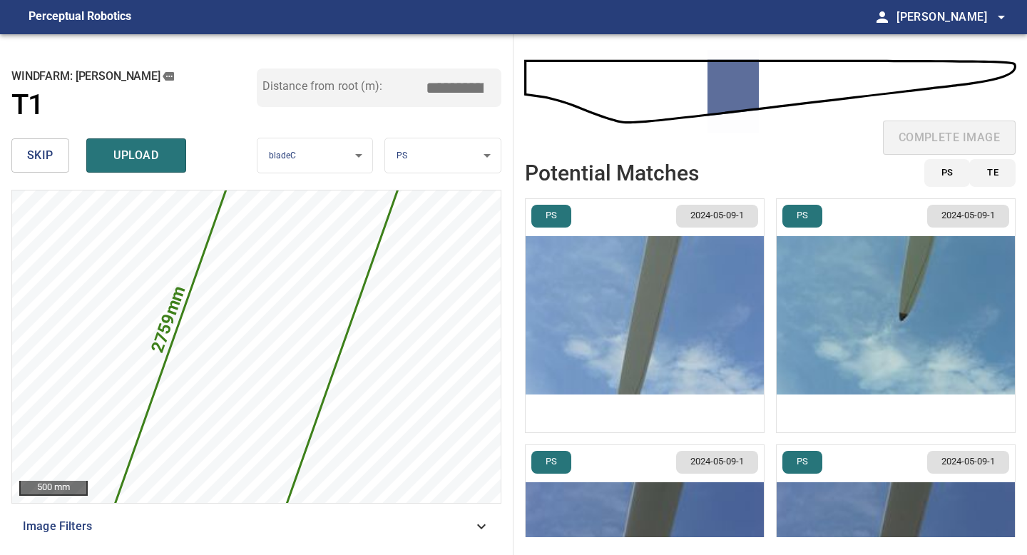
click at [45, 157] on span "skip" at bounding box center [40, 156] width 26 height 20
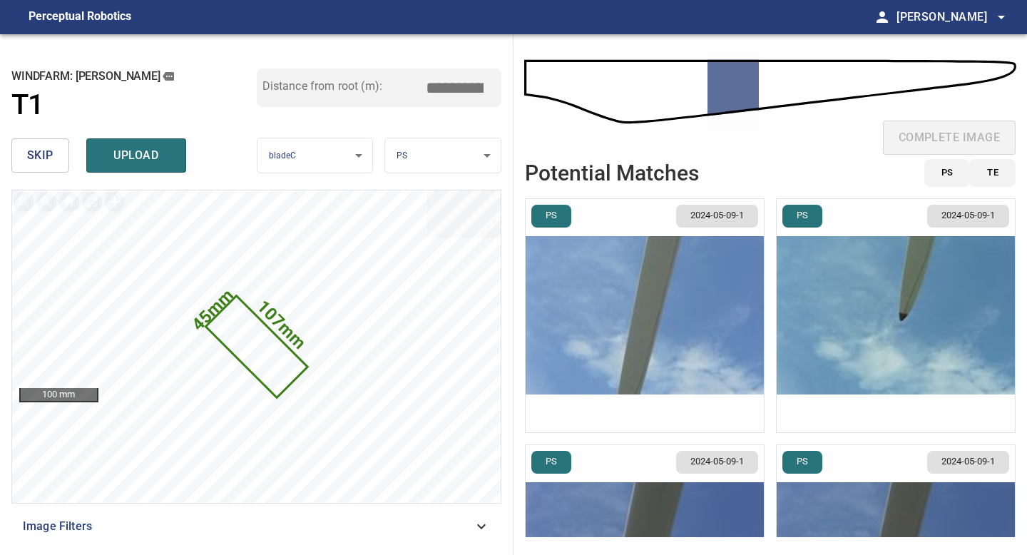
click at [33, 147] on span "skip" at bounding box center [40, 156] width 26 height 20
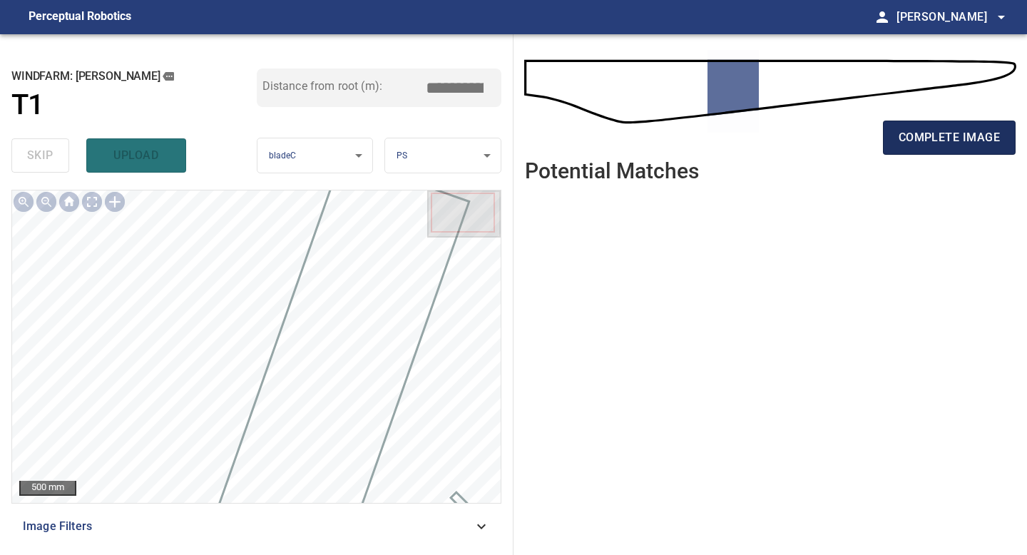
click at [910, 135] on span "complete image" at bounding box center [949, 138] width 101 height 20
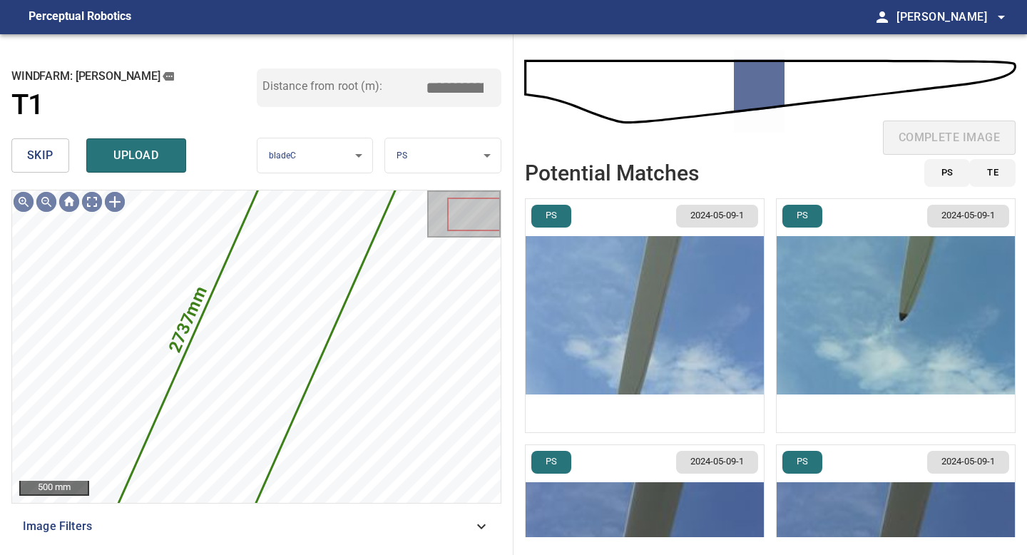
click at [55, 160] on button "skip" at bounding box center [40, 155] width 58 height 34
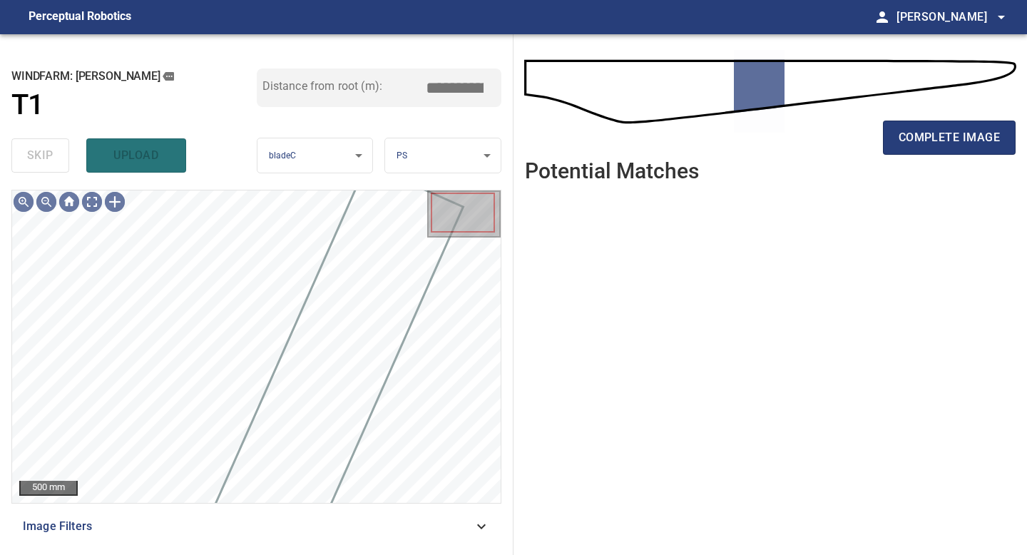
click at [905, 155] on div "complete image" at bounding box center [770, 143] width 491 height 57
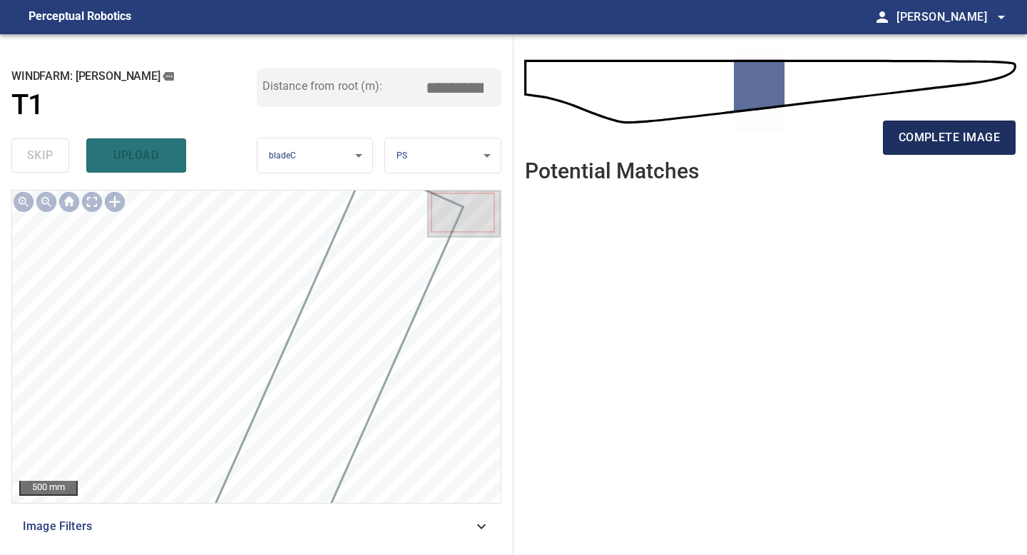
click at [914, 132] on span "complete image" at bounding box center [949, 138] width 101 height 20
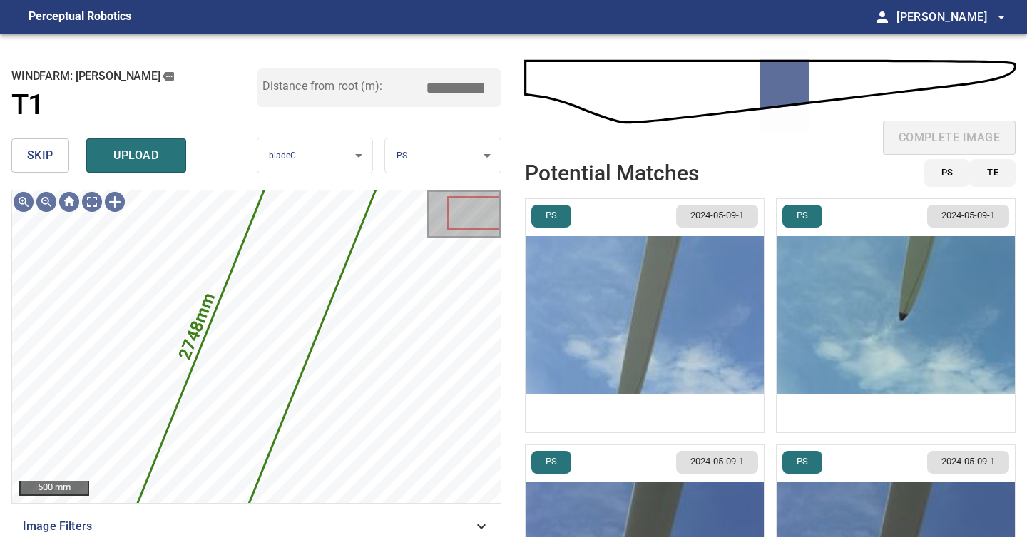
click at [49, 150] on span "skip" at bounding box center [40, 156] width 26 height 20
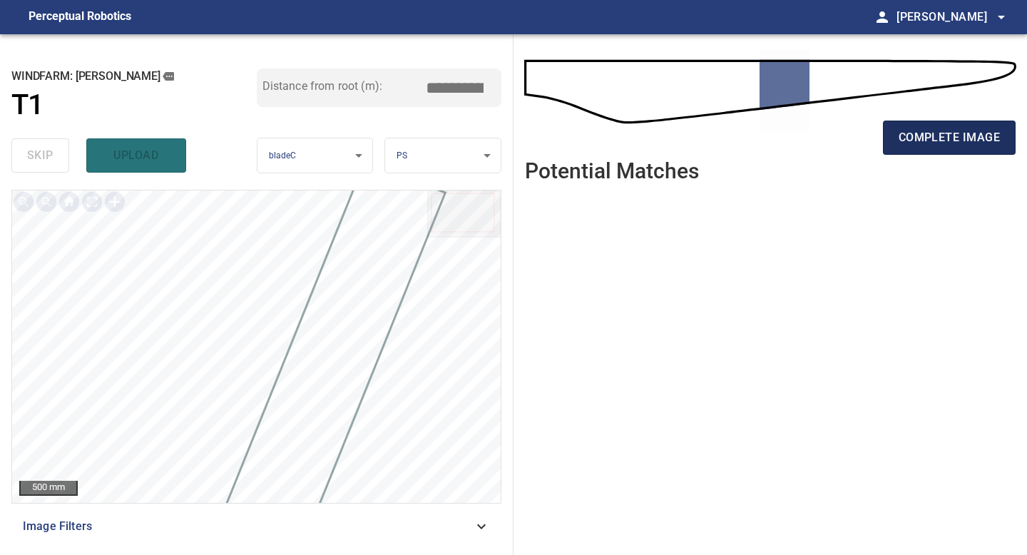
click at [899, 143] on span "complete image" at bounding box center [949, 138] width 101 height 20
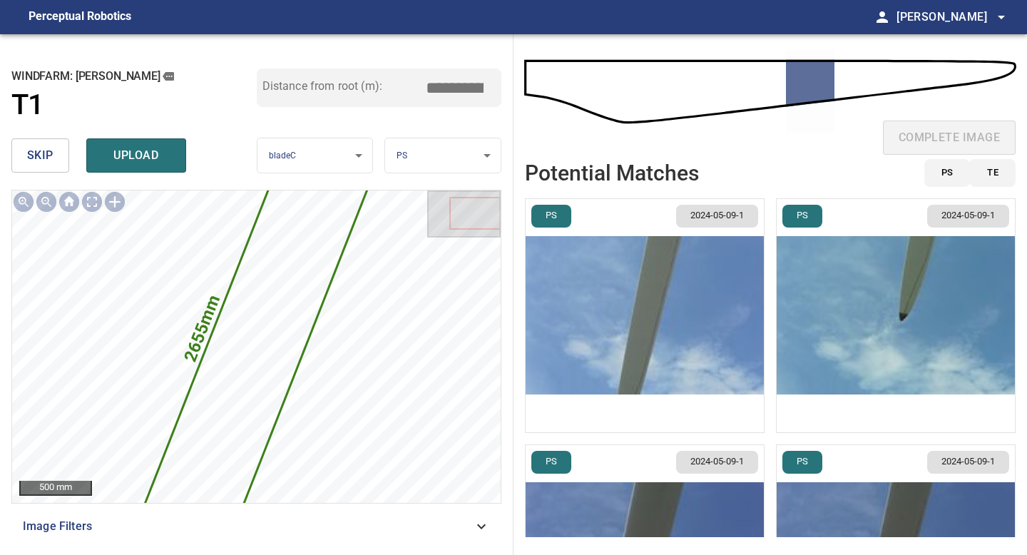
drag, startPoint x: 456, startPoint y: 88, endPoint x: 422, endPoint y: 88, distance: 33.5
click at [424, 88] on input "*****" at bounding box center [459, 87] width 71 height 27
click at [456, 86] on input "*****" at bounding box center [459, 87] width 71 height 27
drag, startPoint x: 460, startPoint y: 87, endPoint x: 424, endPoint y: 87, distance: 36.4
click at [424, 87] on input "*****" at bounding box center [459, 87] width 71 height 27
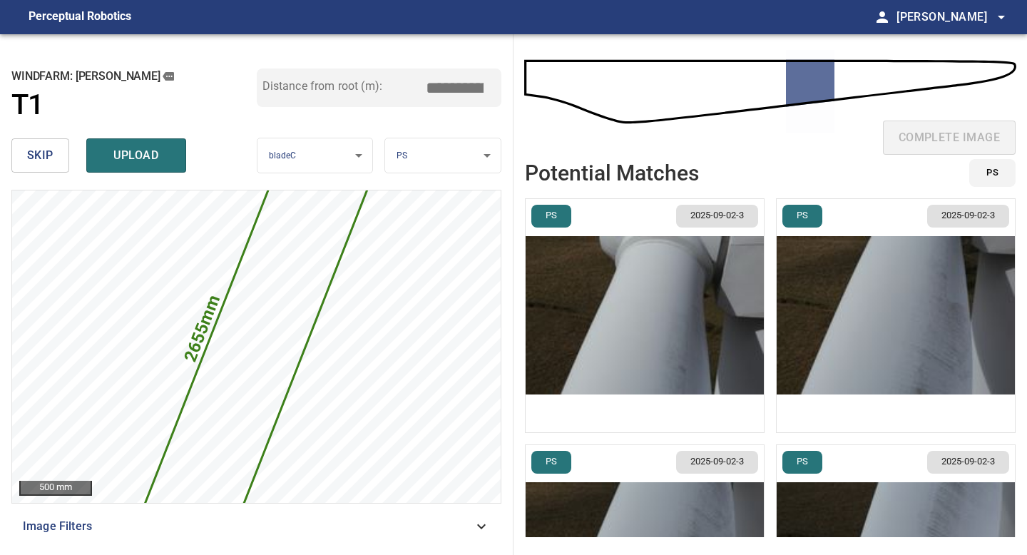
type input "*****"
click at [640, 286] on img "button" at bounding box center [645, 315] width 238 height 233
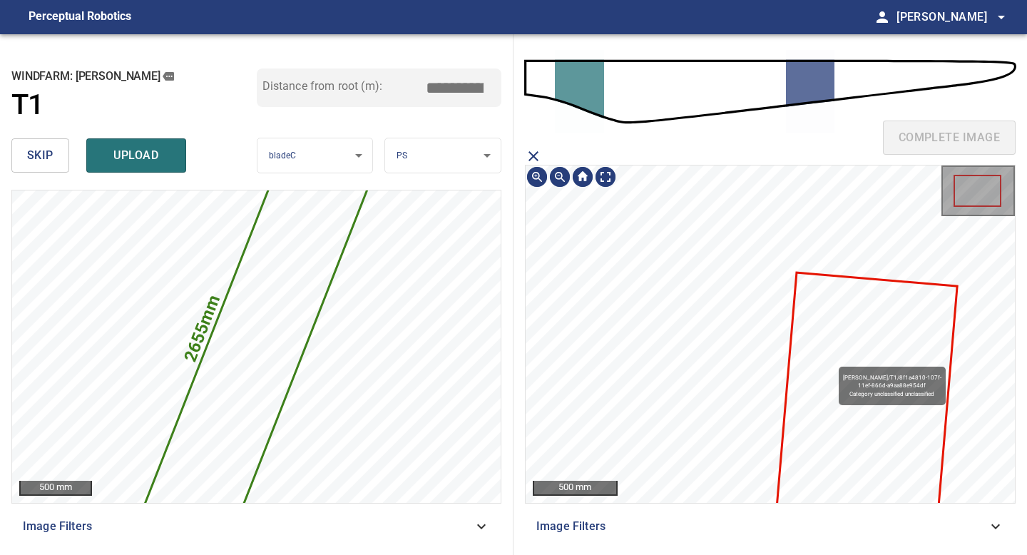
click at [831, 360] on icon at bounding box center [865, 416] width 181 height 285
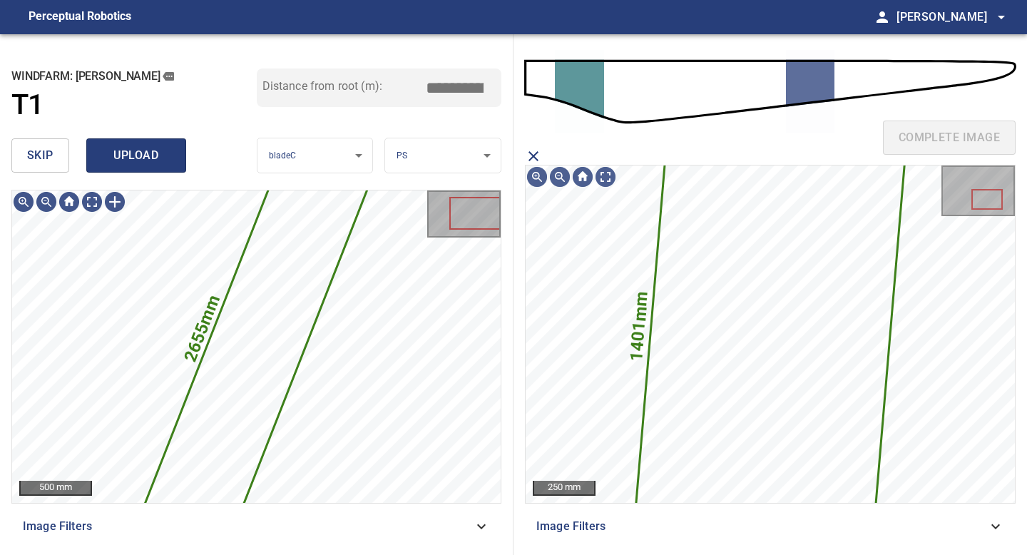
click at [148, 150] on span "upload" at bounding box center [136, 156] width 68 height 20
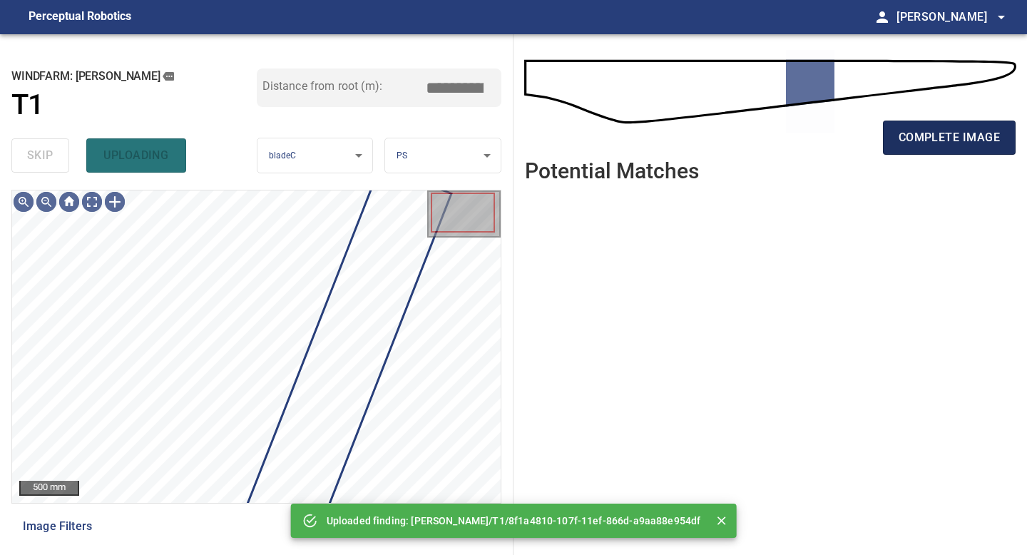
click at [925, 131] on span "complete image" at bounding box center [949, 138] width 101 height 20
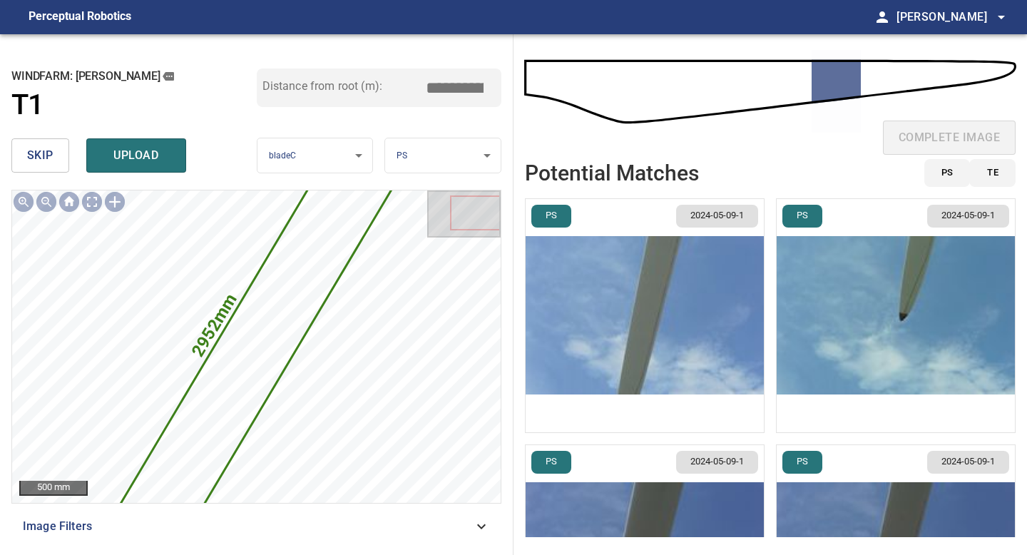
drag, startPoint x: 459, startPoint y: 91, endPoint x: 350, endPoint y: 84, distance: 108.6
click at [352, 85] on div "Distance from root (m): *****" at bounding box center [379, 87] width 245 height 39
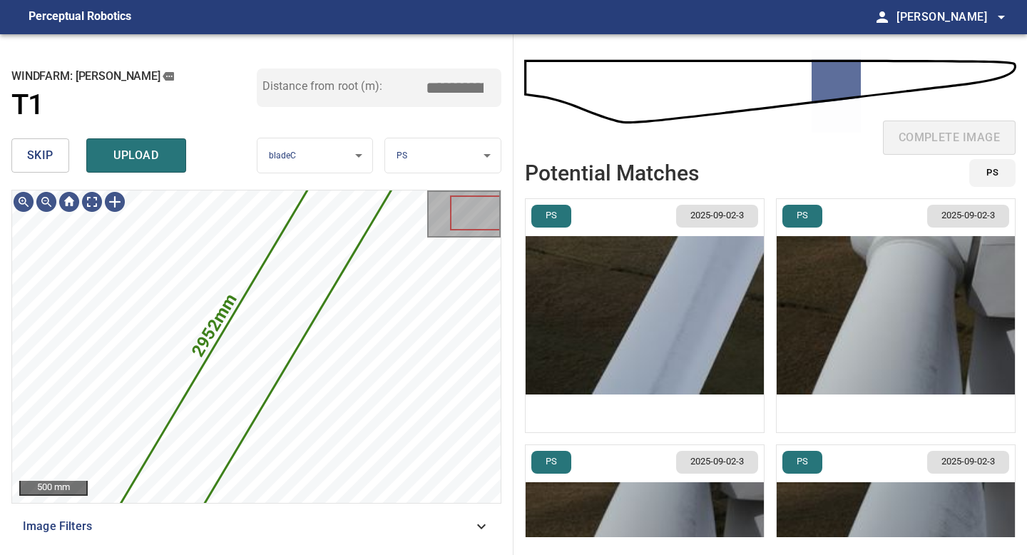
type input "*****"
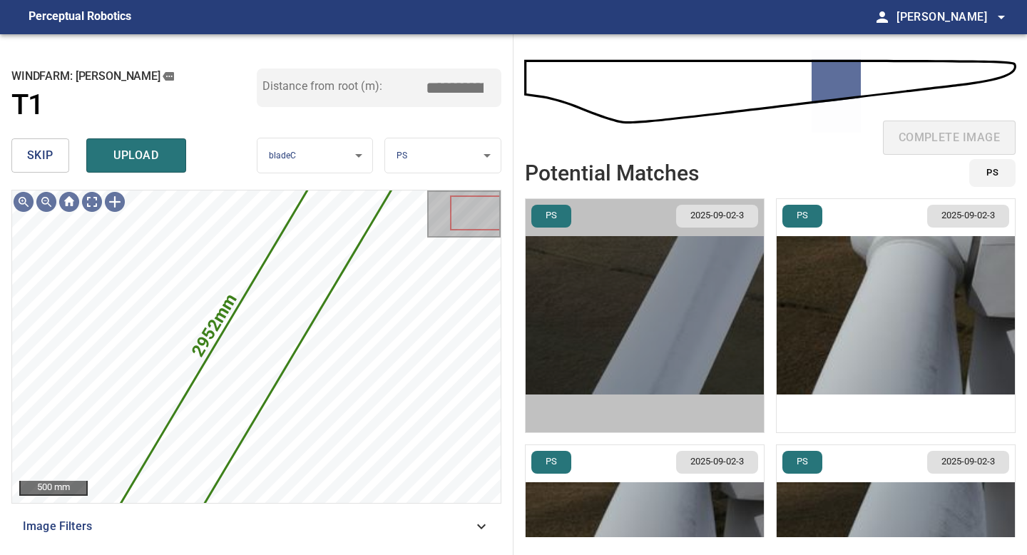
click at [615, 307] on img "button" at bounding box center [645, 315] width 238 height 233
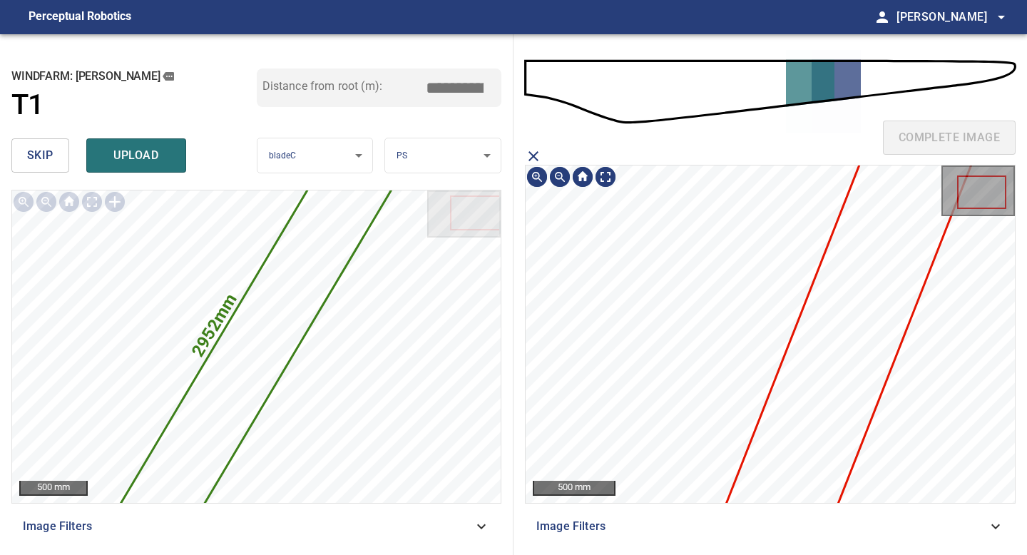
click at [853, 387] on icon at bounding box center [856, 314] width 277 height 502
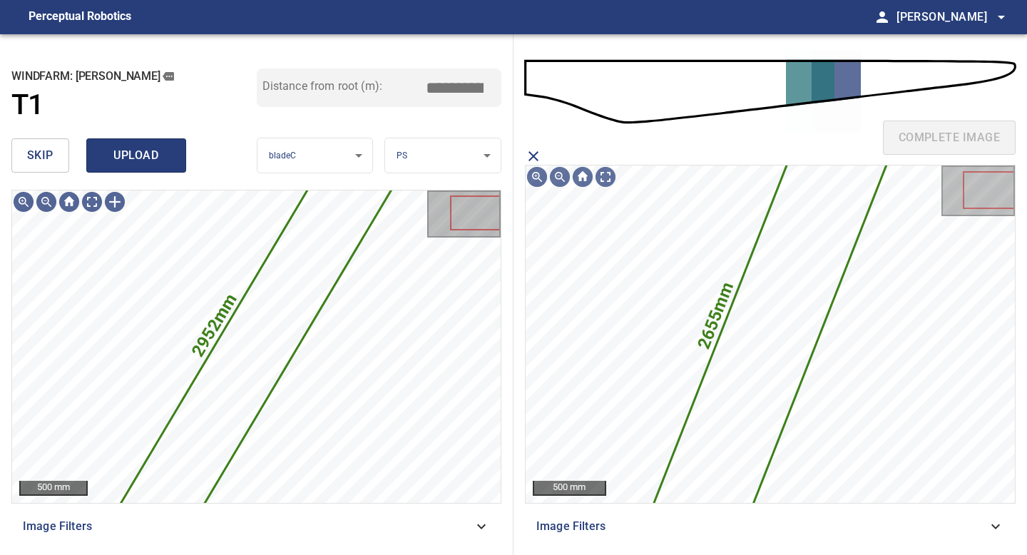
click at [148, 148] on span "upload" at bounding box center [136, 156] width 68 height 20
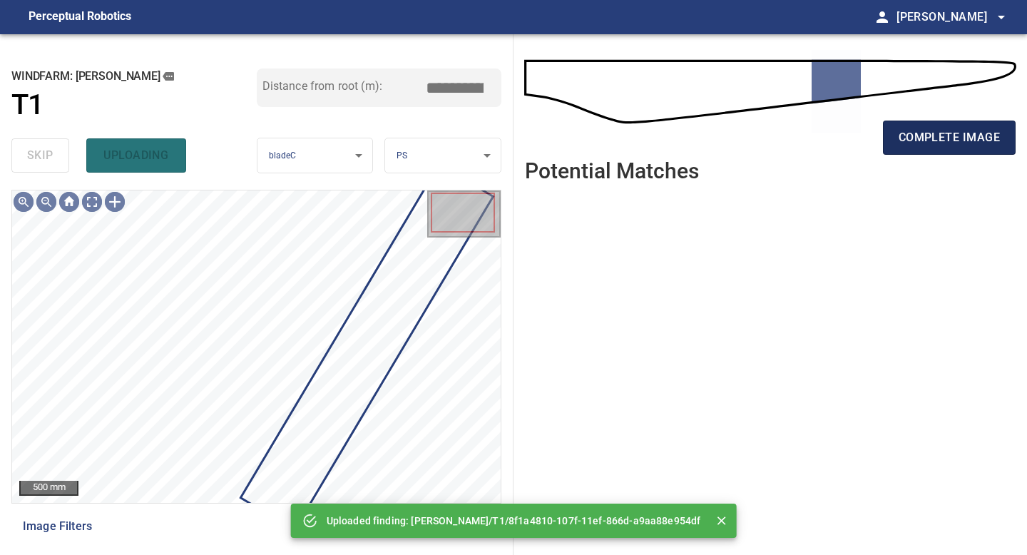
click at [941, 124] on button "complete image" at bounding box center [949, 138] width 133 height 34
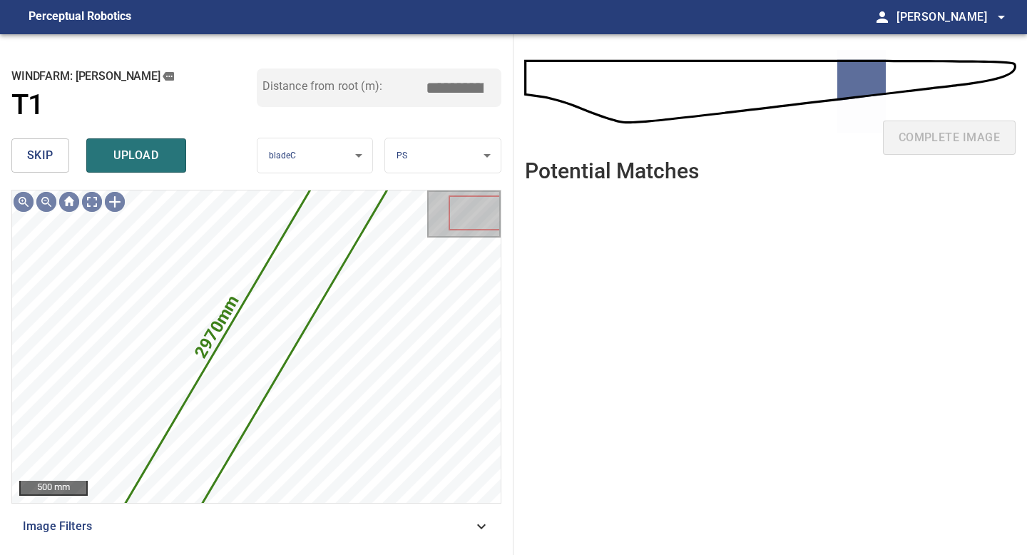
click at [55, 143] on button "skip" at bounding box center [40, 155] width 58 height 34
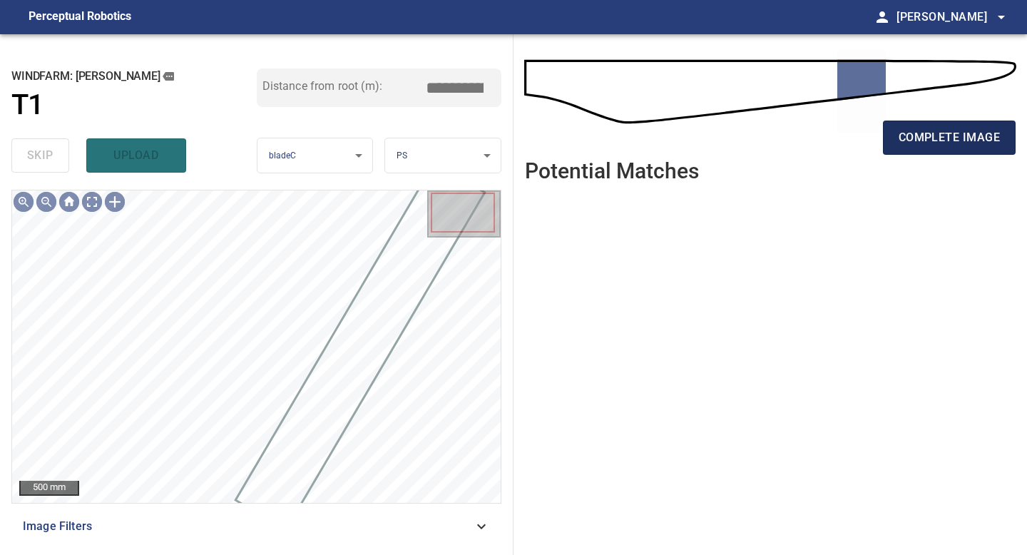
click at [996, 138] on span "complete image" at bounding box center [949, 138] width 101 height 20
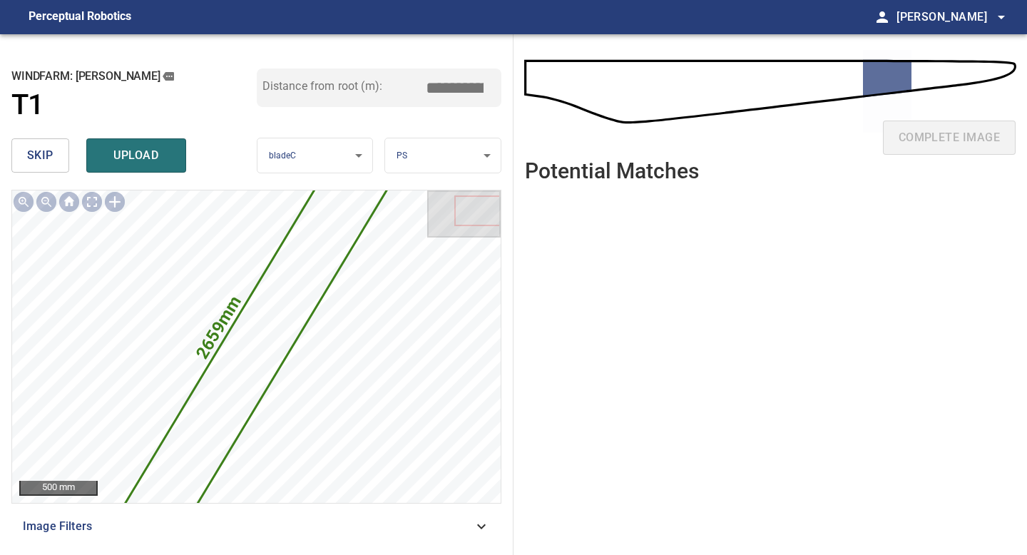
drag, startPoint x: 459, startPoint y: 86, endPoint x: 342, endPoint y: 86, distance: 117.0
click at [342, 86] on div "Distance from root (m): *****" at bounding box center [379, 87] width 245 height 39
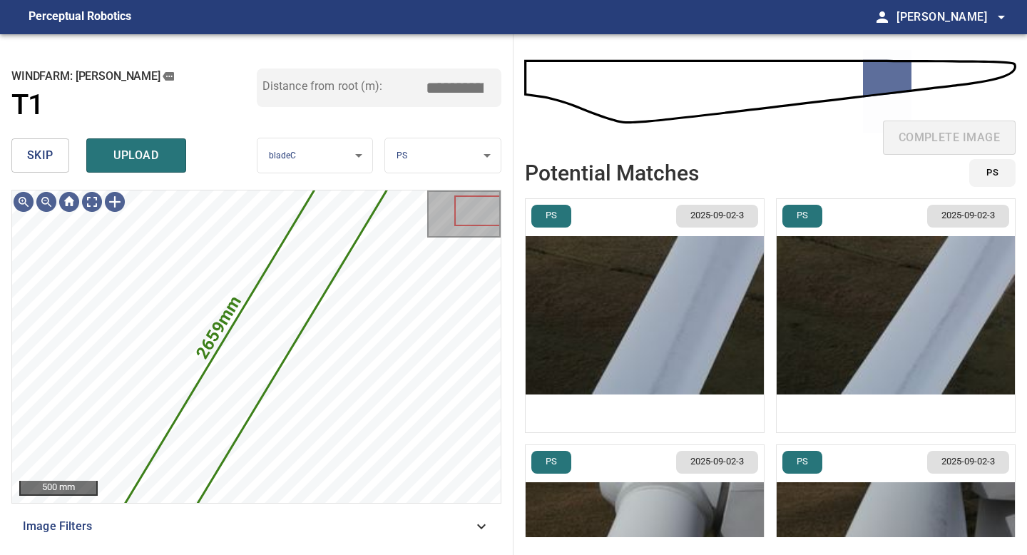
type input "*****"
click at [649, 282] on img "button" at bounding box center [645, 315] width 238 height 233
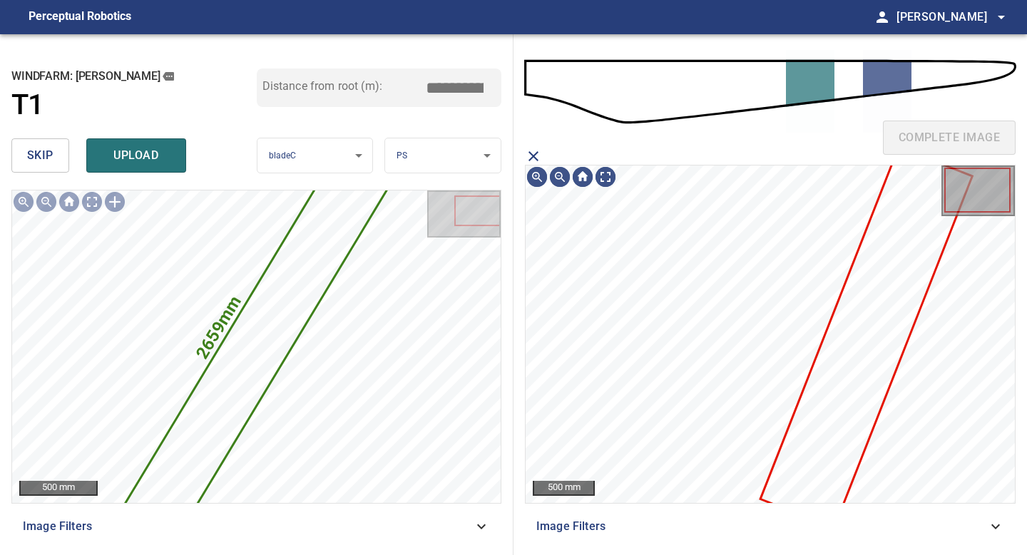
click at [835, 414] on icon at bounding box center [866, 337] width 209 height 378
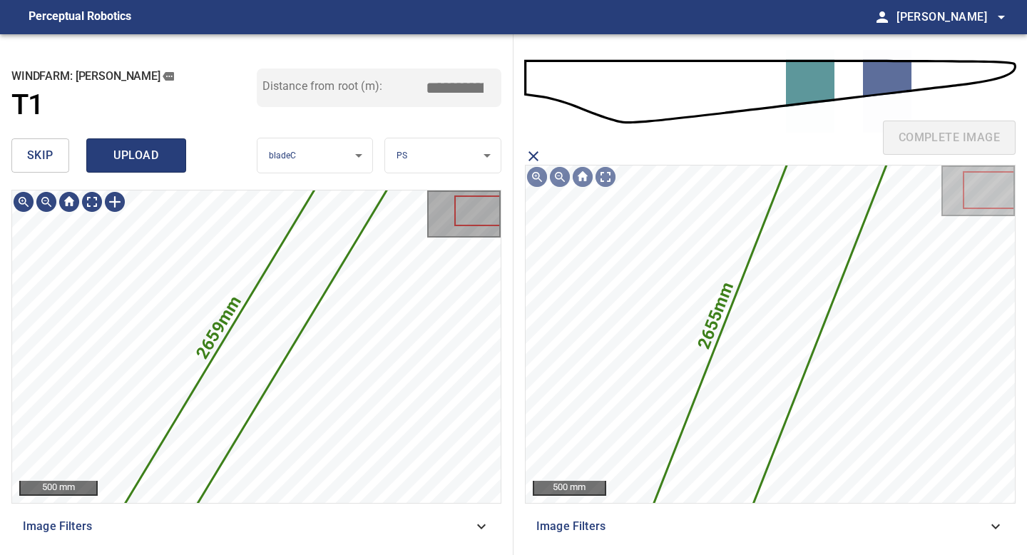
click at [152, 166] on button "upload" at bounding box center [136, 155] width 100 height 34
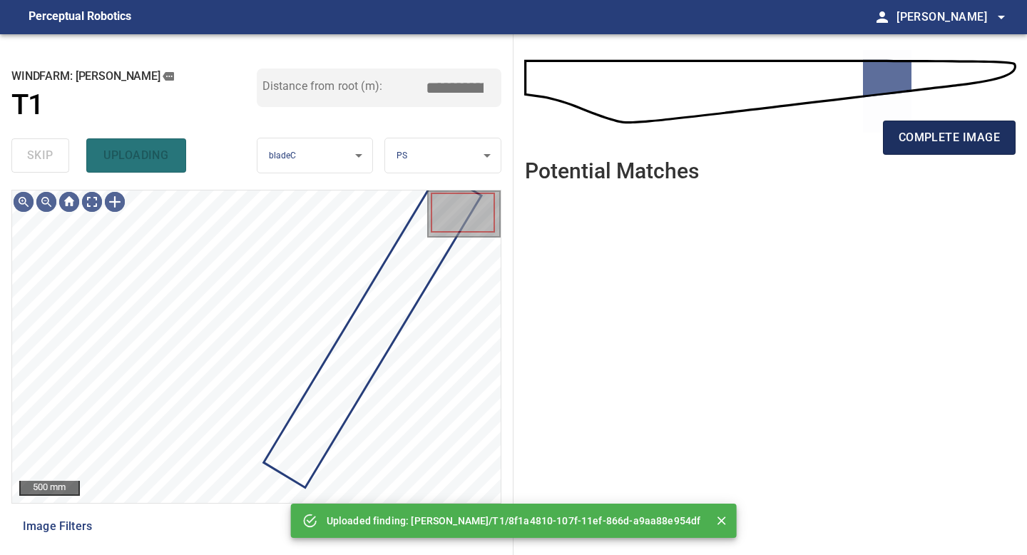
click at [973, 142] on span "complete image" at bounding box center [949, 138] width 101 height 20
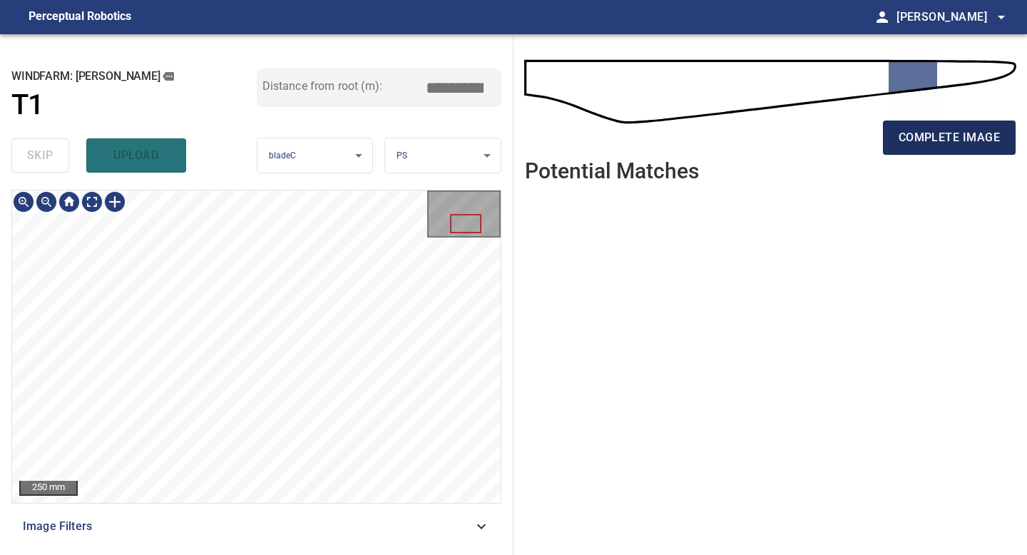
click at [960, 143] on span "complete image" at bounding box center [949, 138] width 101 height 20
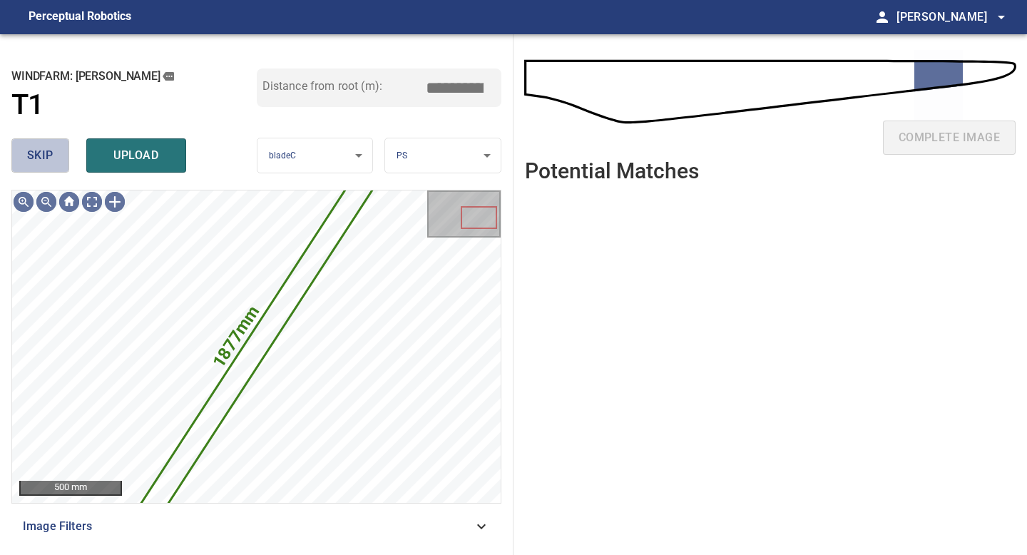
click at [39, 154] on span "skip" at bounding box center [40, 156] width 26 height 20
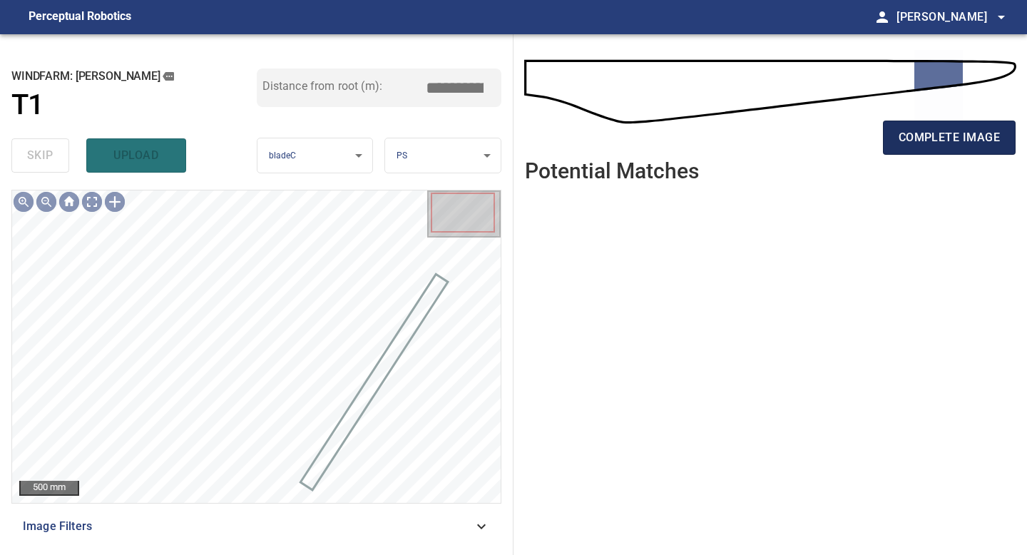
click at [945, 131] on span "complete image" at bounding box center [949, 138] width 101 height 20
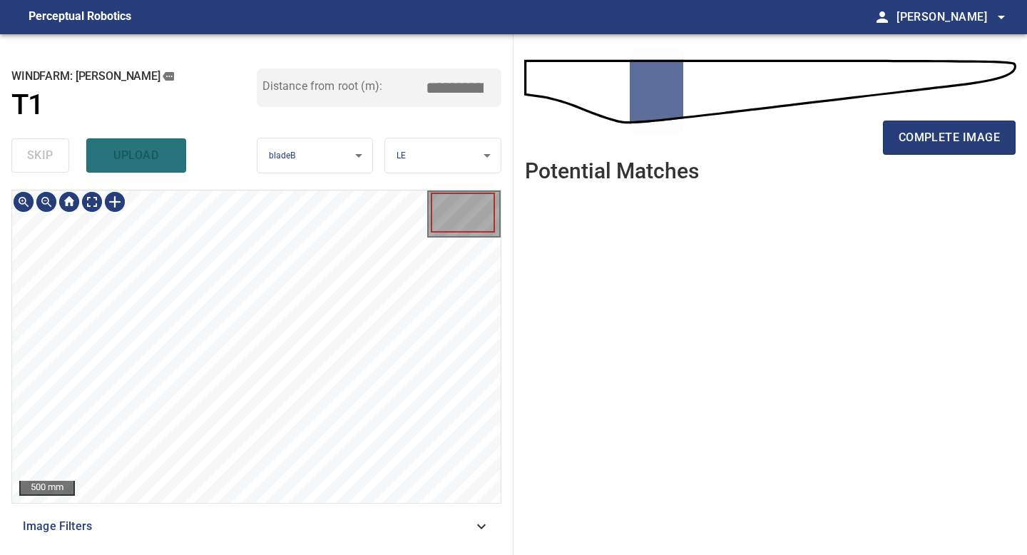
click at [300, 539] on div "500 mm Image Filters" at bounding box center [256, 367] width 490 height 354
click at [952, 135] on span "complete image" at bounding box center [949, 138] width 101 height 20
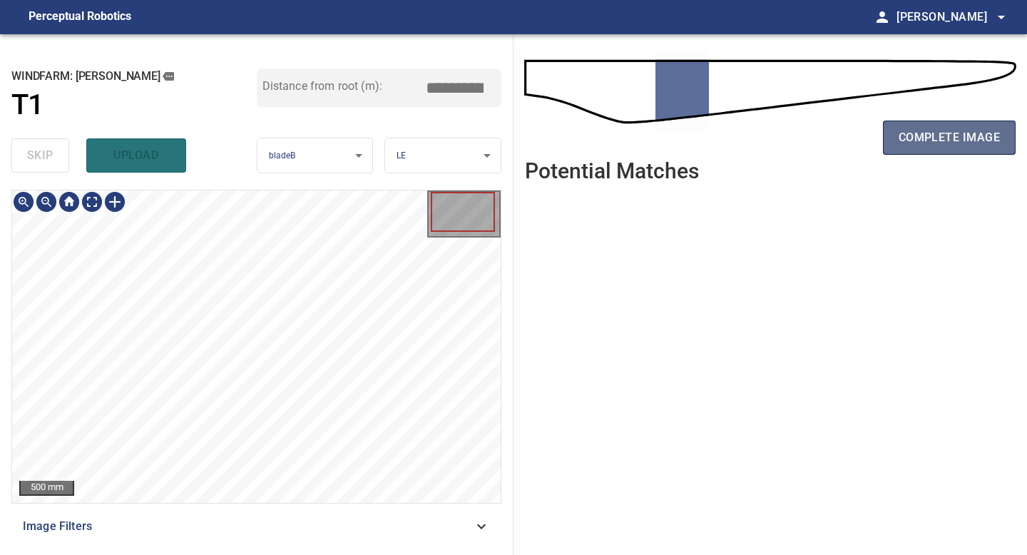
click at [930, 134] on span "complete image" at bounding box center [949, 138] width 101 height 20
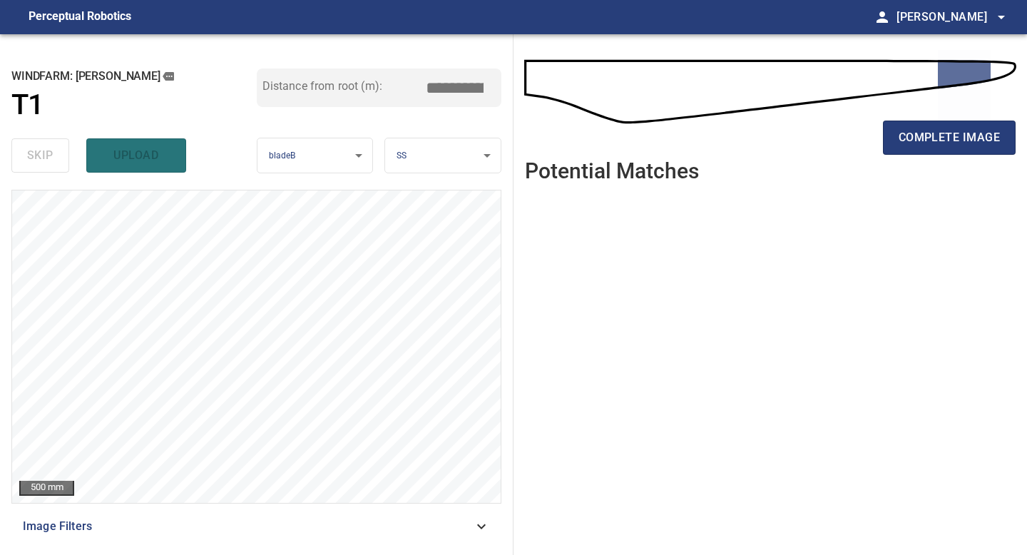
click at [930, 134] on span "complete image" at bounding box center [949, 138] width 101 height 20
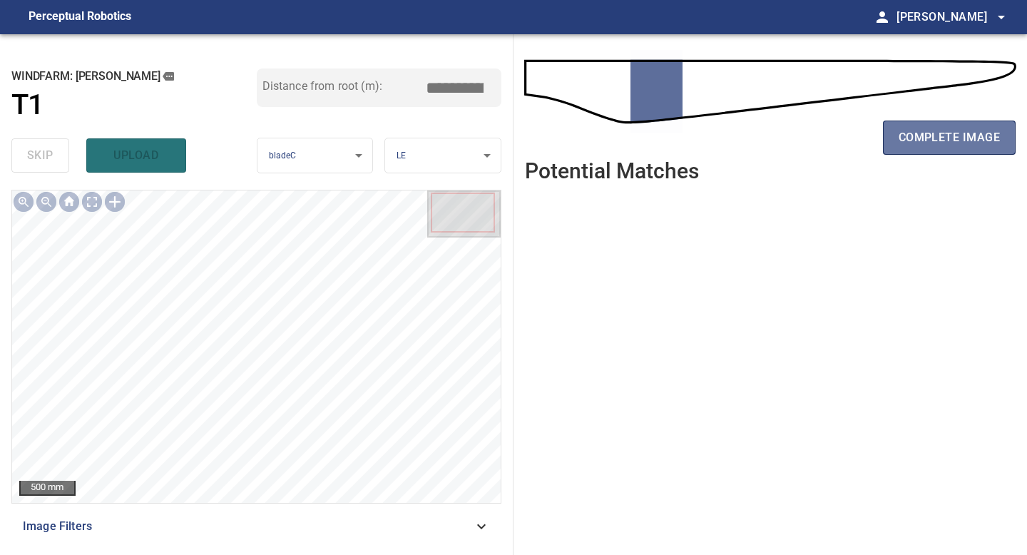
click at [930, 134] on span "complete image" at bounding box center [949, 138] width 101 height 20
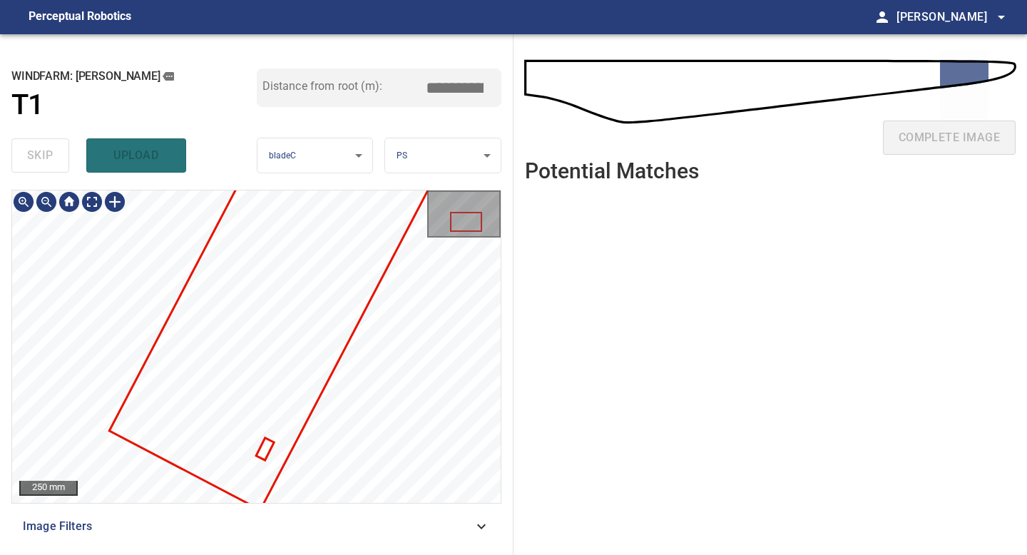
click at [458, 235] on div "250 mm" at bounding box center [256, 346] width 489 height 312
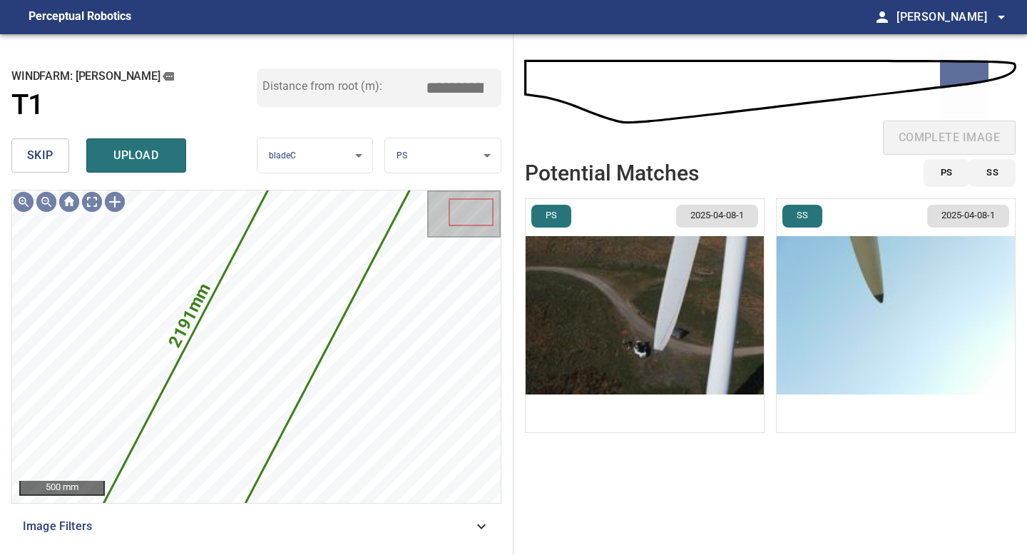
click at [54, 152] on button "skip" at bounding box center [40, 155] width 58 height 34
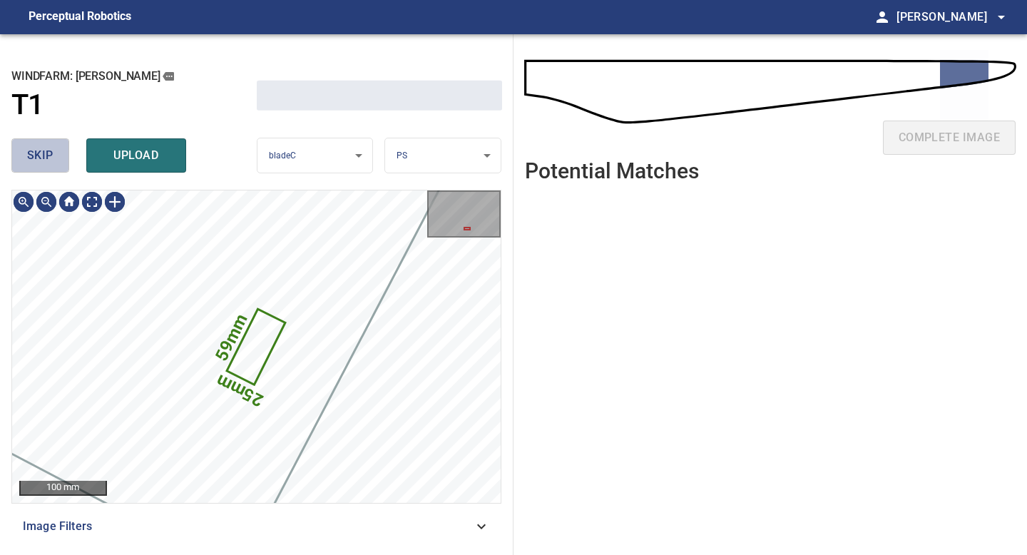
click at [54, 152] on button "skip" at bounding box center [40, 155] width 58 height 34
click at [54, 152] on div "skip upload" at bounding box center [133, 156] width 245 height 46
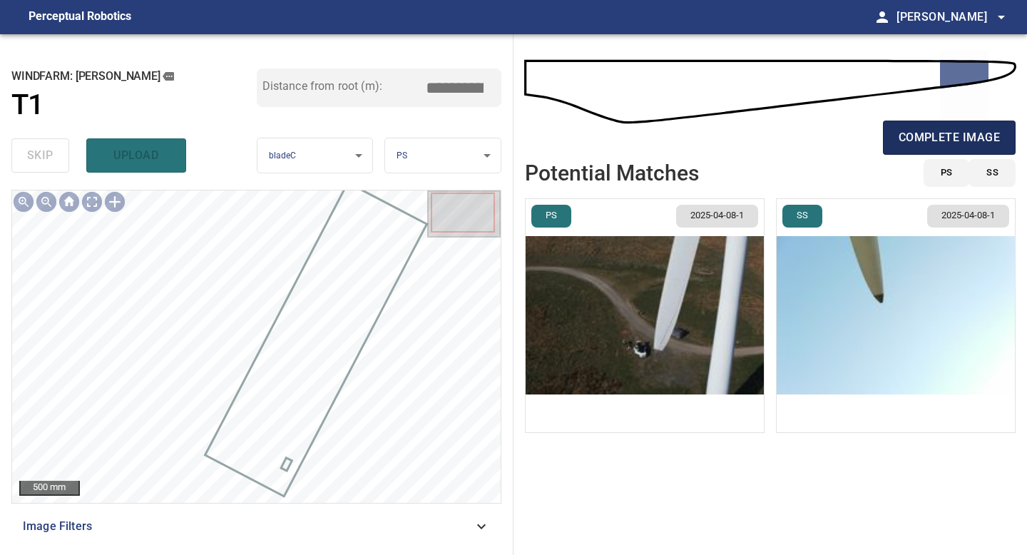
click at [922, 146] on span "complete image" at bounding box center [949, 138] width 101 height 20
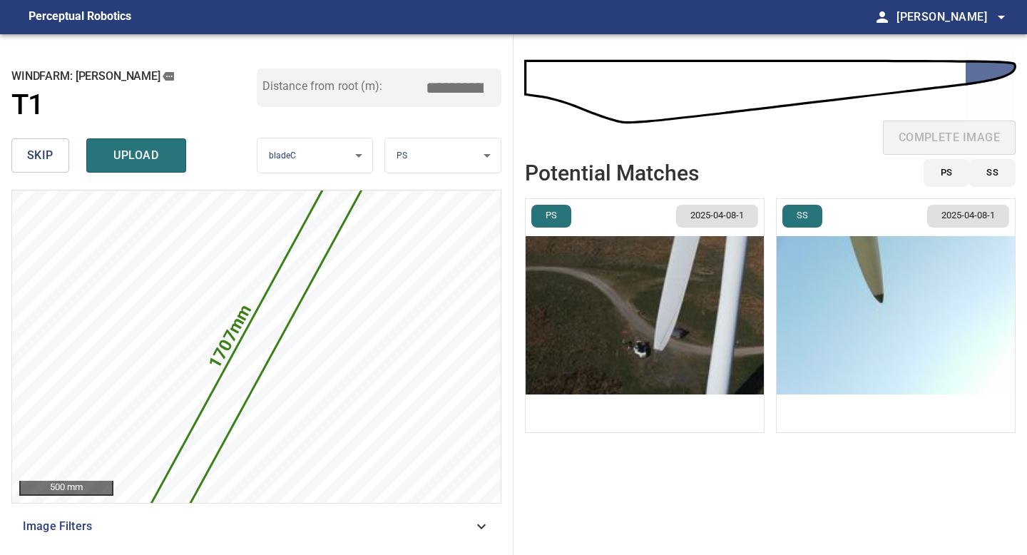
click at [721, 314] on img "button" at bounding box center [645, 315] width 238 height 233
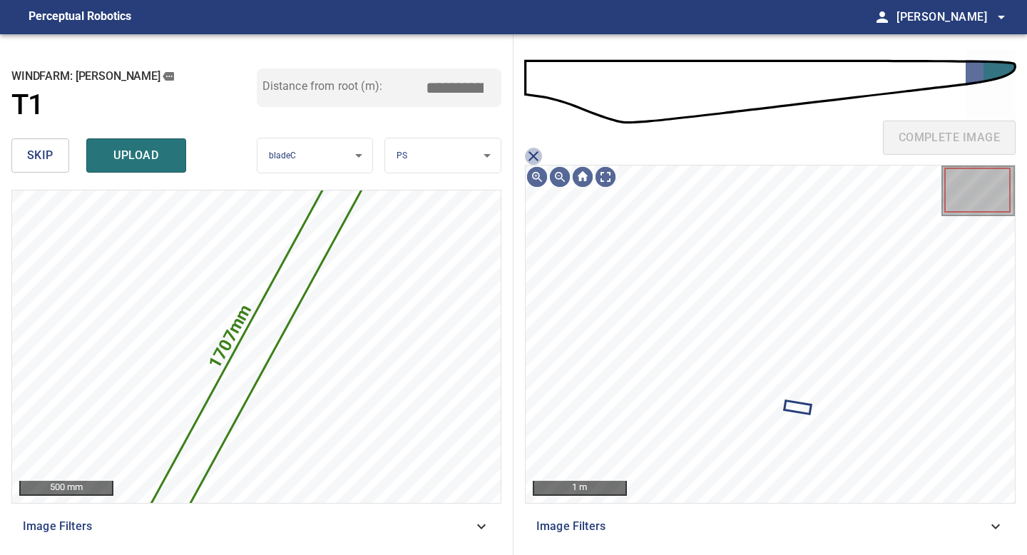
click at [537, 153] on icon "close matching imageResolution:" at bounding box center [534, 156] width 10 height 10
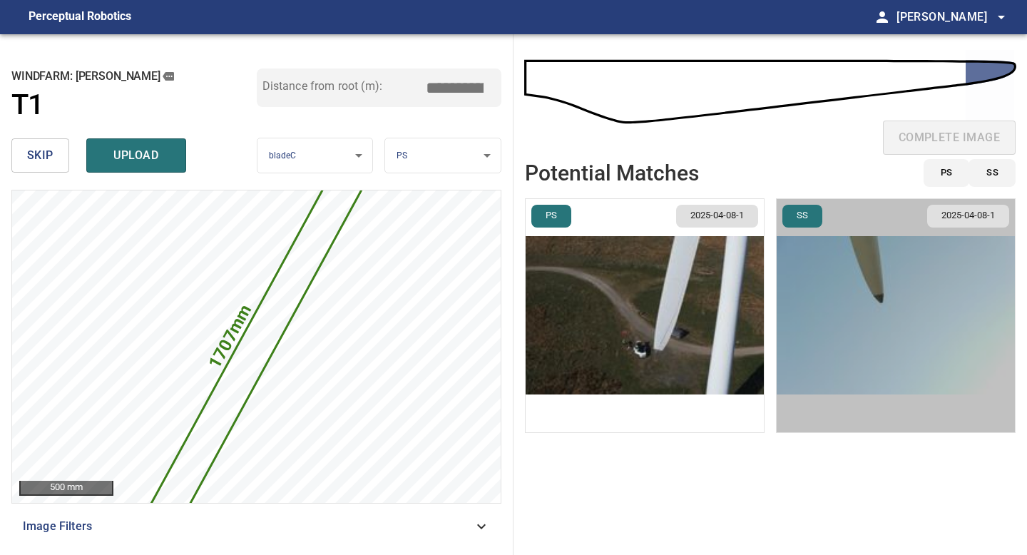
click at [837, 300] on img "button" at bounding box center [896, 315] width 238 height 233
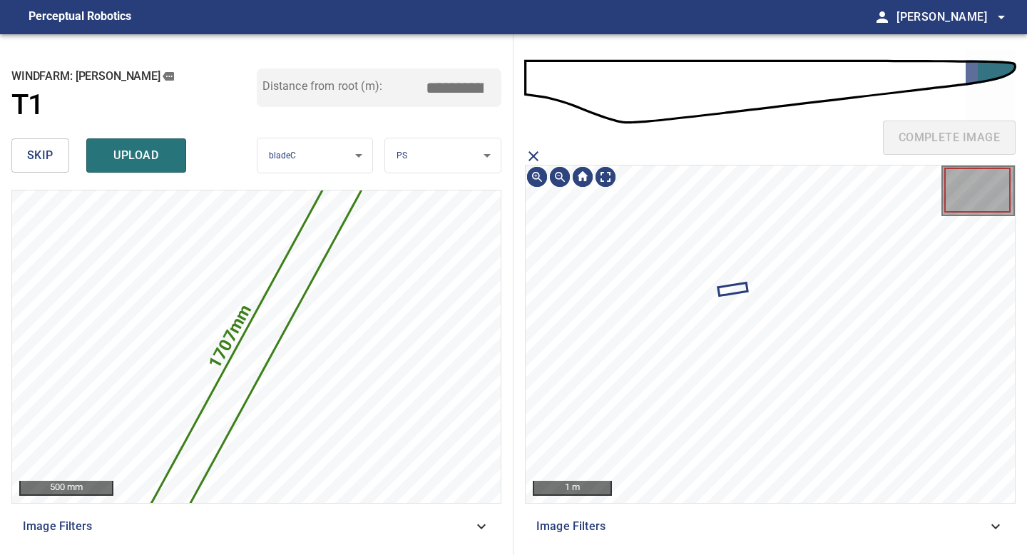
click at [536, 153] on icon "close matching imageResolution:" at bounding box center [534, 156] width 10 height 10
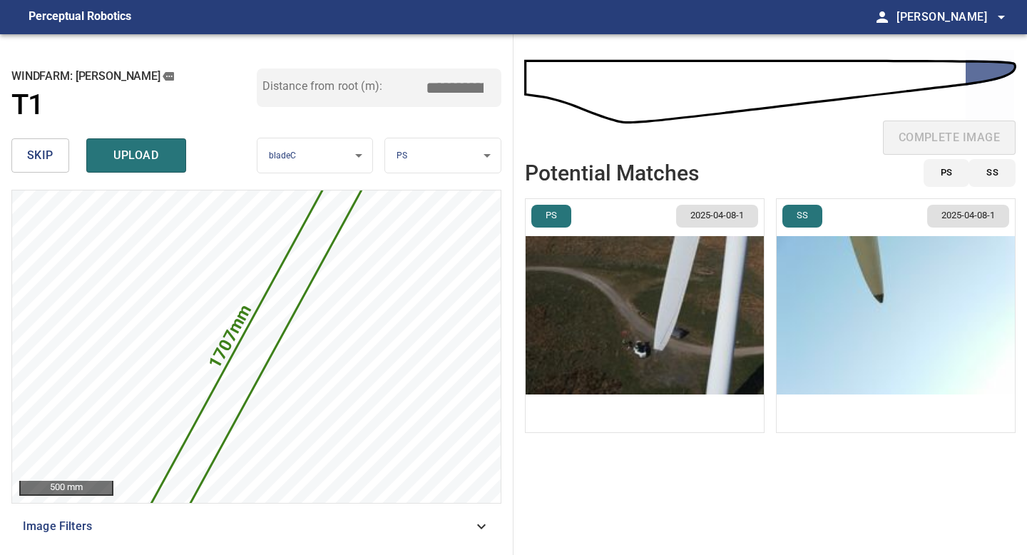
click at [693, 291] on img "button" at bounding box center [645, 315] width 238 height 233
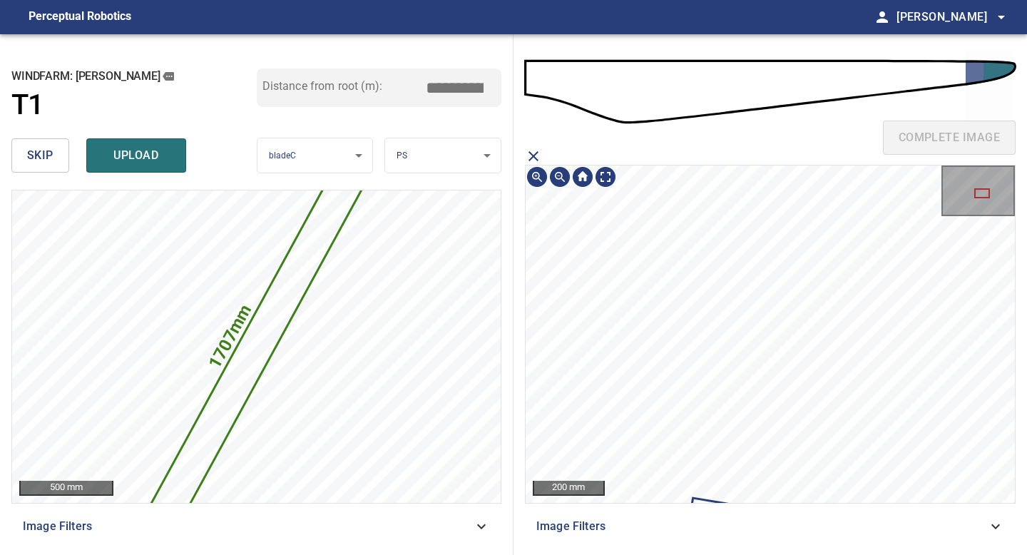
click at [743, 532] on section "200 mm Image Filters" at bounding box center [770, 346] width 491 height 396
click at [882, 131] on div "complete image 200 mm Image Filters" at bounding box center [771, 294] width 514 height 521
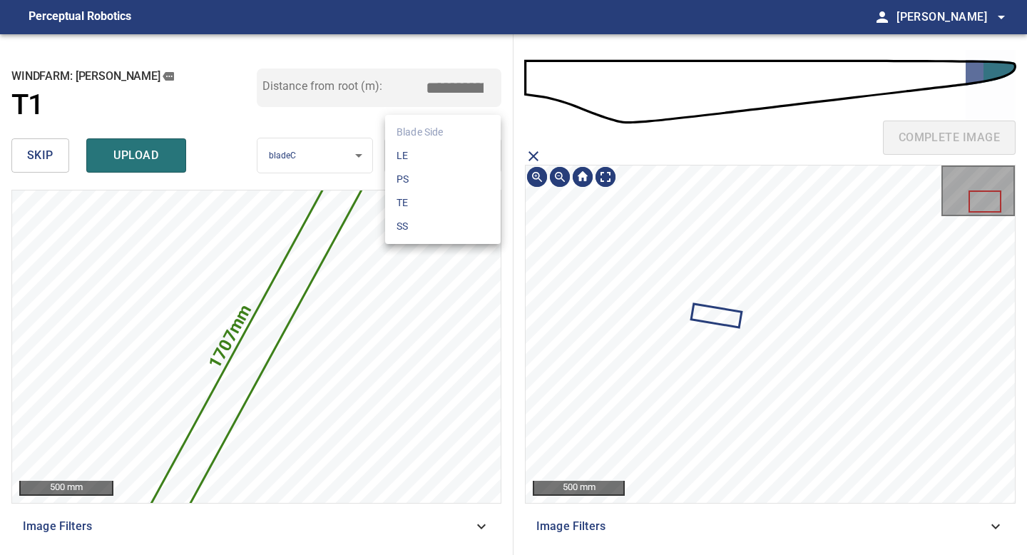
click at [481, 159] on body "**********" at bounding box center [513, 277] width 1027 height 555
click at [445, 203] on li "TE" at bounding box center [443, 203] width 116 height 24
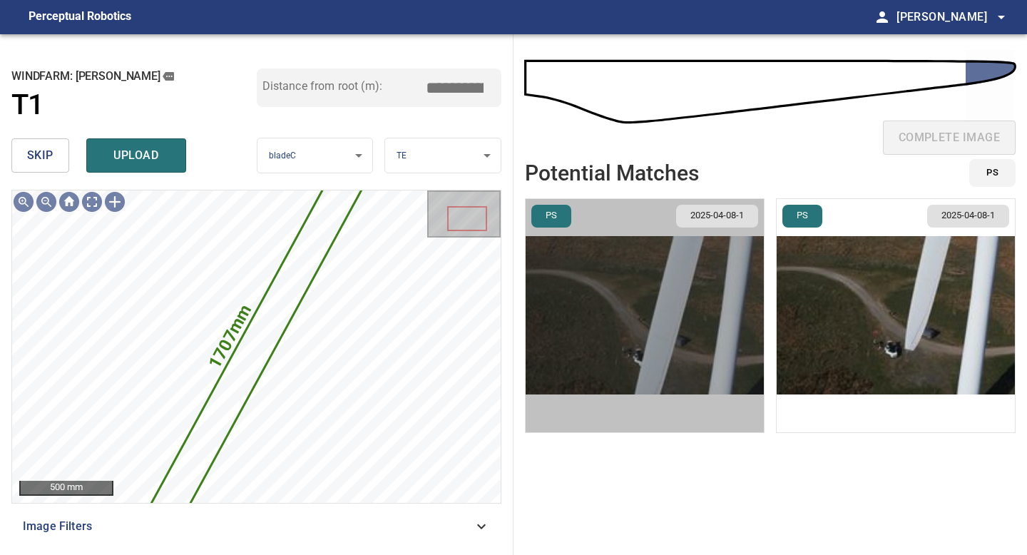
click at [701, 310] on img "button" at bounding box center [645, 315] width 238 height 233
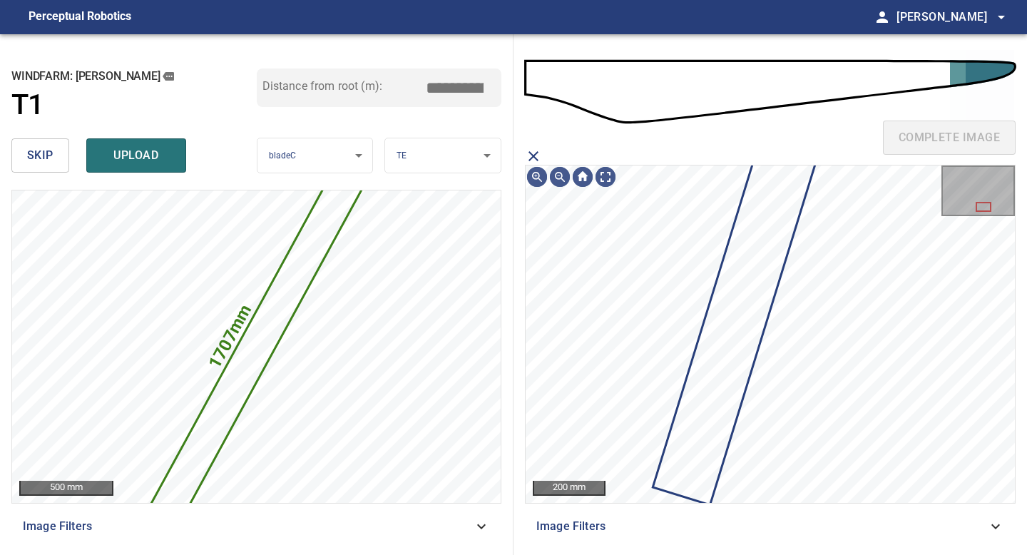
click at [536, 151] on icon "close matching imageResolution:" at bounding box center [533, 156] width 17 height 17
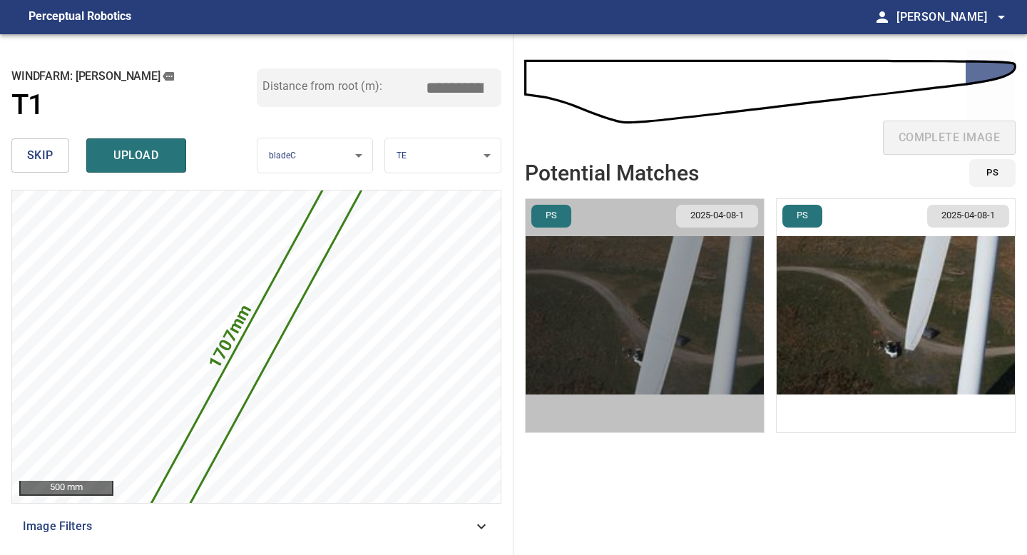
click at [697, 290] on img "button" at bounding box center [645, 315] width 238 height 233
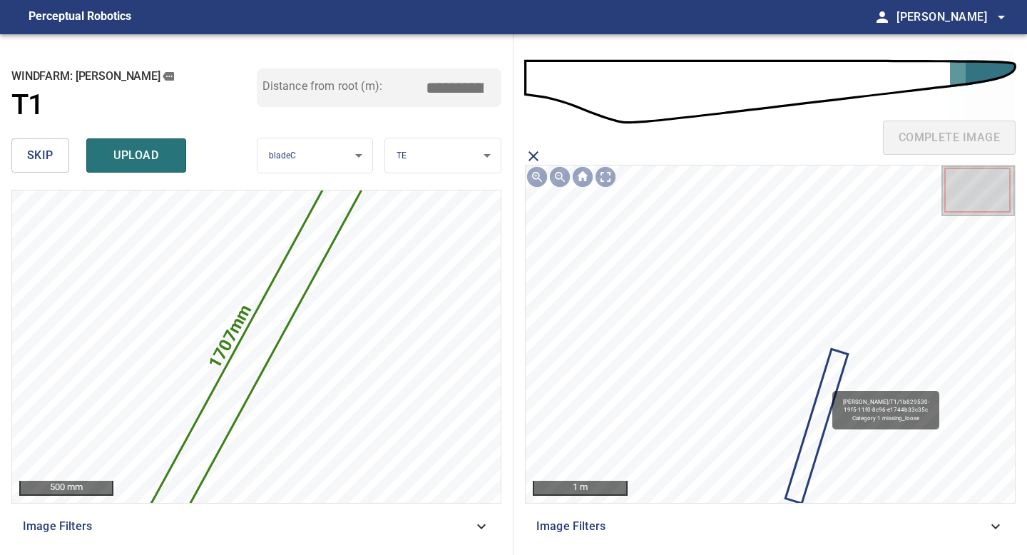
click at [825, 384] on icon at bounding box center [817, 426] width 60 height 152
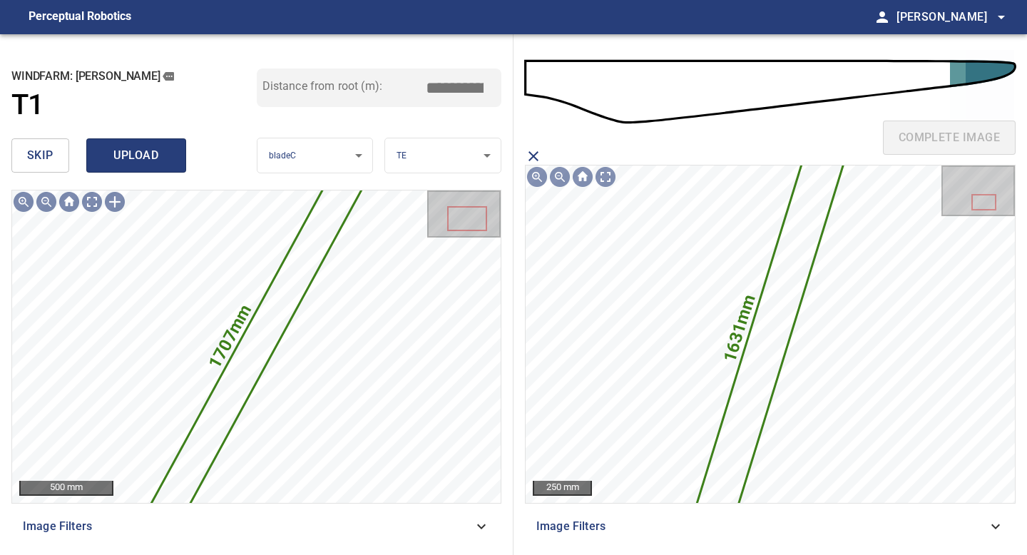
click at [140, 151] on span "upload" at bounding box center [136, 156] width 68 height 20
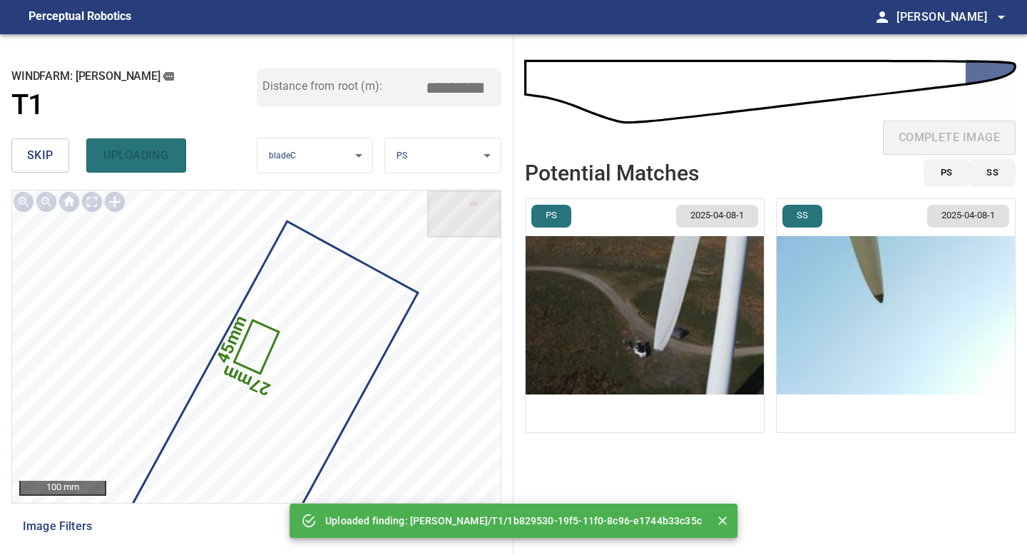
click at [61, 145] on button "skip" at bounding box center [40, 155] width 58 height 34
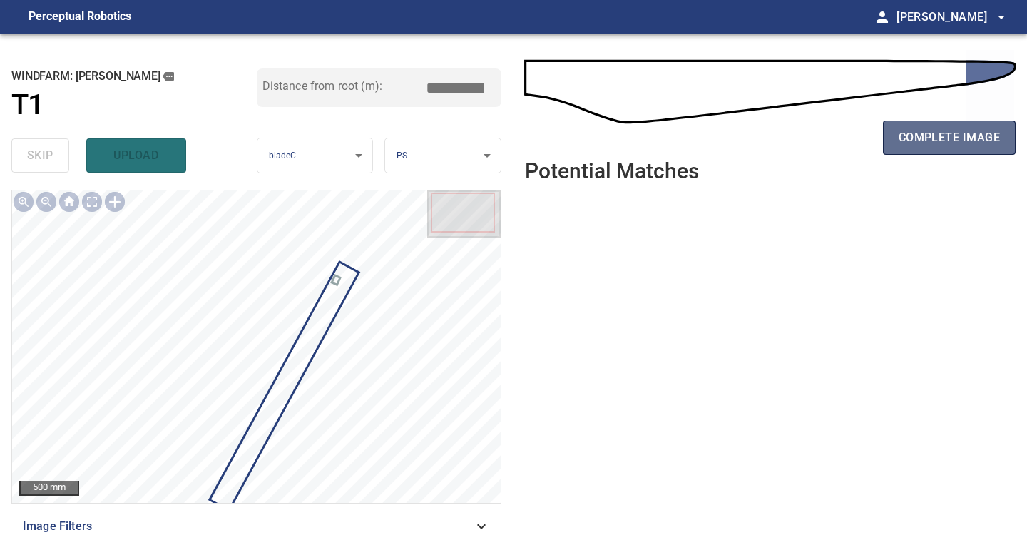
click at [959, 135] on span "complete image" at bounding box center [949, 138] width 101 height 20
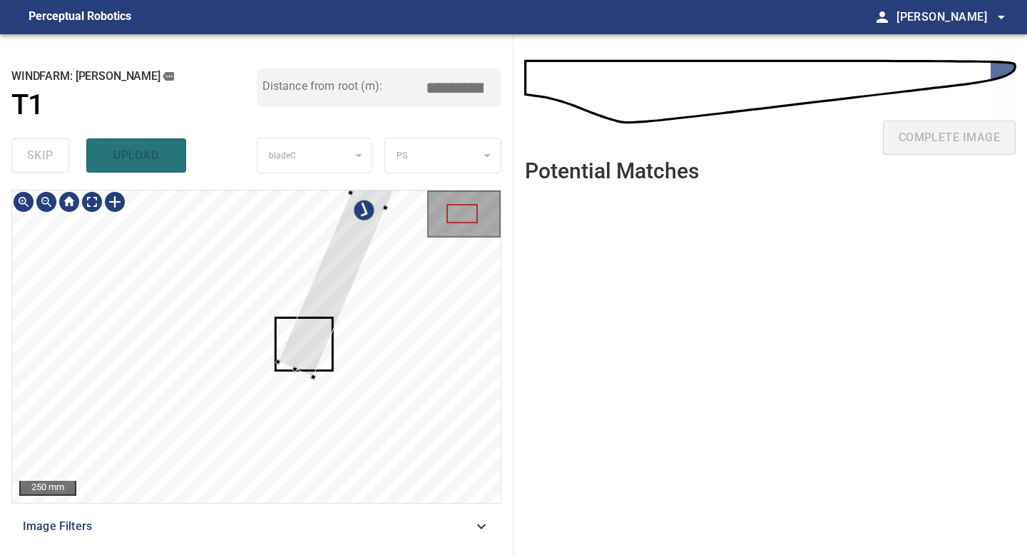
click at [294, 372] on div at bounding box center [256, 346] width 489 height 312
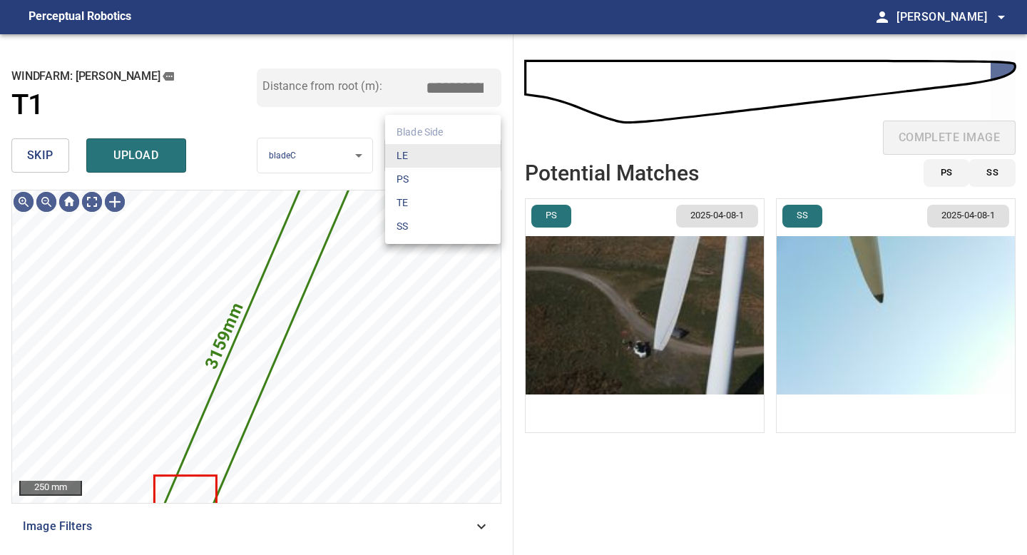
click at [426, 158] on body "**********" at bounding box center [513, 277] width 1027 height 555
click at [421, 208] on li "TE" at bounding box center [443, 203] width 116 height 24
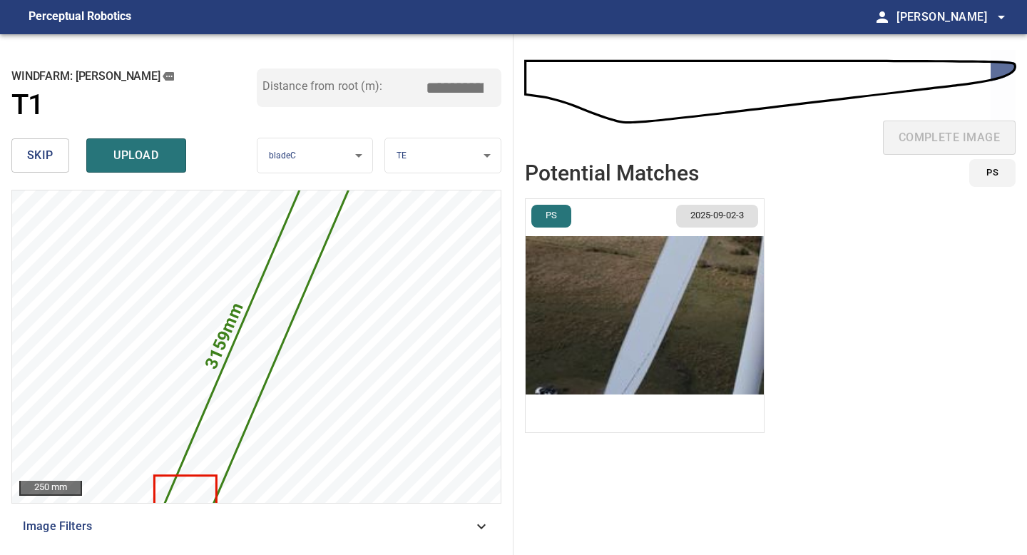
click at [698, 327] on img "button" at bounding box center [645, 315] width 238 height 233
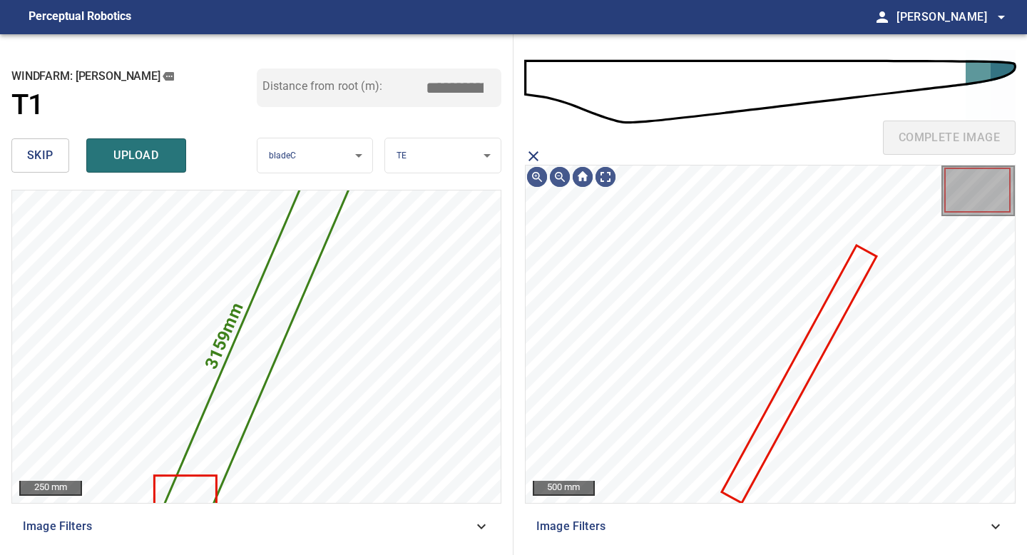
click at [779, 410] on icon at bounding box center [799, 374] width 152 height 255
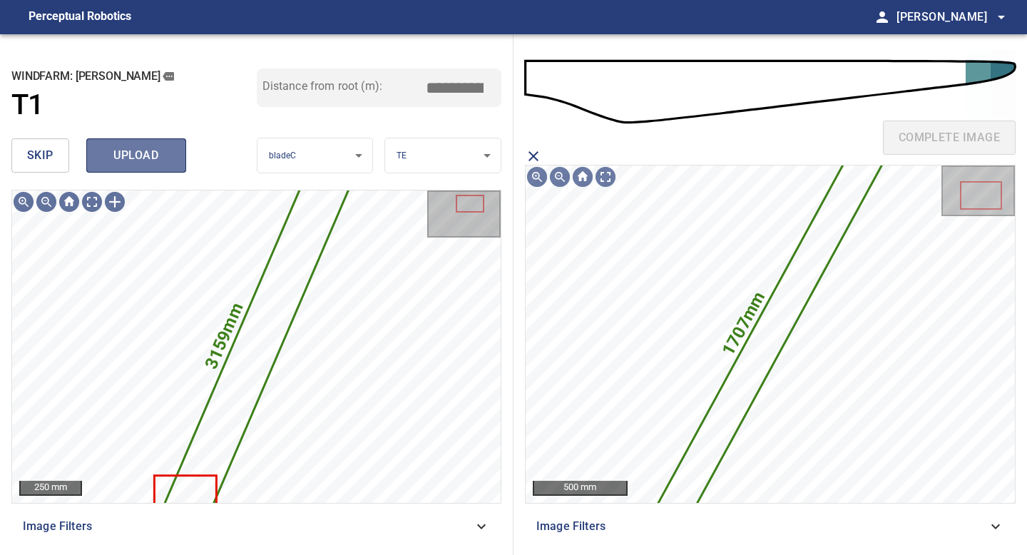
click at [139, 163] on span "upload" at bounding box center [136, 156] width 68 height 20
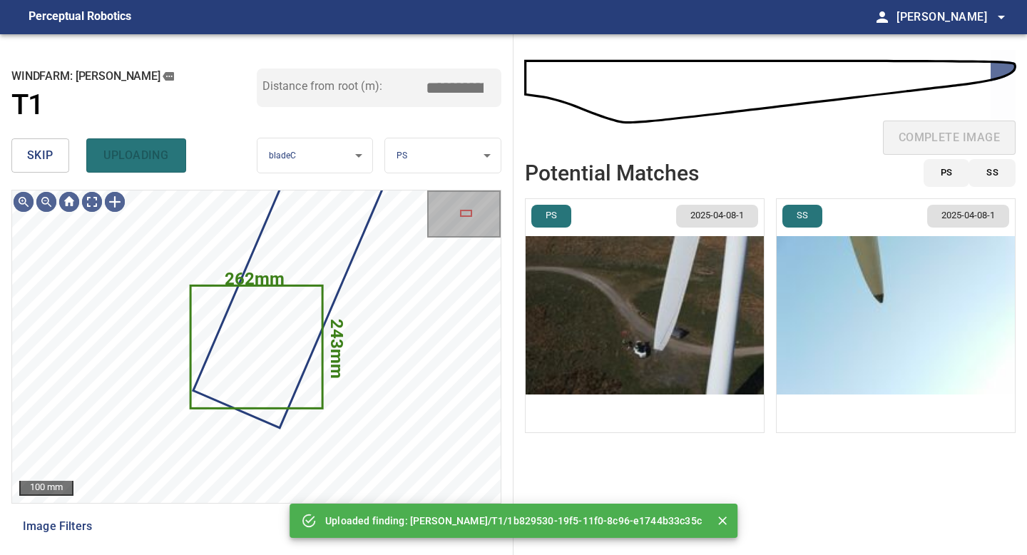
click at [41, 155] on span "skip" at bounding box center [40, 156] width 26 height 20
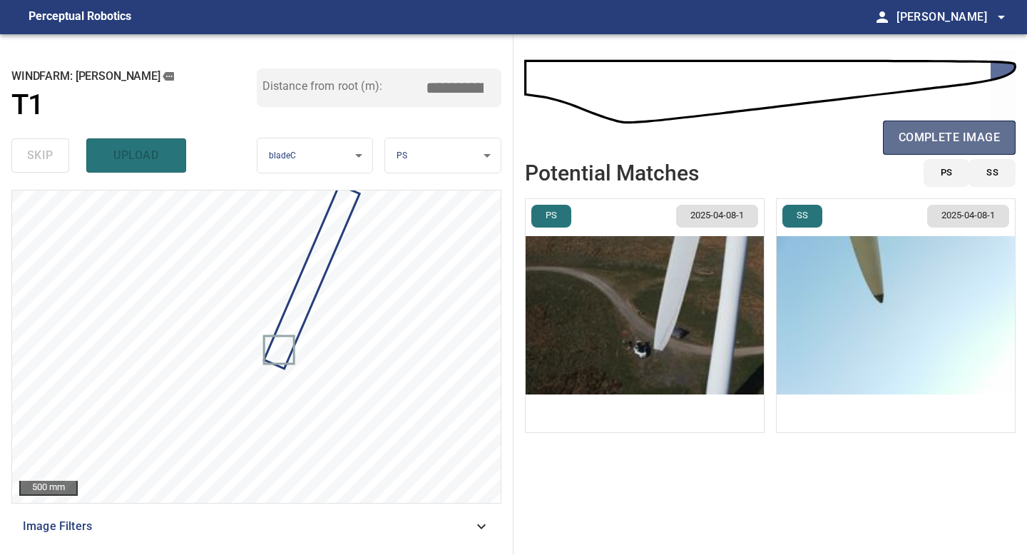
click at [953, 130] on span "complete image" at bounding box center [949, 138] width 101 height 20
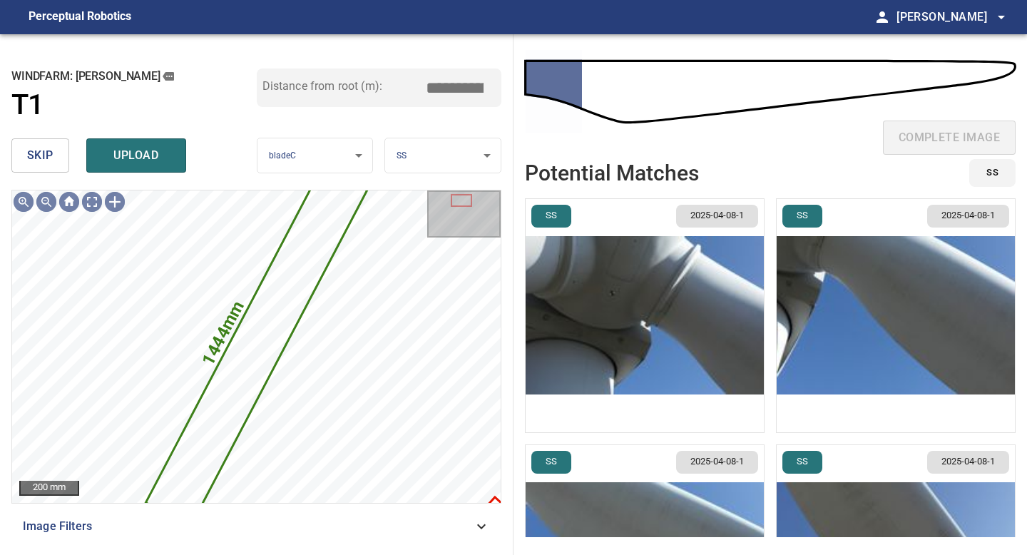
click at [45, 153] on span "skip" at bounding box center [40, 156] width 26 height 20
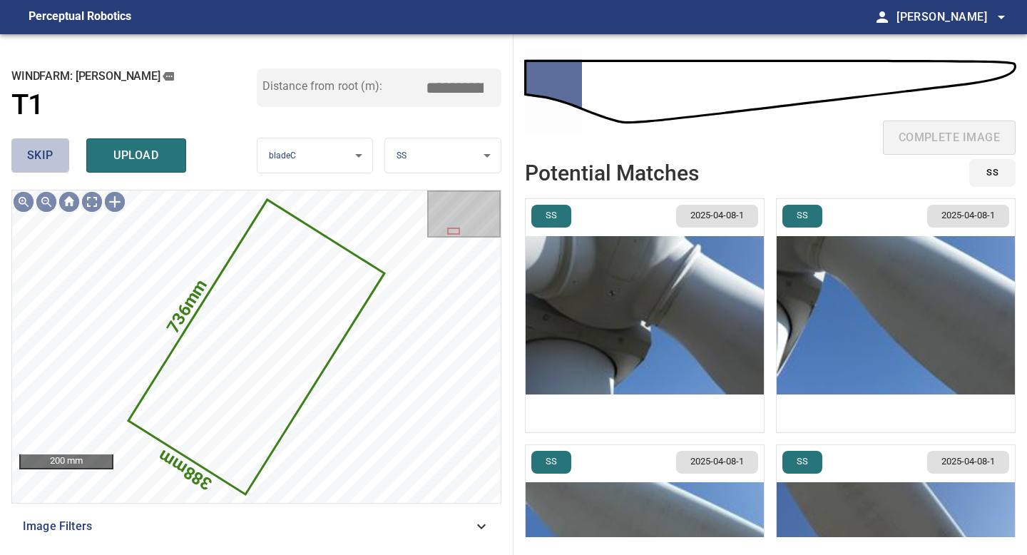
click at [45, 153] on span "skip" at bounding box center [40, 156] width 26 height 20
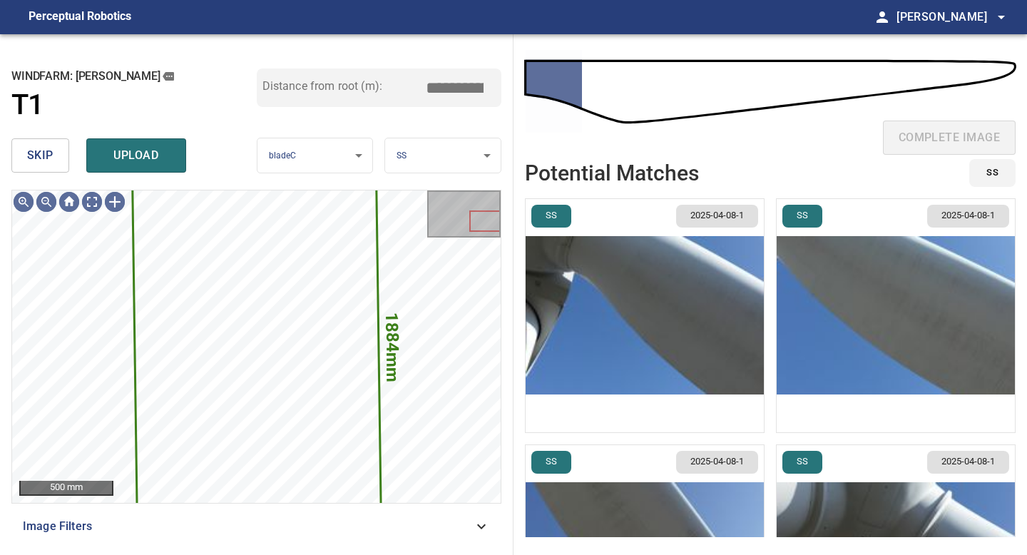
click at [45, 153] on span "skip" at bounding box center [40, 156] width 26 height 20
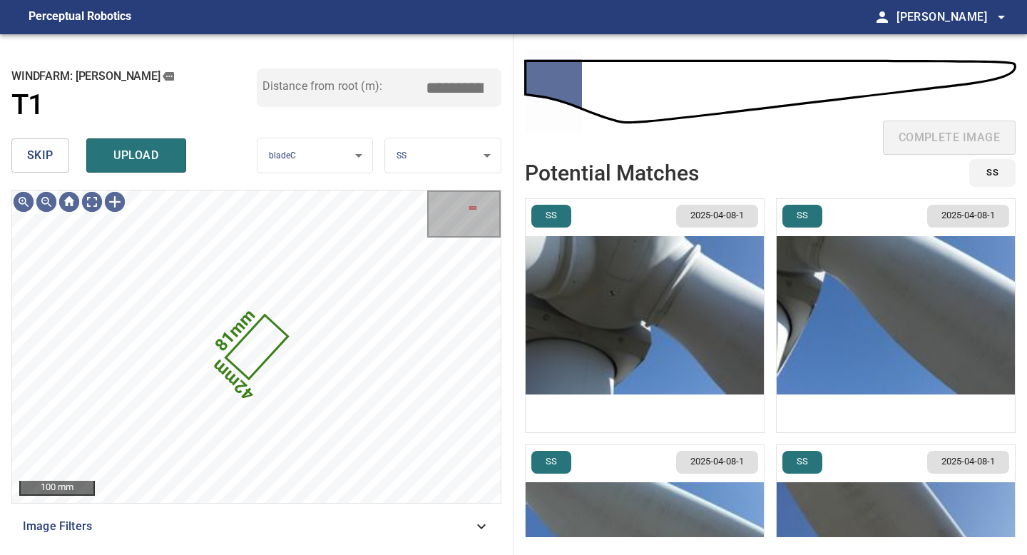
click at [45, 153] on span "skip" at bounding box center [40, 156] width 26 height 20
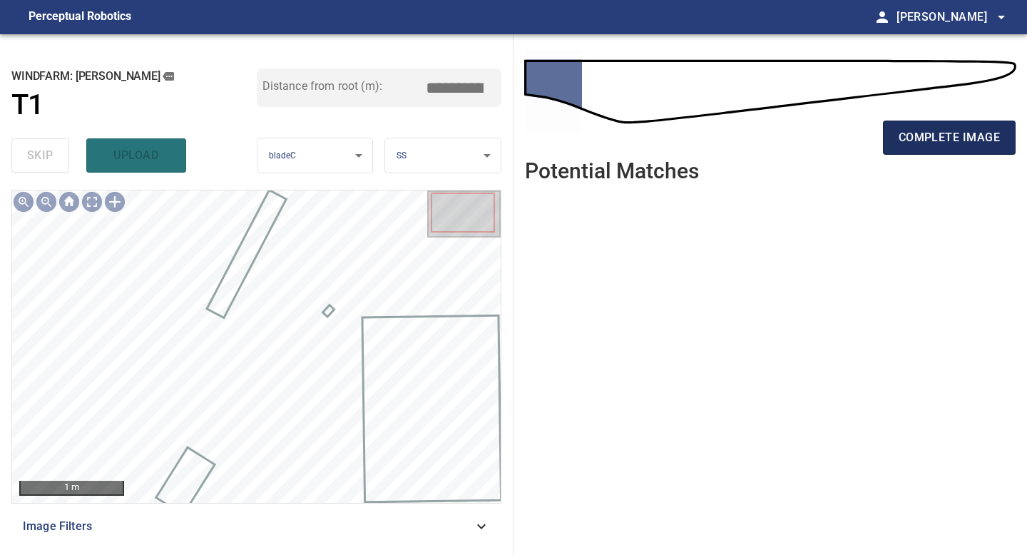
click at [957, 126] on button "complete image" at bounding box center [949, 138] width 133 height 34
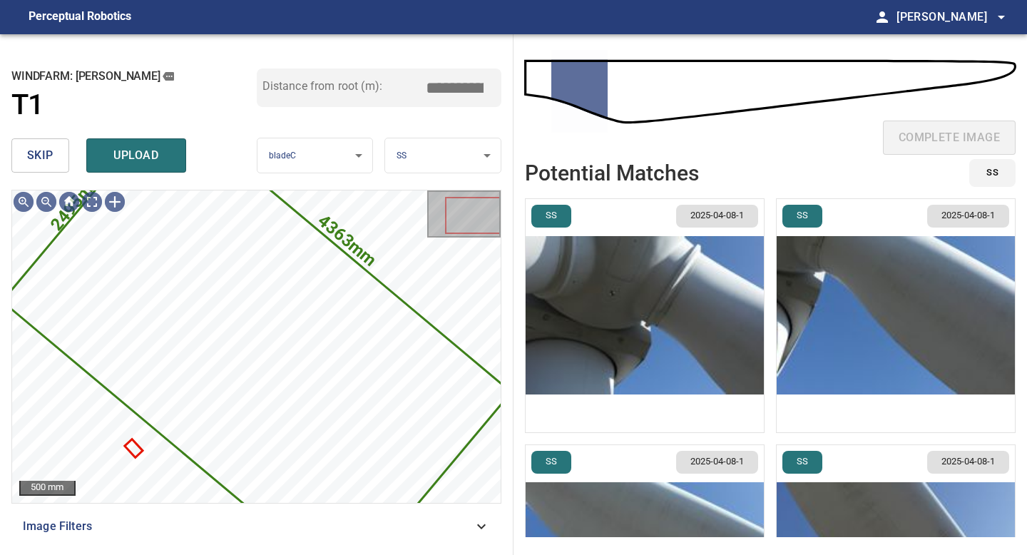
click at [696, 291] on img "button" at bounding box center [645, 315] width 238 height 233
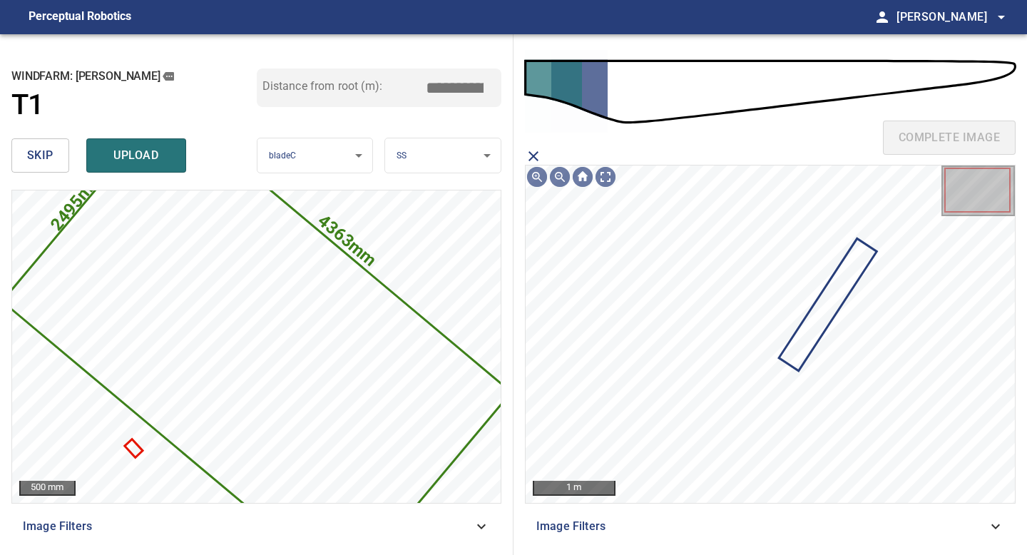
click at [530, 155] on icon "close matching imageResolution:" at bounding box center [533, 156] width 17 height 17
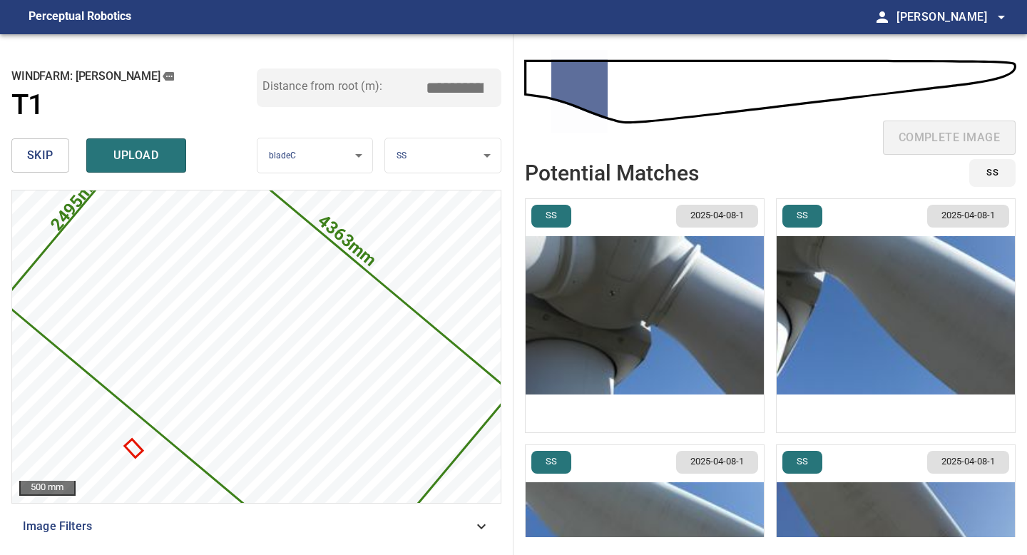
click at [848, 346] on img "button" at bounding box center [896, 315] width 238 height 233
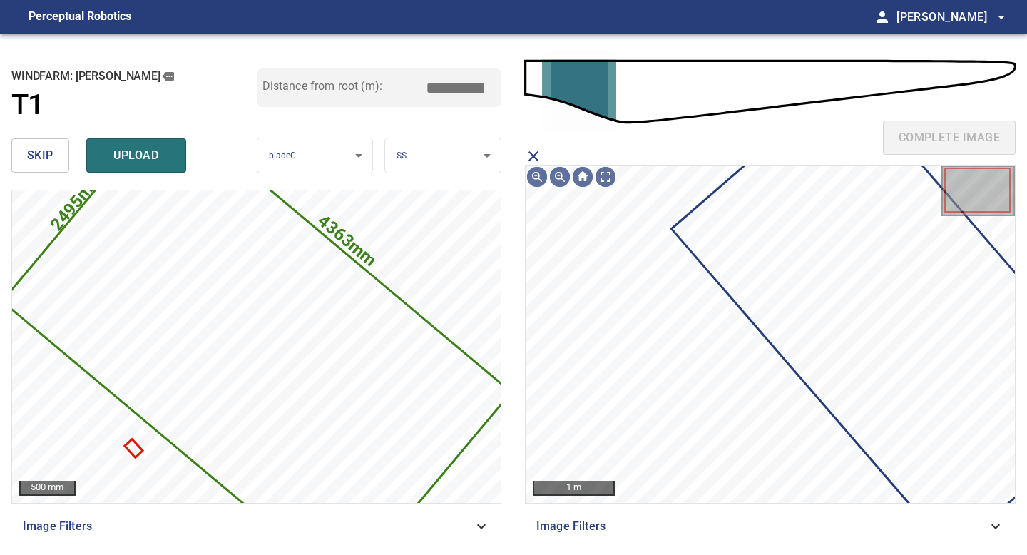
click at [890, 317] on icon at bounding box center [898, 314] width 451 height 471
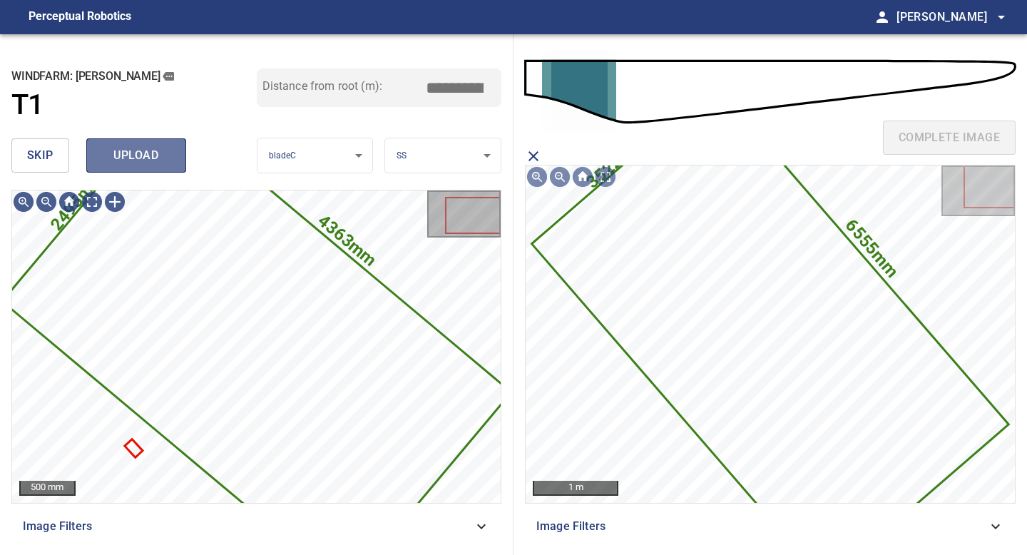
click at [154, 139] on button "upload" at bounding box center [136, 155] width 100 height 34
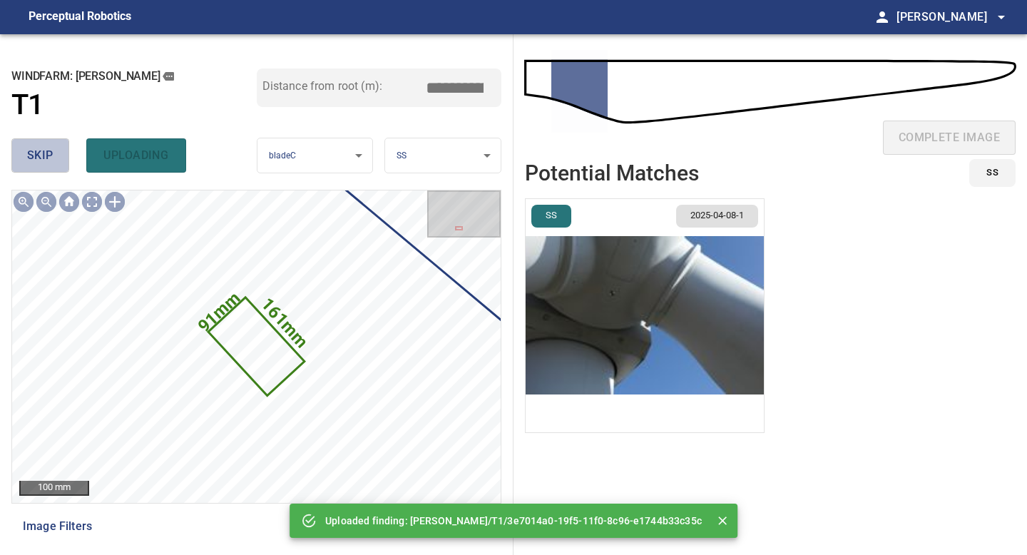
click at [35, 151] on span "skip" at bounding box center [40, 156] width 26 height 20
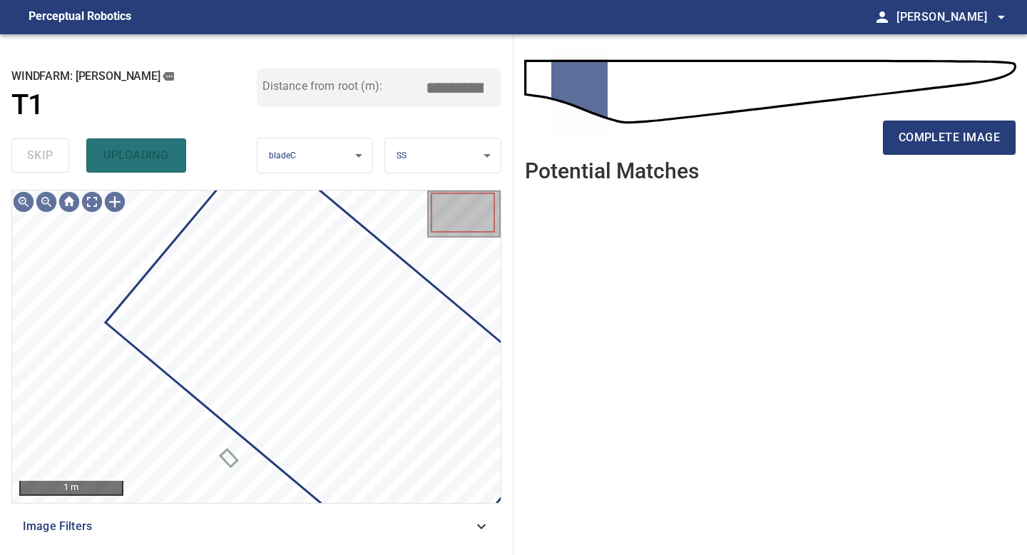
click at [35, 151] on div "skip uploading" at bounding box center [133, 156] width 245 height 46
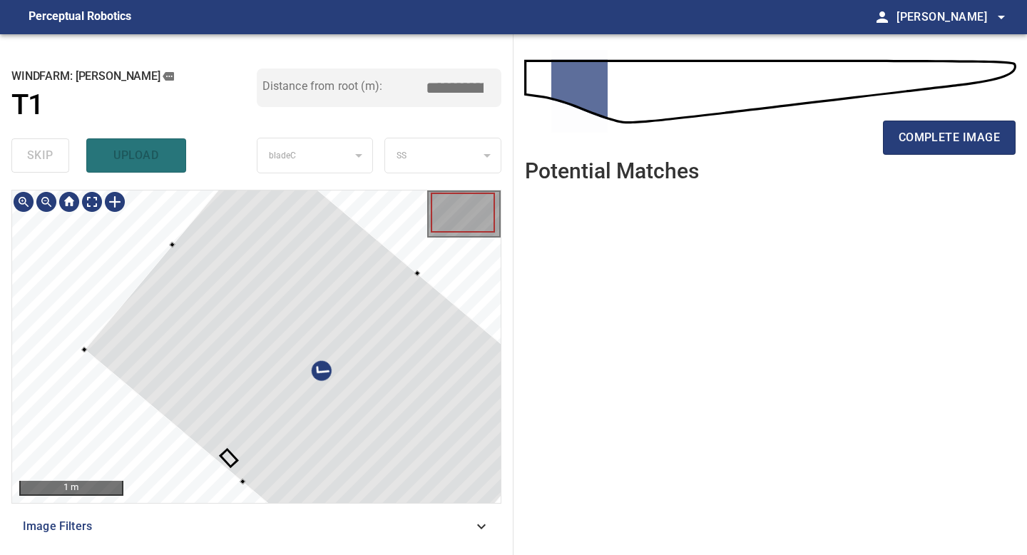
click at [239, 485] on div at bounding box center [256, 346] width 489 height 312
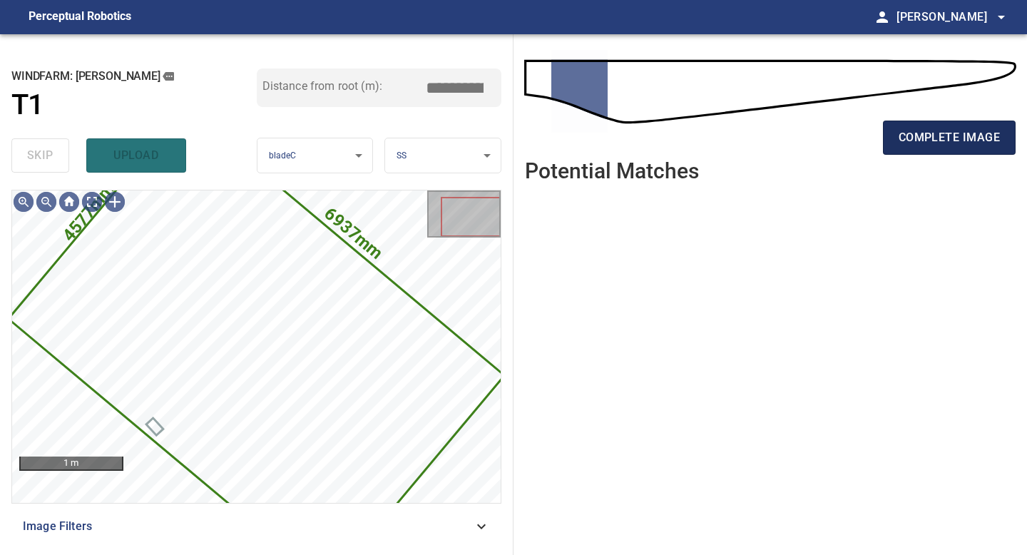
click at [927, 142] on span "complete image" at bounding box center [949, 138] width 101 height 20
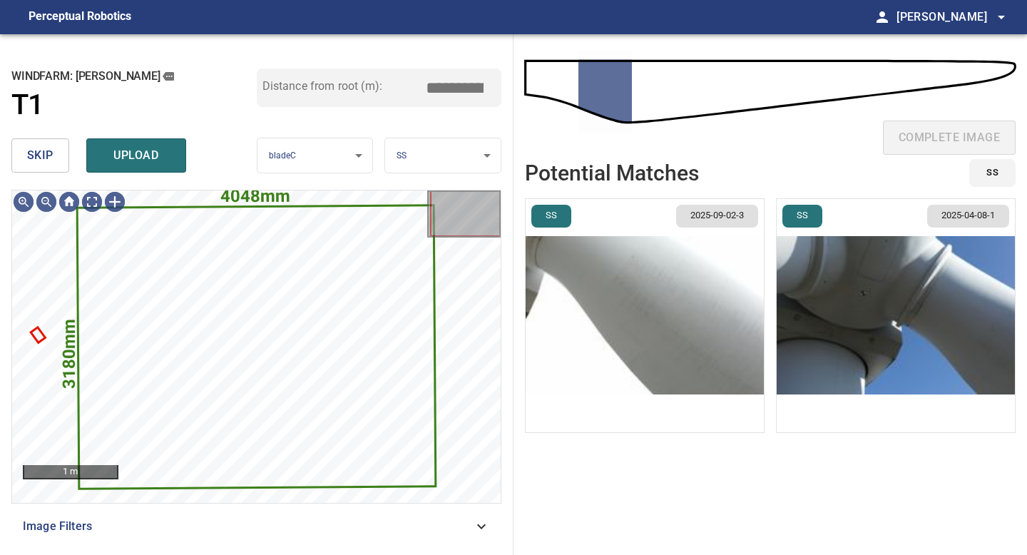
click at [636, 336] on img "button" at bounding box center [645, 315] width 238 height 233
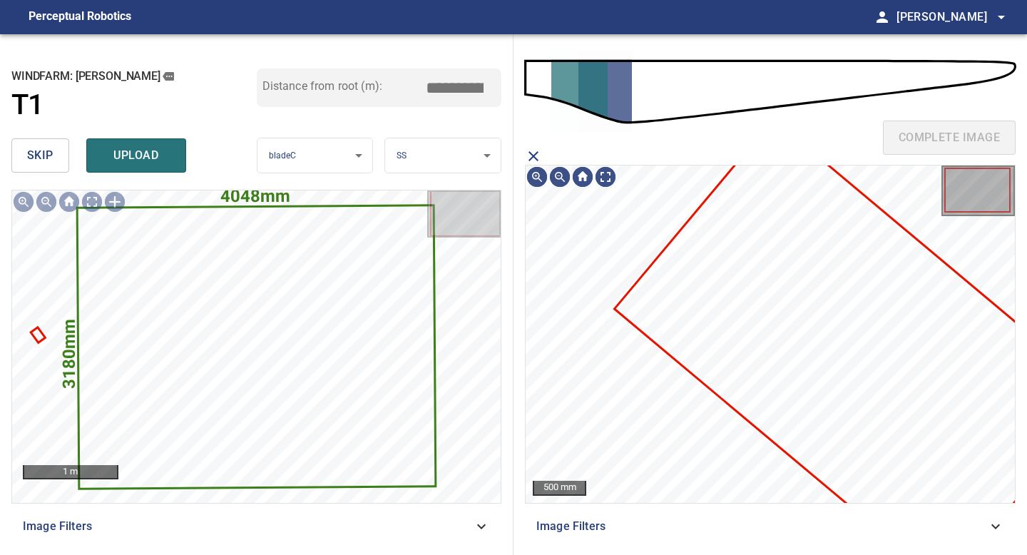
click at [777, 330] on icon at bounding box center [859, 352] width 486 height 463
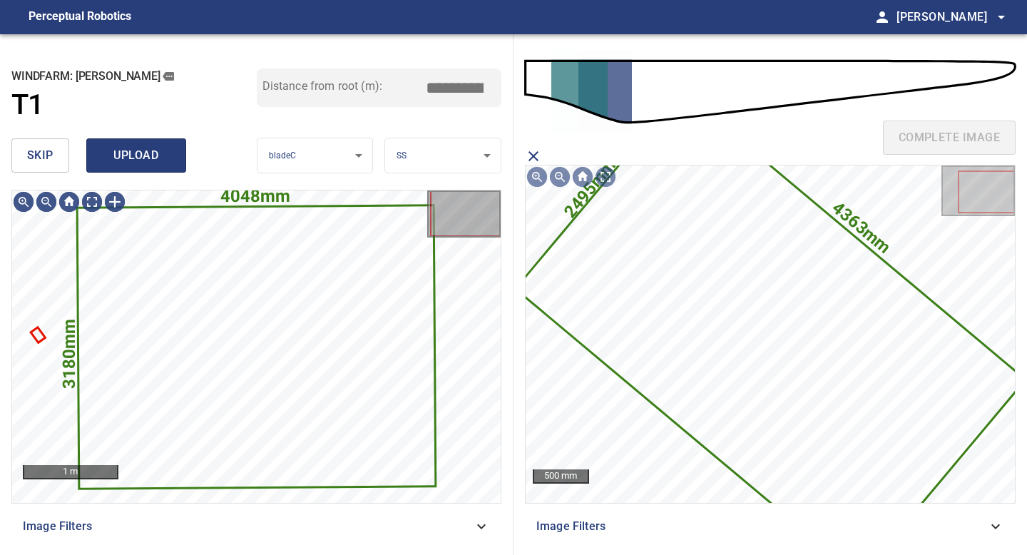
click at [103, 152] on span "upload" at bounding box center [136, 156] width 68 height 20
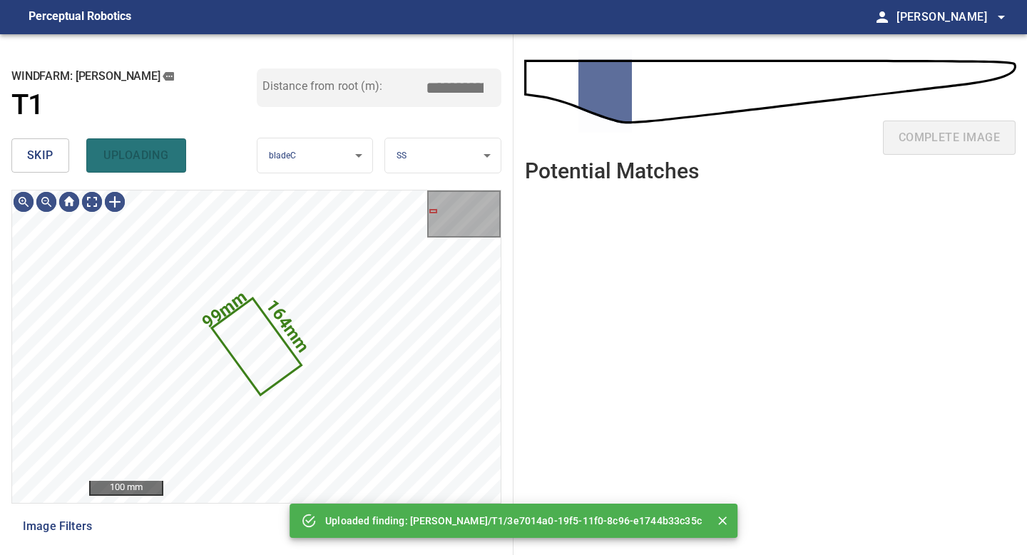
click at [36, 161] on span "skip" at bounding box center [40, 156] width 26 height 20
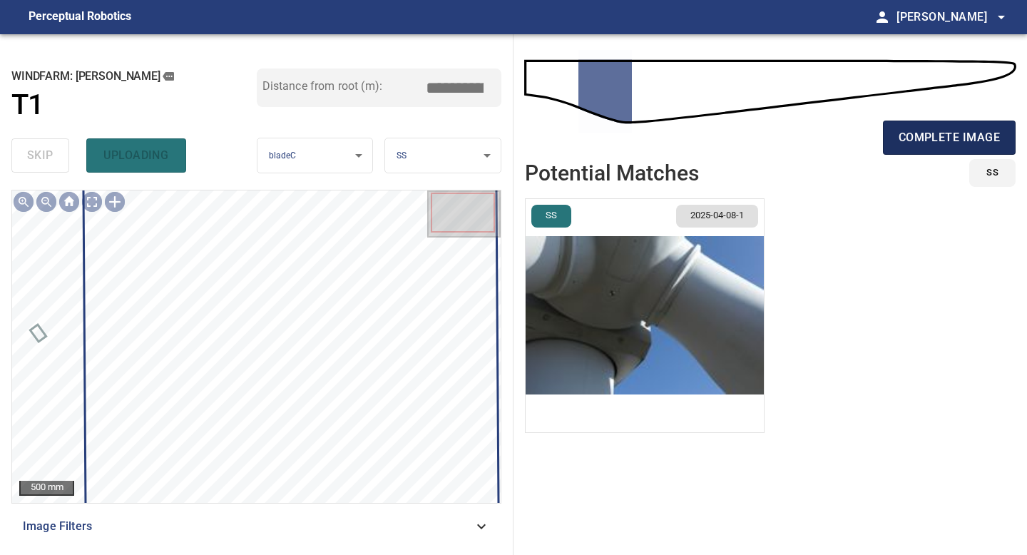
click at [934, 130] on span "complete image" at bounding box center [949, 138] width 101 height 20
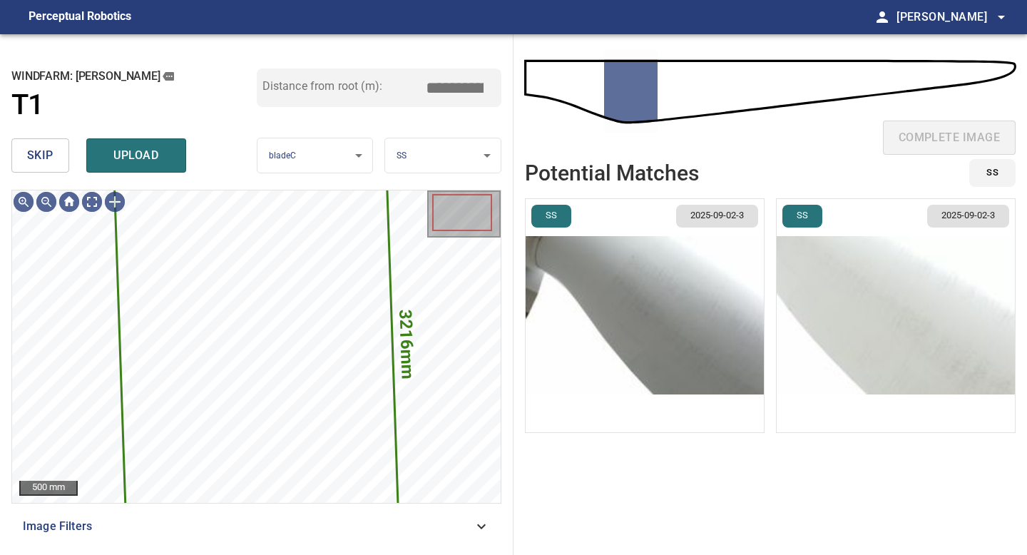
click at [51, 158] on span "skip" at bounding box center [40, 156] width 26 height 20
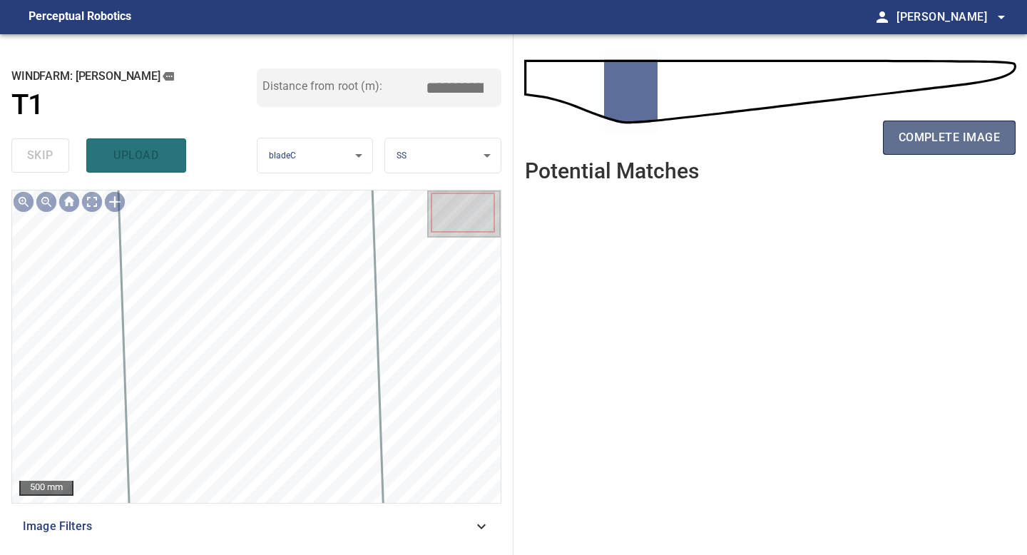
click at [952, 147] on span "complete image" at bounding box center [949, 138] width 101 height 20
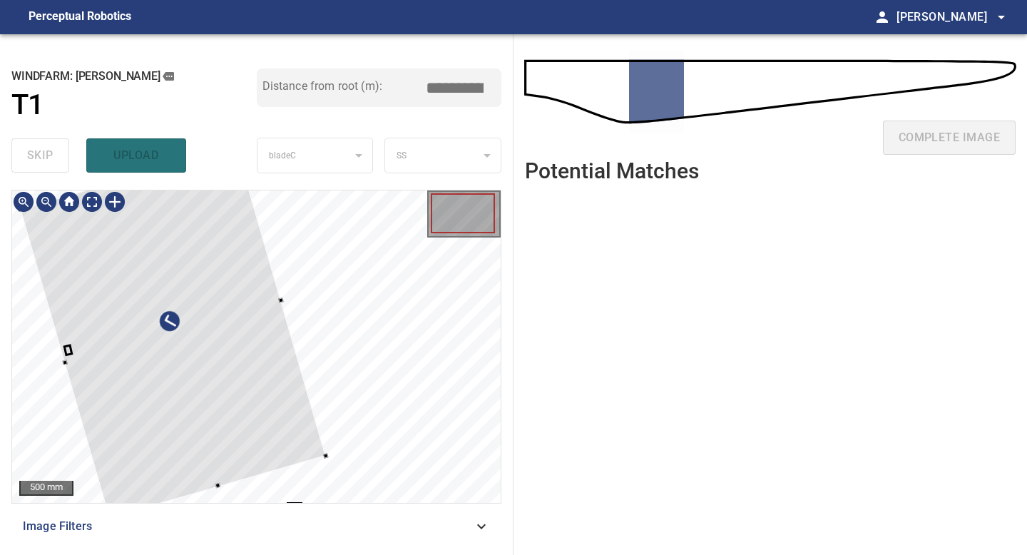
click at [217, 357] on div at bounding box center [173, 332] width 306 height 372
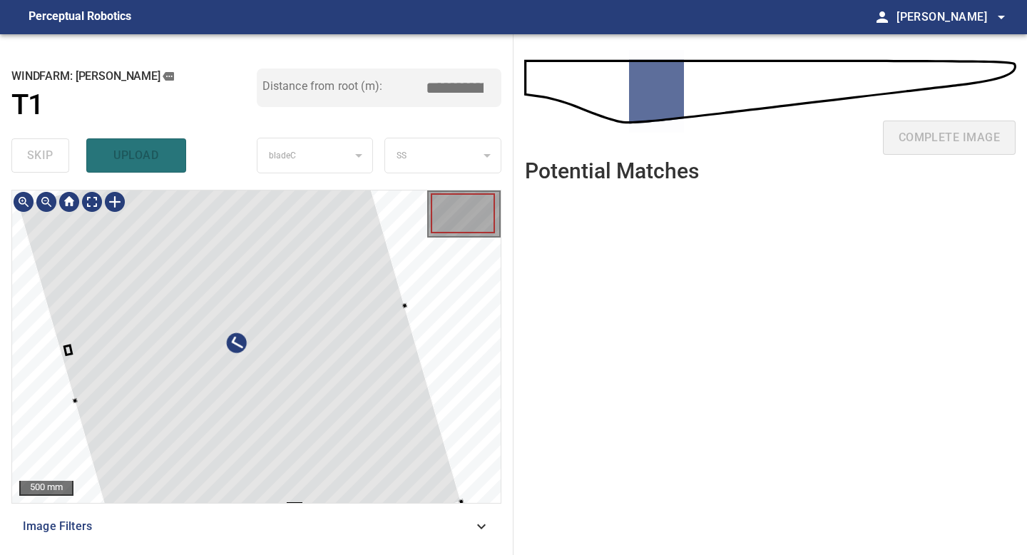
click at [465, 501] on div at bounding box center [256, 346] width 489 height 312
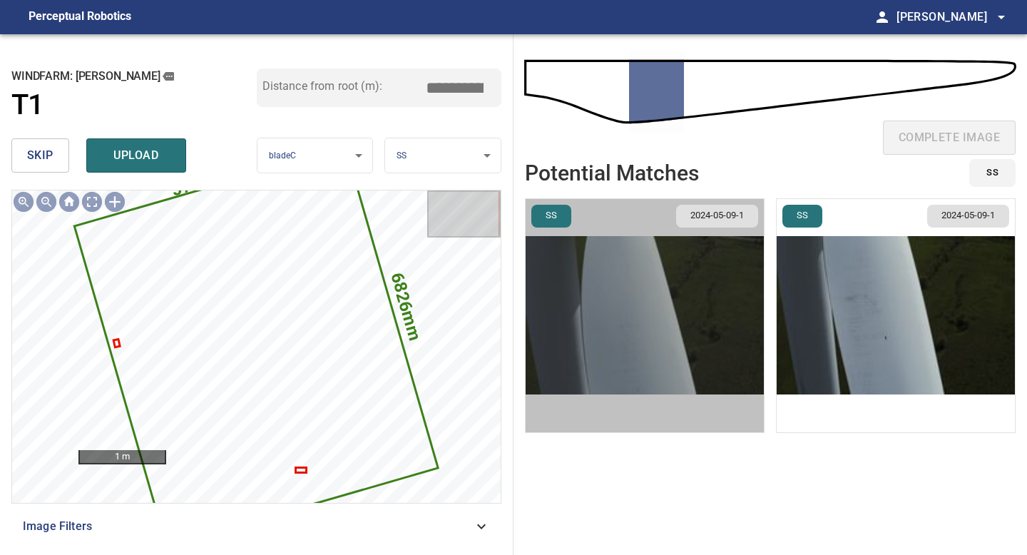
click at [696, 335] on img "button" at bounding box center [645, 315] width 238 height 233
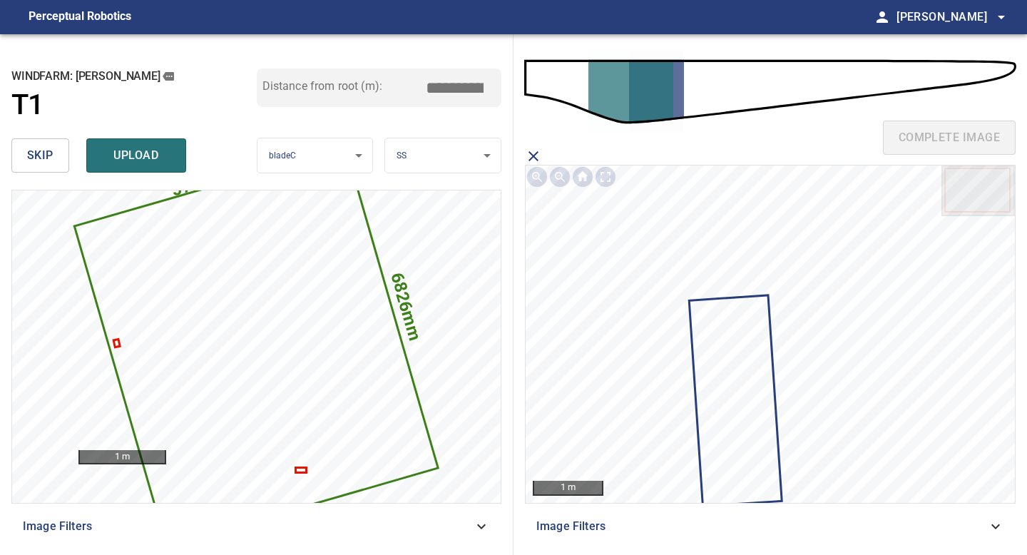
click at [758, 336] on icon at bounding box center [735, 400] width 91 height 209
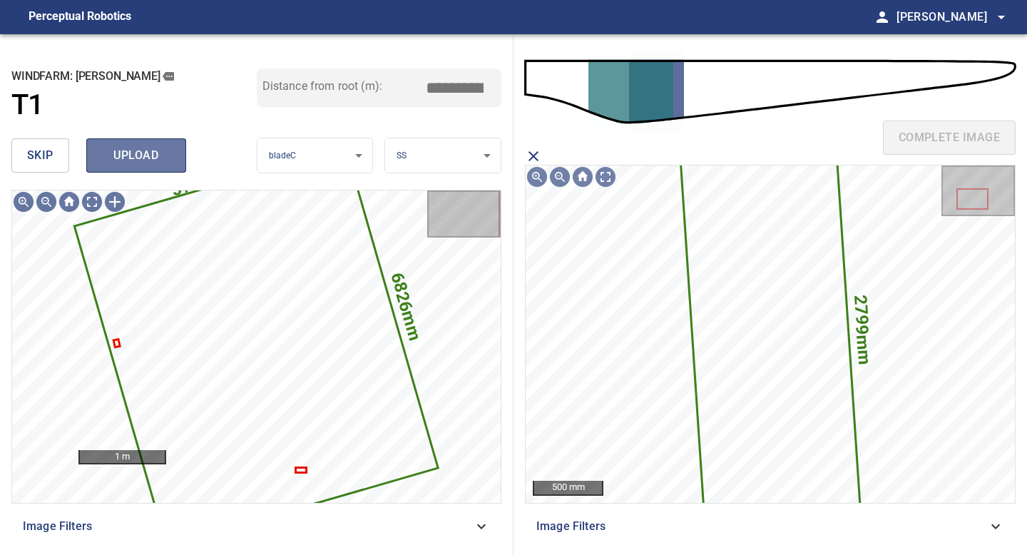
click at [148, 170] on button "upload" at bounding box center [136, 155] width 100 height 34
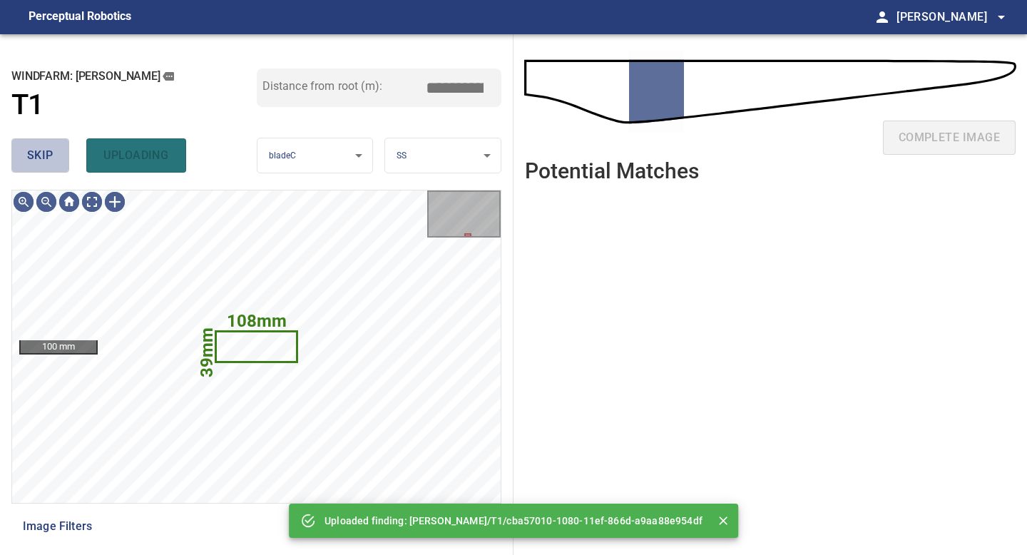
click at [39, 160] on span "skip" at bounding box center [40, 156] width 26 height 20
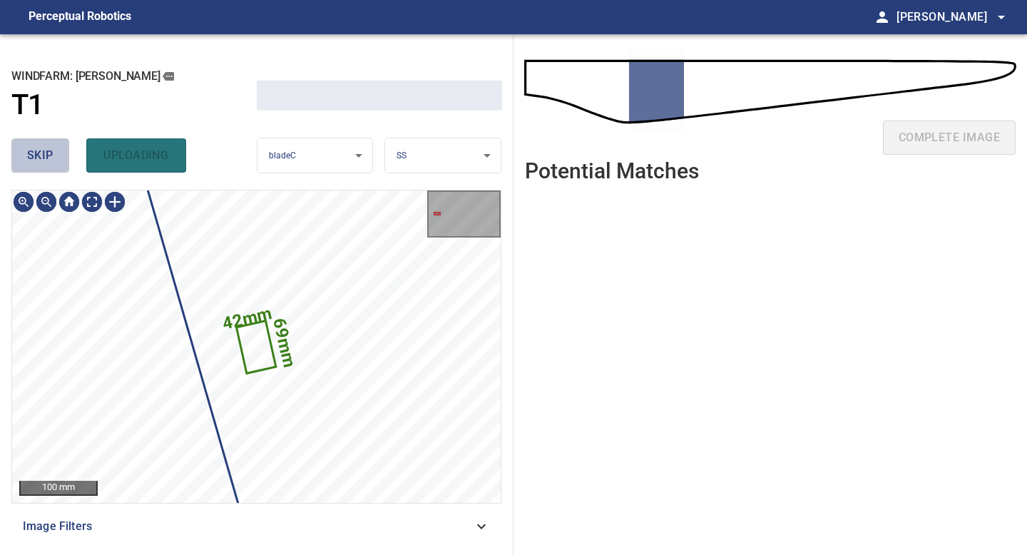
click at [39, 160] on span "skip" at bounding box center [40, 156] width 26 height 20
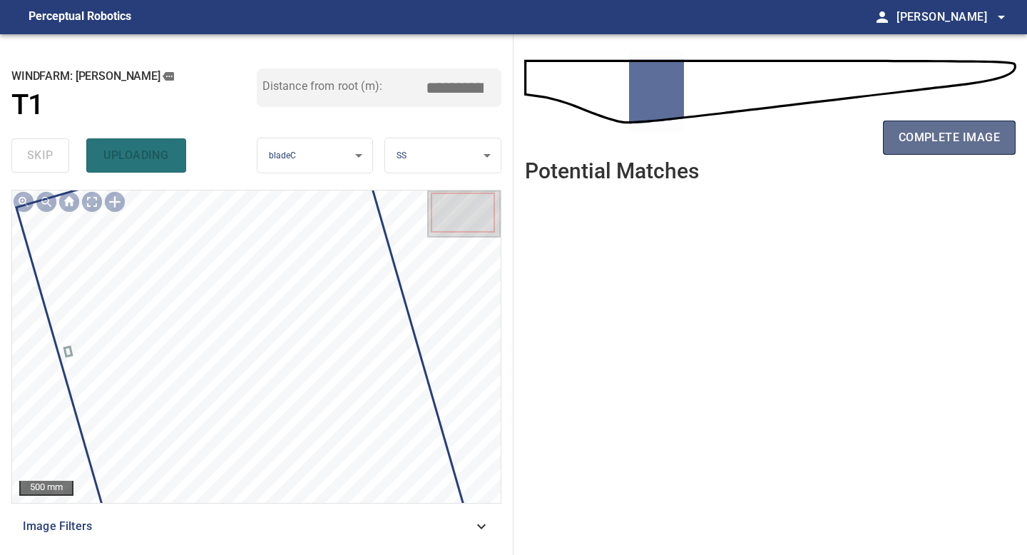
click at [945, 126] on button "complete image" at bounding box center [949, 138] width 133 height 34
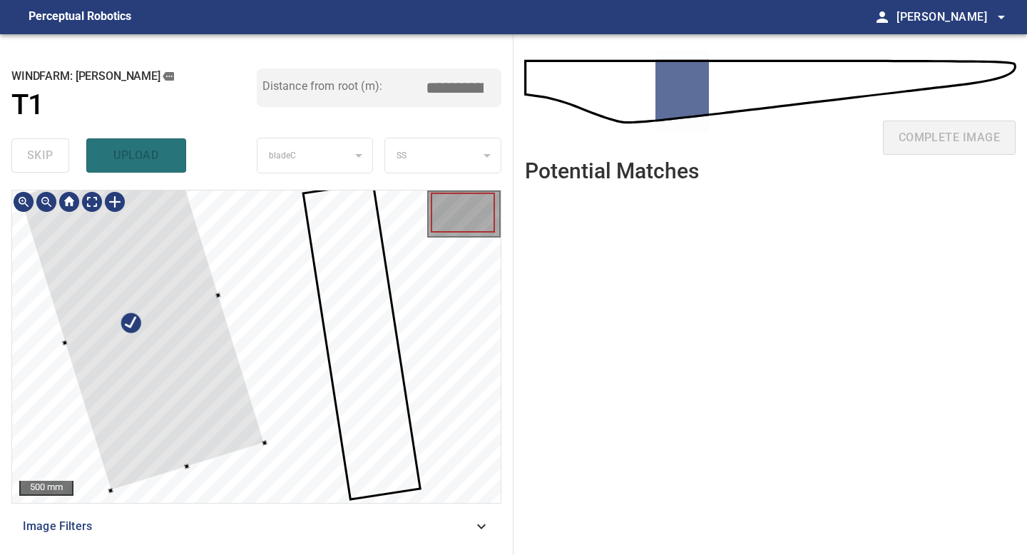
click at [188, 333] on div at bounding box center [142, 319] width 246 height 343
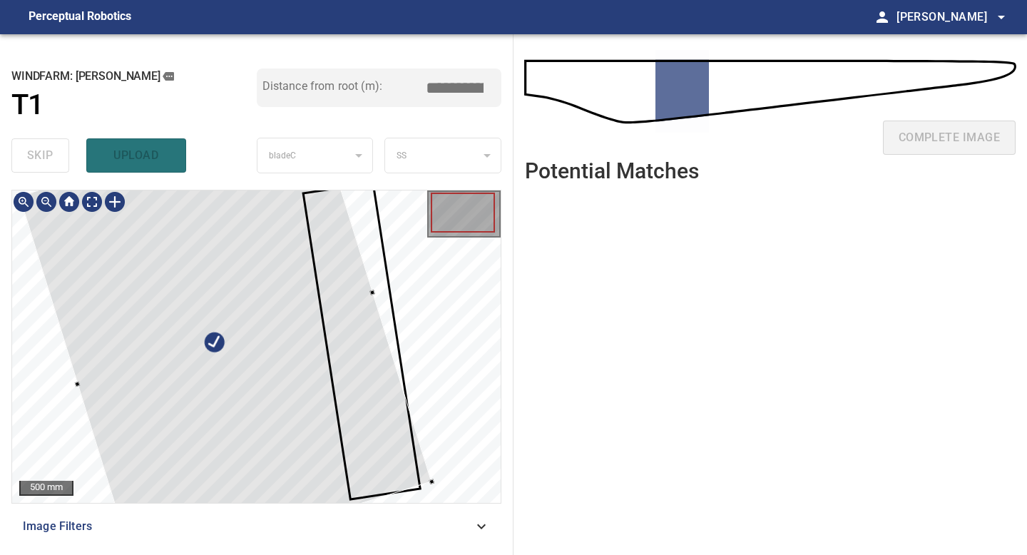
click at [439, 483] on div at bounding box center [256, 346] width 489 height 312
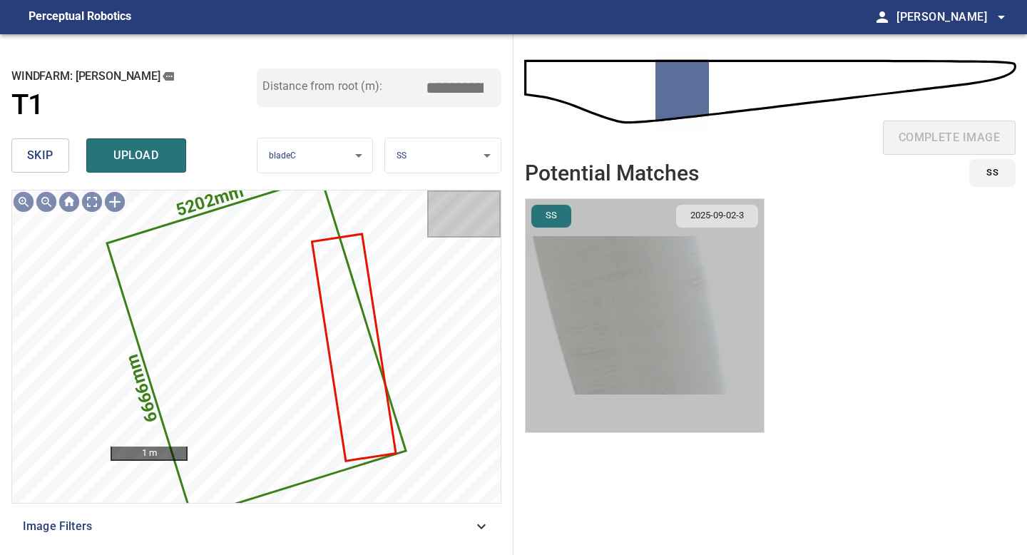
click at [670, 299] on img "button" at bounding box center [645, 315] width 238 height 233
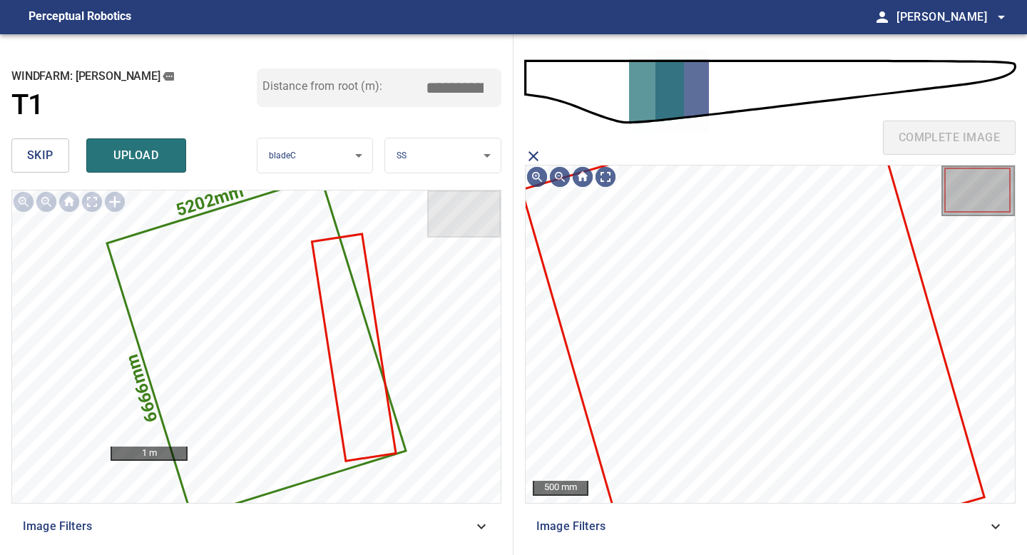
click at [670, 299] on icon at bounding box center [753, 343] width 460 height 504
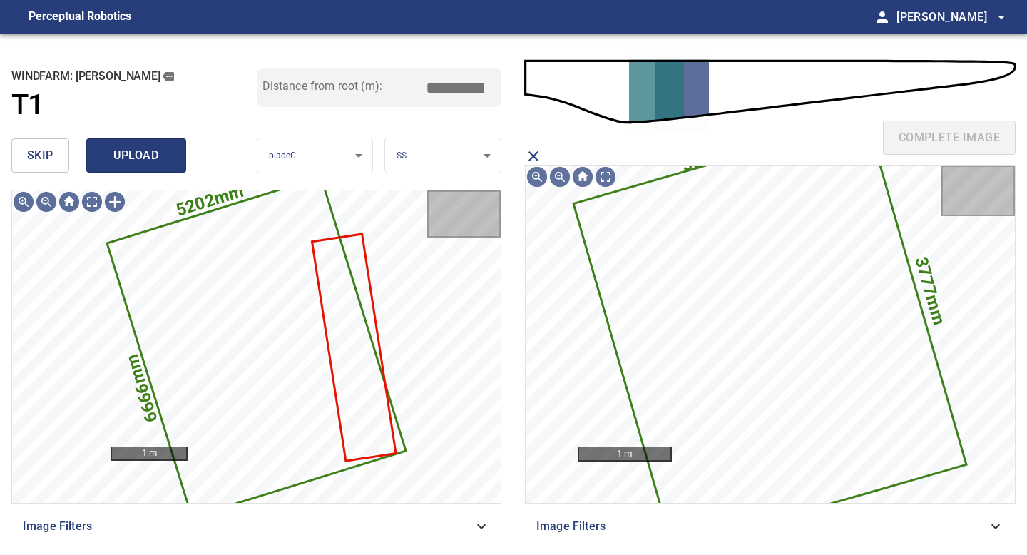
click at [148, 146] on span "upload" at bounding box center [136, 156] width 68 height 20
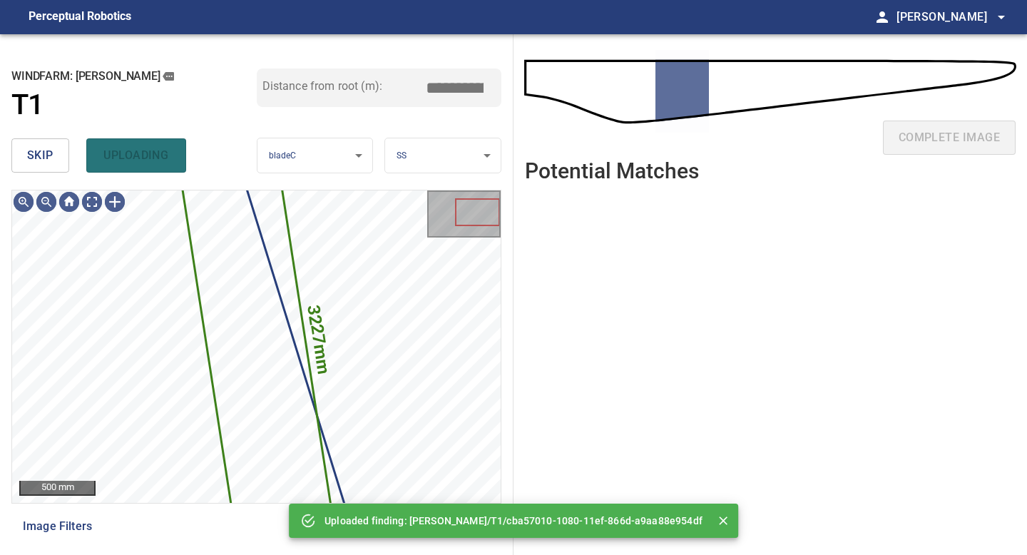
click at [19, 151] on button "skip" at bounding box center [40, 155] width 58 height 34
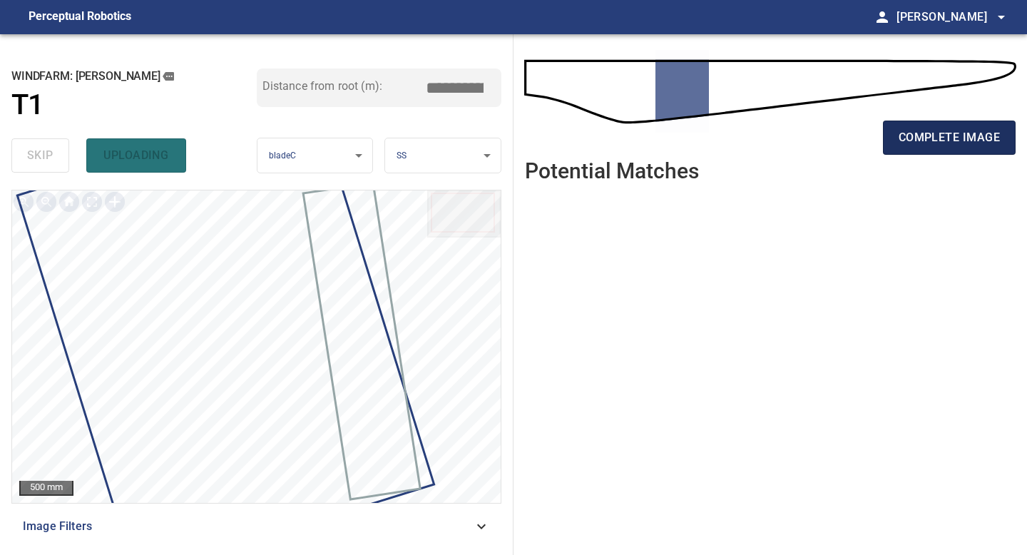
click at [942, 138] on span "complete image" at bounding box center [949, 138] width 101 height 20
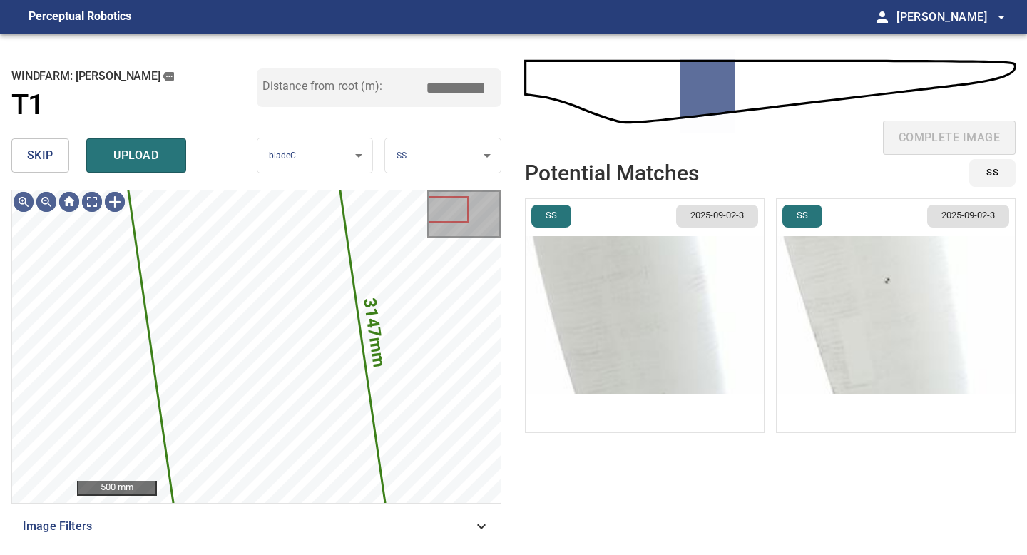
click at [11, 145] on button "skip" at bounding box center [40, 155] width 58 height 34
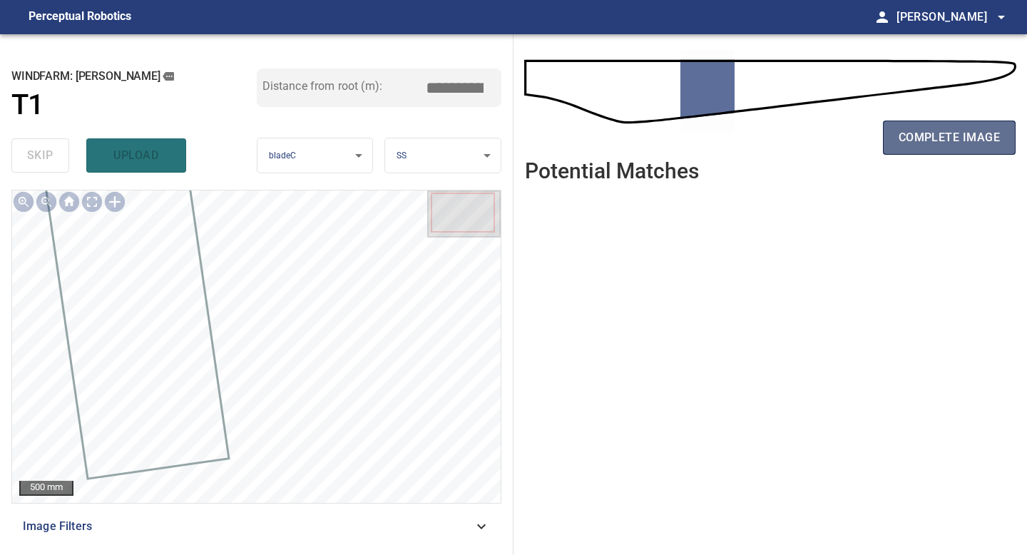
click at [929, 133] on span "complete image" at bounding box center [949, 138] width 101 height 20
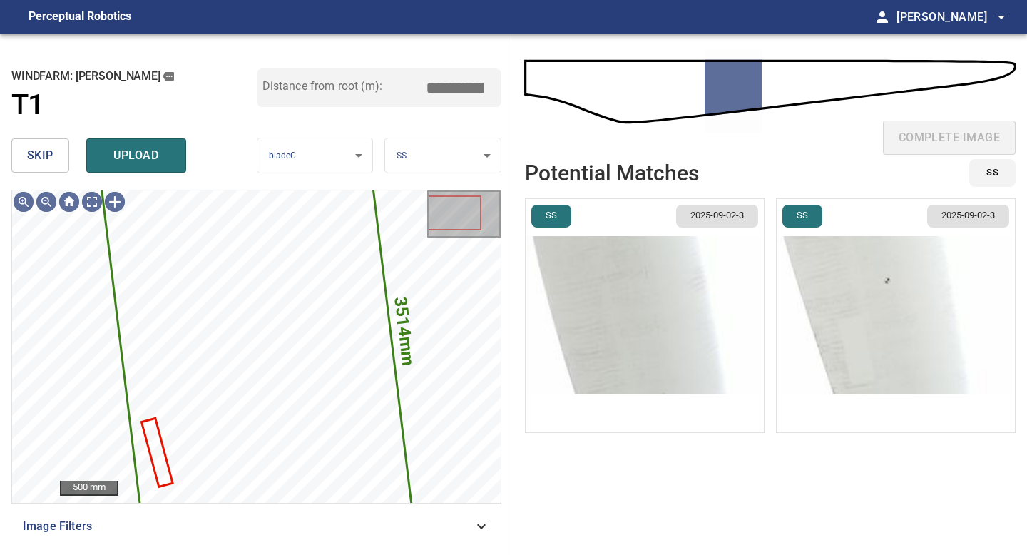
click at [50, 153] on span "skip" at bounding box center [40, 156] width 26 height 20
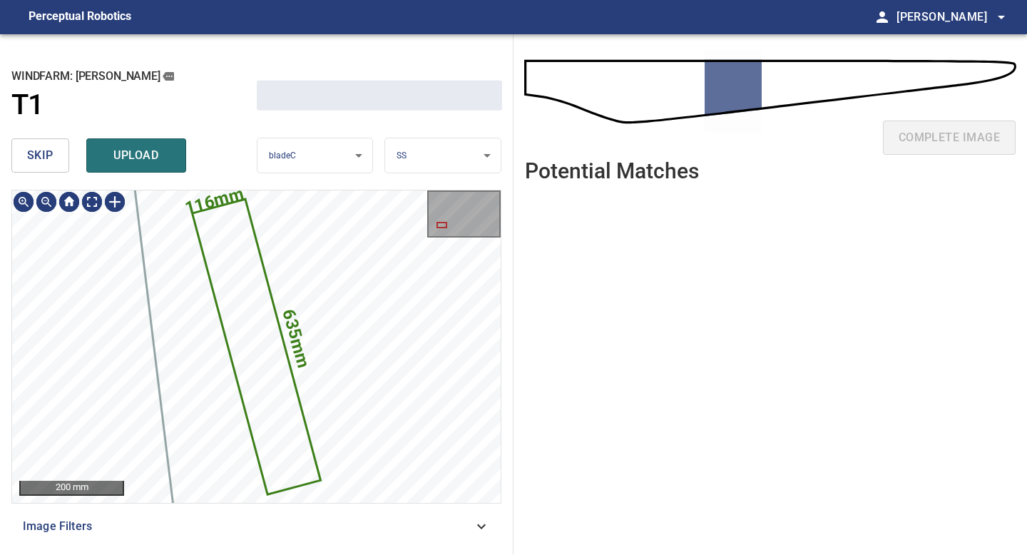
click at [50, 153] on span "skip" at bounding box center [40, 156] width 26 height 20
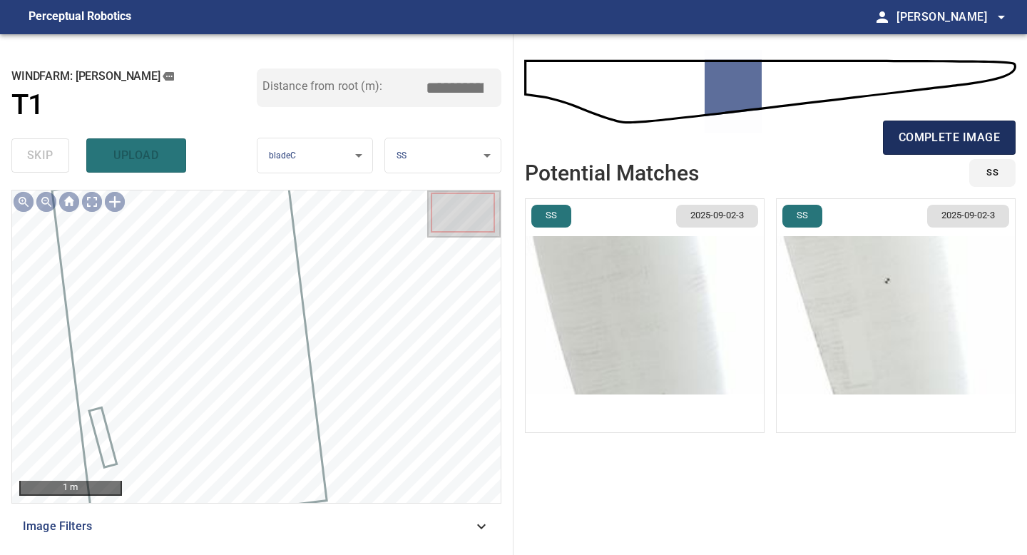
click at [927, 139] on span "complete image" at bounding box center [949, 138] width 101 height 20
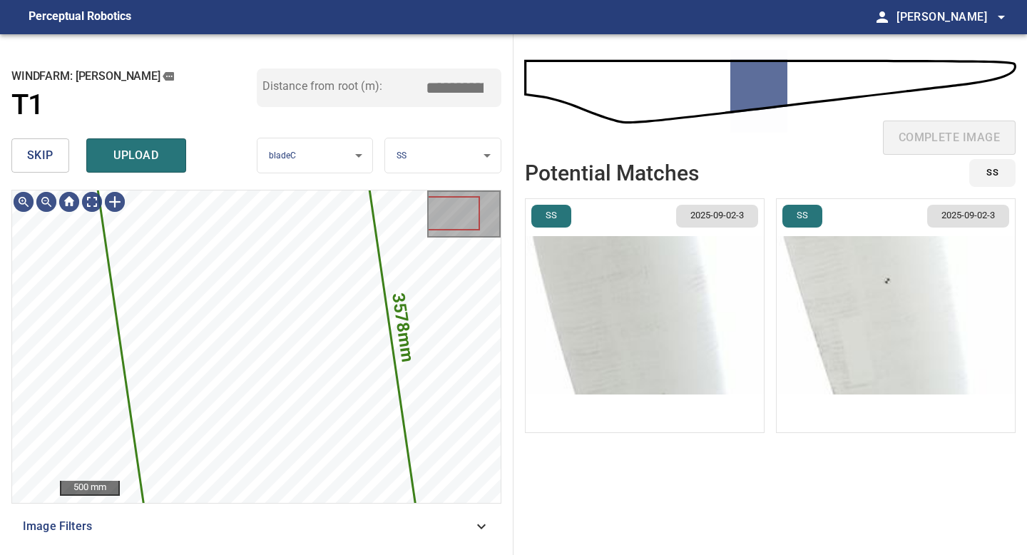
click at [591, 307] on img "button" at bounding box center [645, 315] width 238 height 233
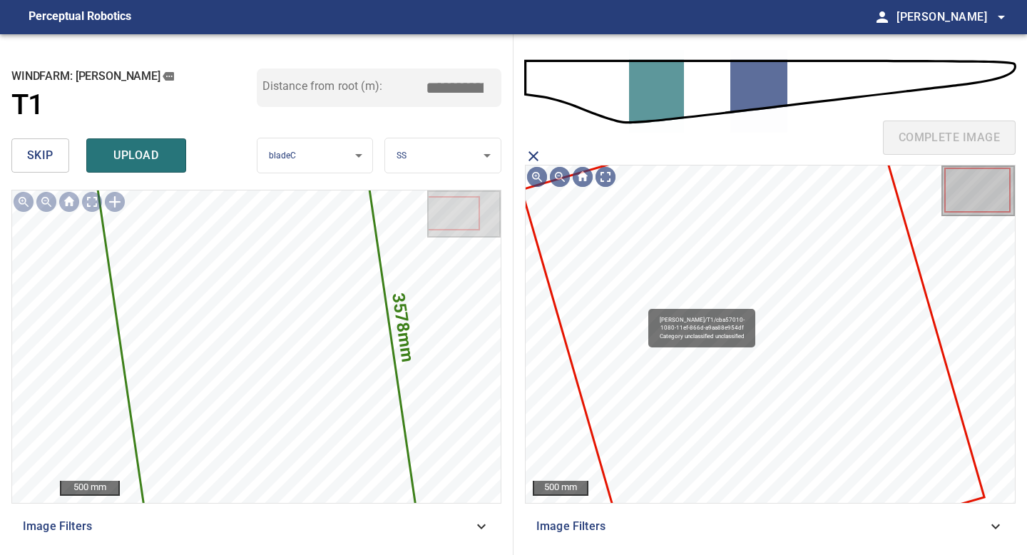
click at [641, 301] on icon at bounding box center [753, 343] width 460 height 504
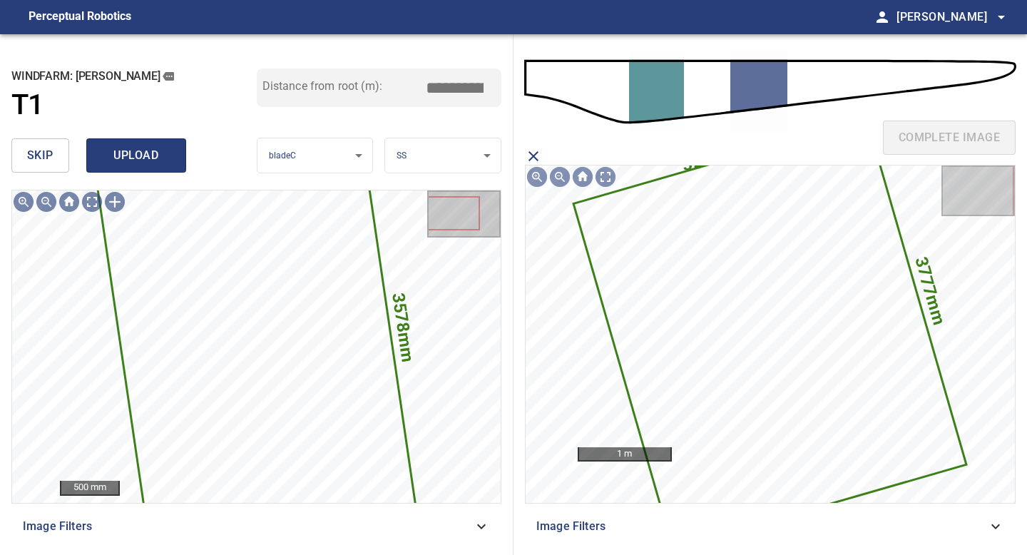
click at [119, 165] on button "upload" at bounding box center [136, 155] width 100 height 34
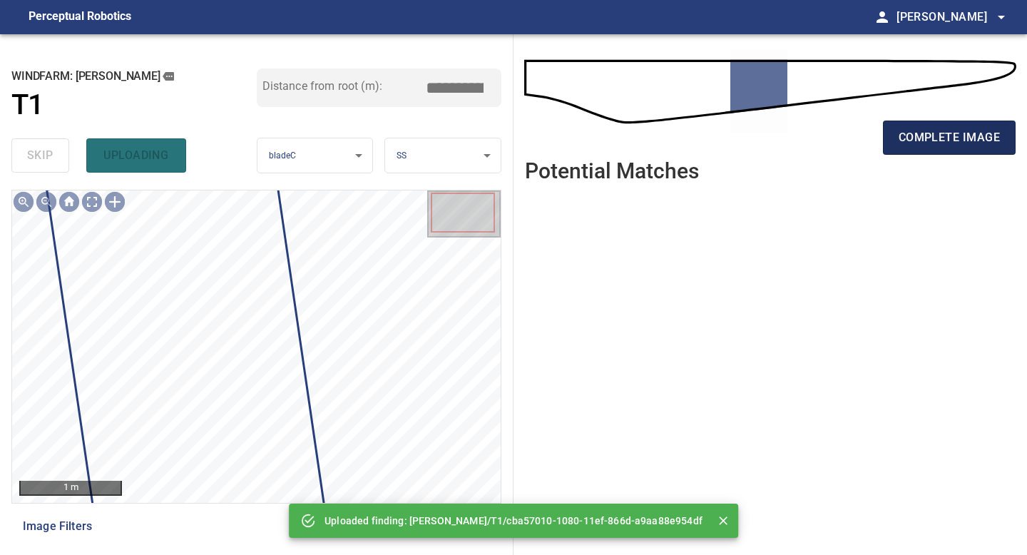
click at [926, 137] on span "complete image" at bounding box center [949, 138] width 101 height 20
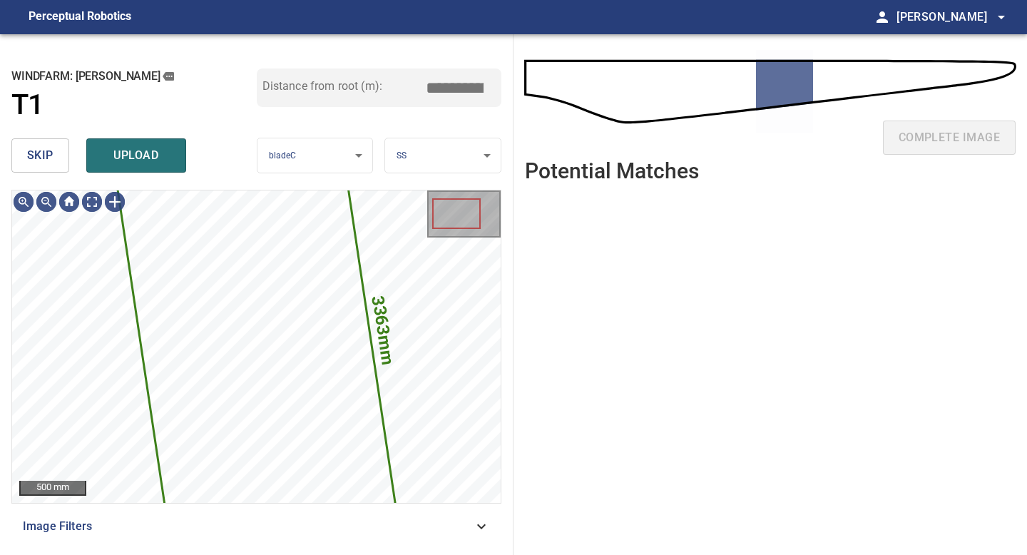
click at [39, 150] on span "skip" at bounding box center [40, 156] width 26 height 20
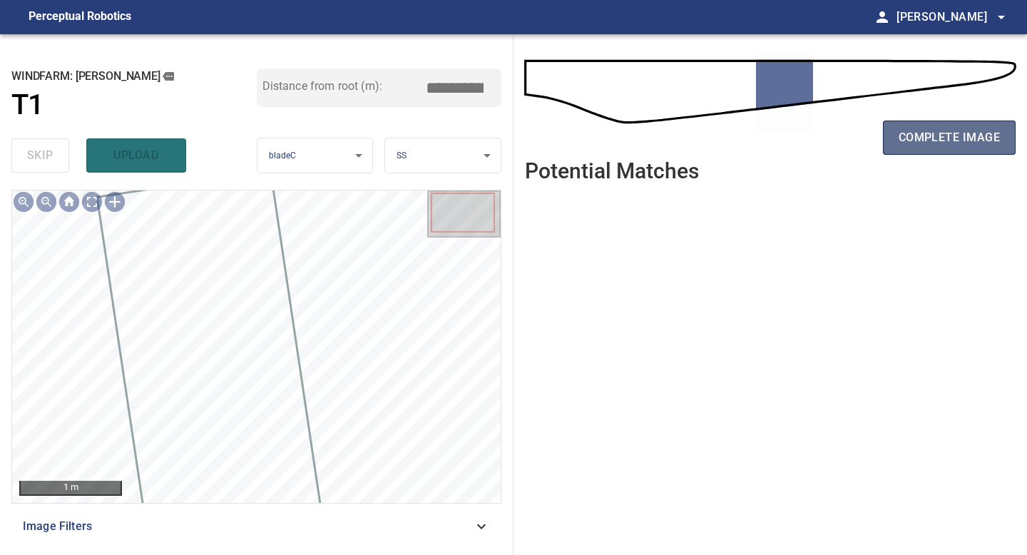
click at [913, 139] on span "complete image" at bounding box center [949, 138] width 101 height 20
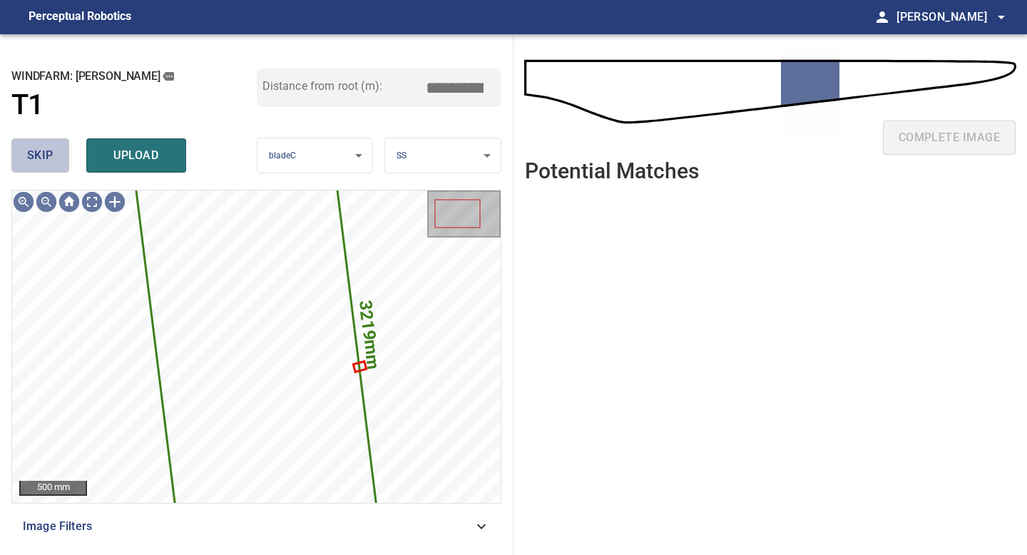
click at [46, 158] on span "skip" at bounding box center [40, 156] width 26 height 20
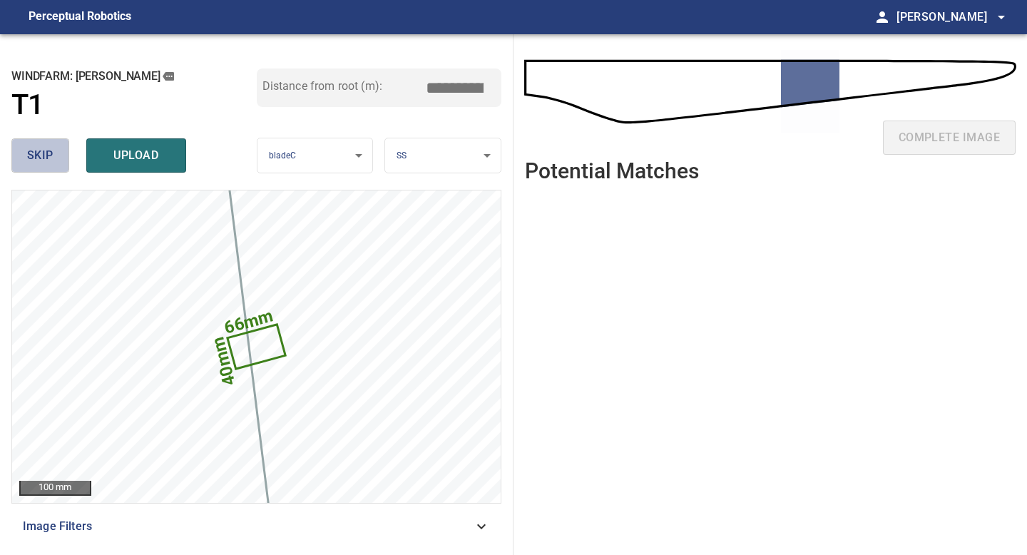
click at [31, 162] on span "skip" at bounding box center [40, 156] width 26 height 20
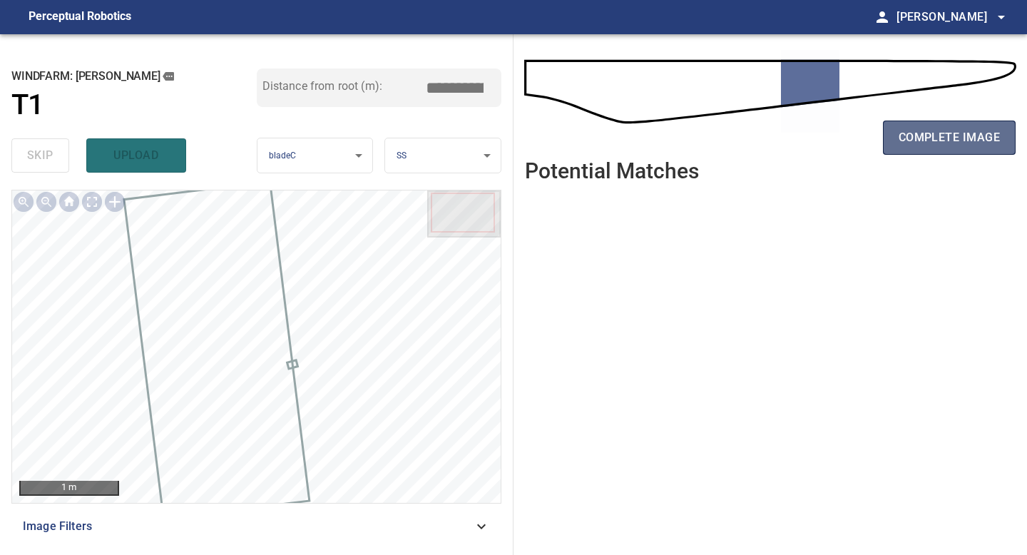
click at [978, 131] on span "complete image" at bounding box center [949, 138] width 101 height 20
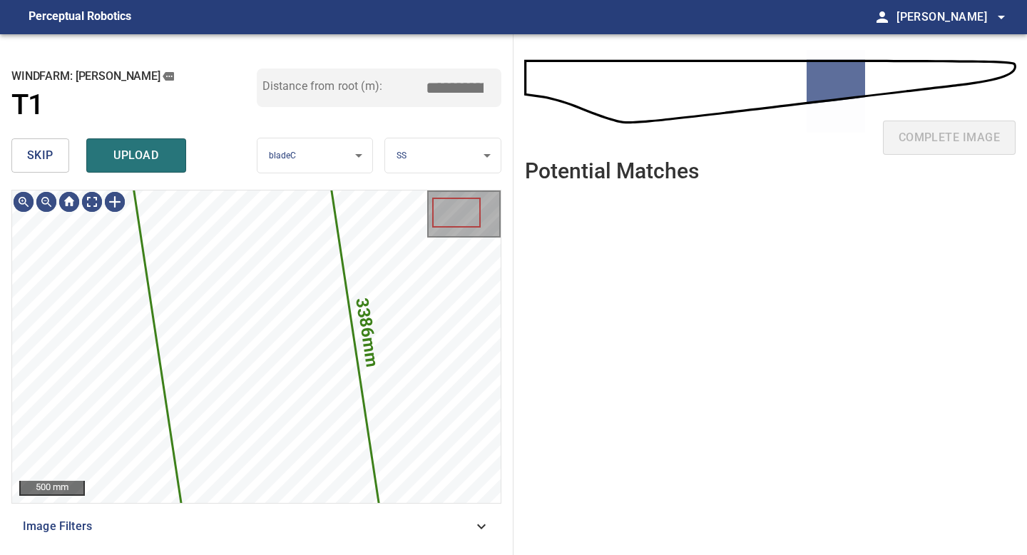
click at [39, 144] on button "skip" at bounding box center [40, 155] width 58 height 34
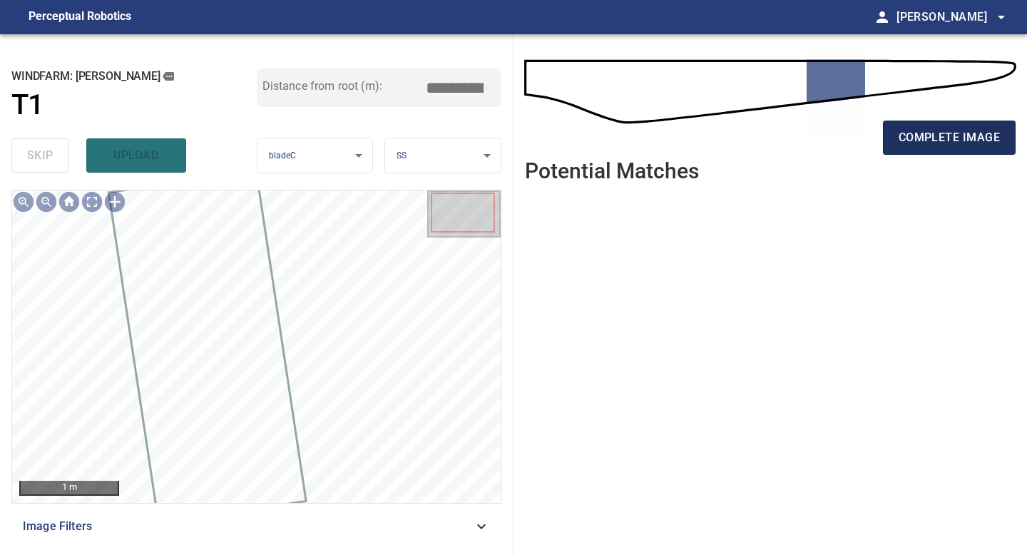
click at [906, 133] on span "complete image" at bounding box center [949, 138] width 101 height 20
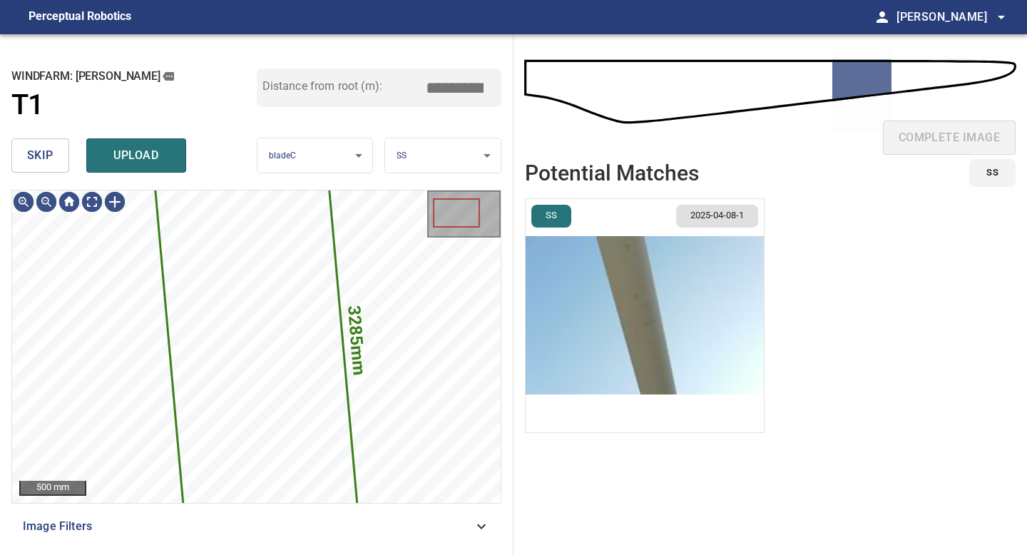
click at [55, 162] on button "skip" at bounding box center [40, 155] width 58 height 34
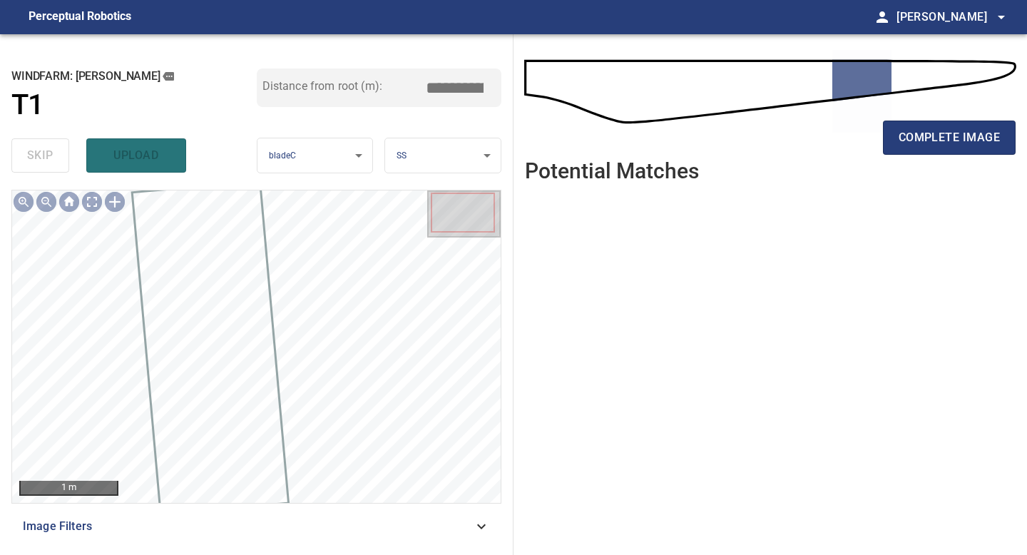
click at [954, 120] on div "complete image" at bounding box center [770, 143] width 491 height 57
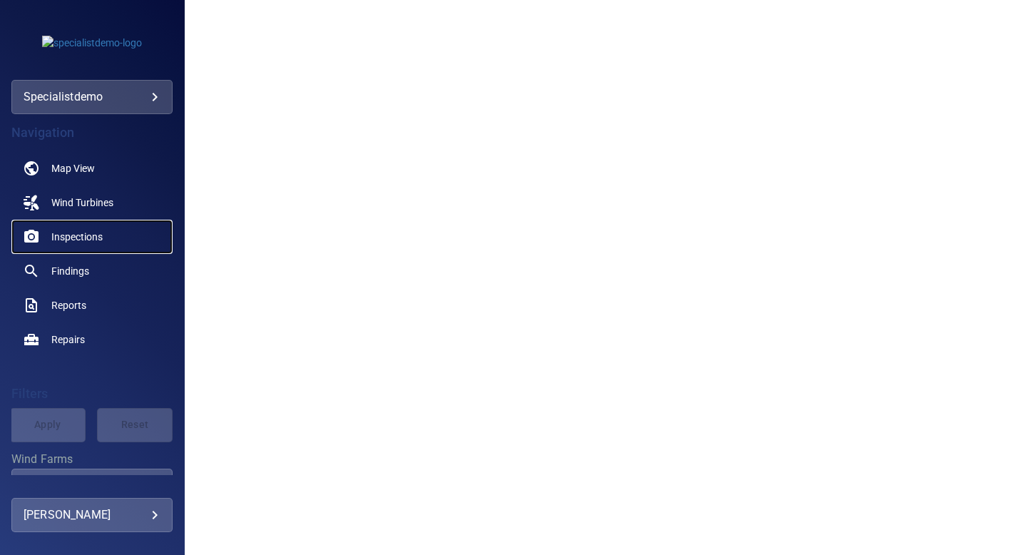
click at [86, 238] on span "Inspections" at bounding box center [76, 237] width 51 height 14
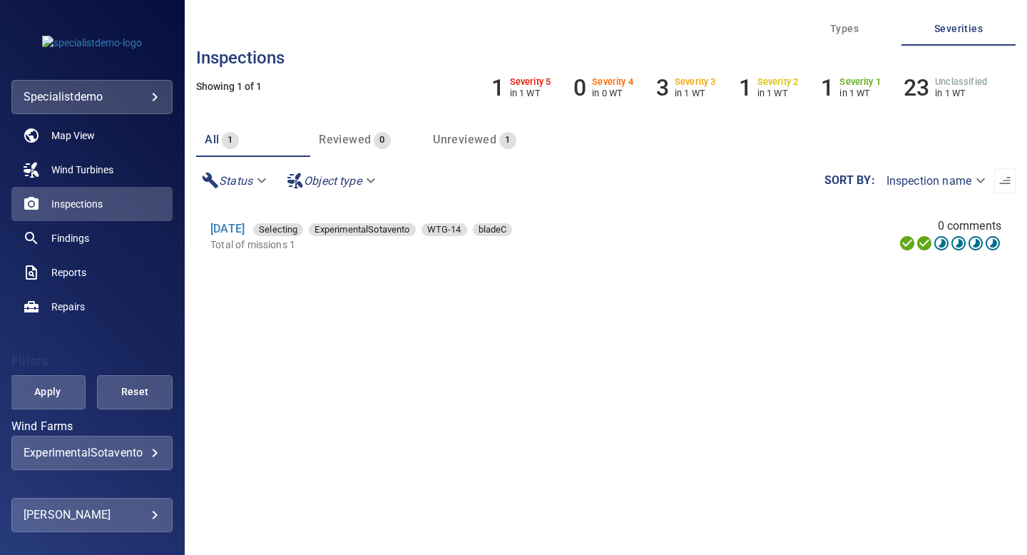
scroll to position [21, 0]
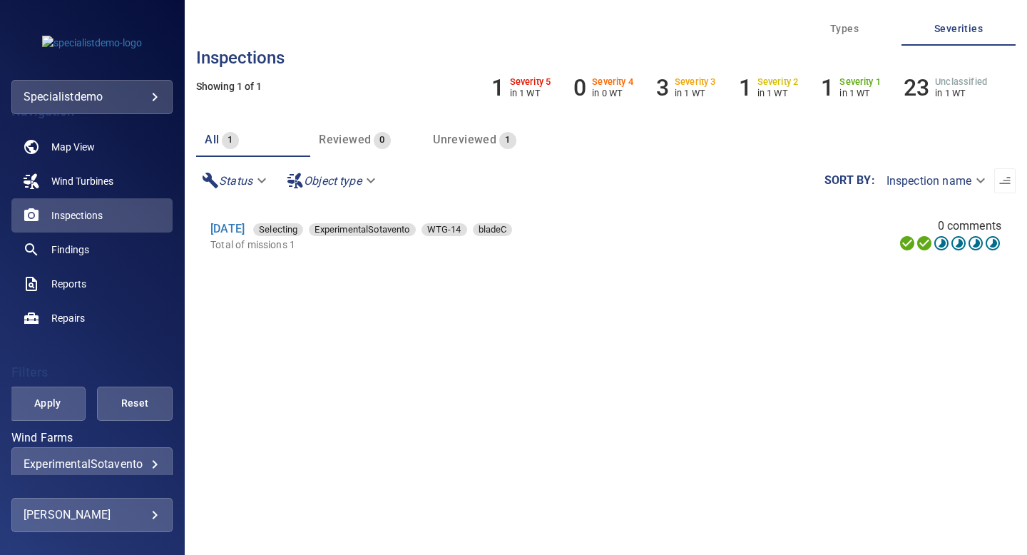
click at [155, 103] on body "**********" at bounding box center [513, 277] width 1027 height 555
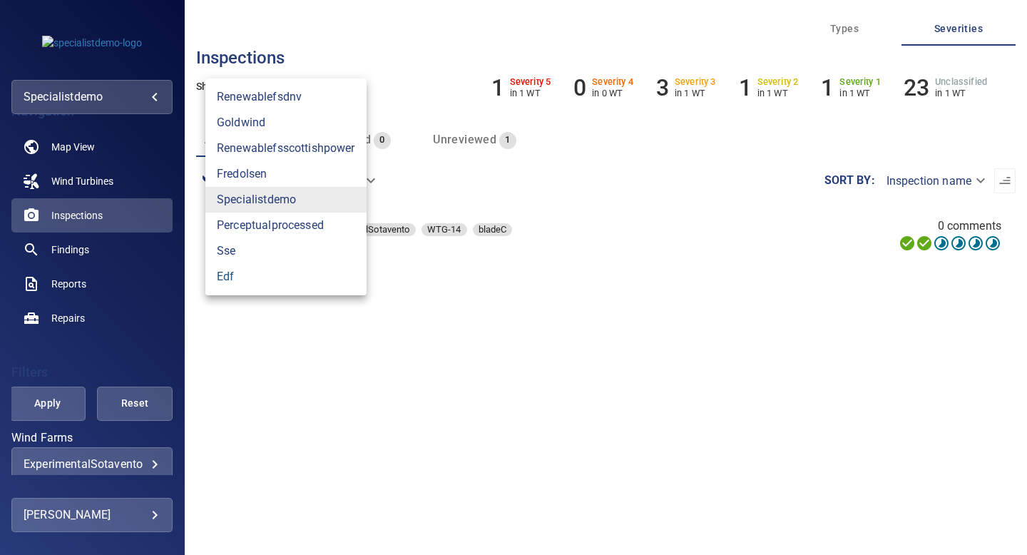
click at [248, 277] on link "edf" at bounding box center [285, 277] width 161 height 26
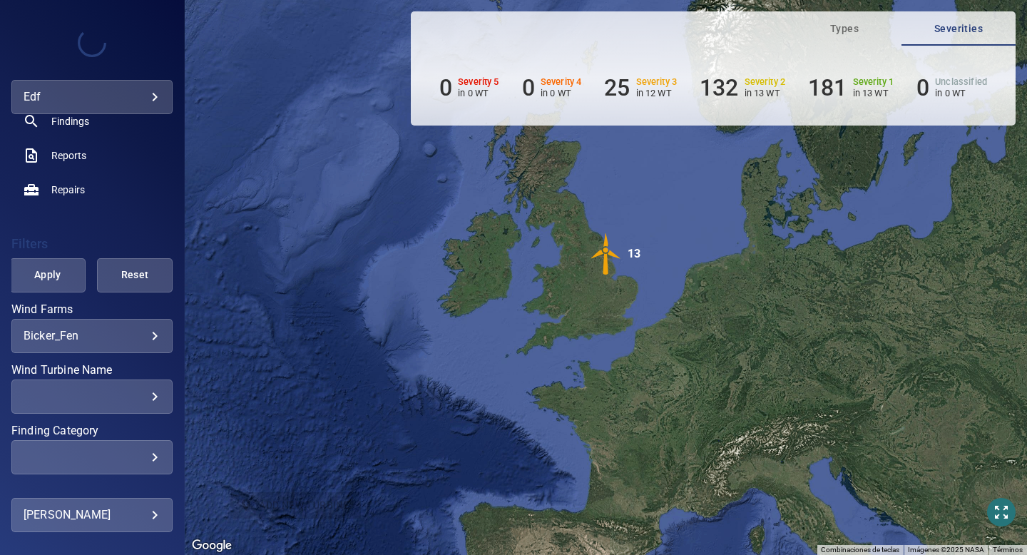
scroll to position [198, 0]
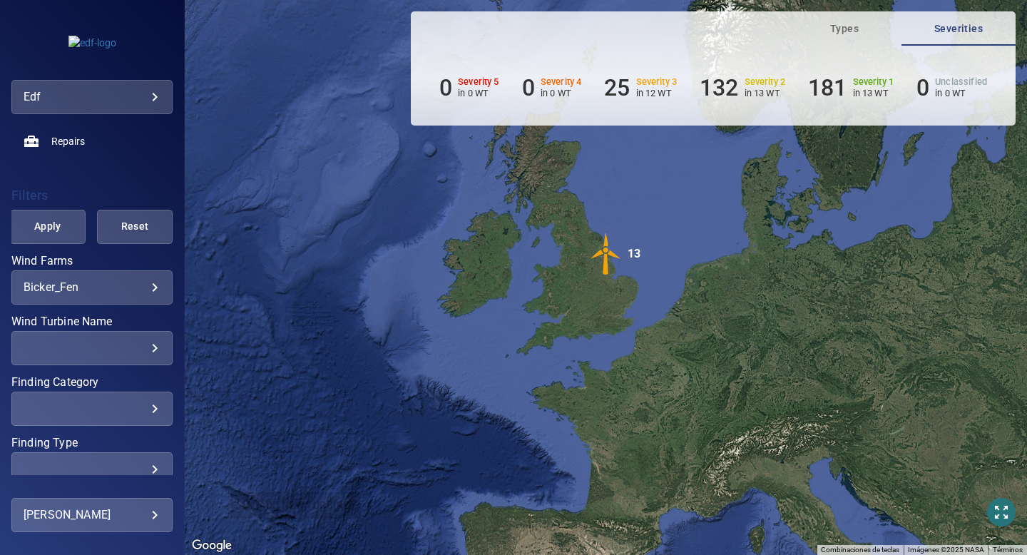
click at [107, 295] on div "**********" at bounding box center [91, 287] width 161 height 34
click at [132, 281] on body "**********" at bounding box center [513, 277] width 1027 height 555
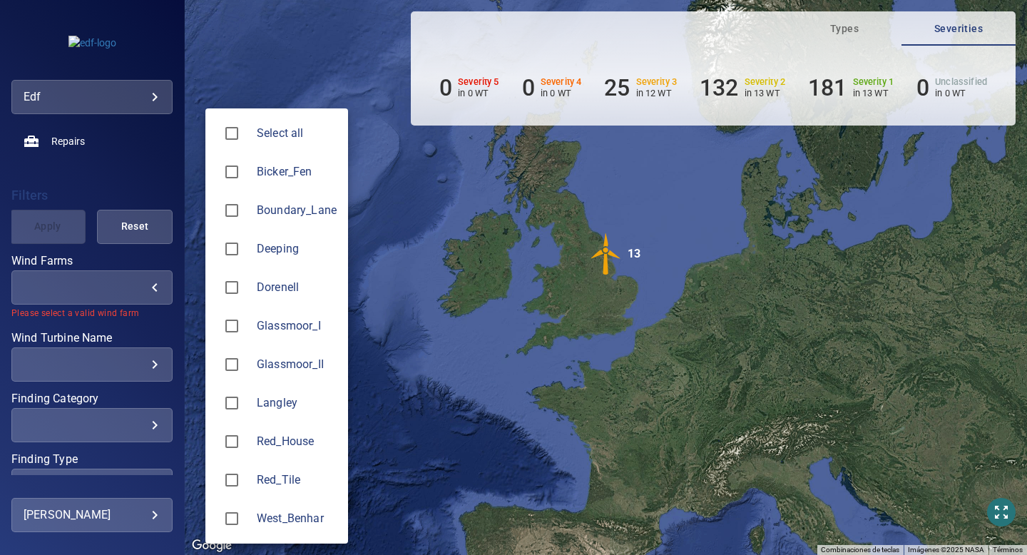
type input "*******"
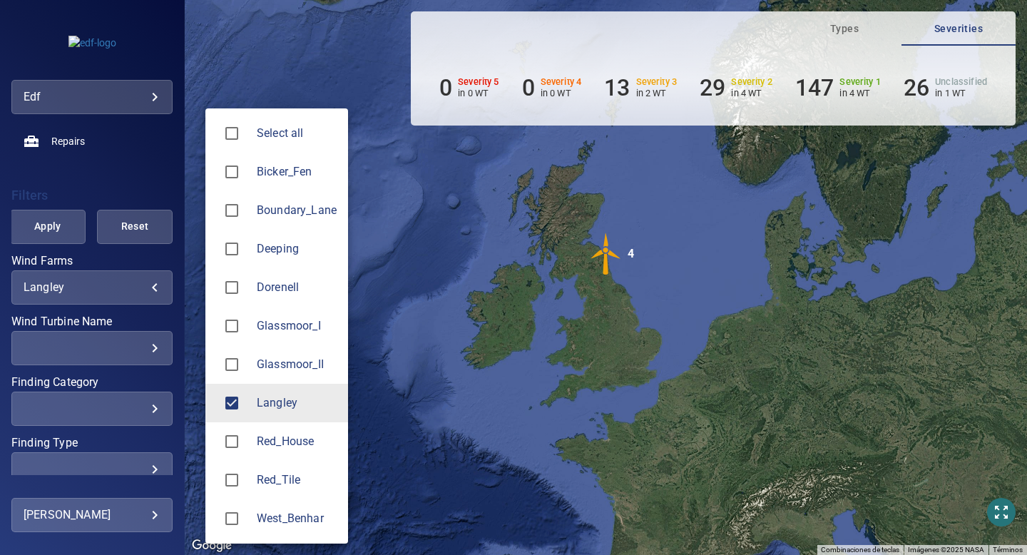
click at [116, 313] on div at bounding box center [513, 277] width 1027 height 555
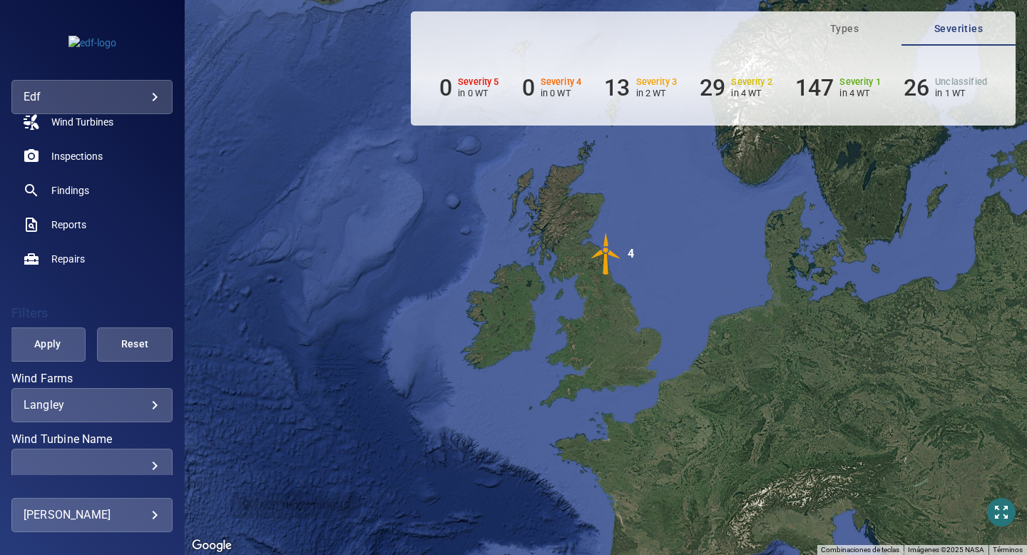
scroll to position [63, 0]
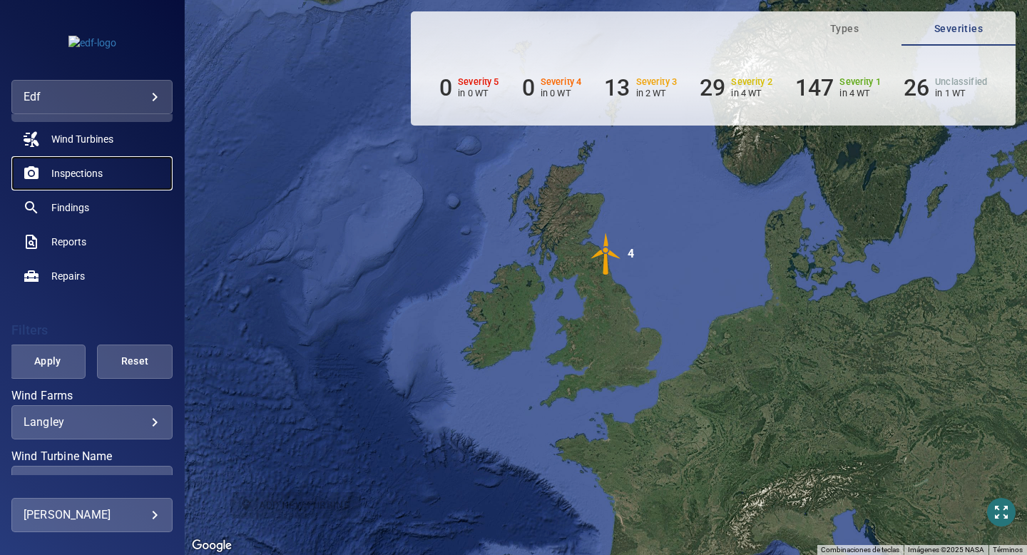
click at [81, 179] on span "Inspections" at bounding box center [76, 173] width 51 height 14
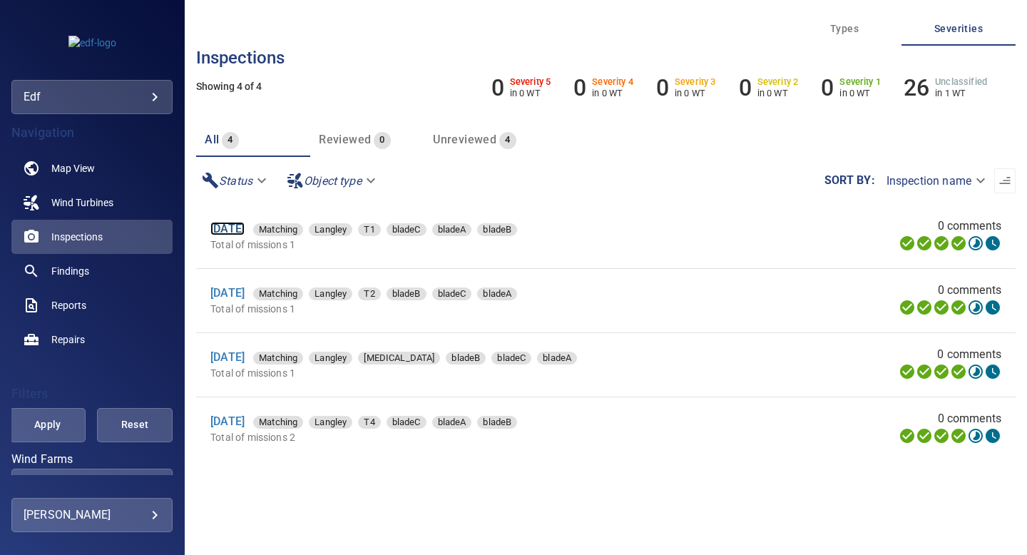
click at [228, 232] on link "2 Sep 2025" at bounding box center [227, 229] width 34 height 14
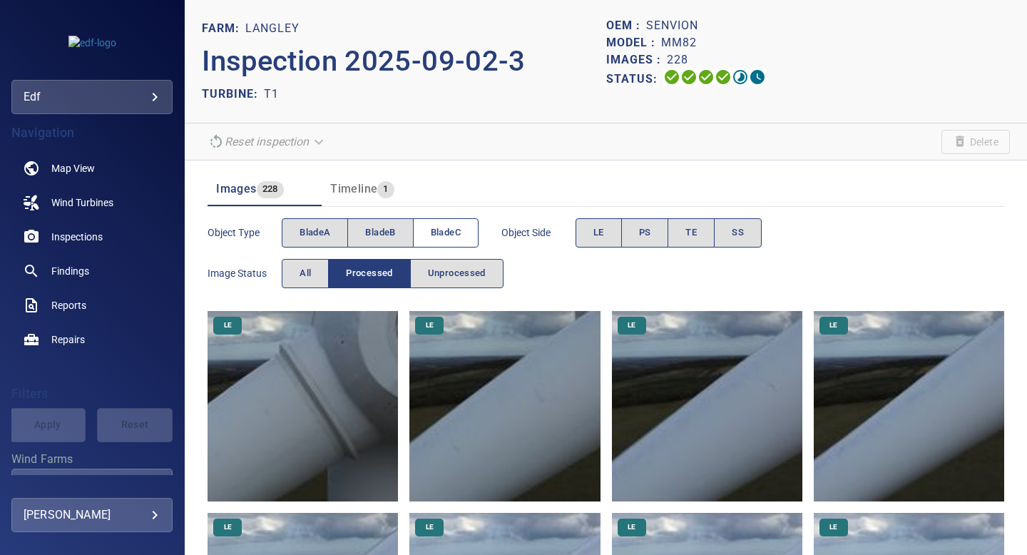
click at [447, 225] on span "bladeC" at bounding box center [446, 233] width 30 height 16
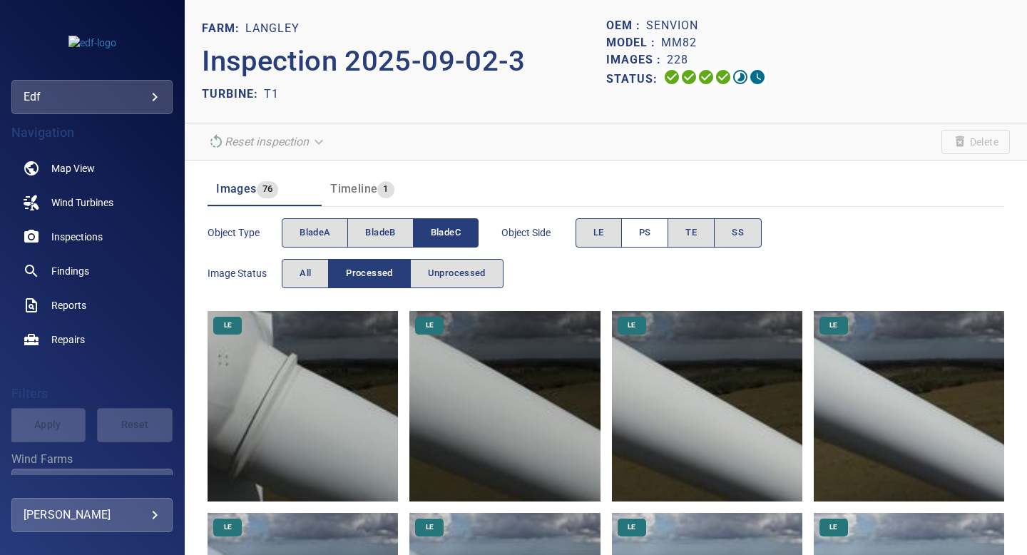
click at [638, 230] on button "PS" at bounding box center [645, 232] width 48 height 29
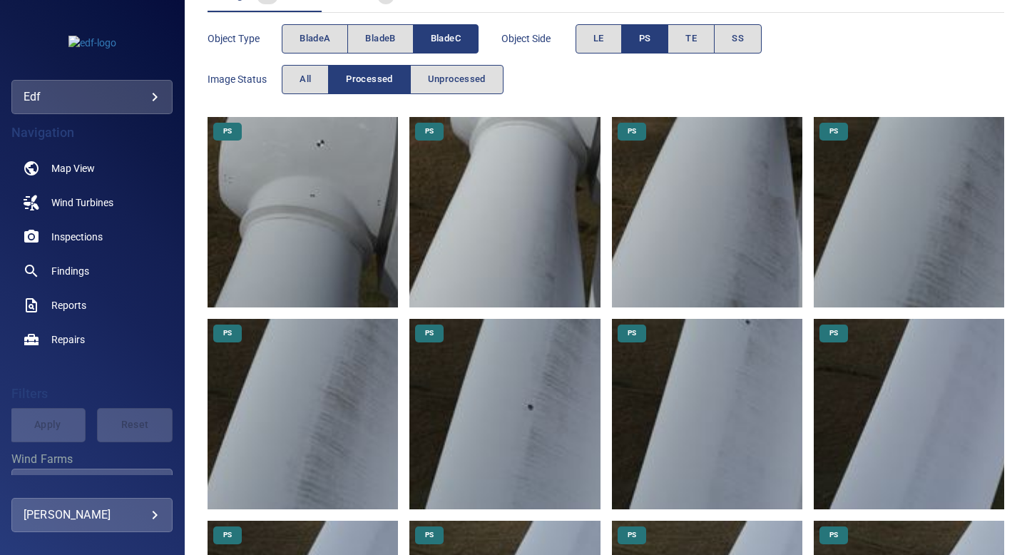
scroll to position [322, 0]
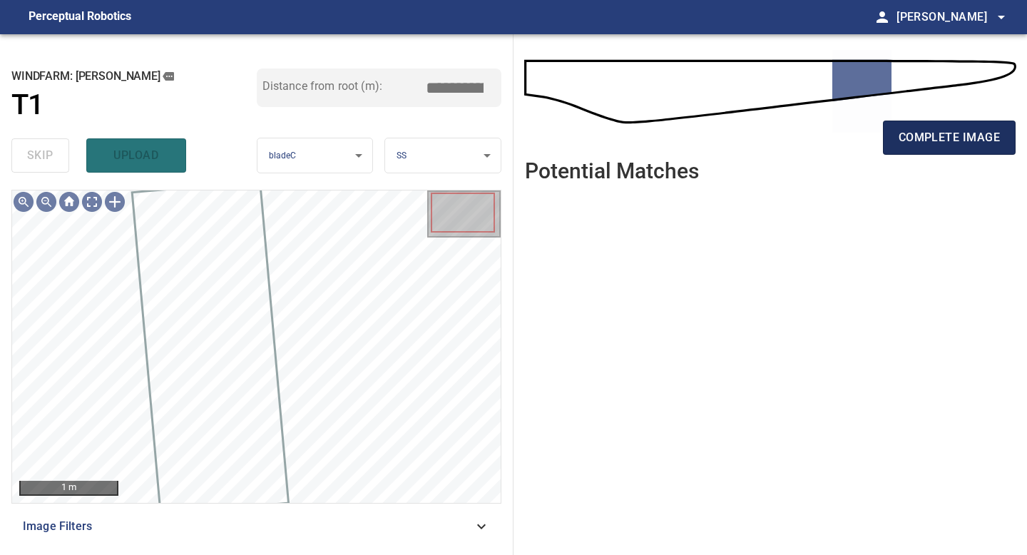
click at [964, 150] on button "complete image" at bounding box center [949, 138] width 133 height 34
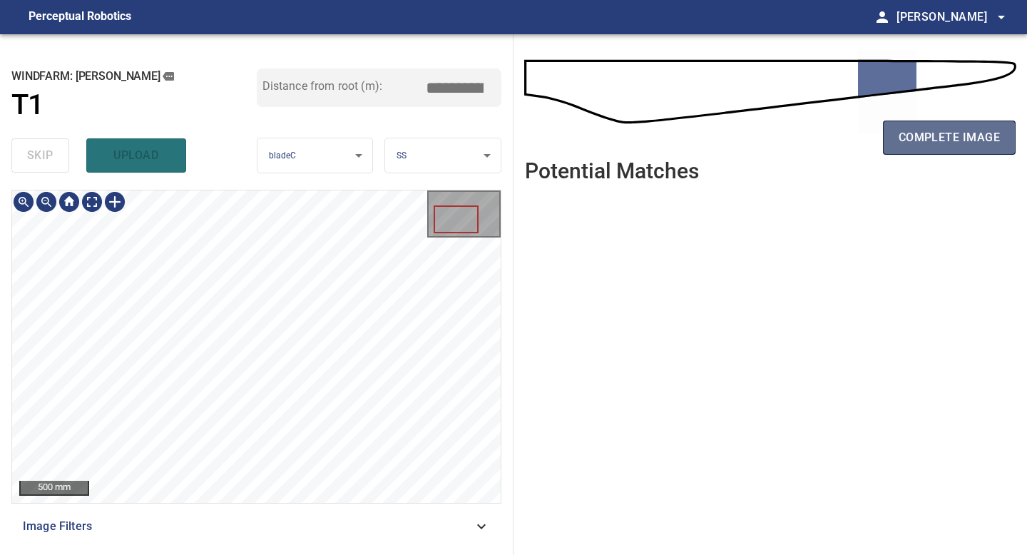
click at [962, 136] on span "complete image" at bounding box center [949, 138] width 101 height 20
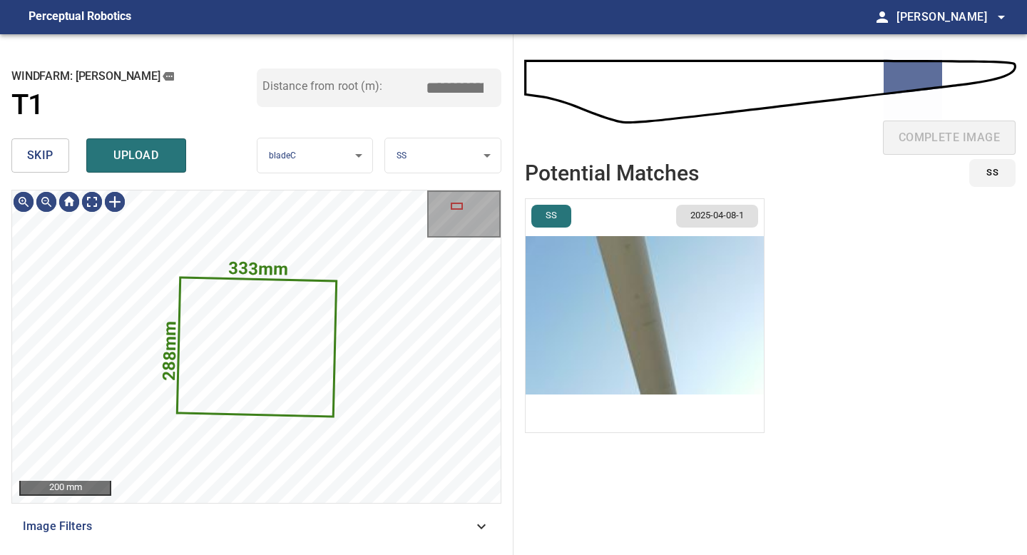
click at [51, 153] on span "skip" at bounding box center [40, 156] width 26 height 20
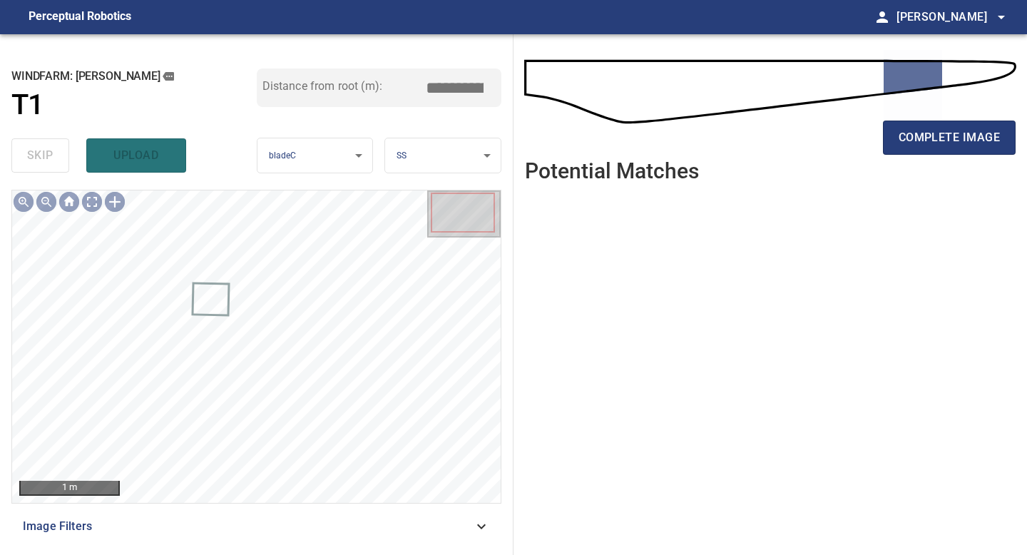
click at [969, 118] on div "complete image" at bounding box center [770, 143] width 491 height 57
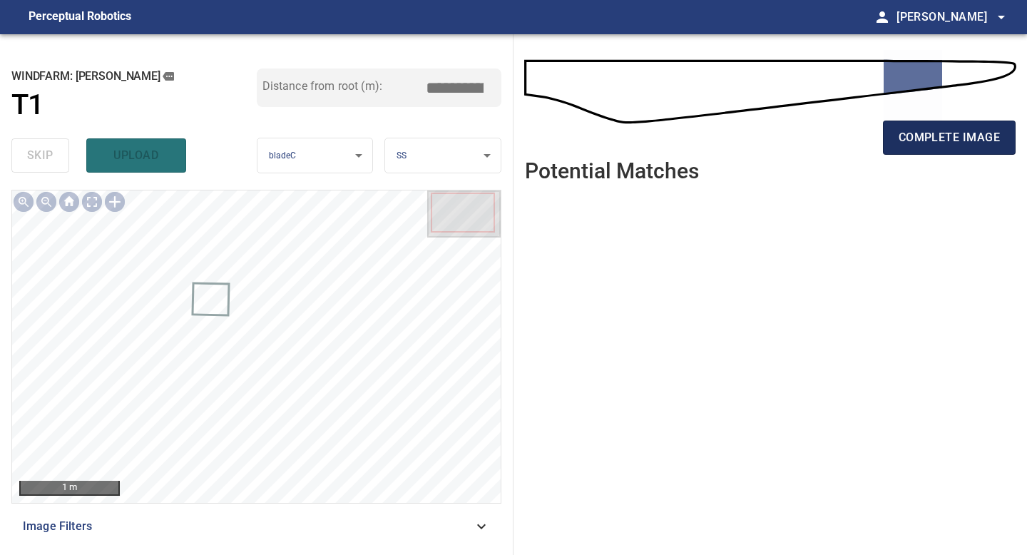
click at [961, 138] on span "complete image" at bounding box center [949, 138] width 101 height 20
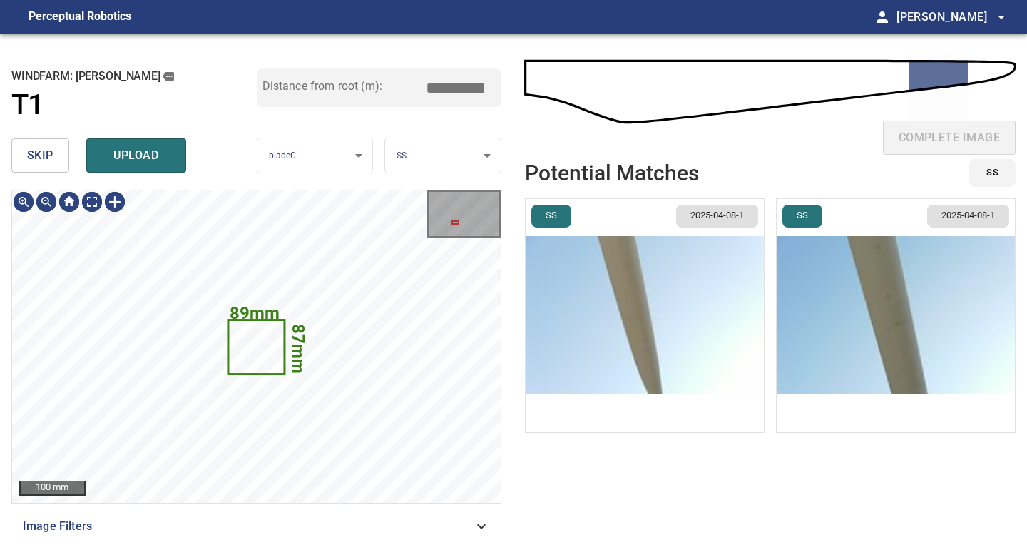
click at [54, 168] on button "skip" at bounding box center [40, 155] width 58 height 34
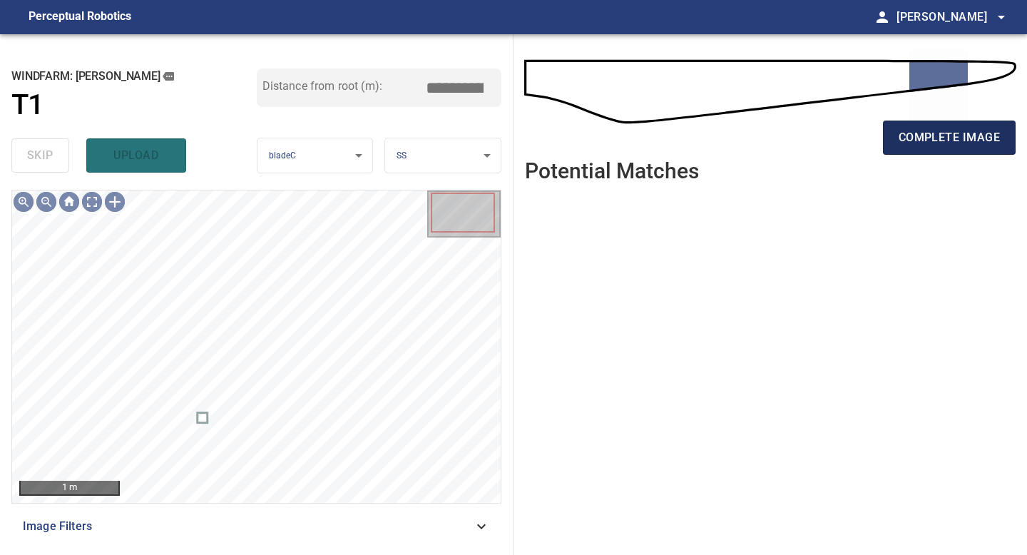
click at [944, 151] on button "complete image" at bounding box center [949, 138] width 133 height 34
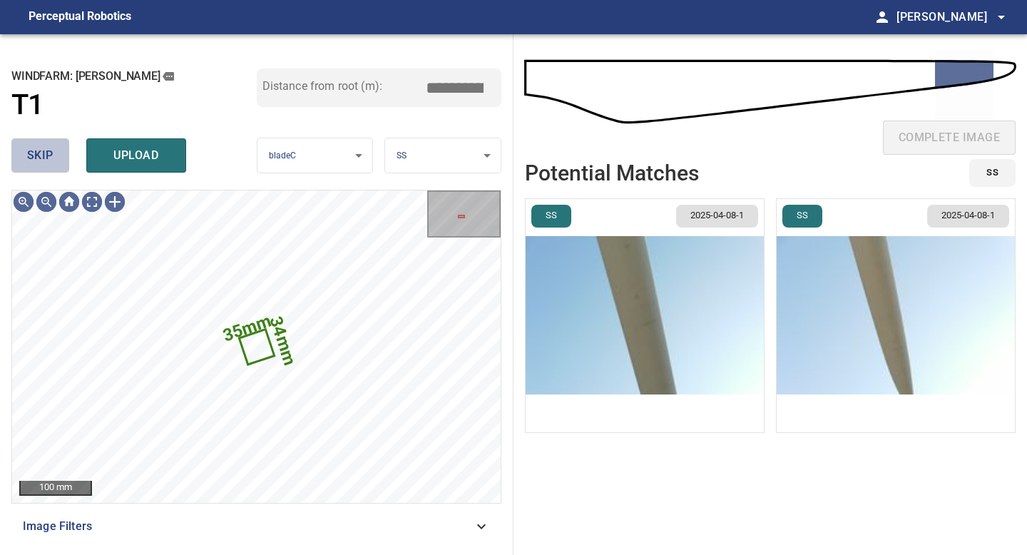
click at [51, 158] on span "skip" at bounding box center [40, 156] width 26 height 20
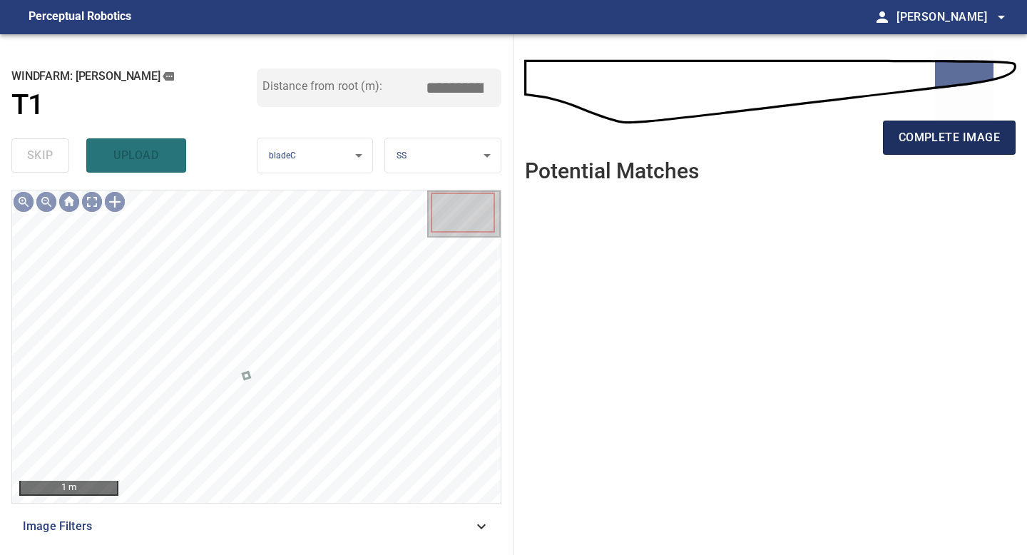
click at [928, 141] on span "complete image" at bounding box center [949, 138] width 101 height 20
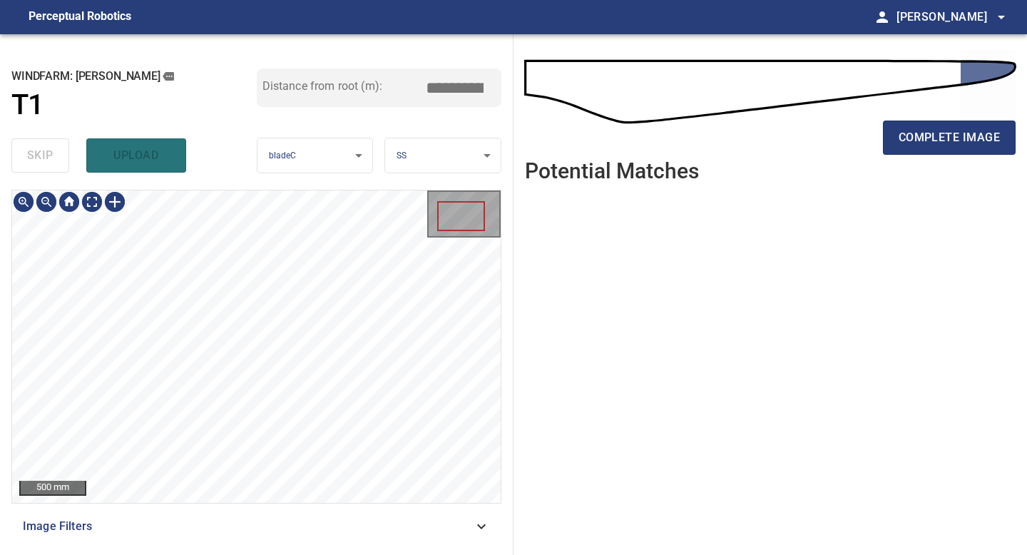
click at [207, 168] on div "**********" at bounding box center [257, 294] width 514 height 521
click at [959, 142] on span "complete image" at bounding box center [949, 138] width 101 height 20
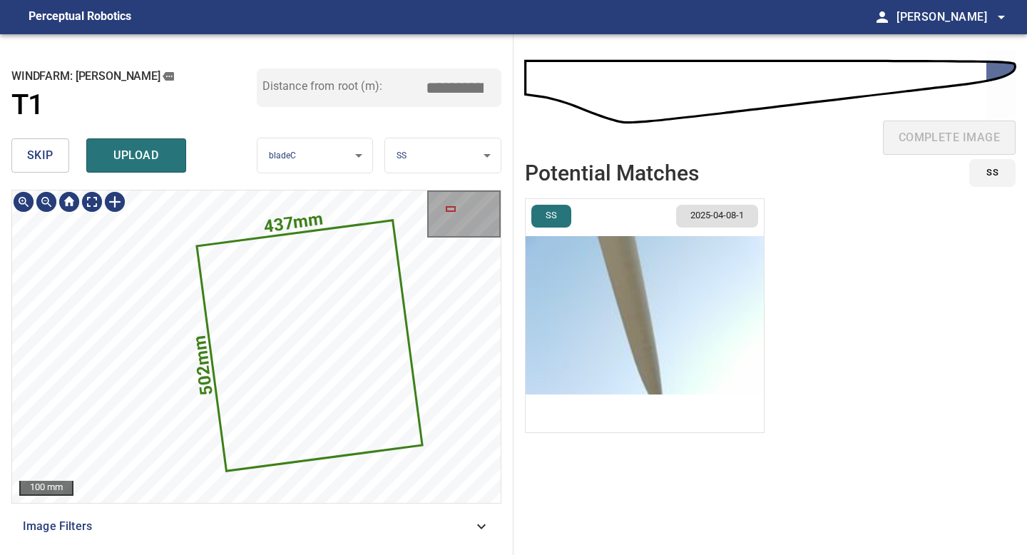
click at [631, 357] on img "button" at bounding box center [645, 315] width 238 height 233
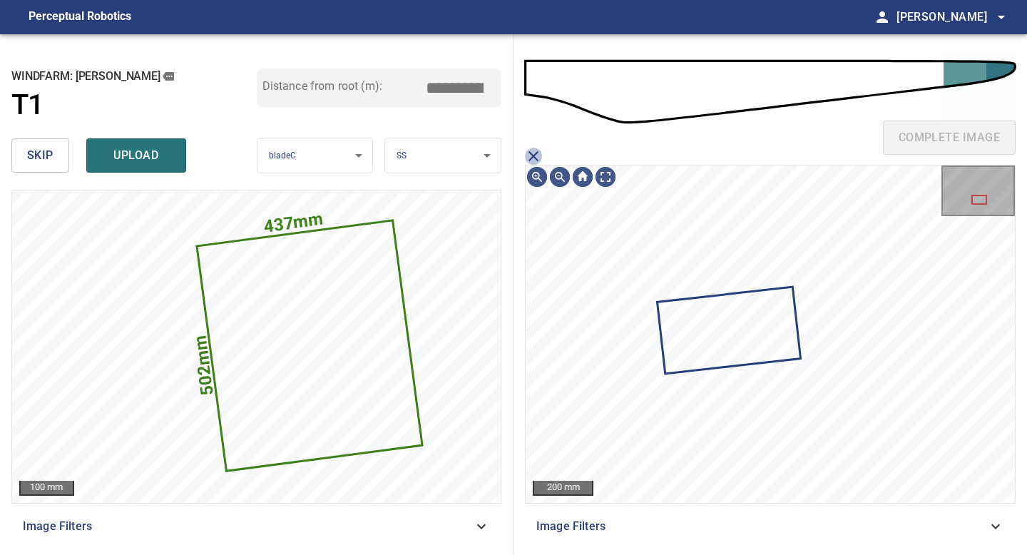
click at [530, 156] on icon "close matching imageResolution:" at bounding box center [533, 156] width 17 height 17
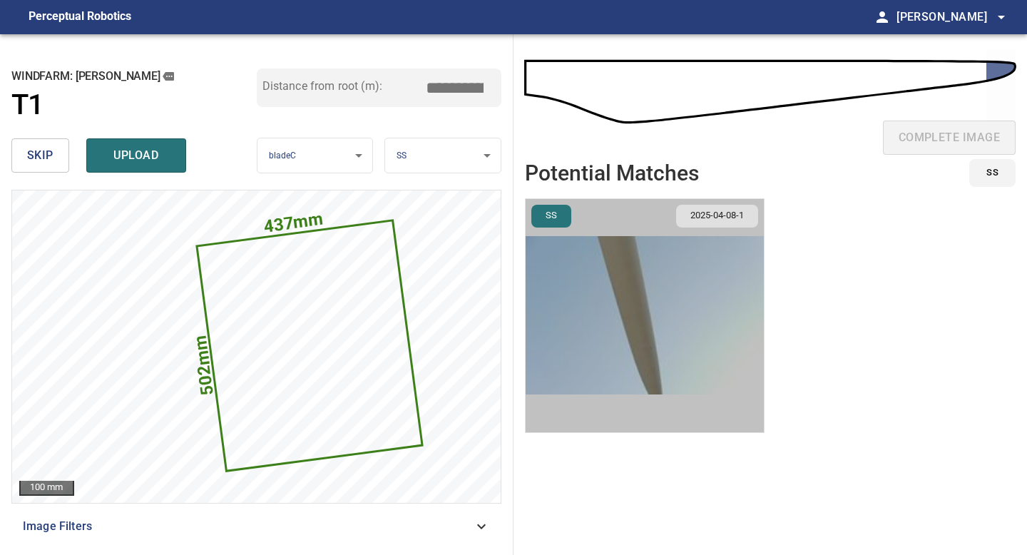
click at [623, 308] on img "button" at bounding box center [645, 315] width 238 height 233
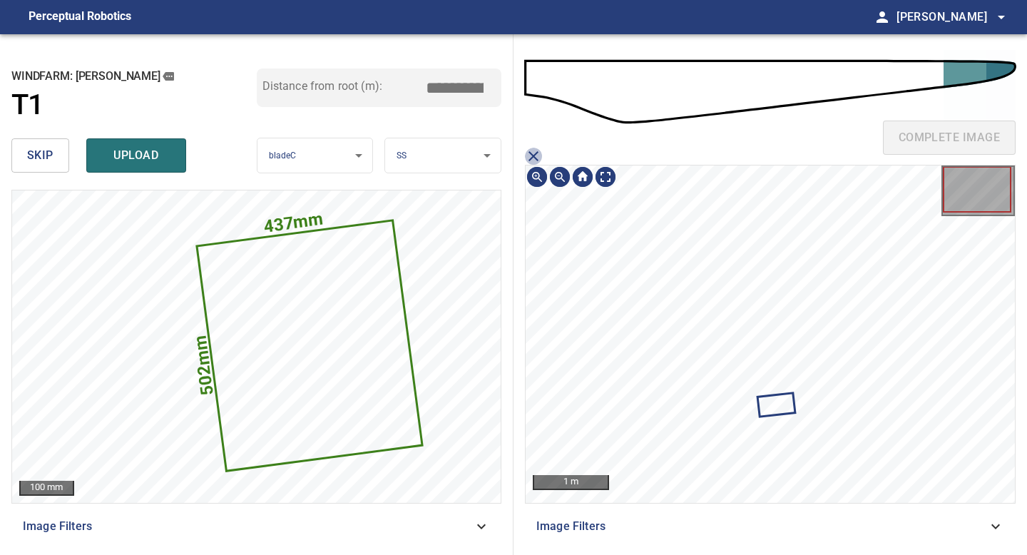
click at [533, 153] on icon "close matching imageResolution:" at bounding box center [533, 156] width 17 height 17
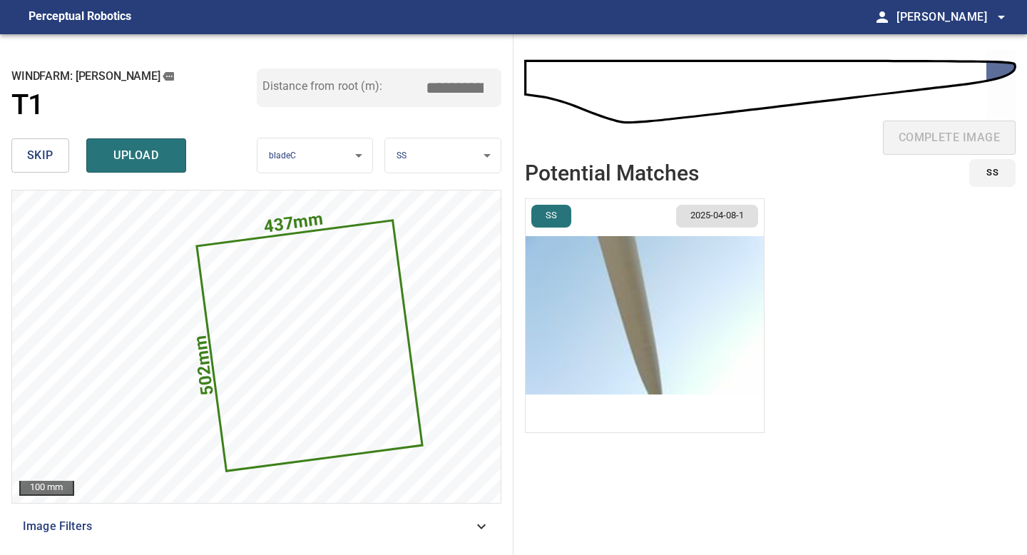
click at [804, 335] on ul "SS 2025-04-08-1" at bounding box center [770, 367] width 491 height 339
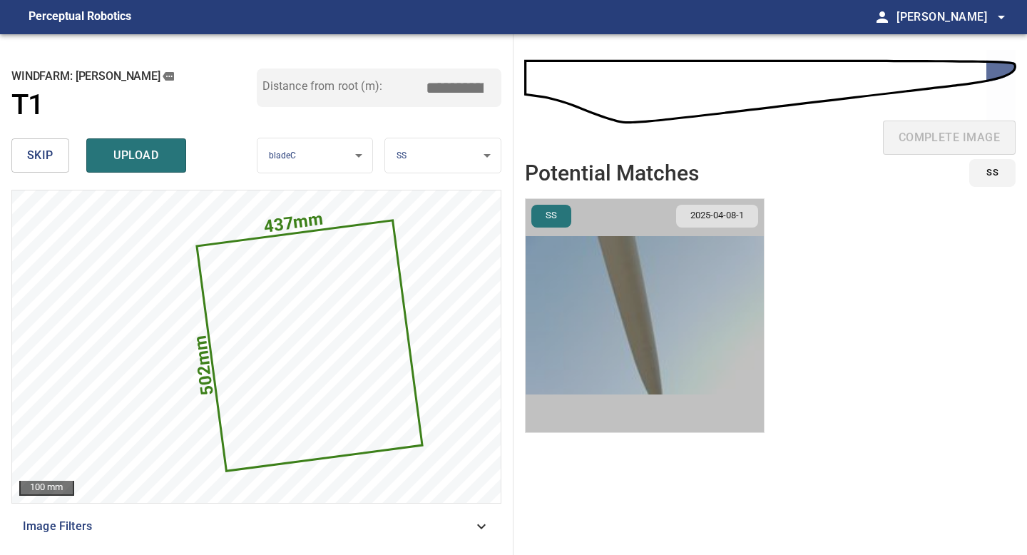
click at [703, 365] on img "button" at bounding box center [645, 315] width 238 height 233
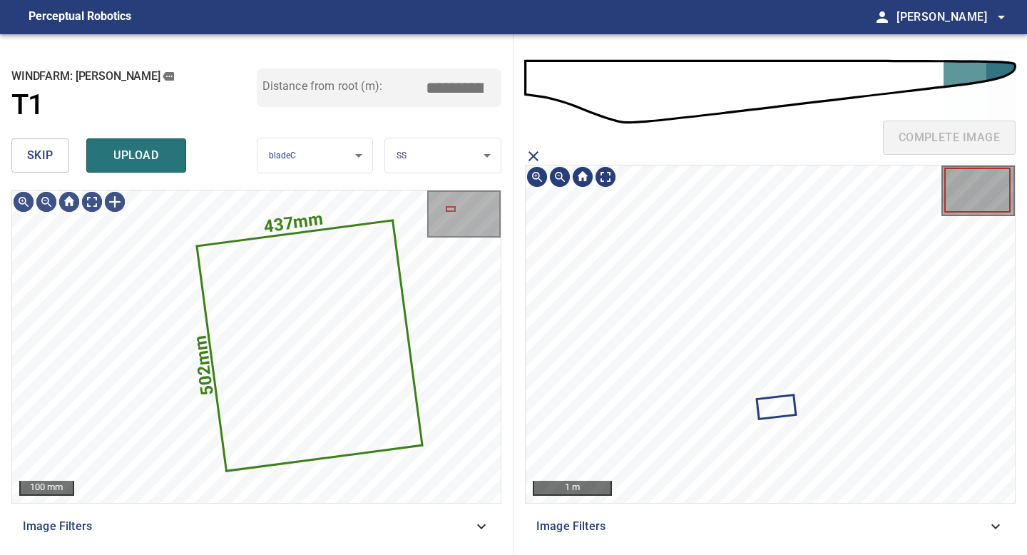
click at [49, 153] on span "skip" at bounding box center [40, 156] width 26 height 20
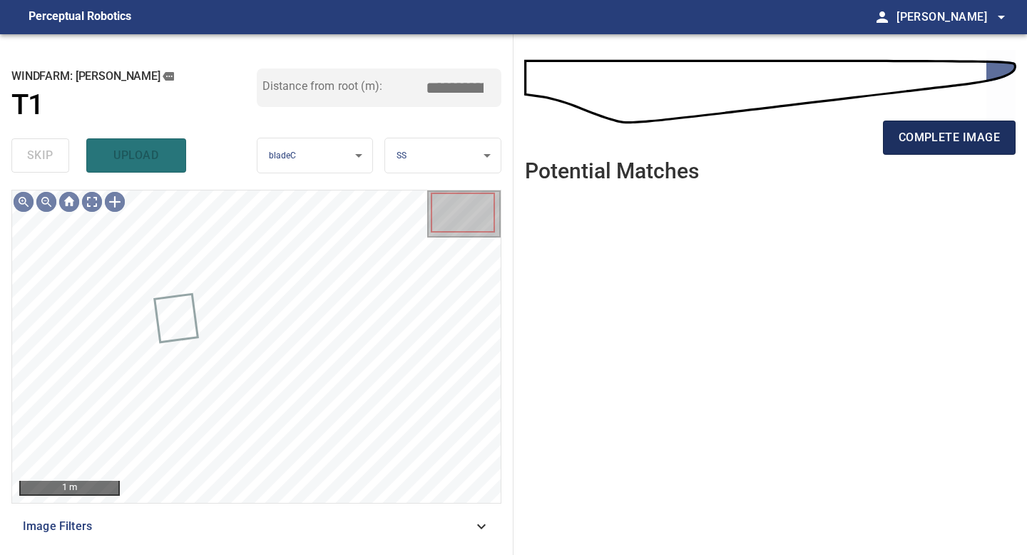
click at [930, 135] on span "complete image" at bounding box center [949, 138] width 101 height 20
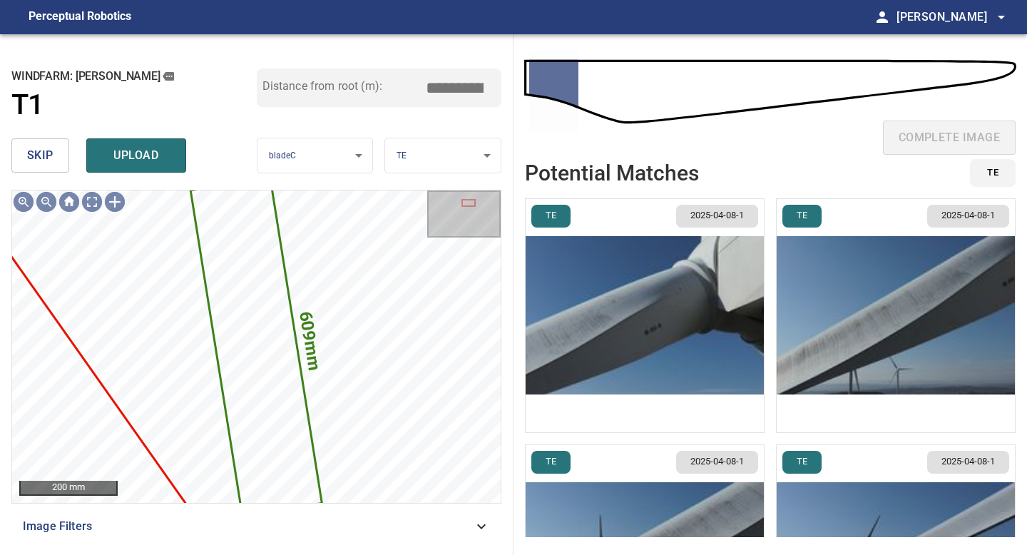
click at [48, 148] on span "skip" at bounding box center [40, 156] width 26 height 20
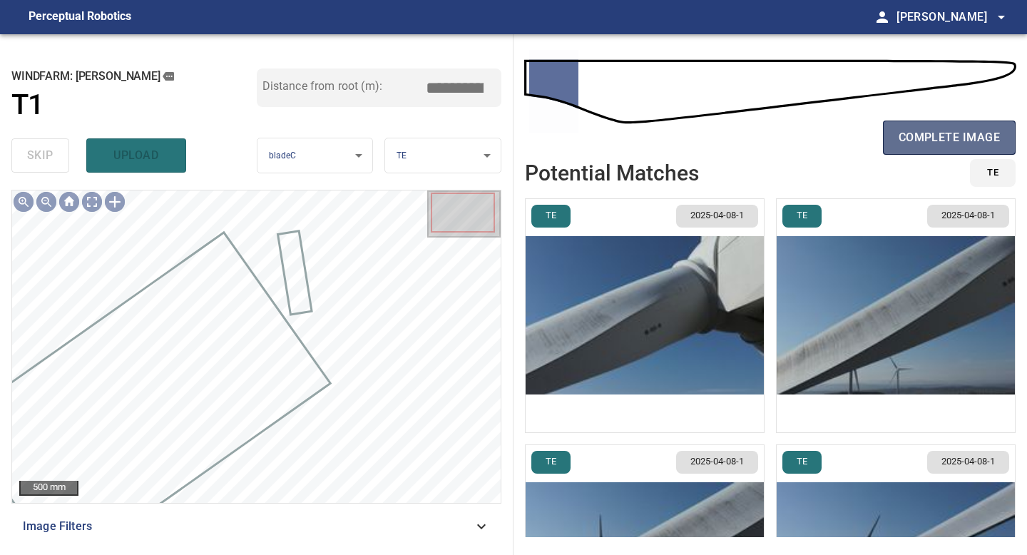
click at [937, 124] on button "complete image" at bounding box center [949, 138] width 133 height 34
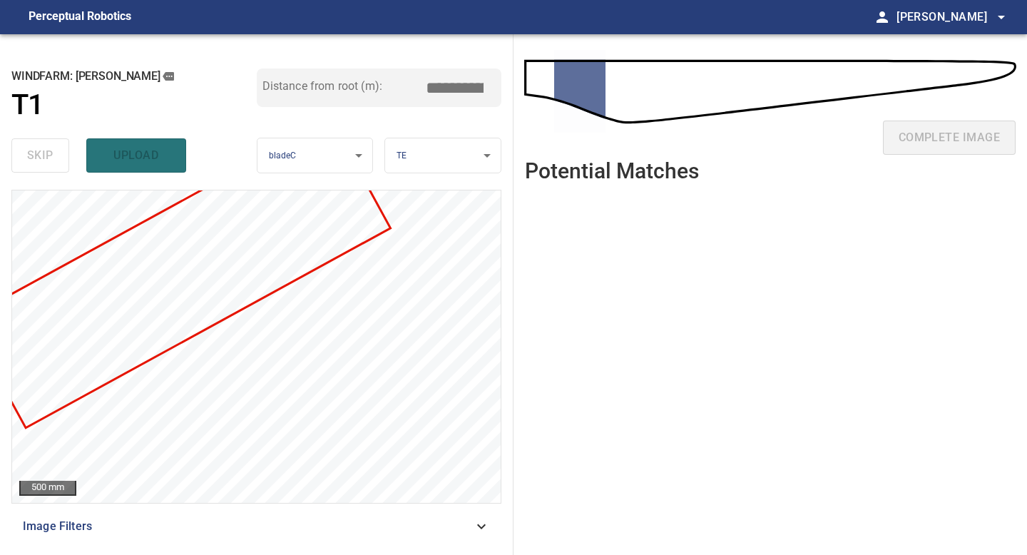
click at [696, 264] on ul at bounding box center [770, 363] width 491 height 339
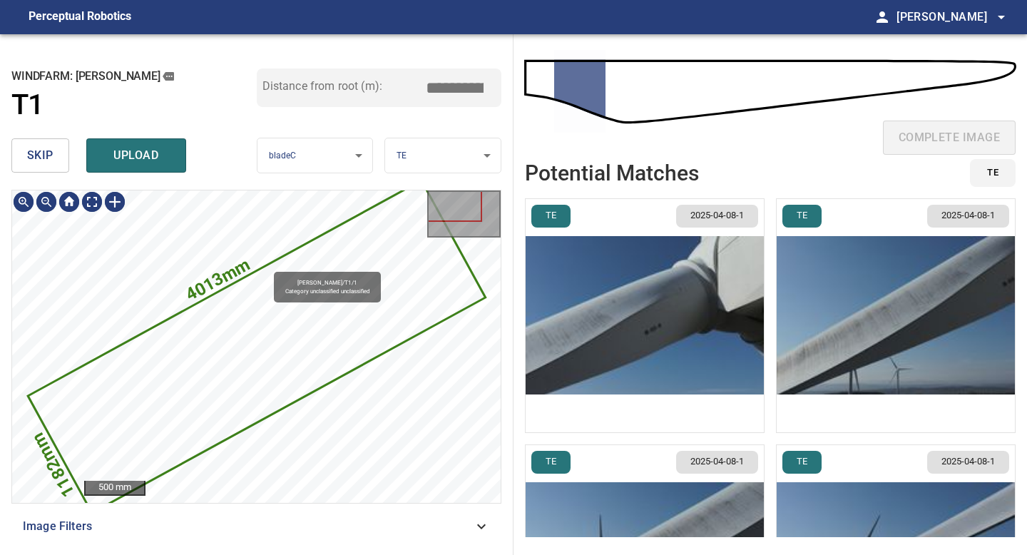
click at [282, 292] on icon at bounding box center [256, 347] width 455 height 330
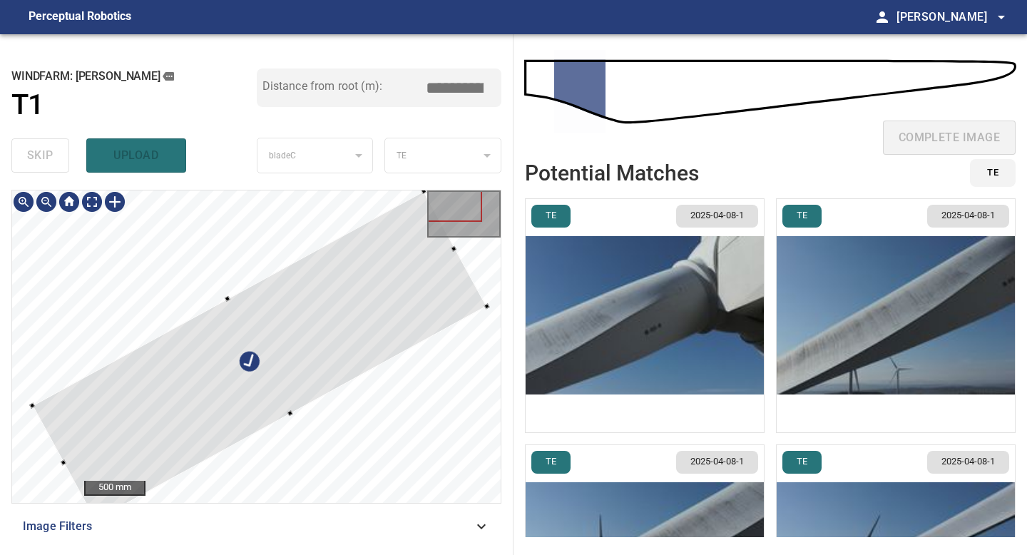
click at [292, 306] on div at bounding box center [259, 356] width 455 height 330
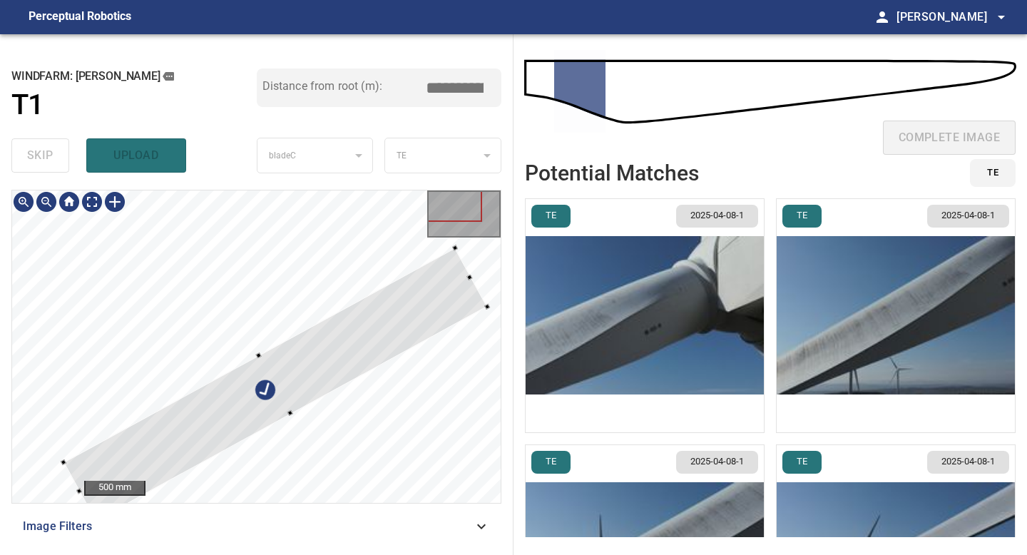
click at [282, 348] on div at bounding box center [275, 384] width 424 height 273
click at [496, 268] on div at bounding box center [256, 346] width 489 height 312
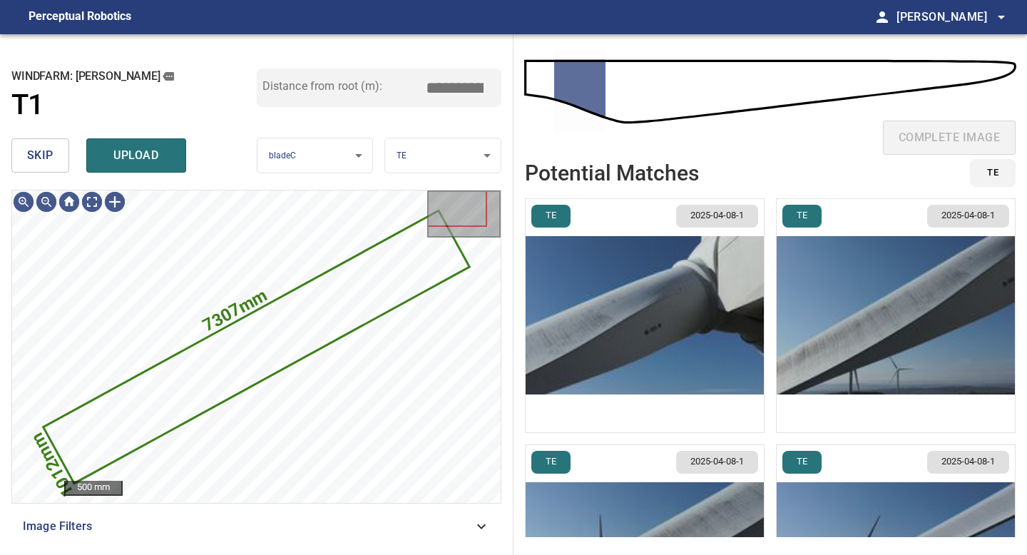
click at [663, 306] on img "button" at bounding box center [645, 315] width 238 height 233
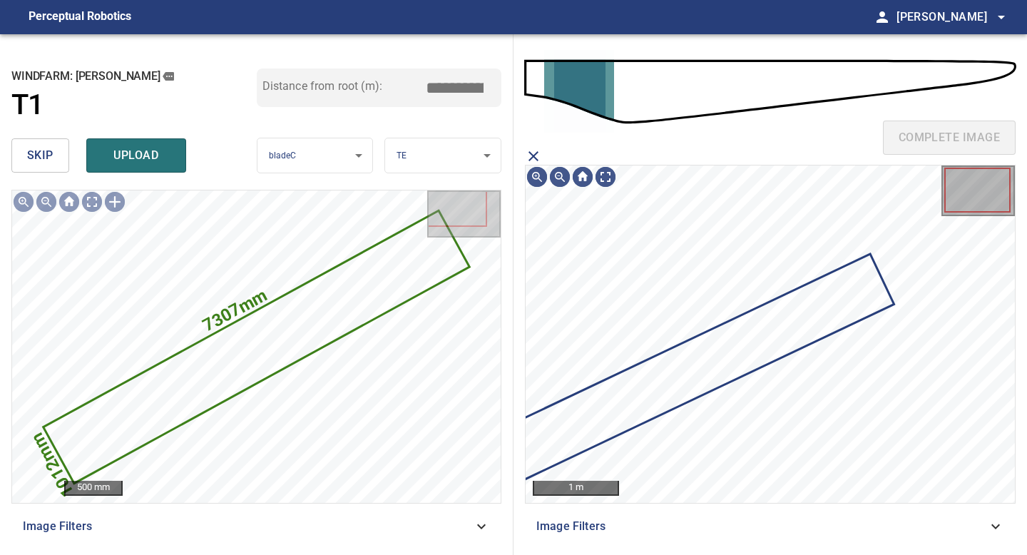
click at [727, 337] on icon at bounding box center [697, 366] width 392 height 223
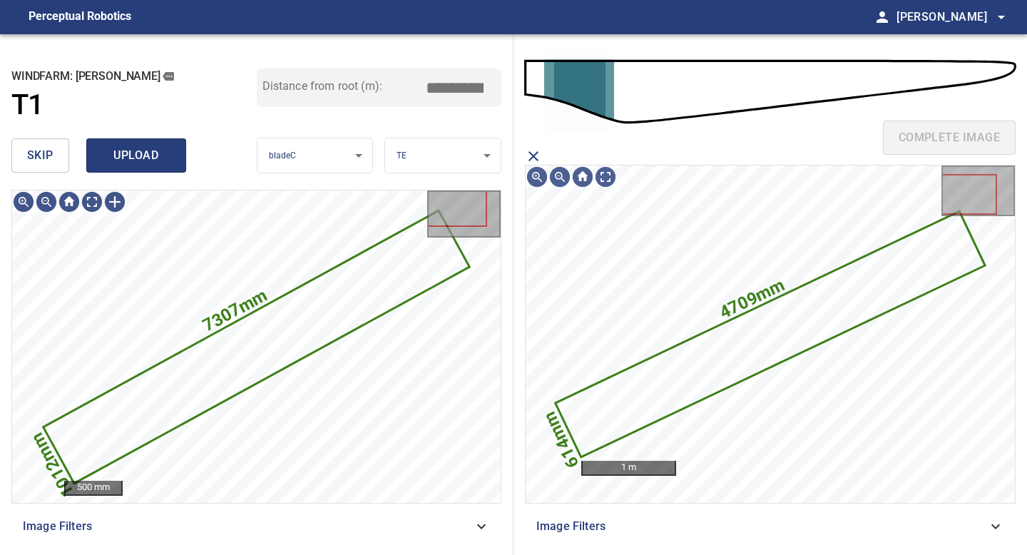
click at [153, 163] on span "upload" at bounding box center [136, 156] width 68 height 20
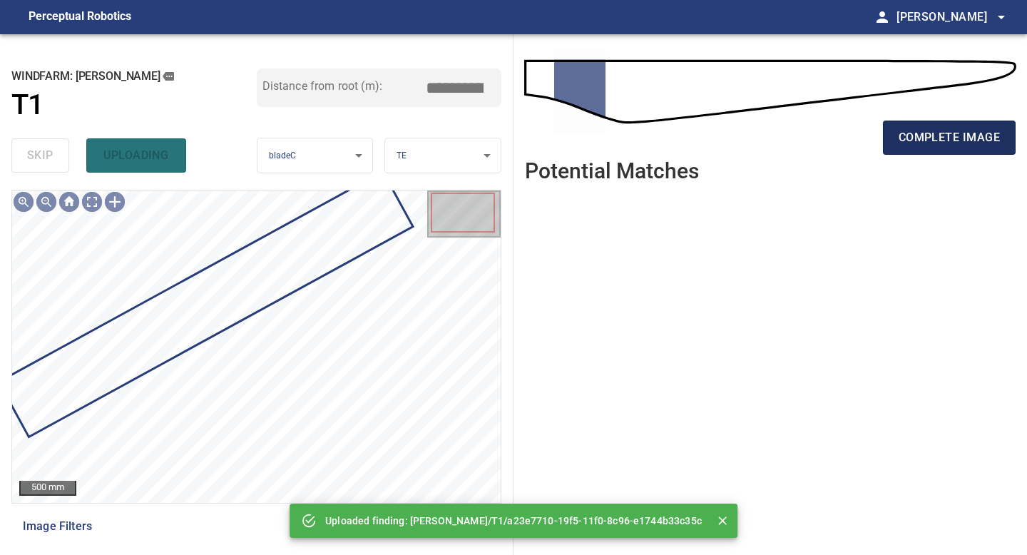
click at [921, 139] on span "complete image" at bounding box center [949, 138] width 101 height 20
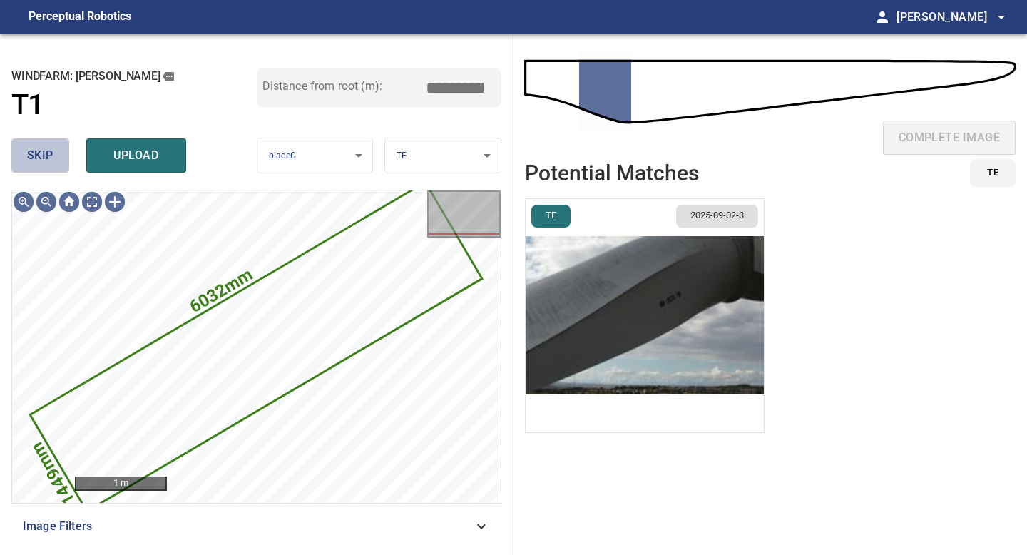
click at [58, 156] on button "skip" at bounding box center [40, 155] width 58 height 34
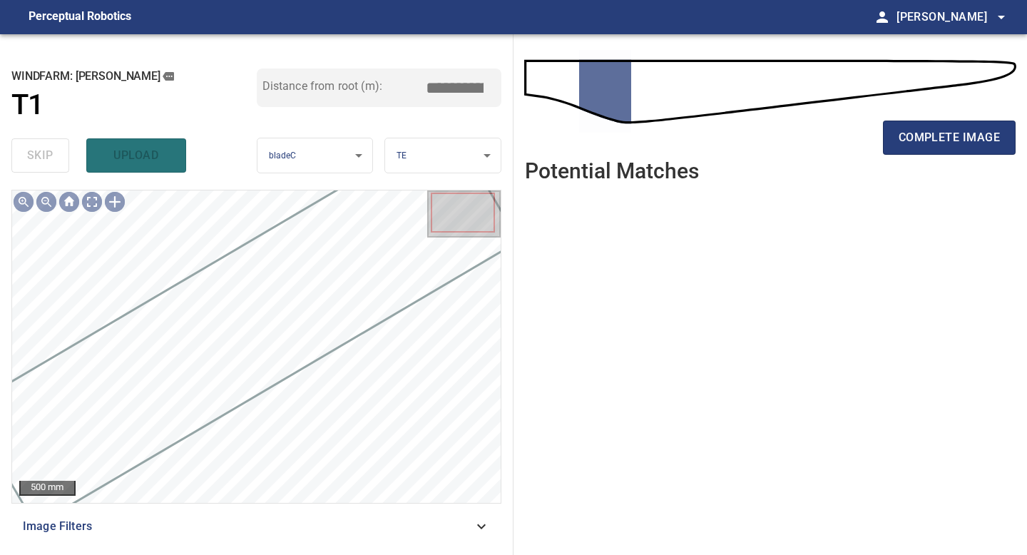
click at [899, 157] on div "complete image" at bounding box center [770, 143] width 491 height 57
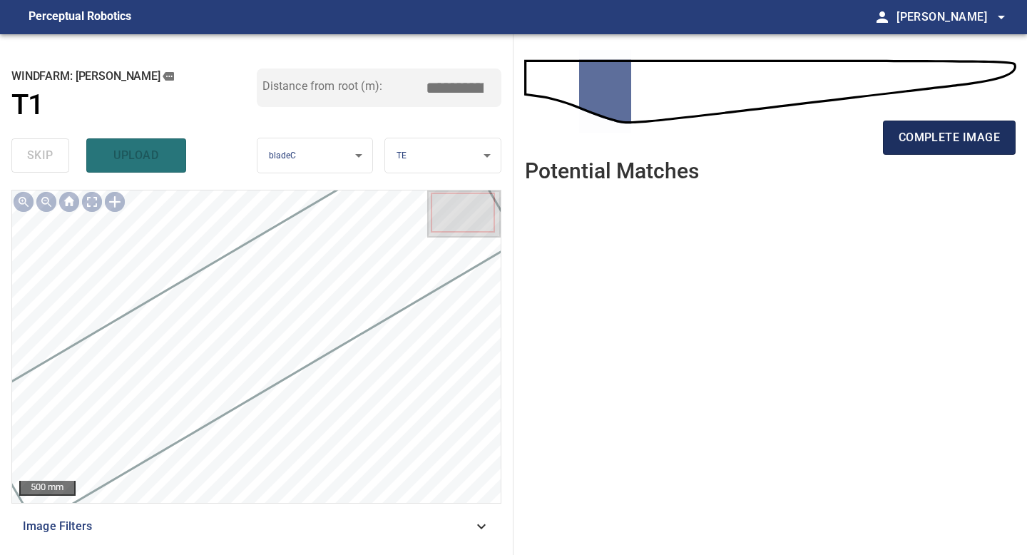
click at [899, 146] on span "complete image" at bounding box center [949, 138] width 101 height 20
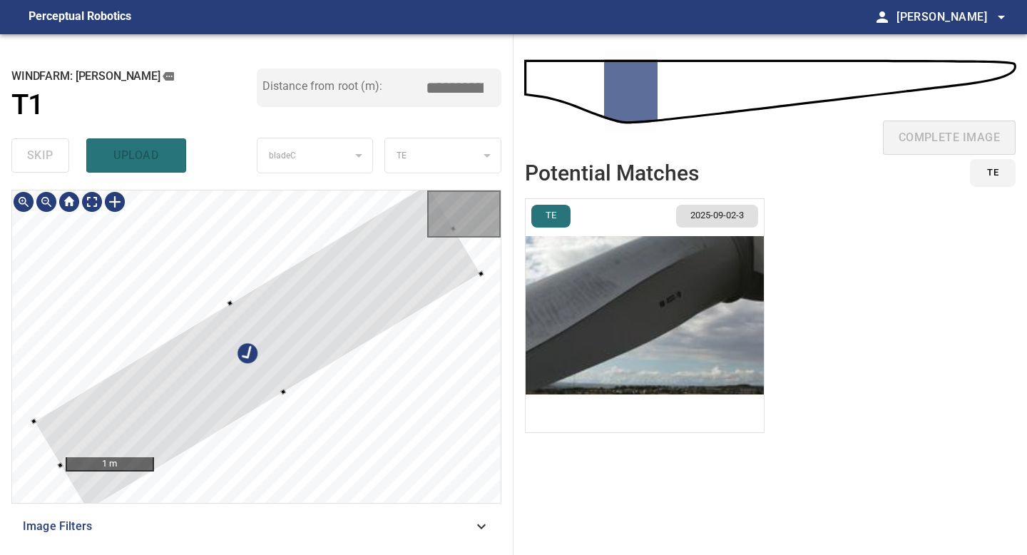
click at [230, 300] on div at bounding box center [256, 346] width 489 height 312
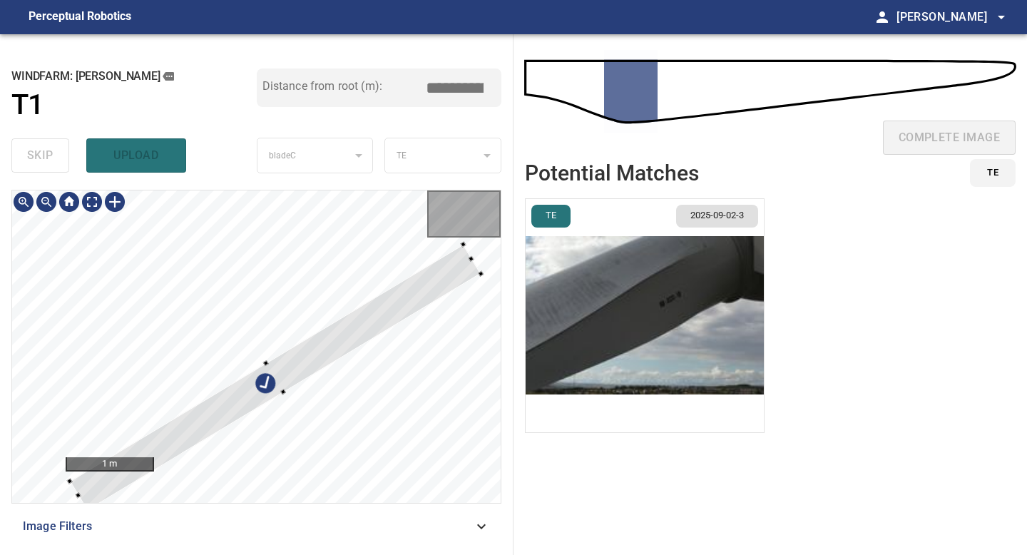
click at [285, 355] on div at bounding box center [276, 377] width 412 height 267
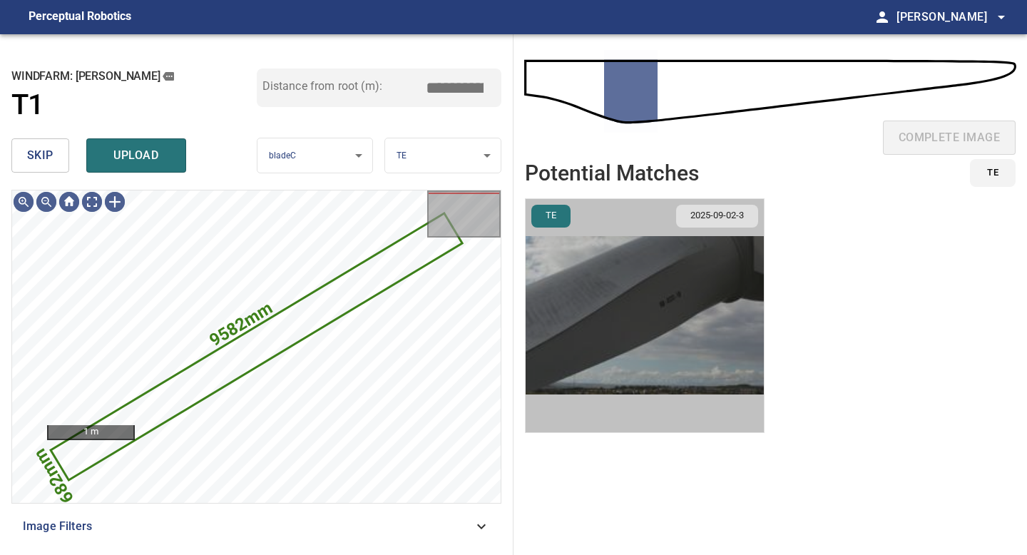
click at [560, 282] on img "button" at bounding box center [645, 315] width 238 height 233
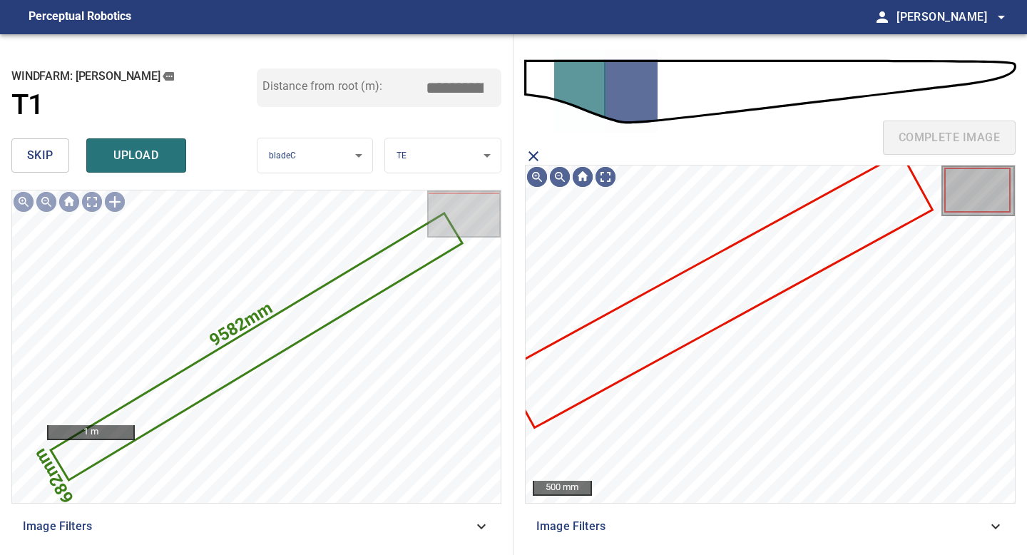
click at [626, 374] on icon at bounding box center [718, 290] width 426 height 272
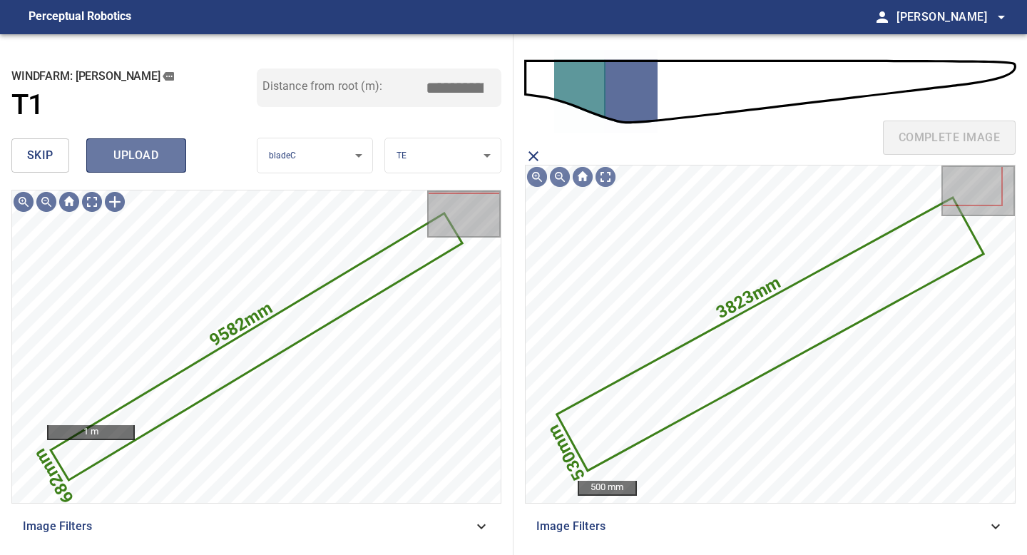
click at [166, 148] on span "upload" at bounding box center [136, 156] width 68 height 20
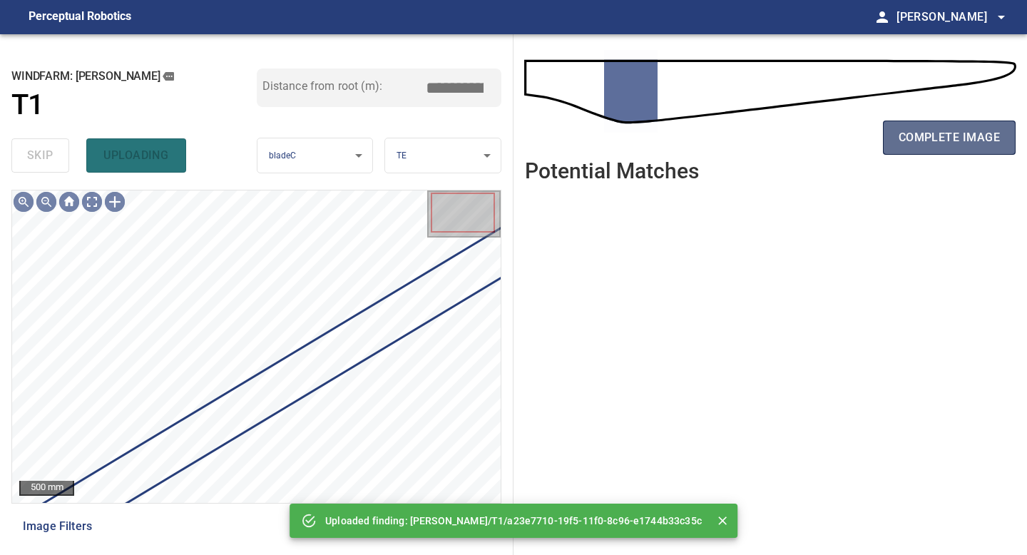
click at [951, 143] on span "complete image" at bounding box center [949, 138] width 101 height 20
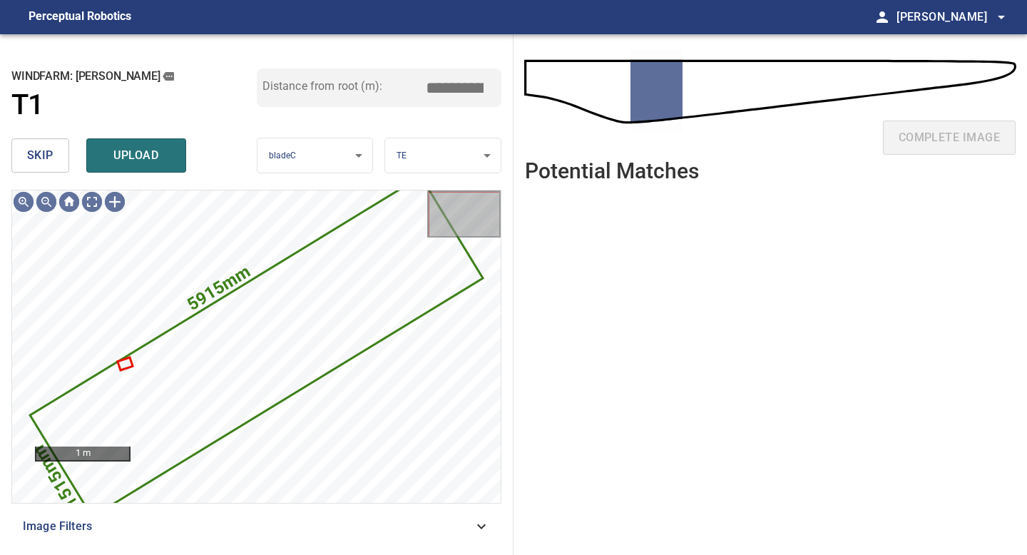
click at [39, 146] on span "skip" at bounding box center [40, 156] width 26 height 20
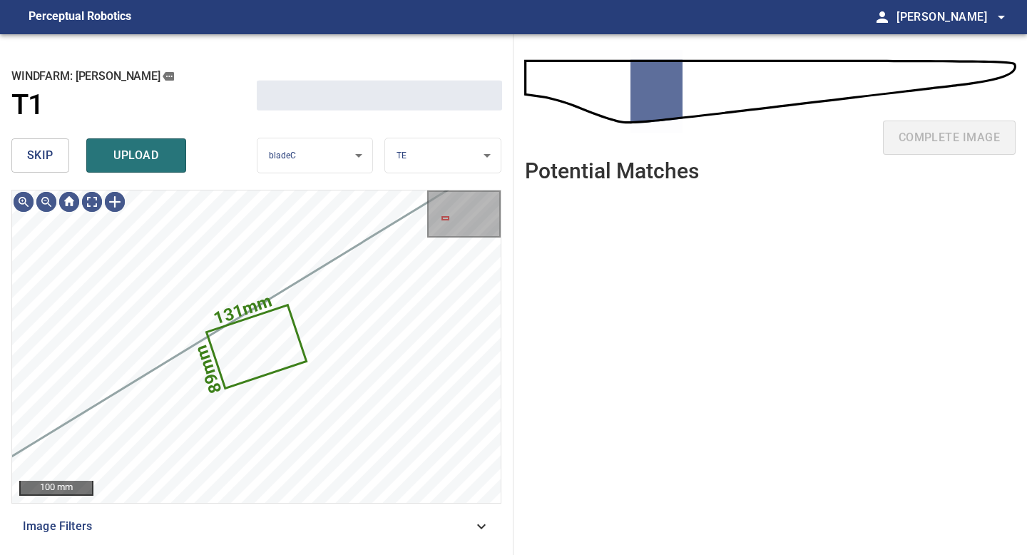
click at [39, 146] on span "skip" at bounding box center [40, 156] width 26 height 20
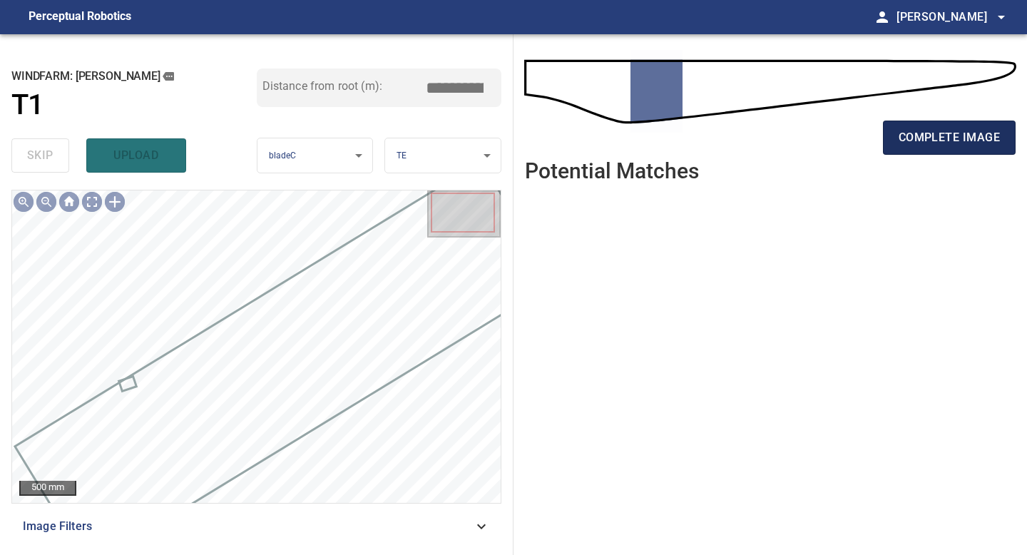
click at [938, 126] on button "complete image" at bounding box center [949, 138] width 133 height 34
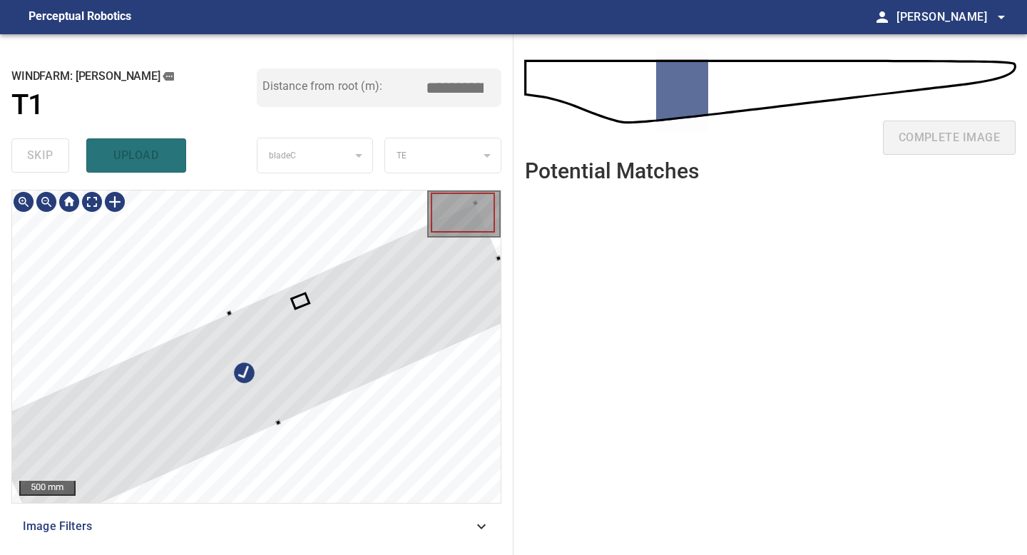
click at [149, 384] on div at bounding box center [255, 368] width 540 height 330
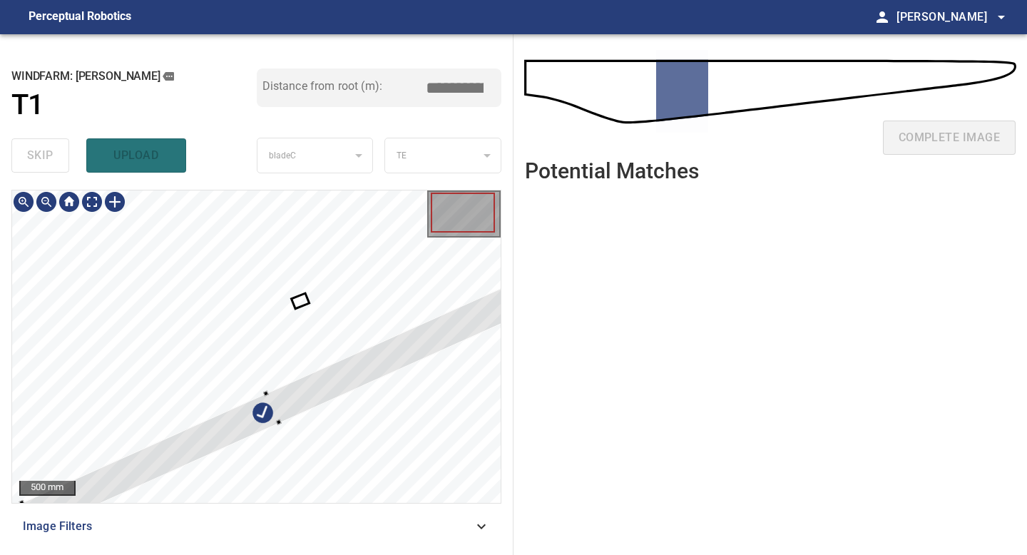
click at [270, 396] on div at bounding box center [274, 408] width 504 height 249
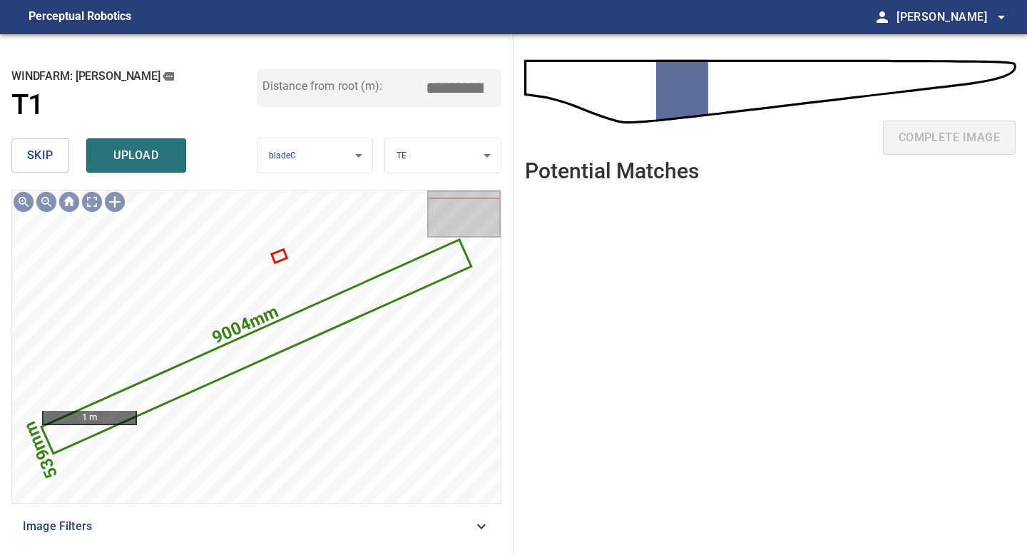
click at [461, 86] on input "*****" at bounding box center [459, 87] width 71 height 27
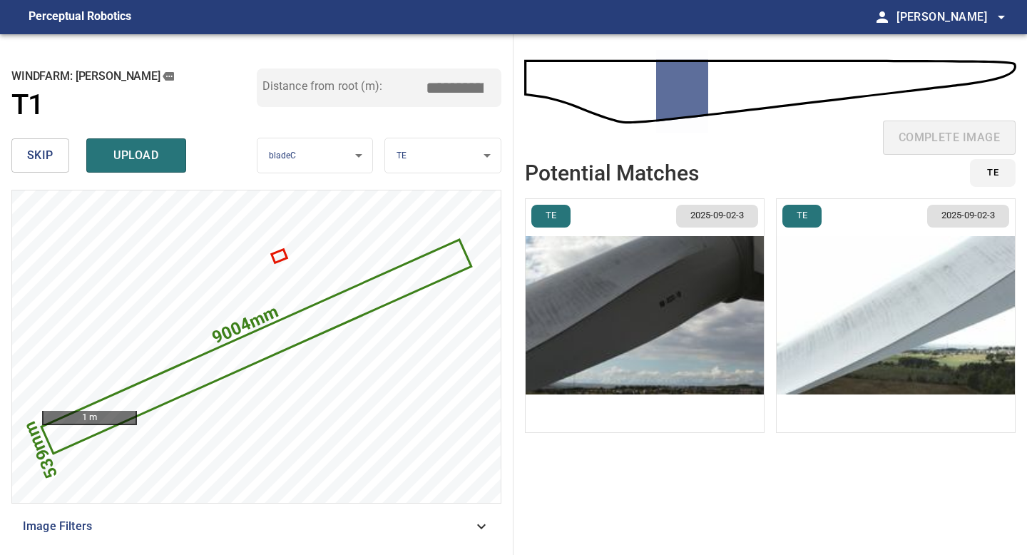
type input "*****"
click at [594, 306] on img "button" at bounding box center [645, 315] width 238 height 233
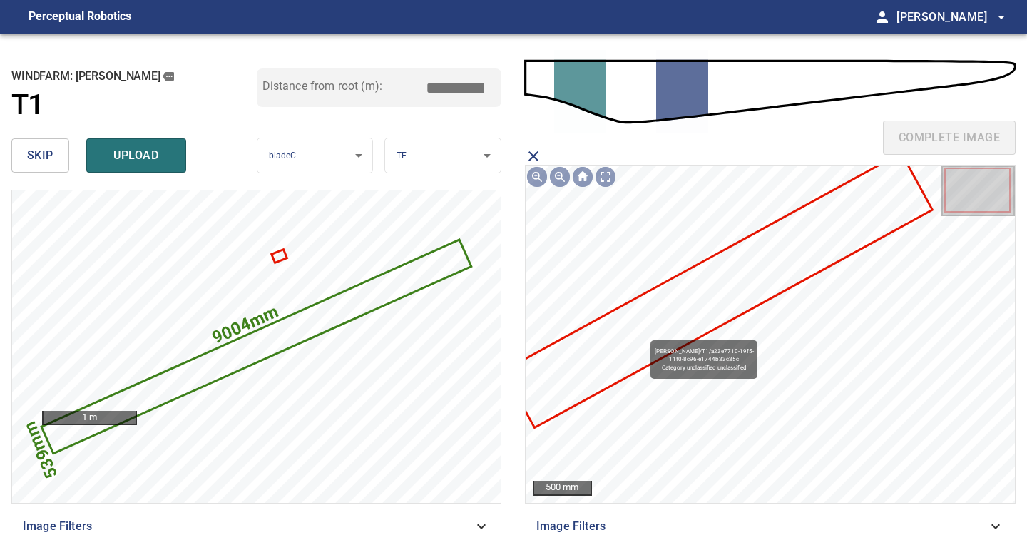
click at [643, 333] on icon at bounding box center [718, 290] width 426 height 272
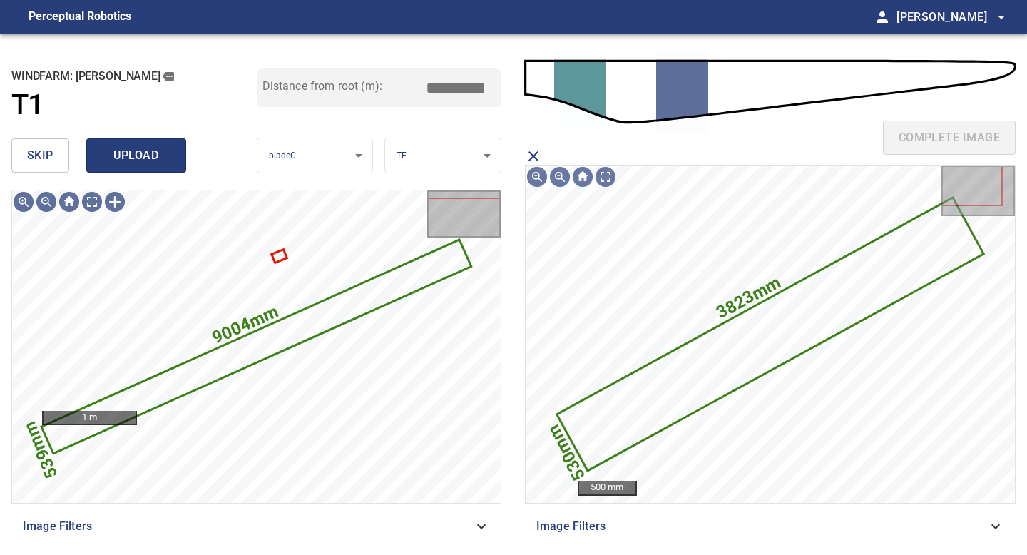
click at [128, 161] on span "upload" at bounding box center [136, 156] width 68 height 20
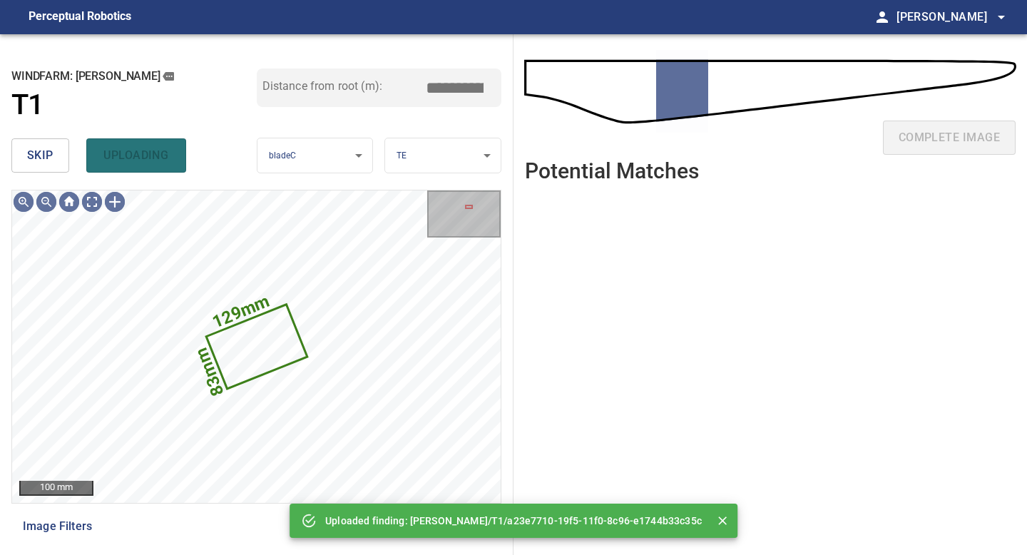
click at [25, 158] on button "skip" at bounding box center [40, 155] width 58 height 34
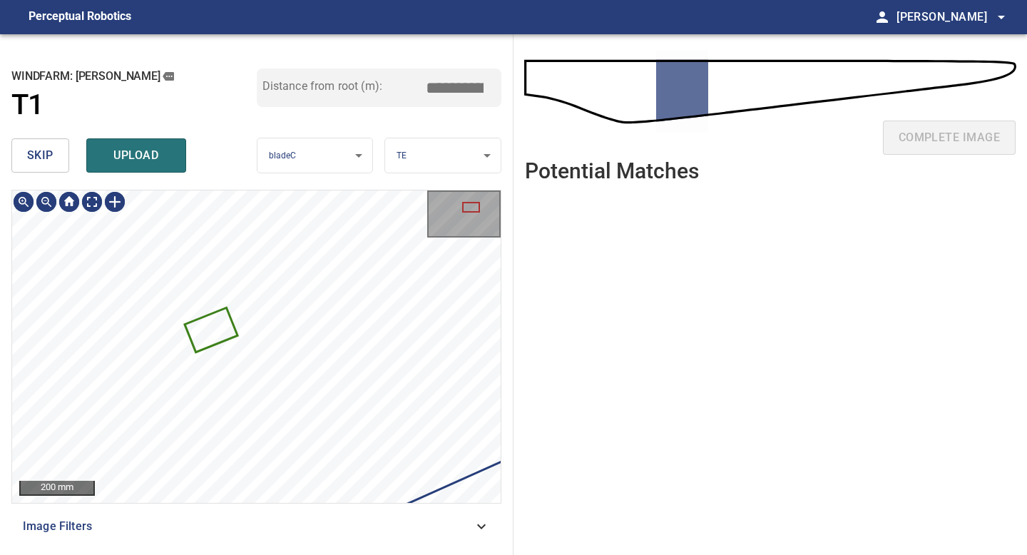
click at [57, 159] on button "skip" at bounding box center [40, 155] width 58 height 34
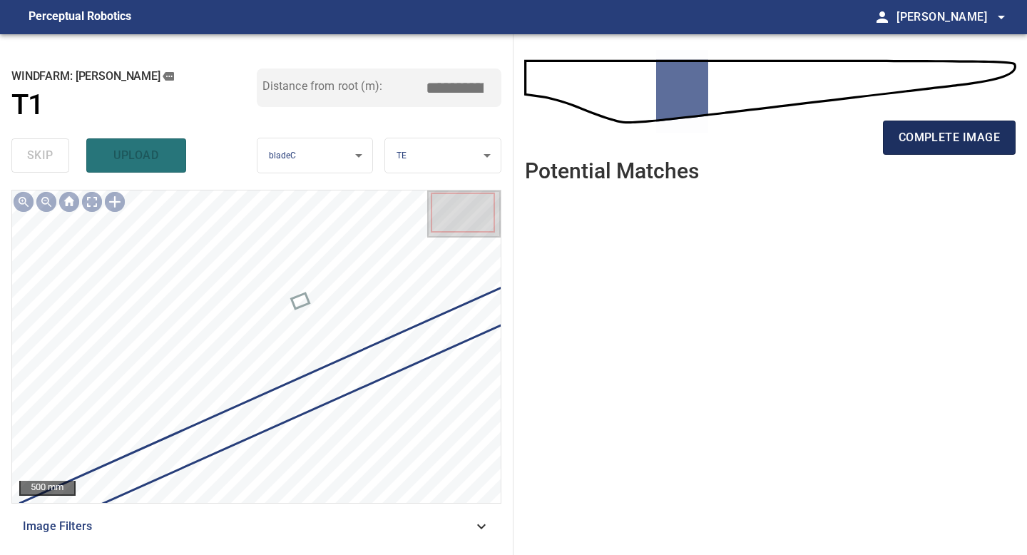
click at [909, 138] on span "complete image" at bounding box center [949, 138] width 101 height 20
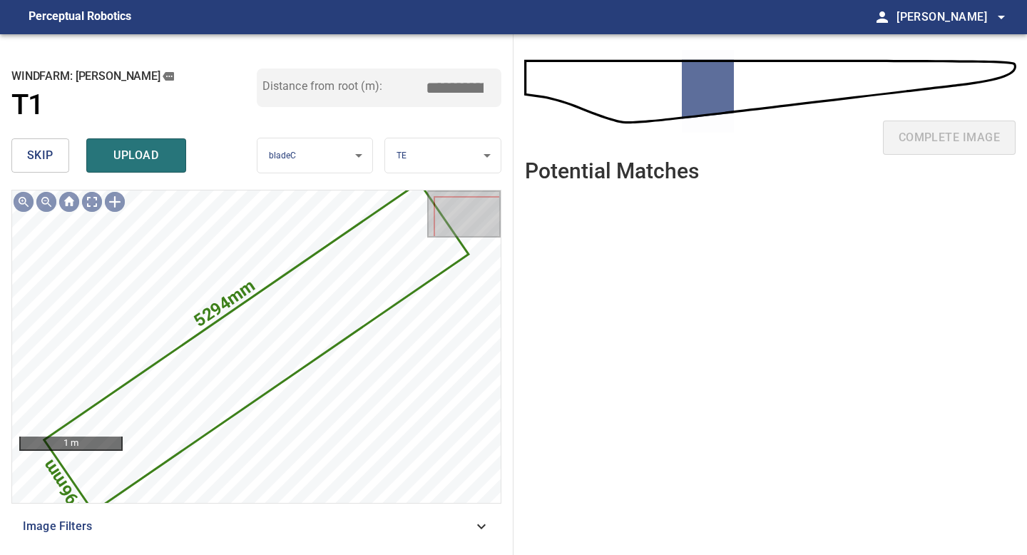
click at [43, 158] on span "skip" at bounding box center [40, 156] width 26 height 20
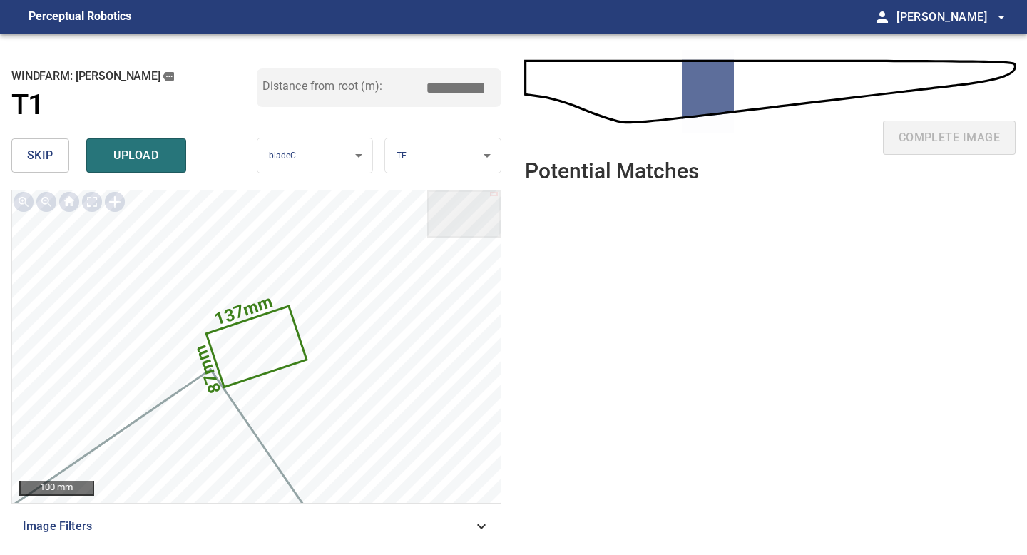
click at [52, 155] on span "skip" at bounding box center [40, 156] width 26 height 20
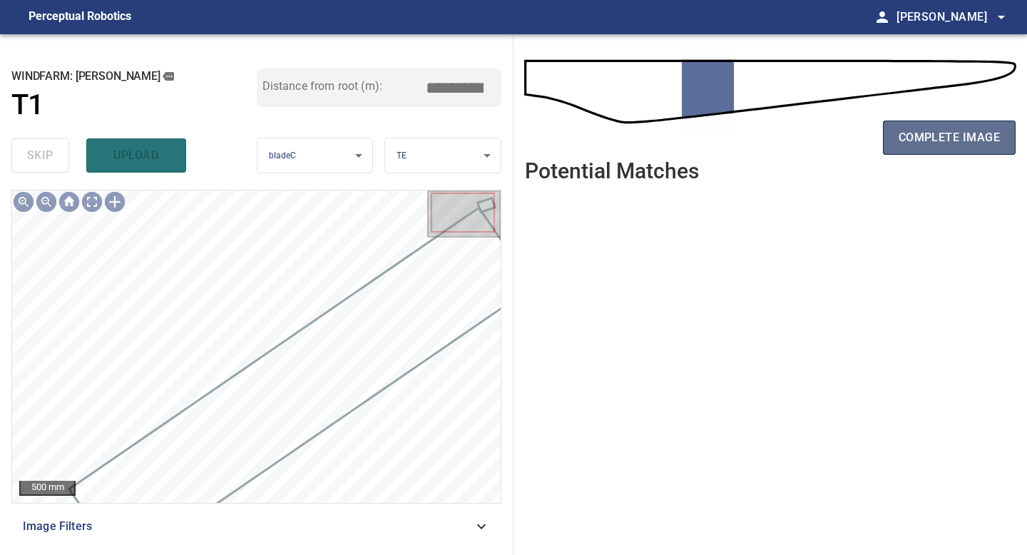
click at [886, 144] on button "complete image" at bounding box center [949, 138] width 133 height 34
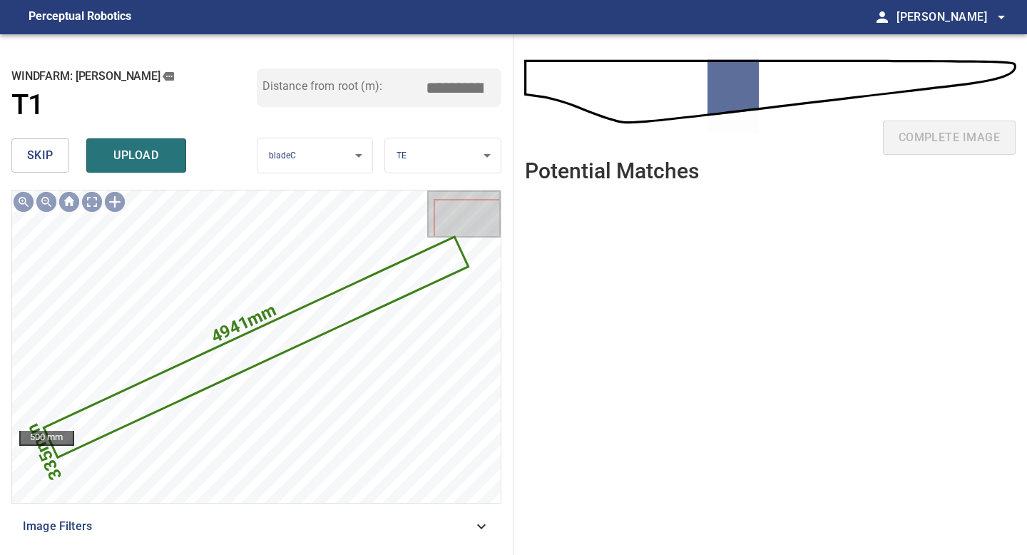
click at [459, 86] on input "*****" at bounding box center [459, 87] width 71 height 27
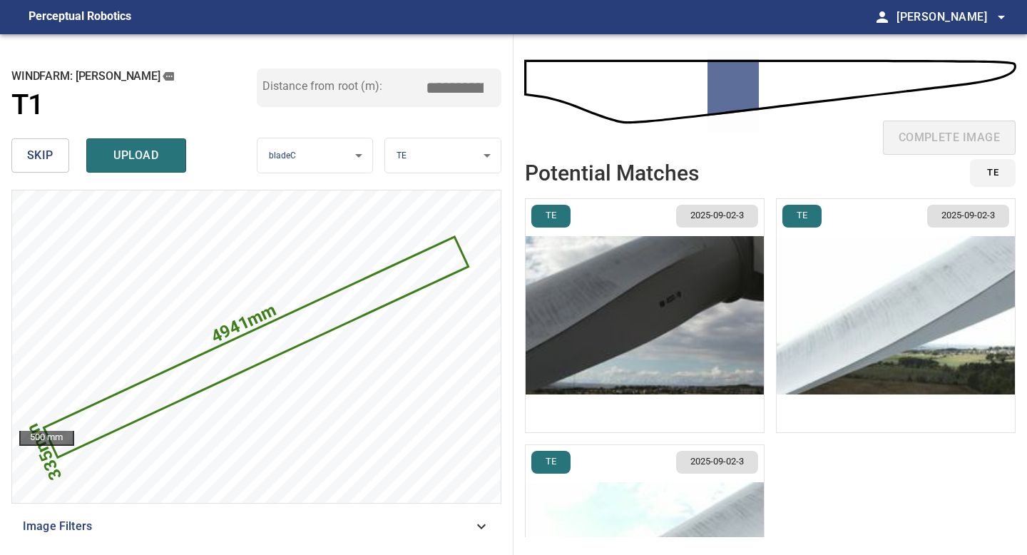
type input "*****"
click at [630, 245] on img "button" at bounding box center [645, 315] width 238 height 233
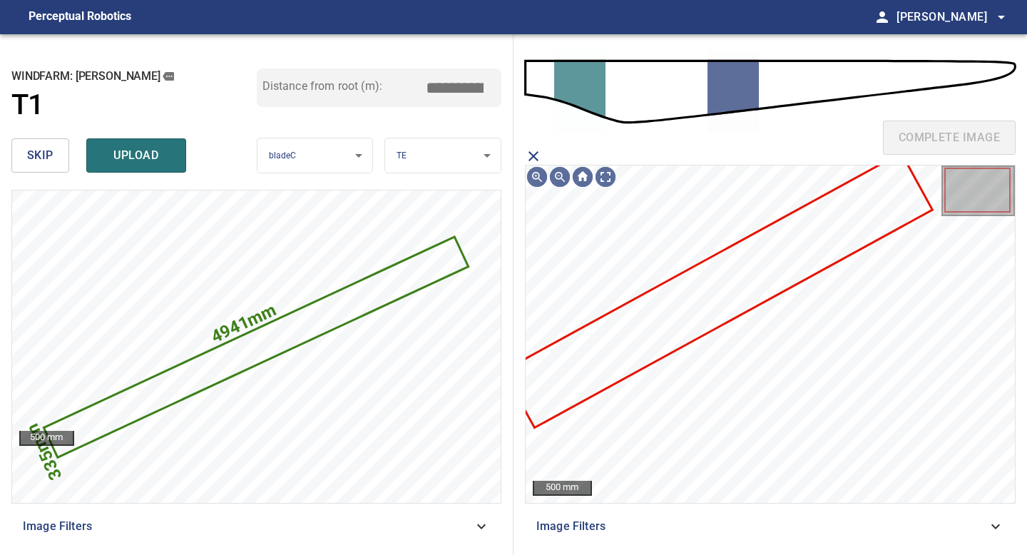
click at [684, 323] on icon at bounding box center [718, 290] width 426 height 272
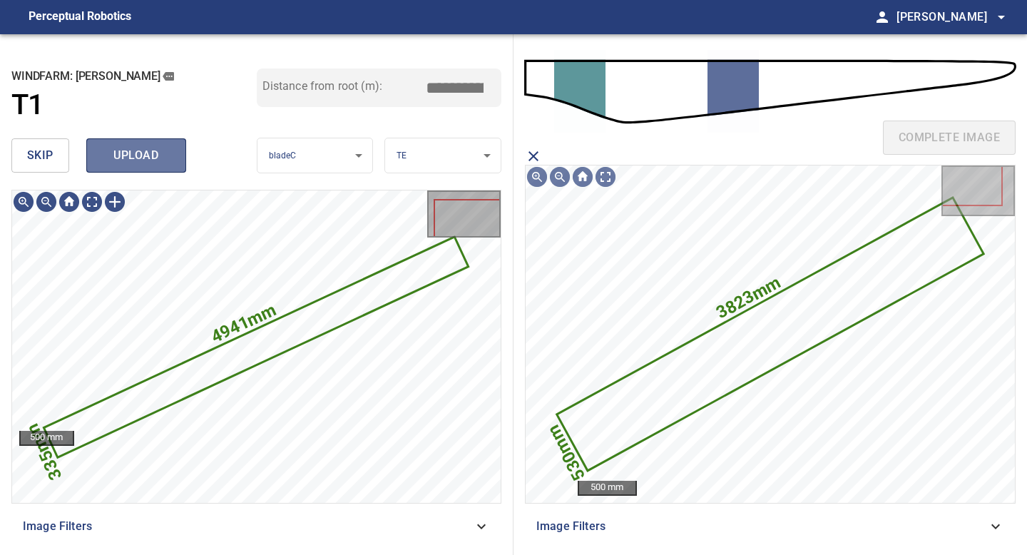
click at [159, 171] on button "upload" at bounding box center [136, 155] width 100 height 34
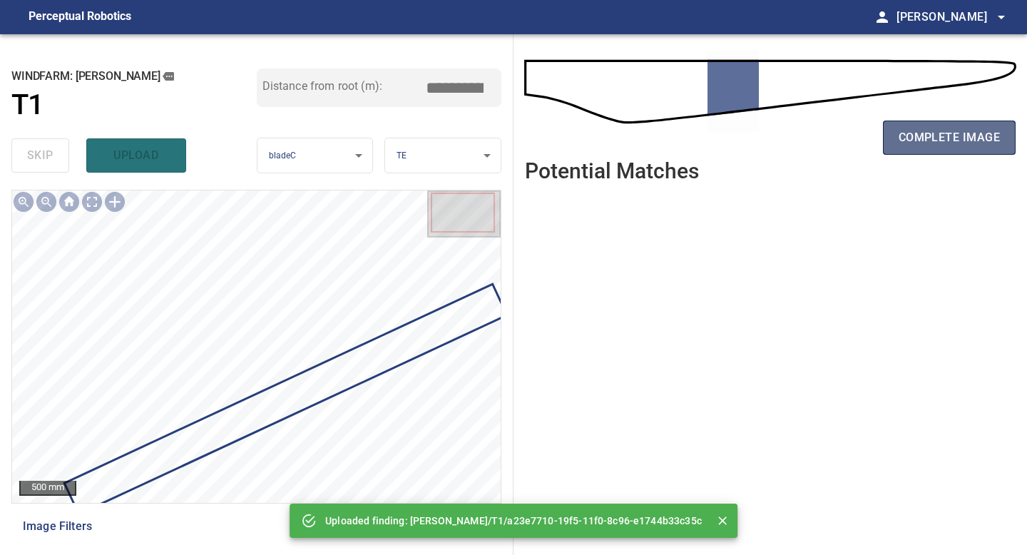
click at [959, 146] on span "complete image" at bounding box center [949, 138] width 101 height 20
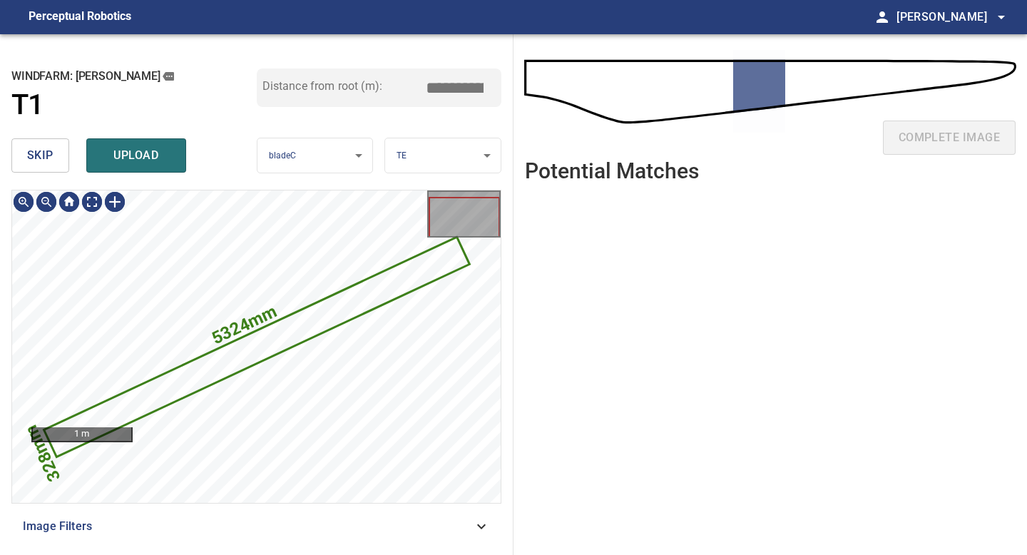
click at [55, 161] on button "skip" at bounding box center [40, 155] width 58 height 34
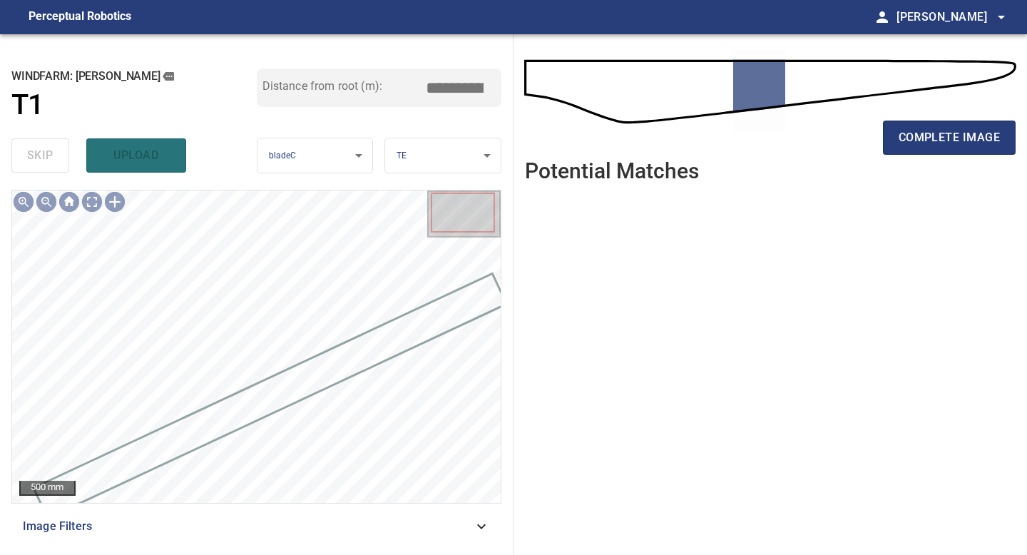
click at [943, 164] on div "complete image" at bounding box center [770, 143] width 491 height 57
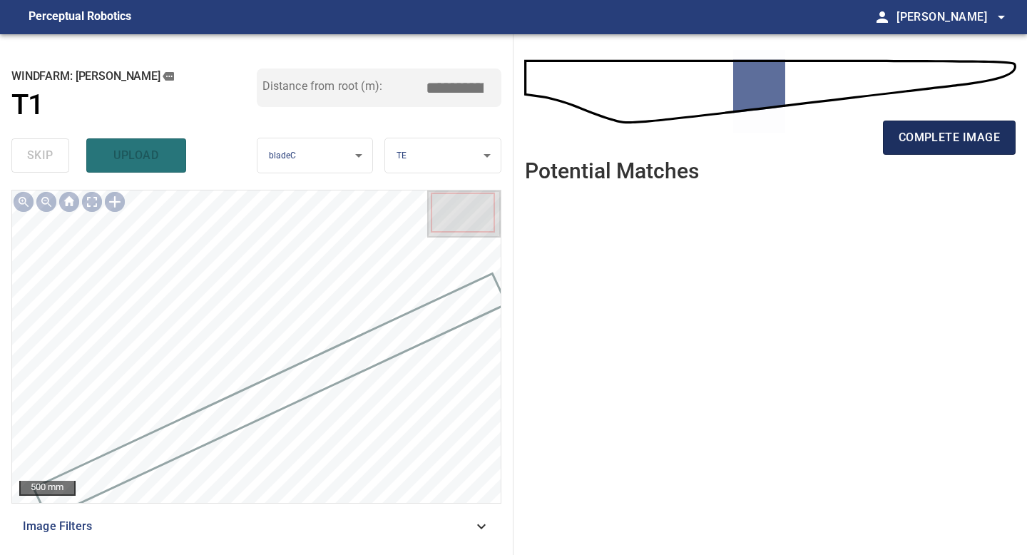
click at [943, 149] on button "complete image" at bounding box center [949, 138] width 133 height 34
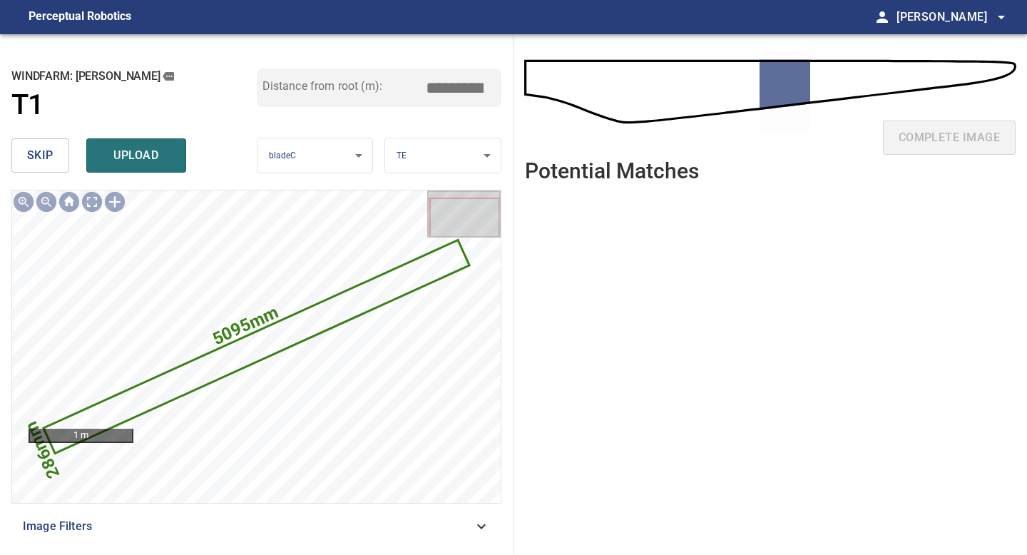
drag, startPoint x: 459, startPoint y: 88, endPoint x: 394, endPoint y: 88, distance: 65.6
click at [416, 88] on div "Distance from root (m): *****" at bounding box center [379, 87] width 245 height 39
drag, startPoint x: 459, startPoint y: 91, endPoint x: 356, endPoint y: 90, distance: 103.4
click at [359, 90] on div "Distance from root (m): *****" at bounding box center [379, 87] width 245 height 39
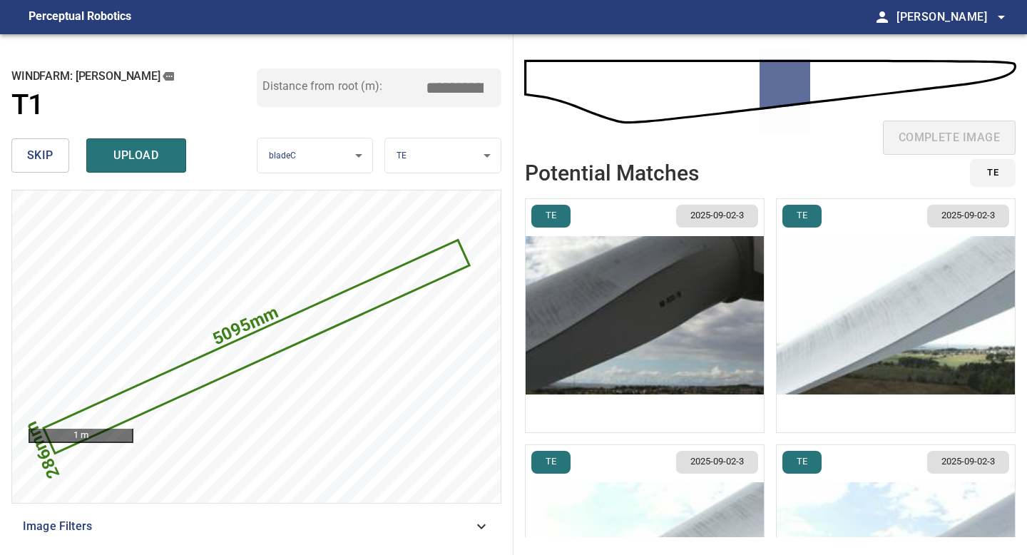
type input "****"
click at [663, 296] on img "button" at bounding box center [645, 315] width 238 height 233
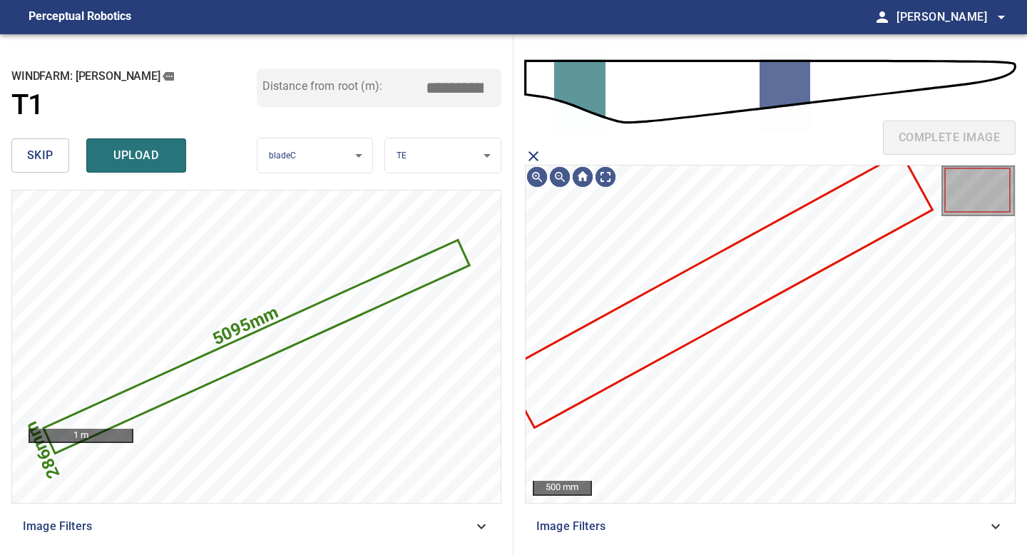
click at [707, 323] on icon at bounding box center [718, 290] width 426 height 272
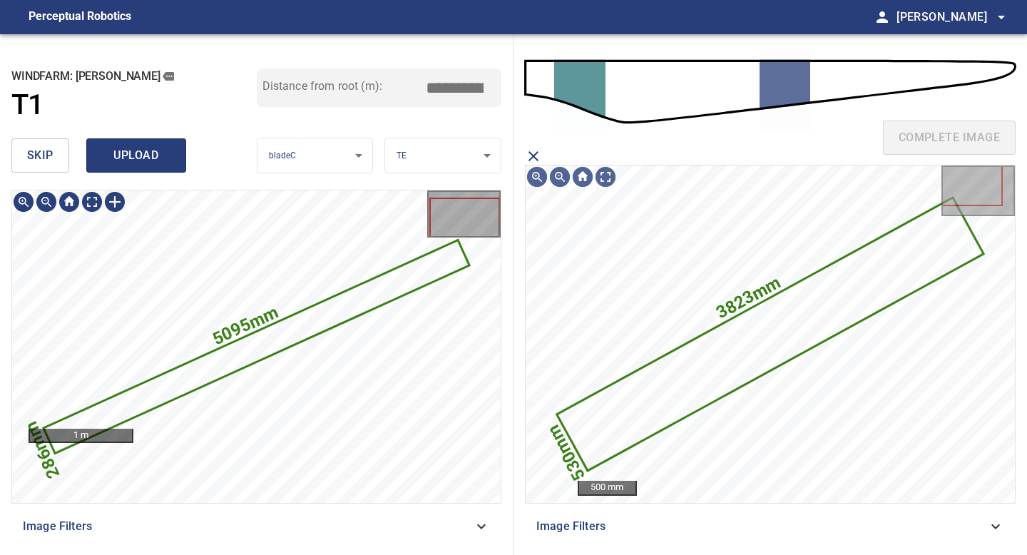
click at [131, 163] on span "upload" at bounding box center [136, 156] width 68 height 20
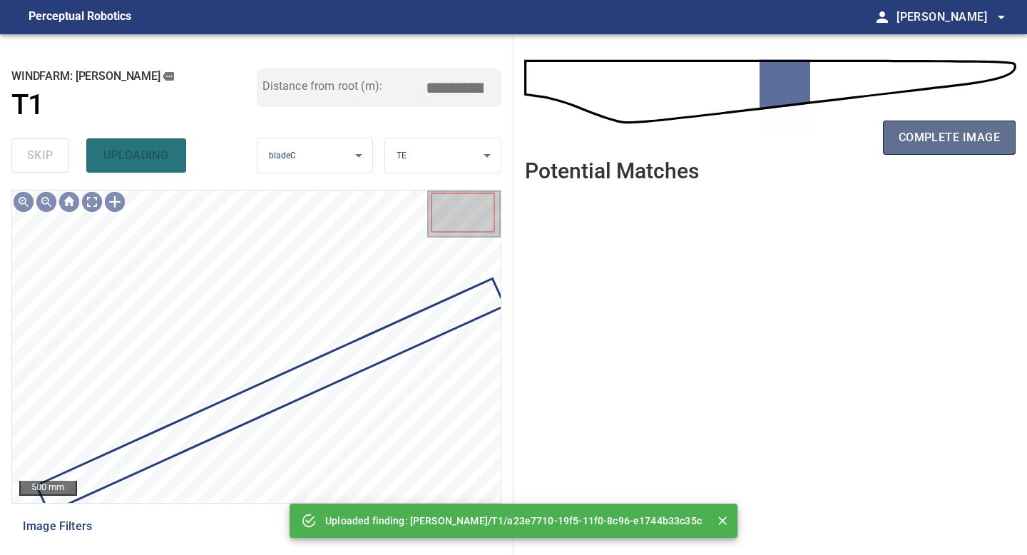
click at [927, 143] on span "complete image" at bounding box center [949, 138] width 101 height 20
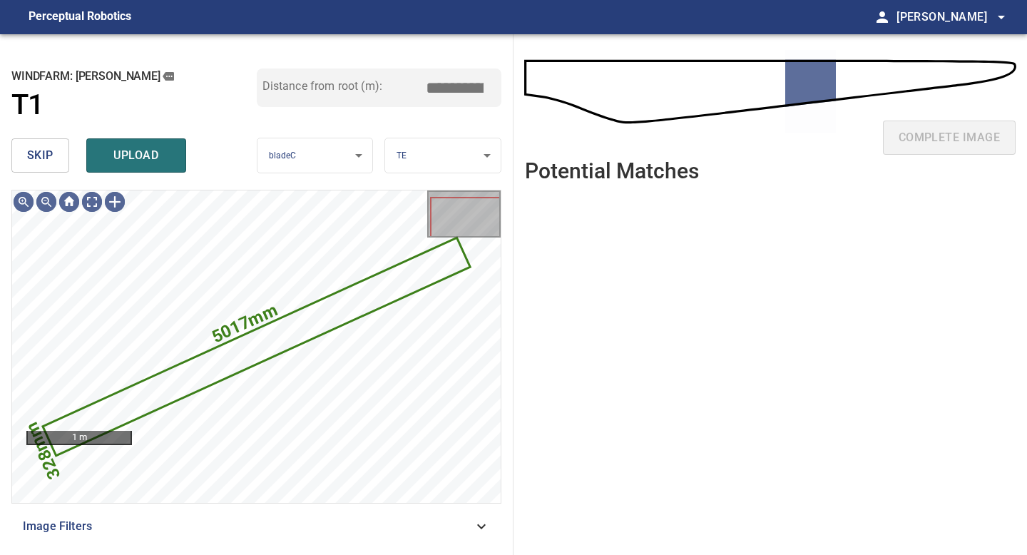
click at [58, 153] on button "skip" at bounding box center [40, 155] width 58 height 34
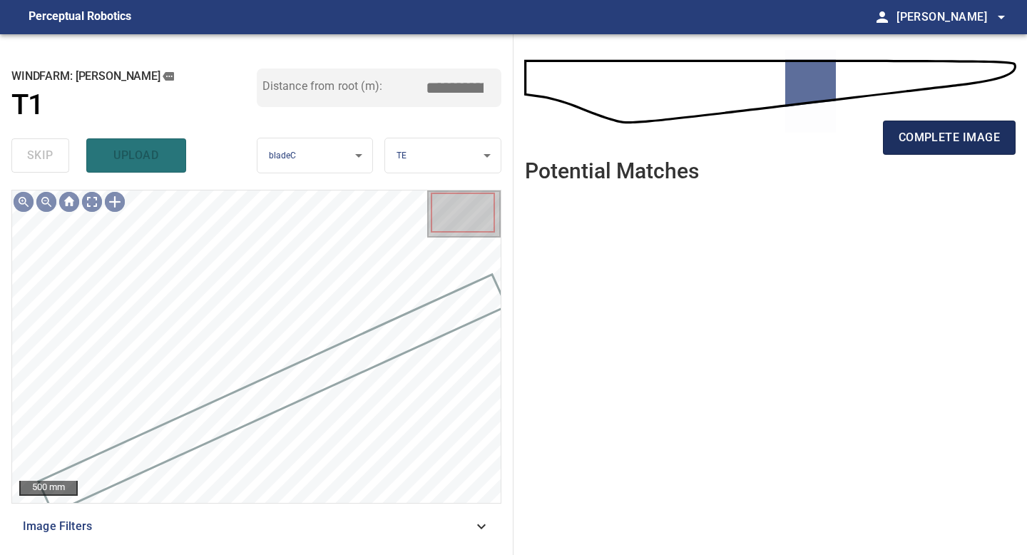
click at [935, 152] on button "complete image" at bounding box center [949, 138] width 133 height 34
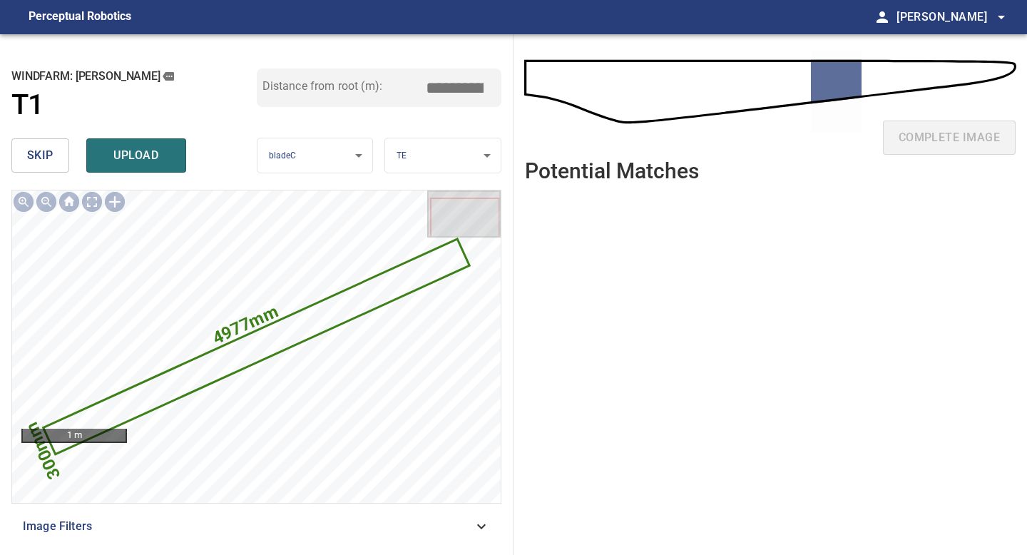
drag, startPoint x: 459, startPoint y: 91, endPoint x: 354, endPoint y: 91, distance: 104.1
click at [360, 91] on div "Distance from root (m): *****" at bounding box center [379, 87] width 245 height 39
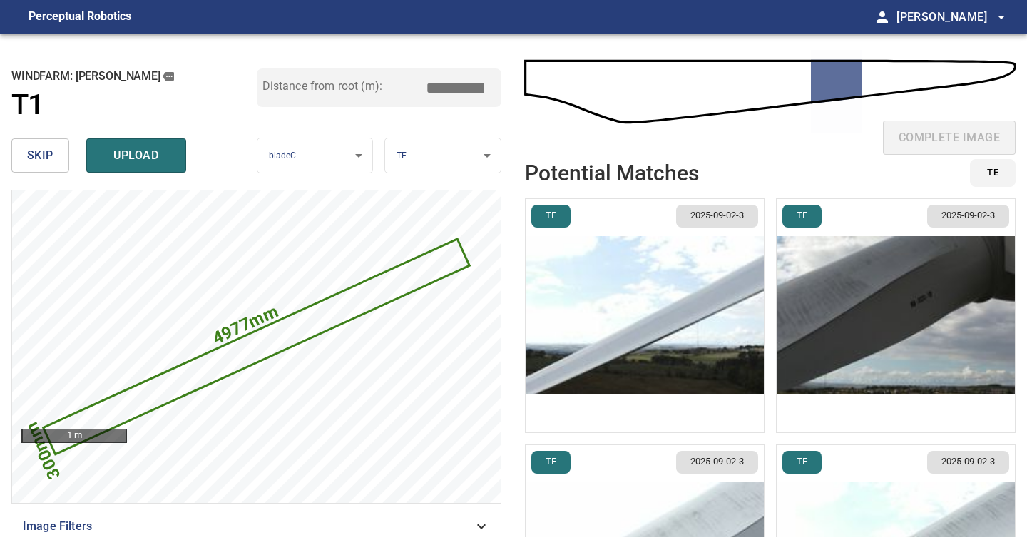
drag, startPoint x: 456, startPoint y: 88, endPoint x: 375, endPoint y: 88, distance: 81.3
click at [422, 88] on div "Distance from root (m): ****" at bounding box center [379, 87] width 245 height 39
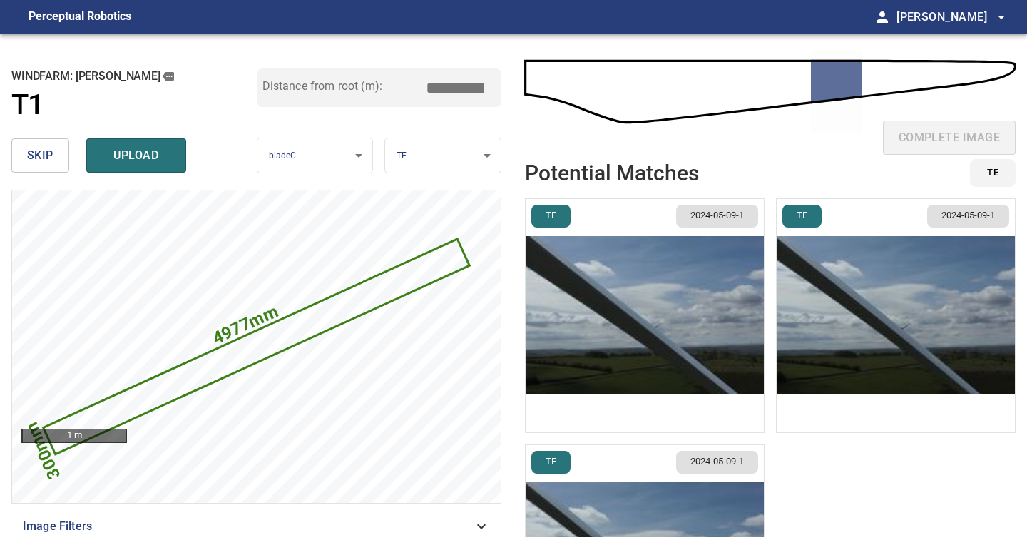
drag, startPoint x: 461, startPoint y: 87, endPoint x: 383, endPoint y: 87, distance: 77.7
click at [427, 87] on input "****" at bounding box center [459, 87] width 71 height 27
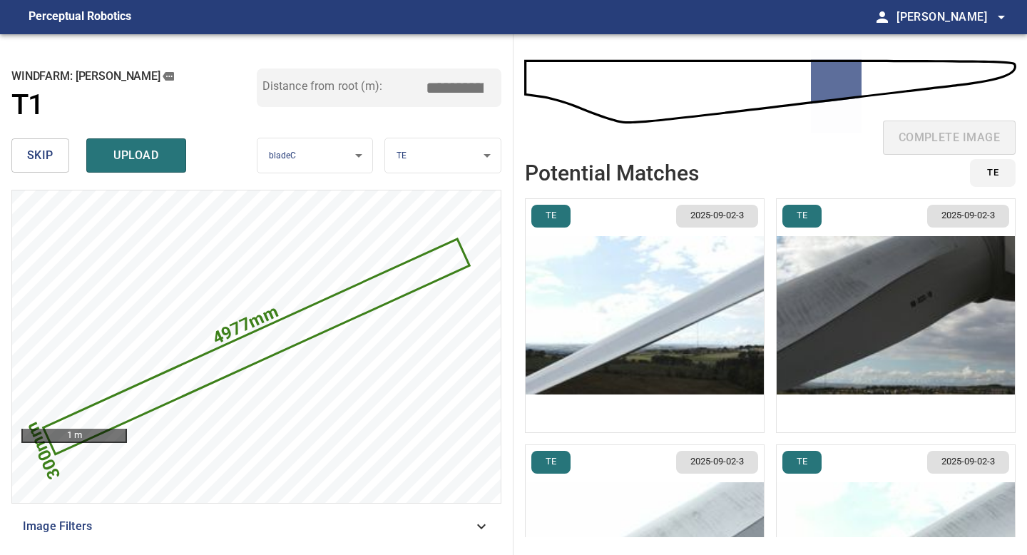
type input "****"
click at [670, 310] on img "button" at bounding box center [645, 315] width 238 height 233
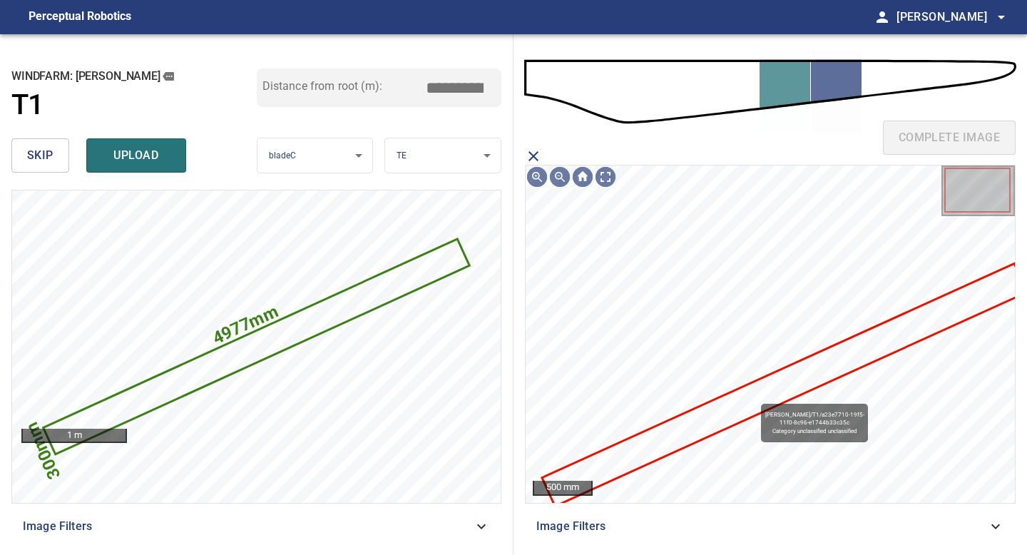
click at [755, 397] on icon at bounding box center [785, 385] width 483 height 240
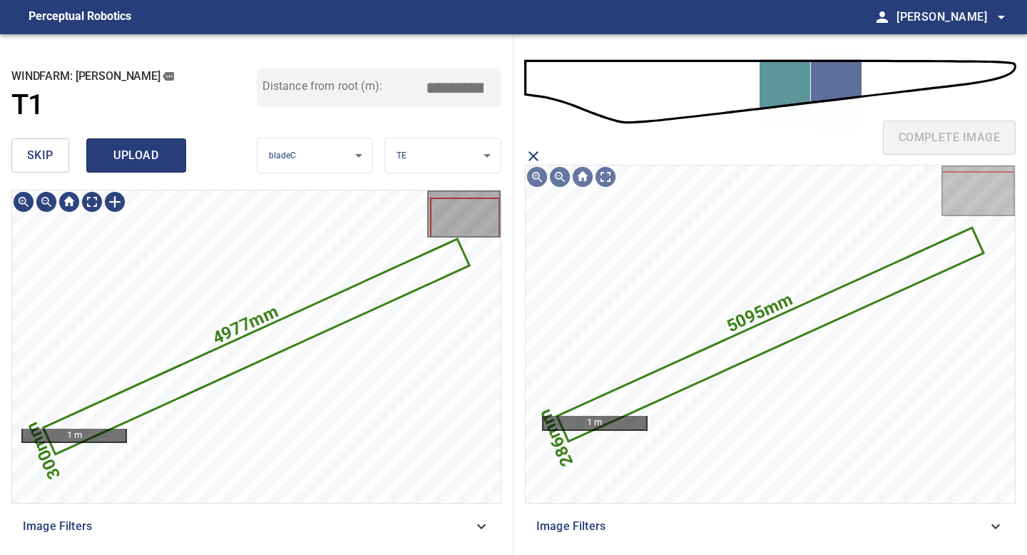
click at [140, 160] on span "upload" at bounding box center [136, 156] width 68 height 20
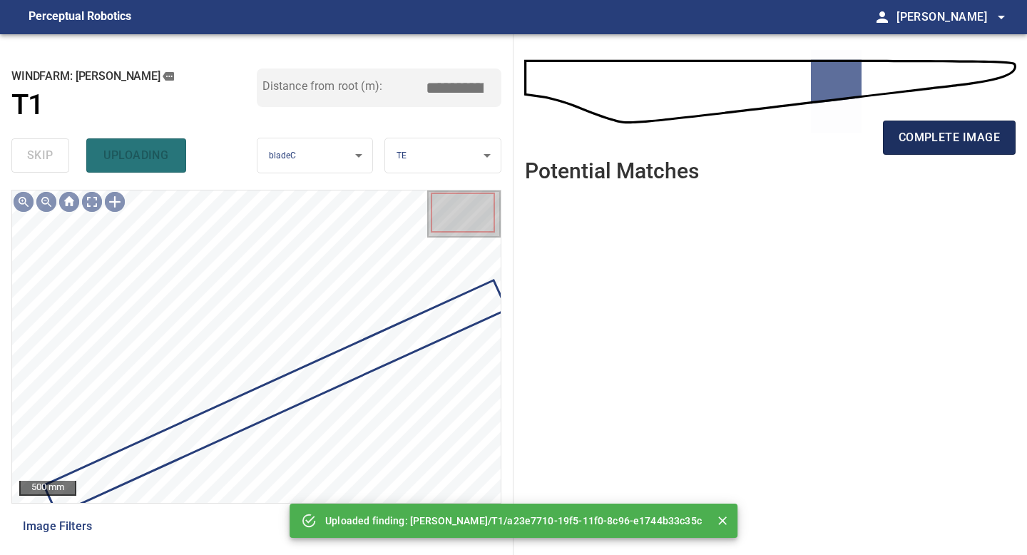
click at [934, 137] on span "complete image" at bounding box center [949, 138] width 101 height 20
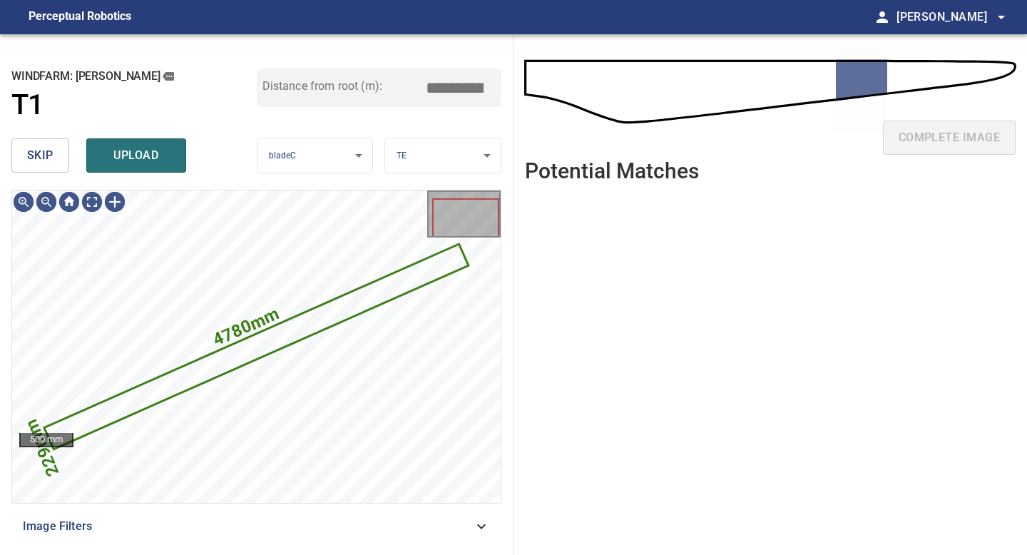
click at [39, 154] on span "skip" at bounding box center [40, 156] width 26 height 20
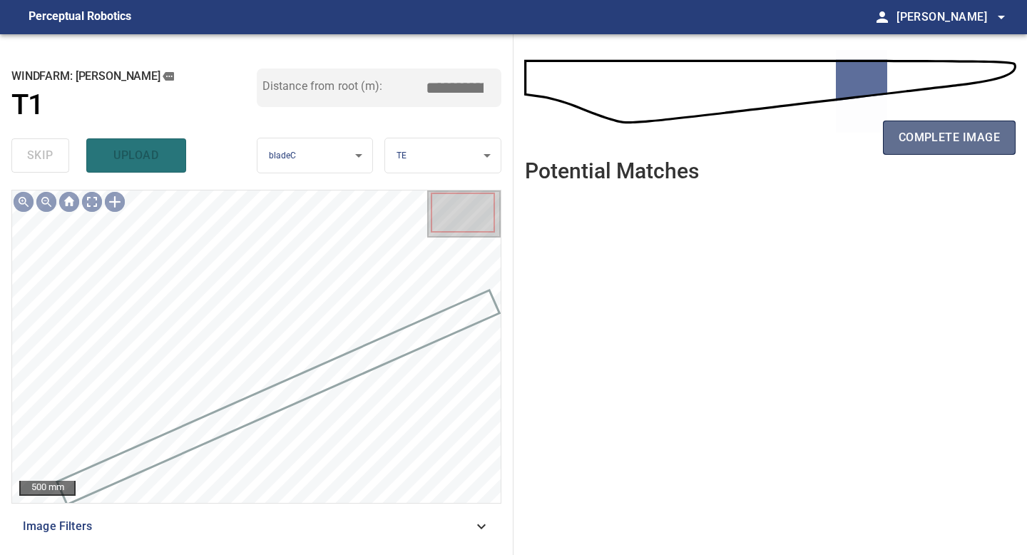
click at [973, 152] on button "complete image" at bounding box center [949, 138] width 133 height 34
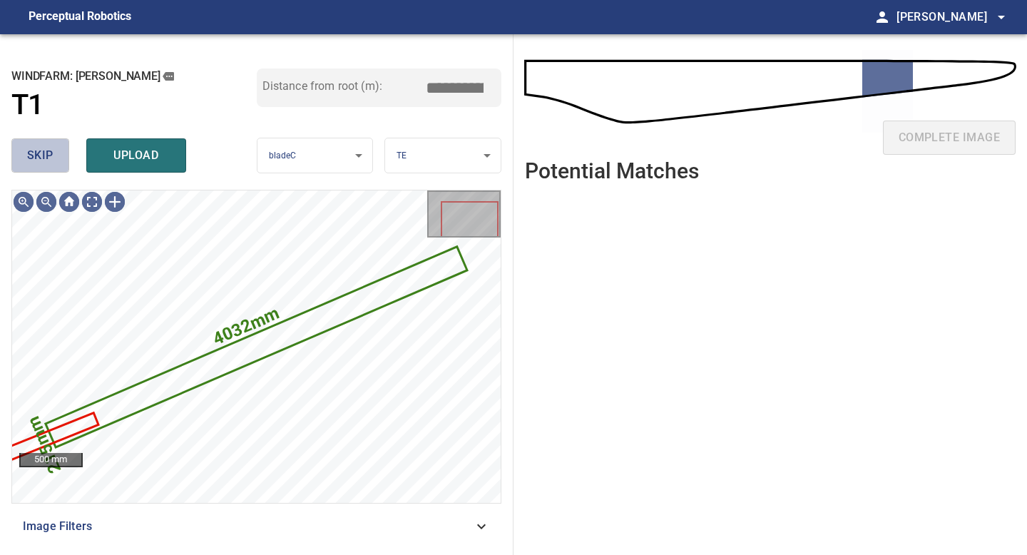
click at [49, 159] on span "skip" at bounding box center [40, 156] width 26 height 20
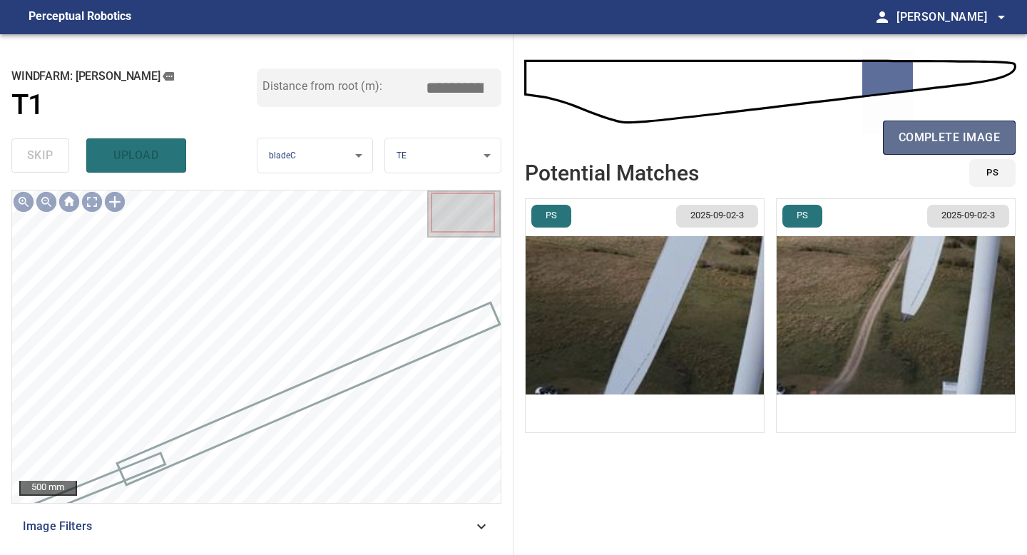
click at [956, 131] on span "complete image" at bounding box center [949, 138] width 101 height 20
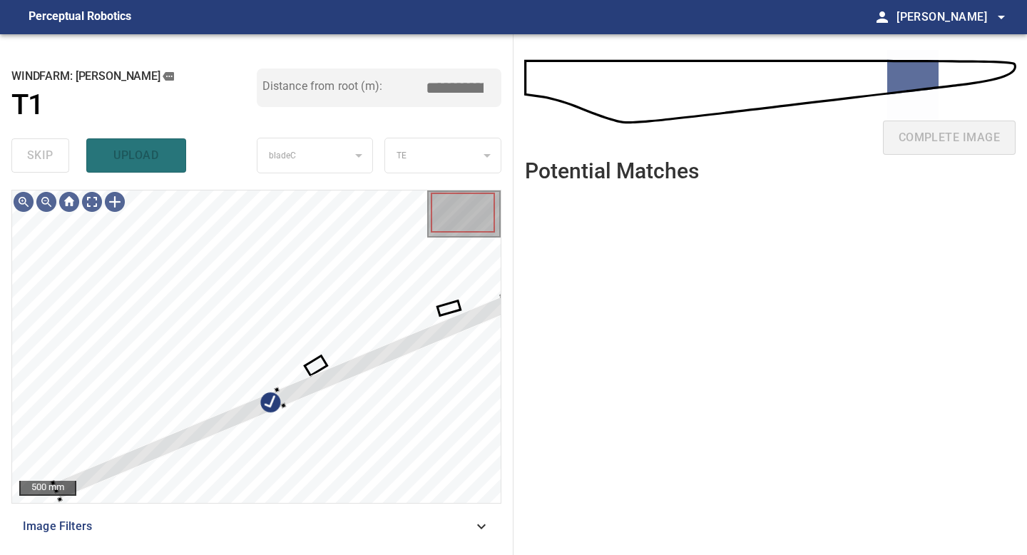
click at [508, 309] on div "**********" at bounding box center [257, 294] width 514 height 521
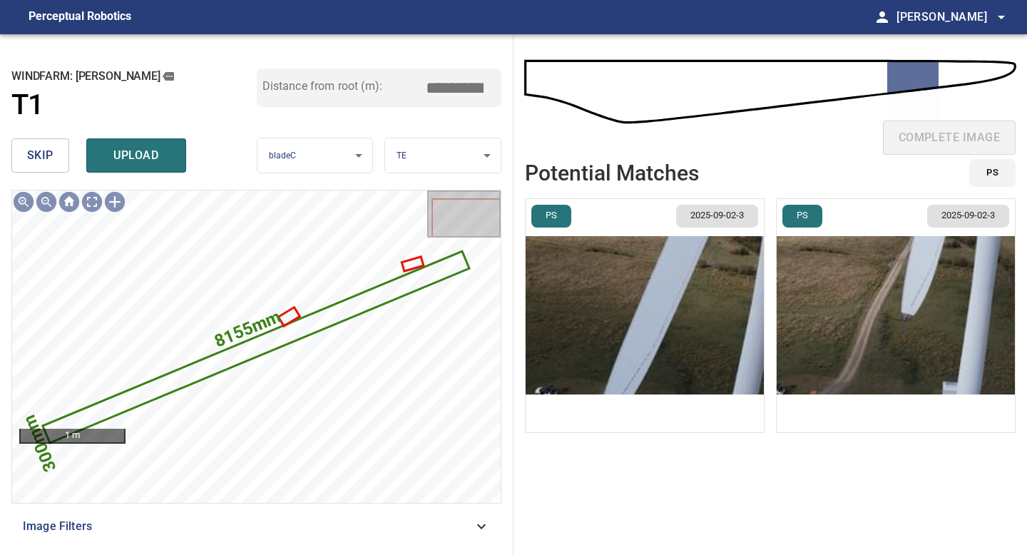
drag, startPoint x: 459, startPoint y: 88, endPoint x: 352, endPoint y: 88, distance: 107.7
click at [417, 88] on div "Distance from root (m): *****" at bounding box center [379, 87] width 245 height 39
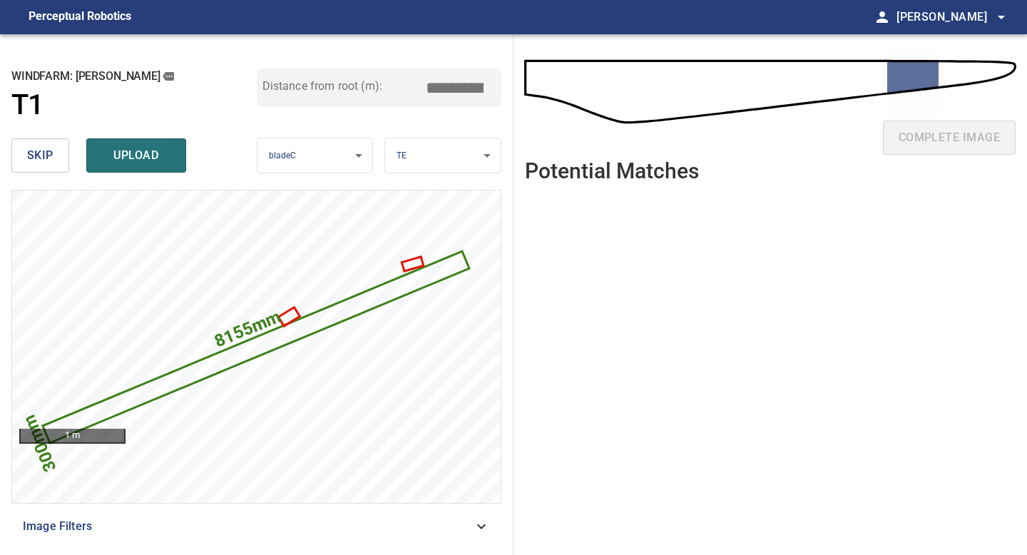
drag, startPoint x: 457, startPoint y: 86, endPoint x: 354, endPoint y: 86, distance: 102.7
click at [419, 86] on div "Distance from root (m): *****" at bounding box center [379, 87] width 245 height 39
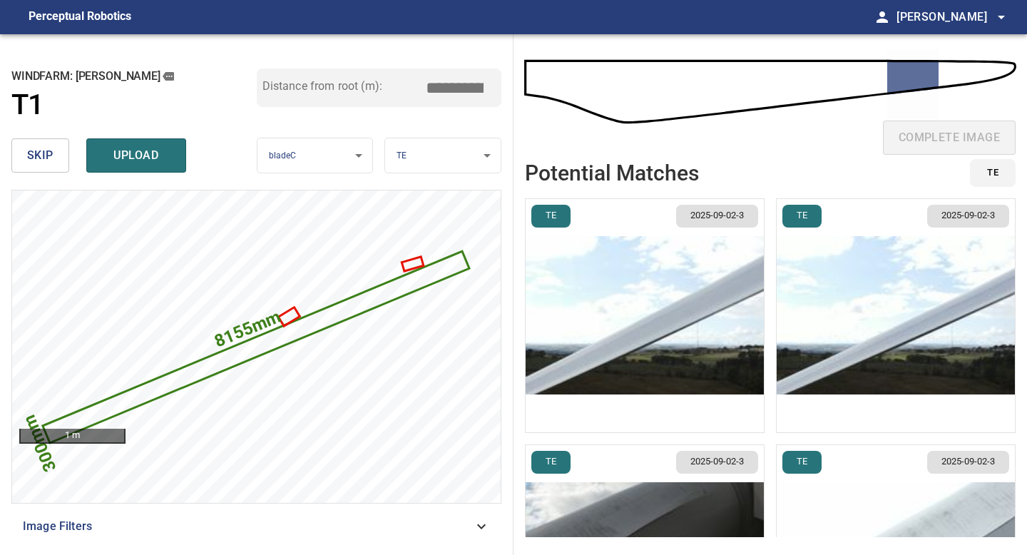
type input "****"
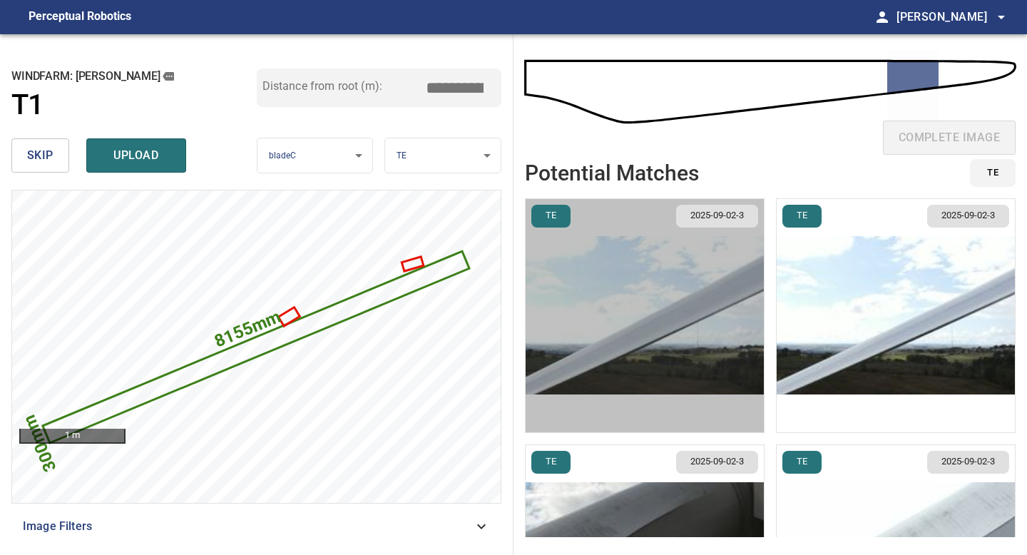
click at [668, 253] on img "button" at bounding box center [645, 315] width 238 height 233
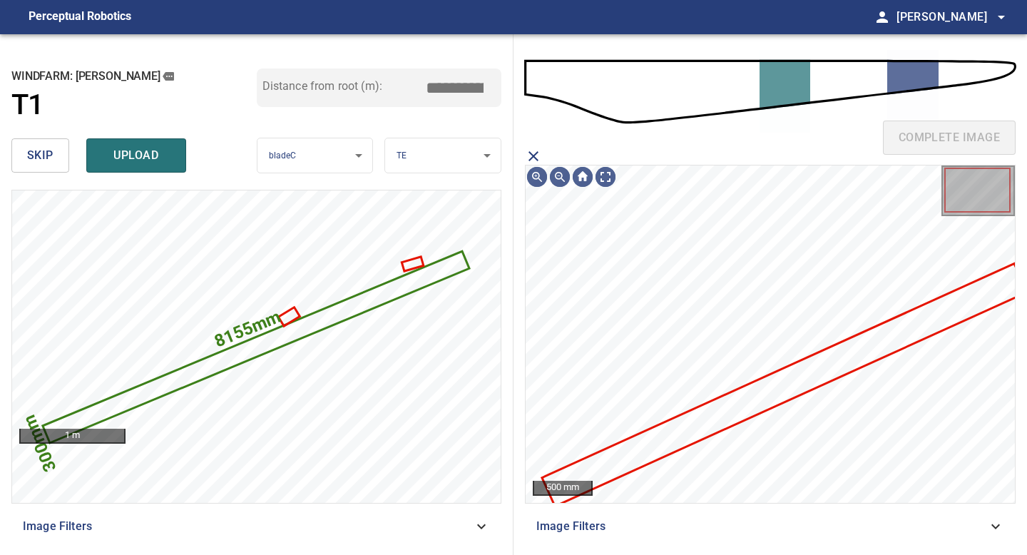
click at [755, 399] on icon at bounding box center [785, 385] width 483 height 240
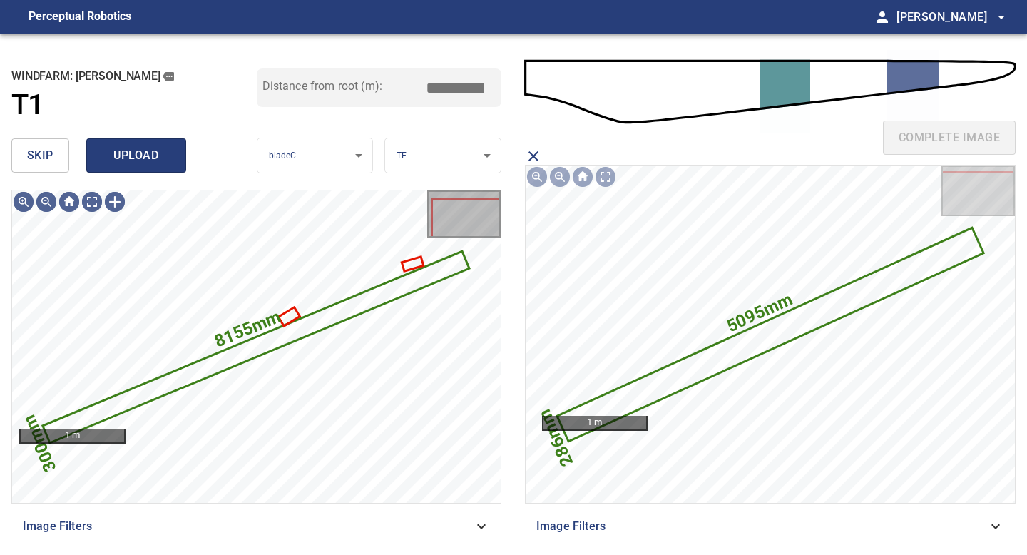
click at [150, 158] on span "upload" at bounding box center [136, 156] width 68 height 20
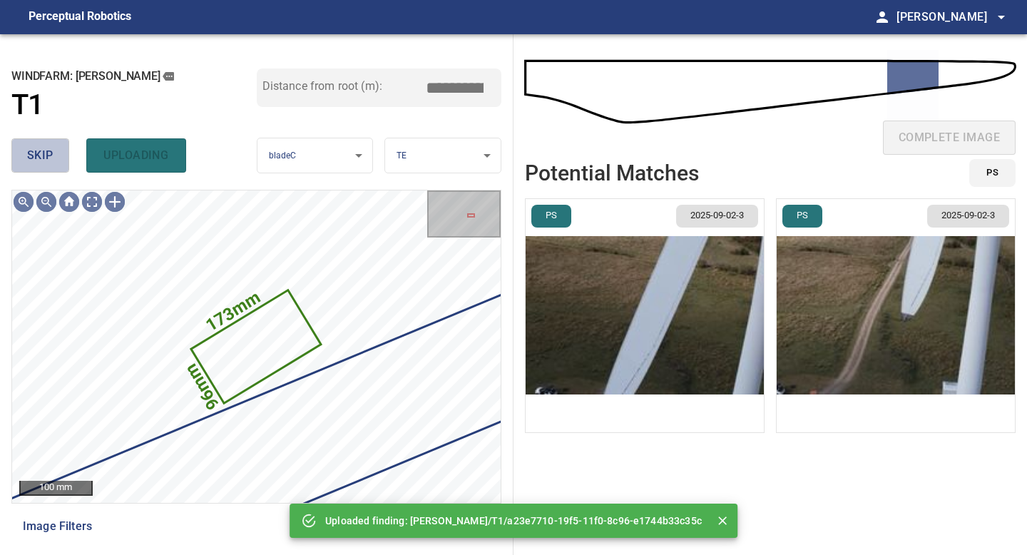
click at [26, 150] on button "skip" at bounding box center [40, 155] width 58 height 34
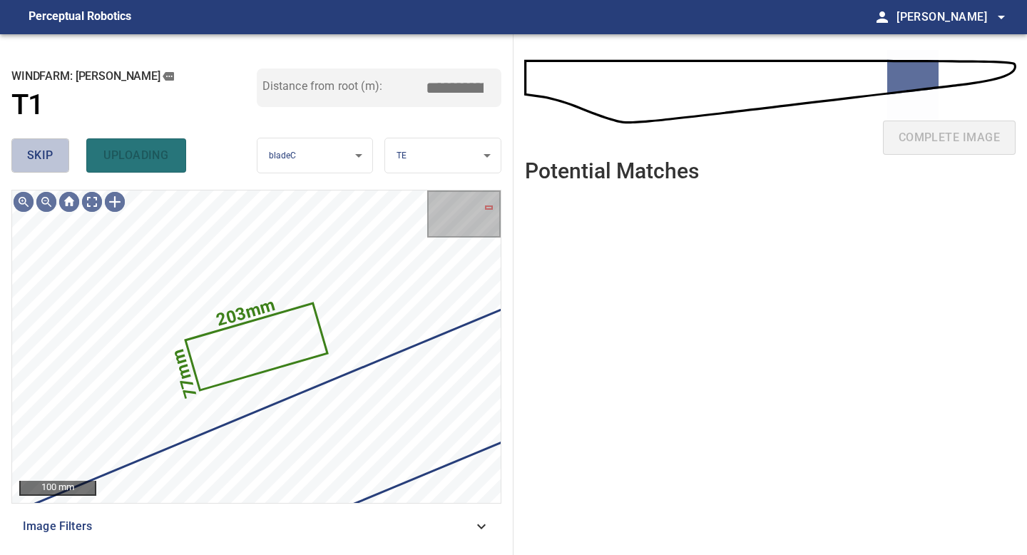
click at [27, 150] on span "skip" at bounding box center [40, 156] width 26 height 20
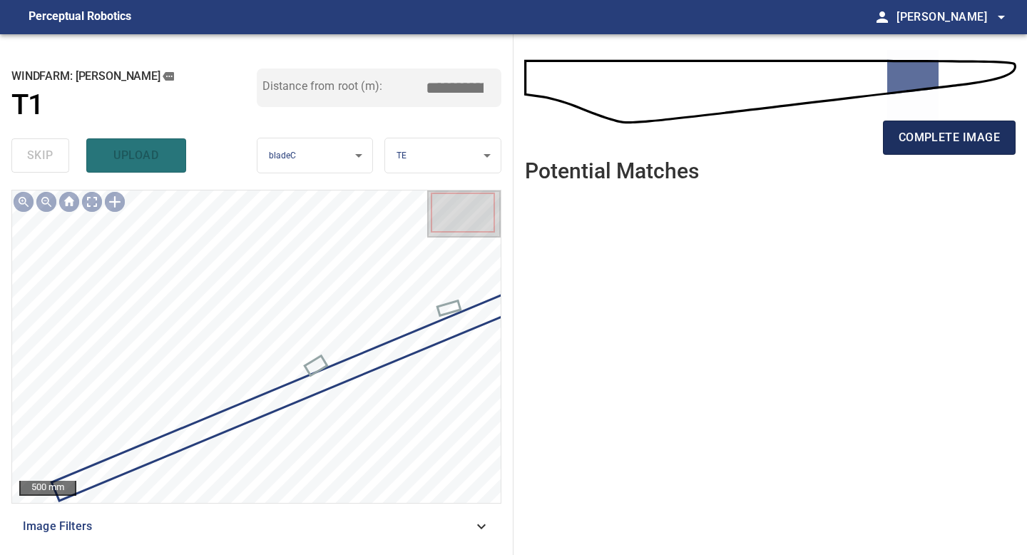
click at [966, 139] on span "complete image" at bounding box center [949, 138] width 101 height 20
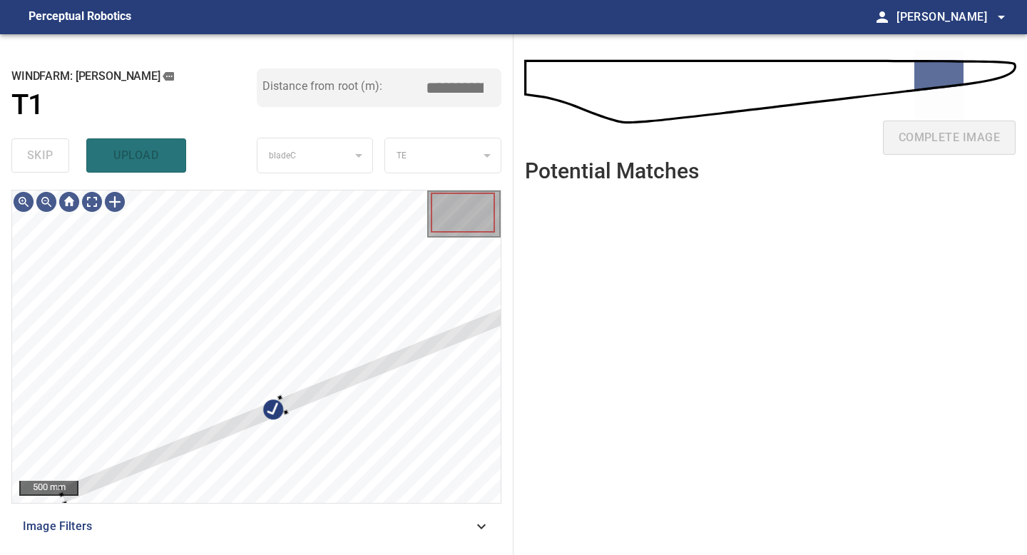
click at [511, 325] on div "**********" at bounding box center [257, 294] width 514 height 521
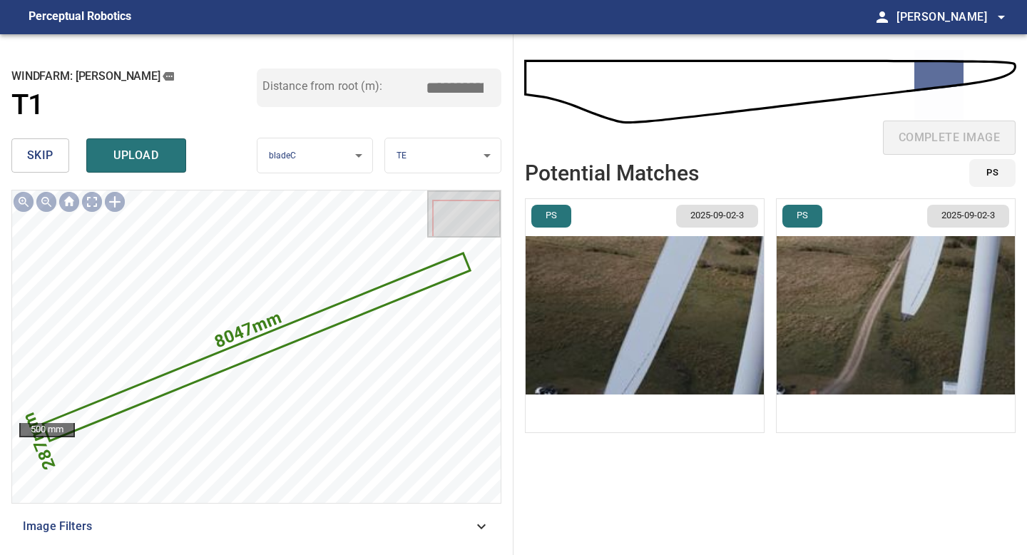
drag, startPoint x: 461, startPoint y: 86, endPoint x: 328, endPoint y: 86, distance: 132.7
click at [407, 86] on div "Distance from root (m): *****" at bounding box center [379, 87] width 245 height 39
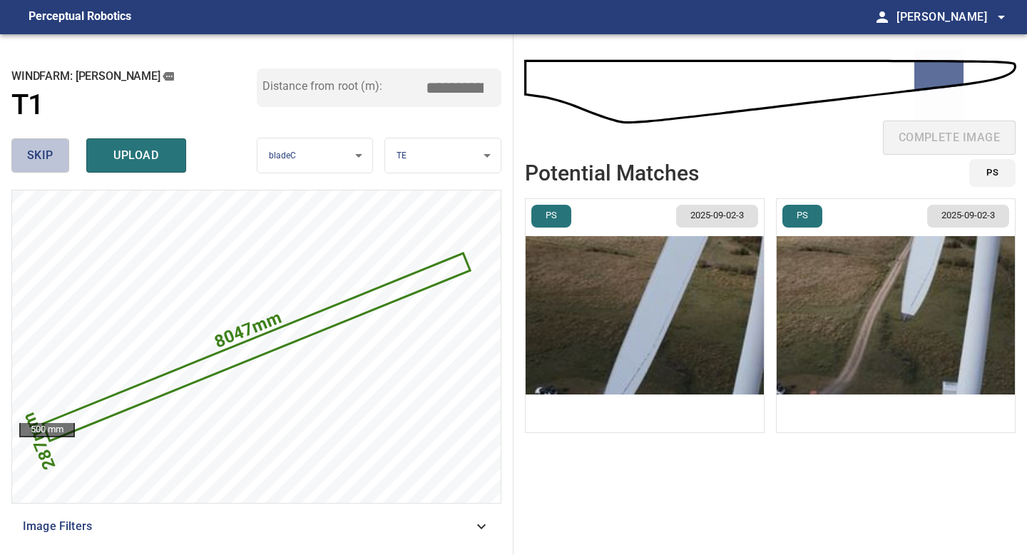
click at [47, 163] on span "skip" at bounding box center [40, 156] width 26 height 20
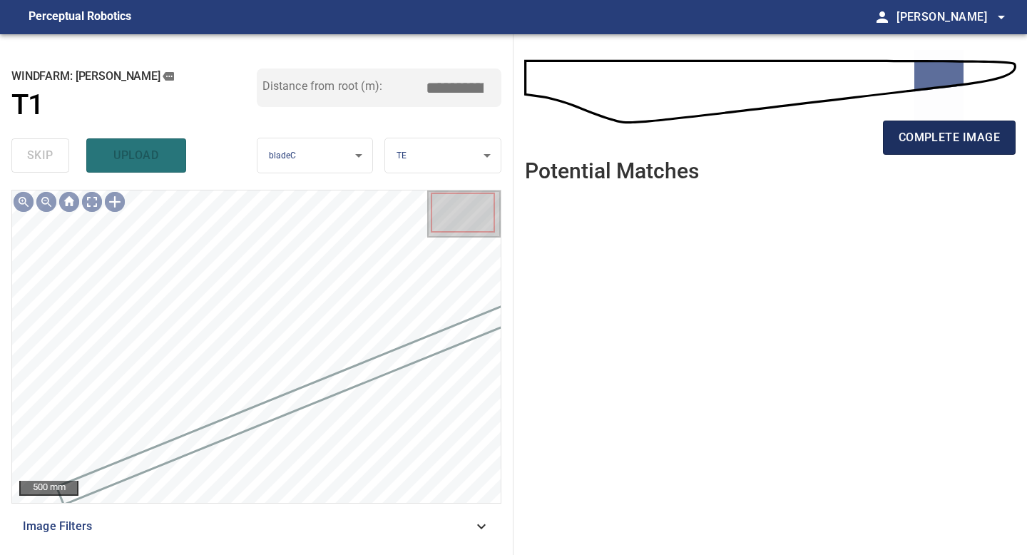
click at [927, 150] on button "complete image" at bounding box center [949, 138] width 133 height 34
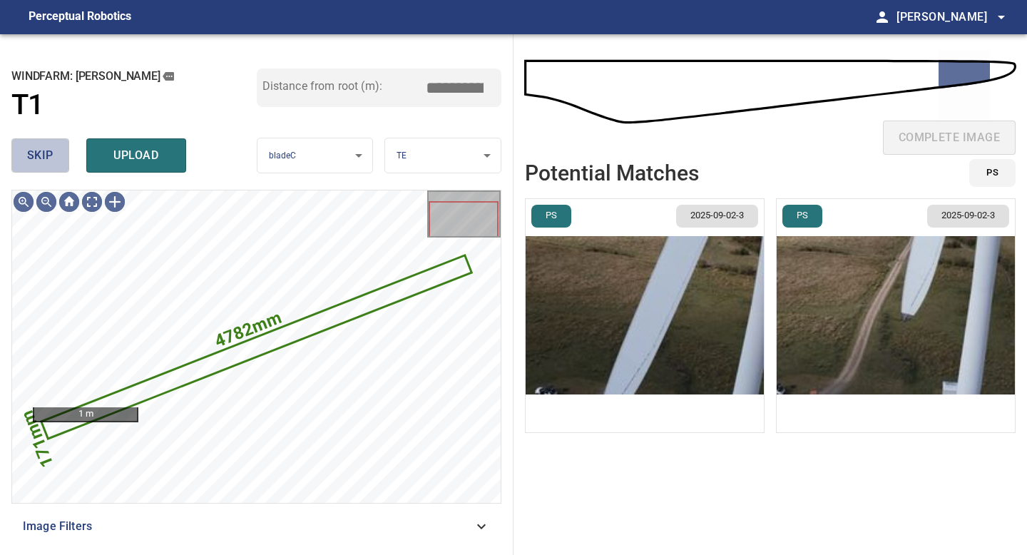
click at [44, 150] on span "skip" at bounding box center [40, 156] width 26 height 20
click at [44, 150] on div "skip upload" at bounding box center [133, 156] width 245 height 46
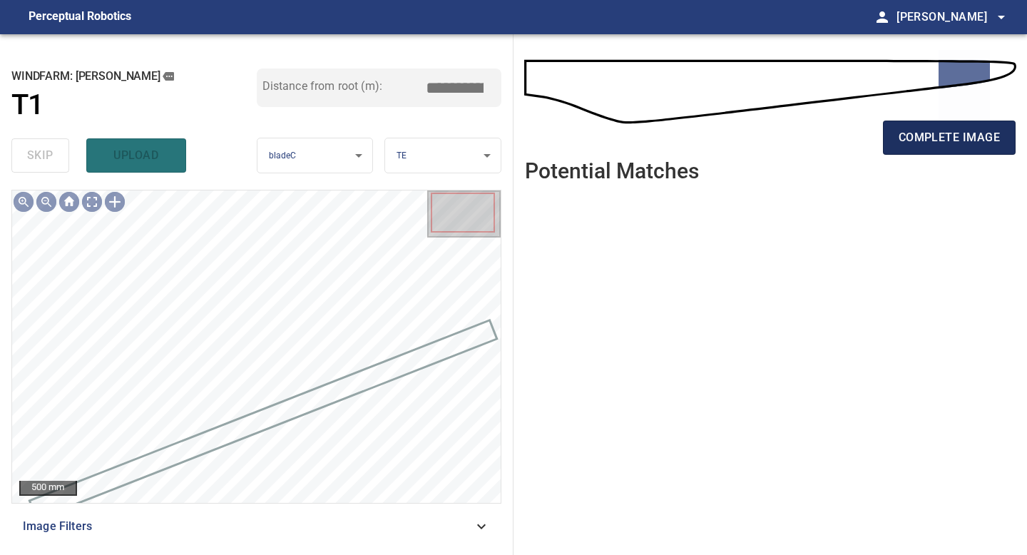
click at [974, 124] on button "complete image" at bounding box center [949, 138] width 133 height 34
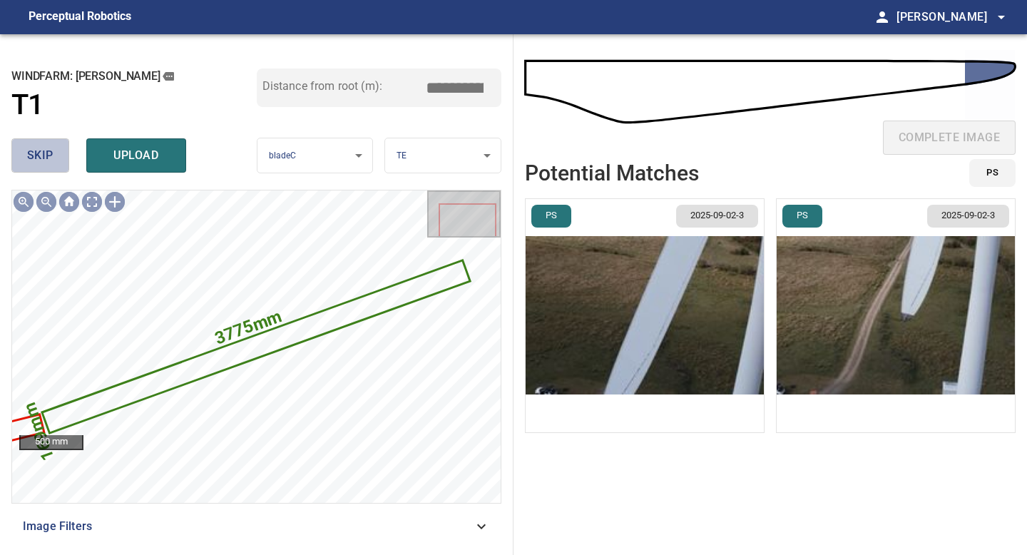
click at [48, 160] on span "skip" at bounding box center [40, 156] width 26 height 20
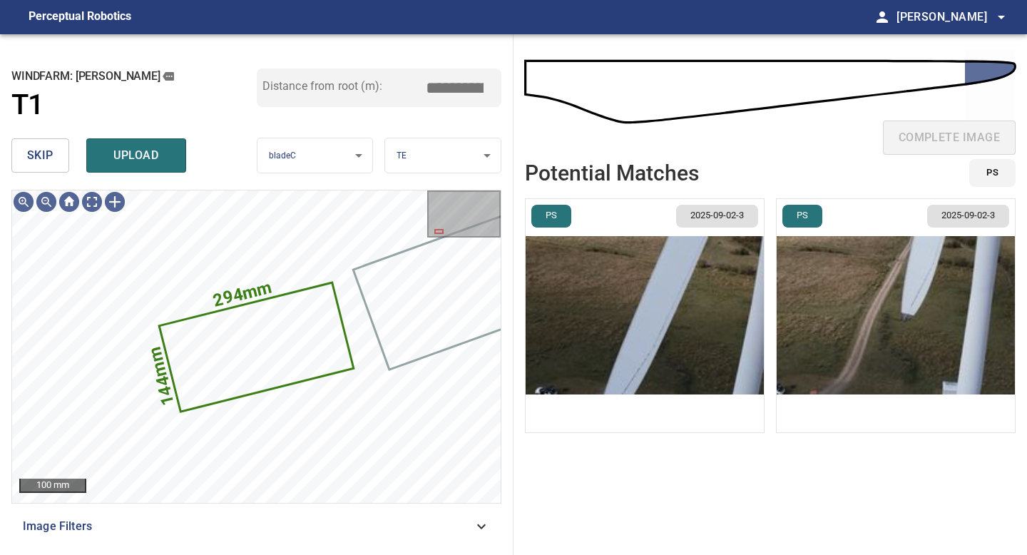
click at [39, 148] on span "skip" at bounding box center [40, 156] width 26 height 20
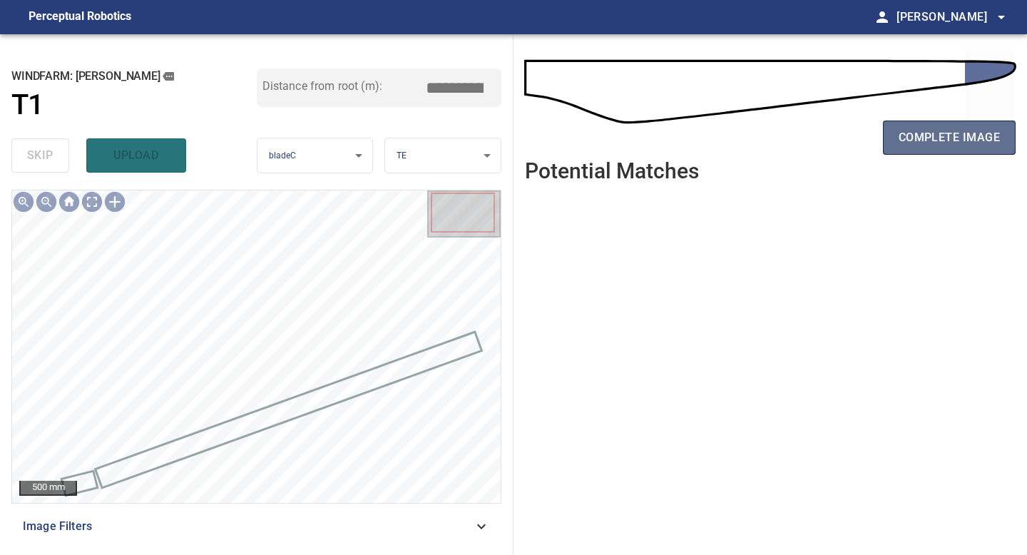
click at [984, 139] on span "complete image" at bounding box center [949, 138] width 101 height 20
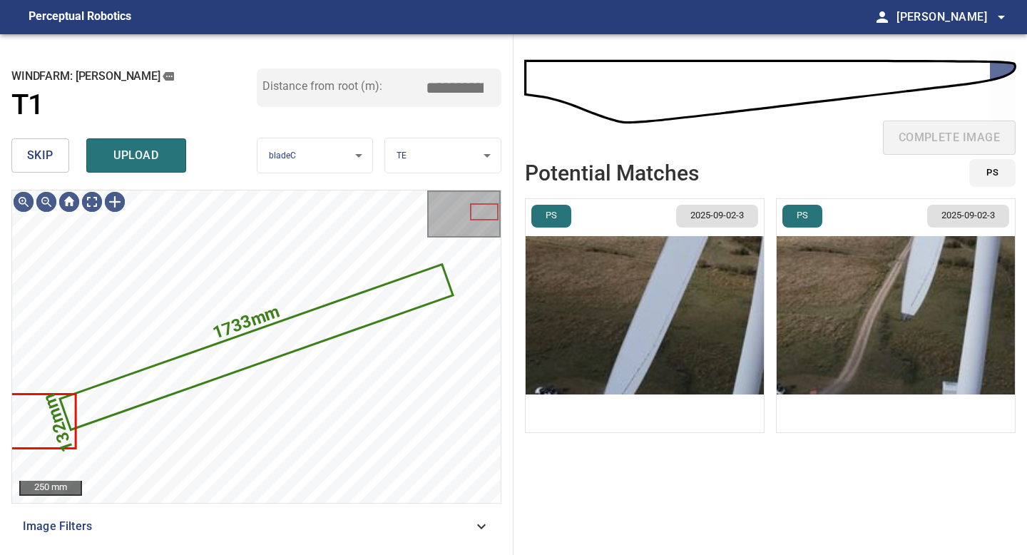
click at [31, 157] on span "skip" at bounding box center [40, 156] width 26 height 20
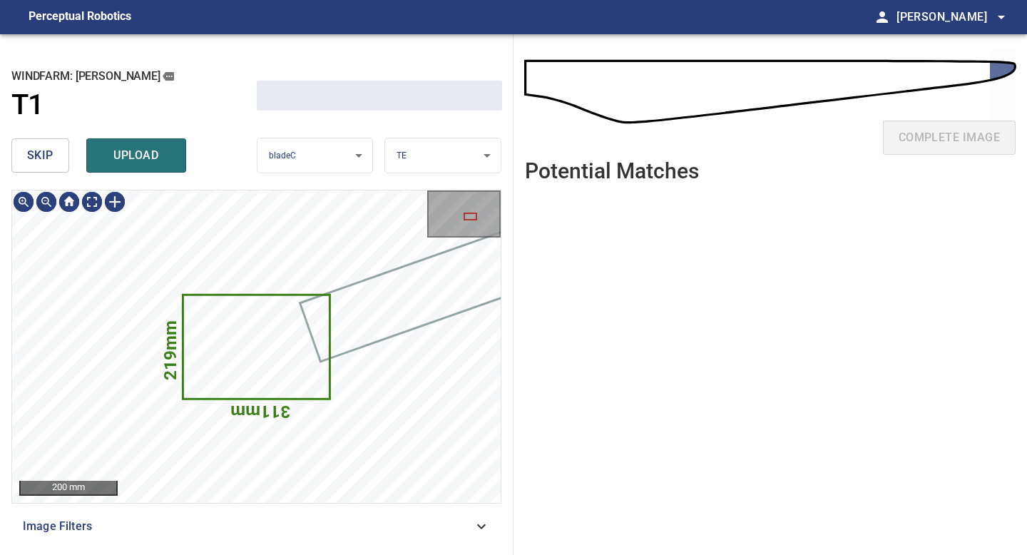
click at [31, 157] on span "skip" at bounding box center [40, 156] width 26 height 20
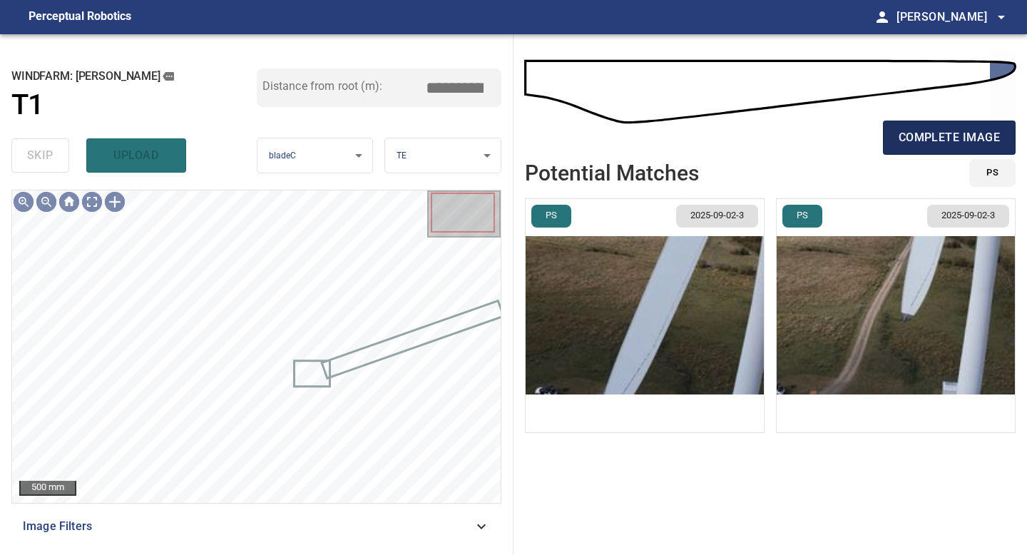
click at [954, 134] on span "complete image" at bounding box center [949, 138] width 101 height 20
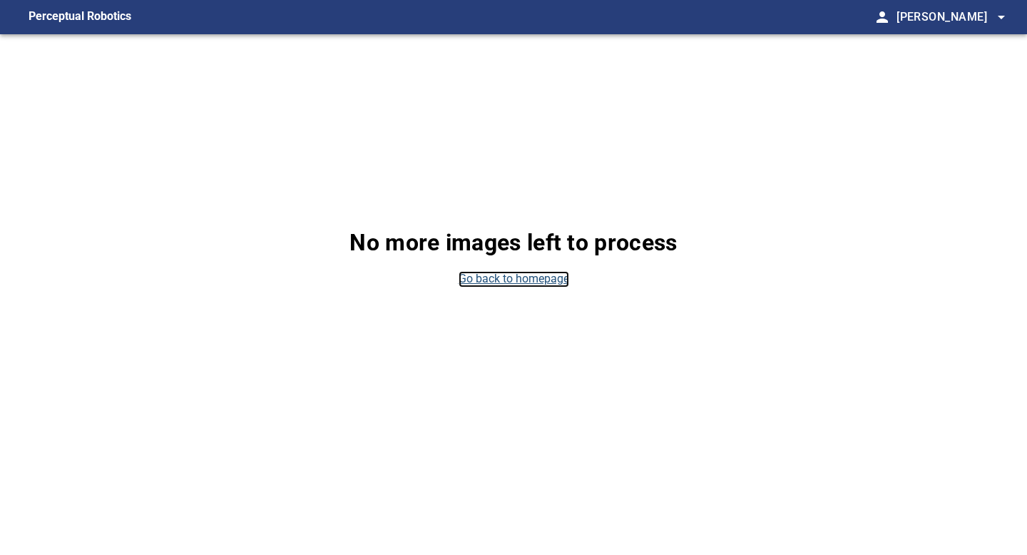
click at [529, 277] on link "Go back to homepage" at bounding box center [514, 279] width 111 height 16
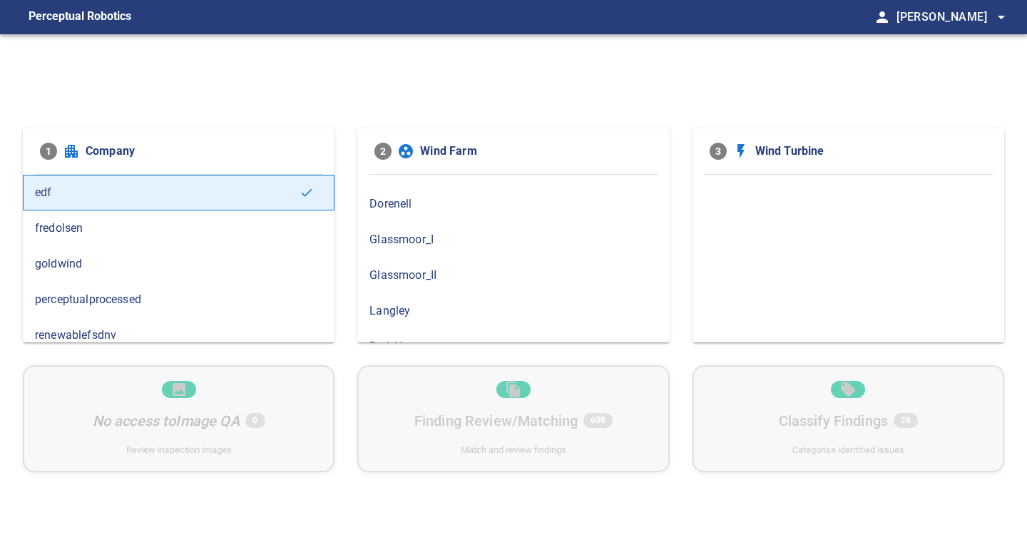
scroll to position [101, 0]
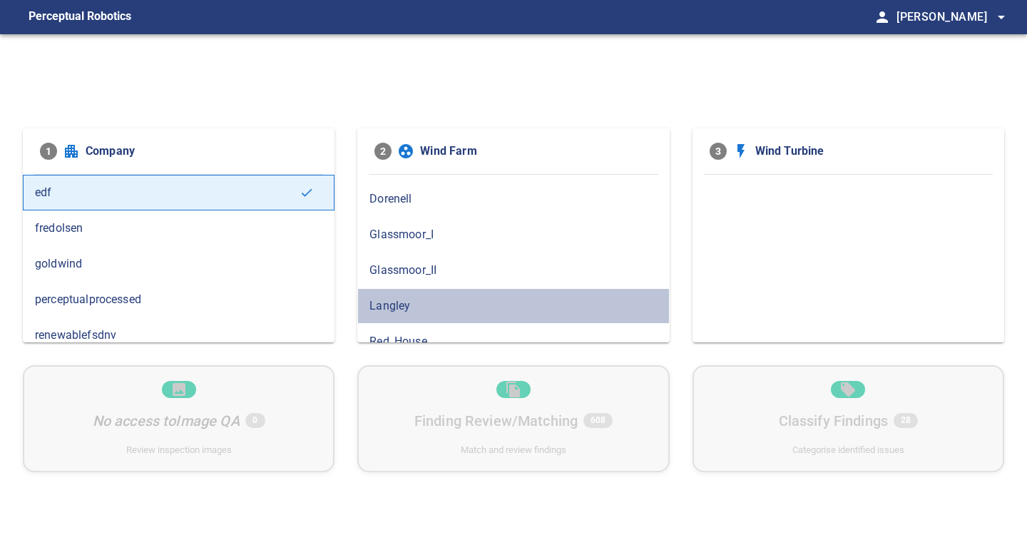
click at [399, 305] on span "Langley" at bounding box center [512, 305] width 287 height 17
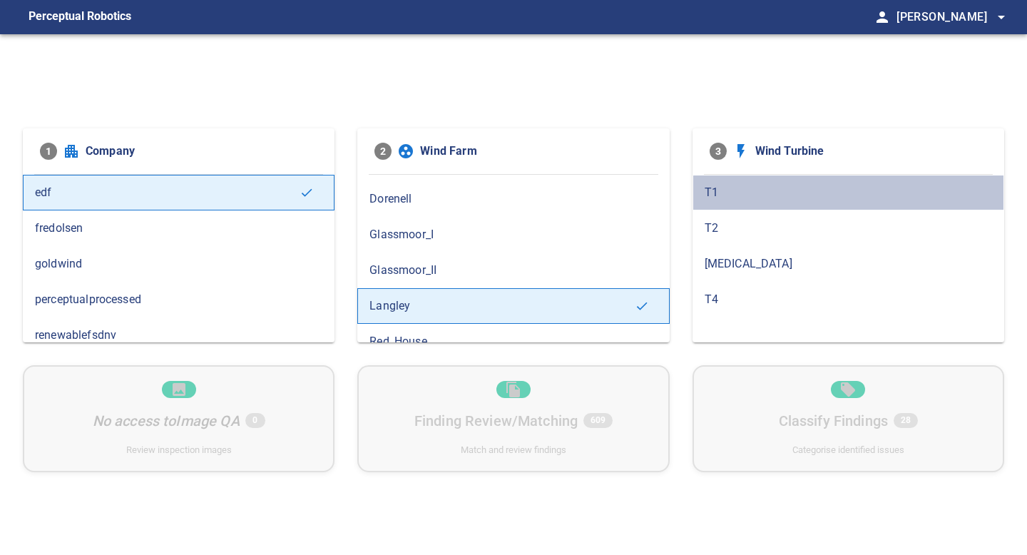
click at [720, 195] on span "T1" at bounding box center [848, 192] width 287 height 17
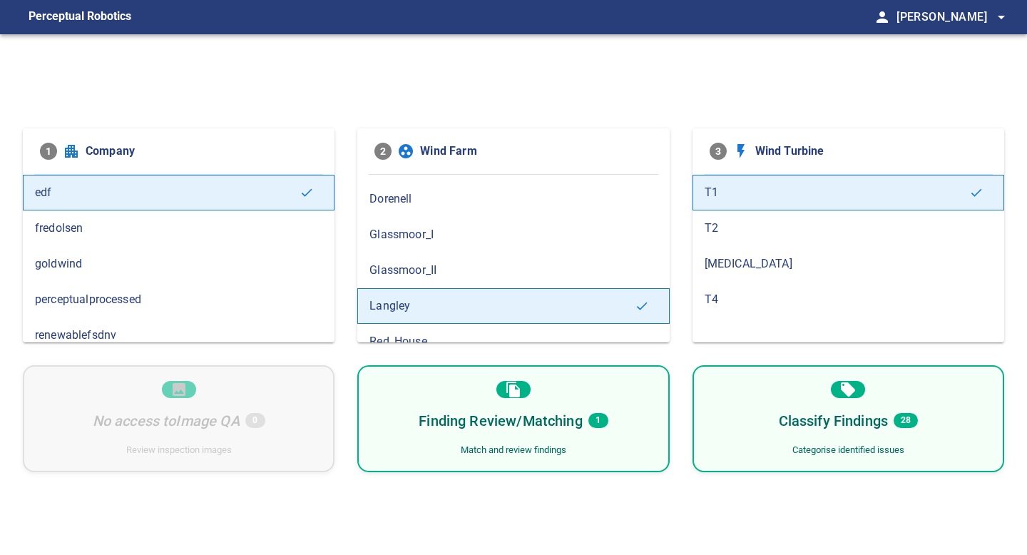
click at [613, 439] on div "Finding Review/Matching 1 Match and review findings" at bounding box center [513, 418] width 312 height 107
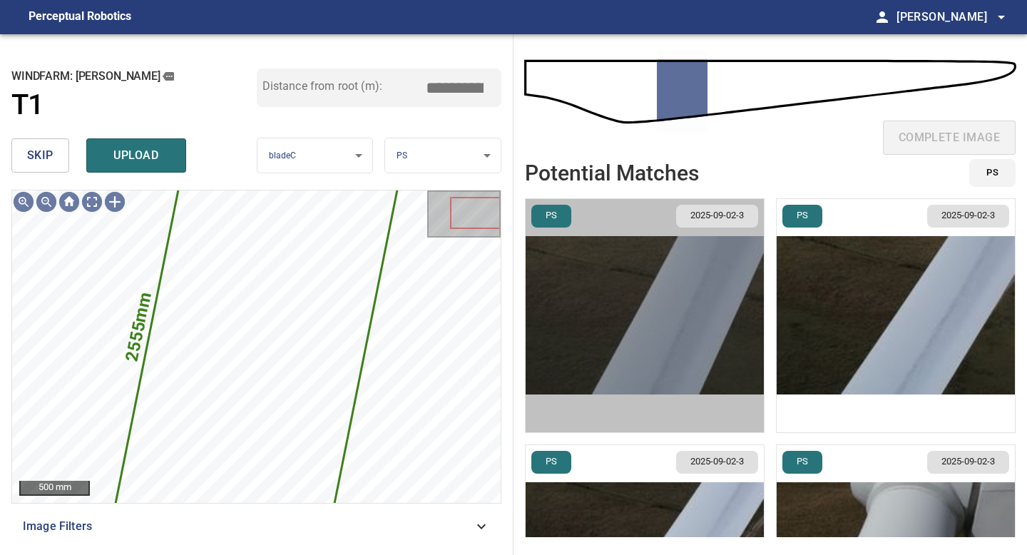
click at [632, 309] on img "button" at bounding box center [645, 315] width 238 height 233
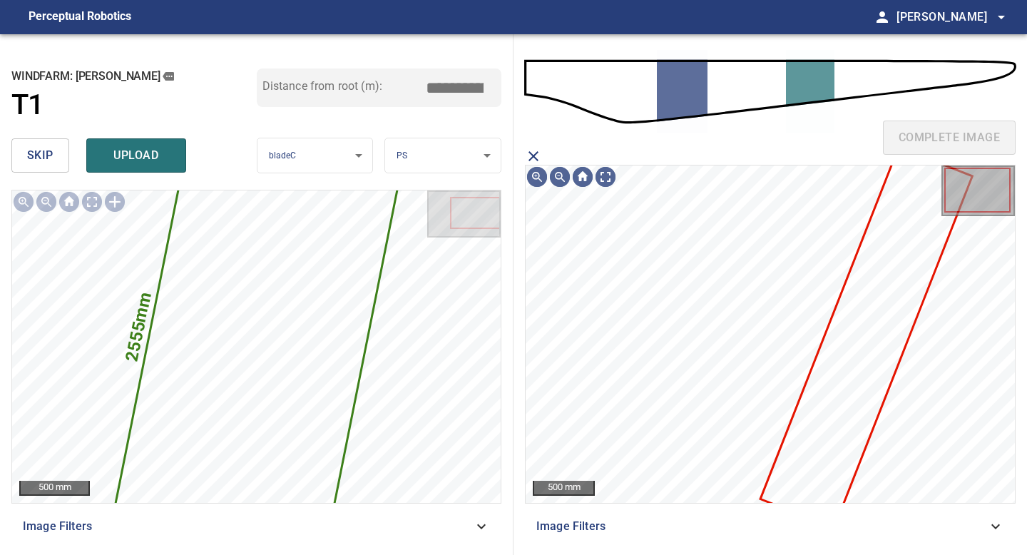
click at [815, 379] on icon at bounding box center [866, 337] width 209 height 378
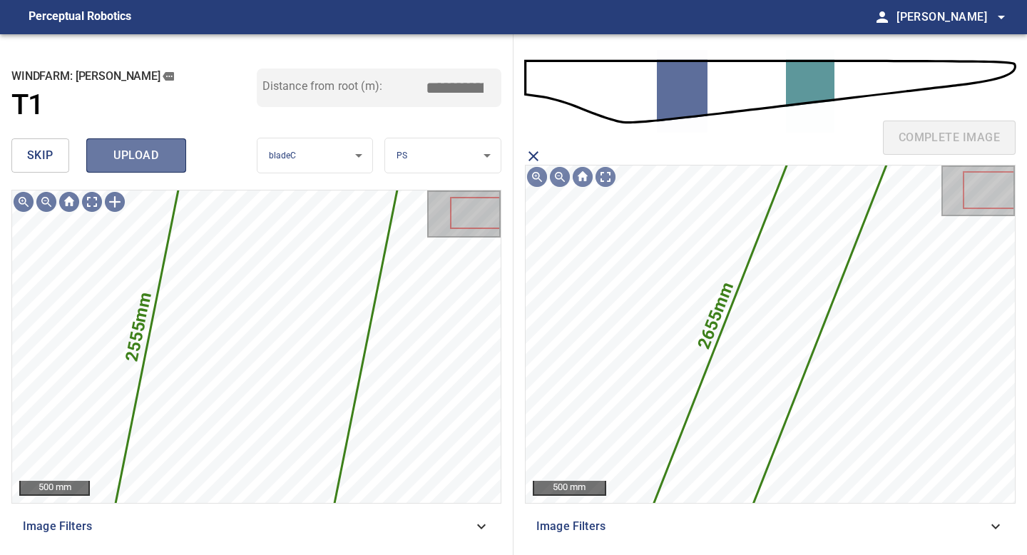
click at [144, 151] on span "upload" at bounding box center [136, 156] width 68 height 20
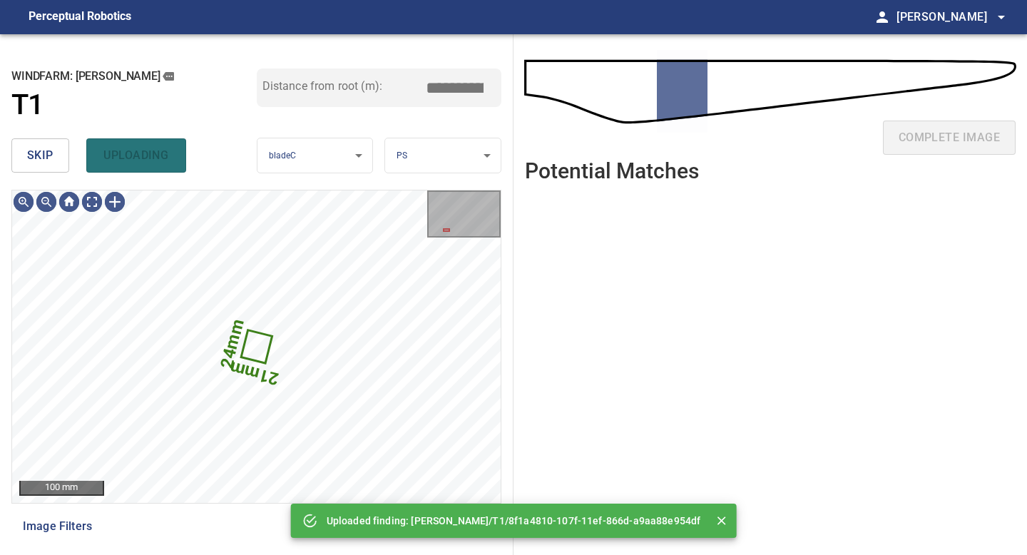
click at [53, 149] on button "skip" at bounding box center [40, 155] width 58 height 34
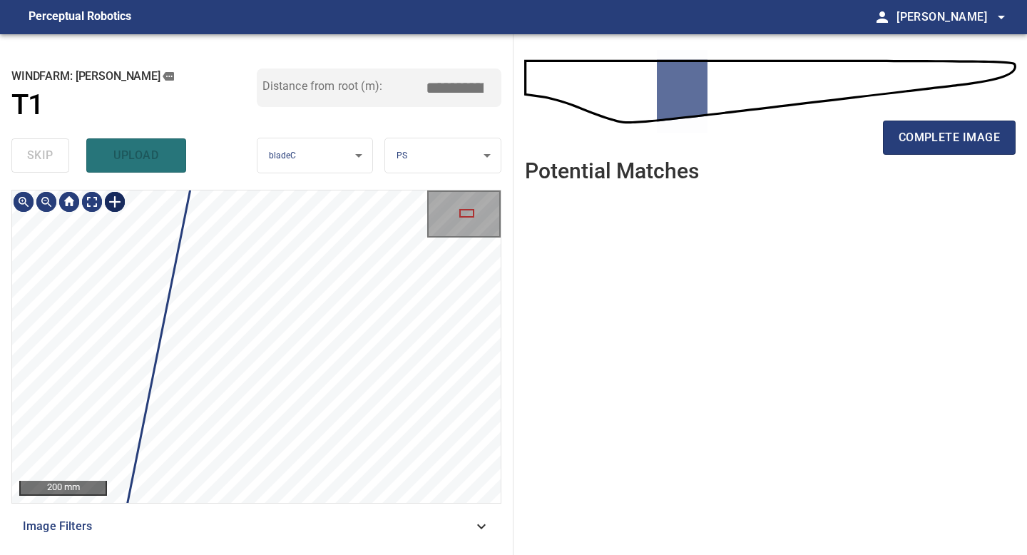
click at [117, 201] on div at bounding box center [114, 201] width 23 height 23
click at [165, 323] on div at bounding box center [256, 346] width 489 height 312
click at [338, 313] on div at bounding box center [256, 346] width 489 height 312
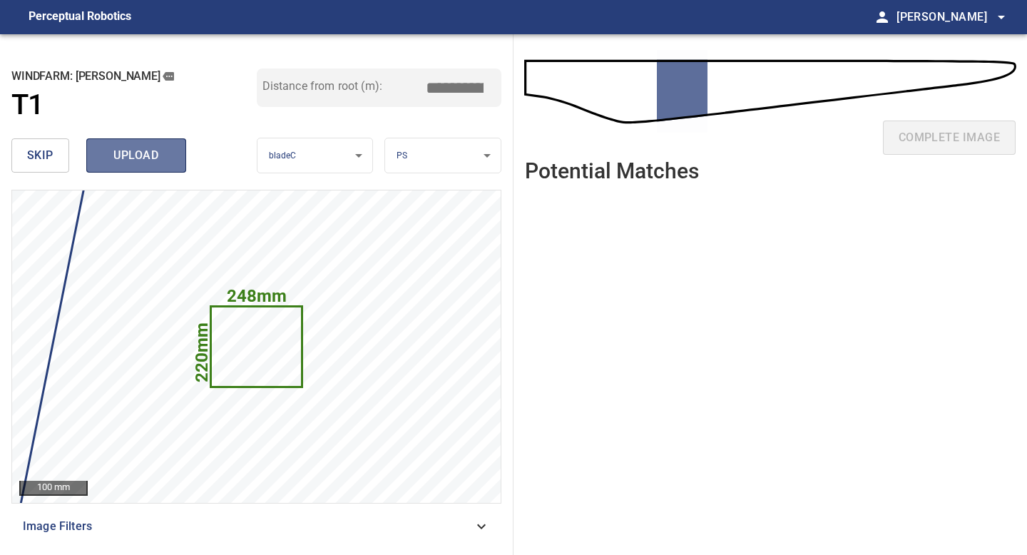
click at [151, 155] on span "upload" at bounding box center [136, 156] width 68 height 20
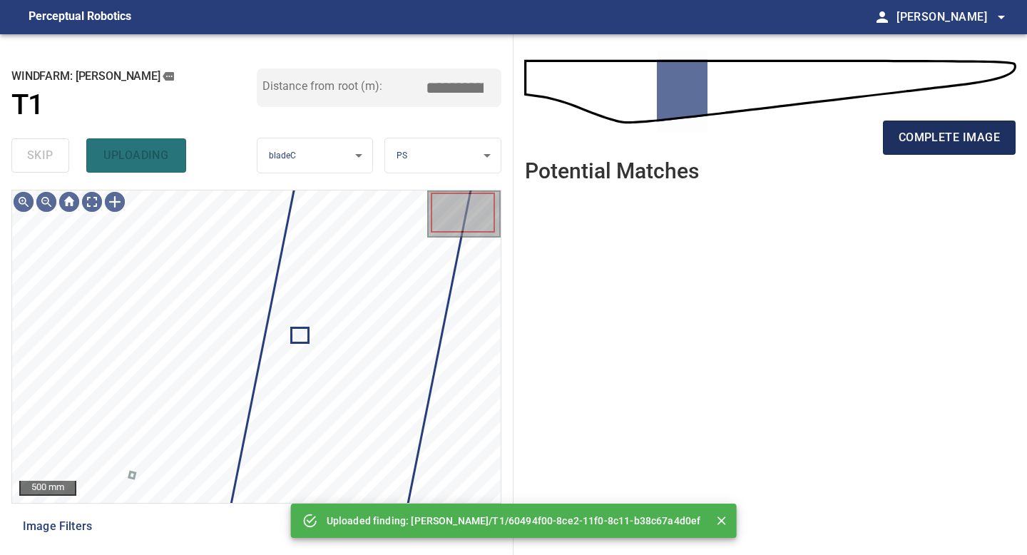
click at [966, 131] on span "complete image" at bounding box center [949, 138] width 101 height 20
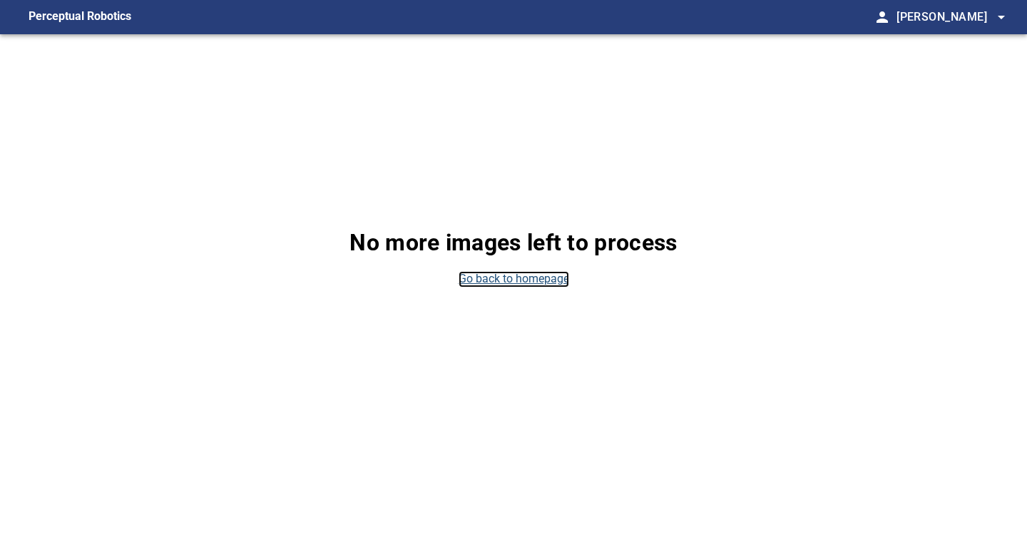
click at [548, 277] on link "Go back to homepage" at bounding box center [514, 279] width 111 height 16
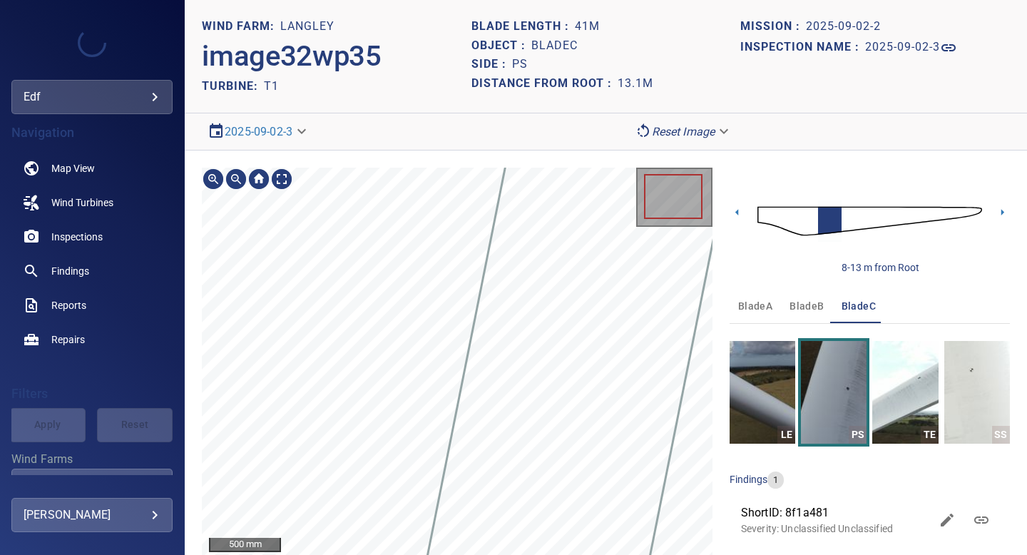
scroll to position [5, 0]
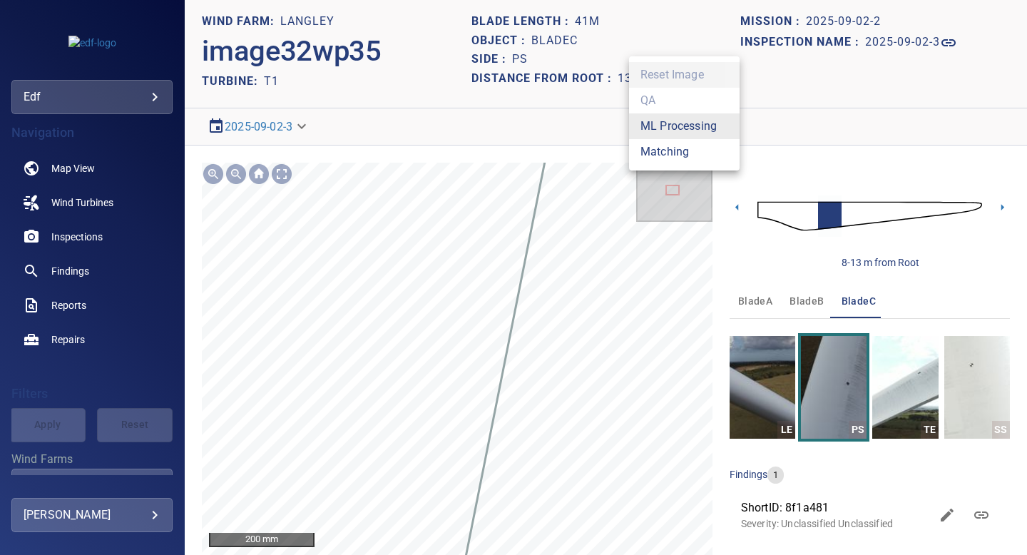
click at [667, 127] on body "**********" at bounding box center [513, 277] width 1027 height 555
click at [668, 155] on li "Matching" at bounding box center [684, 152] width 111 height 26
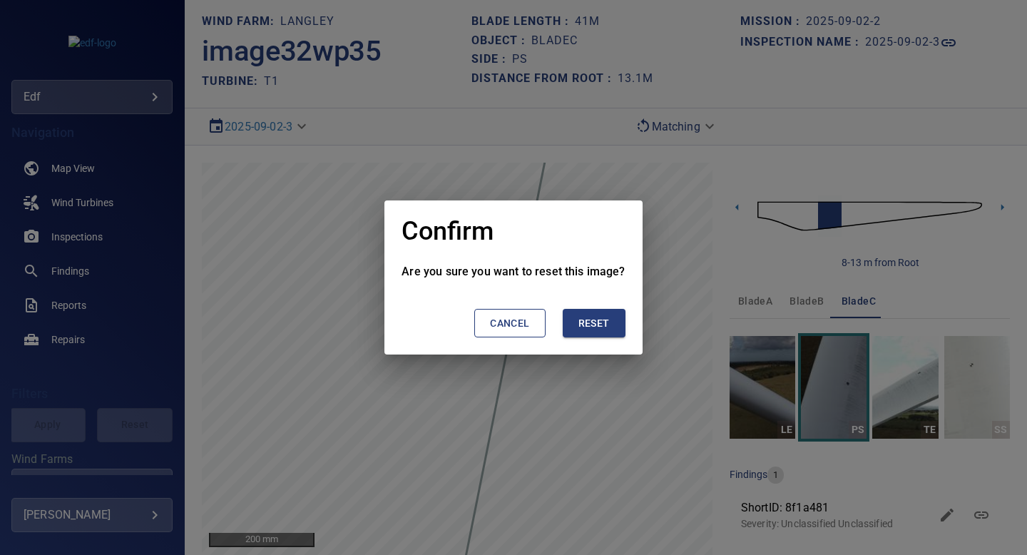
click at [591, 329] on span "Reset" at bounding box center [593, 324] width 31 height 18
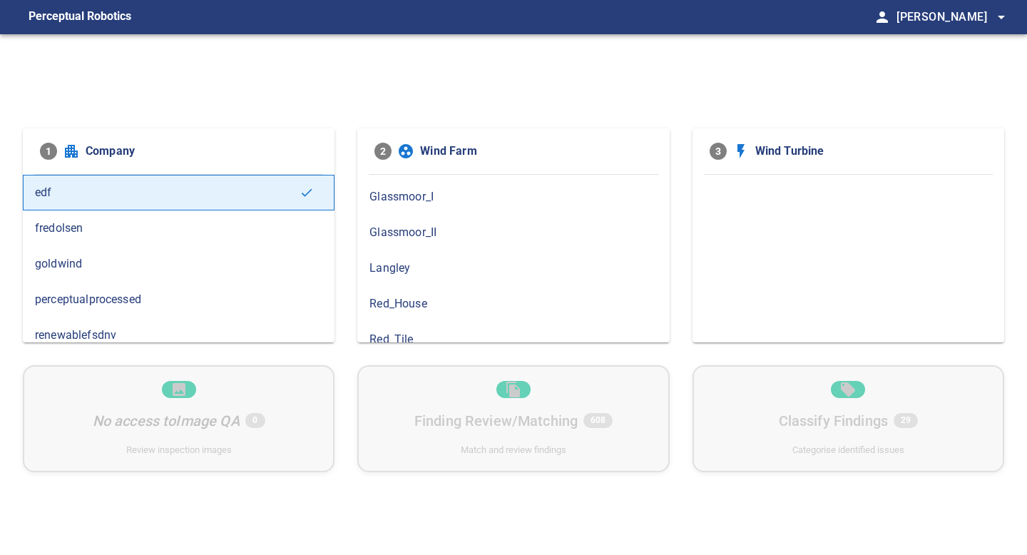
scroll to position [141, 0]
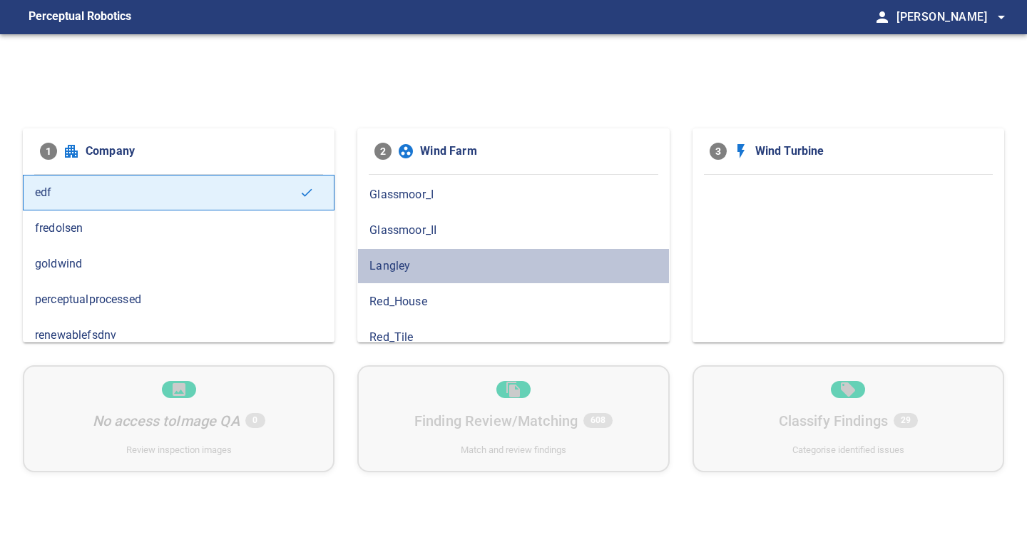
click at [392, 273] on span "Langley" at bounding box center [512, 265] width 287 height 17
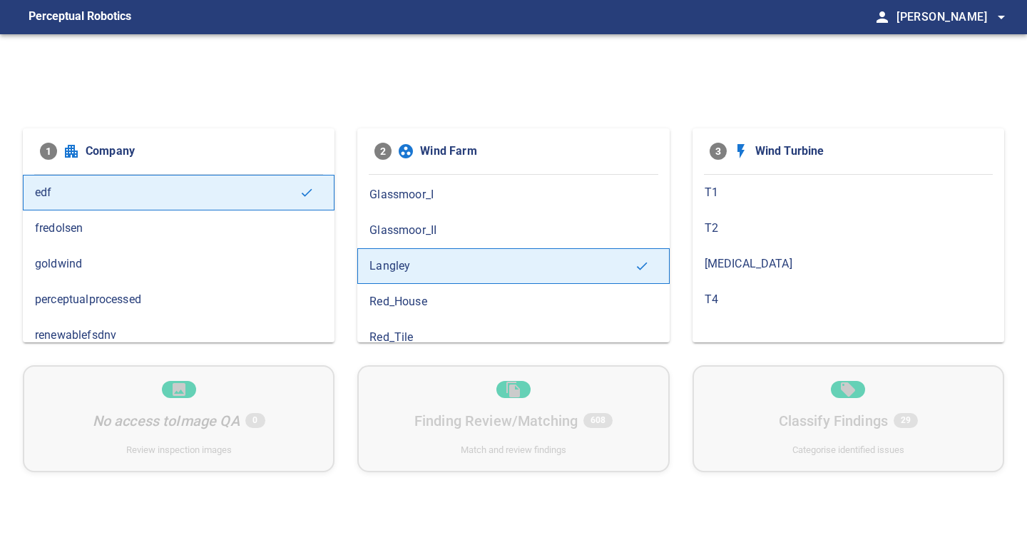
click at [707, 222] on span "T2" at bounding box center [848, 228] width 287 height 17
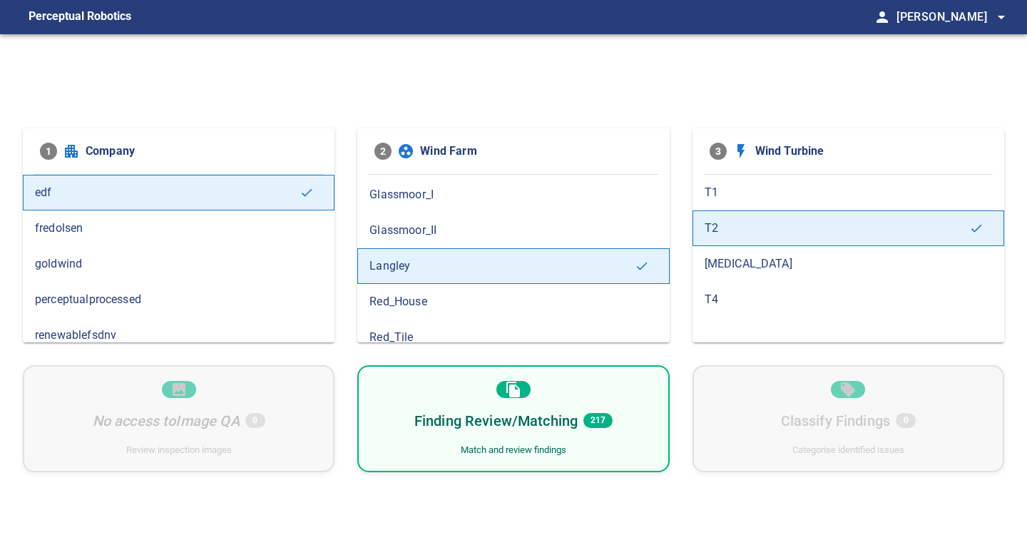
click at [633, 388] on div "Finding Review/Matching 217 Match and review findings" at bounding box center [513, 418] width 312 height 107
